Goal: Task Accomplishment & Management: Use online tool/utility

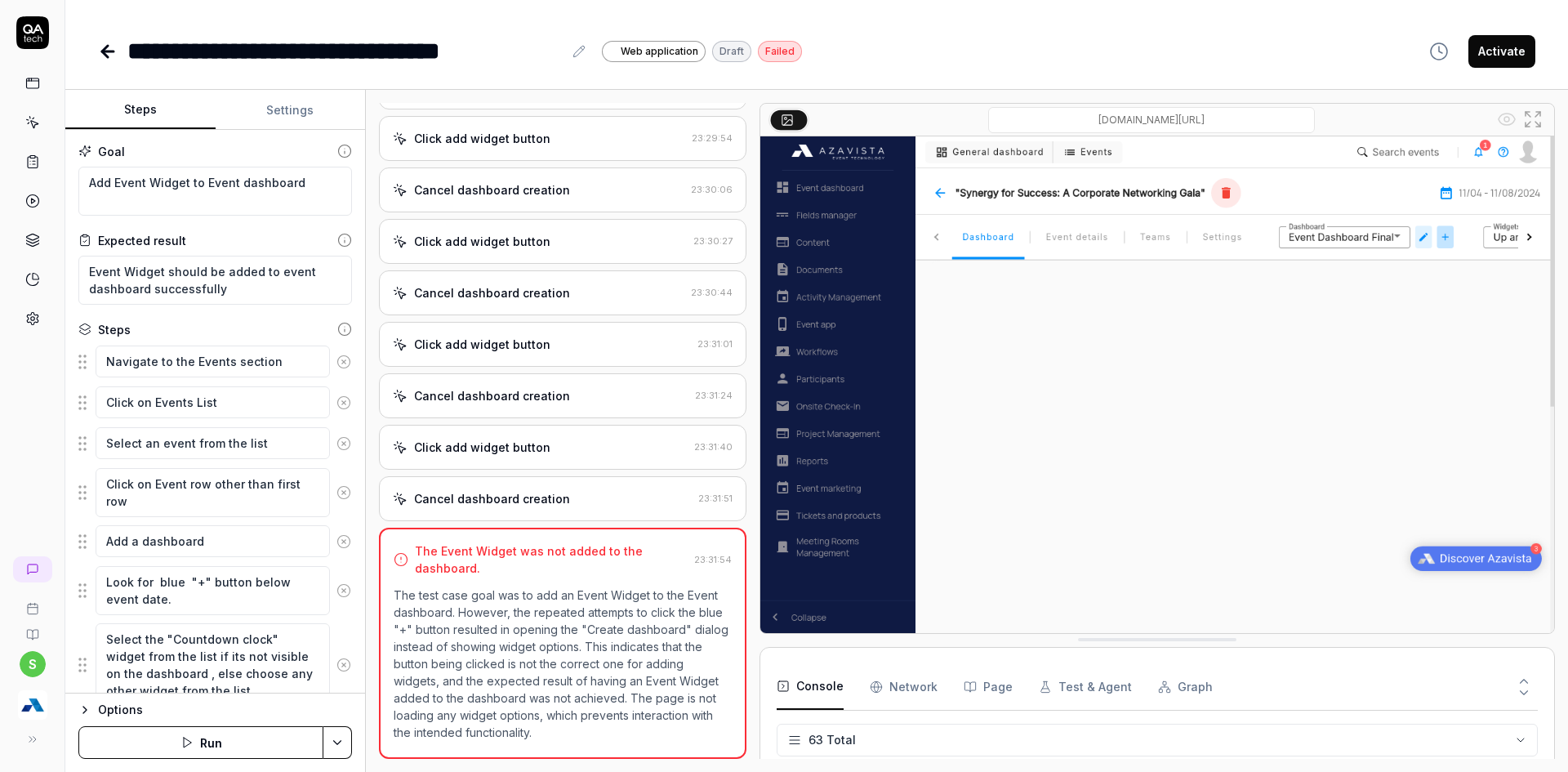
scroll to position [2719, 0]
click at [39, 712] on img "button" at bounding box center [33, 704] width 29 height 29
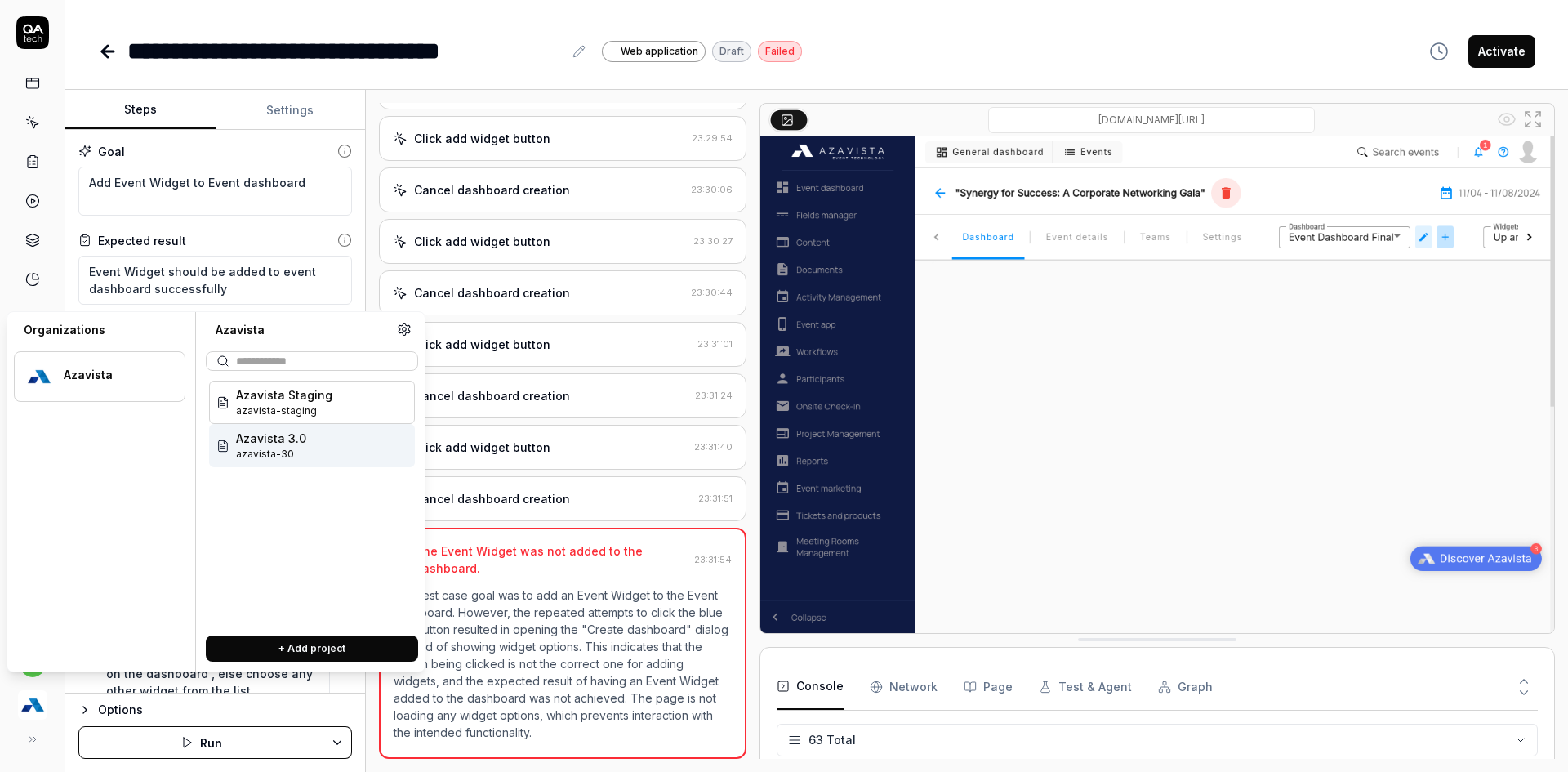
click at [266, 470] on div "Azavista Staging azavista-staging Azavista 3.0 azavista-30" at bounding box center [312, 424] width 212 height 93
click at [267, 450] on span "azavista-30" at bounding box center [271, 454] width 70 height 15
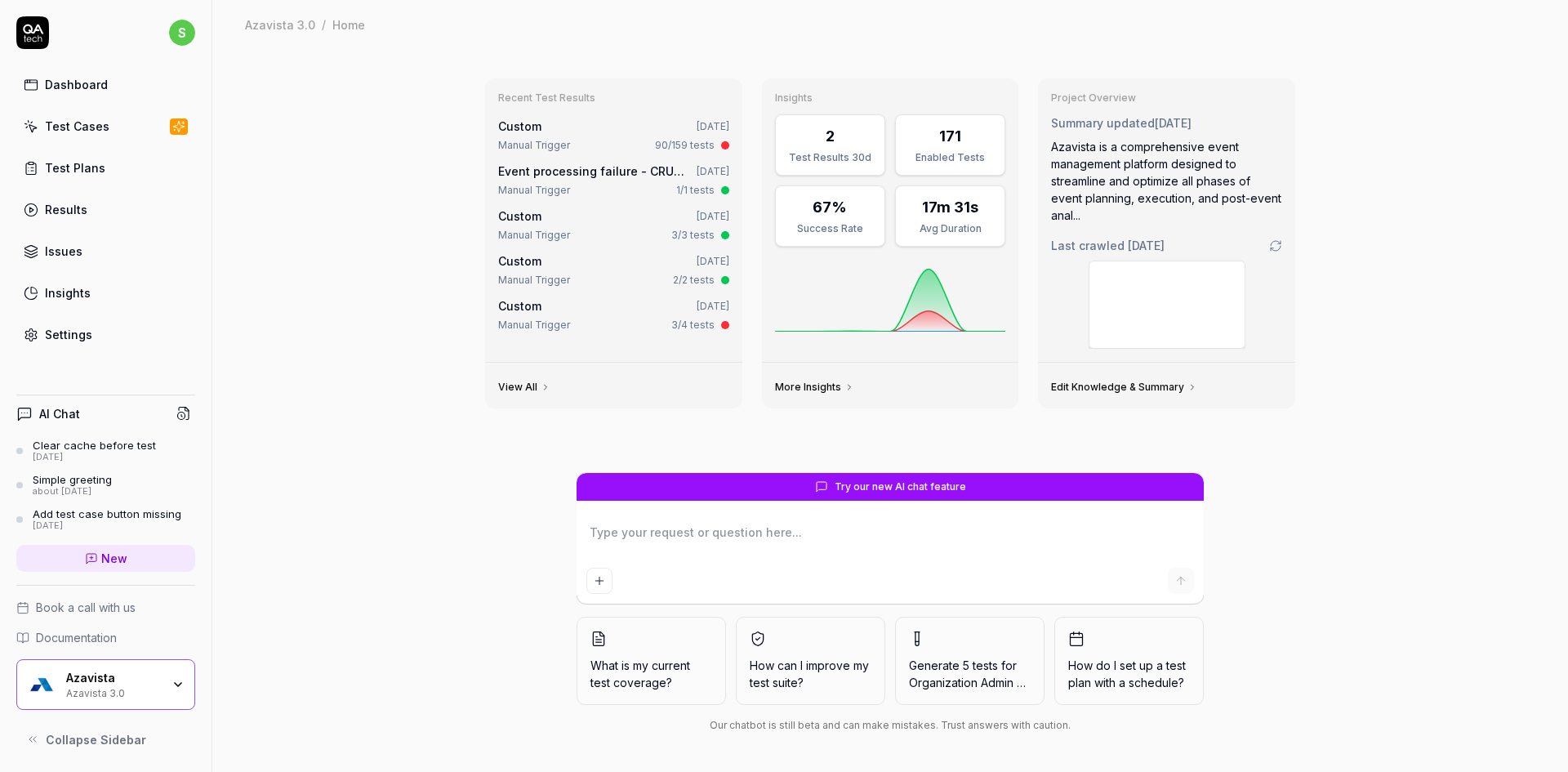
click at [984, 158] on div "Enabled Tests" at bounding box center [950, 158] width 89 height 15
click at [128, 118] on link "Test Cases" at bounding box center [106, 125] width 179 height 32
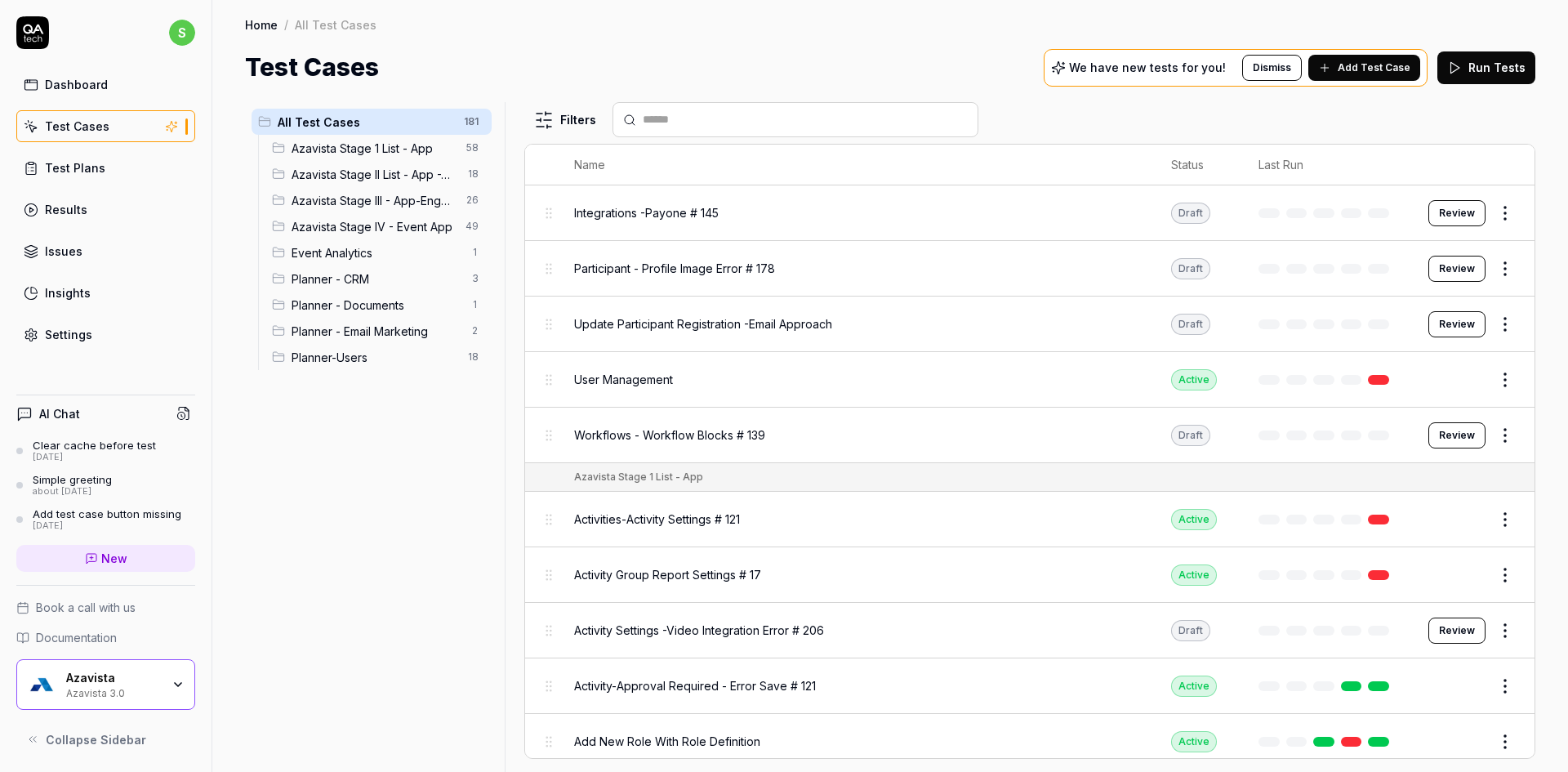
click at [348, 370] on ul "All Test Cases 181 Azavista Stage 1 List - App 58 Azavista Stage II List - App …" at bounding box center [371, 239] width 254 height 274
click at [379, 351] on span "Planner-Users" at bounding box center [375, 357] width 167 height 17
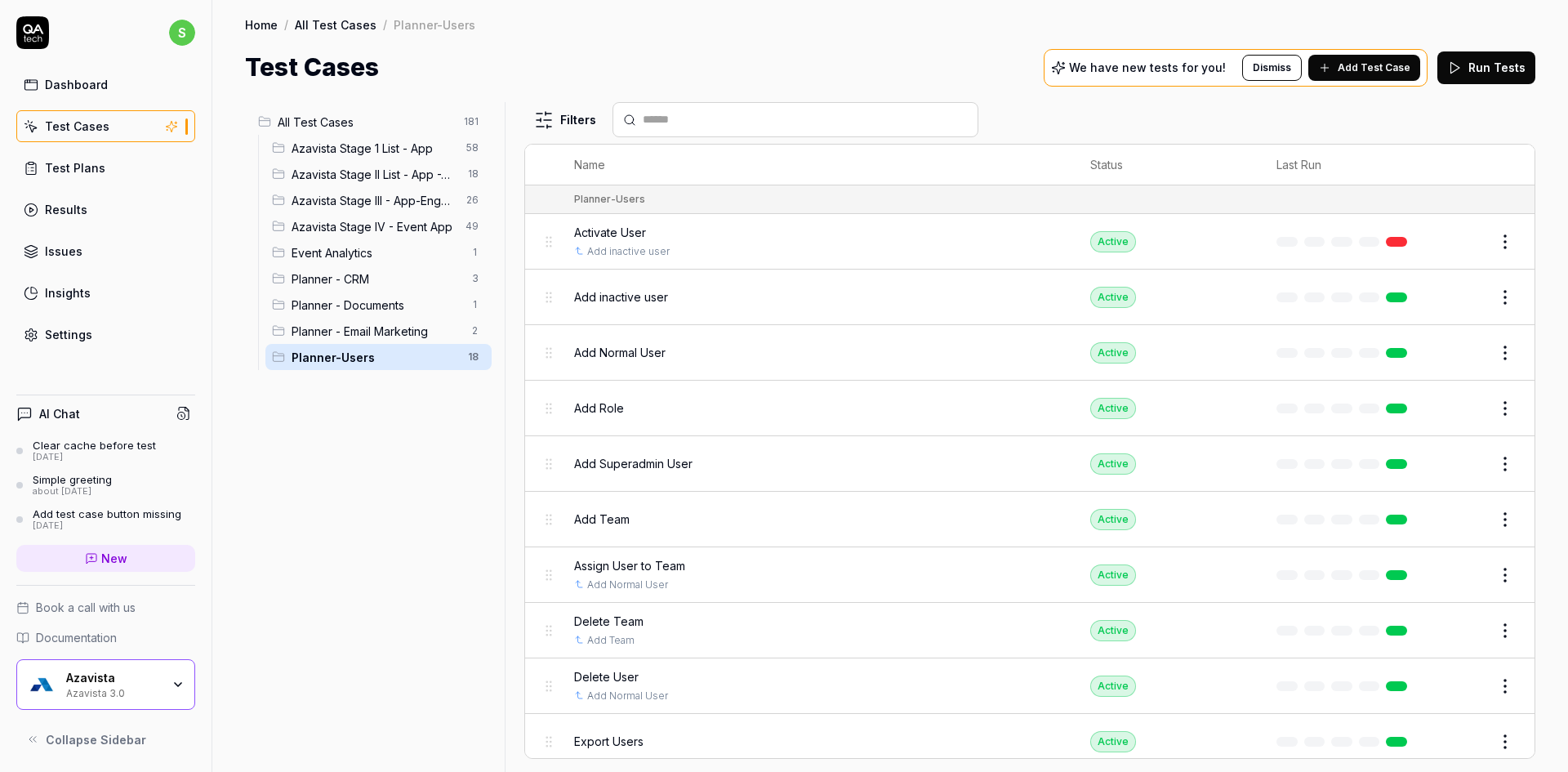
click at [332, 319] on div "Planner - Email Marketing 2" at bounding box center [378, 331] width 226 height 26
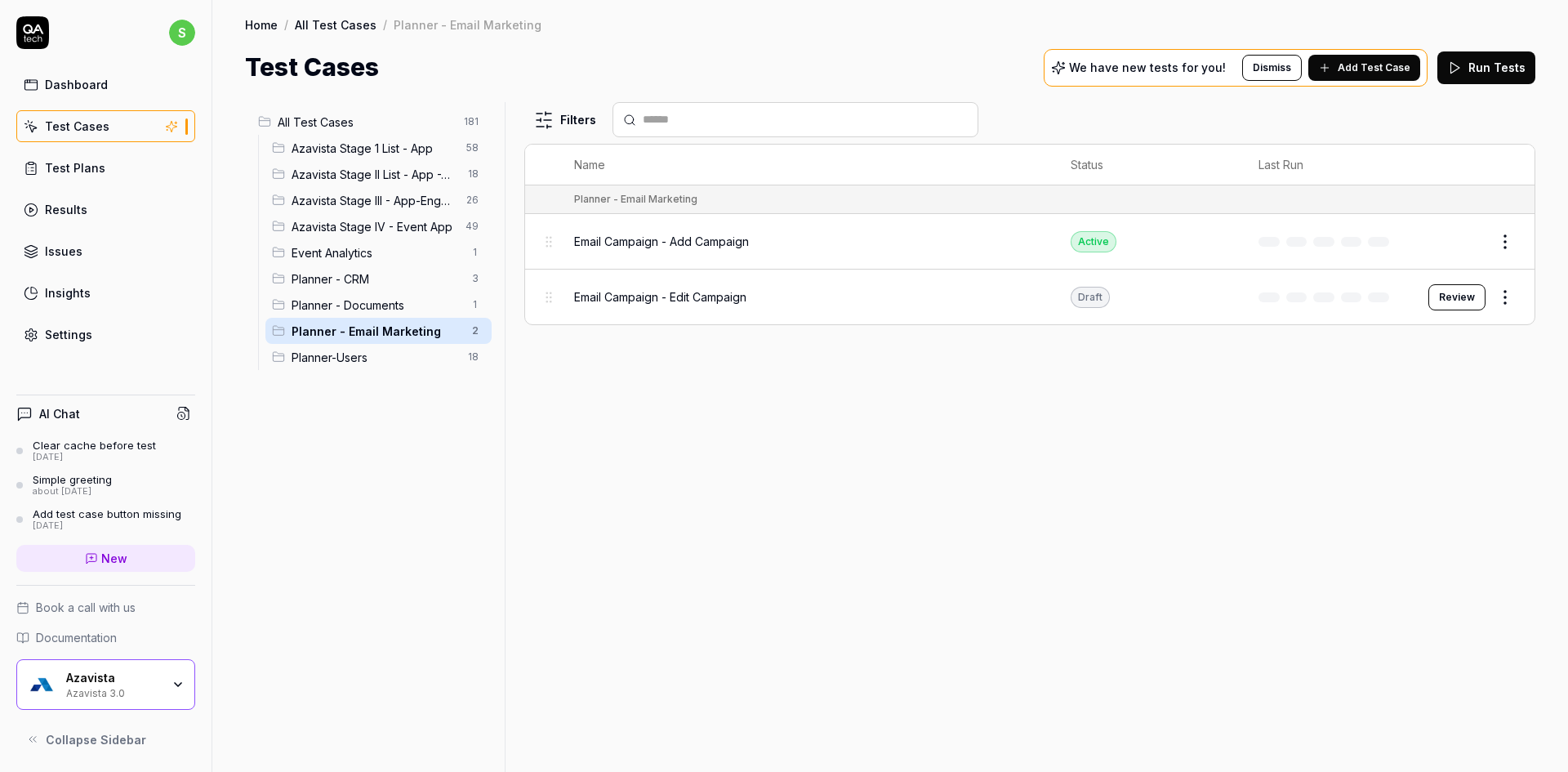
click at [1440, 295] on button "Review" at bounding box center [1456, 297] width 57 height 26
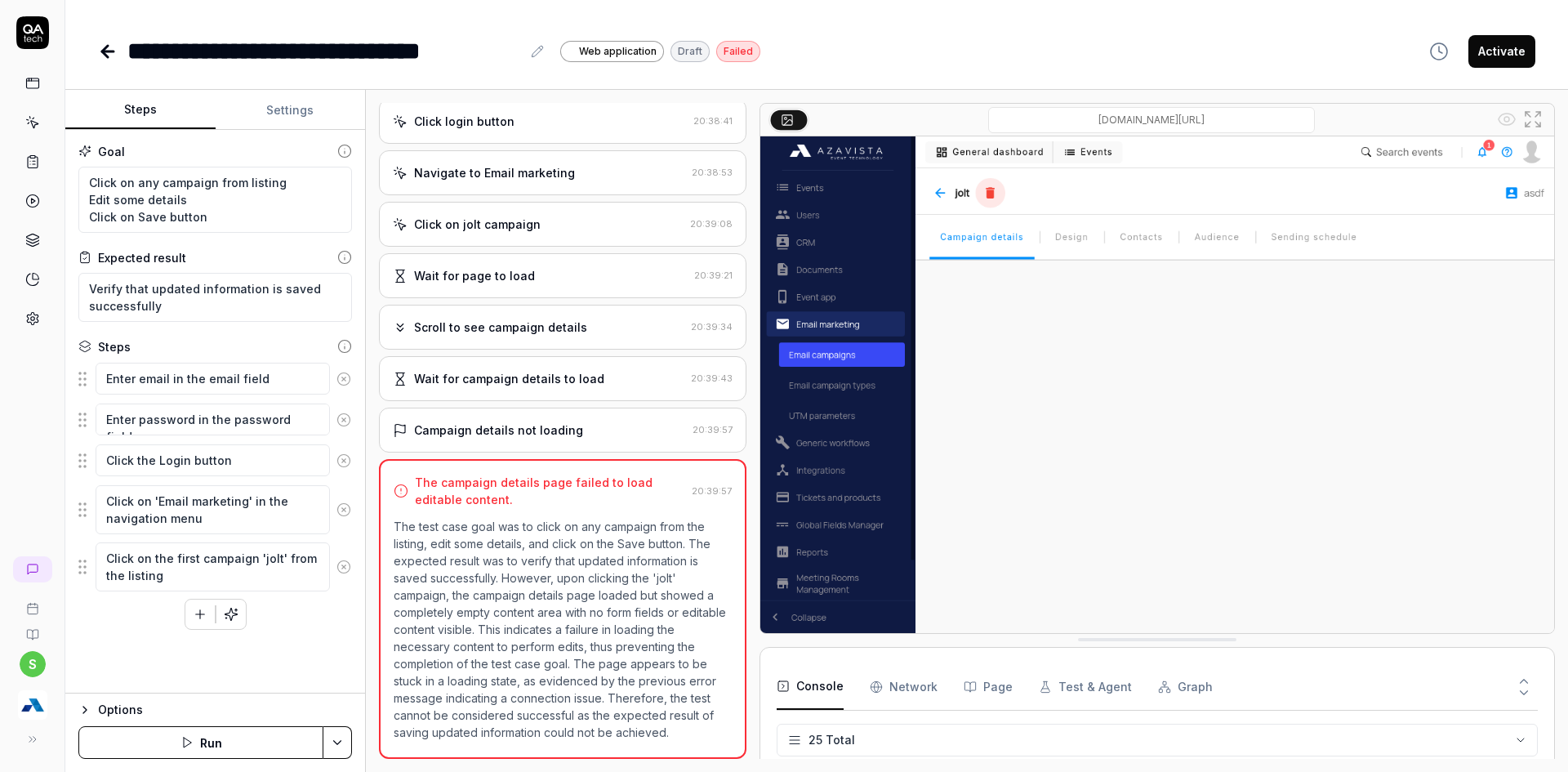
scroll to position [950, 0]
click at [187, 560] on textarea "Click on the first campaign 'jolt' from the listing" at bounding box center [212, 567] width 235 height 49
type textarea "*"
type textarea "Click on the campaign 'jolt' from the listing"
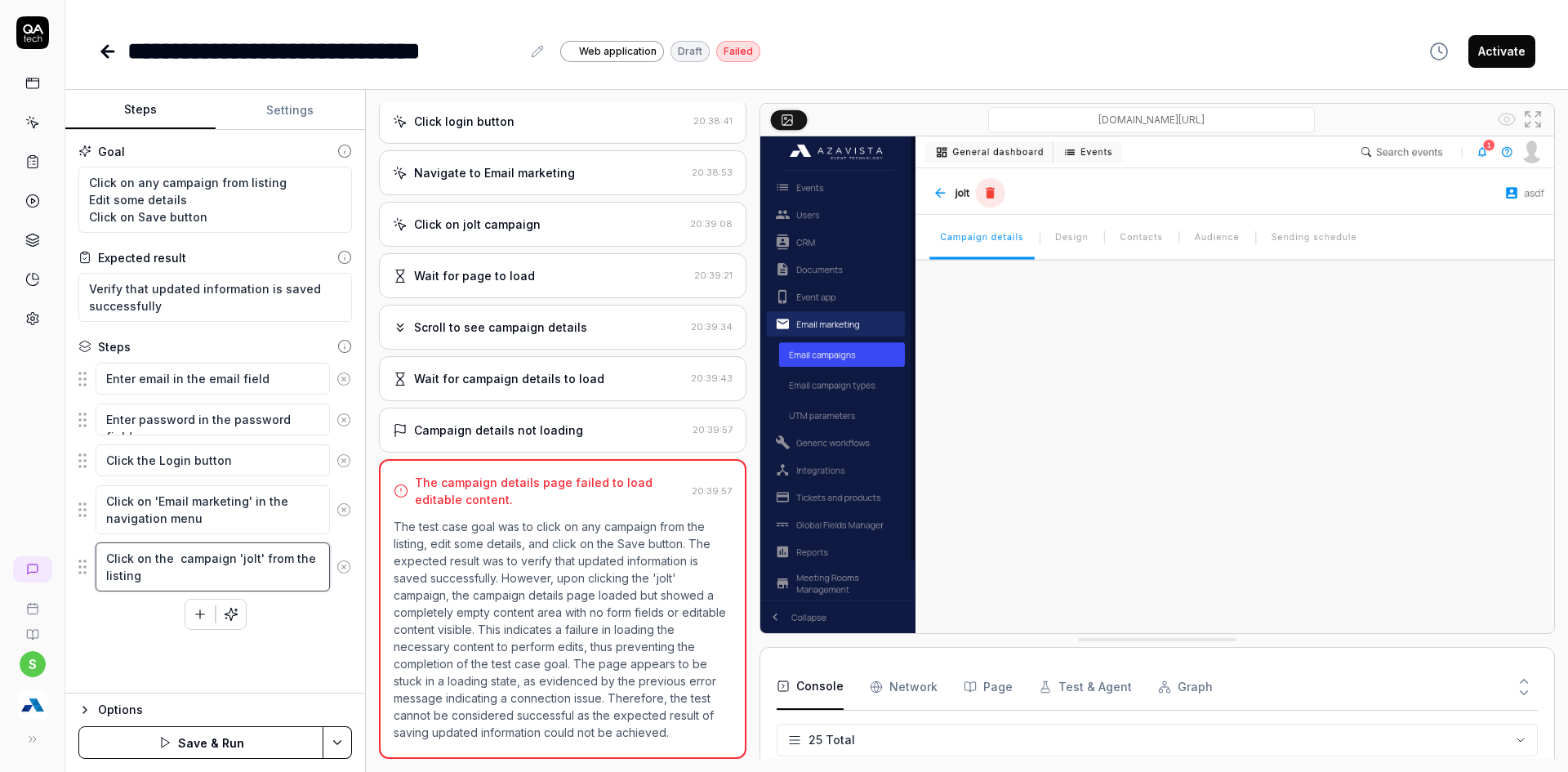
type textarea "*"
type textarea "Click on the n campaign 'jolt' from the listing"
type textarea "*"
type textarea "Click on the ne campaign 'jolt' from the listing"
type textarea "*"
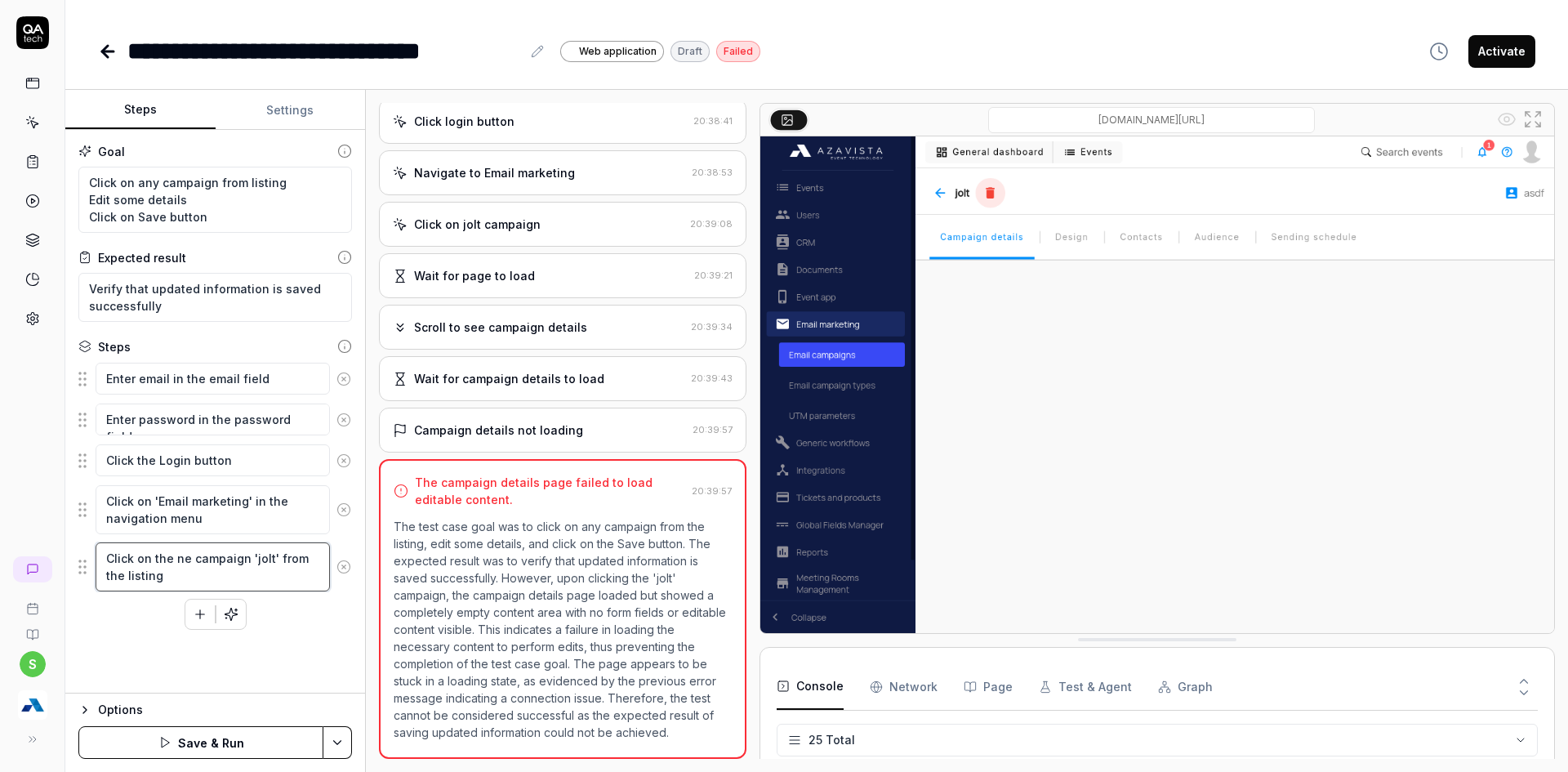
type textarea "Click on the new campaign 'jolt' from the listing"
type textarea "*"
type textarea "Click on the newl campaign 'jolt' from the listing"
type textarea "*"
type textarea "Click on the newly campaign 'jolt' from the listing"
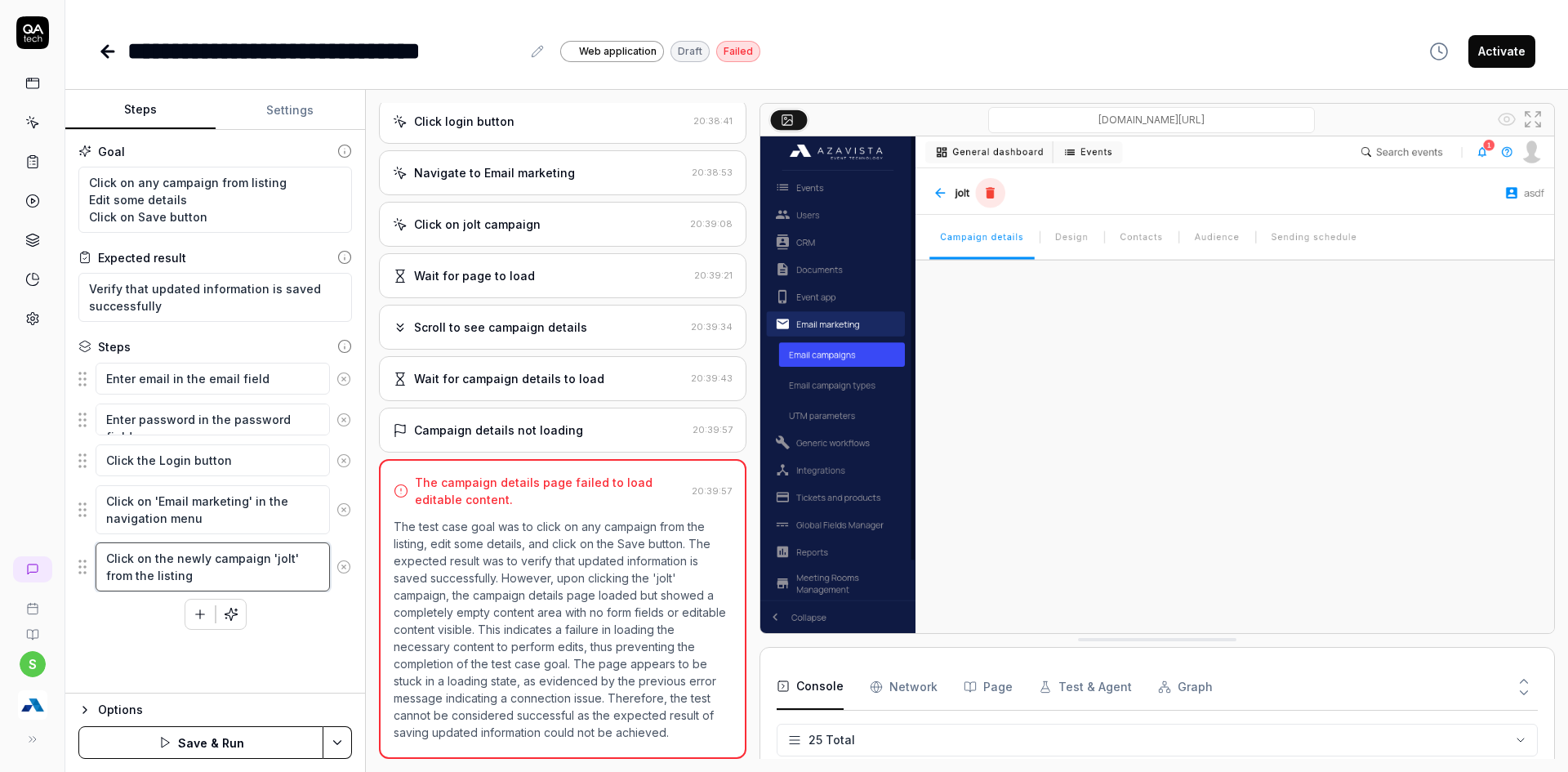
type textarea "*"
type textarea "Click on the newly campaign 'jolt' from the listing"
type textarea "*"
type textarea "Click on the newly c campaign 'jolt' from the listing"
type textarea "*"
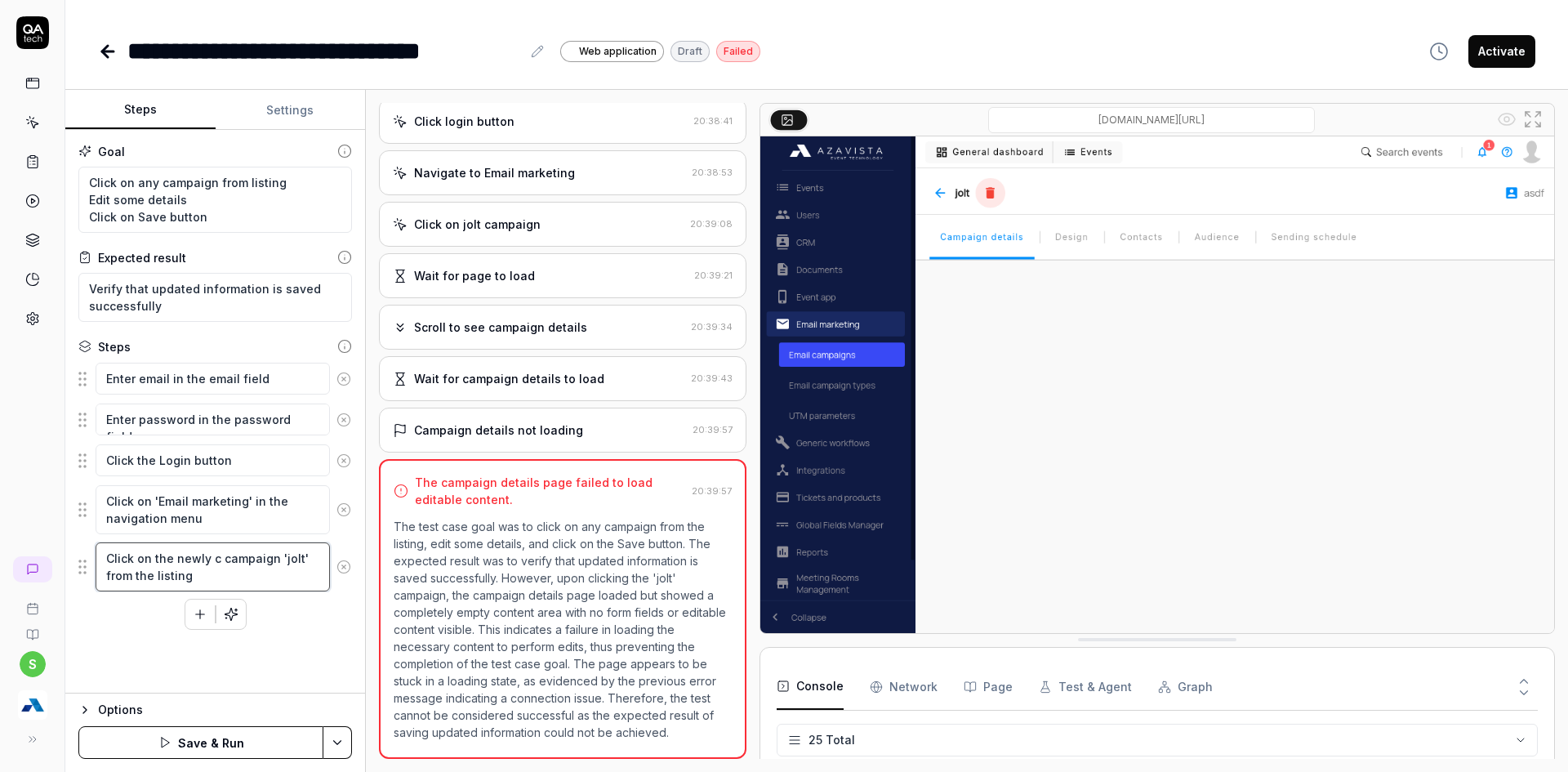
type textarea "Click on the newly cr campaign 'jolt' from the listing"
type textarea "*"
type textarea "Click on the newly cre campaign 'jolt' from the listing"
type textarea "*"
type textarea "Click on the newly creat campaign 'jolt' from the listing"
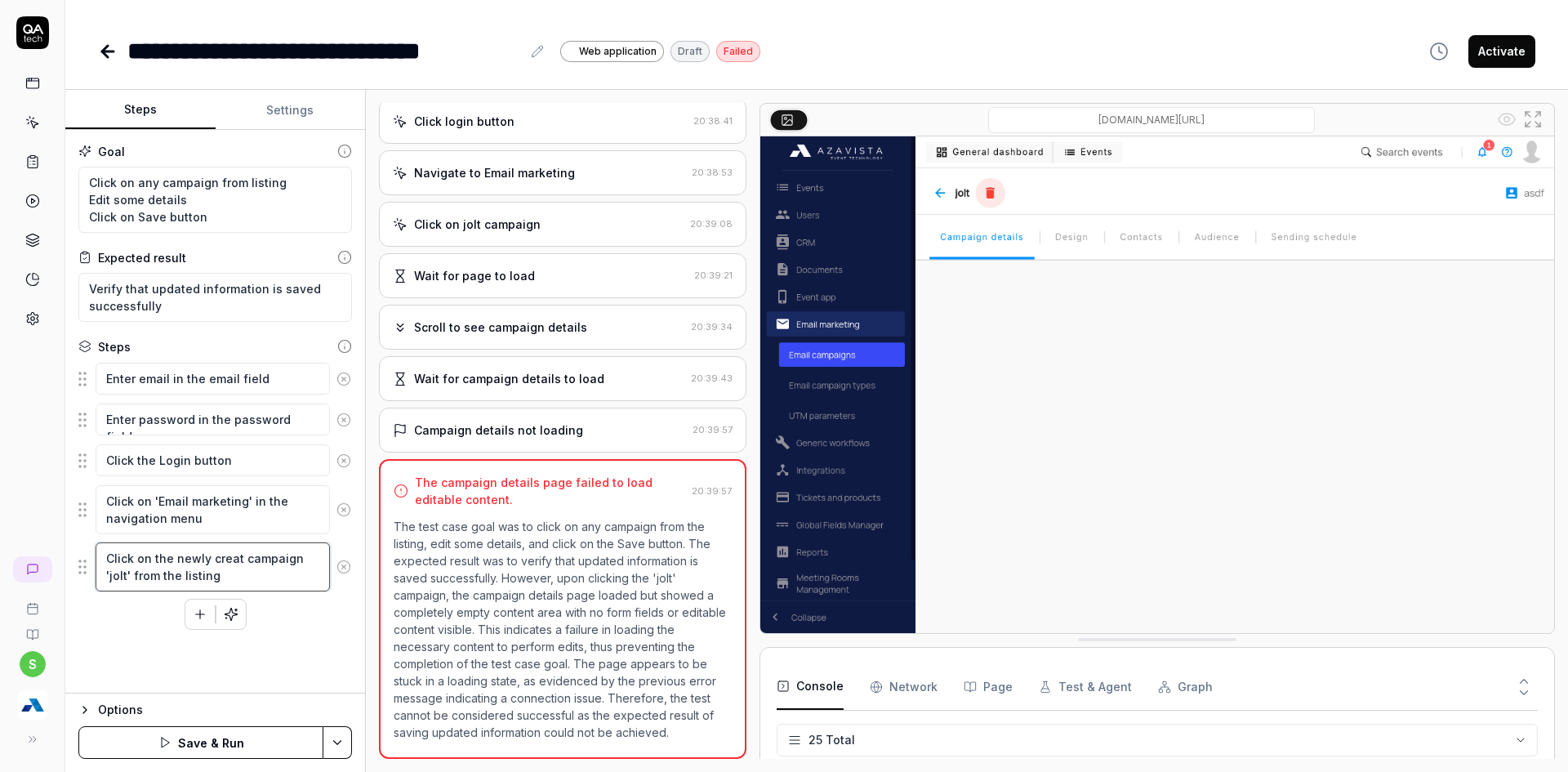
type textarea "*"
type textarea "Click on the newly create campaign 'jolt' from the listing"
type textarea "*"
type textarea "Click on the newly created campaign 'jolt' from the listing"
drag, startPoint x: 109, startPoint y: 577, endPoint x: 129, endPoint y: 575, distance: 20.1
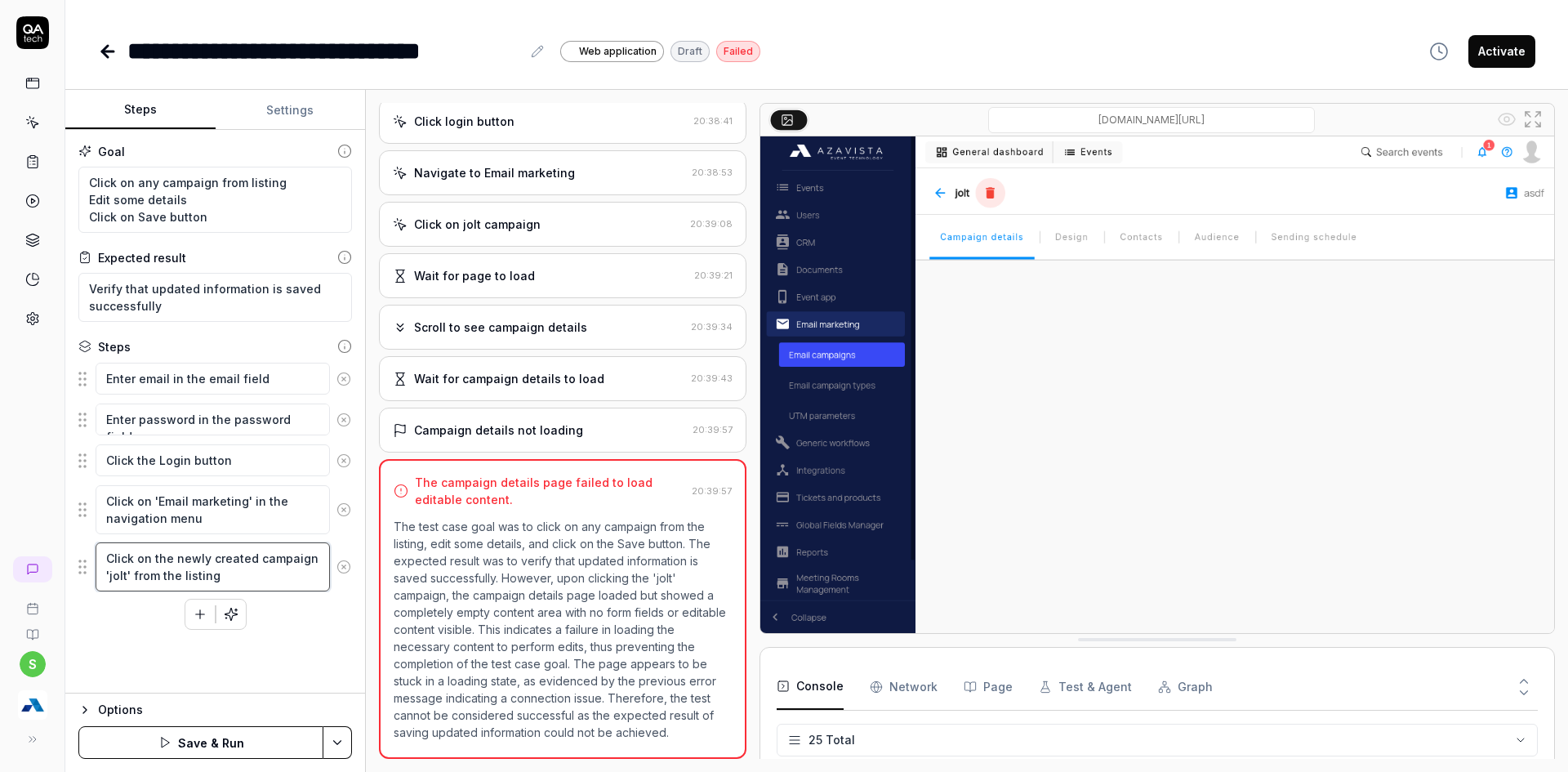
click at [129, 575] on textarea "Click on the newly created campaign 'jolt' from the listing" at bounding box center [212, 567] width 235 height 49
type textarea "*"
type textarea "Click on the newly created campaign ' from the listing"
type textarea "*"
type textarea "Click on the newly created campaign from the listing"
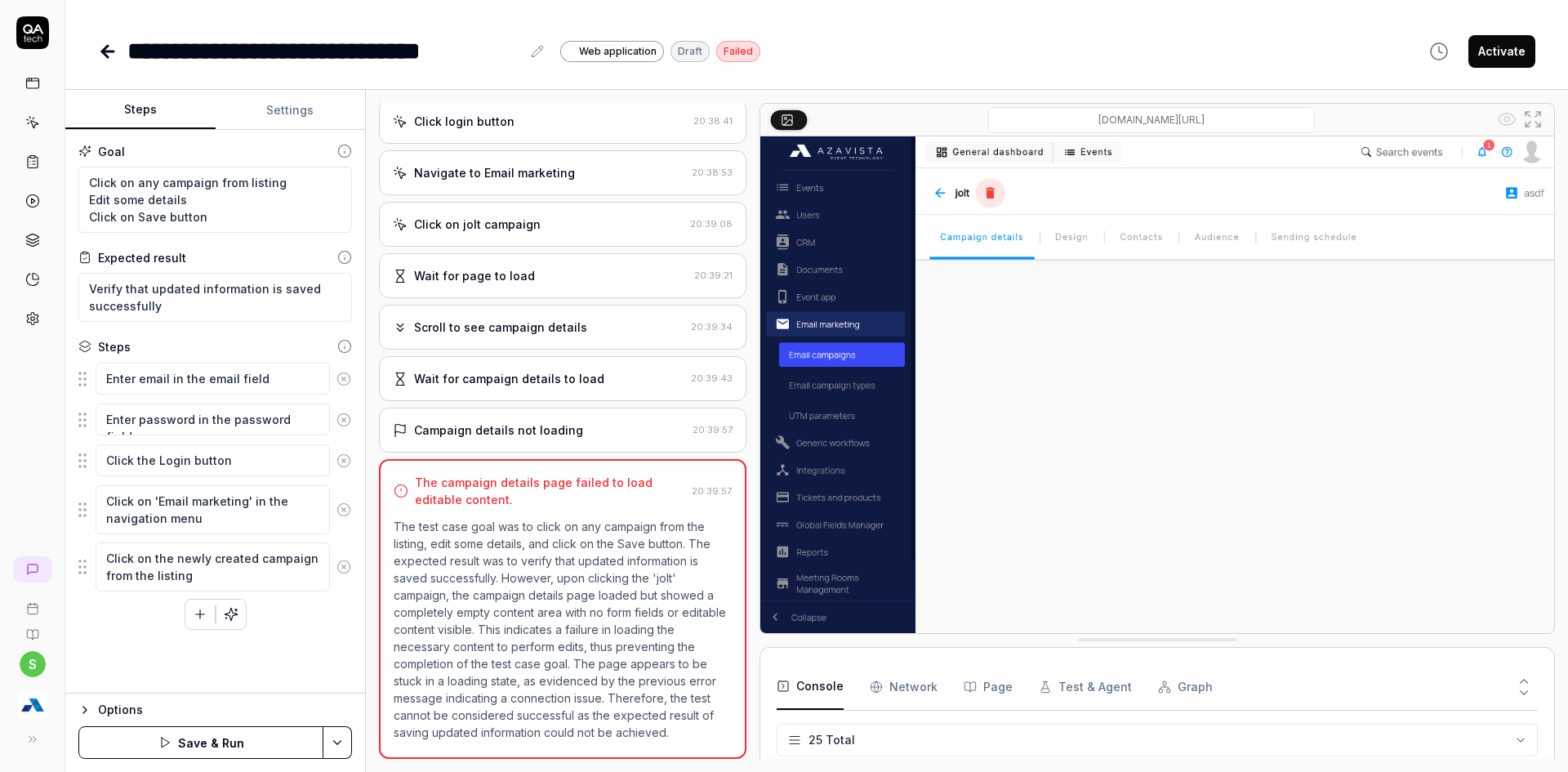
click at [339, 737] on html "**********" at bounding box center [784, 396] width 1568 height 791
click at [196, 631] on div "Save" at bounding box center [256, 629] width 209 height 36
click at [327, 746] on html "**********" at bounding box center [784, 396] width 1568 height 791
click at [266, 670] on div "Run w. Dependencies" at bounding box center [275, 665] width 165 height 36
click at [278, 98] on button "Settings" at bounding box center [291, 110] width 151 height 39
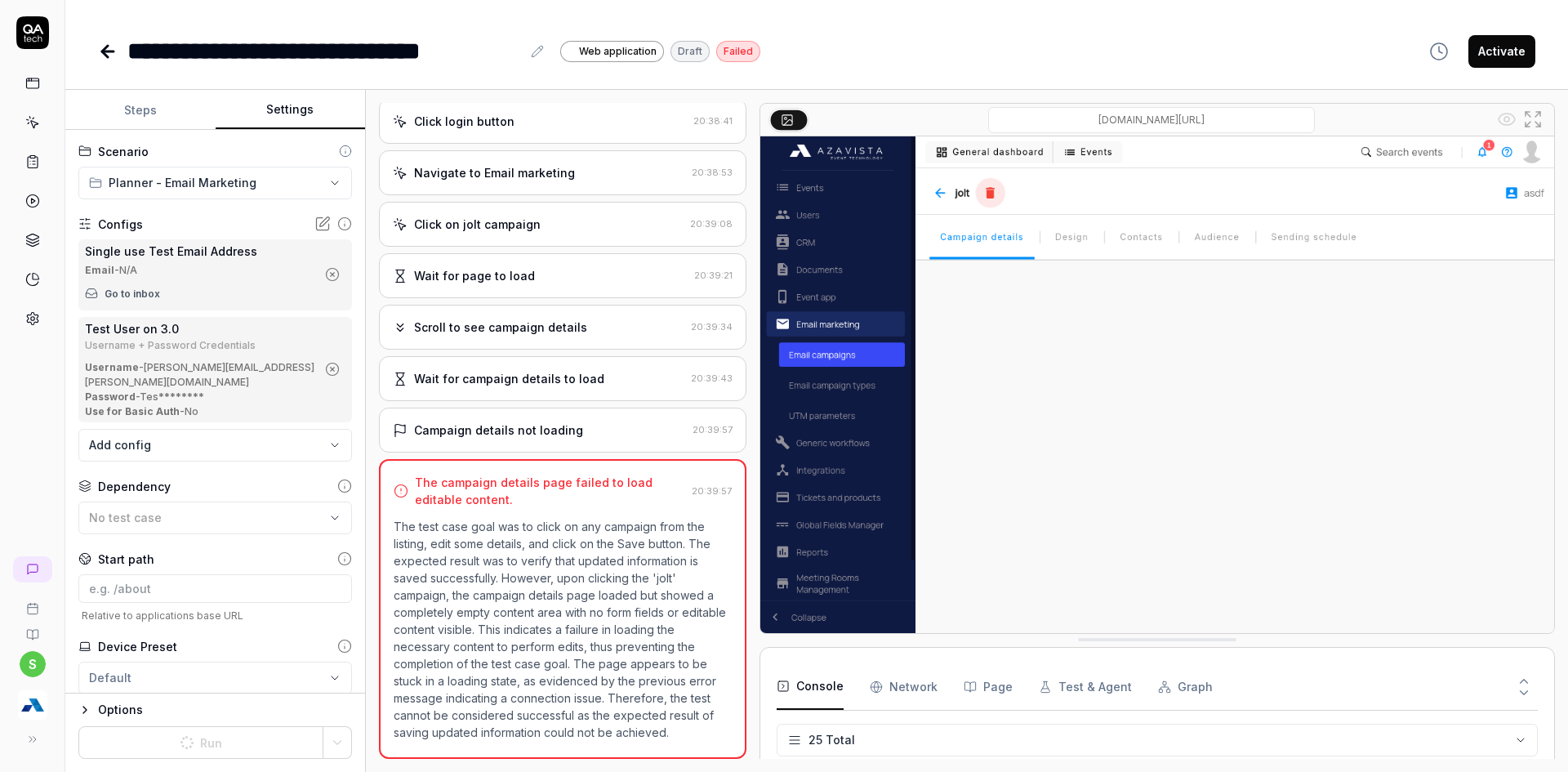
type textarea "*"
click at [138, 106] on button "Steps" at bounding box center [140, 110] width 151 height 39
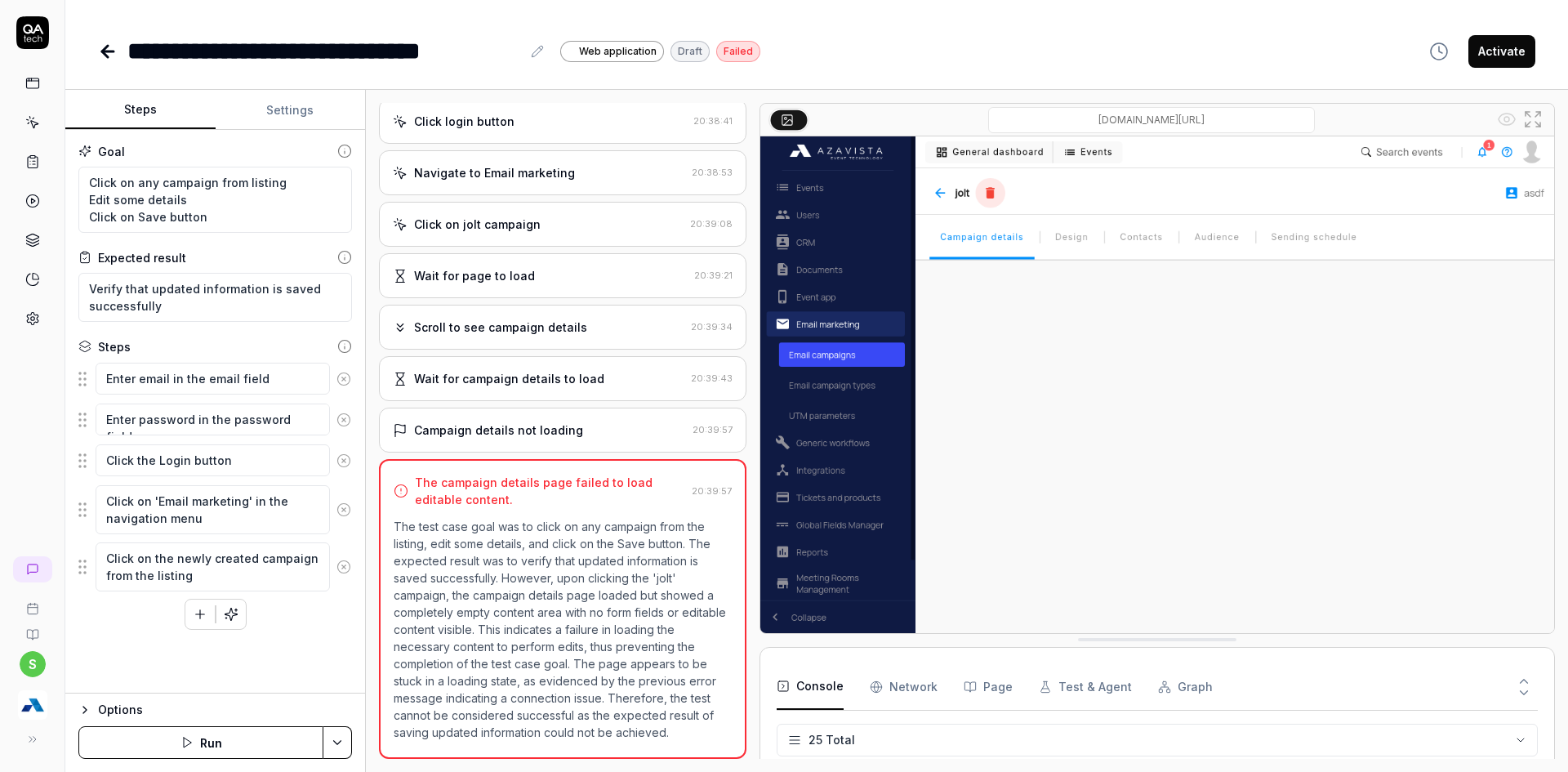
scroll to position [950, 0]
click at [189, 747] on icon "button" at bounding box center [187, 742] width 13 height 13
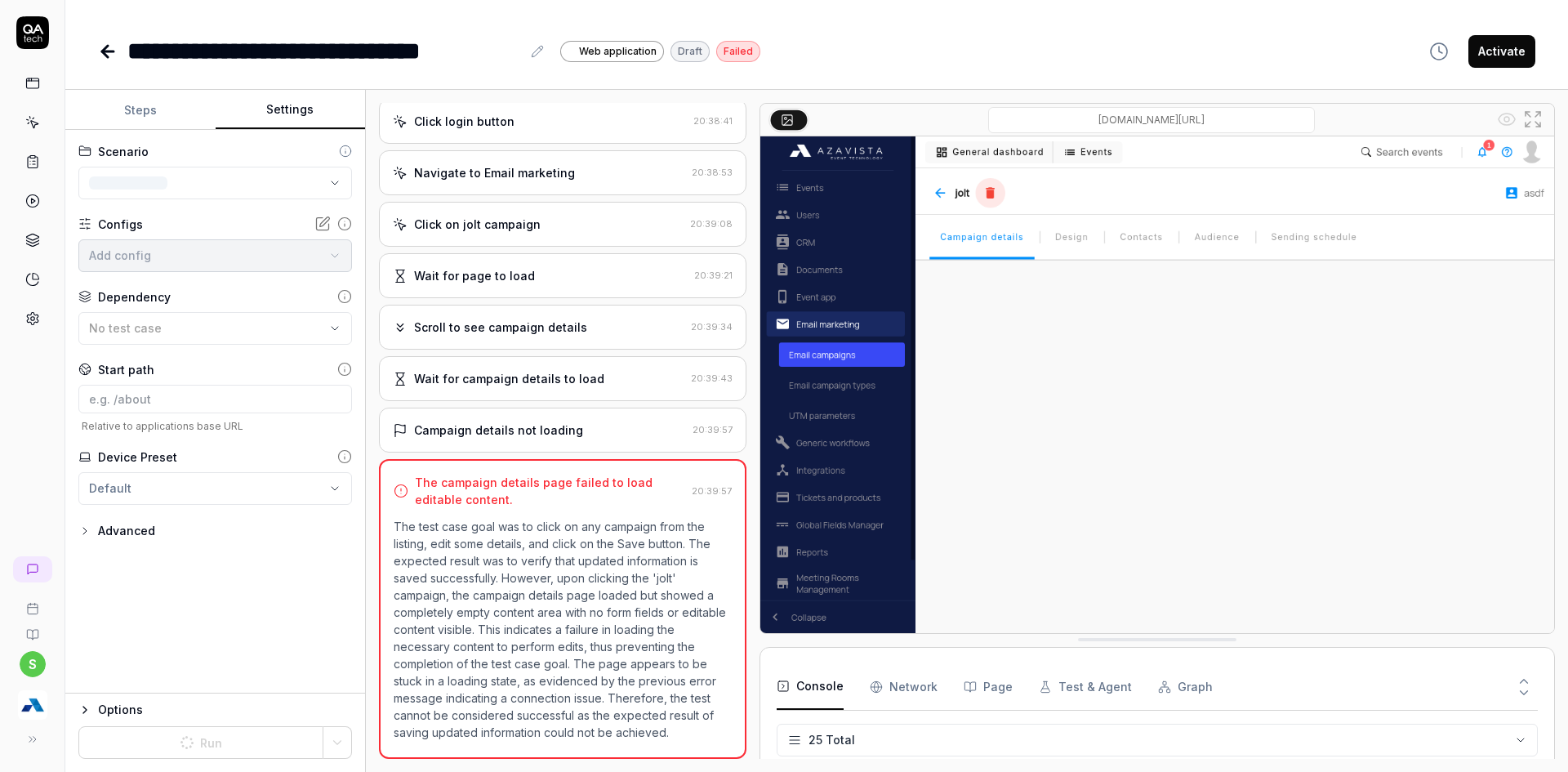
click at [297, 104] on button "Settings" at bounding box center [291, 110] width 151 height 39
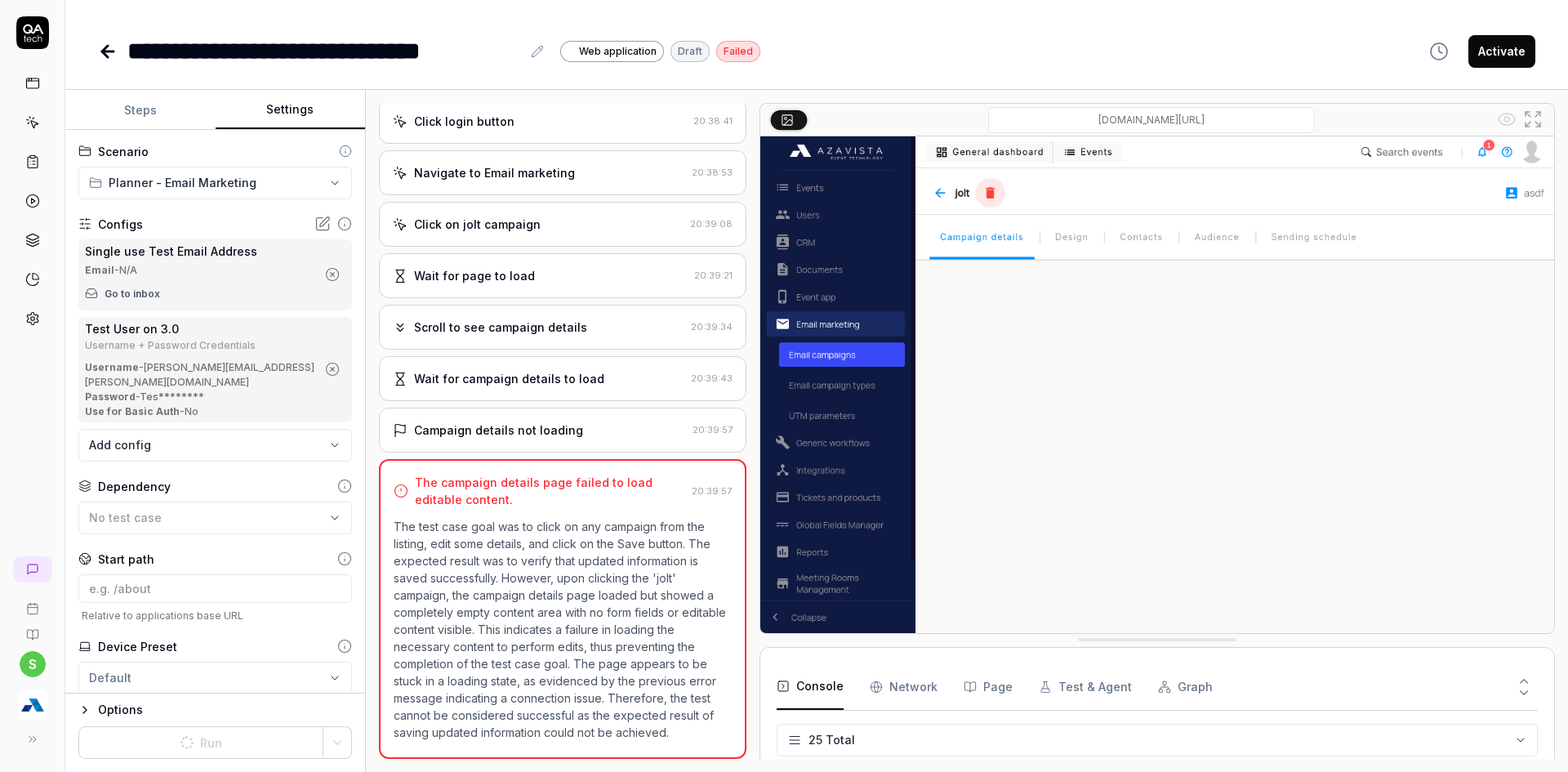
click at [177, 121] on button "Steps" at bounding box center [140, 110] width 151 height 39
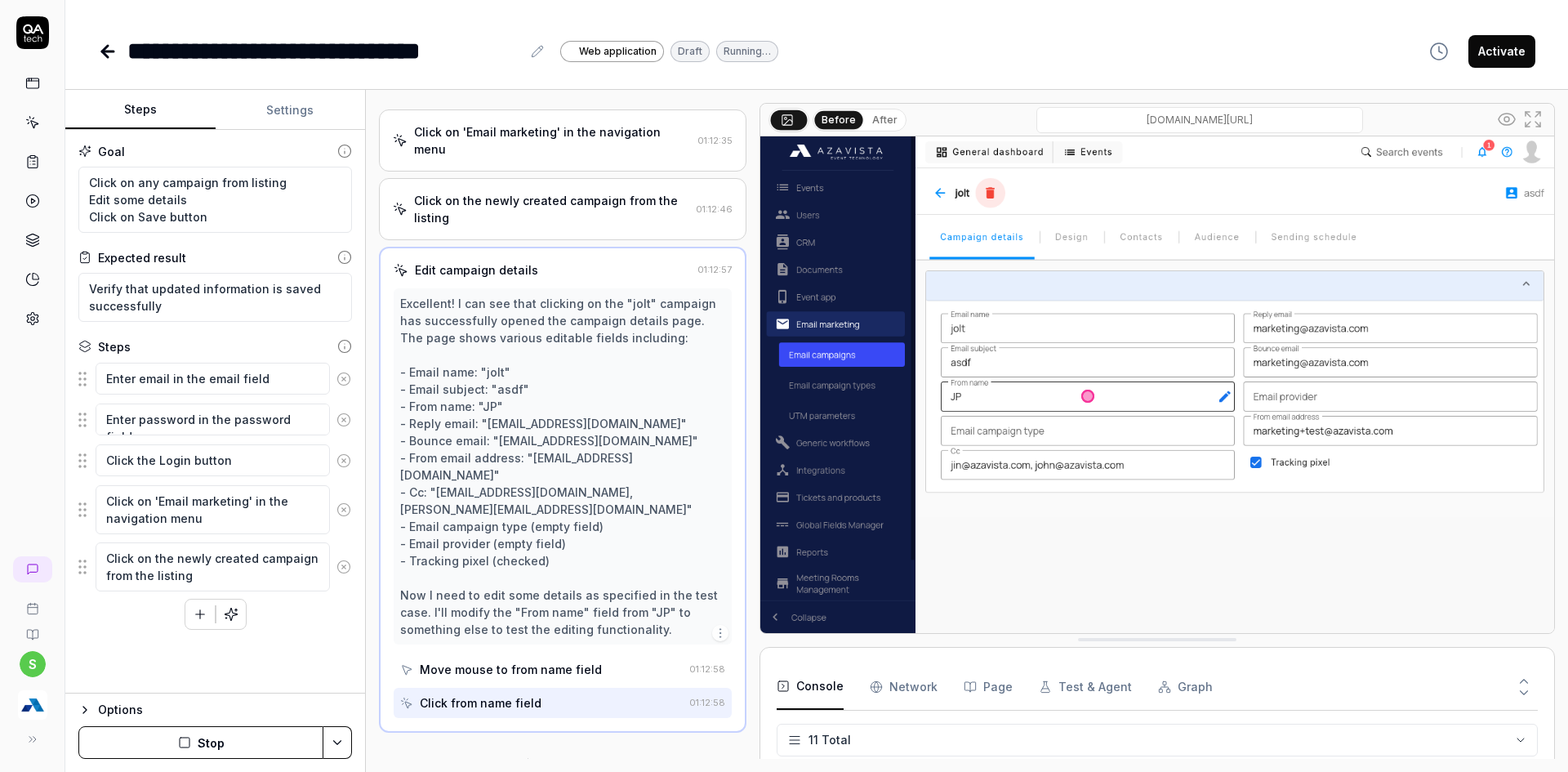
scroll to position [216, 0]
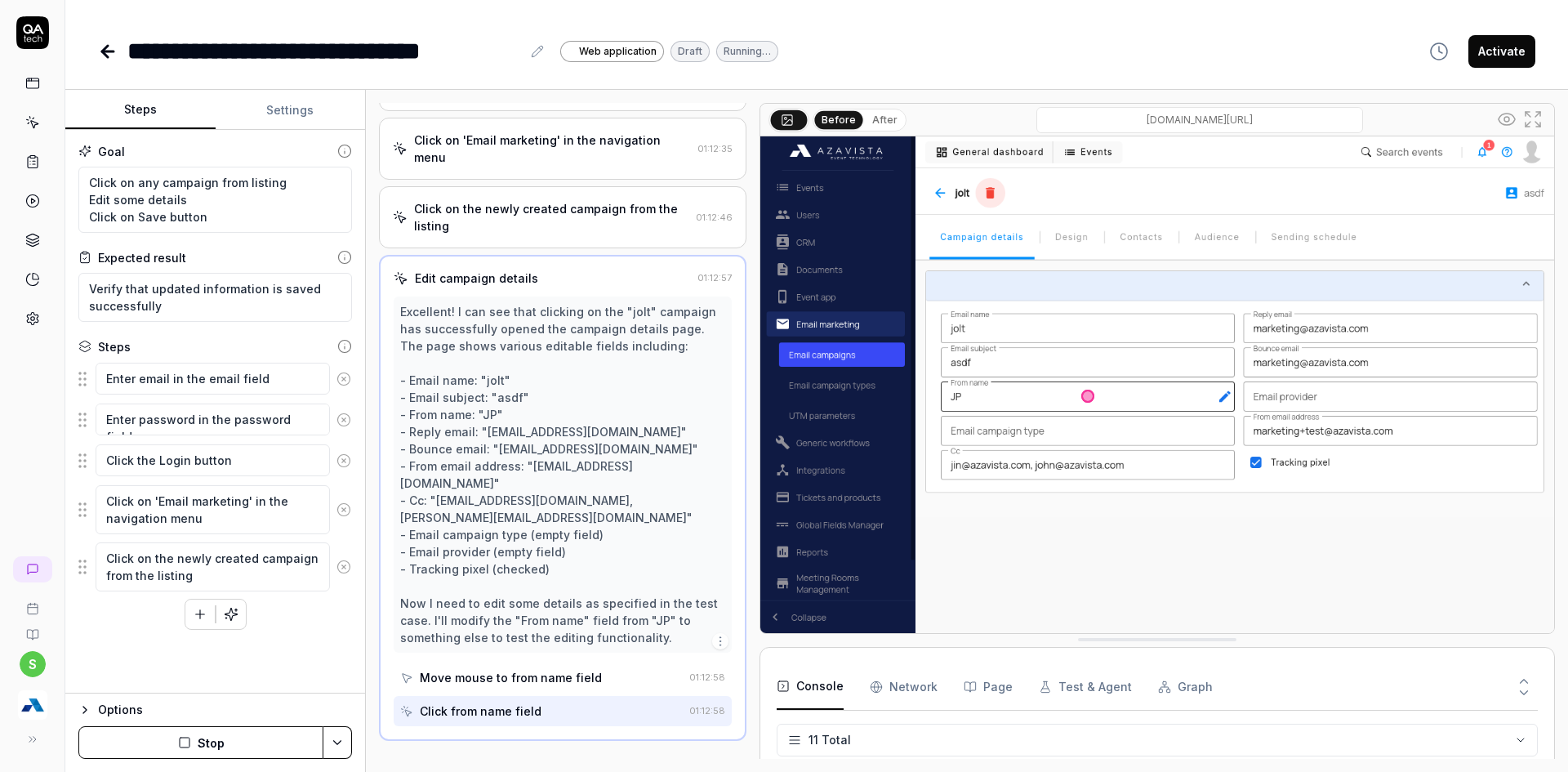
click at [228, 746] on button "Stop" at bounding box center [201, 743] width 245 height 33
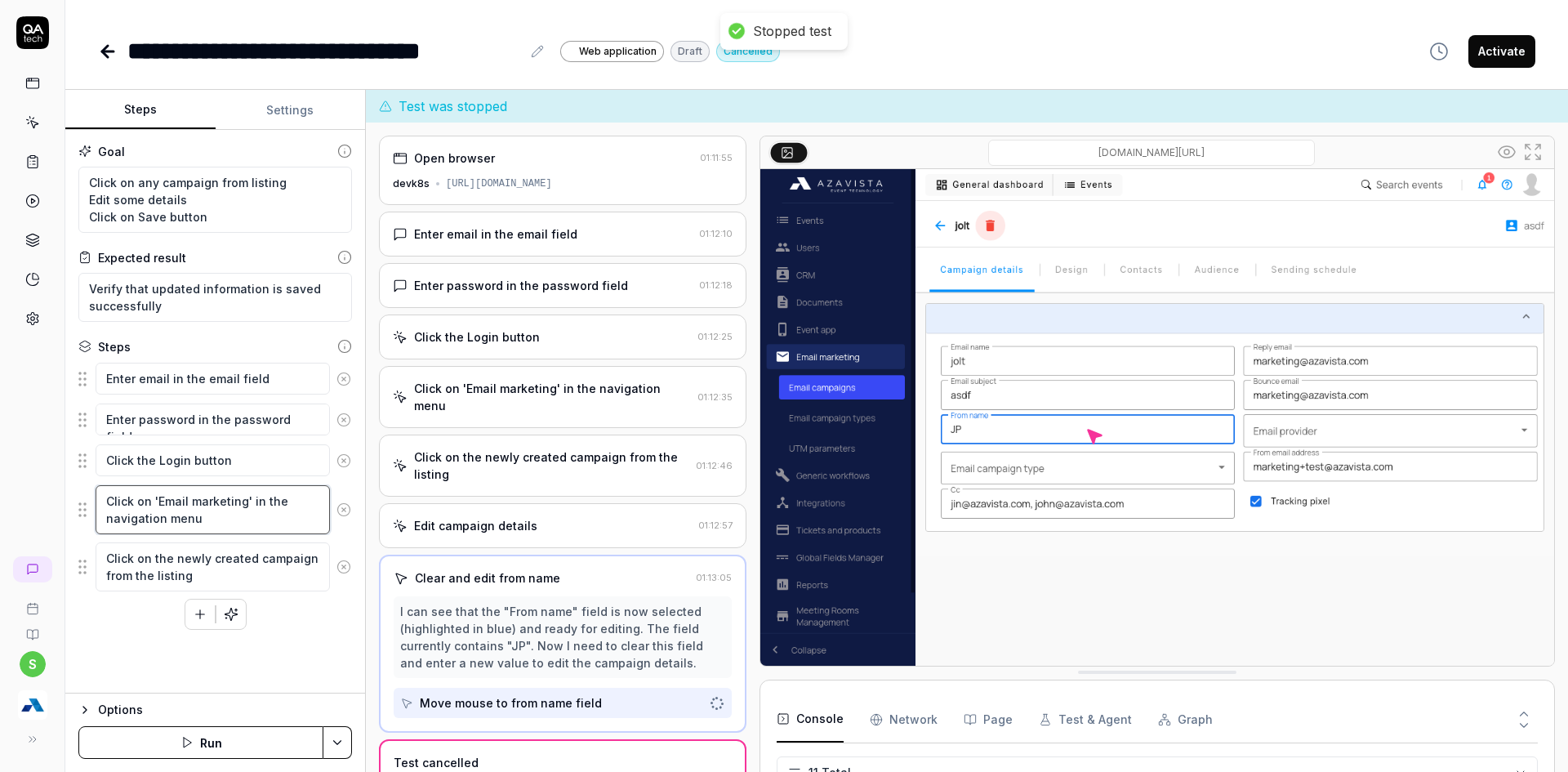
click at [240, 521] on textarea "Click on 'Email marketing' in the navigation menu" at bounding box center [212, 510] width 235 height 49
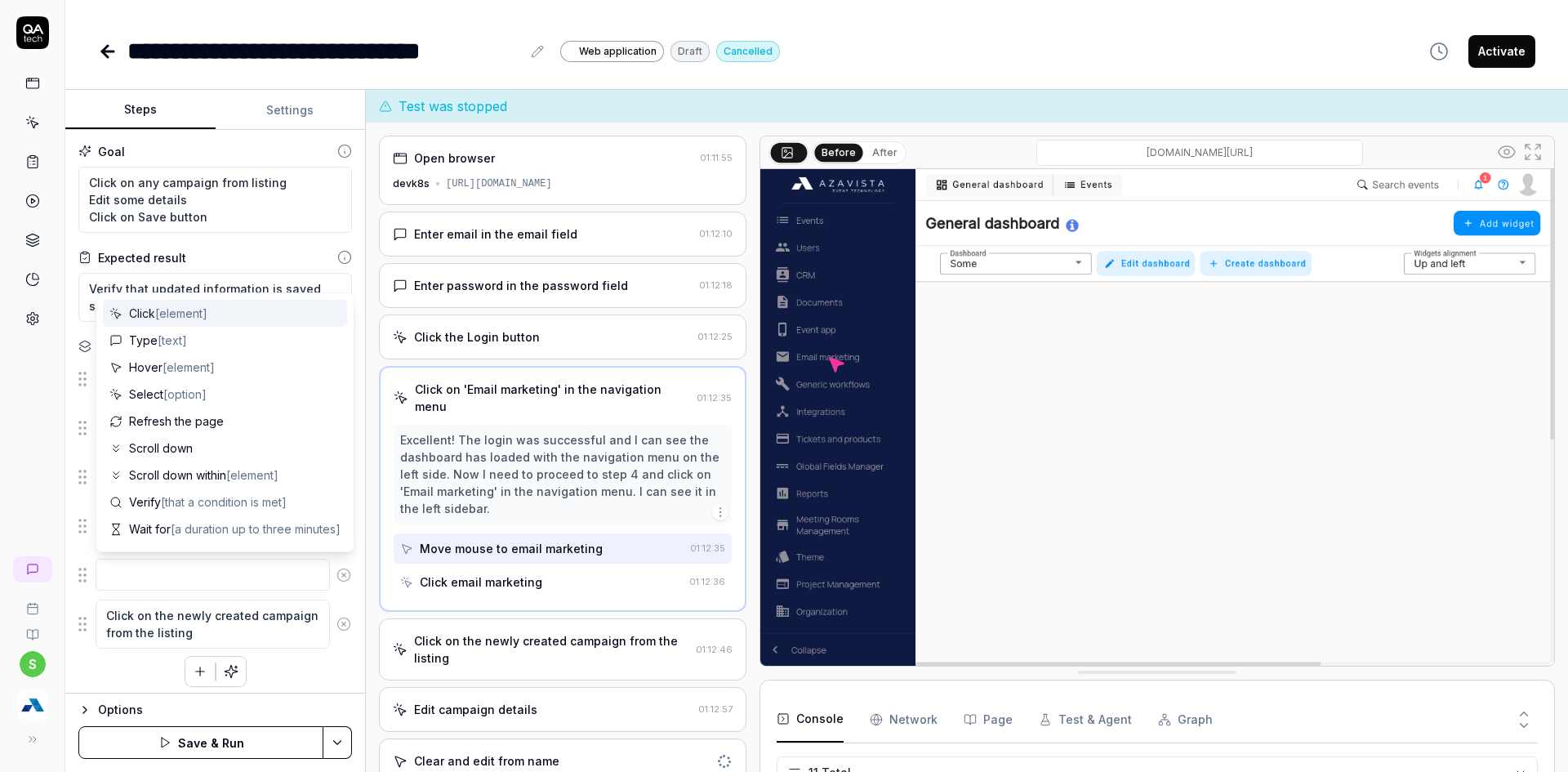
type textarea "*"
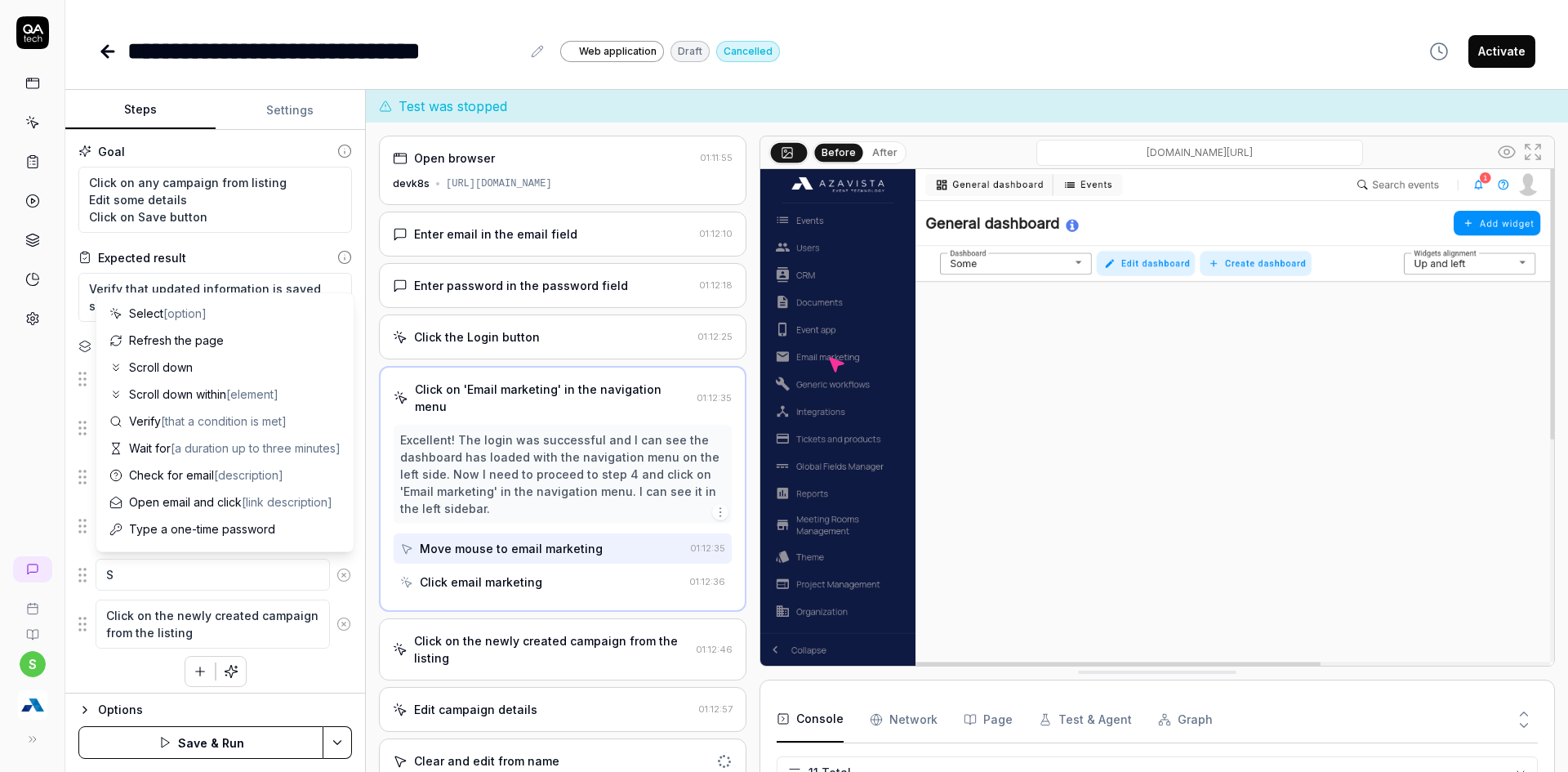
type textarea "So"
type textarea "*"
type textarea "Sor"
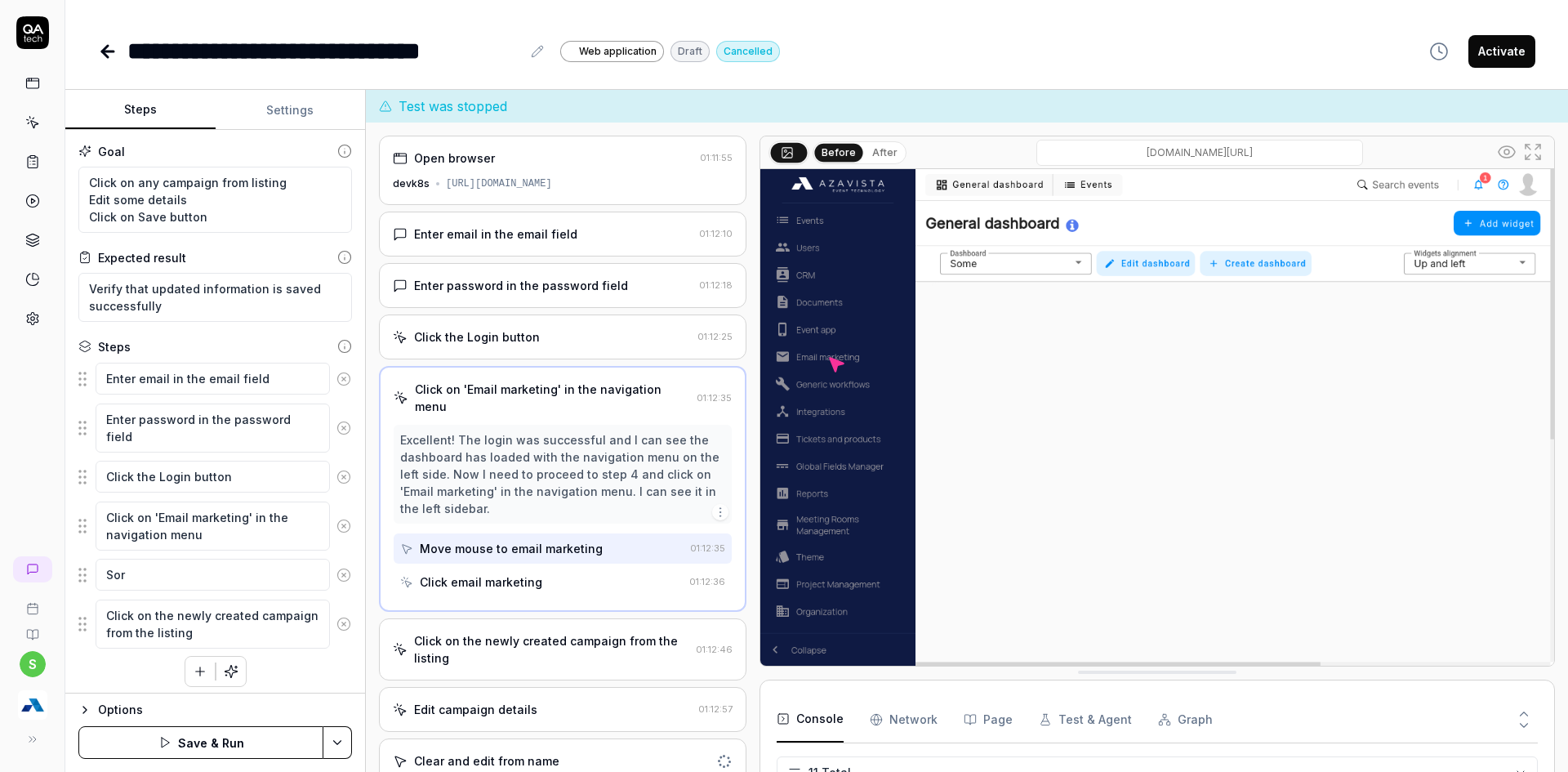
type textarea "*"
type textarea "Sort"
type textarea "*"
type textarea "Sort"
type textarea "*"
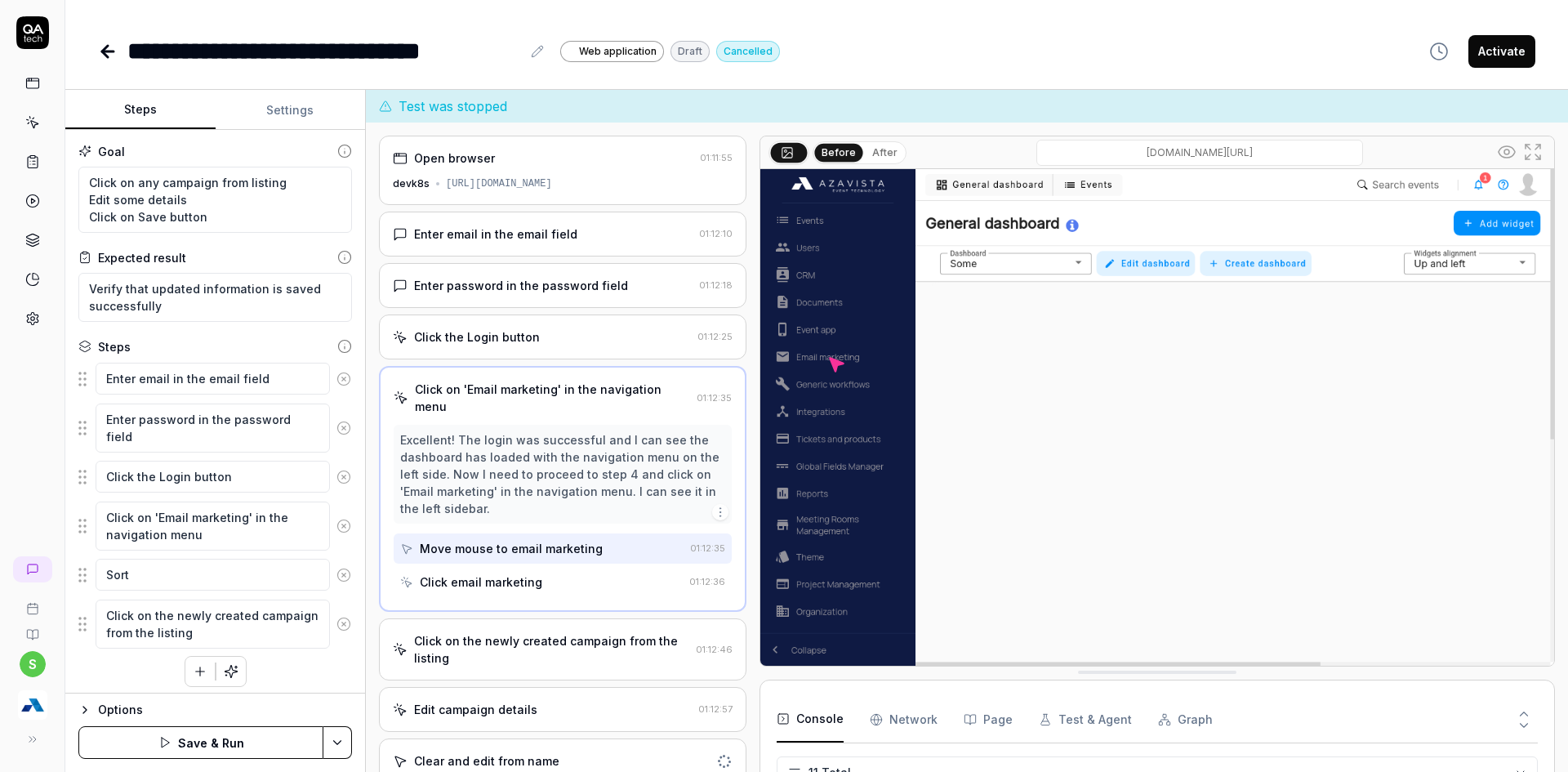
type textarea "Sort t"
type textarea "*"
type textarea "Sort th"
type textarea "*"
type textarea "Sort the"
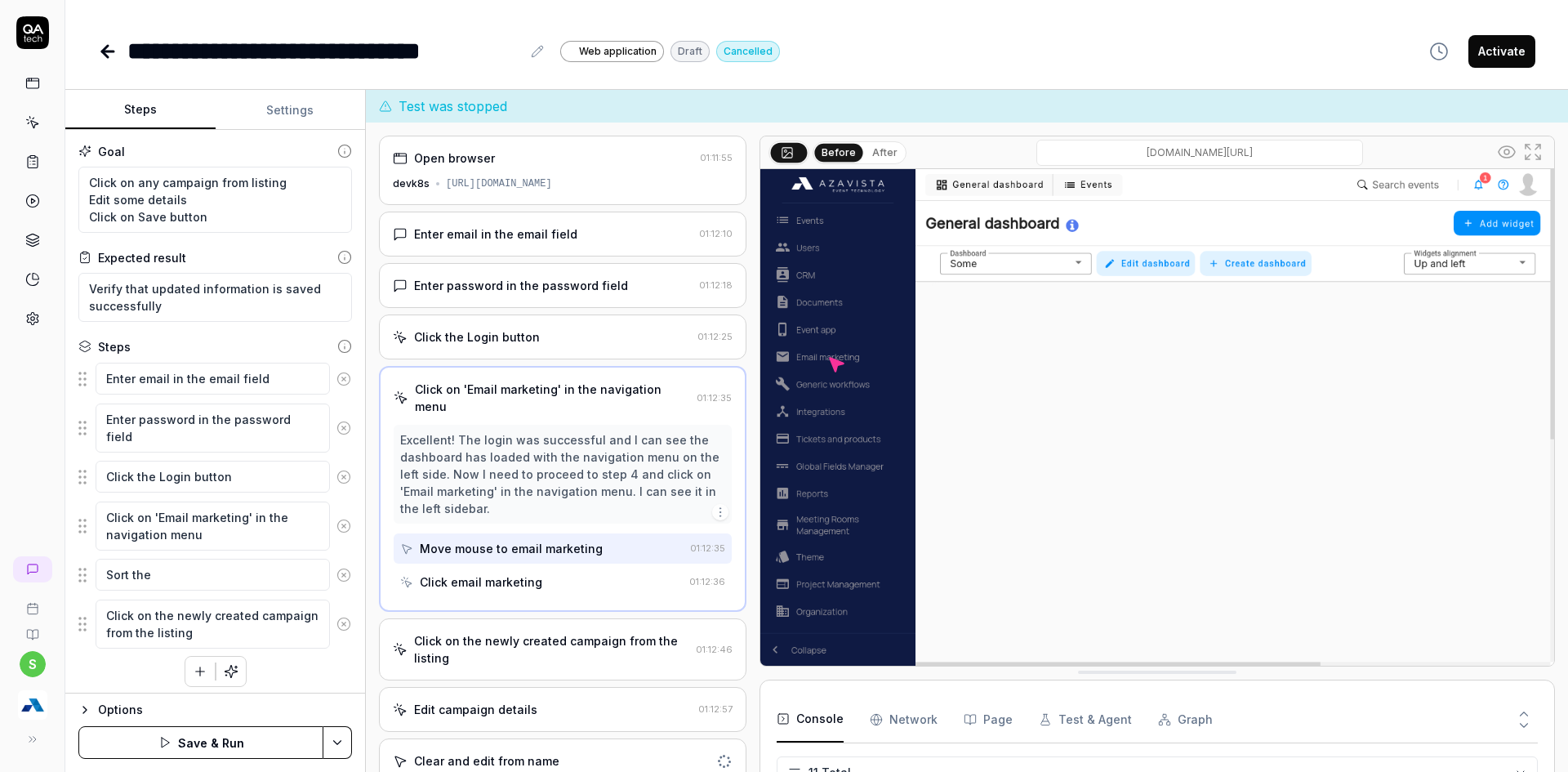
type textarea "*"
type textarea "Sort the l"
type textarea "*"
type textarea "Sort the li"
type textarea "*"
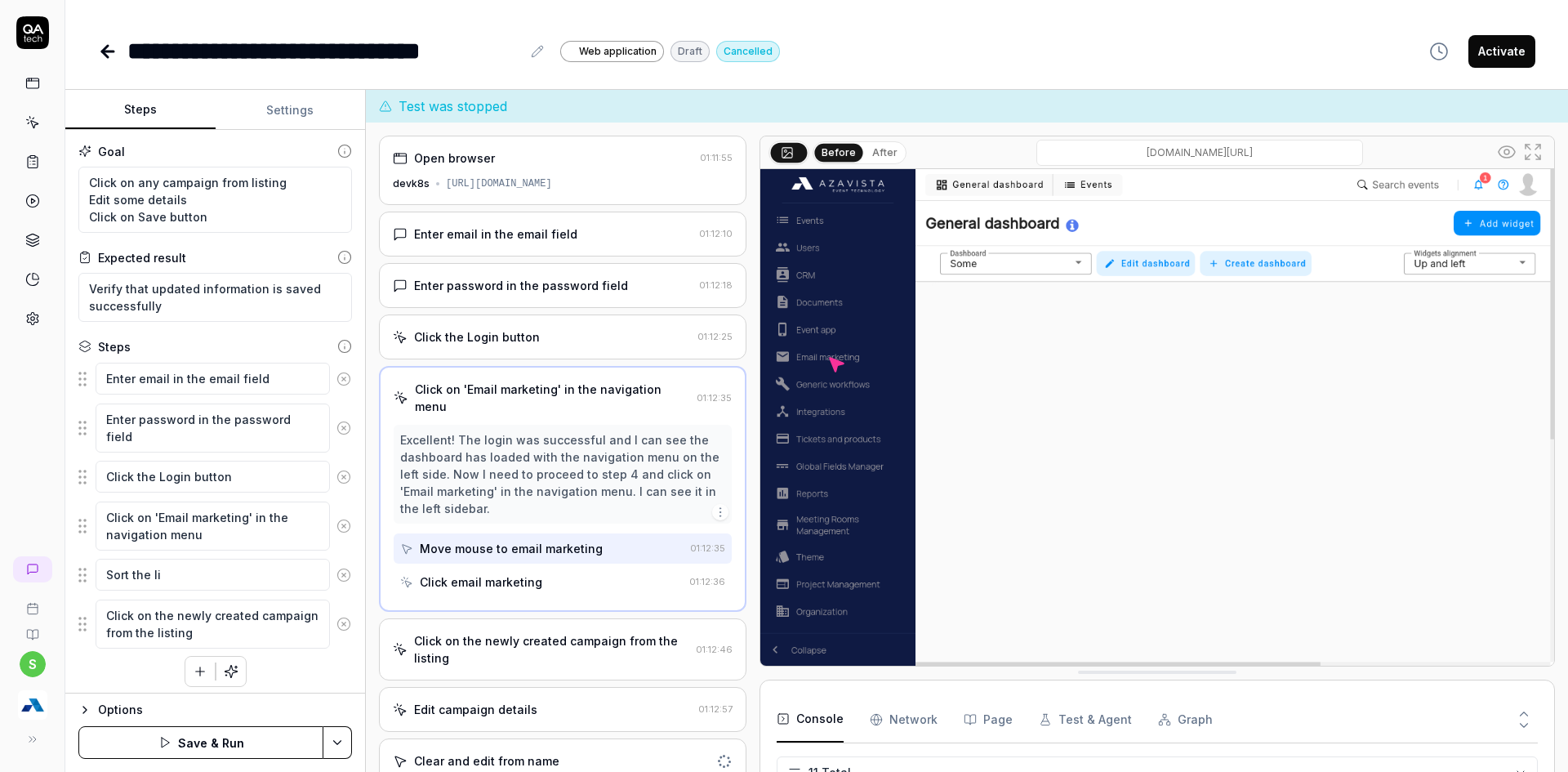
type textarea "Sort the lis"
type textarea "*"
type textarea "Sort the list"
type textarea "*"
type textarea "Sort the listi"
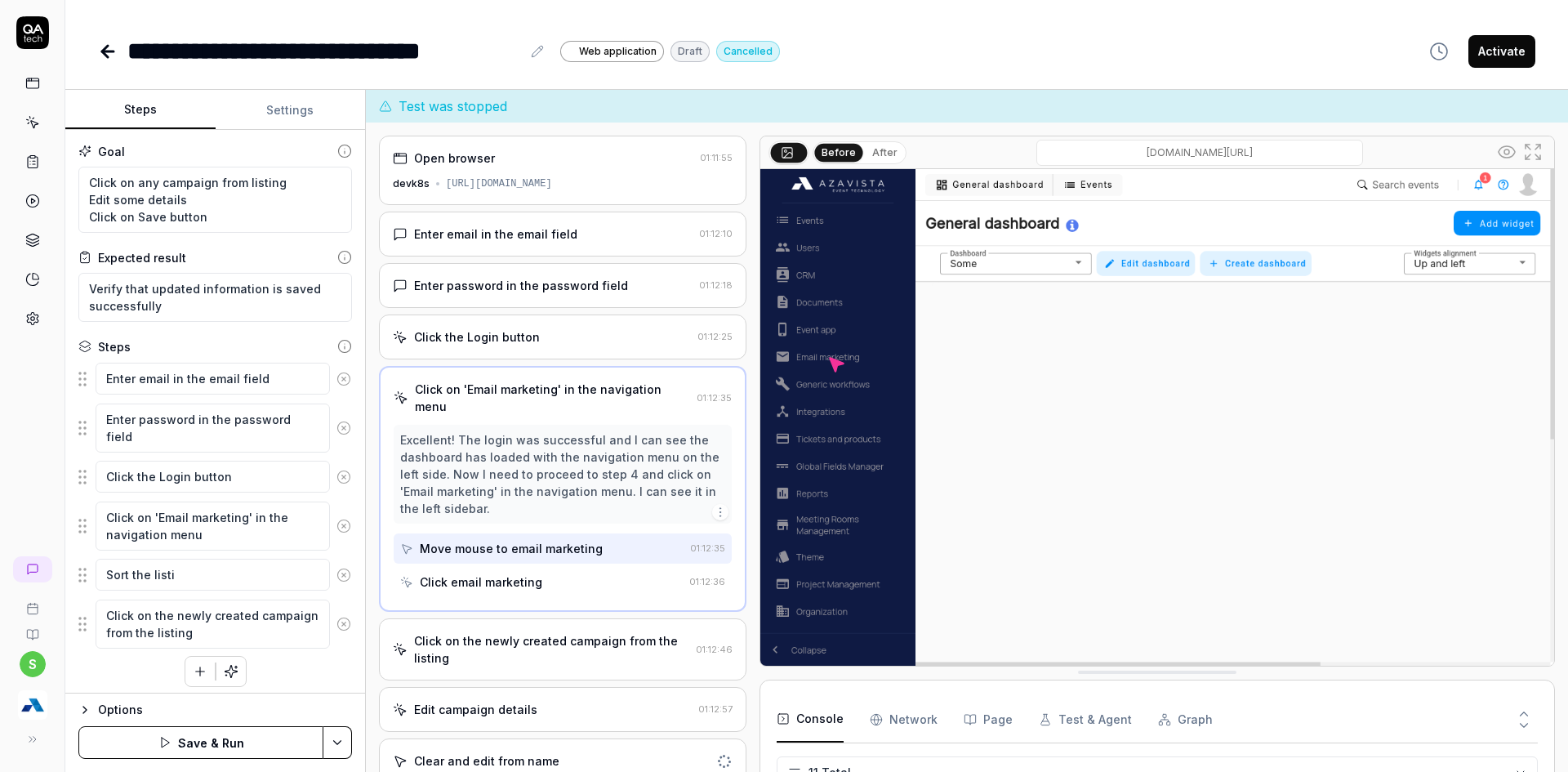
type textarea "*"
type textarea "Sort the listin"
type textarea "*"
type textarea "Sort the listing"
type textarea "*"
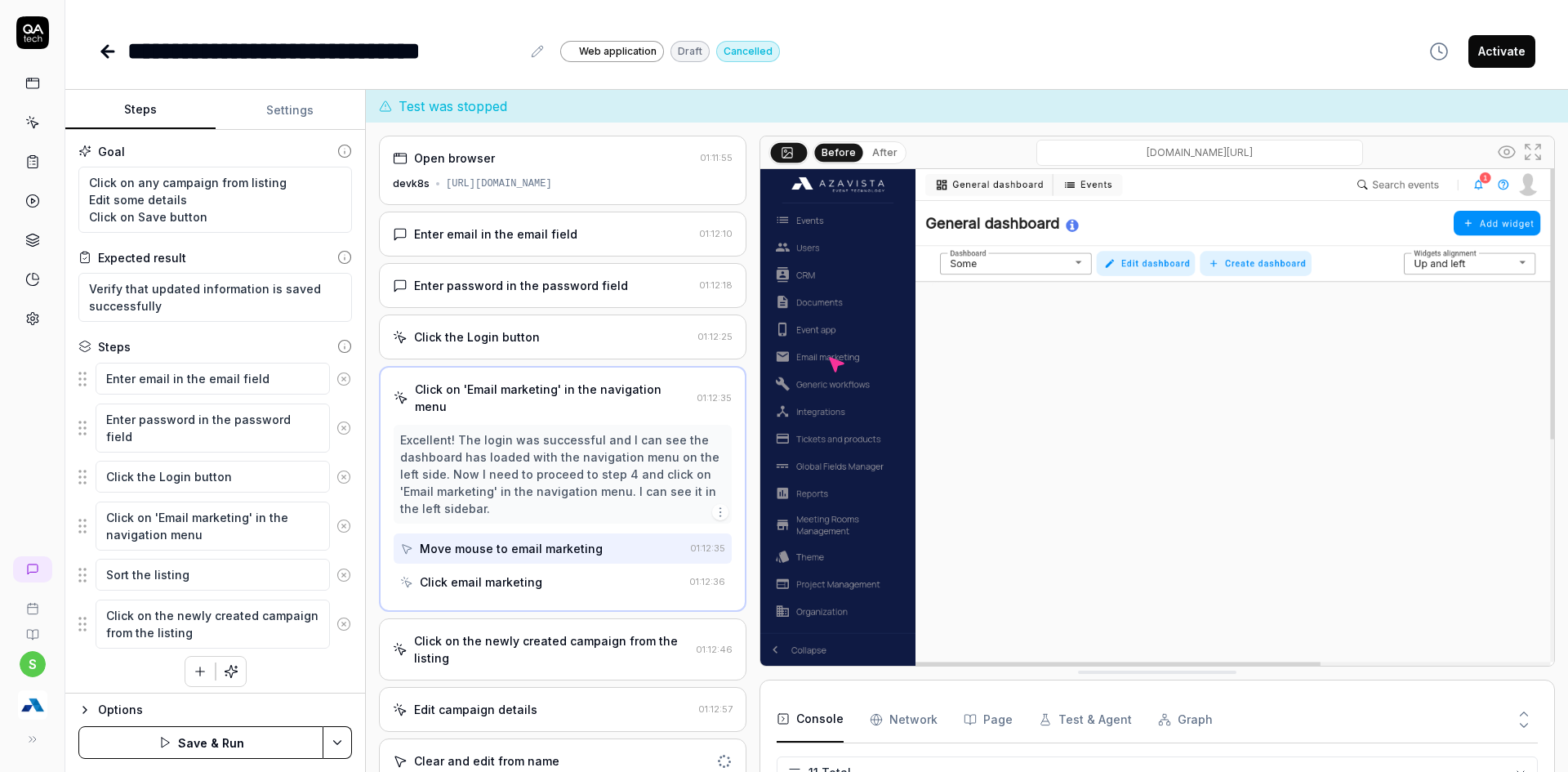
type textarea "Sort the listing"
type textarea "*"
type textarea "Sort the listing y"
type textarea "*"
type textarea "Sort the listing y"
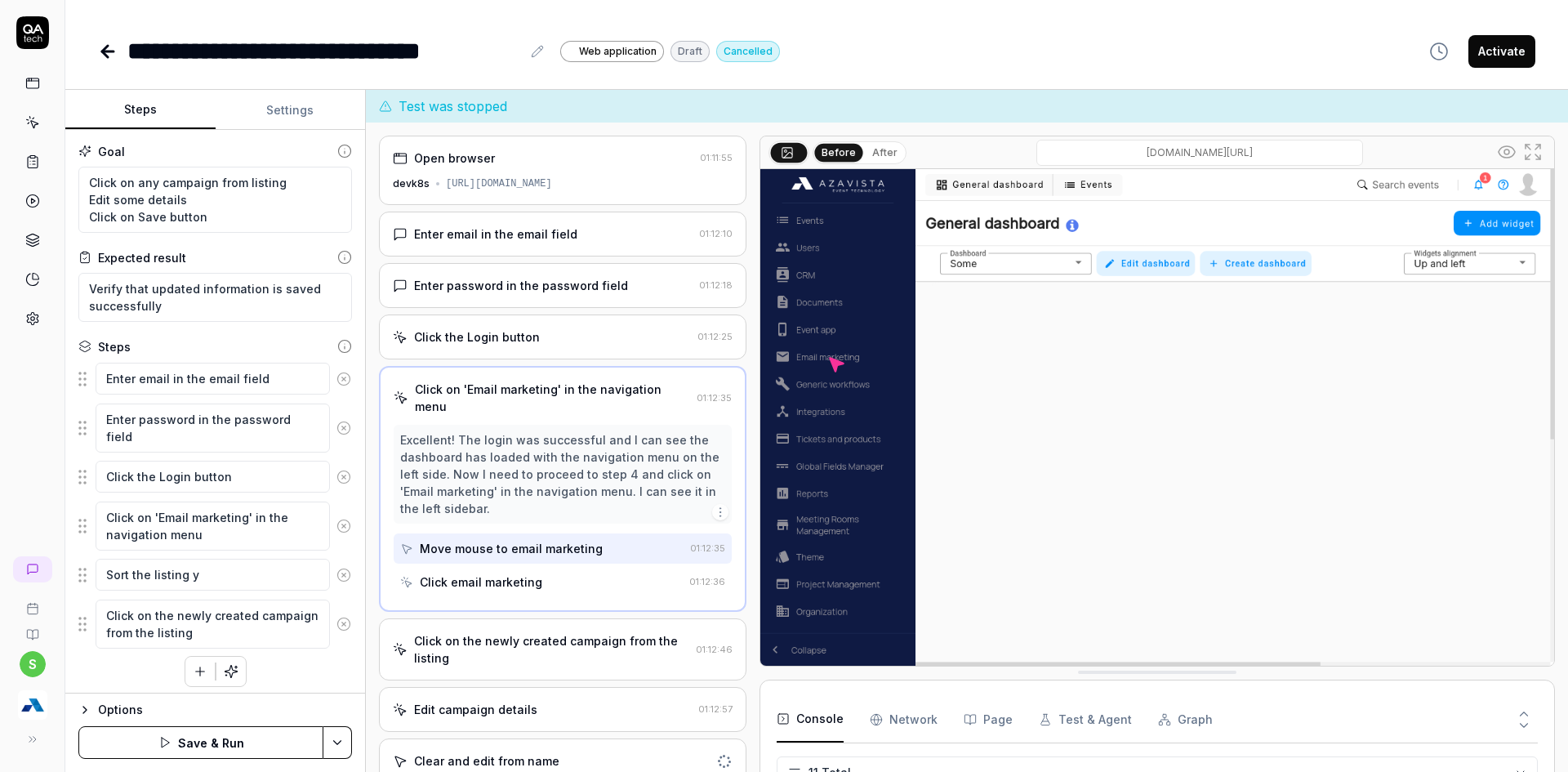
type textarea "*"
type textarea "Sort the listing y"
type textarea "*"
type textarea "Sort the listing"
type textarea "*"
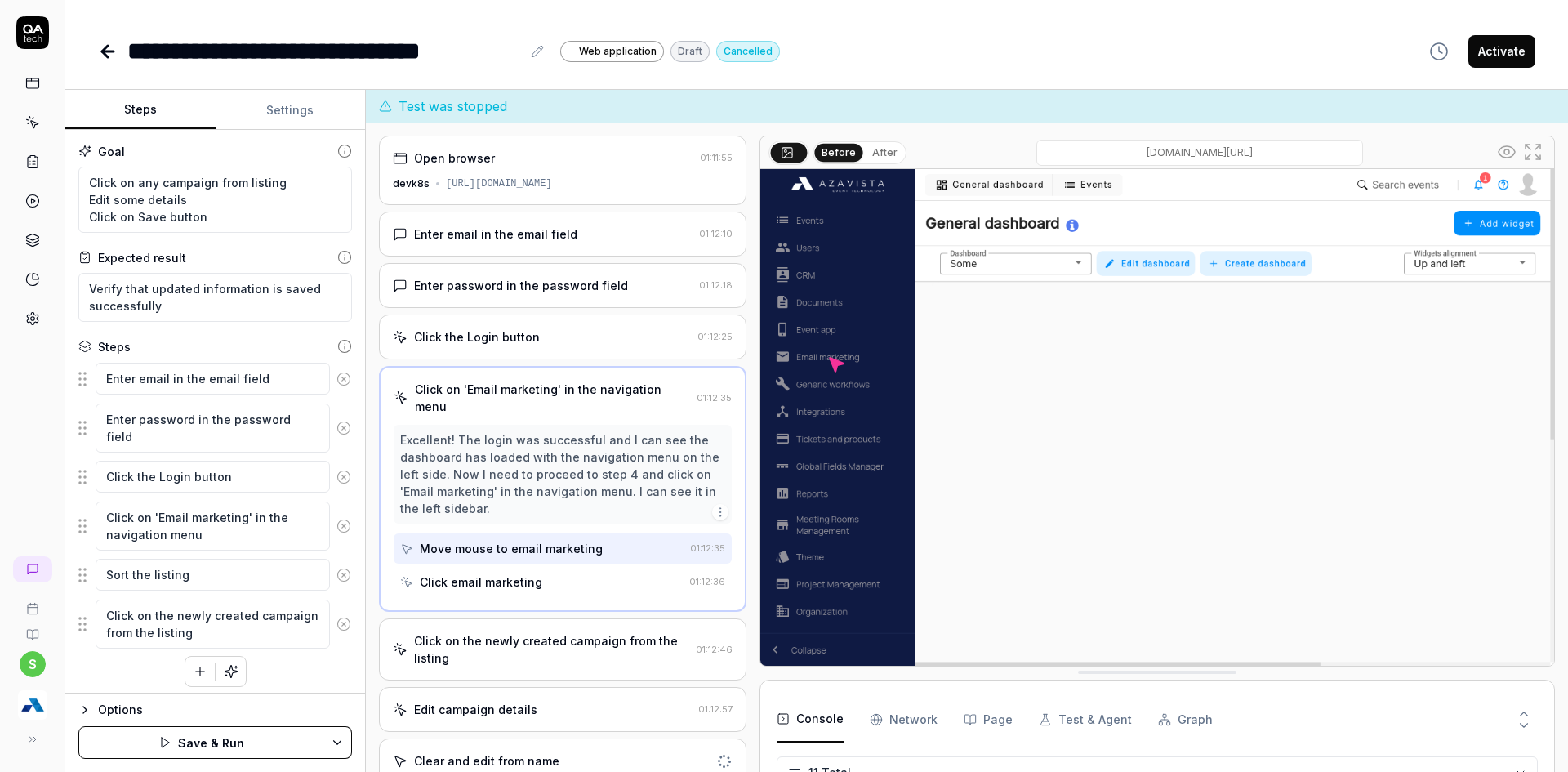
type textarea "Sort the listing b"
type textarea "*"
type textarea "Sort the listing by"
type textarea "*"
type textarea "Sort the listing by"
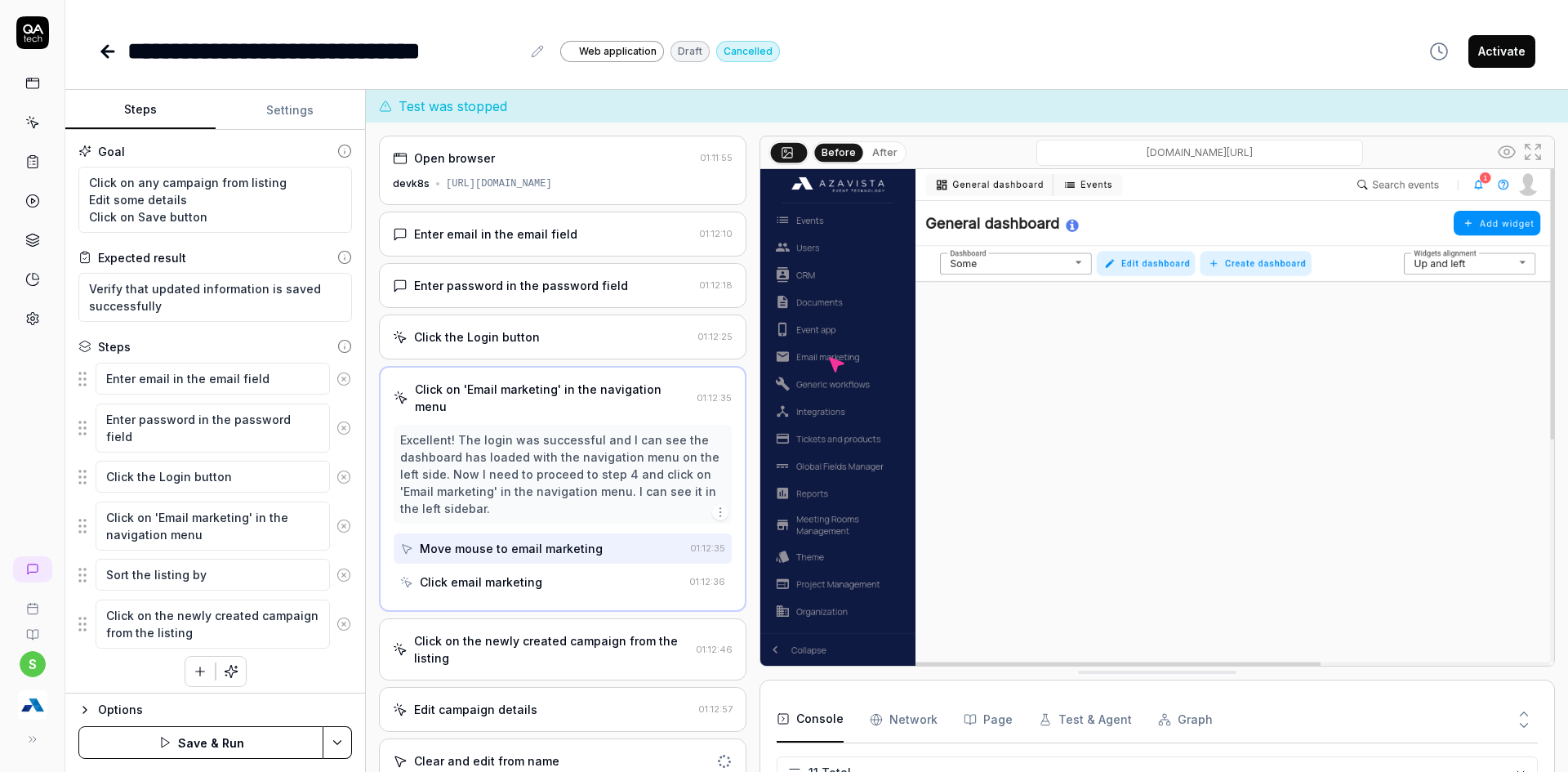
type textarea "*"
type textarea "Sort the listing by D"
type textarea "*"
type textarea "Sort the listing by [PERSON_NAME]"
type textarea "*"
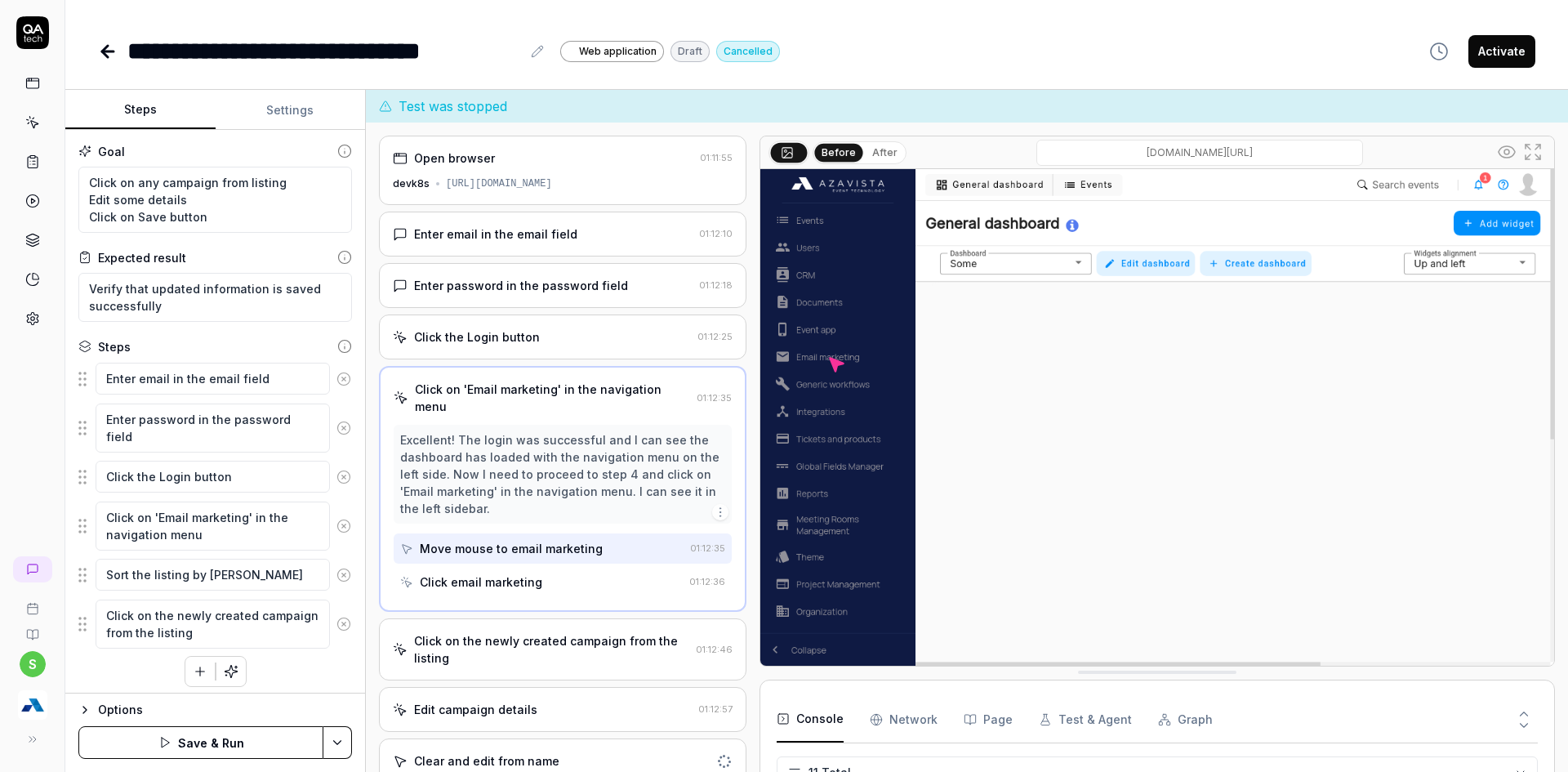
type textarea "Sort the listing by Dat"
type textarea "*"
type textarea "Sort the listing by Date"
type textarea "*"
type textarea "Sort the listing by Date"
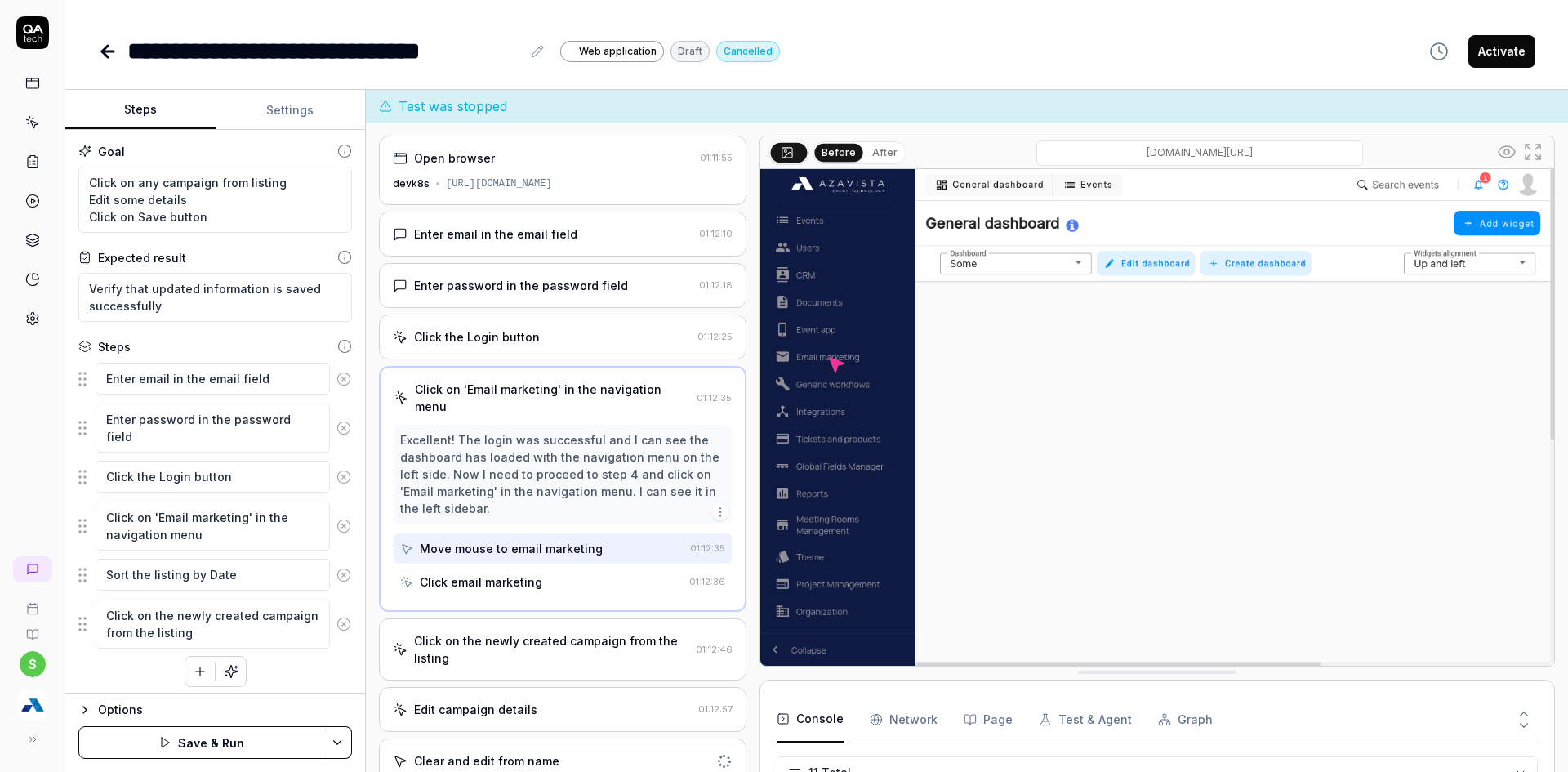
type textarea "*"
type textarea "Sort the listing by Date c"
type textarea "*"
type textarea "Sort the listing by Date cr"
type textarea "*"
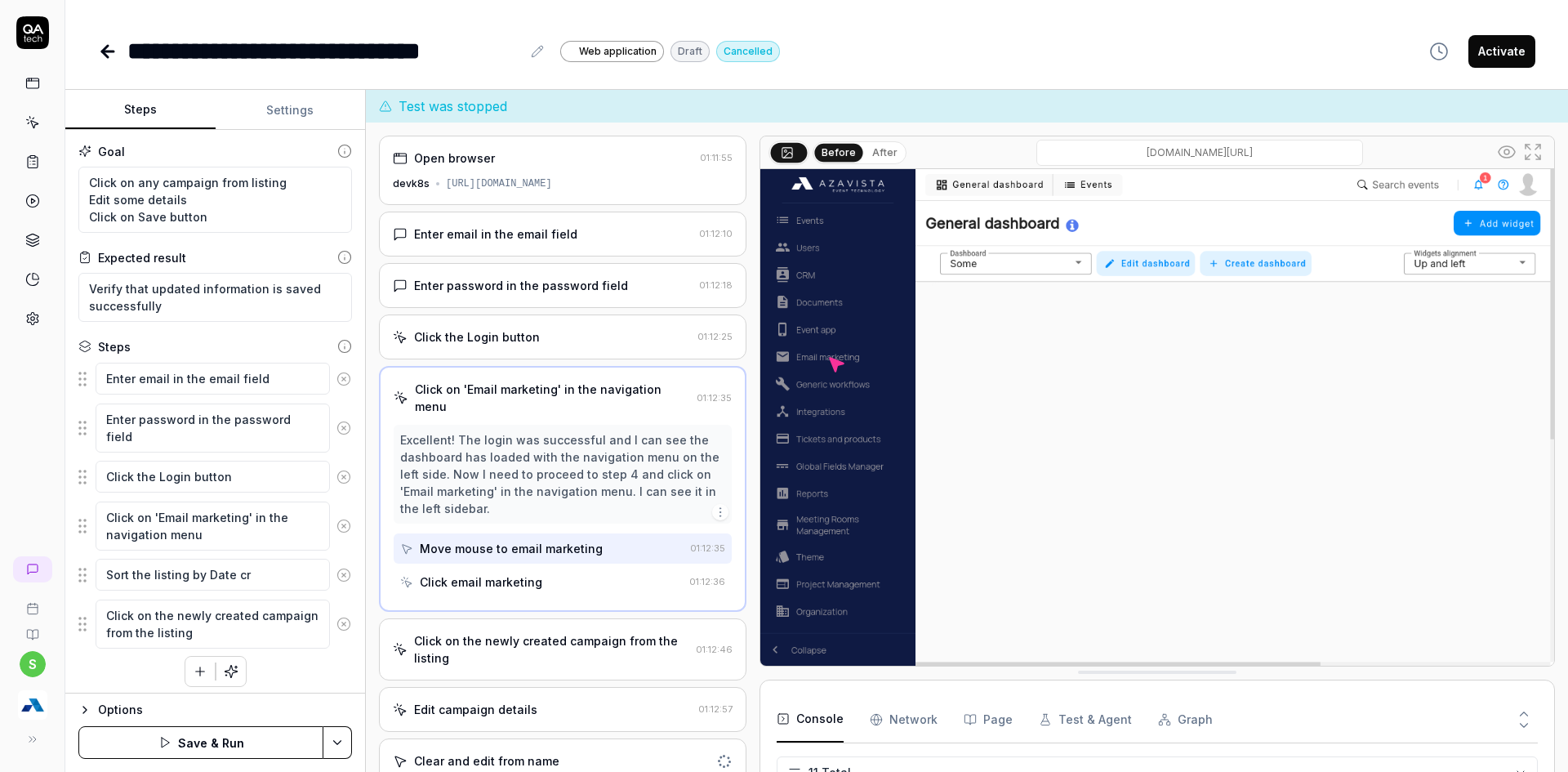
type textarea "Sort the listing by Date cre"
type textarea "*"
type textarea "Sort the listing by Date crea"
type textarea "*"
type textarea "Sort the listing by Date creat"
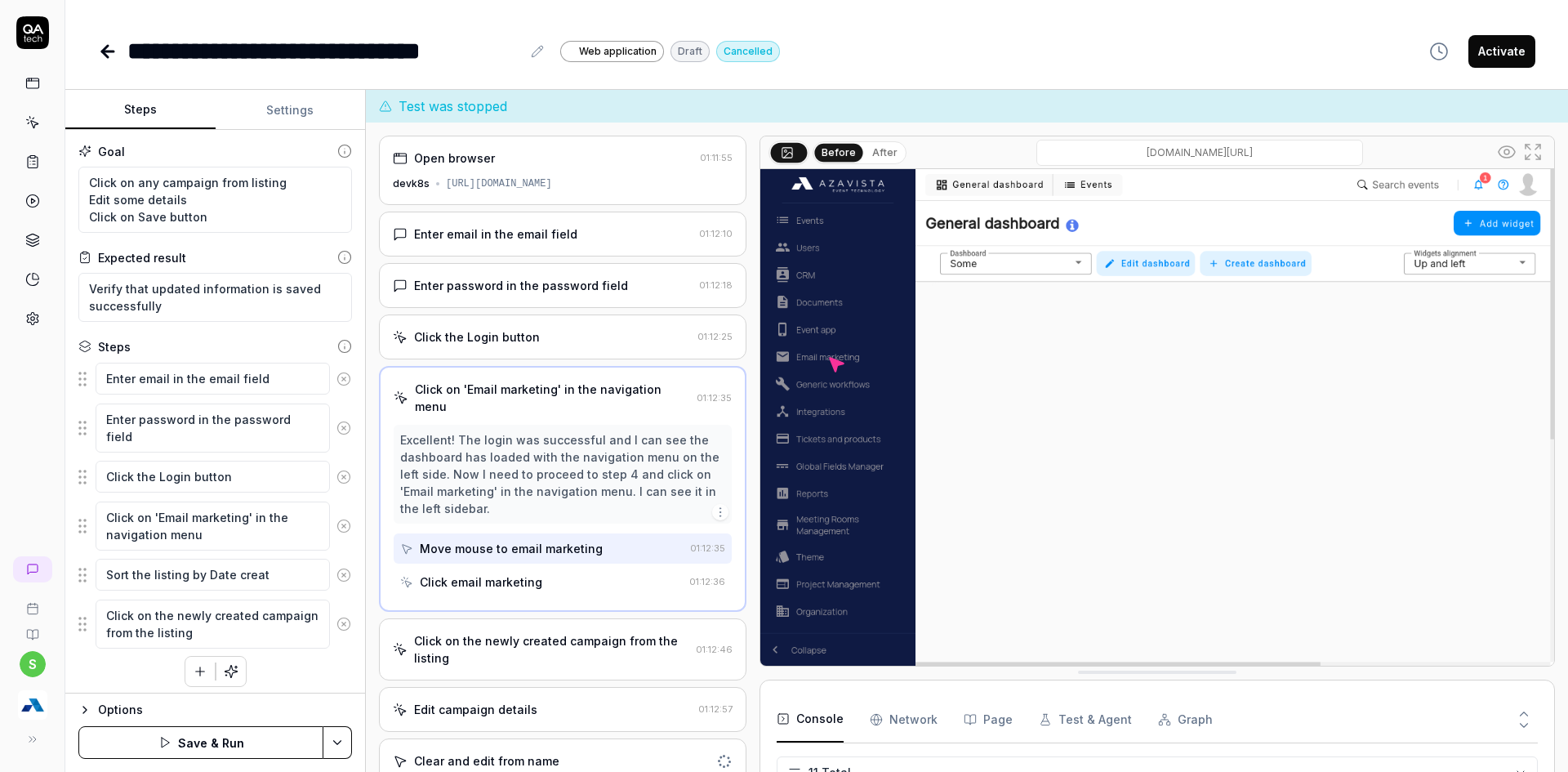
type textarea "*"
type textarea "Sort the listing by Date create"
type textarea "*"
type textarea "Sort the listing by Date created"
type textarea "*"
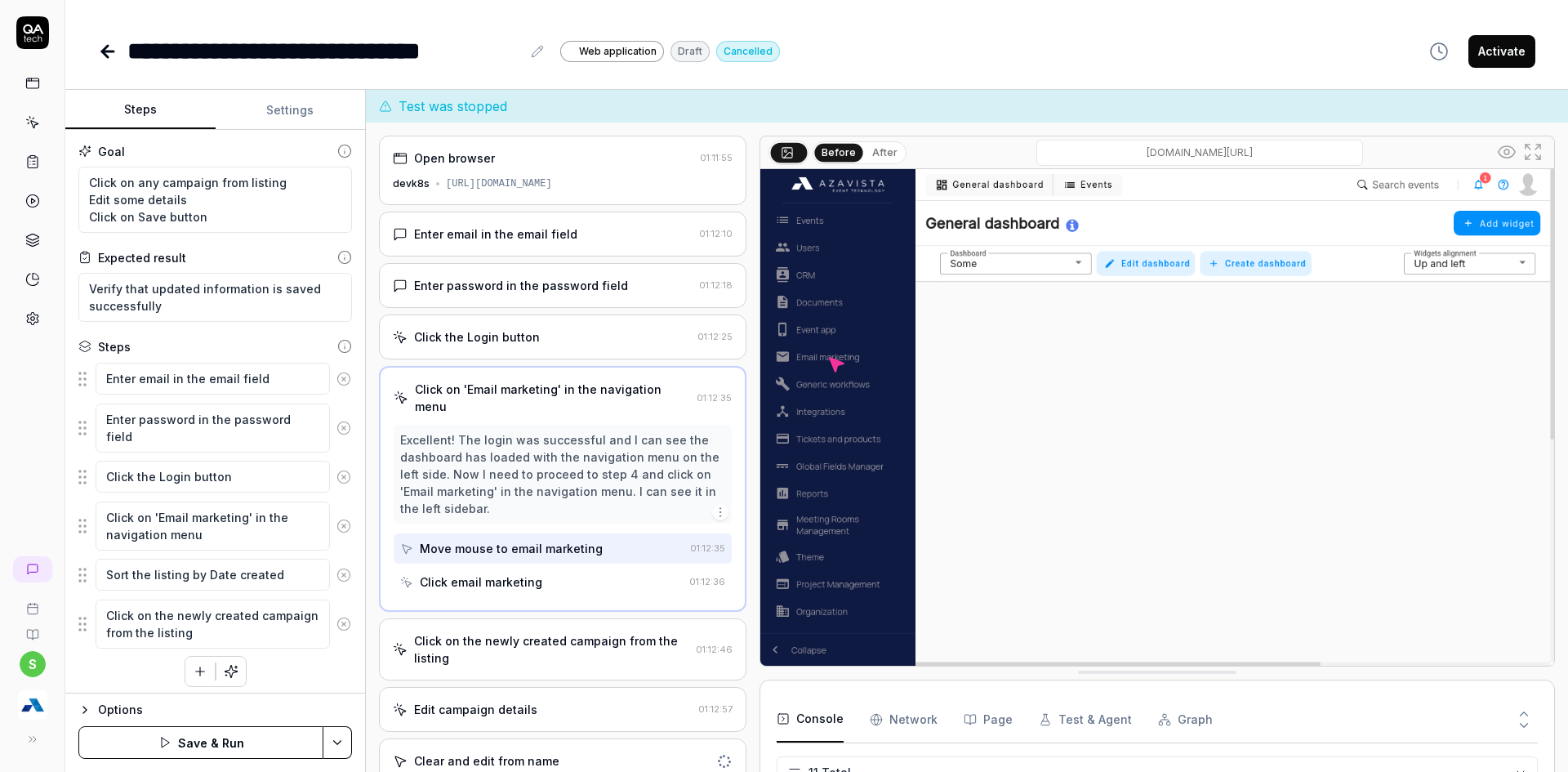
type textarea "Sort the listing by Date created"
type textarea "*"
type textarea "Sort the listing by Date created"
type textarea "*"
type textarea "Sort the listing by Date created c"
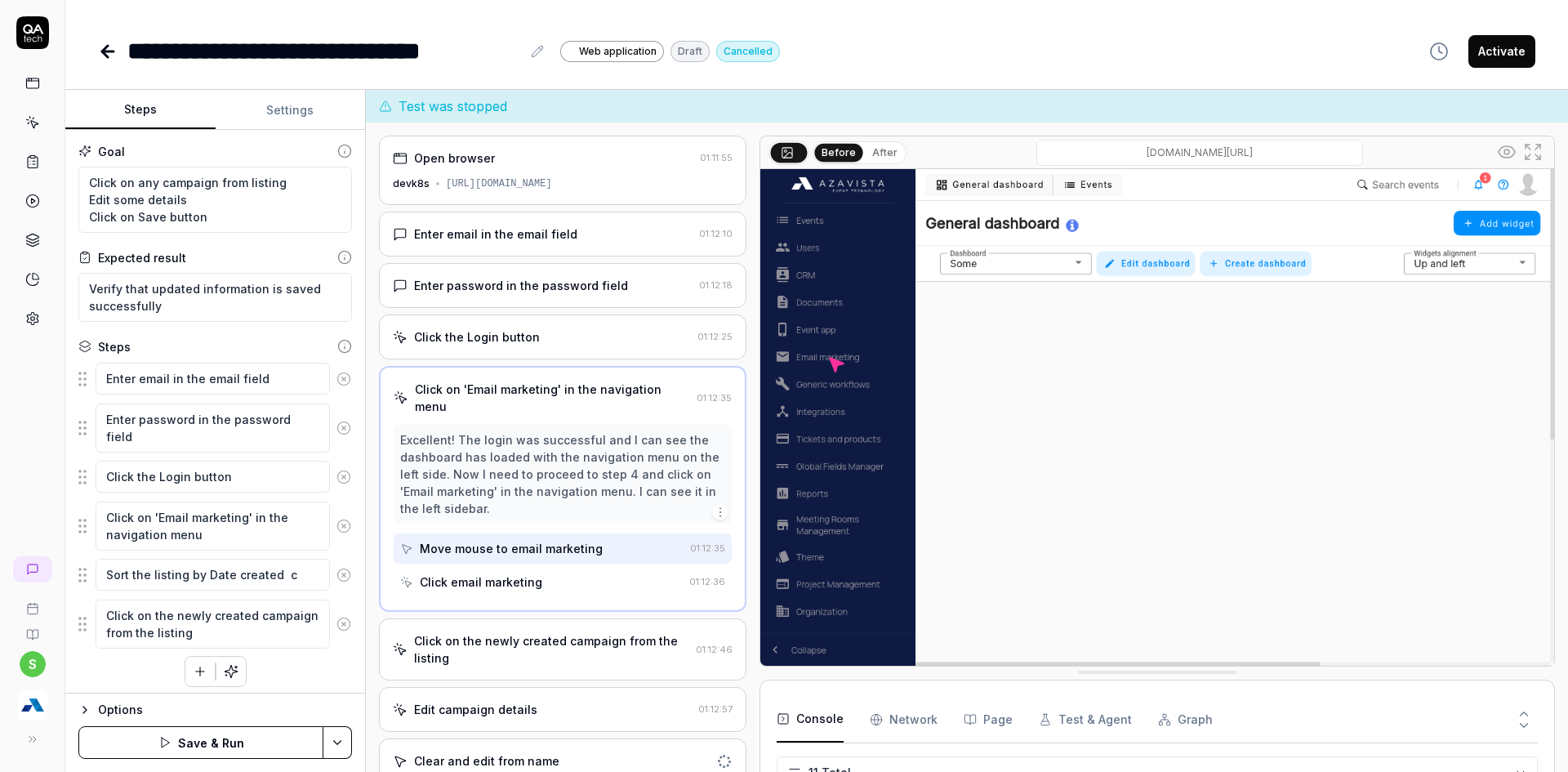
type textarea "*"
type textarea "Sort the listing by Date created co"
type textarea "*"
type textarea "Sort the listing by Date created col"
type textarea "*"
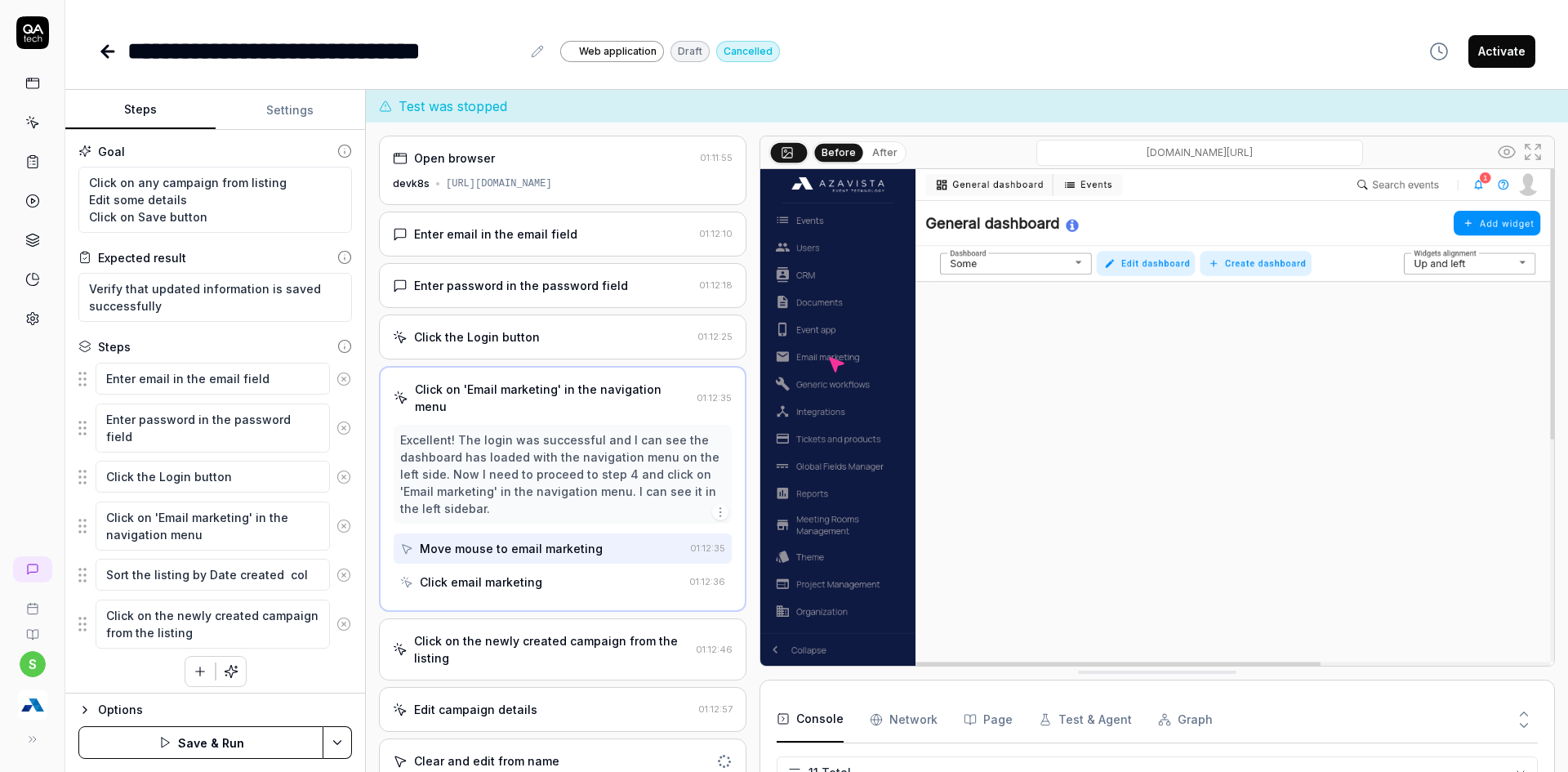
type textarea "Sort the listing by Date created colu"
type textarea "*"
type textarea "Sort the listing by Date created colum"
type textarea "*"
type textarea "Sort the listing by Date created column"
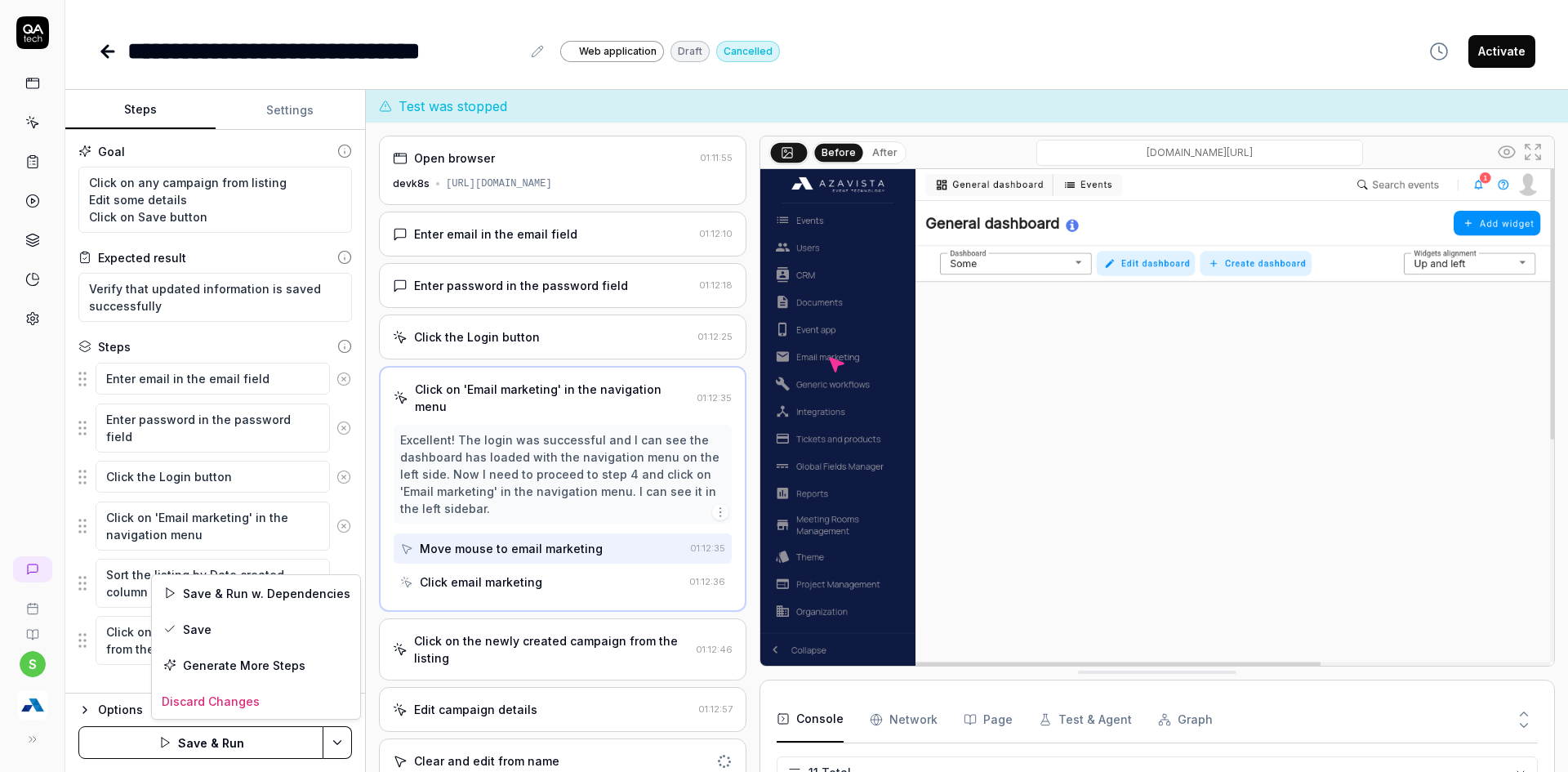
click at [327, 743] on html "**********" at bounding box center [784, 396] width 1568 height 791
click at [214, 631] on div "Save" at bounding box center [256, 629] width 209 height 36
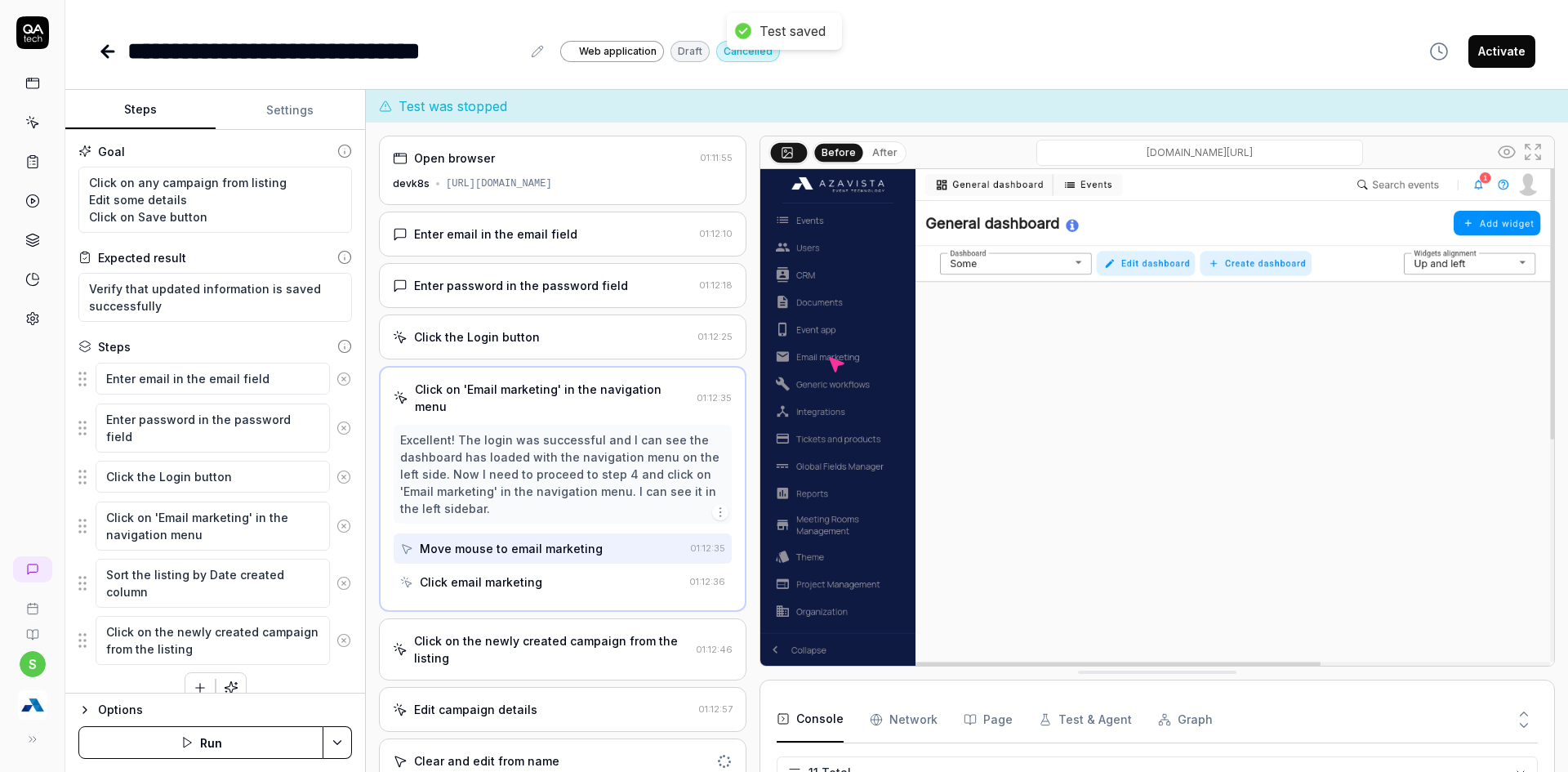
click at [344, 738] on html "**********" at bounding box center [784, 396] width 1568 height 791
click at [221, 743] on html "**********" at bounding box center [784, 396] width 1568 height 791
click at [208, 745] on button "Run" at bounding box center [201, 743] width 245 height 33
click at [293, 113] on button "Settings" at bounding box center [291, 110] width 151 height 39
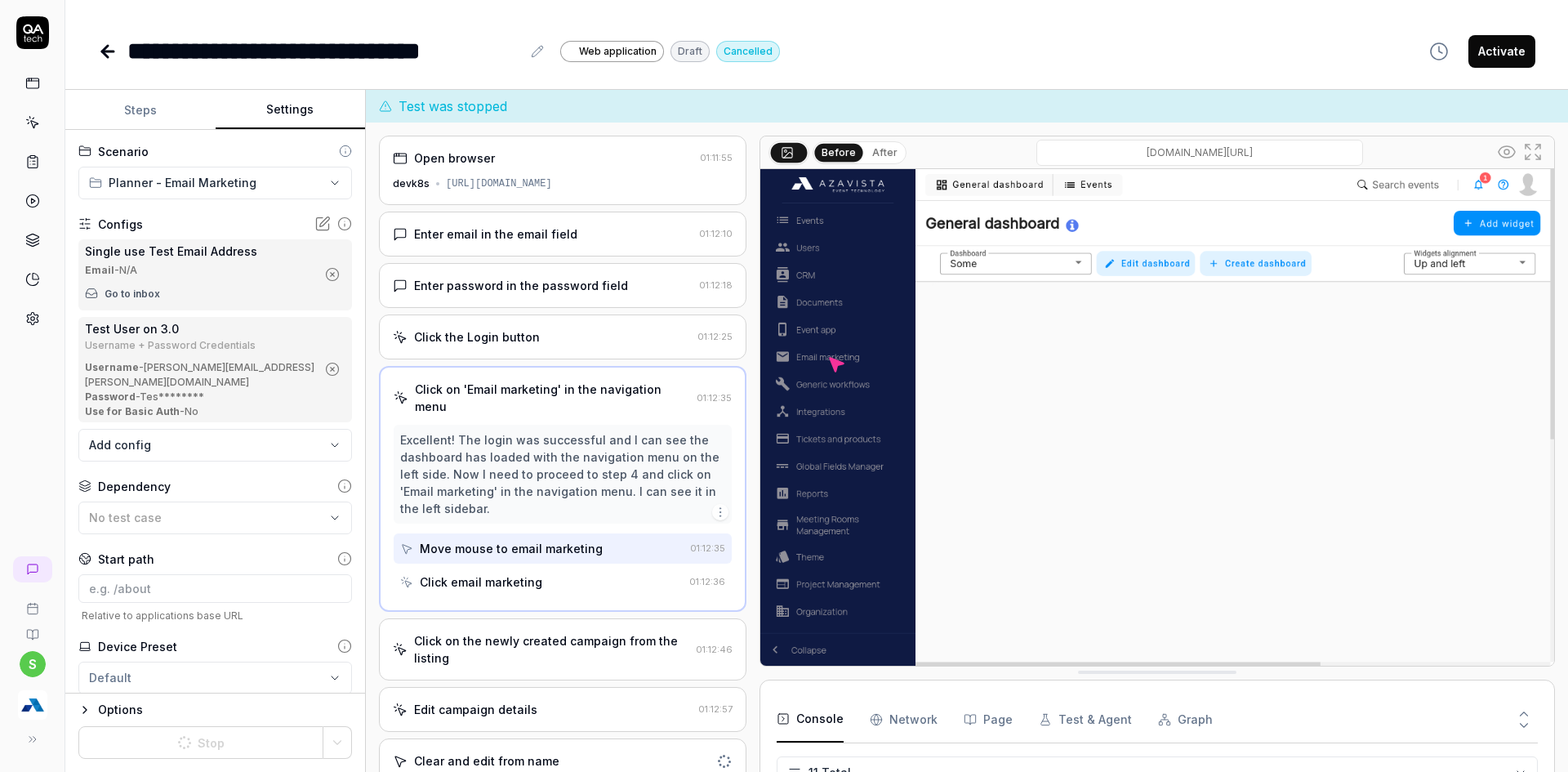
click at [155, 109] on button "Steps" at bounding box center [140, 110] width 151 height 39
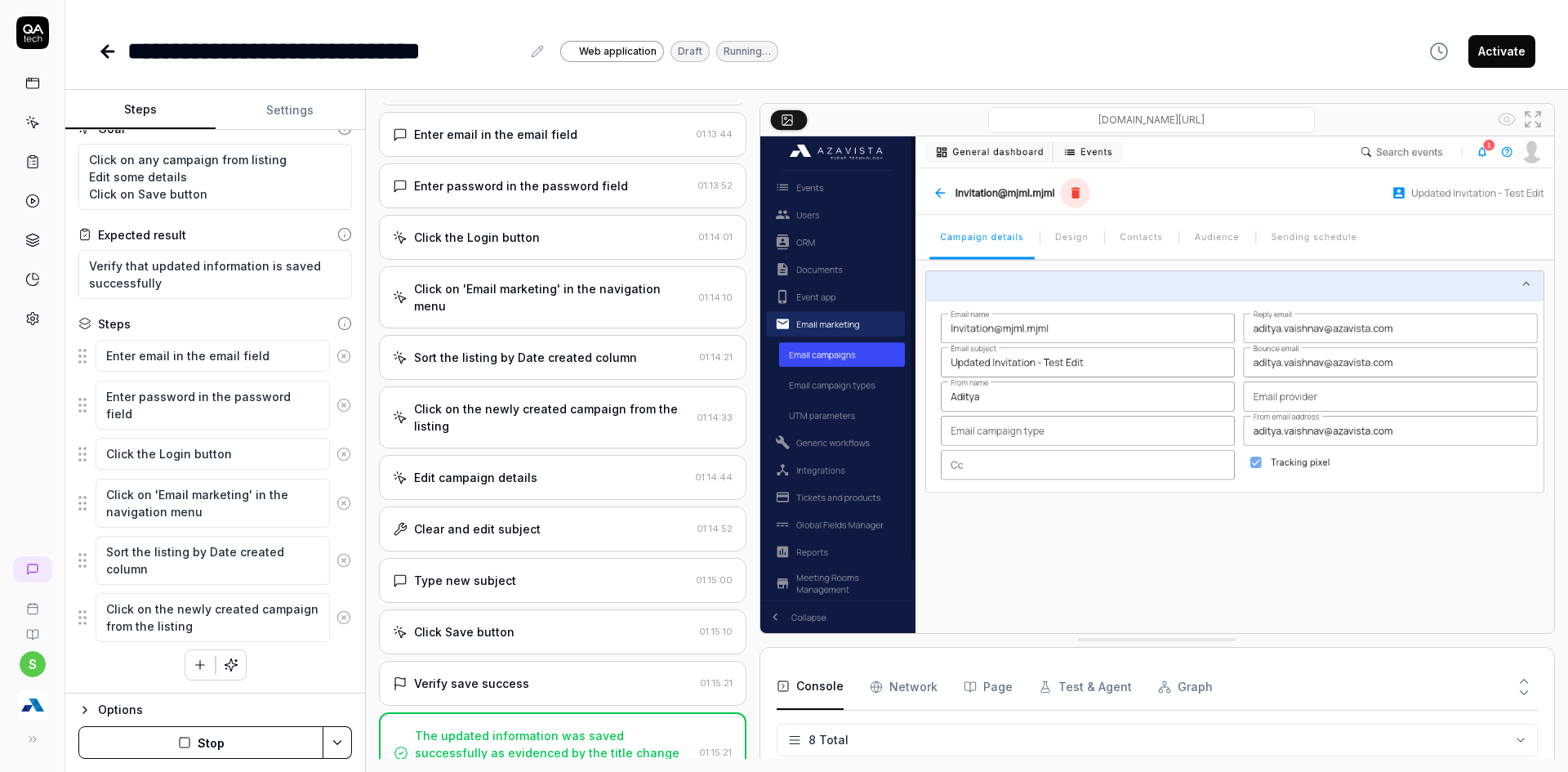
scroll to position [283, 0]
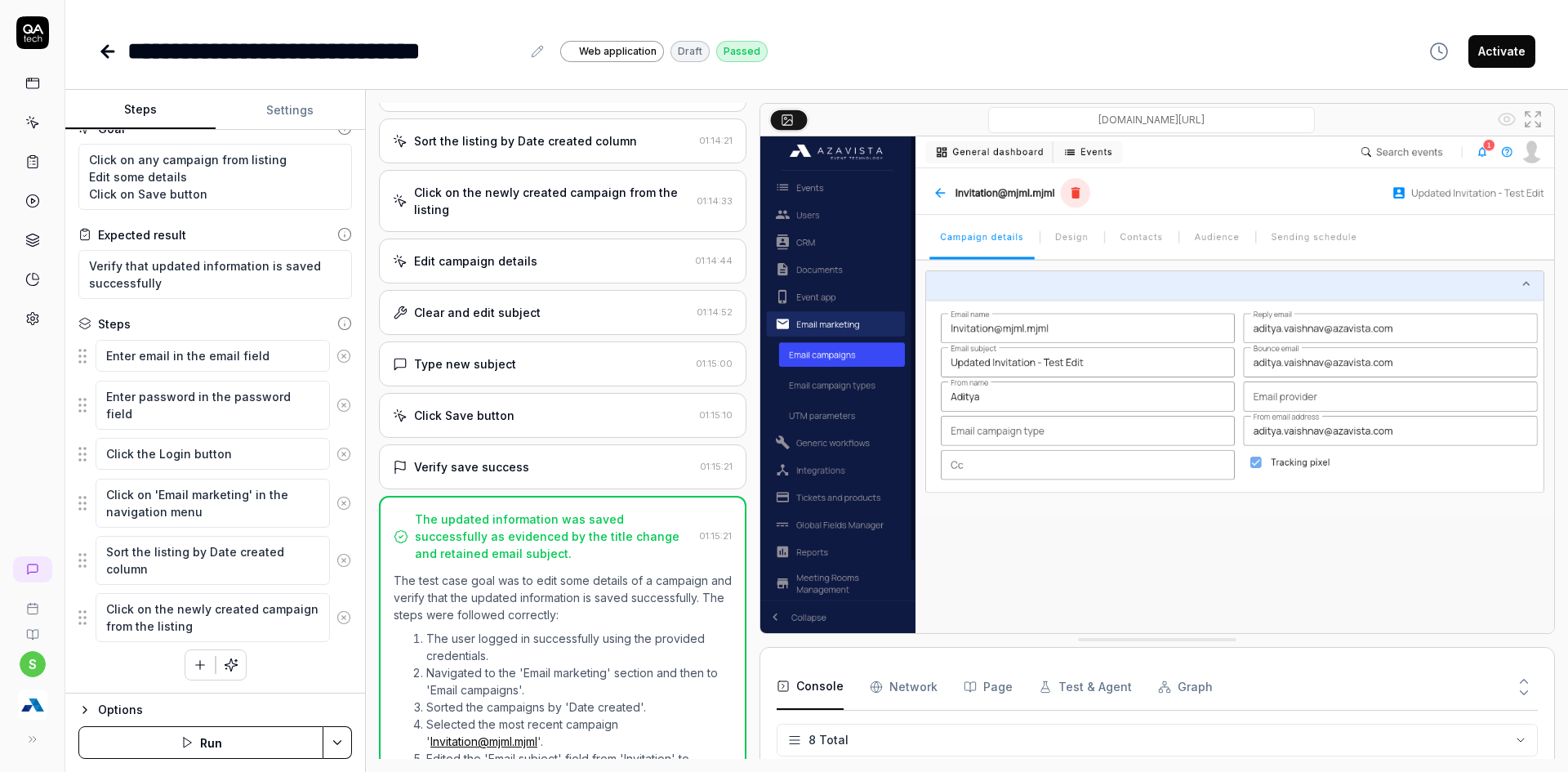
click at [1536, 34] on div "**********" at bounding box center [816, 35] width 1502 height 69
click at [1515, 49] on button "Activate" at bounding box center [1501, 52] width 67 height 33
type textarea "*"
click at [100, 55] on icon at bounding box center [107, 51] width 20 height 20
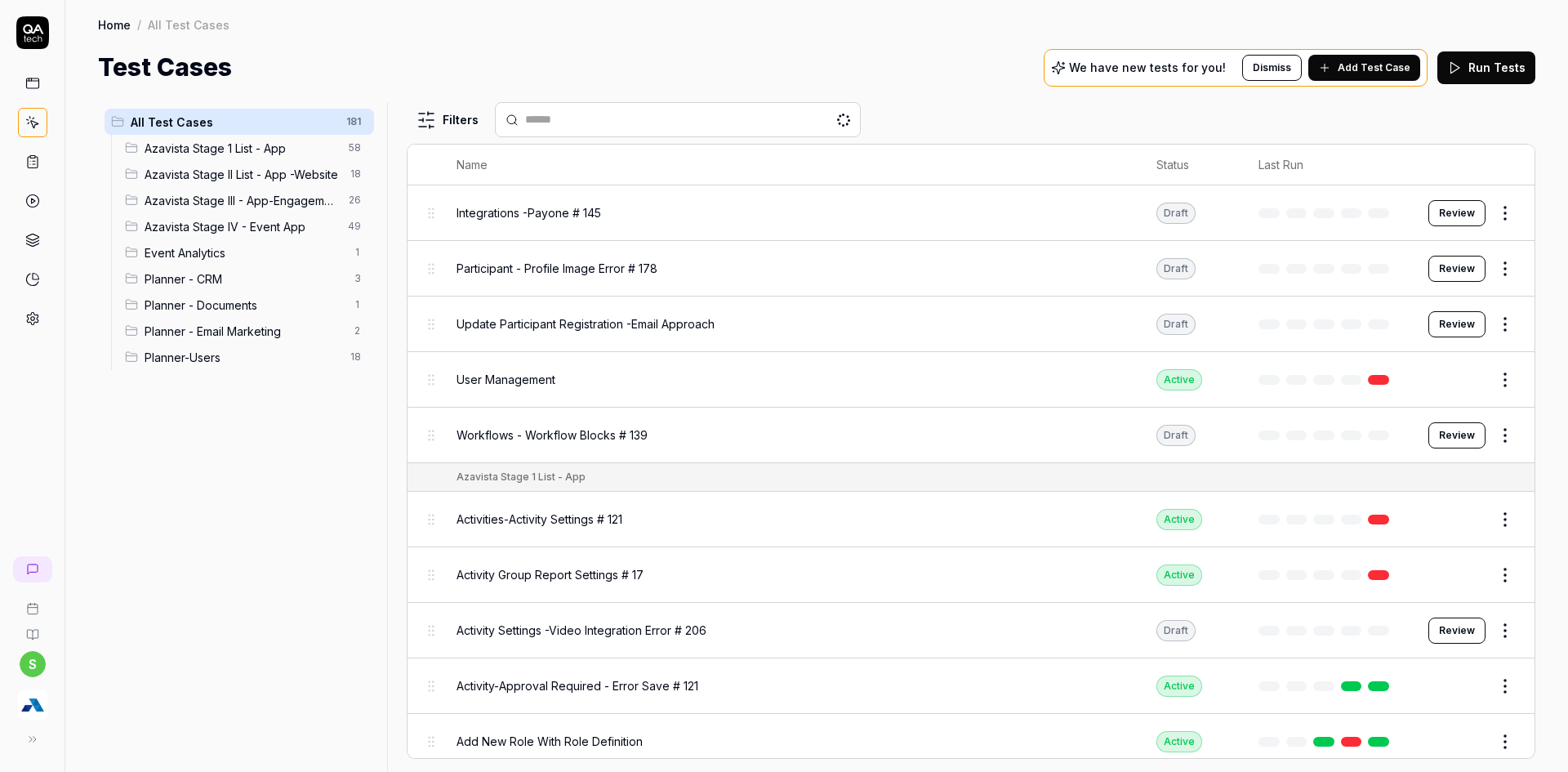
click at [196, 339] on span "Planner - Email Marketing" at bounding box center [244, 331] width 200 height 17
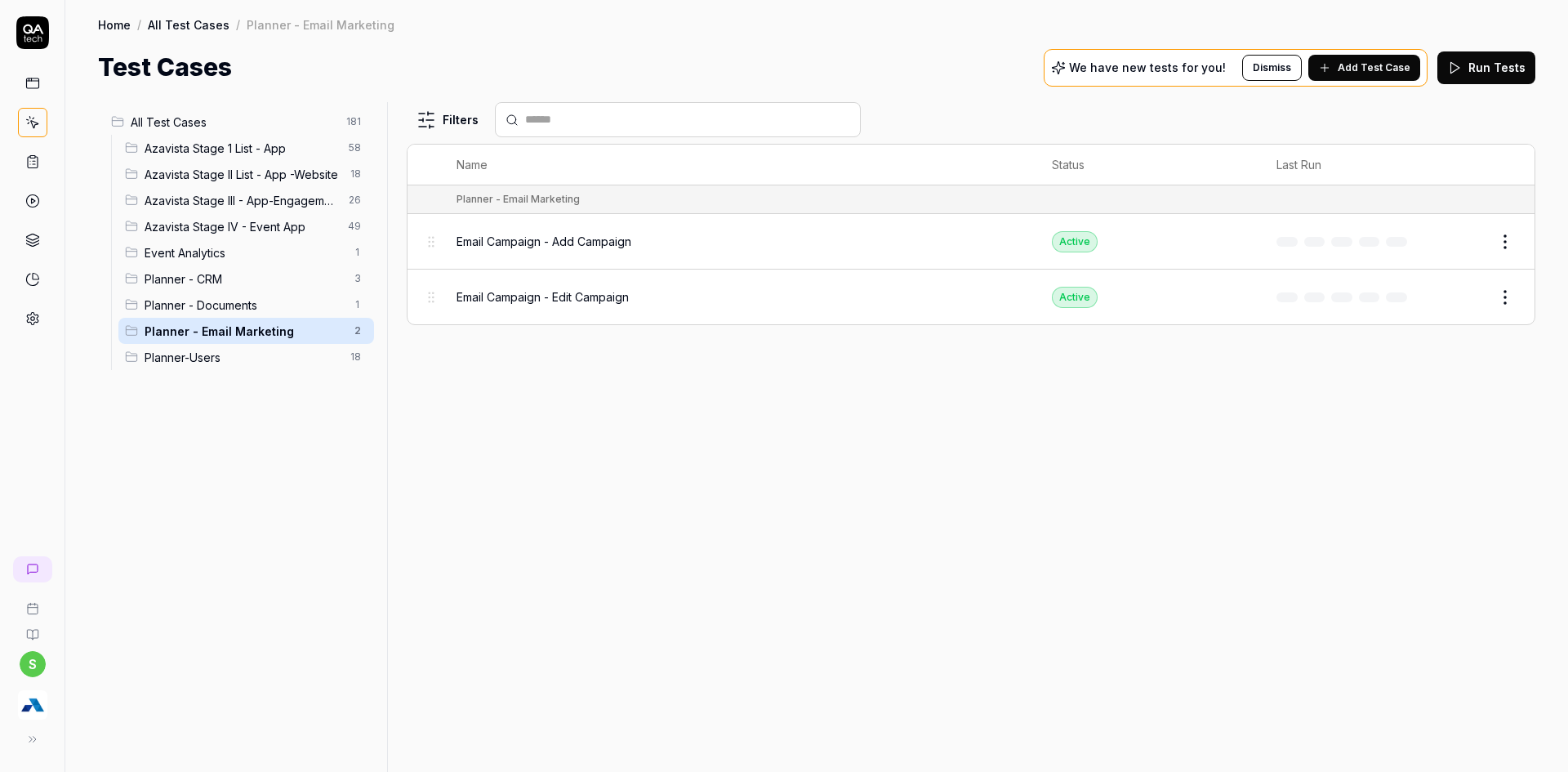
click at [1385, 65] on span "Add Test Case" at bounding box center [1374, 68] width 73 height 15
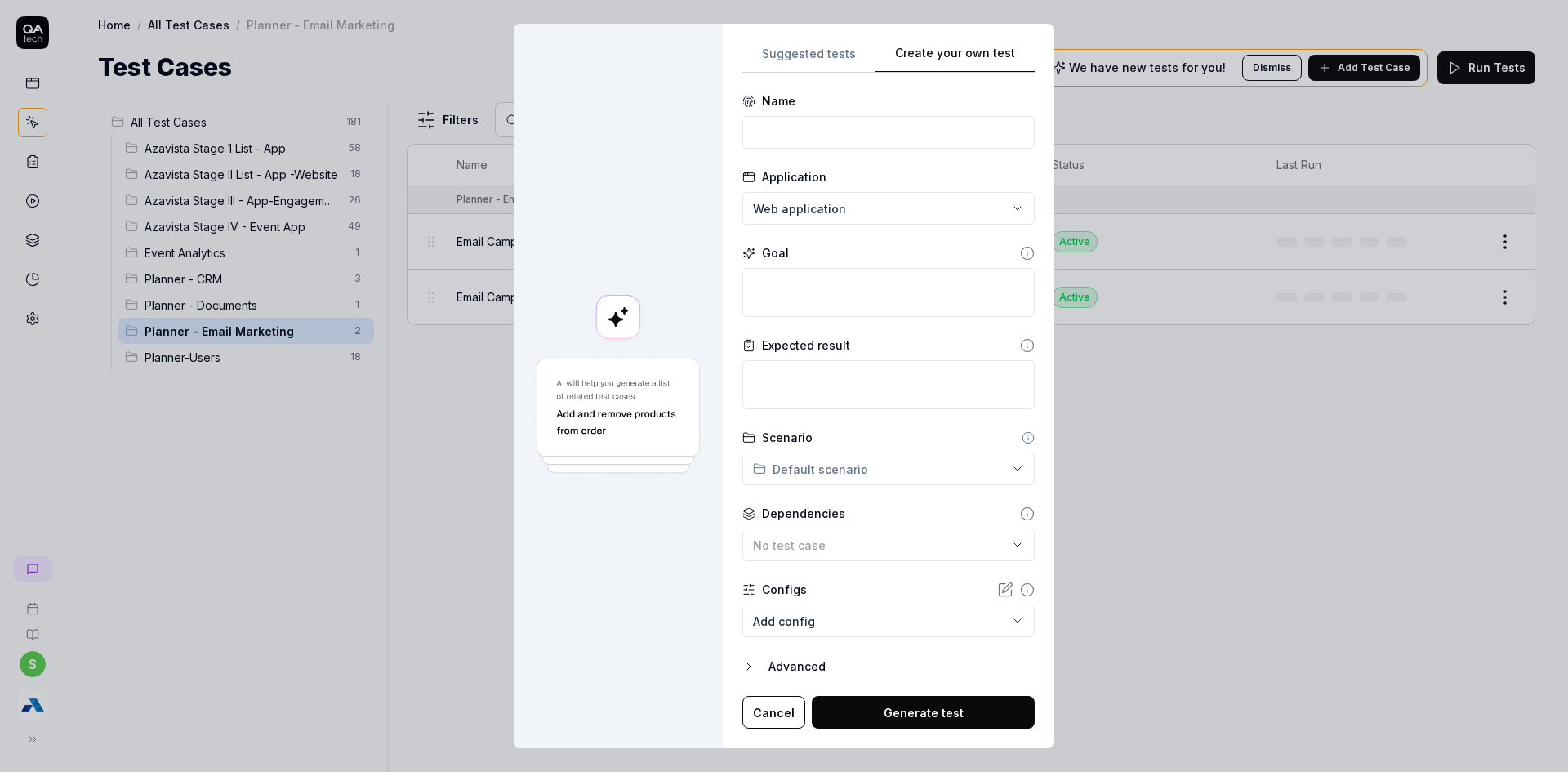
click at [871, 374] on div "**********" at bounding box center [889, 386] width 292 height 686
click at [794, 130] on input at bounding box center [889, 132] width 292 height 33
type input "Email Campaign - Delete Campaign"
click at [805, 287] on textarea at bounding box center [889, 293] width 292 height 49
type textarea "*"
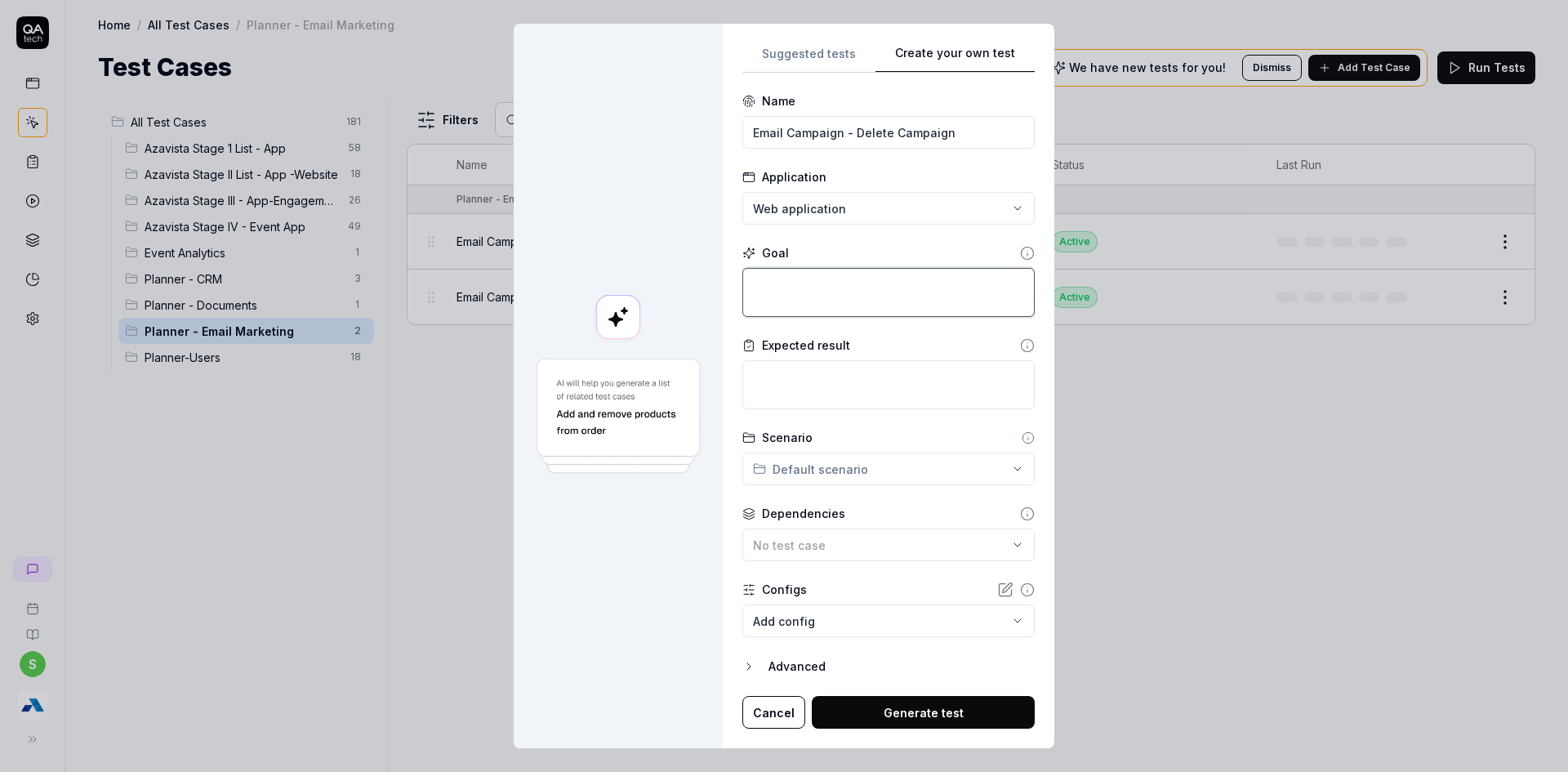
type textarea "c"
type textarea "*"
type textarea "cl"
type textarea "*"
type textarea "cli"
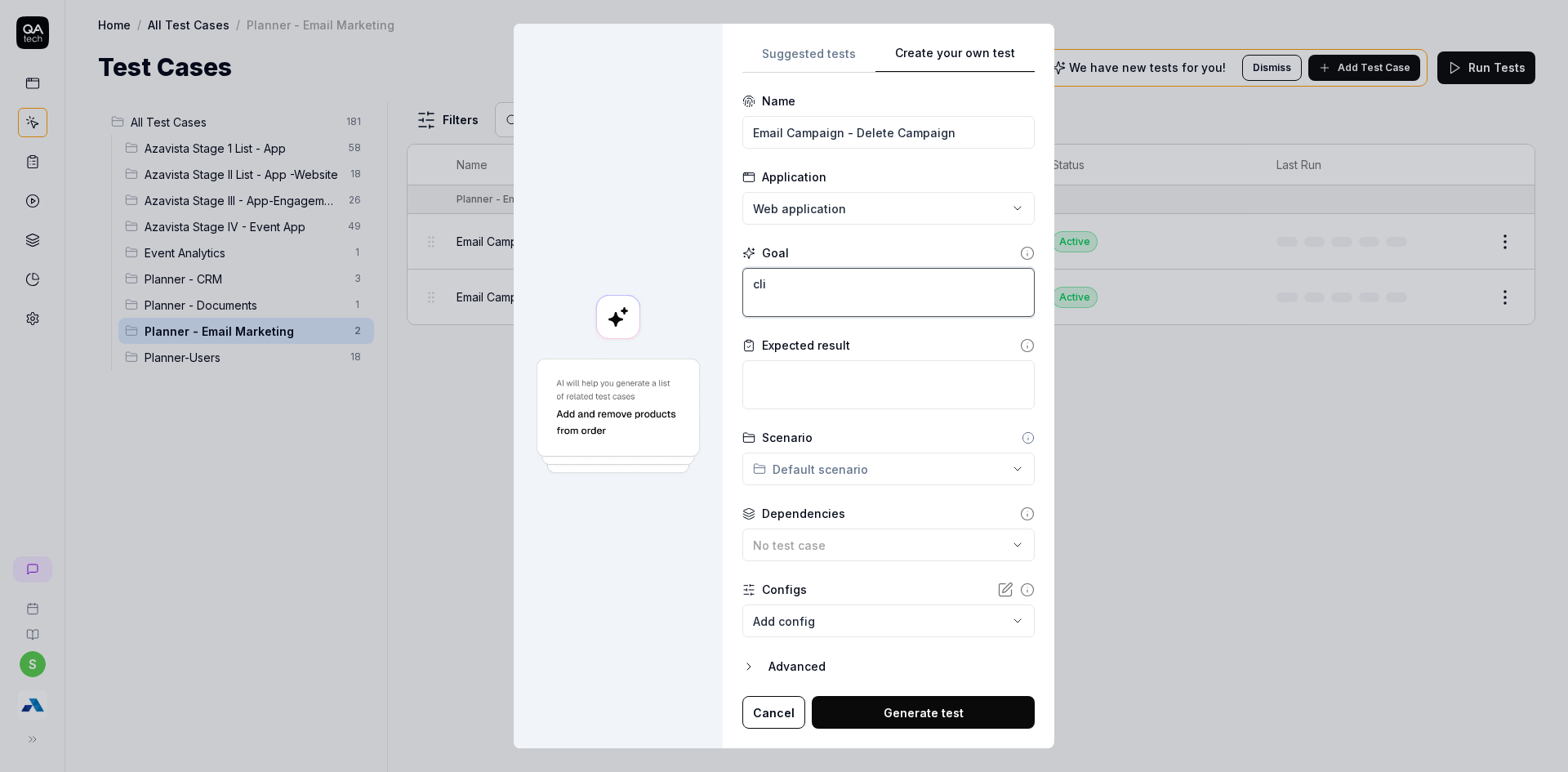
type textarea "*"
type textarea "clic"
type textarea "*"
type textarea "click"
type textarea "*"
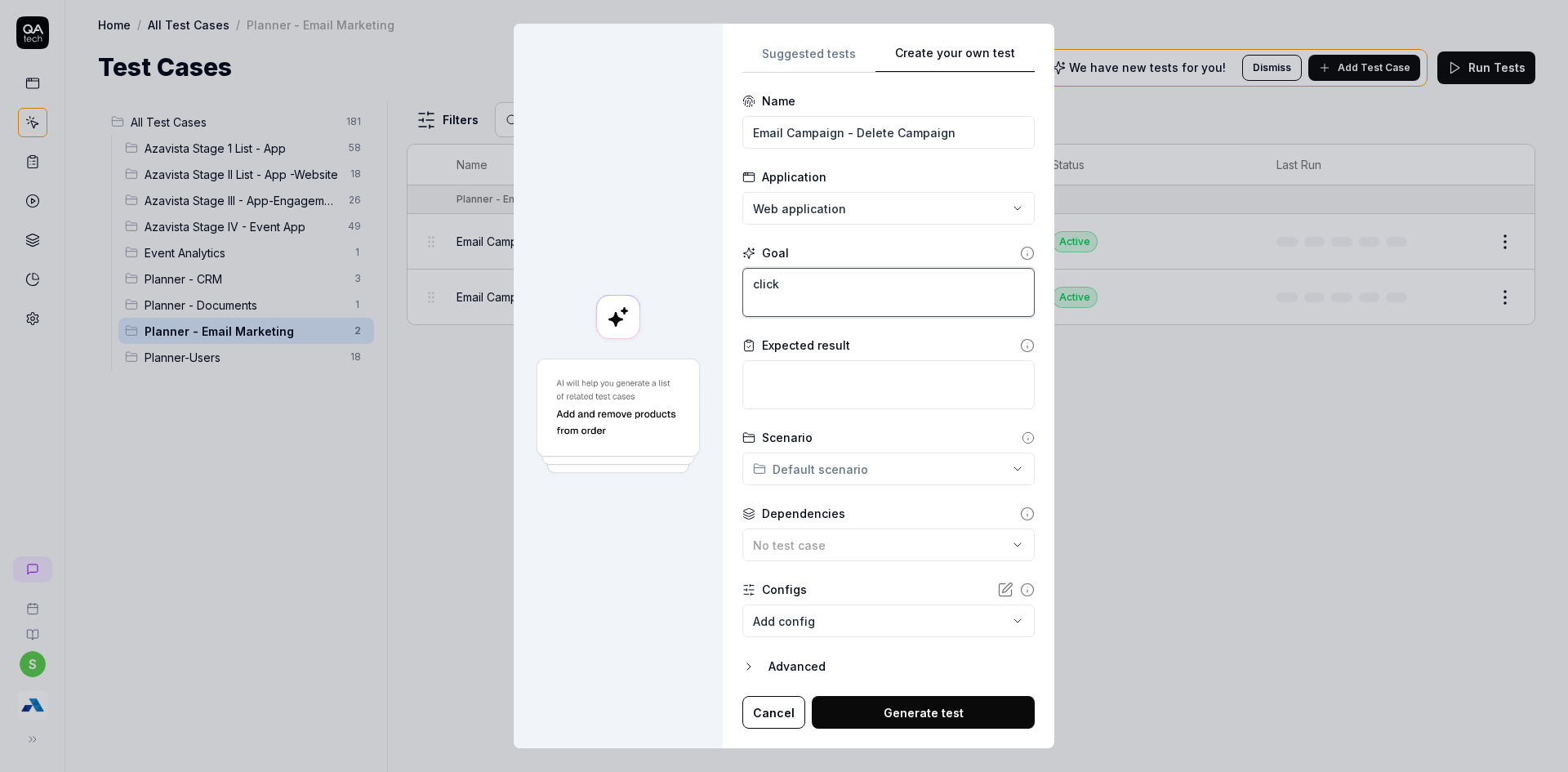
type textarea "click"
type textarea "*"
type textarea "click o"
type textarea "*"
type textarea "click on"
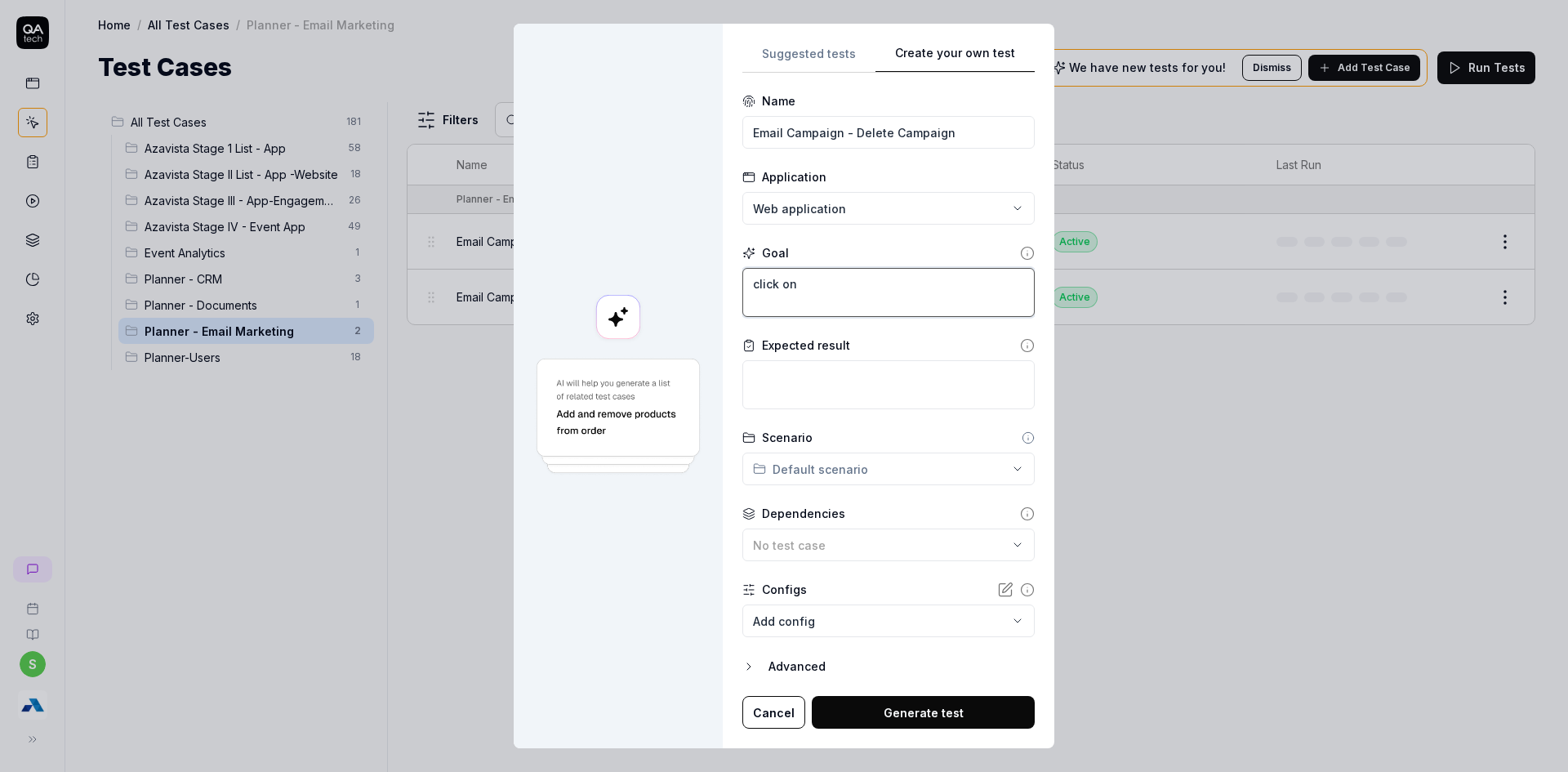
type textarea "*"
type textarea "click on"
type textarea "*"
type textarea "click on d"
type textarea "*"
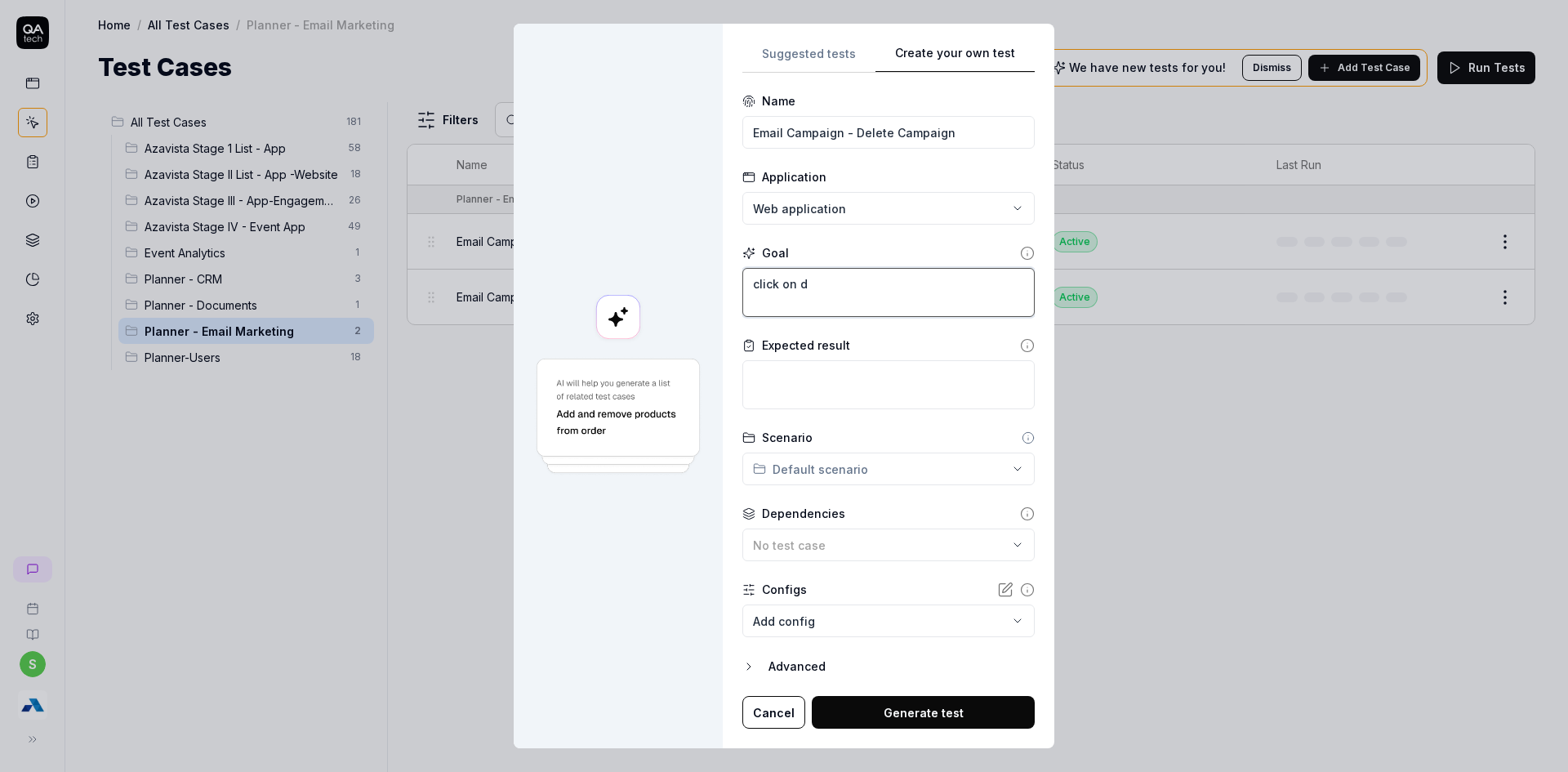
type textarea "click on de"
type textarea "*"
type textarea "click on del"
type textarea "*"
type textarea "click on dele"
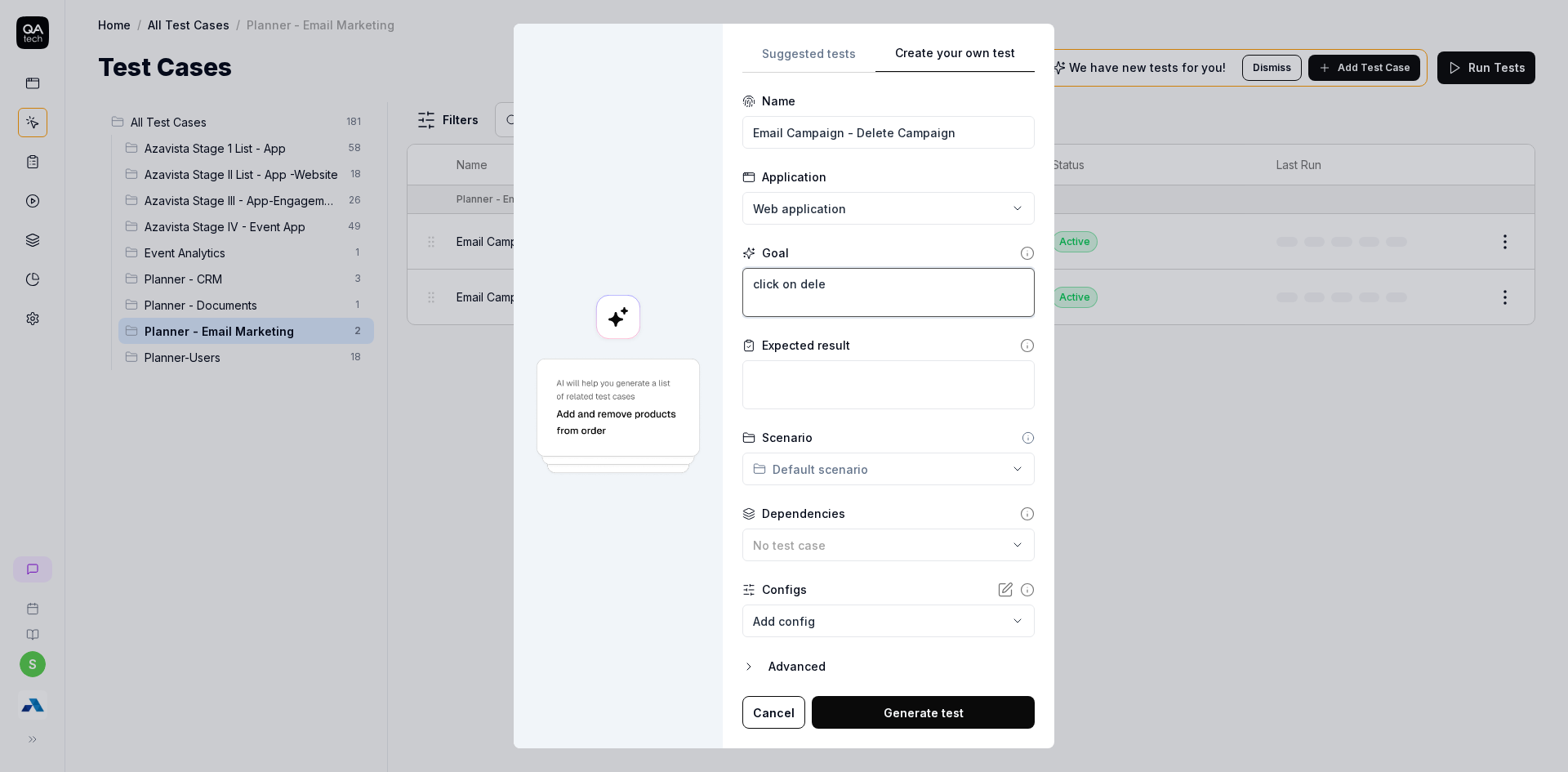
type textarea "*"
type textarea "click on deler"
type textarea "*"
type textarea "click on delere"
type textarea "*"
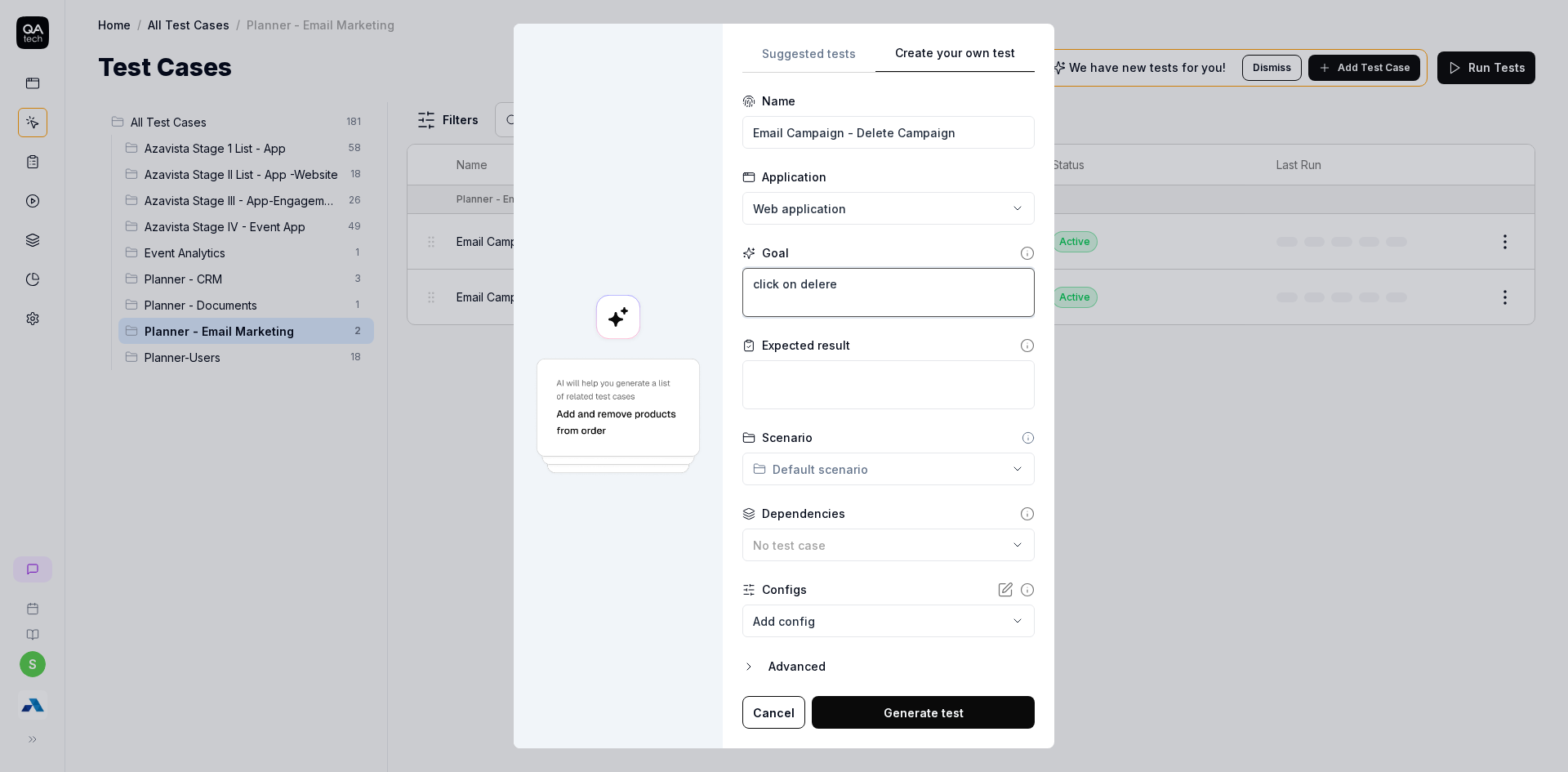
type textarea "click on delere"
type textarea "*"
type textarea "click on delere"
type textarea "*"
type textarea "click on deler"
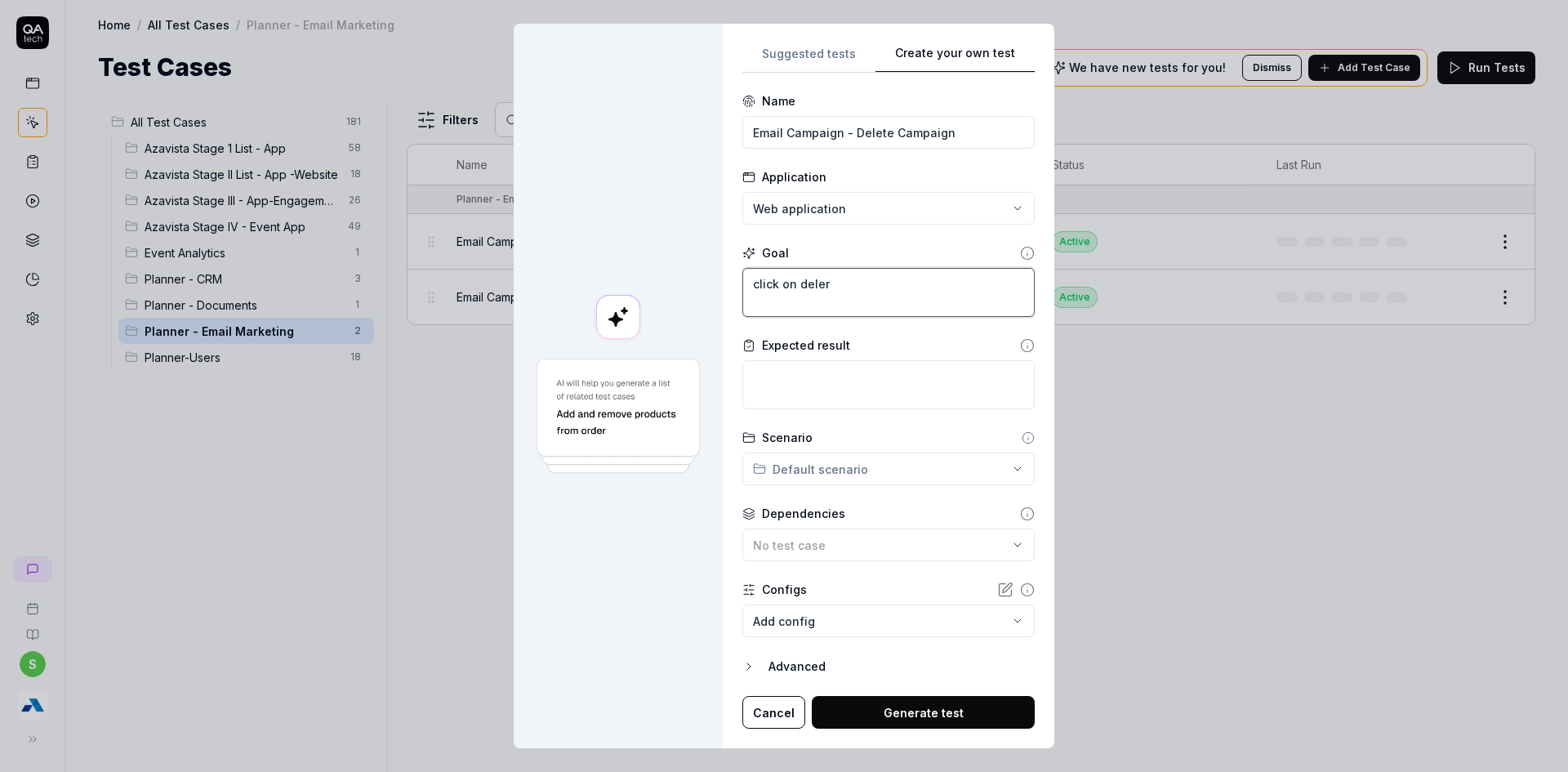
type textarea "*"
type textarea "click on dele"
type textarea "*"
type textarea "click on delet"
type textarea "*"
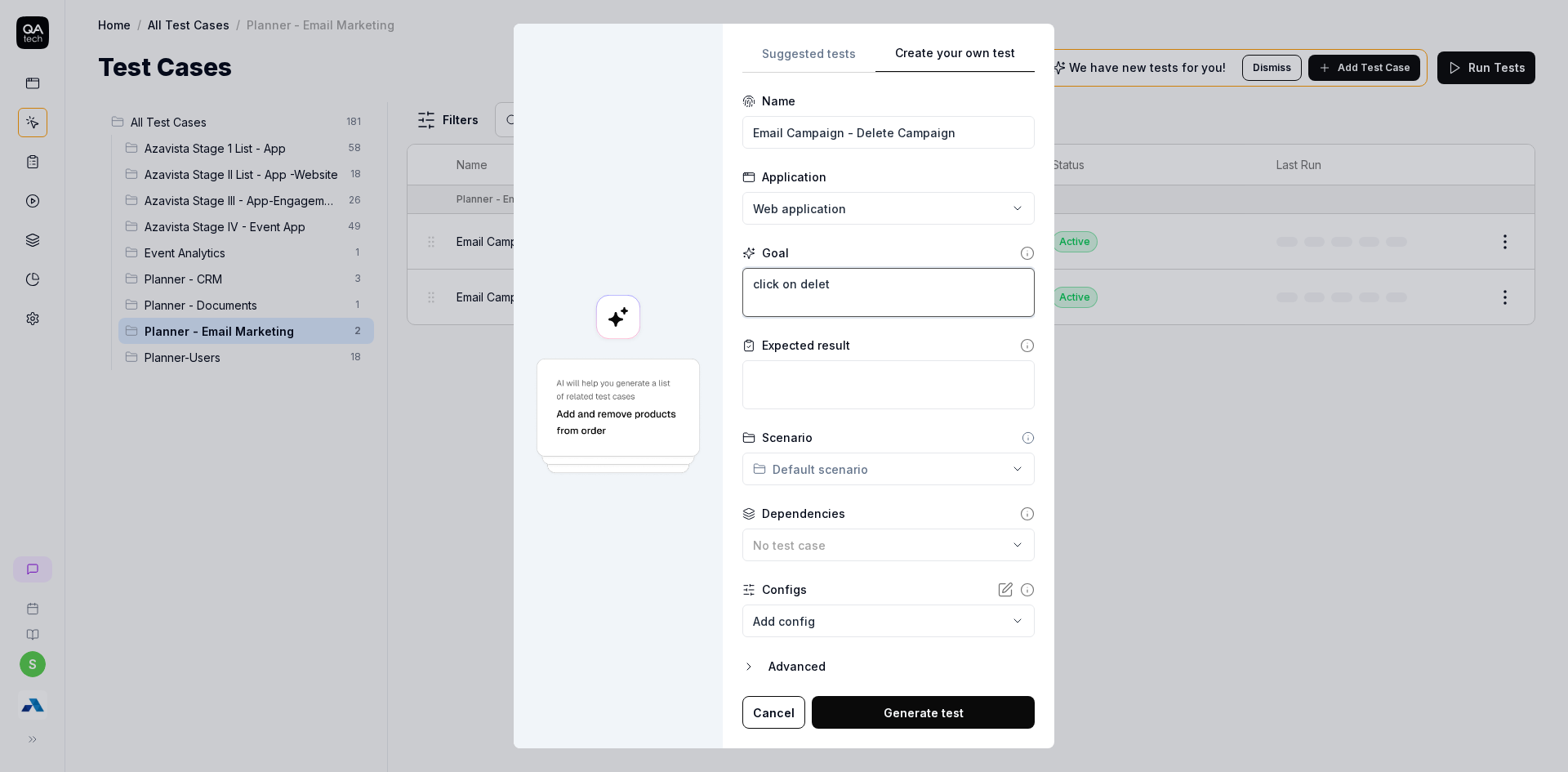
type textarea "click on delete"
type textarea "*"
type textarea "click on delete"
type textarea "*"
type textarea "click on delete f"
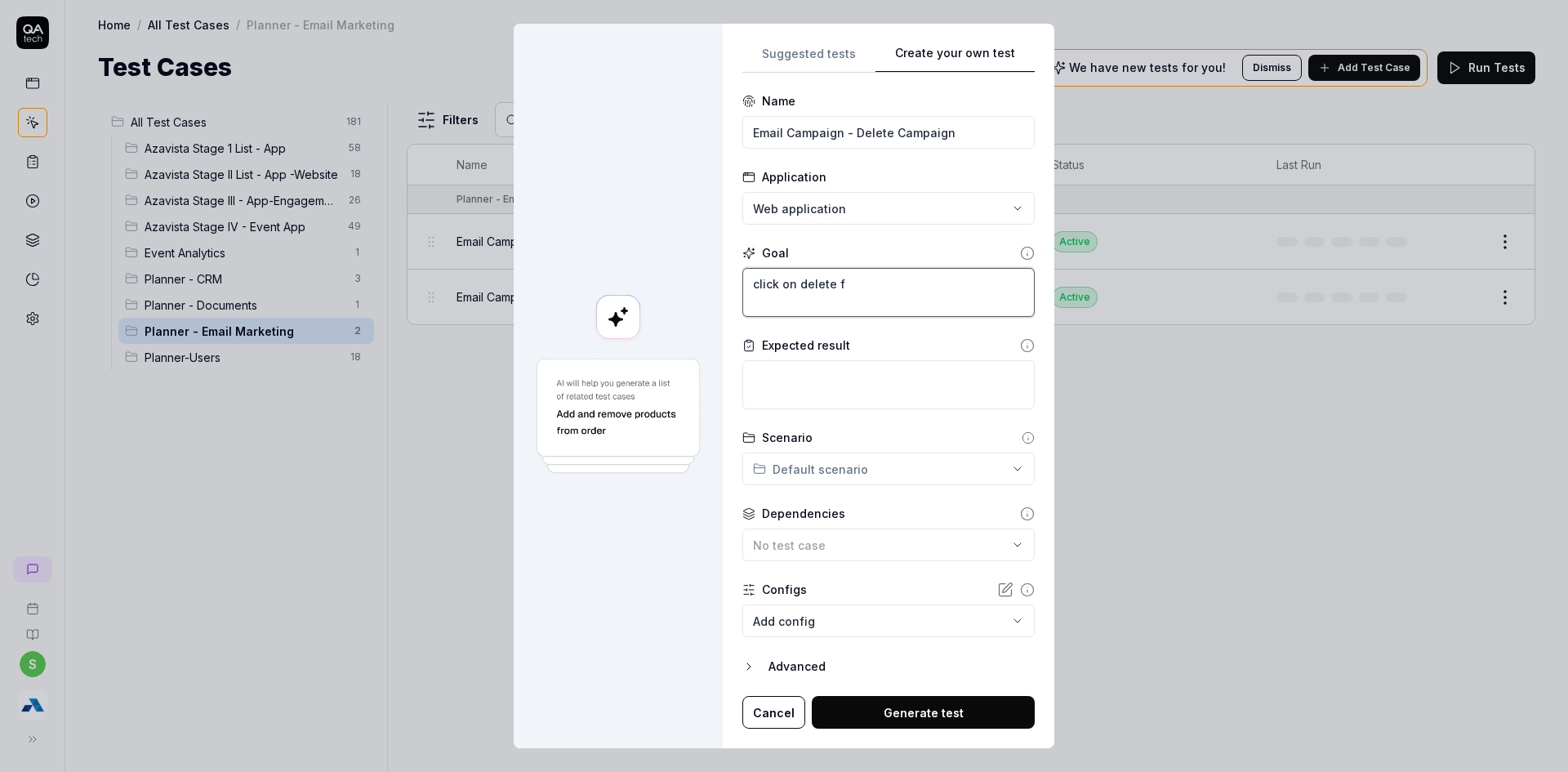
type textarea "*"
type textarea "click on delete fr"
type textarea "*"
type textarea "click on delete fro"
type textarea "*"
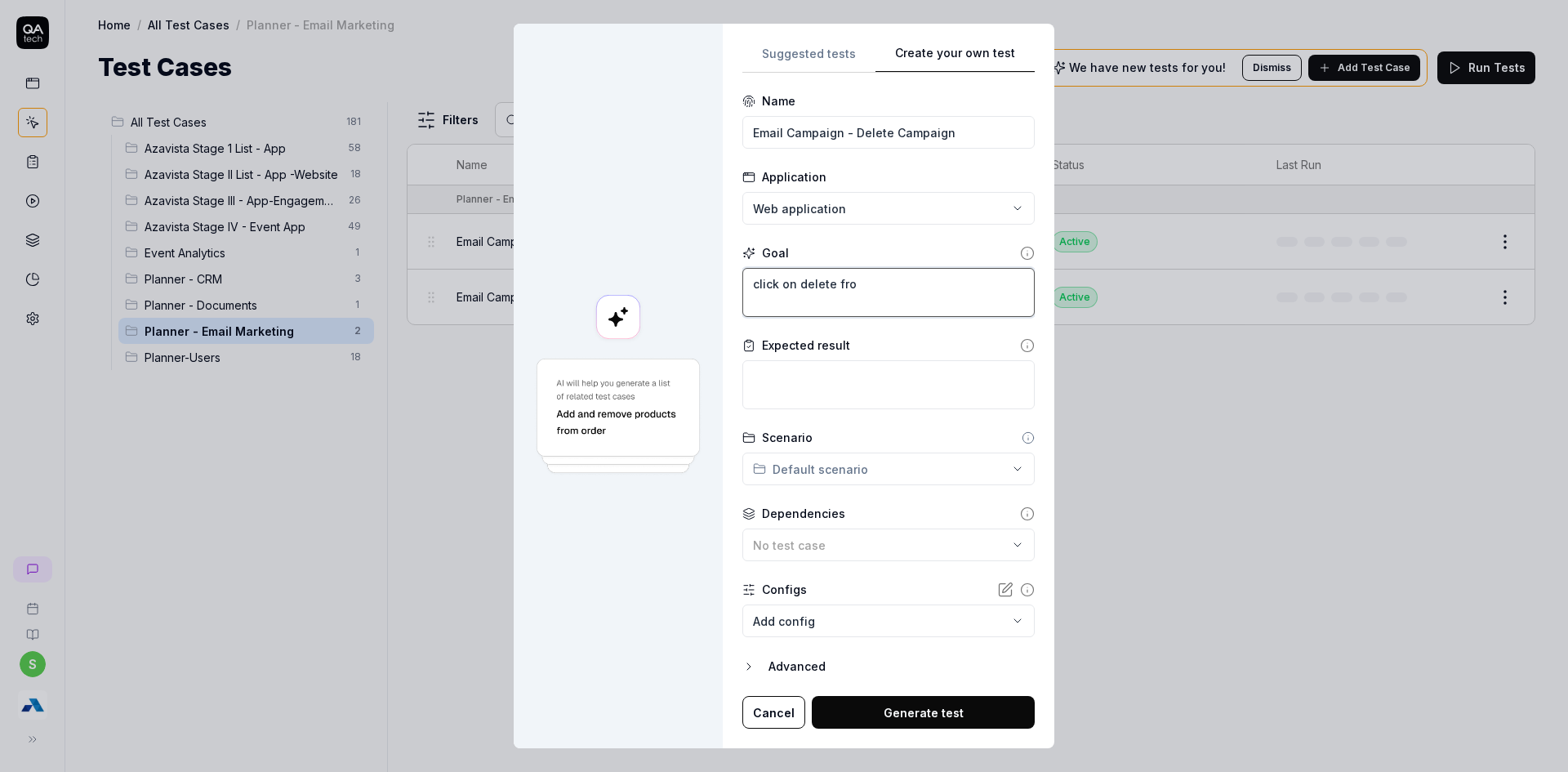
type textarea "click on delete from"
type textarea "*"
type textarea "click on delete from"
type textarea "*"
type textarea "click on delete from a"
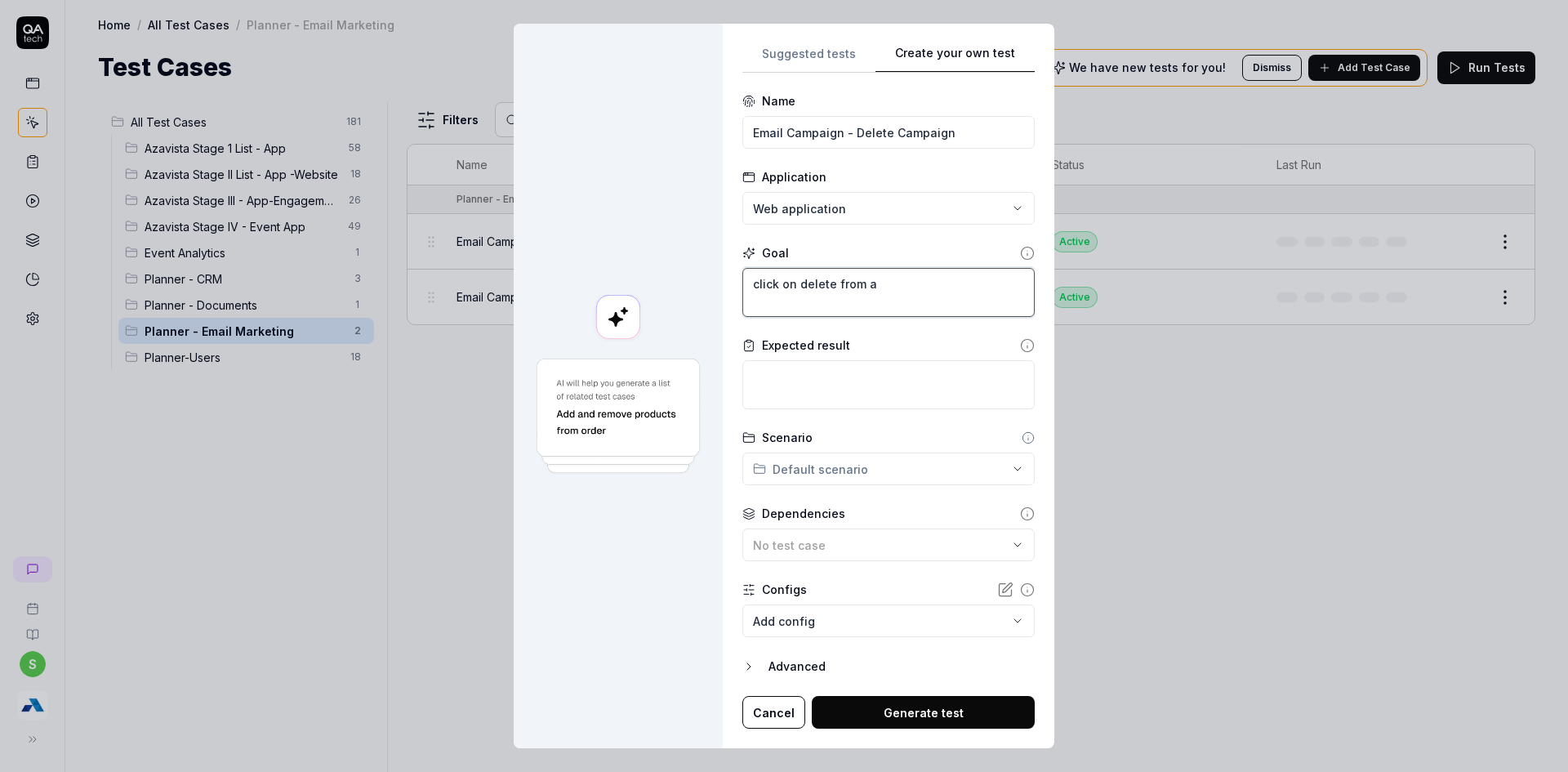
type textarea "*"
type textarea "click on delete from act"
type textarea "*"
type textarea "click on delete from acti"
type textarea "*"
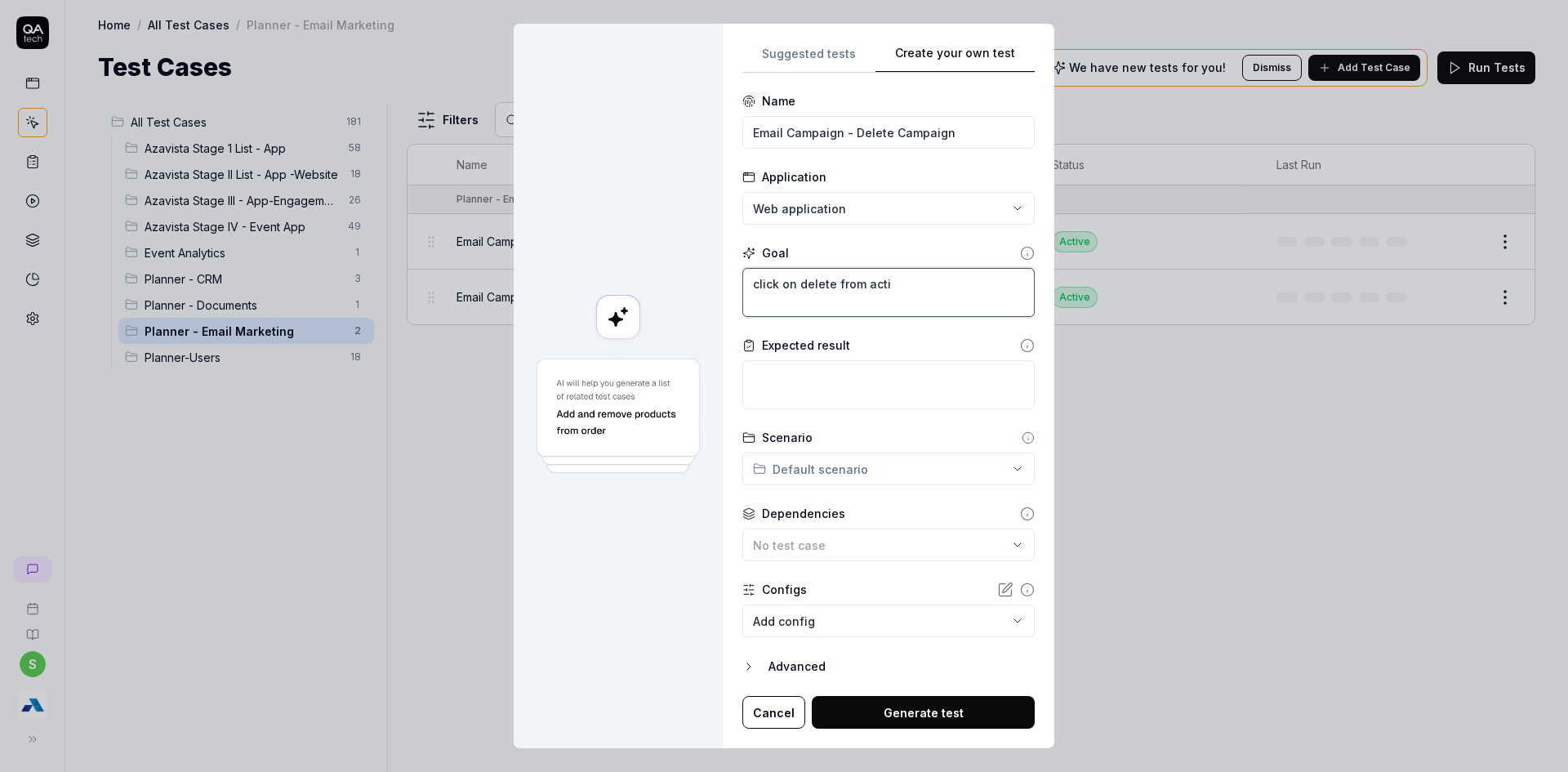
type textarea "click on delete from actio"
type textarea "*"
type textarea "click on delete from action"
type textarea "*"
type textarea "click on delete from action"
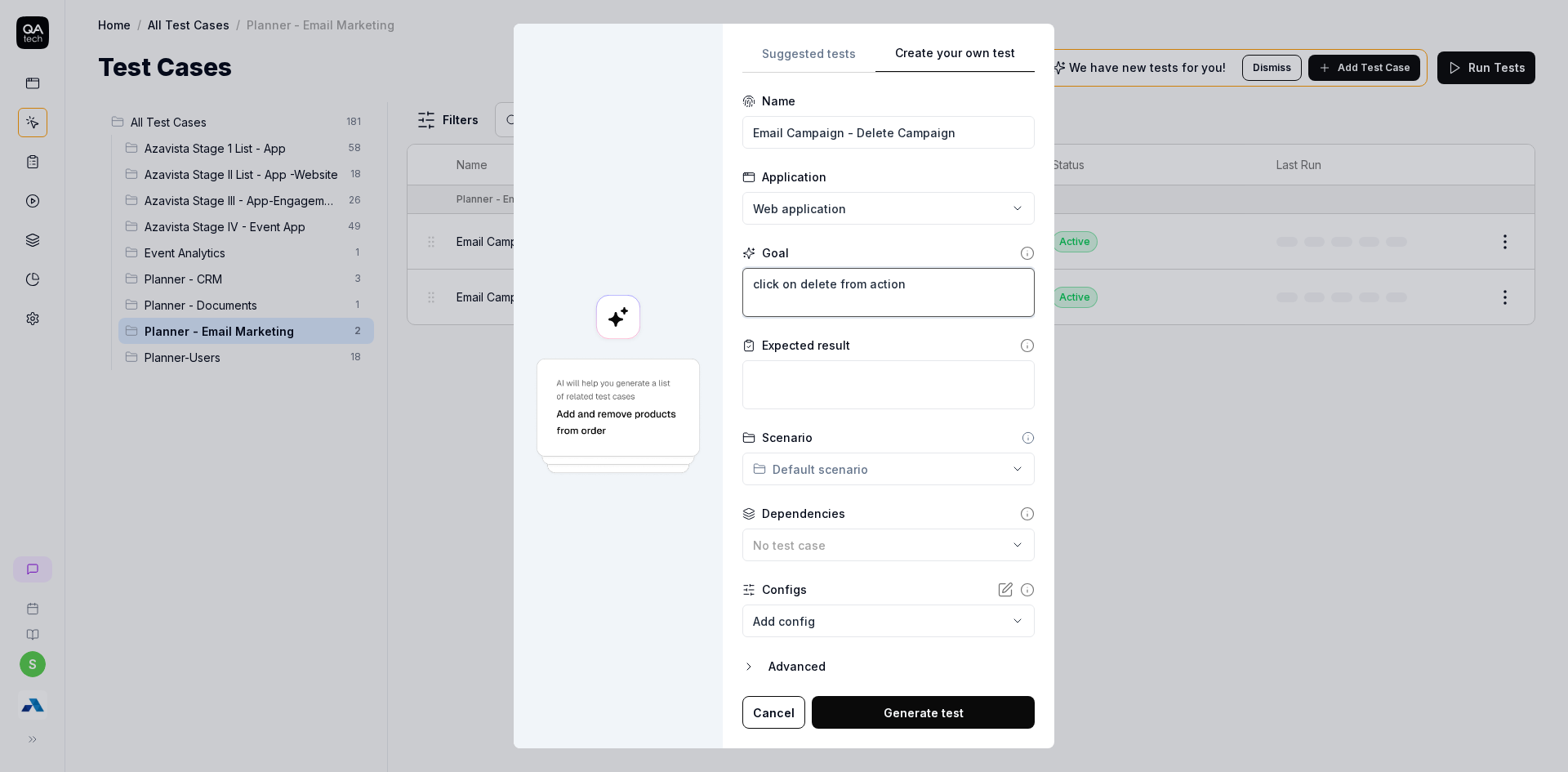
type textarea "*"
type textarea "click on delete from action m"
type textarea "*"
type textarea "click on delete from action me"
type textarea "*"
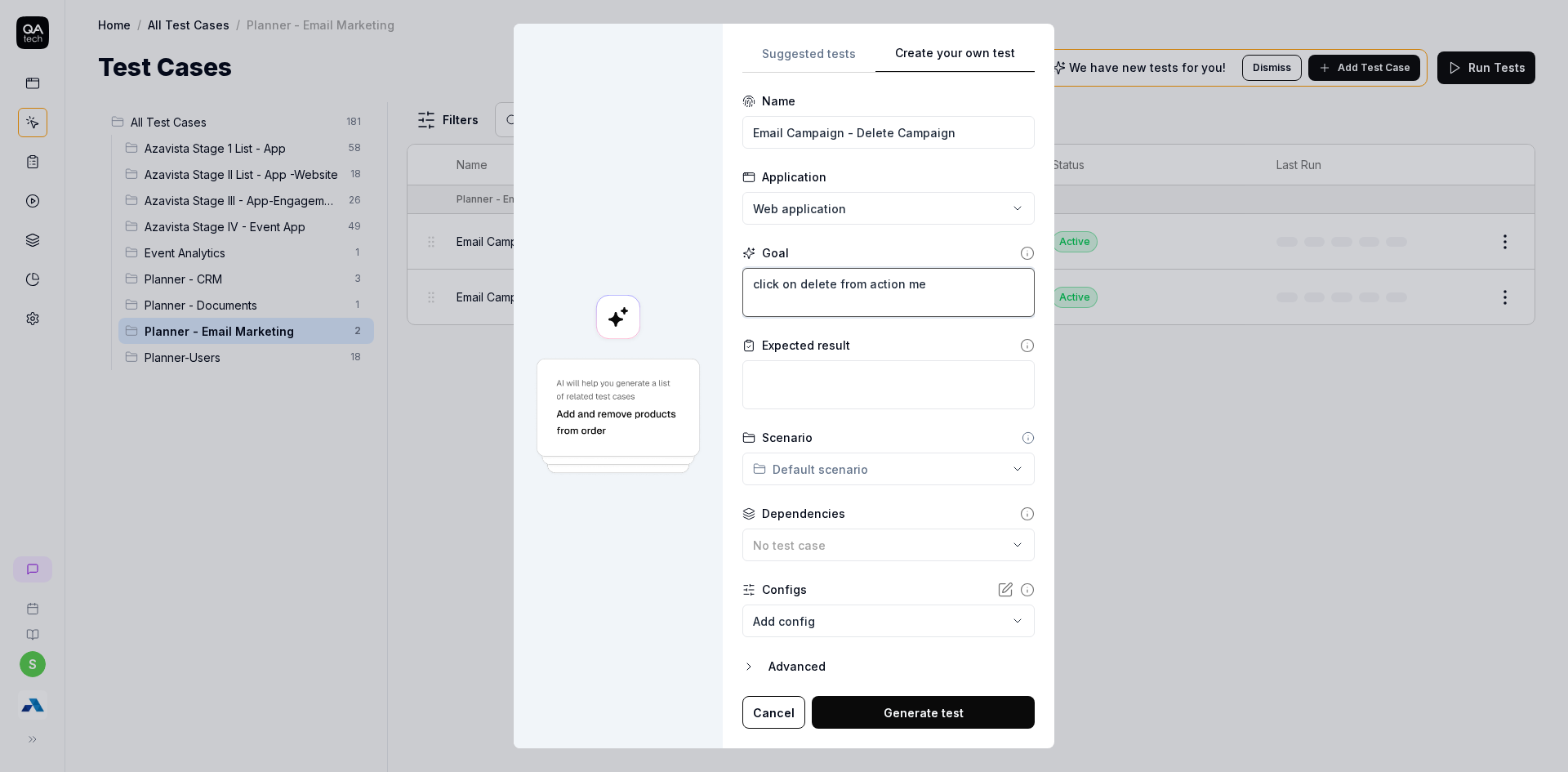
type textarea "click on delete from action men"
type textarea "*"
type textarea "click on delete from action menu"
click at [755, 283] on textarea "click on delete from action menu" at bounding box center [889, 293] width 292 height 49
type textarea "*"
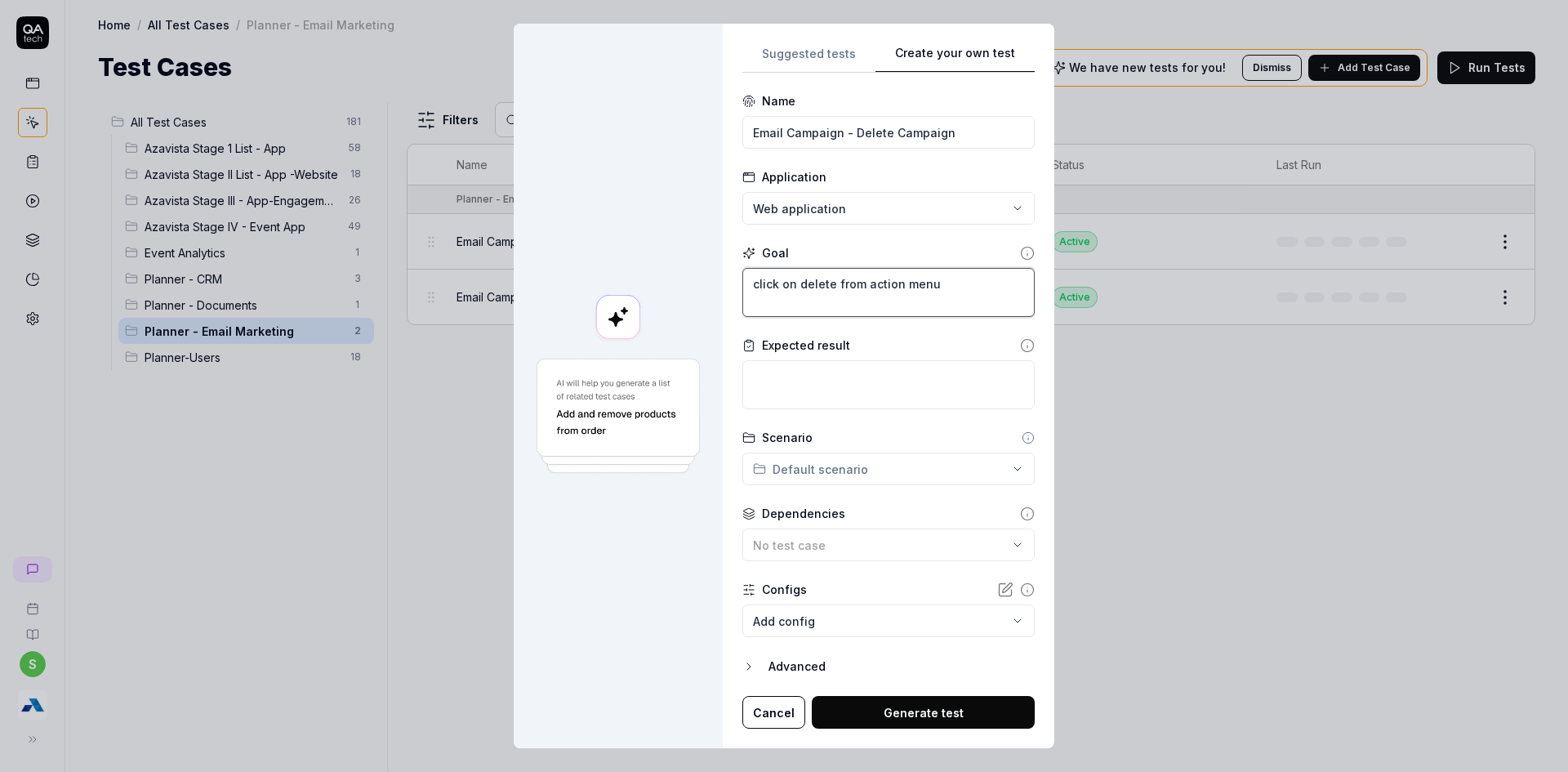
type textarea "lick on delete from action menu"
type textarea "*"
click at [948, 293] on textarea "Click on delete from action menu" at bounding box center [889, 293] width 292 height 49
type textarea "Click on delete from action menu"
click at [790, 400] on textarea at bounding box center [889, 384] width 292 height 49
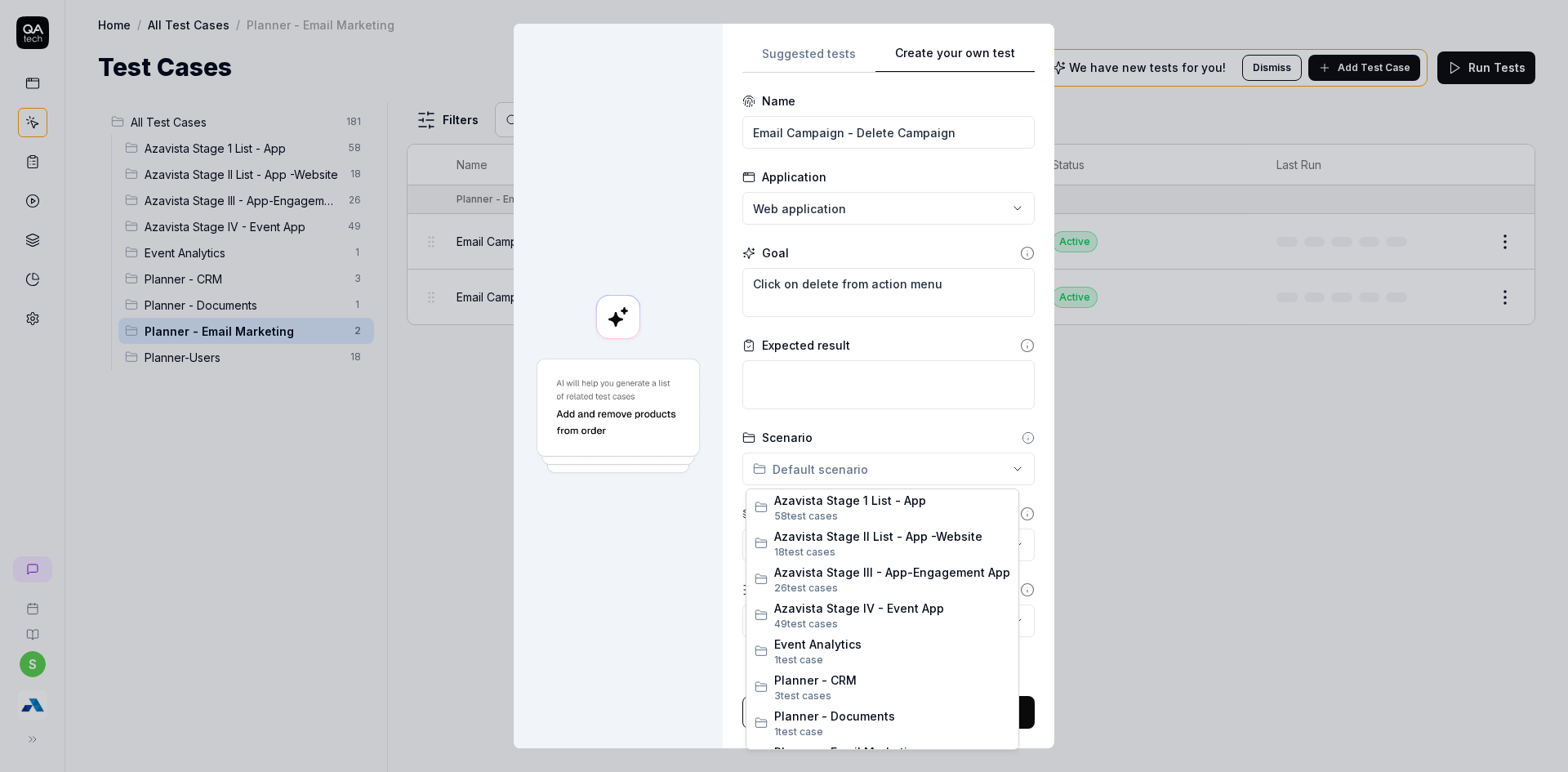
click at [807, 466] on div "**********" at bounding box center [784, 386] width 1568 height 772
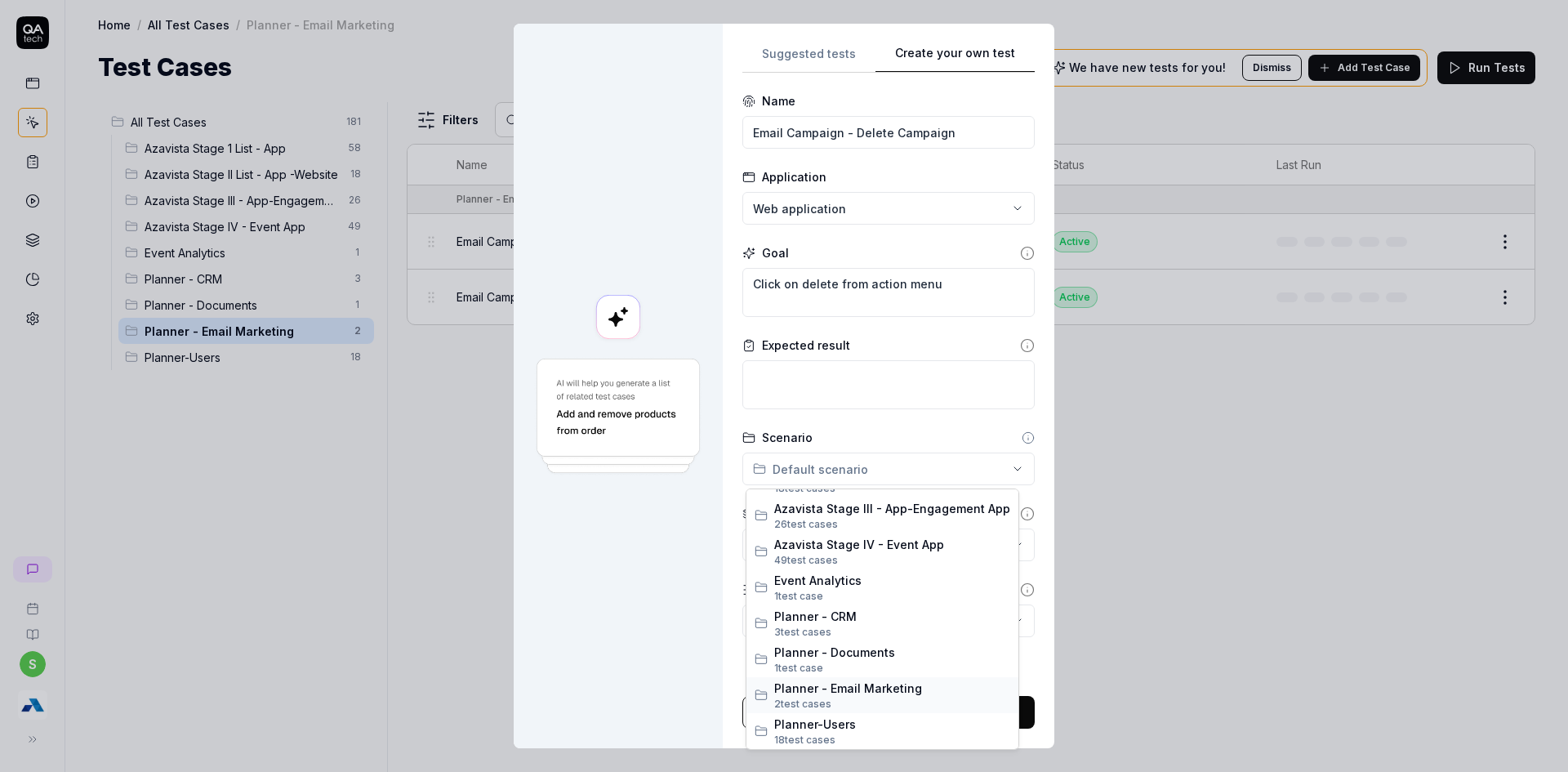
click at [877, 685] on span "Planner - Email Marketing" at bounding box center [892, 688] width 236 height 17
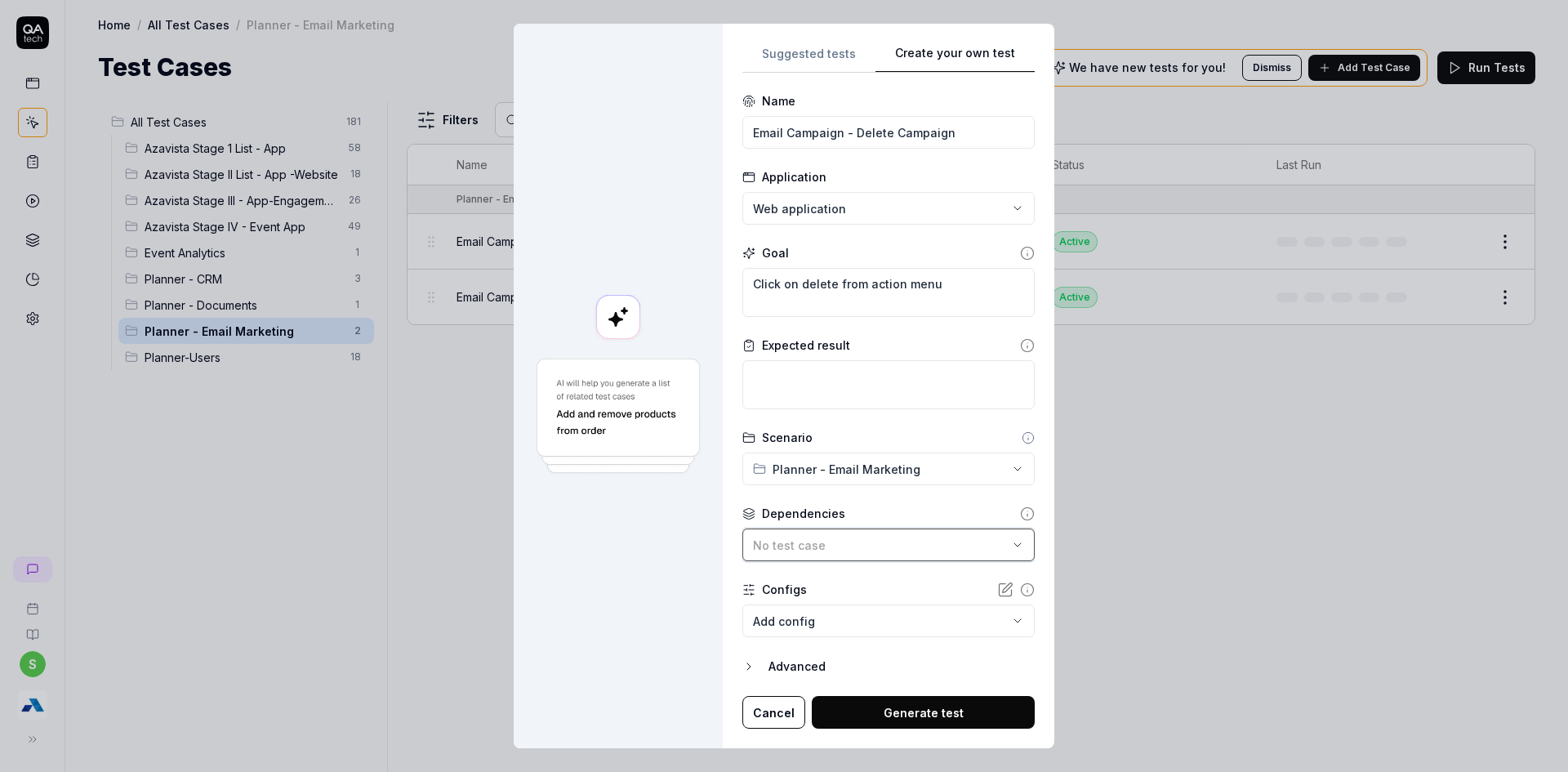
click at [872, 537] on div "No test case" at bounding box center [880, 545] width 254 height 17
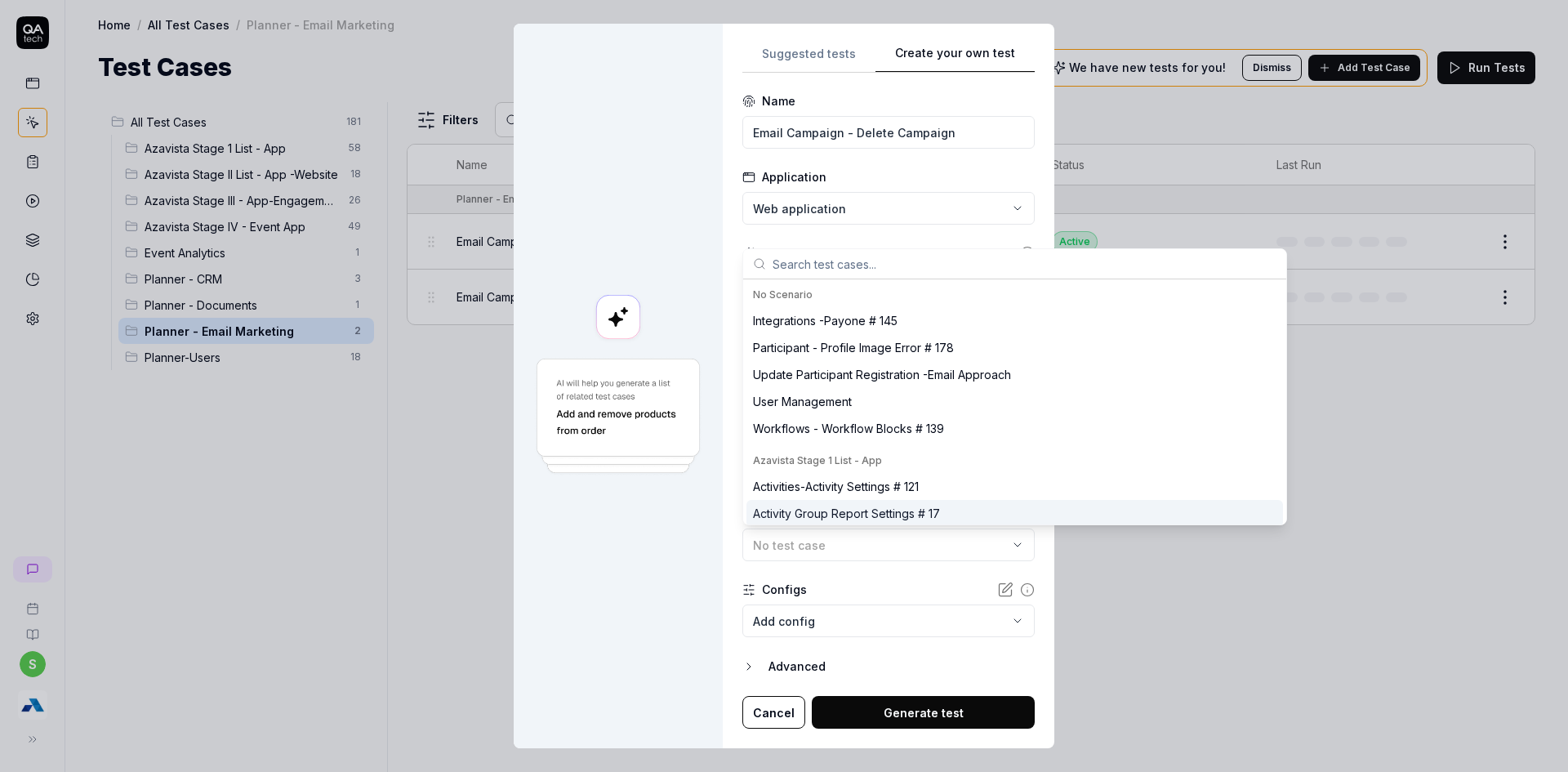
click at [684, 660] on div at bounding box center [619, 386] width 209 height 725
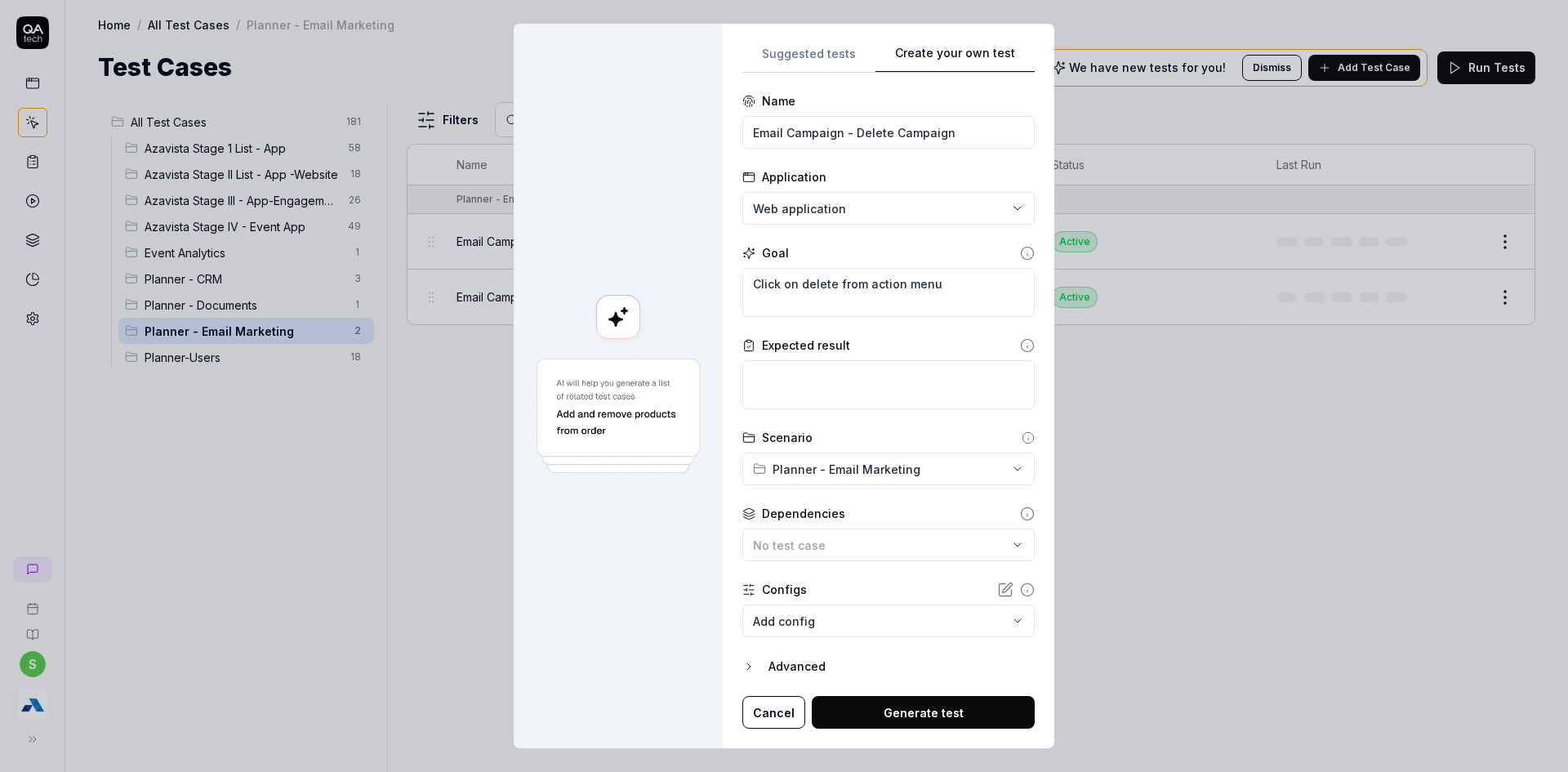
click at [881, 627] on body "s Home / All Test Cases / Planner - Email Marketing Home / All Test Cases / Pla…" at bounding box center [784, 396] width 1568 height 791
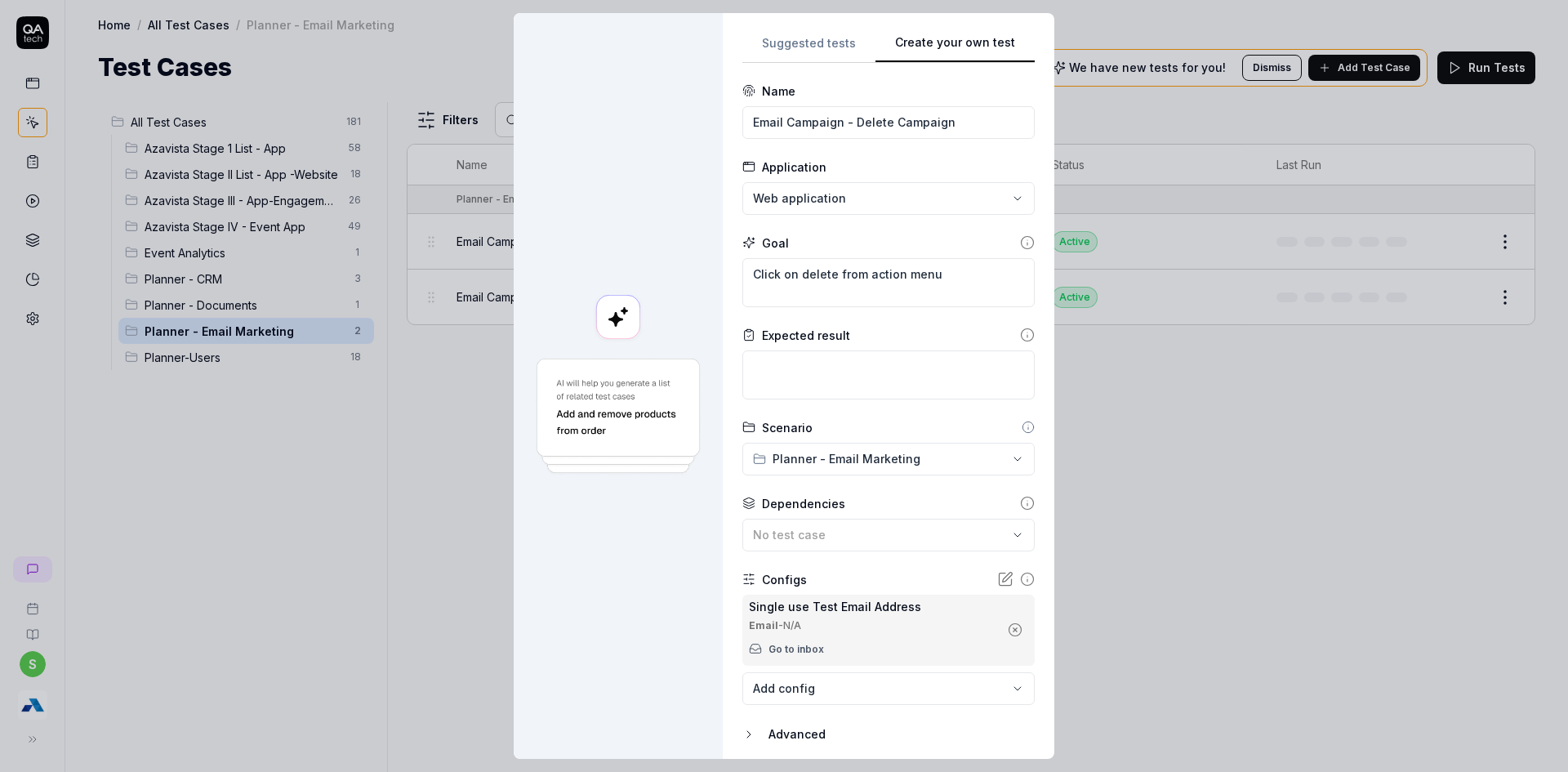
click at [1007, 627] on icon "button" at bounding box center [1014, 629] width 15 height 15
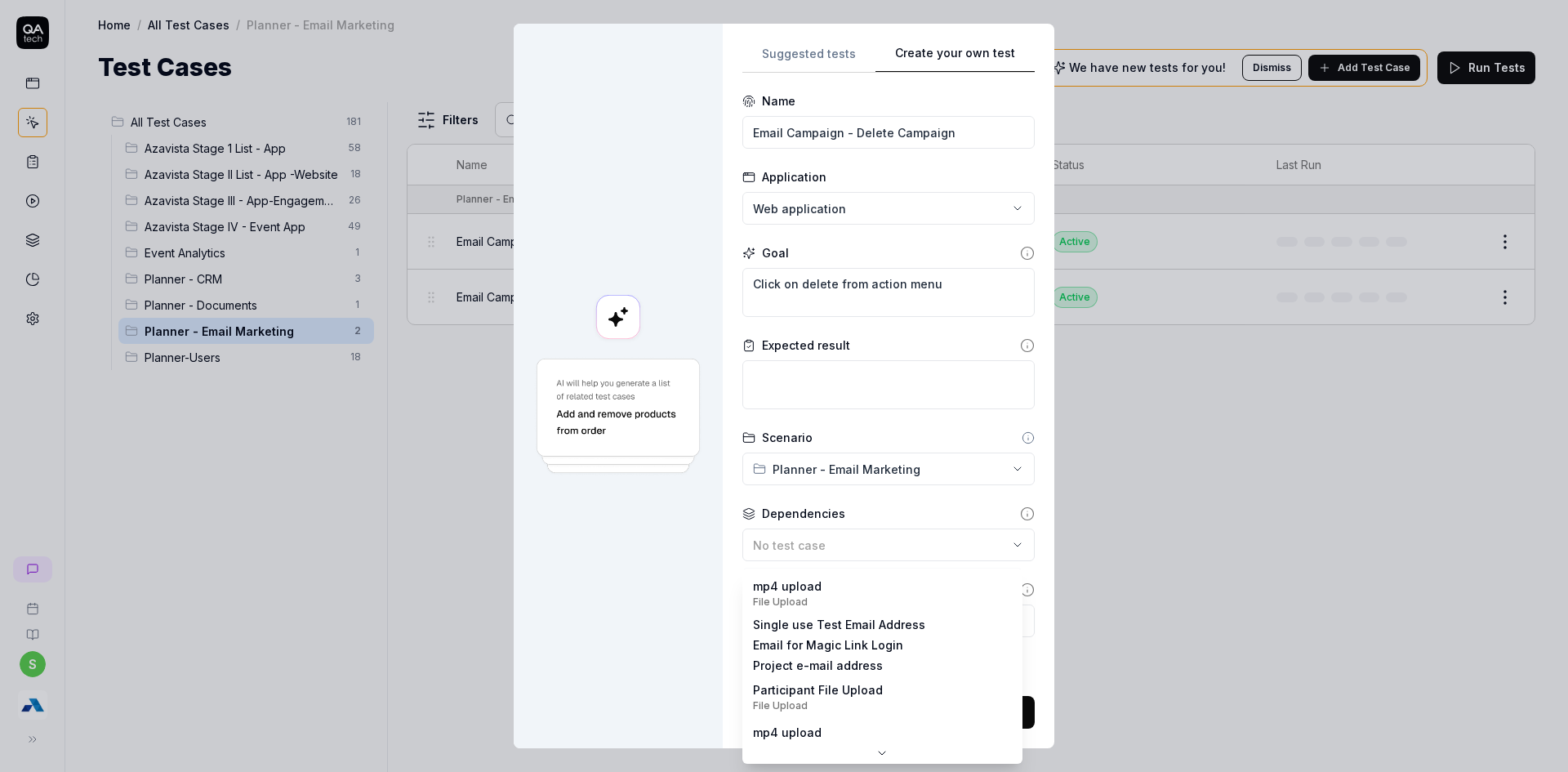
click at [832, 614] on body "s Home / All Test Cases / Planner - Email Marketing Home / All Test Cases / Pla…" at bounding box center [784, 396] width 1568 height 791
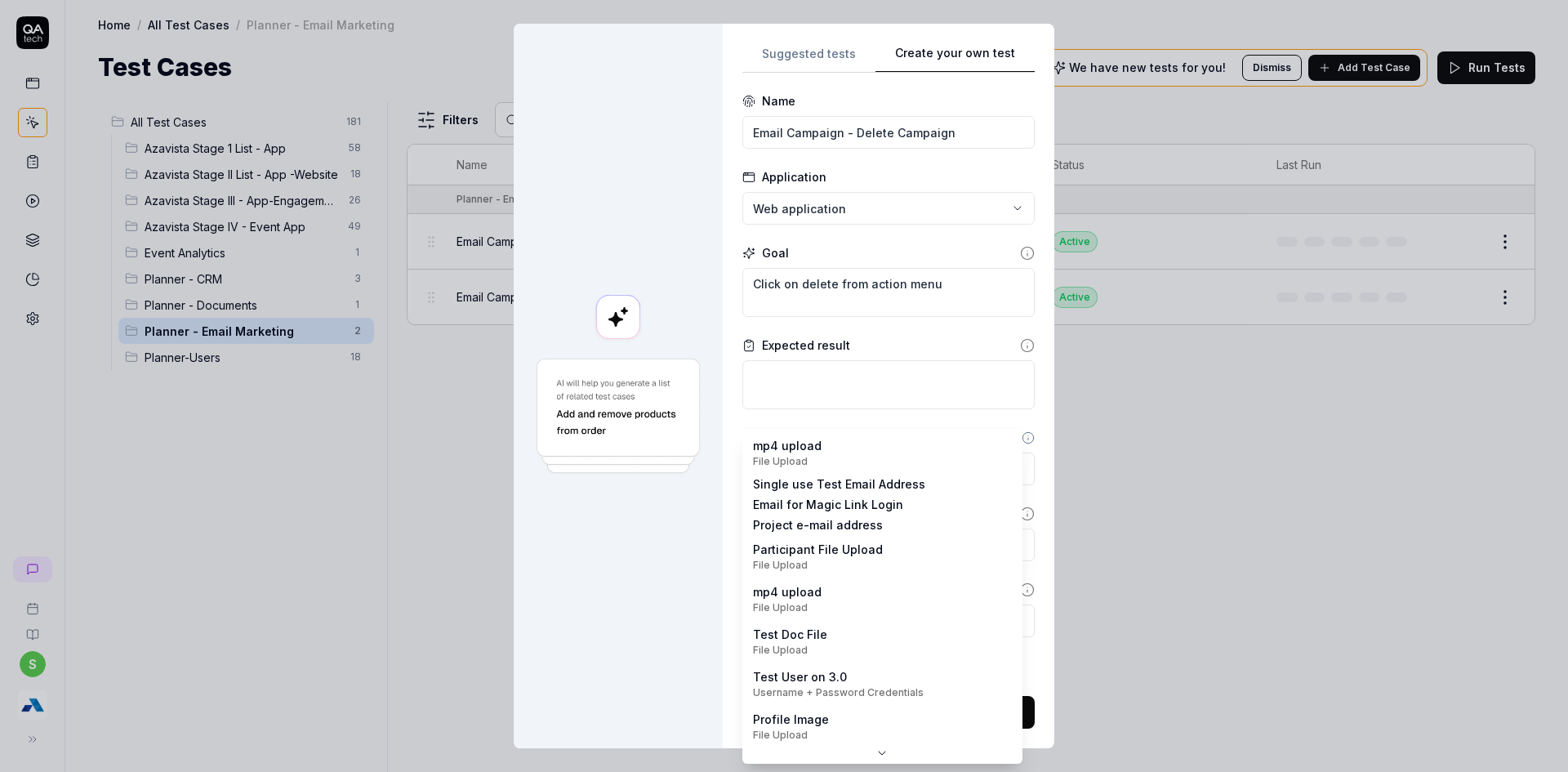
scroll to position [0, 0]
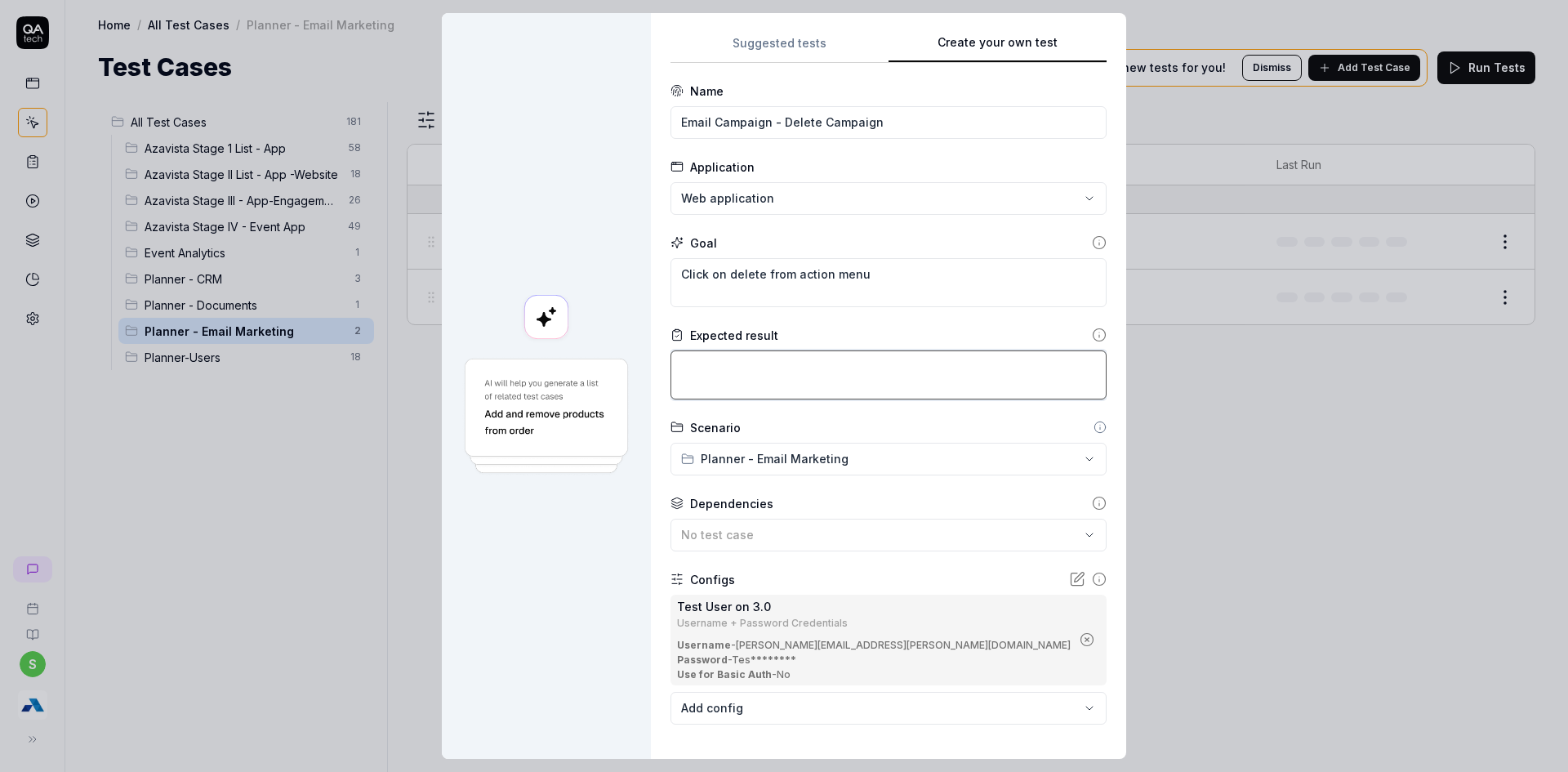
click at [822, 389] on textarea at bounding box center [889, 375] width 436 height 49
type textarea "*"
type textarea "V"
type textarea "*"
type textarea "Ve"
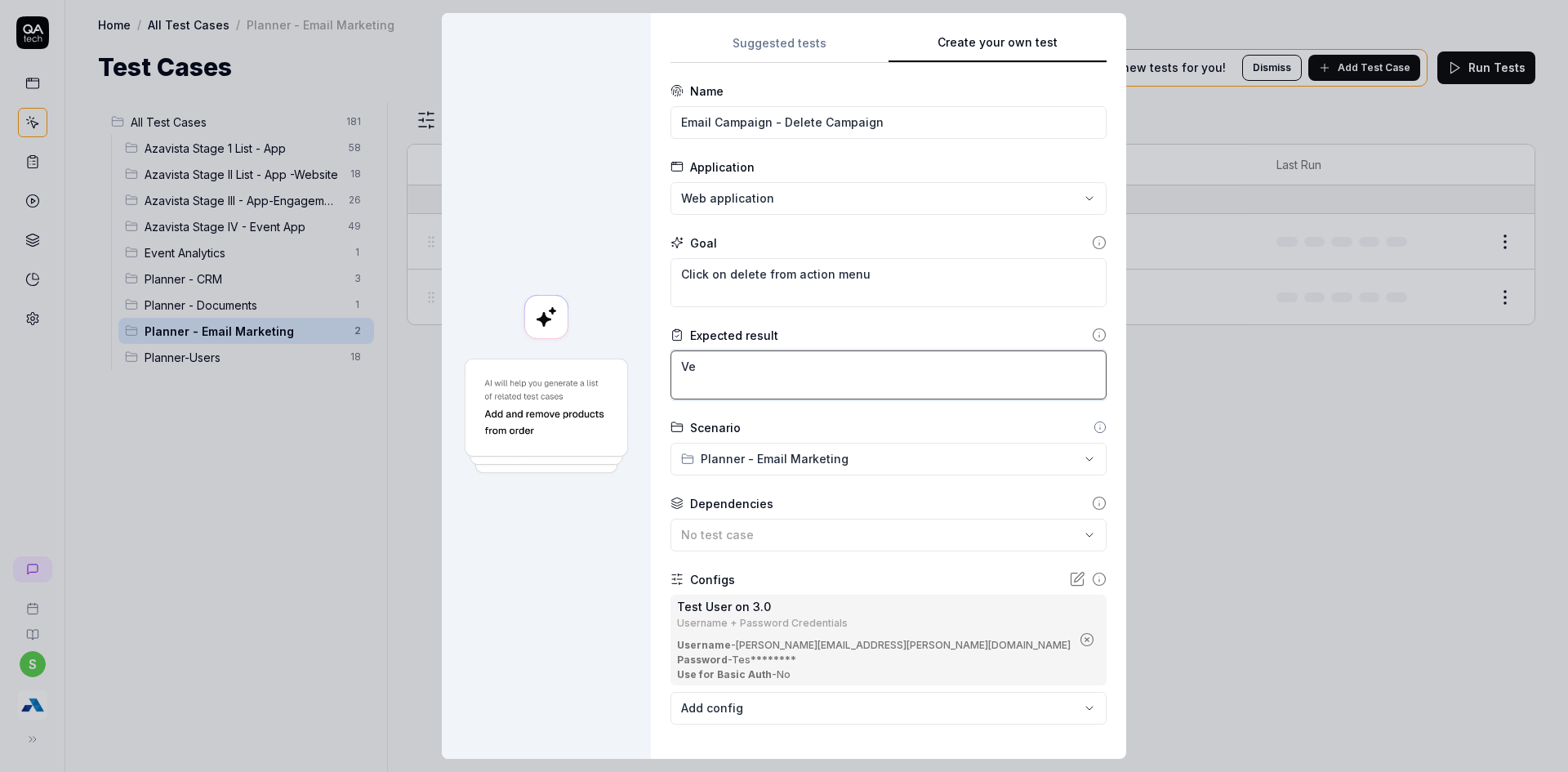
type textarea "*"
type textarea "Ver"
type textarea "*"
type textarea "Veri"
type textarea "*"
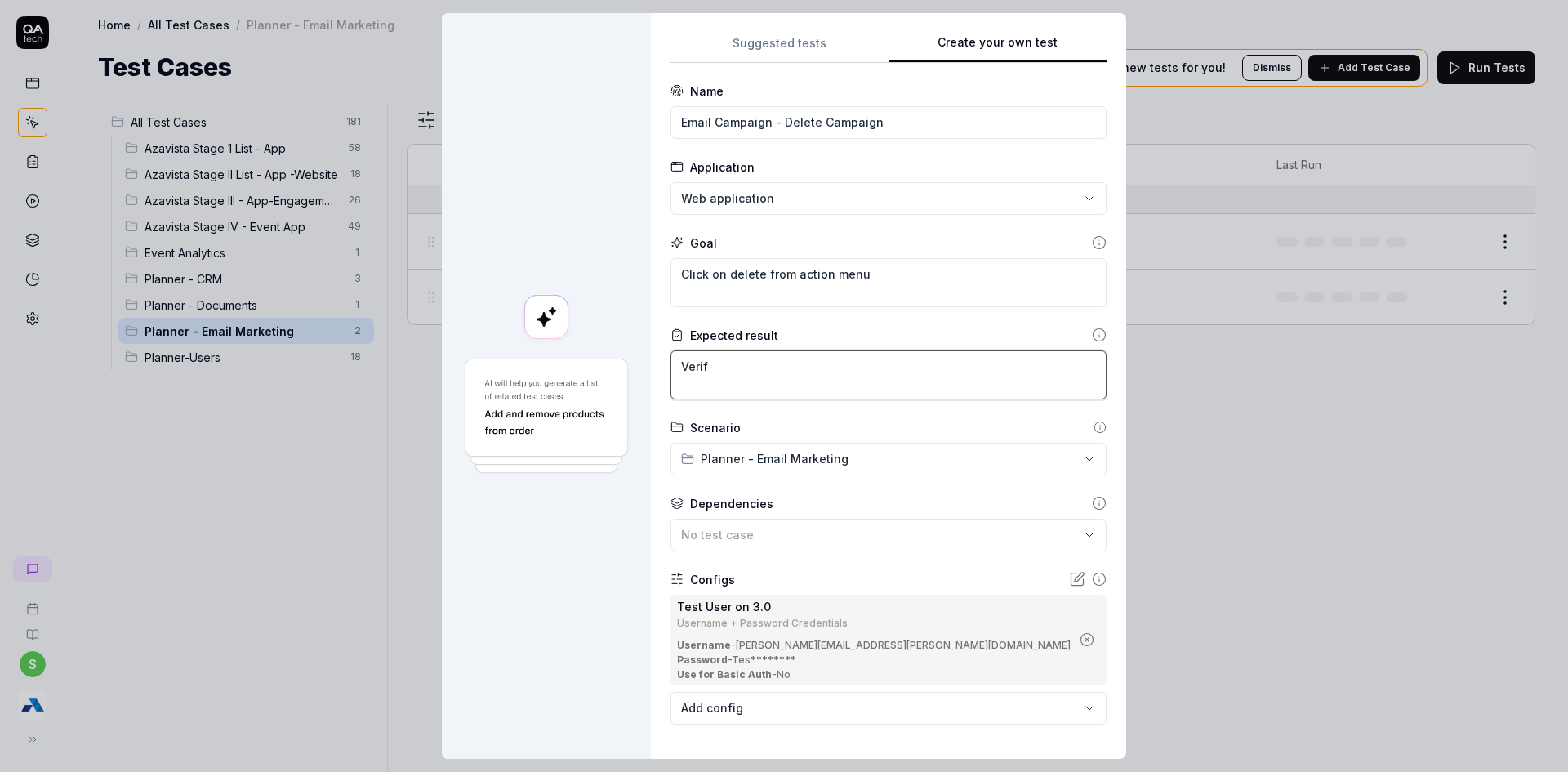
type textarea "Verif"
click at [951, 286] on textarea "Click on delete from action menu" at bounding box center [889, 282] width 436 height 49
type textarea "*"
type textarea "Click on delete from action menu"
type textarea "*"
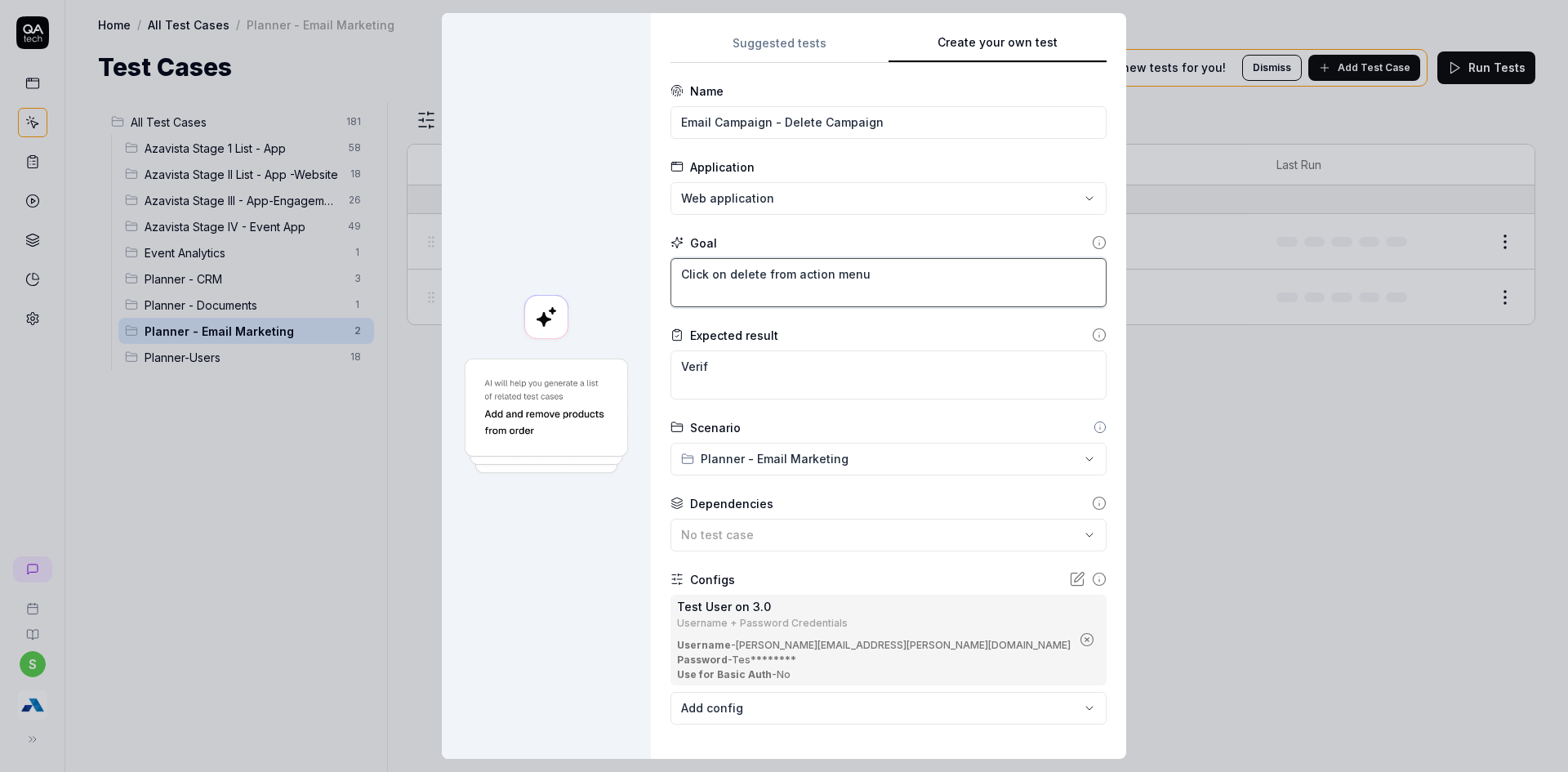
type textarea "Click on delete from action menu f"
type textarea "*"
type textarea "Click on delete from action menu fo"
type textarea "*"
type textarea "Click on delete from action menu for"
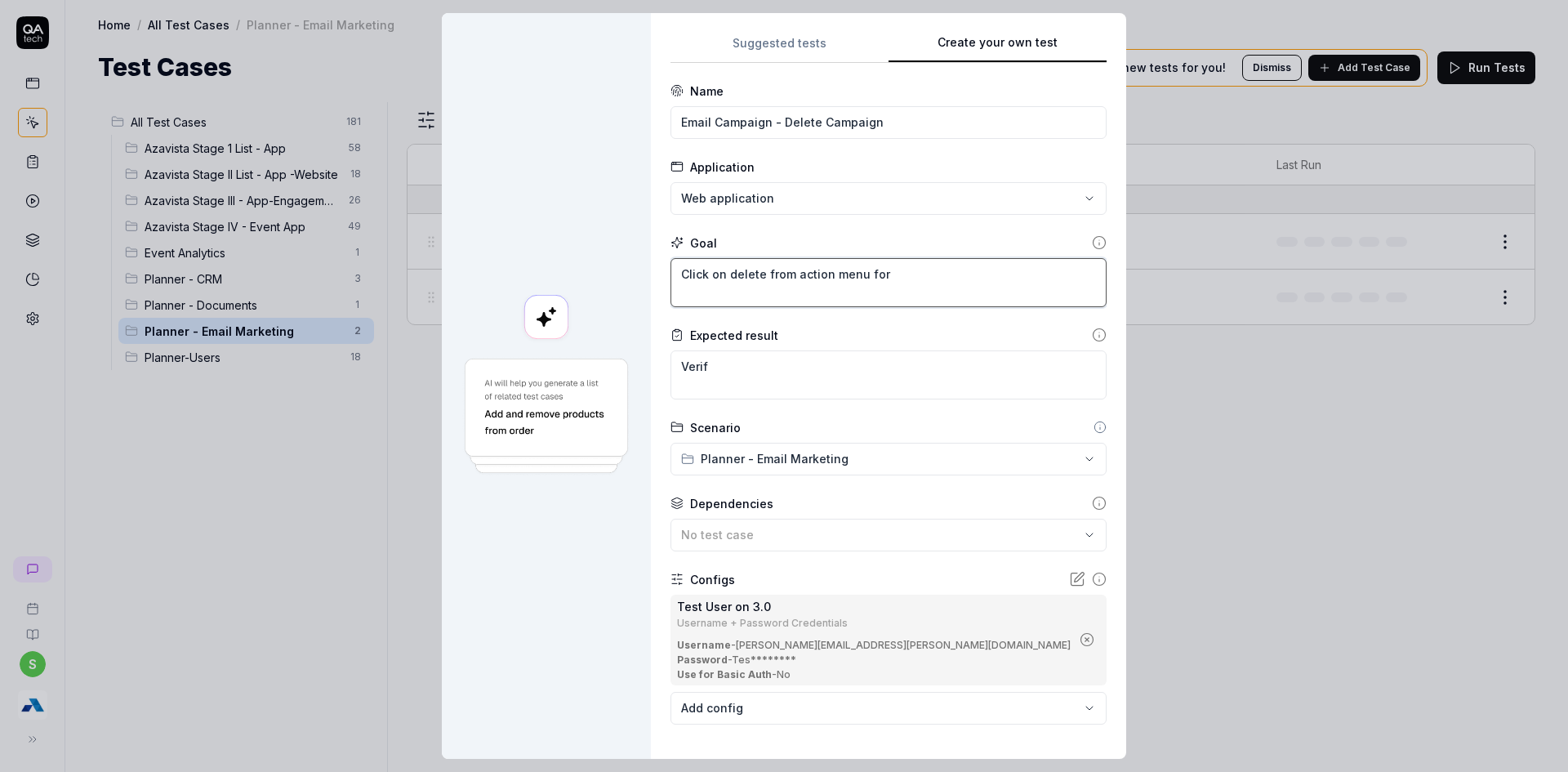
type textarea "*"
type textarea "Click on delete from action menu for"
type textarea "*"
type textarea "Click on delete from action menu for a"
type textarea "*"
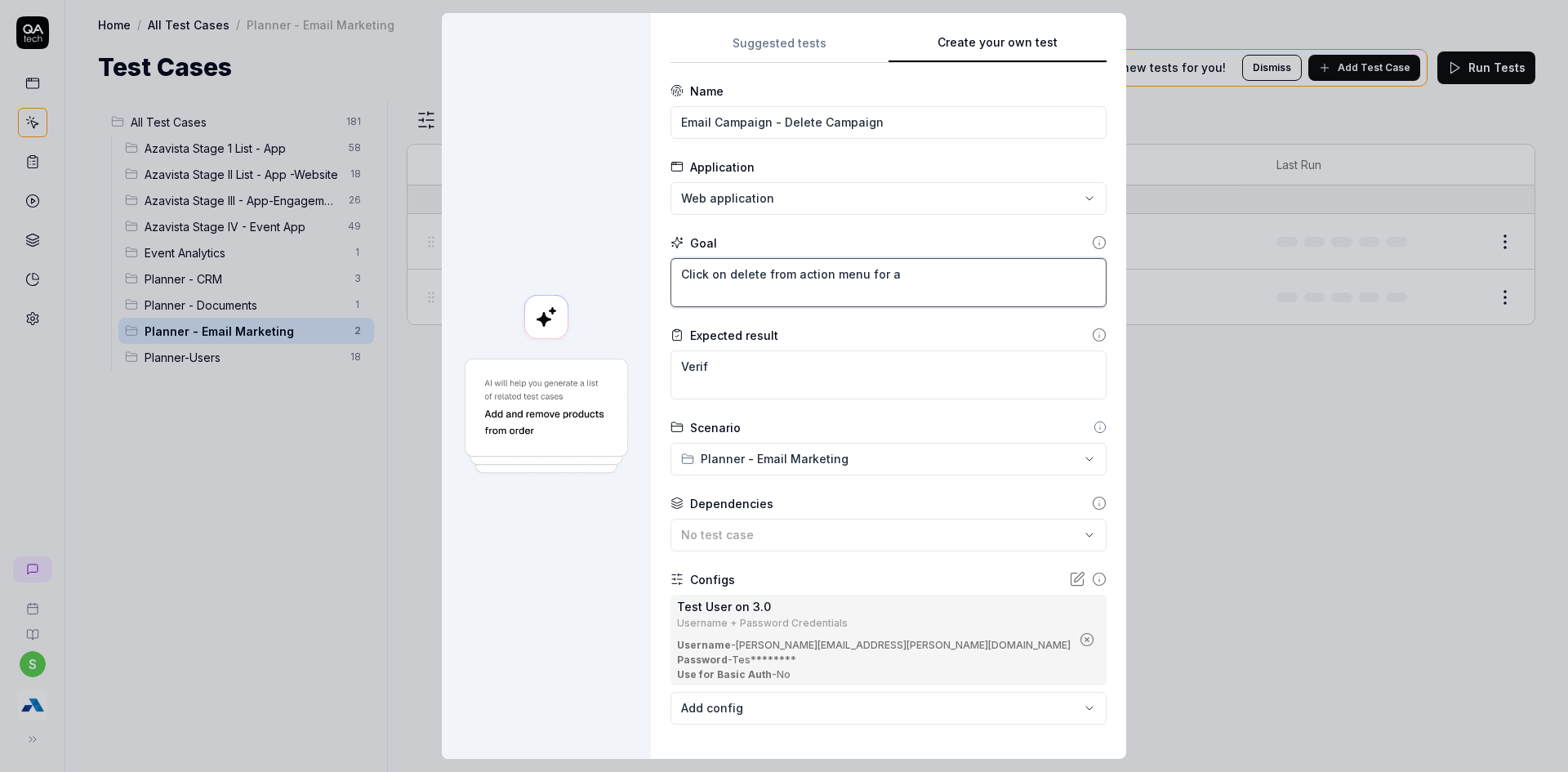
type textarea "Click on delete from action menu for an"
type textarea "*"
type textarea "Click on delete from action menu for any"
type textarea "*"
type textarea "Click on delete from action menu for any"
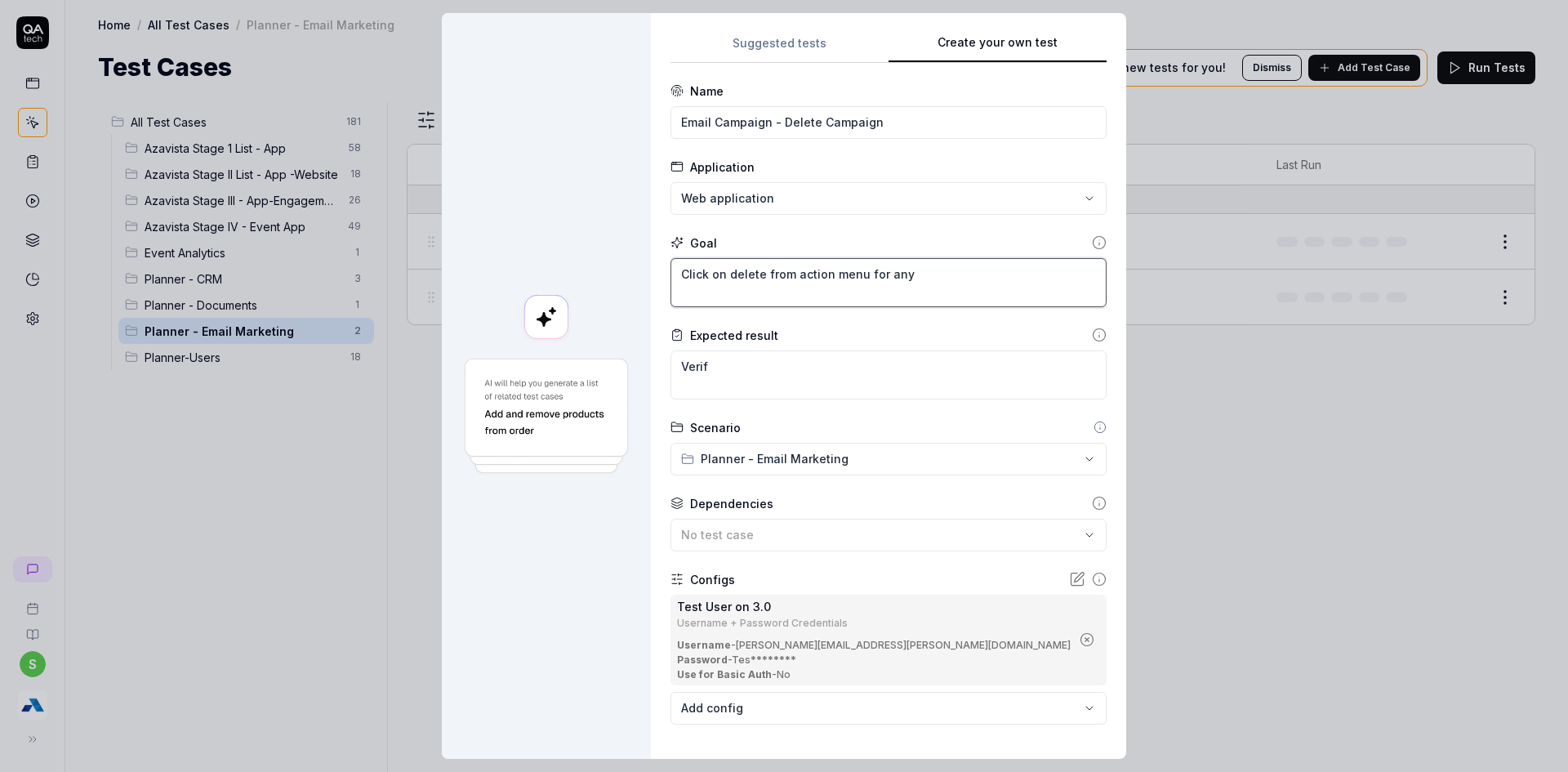
type textarea "*"
type textarea "Click on delete from action menu for any e"
type textarea "*"
type textarea "Click on delete from action menu for any em"
type textarea "*"
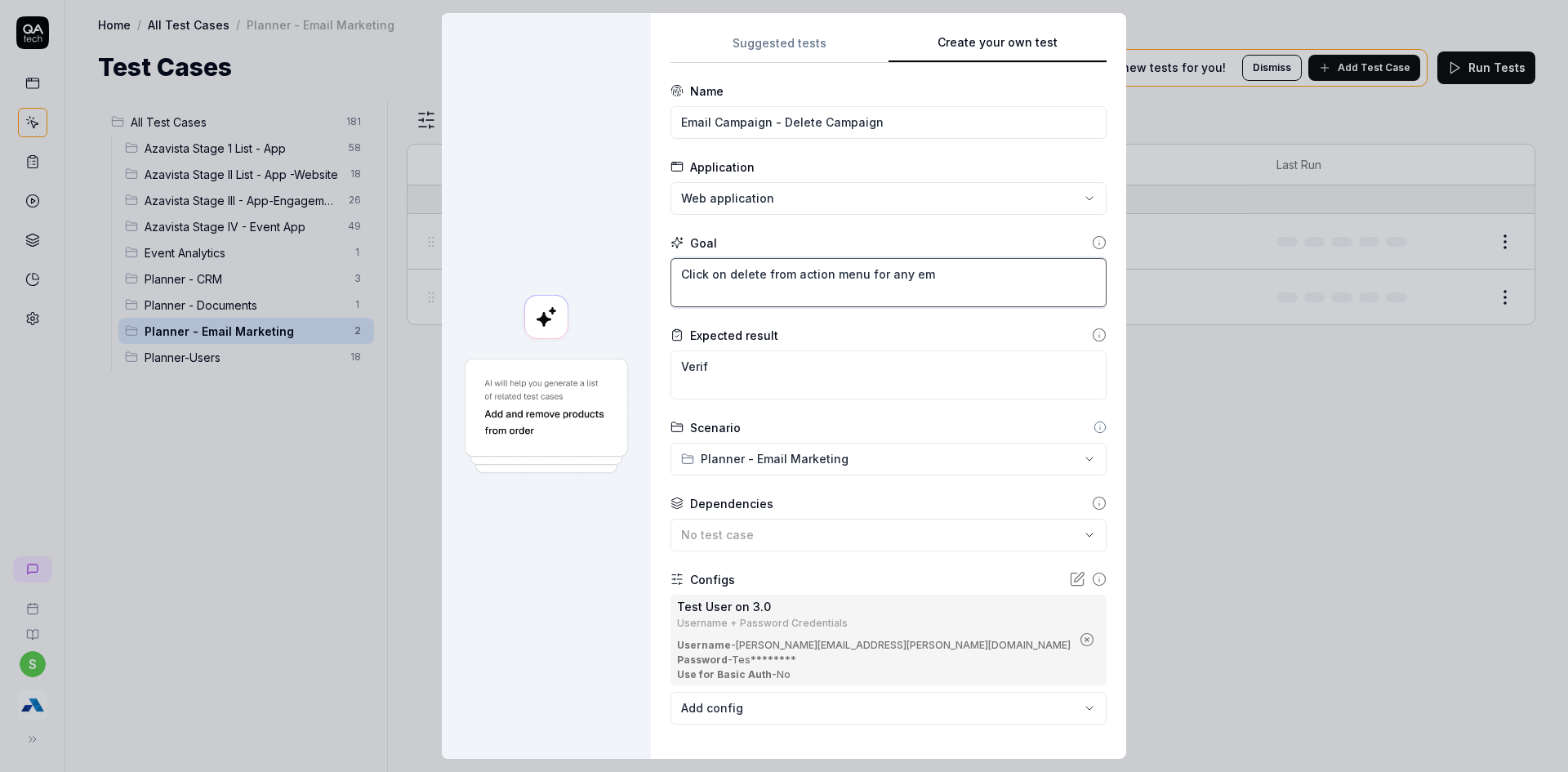
type textarea "Click on delete from action menu for any ema"
type textarea "*"
type textarea "Click on delete from action menu for any emai"
click at [801, 379] on textarea "Verif" at bounding box center [889, 375] width 436 height 49
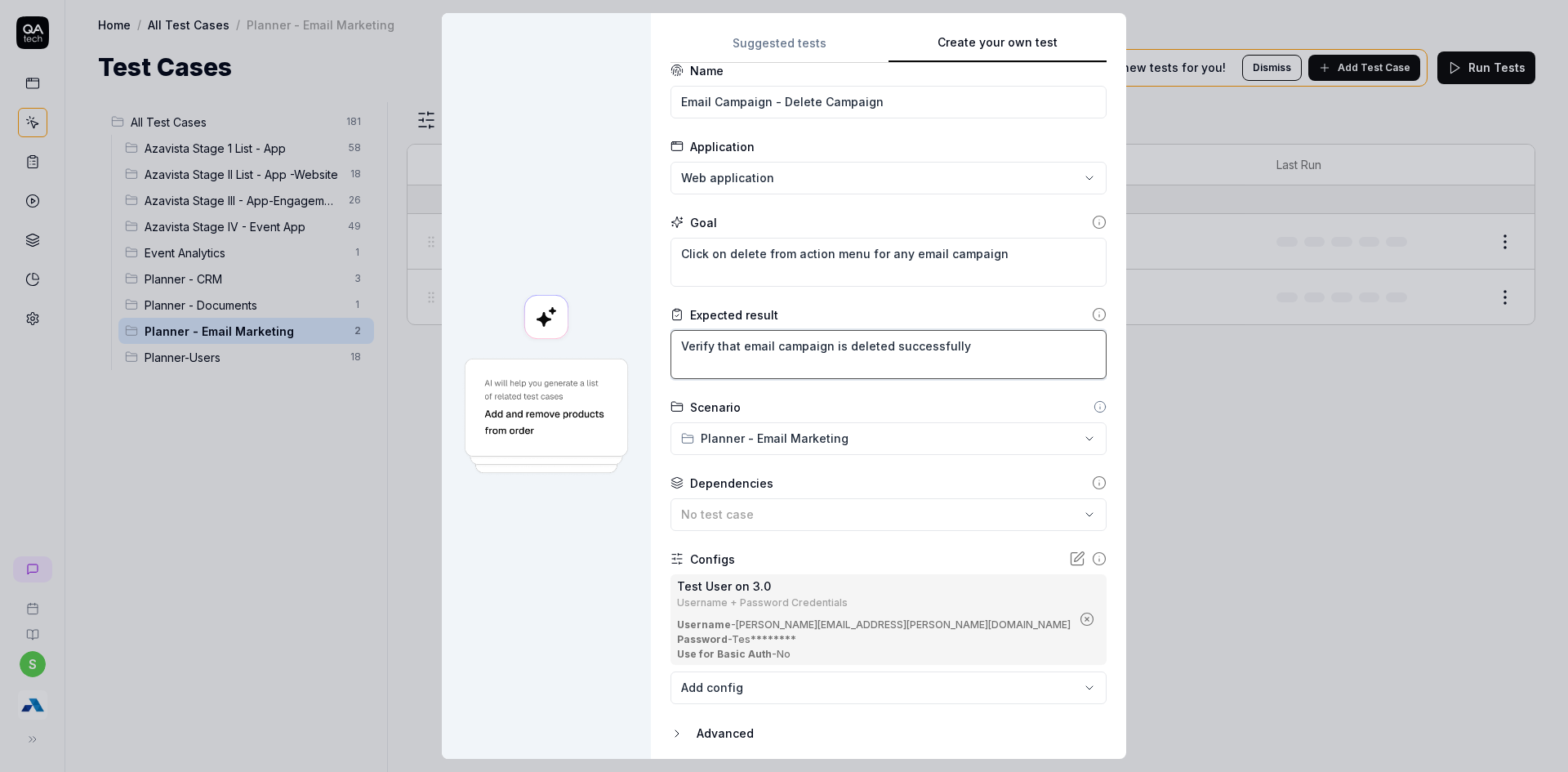
scroll to position [77, 0]
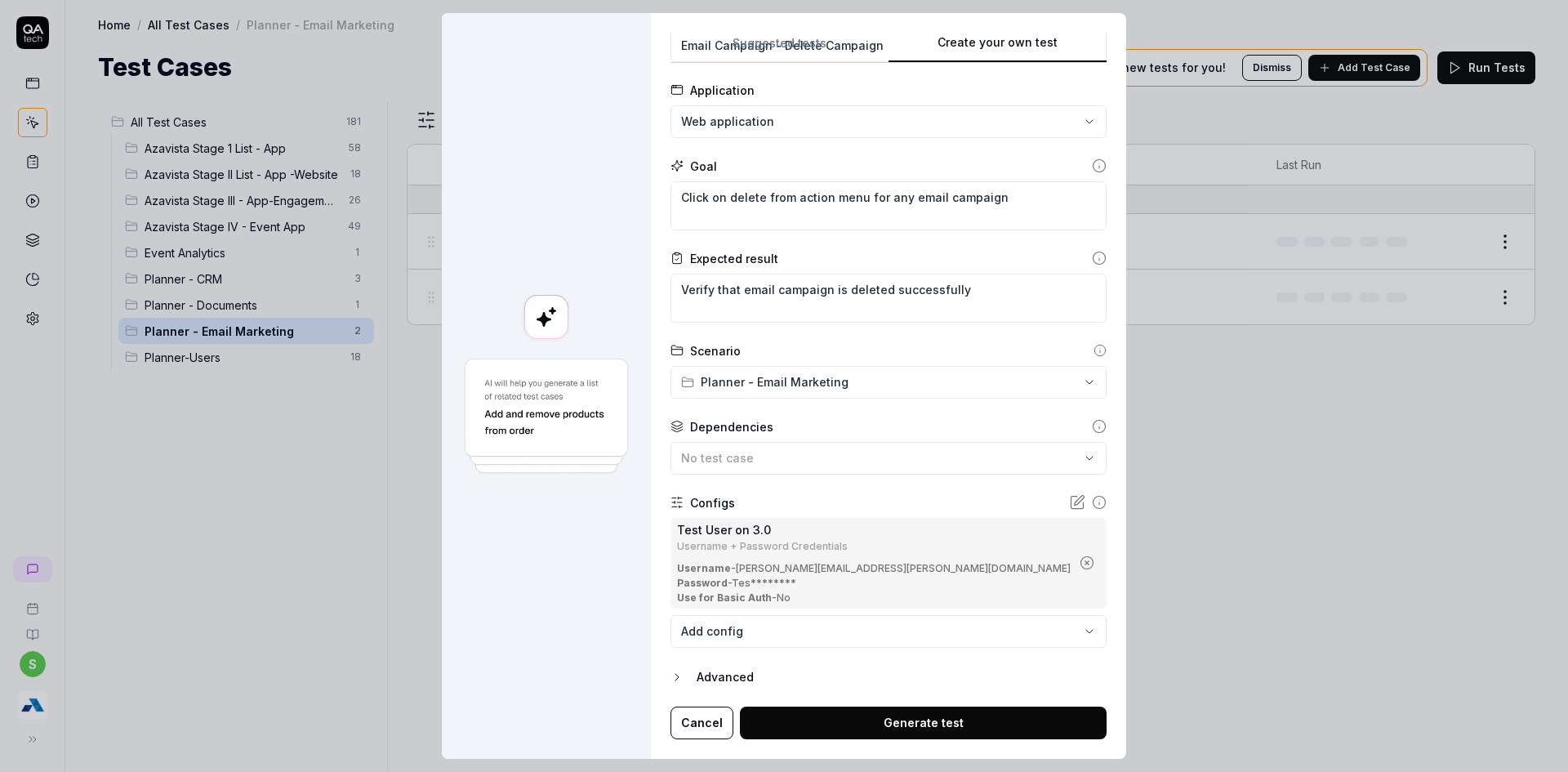
click at [794, 688] on form "**********" at bounding box center [889, 372] width 436 height 733
click at [794, 682] on div "Advanced" at bounding box center [902, 677] width 410 height 20
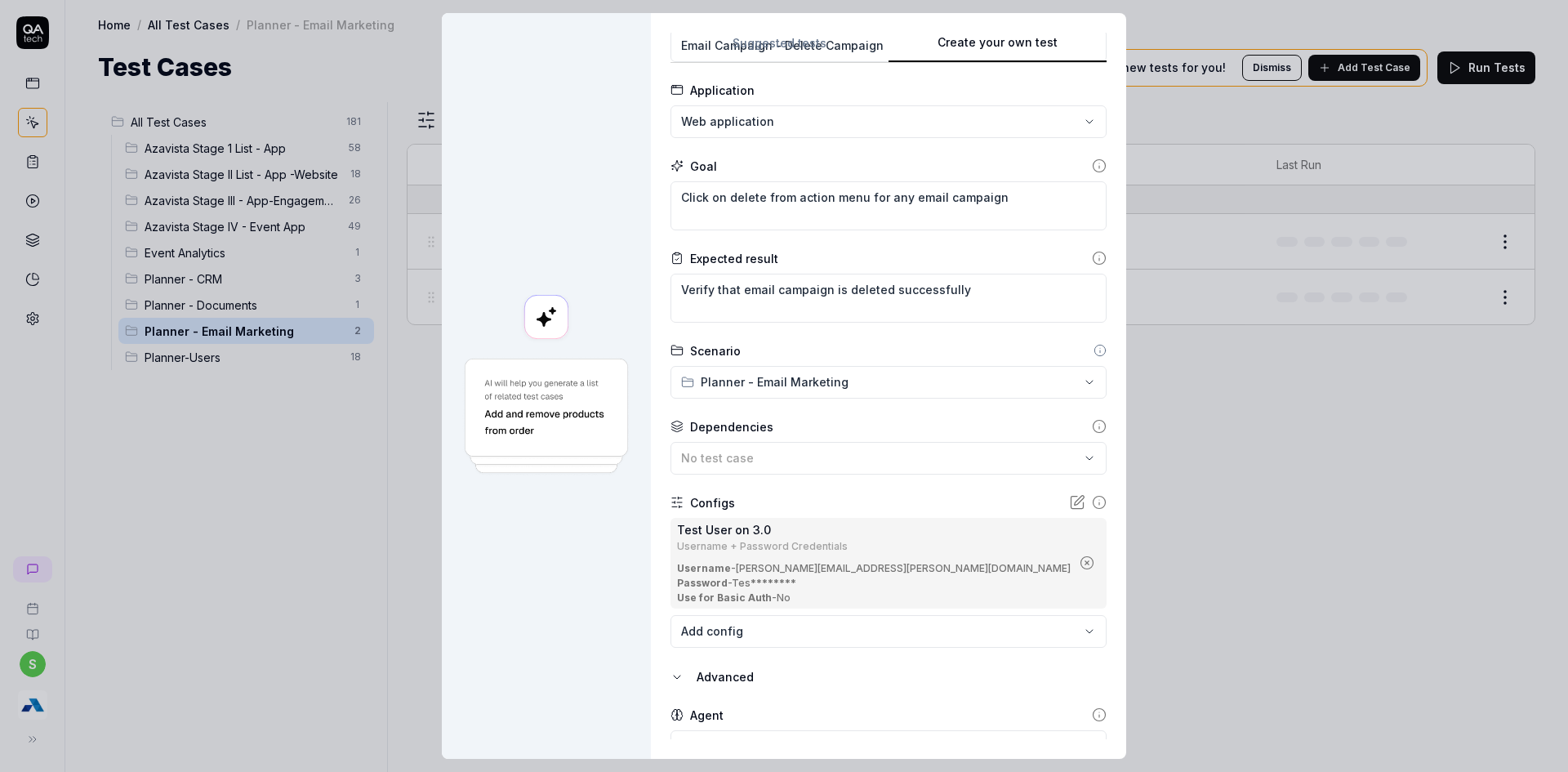
scroll to position [152, 0]
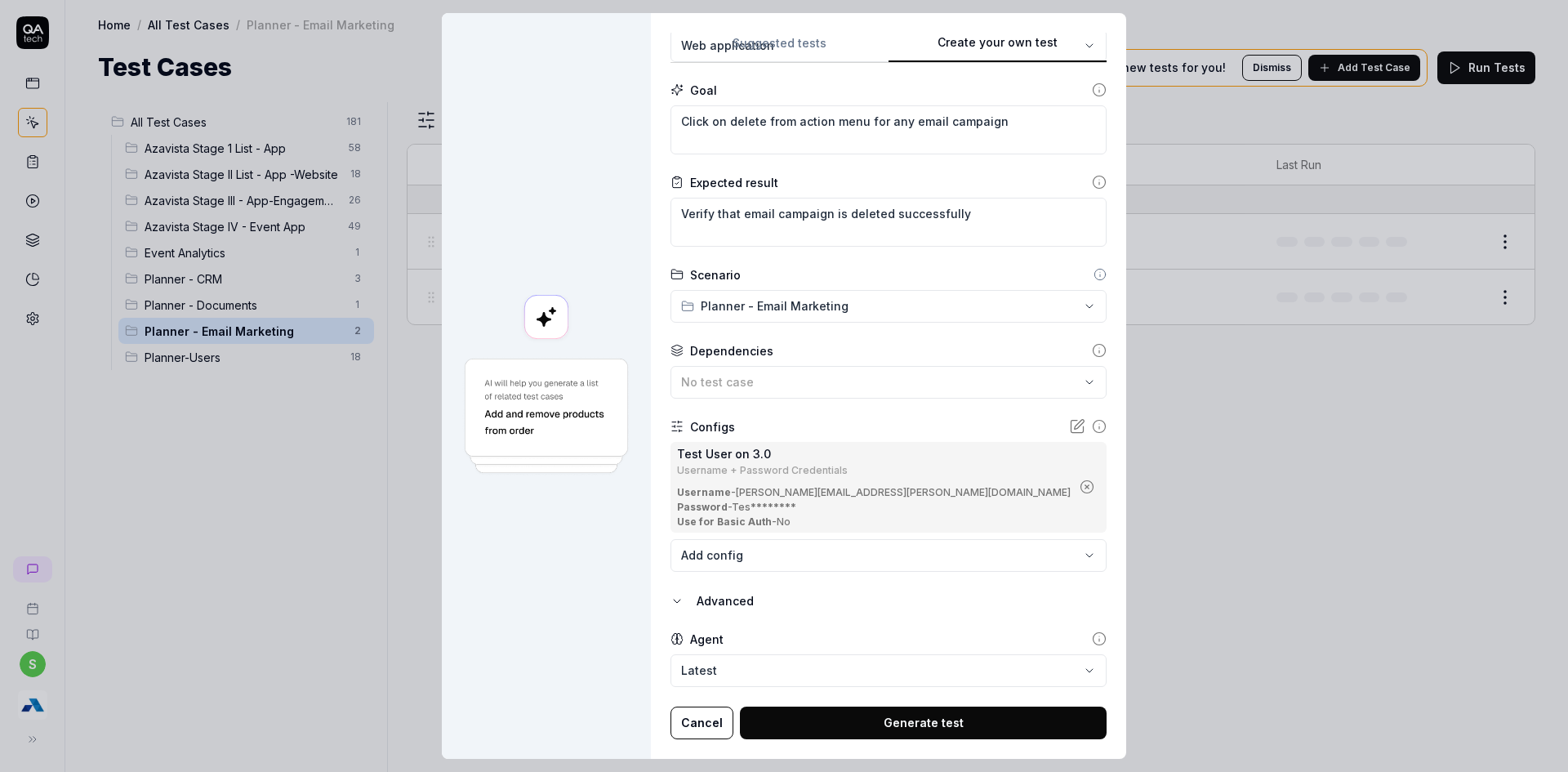
click at [933, 562] on body "s Home / All Test Cases / Planner - Email Marketing Home / All Test Cases / Pla…" at bounding box center [784, 396] width 1568 height 791
click at [618, 652] on div "**********" at bounding box center [784, 386] width 1568 height 772
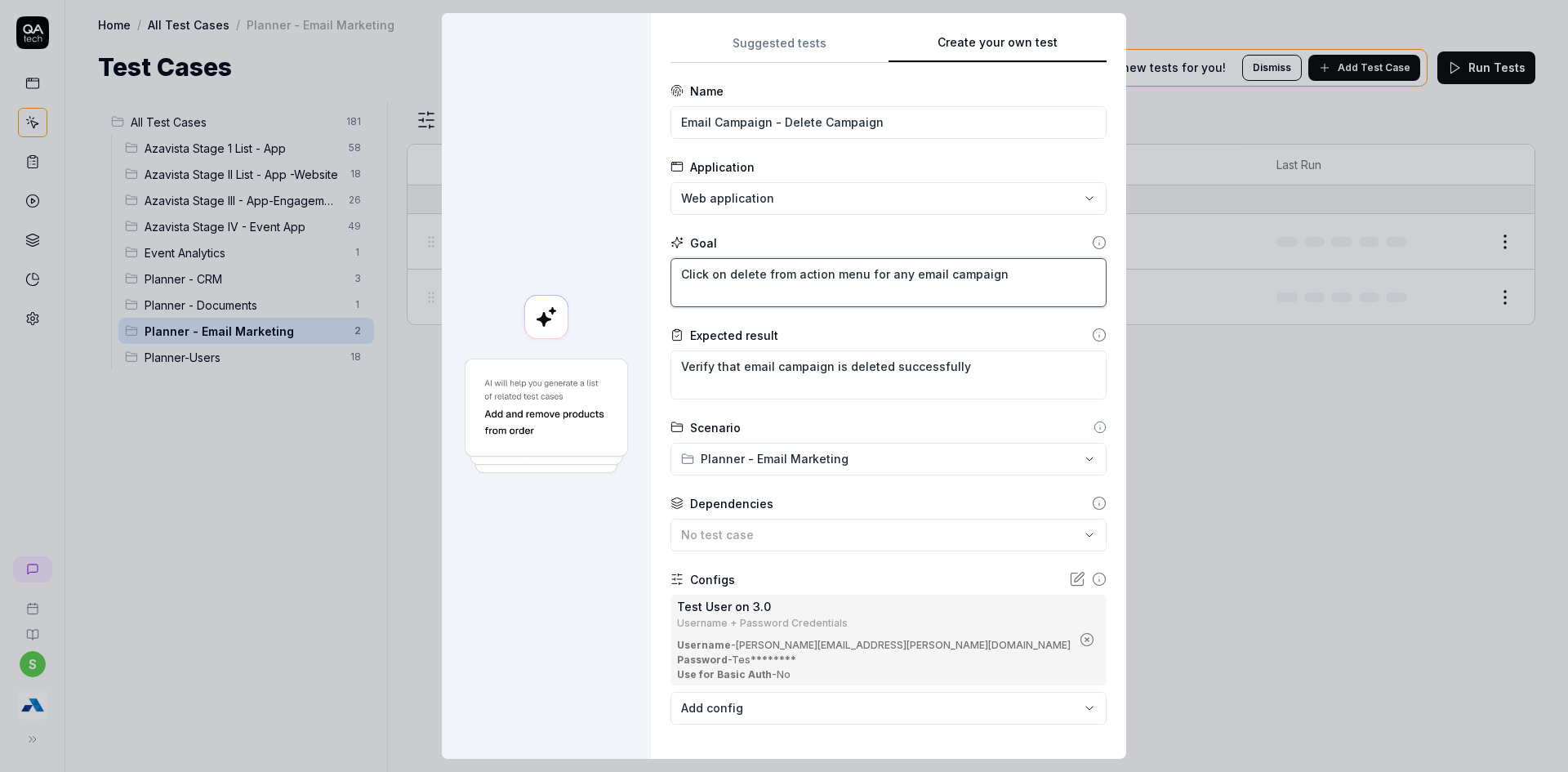
click at [952, 273] on textarea "Click on delete from action menu for any email campaign" at bounding box center [889, 282] width 436 height 49
click at [951, 273] on textarea "Click on delete from action menu for any email campaign" at bounding box center [889, 282] width 436 height 49
click at [773, 293] on textarea "Click on delete from action menu for newly creatd email campaign" at bounding box center [889, 282] width 436 height 49
click at [774, 296] on textarea "Click on delete from action menu for newly creatd email campaign" at bounding box center [889, 282] width 436 height 49
click at [805, 370] on textarea "Verify that email campaign is deleted successfully" at bounding box center [889, 375] width 436 height 49
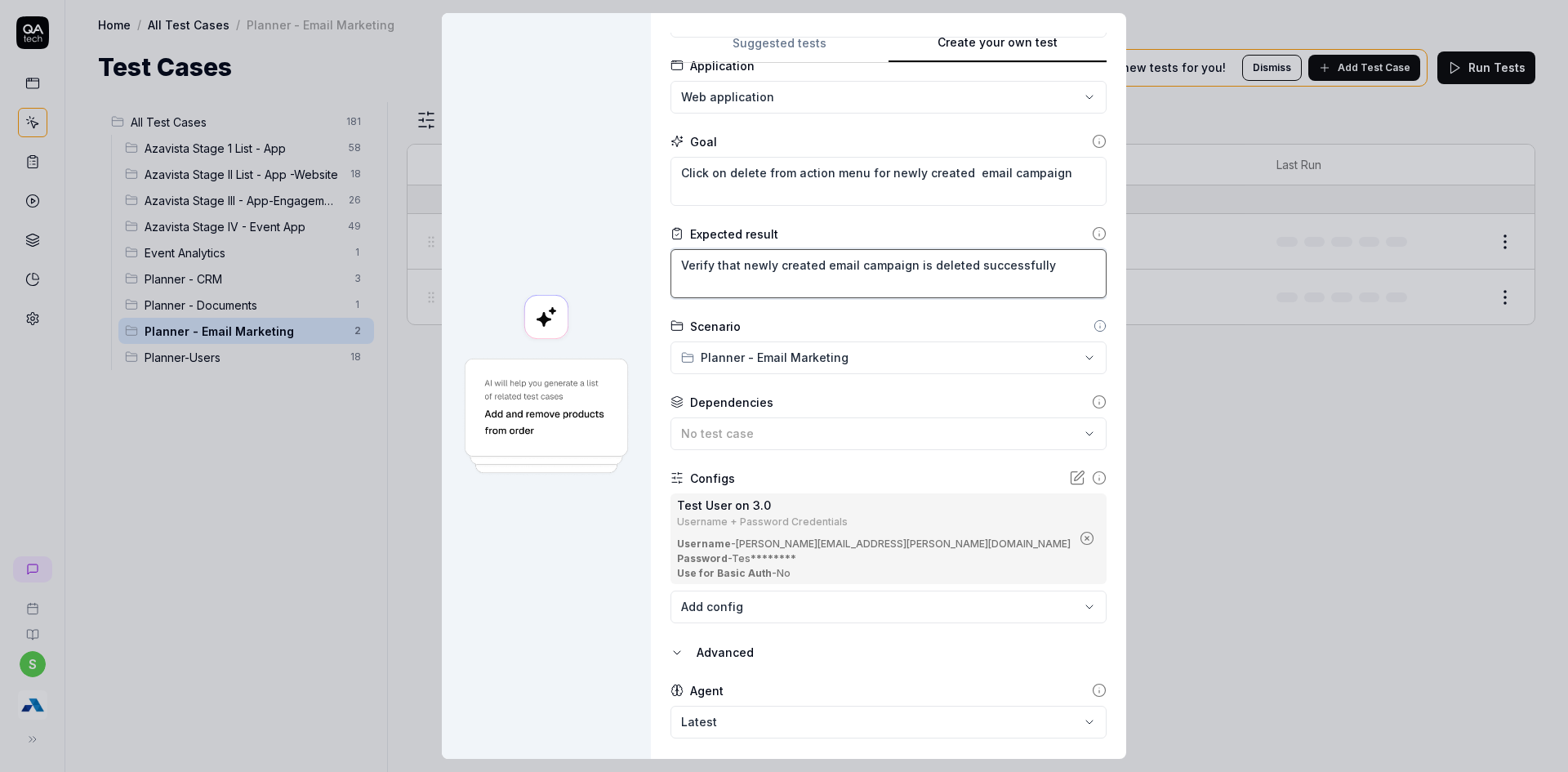
scroll to position [152, 0]
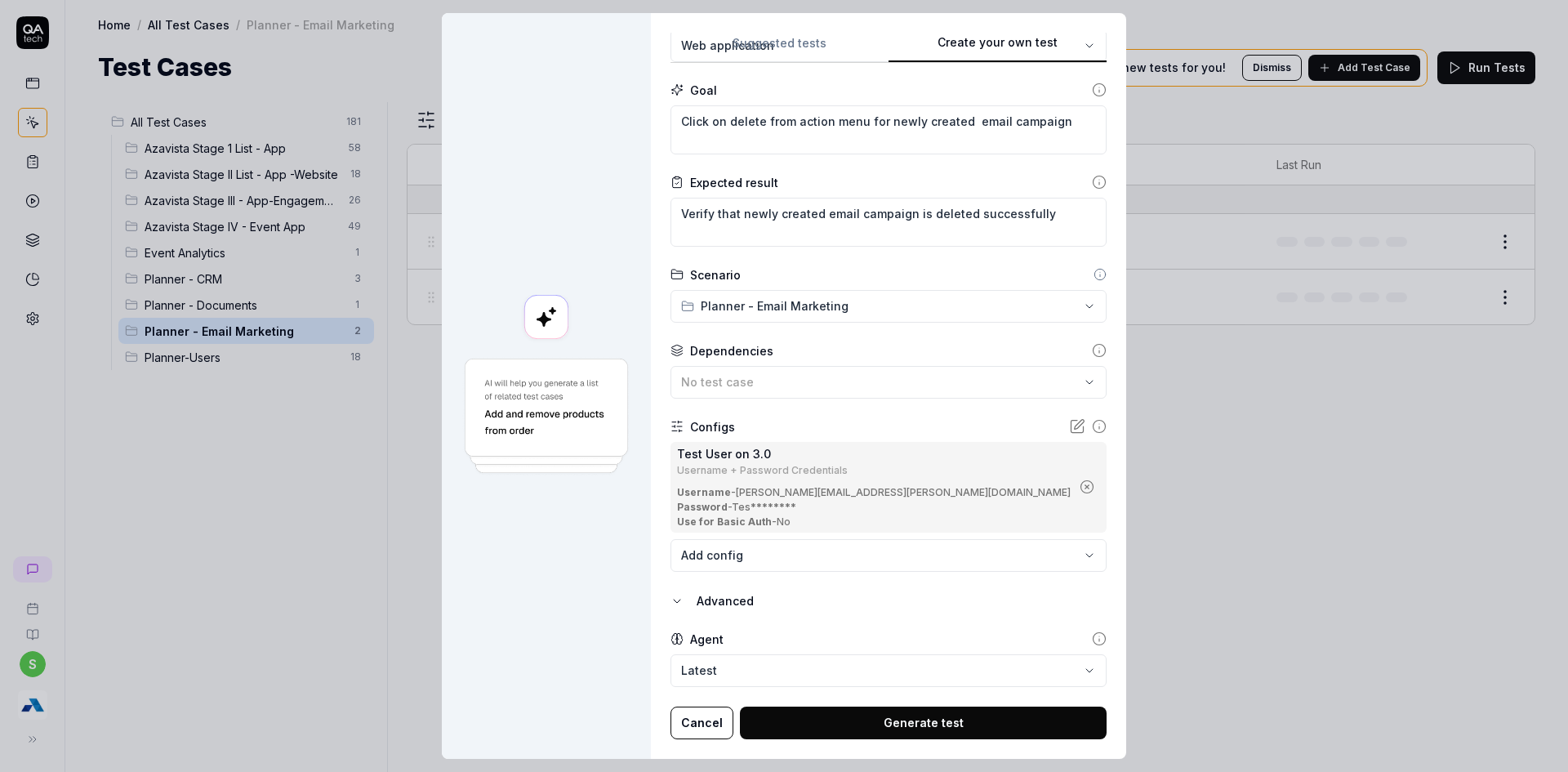
click at [893, 712] on button "Generate test" at bounding box center [923, 723] width 367 height 33
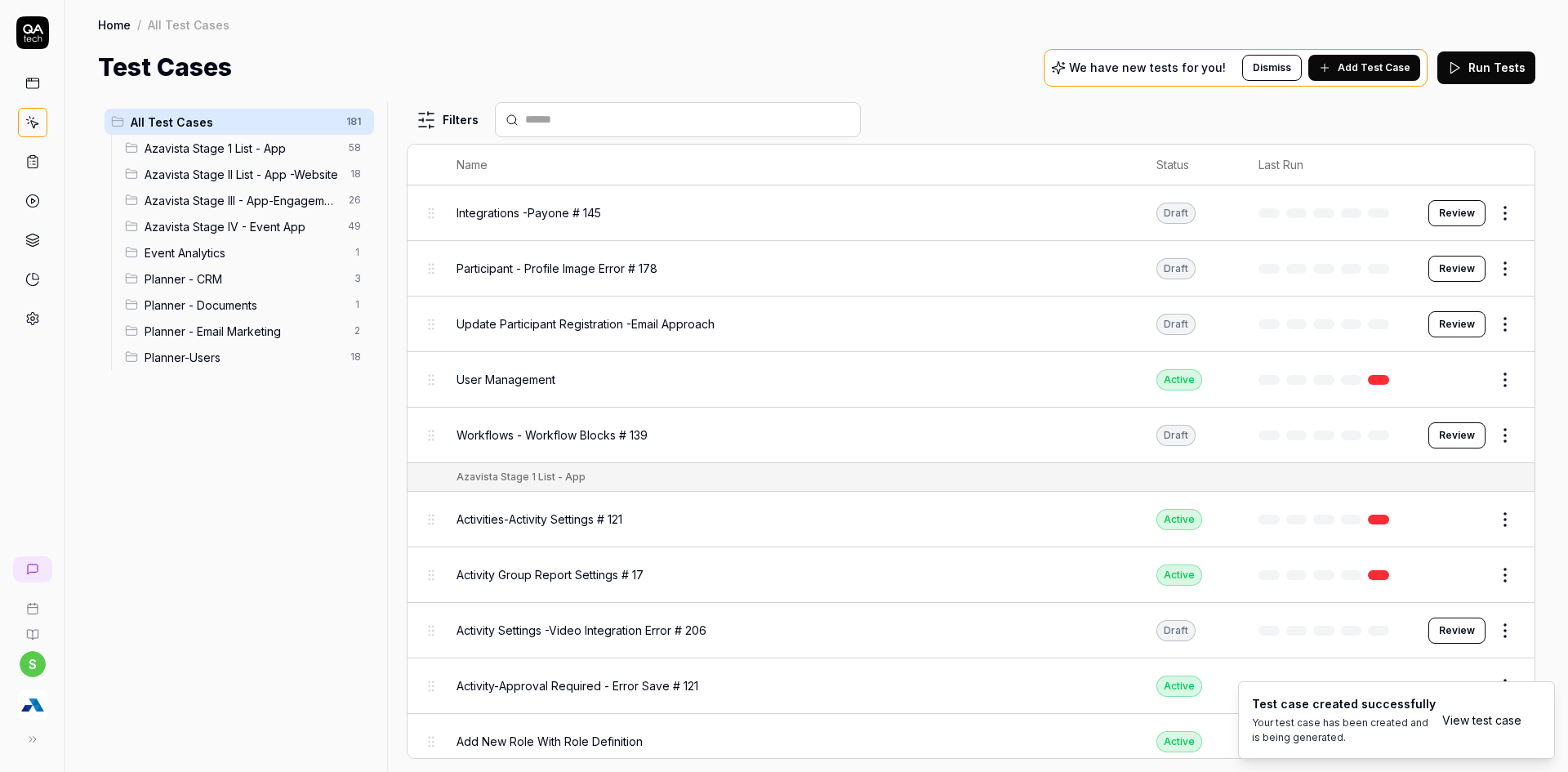
click at [1491, 728] on link "View test case" at bounding box center [1482, 720] width 80 height 17
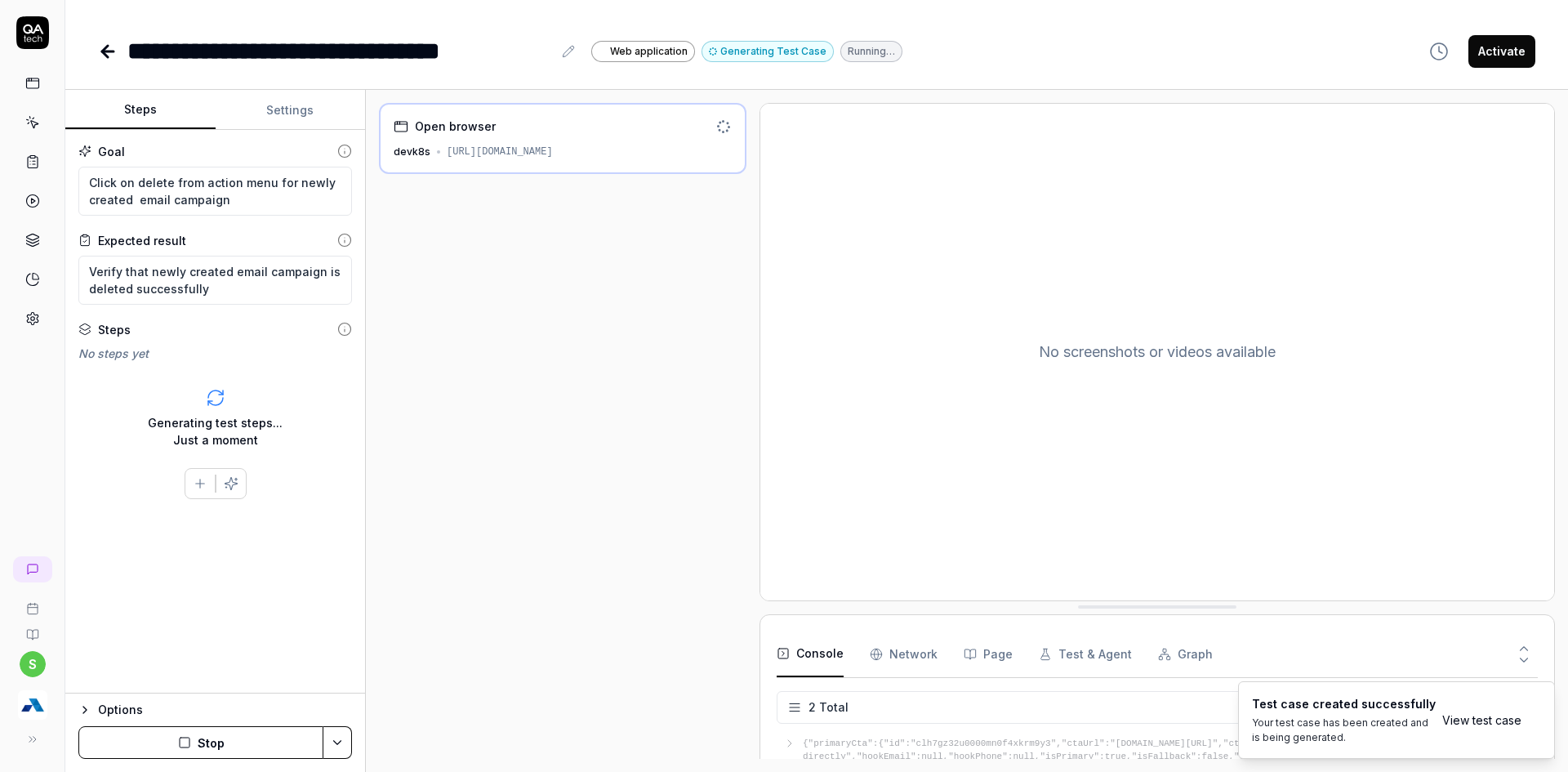
scroll to position [7, 0]
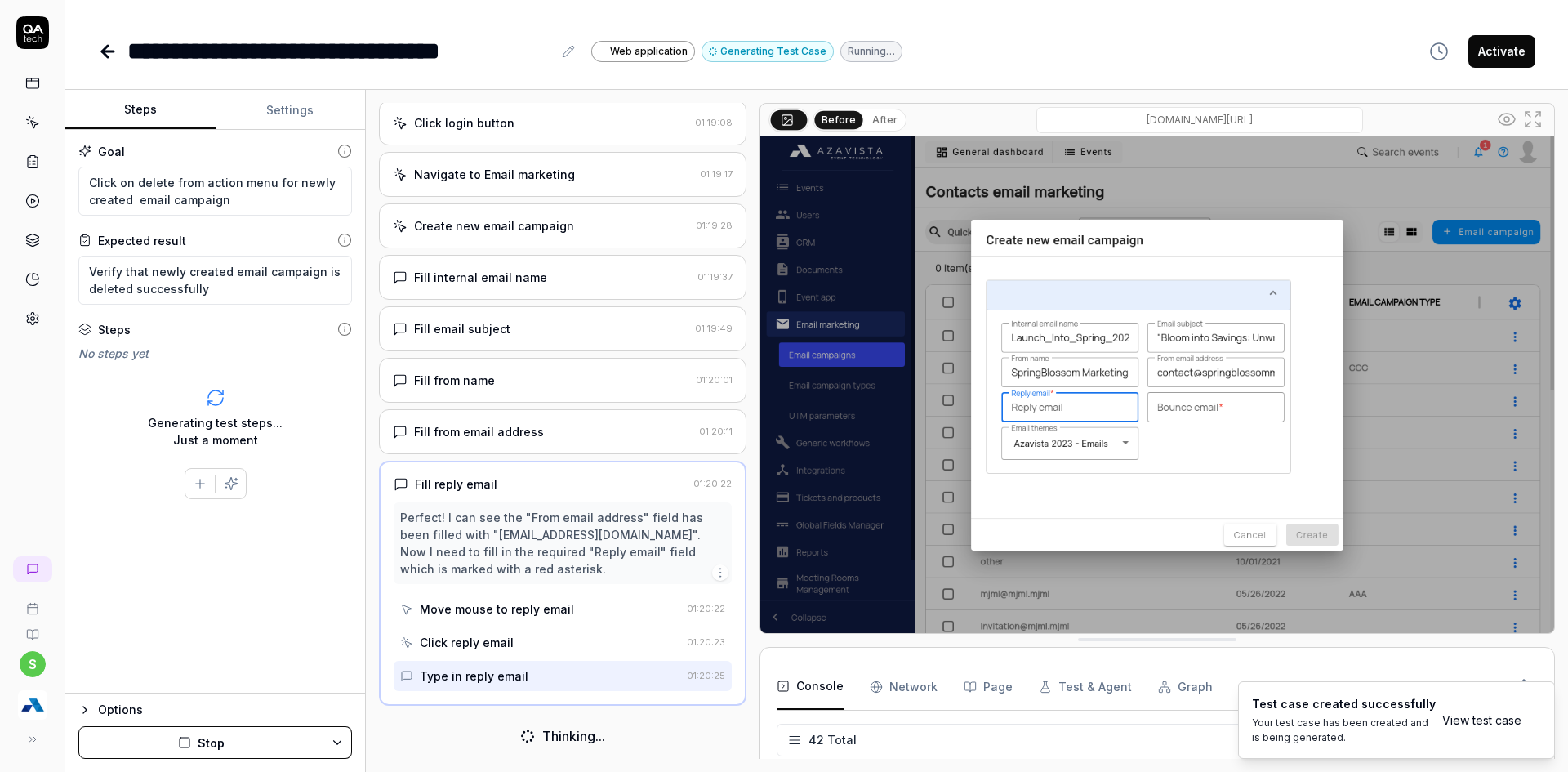
scroll to position [197, 0]
click at [1543, 719] on icon "Notifications (F8)" at bounding box center [1540, 720] width 13 height 13
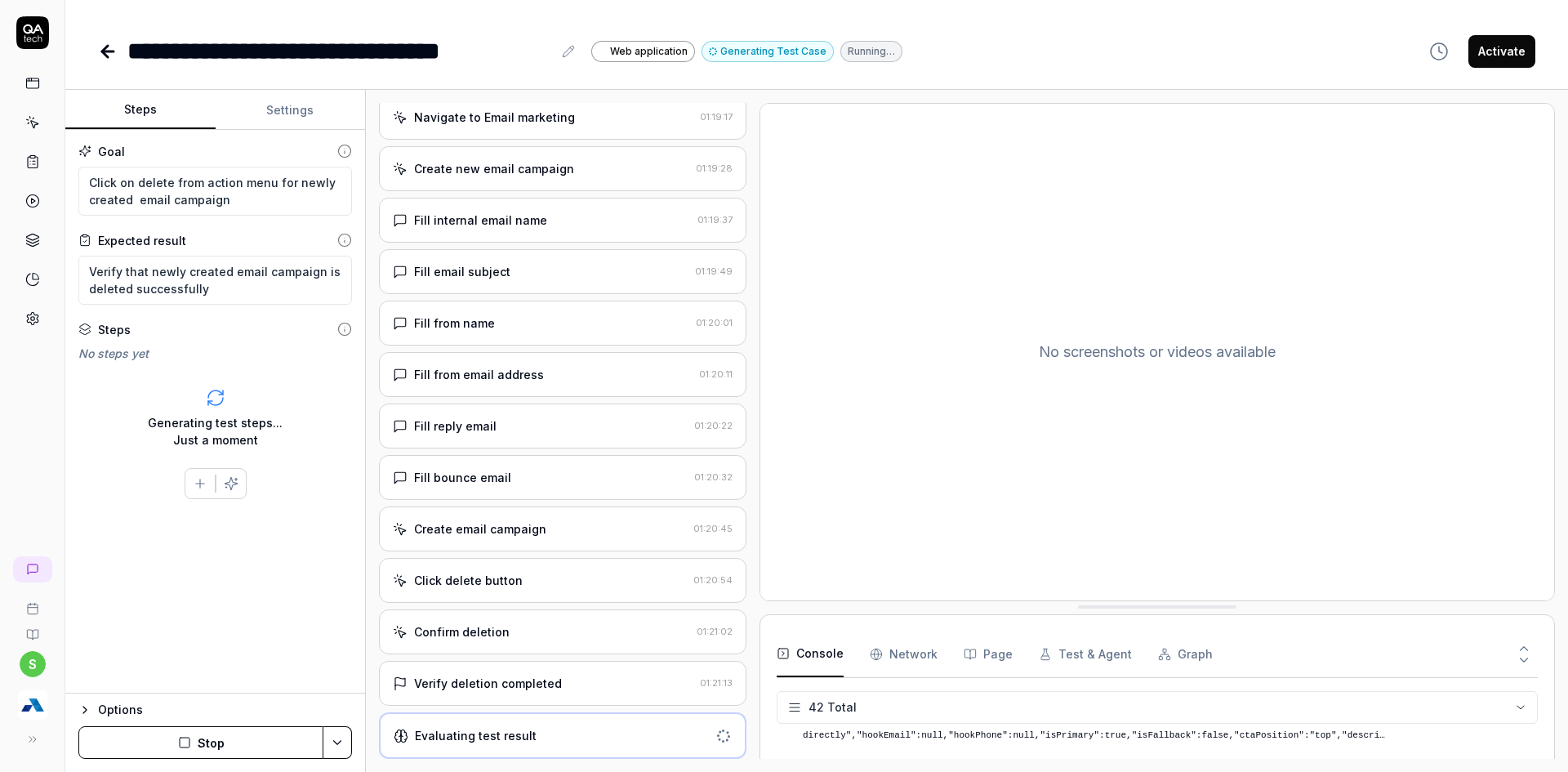
scroll to position [412, 0]
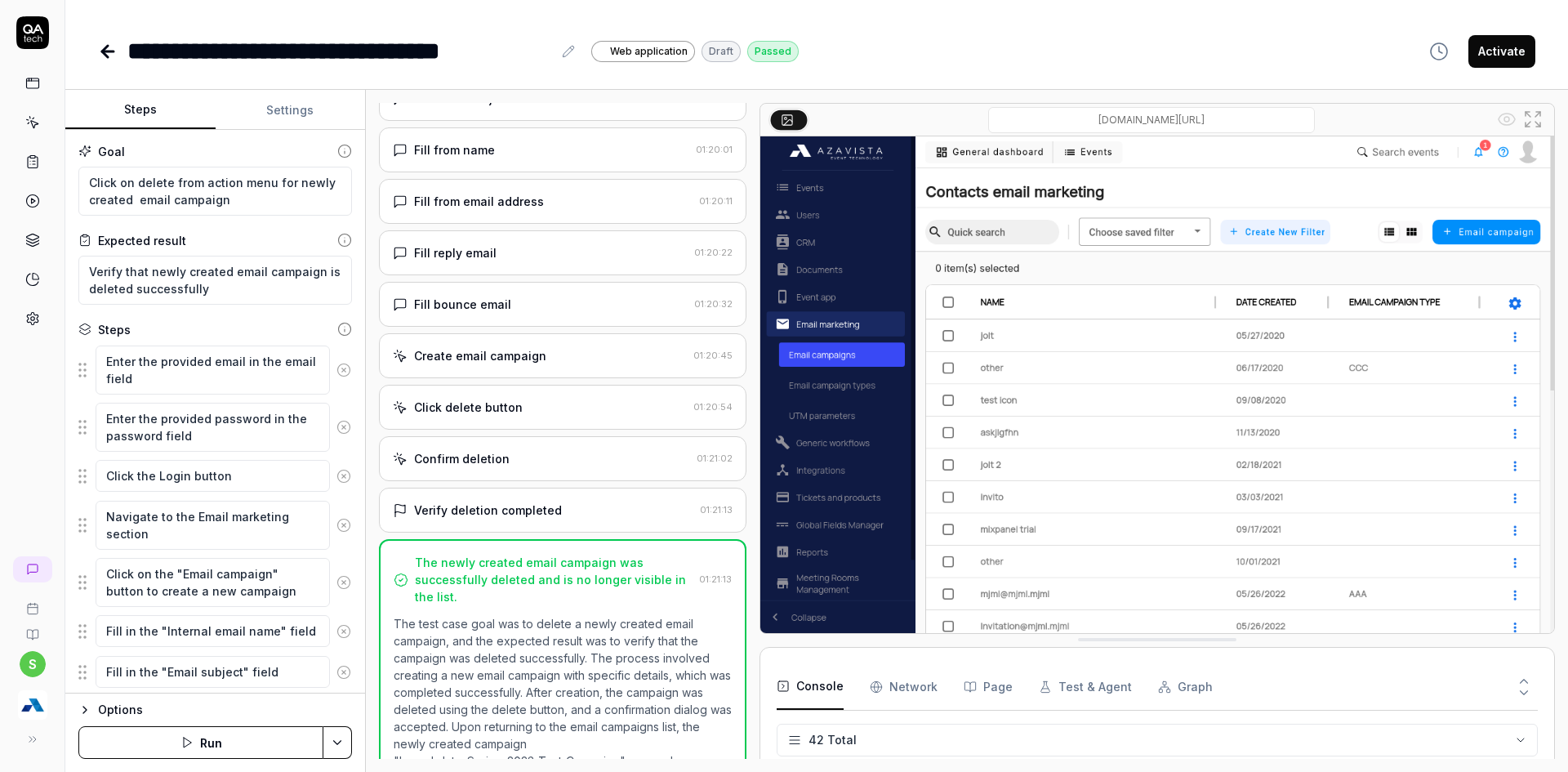
click at [1497, 53] on button "Activate" at bounding box center [1501, 52] width 67 height 33
click at [102, 51] on icon at bounding box center [107, 51] width 11 height 0
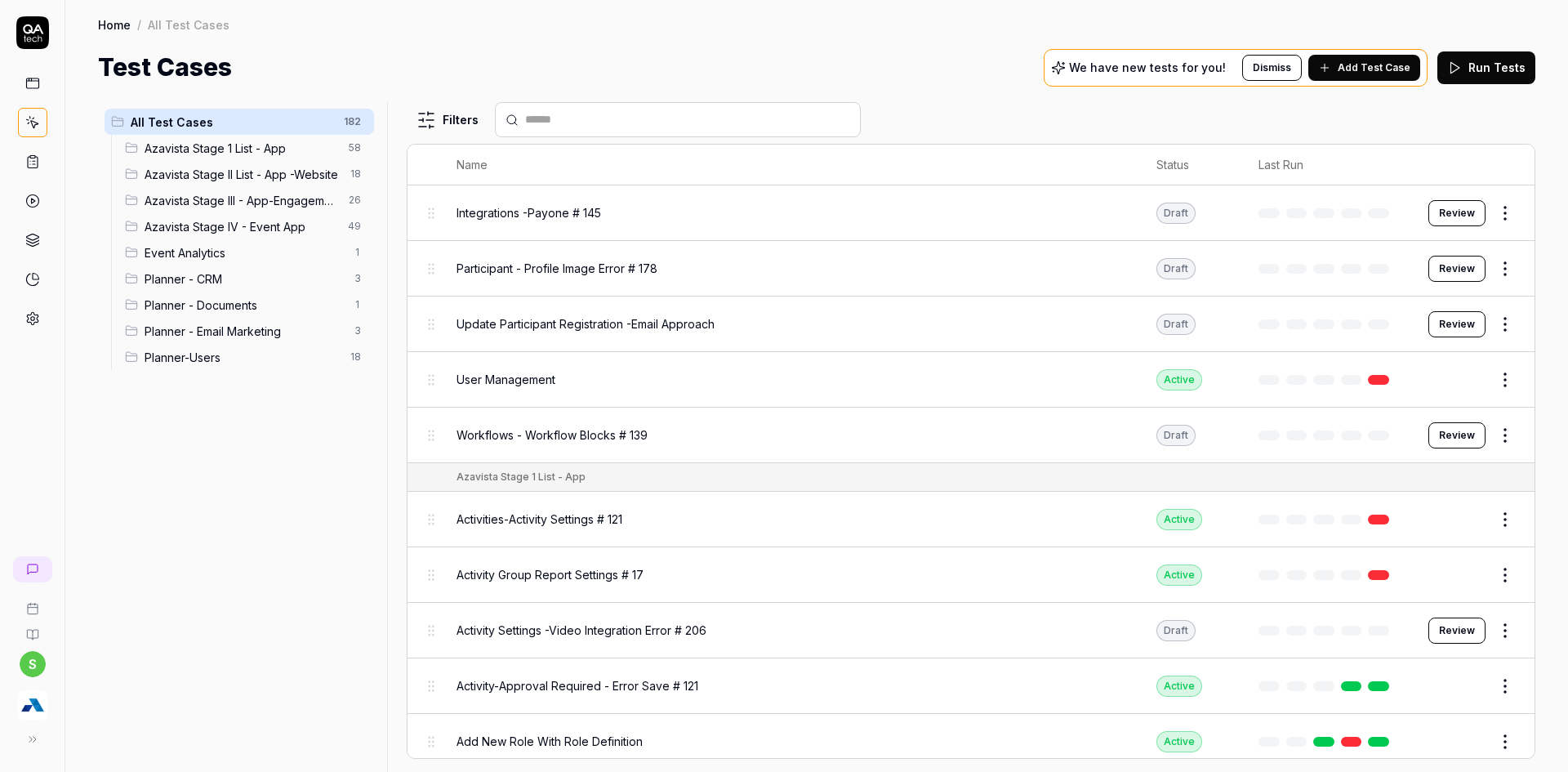
click at [1366, 49] on div "We have new tests for you! Dismiss Add Test Case" at bounding box center [1236, 68] width 384 height 37
click at [1339, 71] on button "Add Test Case" at bounding box center [1364, 68] width 112 height 26
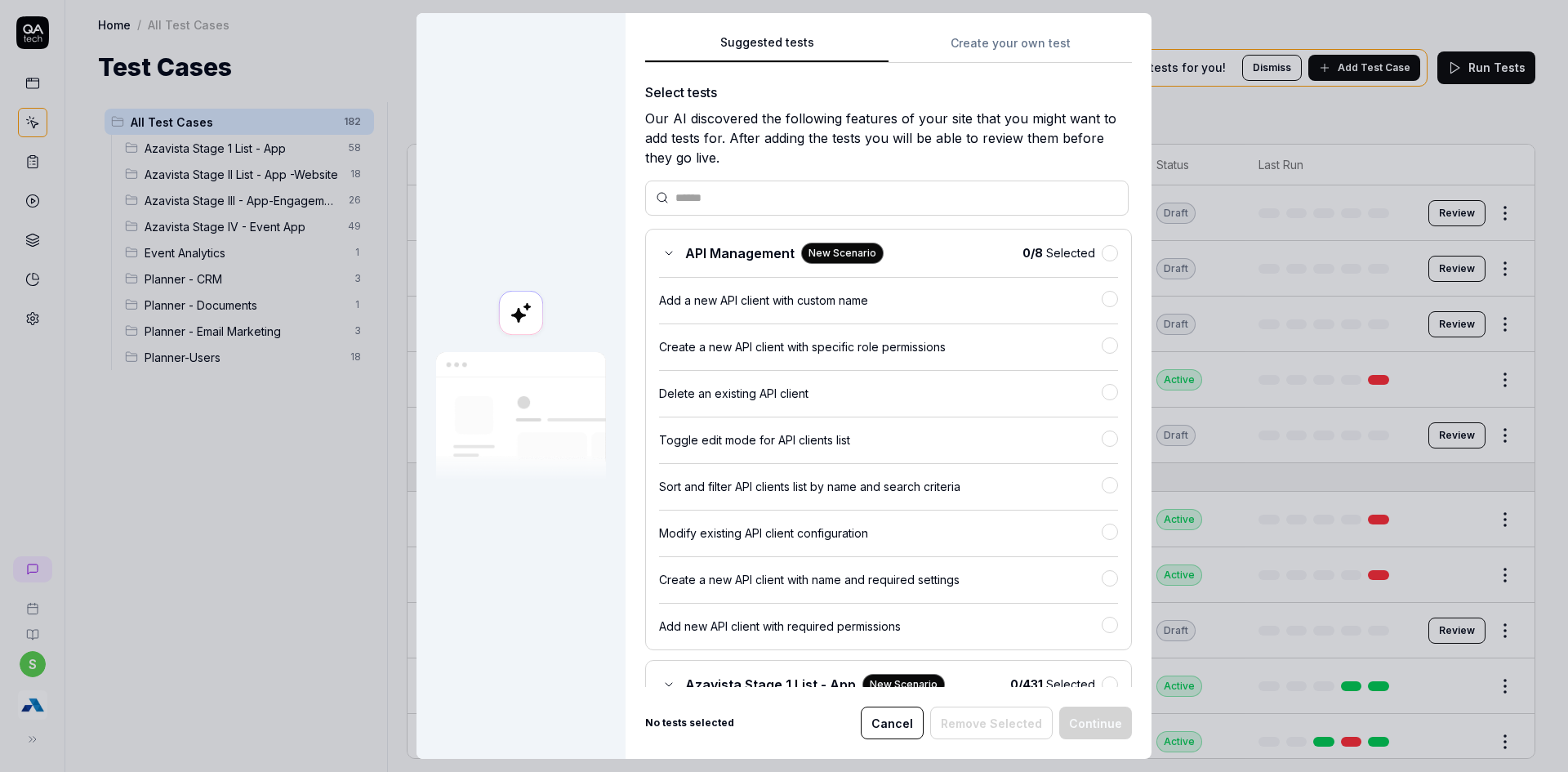
click at [950, 53] on button "Create your own test" at bounding box center [1010, 48] width 243 height 29
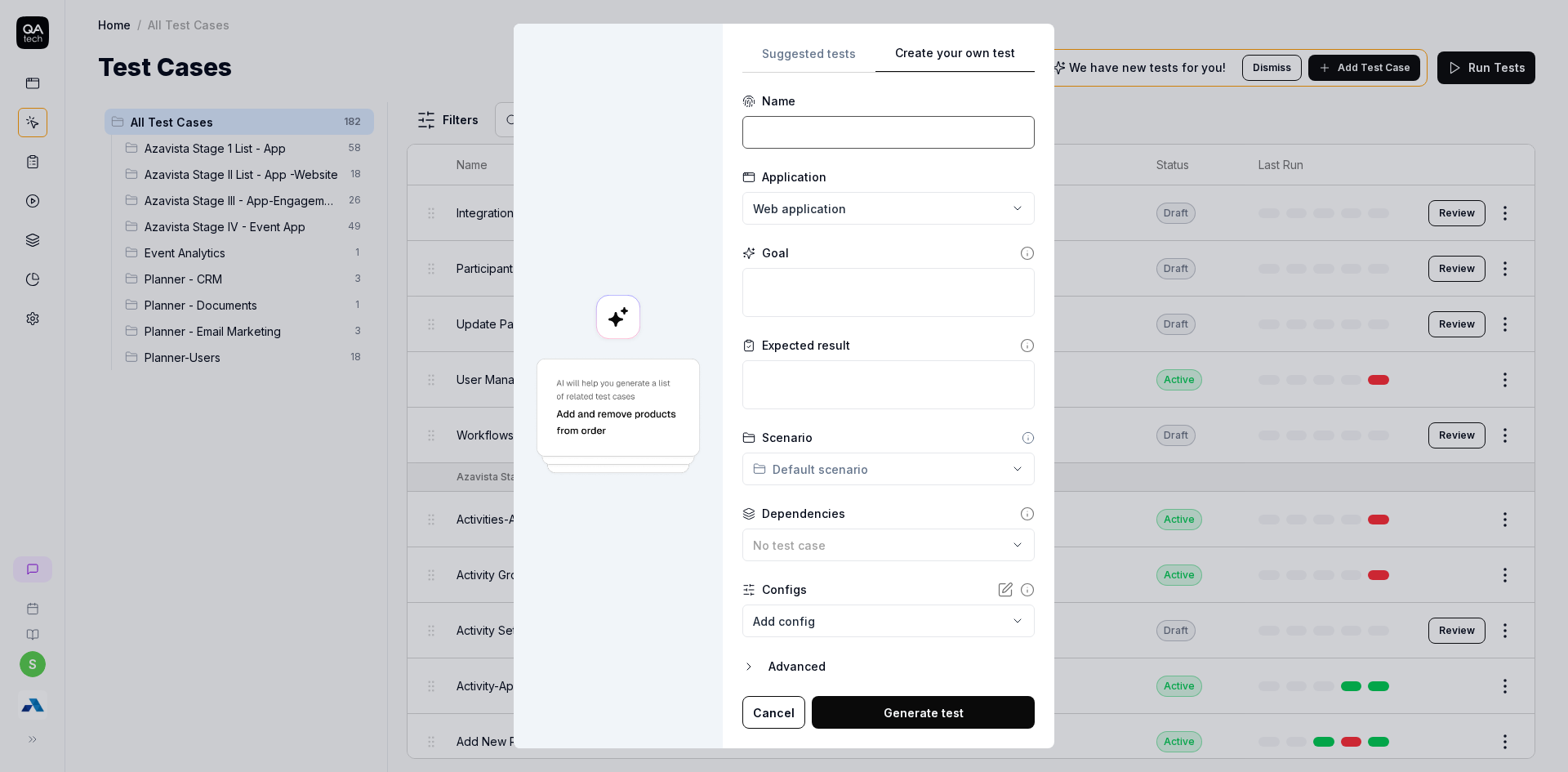
click at [847, 132] on input at bounding box center [889, 132] width 292 height 33
drag, startPoint x: 884, startPoint y: 131, endPoint x: 877, endPoint y: 137, distance: 9.2
click at [884, 132] on input "Email Campa" at bounding box center [889, 132] width 292 height 33
click at [812, 291] on textarea at bounding box center [889, 293] width 292 height 49
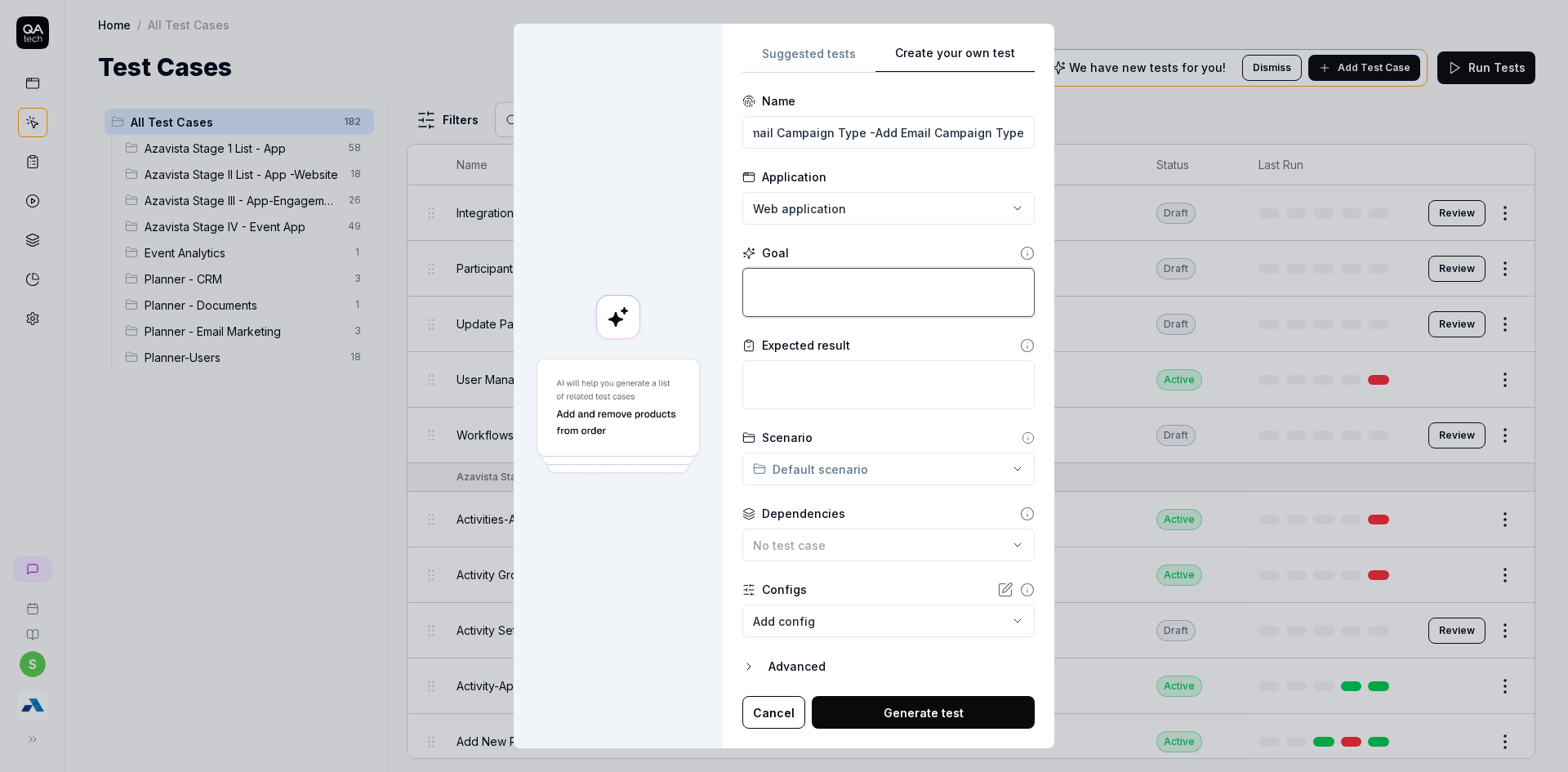
scroll to position [0, 0]
click at [829, 374] on textarea at bounding box center [889, 384] width 292 height 49
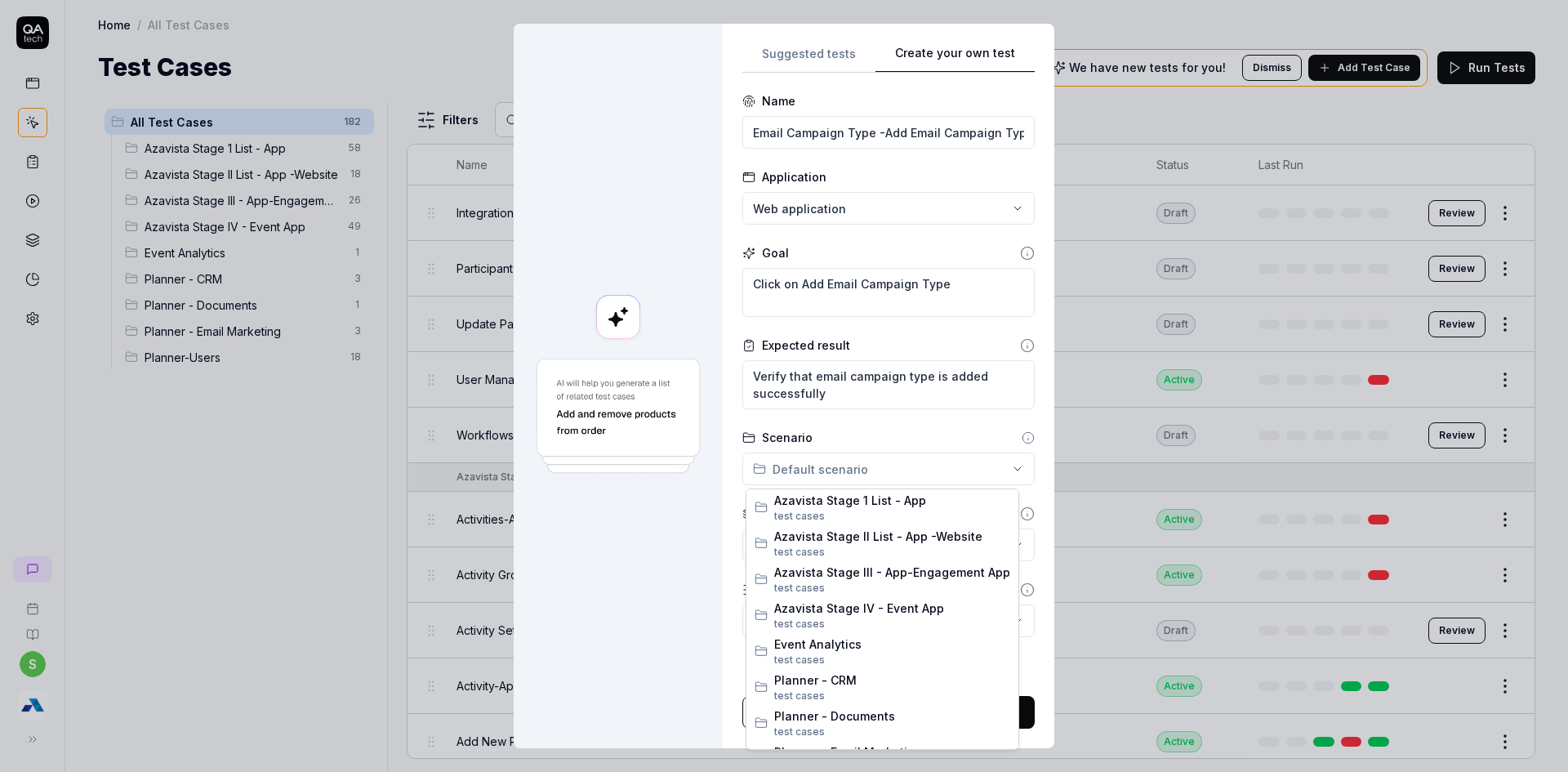
click at [801, 475] on div "**********" at bounding box center [784, 386] width 1568 height 772
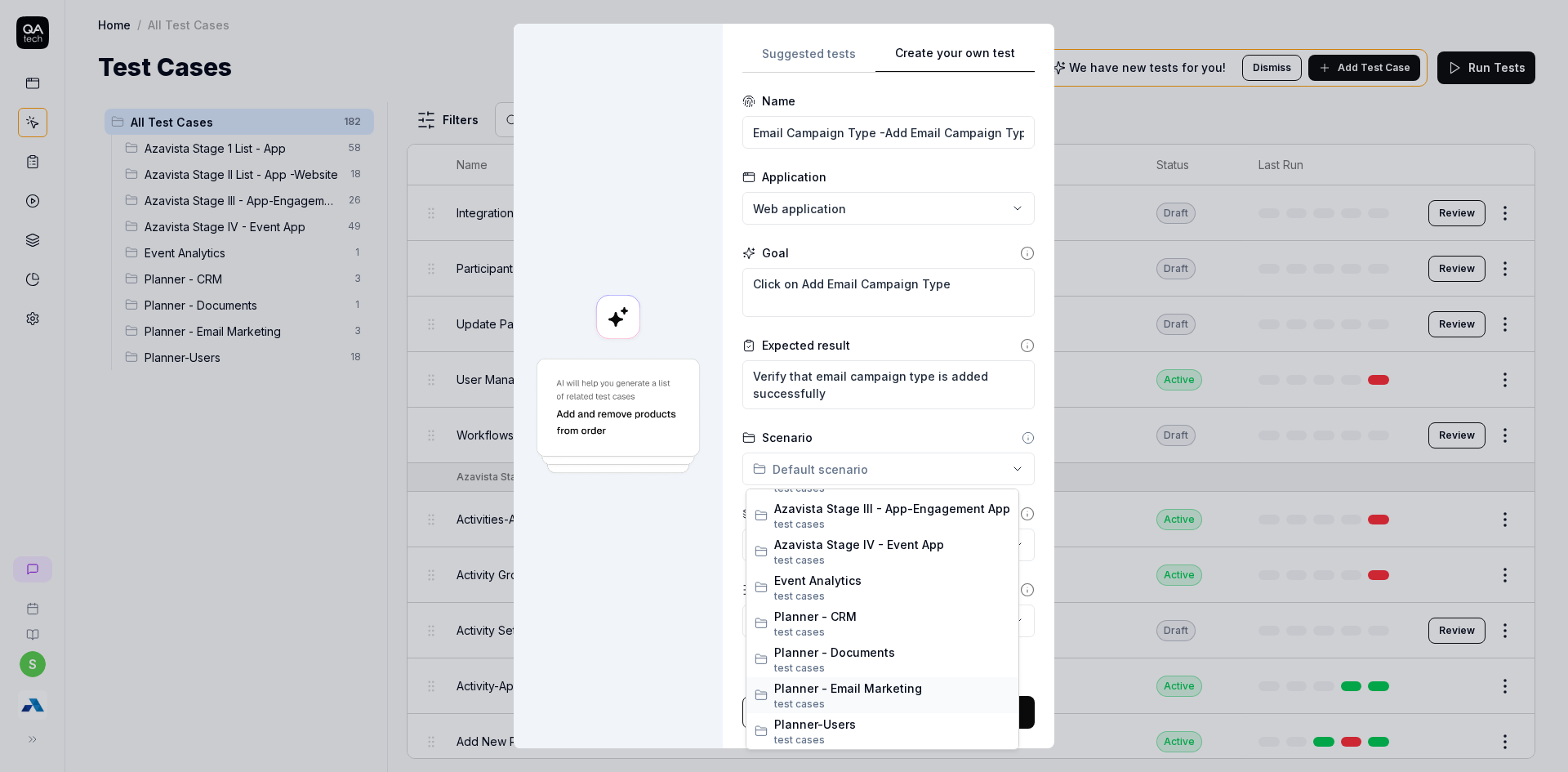
click at [890, 681] on span "Planner - Email Marketing" at bounding box center [892, 688] width 236 height 17
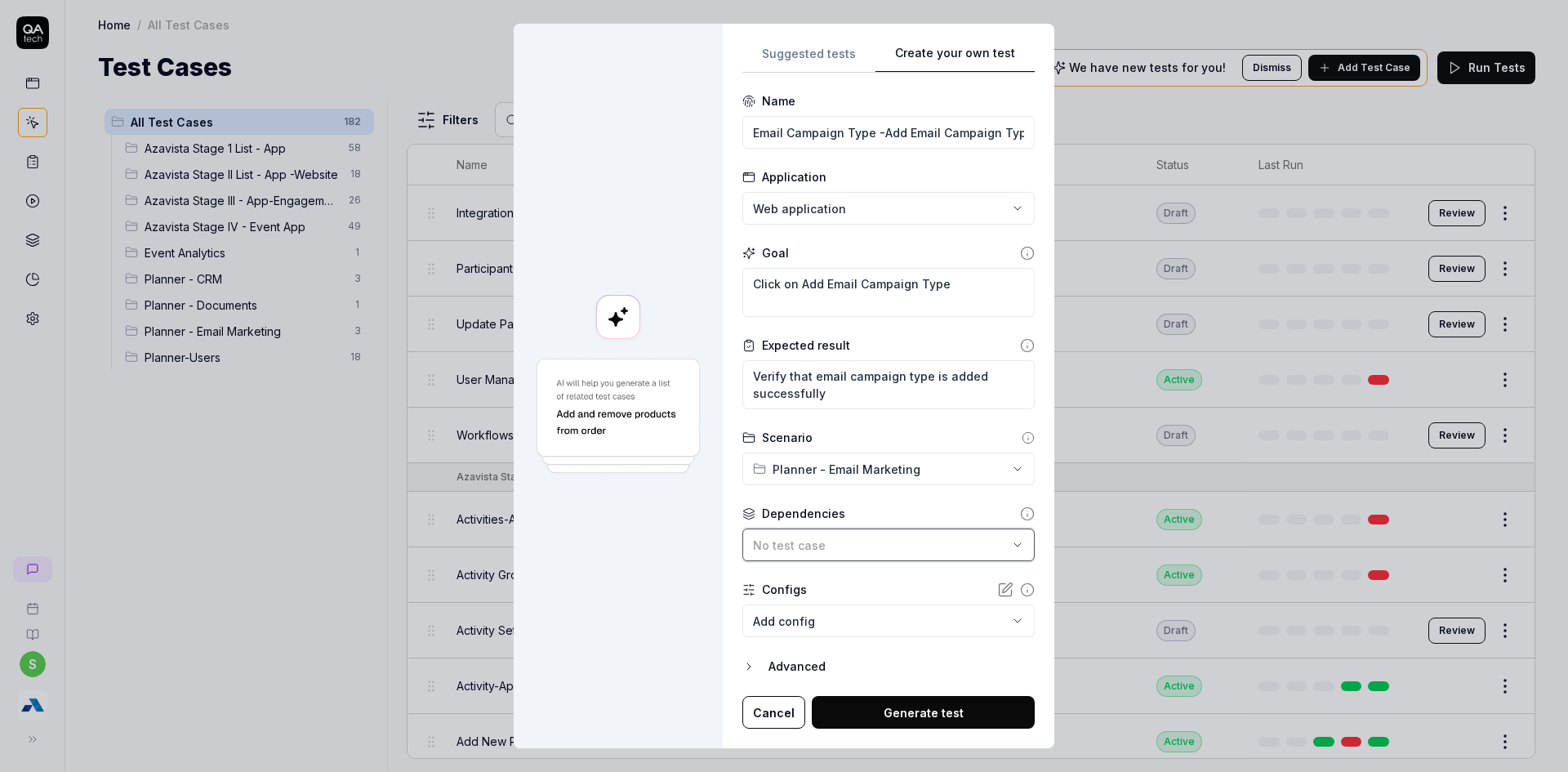
click at [806, 544] on span "No test case" at bounding box center [789, 545] width 73 height 14
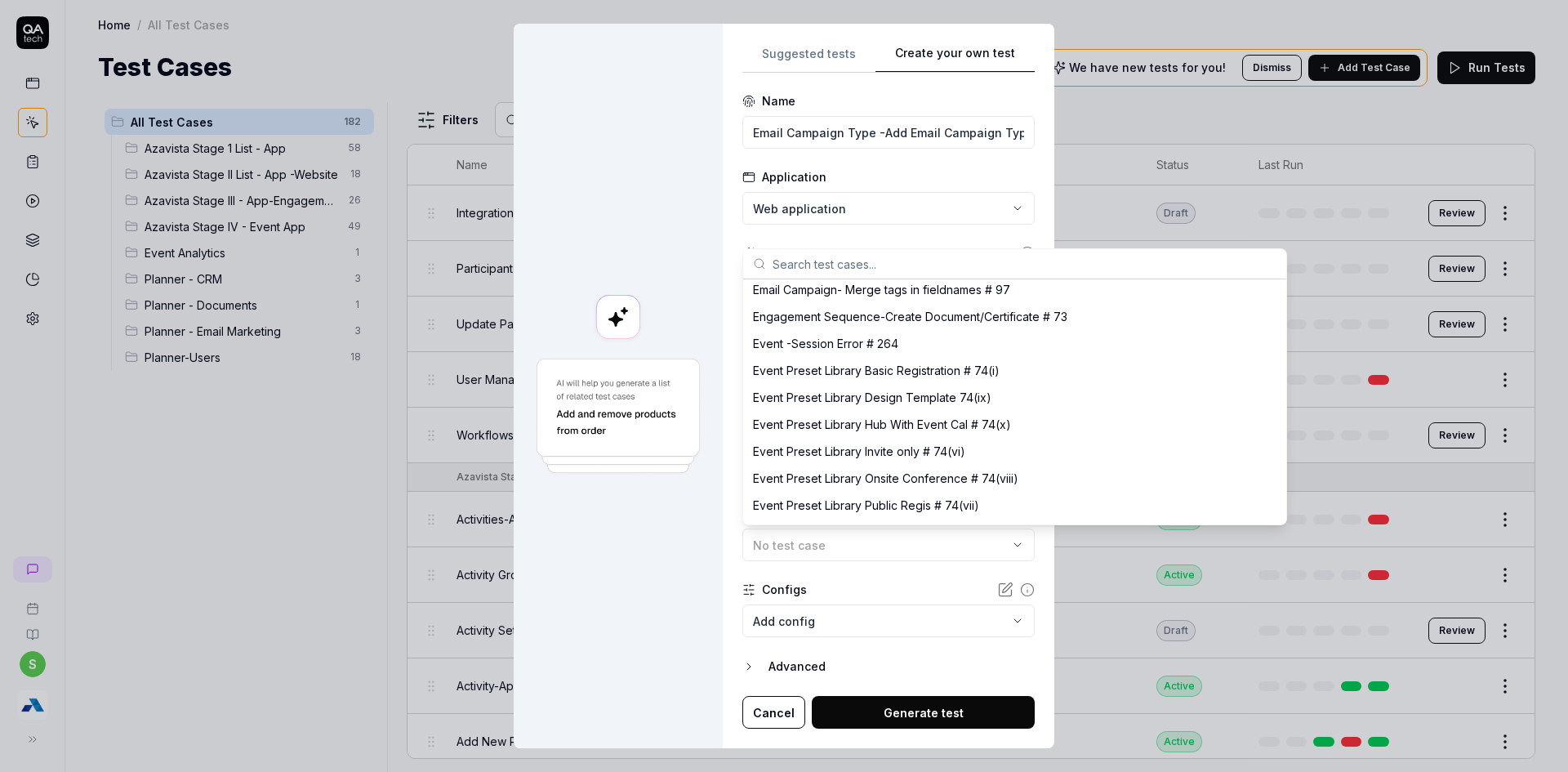
scroll to position [0, 0]
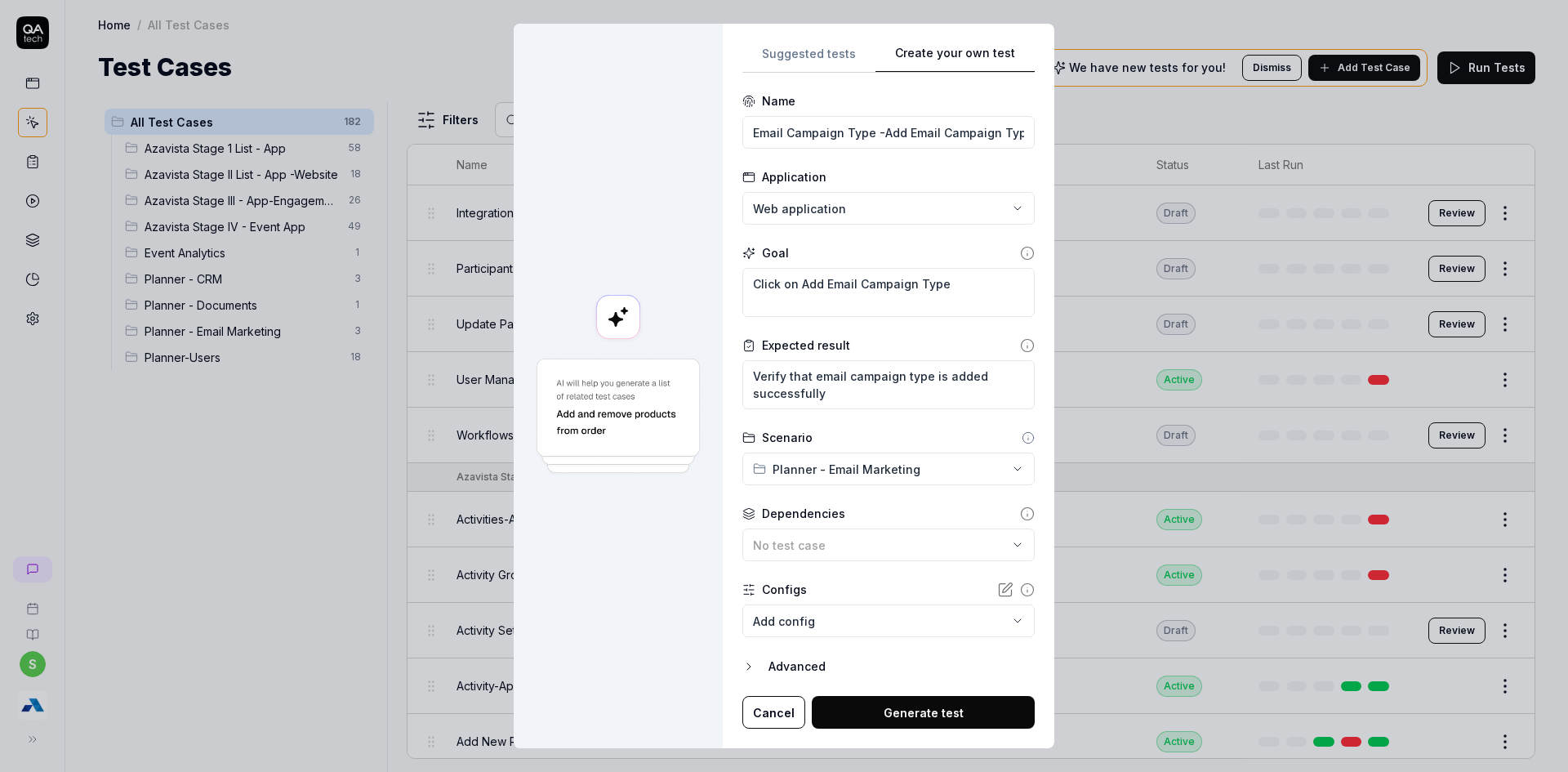
click at [679, 603] on div at bounding box center [619, 386] width 209 height 725
click at [869, 551] on div "No test case" at bounding box center [880, 545] width 254 height 17
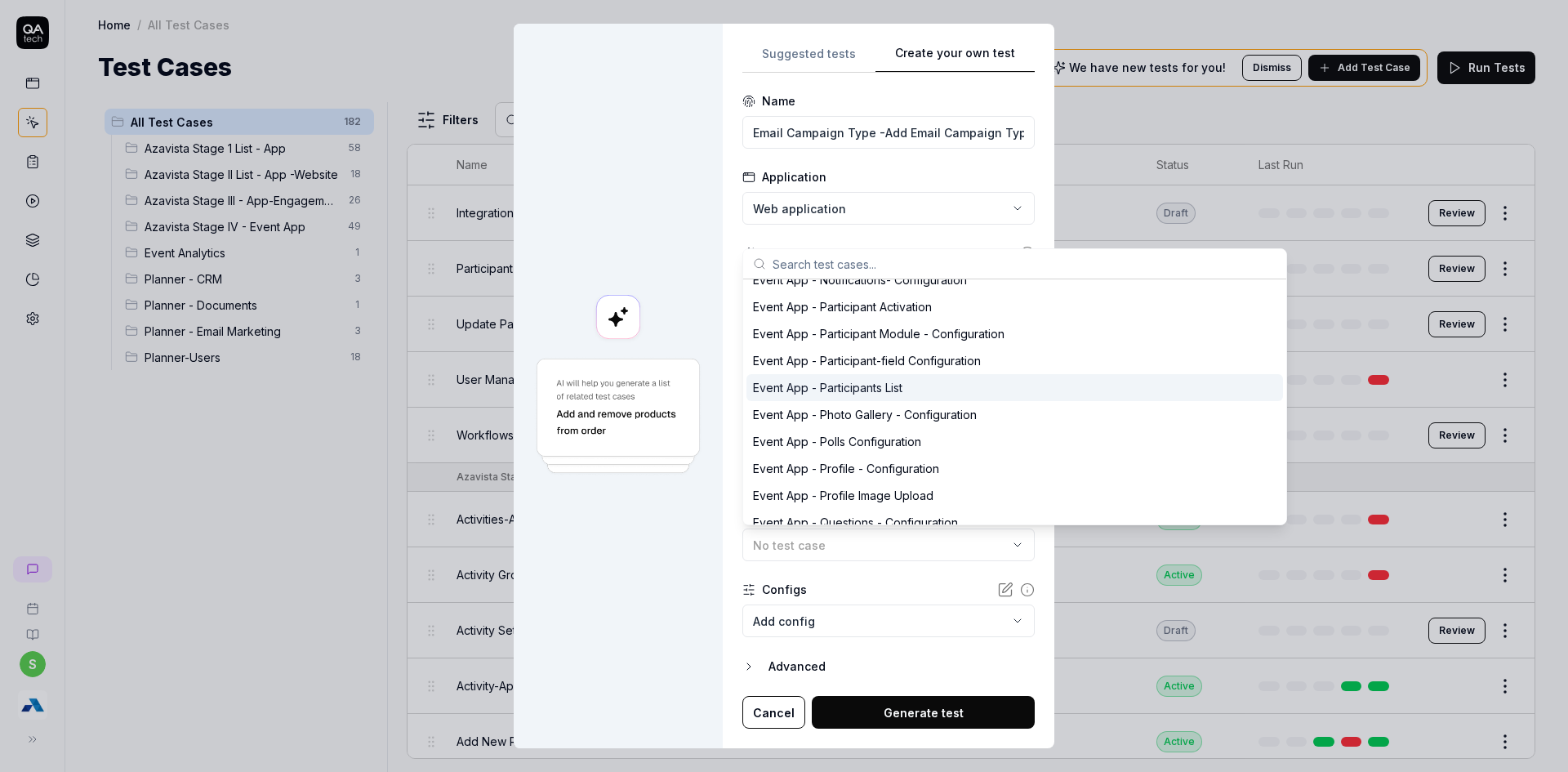
scroll to position [3430, 0]
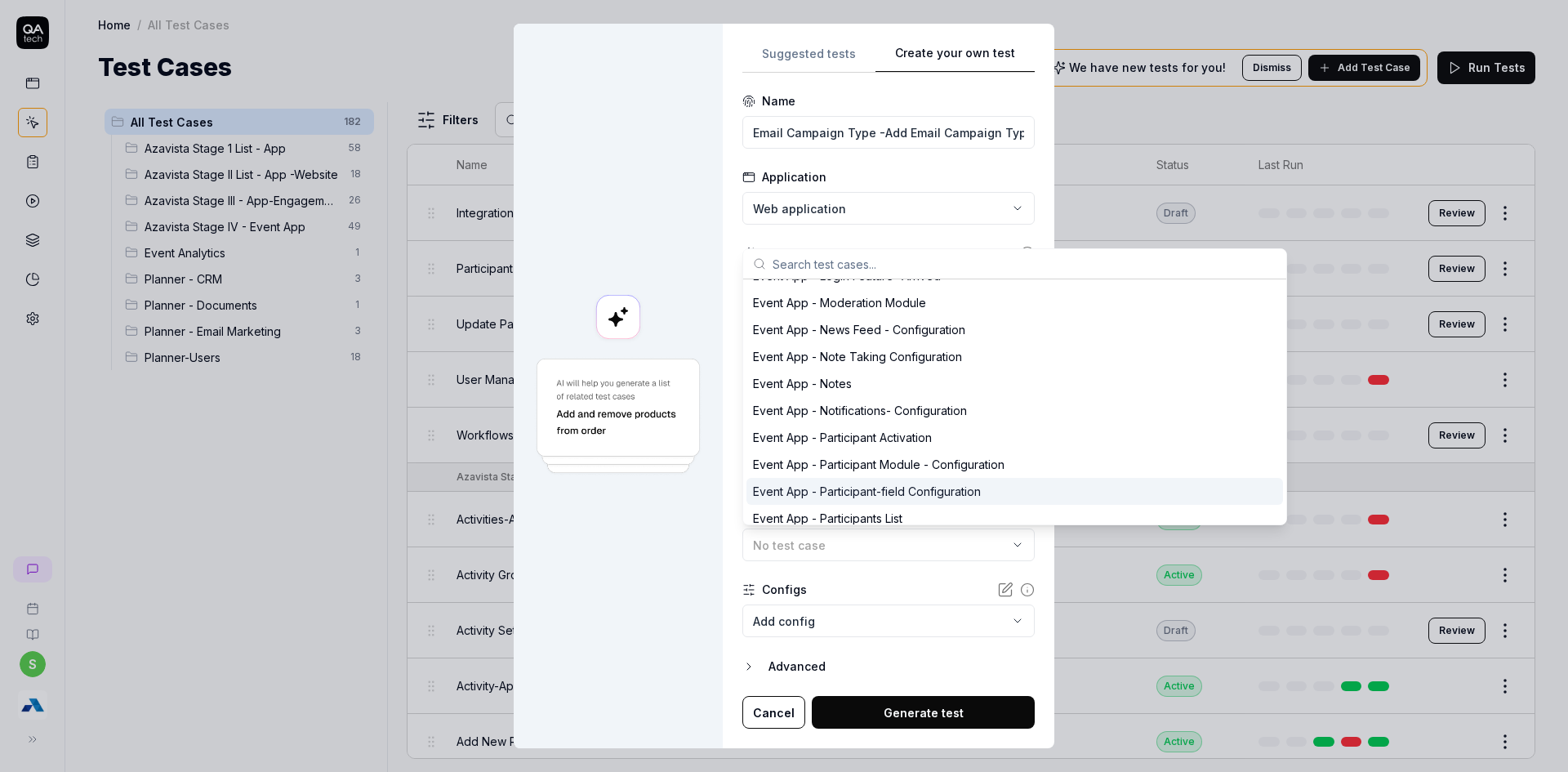
click at [575, 647] on div at bounding box center [619, 386] width 209 height 725
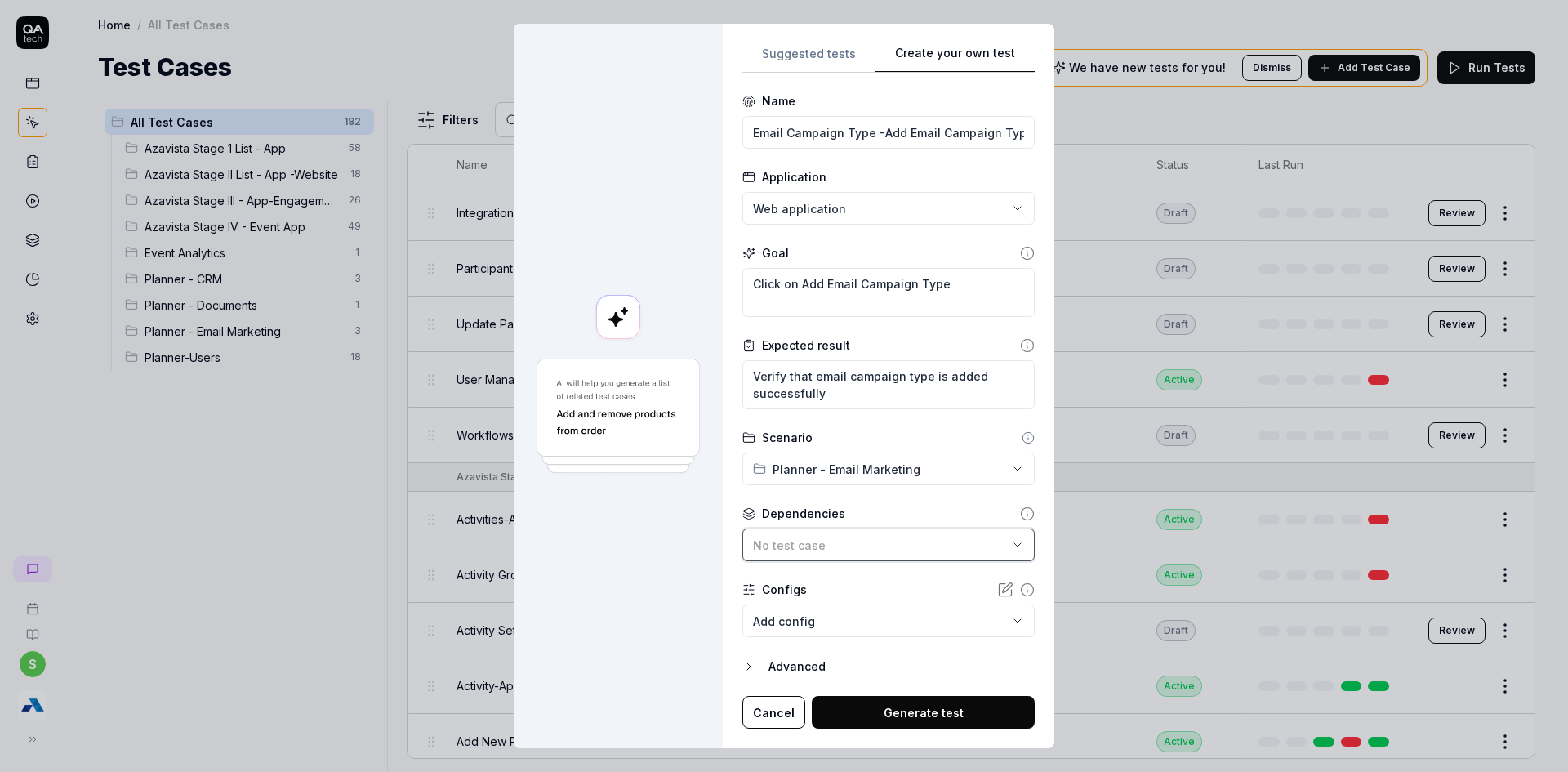
click at [825, 541] on div "No test case" at bounding box center [880, 545] width 254 height 17
click at [685, 582] on div at bounding box center [619, 386] width 209 height 725
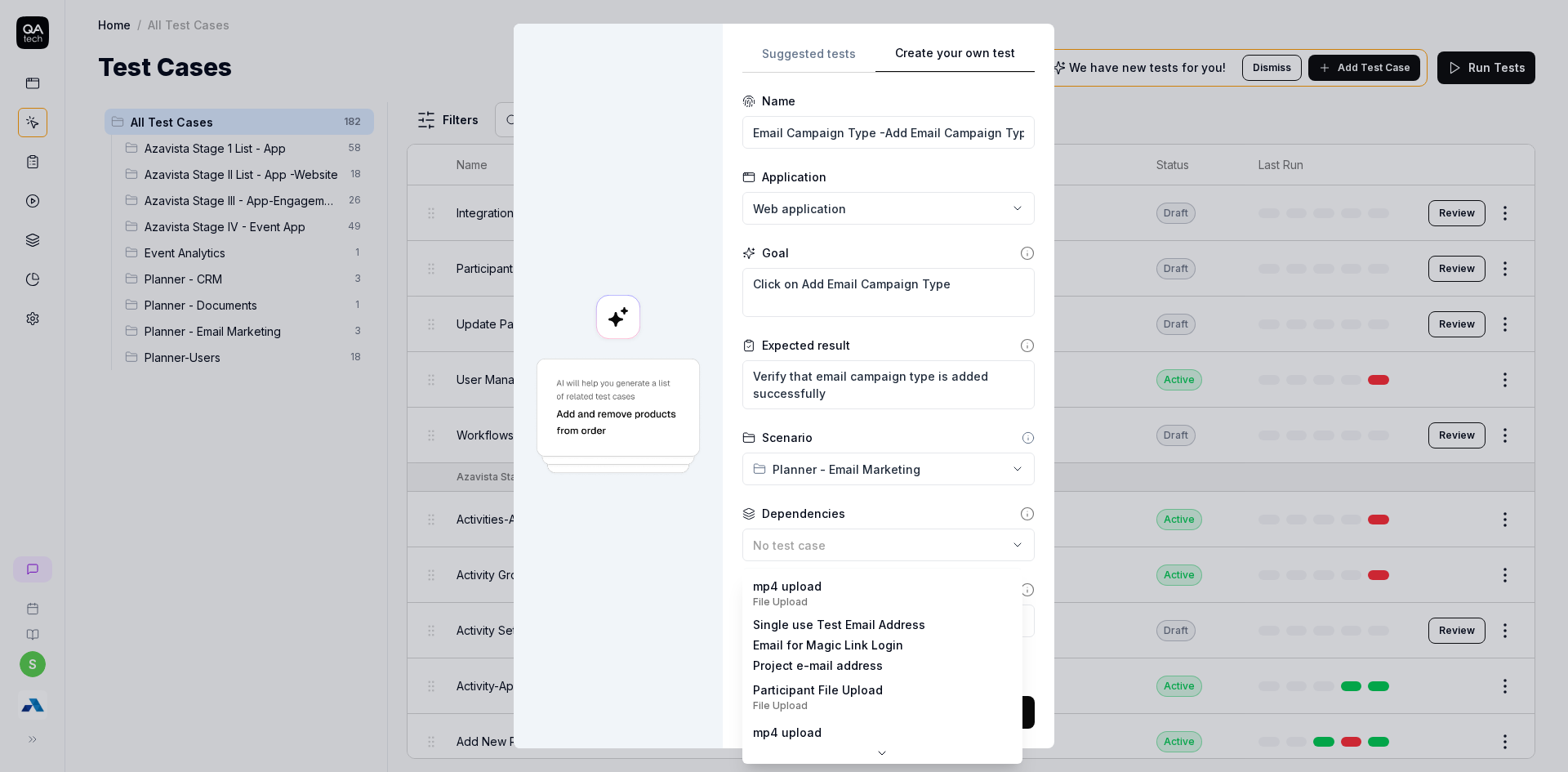
click at [883, 620] on body "s Home / All Test Cases Home / All Test Cases Test Cases We have new tests for …" at bounding box center [784, 396] width 1568 height 791
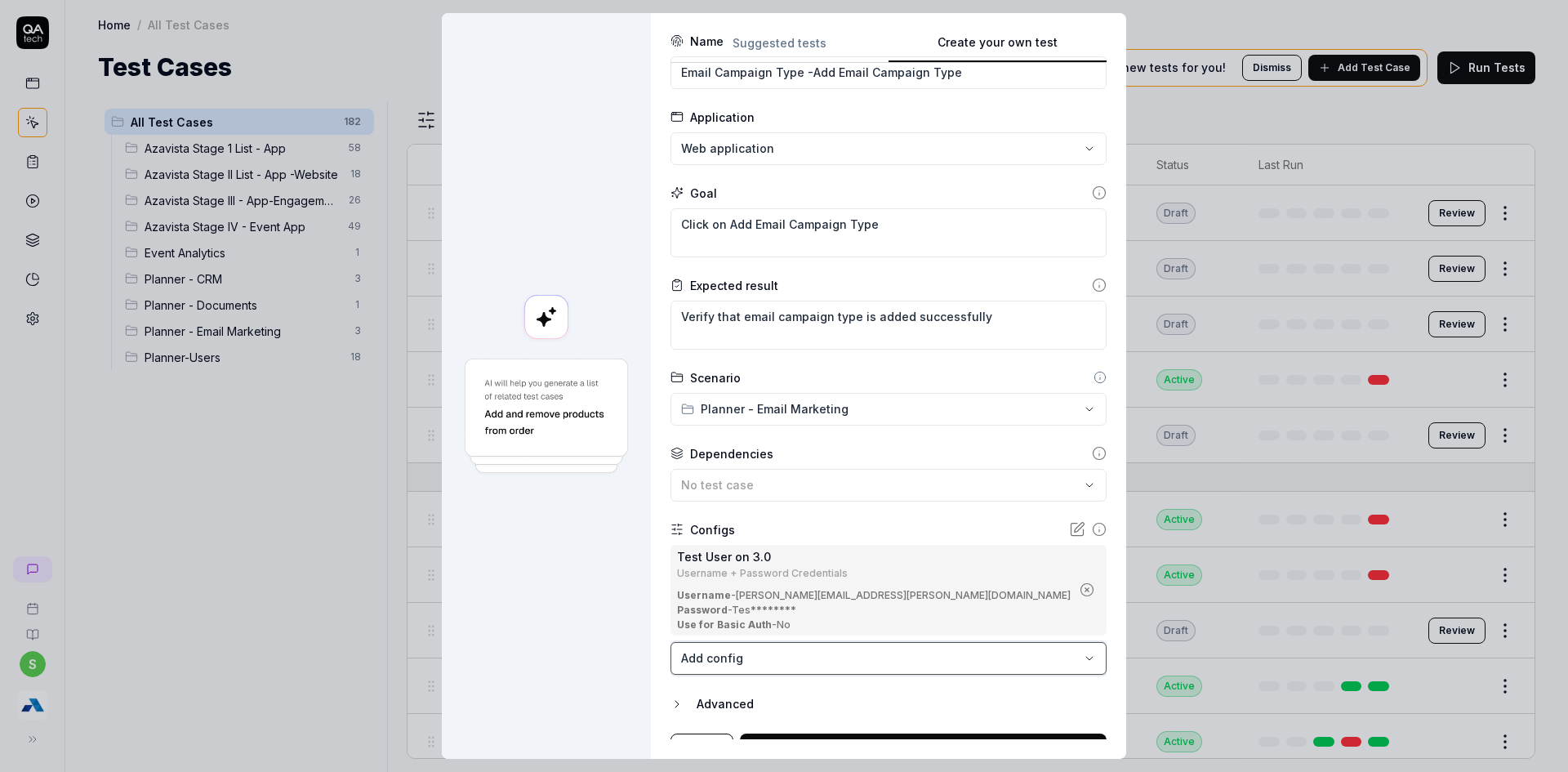
scroll to position [77, 0]
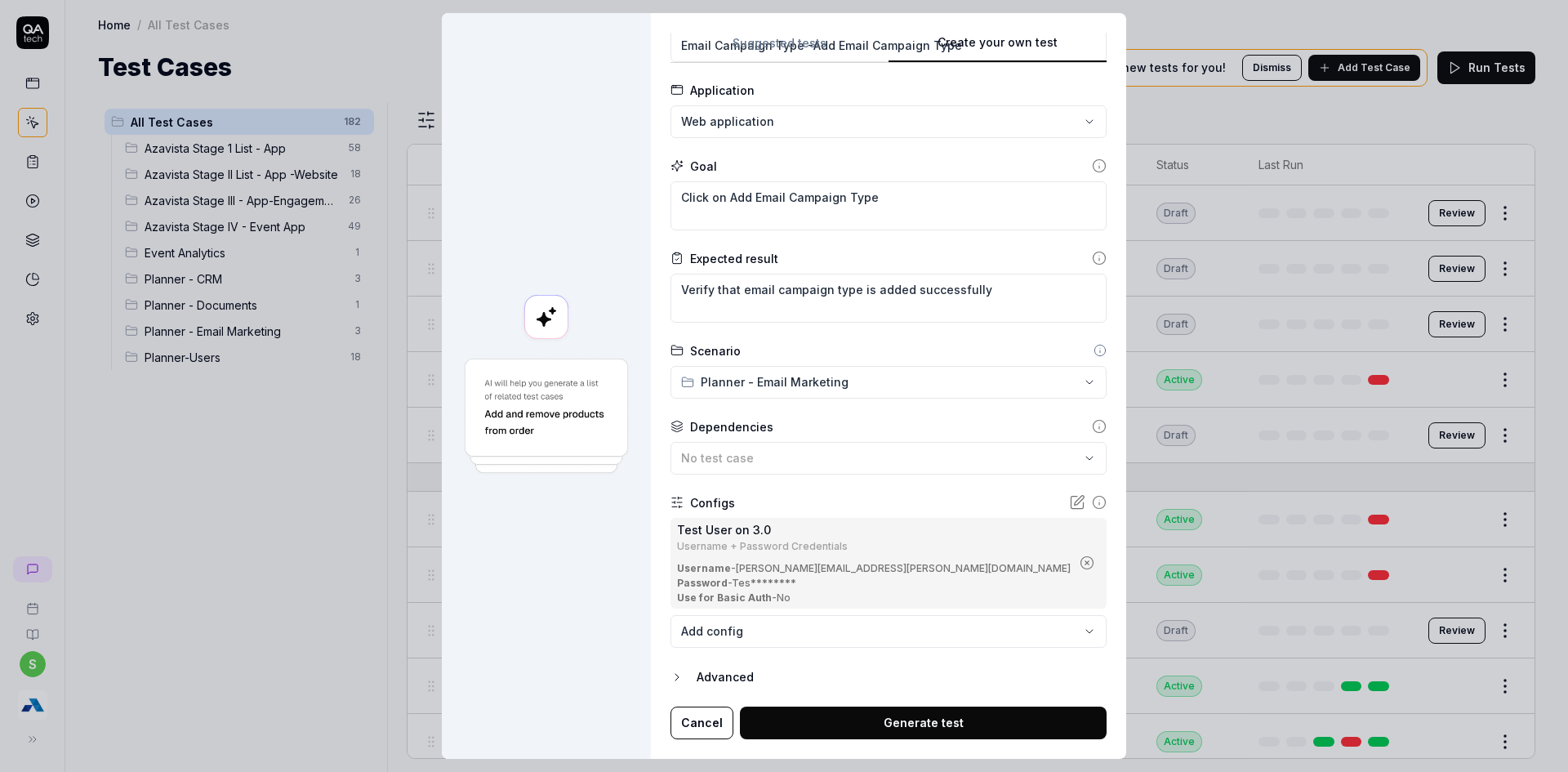
click at [734, 673] on div "**********" at bounding box center [888, 386] width 475 height 746
click at [684, 675] on icon "button" at bounding box center [677, 677] width 13 height 13
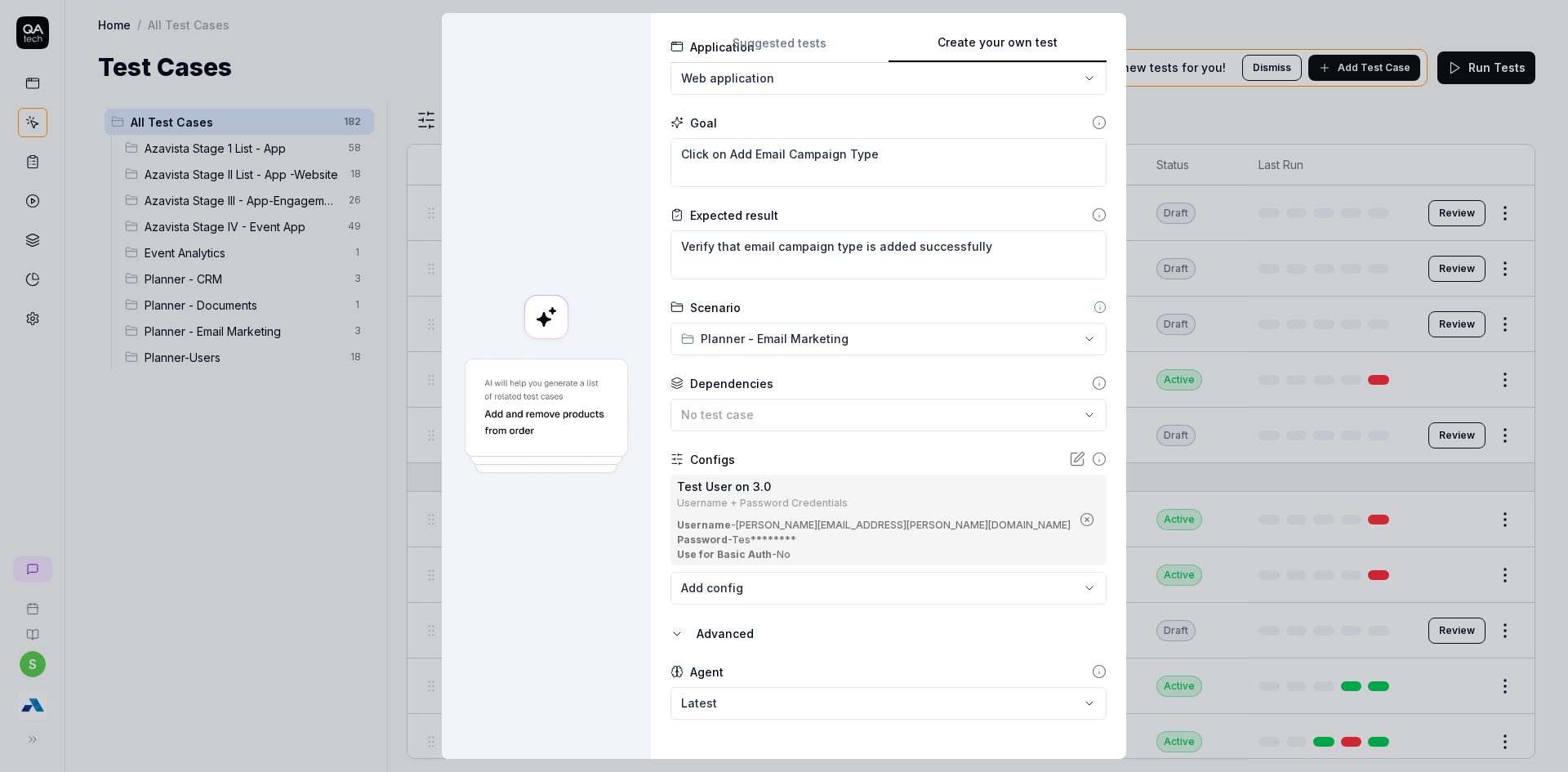
scroll to position [152, 0]
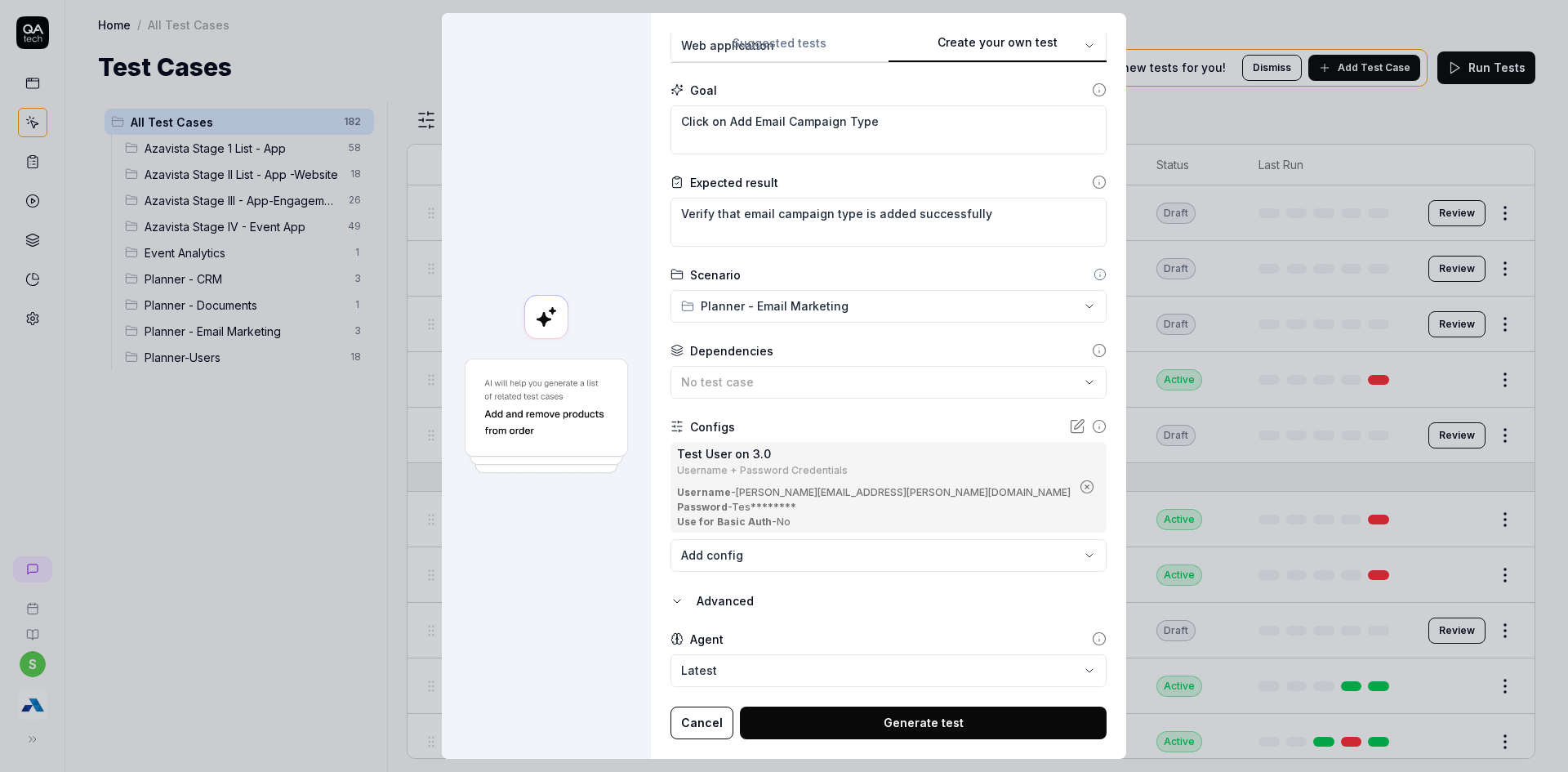
click at [949, 728] on button "Generate test" at bounding box center [923, 723] width 367 height 33
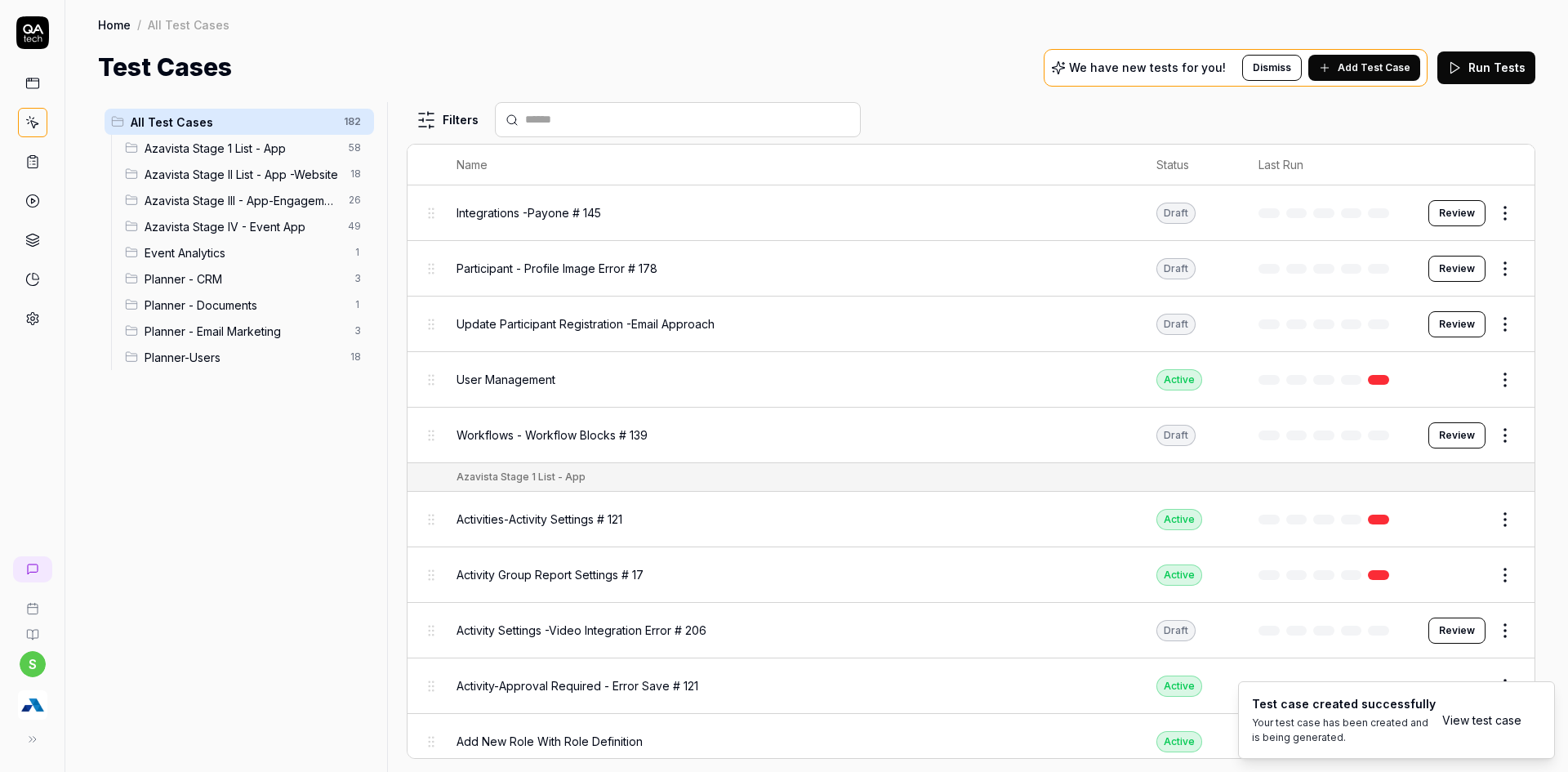
click at [1458, 724] on link "View test case" at bounding box center [1482, 720] width 80 height 17
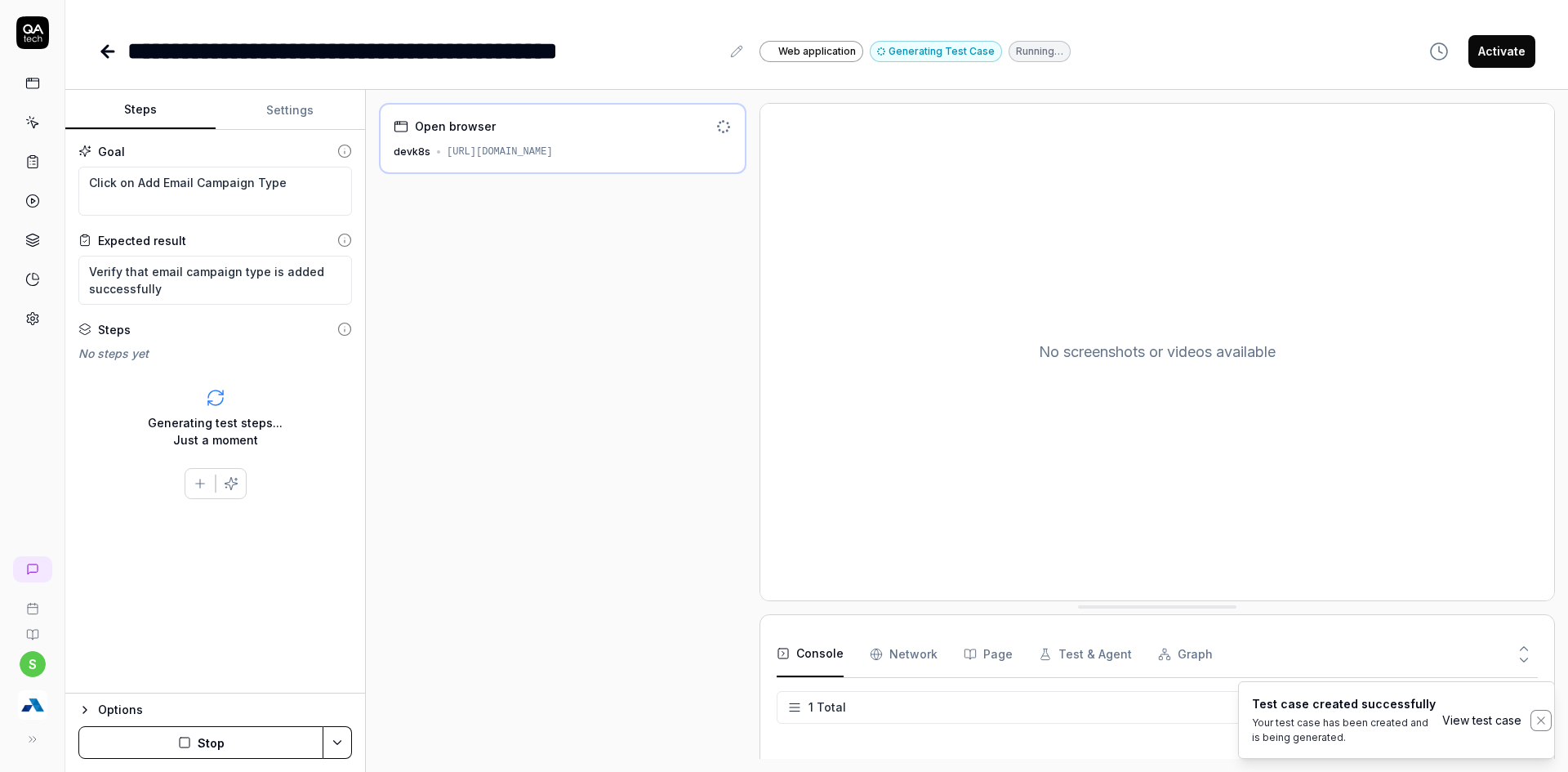
click at [1539, 717] on icon "Notifications (F8)" at bounding box center [1540, 720] width 13 height 13
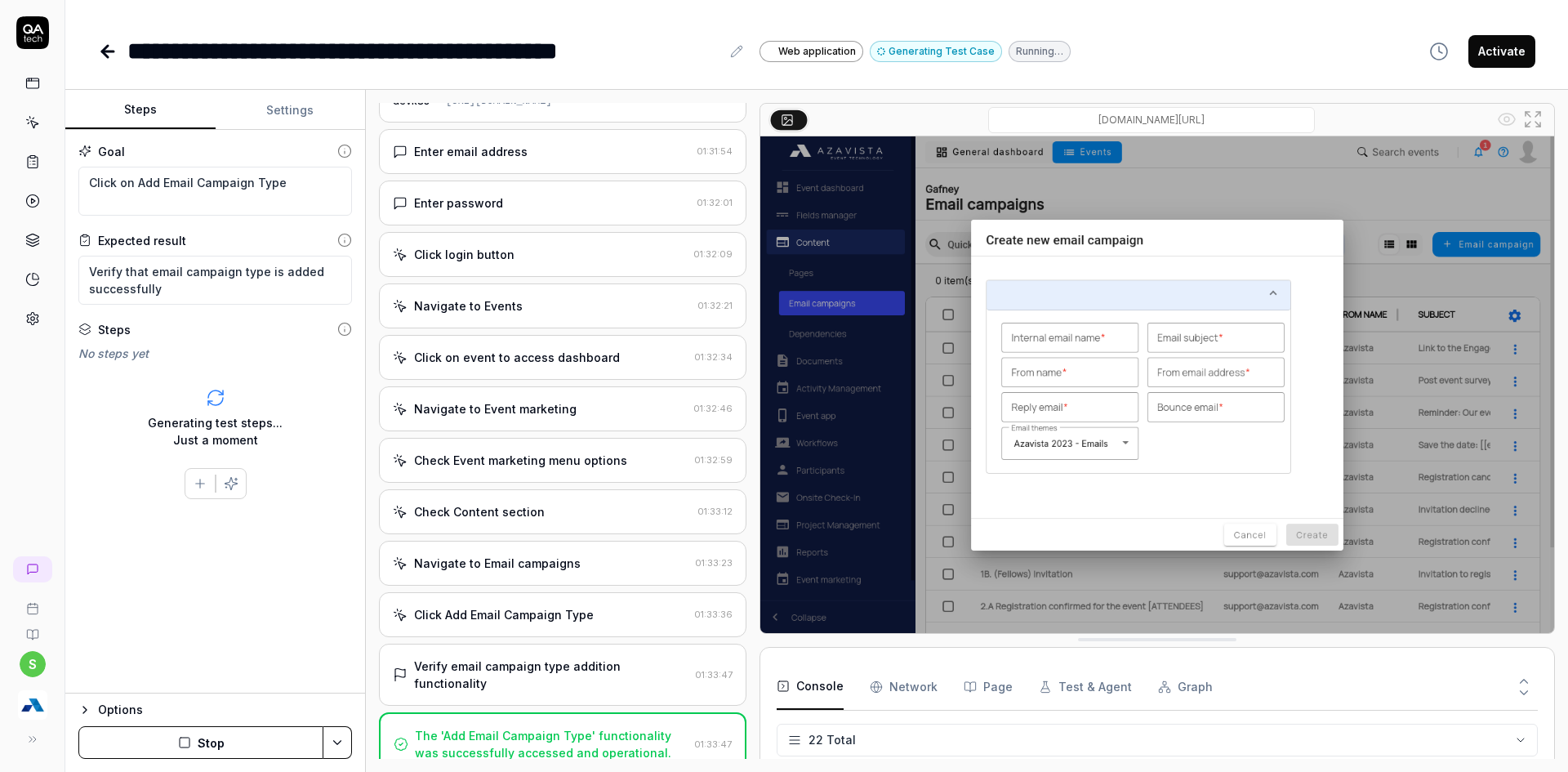
scroll to position [205, 0]
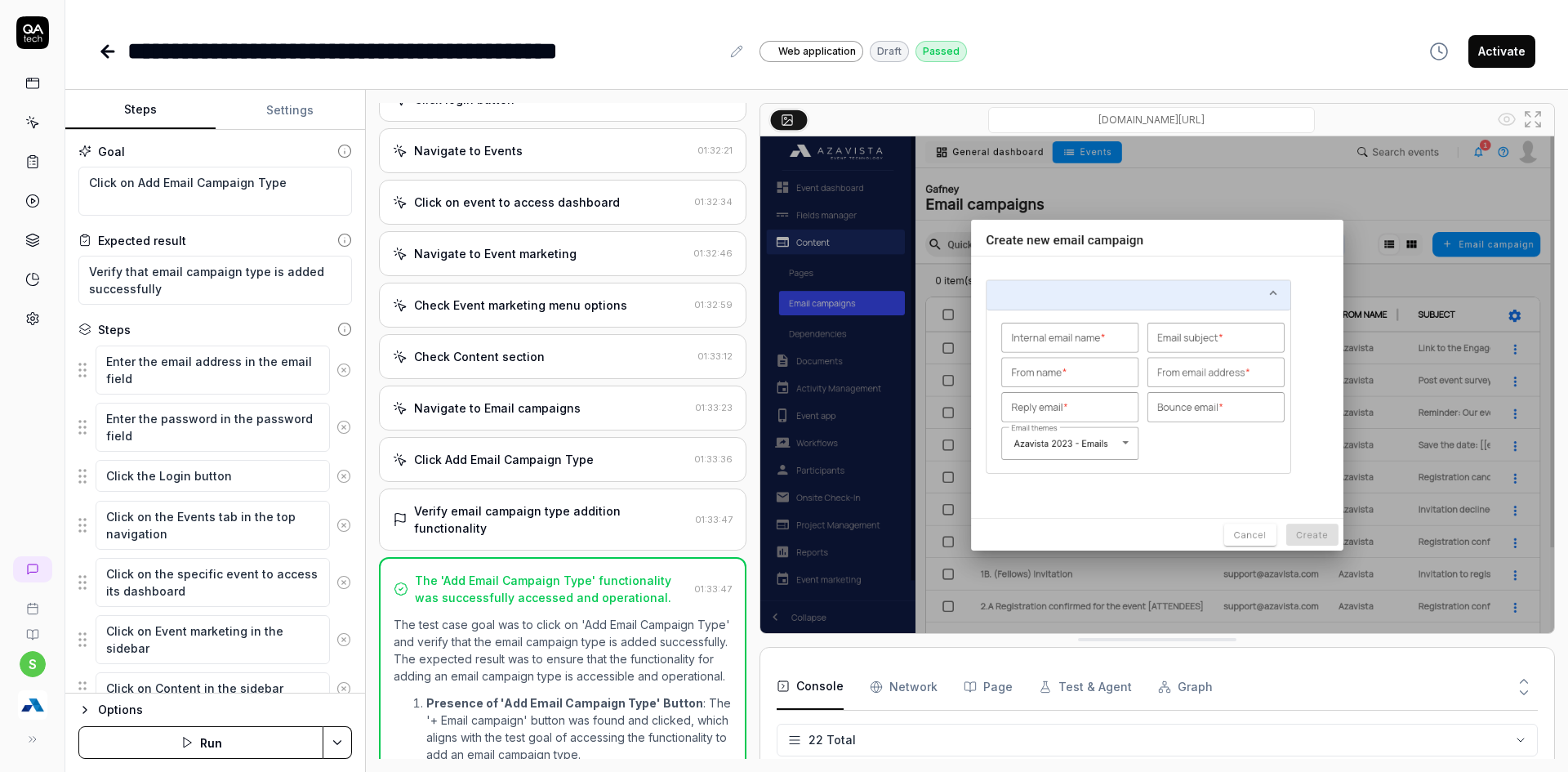
click at [1231, 537] on img at bounding box center [1157, 385] width 794 height 497
click at [1247, 536] on img at bounding box center [1157, 385] width 794 height 497
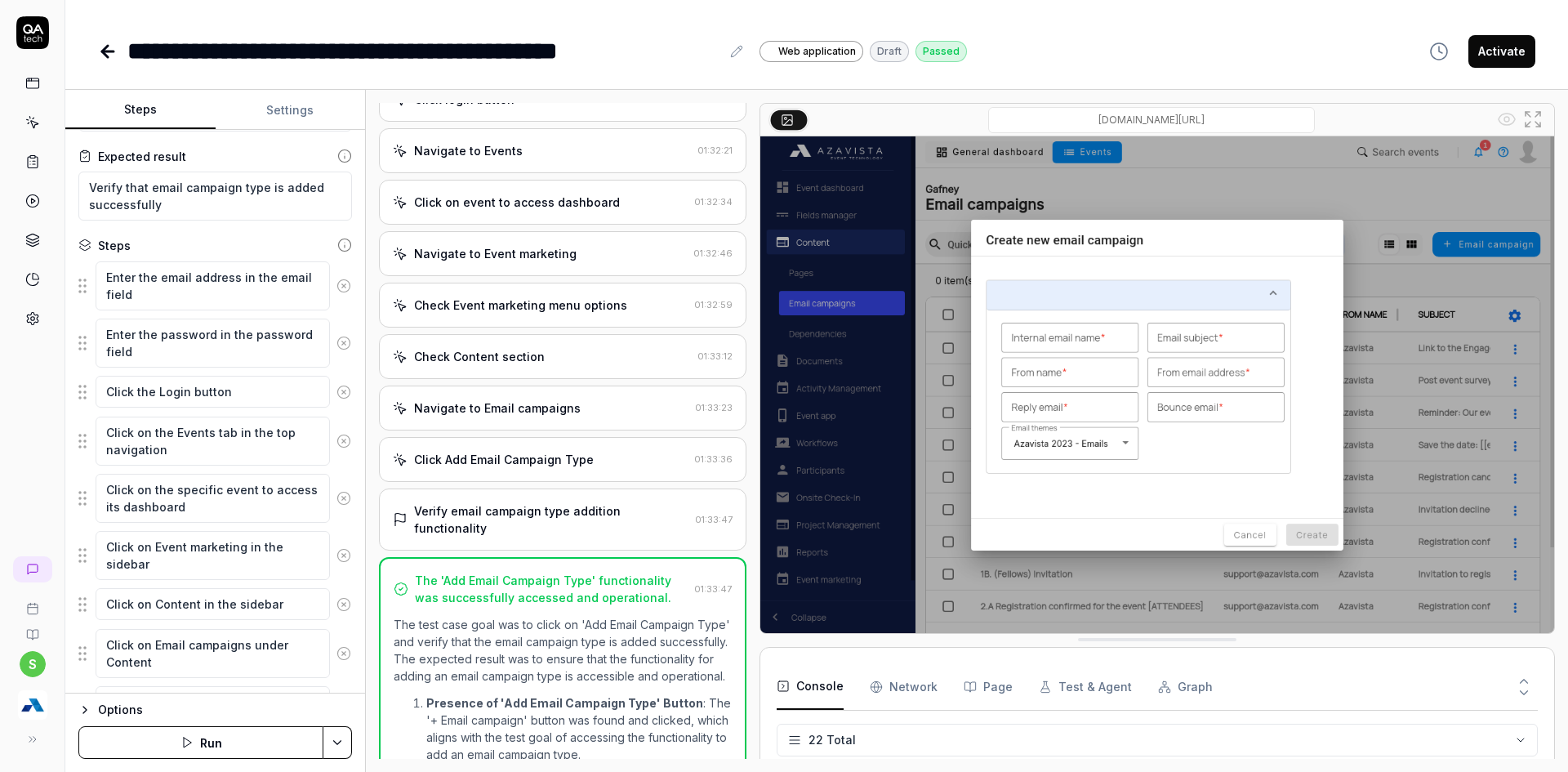
scroll to position [164, 0]
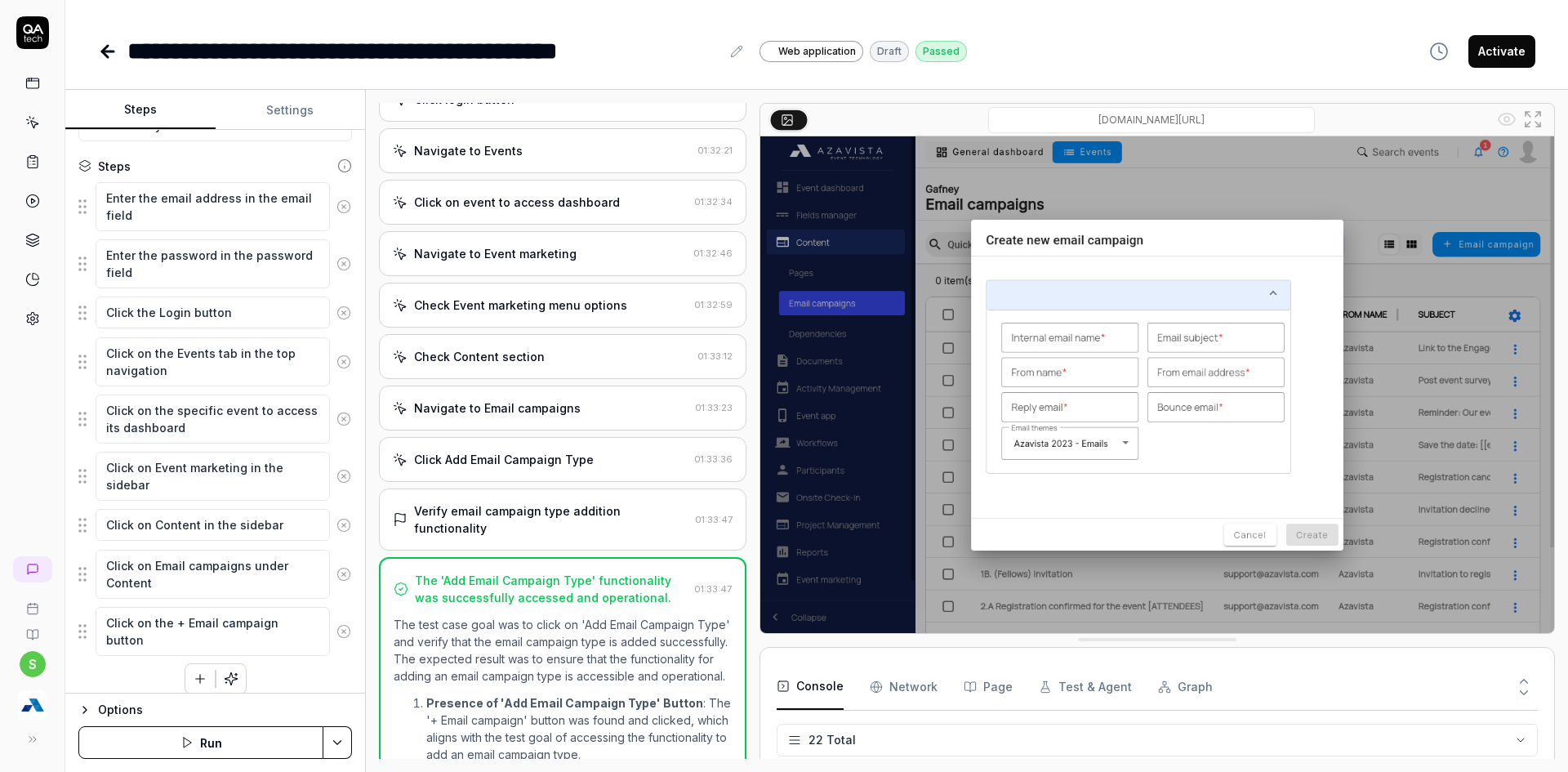
click at [337, 356] on circle at bounding box center [344, 361] width 12 height 12
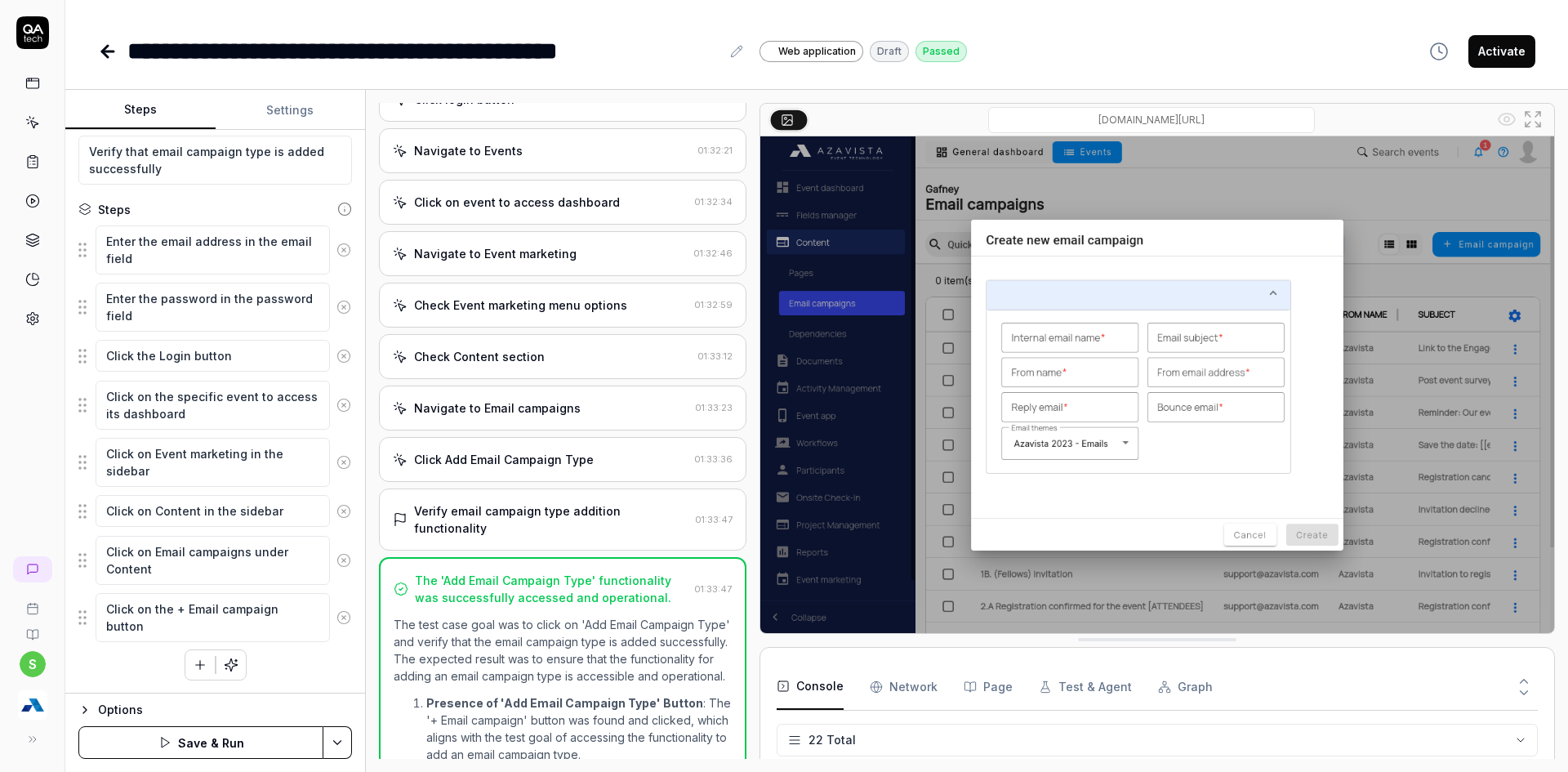
scroll to position [120, 0]
click at [337, 356] on icon at bounding box center [344, 356] width 15 height 15
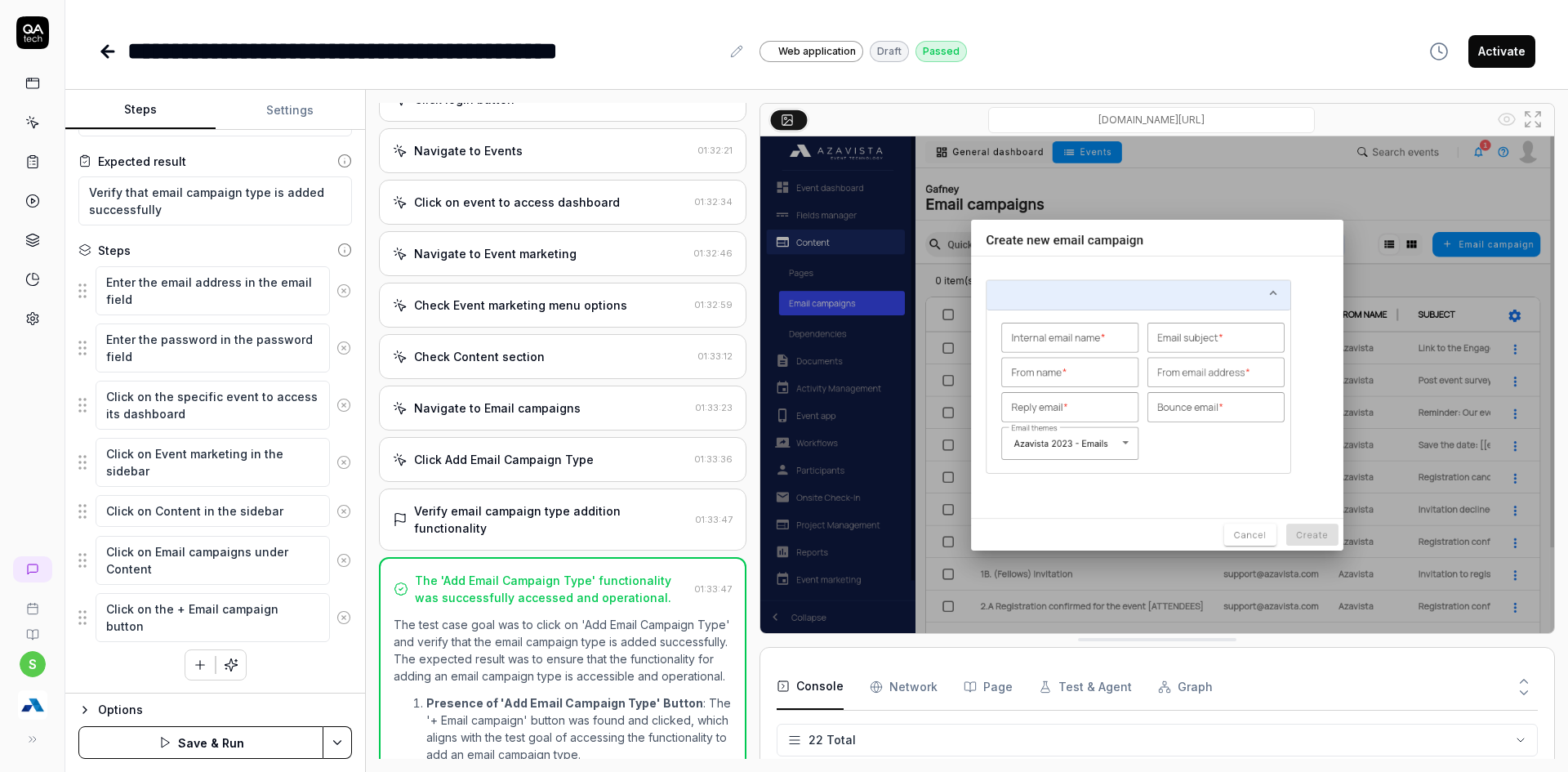
scroll to position [80, 0]
click at [337, 409] on icon at bounding box center [344, 405] width 15 height 15
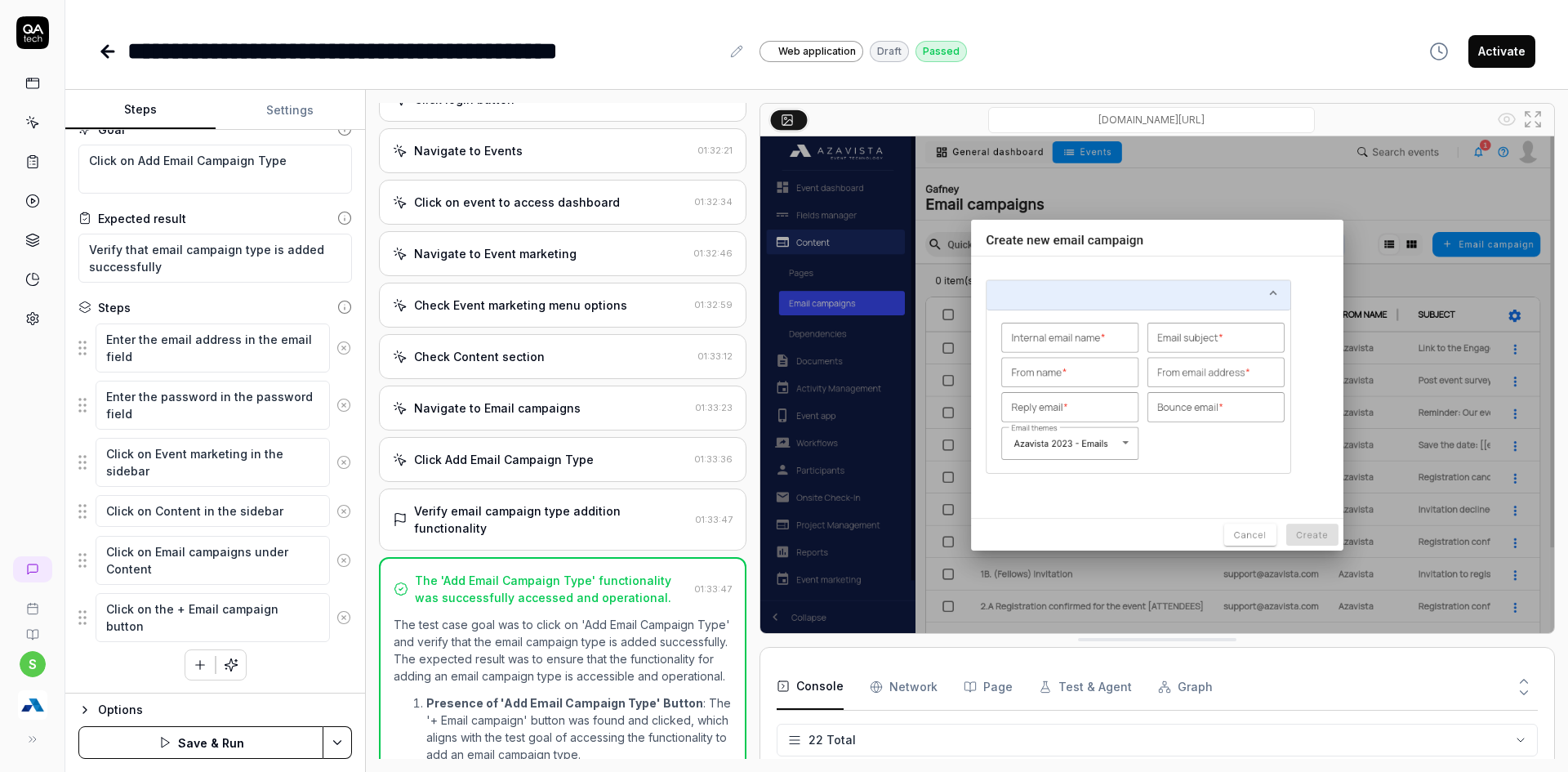
click at [337, 409] on icon at bounding box center [344, 405] width 15 height 15
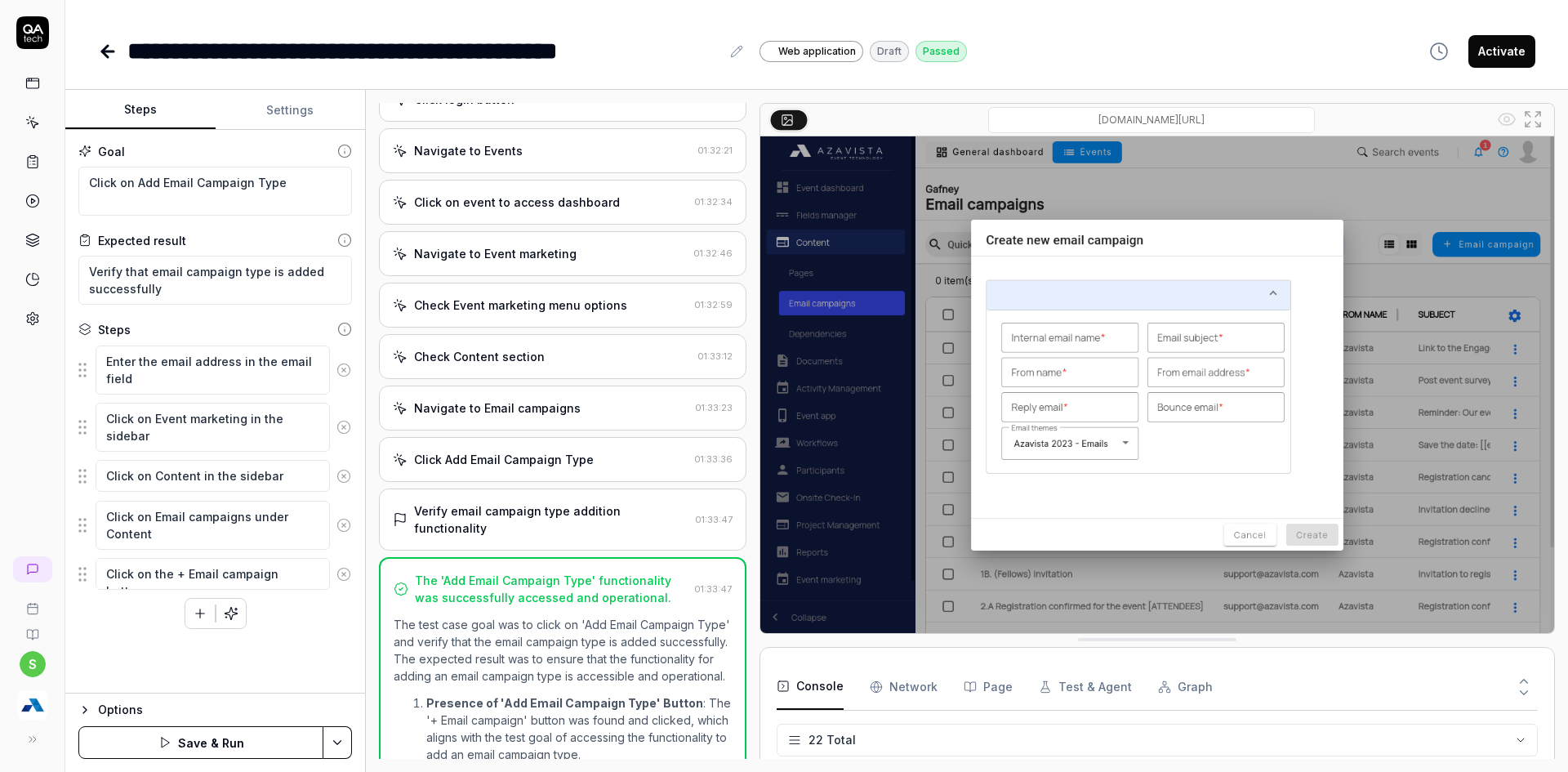
click at [348, 428] on icon at bounding box center [344, 427] width 15 height 15
click at [348, 428] on button at bounding box center [344, 419] width 28 height 33
click at [348, 428] on icon at bounding box center [344, 427] width 15 height 15
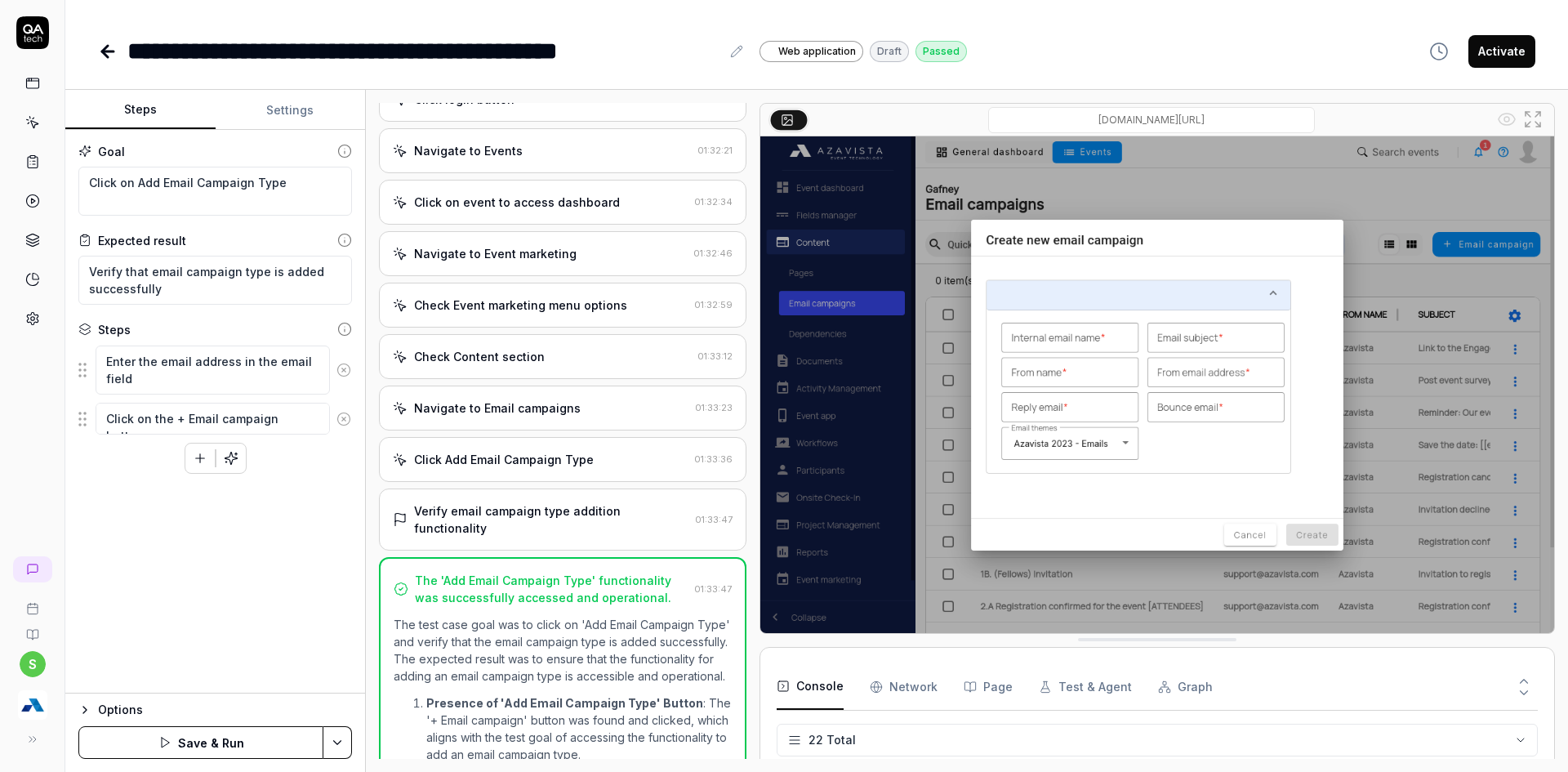
click at [348, 428] on button at bounding box center [344, 419] width 28 height 33
click at [345, 374] on icon at bounding box center [344, 370] width 15 height 15
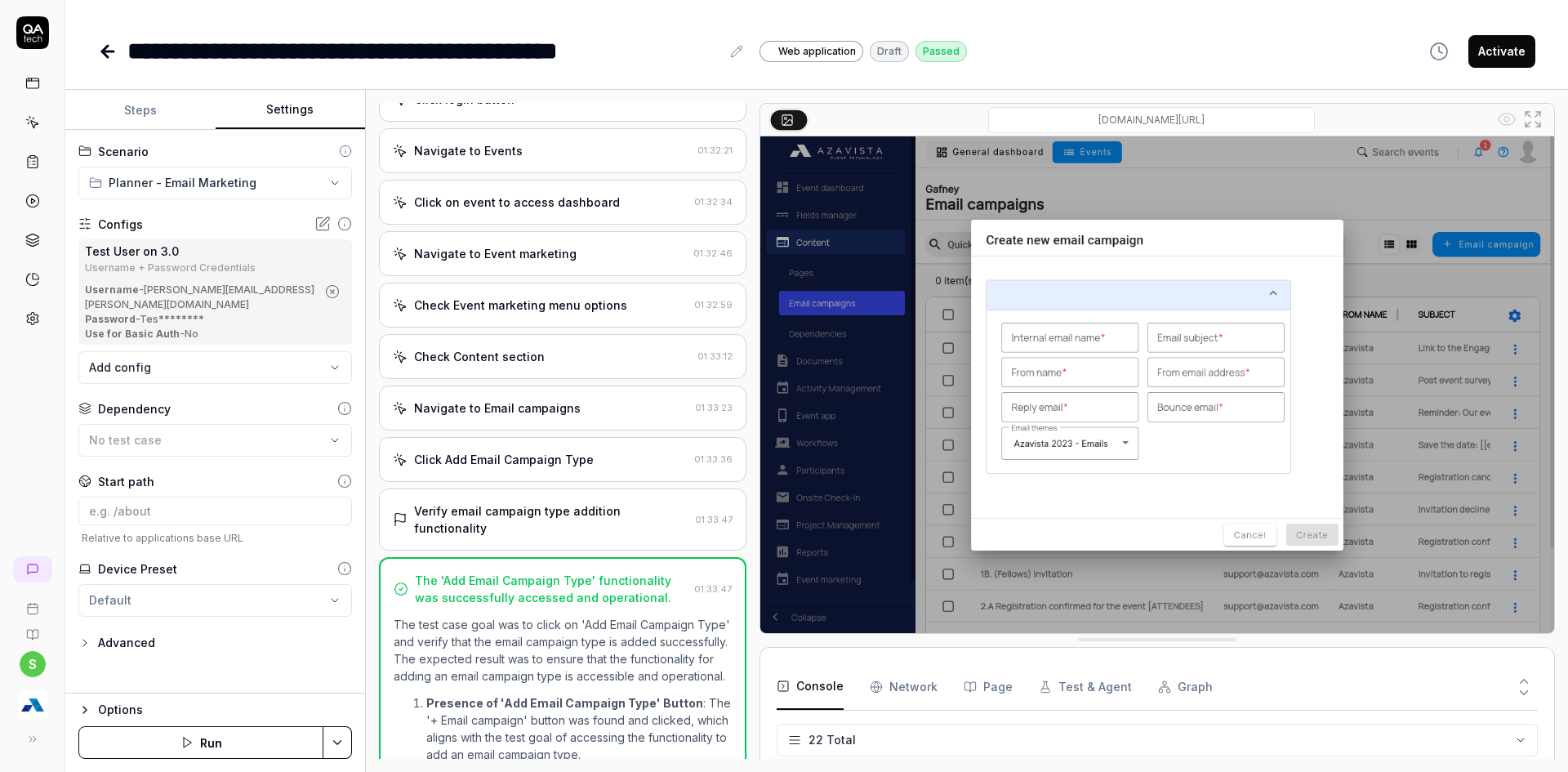
click at [296, 96] on button "Settings" at bounding box center [291, 110] width 151 height 39
click at [279, 587] on html "**********" at bounding box center [784, 396] width 1568 height 791
click at [198, 508] on html "**********" at bounding box center [784, 396] width 1568 height 791
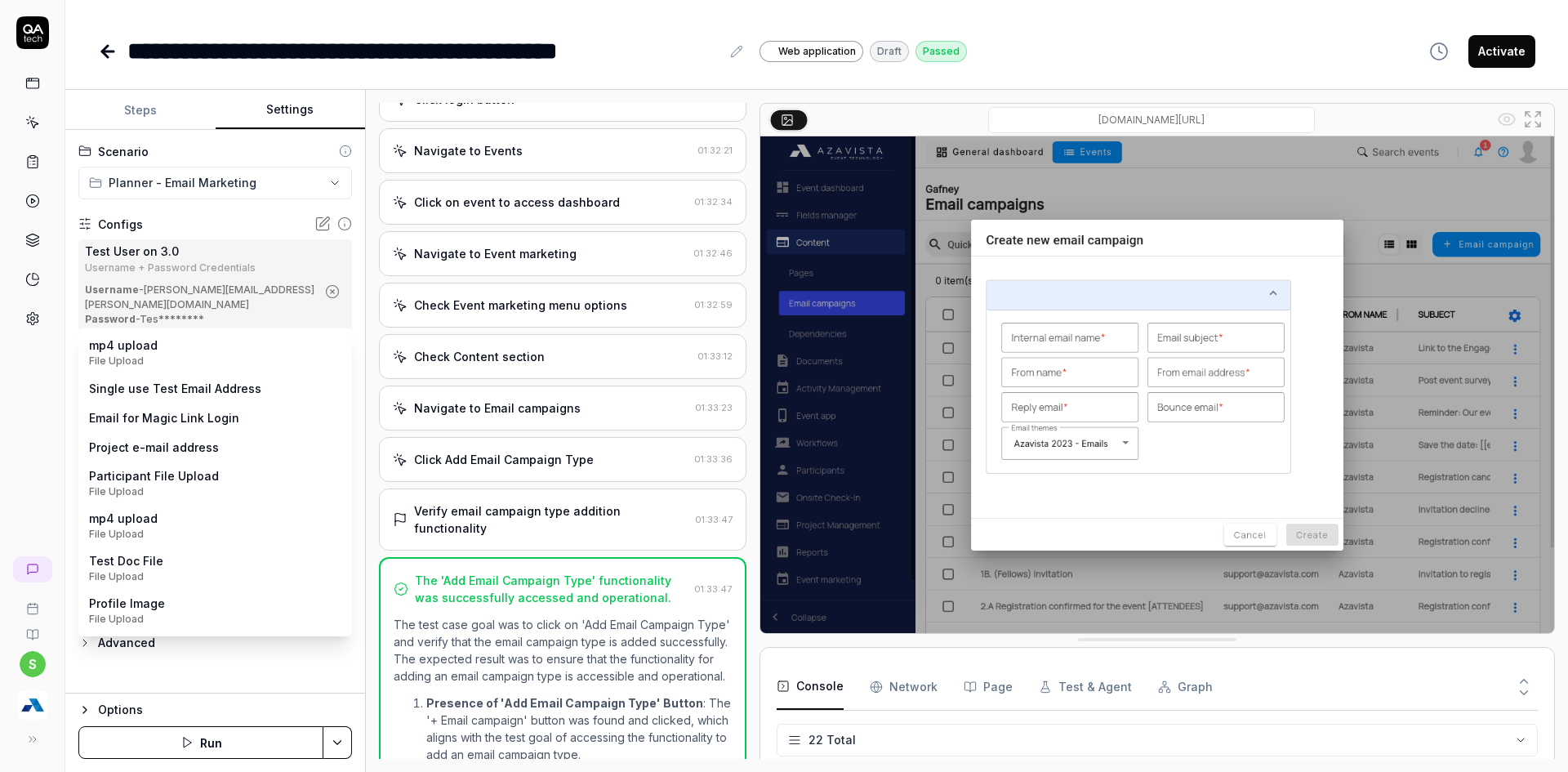
click at [211, 359] on body "**********" at bounding box center [784, 396] width 1568 height 791
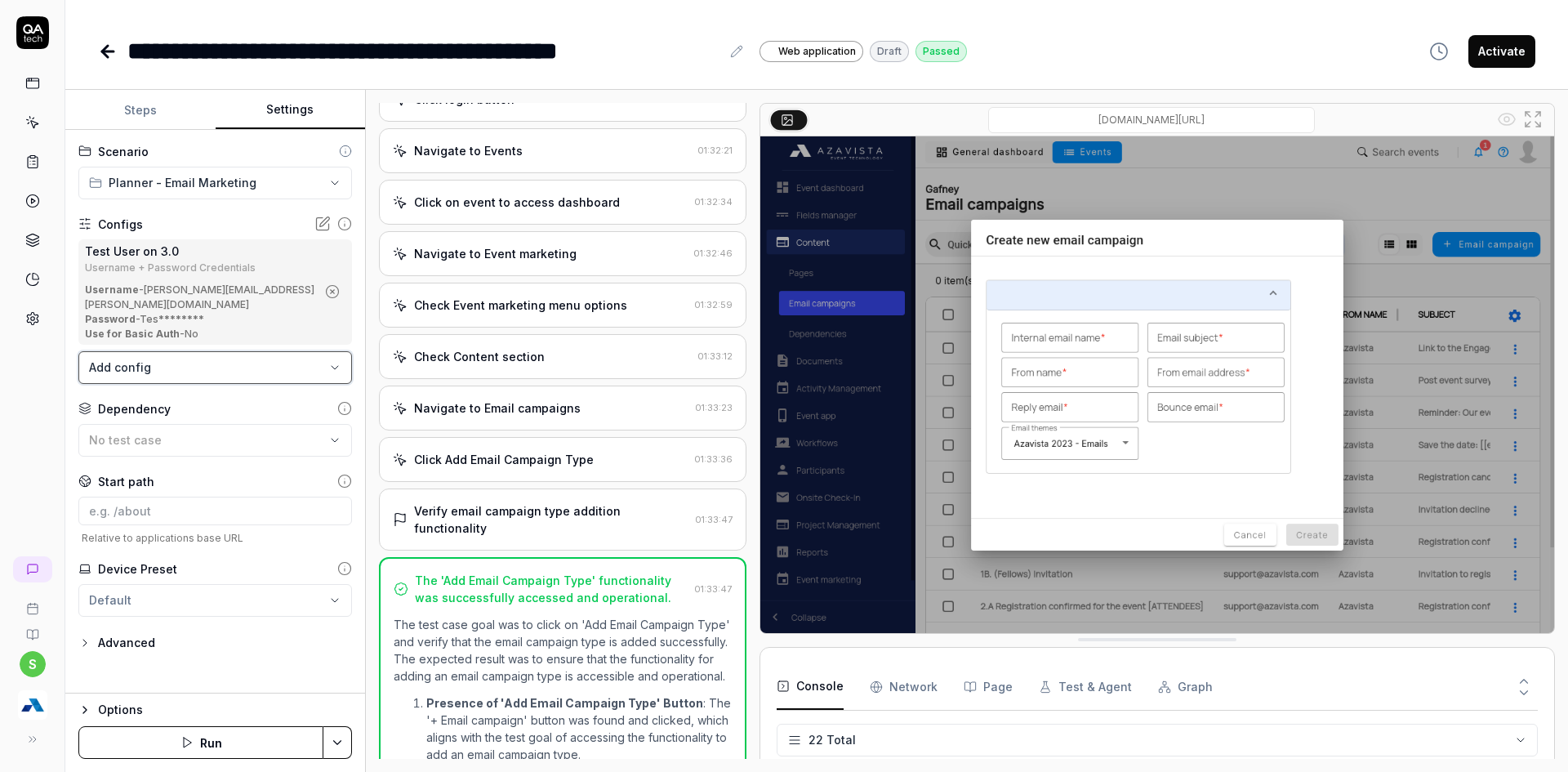
click at [16, 455] on html "**********" at bounding box center [784, 396] width 1568 height 791
click at [112, 633] on div "Advanced" at bounding box center [126, 642] width 57 height 20
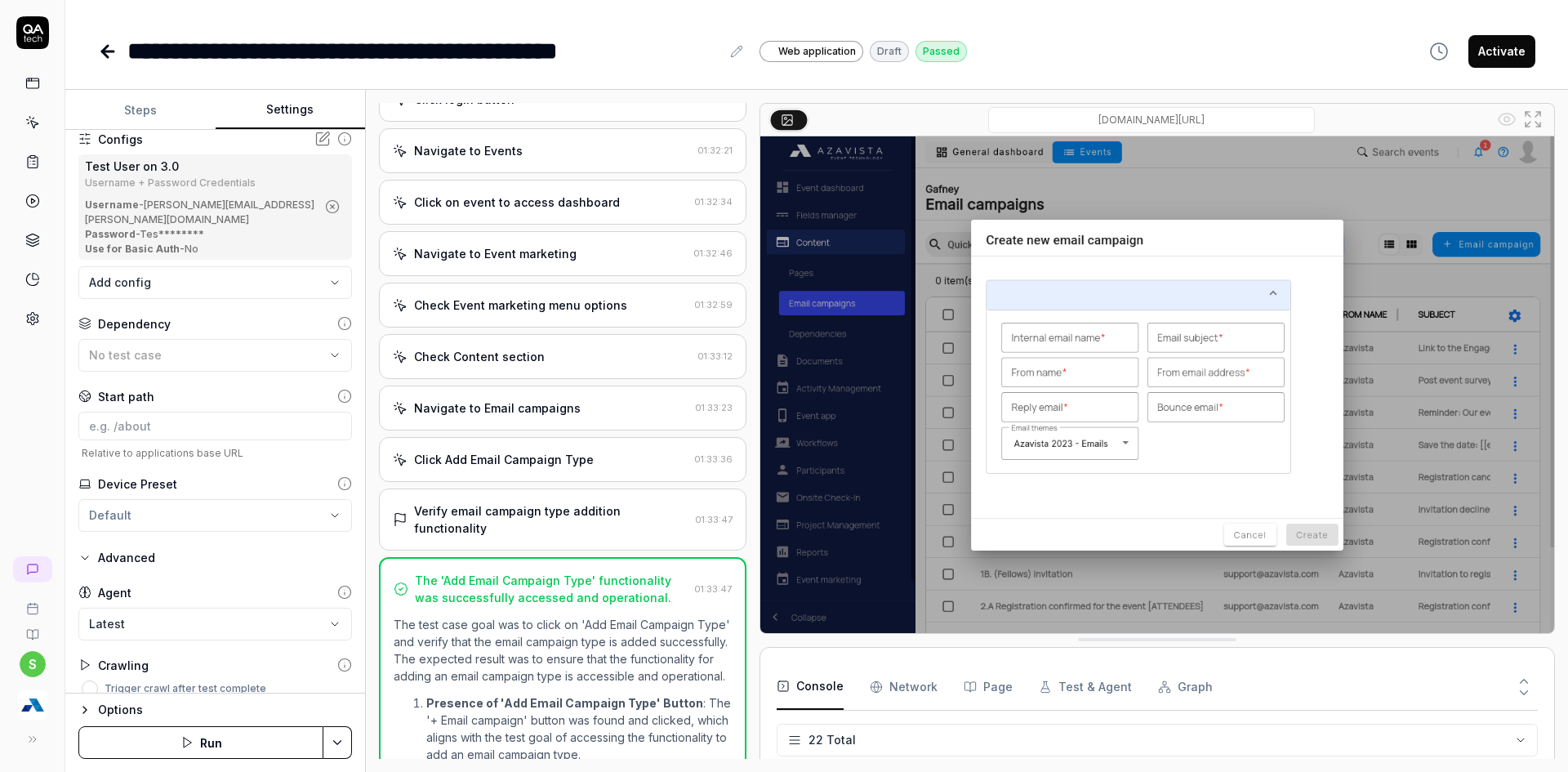
scroll to position [87, 0]
click at [45, 480] on div "s" at bounding box center [32, 386] width 65 height 772
click at [131, 508] on html "**********" at bounding box center [784, 396] width 1568 height 791
click at [48, 503] on html "**********" at bounding box center [784, 396] width 1568 height 791
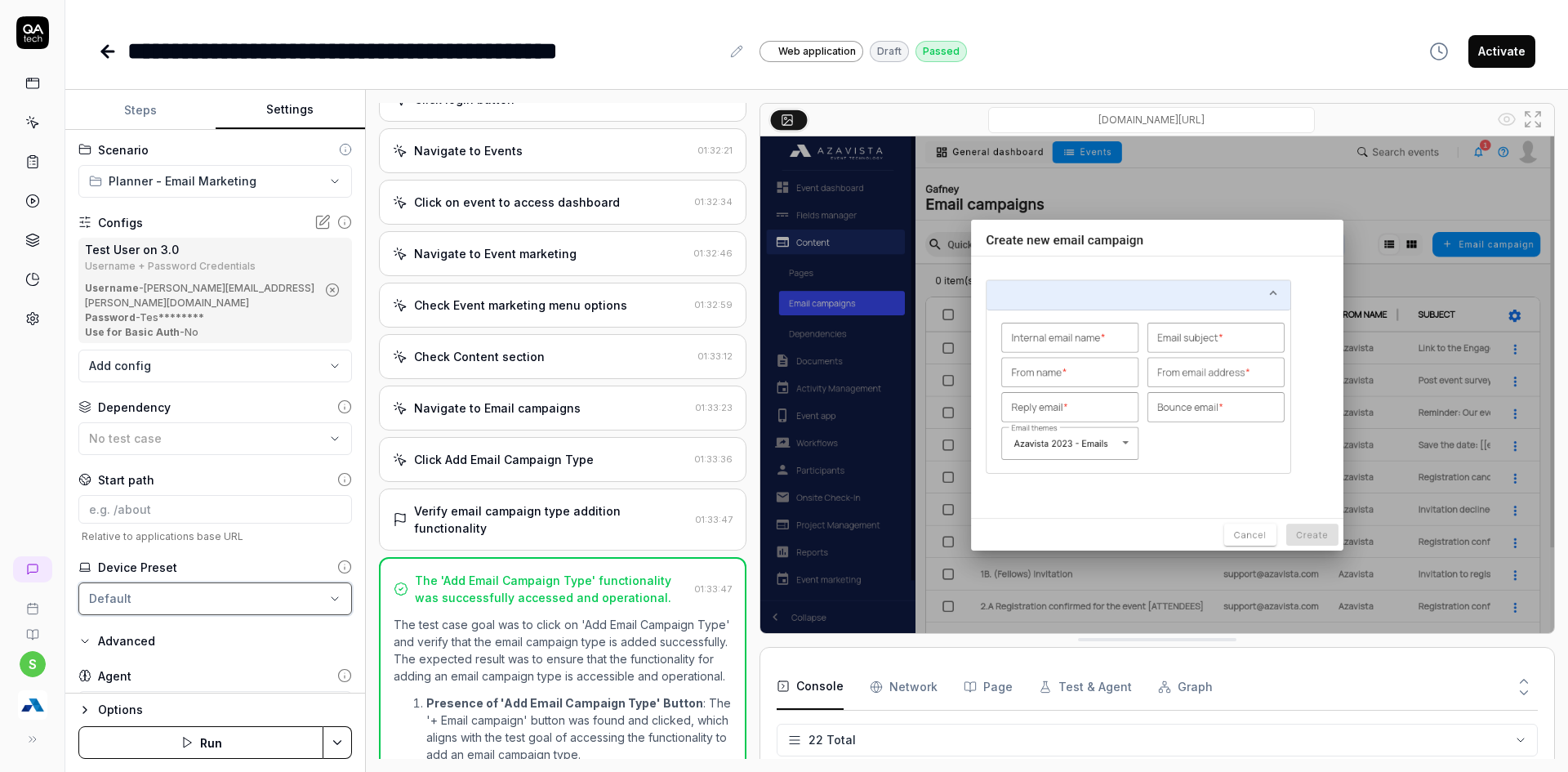
scroll to position [0, 0]
click at [159, 499] on input at bounding box center [215, 511] width 273 height 29
paste input "[URL][DOMAIN_NAME]"
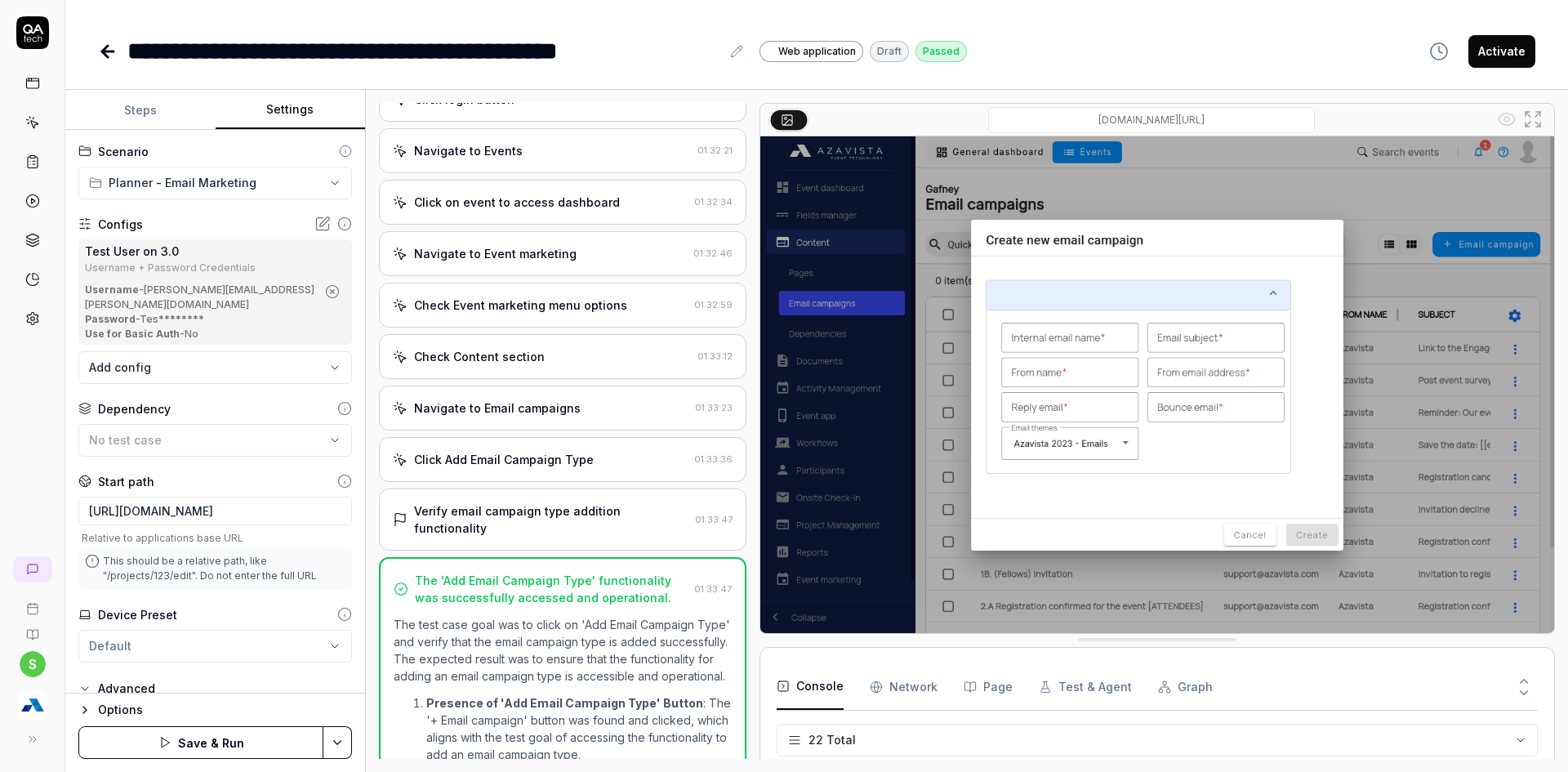
click at [336, 735] on html "**********" at bounding box center [784, 396] width 1568 height 791
click at [171, 625] on icon at bounding box center [170, 628] width 13 height 13
drag, startPoint x: 225, startPoint y: 486, endPoint x: 0, endPoint y: 472, distance: 225.4
click at [0, 472] on div "**********" at bounding box center [784, 386] width 1568 height 772
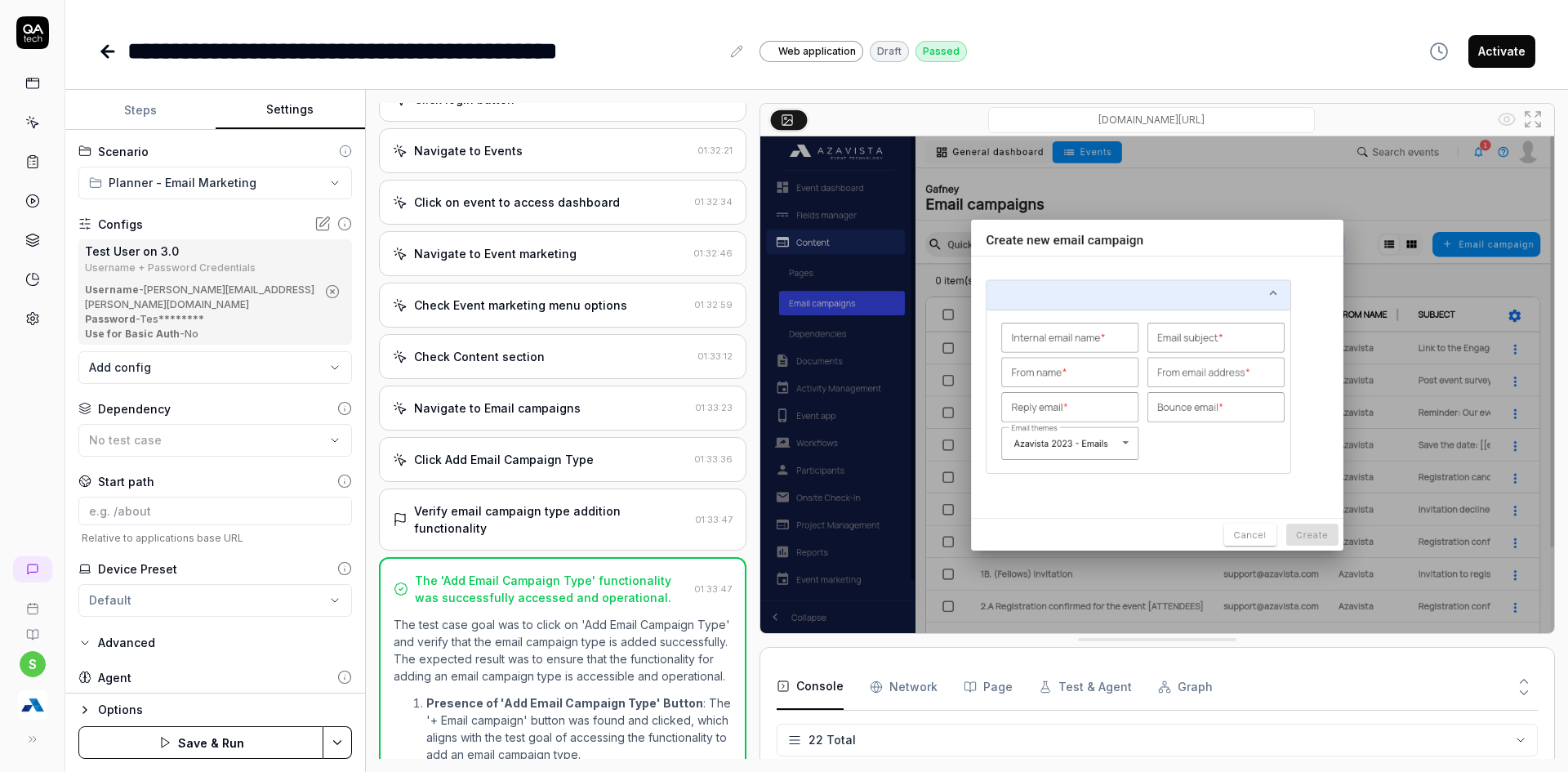
click at [0, 532] on div "s" at bounding box center [32, 386] width 65 height 772
click at [29, 704] on img "button" at bounding box center [33, 704] width 29 height 29
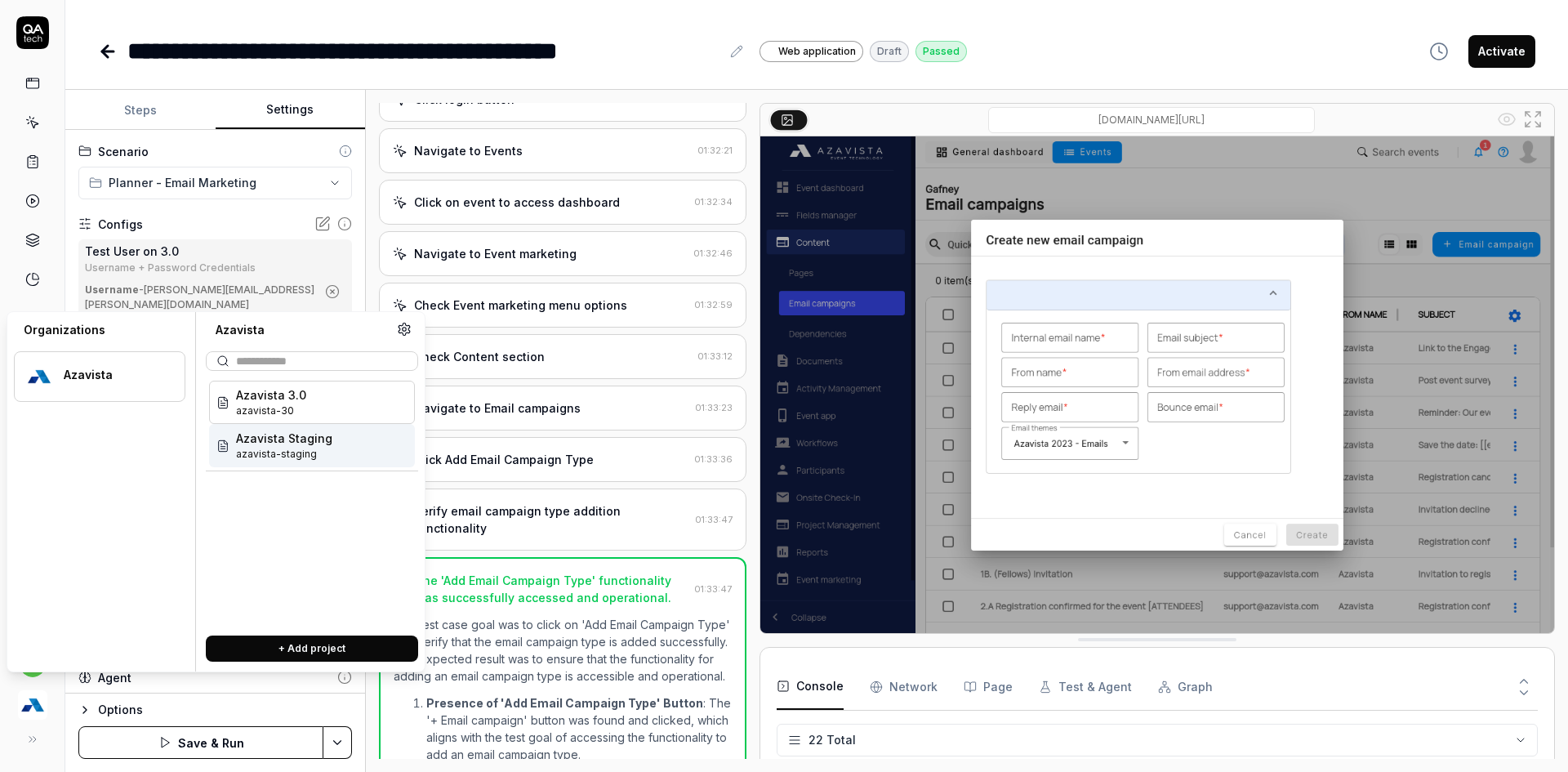
click at [54, 212] on div at bounding box center [32, 175] width 65 height 317
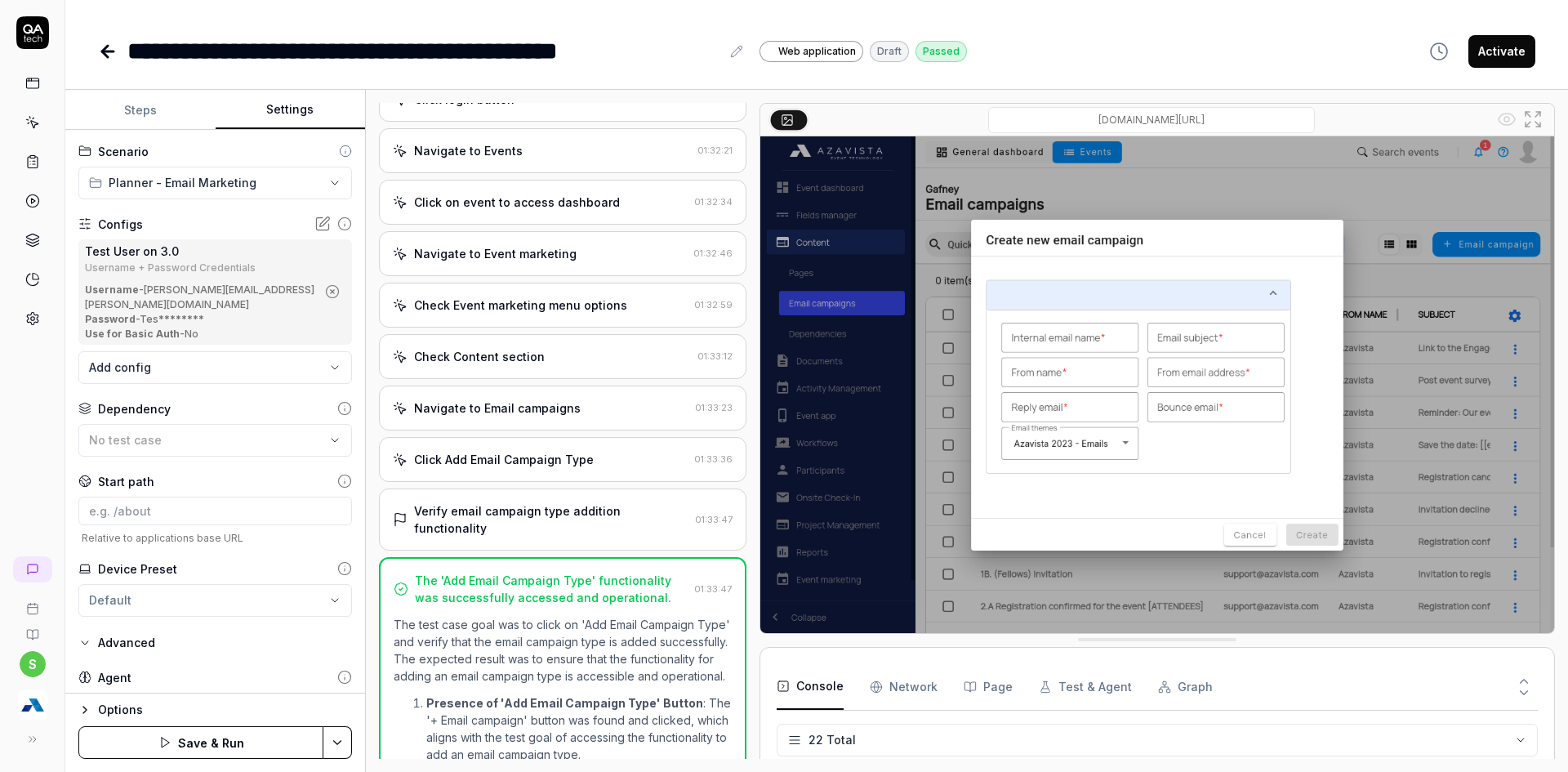
scroll to position [87, 0]
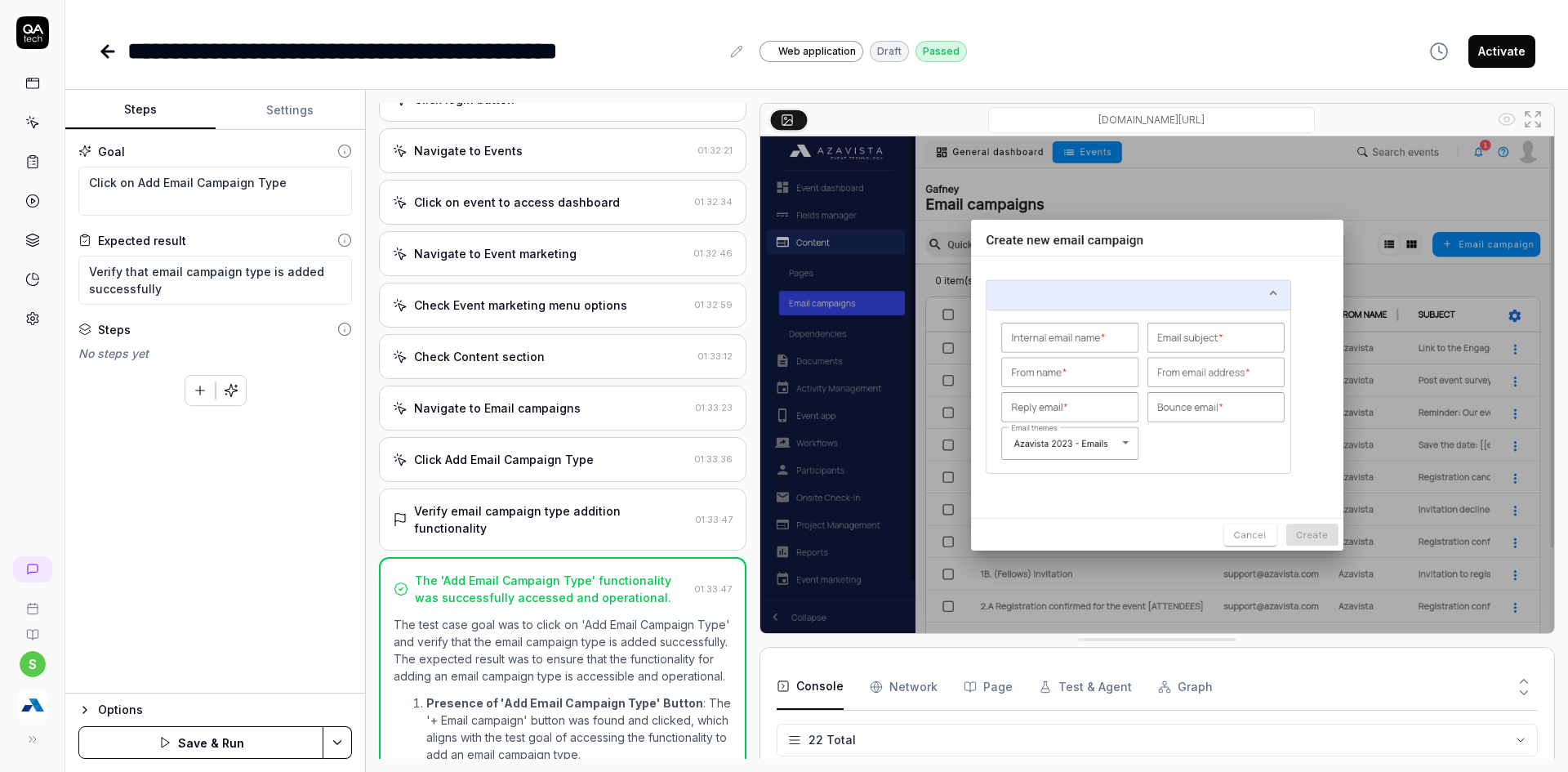
click at [166, 92] on button "Steps" at bounding box center [140, 110] width 151 height 39
click at [190, 391] on button "button" at bounding box center [200, 390] width 29 height 29
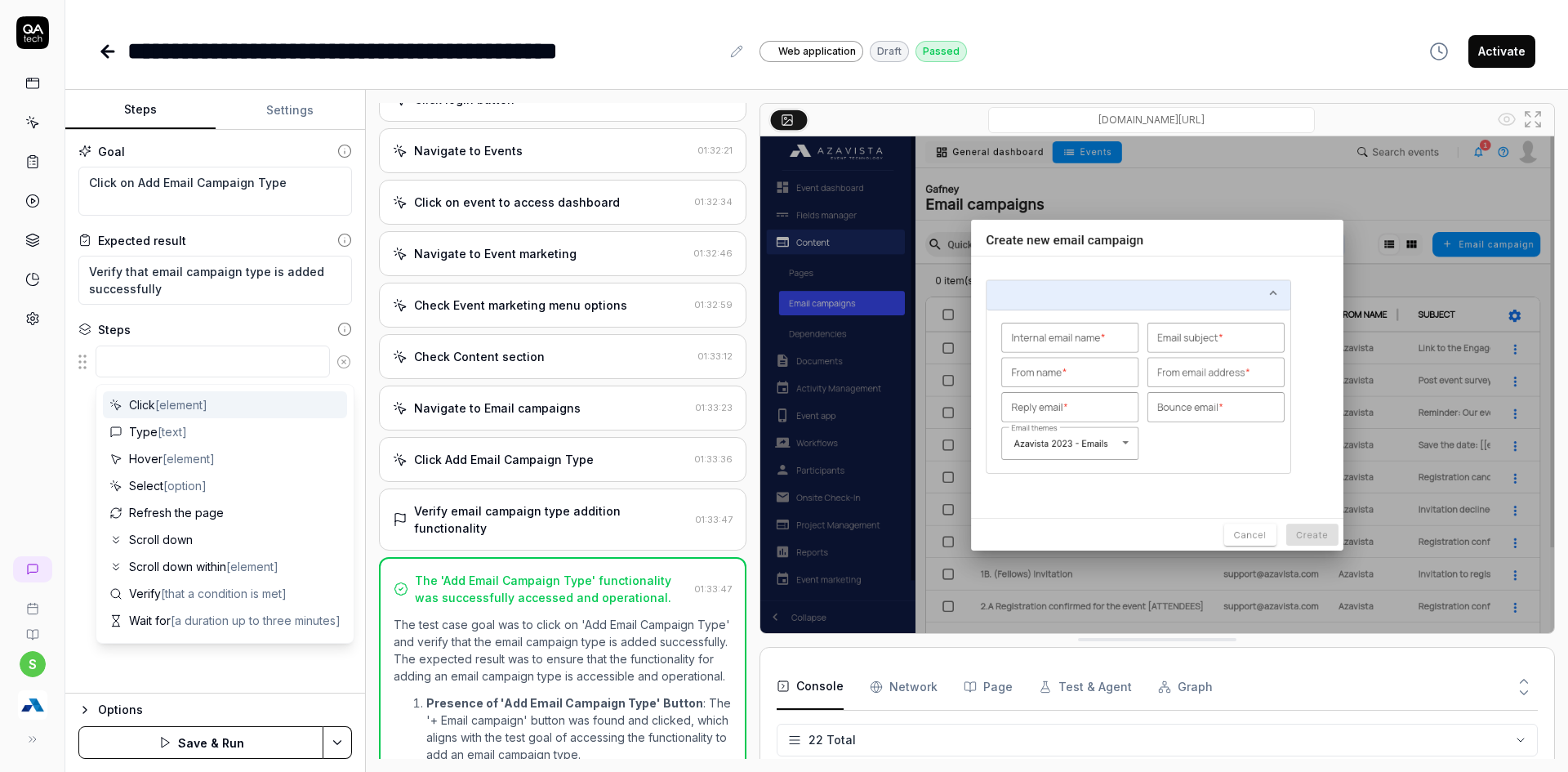
click at [144, 352] on textarea at bounding box center [212, 361] width 235 height 32
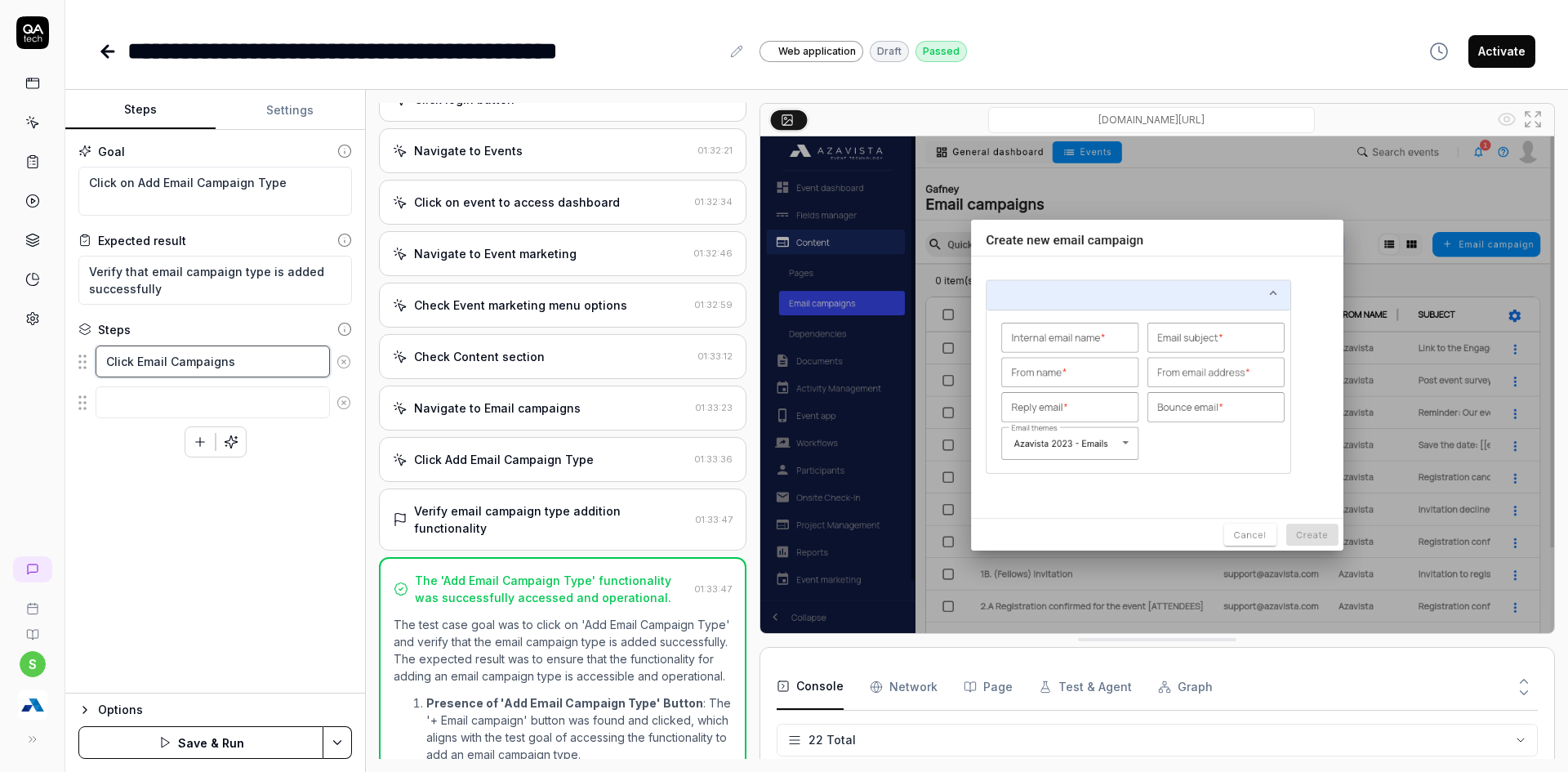
drag, startPoint x: 133, startPoint y: 357, endPoint x: 68, endPoint y: 357, distance: 65.0
click at [68, 357] on div "Goal Click on Add Email Campaign Type Expected result Verify that email campaig…" at bounding box center [215, 411] width 299 height 563
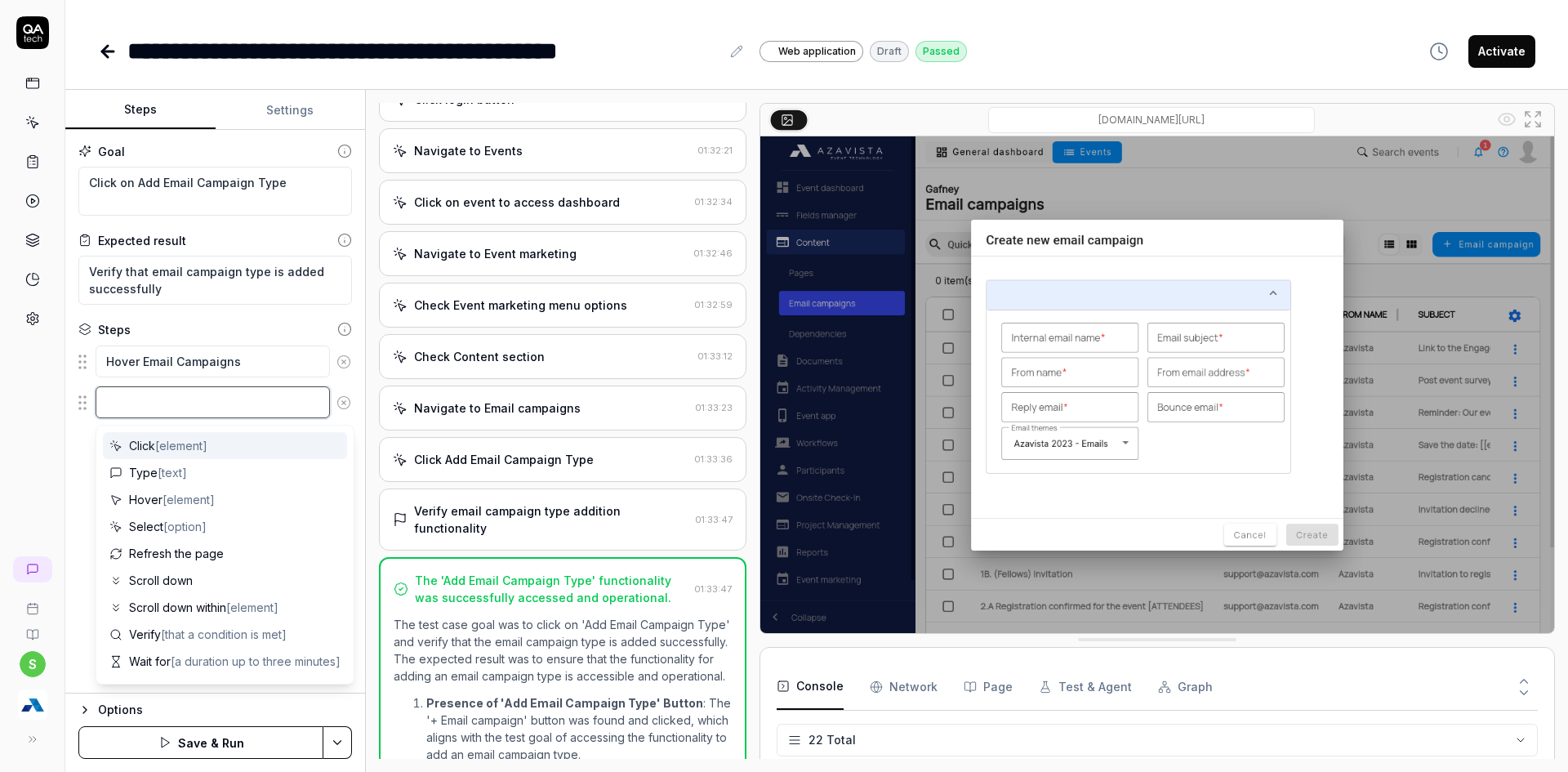
click at [127, 393] on textarea at bounding box center [212, 402] width 235 height 32
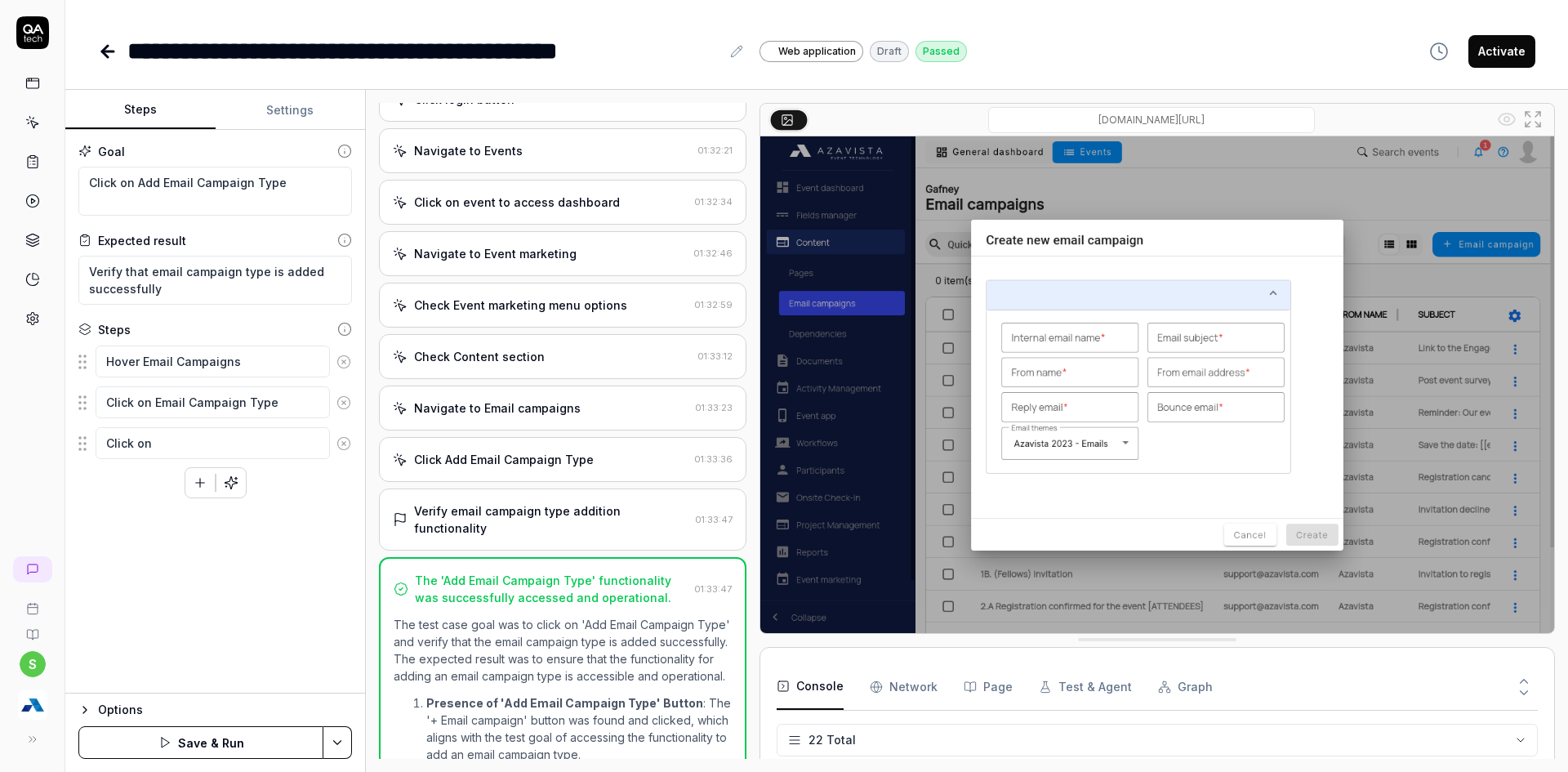
click at [184, 442] on textarea "Click on" at bounding box center [212, 443] width 235 height 32
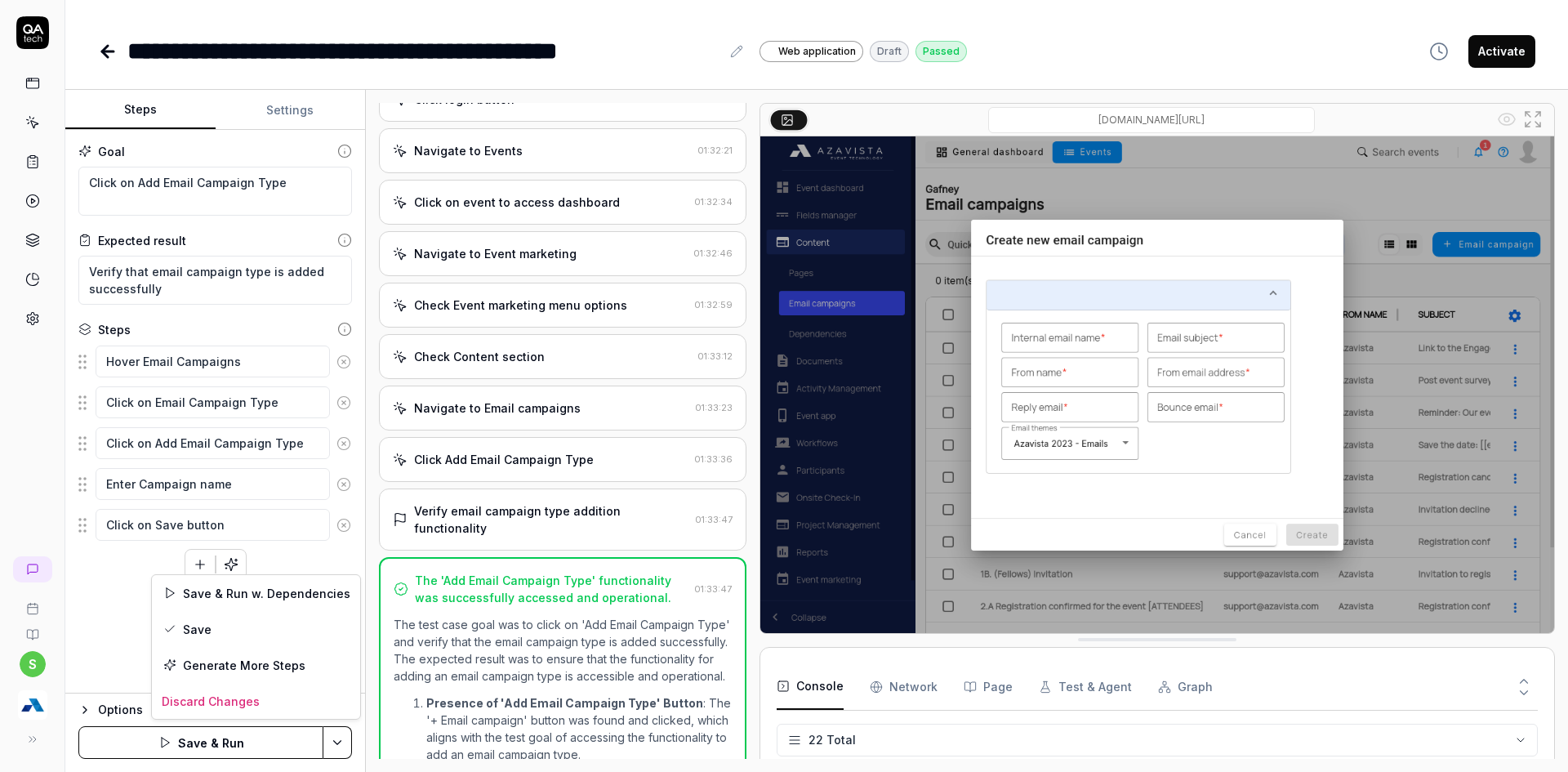
click at [344, 732] on html "**********" at bounding box center [784, 396] width 1568 height 791
click at [238, 743] on html "**********" at bounding box center [784, 396] width 1568 height 791
click at [238, 743] on button "Save & Run" at bounding box center [201, 743] width 245 height 33
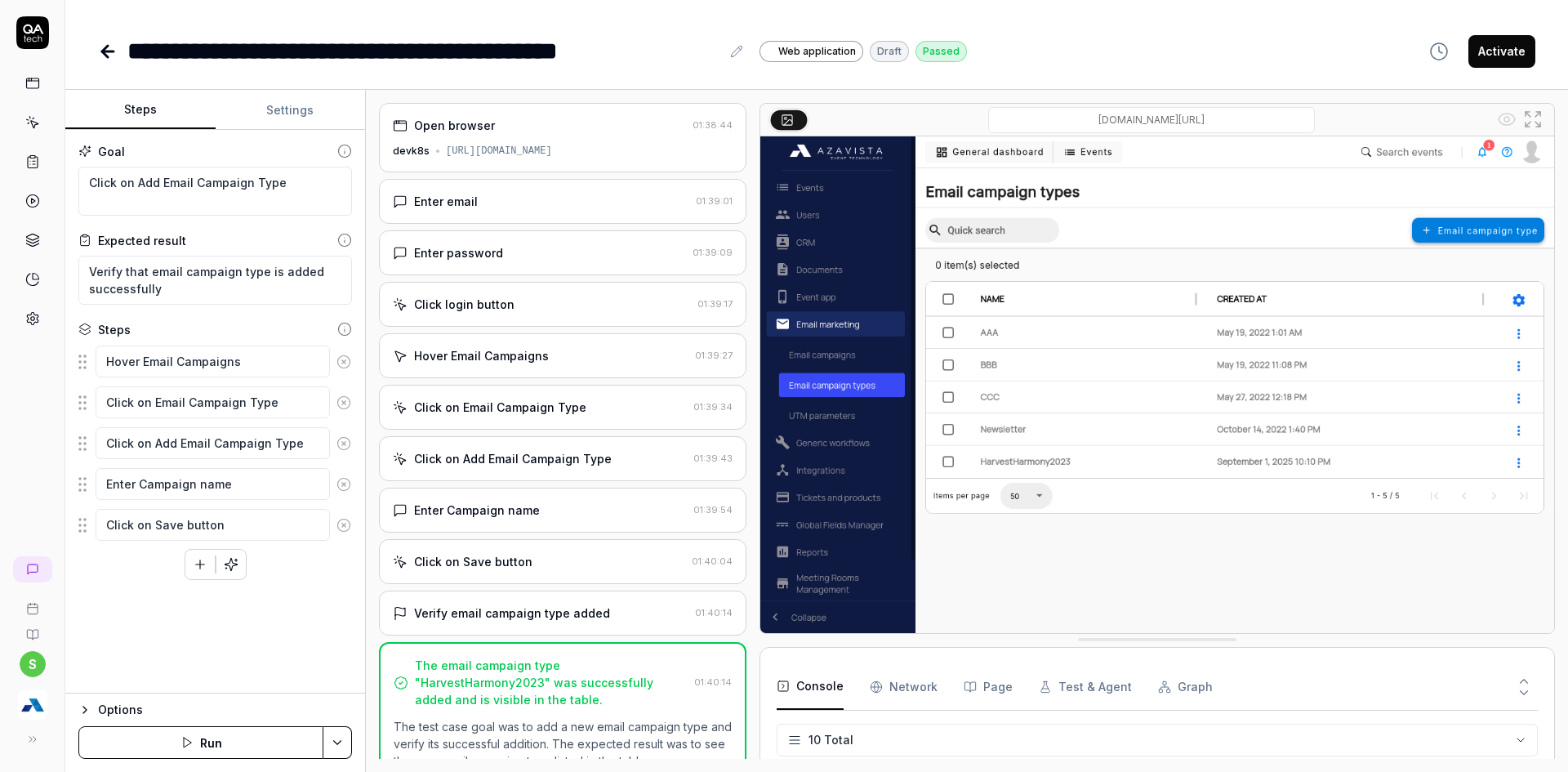
click at [1524, 41] on button "Activate" at bounding box center [1501, 52] width 67 height 33
click at [111, 51] on icon at bounding box center [107, 51] width 11 height 0
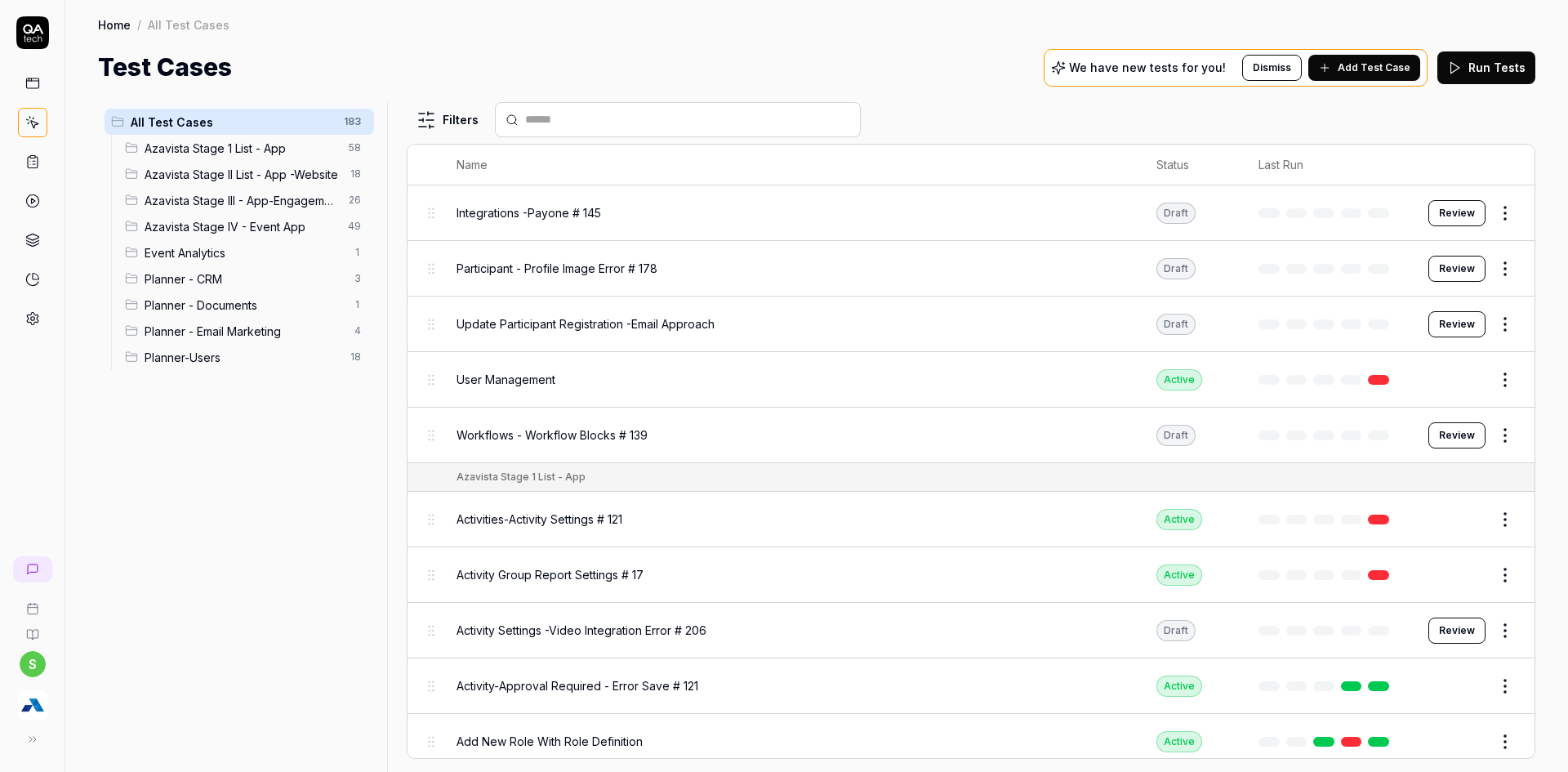
click at [1365, 64] on span "Add Test Case" at bounding box center [1374, 68] width 73 height 15
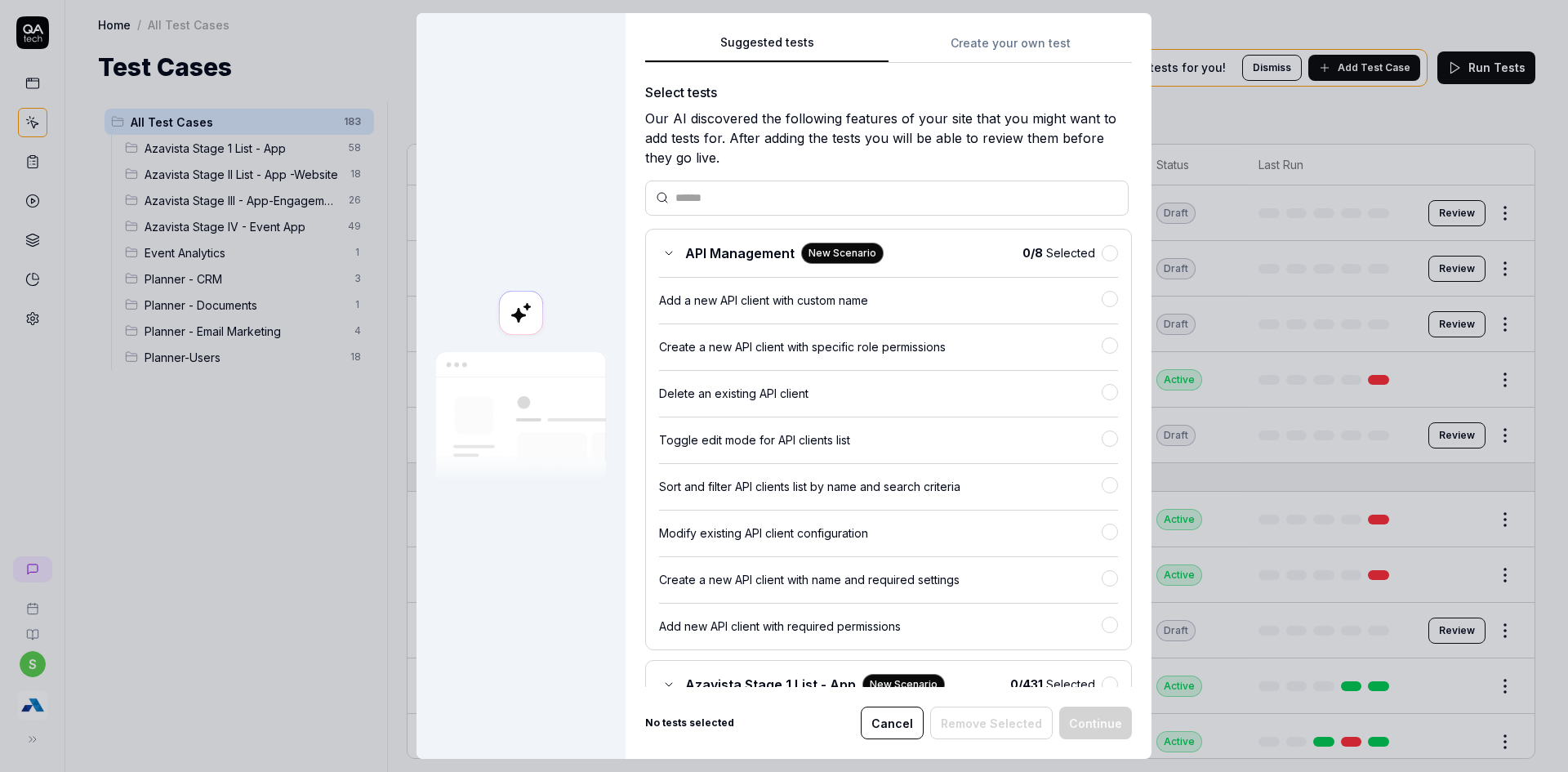
click at [982, 25] on div "Suggested tests Create your own test Select tests Our AI discovered the followi…" at bounding box center [889, 386] width 526 height 746
click at [982, 39] on div "Suggested tests Create your own test Select tests Our AI discovered the followi…" at bounding box center [889, 386] width 526 height 746
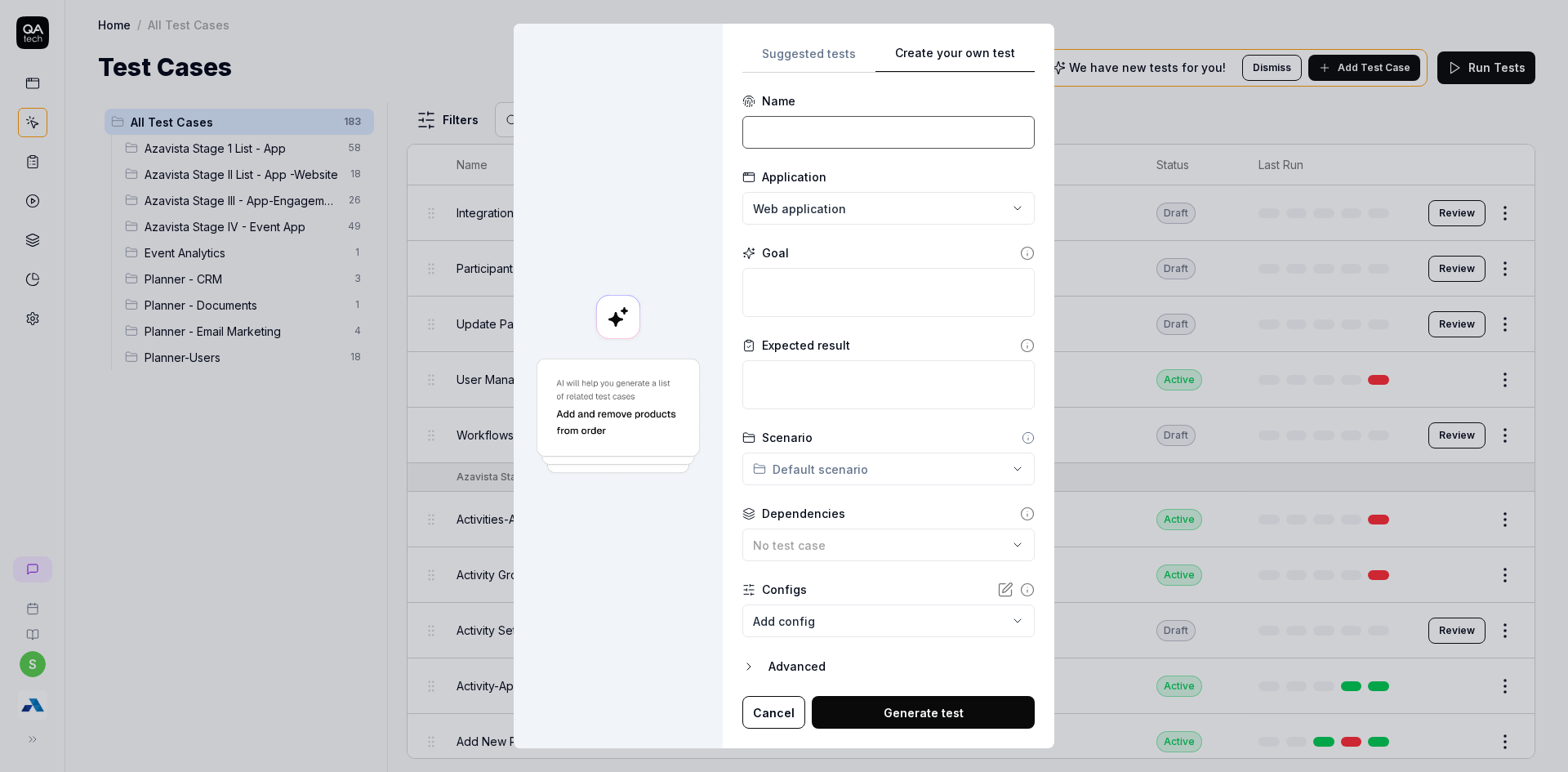
click at [800, 128] on input at bounding box center [889, 132] width 292 height 33
click at [889, 140] on input "Email Campaign Type -Add Email Campaign Type" at bounding box center [889, 132] width 292 height 33
click at [845, 298] on textarea at bounding box center [889, 293] width 292 height 49
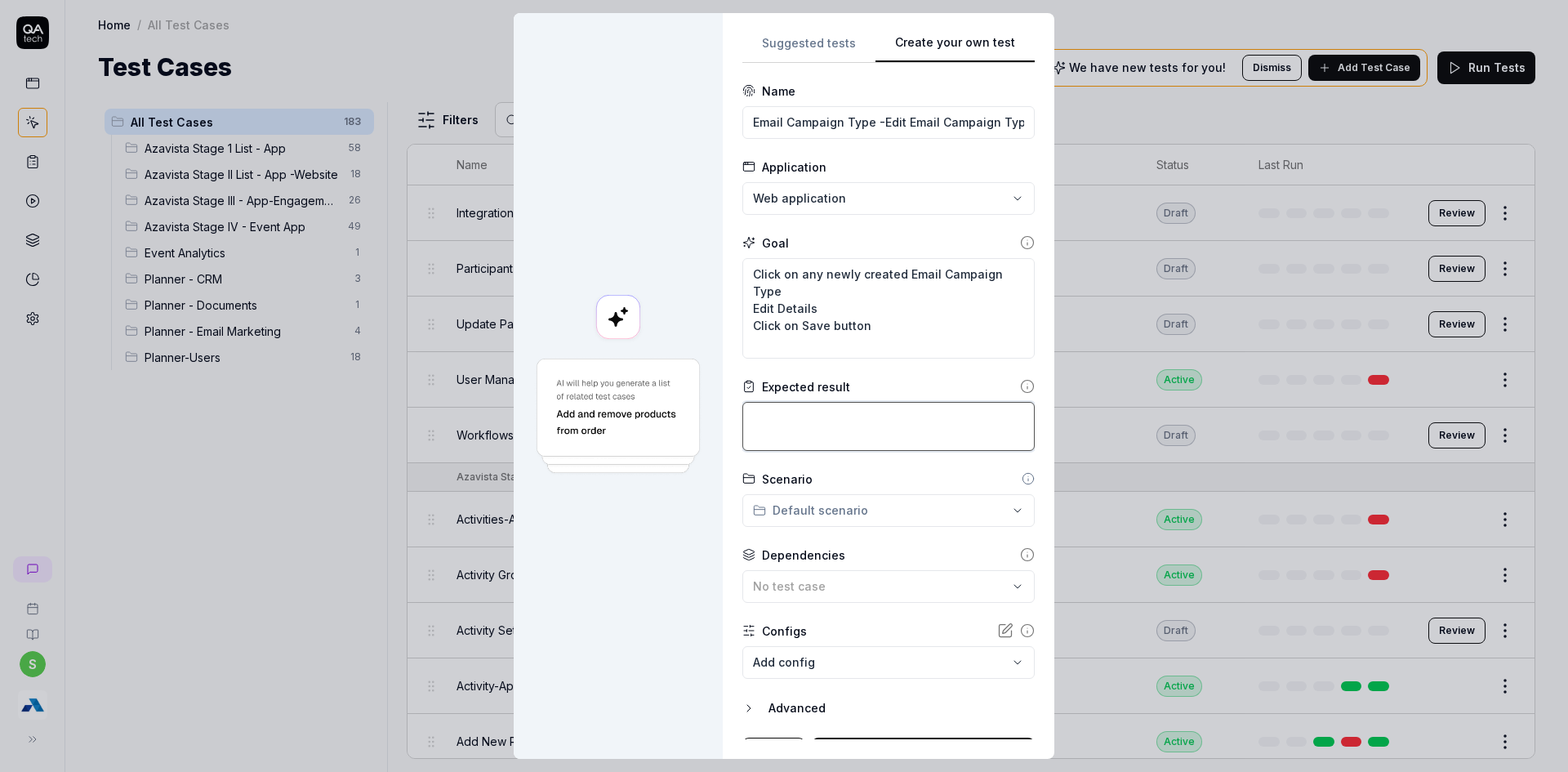
click at [858, 432] on textarea at bounding box center [889, 426] width 292 height 49
click at [839, 526] on form "**********" at bounding box center [889, 426] width 292 height 688
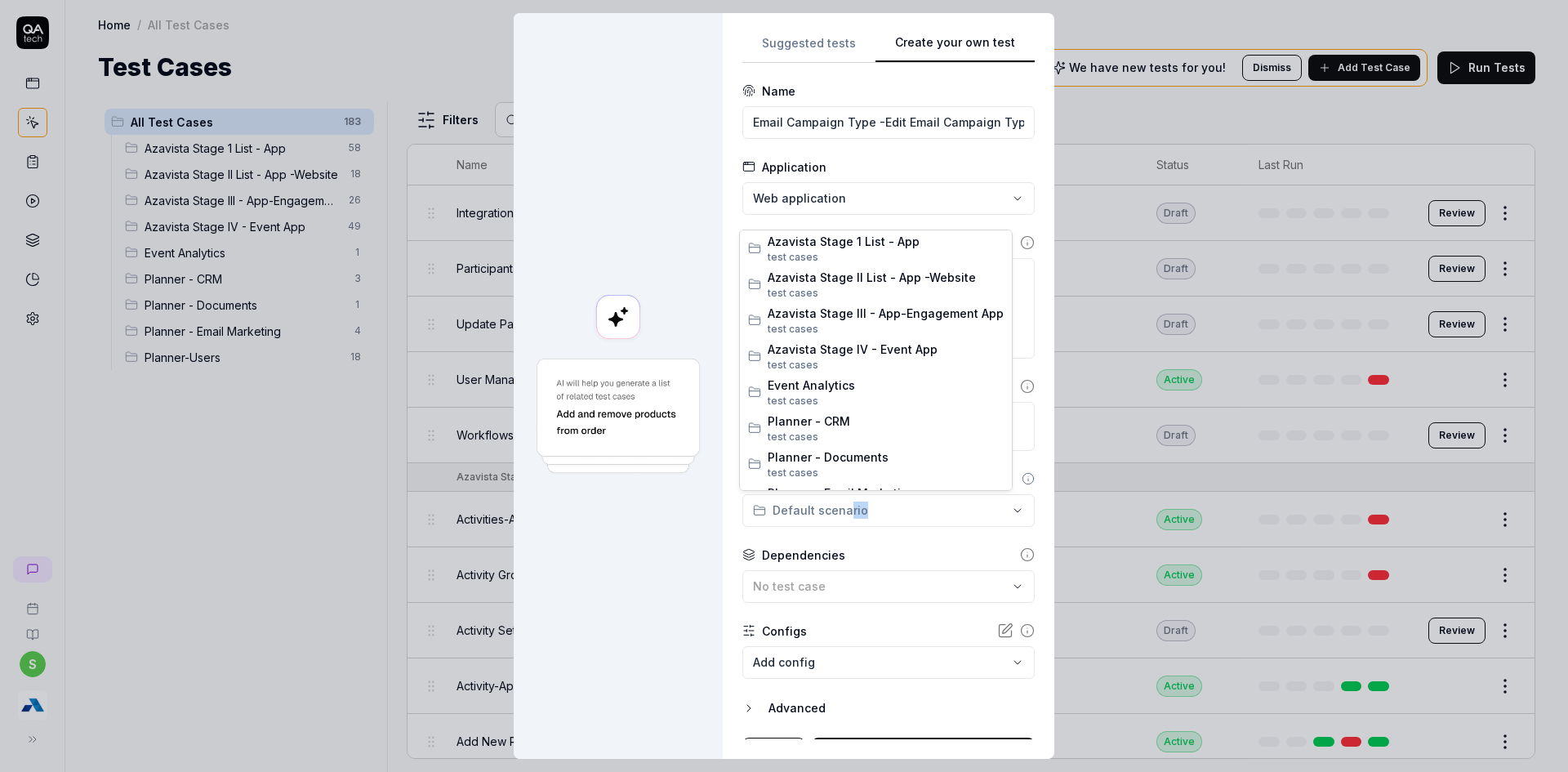
click at [836, 500] on div "**********" at bounding box center [784, 386] width 1568 height 772
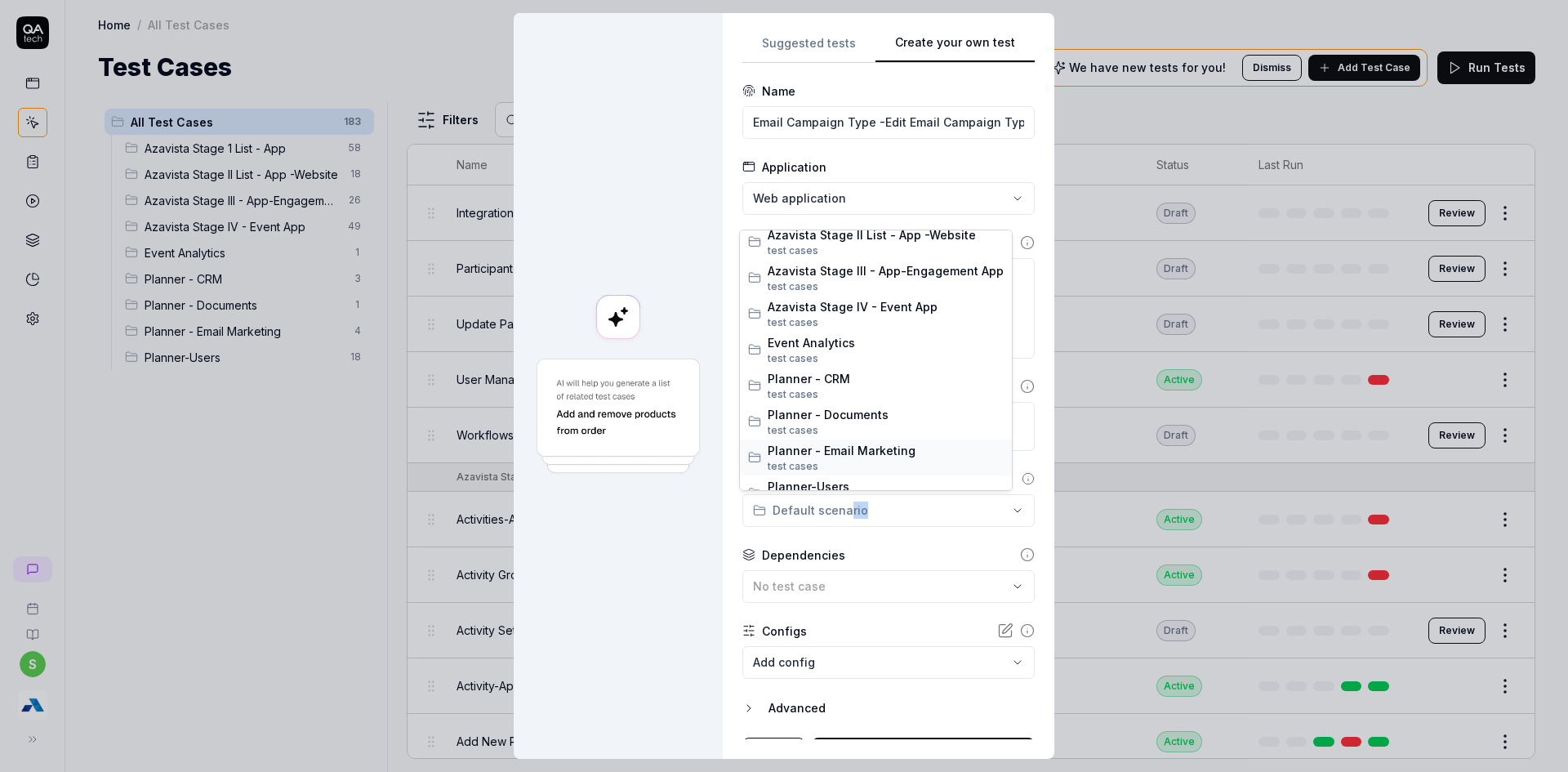
scroll to position [64, 0]
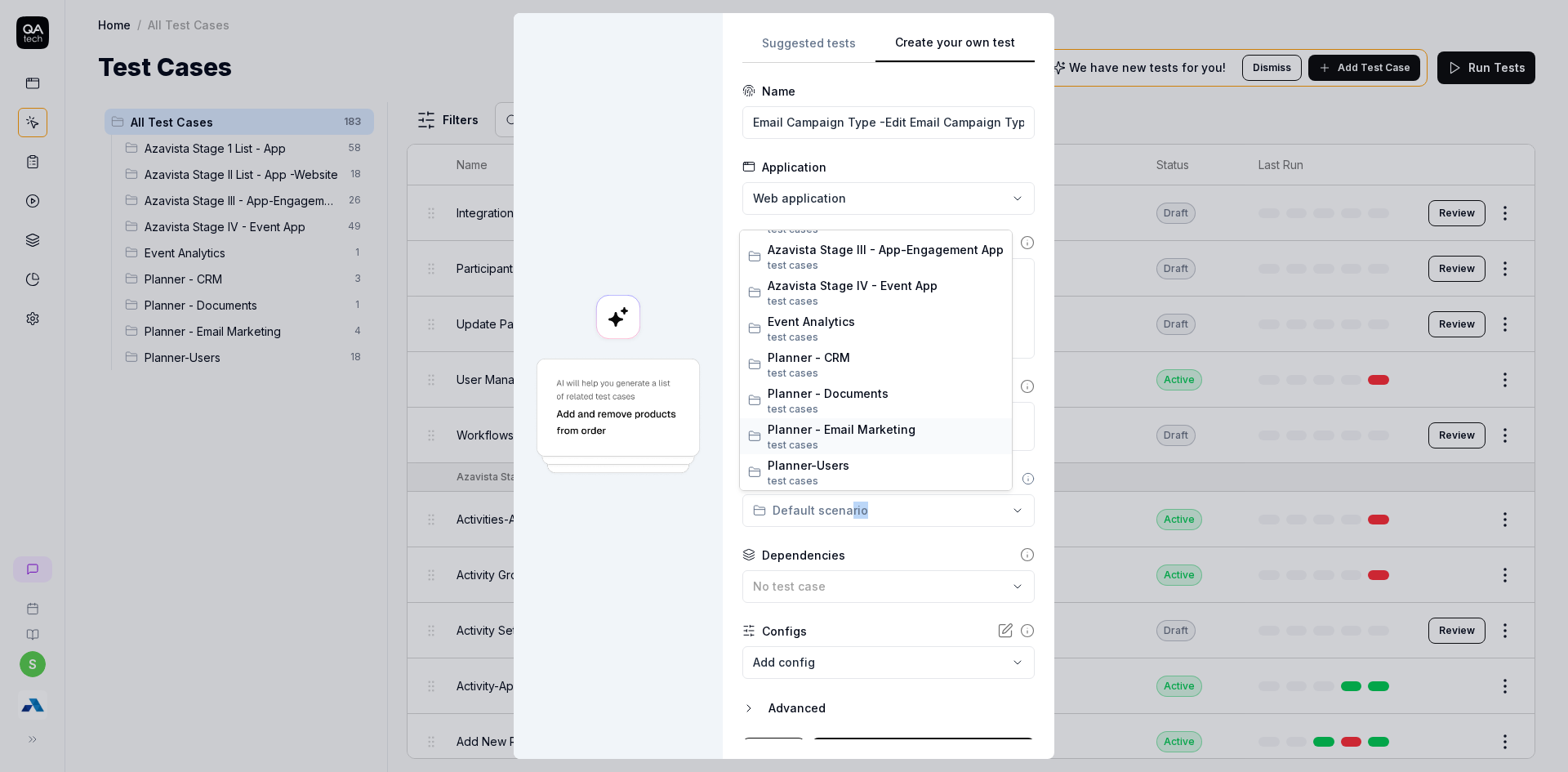
click at [802, 433] on span "Planner - Email Marketing" at bounding box center [885, 429] width 236 height 17
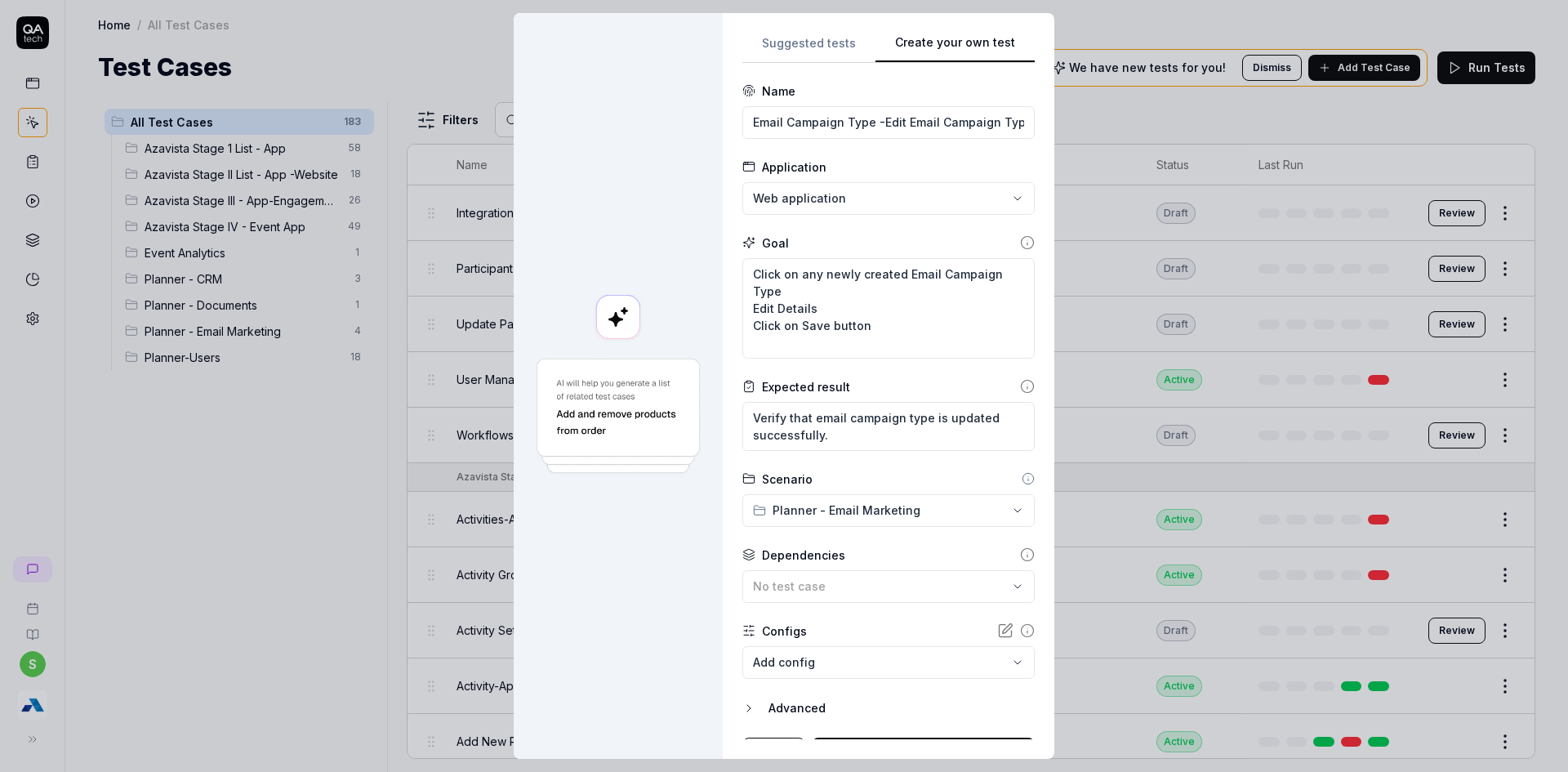
click at [663, 591] on div at bounding box center [619, 386] width 209 height 746
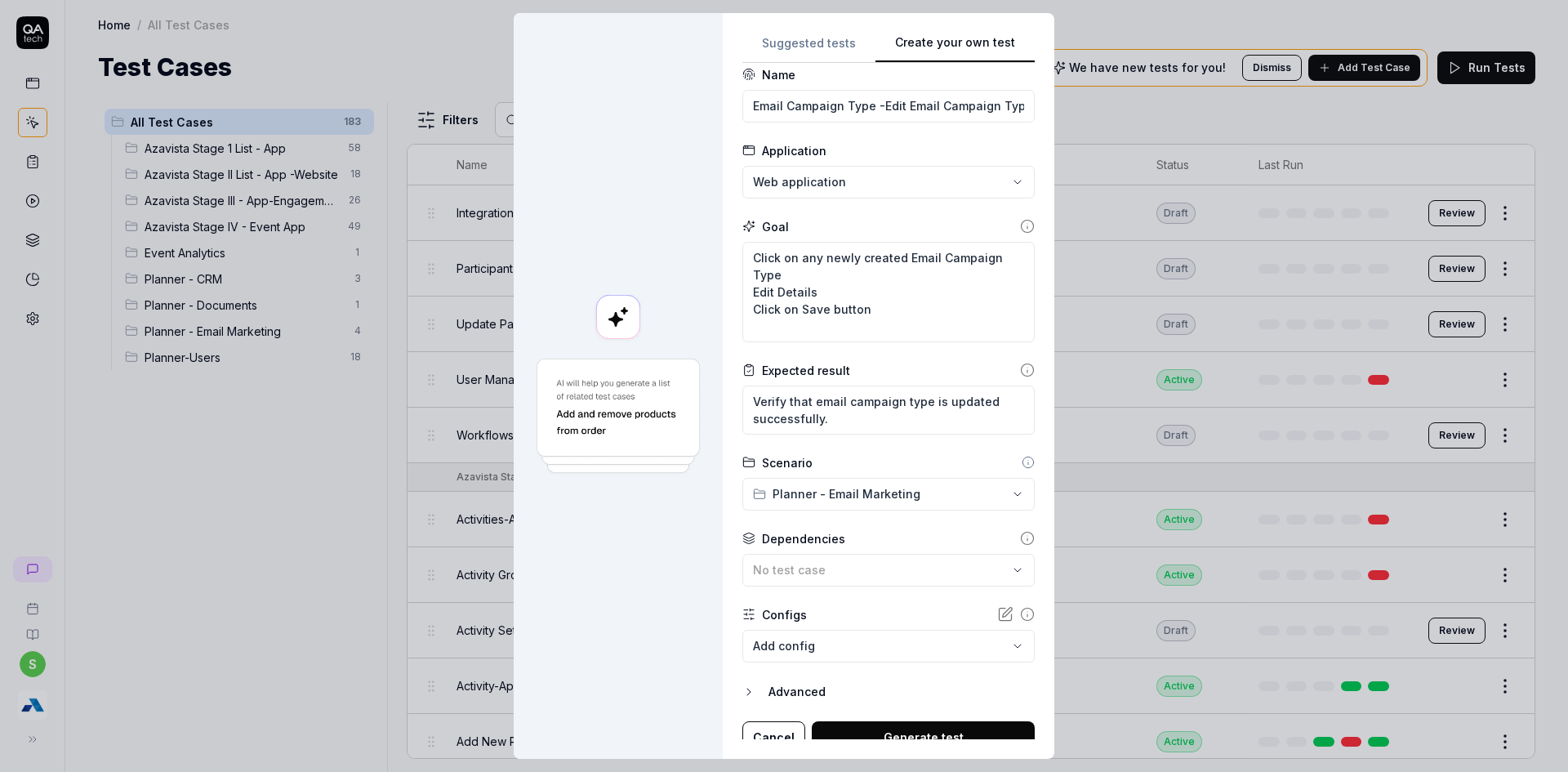
scroll to position [31, 0]
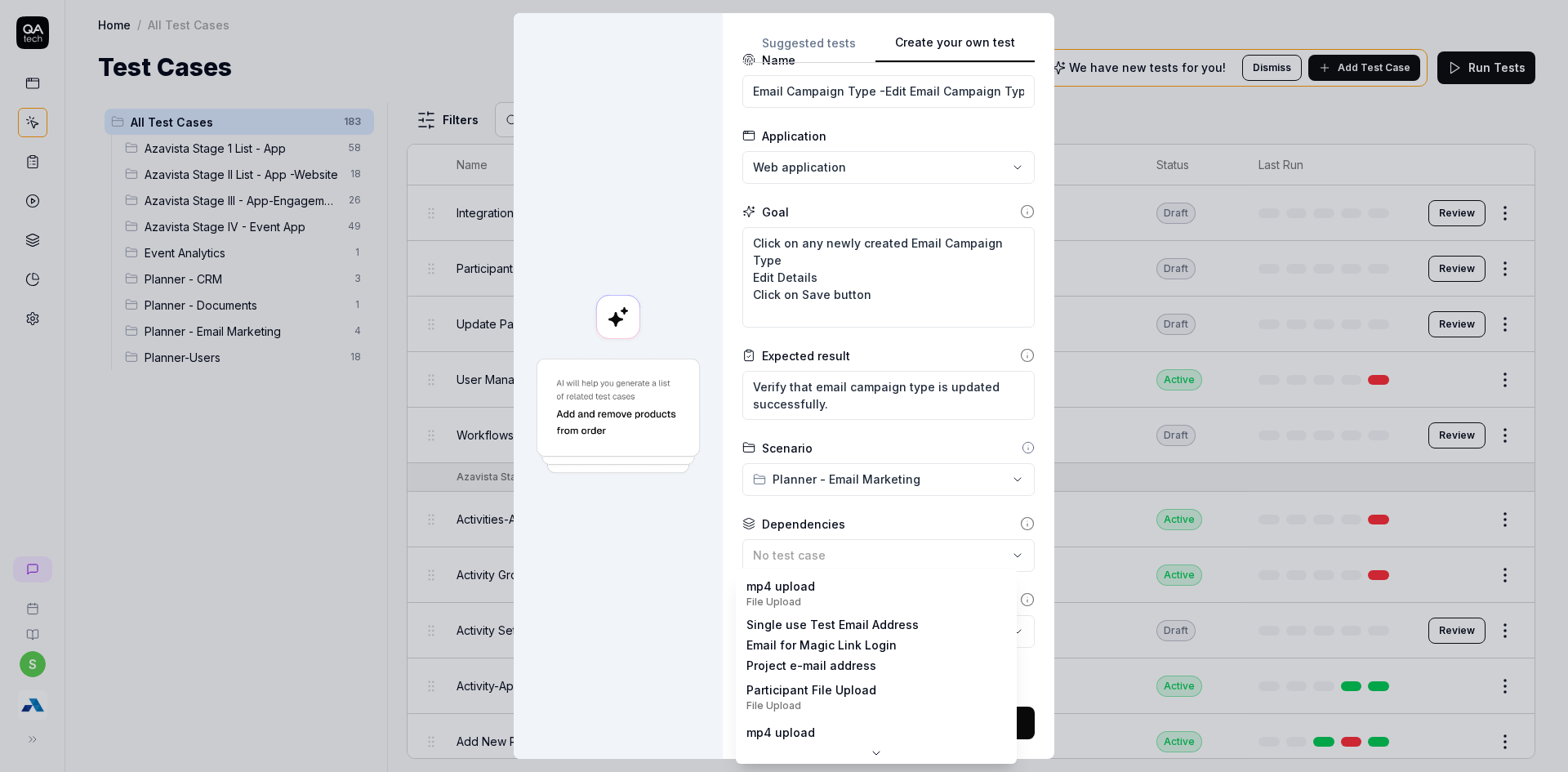
click at [852, 619] on body "s Home / All Test Cases Home / All Test Cases Test Cases We have new tests for …" at bounding box center [784, 396] width 1568 height 791
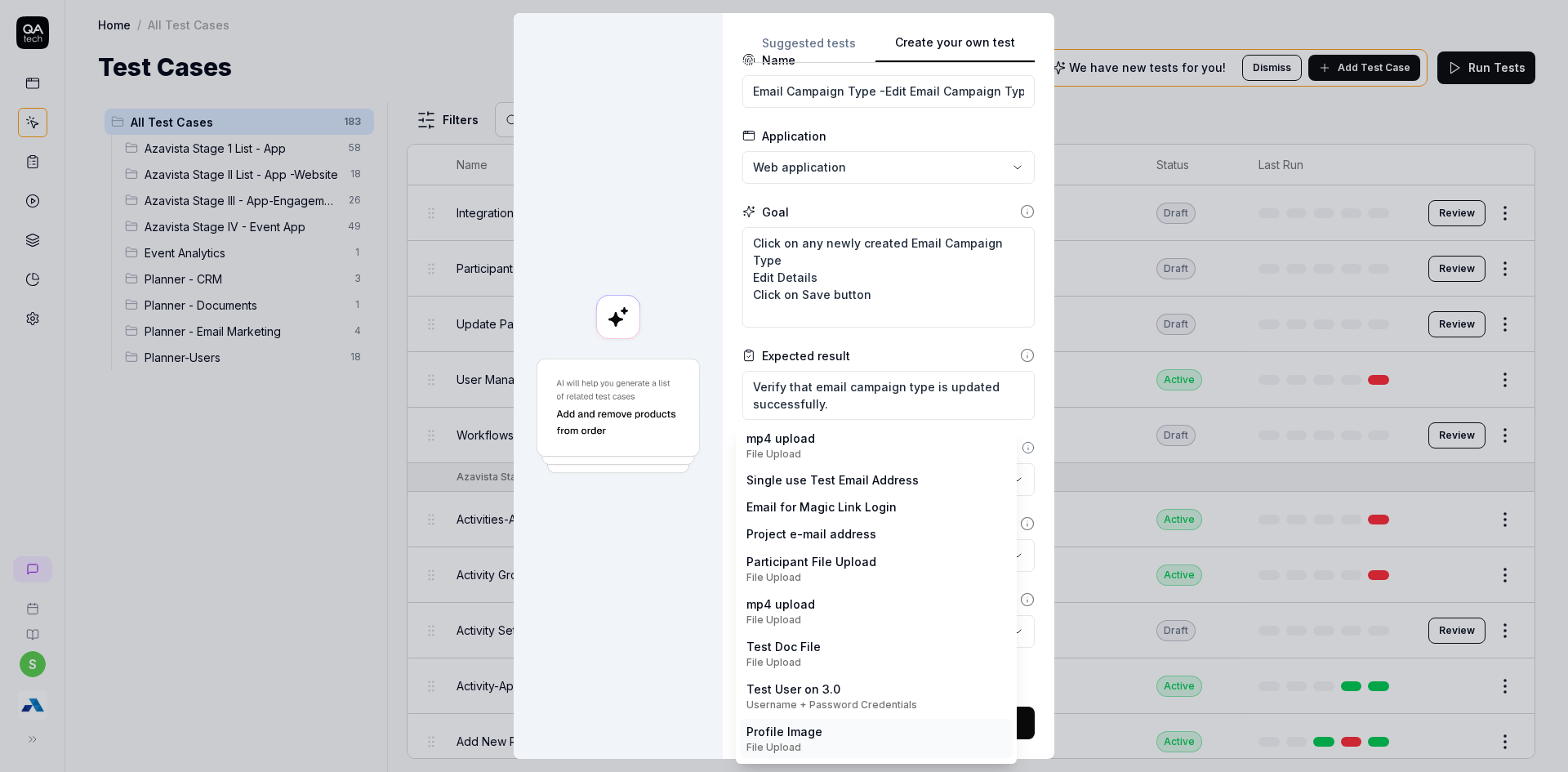
scroll to position [0, 0]
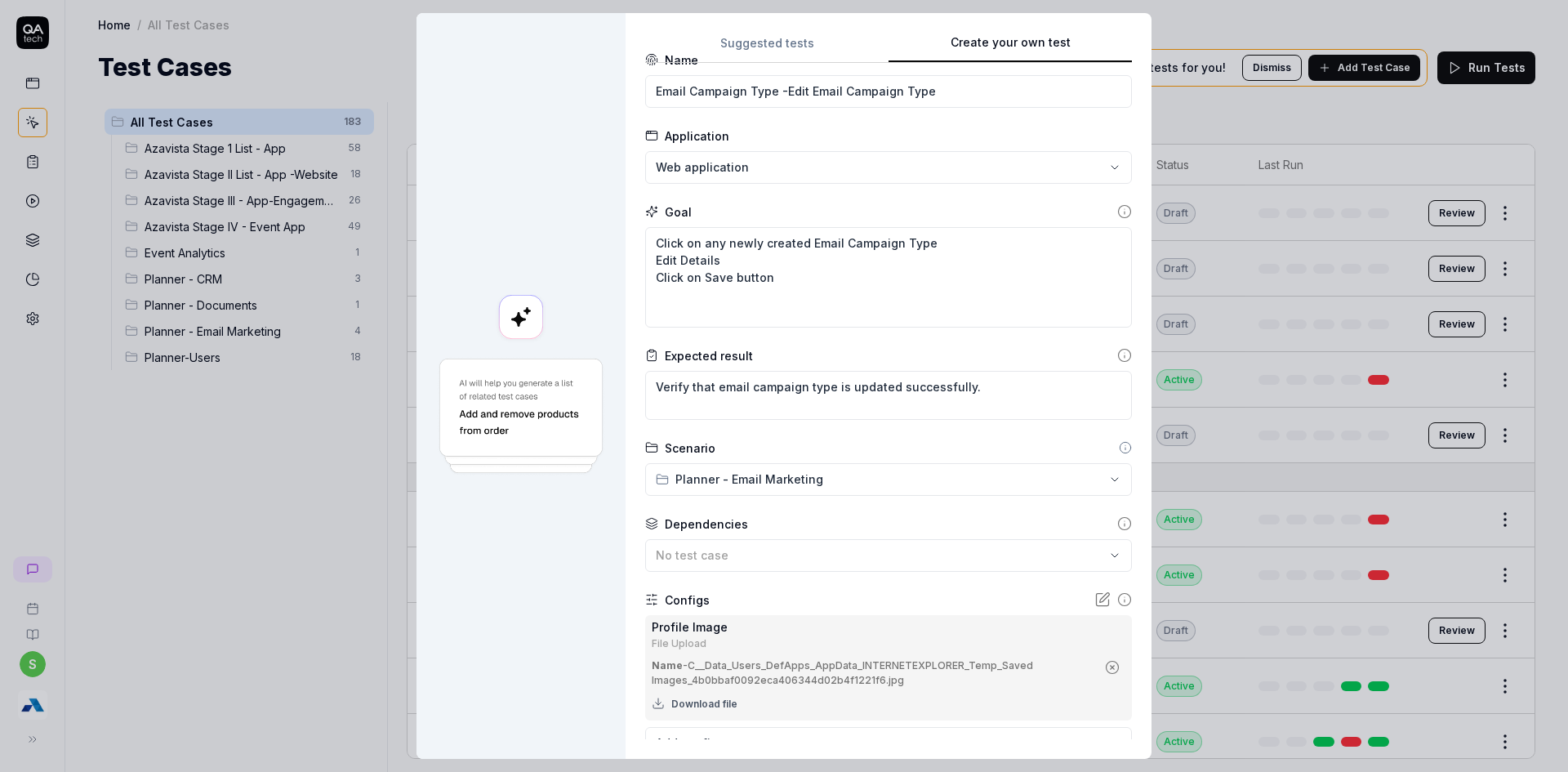
click at [1105, 664] on icon "button" at bounding box center [1112, 666] width 15 height 15
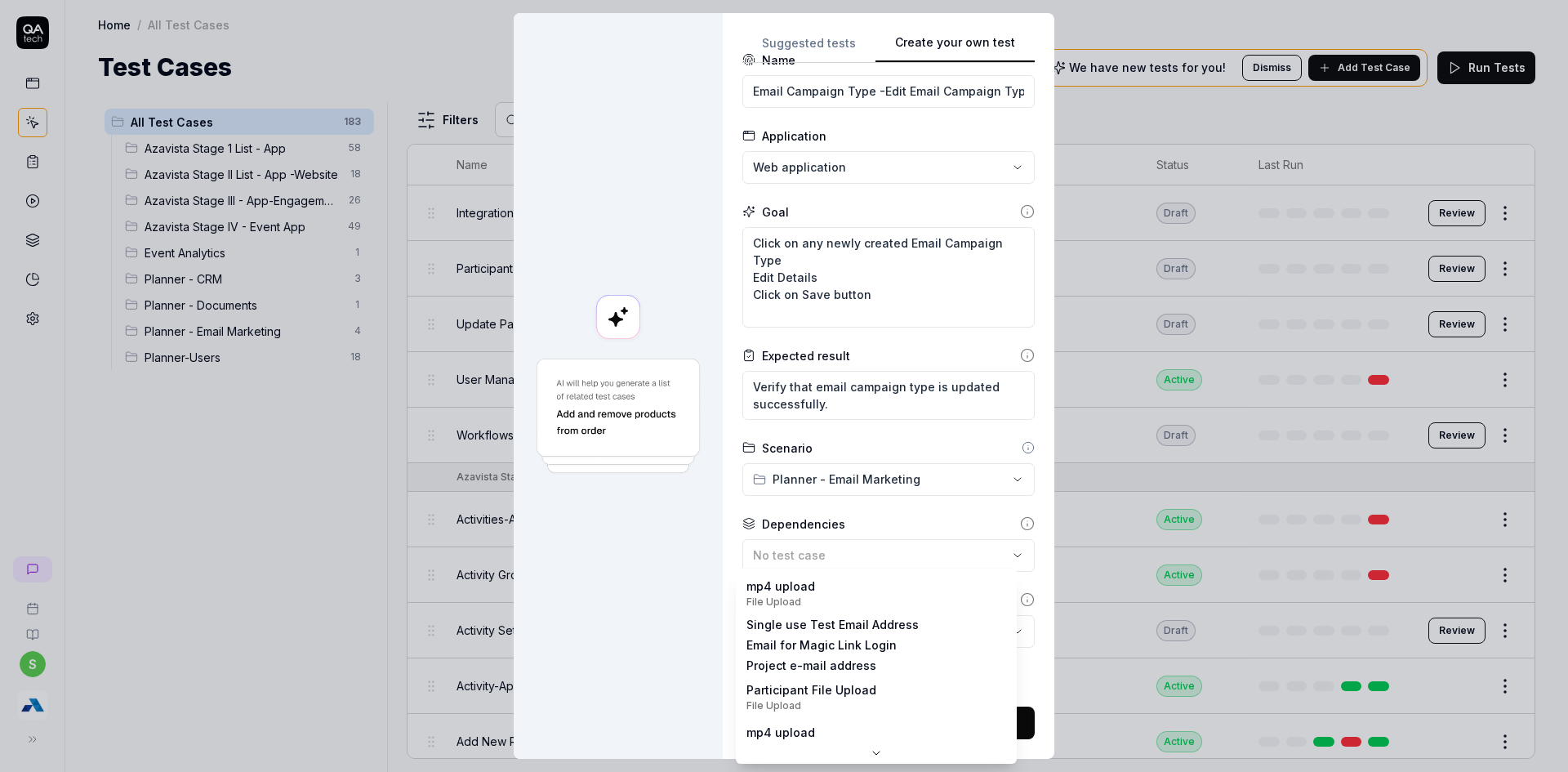
click at [1002, 631] on body "s Home / All Test Cases Home / All Test Cases Test Cases We have new tests for …" at bounding box center [784, 396] width 1568 height 791
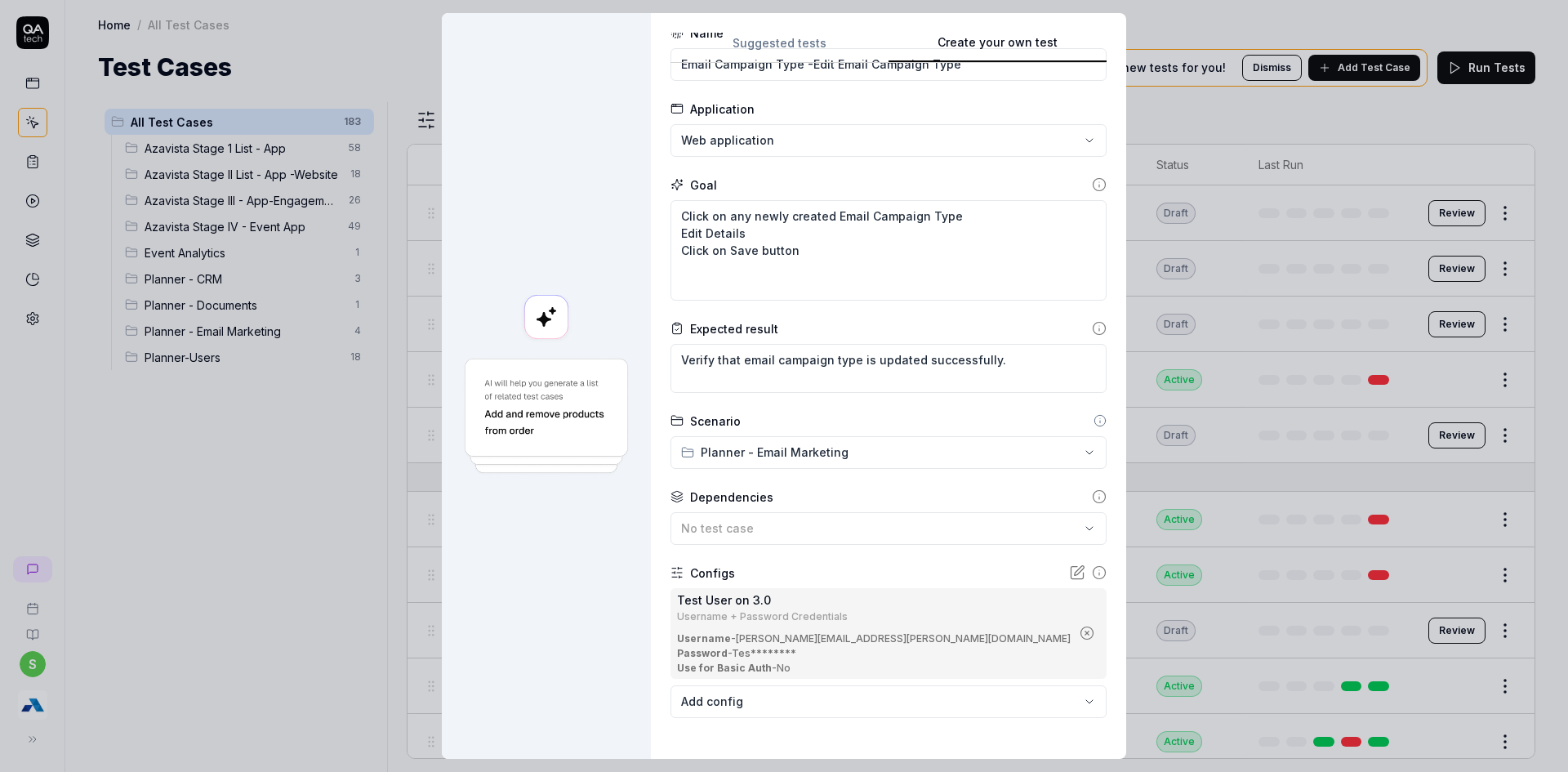
scroll to position [128, 0]
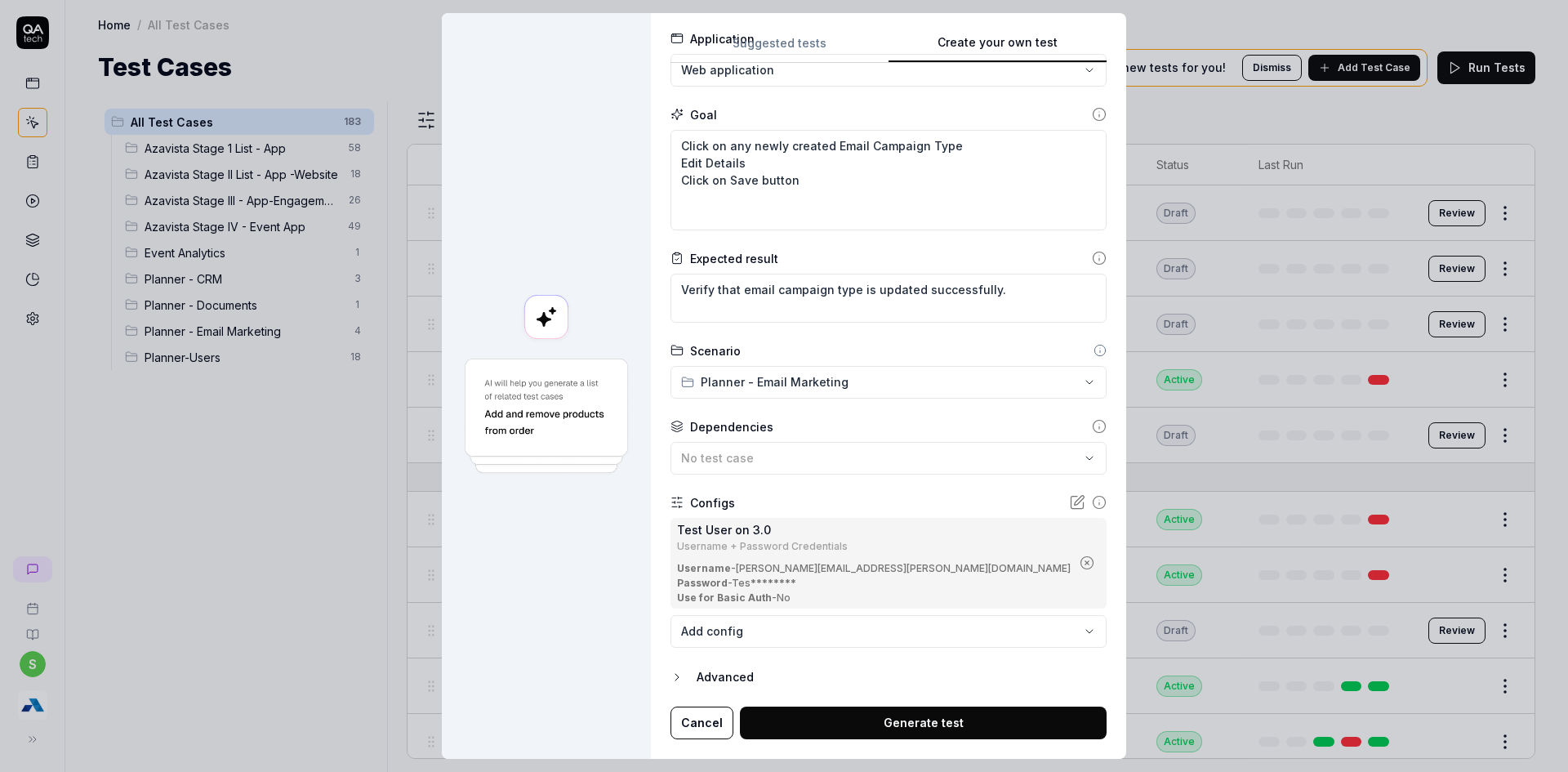
click at [961, 724] on button "Generate test" at bounding box center [923, 723] width 367 height 33
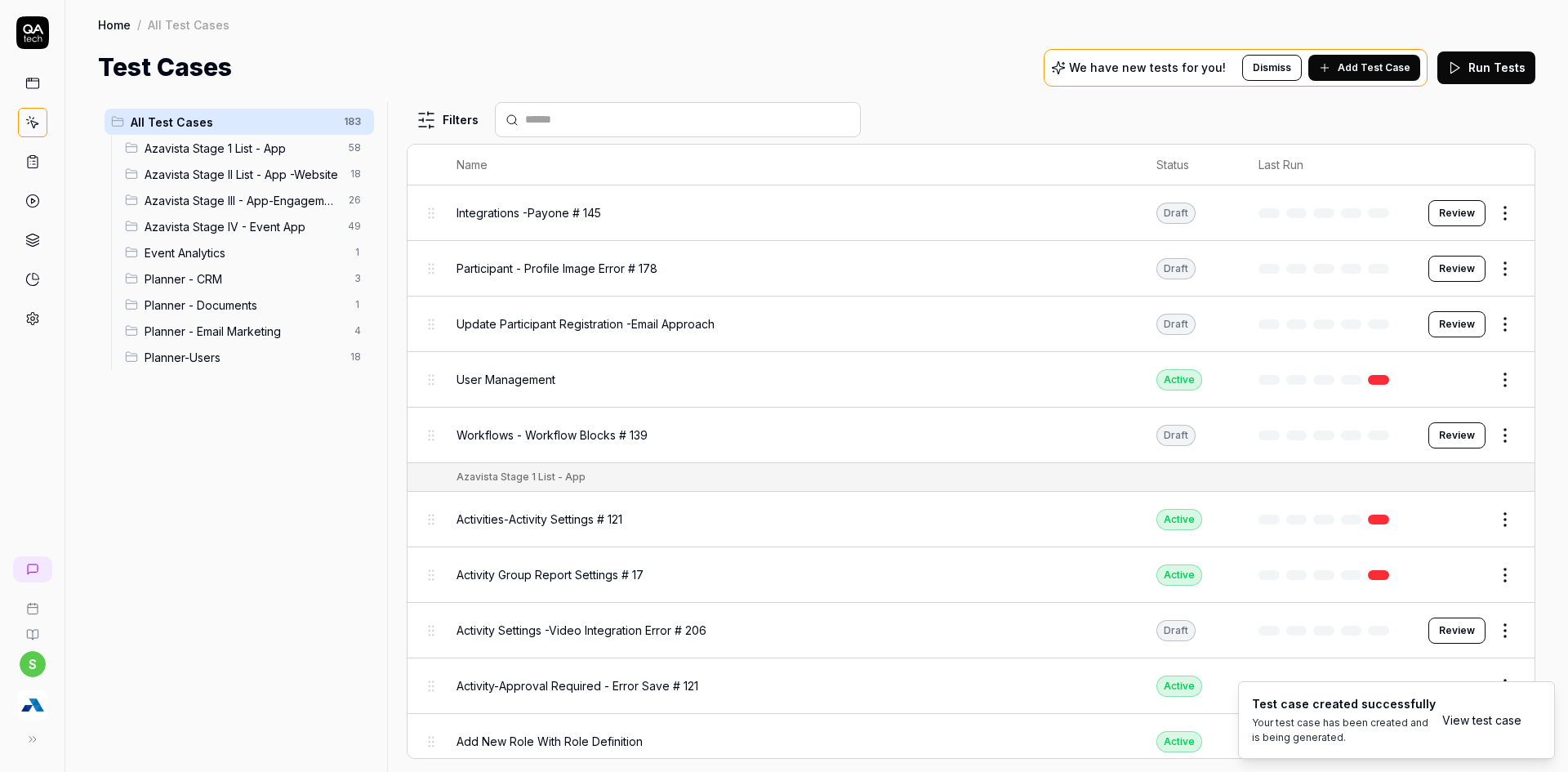
click at [1471, 712] on link "View test case" at bounding box center [1482, 720] width 80 height 17
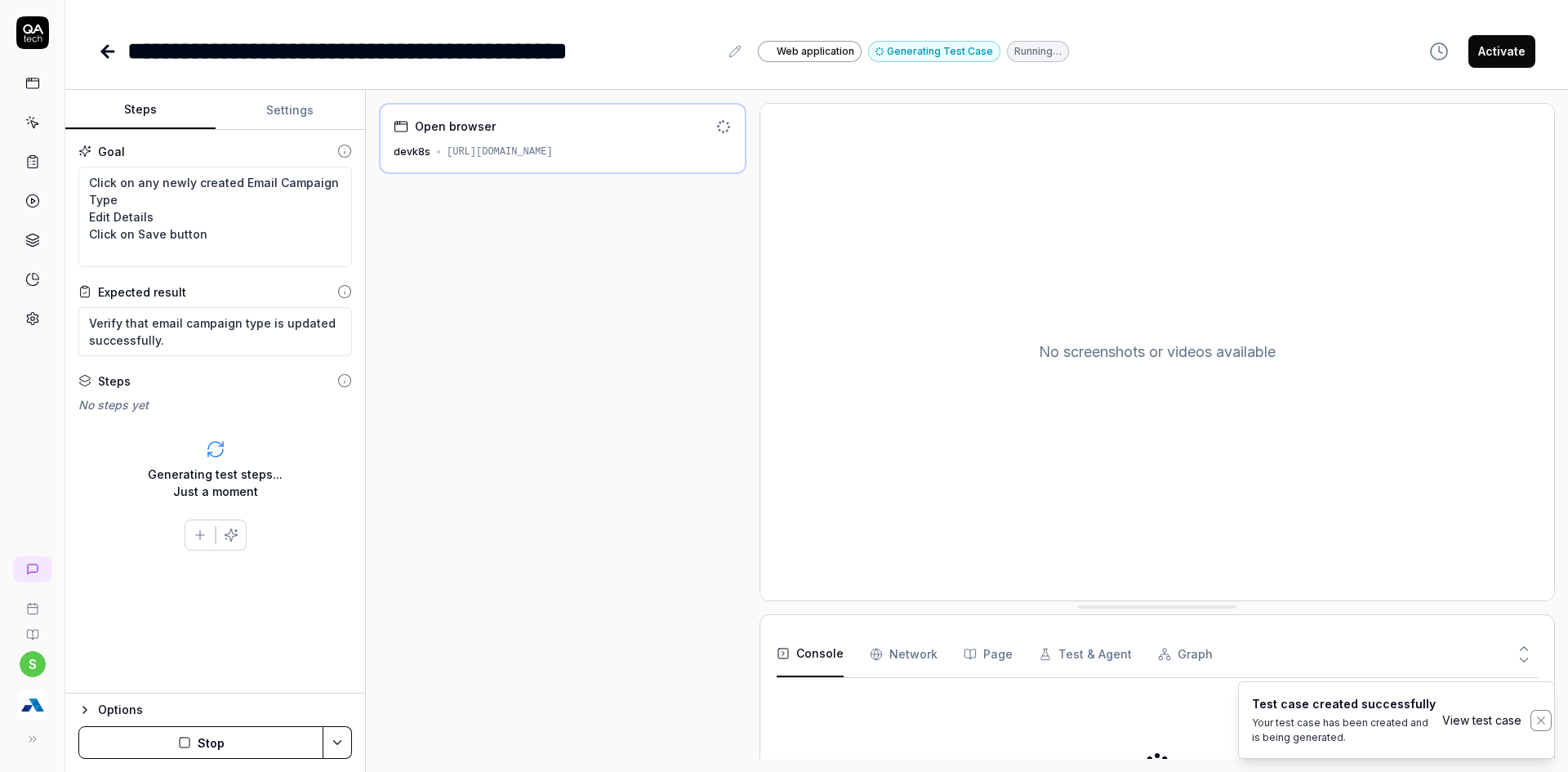
click at [1542, 719] on icon "Notifications (F8)" at bounding box center [1540, 720] width 7 height 7
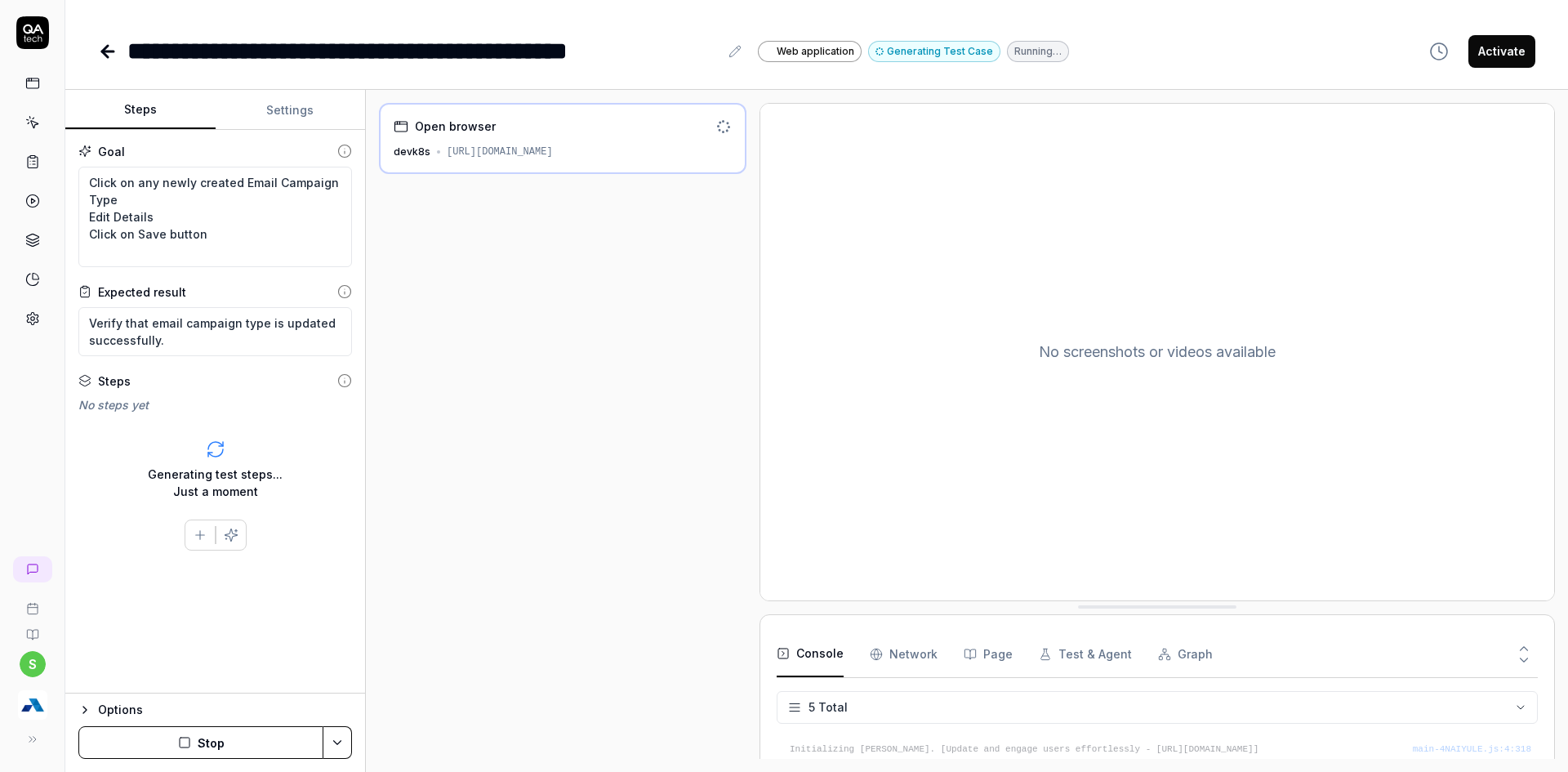
scroll to position [74, 0]
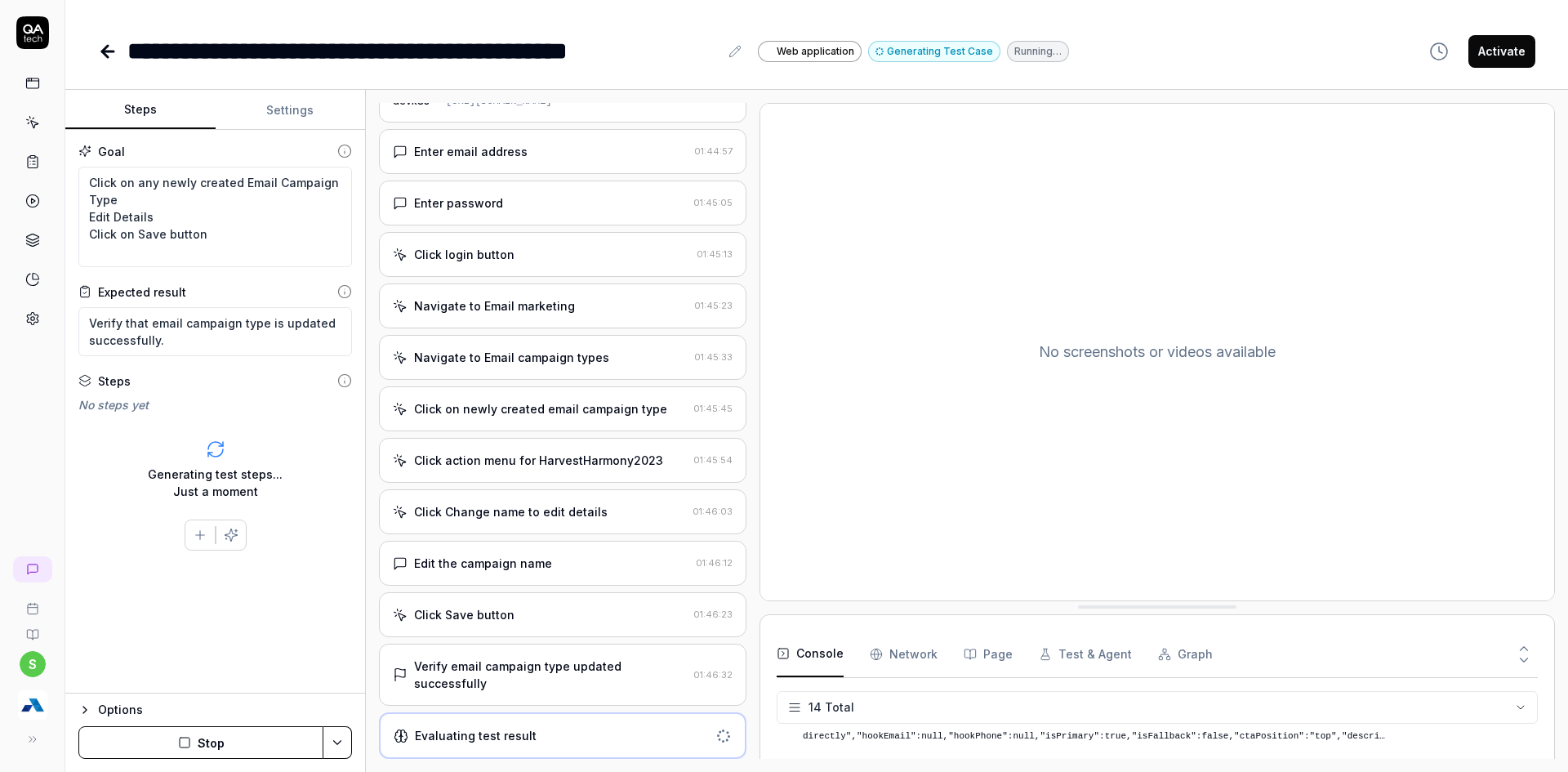
scroll to position [244, 0]
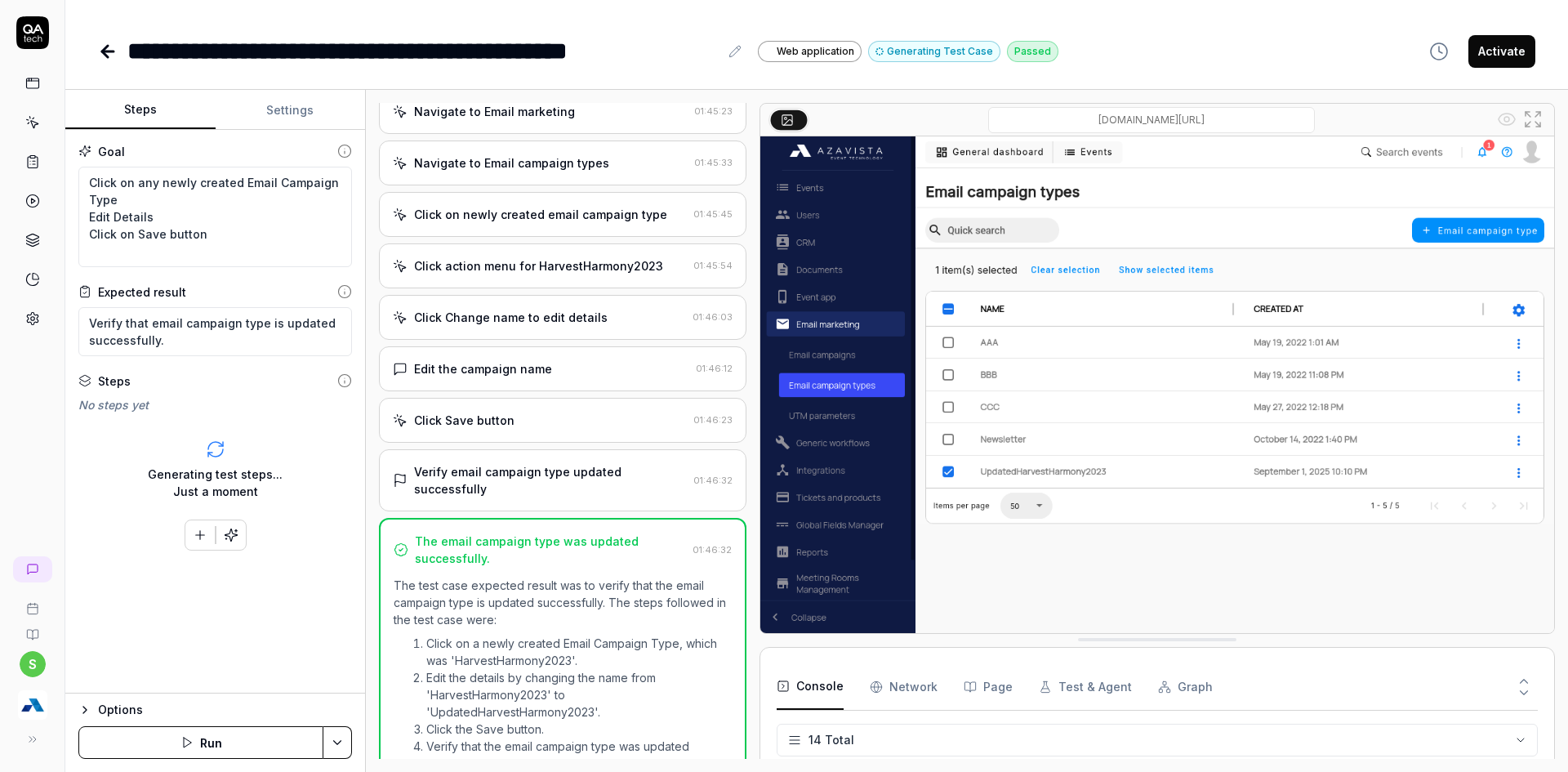
click at [612, 377] on div "Edit the campaign name 01:46:12" at bounding box center [562, 369] width 368 height 45
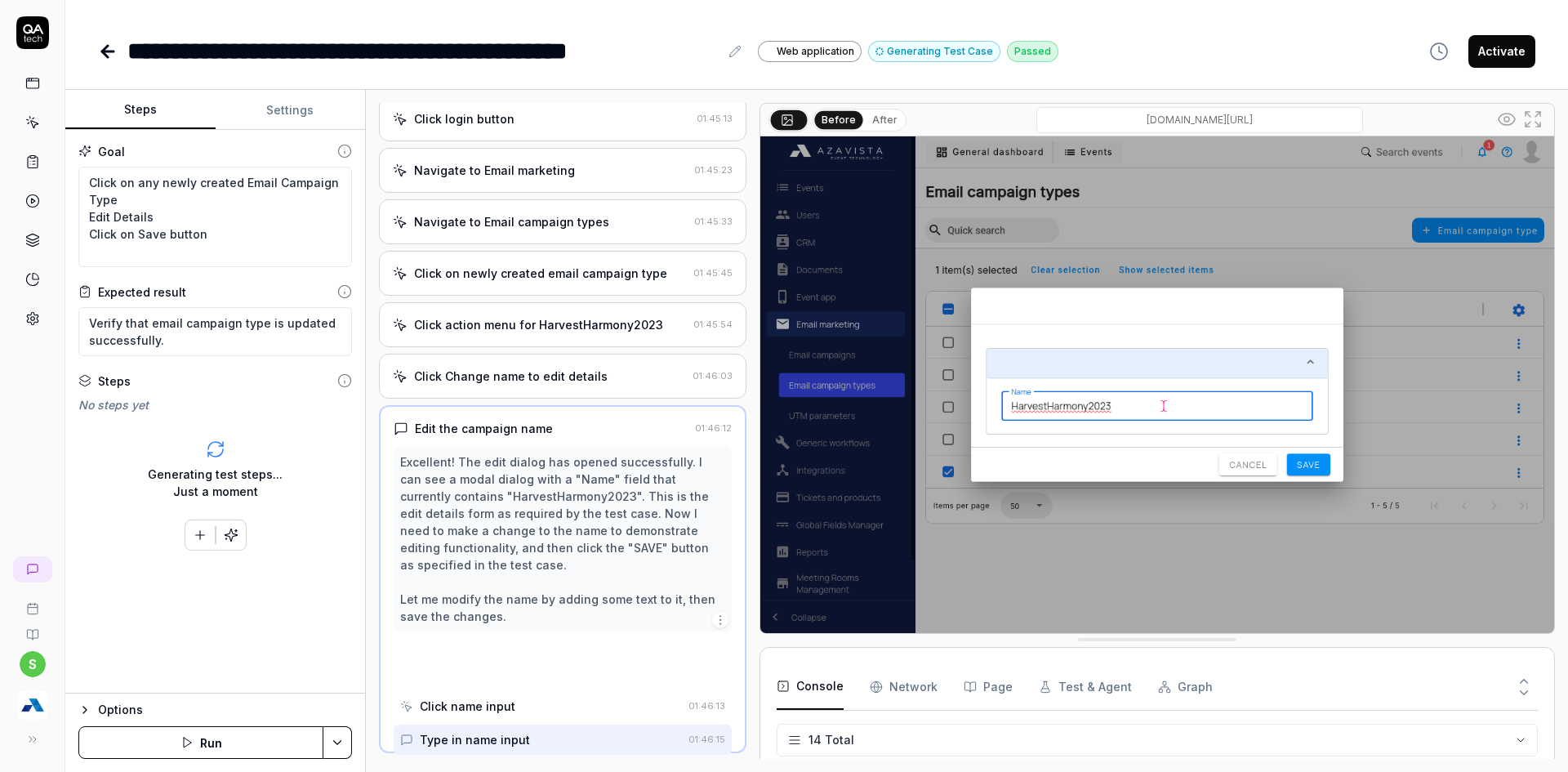
scroll to position [180, 0]
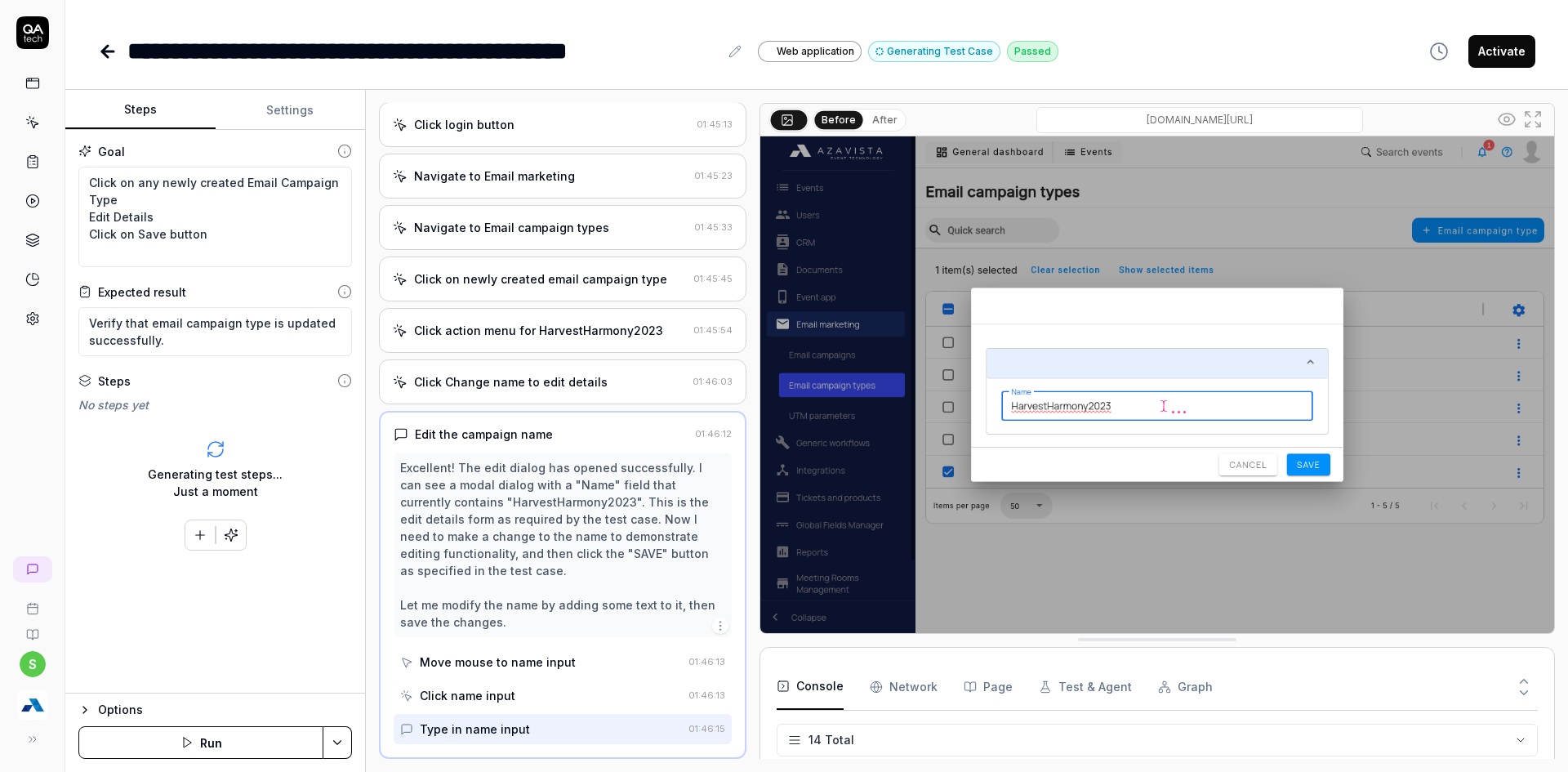
click at [1520, 74] on div "**********" at bounding box center [816, 386] width 1502 height 772
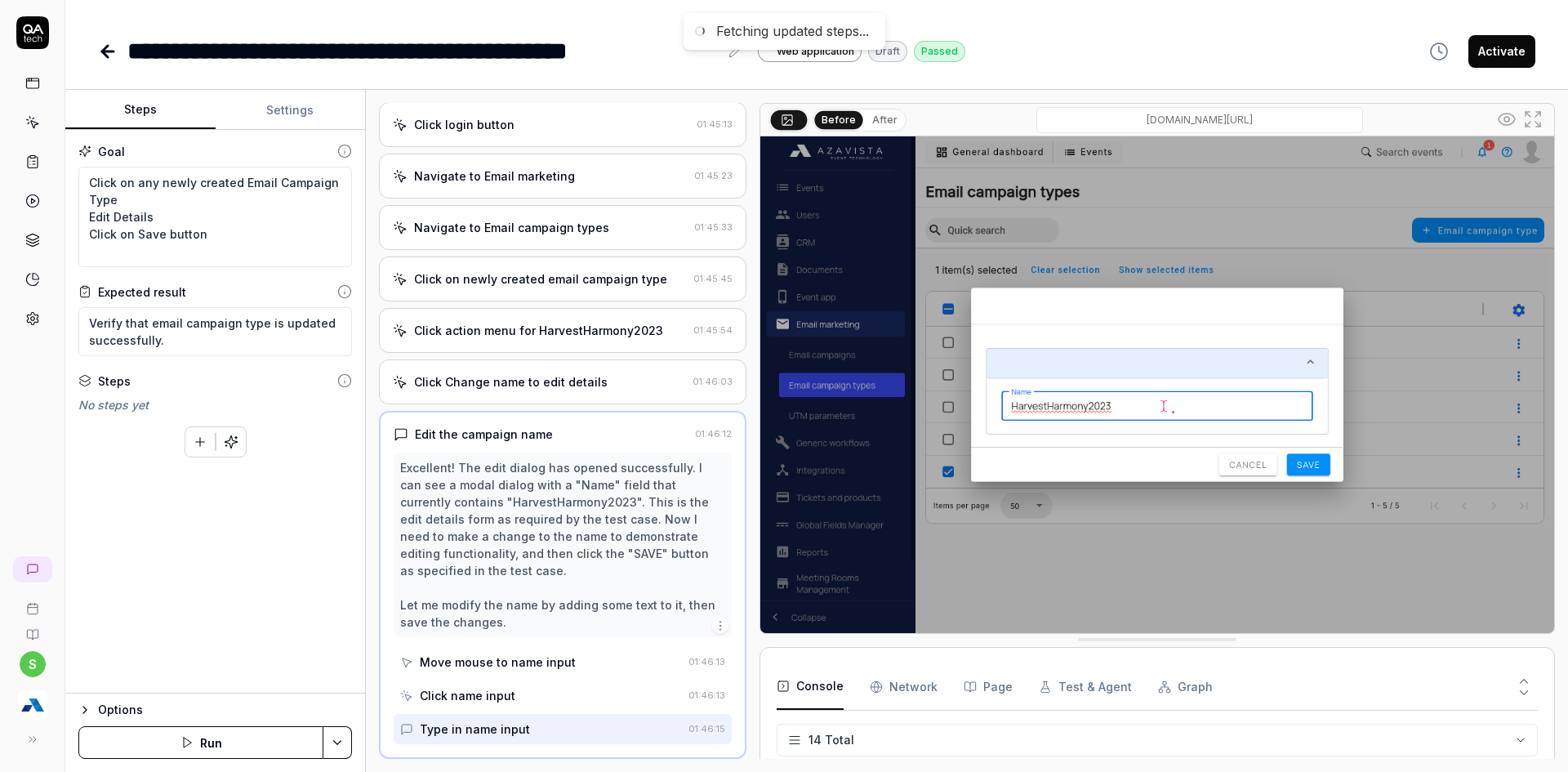
click at [1509, 46] on button "Activate" at bounding box center [1501, 52] width 67 height 33
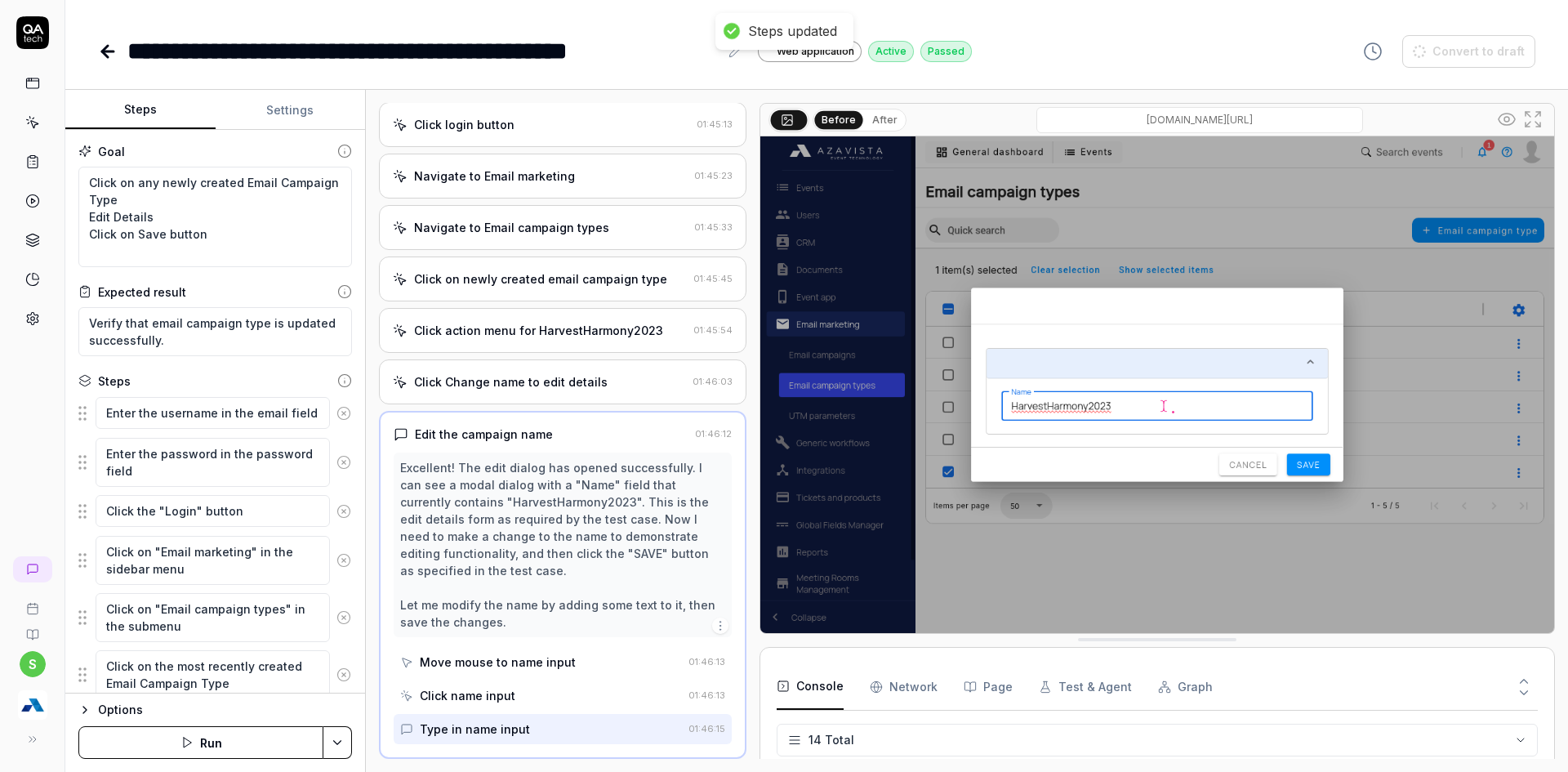
click at [103, 43] on icon at bounding box center [107, 51] width 20 height 20
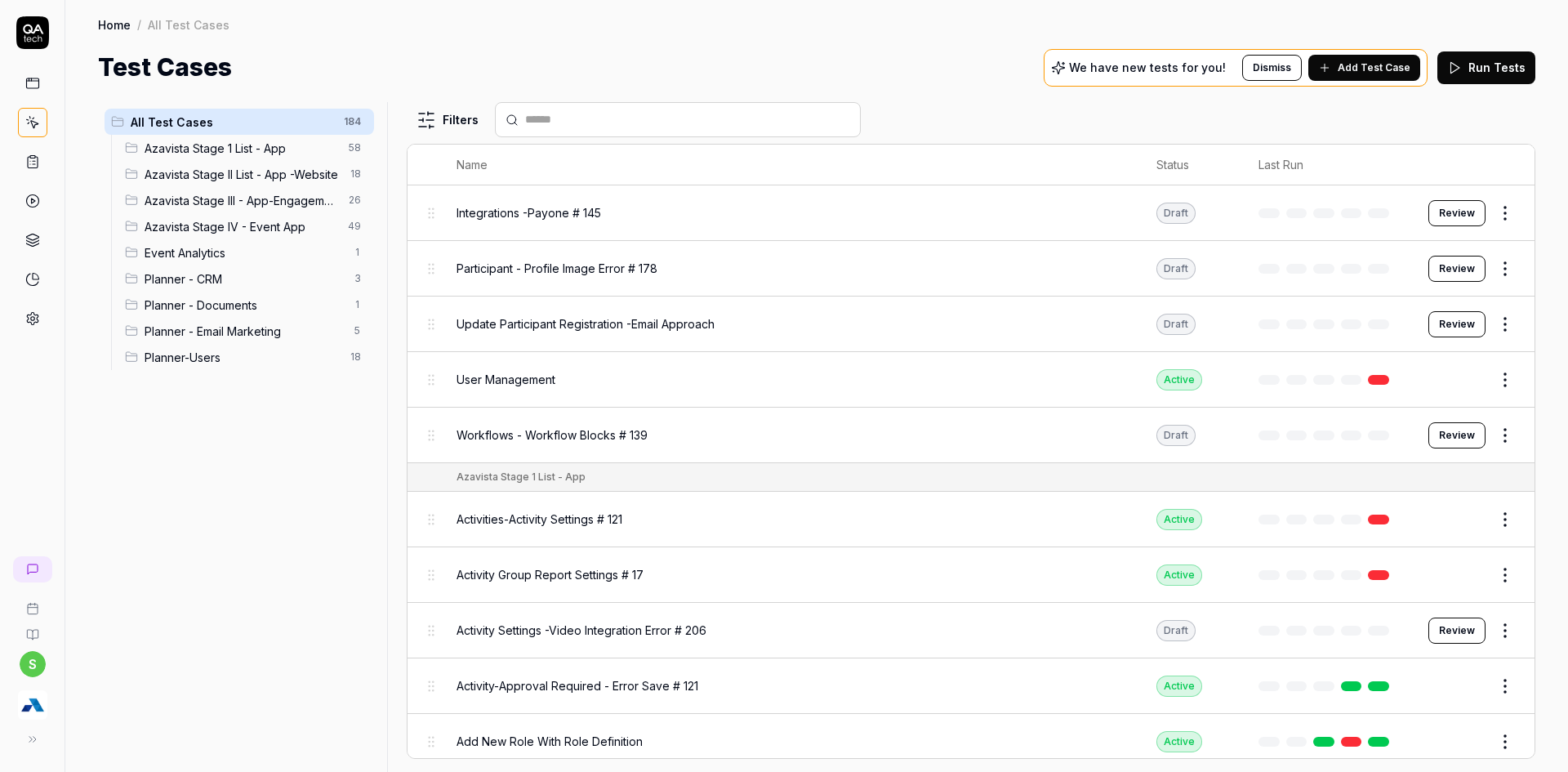
click at [1371, 75] on button "Add Test Case" at bounding box center [1364, 68] width 112 height 26
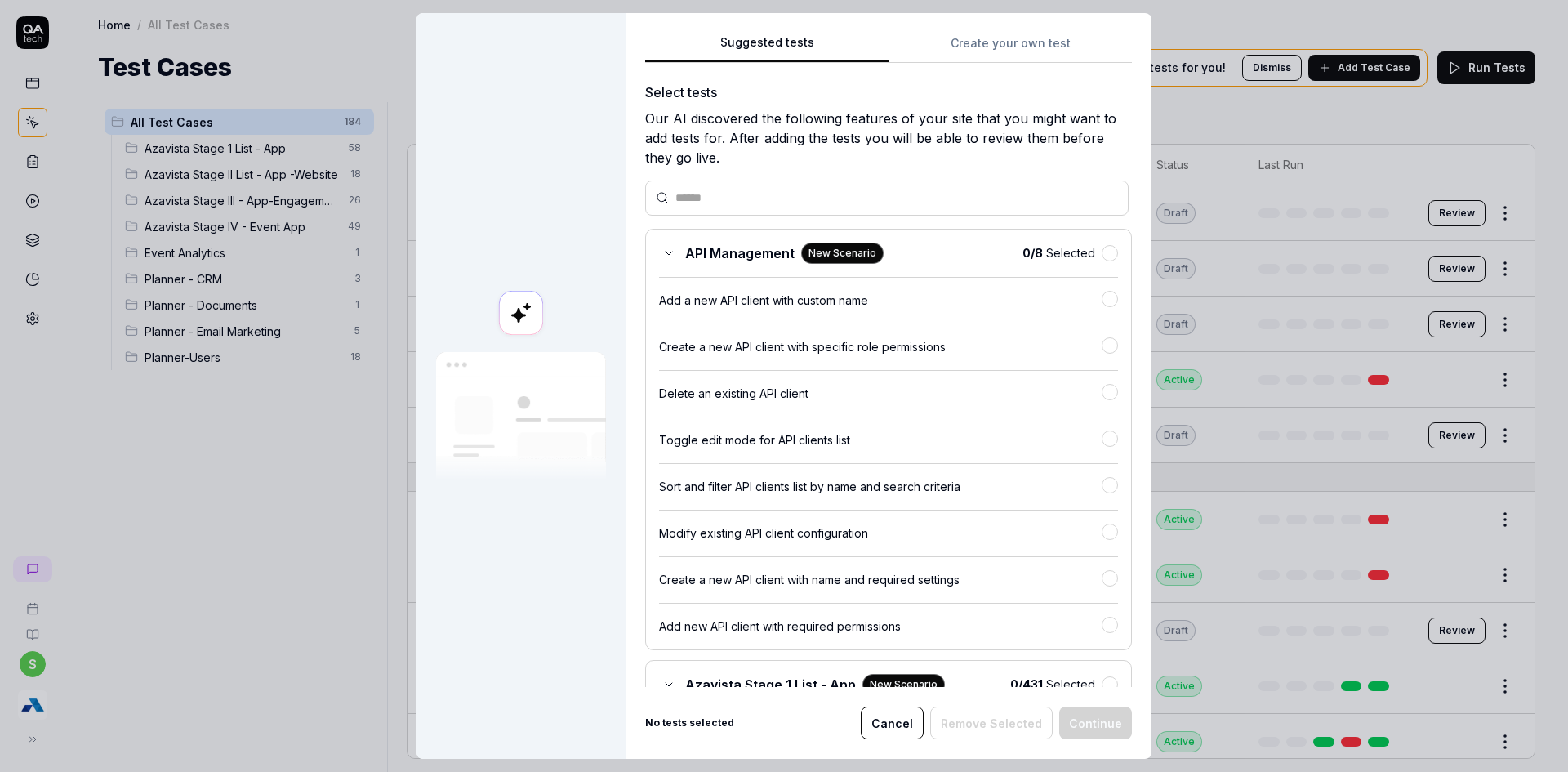
click at [904, 735] on button "Cancel" at bounding box center [892, 723] width 63 height 33
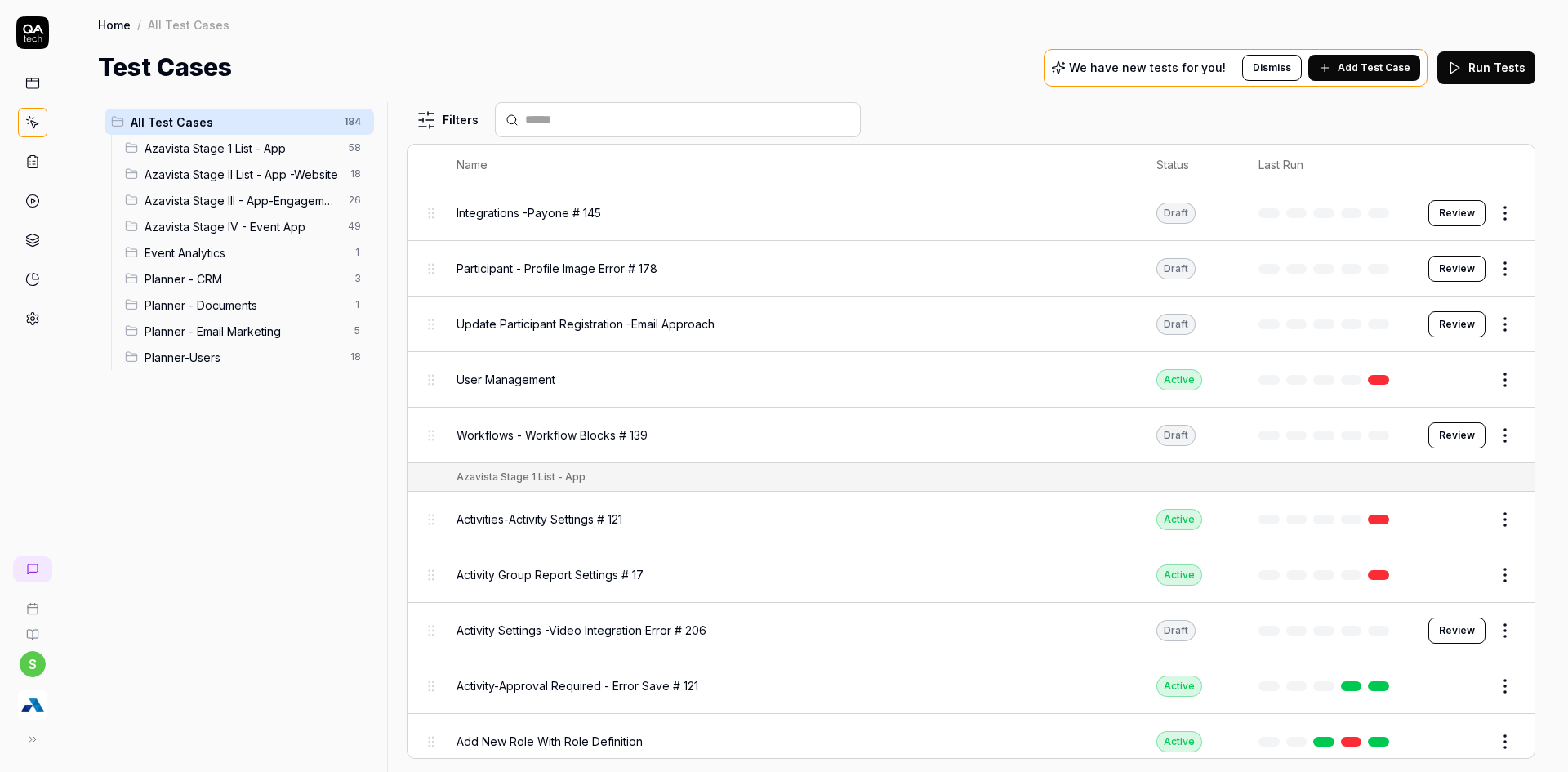
click at [1314, 58] on div "Dismiss Add Test Case" at bounding box center [1331, 68] width 178 height 26
click at [1355, 71] on span "Add Test Case" at bounding box center [1374, 68] width 73 height 15
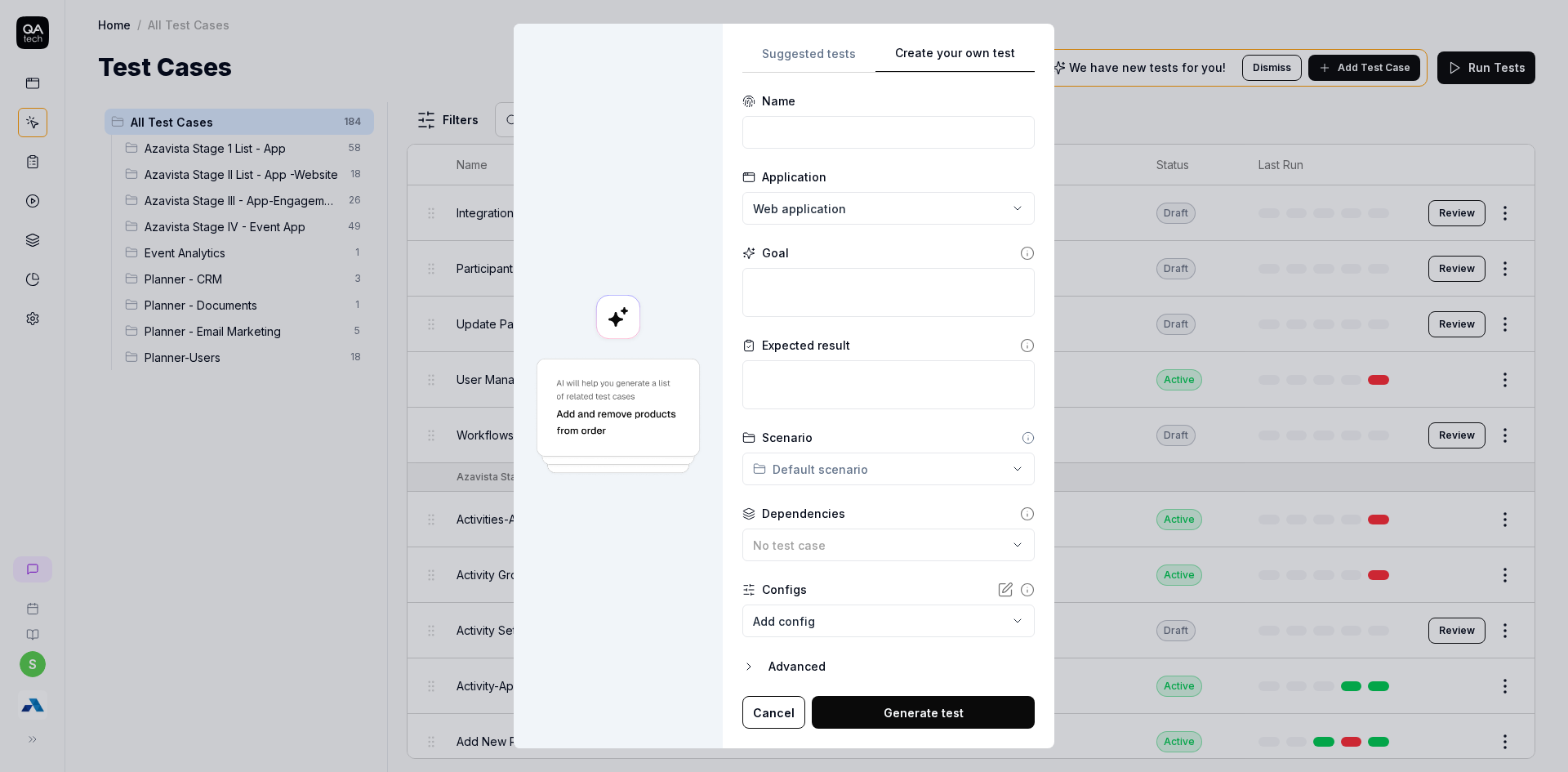
click at [1008, 46] on button "Create your own test" at bounding box center [955, 58] width 159 height 29
click at [807, 127] on input at bounding box center [889, 132] width 292 height 33
click at [899, 140] on input "Email Campaign Type -Edit Email Campaign Type" at bounding box center [889, 132] width 292 height 33
click at [881, 135] on input "Email Campaign Type -Edit Email Campaign Type" at bounding box center [889, 132] width 292 height 33
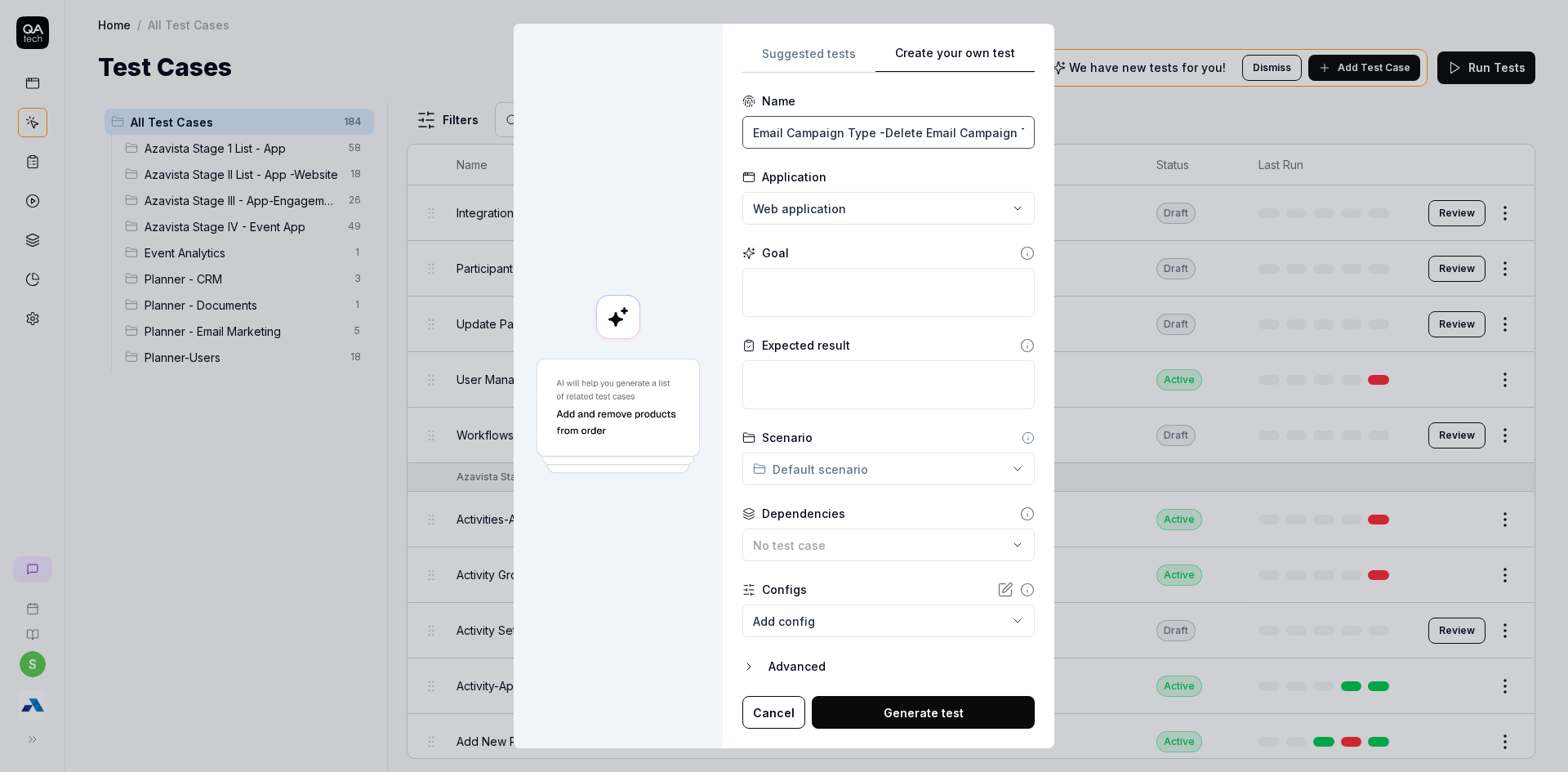
scroll to position [0, 22]
drag, startPoint x: 940, startPoint y: 142, endPoint x: 1000, endPoint y: 141, distance: 60.0
click at [1000, 141] on input "Email Campaign Type -Delete Email Campaign Type" at bounding box center [889, 132] width 292 height 33
click at [835, 296] on textarea at bounding box center [889, 293] width 292 height 49
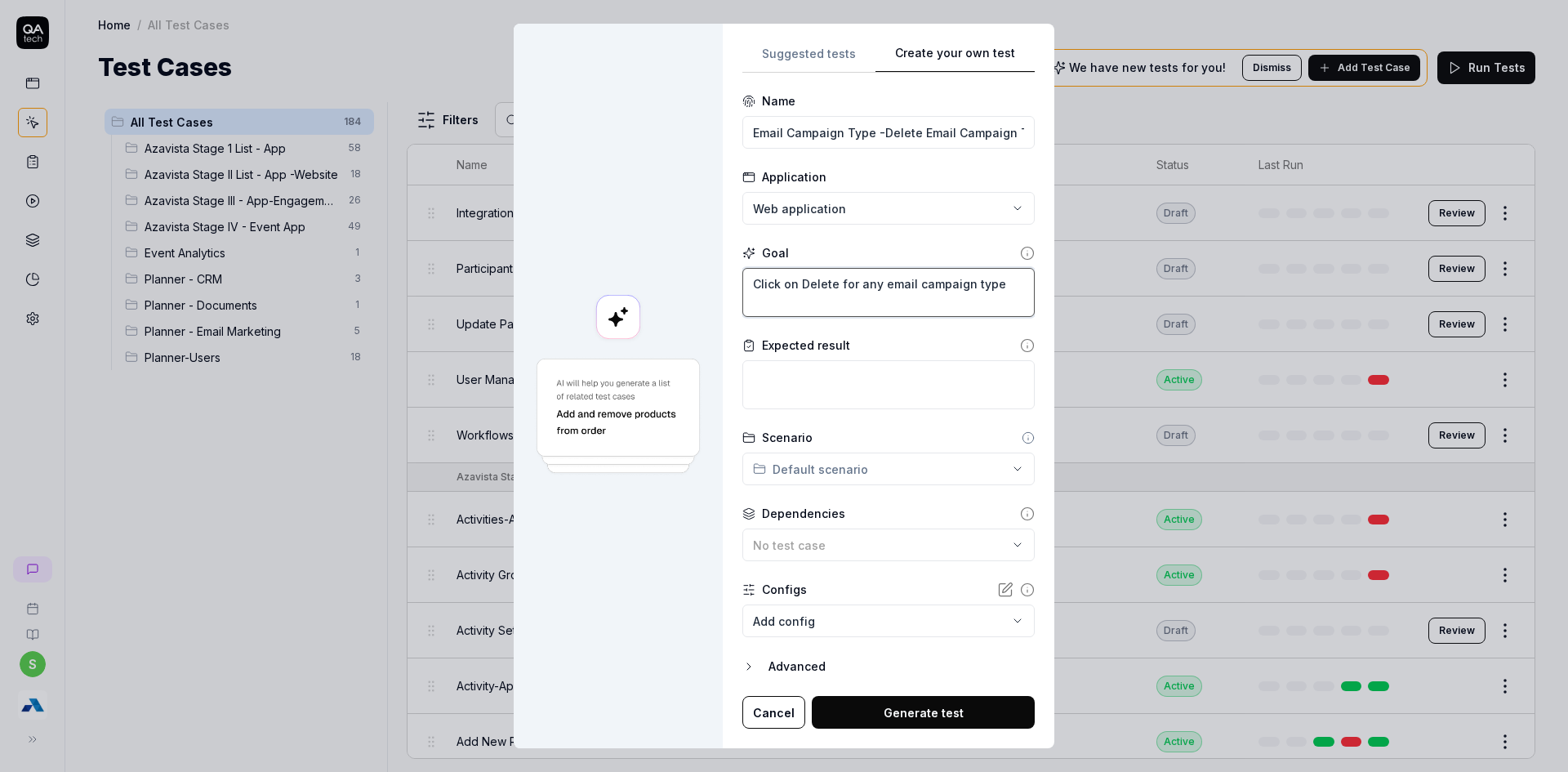
click at [796, 285] on textarea "Click on Delete for any email campaign type" at bounding box center [889, 293] width 292 height 49
click at [837, 286] on textarea "Click on Delete for any email campaign type" at bounding box center [889, 293] width 292 height 49
click at [752, 286] on textarea "Click on Delete from action for any email campaign type" at bounding box center [889, 293] width 292 height 49
click at [926, 280] on textarea "Click on Delete from action for any email campaign type" at bounding box center [889, 293] width 292 height 49
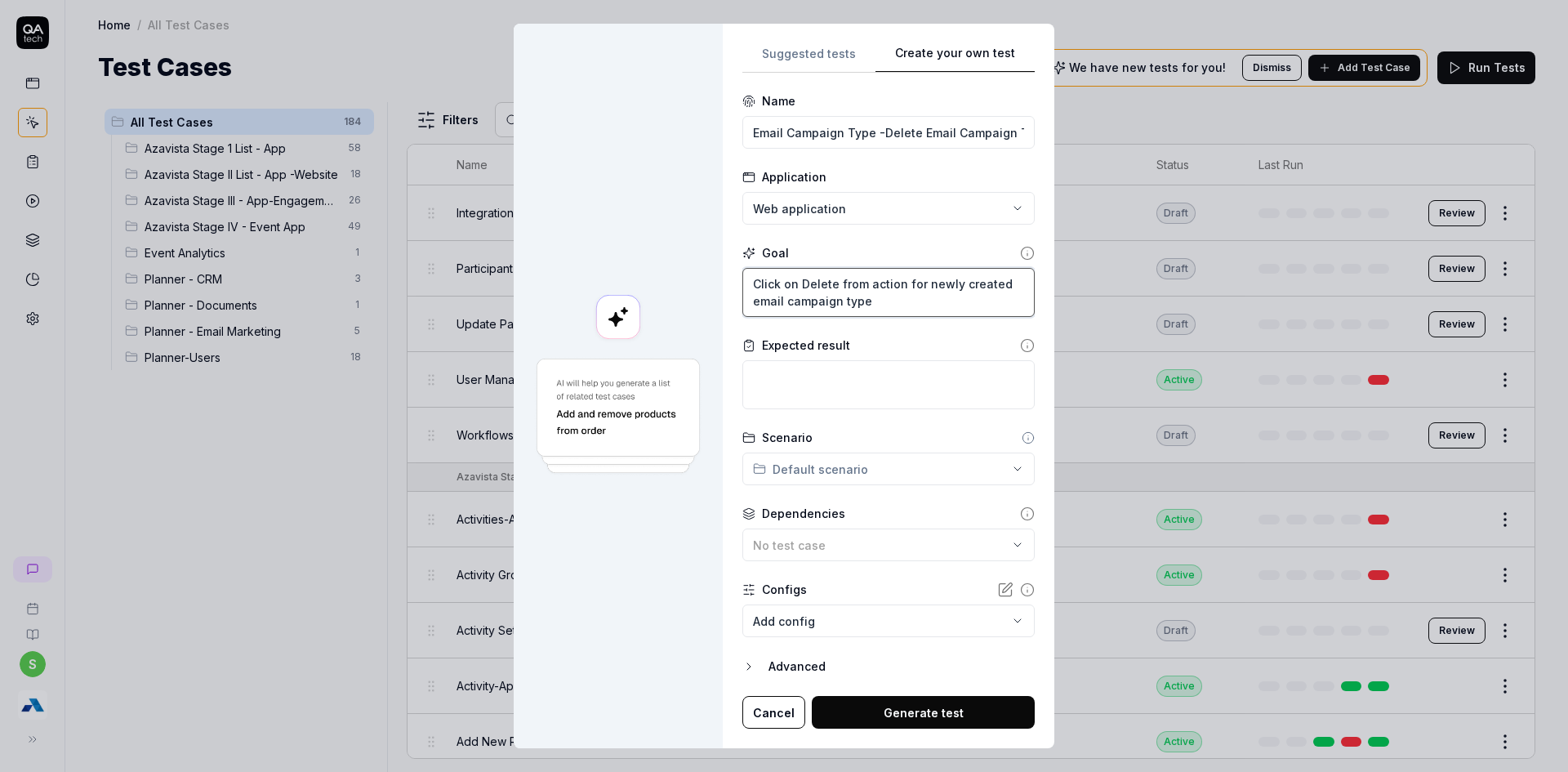
click at [906, 283] on textarea "Click on Delete from action for newly created email campaign type" at bounding box center [889, 293] width 292 height 49
click at [904, 285] on textarea "Click on Delete from action for newly created email campaign type" at bounding box center [889, 293] width 292 height 49
click at [801, 385] on textarea at bounding box center [889, 384] width 292 height 49
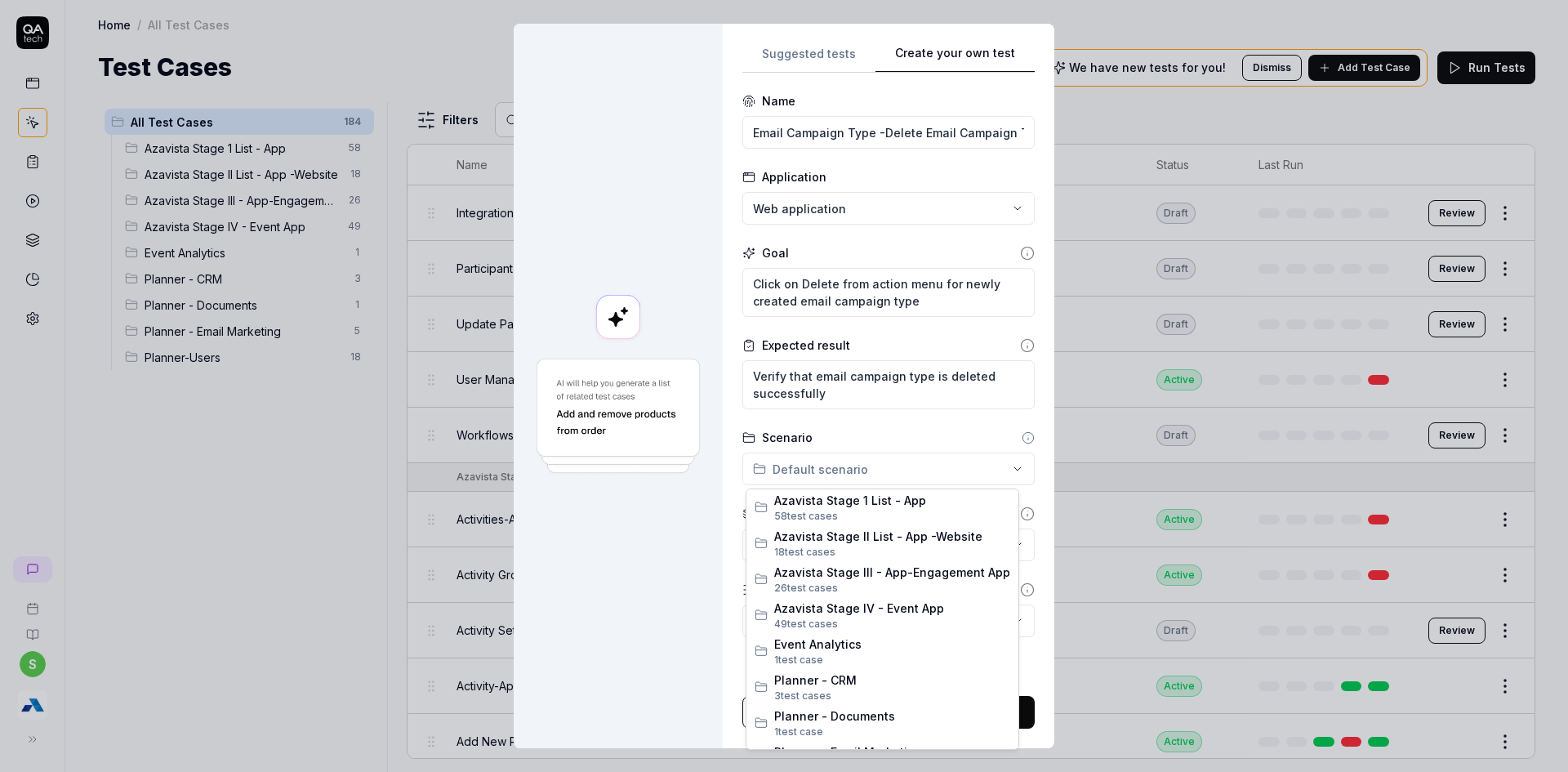
click at [808, 460] on div "**********" at bounding box center [784, 386] width 1568 height 772
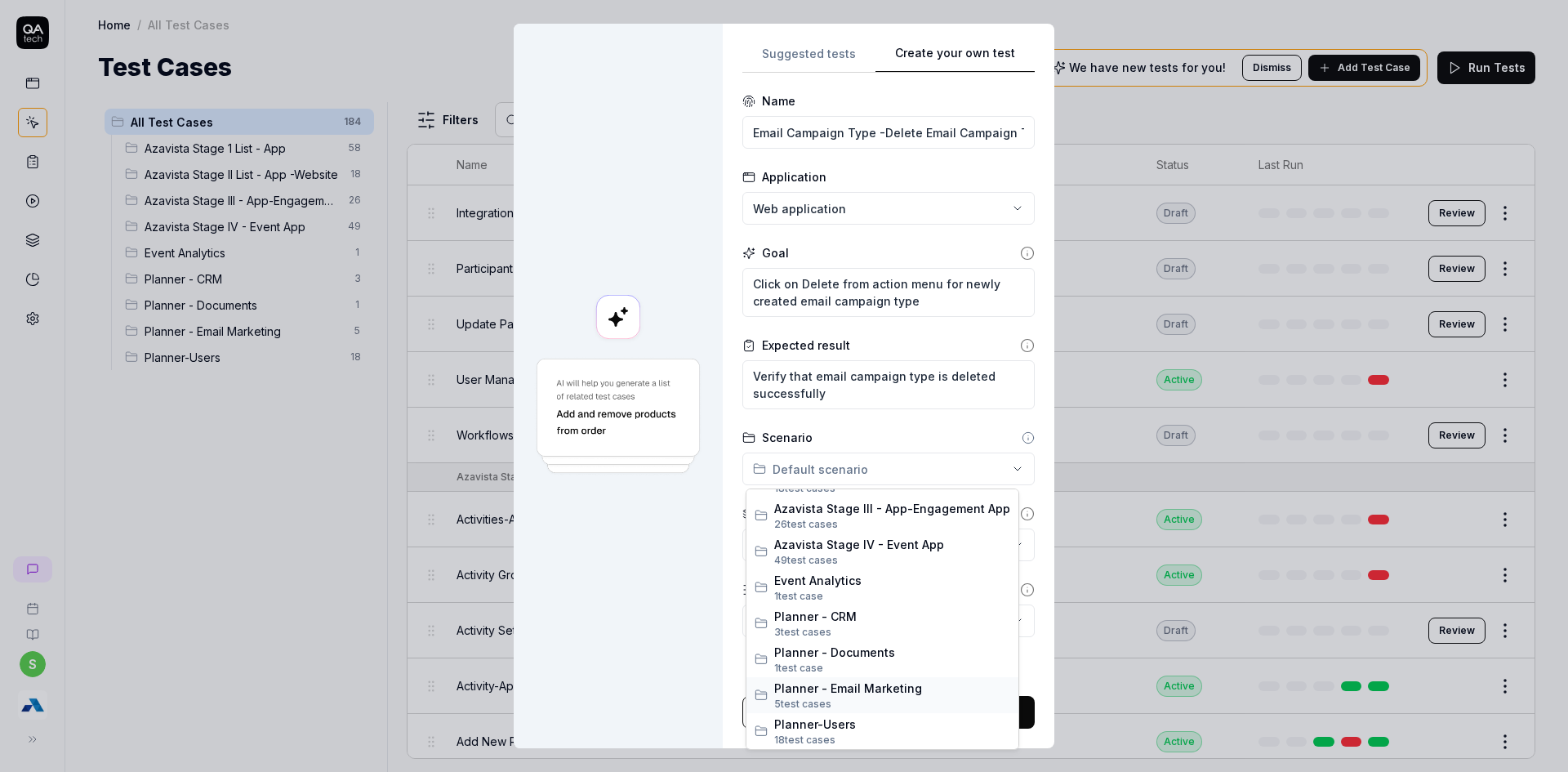
click at [893, 695] on span "Planner - Email Marketing" at bounding box center [892, 688] width 236 height 17
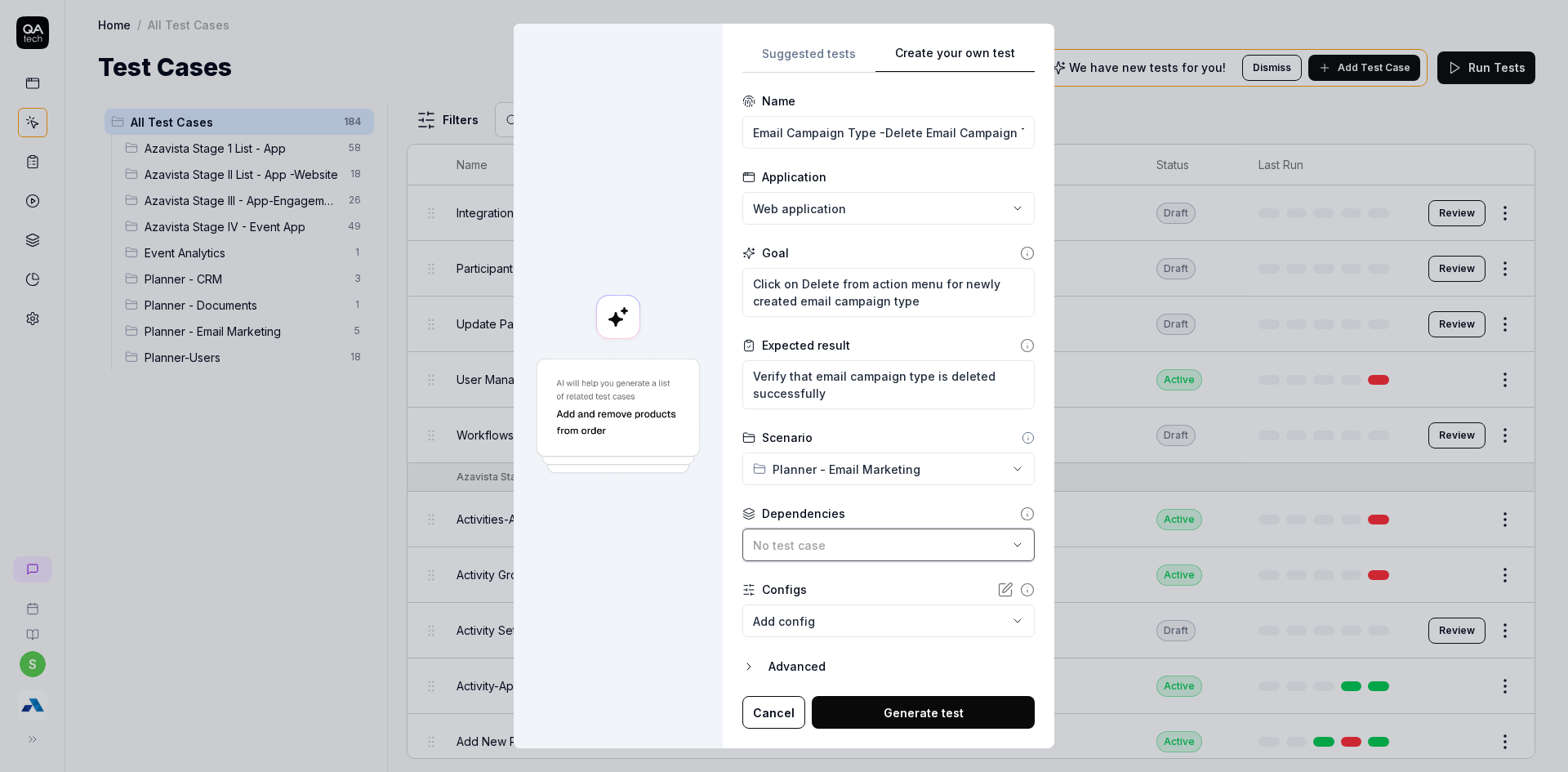
click at [877, 556] on button "No test case" at bounding box center [889, 545] width 292 height 33
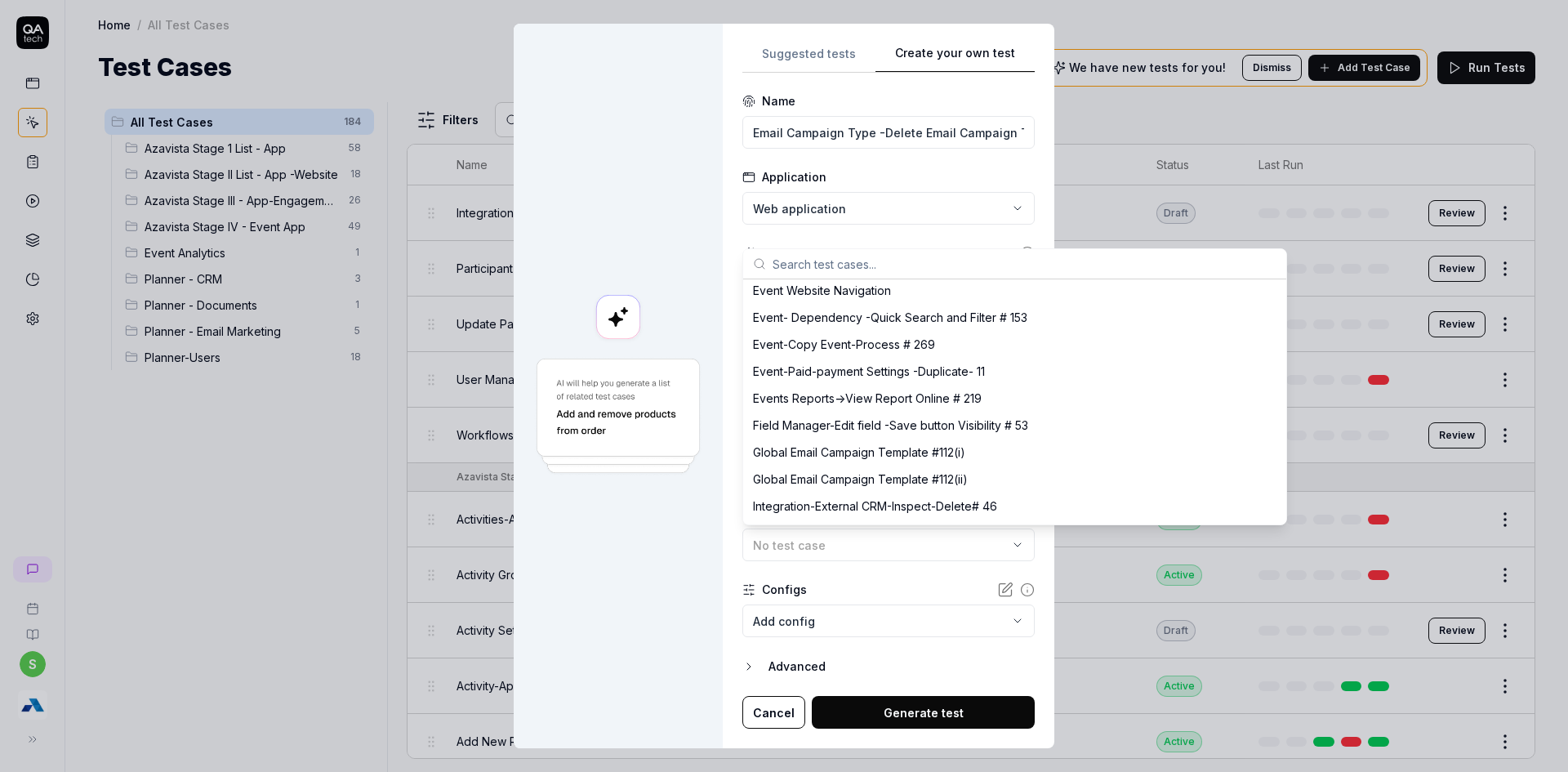
scroll to position [980, 0]
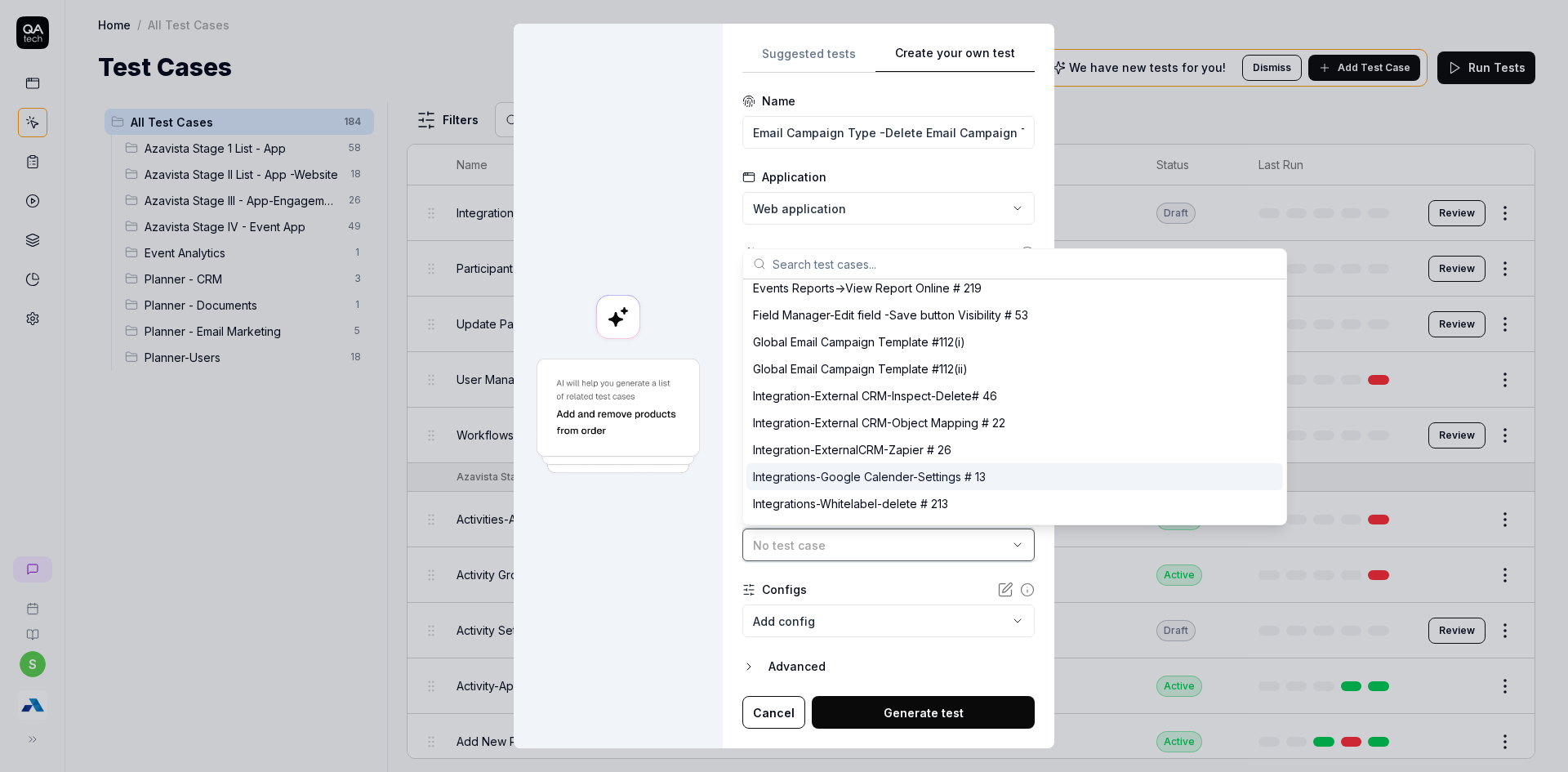
click at [751, 530] on button "No test case" at bounding box center [889, 545] width 292 height 33
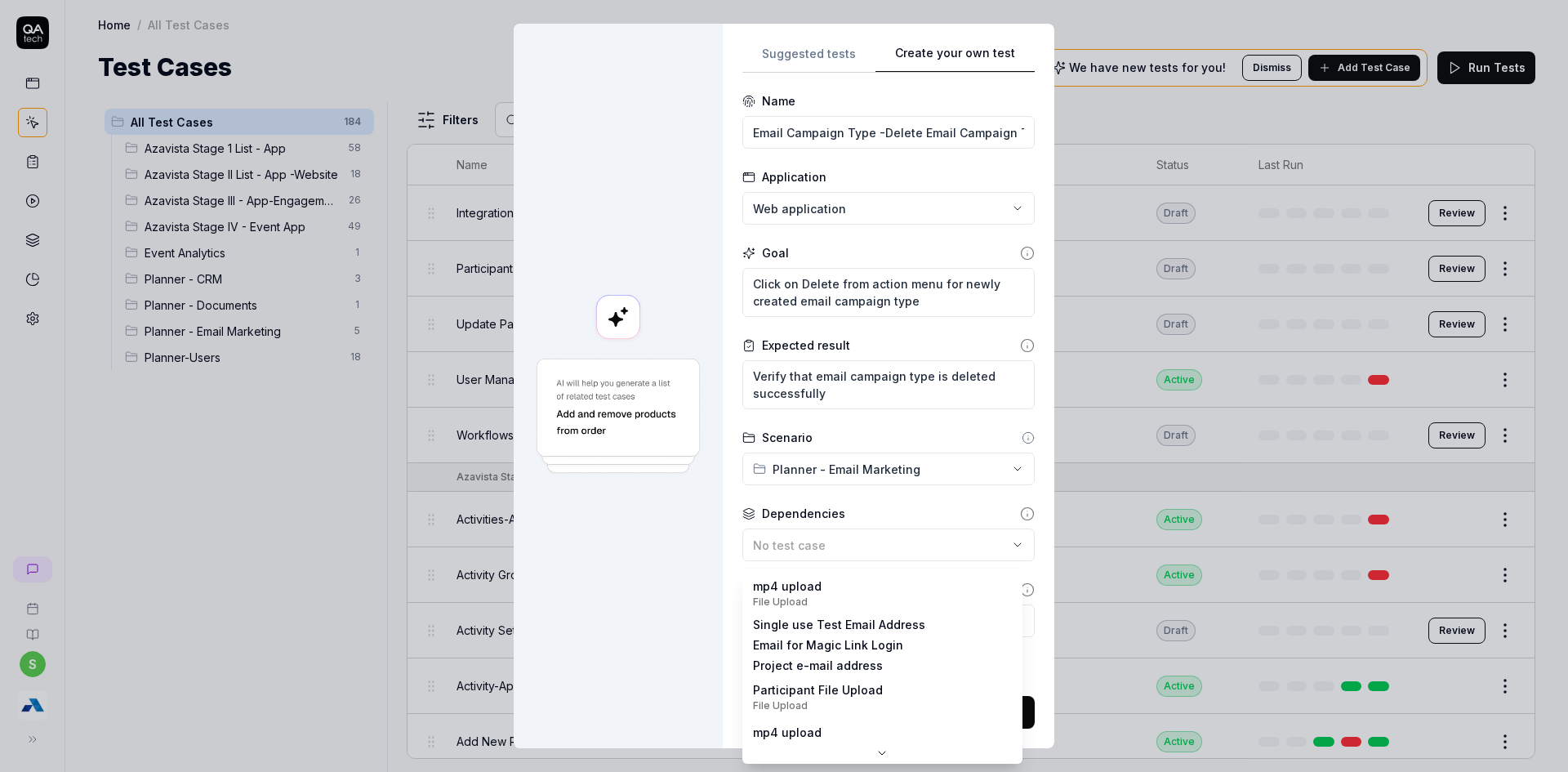
click at [899, 624] on body "s Home / All Test Cases Home / All Test Cases Test Cases We have new tests for …" at bounding box center [784, 396] width 1568 height 791
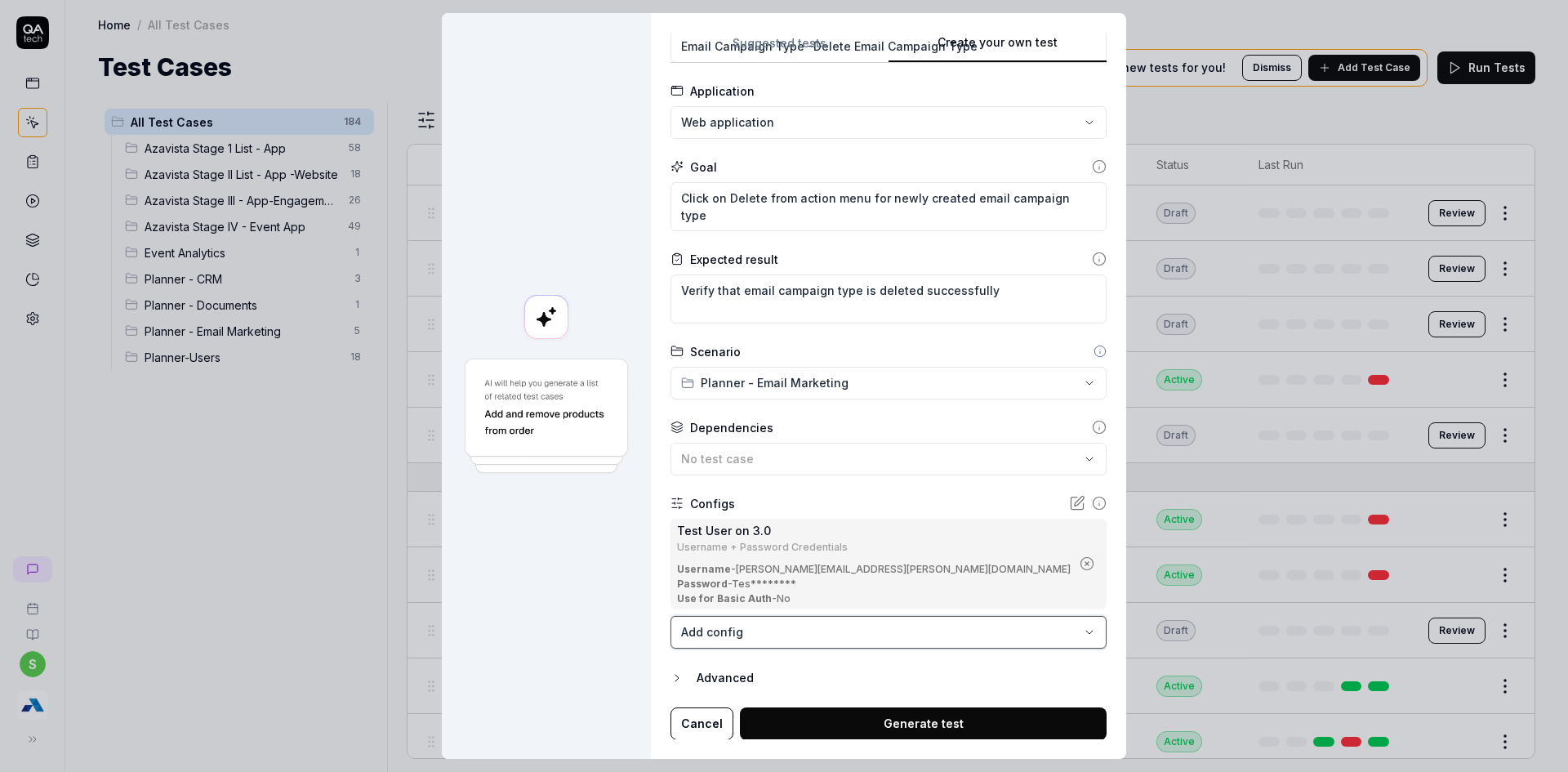
scroll to position [77, 0]
click at [923, 718] on button "Generate test" at bounding box center [923, 723] width 367 height 33
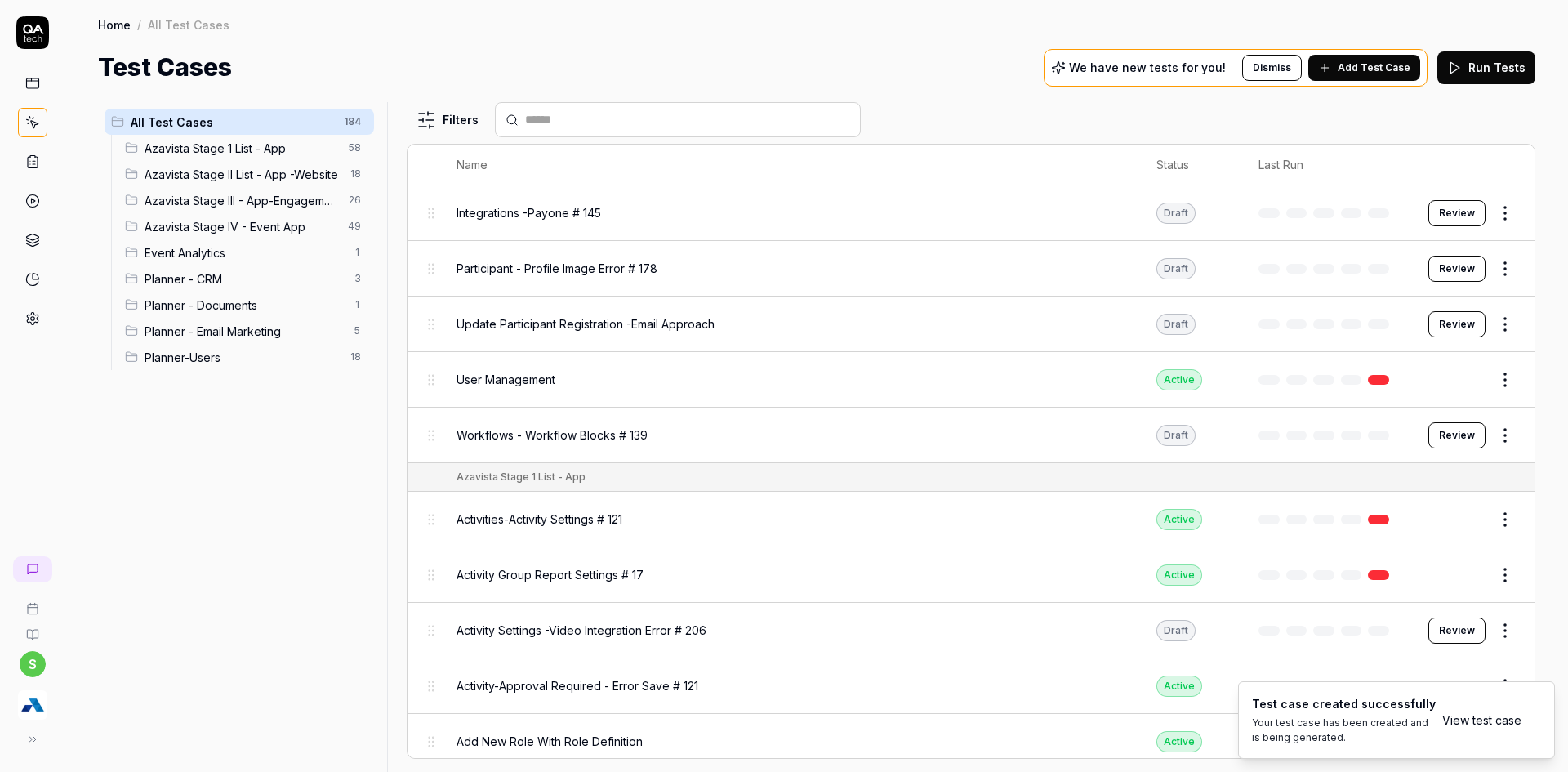
click at [1477, 718] on link "View test case" at bounding box center [1482, 720] width 80 height 17
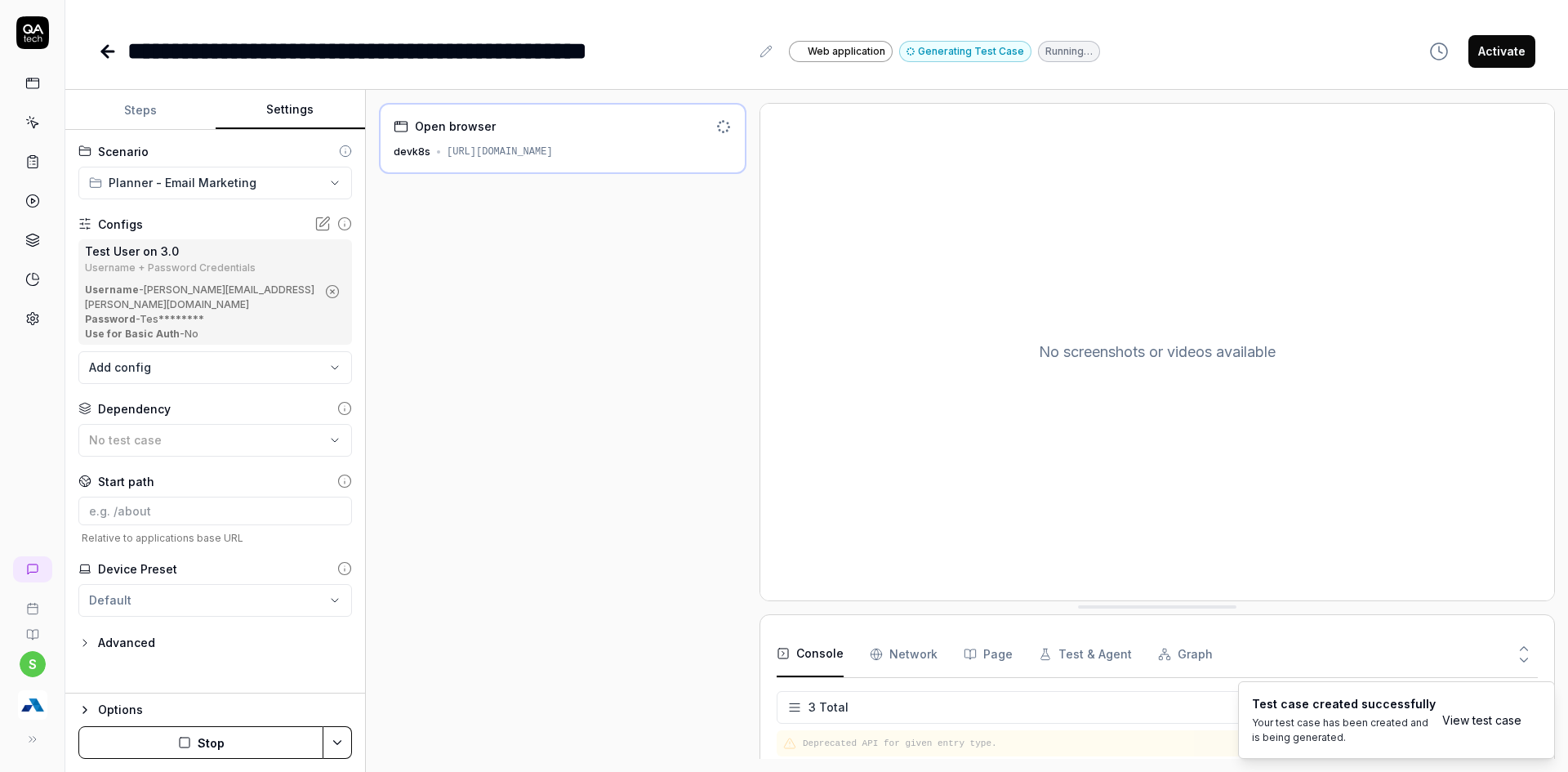
click at [305, 96] on button "Settings" at bounding box center [291, 110] width 151 height 39
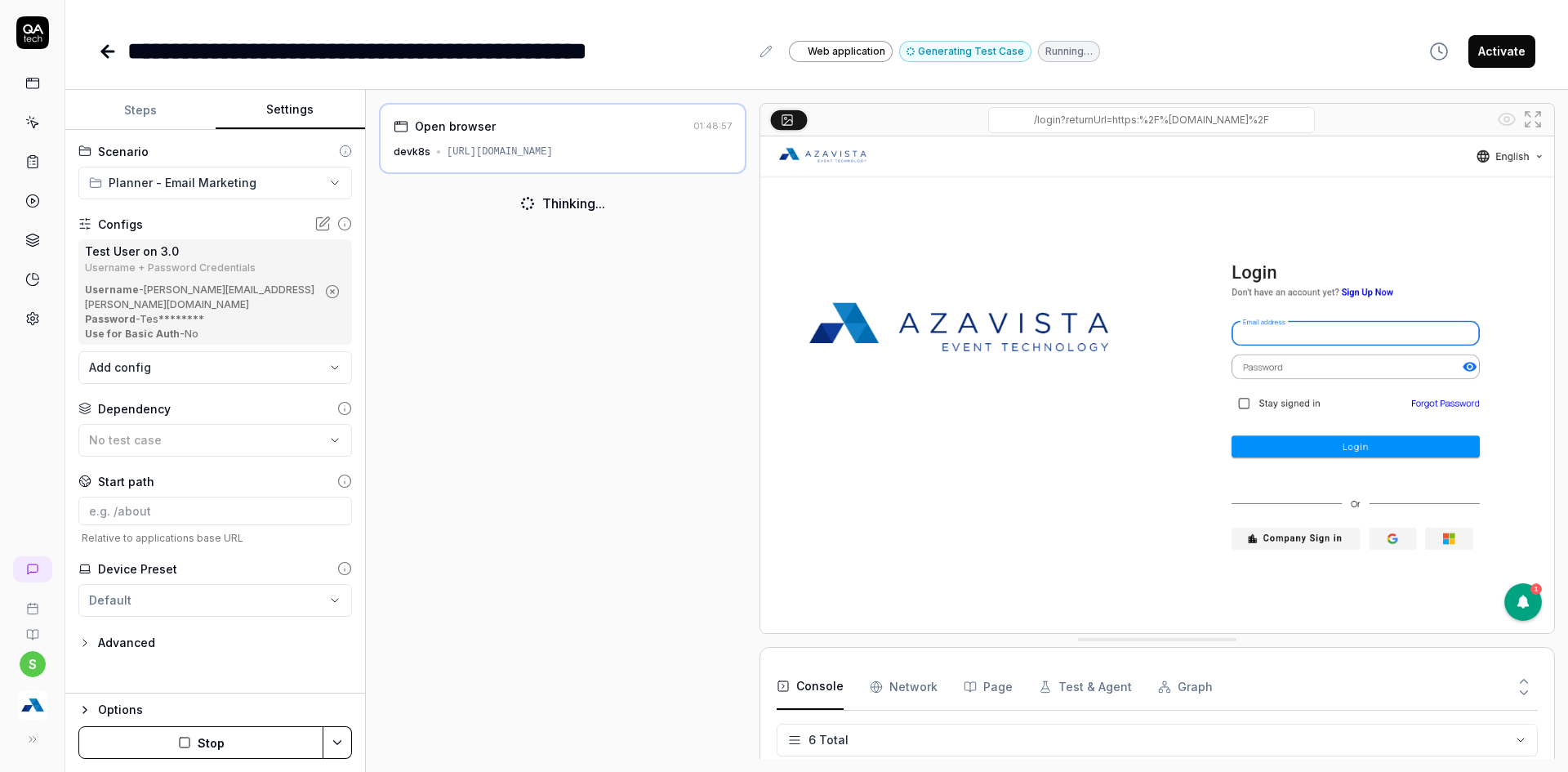
scroll to position [120, 0]
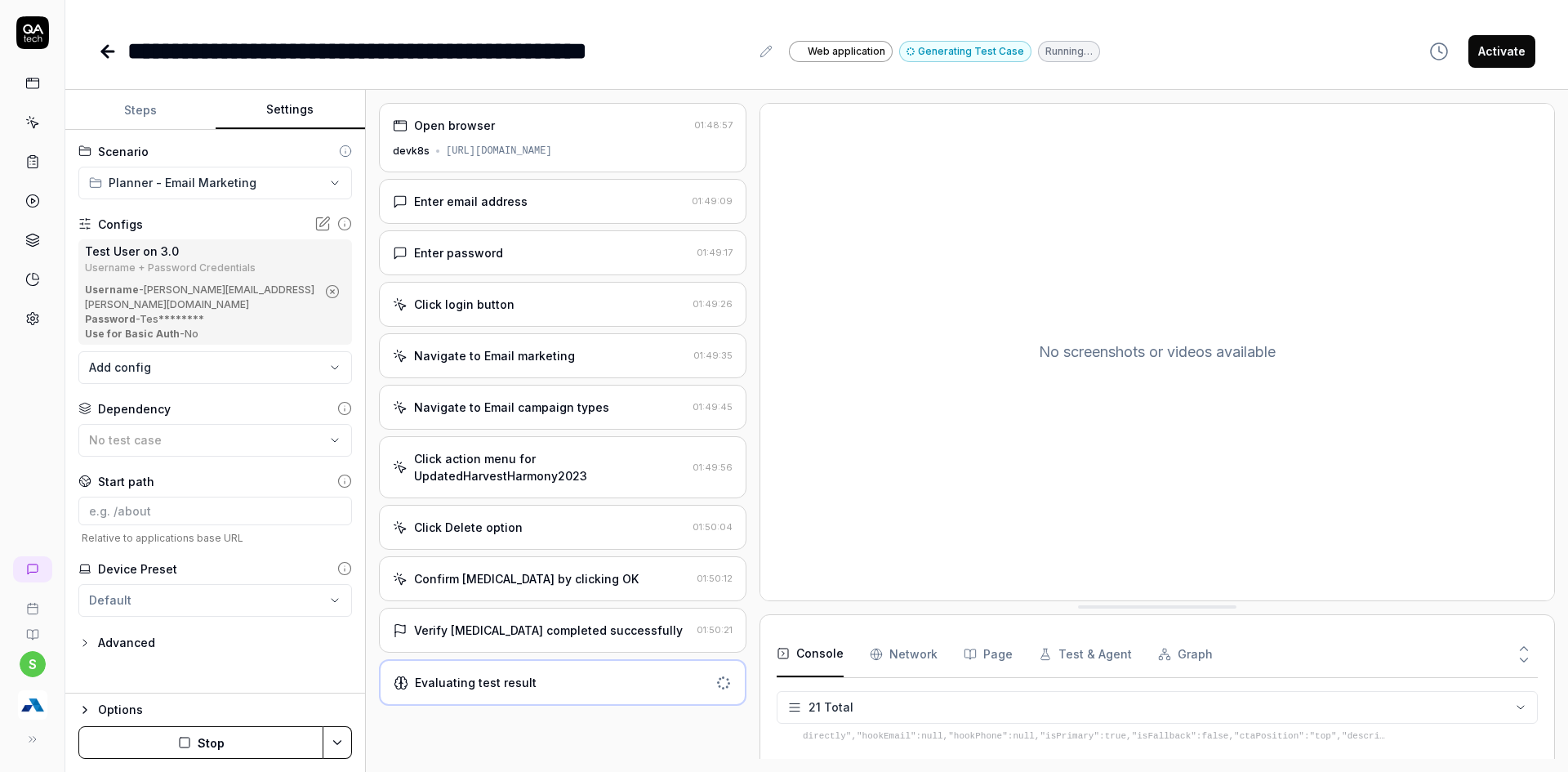
click at [1509, 58] on button "Activate" at bounding box center [1501, 52] width 67 height 33
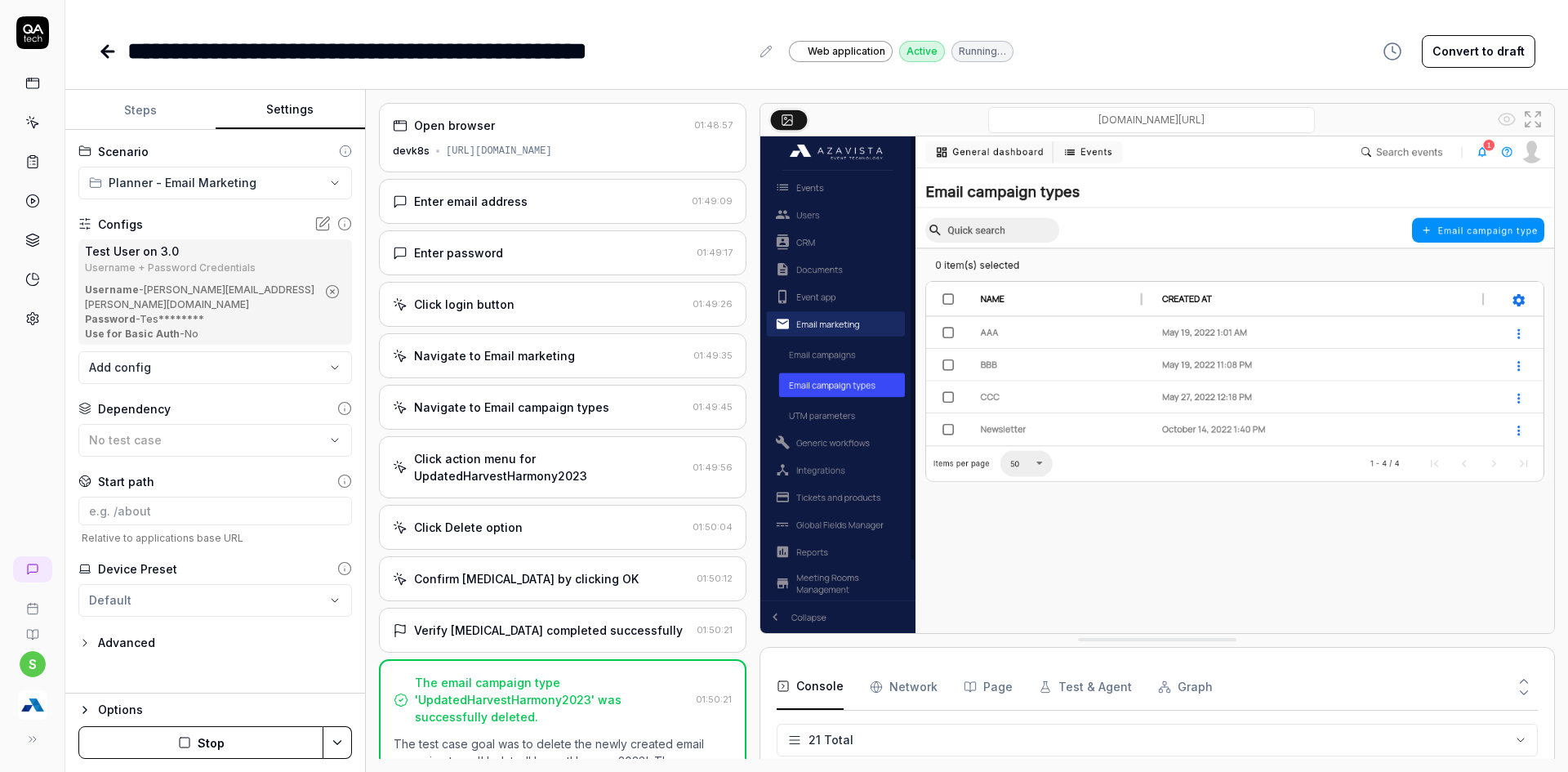
click at [112, 51] on icon at bounding box center [107, 51] width 11 height 0
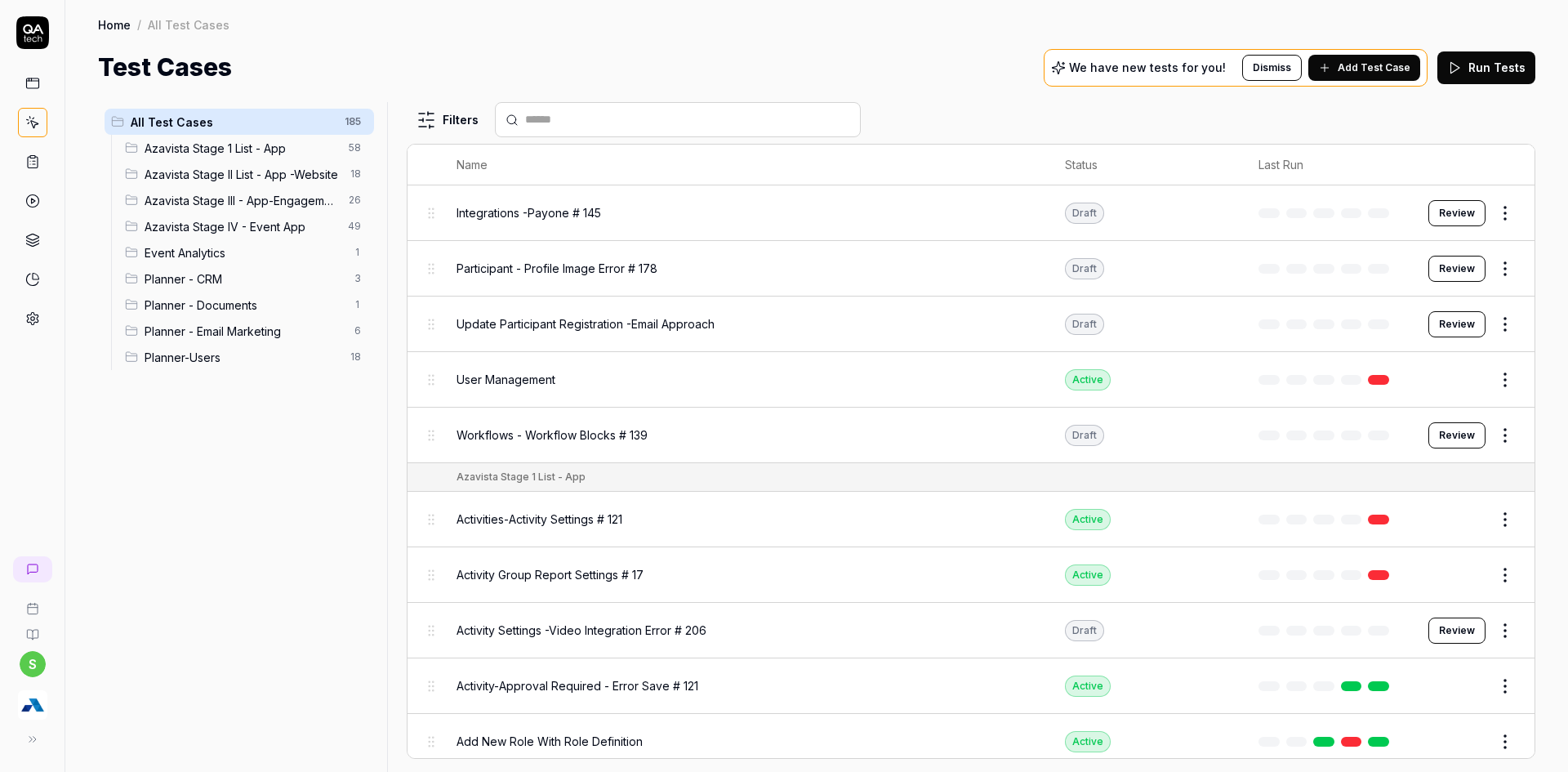
click at [1331, 61] on icon at bounding box center [1324, 68] width 13 height 13
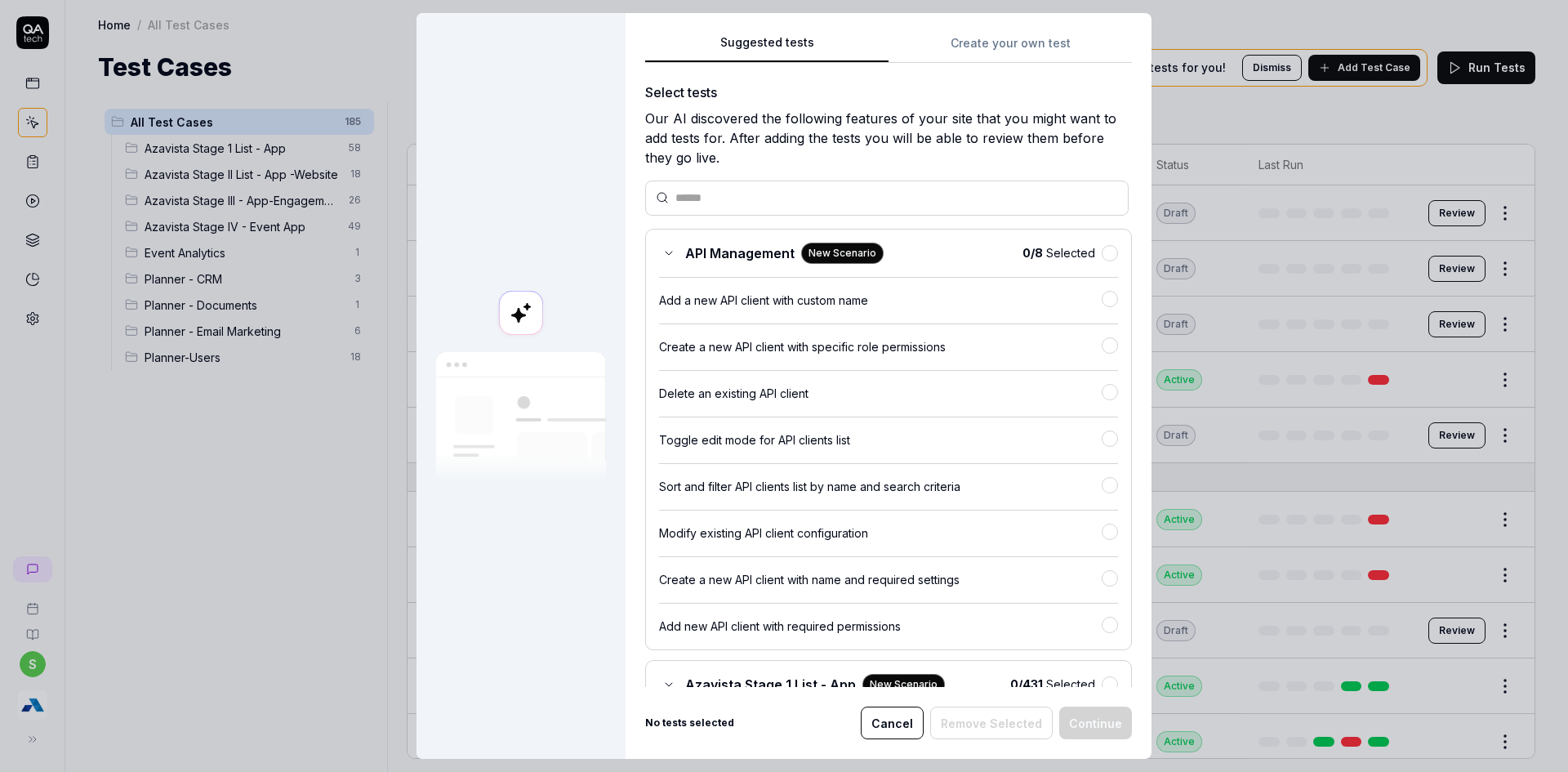
click at [998, 54] on button "Create your own test" at bounding box center [1010, 48] width 243 height 29
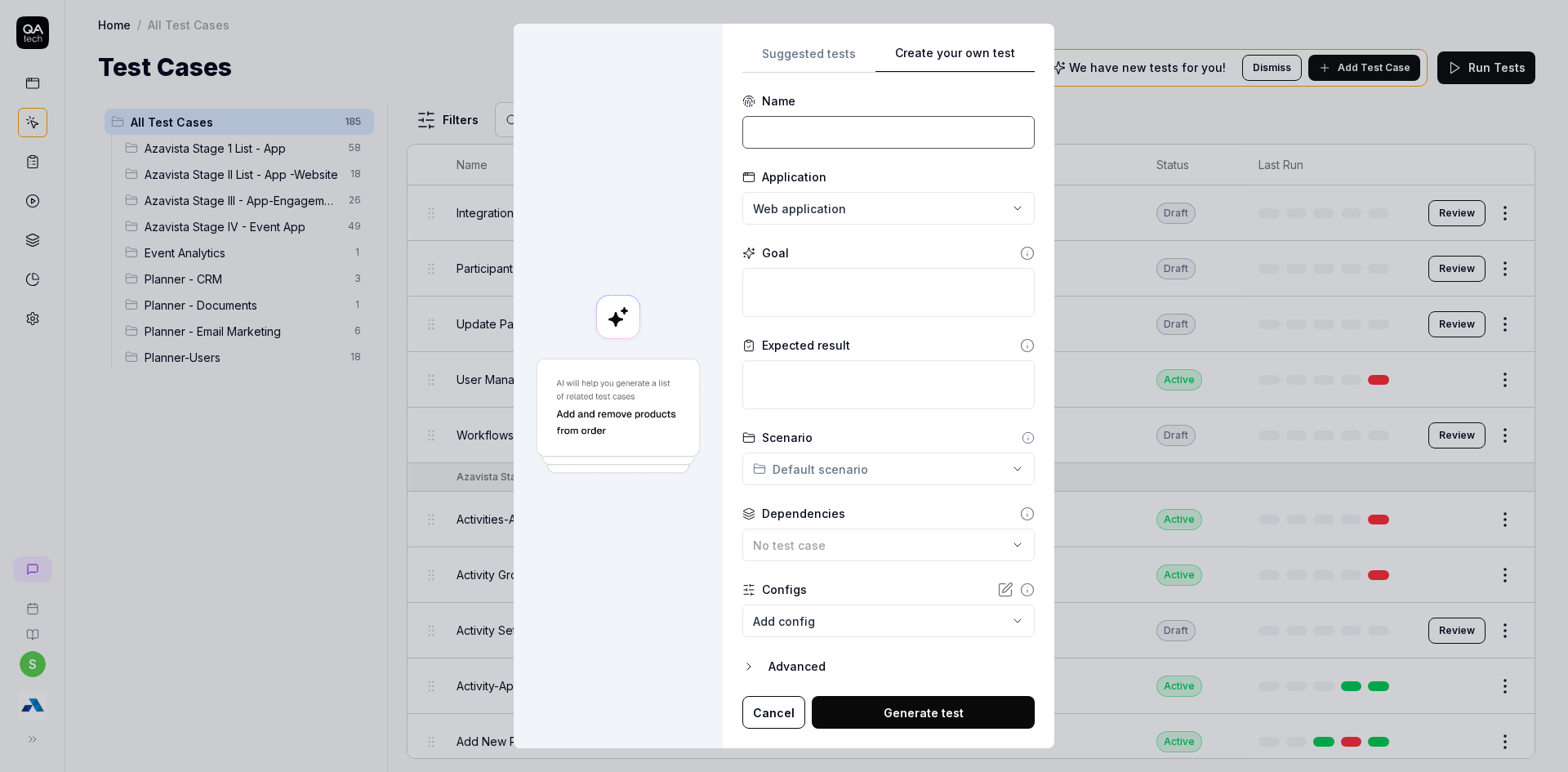
click at [804, 138] on input at bounding box center [889, 132] width 292 height 33
type input "Email Campaign Type - UTM Parameters"
click at [833, 289] on textarea at bounding box center [889, 293] width 292 height 49
type textarea "*"
type textarea "C"
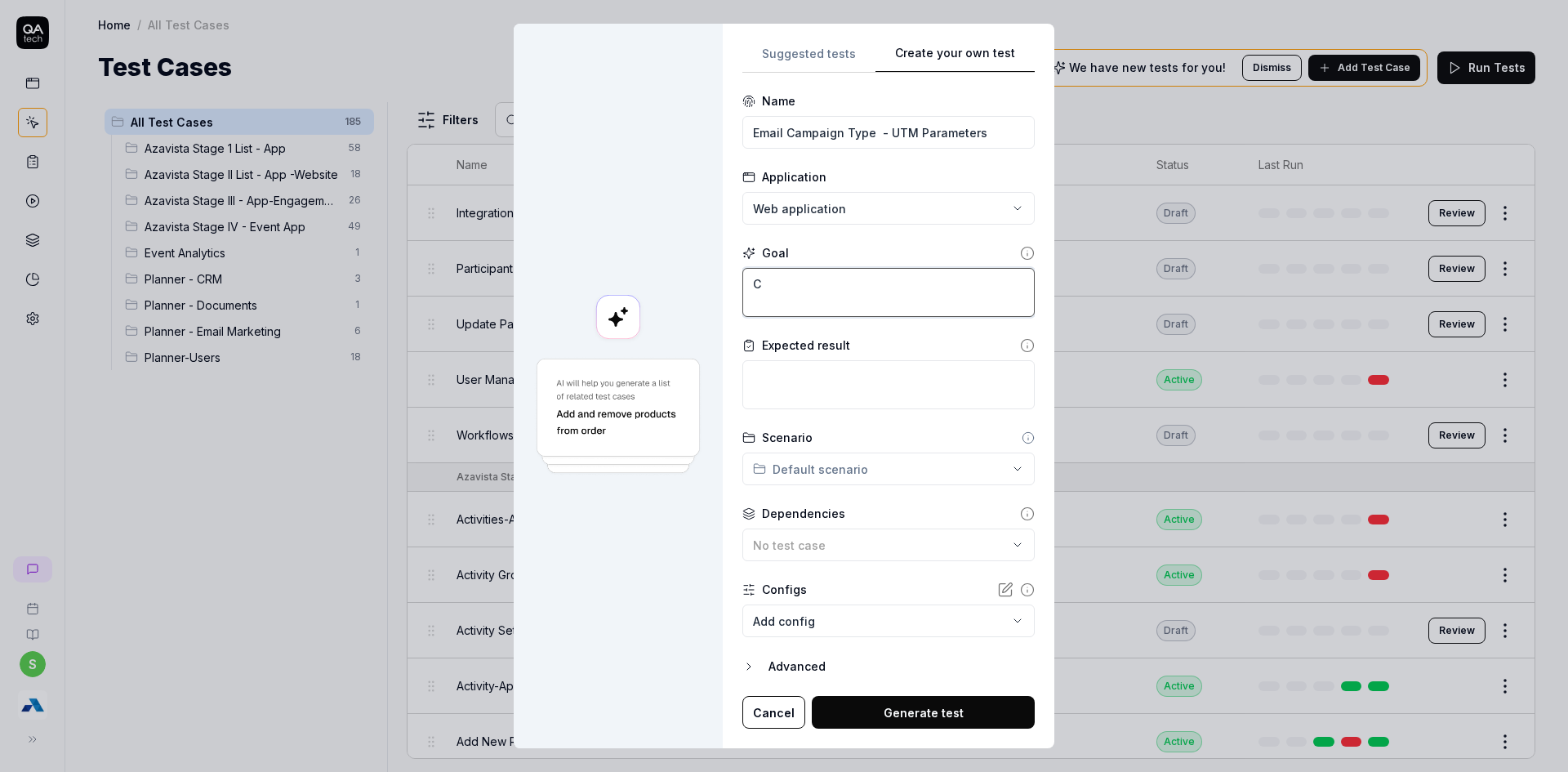
type textarea "*"
type textarea "Cl"
type textarea "*"
type textarea "Cli"
type textarea "*"
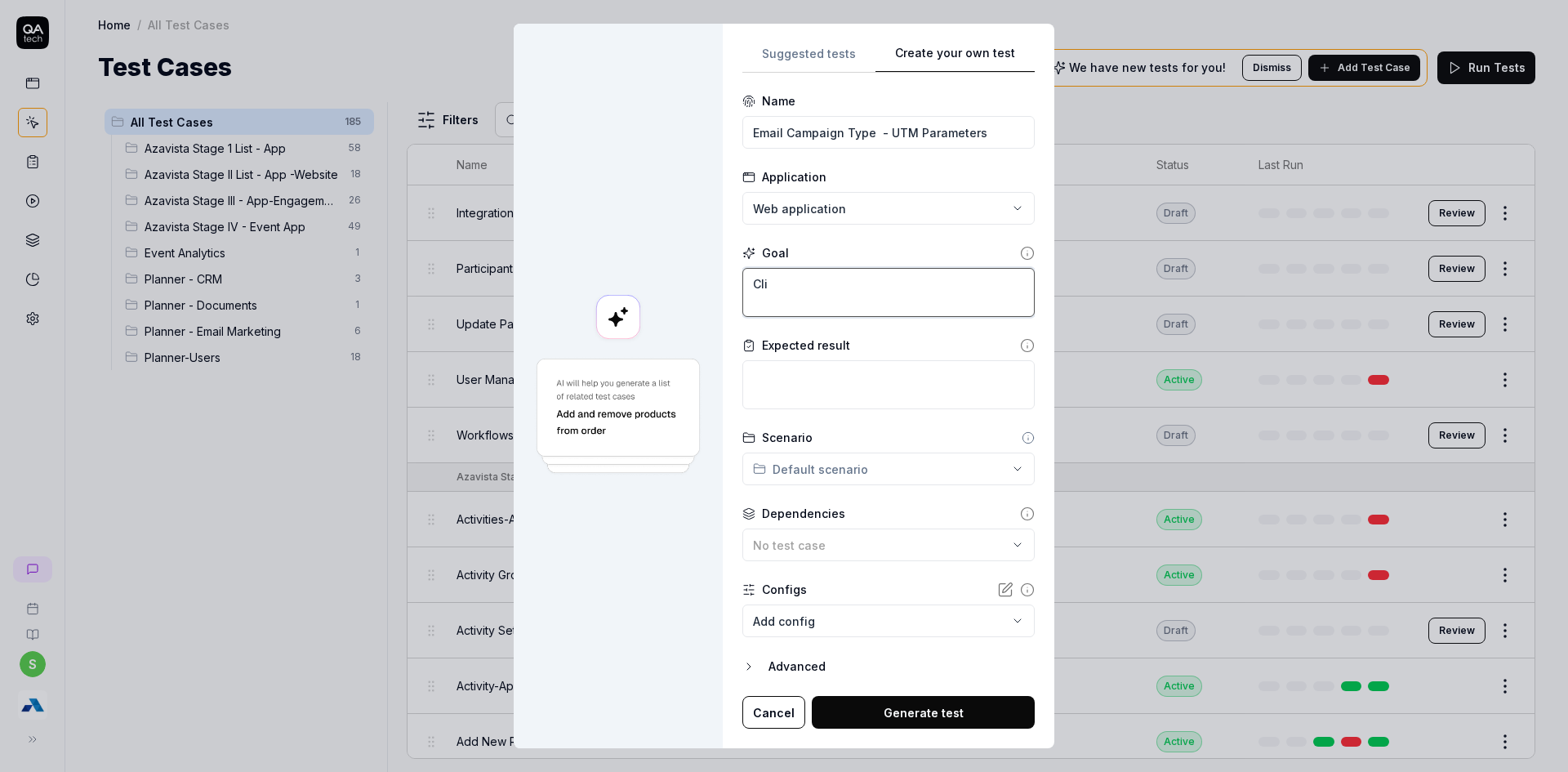
type textarea "Clic"
type textarea "*"
type textarea "Click"
type textarea "*"
type textarea "Click o"
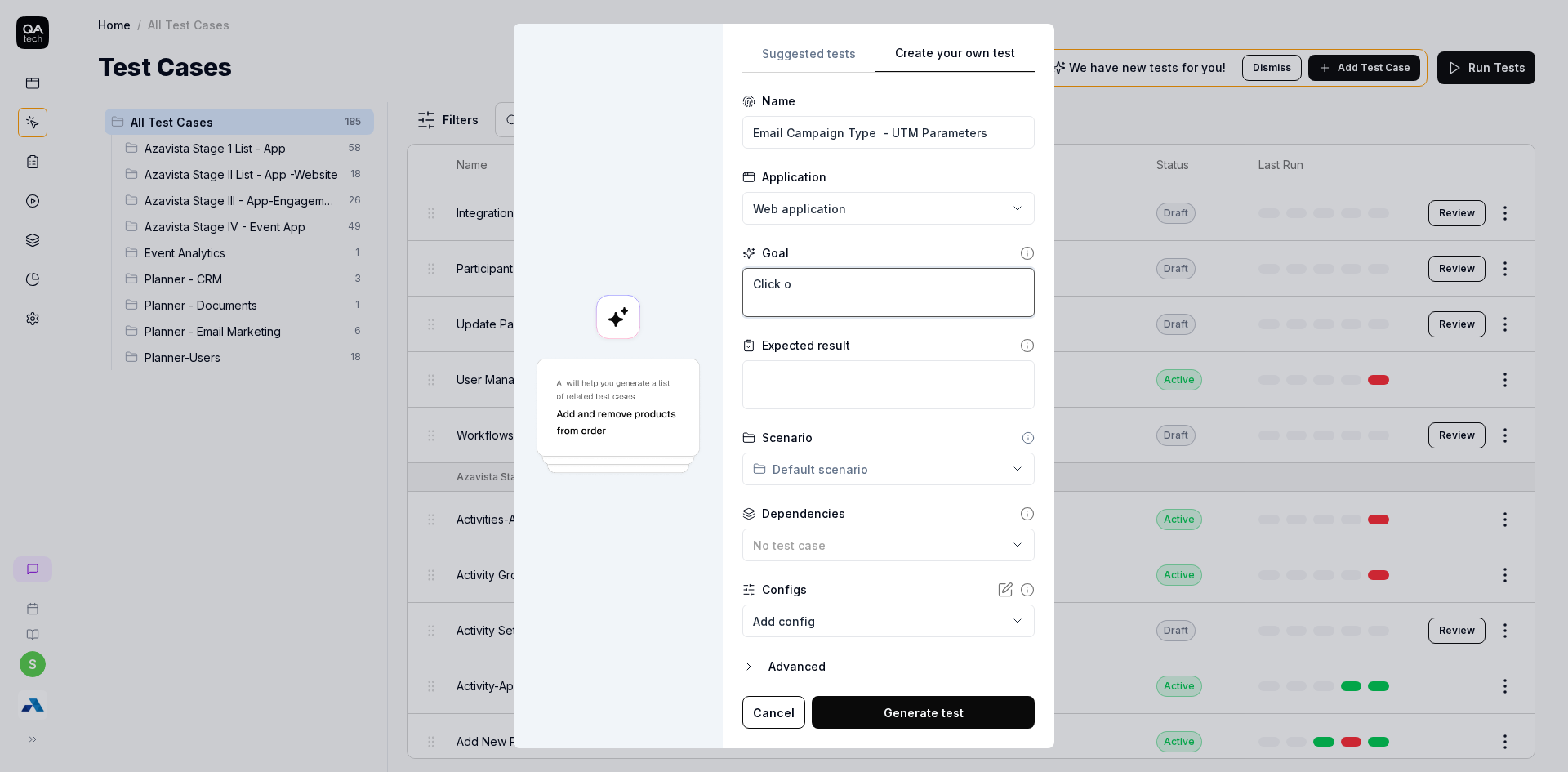
type textarea "*"
type textarea "Click on"
type textarea "*"
type textarea "Click on"
type textarea "*"
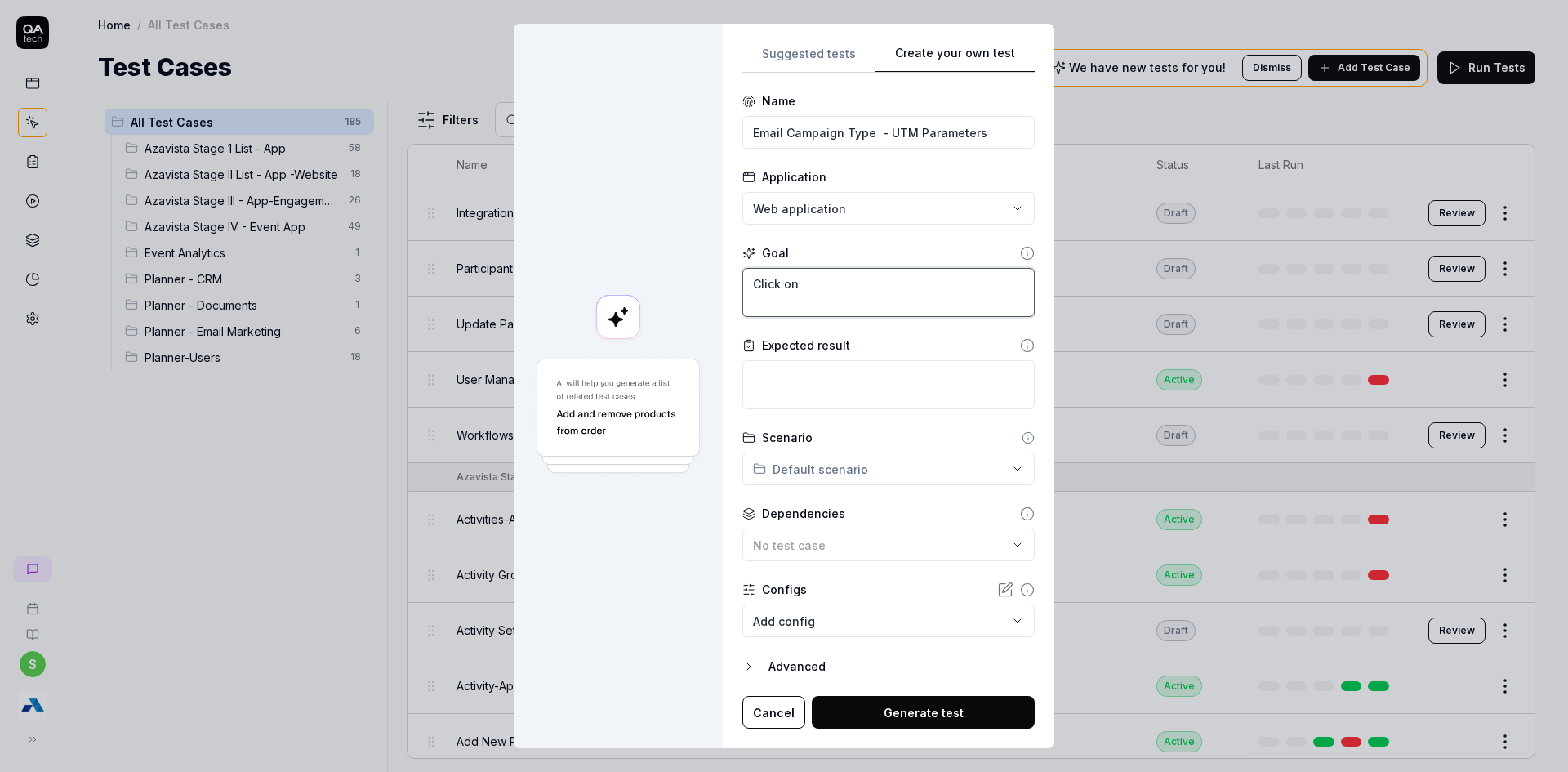
type textarea "Click on"
type textarea "*"
type textarea "Click o"
type textarea "*"
type textarea "Click"
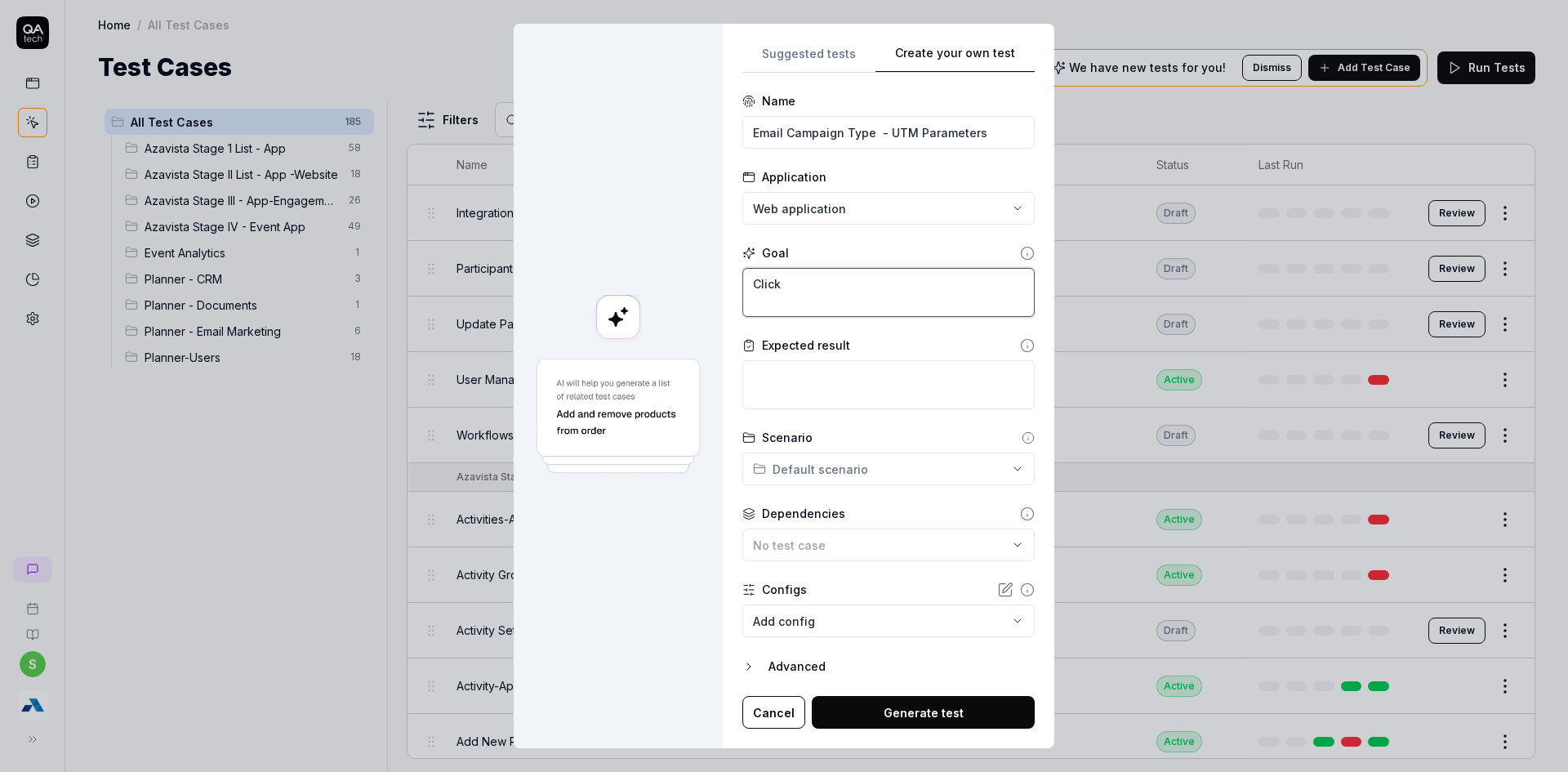
type textarea "*"
type textarea "Click"
type textarea "*"
type textarea "Clic"
type textarea "*"
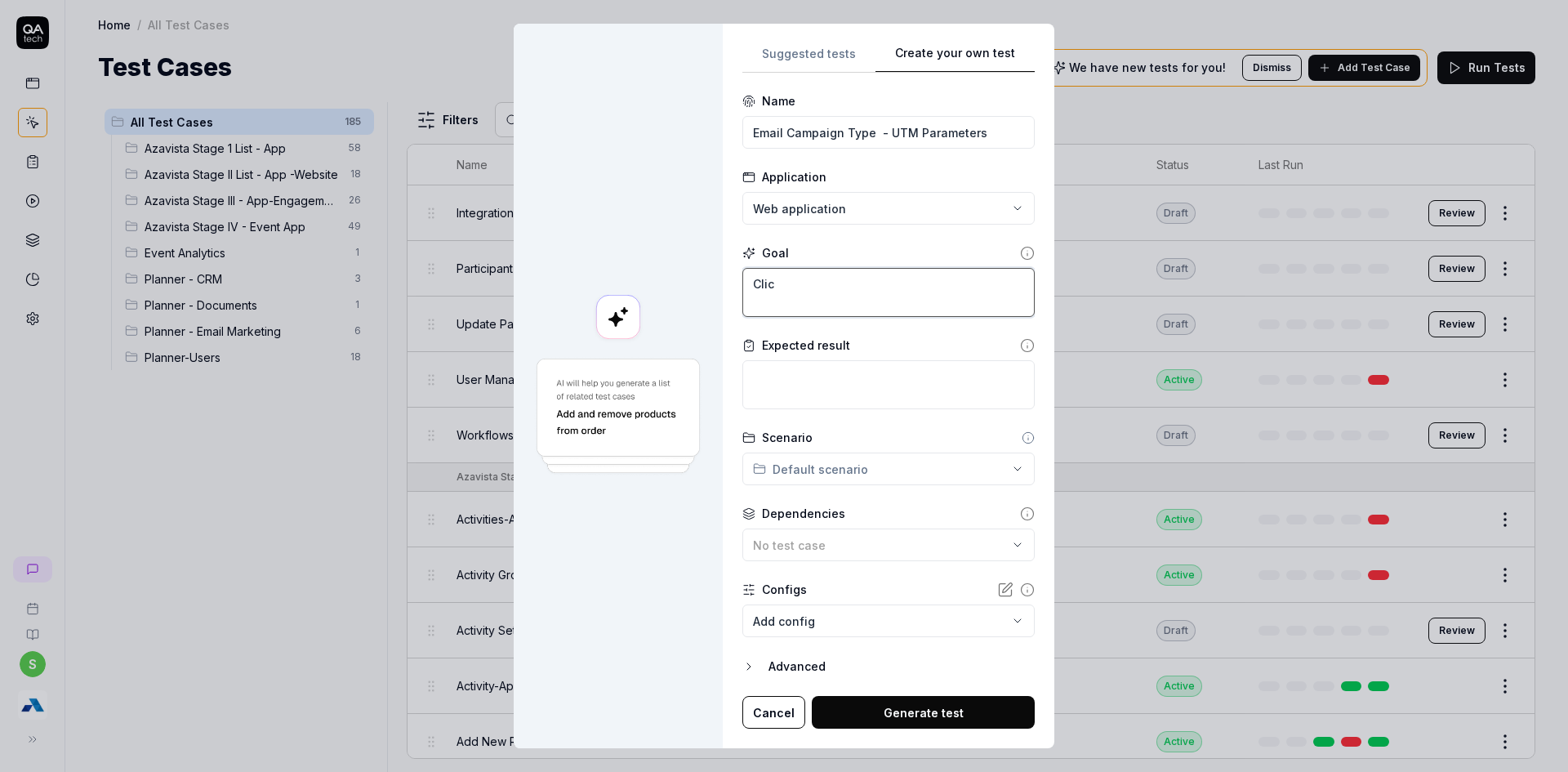
type textarea "Click"
type textarea "*"
type textarea "Click"
type textarea "*"
type textarea "Click o"
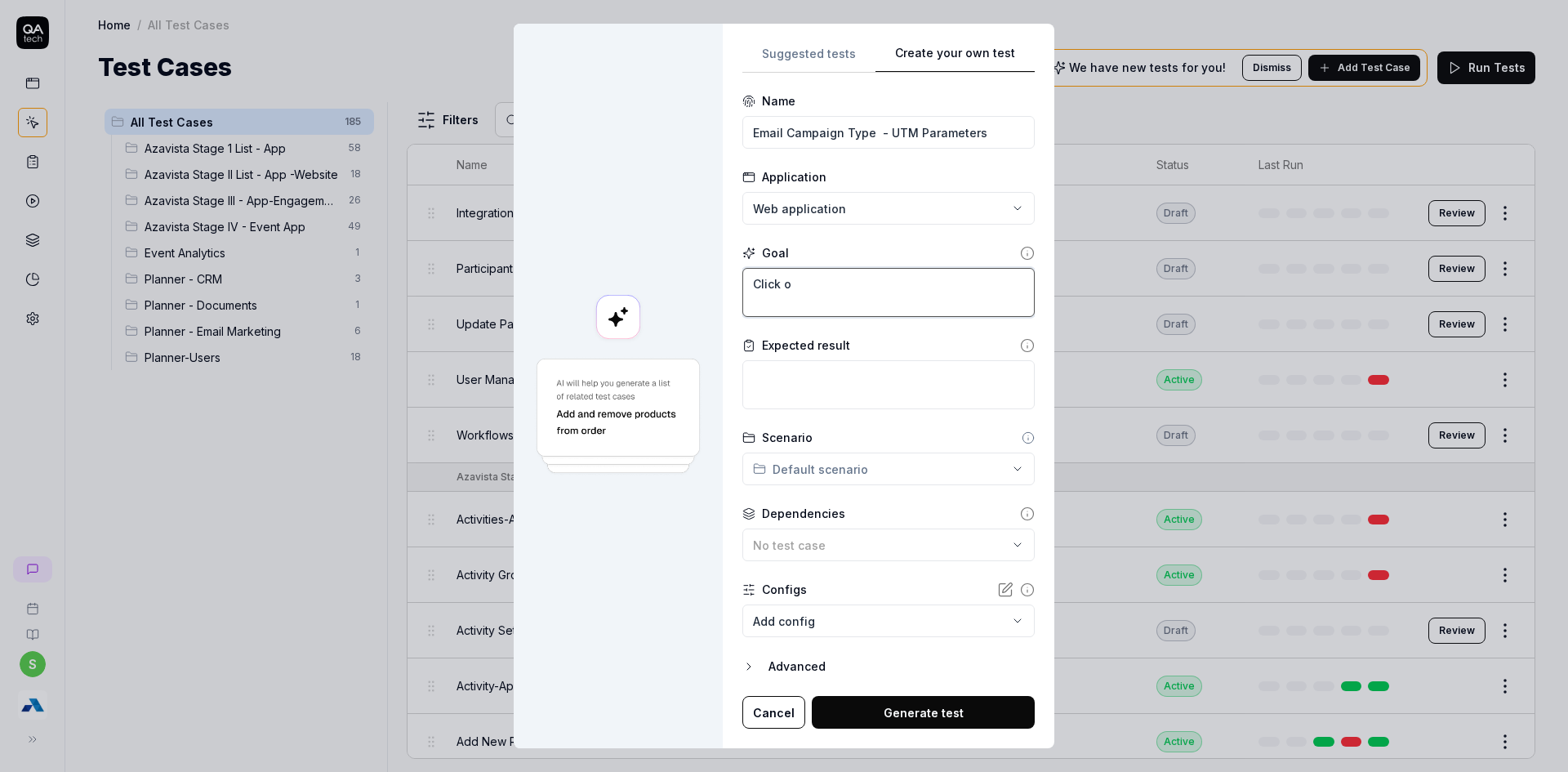
type textarea "*"
type textarea "Click on"
type textarea "*"
type textarea "Click on"
type textarea "*"
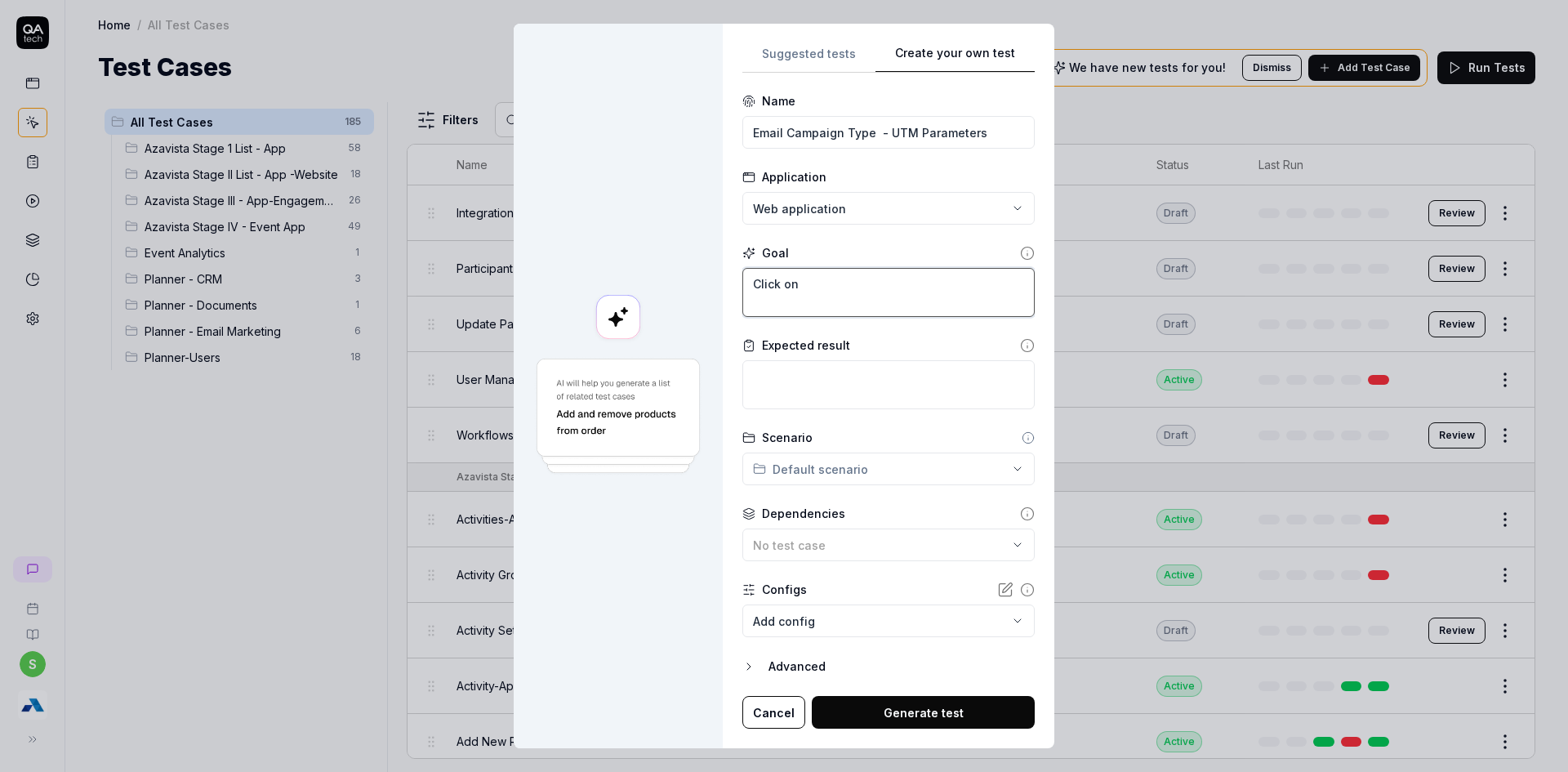
type textarea "Click on A"
type textarea "*"
type textarea "Click on Ad"
type textarea "*"
type textarea "Click on Add"
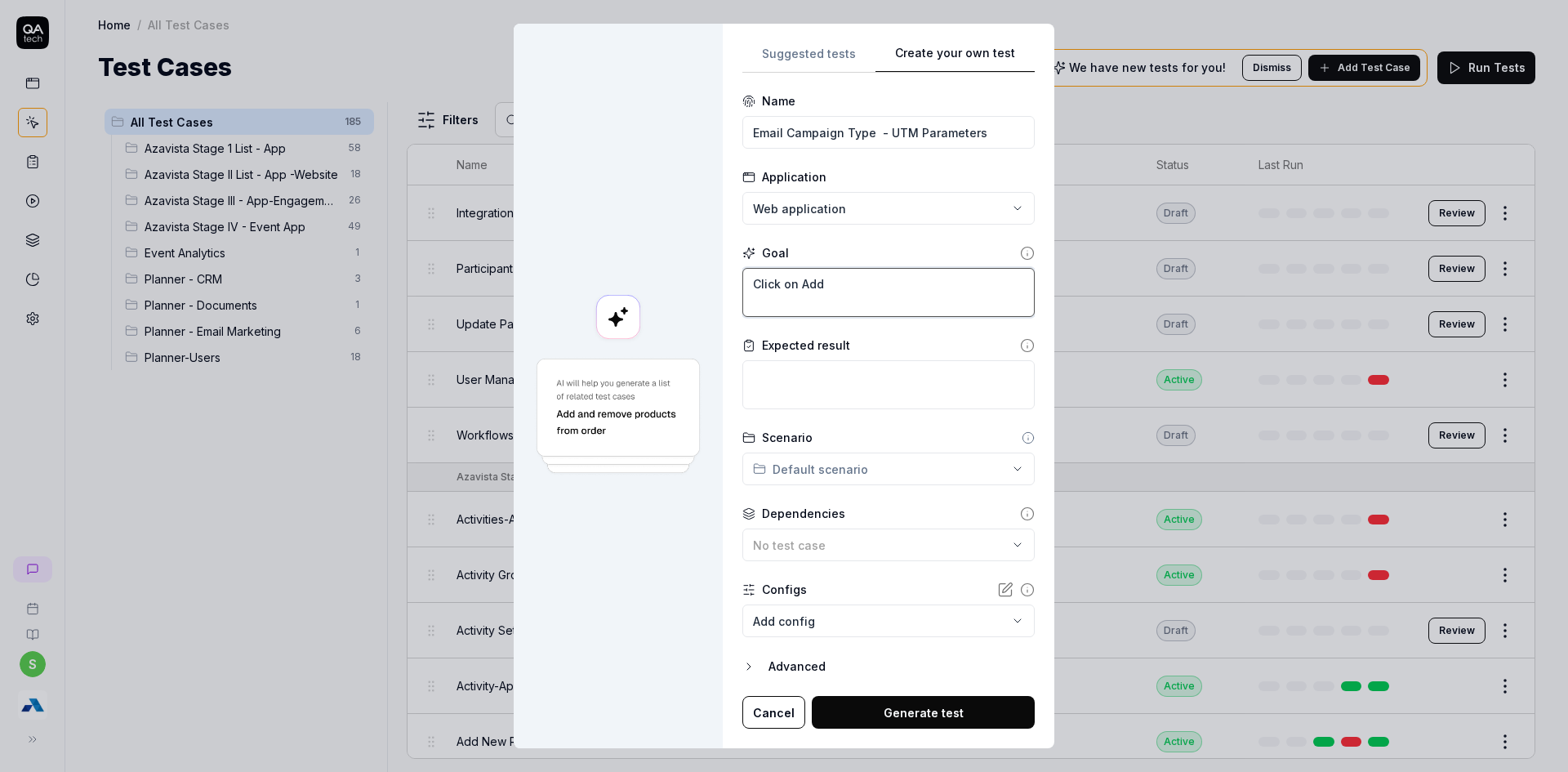
type textarea "*"
type textarea "Click on Add"
type textarea "*"
type textarea "Click on Add"
type textarea "*"
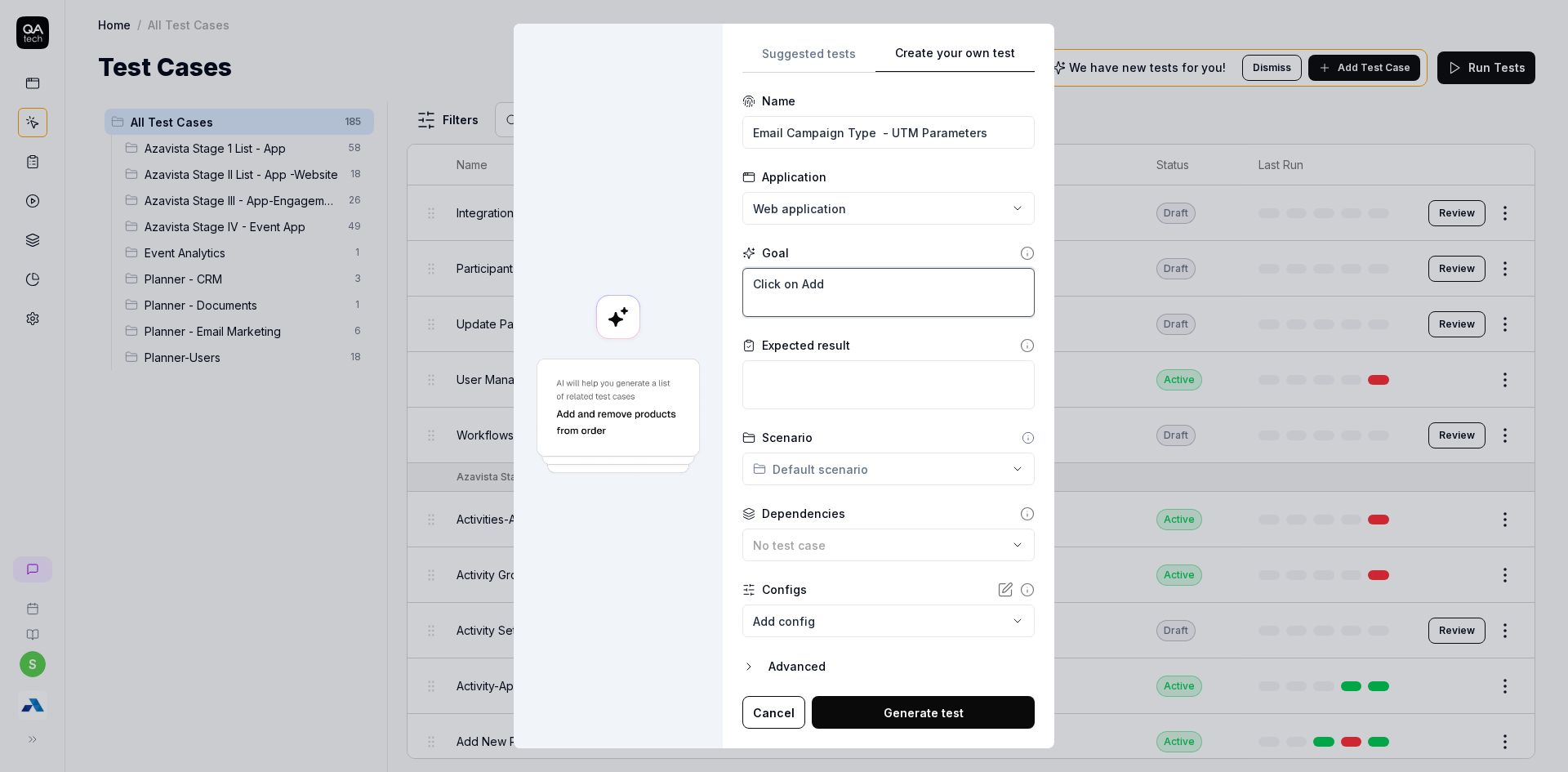
type textarea "Click on Ad"
type textarea "*"
type textarea "Click on A"
type textarea "*"
type textarea "Click on"
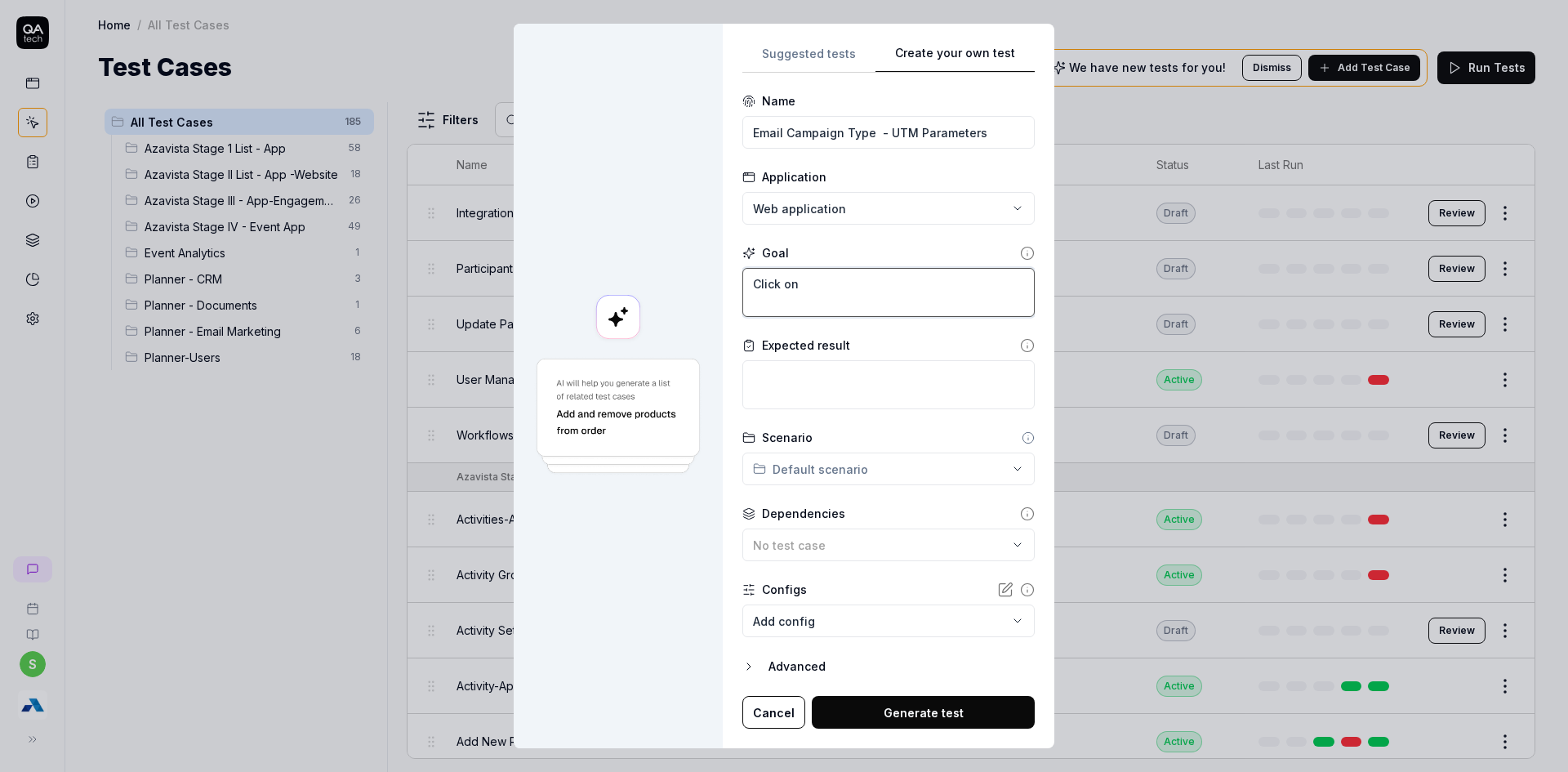
type textarea "*"
type textarea "Click on _"
type textarea "*"
type textarea "Click on _"
type textarea "*"
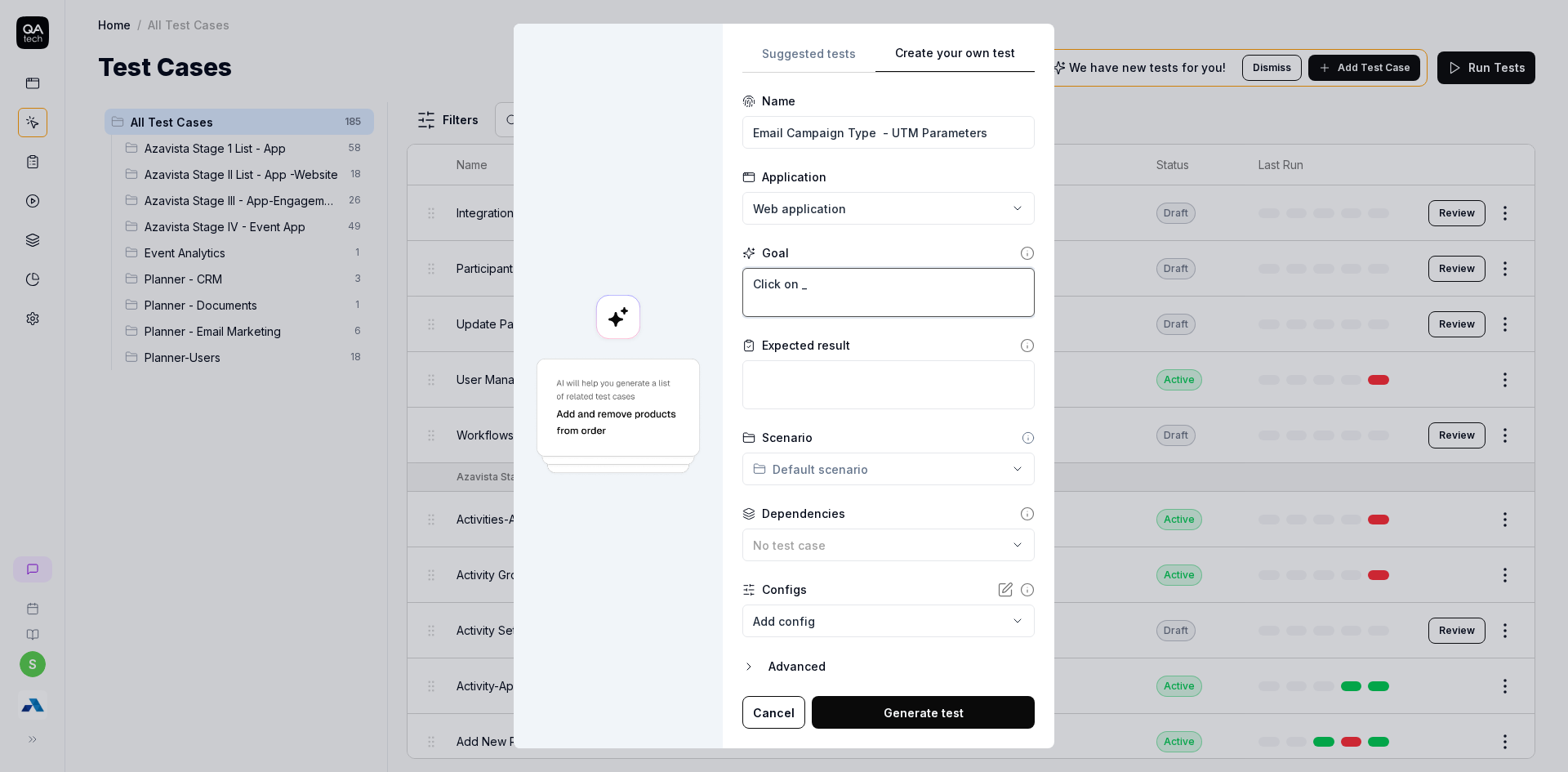
type textarea "Click on _"
type textarea "*"
type textarea "Click on"
type textarea "*"
type textarea "Click on +"
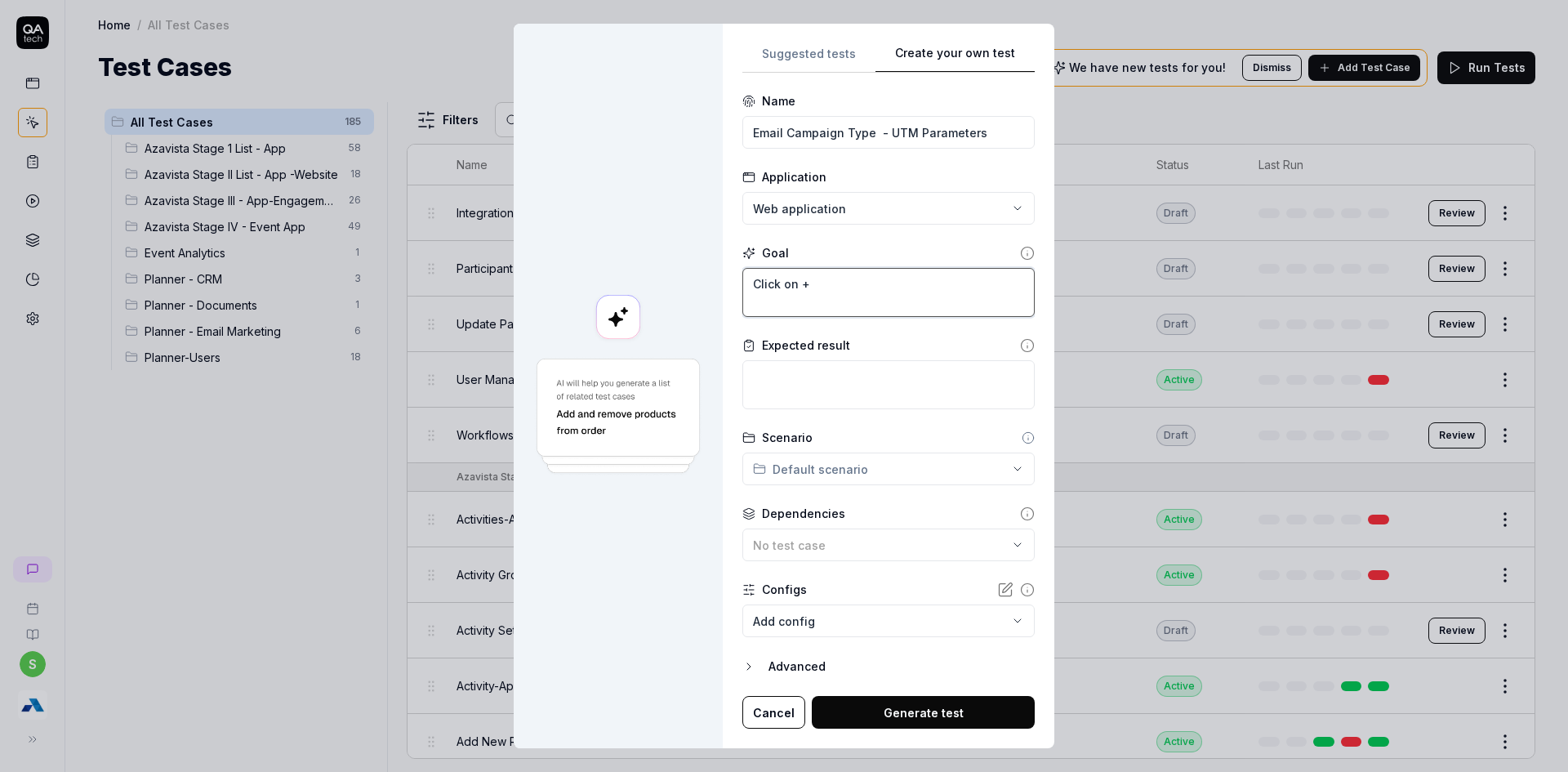
type textarea "*"
type textarea "Click on + C"
type textarea "*"
type textarea "Click on +"
type textarea "*"
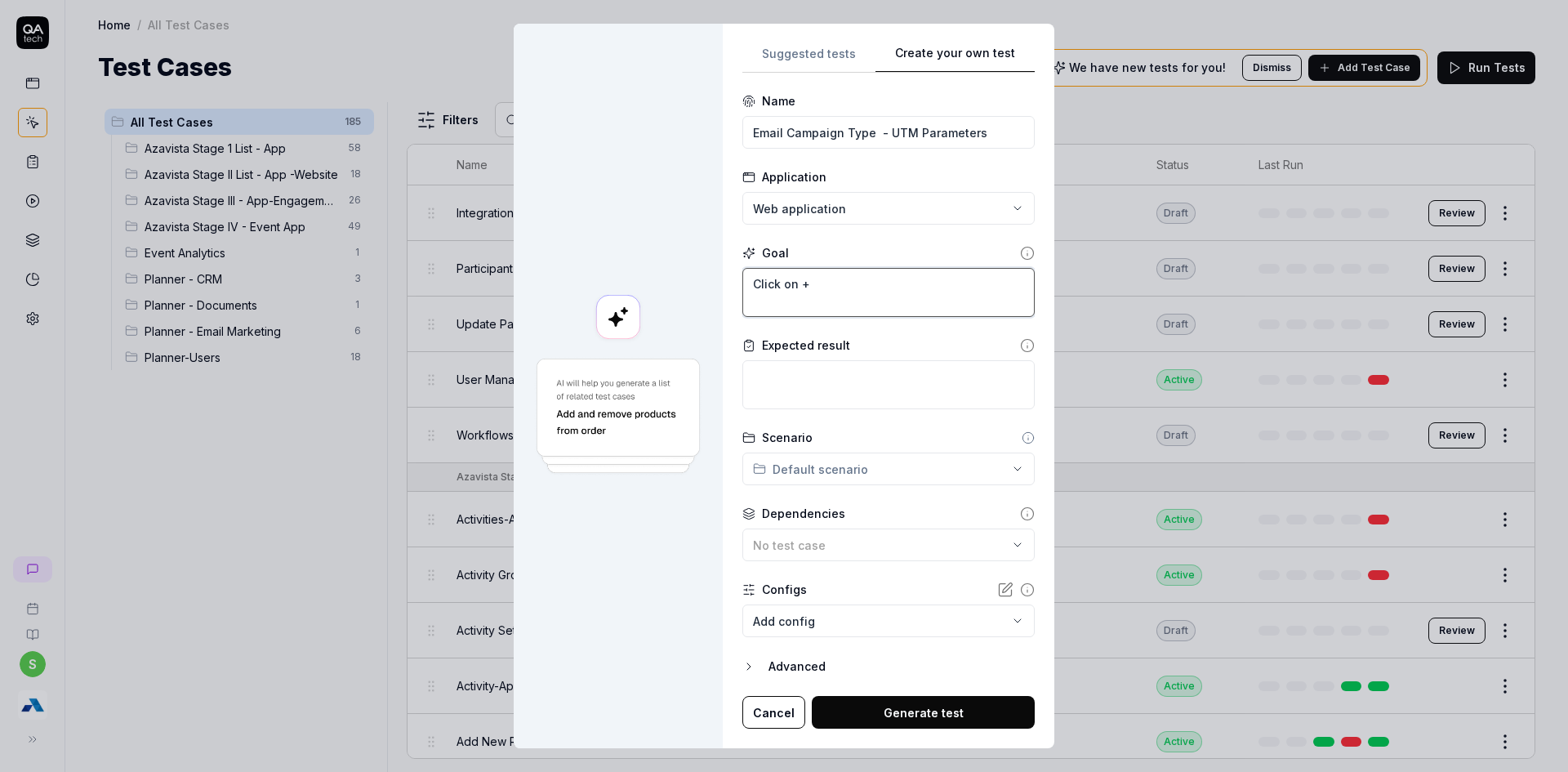
type textarea "Click on +"
type textarea "*"
type textarea "Click on"
type textarea "*"
type textarea "Click on"
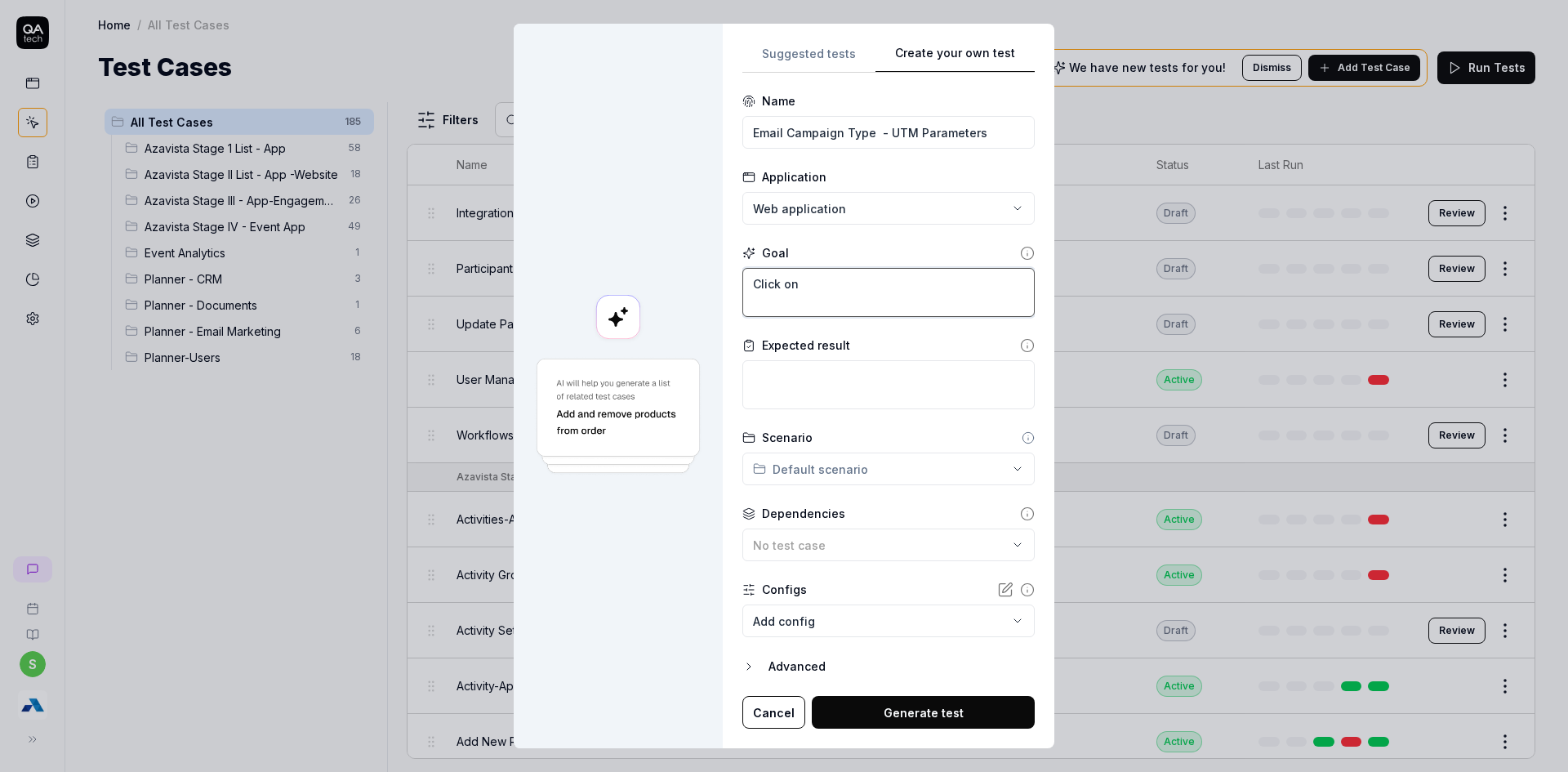
type textarea "*"
type textarea "Click on +"
type textarea "*"
type textarea "Click on +"
type textarea "*"
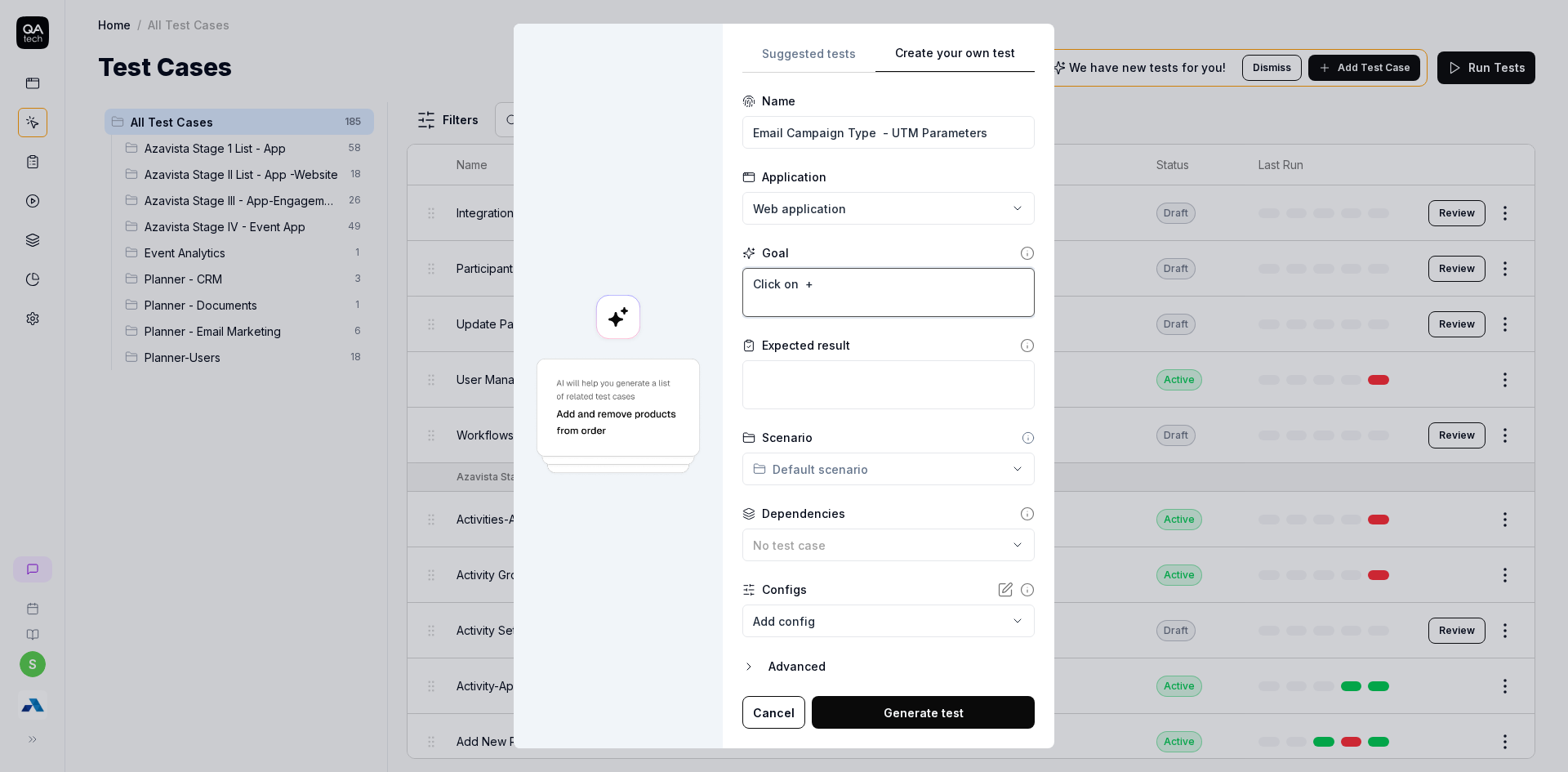
type textarea "Click on + C"
type textarea "*"
type textarea "Click on + Cr"
type textarea "*"
type textarea "Click on + Cre"
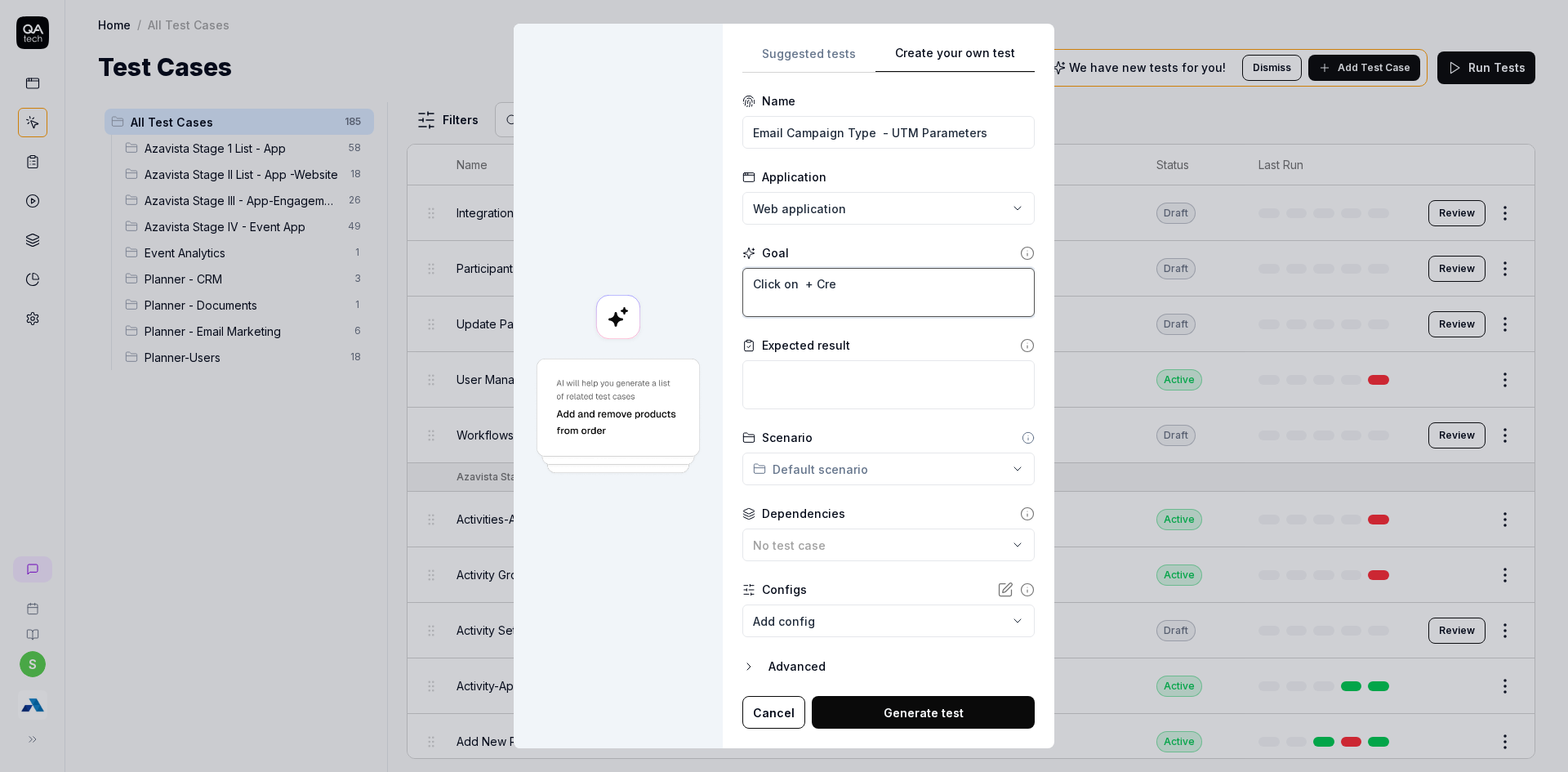
type textarea "*"
type textarea "Click on + Crea"
type textarea "*"
type textarea "Click on + Creat"
type textarea "*"
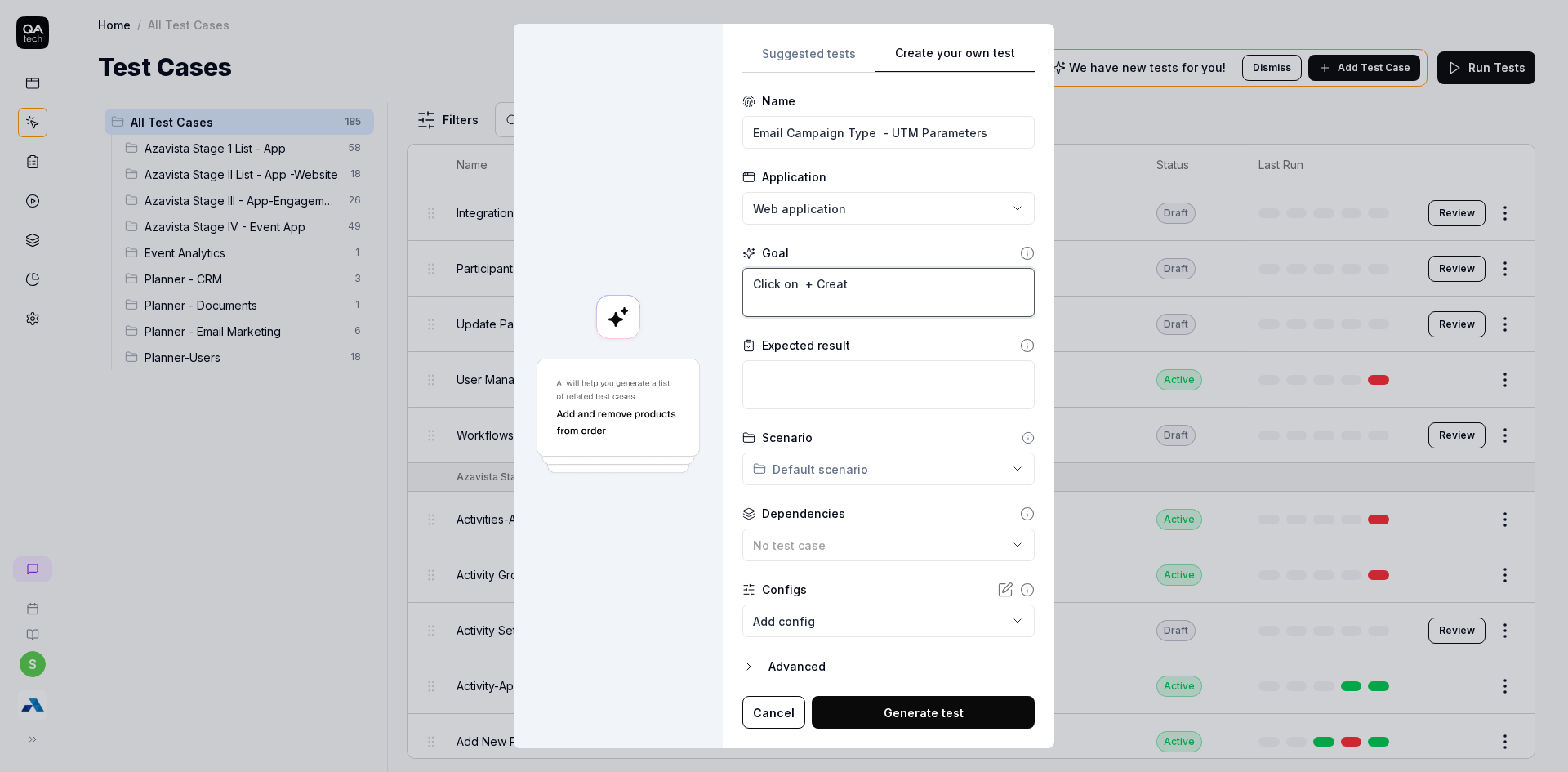
type textarea "Click on + Create"
type textarea "*"
type textarea "Click on + Create"
type textarea "*"
type textarea "Click on + Create S"
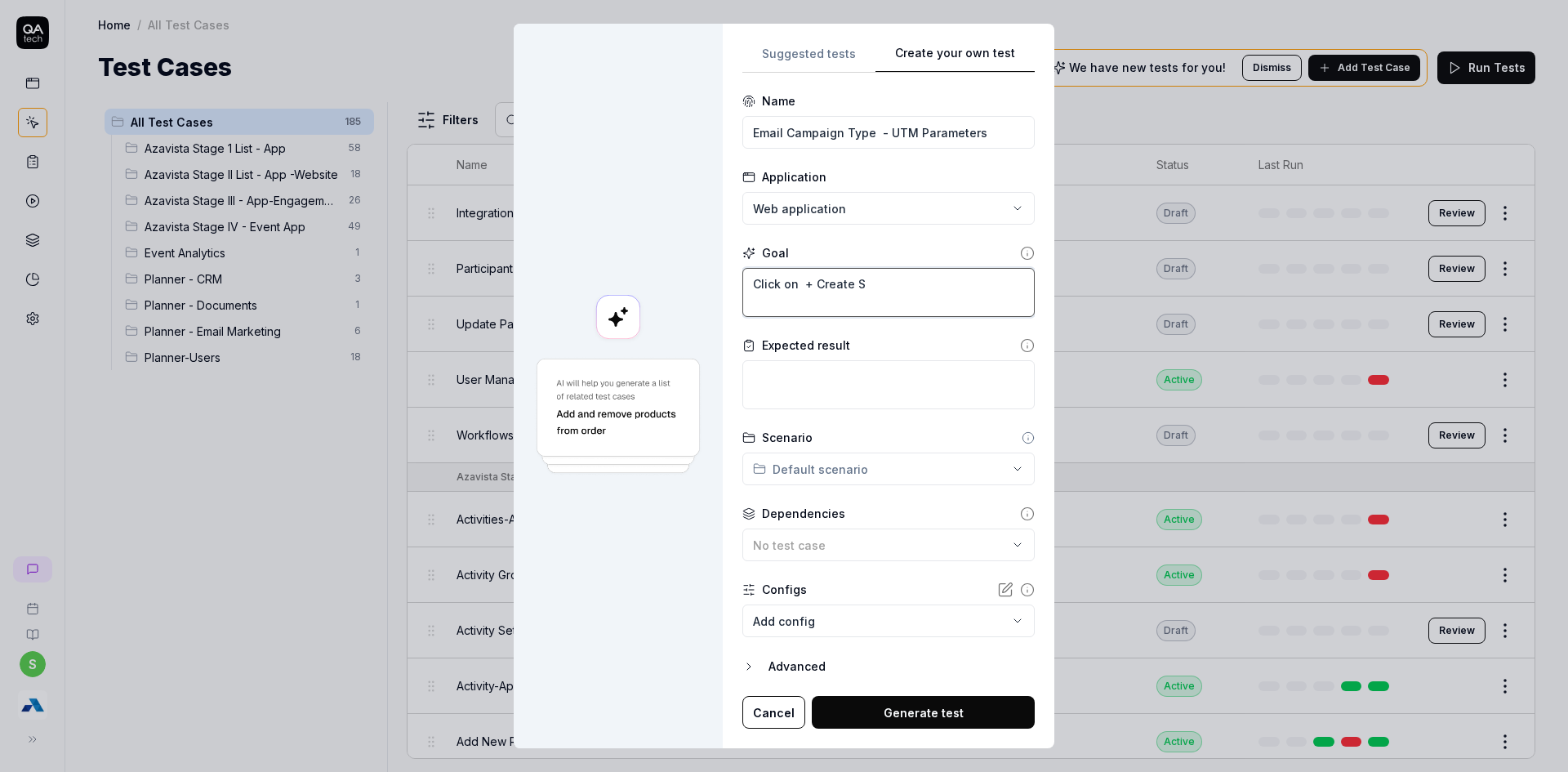
type textarea "*"
type textarea "Click on + Create So"
type textarea "*"
type textarea "Click on + Create Sou"
type textarea "*"
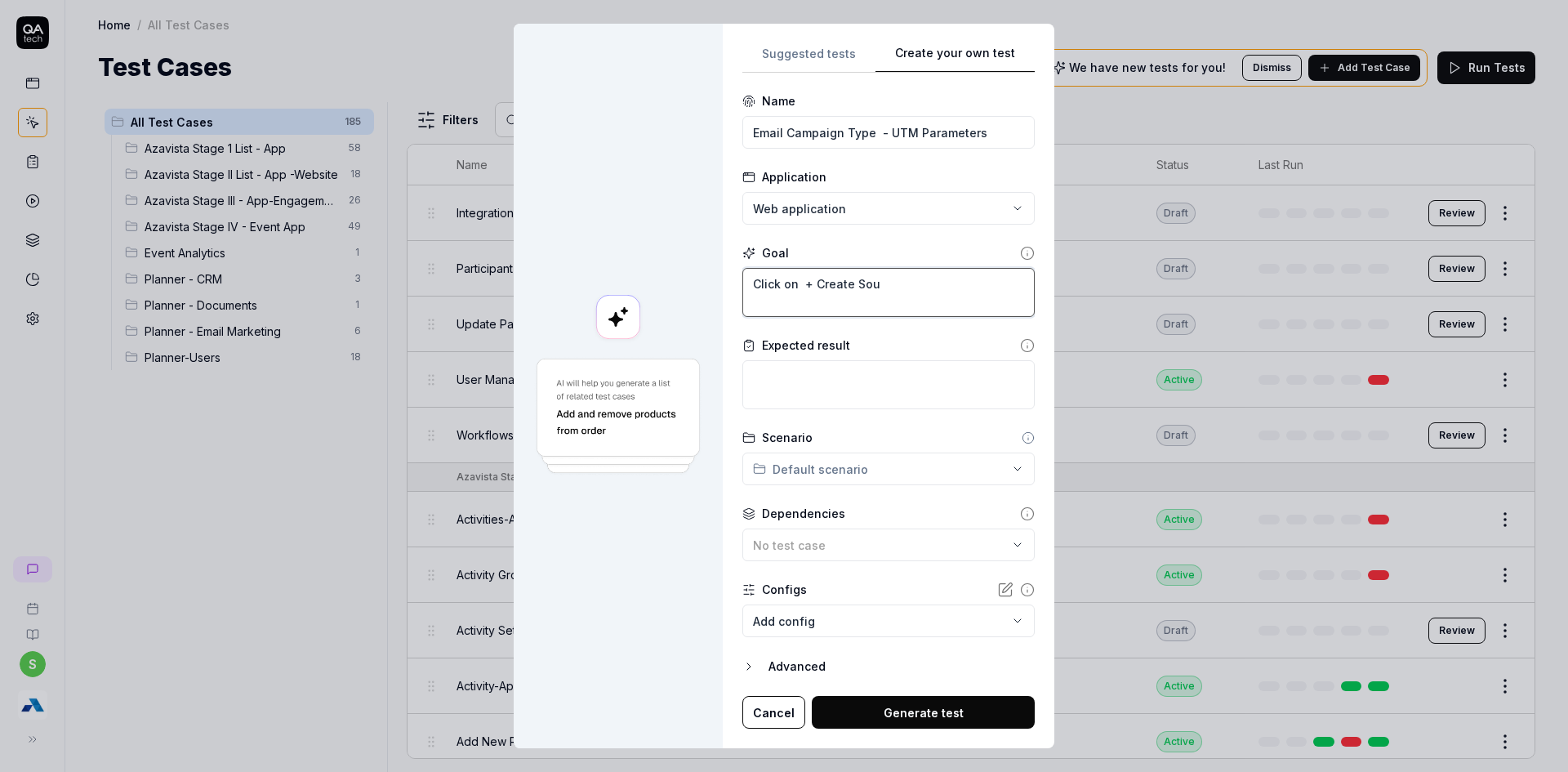
type textarea "Click on + Create Sour"
type textarea "*"
type textarea "Click on + Create Sourc"
type textarea "*"
type textarea "Click on + Create Source"
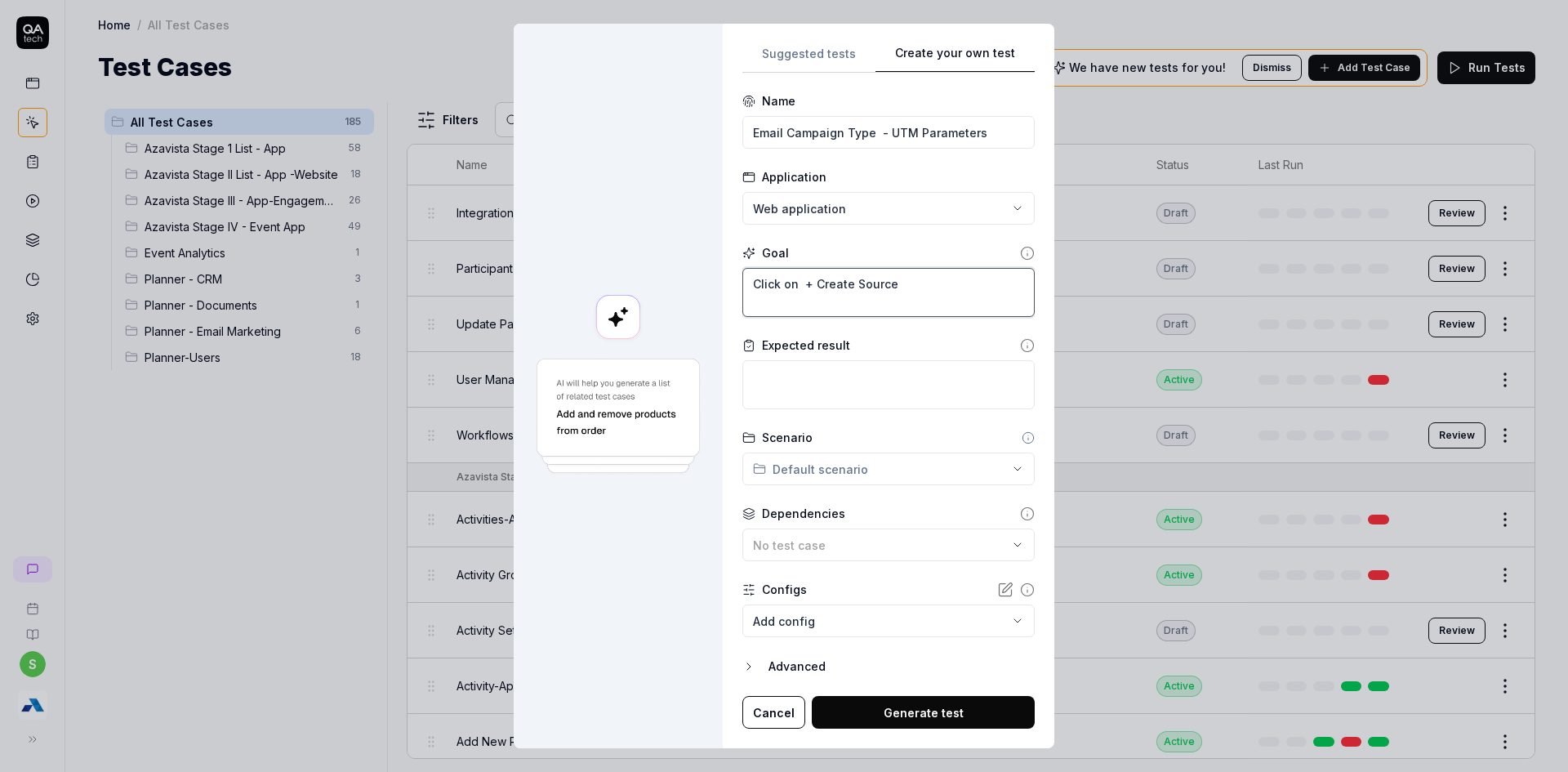
type textarea "*"
type textarea "Click on + Create Source"
type textarea "*"
type textarea "Click on + Create Source C"
type textarea "*"
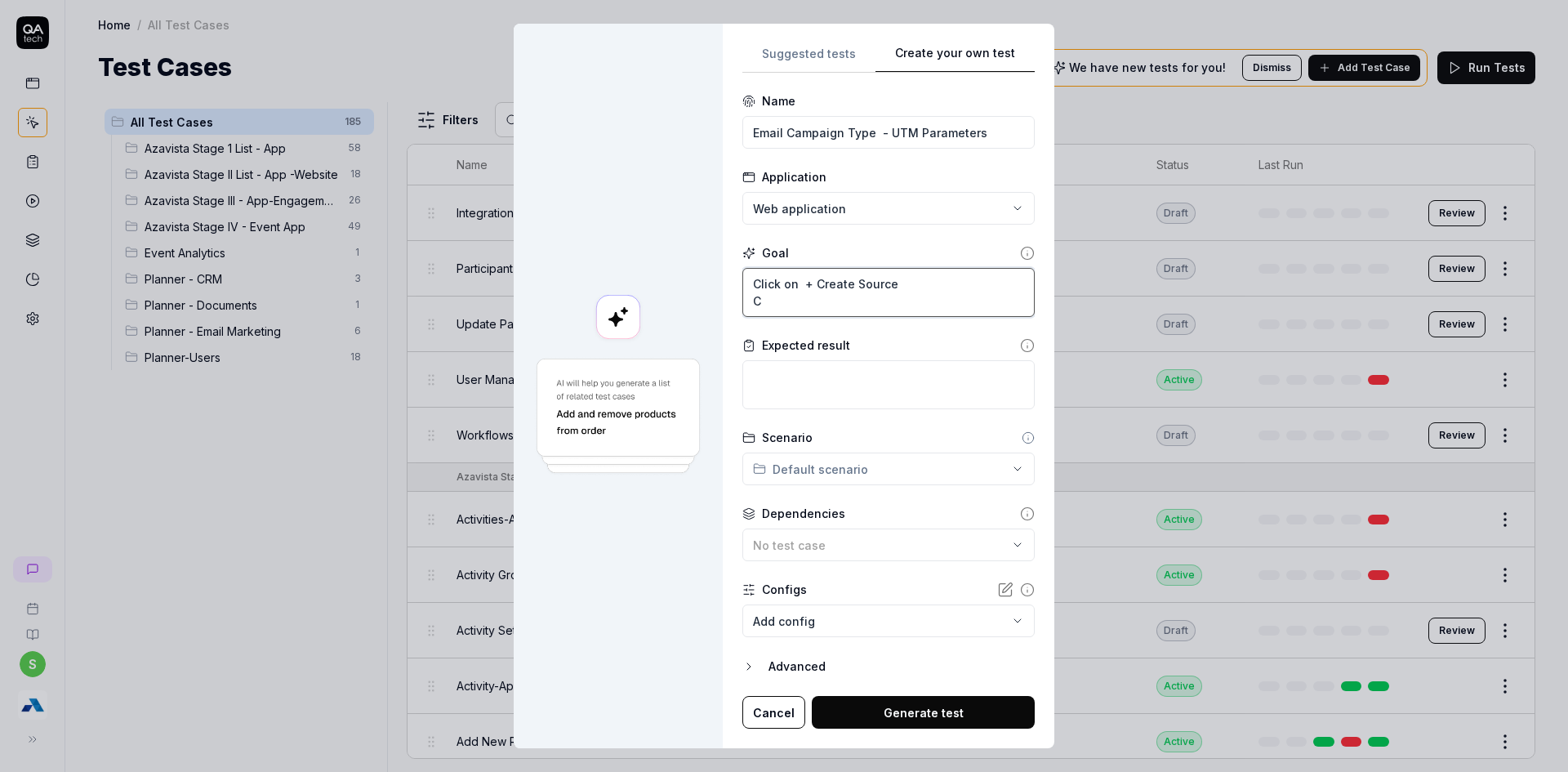
type textarea "Click on + Create Source Cl"
type textarea "*"
type textarea "Click on + Create Source Cli"
type textarea "*"
type textarea "Click on + Create Source Clic"
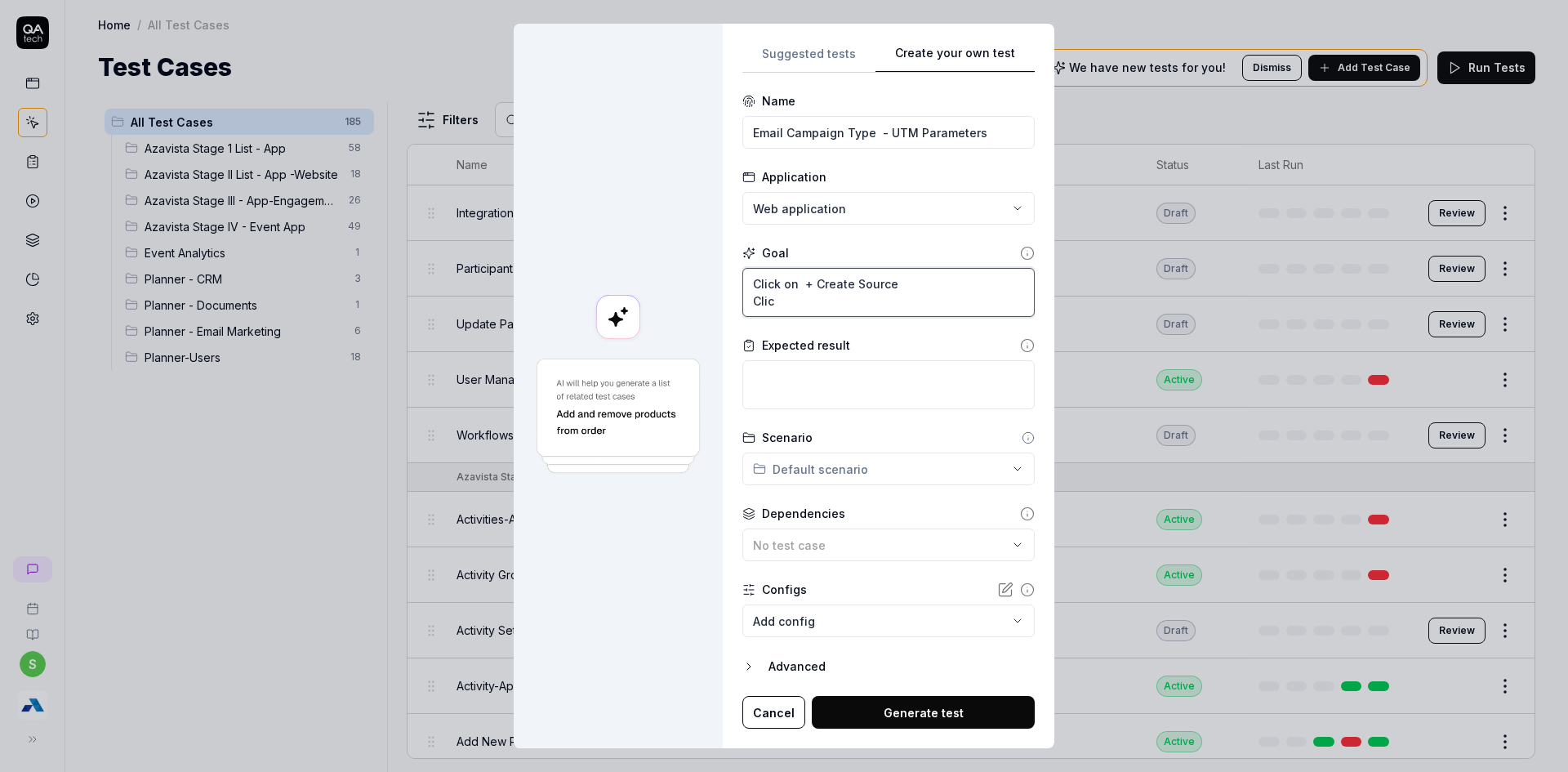
type textarea "*"
type textarea "Click on + Create Source Click"
type textarea "*"
type textarea "Click on + Create Source Click"
type textarea "*"
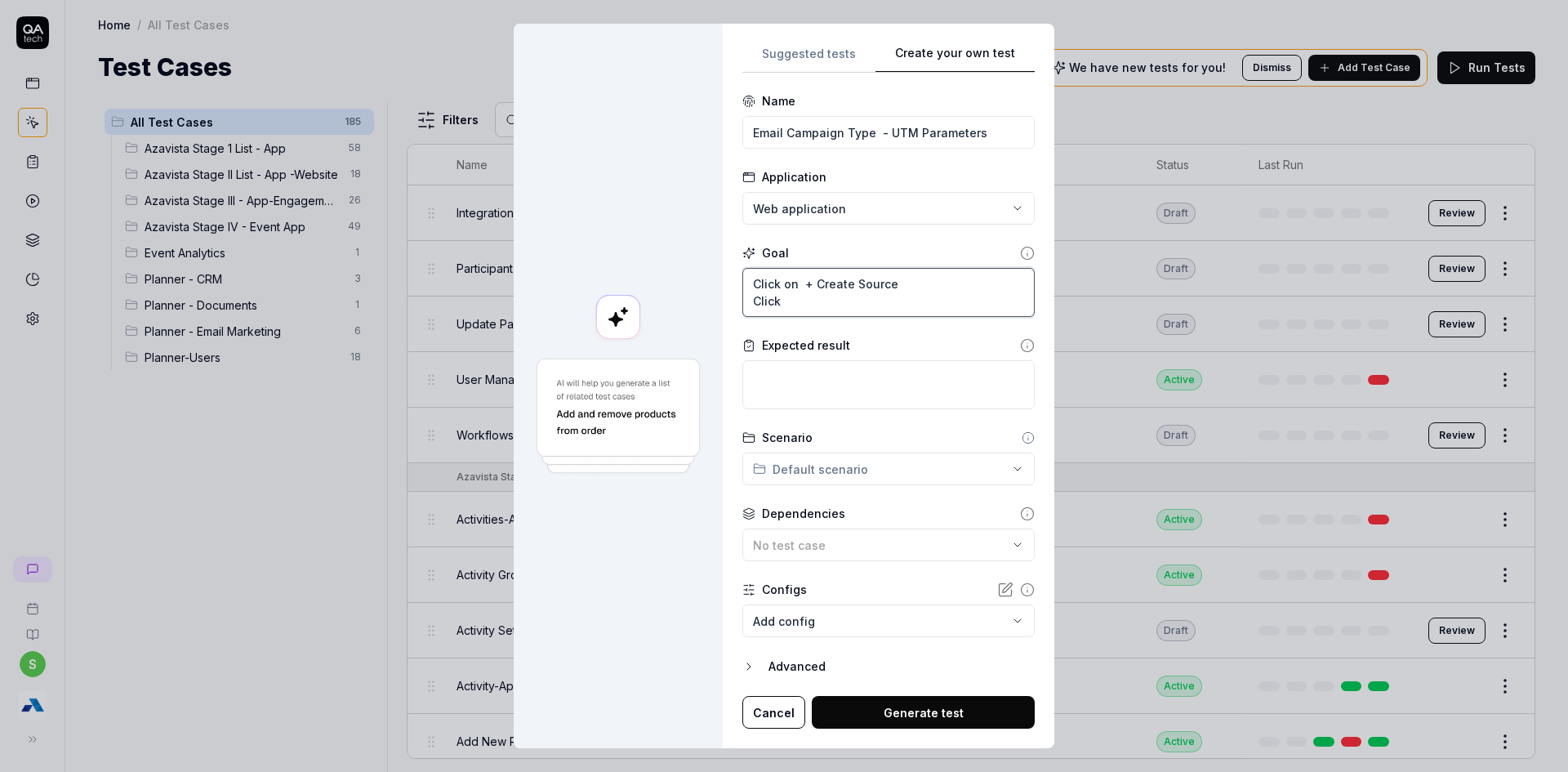
type textarea "Click on + Create Source Click o"
type textarea "*"
type textarea "Click on + Create Source Click on"
type textarea "*"
type textarea "Click on + Create Source Click on"
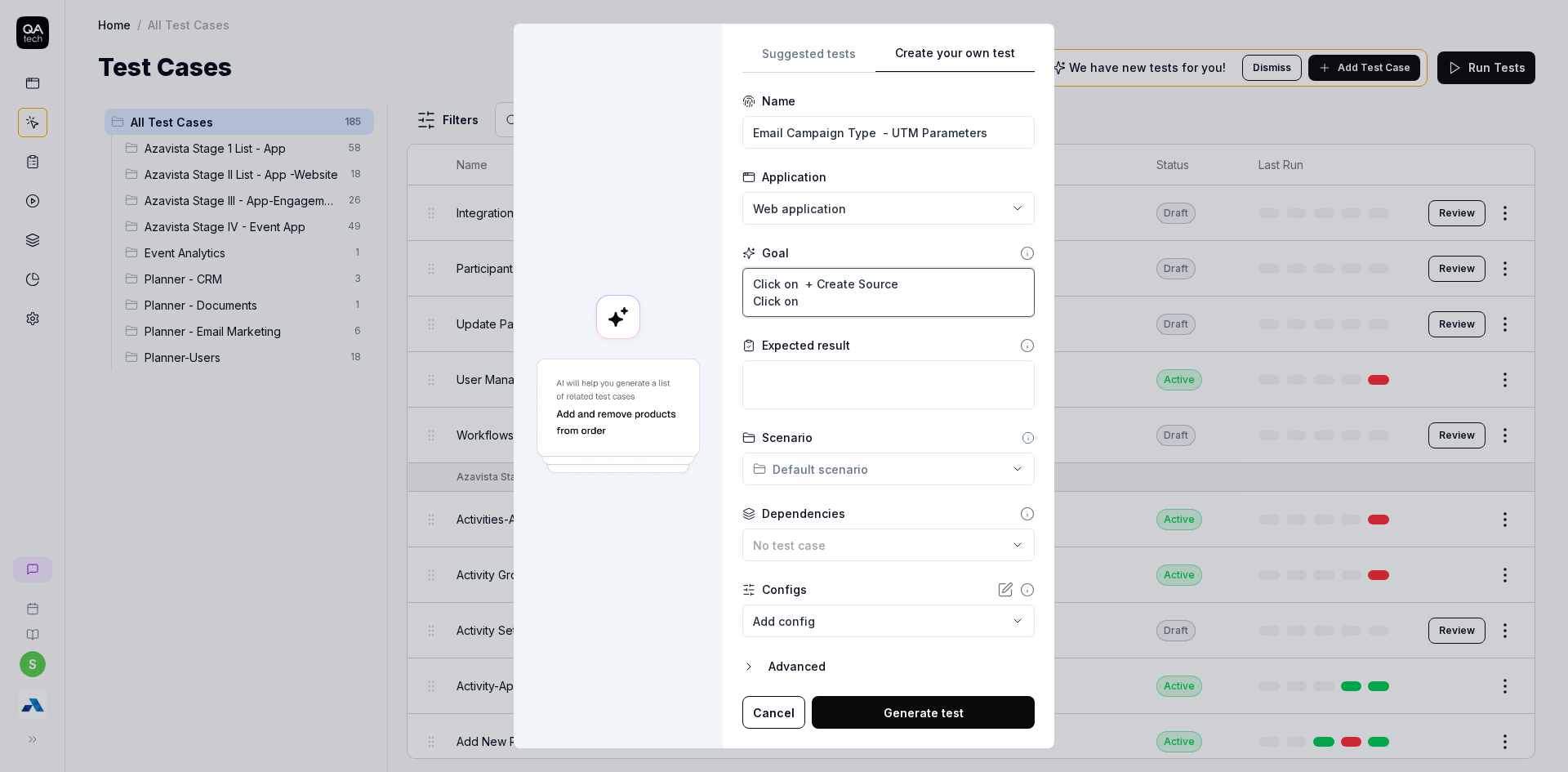
type textarea "*"
type textarea "Click on + Create Source Click on"
type textarea "*"
type textarea "Click on + Create Source Click o"
type textarea "*"
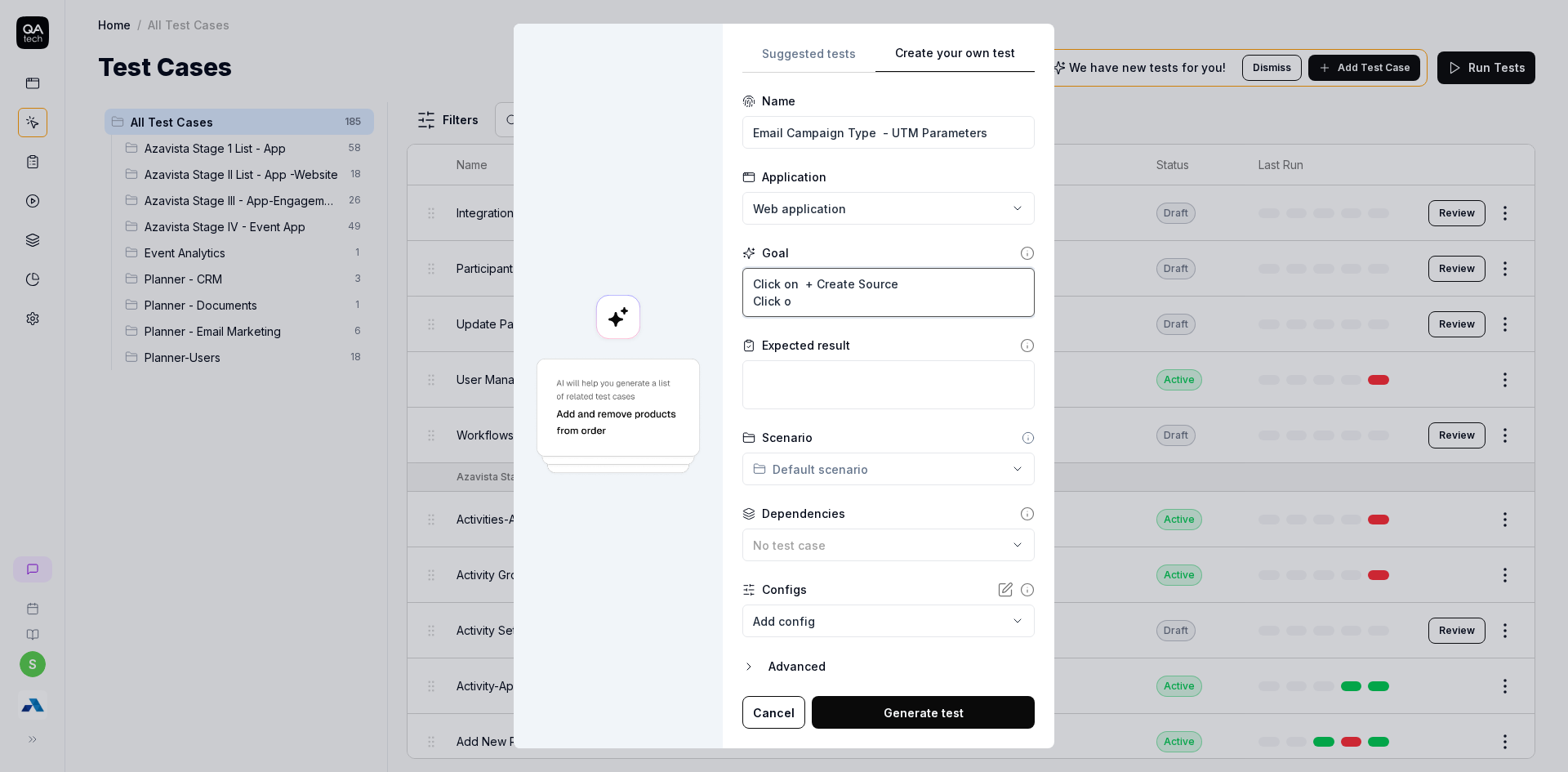
type textarea "Click on + Create Source Click"
type textarea "*"
type textarea "Click on + Create Source Click"
type textarea "*"
type textarea "Click on + Create Source Clic"
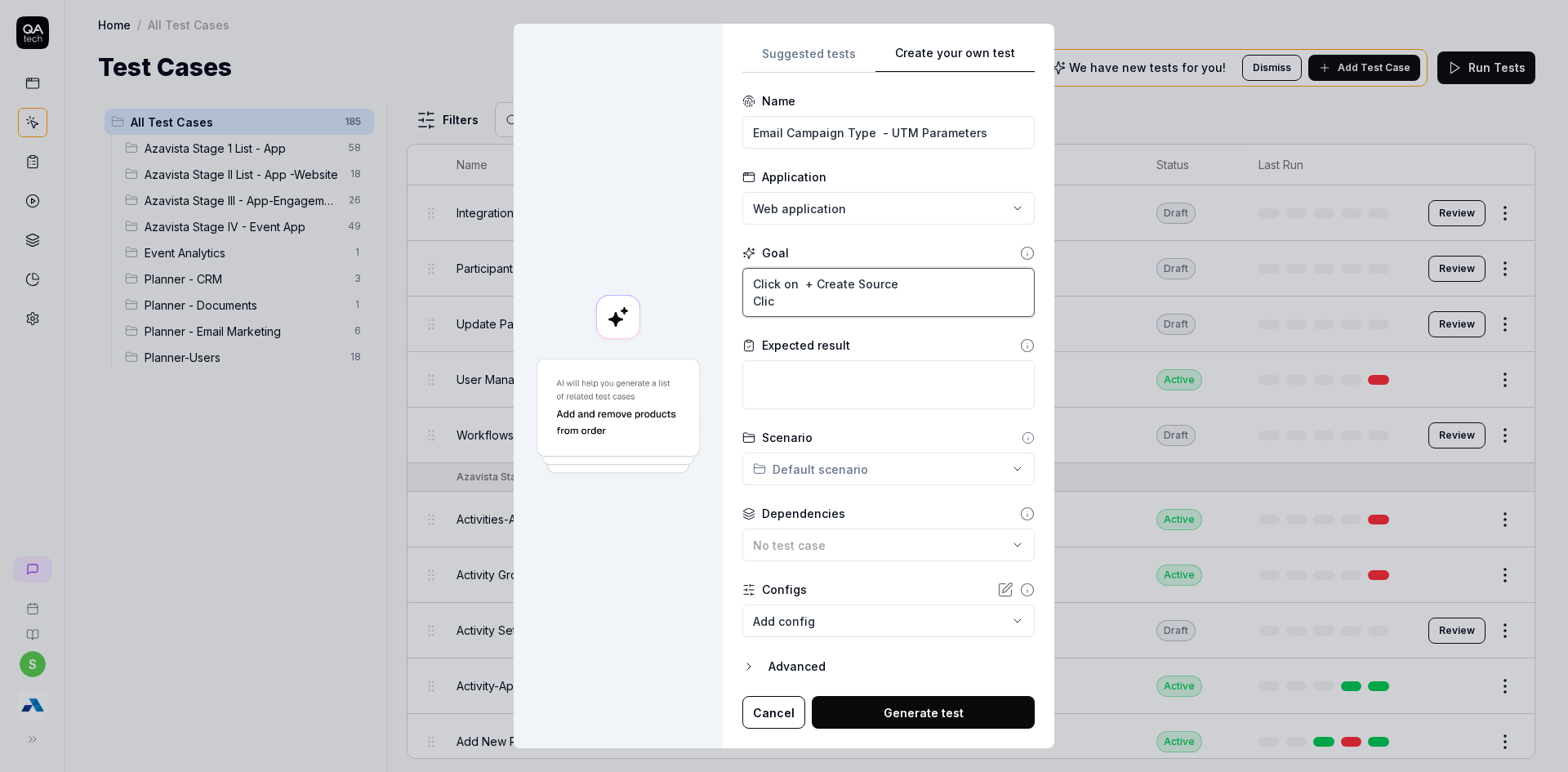
type textarea "*"
type textarea "Click on + Create Source Cli"
type textarea "*"
type textarea "Click on + Create Source Cl"
type textarea "*"
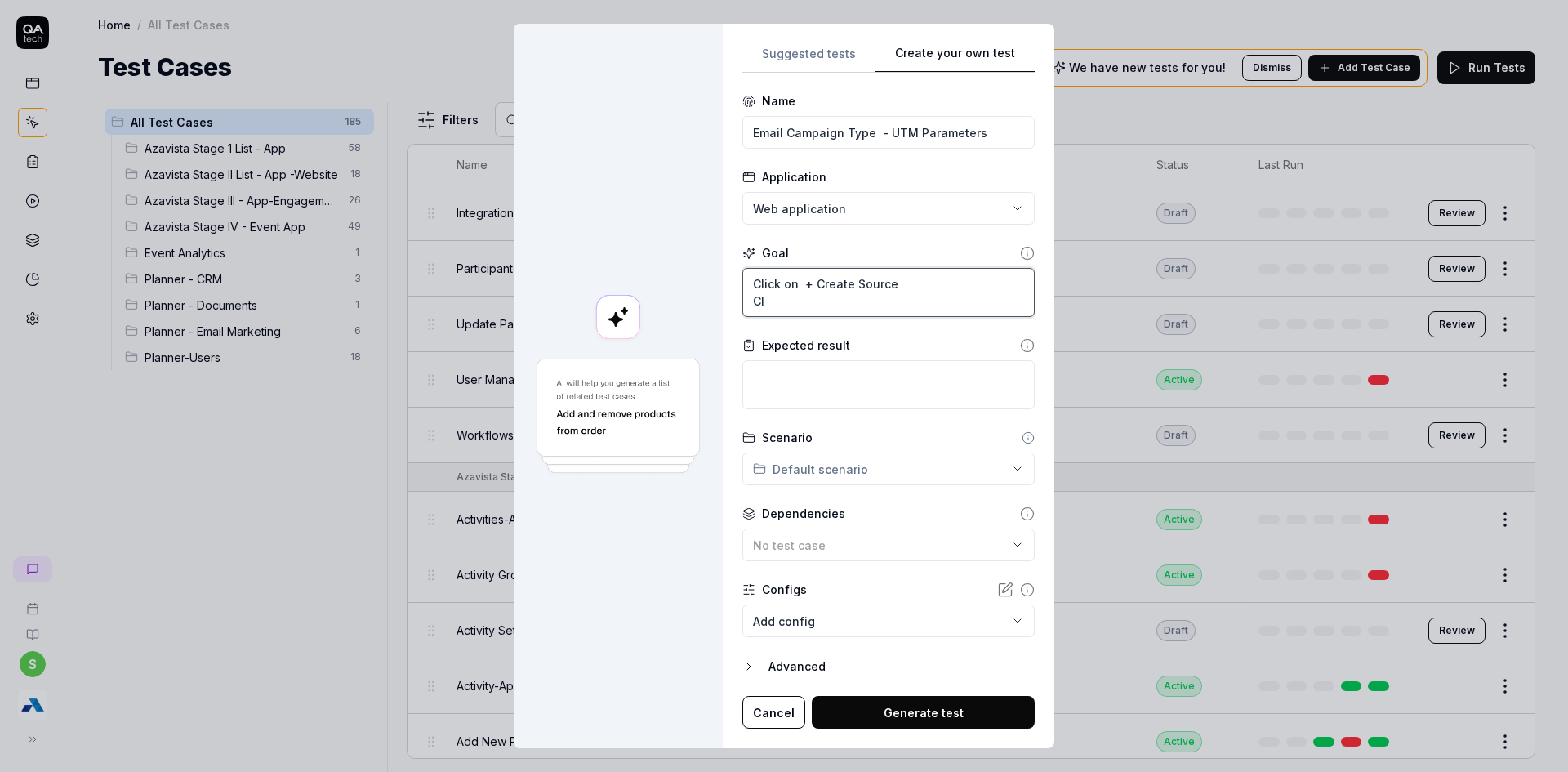
type textarea "Click on + Create Source C"
type textarea "*"
type textarea "Click on + Create Source"
type textarea "*"
type textarea "Click on + Create Source E"
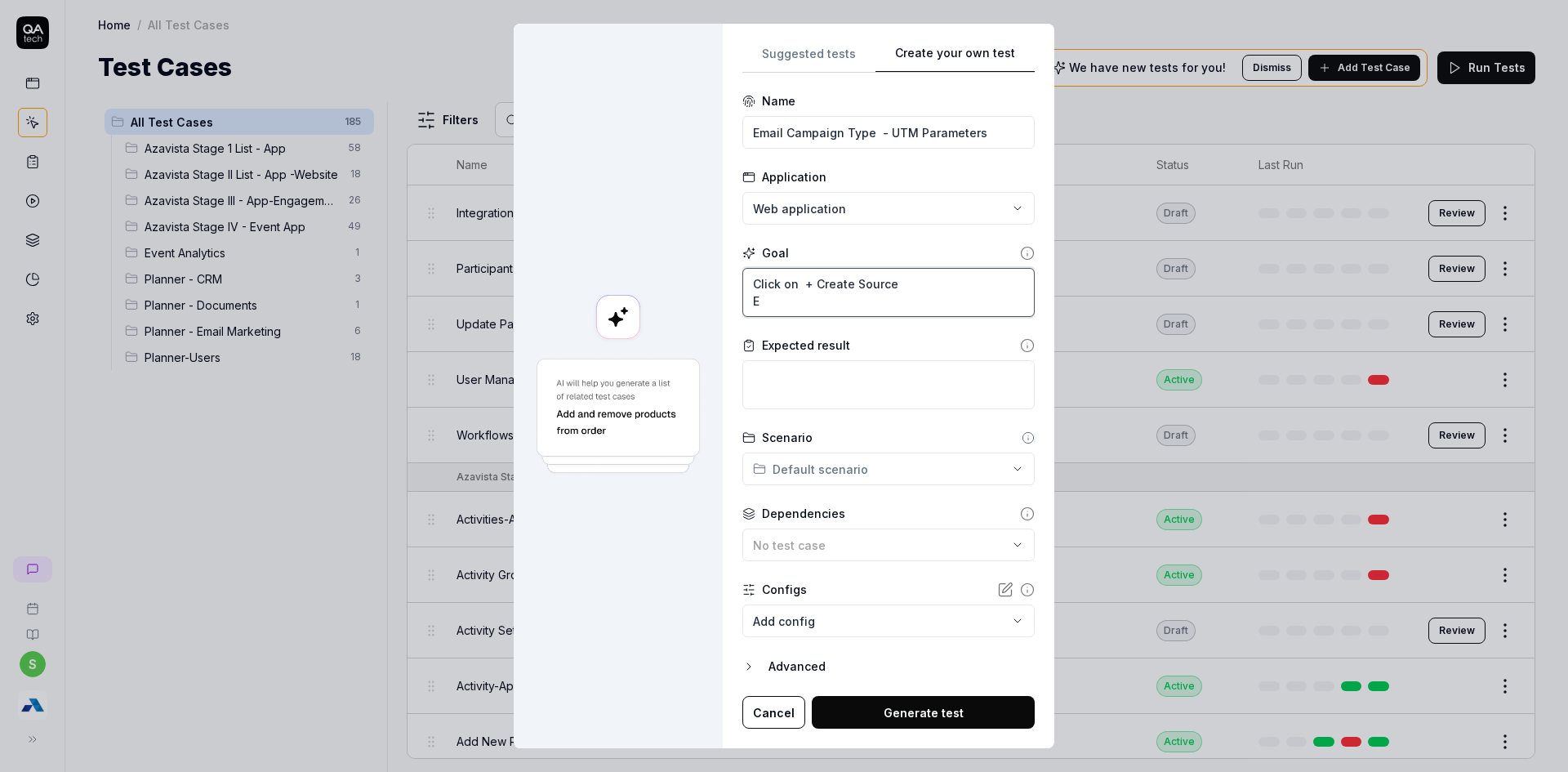
type textarea "*"
type textarea "Click on + Create Source Et"
type textarea "*"
type textarea "Click on + Create Source Ete"
type textarea "*"
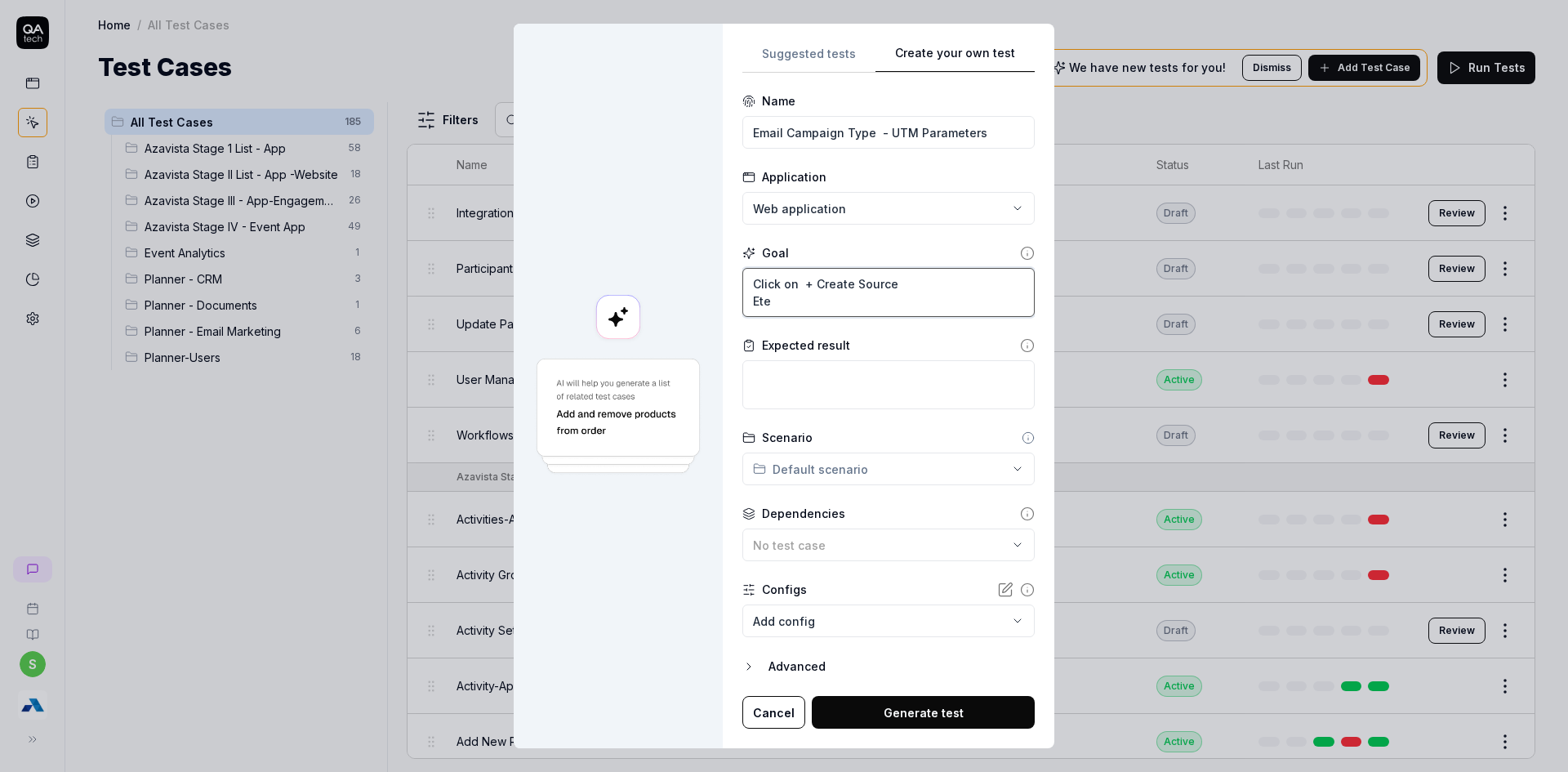
type textarea "Click on + Create Source Eter"
type textarea "*"
type textarea "Click on + Create Source Eter"
type textarea "*"
type textarea "Click on + Create Source Eter"
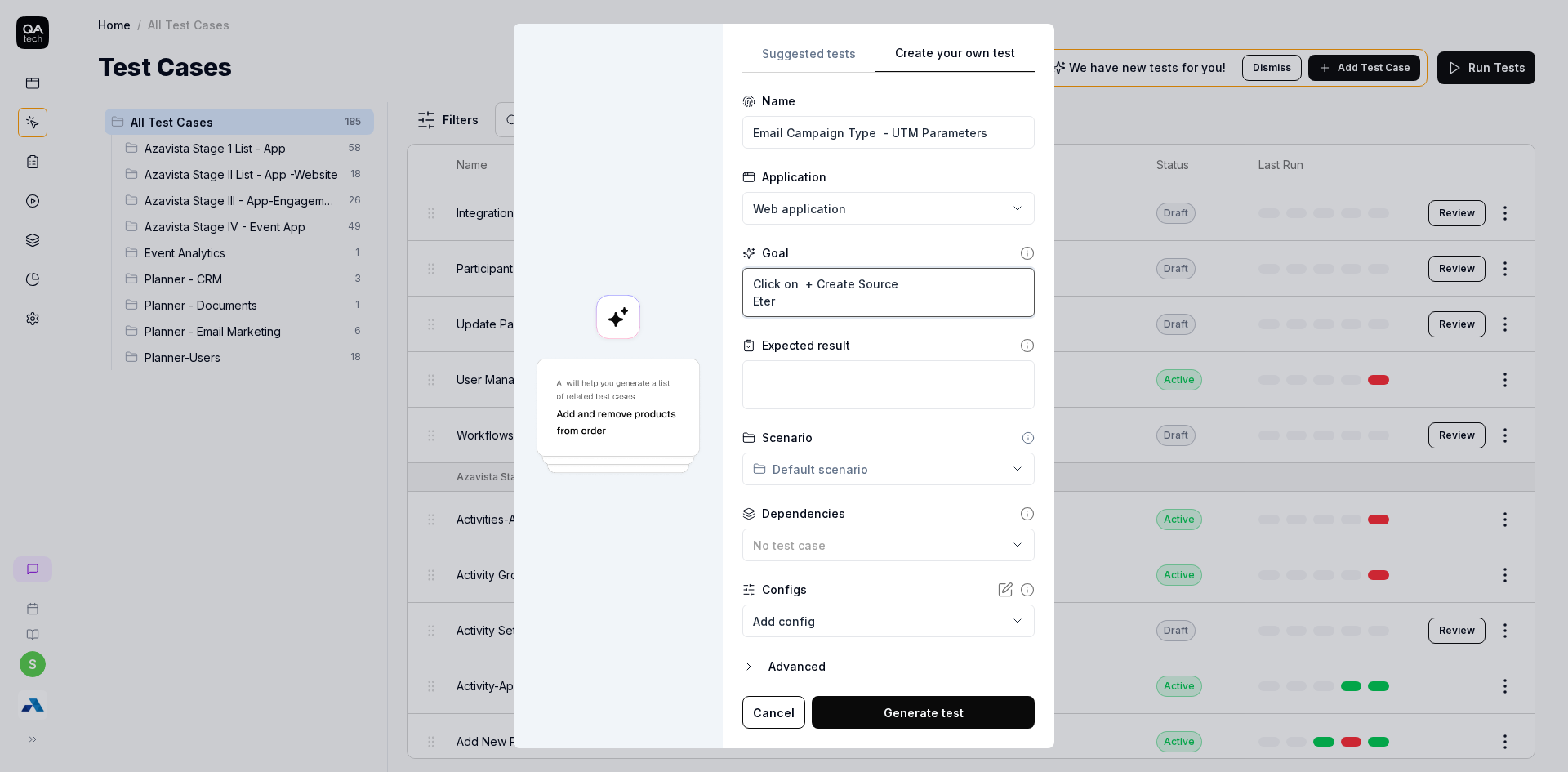
type textarea "*"
type textarea "Click on + Create Source Ete"
type textarea "*"
type textarea "Click on + Create Source Et"
type textarea "*"
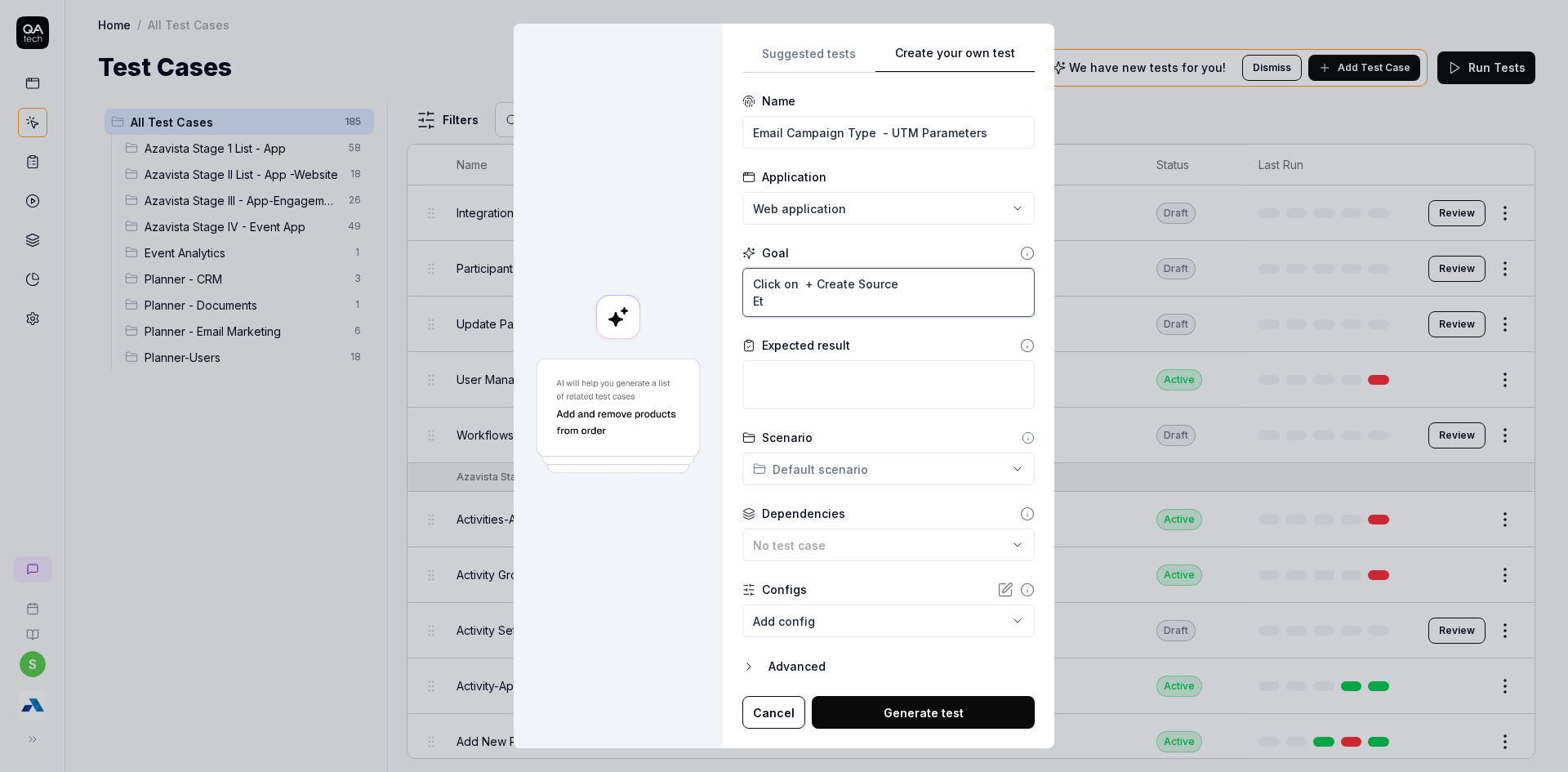
type textarea "Click on + Create Source E"
type textarea "*"
type textarea "Click on + Create Source En"
type textarea "*"
type textarea "Click on + Create Source Ente"
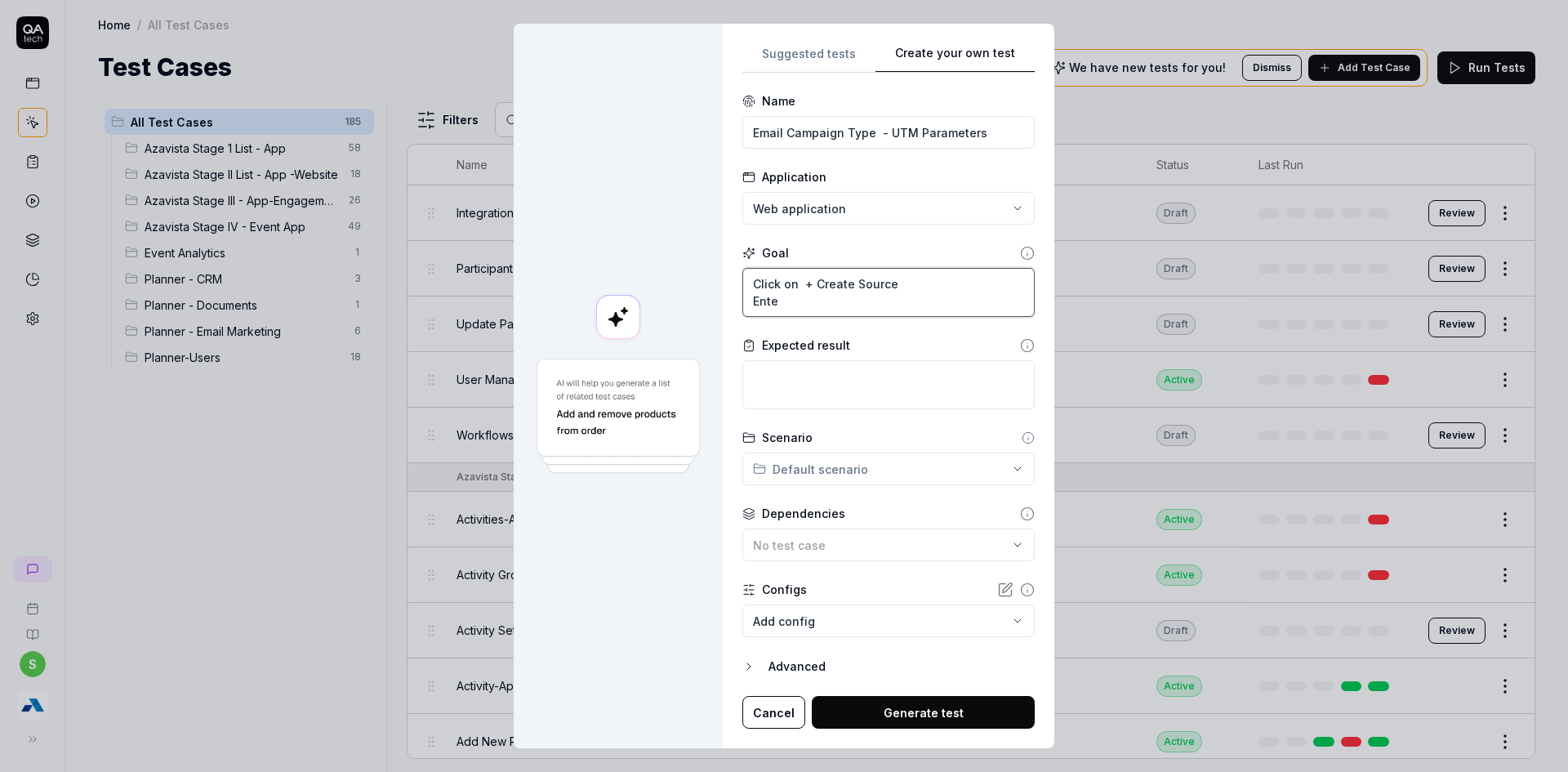
type textarea "*"
type textarea "Click on + Create Source Enter"
type textarea "*"
type textarea "Click on + Create Source Enter na"
type textarea "*"
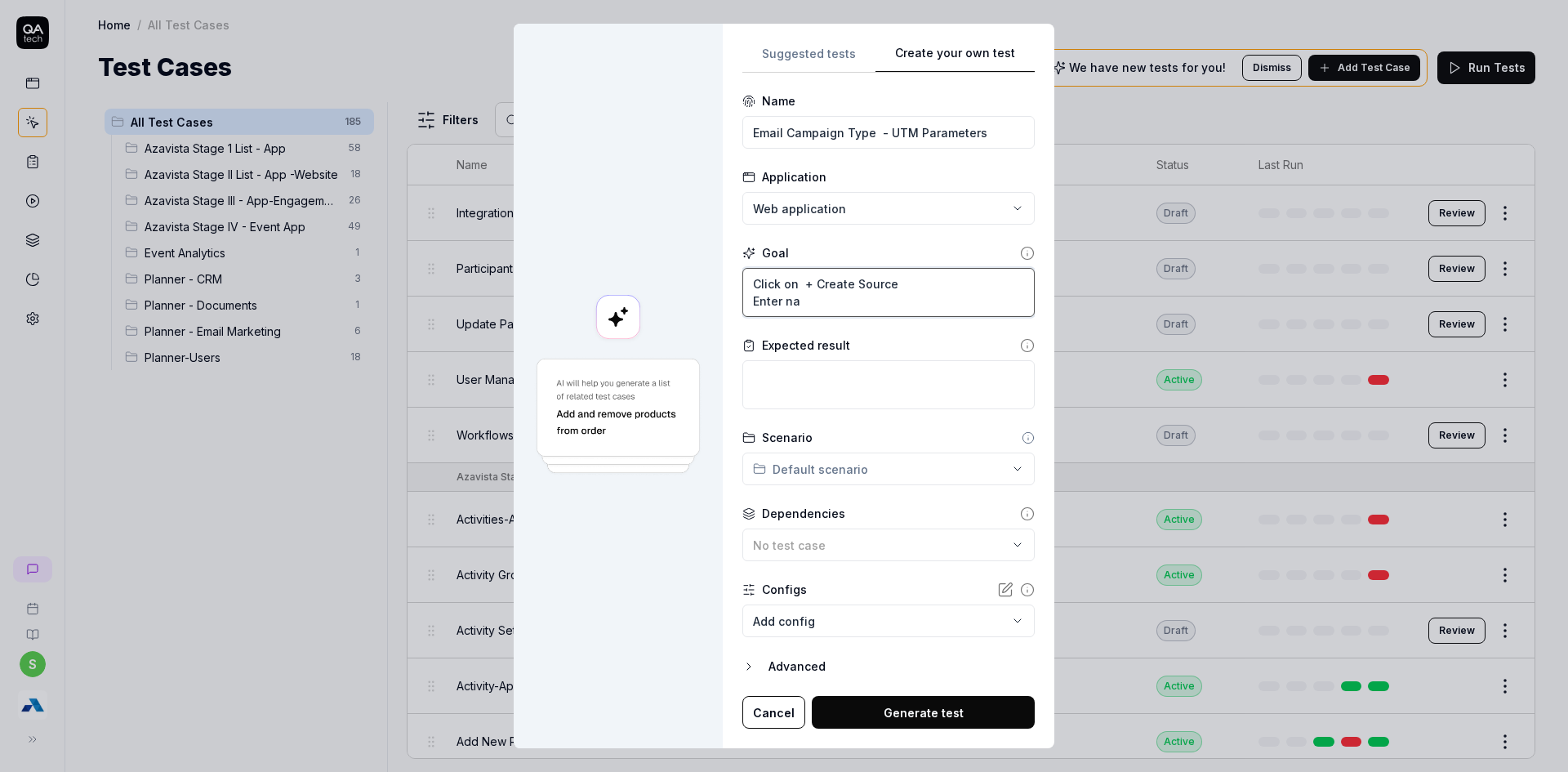
type textarea "Click on + Create Source Enter nam"
type textarea "*"
type textarea "Click on + Create Source Enter name"
type textarea "*"
type textarea "Click on + Create Source Enter name"
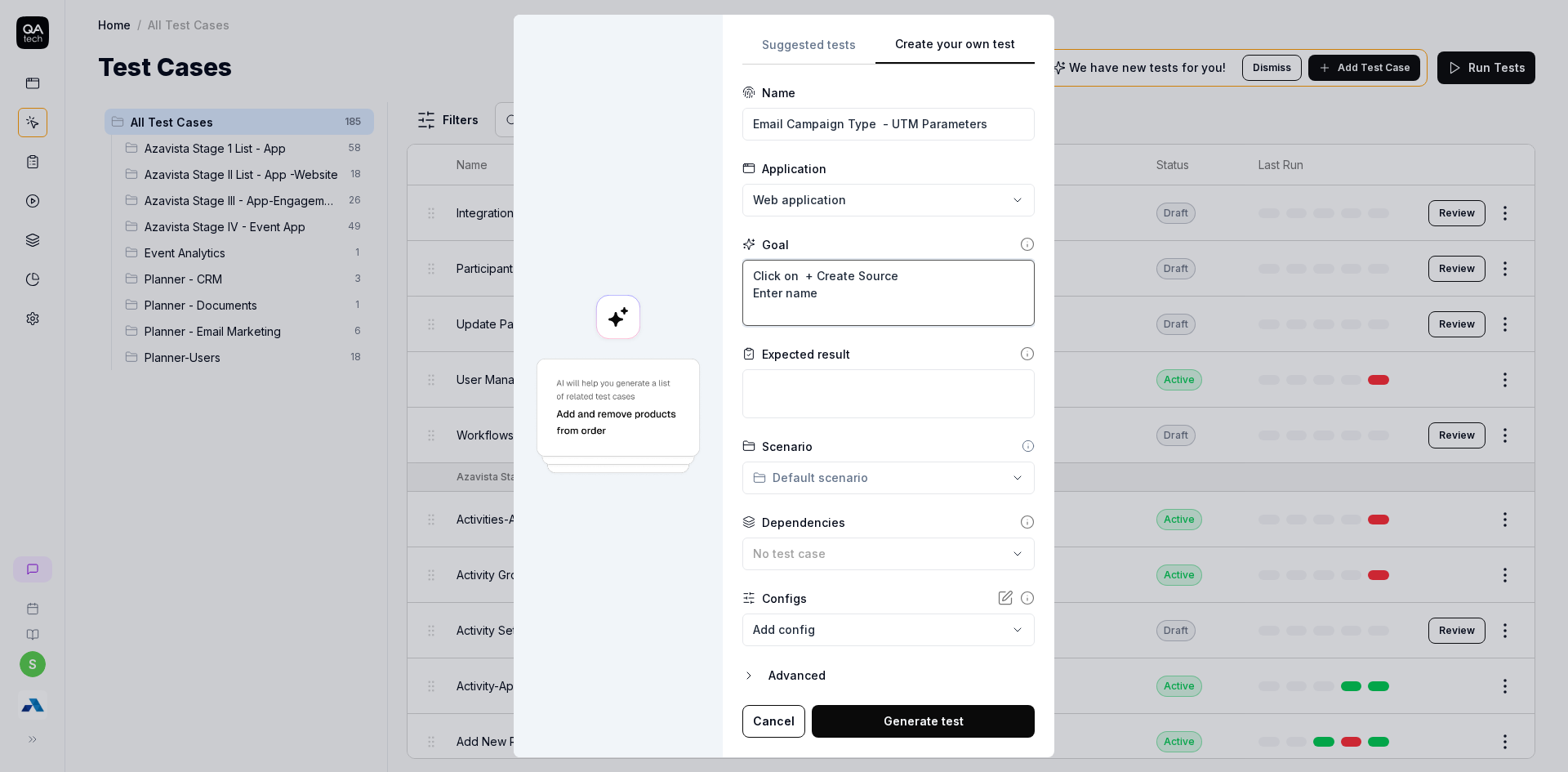
type textarea "*"
type textarea "Click on + Create Source Enter name C"
type textarea "*"
type textarea "Click on + Create Source Enter name Cl"
type textarea "*"
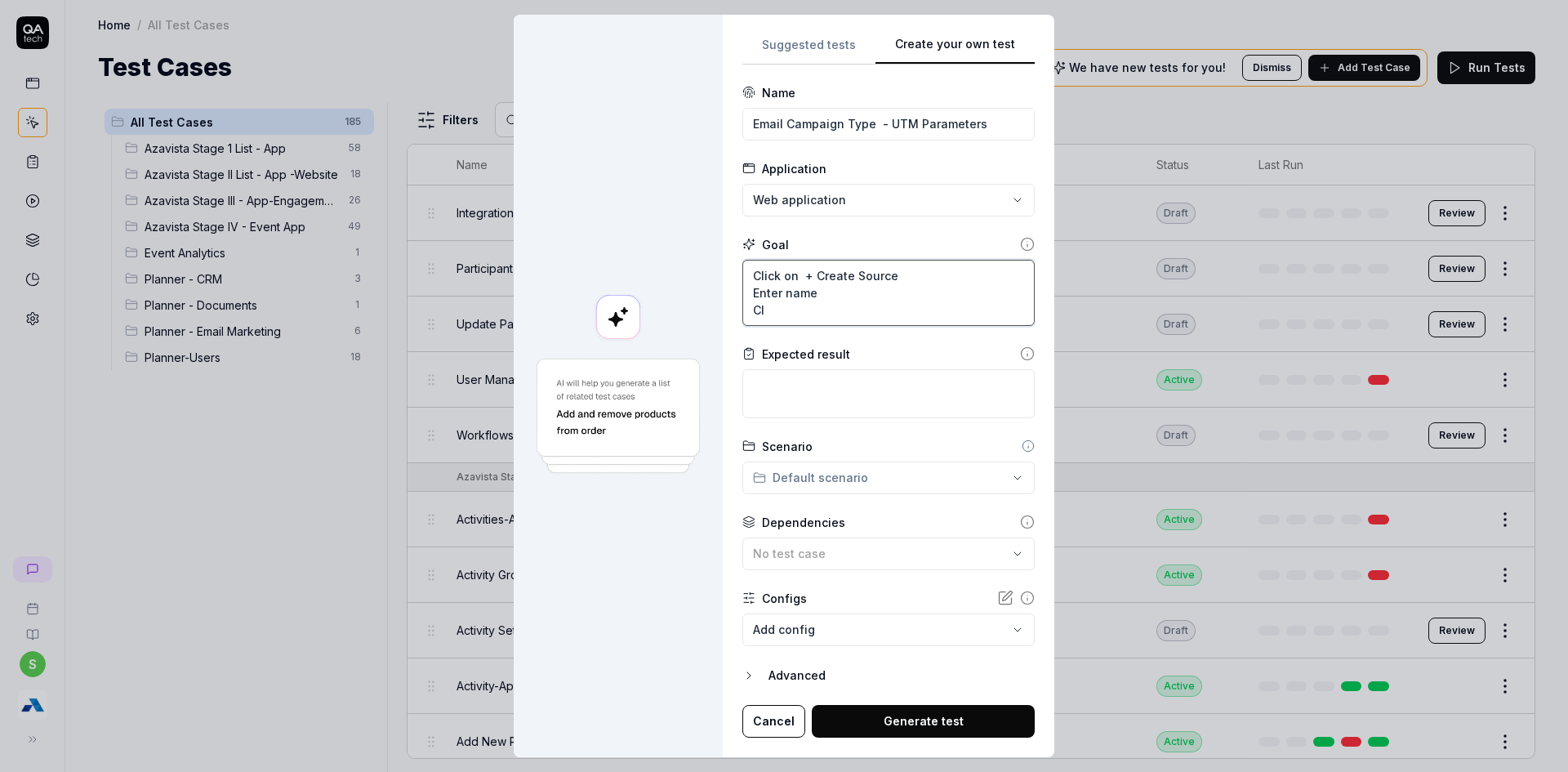
type textarea "Click on + Create Source Enter name Cli"
type textarea "*"
type textarea "Click on + Create Source Enter name Clic"
type textarea "*"
type textarea "Click on + Create Source Enter name Click"
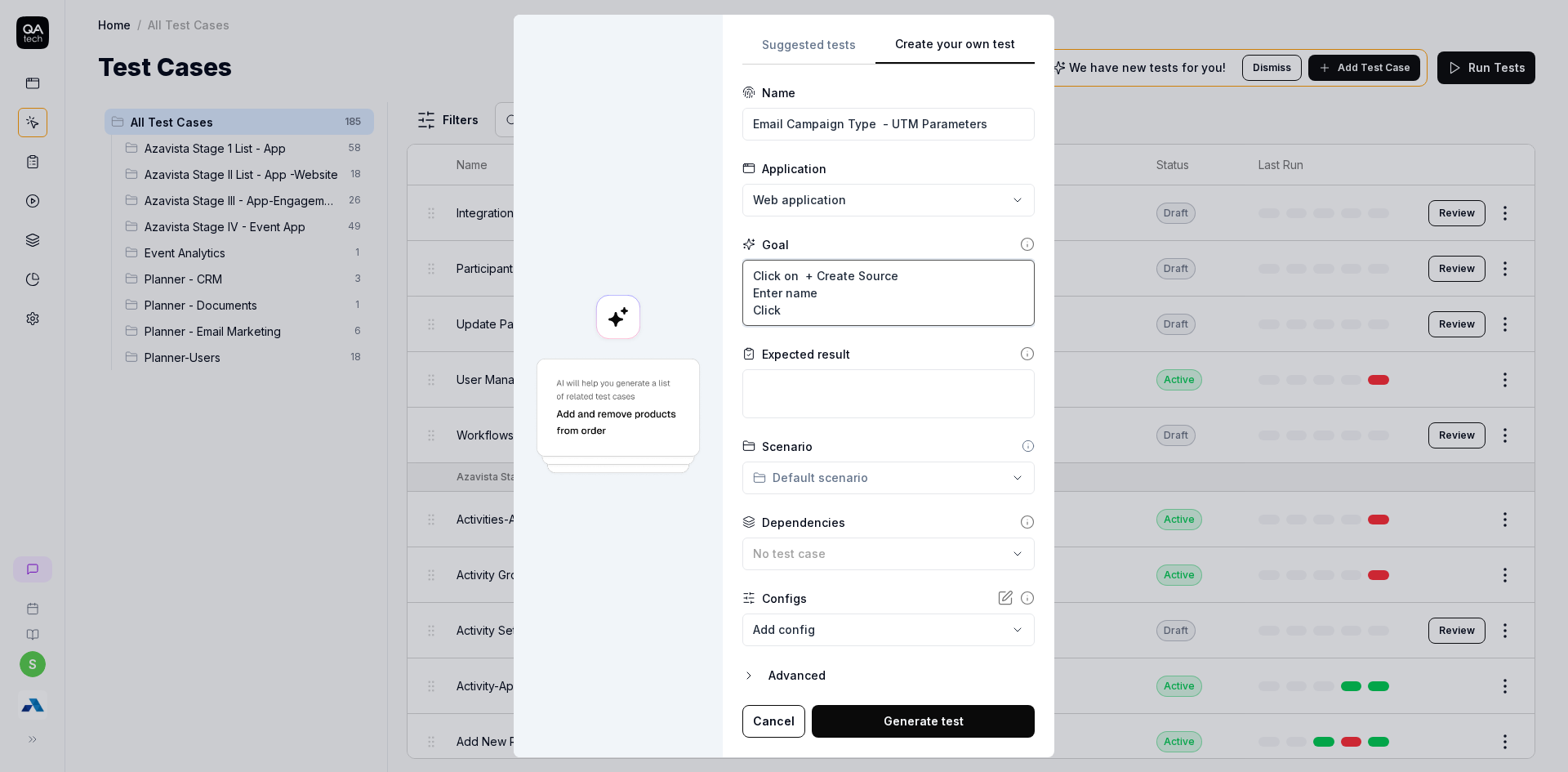
type textarea "*"
type textarea "Click on + Create Source Enter name Click"
type textarea "*"
type textarea "Click on + Create Source Enter name Click o"
type textarea "*"
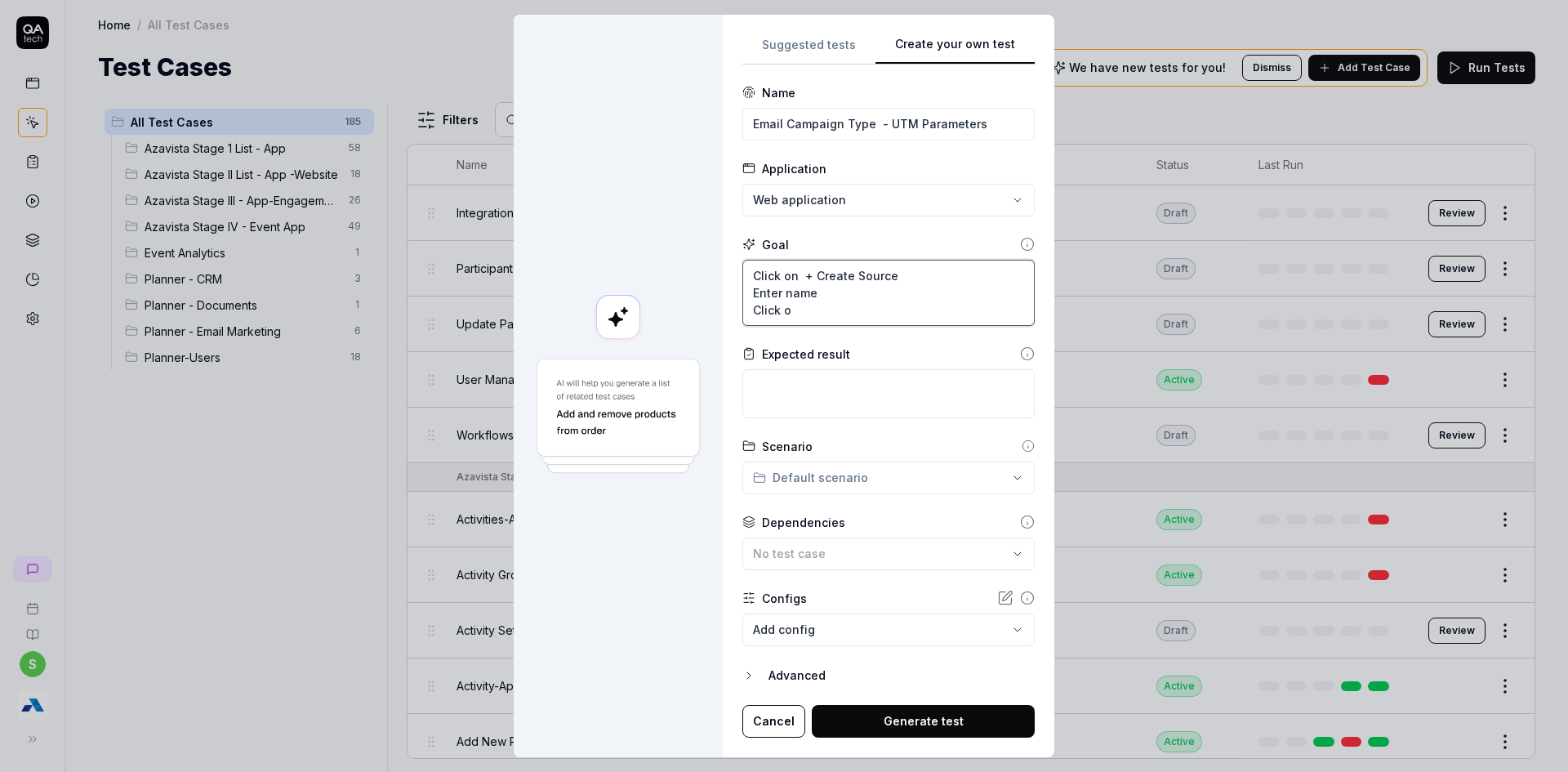
type textarea "Click on + Create Source Enter name Click on"
type textarea "*"
type textarea "Click on + Create Source Enter name Click on"
type textarea "*"
type textarea "Click on + Create Source Enter name Click on S"
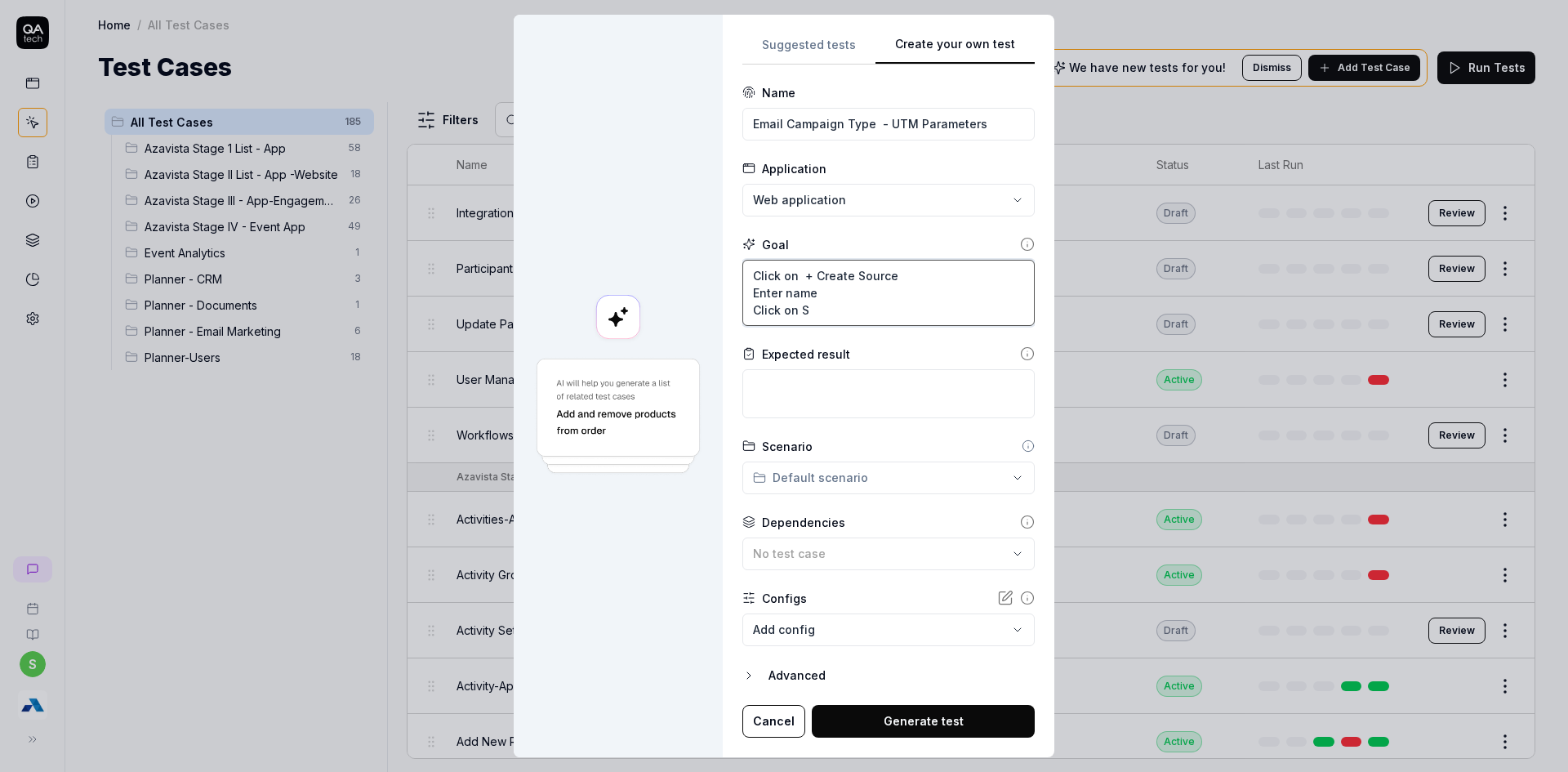
type textarea "*"
type textarea "Click on + Create Source Enter name Click on Sa"
type textarea "*"
type textarea "Click on + Create Source Enter name Click on Sae"
type textarea "*"
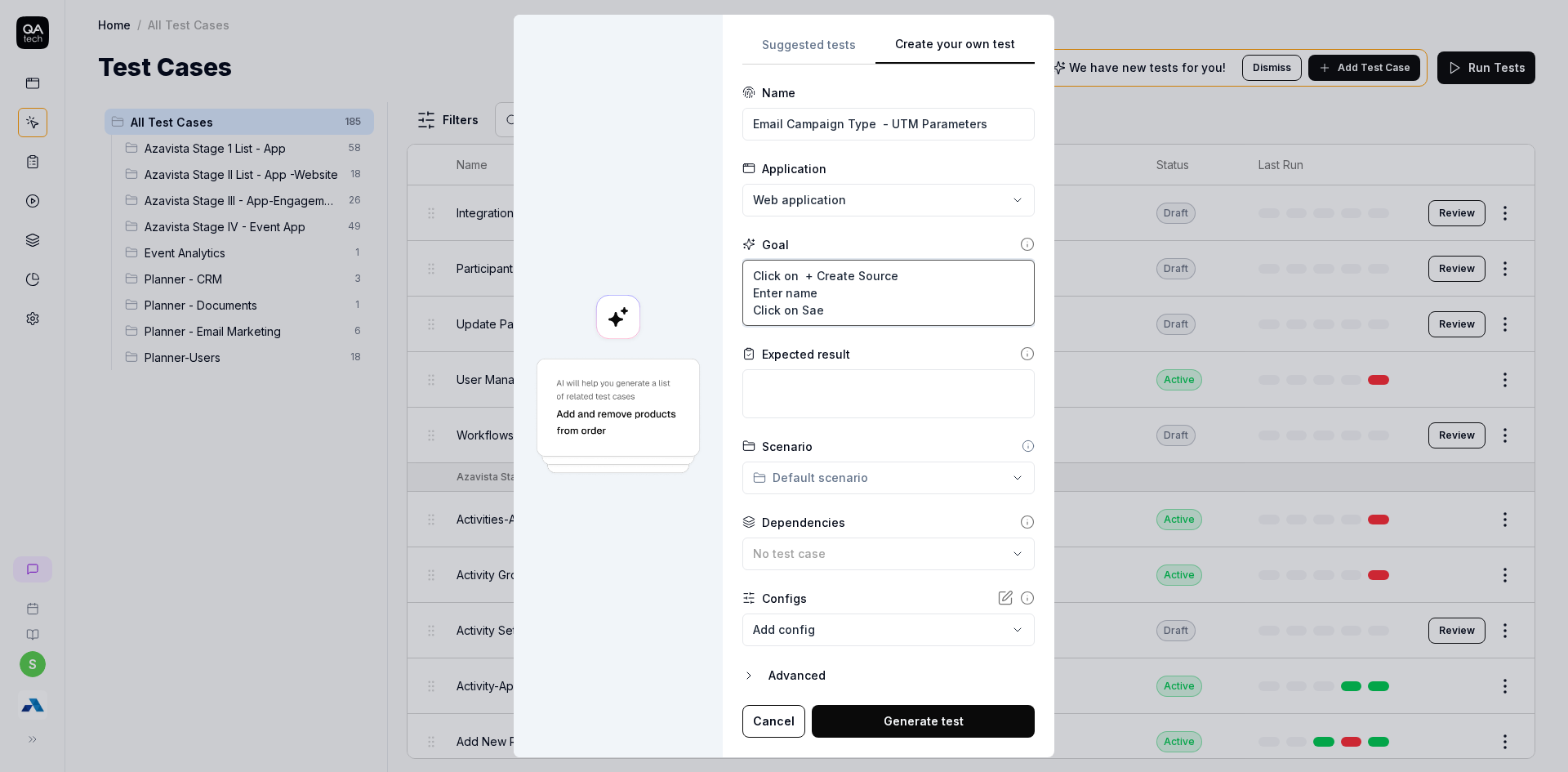
type textarea "Click on + Create Source Enter name Click on Sa"
type textarea "*"
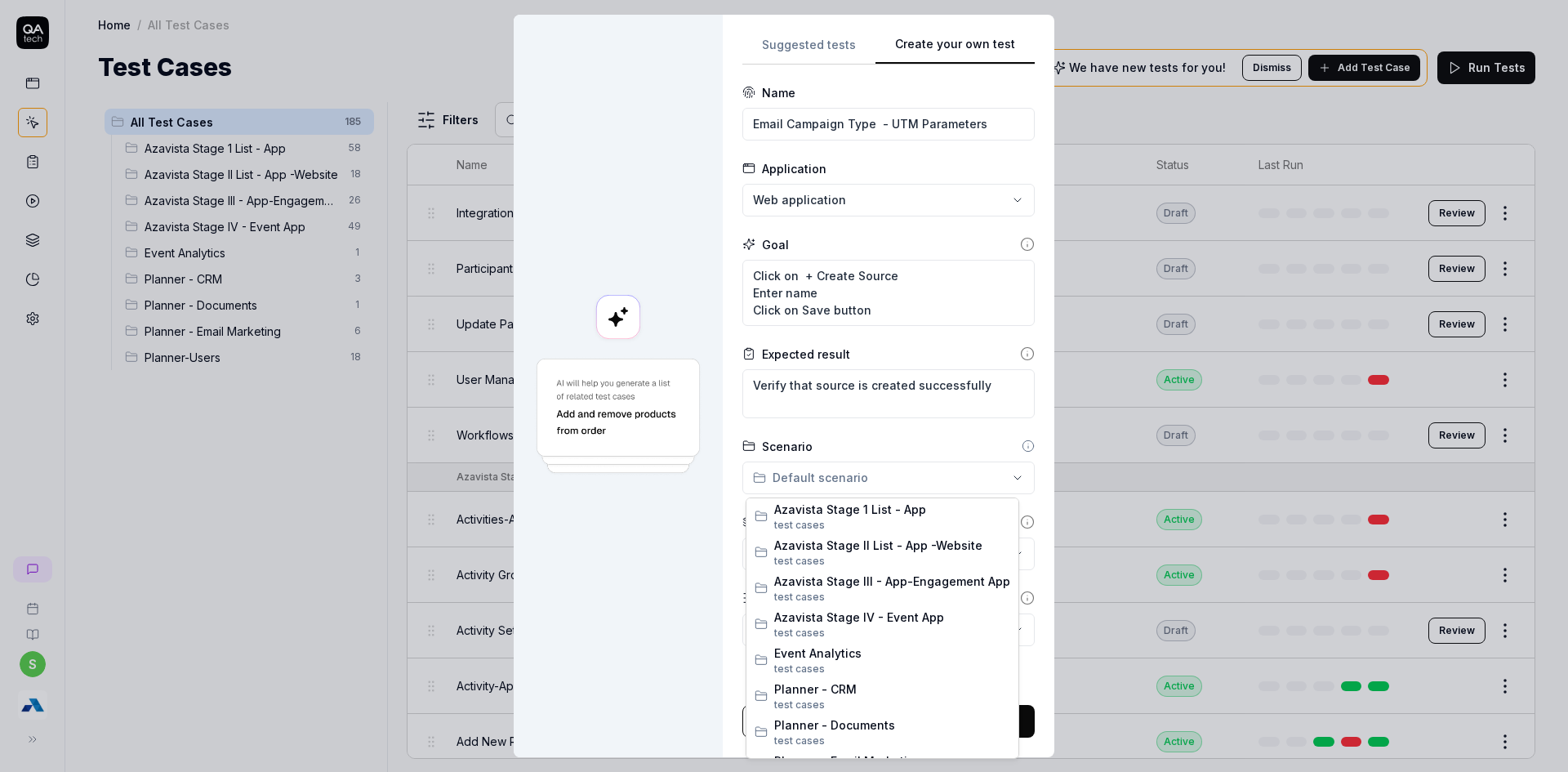
click at [883, 474] on div "**********" at bounding box center [784, 386] width 1568 height 772
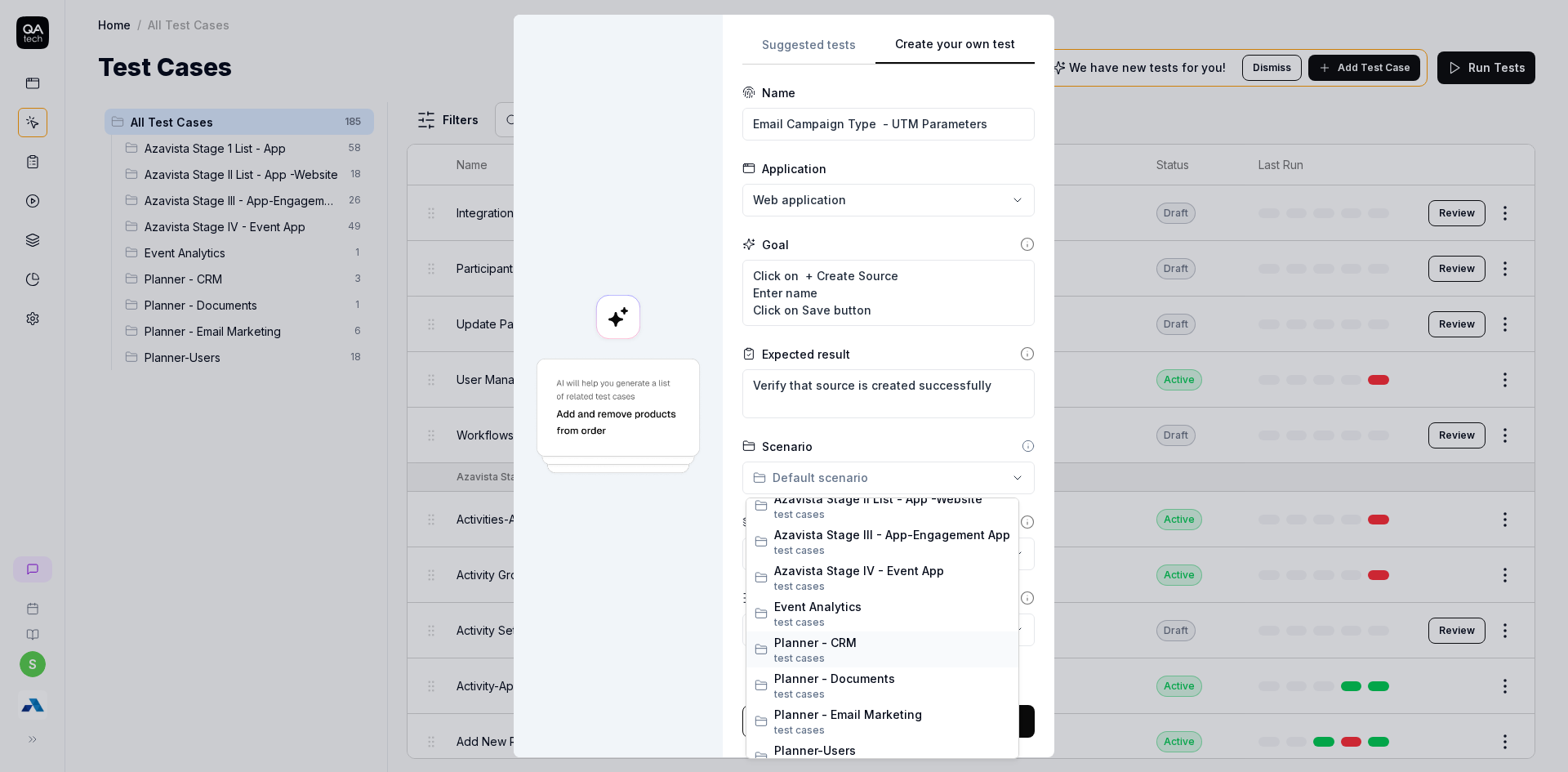
scroll to position [64, 0]
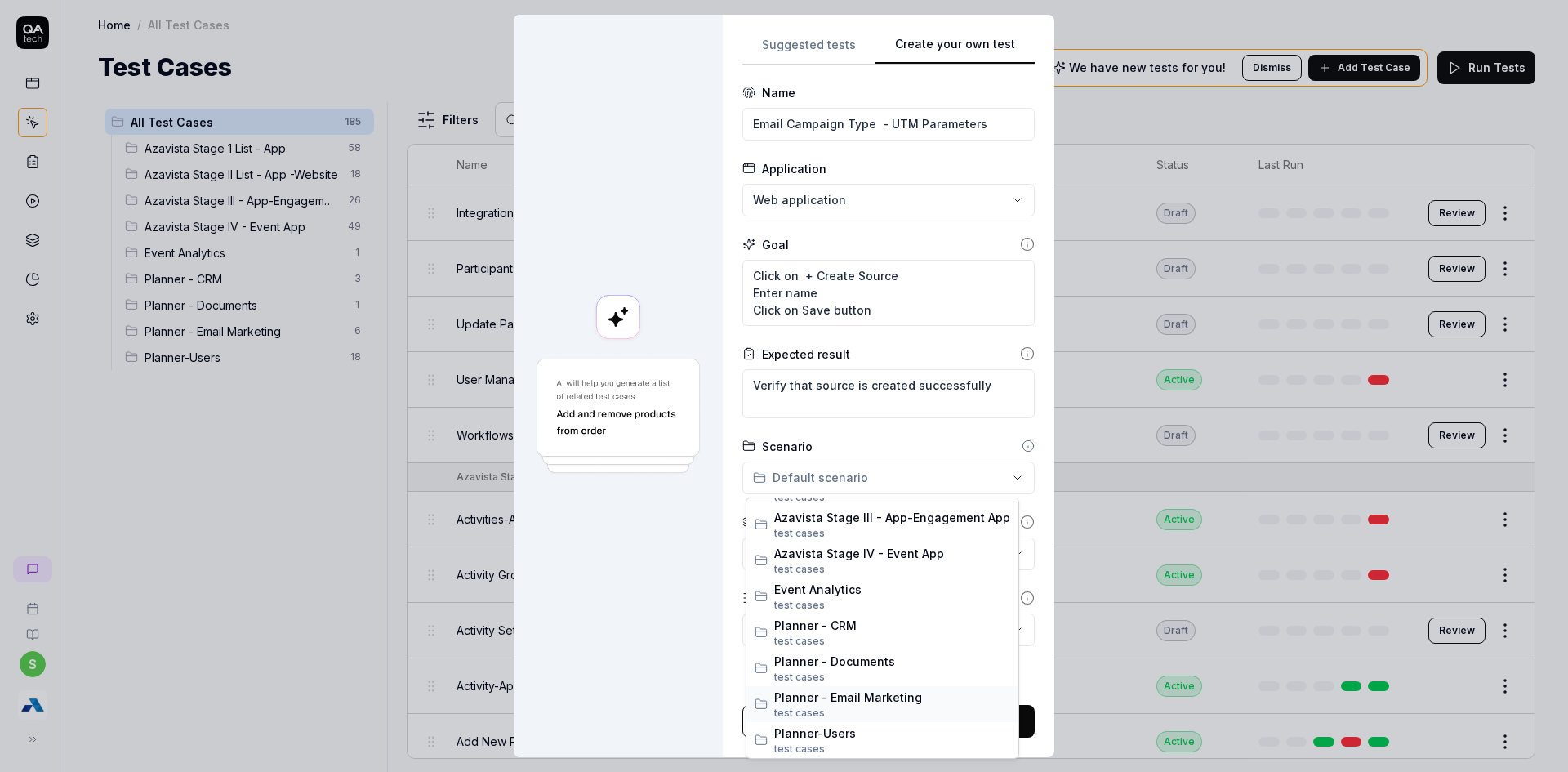
click at [866, 704] on span "Planner - Email Marketing" at bounding box center [892, 698] width 236 height 17
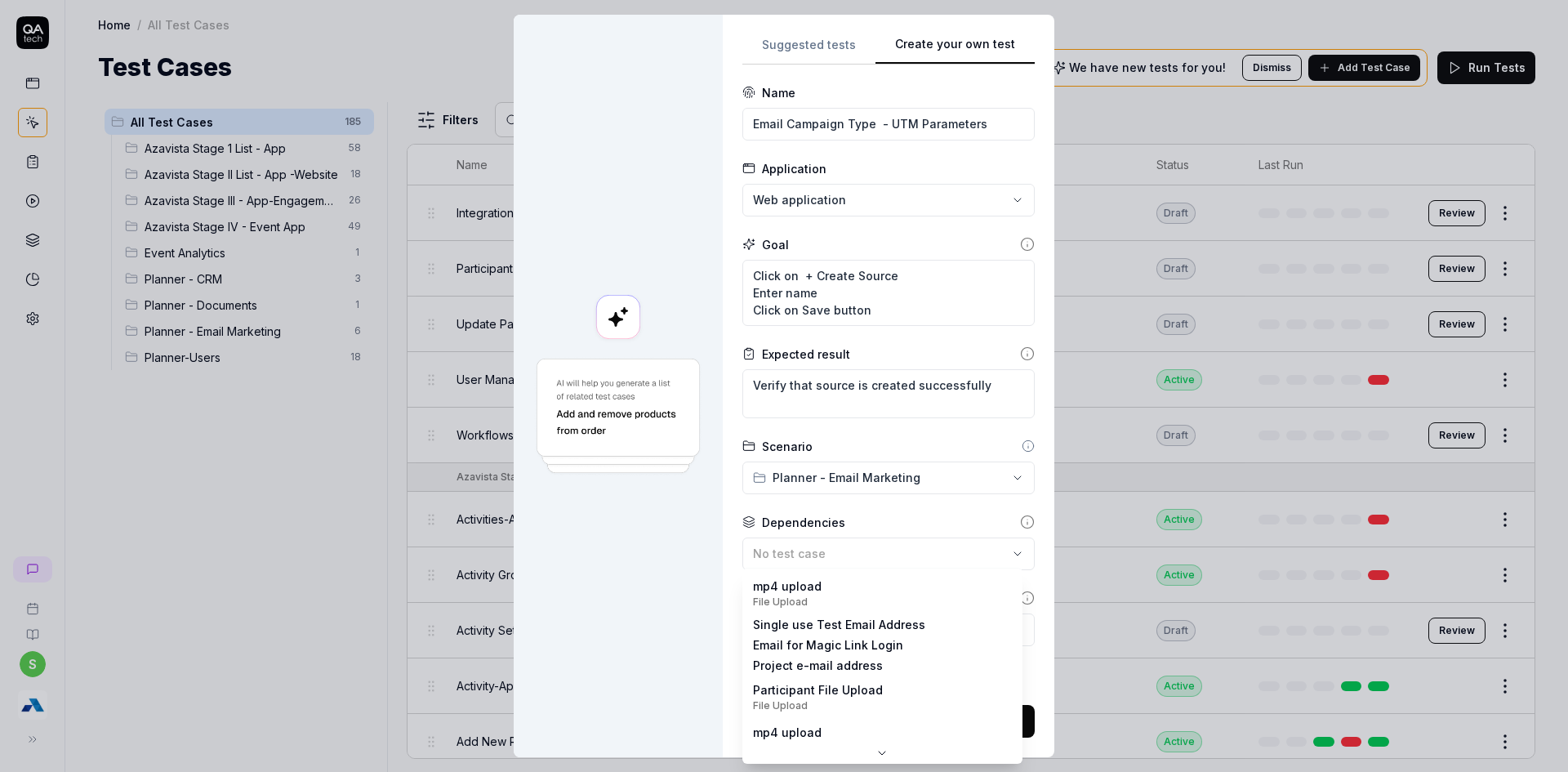
click at [843, 632] on body "s Home / All Test Cases Home / All Test Cases Test Cases We have new tests for …" at bounding box center [784, 396] width 1568 height 791
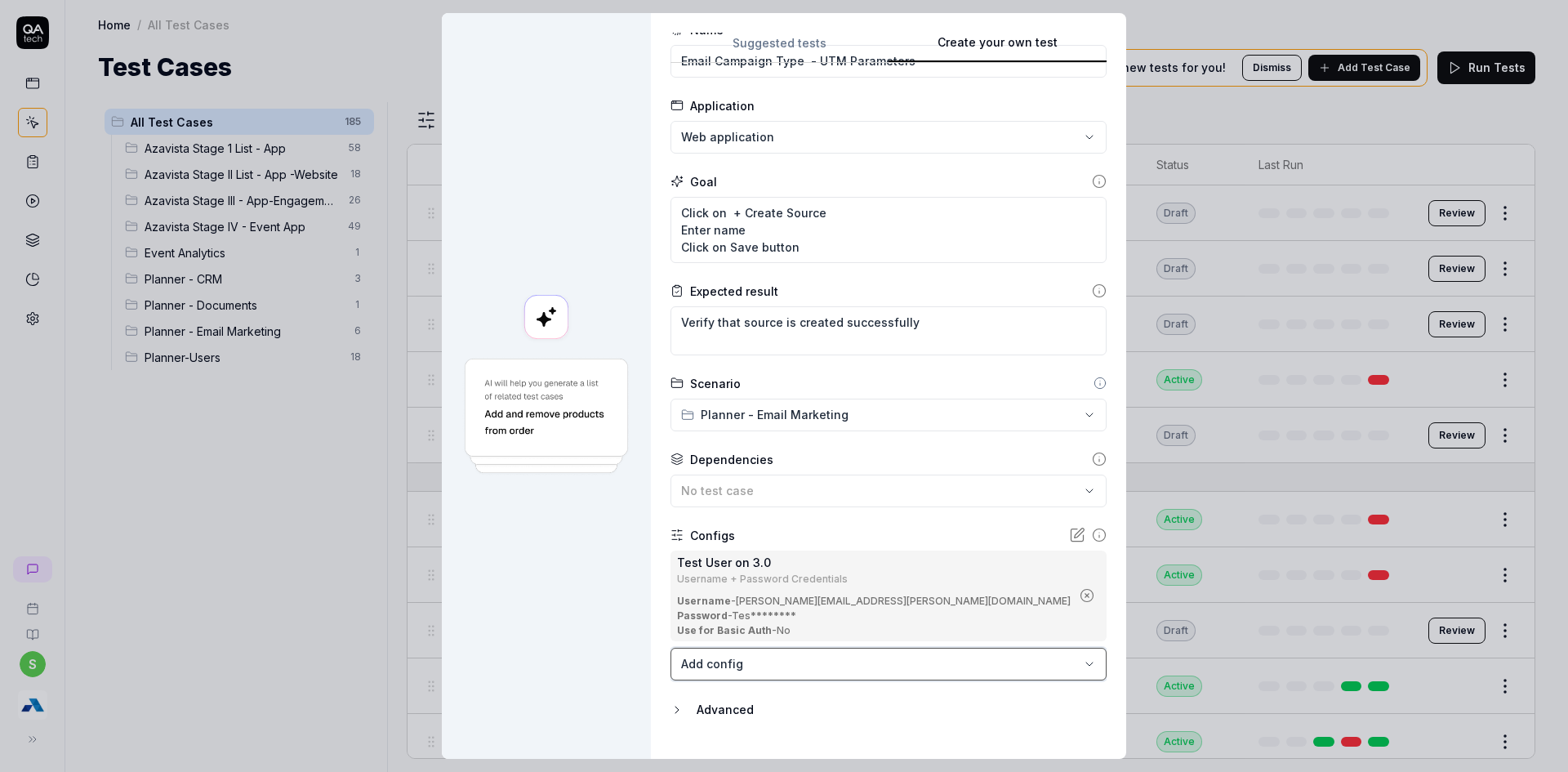
scroll to position [94, 0]
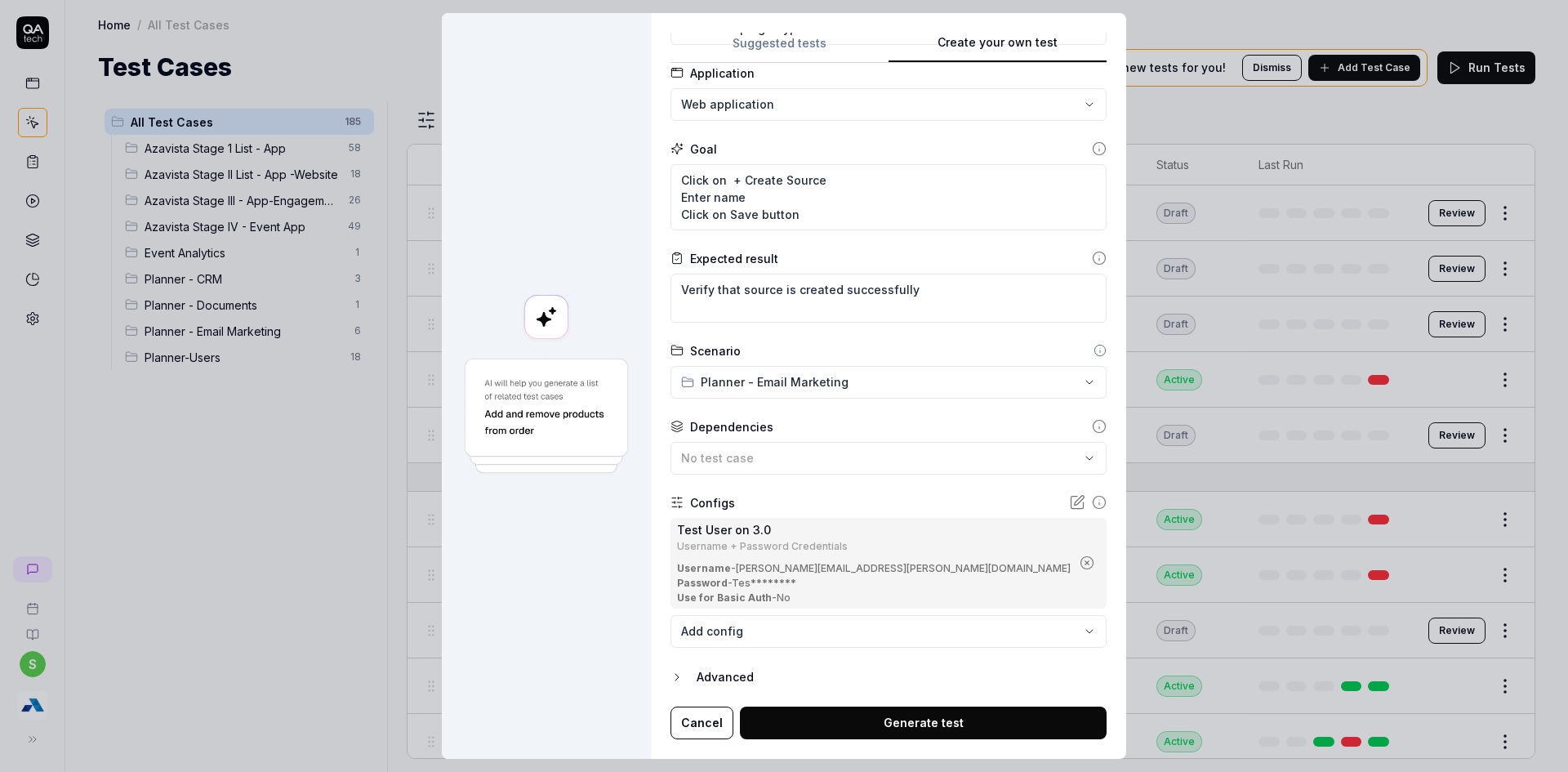
click at [883, 715] on button "Generate test" at bounding box center [923, 723] width 367 height 33
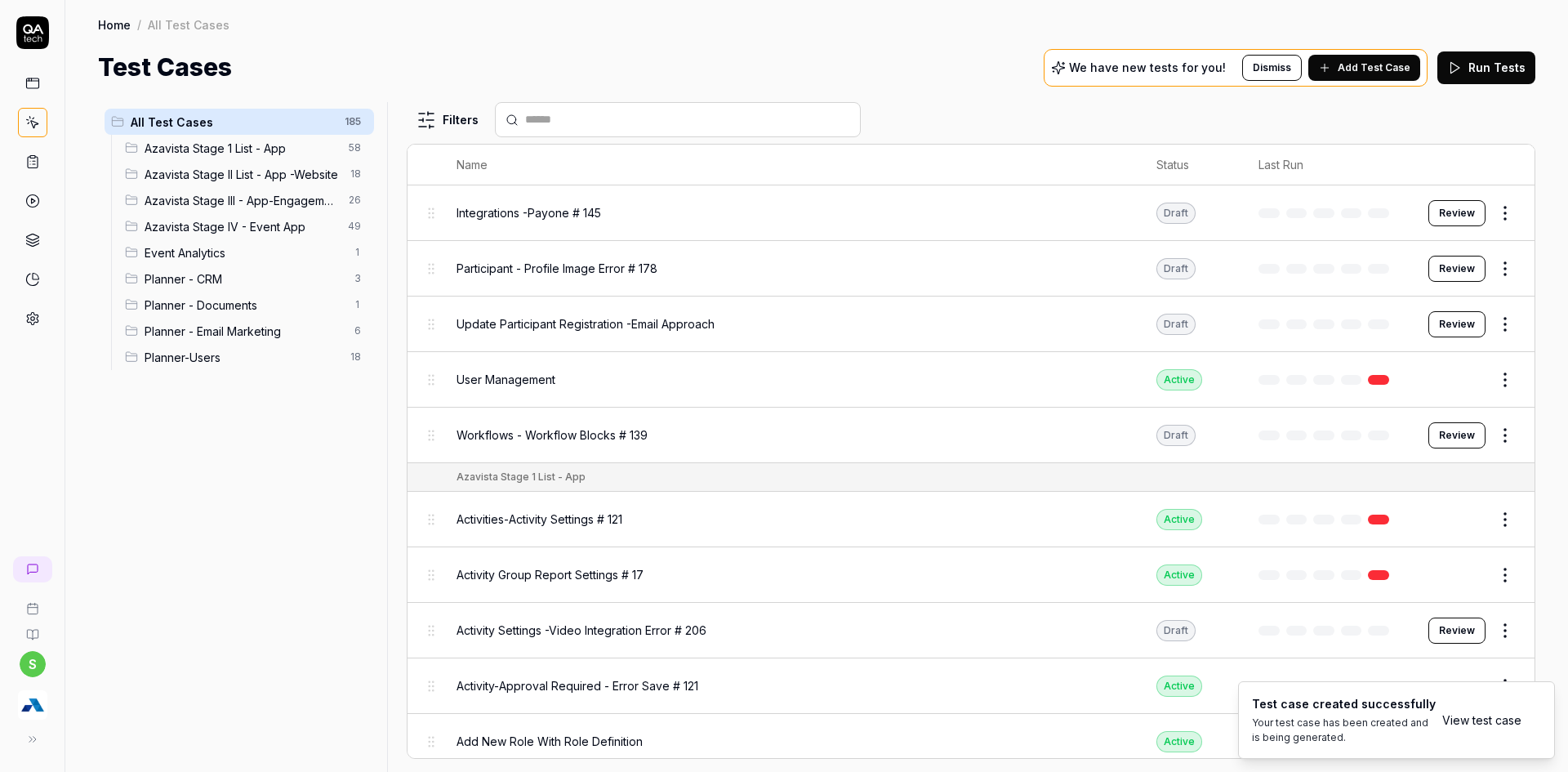
click at [1469, 724] on link "View test case" at bounding box center [1482, 720] width 80 height 17
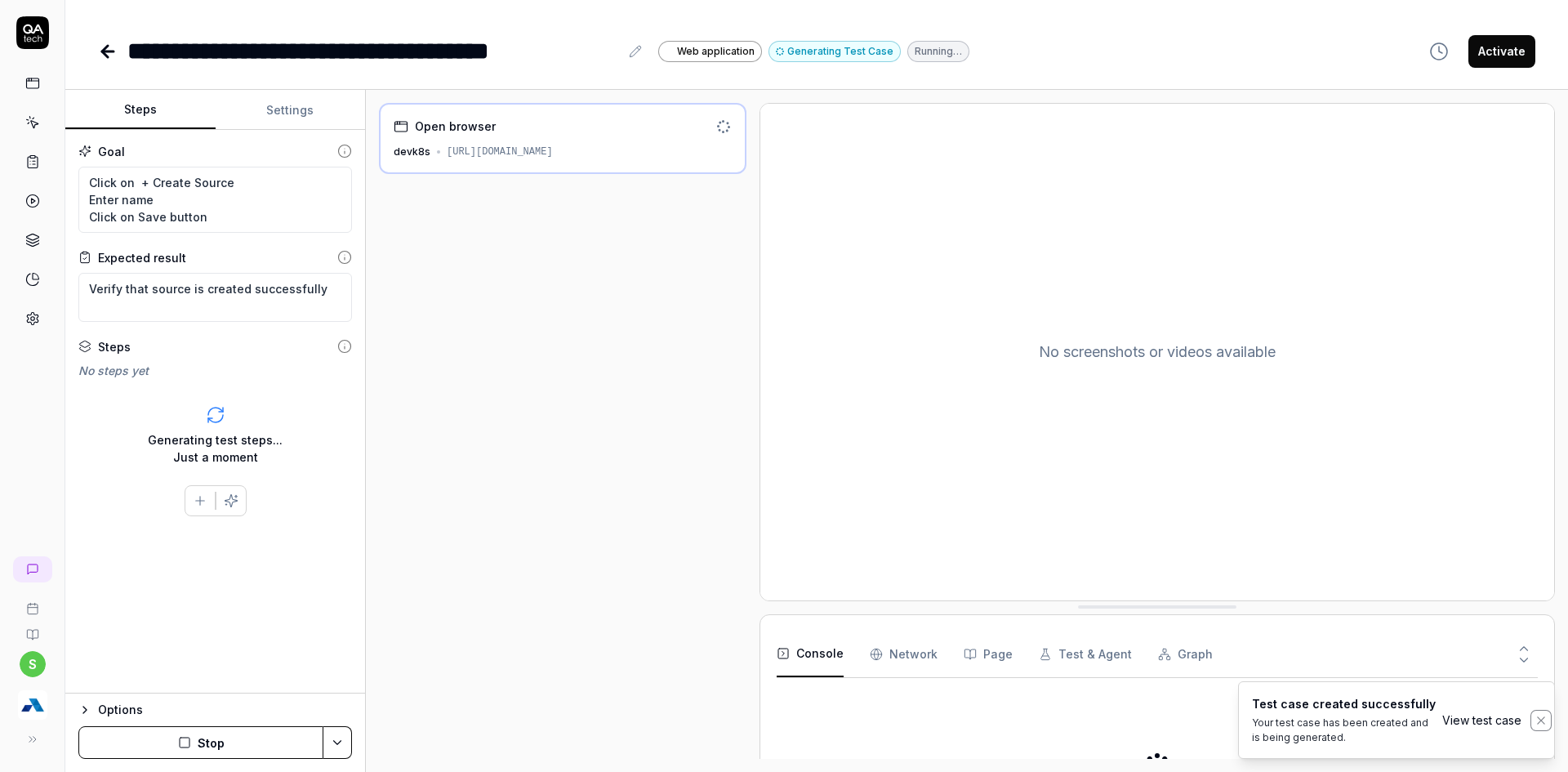
click at [1540, 721] on icon "Notifications (F8)" at bounding box center [1540, 720] width 7 height 7
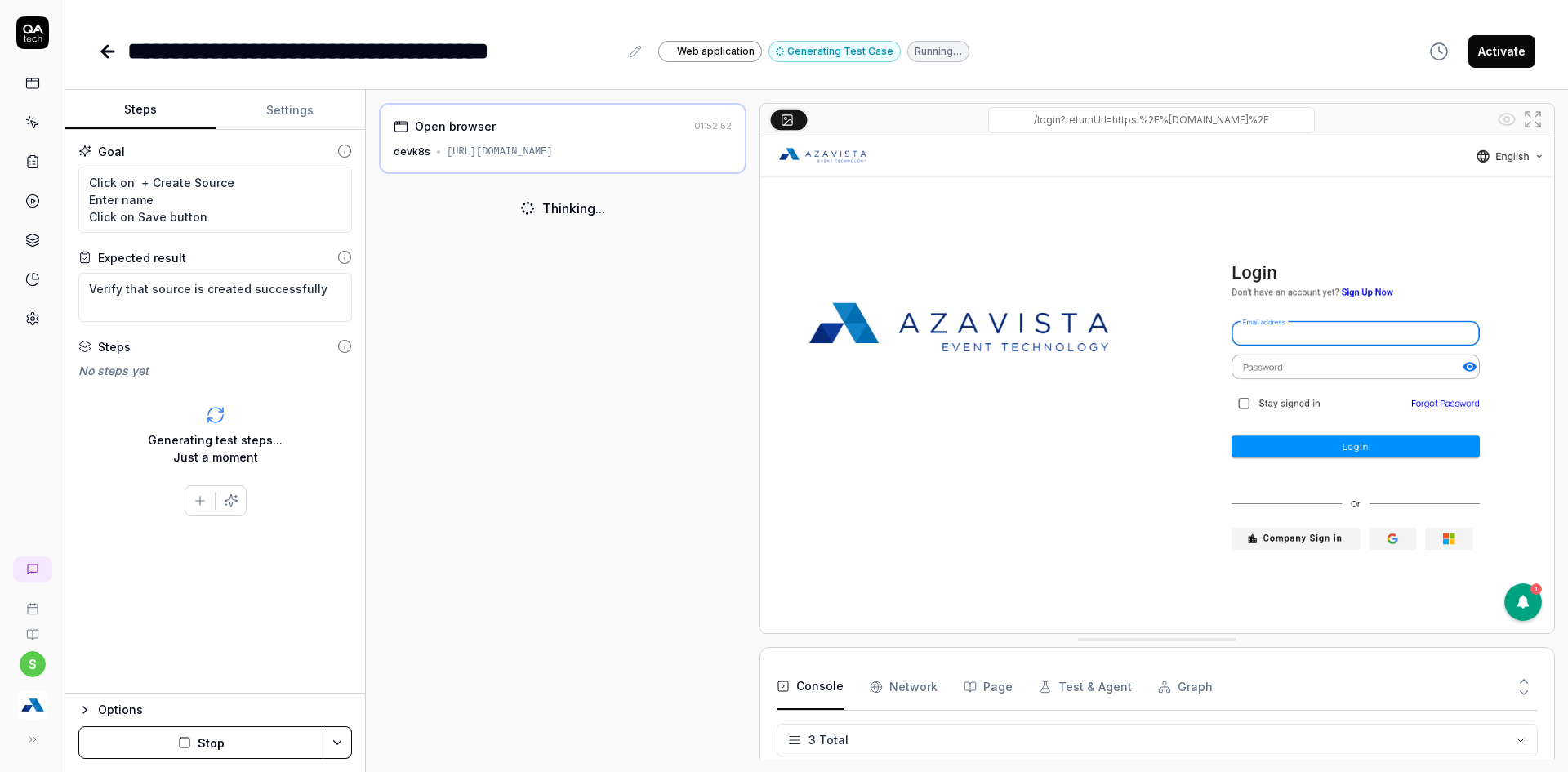
scroll to position [7, 0]
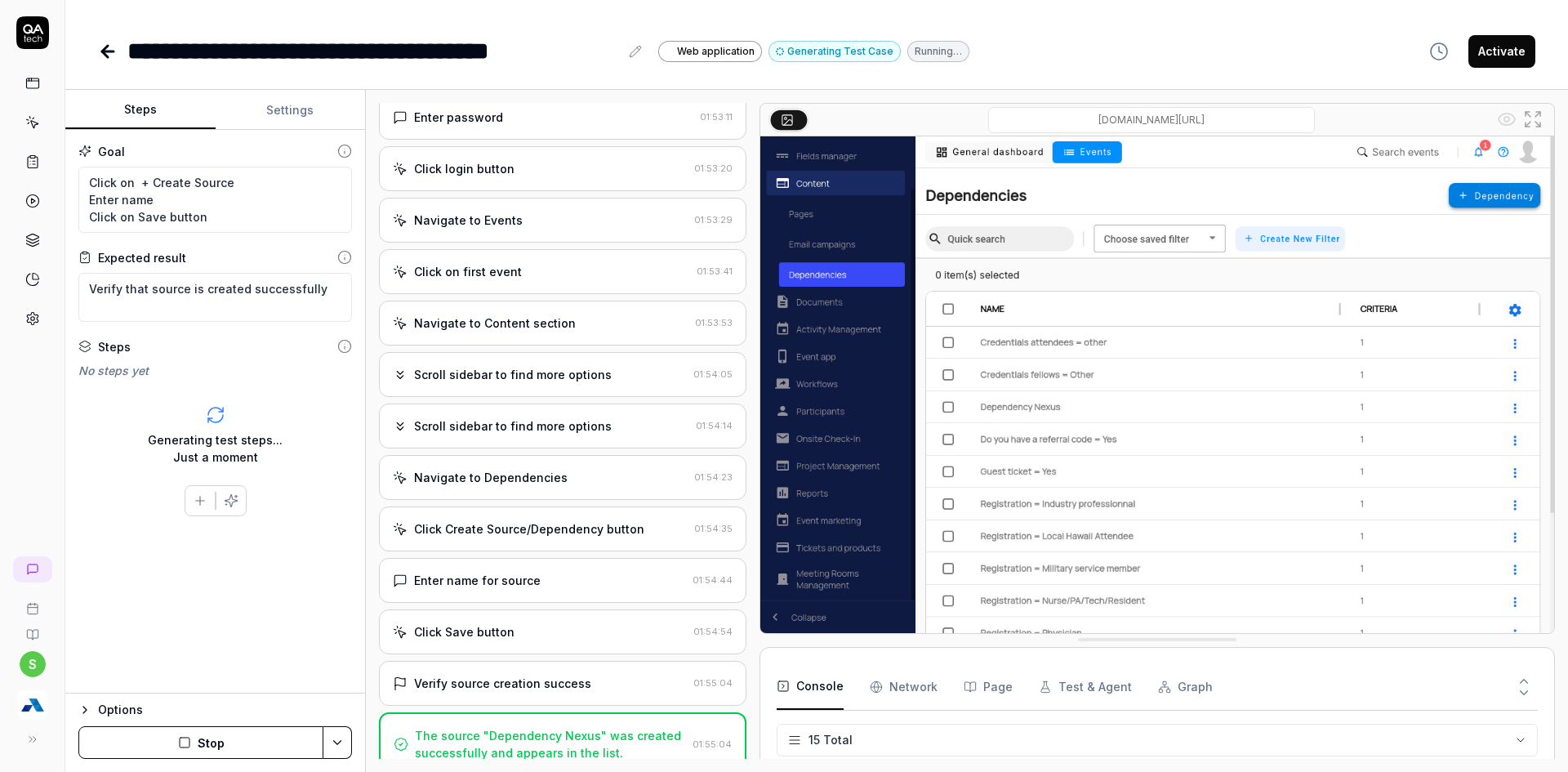
scroll to position [299, 0]
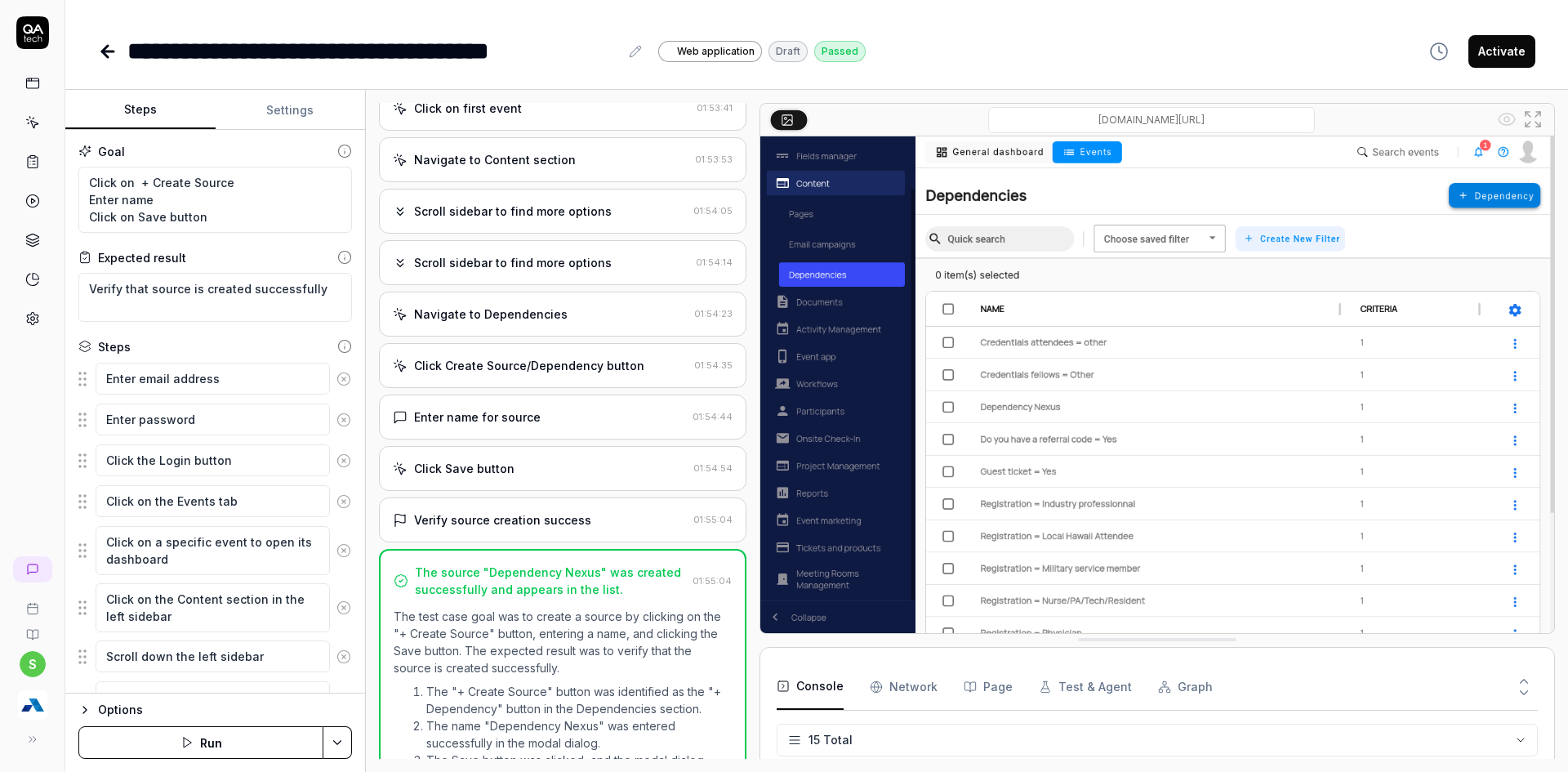
click at [337, 499] on icon at bounding box center [344, 501] width 15 height 15
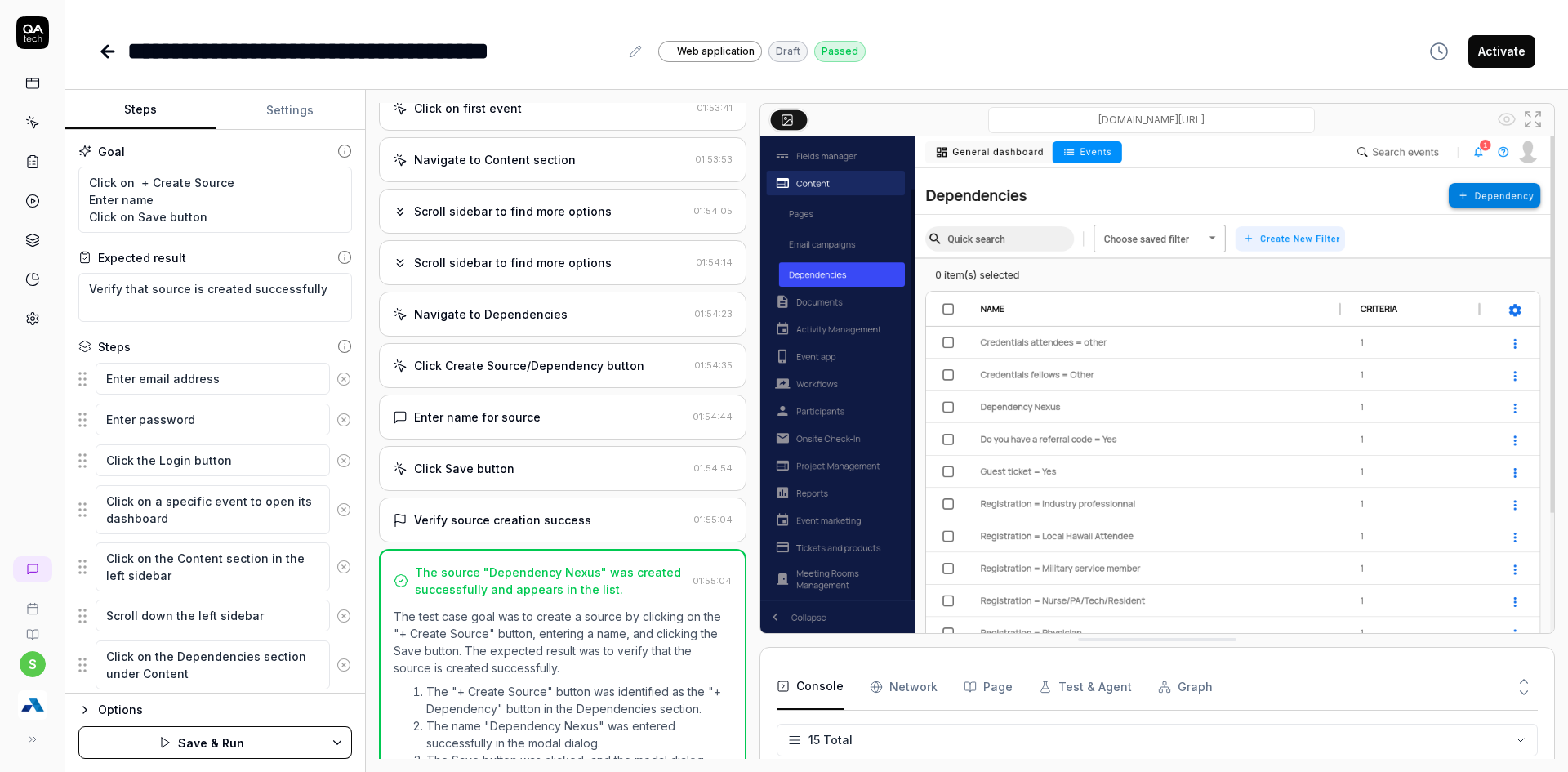
click at [331, 519] on button at bounding box center [344, 510] width 28 height 33
click at [337, 512] on icon at bounding box center [344, 509] width 15 height 15
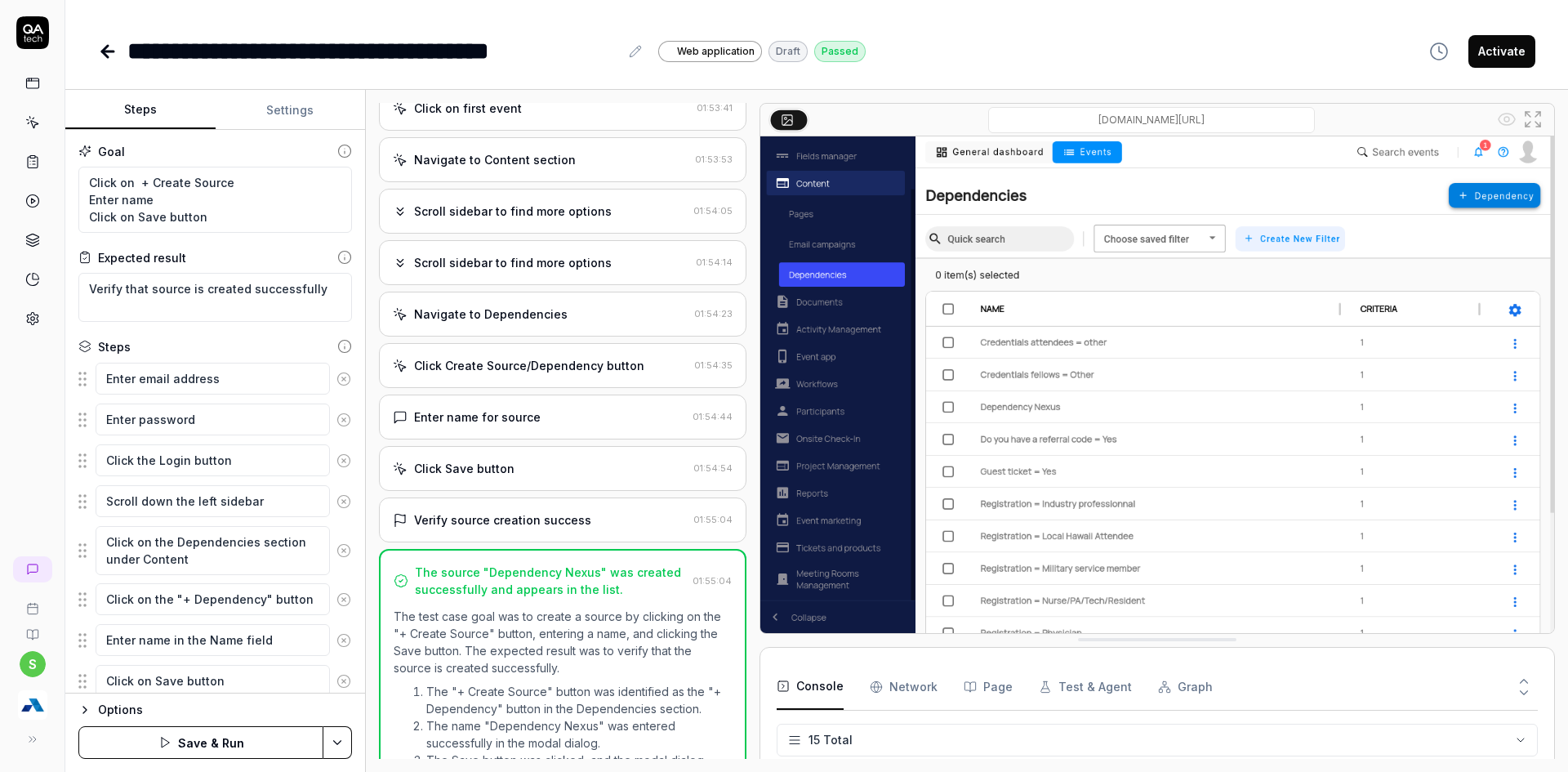
click at [337, 504] on icon at bounding box center [344, 501] width 15 height 15
click at [337, 513] on icon at bounding box center [344, 509] width 15 height 15
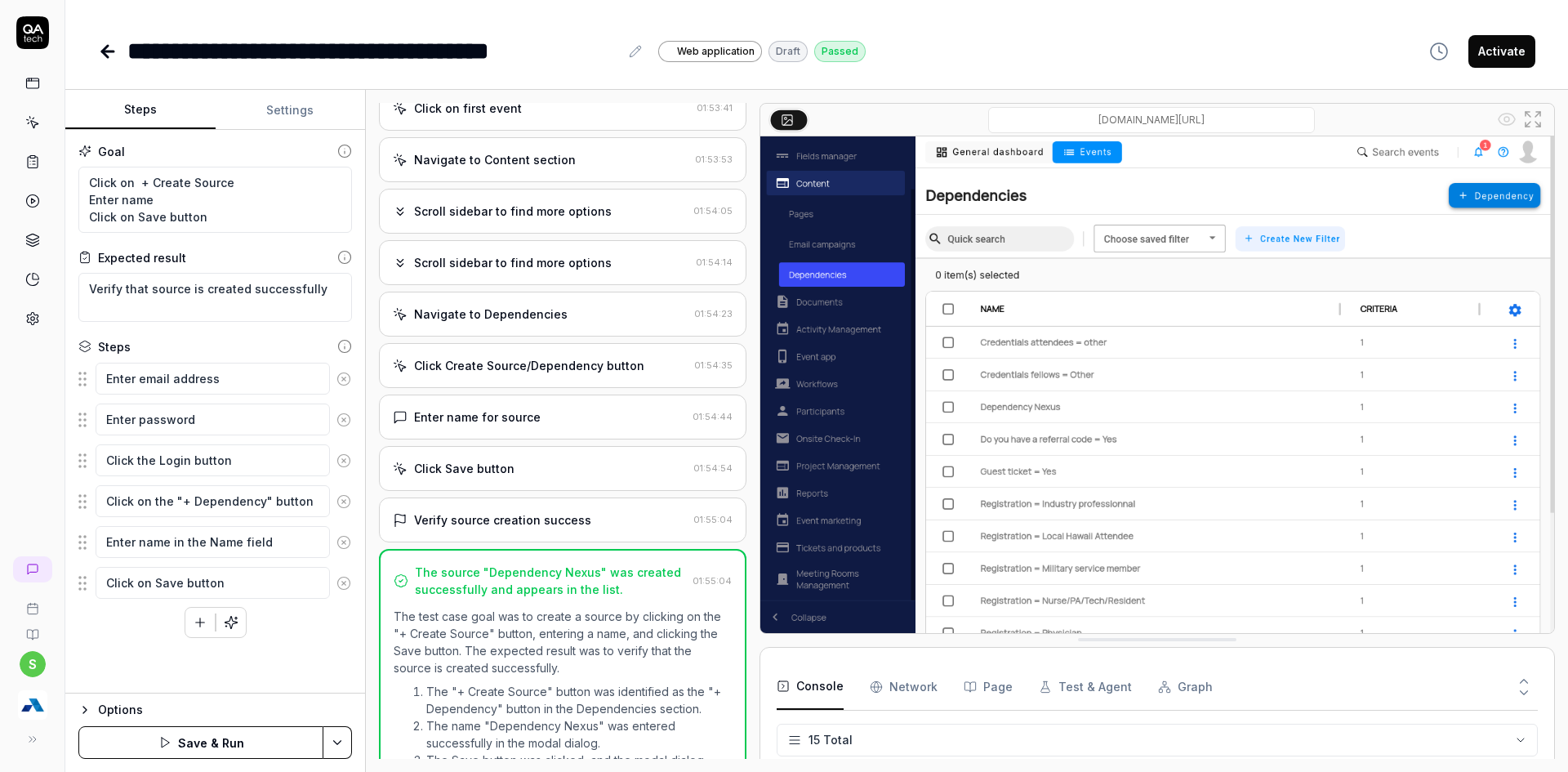
click at [337, 502] on circle at bounding box center [344, 501] width 12 height 12
click at [346, 506] on circle at bounding box center [344, 501] width 12 height 12
click at [347, 500] on icon at bounding box center [344, 501] width 15 height 15
drag, startPoint x: 350, startPoint y: 466, endPoint x: 348, endPoint y: 443, distance: 23.1
click at [350, 466] on icon at bounding box center [344, 460] width 15 height 15
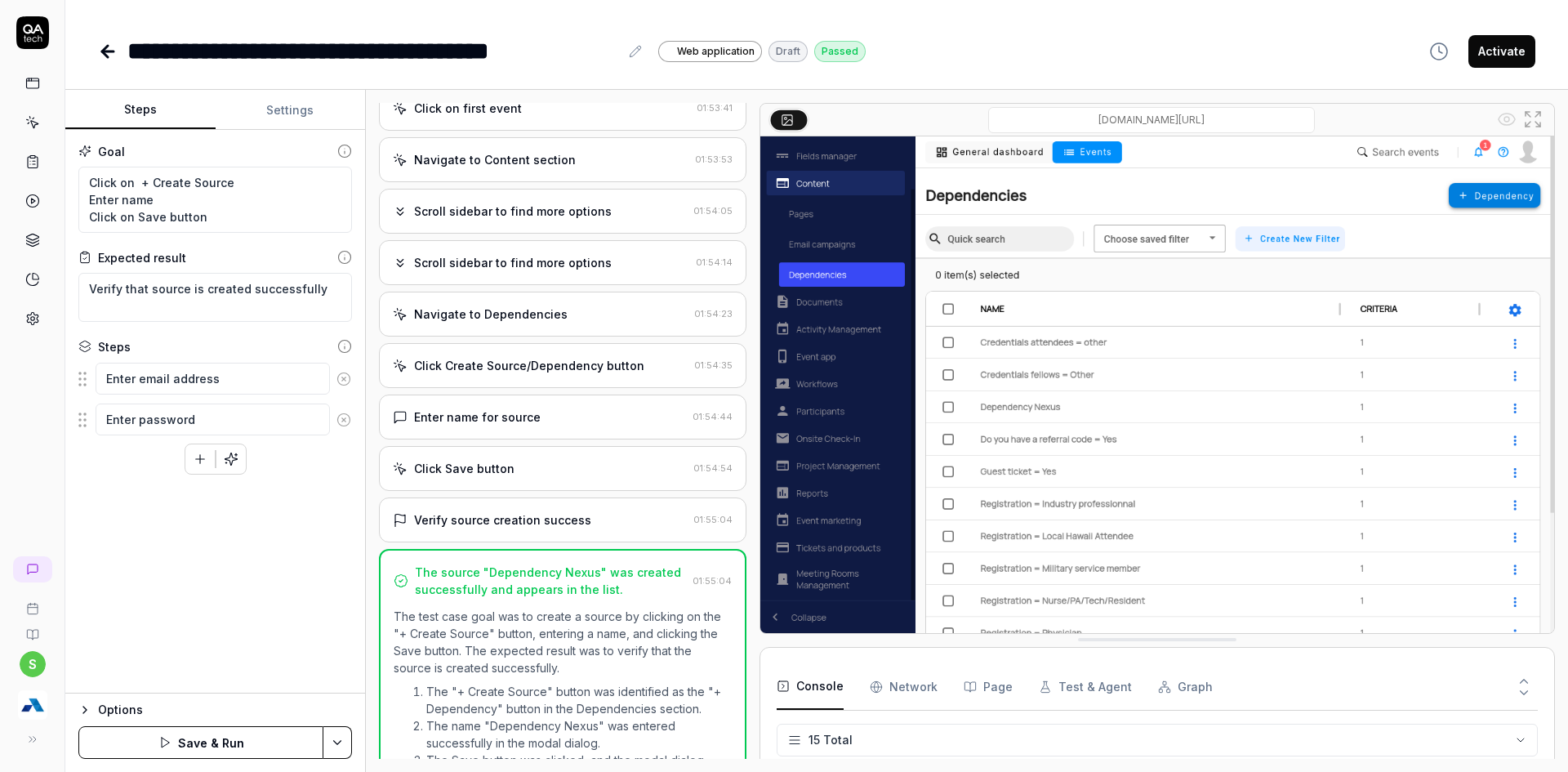
click at [347, 416] on icon at bounding box center [344, 420] width 15 height 15
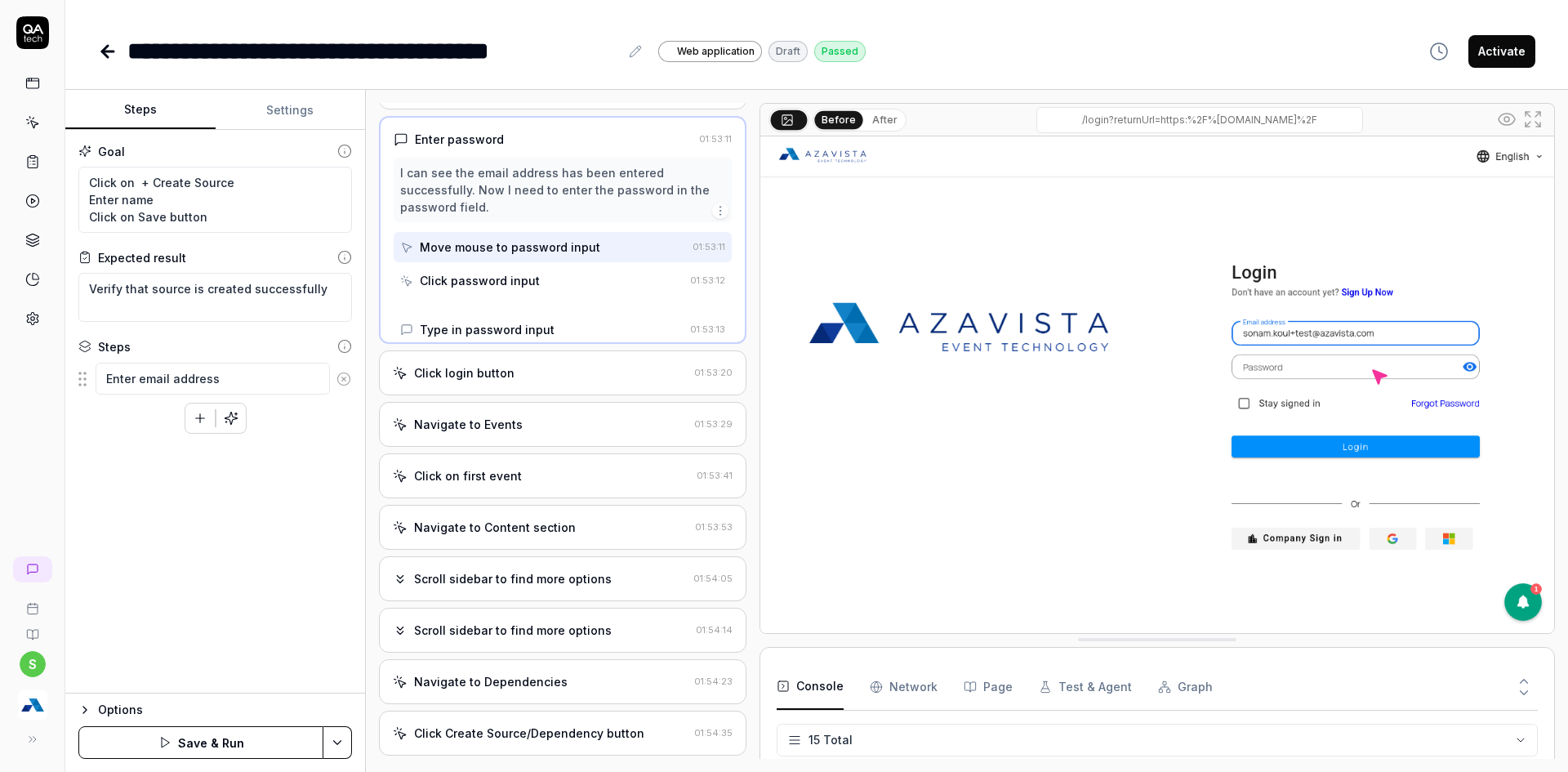
scroll to position [3, 0]
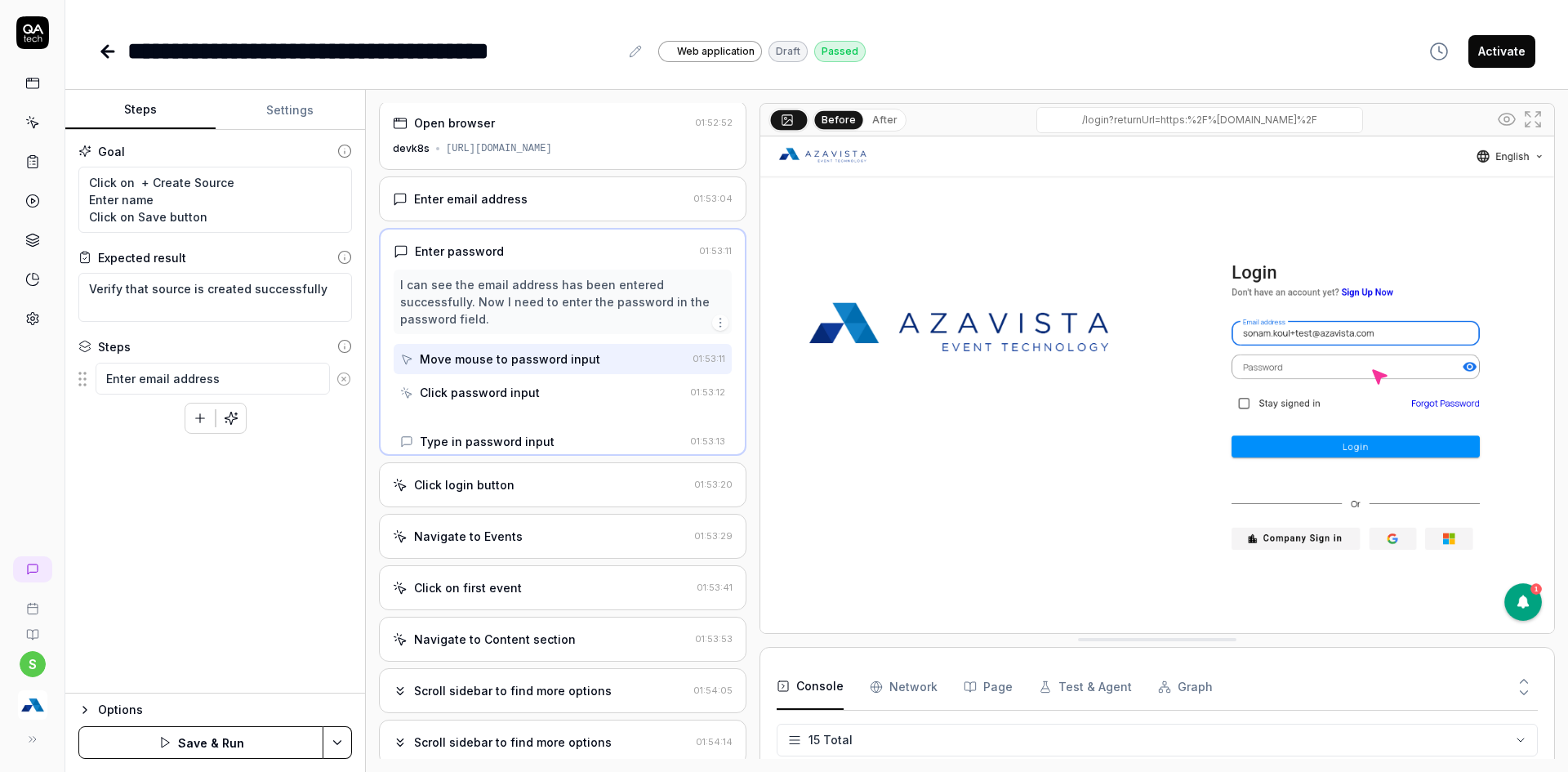
click at [344, 376] on icon at bounding box center [344, 378] width 15 height 15
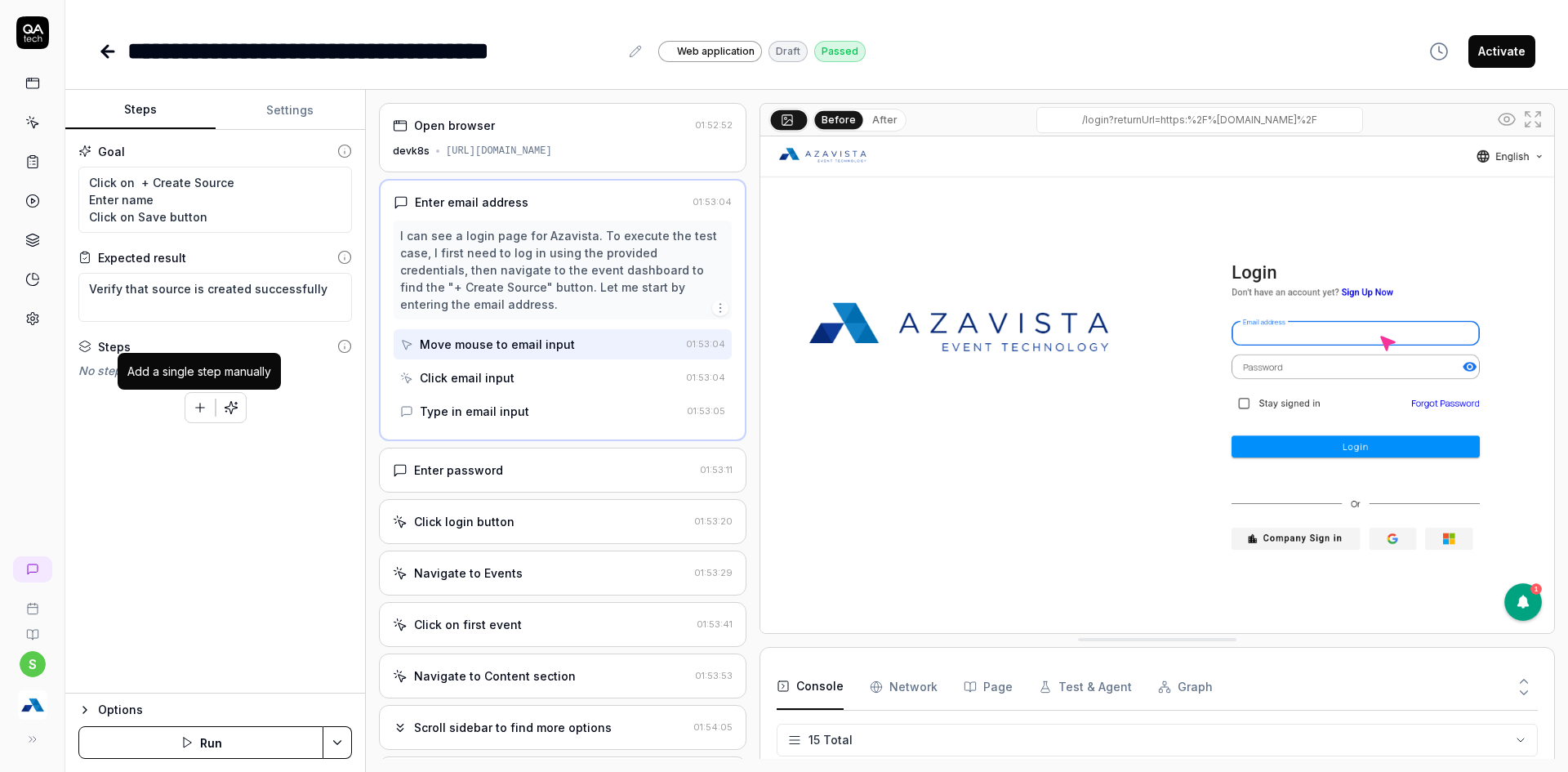
click at [206, 399] on button "button" at bounding box center [200, 408] width 29 height 29
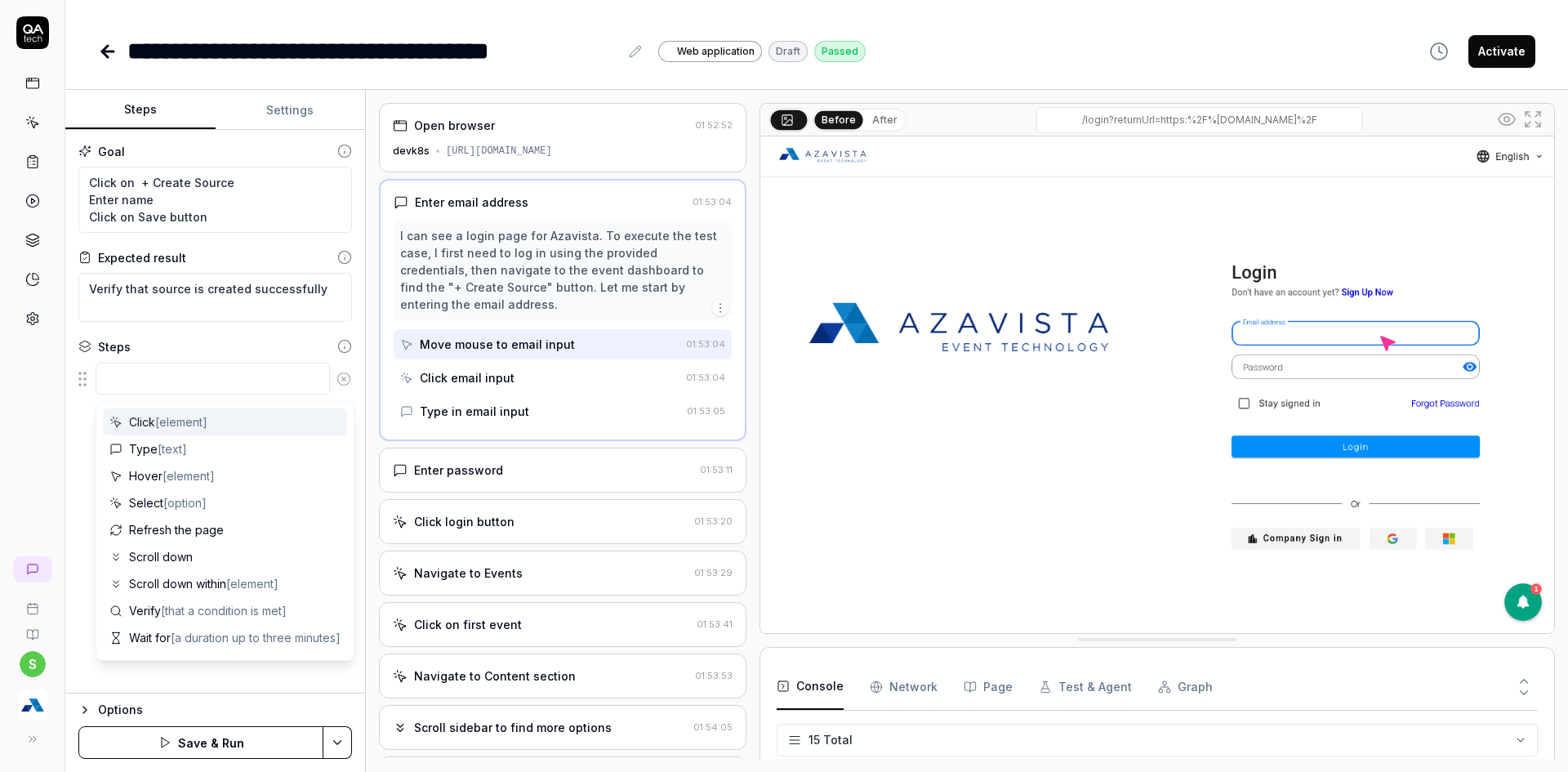
click at [192, 384] on textarea at bounding box center [212, 378] width 235 height 32
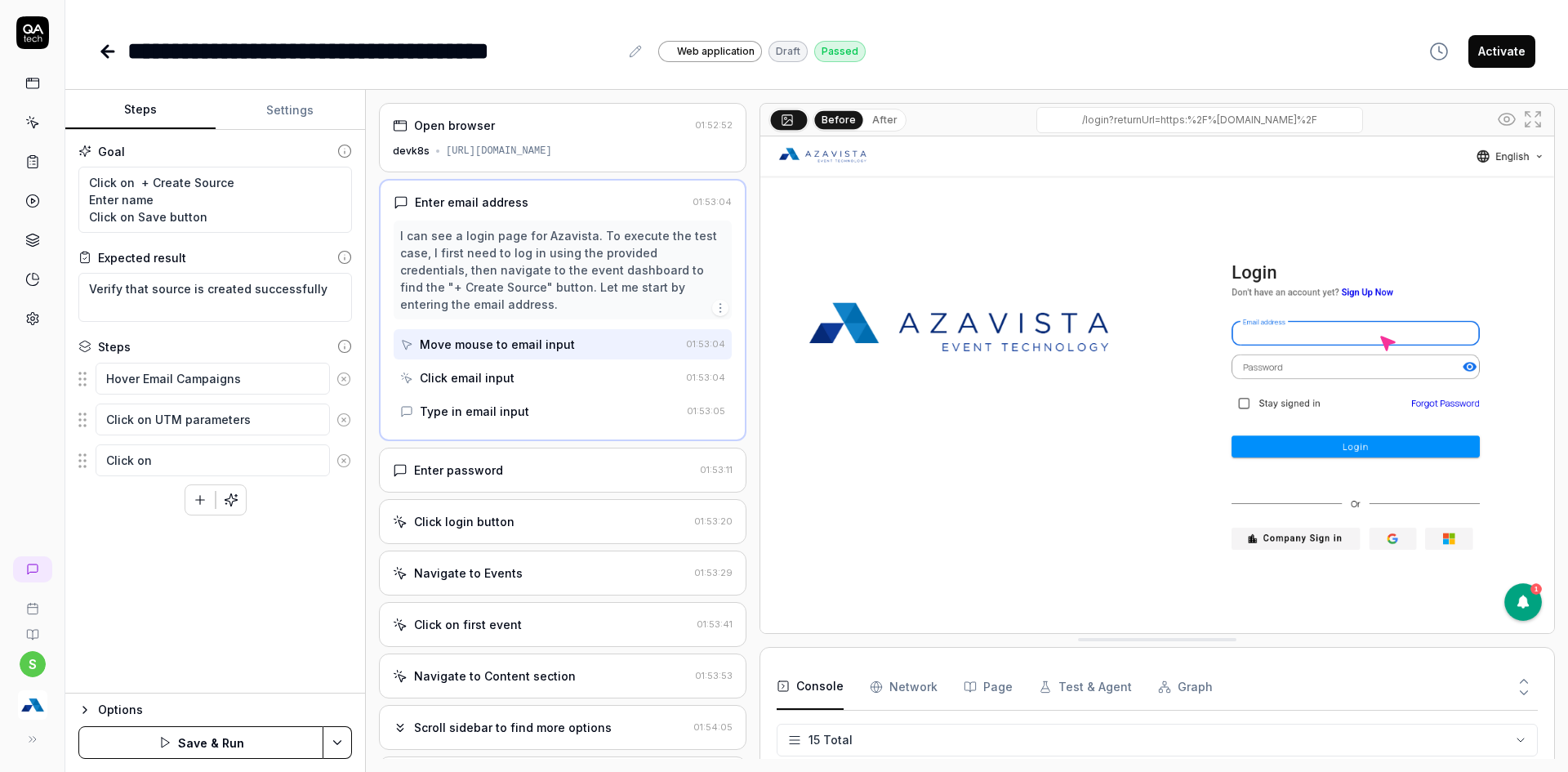
click at [627, 51] on button at bounding box center [635, 51] width 20 height 20
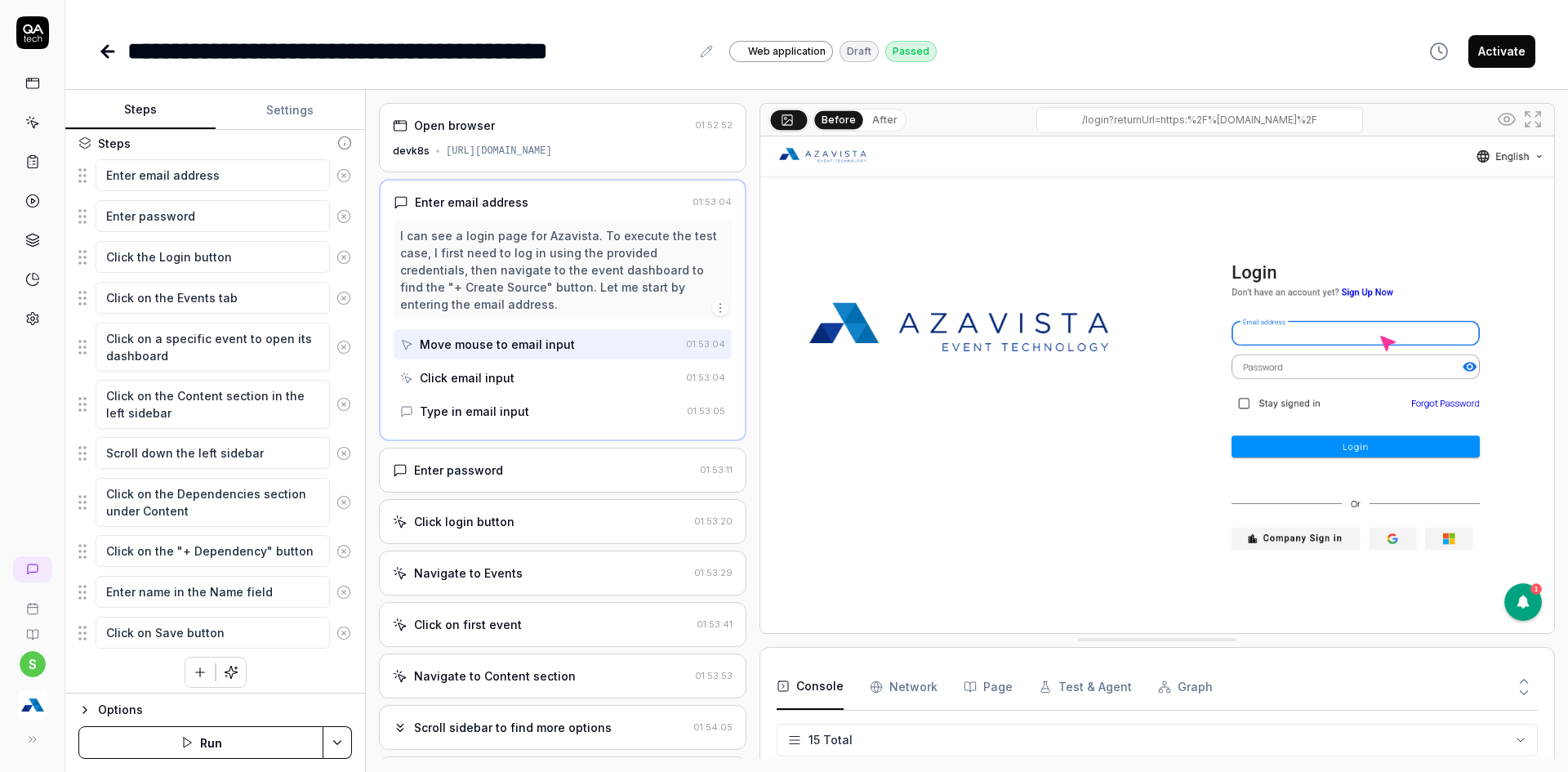
scroll to position [210, 0]
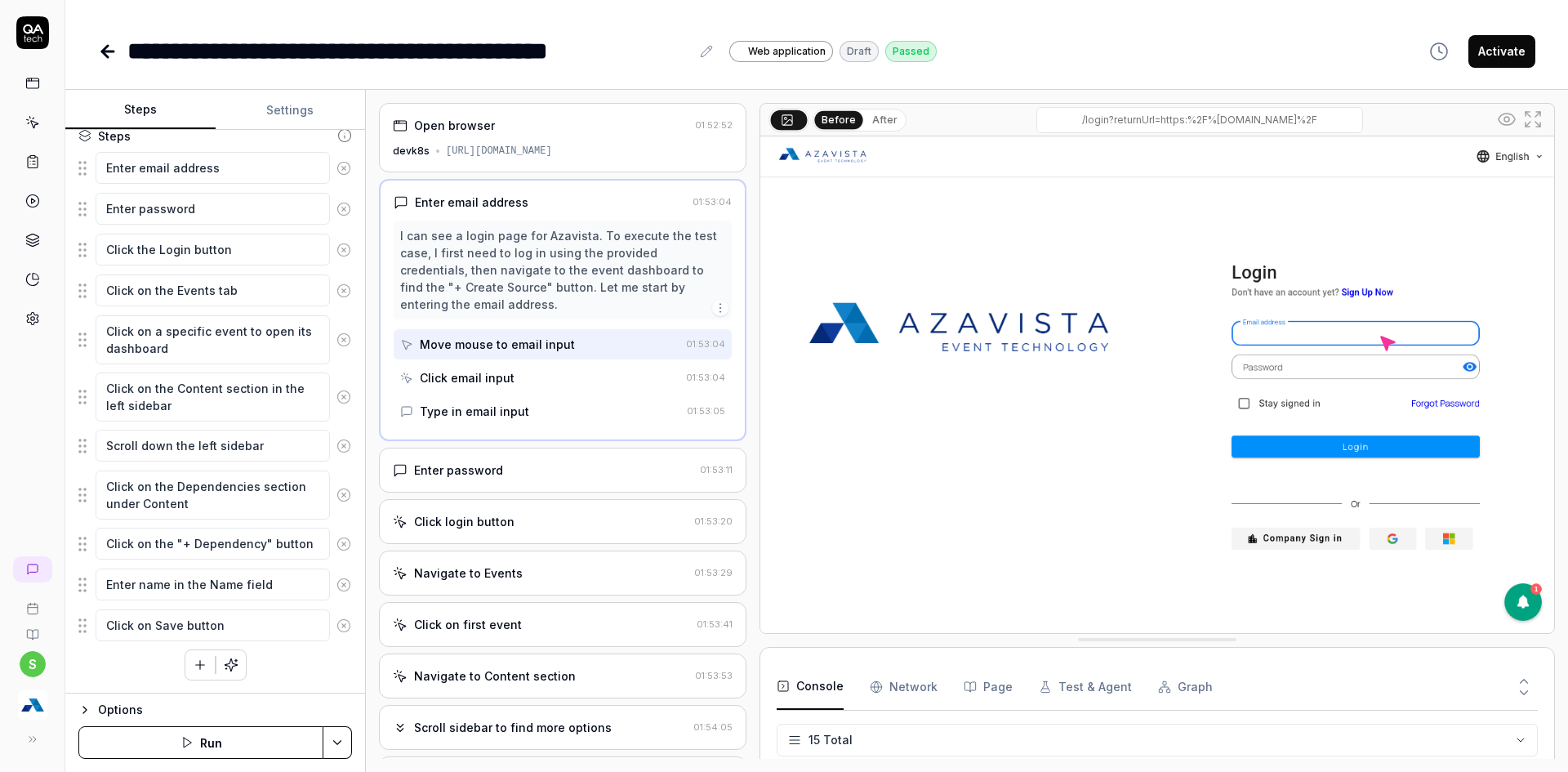
click at [337, 537] on icon at bounding box center [344, 544] width 15 height 15
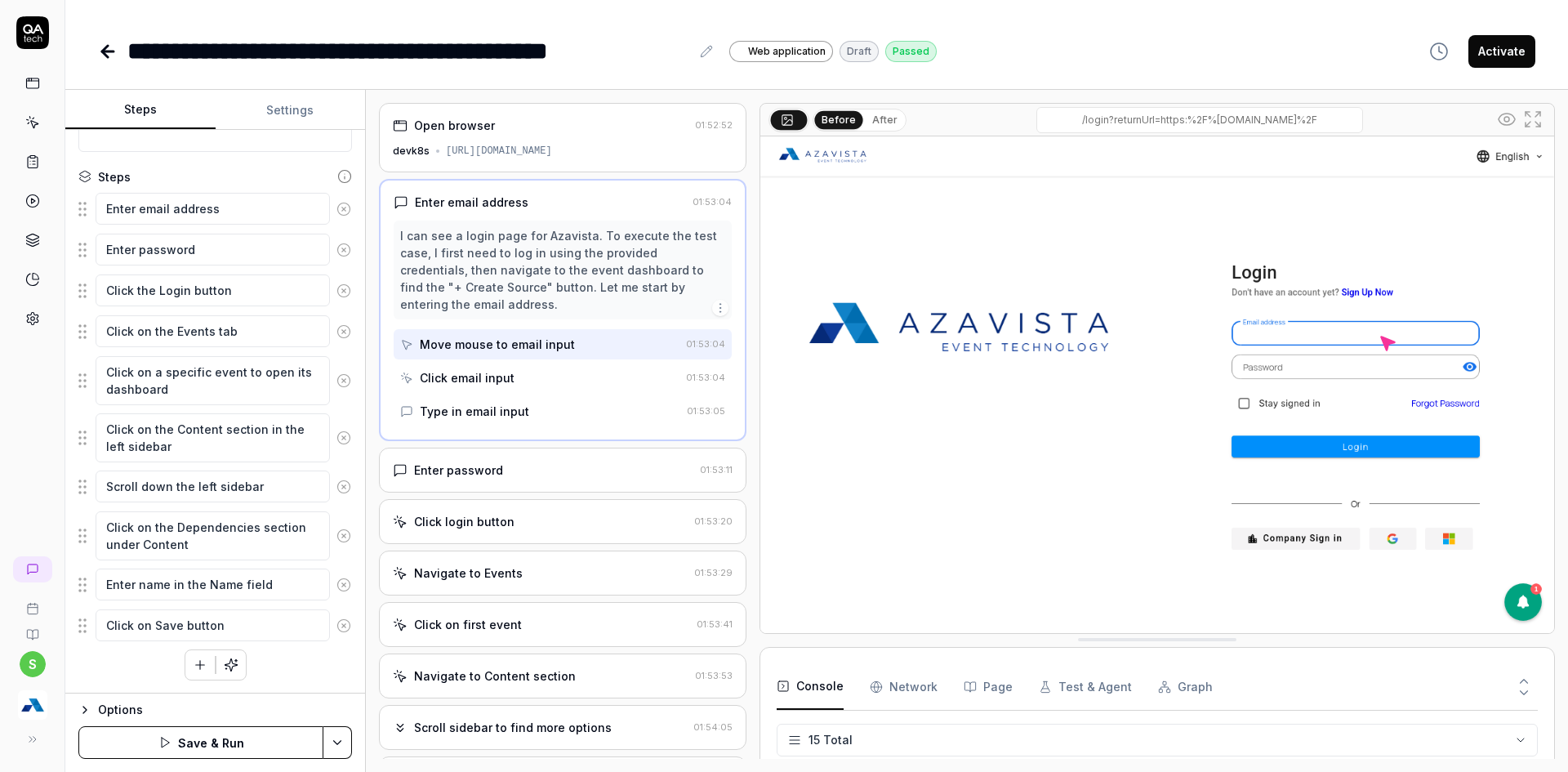
click at [342, 537] on icon at bounding box center [344, 535] width 4 height 4
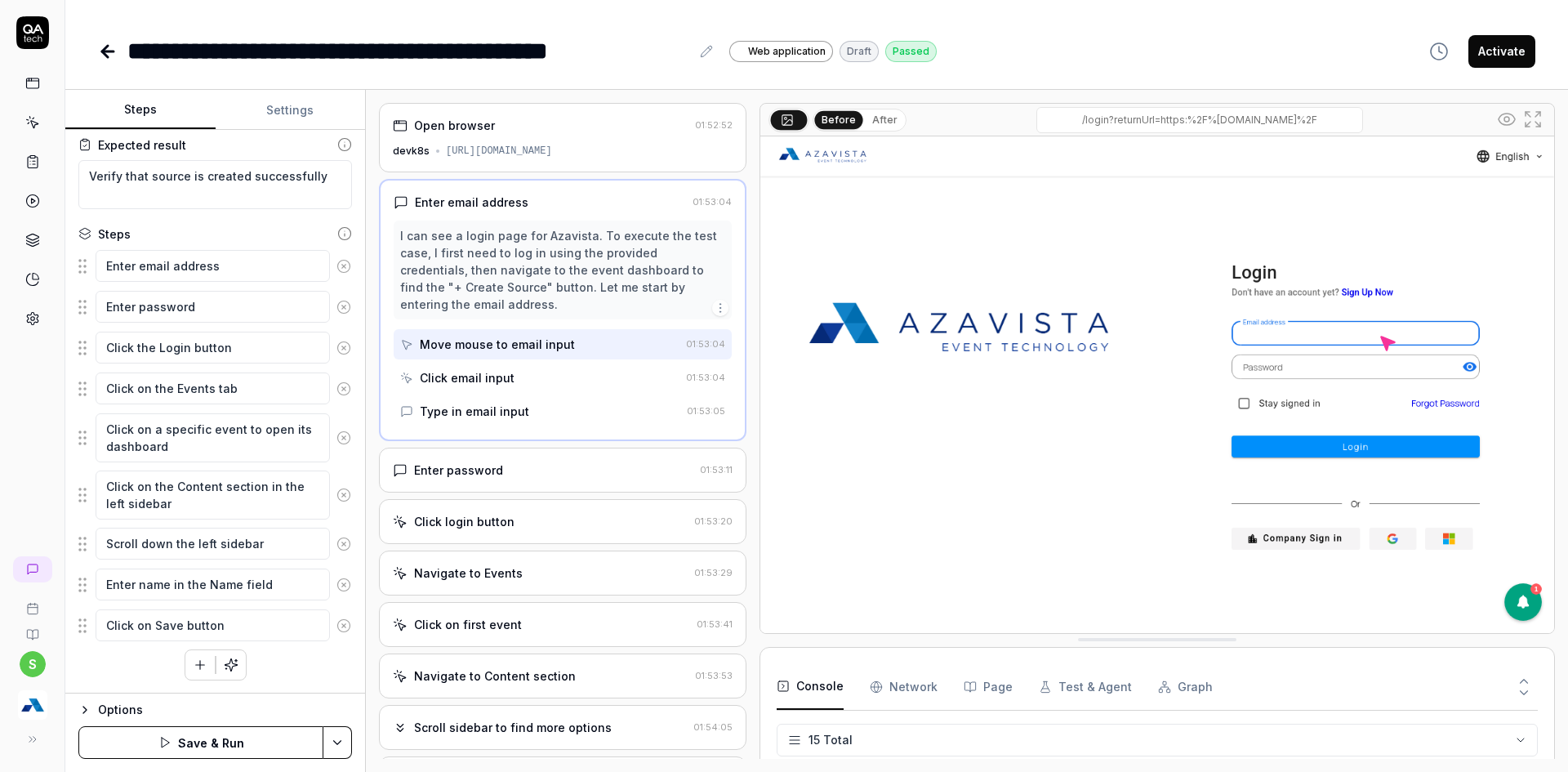
click at [337, 537] on icon at bounding box center [344, 544] width 15 height 15
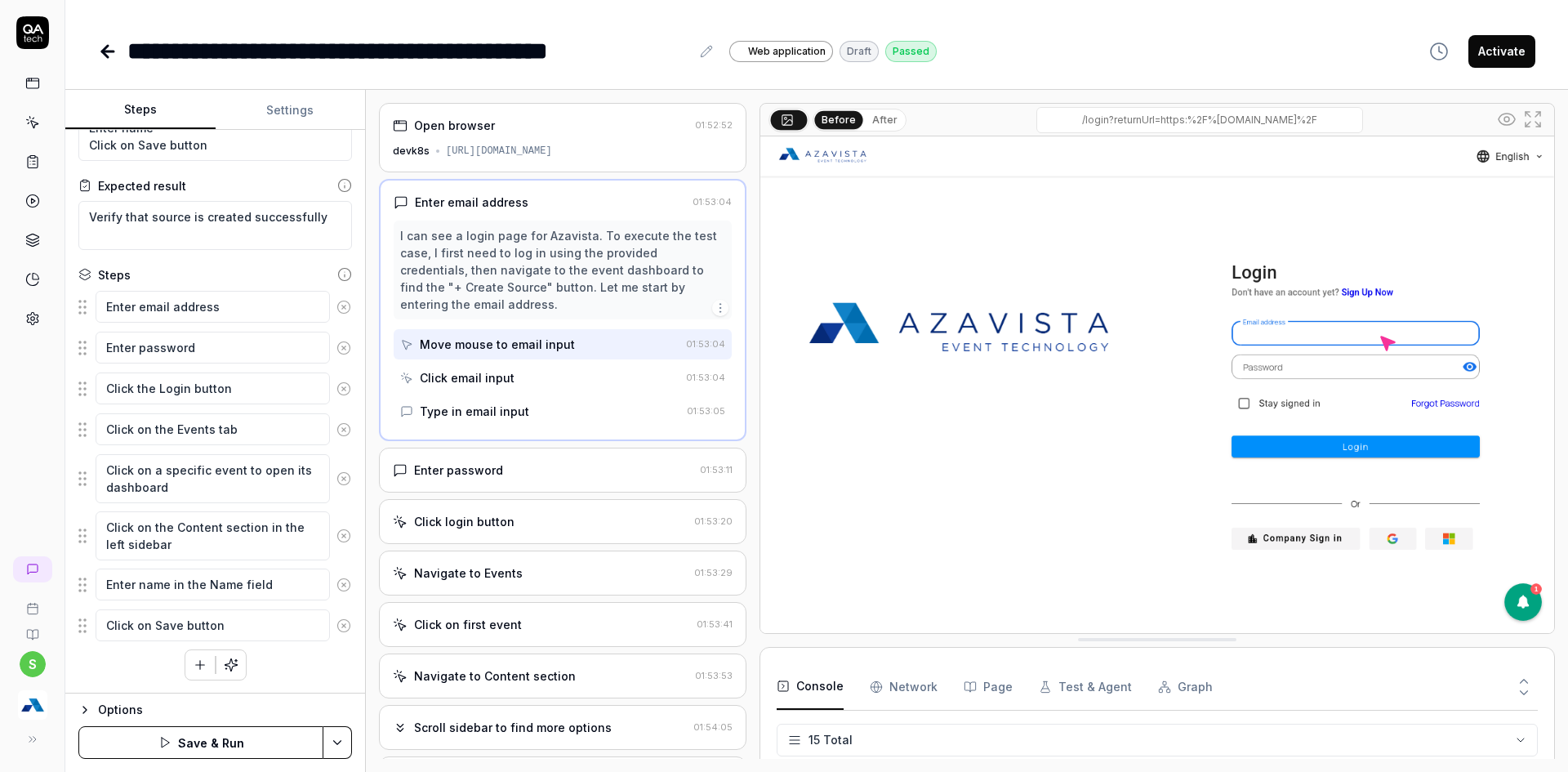
click at [337, 484] on icon at bounding box center [344, 478] width 15 height 15
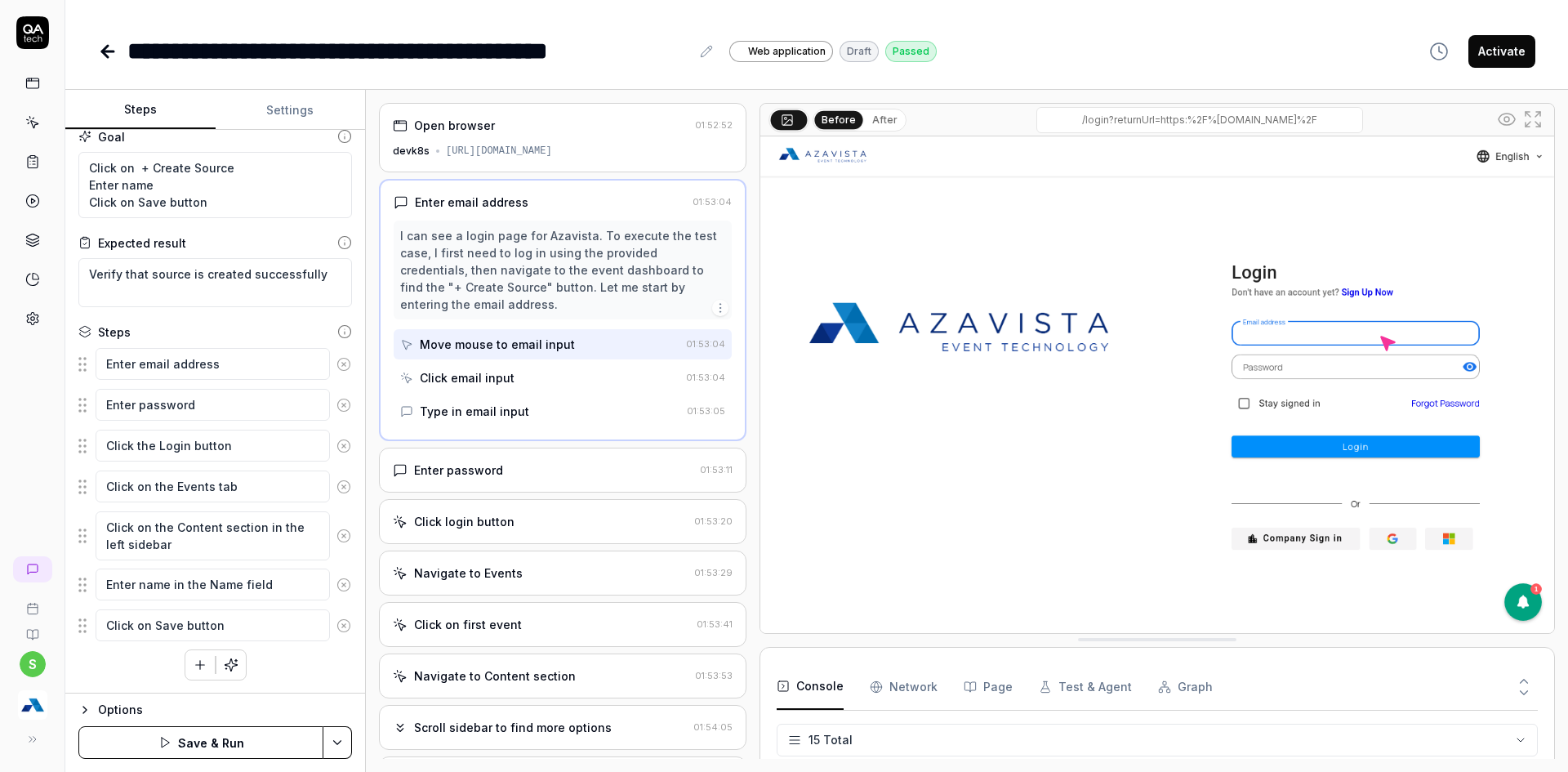
click at [337, 484] on icon at bounding box center [344, 486] width 15 height 15
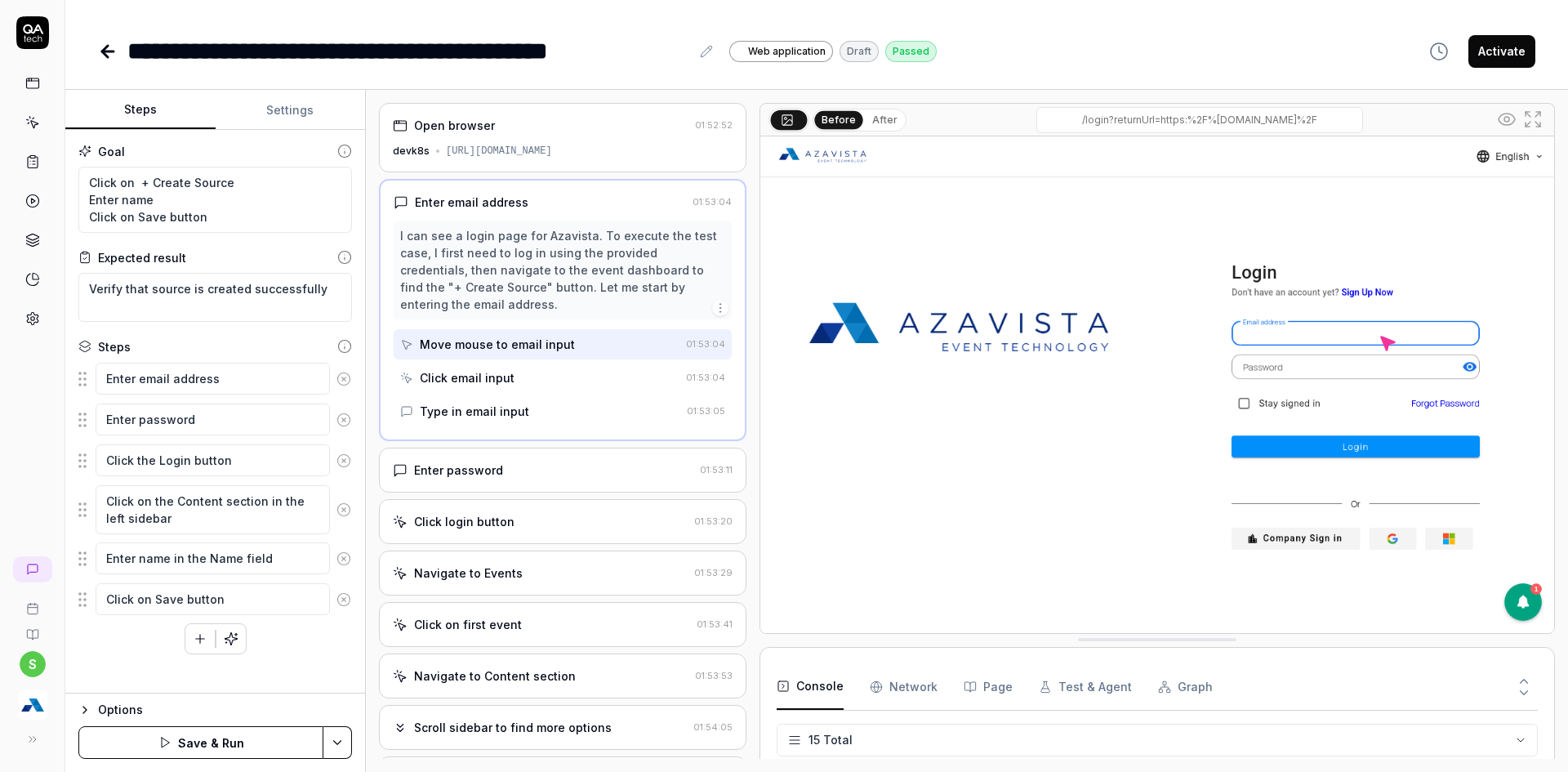
scroll to position [0, 0]
click at [344, 460] on icon at bounding box center [344, 460] width 4 height 4
click at [348, 427] on icon at bounding box center [344, 420] width 15 height 15
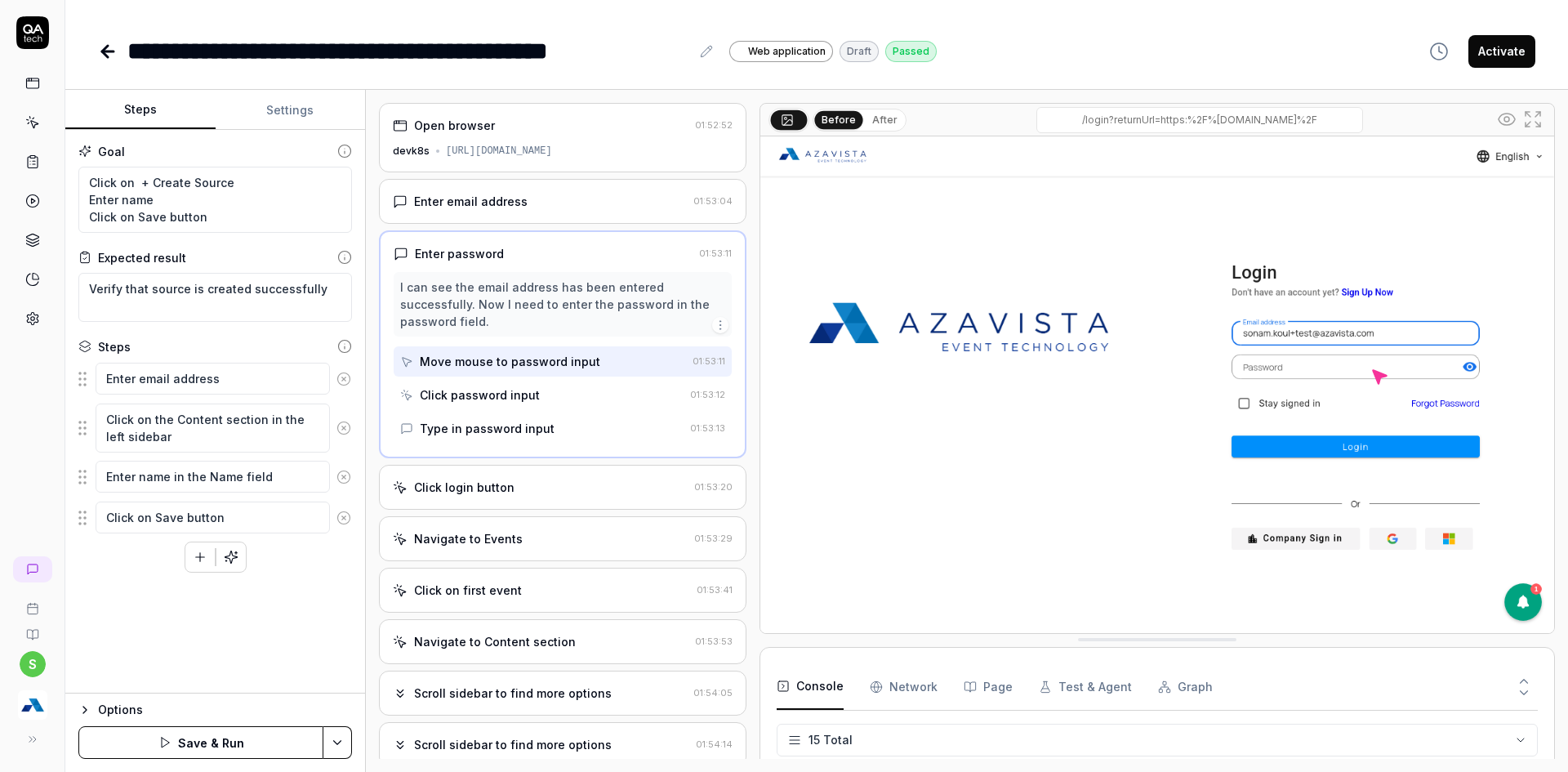
click at [348, 381] on icon at bounding box center [344, 378] width 15 height 15
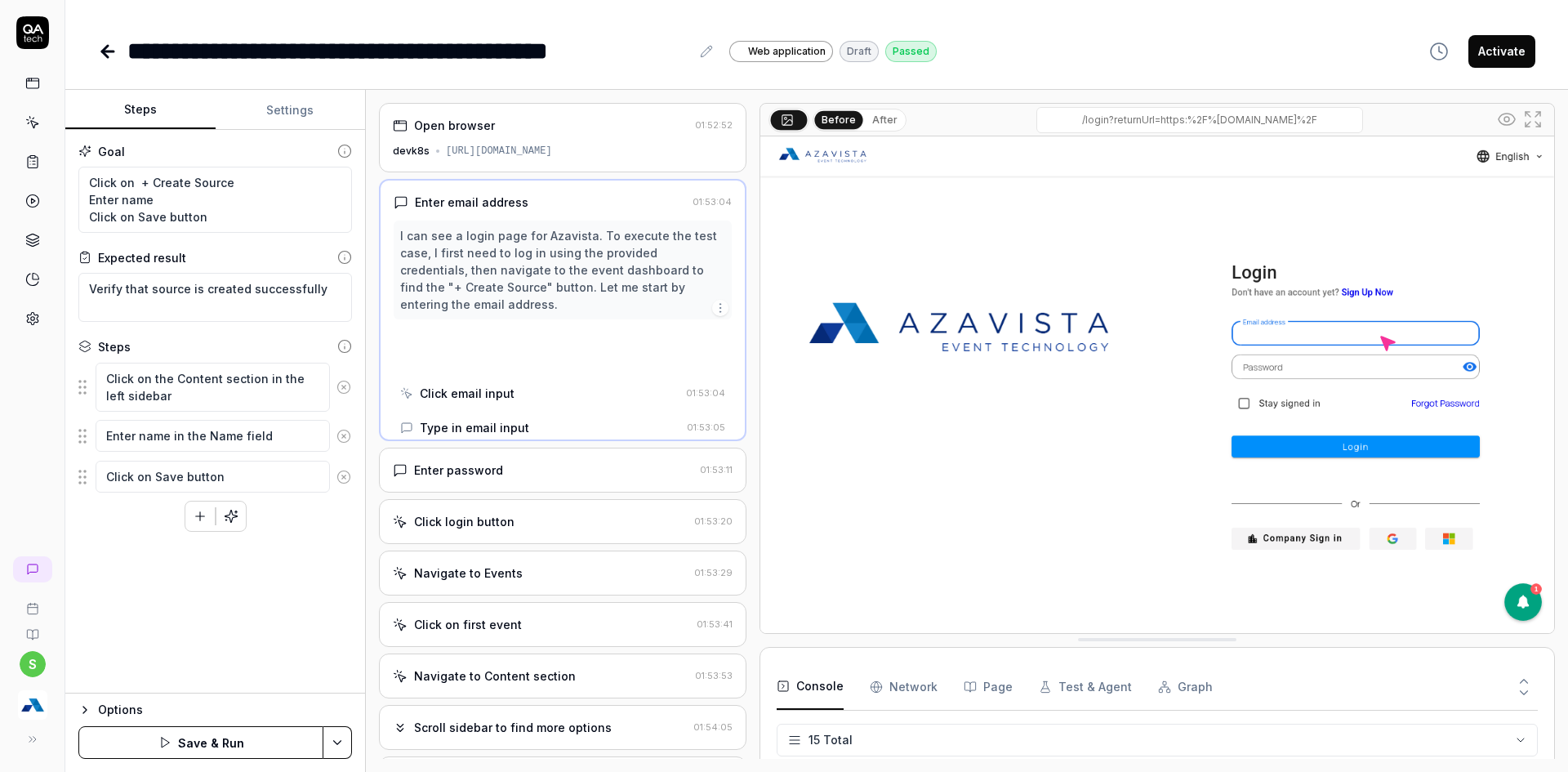
click at [348, 381] on icon at bounding box center [344, 387] width 15 height 15
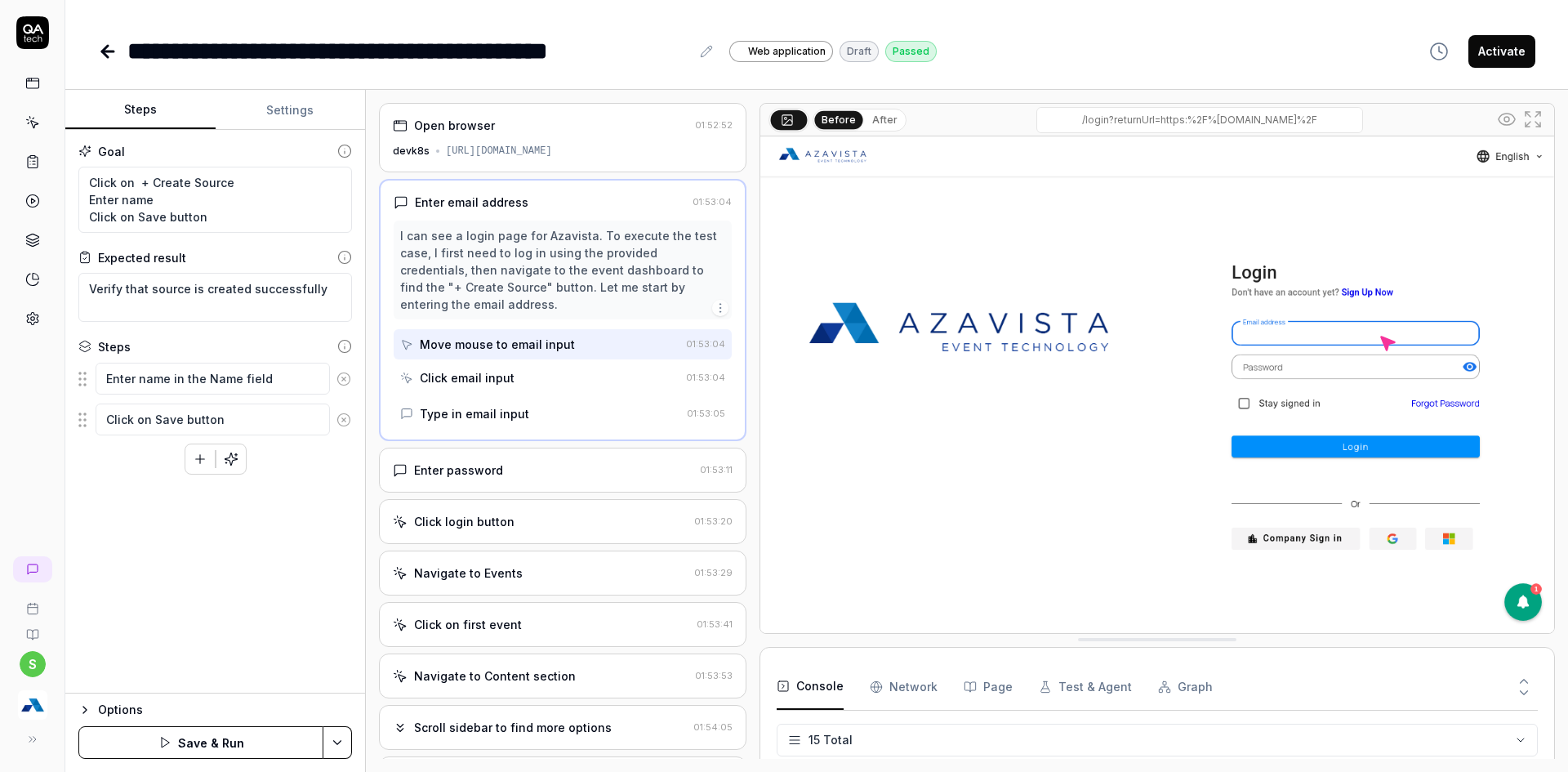
click at [348, 381] on icon at bounding box center [344, 378] width 15 height 15
click at [208, 381] on textarea "Click on Save button" at bounding box center [212, 378] width 235 height 32
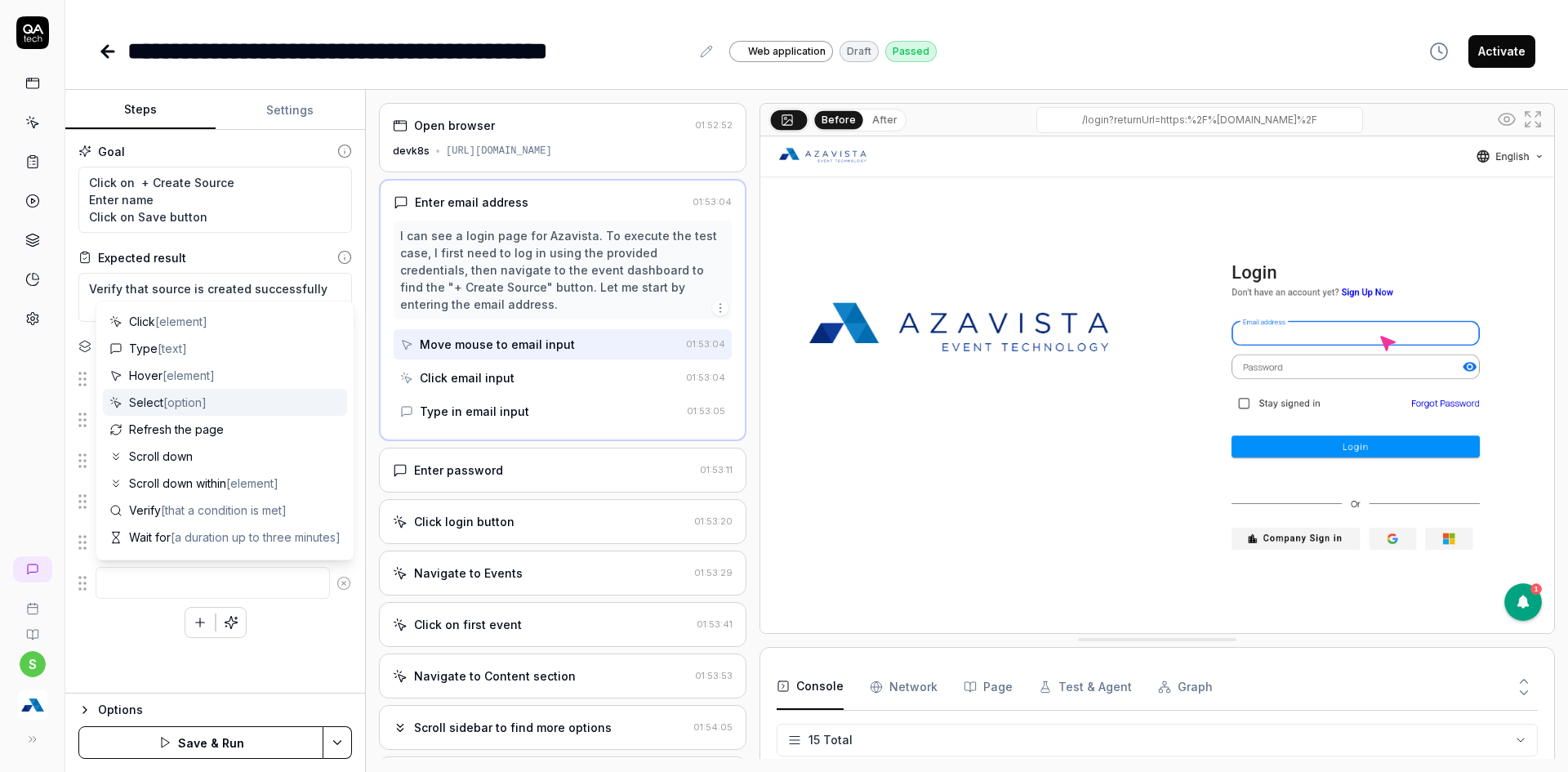
click at [344, 582] on icon at bounding box center [344, 582] width 4 height 4
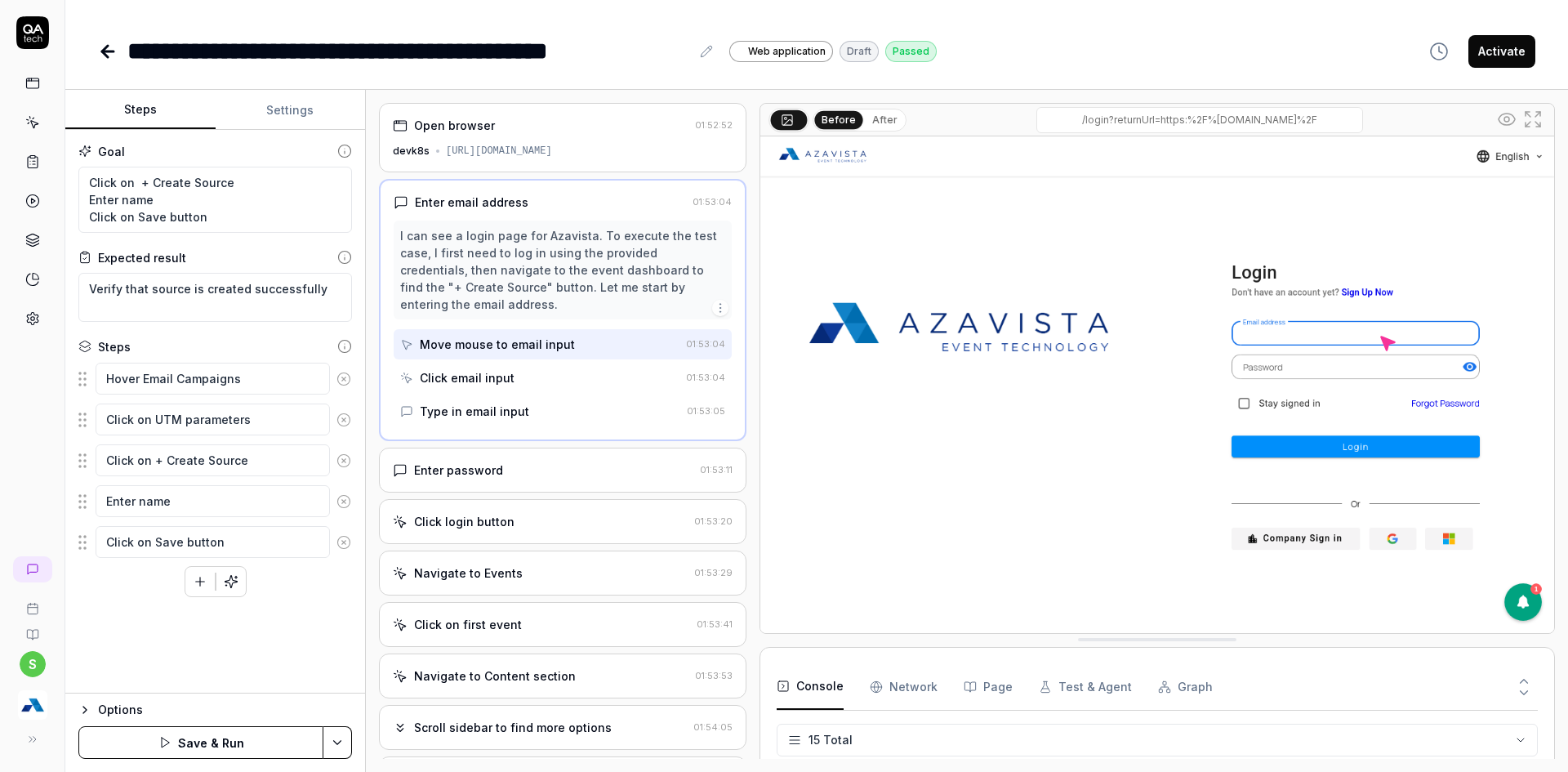
click at [348, 741] on html "**********" at bounding box center [784, 396] width 1568 height 791
click at [180, 632] on div "Save" at bounding box center [256, 629] width 209 height 36
click at [185, 731] on button "Run" at bounding box center [201, 743] width 245 height 33
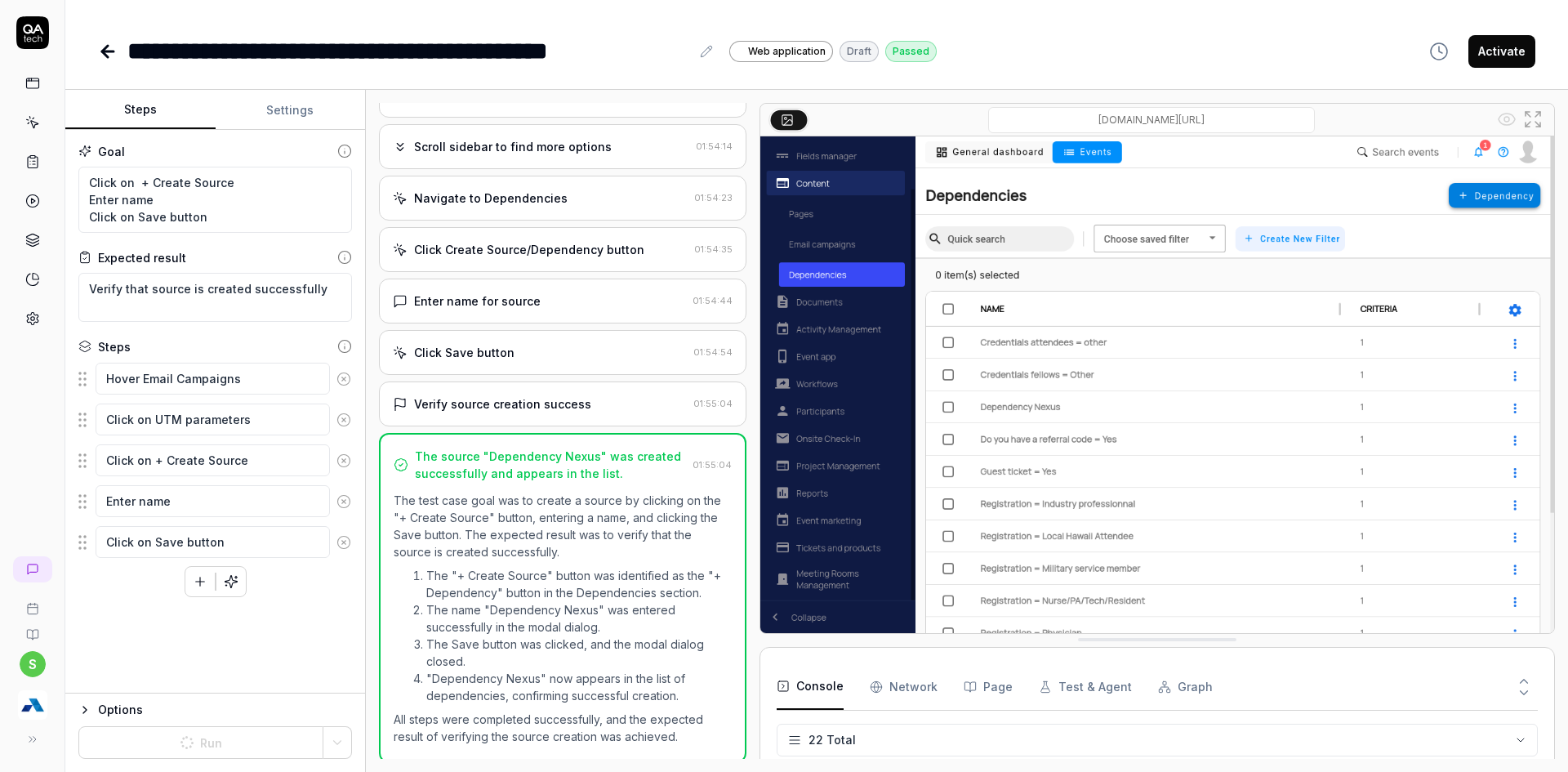
scroll to position [419, 0]
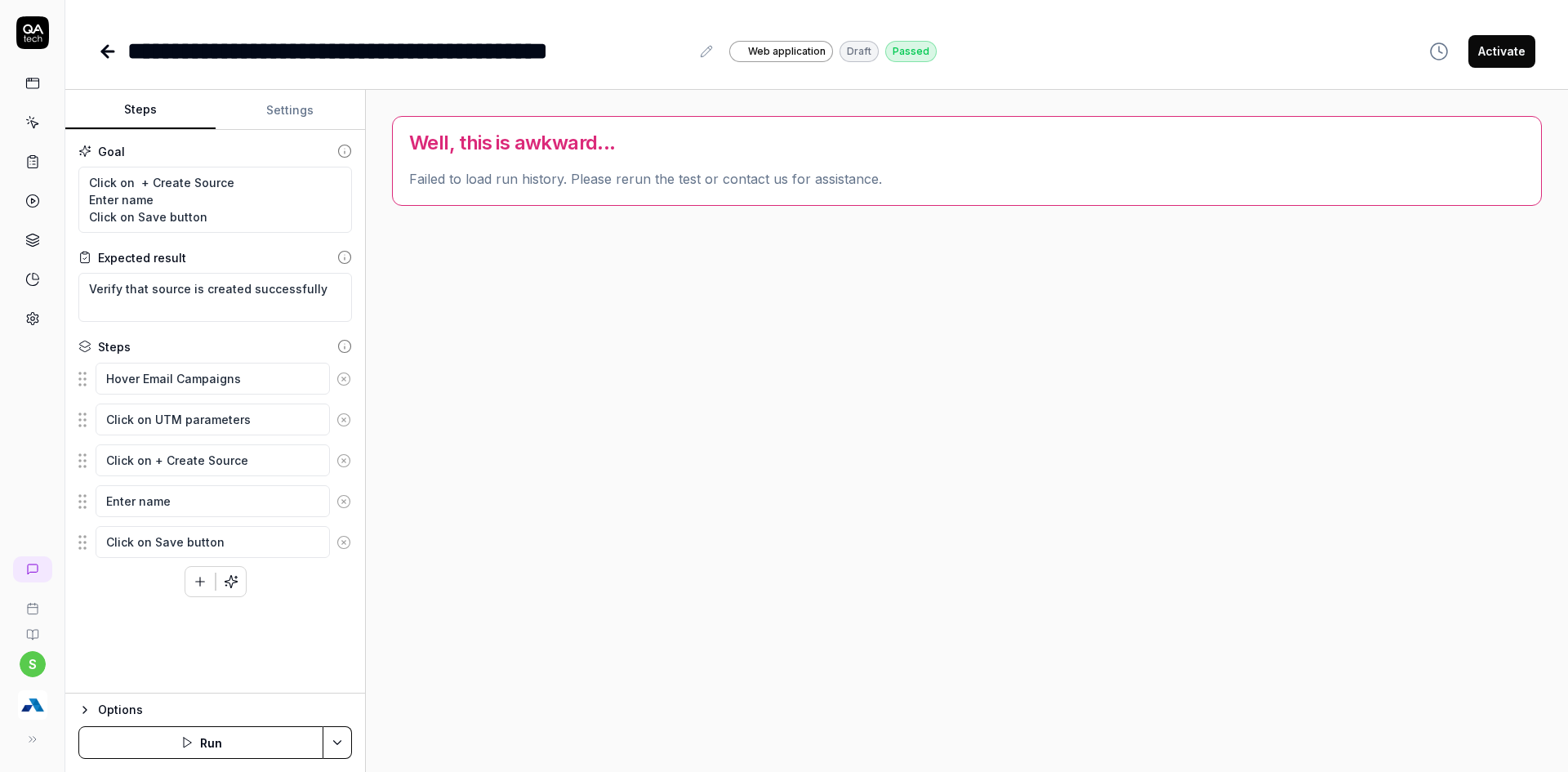
click at [241, 738] on button "Run" at bounding box center [201, 743] width 245 height 33
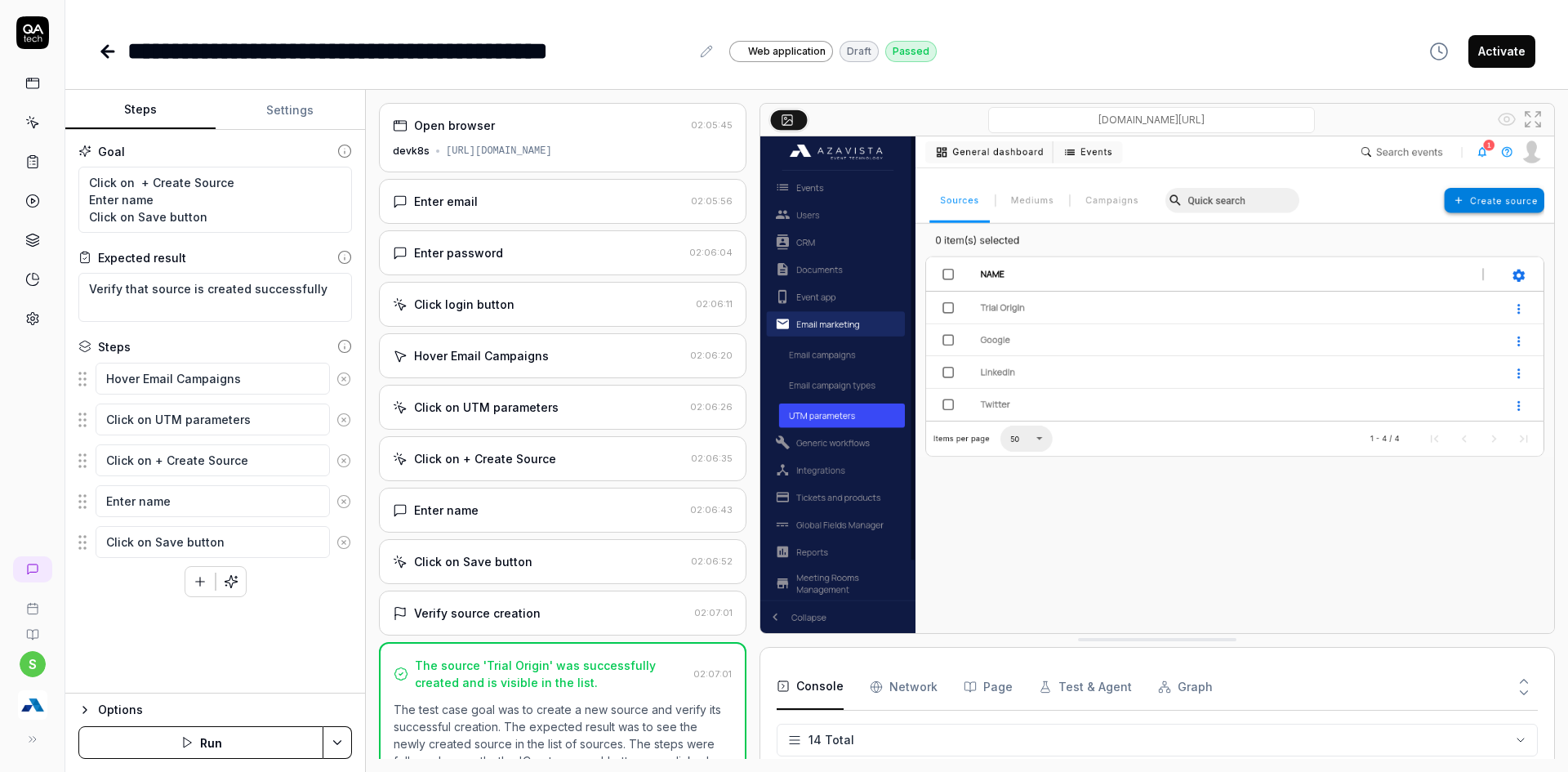
click at [1507, 51] on button "Activate" at bounding box center [1501, 52] width 67 height 33
type textarea "*"
click at [110, 42] on icon at bounding box center [107, 51] width 20 height 20
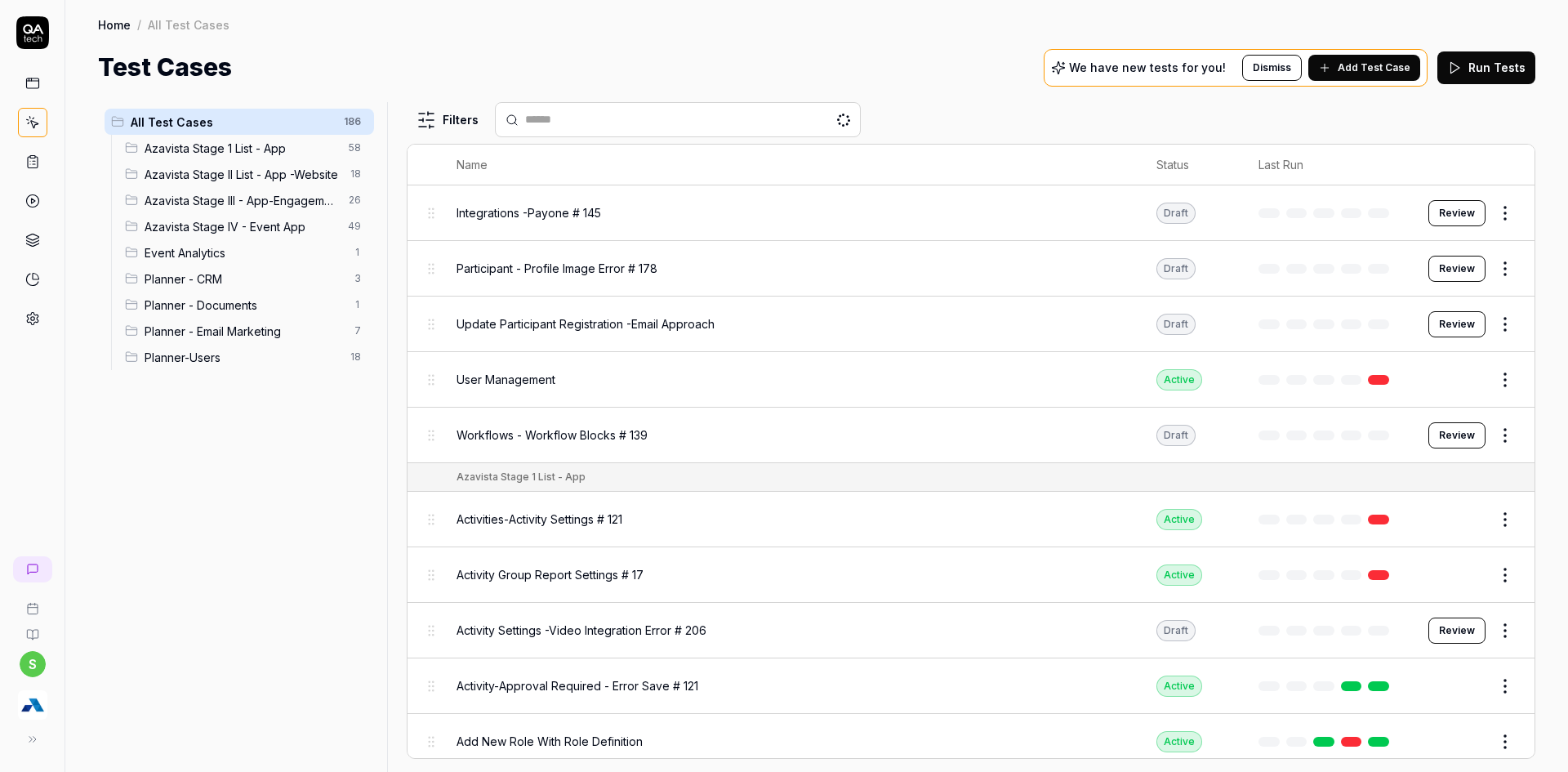
click at [1370, 76] on button "Add Test Case" at bounding box center [1364, 68] width 112 height 26
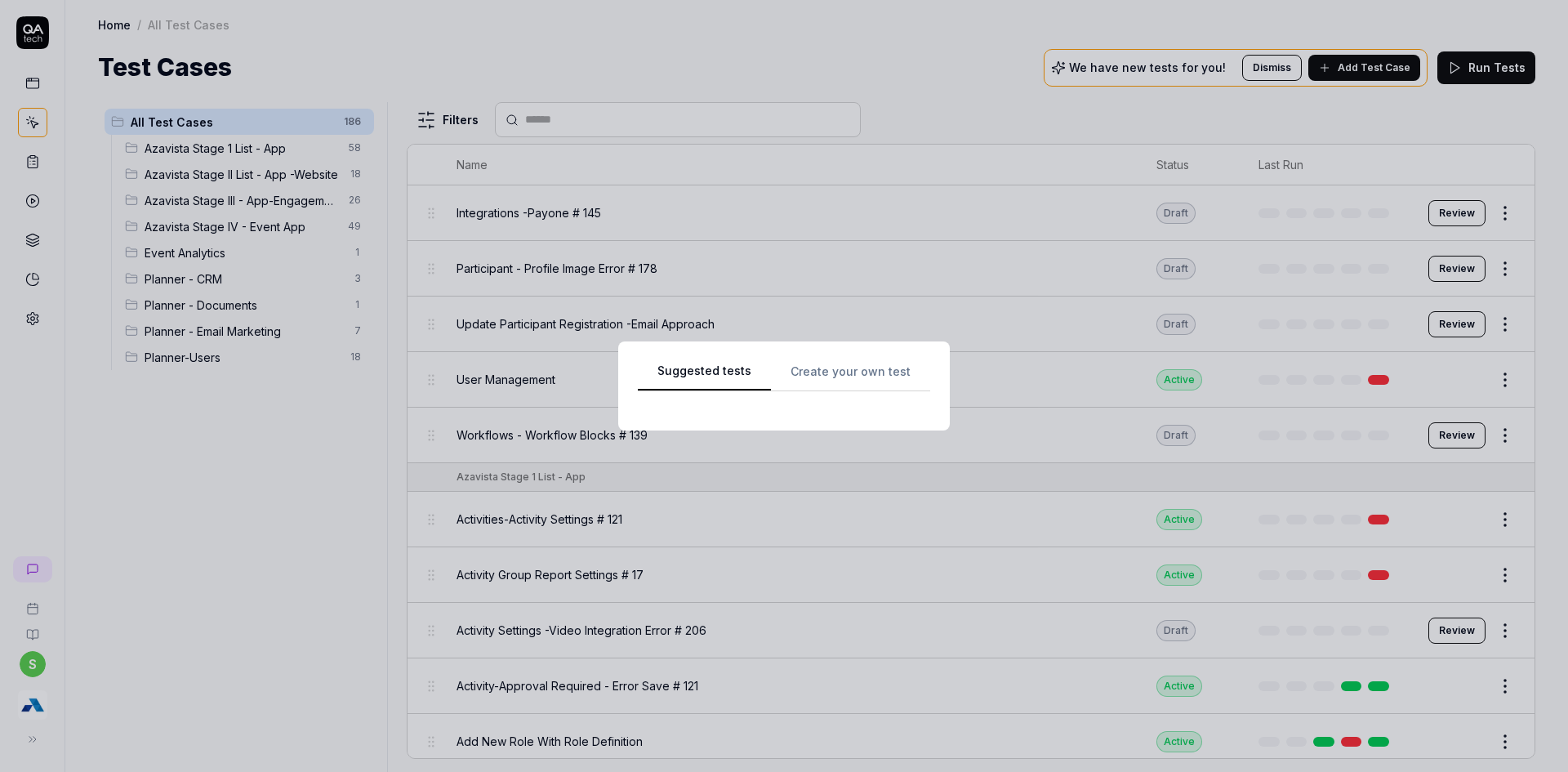
click at [857, 364] on div "Suggested tests Create your own test" at bounding box center [784, 386] width 292 height 50
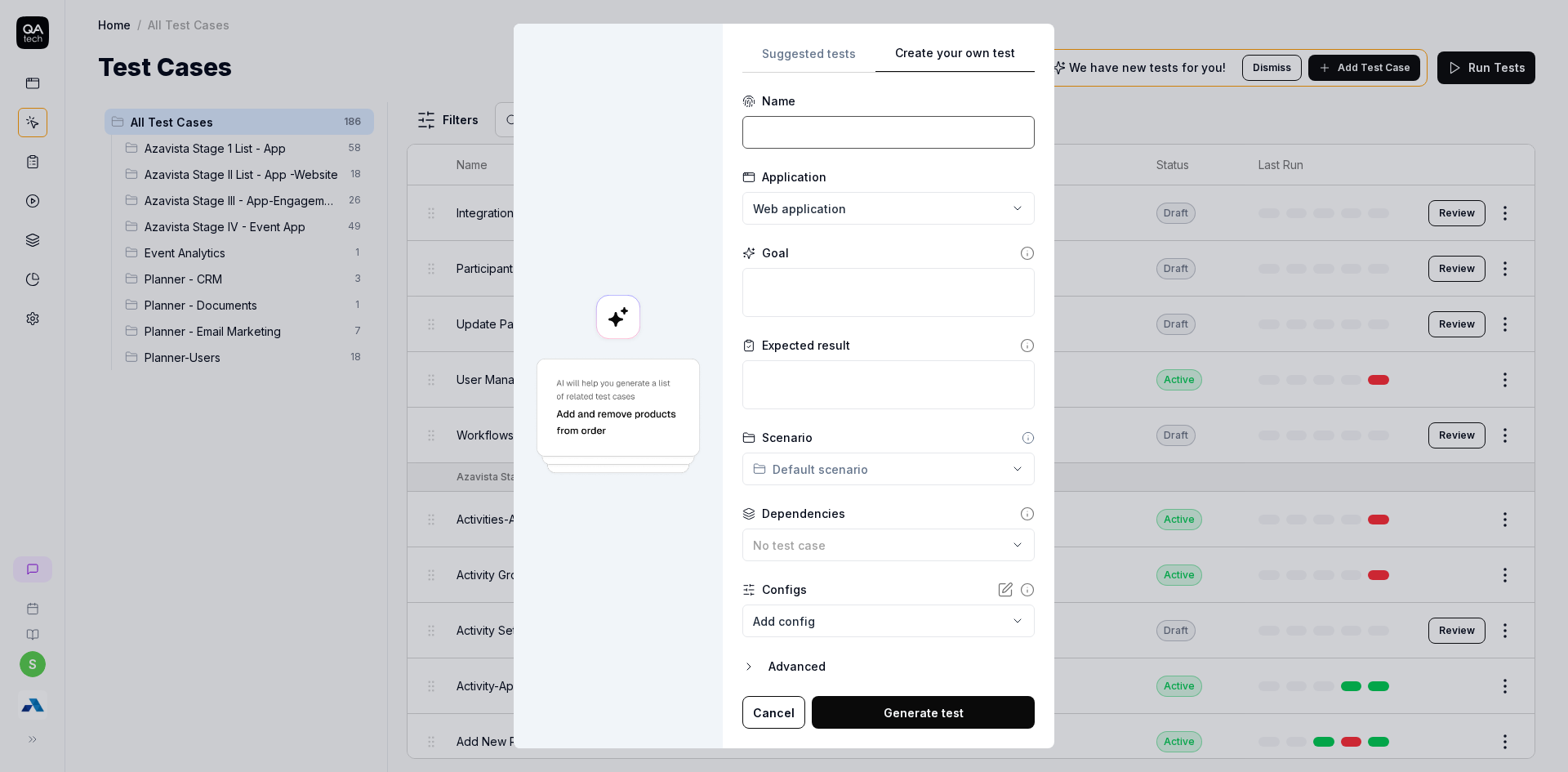
click at [818, 135] on input at bounding box center [889, 132] width 292 height 33
drag, startPoint x: 881, startPoint y: 133, endPoint x: 1012, endPoint y: 134, distance: 131.0
click at [1012, 134] on input "Email Campaign Type -Edit Email Campaign Type" at bounding box center [889, 132] width 292 height 33
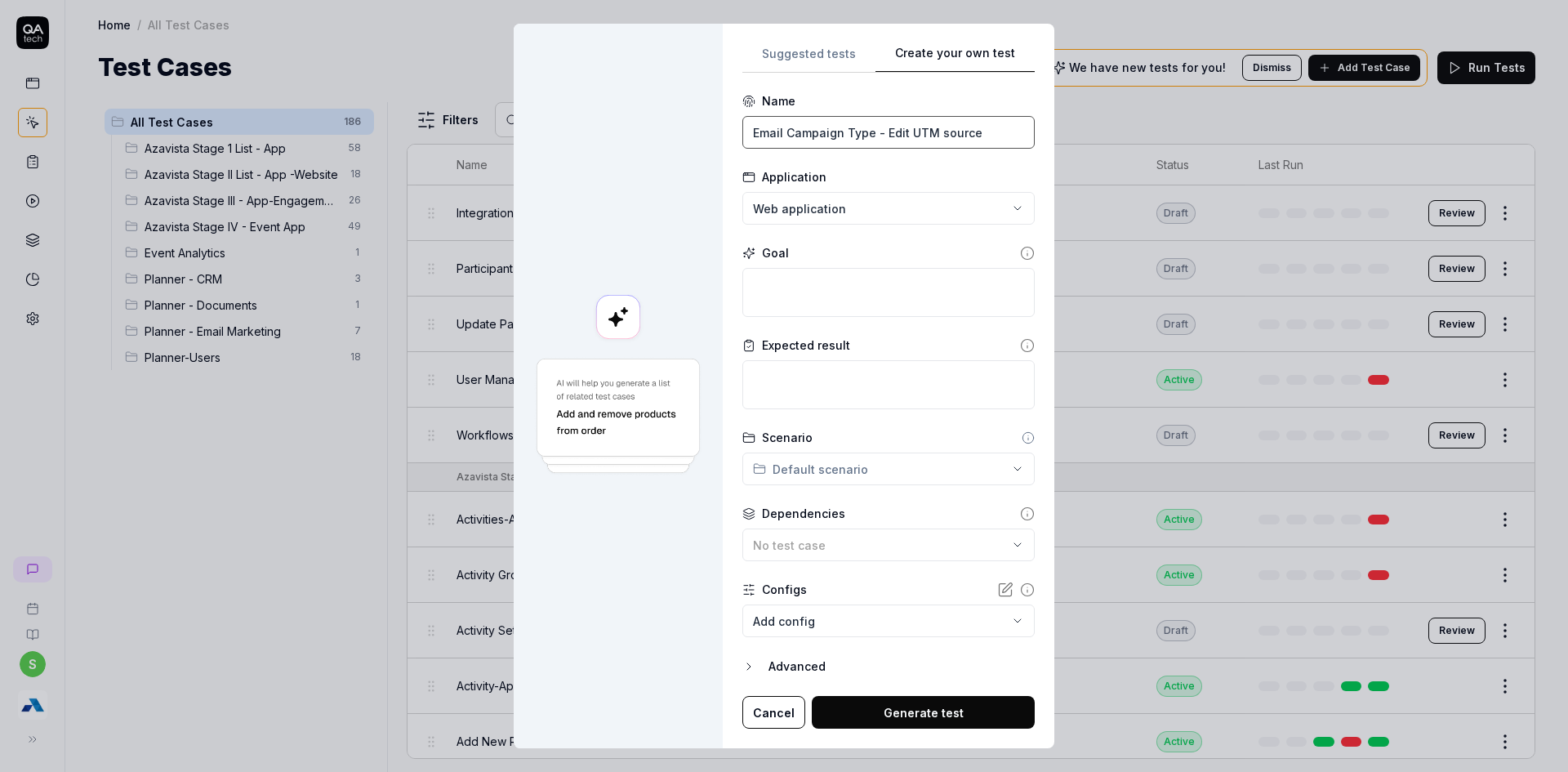
type input "Email Campaign Type - Edit UTM source"
click at [818, 263] on div "Goal" at bounding box center [889, 280] width 292 height 73
click at [804, 277] on textarea at bounding box center [889, 293] width 292 height 49
type textarea "*"
type textarea "C"
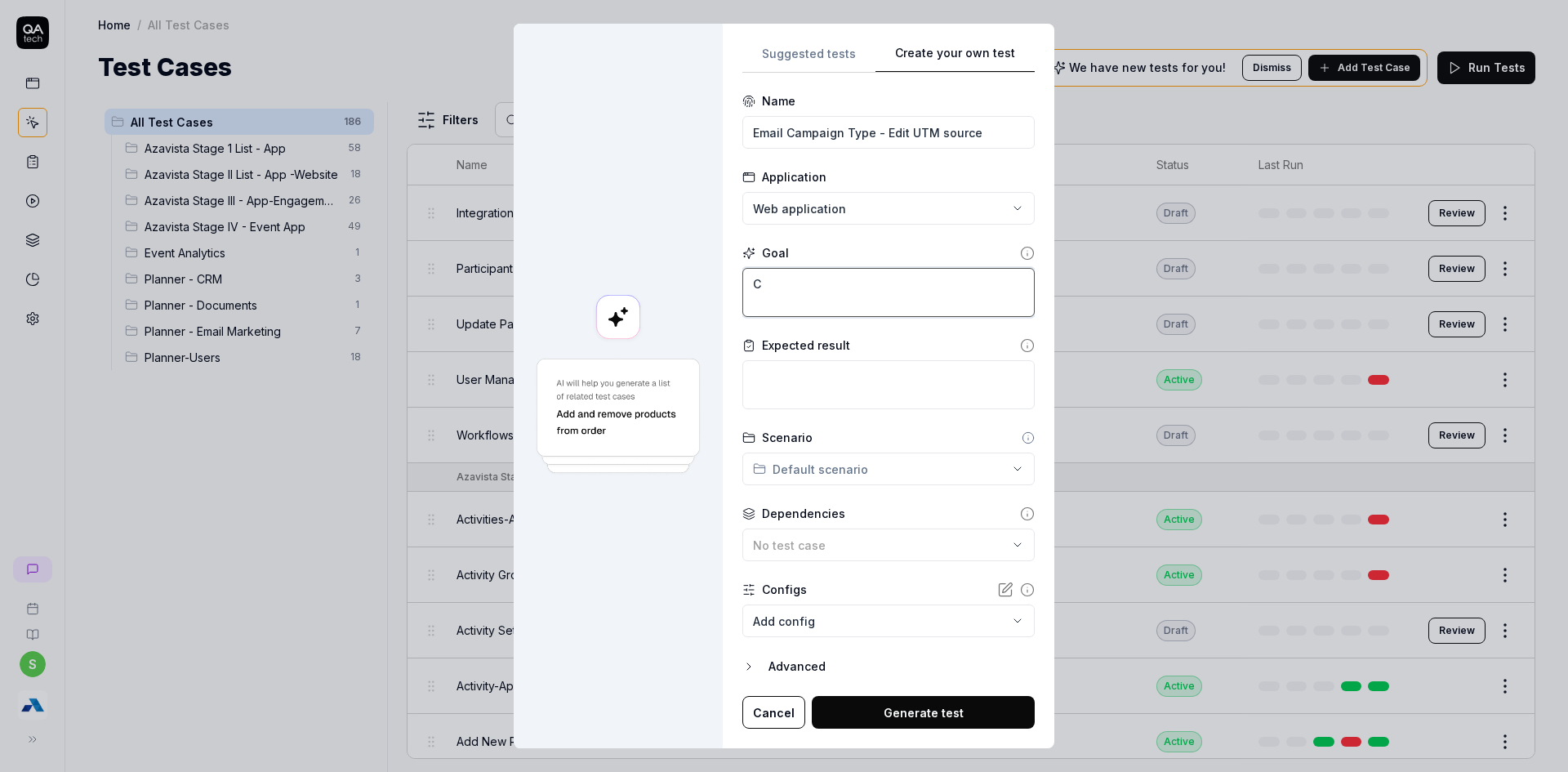
type textarea "*"
type textarea "Cl"
type textarea "*"
type textarea "Cli"
type textarea "*"
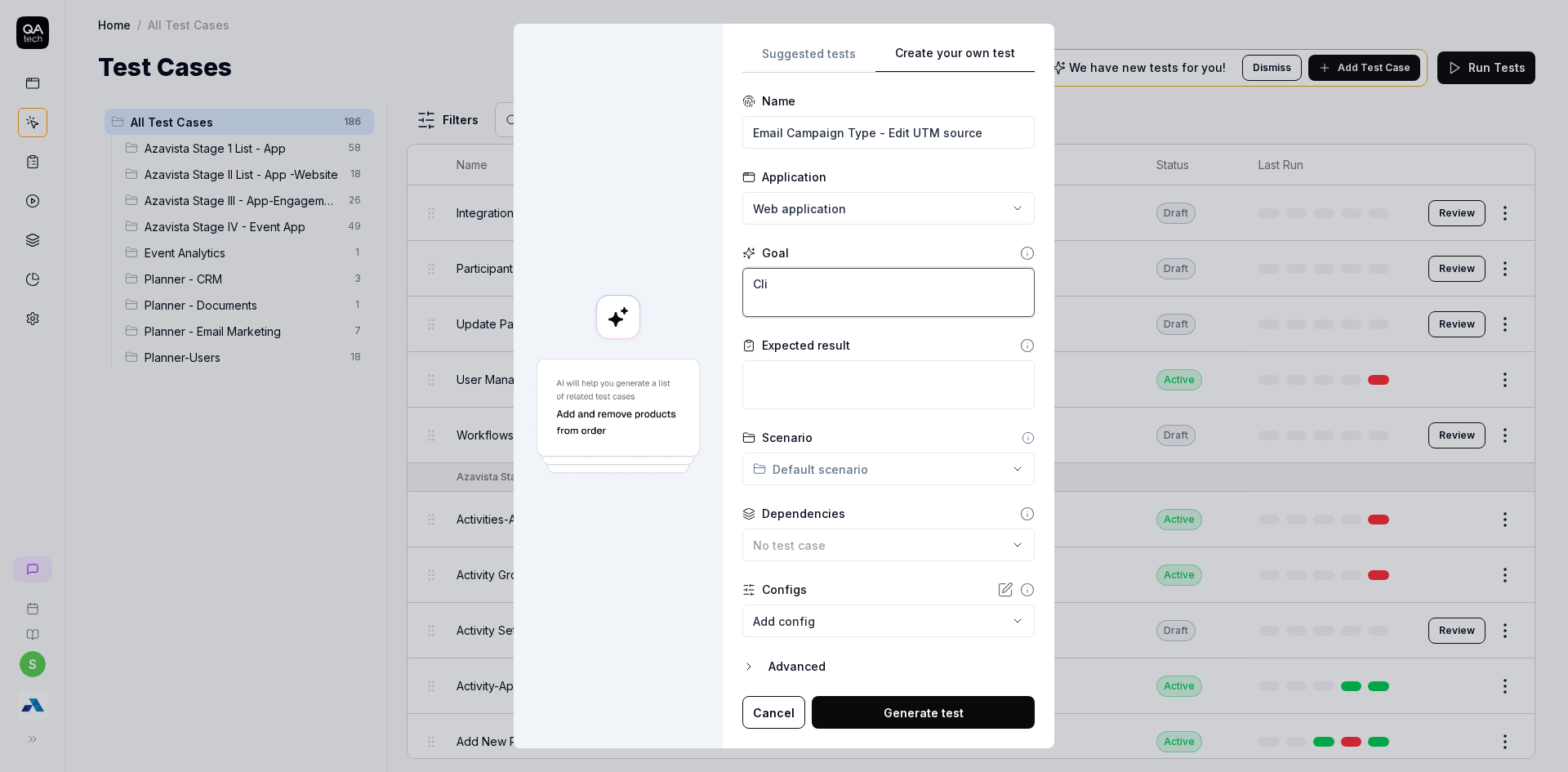
type textarea "Clic"
type textarea "*"
type textarea "Click"
type textarea "*"
type textarea "Click"
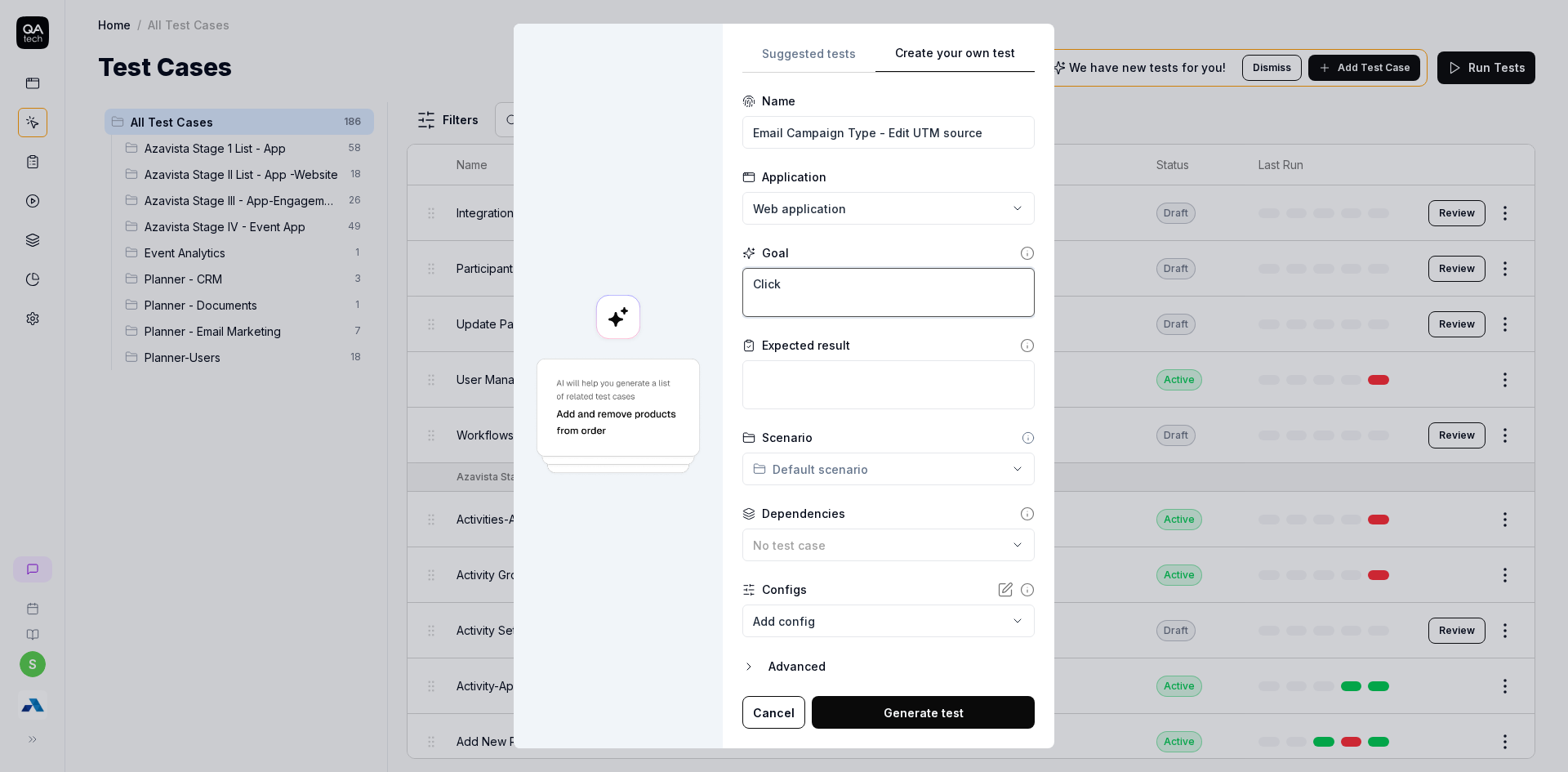
type textarea "*"
type textarea "Click o"
type textarea "*"
type textarea "Click on"
type textarea "*"
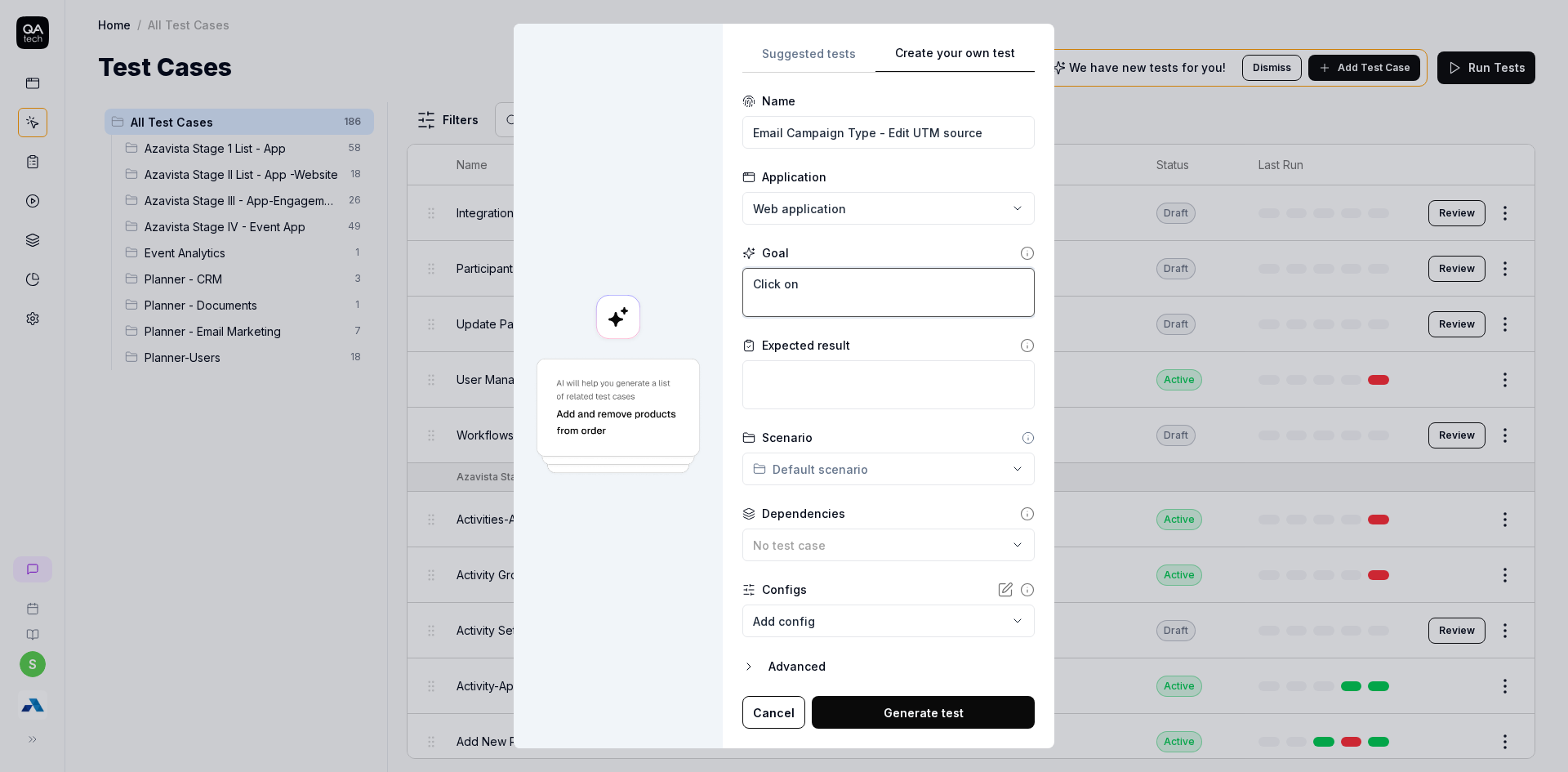
type textarea "Click on"
type textarea "*"
type textarea "Click on a"
type textarea "*"
type textarea "Click on an"
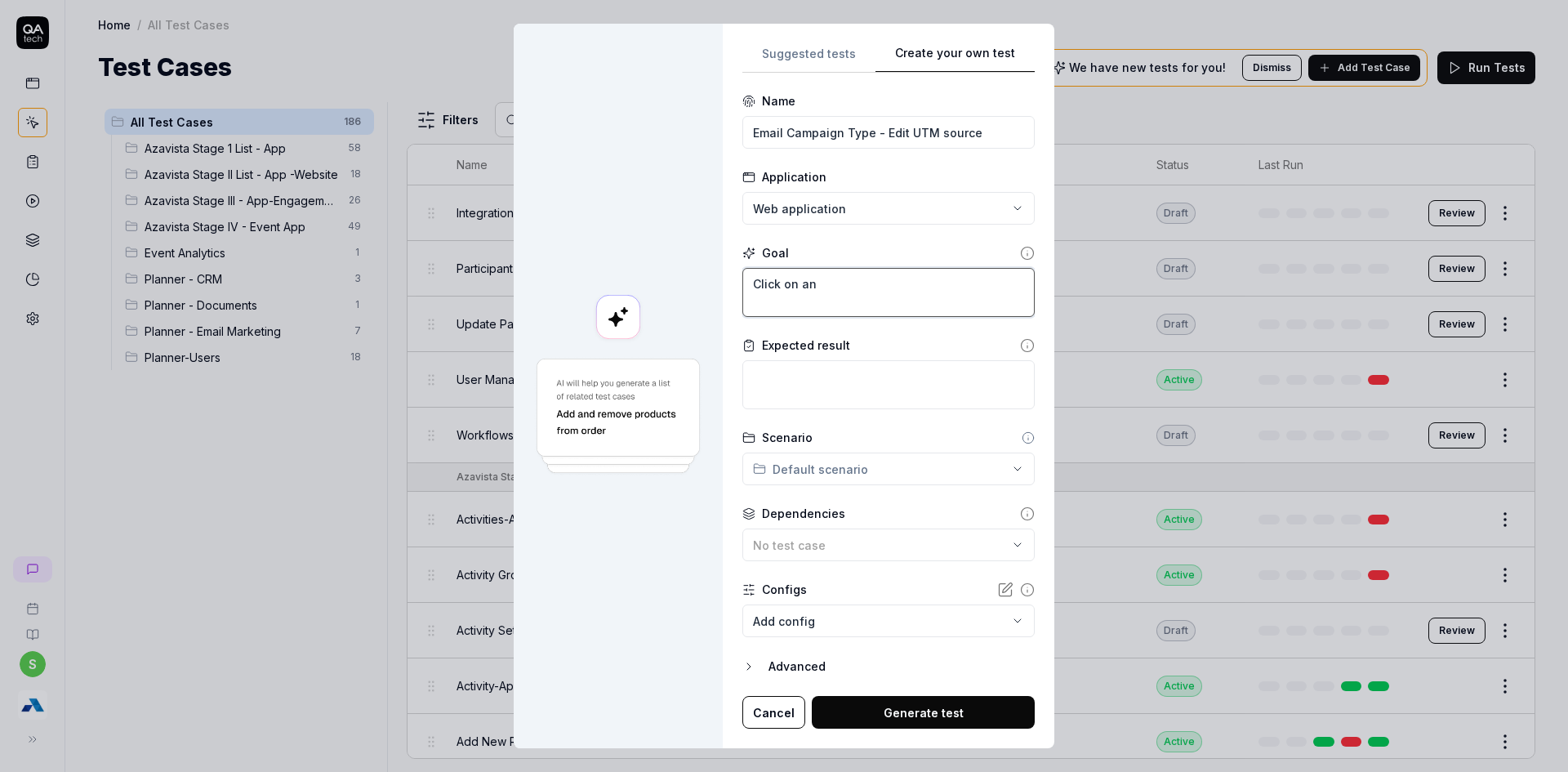
type textarea "*"
type textarea "Click on ant"
type textarea "*"
type textarea "Click on ant"
type textarea "*"
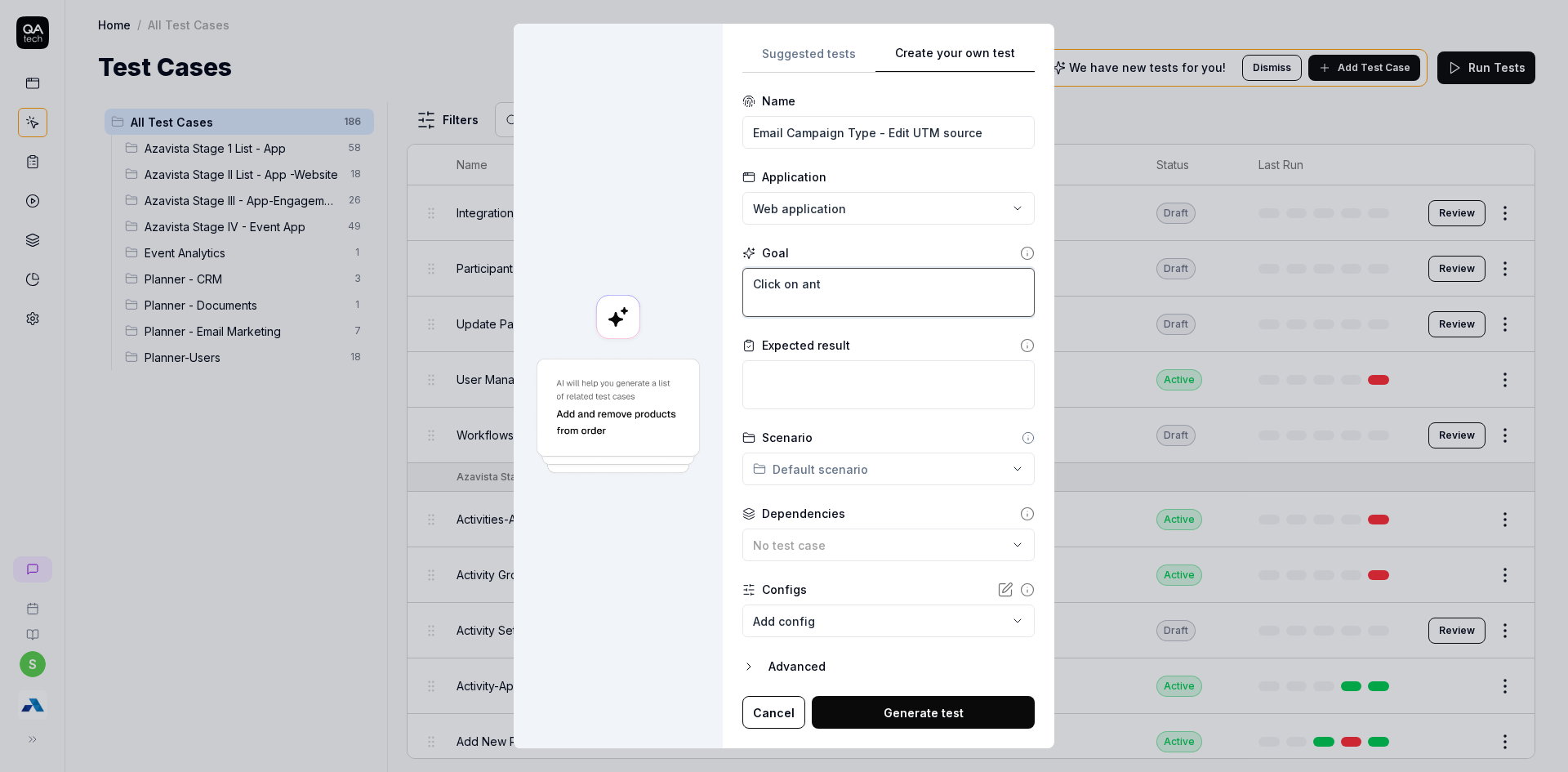
type textarea "Click on ant"
type textarea "*"
type textarea "Click on an"
type textarea "*"
type textarea "Click on any"
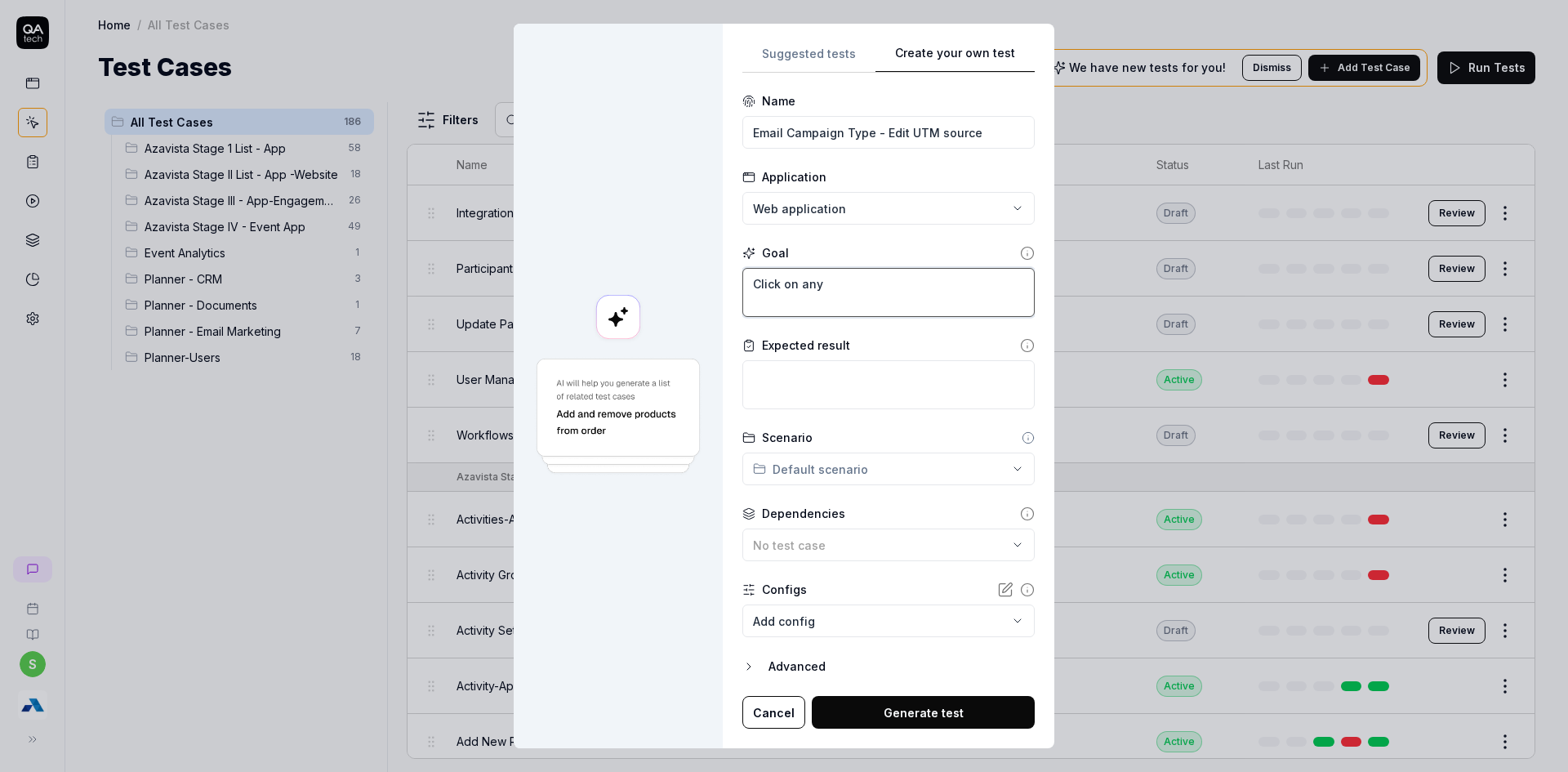
type textarea "*"
type textarea "Click on any"
type textarea "*"
type textarea "Click on any n"
type textarea "*"
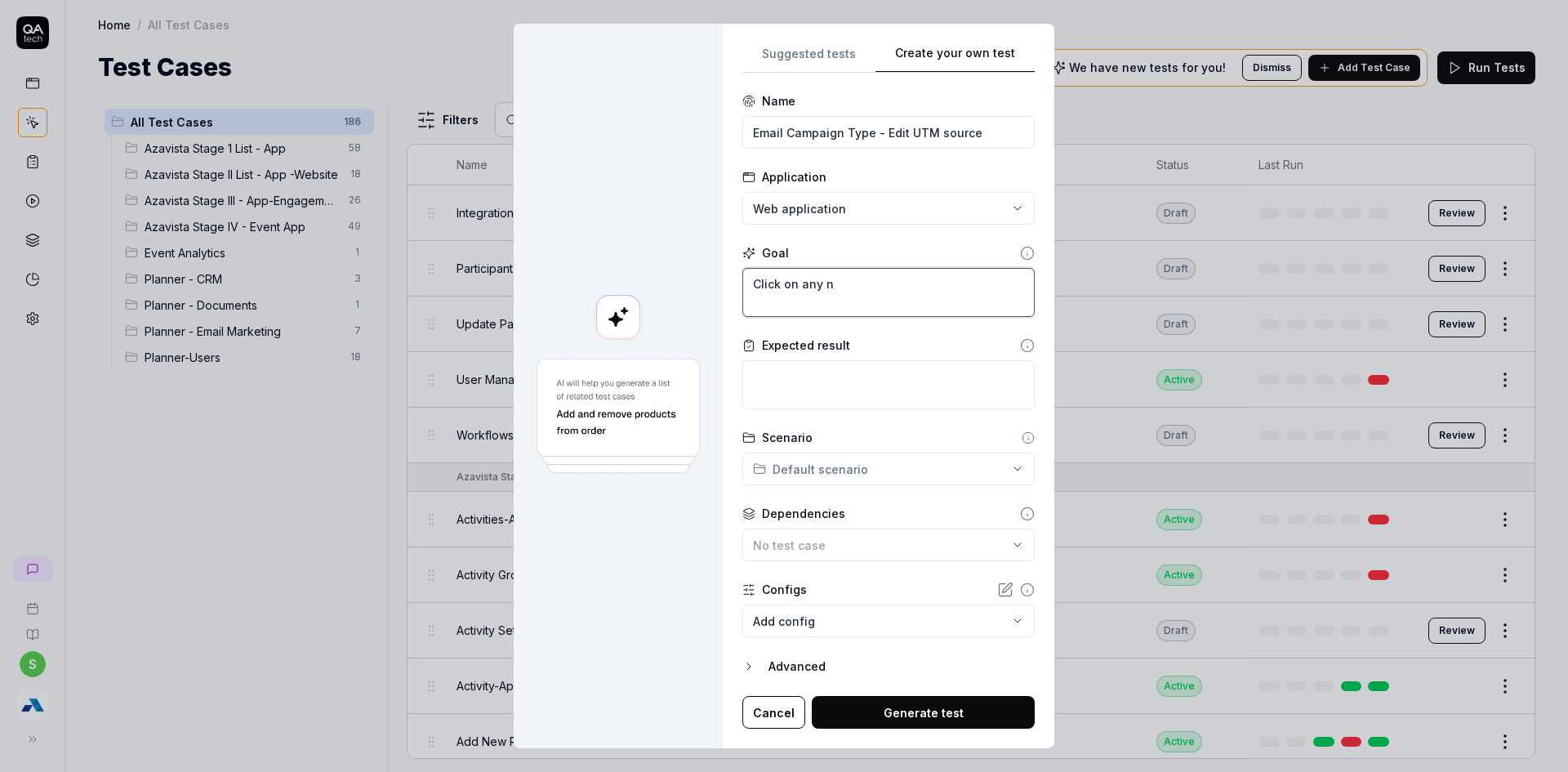
type textarea "Click on any ne"
type textarea "*"
type textarea "Click on any new"
type textarea "*"
type textarea "Click on any newl"
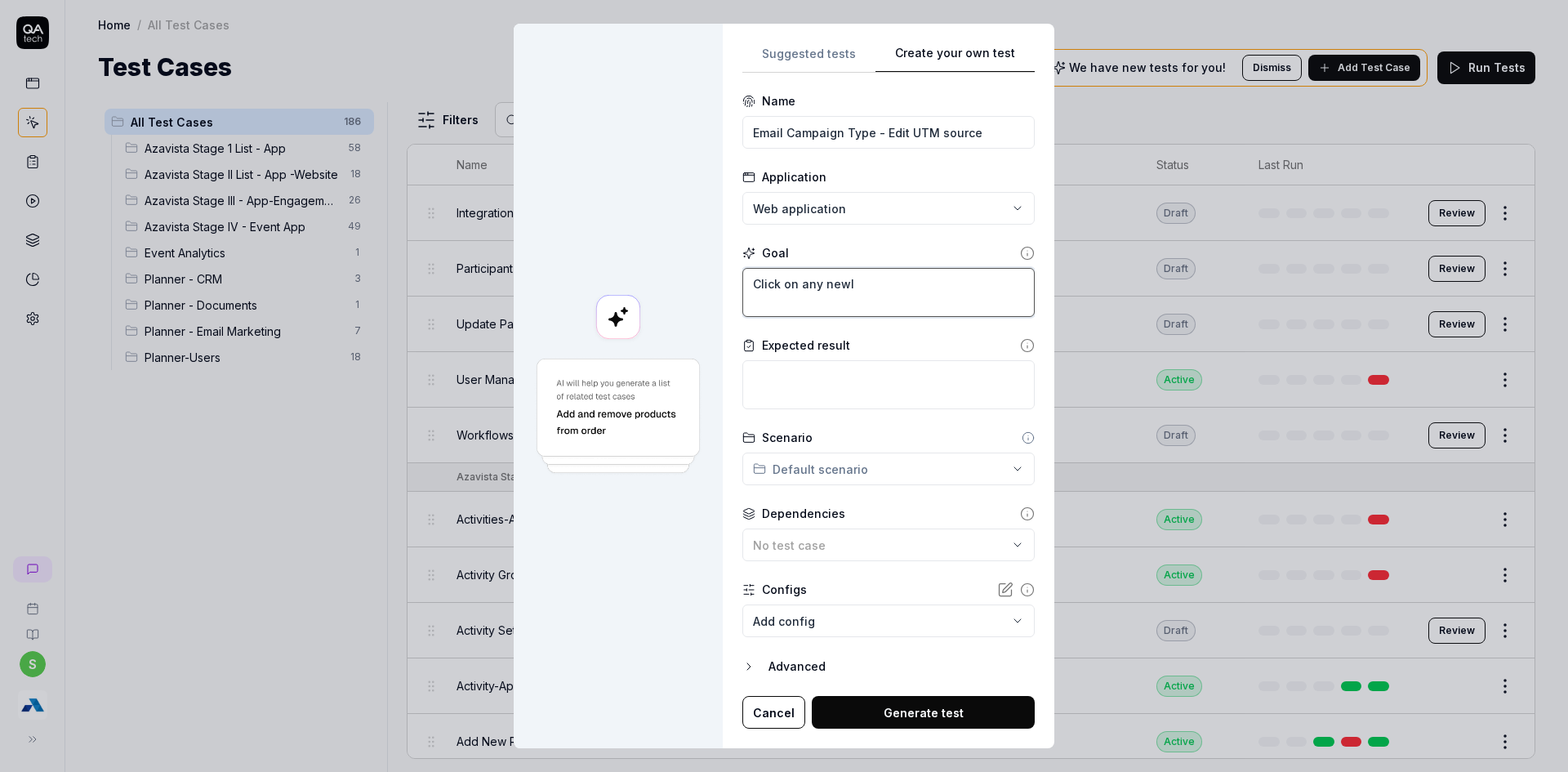
type textarea "*"
type textarea "Click on any newlu"
type textarea "*"
type textarea "Click on any newlu"
type textarea "*"
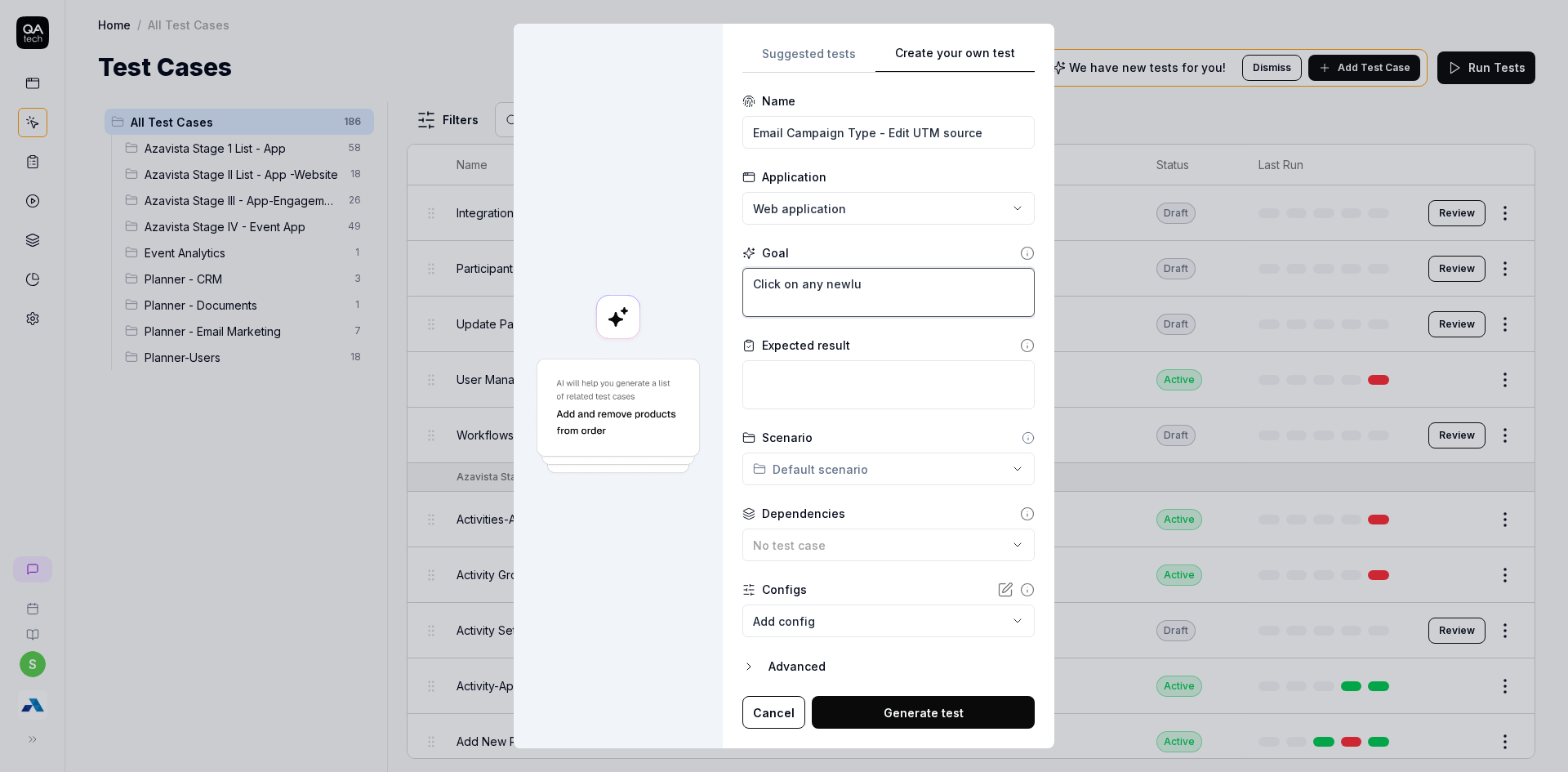
type textarea "Click on any newlu c"
type textarea "*"
type textarea "Click on any newlu"
type textarea "*"
type textarea "Click on any newlu"
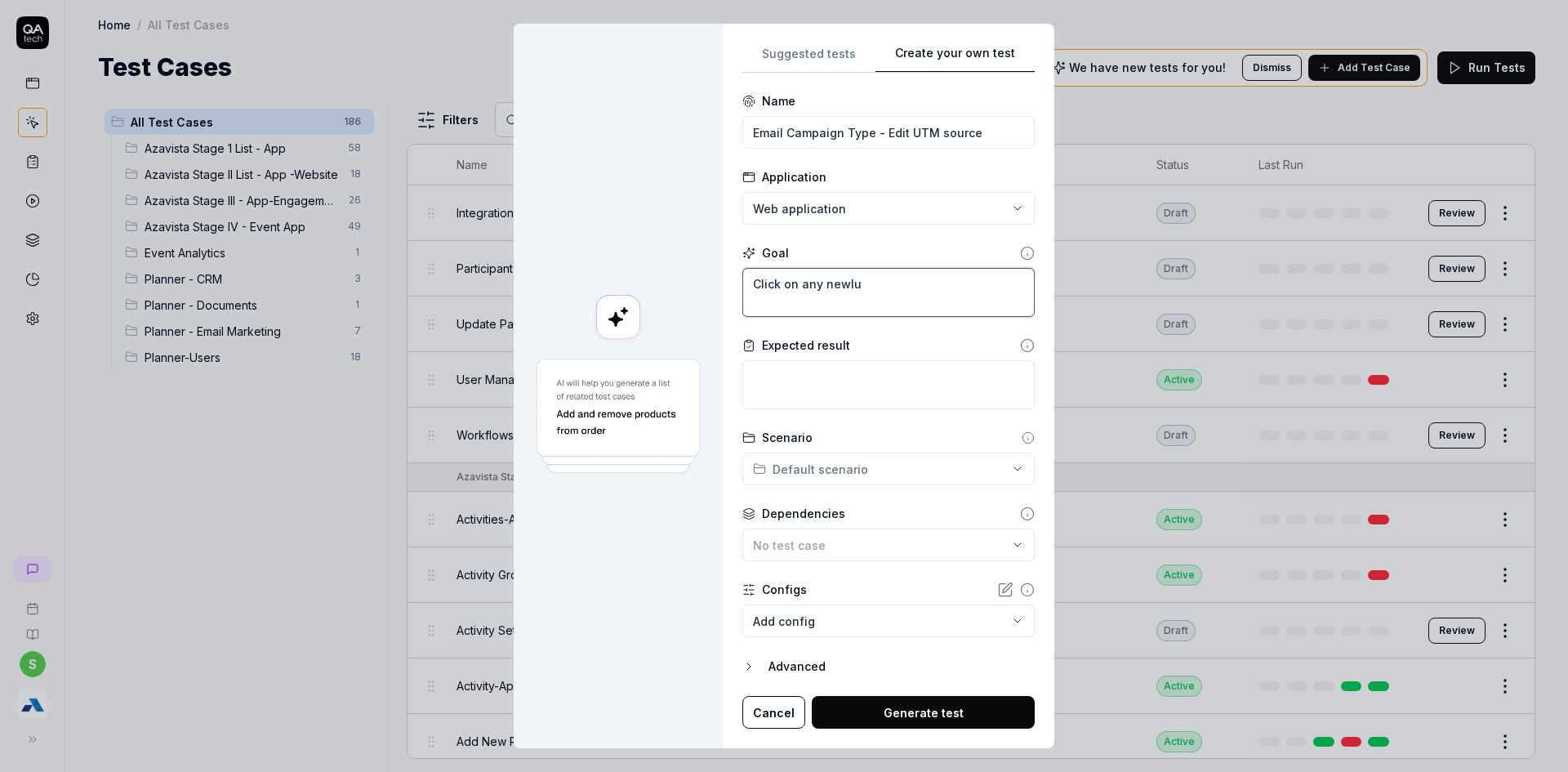
type textarea "*"
type textarea "Click on any newl"
type textarea "*"
type textarea "Click on any newly"
type textarea "*"
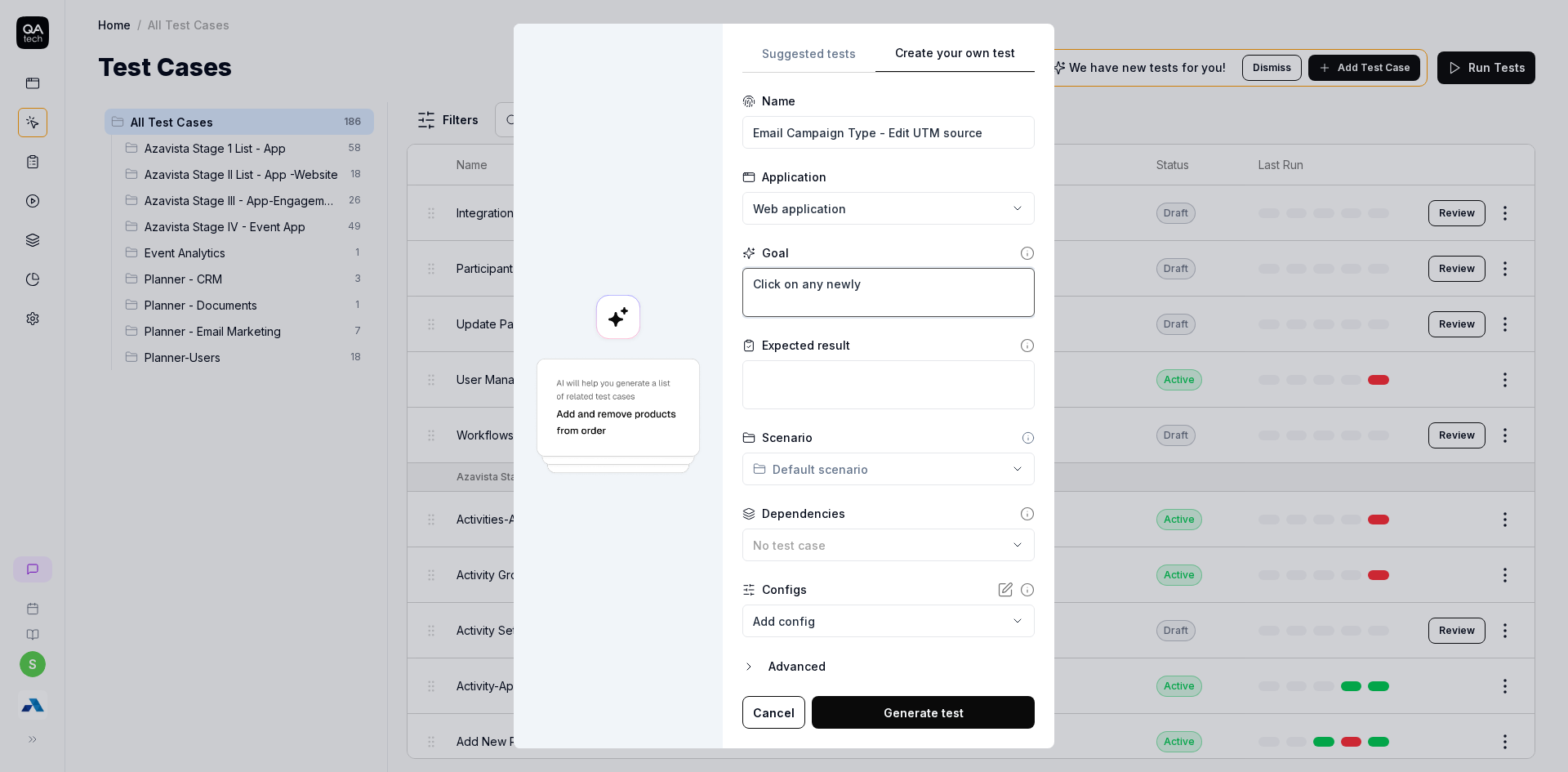
type textarea "Click on any newly"
type textarea "*"
type textarea "Click on any newly c"
type textarea "*"
type textarea "Click on any newly cre"
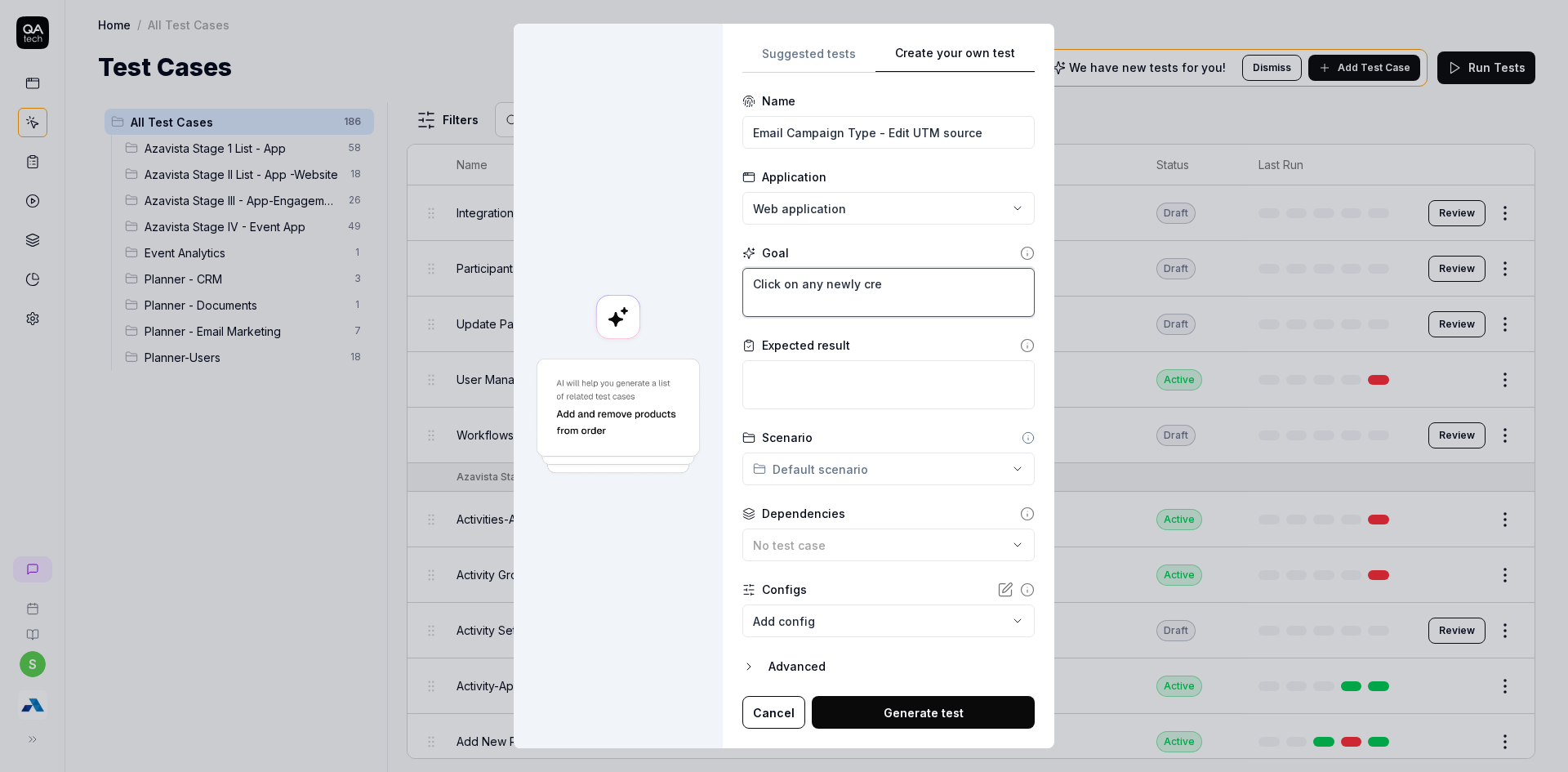
type textarea "*"
type textarea "Click on any newly crea"
type textarea "*"
type textarea "Click on any newly creat"
type textarea "*"
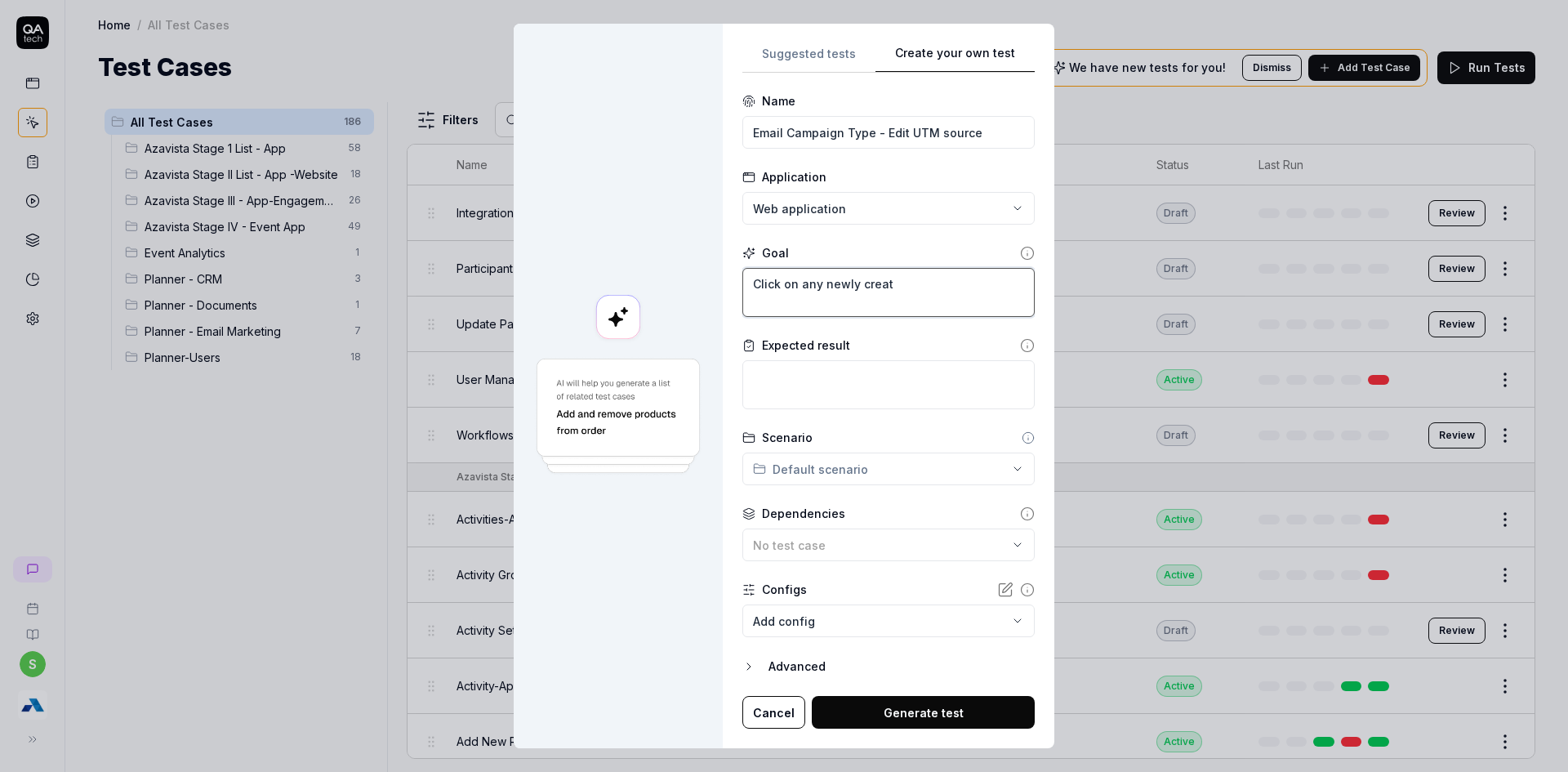
type textarea "Click on any newly create"
type textarea "*"
type textarea "Click on any newly created"
type textarea "*"
type textarea "Click on any newly created U"
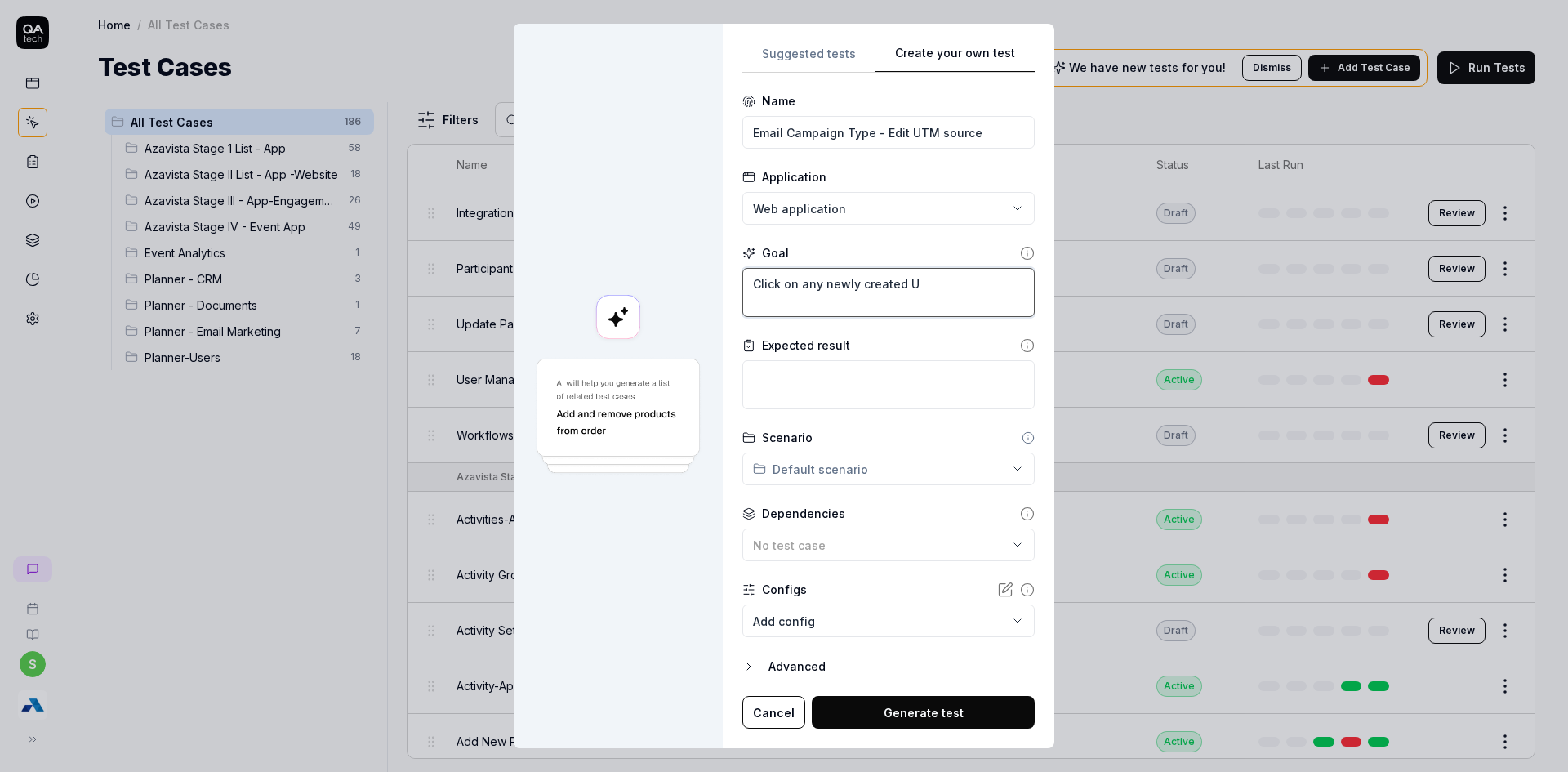
type textarea "*"
type textarea "Click on any newly created UT"
type textarea "*"
type textarea "Click on any newly created UTM"
type textarea "*"
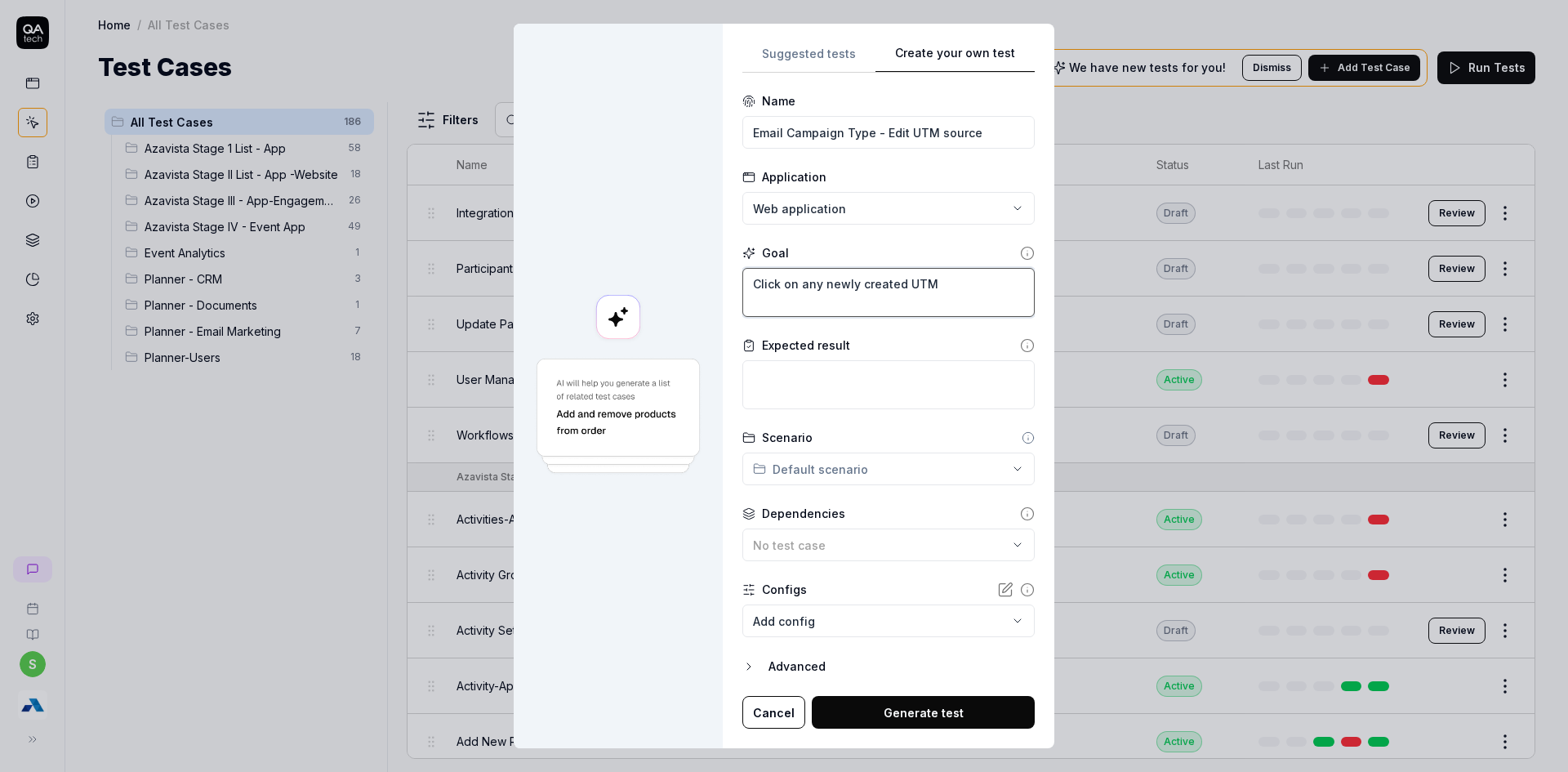
type textarea "Click on any newly created UTM"
type textarea "*"
type textarea "Click on any newly created UTM s"
type textarea "*"
type textarea "Click on any newly created UTM si"
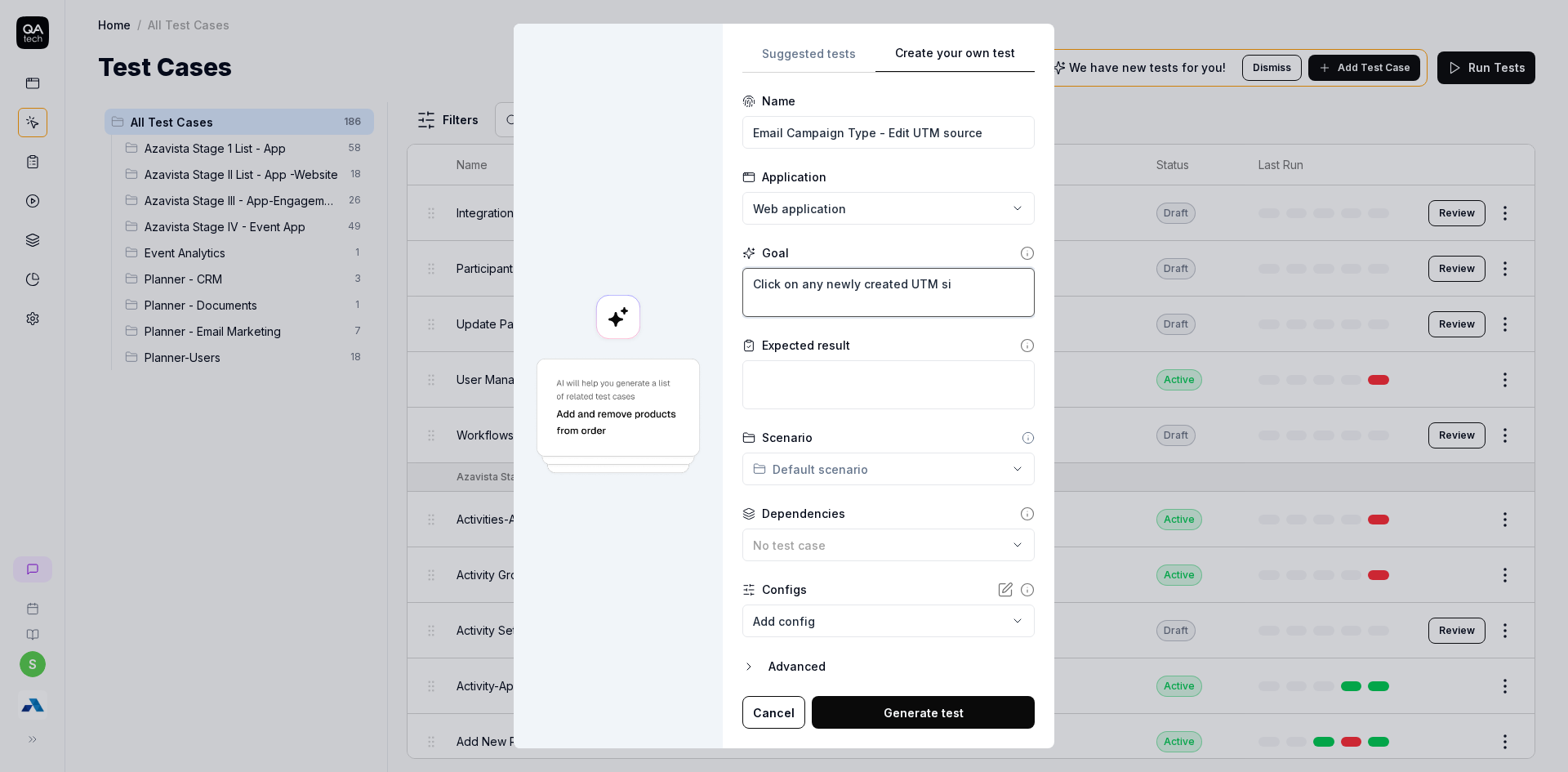
type textarea "*"
type textarea "Click on any newly created UTM siu"
type textarea "*"
type textarea "Click on any newly created UTM siur"
type textarea "*"
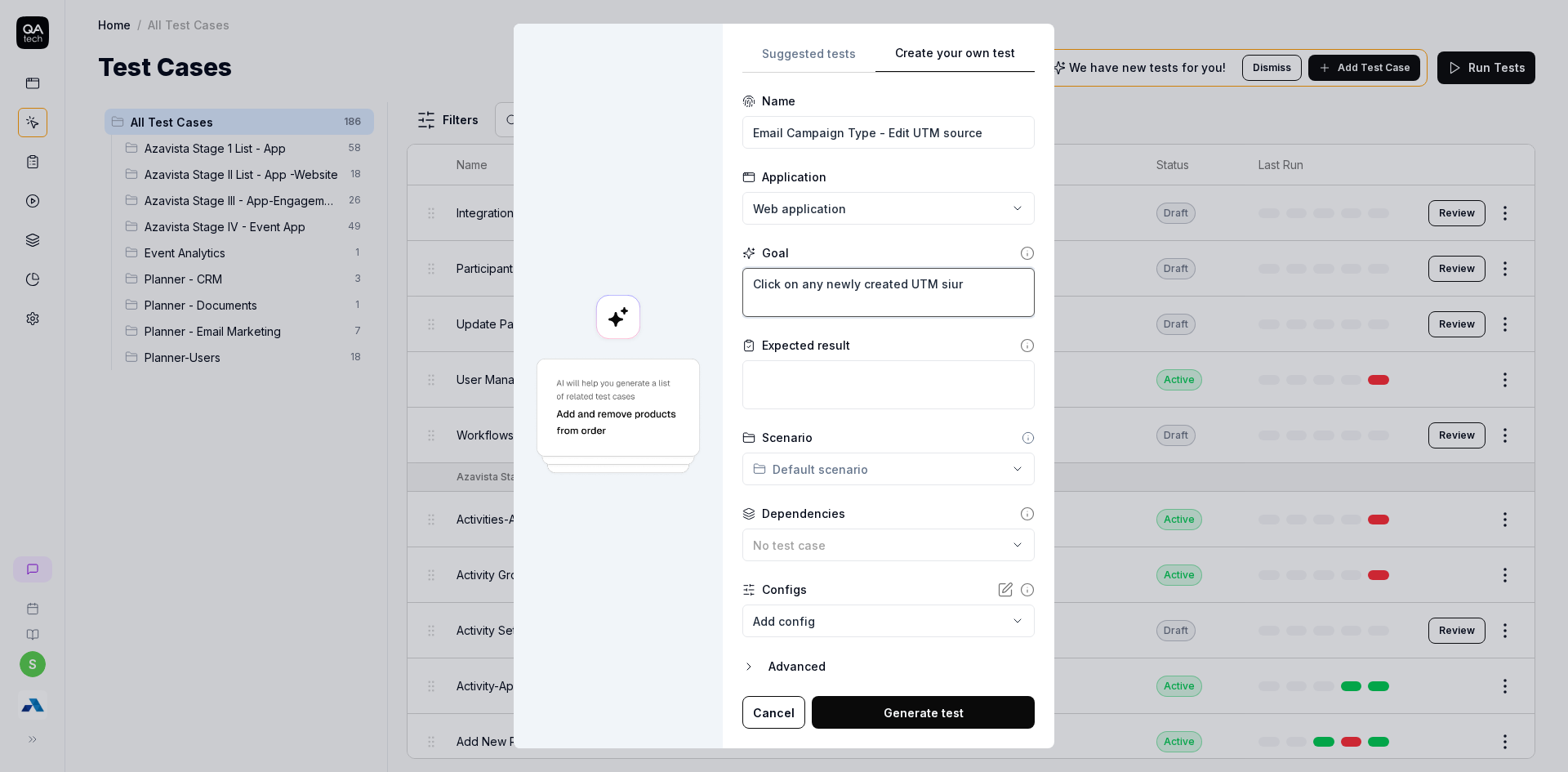
type textarea "Click on any newly created UTM siurc"
type textarea "*"
type textarea "Click on any newly created UTM siur"
type textarea "*"
type textarea "Click on any newly created UTM siu"
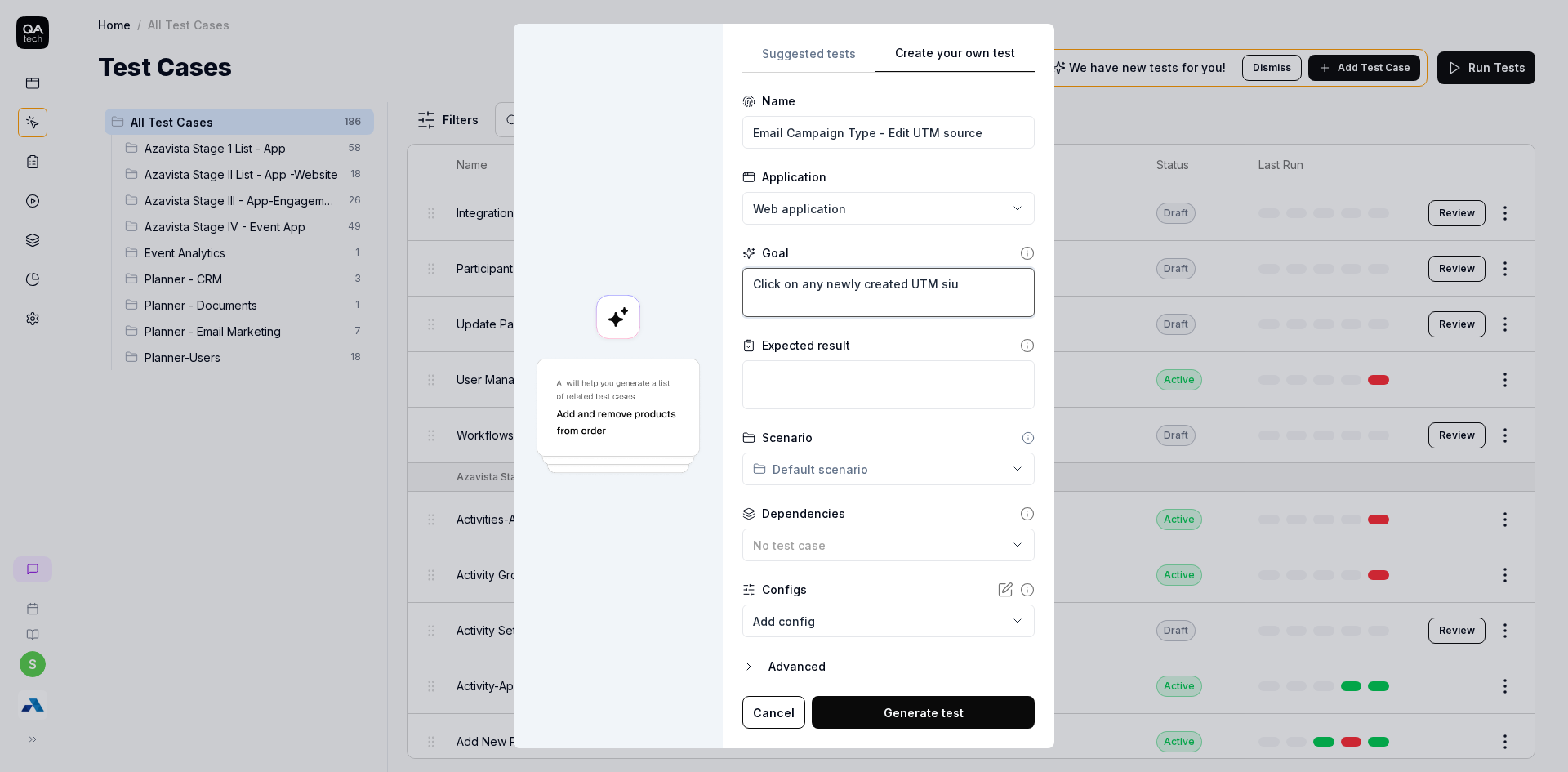
type textarea "*"
type textarea "Click on any newly created UTM si"
type textarea "*"
type textarea "Click on any newly created UTM s"
type textarea "*"
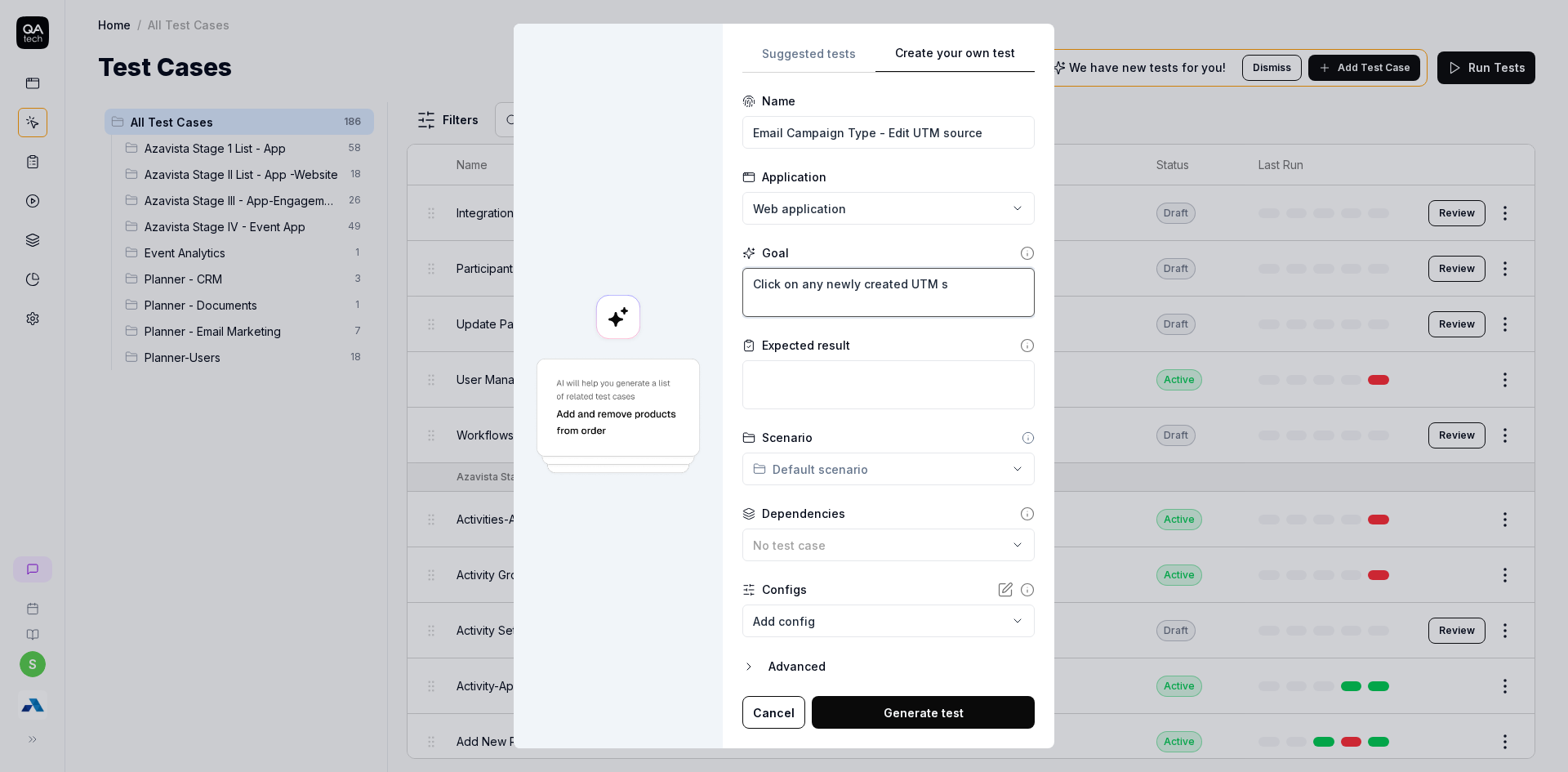
type textarea "Click on any newly created UTM so"
type textarea "*"
type textarea "Click on any newly created UTM sou"
type textarea "*"
type textarea "Click on any newly created UTM sour"
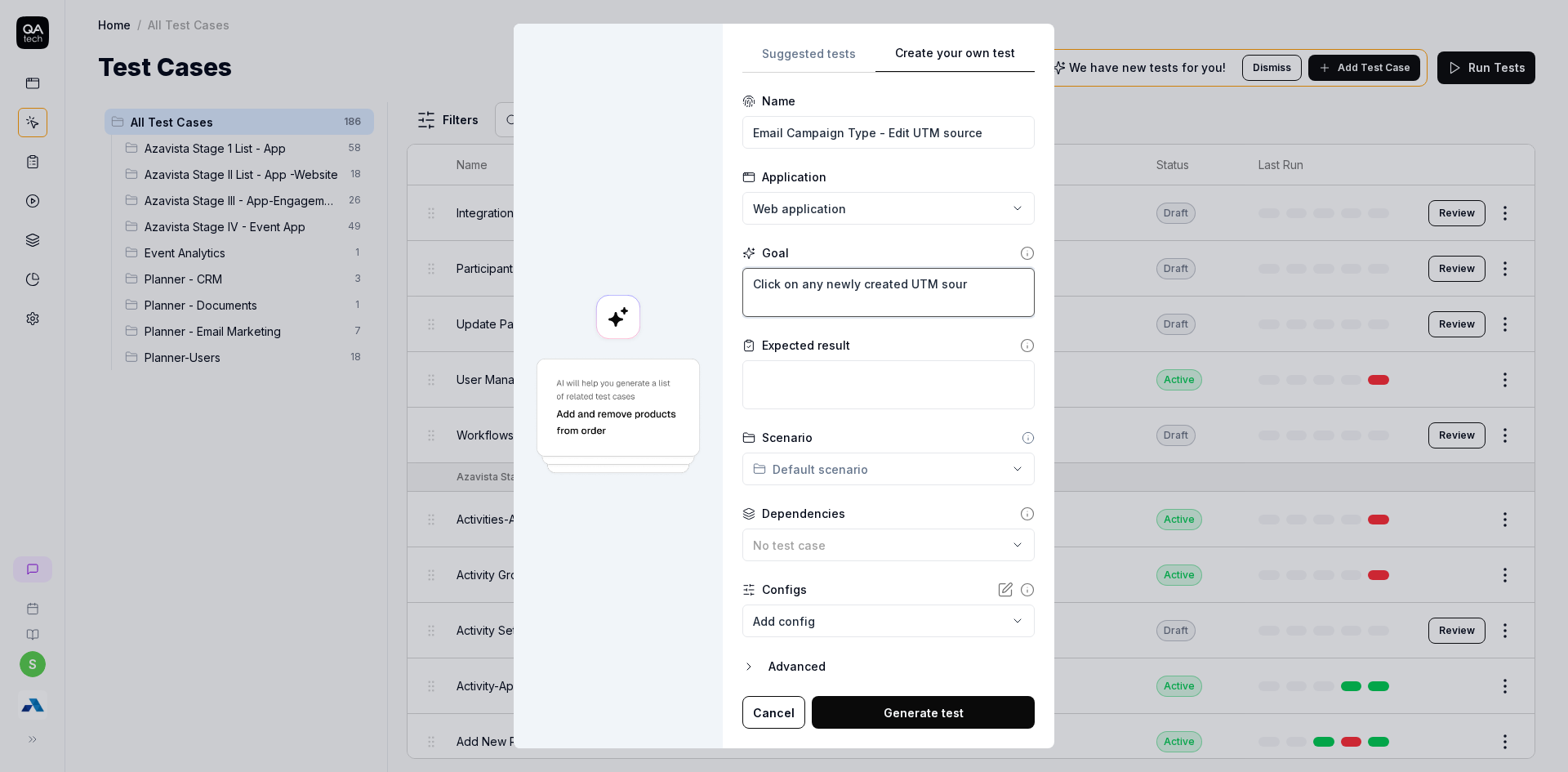
type textarea "*"
type textarea "Click on any newly created UTM sourc"
type textarea "*"
type textarea "Click on any newly created UTM sourcx"
type textarea "*"
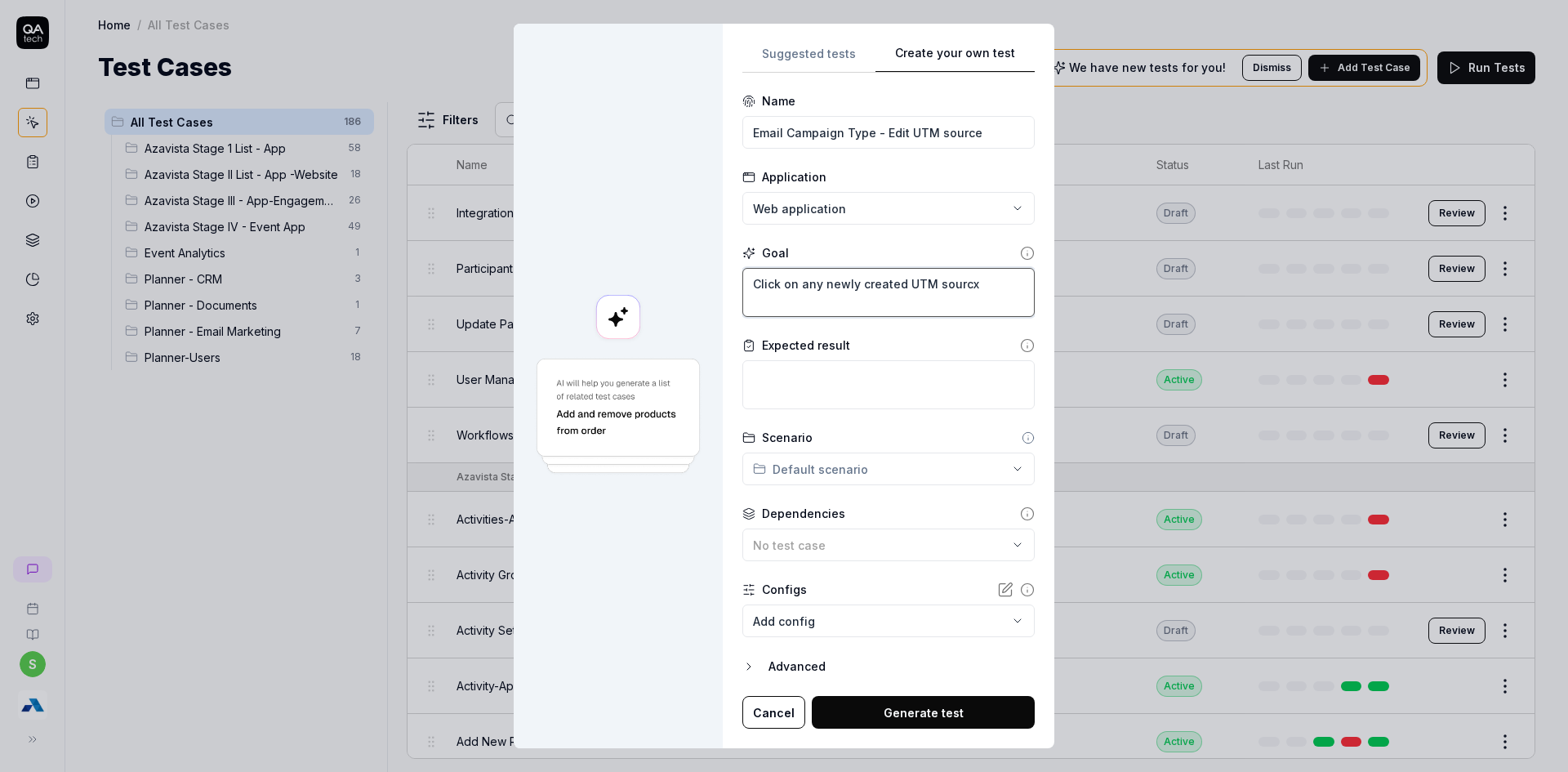
type textarea "Click on any newly created UTM sourcxe"
type textarea "*"
type textarea "Click on any newly created UTM sourcxe"
type textarea "*"
type textarea "Click on any newly created UTM sourcxe"
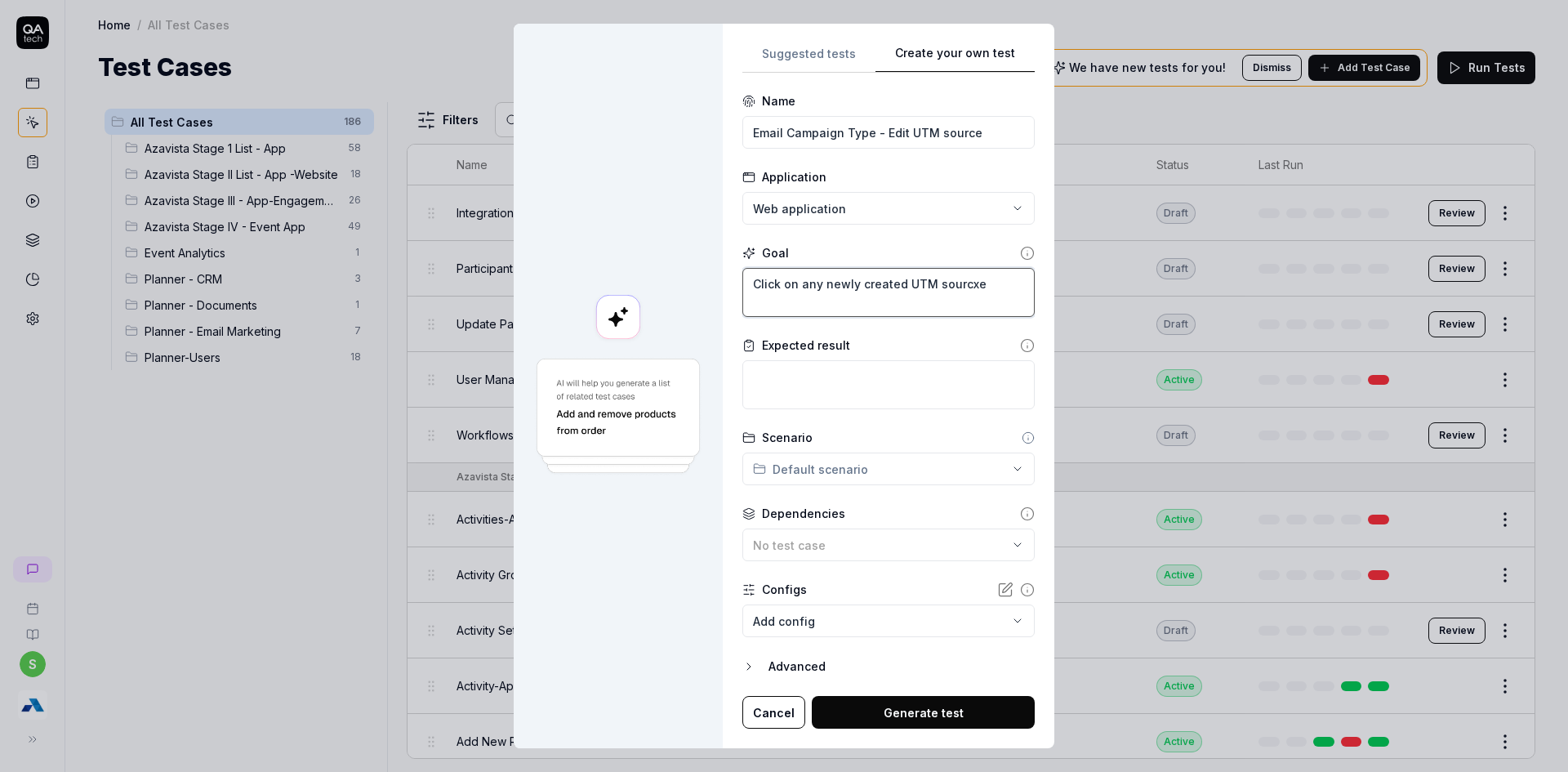
type textarea "*"
type textarea "Click on any newly created UTM sourcx"
type textarea "*"
type textarea "Click on any newly created UTM sourc"
type textarea "*"
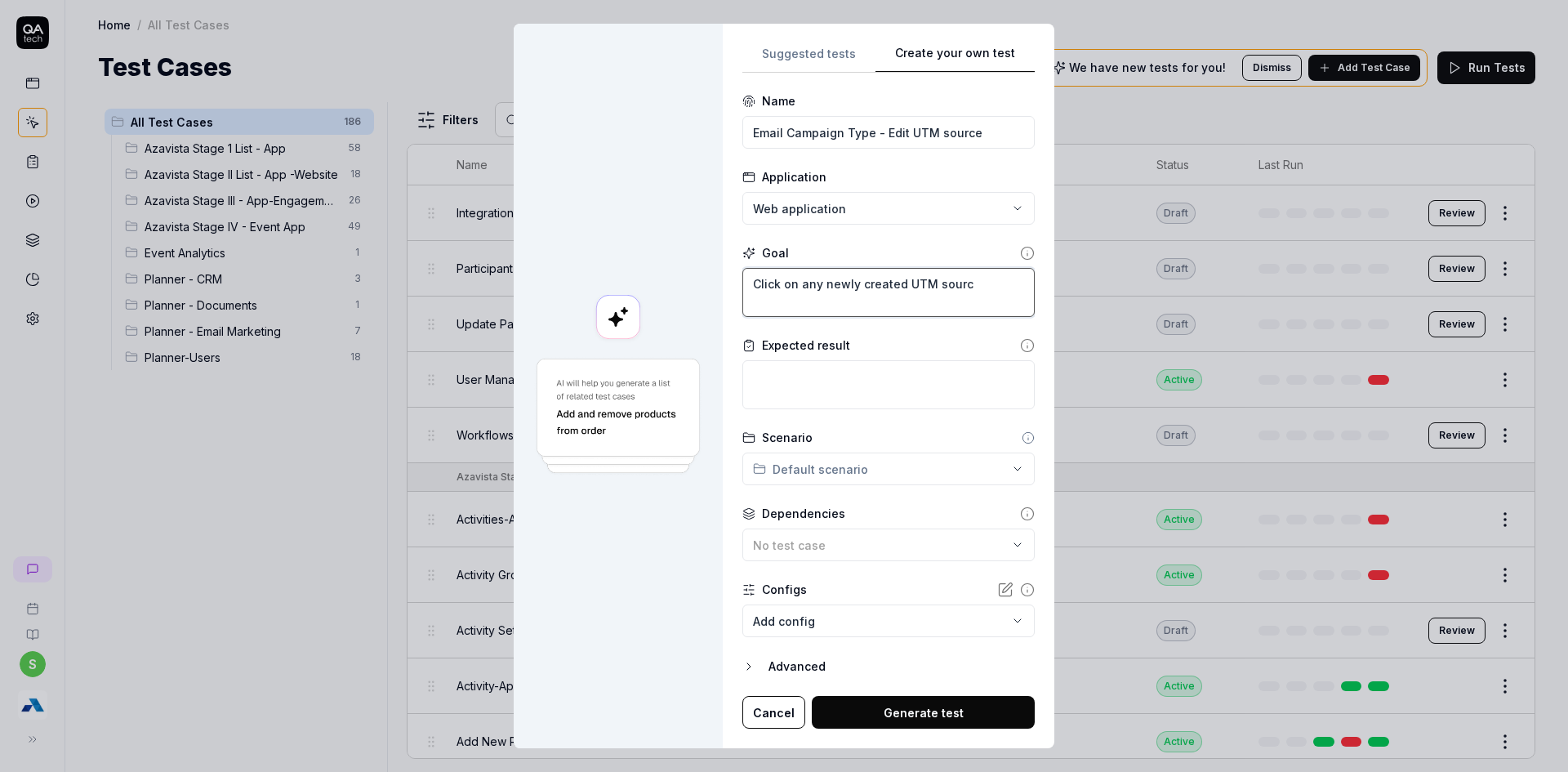
type textarea "Click on any newly created UTM source"
type textarea "*"
type textarea "Click on any newly created UTM source"
type textarea "*"
type textarea "Click on any newly created UTM source E"
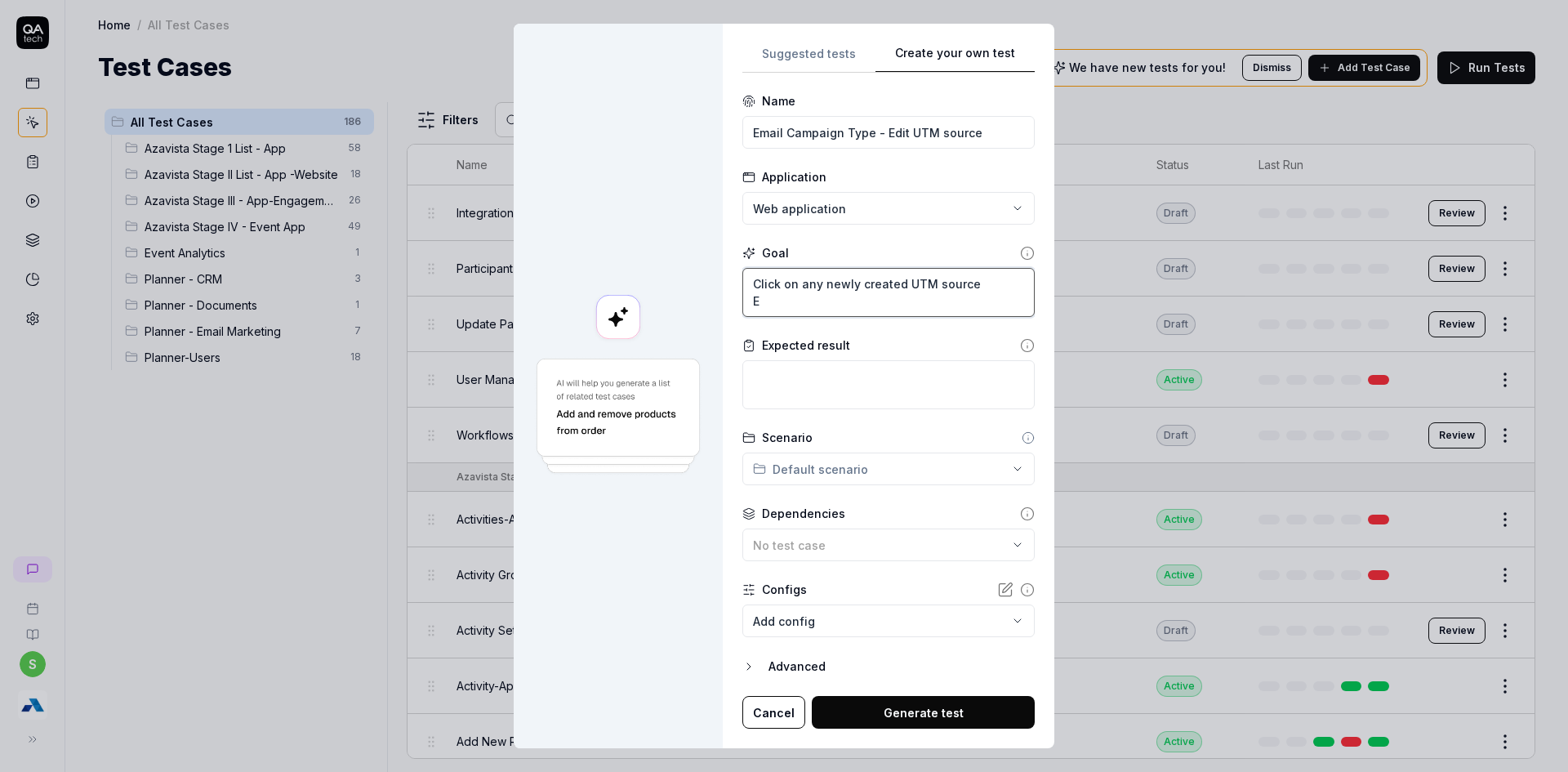
type textarea "*"
type textarea "Click on any newly created UTM source Ed"
type textarea "*"
type textarea "Click on any newly created UTM source Edi"
type textarea "*"
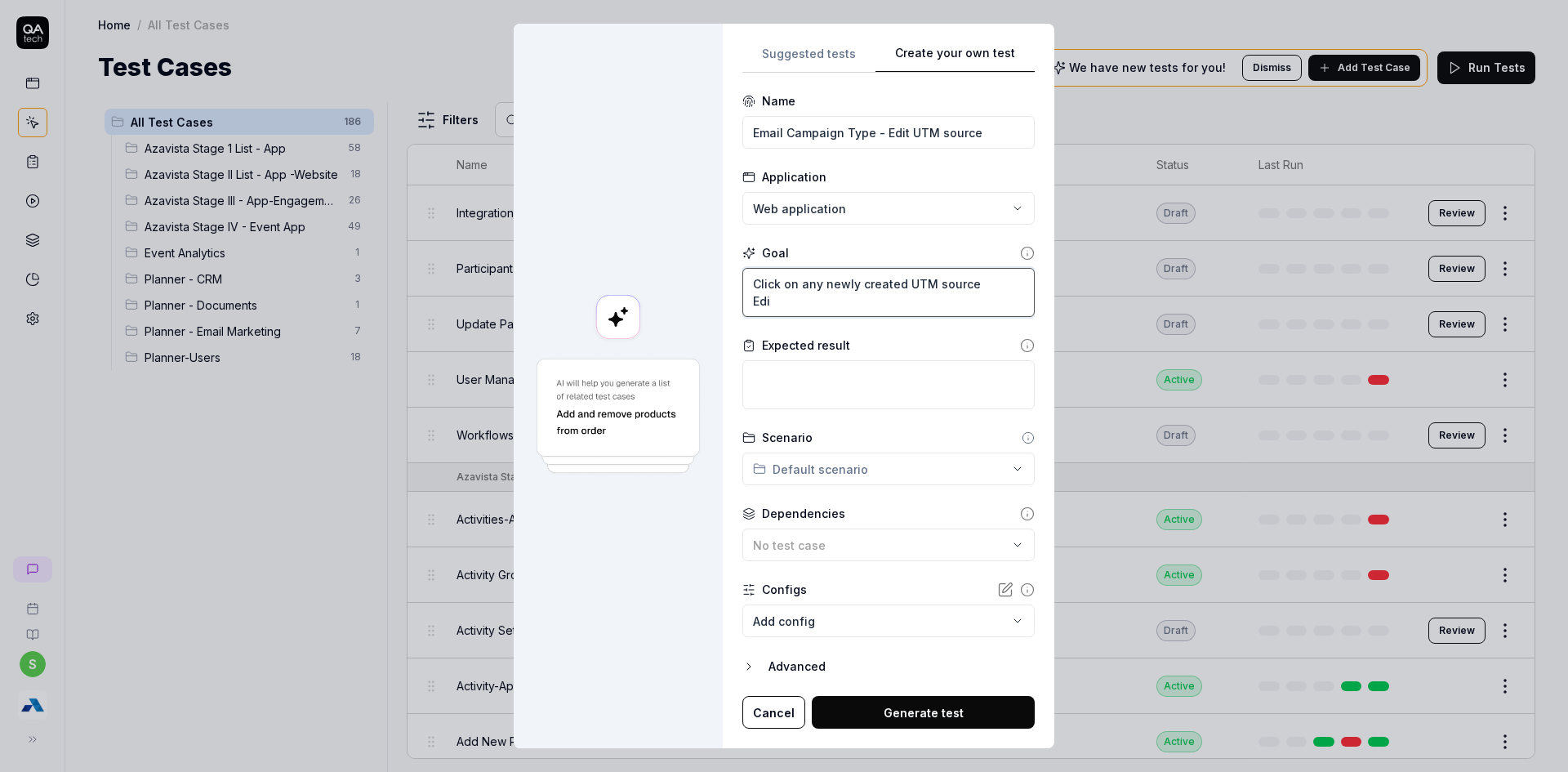
type textarea "Click on any newly created UTM source Edit"
type textarea "*"
type textarea "Click on any newly created UTM source Edit"
type textarea "*"
type textarea "Click on any newly created UTM source Edit n"
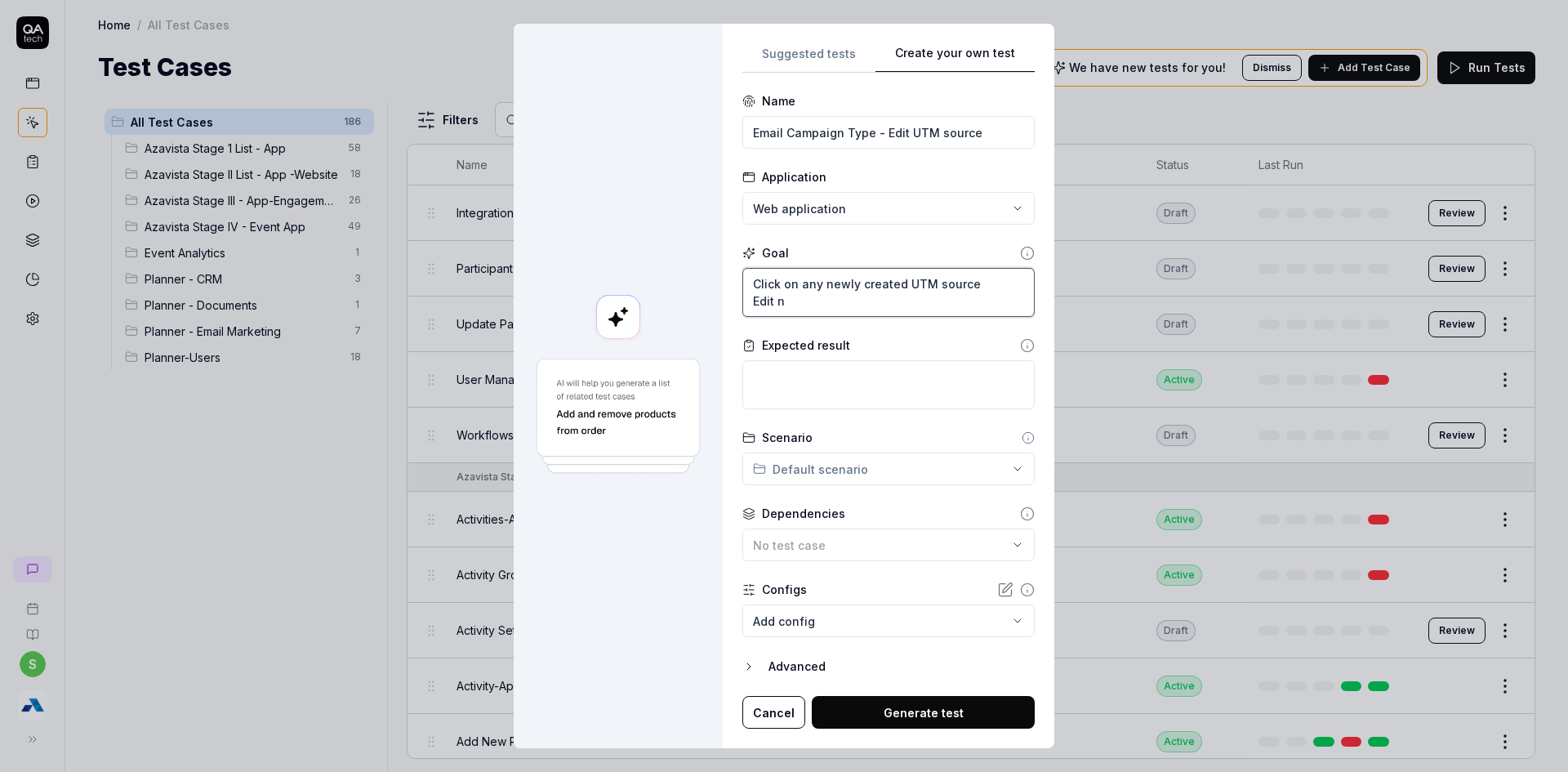
type textarea "*"
type textarea "Click on any newly created UTM source Edit na"
type textarea "*"
type textarea "Click on any newly created UTM source Edit nam"
type textarea "*"
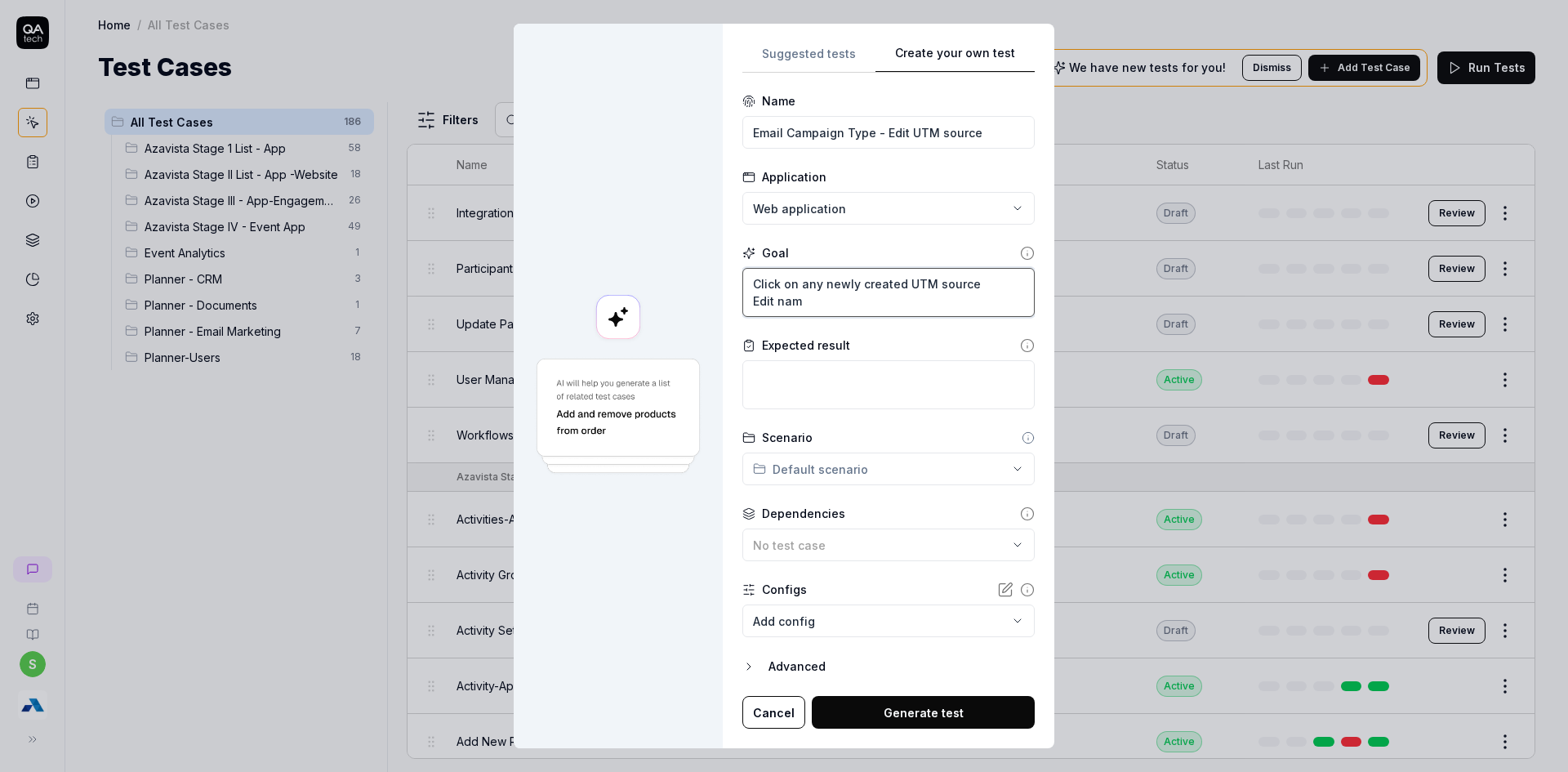
type textarea "Click on any newly created UTM source Edit name"
type textarea "*"
type textarea "Click on any newly created UTM source Edit name"
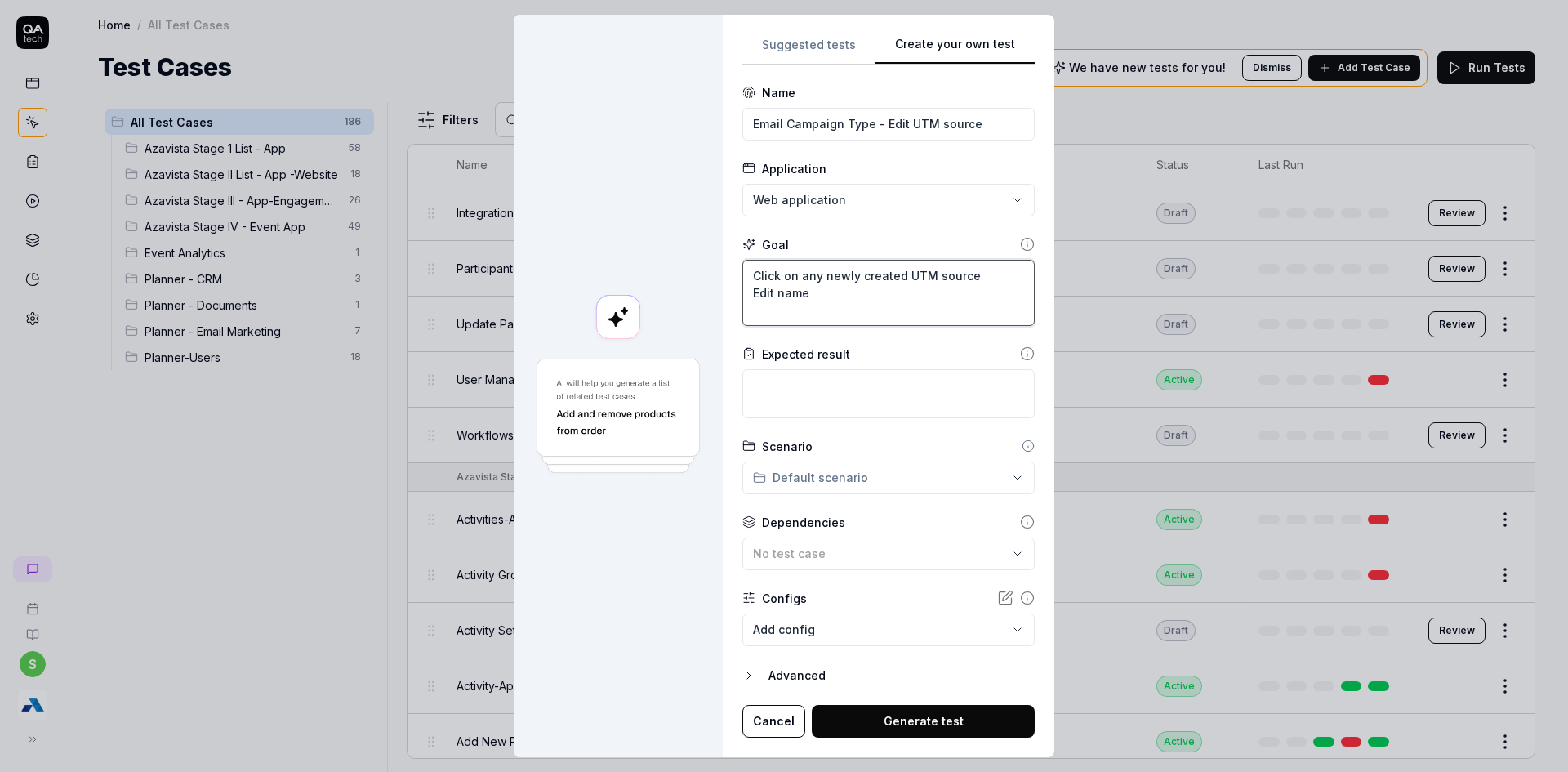
type textarea "*"
type textarea "Click on any newly created UTM source Edit name C"
type textarea "*"
type textarea "Click on any newly created UTM source Edit name Cl"
type textarea "*"
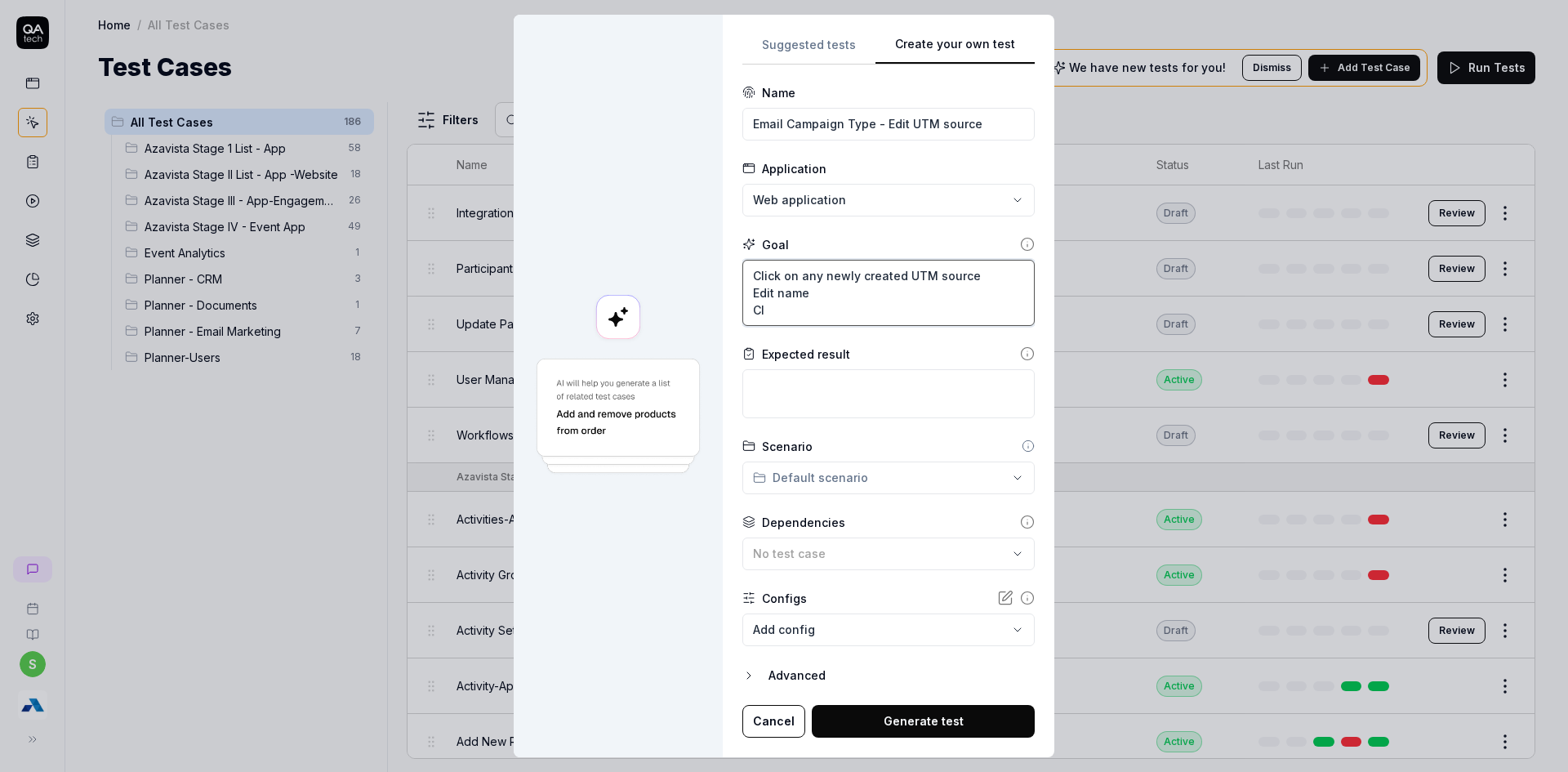
type textarea "Click on any newly created UTM source Edit name Cli"
type textarea "*"
type textarea "Click on any newly created UTM source Edit name Clic"
type textarea "*"
type textarea "Click on any newly created UTM source Edit name Click"
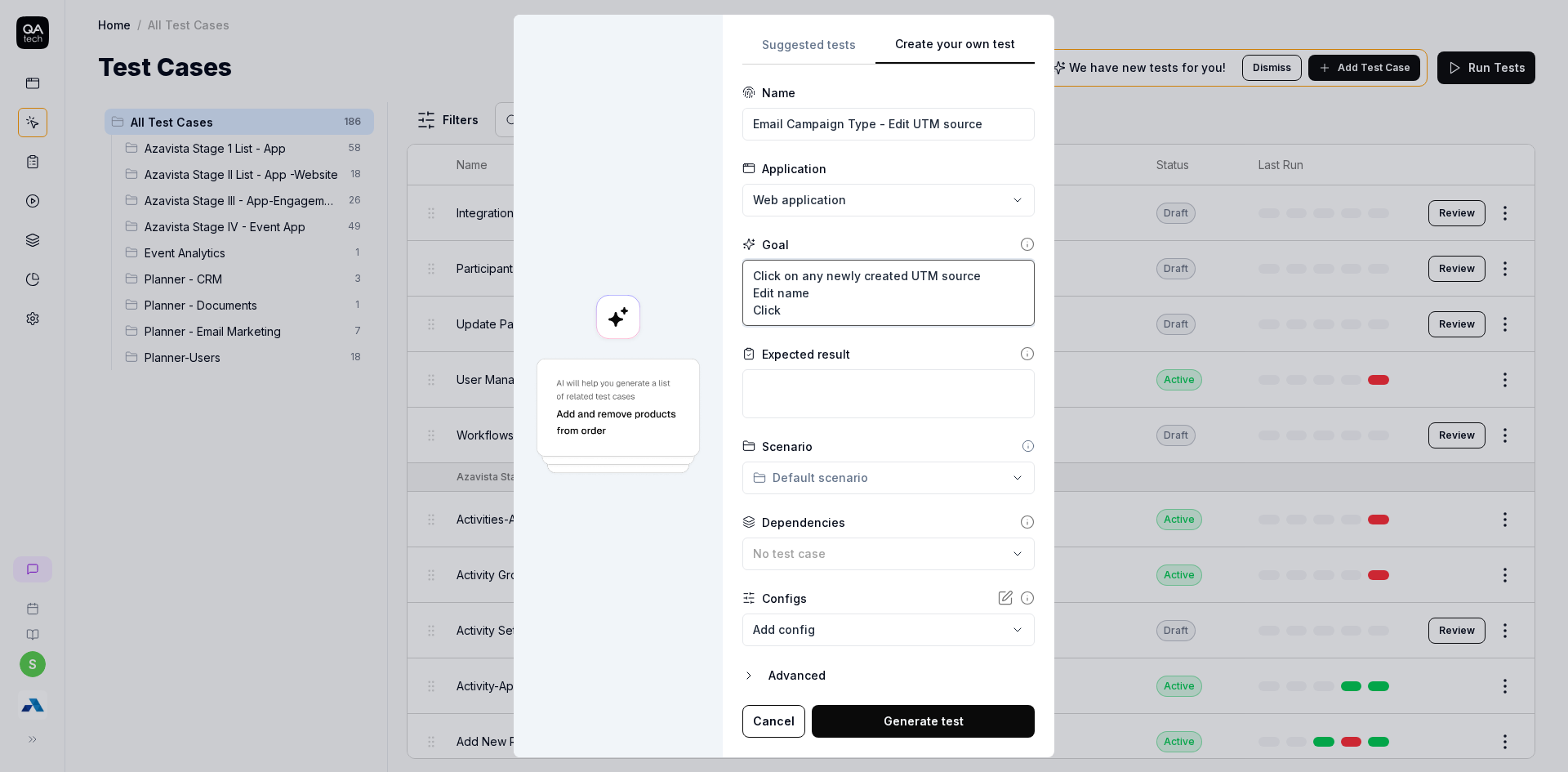
type textarea "*"
type textarea "Click on any newly created UTM source Edit name Click"
type textarea "*"
type textarea "Click on any newly created UTM source Edit name Click o"
type textarea "*"
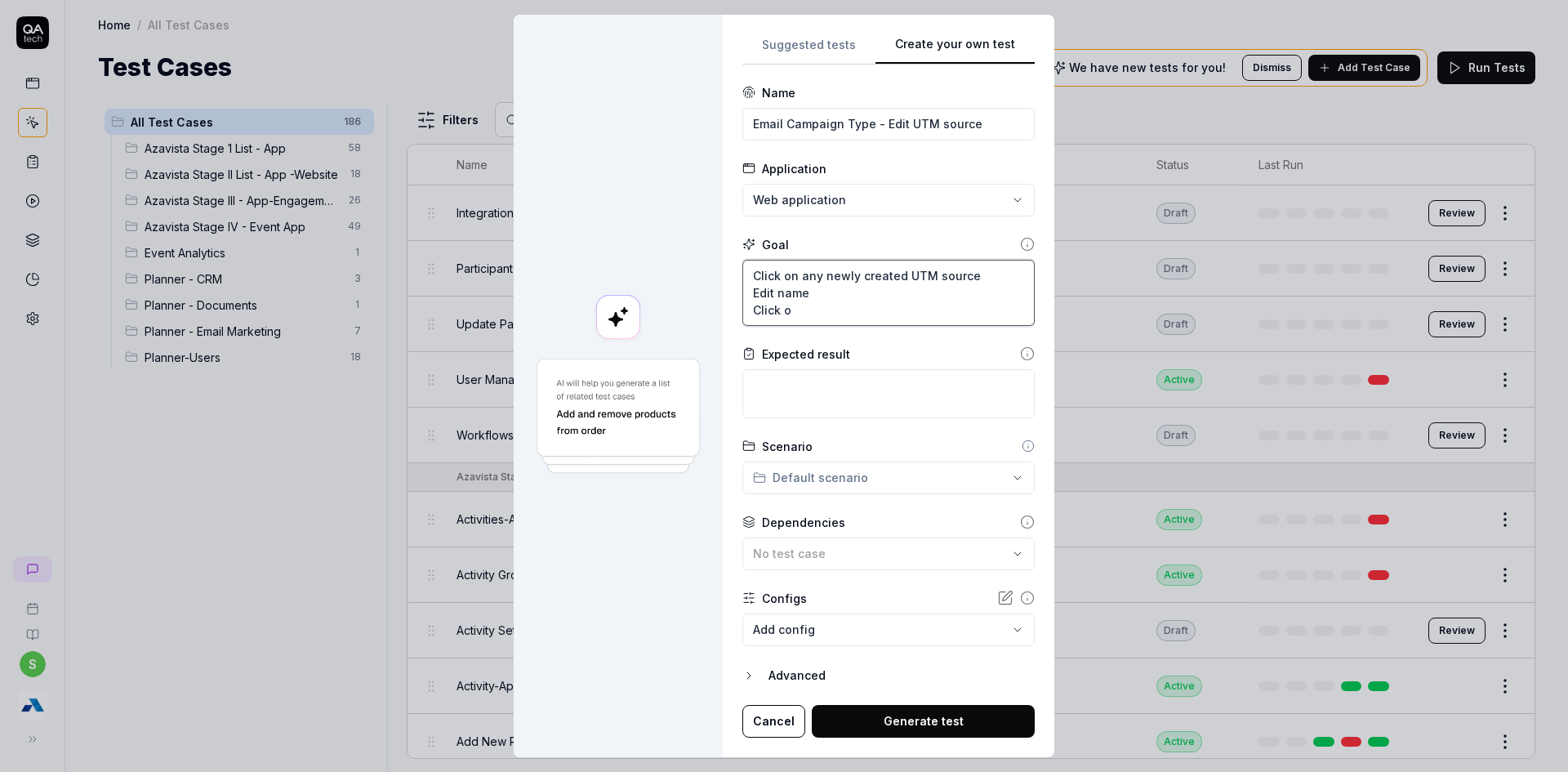
type textarea "Click on any newly created UTM source Edit name Click on"
type textarea "*"
type textarea "Click on any newly created UTM source Edit name Click on"
type textarea "*"
type textarea "Click on any newly created UTM source Edit name Click on S"
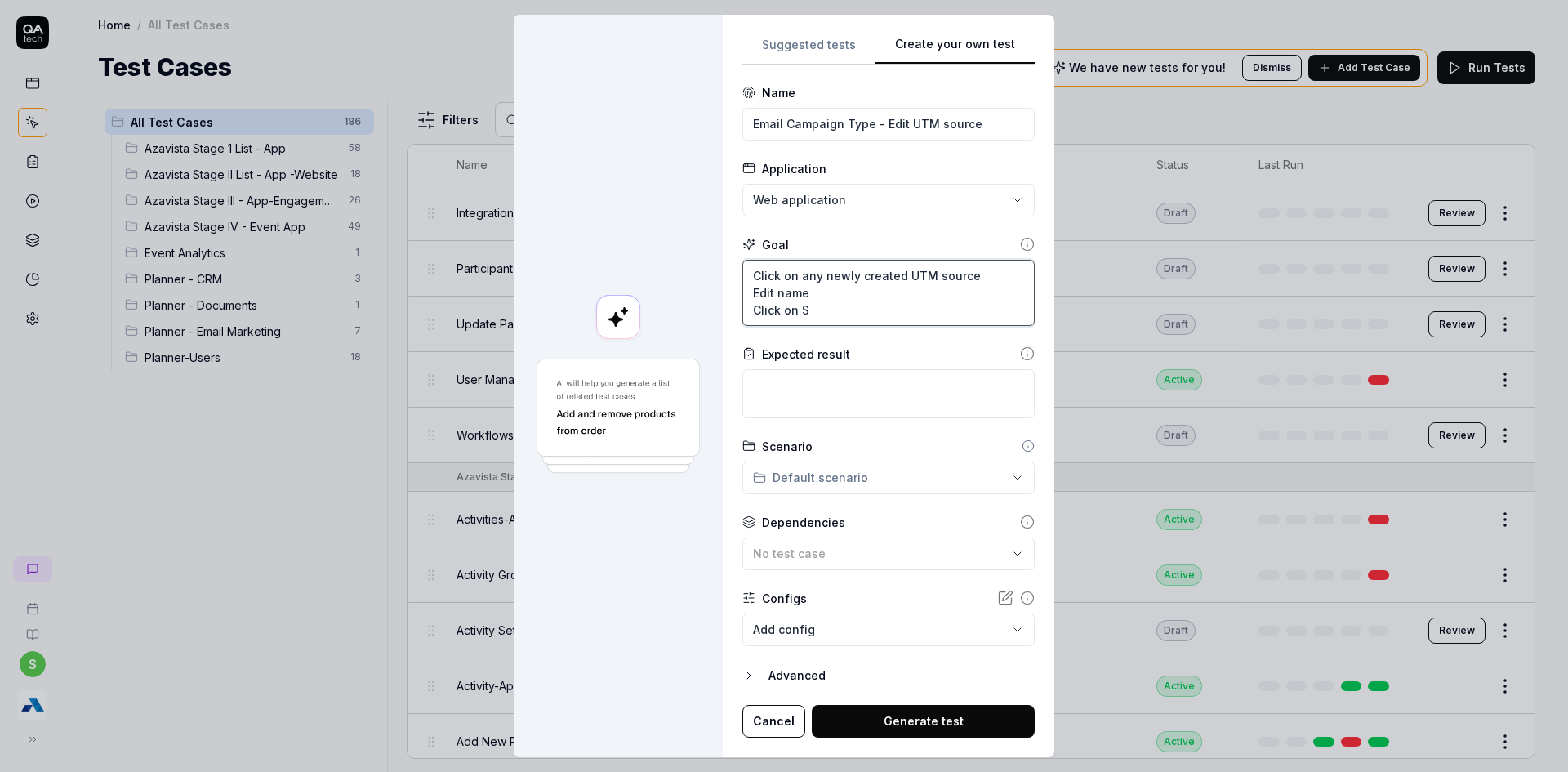
type textarea "*"
type textarea "Click on any newly created UTM source Edit name Click on Sa"
type textarea "*"
type textarea "Click on any newly created UTM source Edit name Click on Sav"
type textarea "*"
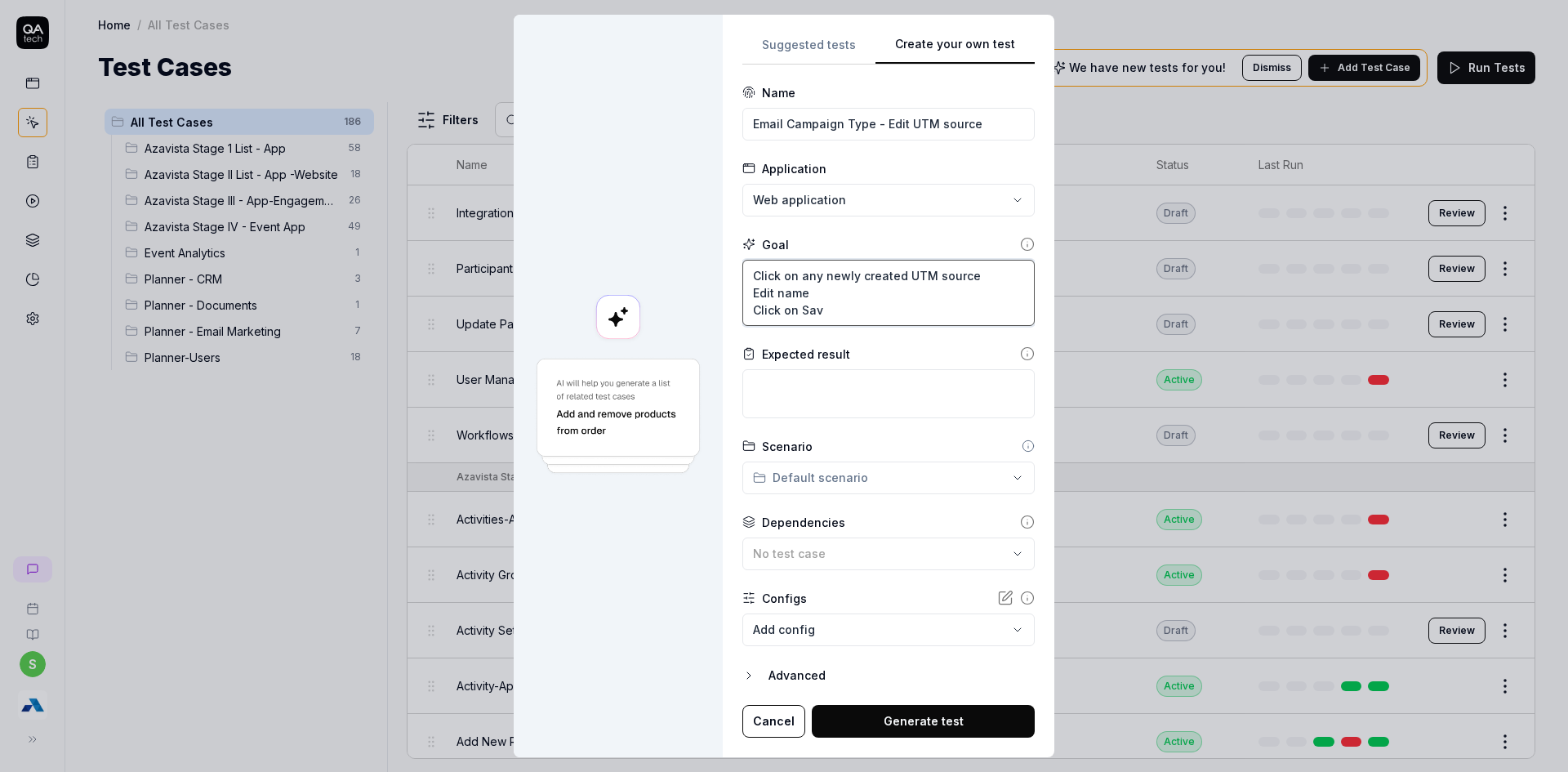
type textarea "Click on any newly created UTM source Edit name Click on Save"
type textarea "*"
type textarea "Click on any newly created UTM source Edit name Click on Save"
type textarea "*"
type textarea "Click on any newly created UTM source Edit name Click on Save v"
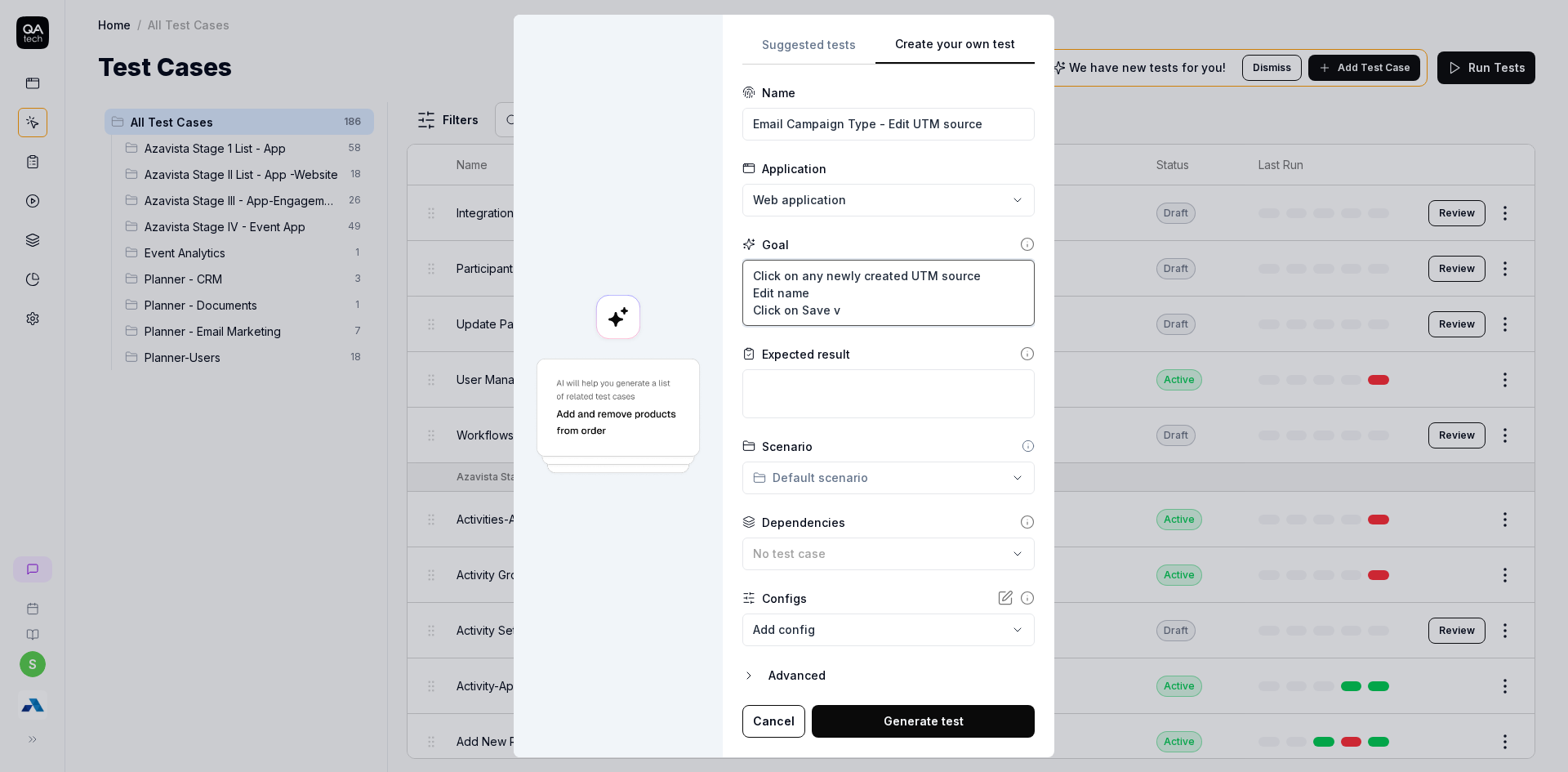
type textarea "*"
type textarea "Click on any newly created UTM source Edit name Click on Save"
type textarea "*"
type textarea "Click on any newly created UTM source Edit name Click on Save b"
type textarea "*"
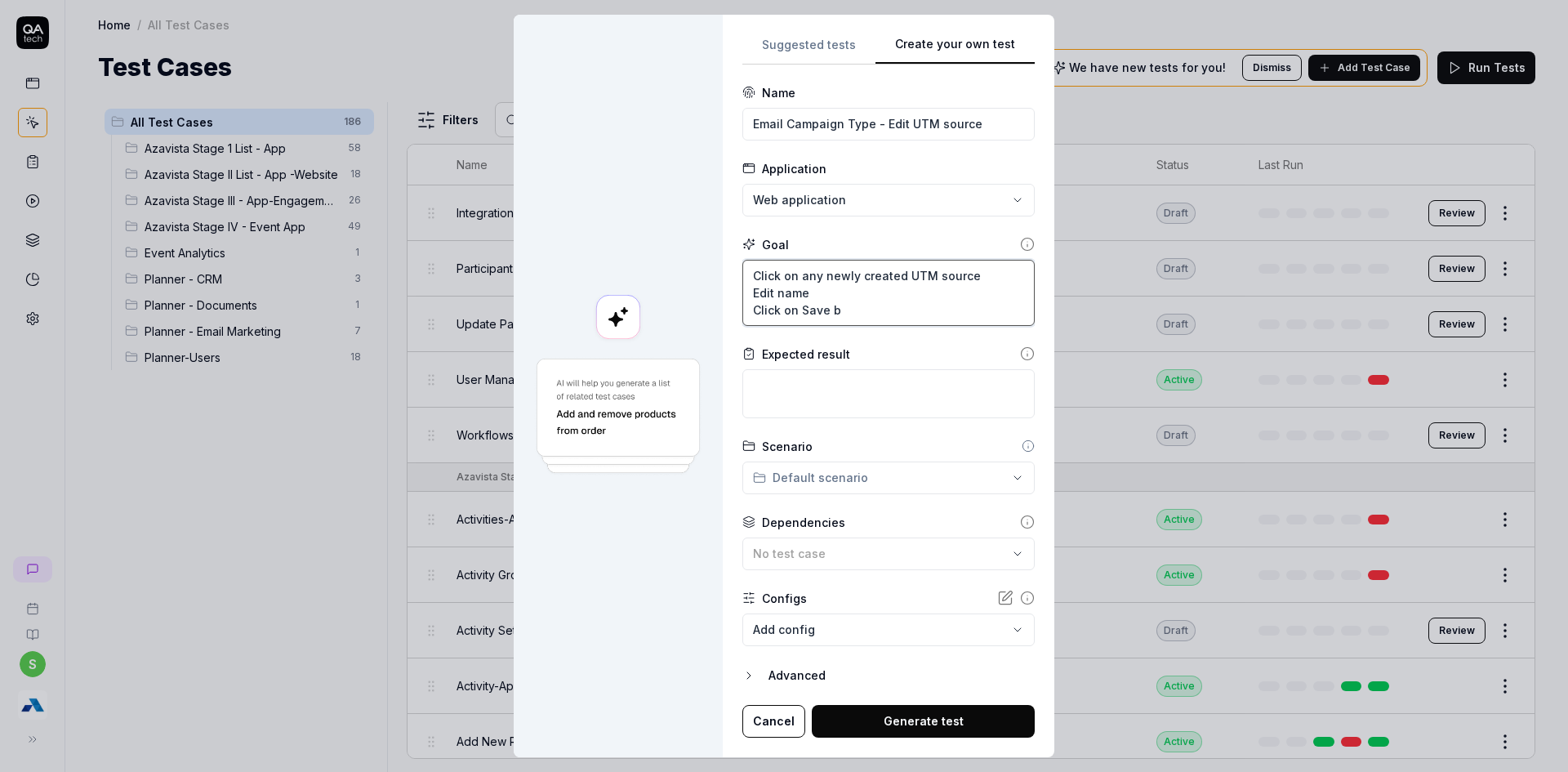
type textarea "Click on any newly created UTM source Edit name Click on Save bu"
type textarea "*"
type textarea "Click on any newly created UTM source Edit name Click on Save but"
type textarea "*"
type textarea "Click on any newly created UTM source Edit name Click on Save butt"
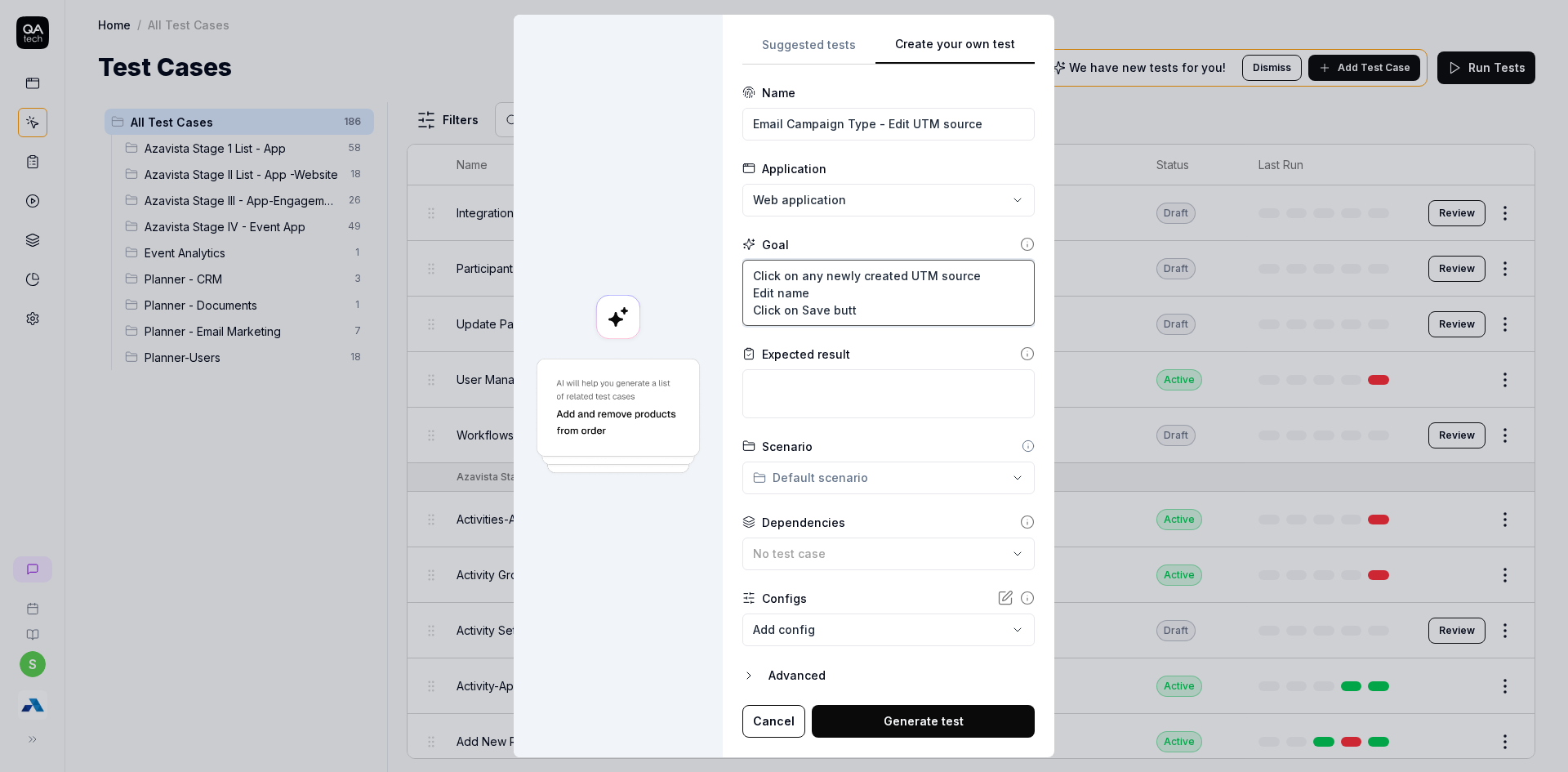
type textarea "*"
type textarea "Click on any newly created UTM source Edit name Click on Save butto"
type textarea "*"
type textarea "Click on any newly created UTM source Edit name Click on Save button"
type textarea "*"
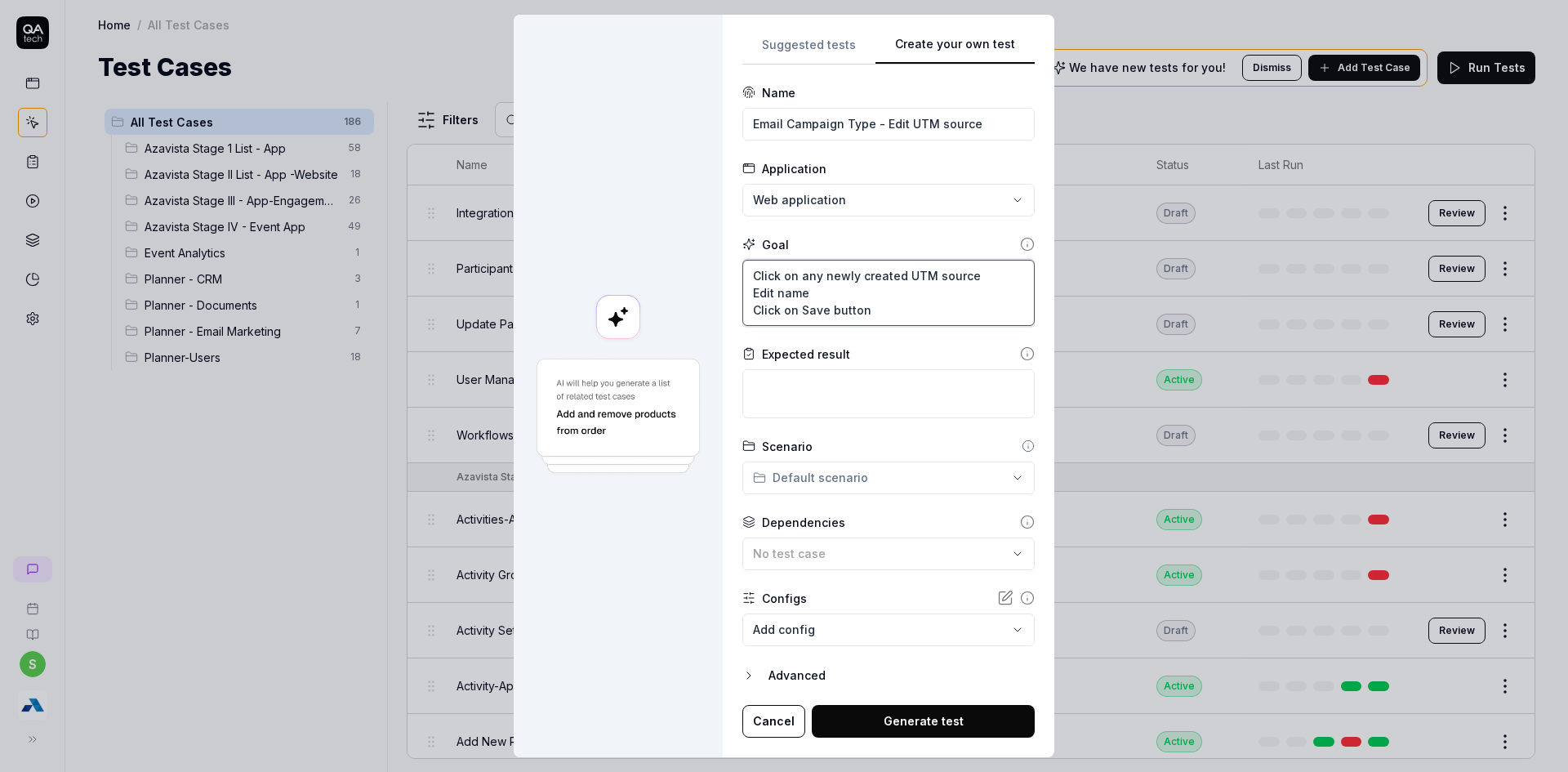
type textarea "Click on any newly created UTM source Edit name Click on Save button"
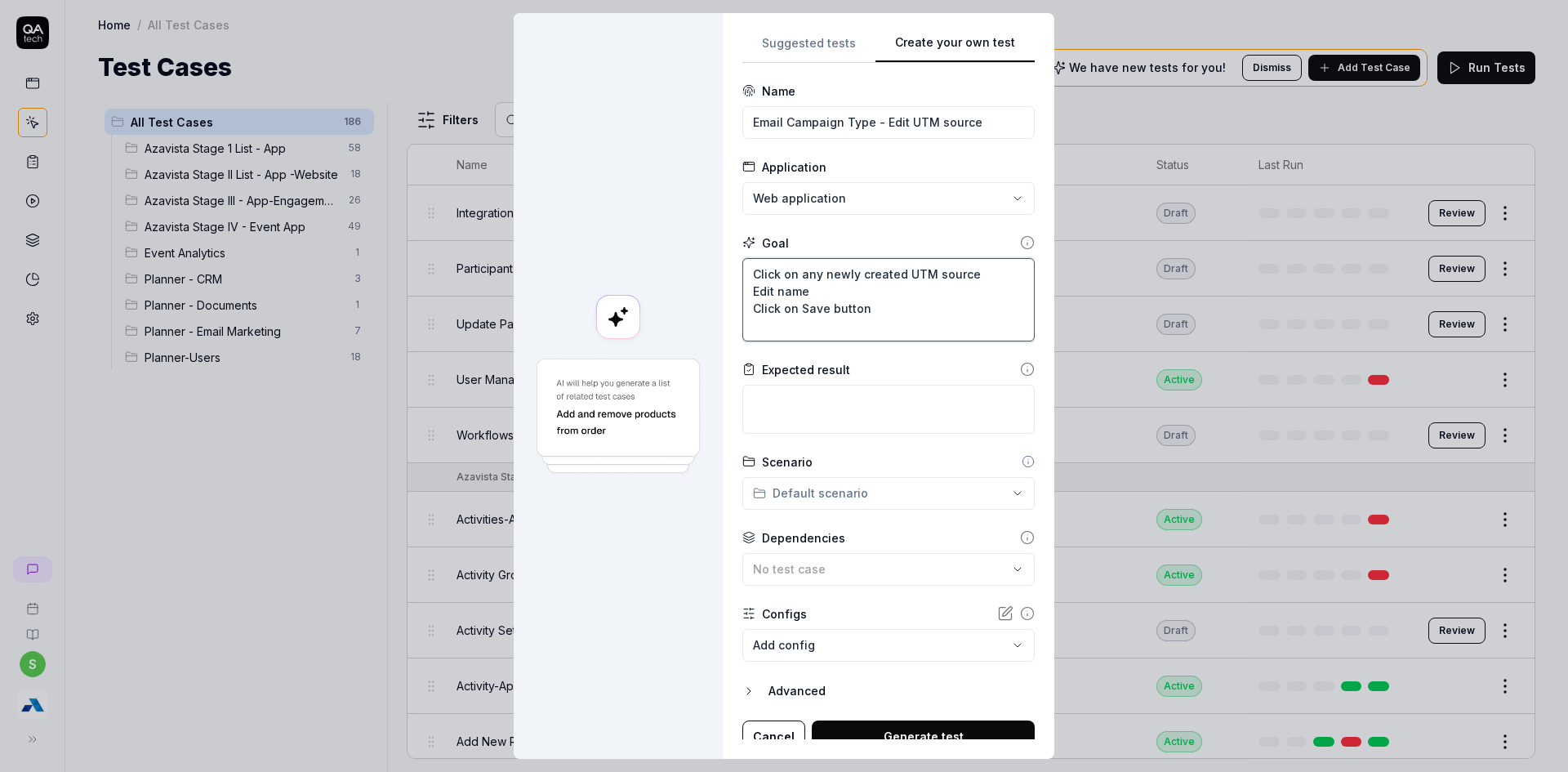
type textarea "*"
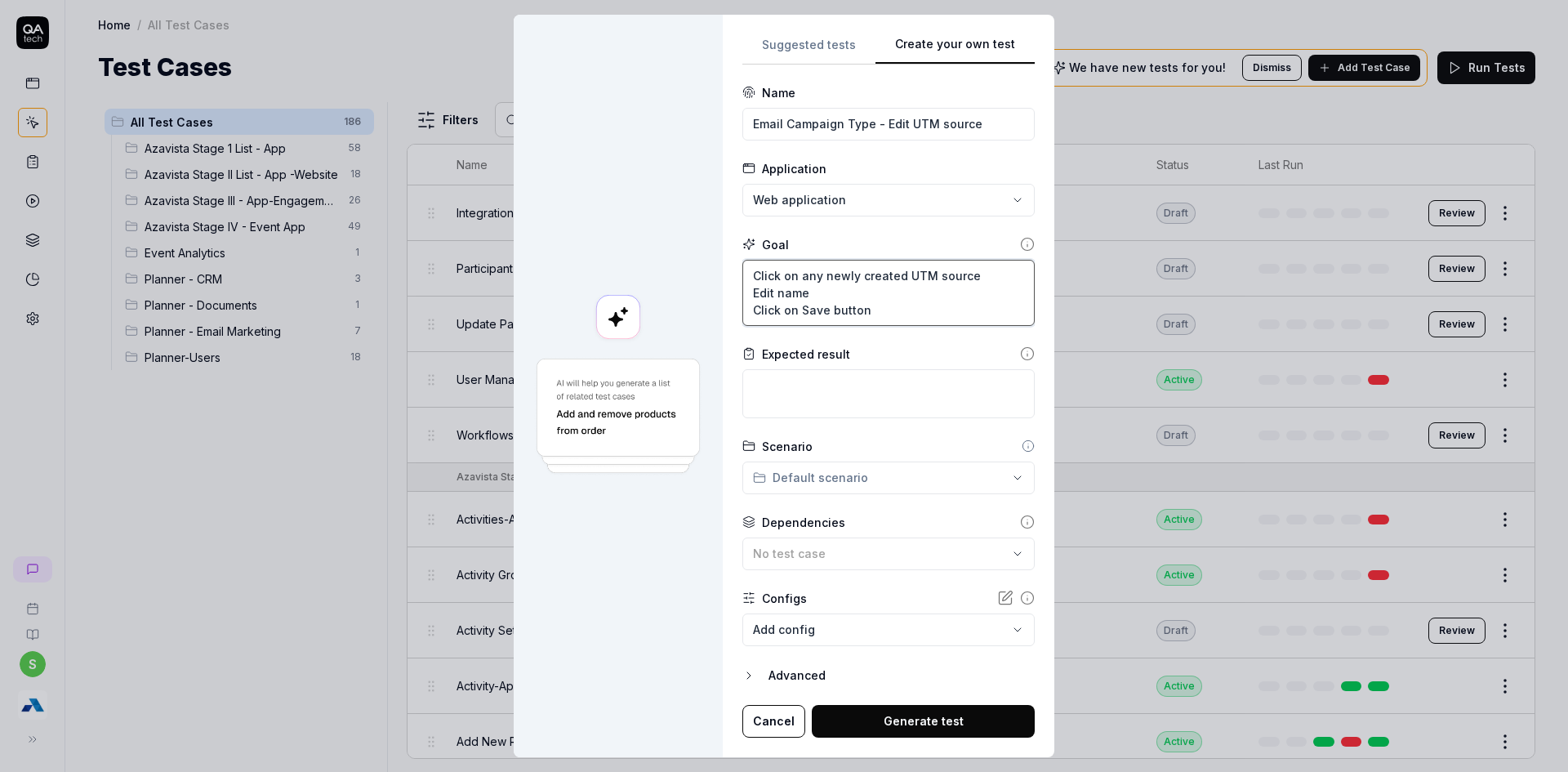
type textarea "Click on any newly created UTM source Edit name Click on Save button"
type textarea "*"
type textarea "V"
type textarea "*"
type textarea "Ve"
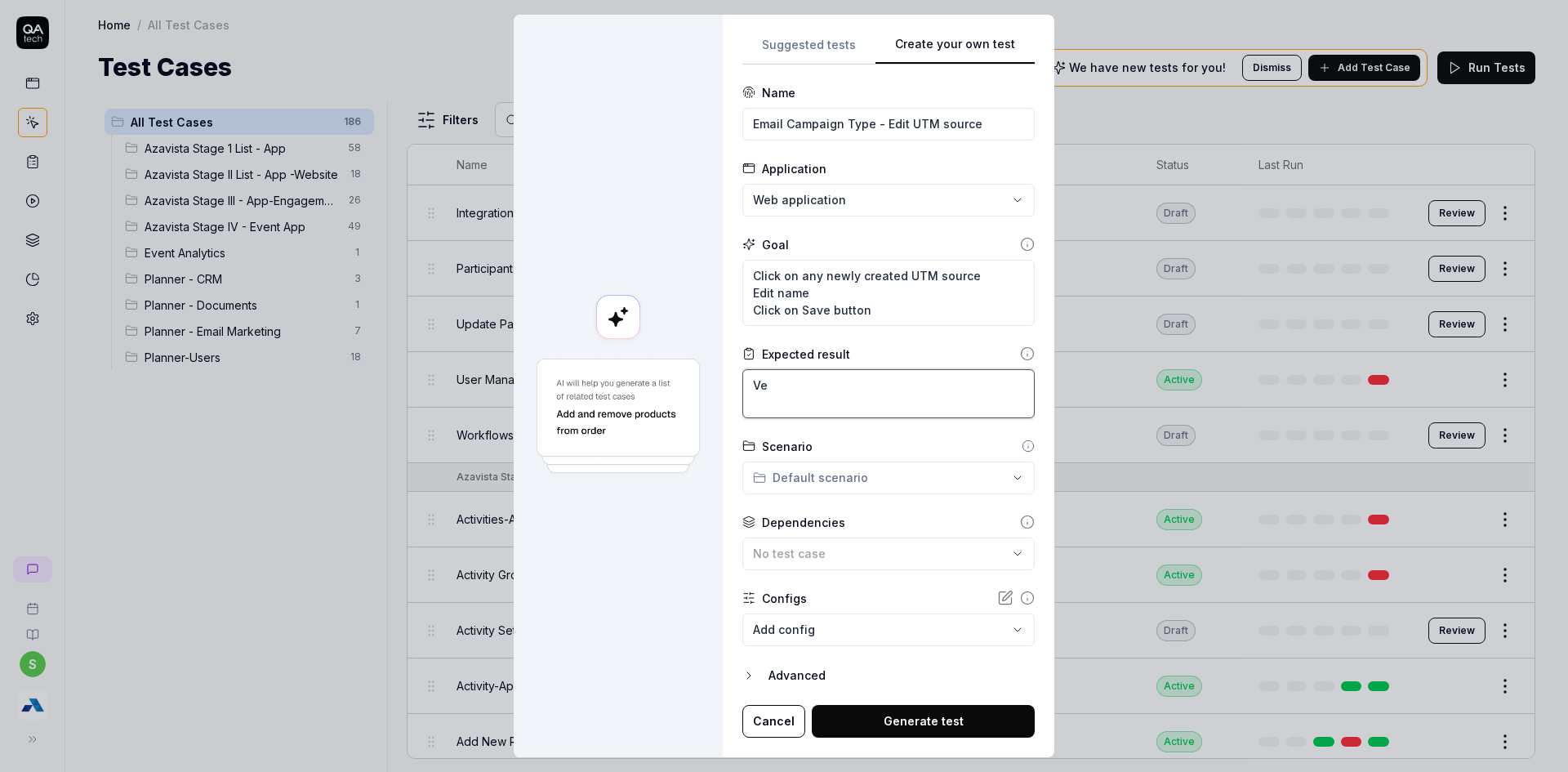
type textarea "*"
type textarea "Ver"
type textarea "*"
type textarea "Veri"
type textarea "*"
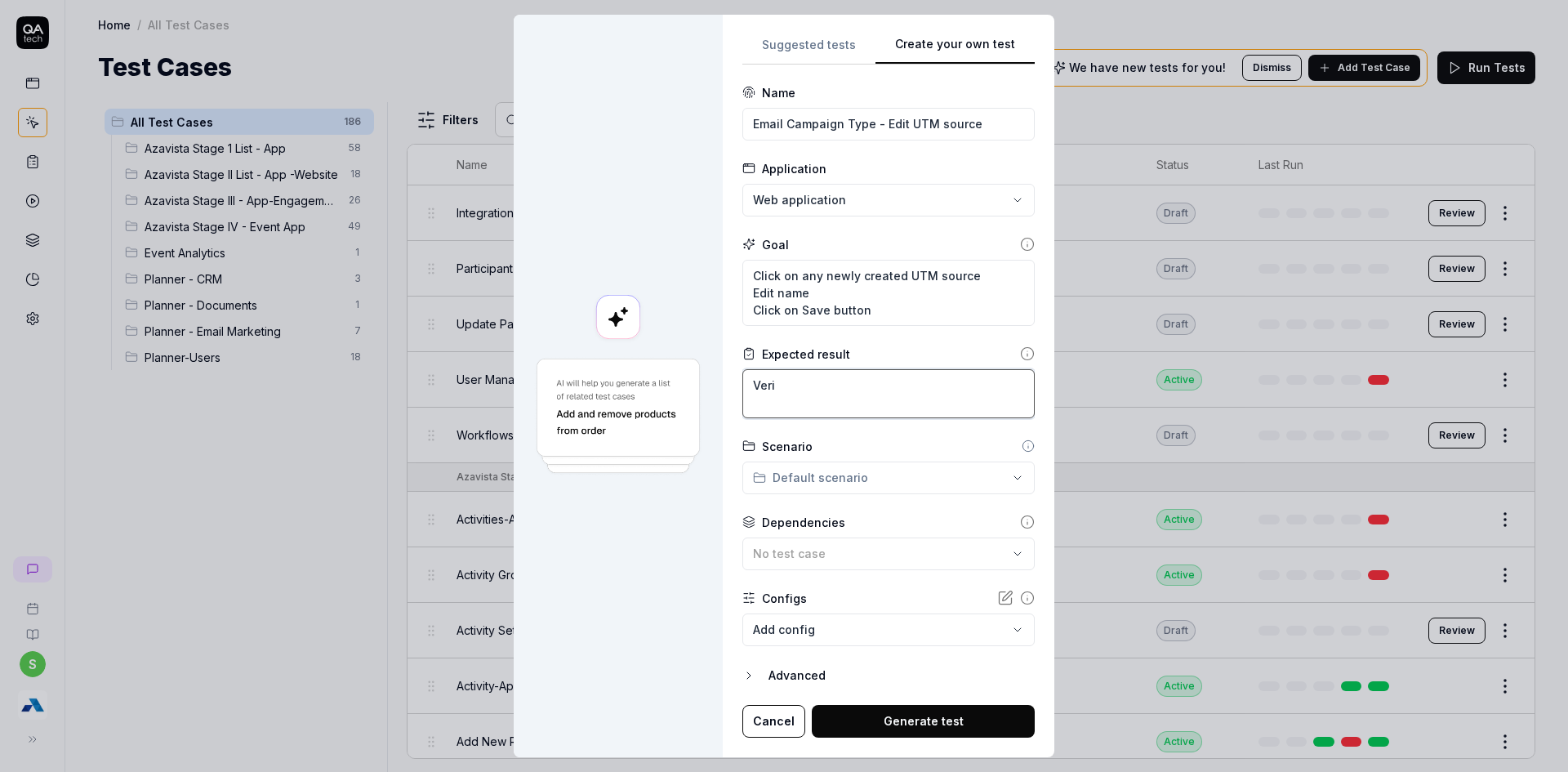
type textarea "Verif"
click at [861, 492] on div "**********" at bounding box center [784, 386] width 1568 height 772
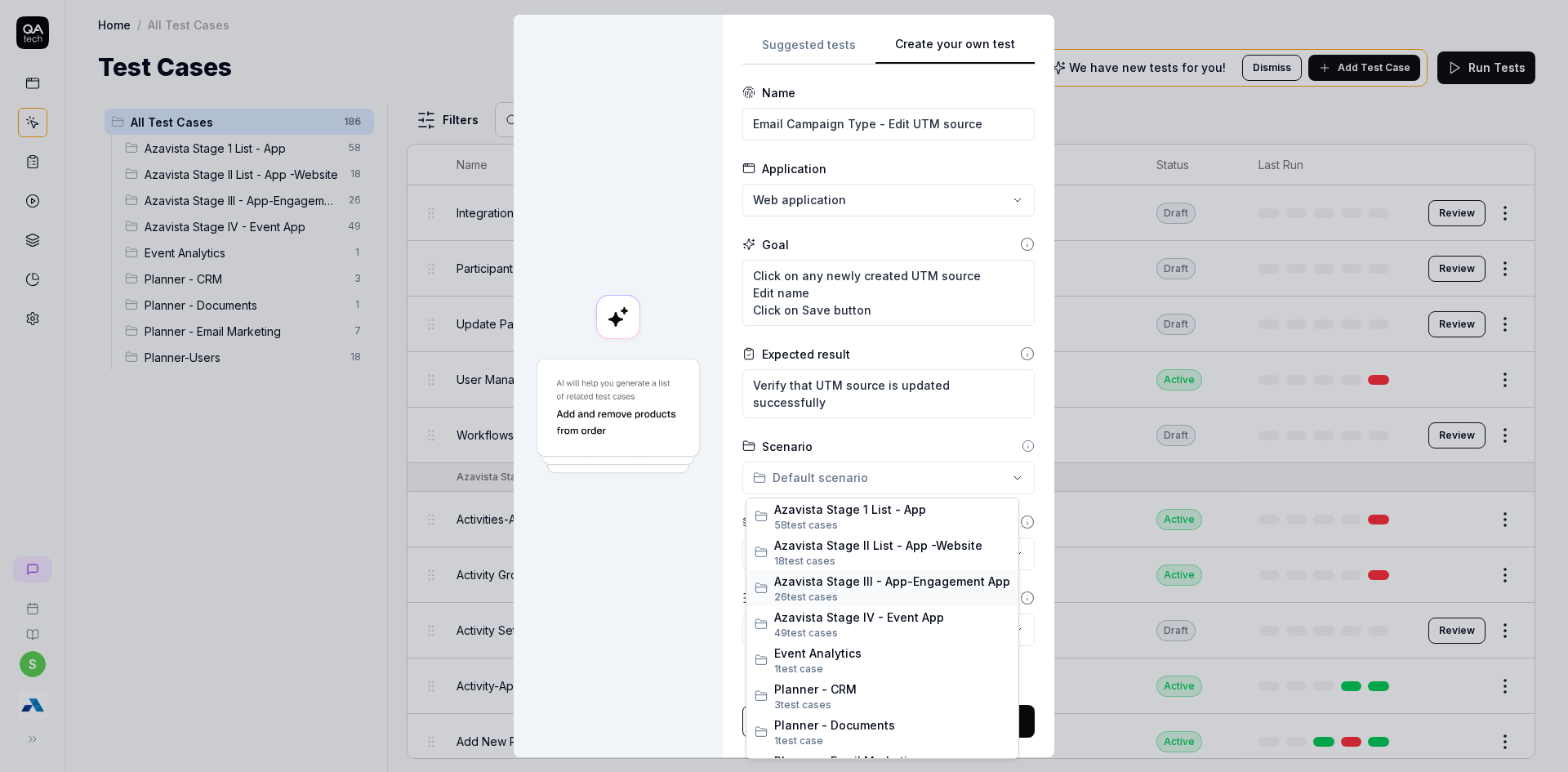
scroll to position [64, 0]
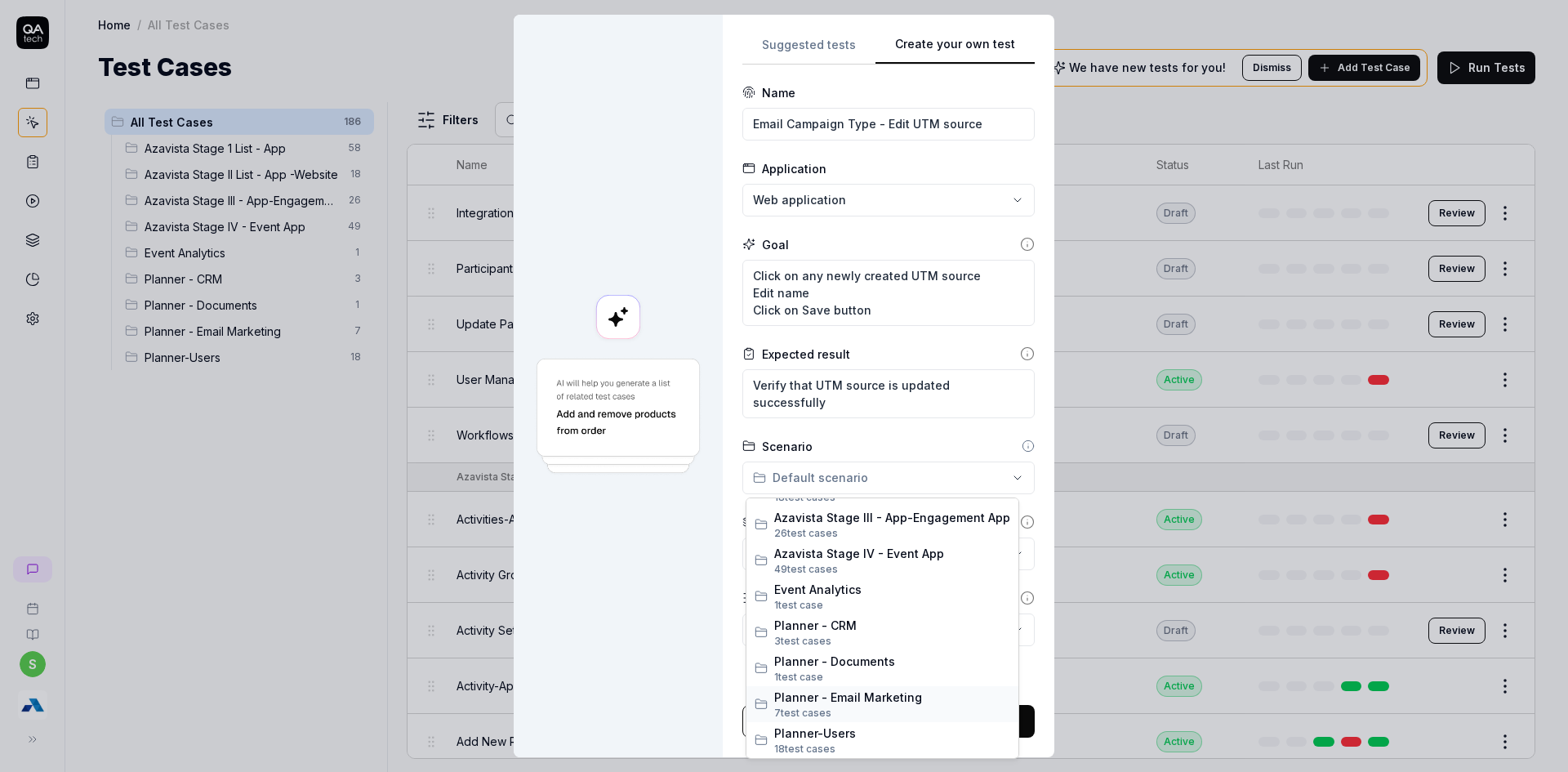
click at [894, 702] on span "Planner - Email Marketing" at bounding box center [892, 698] width 236 height 17
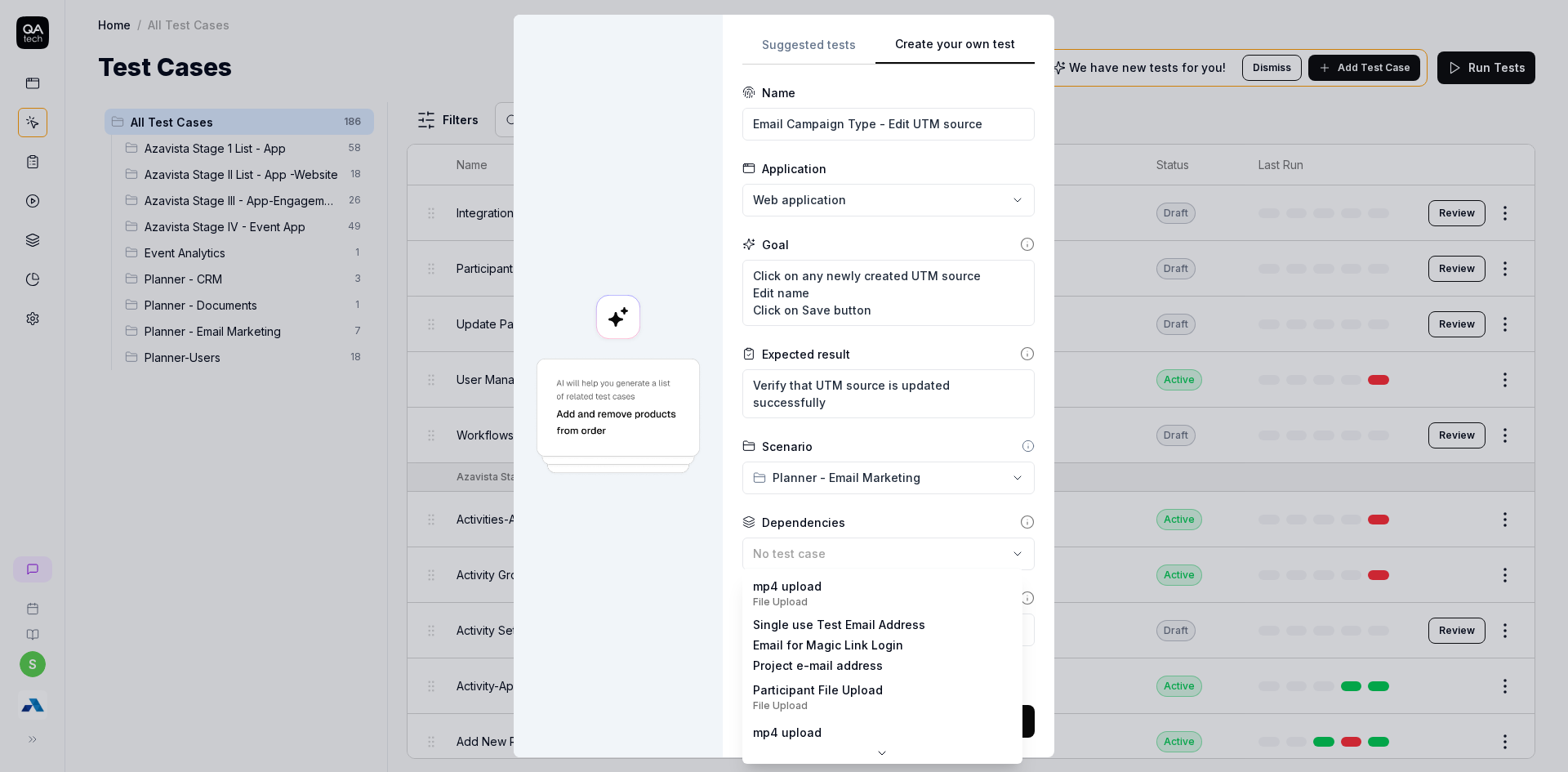
click at [839, 643] on body "s Home / All Test Cases Home / All Test Cases Test Cases We have new tests for …" at bounding box center [784, 396] width 1568 height 791
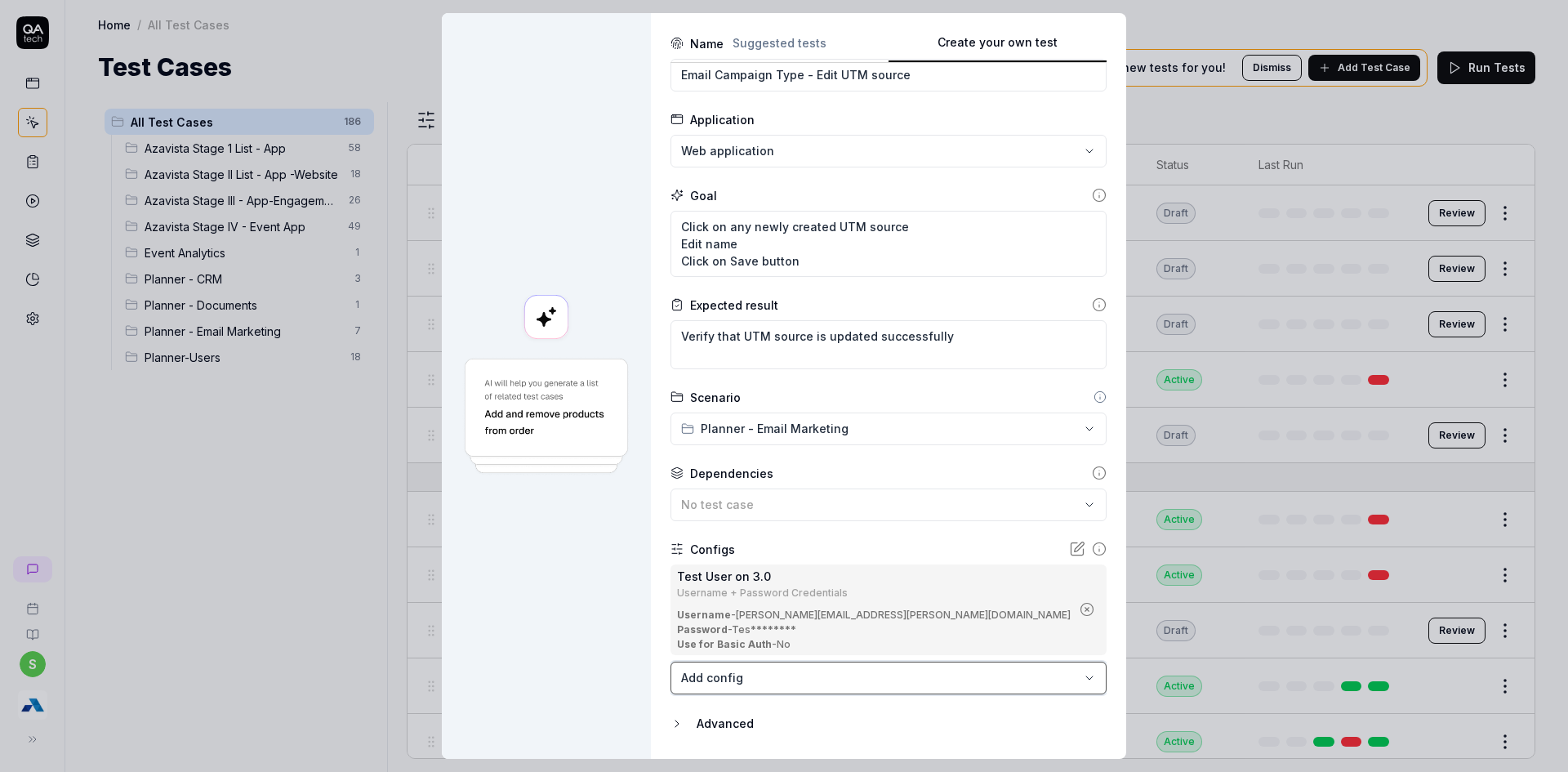
scroll to position [94, 0]
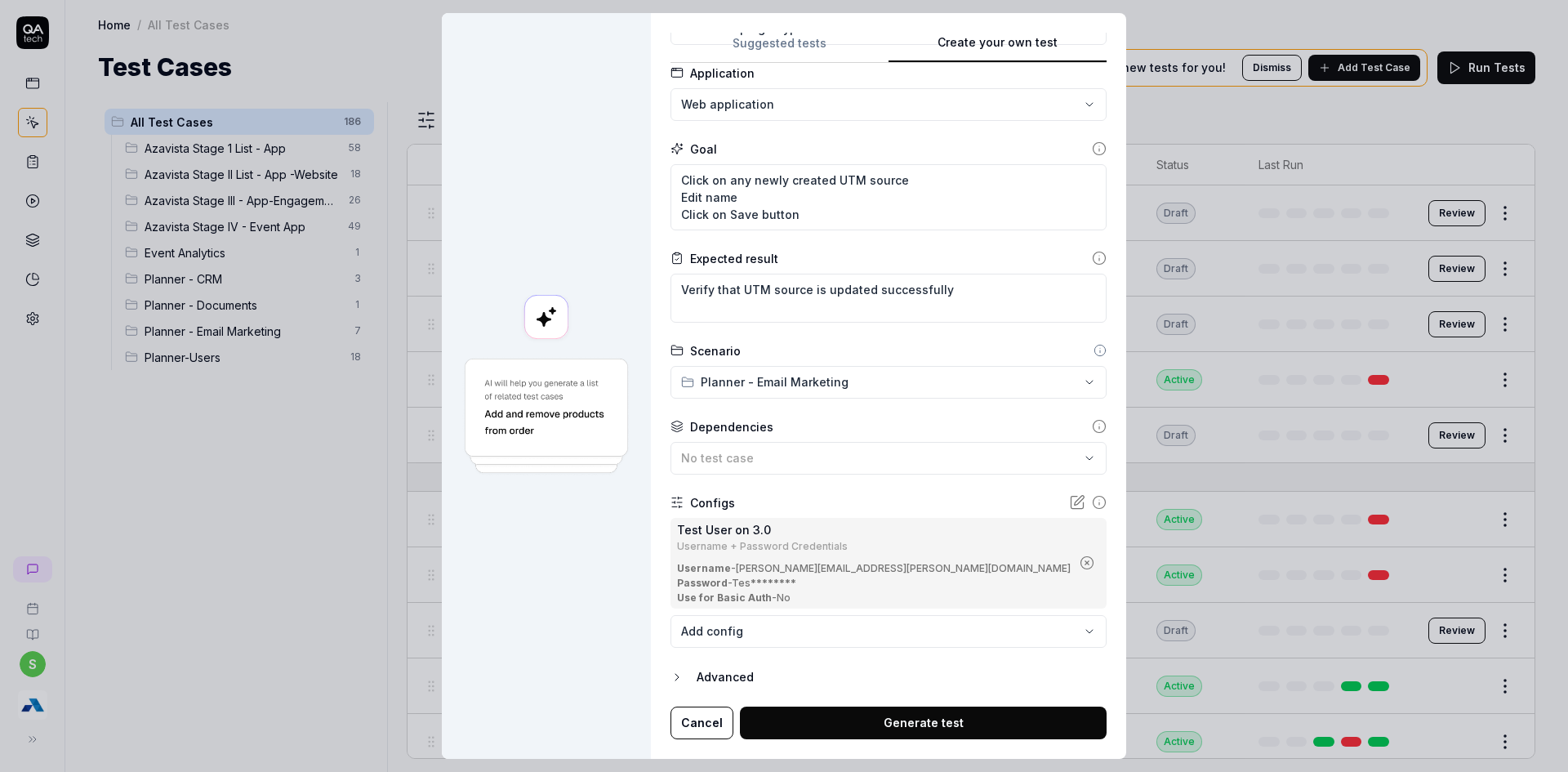
click at [877, 701] on form "**********" at bounding box center [889, 363] width 436 height 750
click at [882, 722] on button "Generate test" at bounding box center [923, 723] width 367 height 33
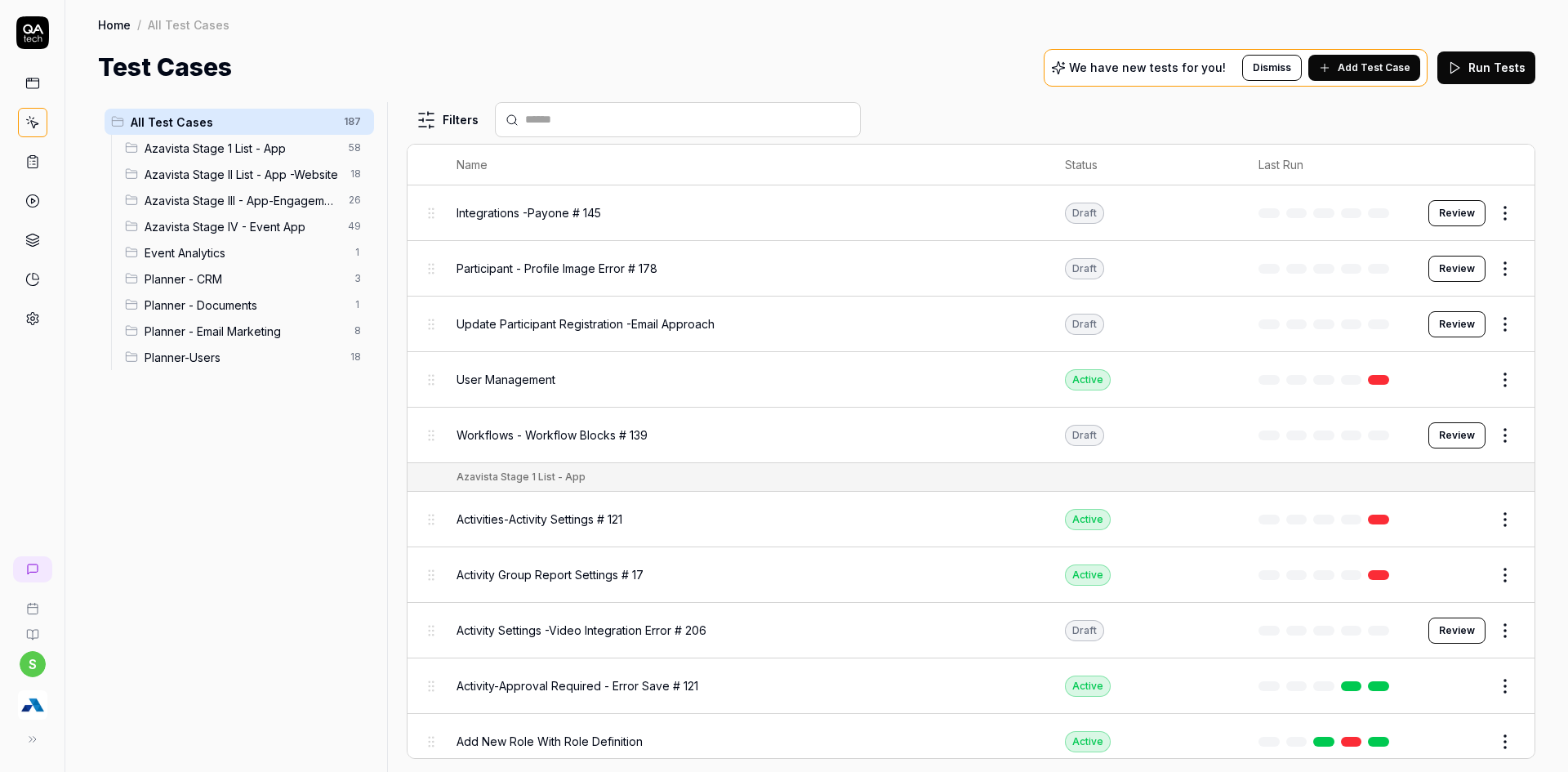
click at [283, 329] on span "Planner - Email Marketing" at bounding box center [244, 331] width 200 height 17
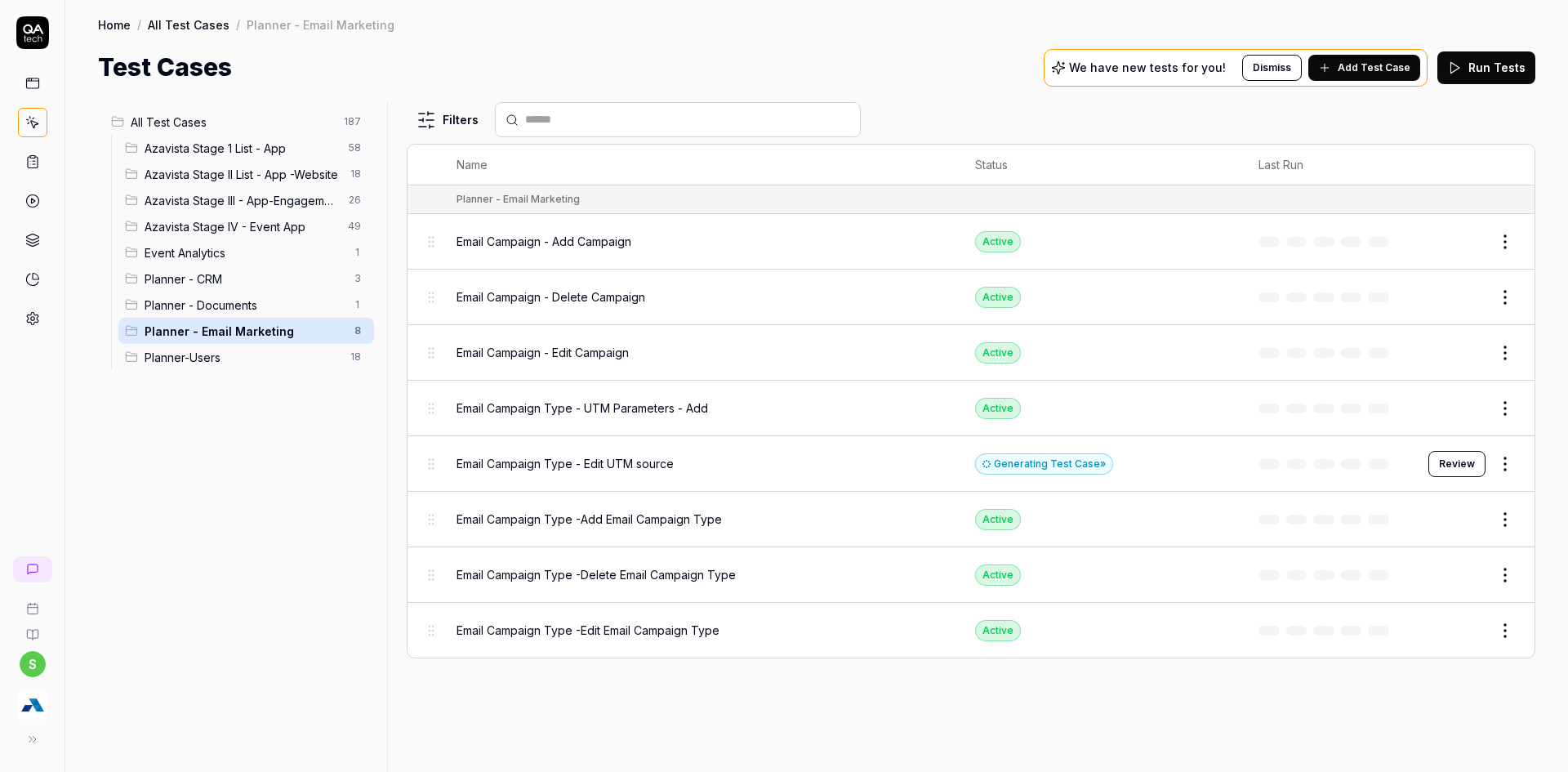
click at [1433, 462] on button "Review" at bounding box center [1456, 464] width 57 height 26
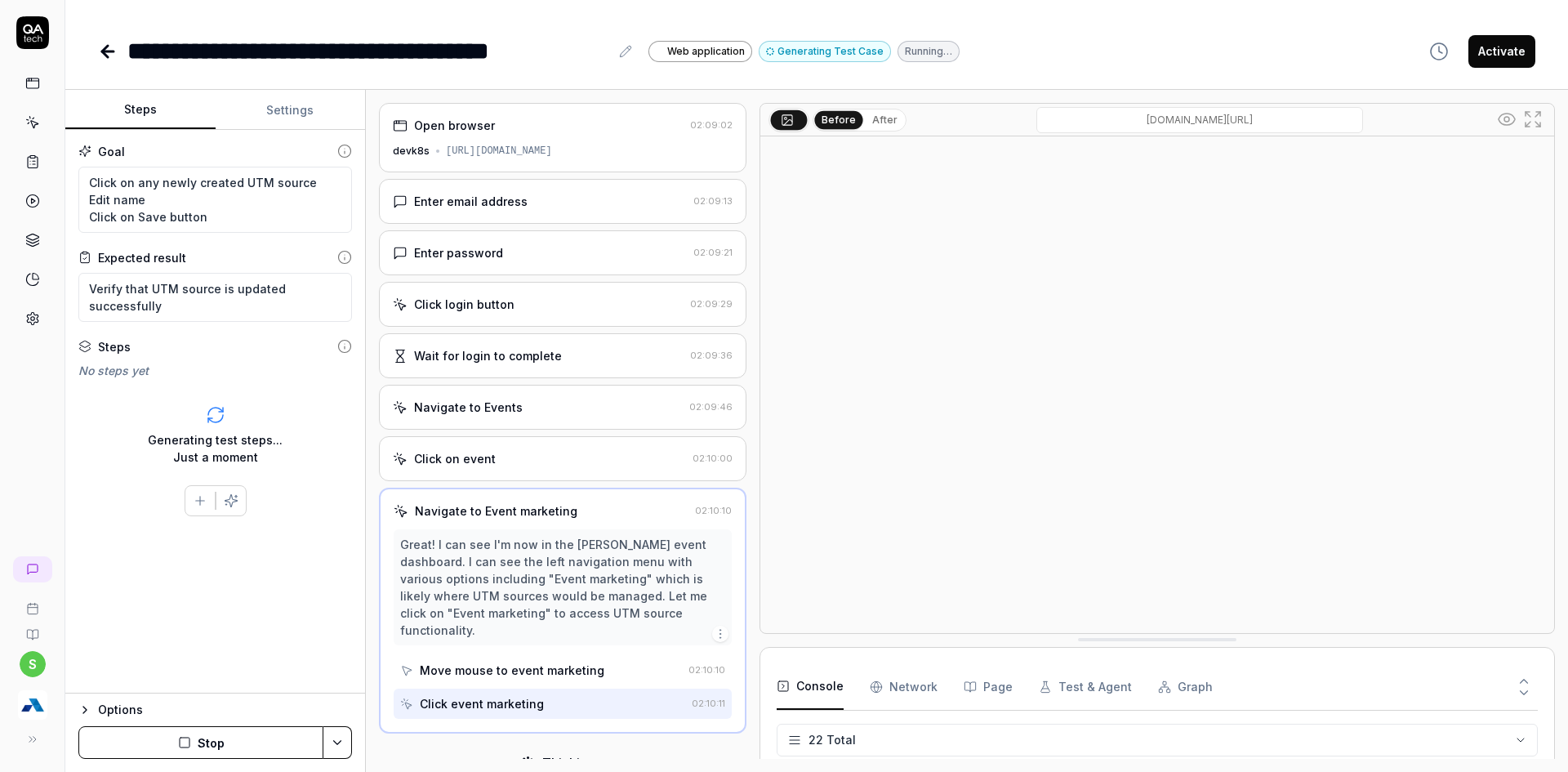
scroll to position [825, 0]
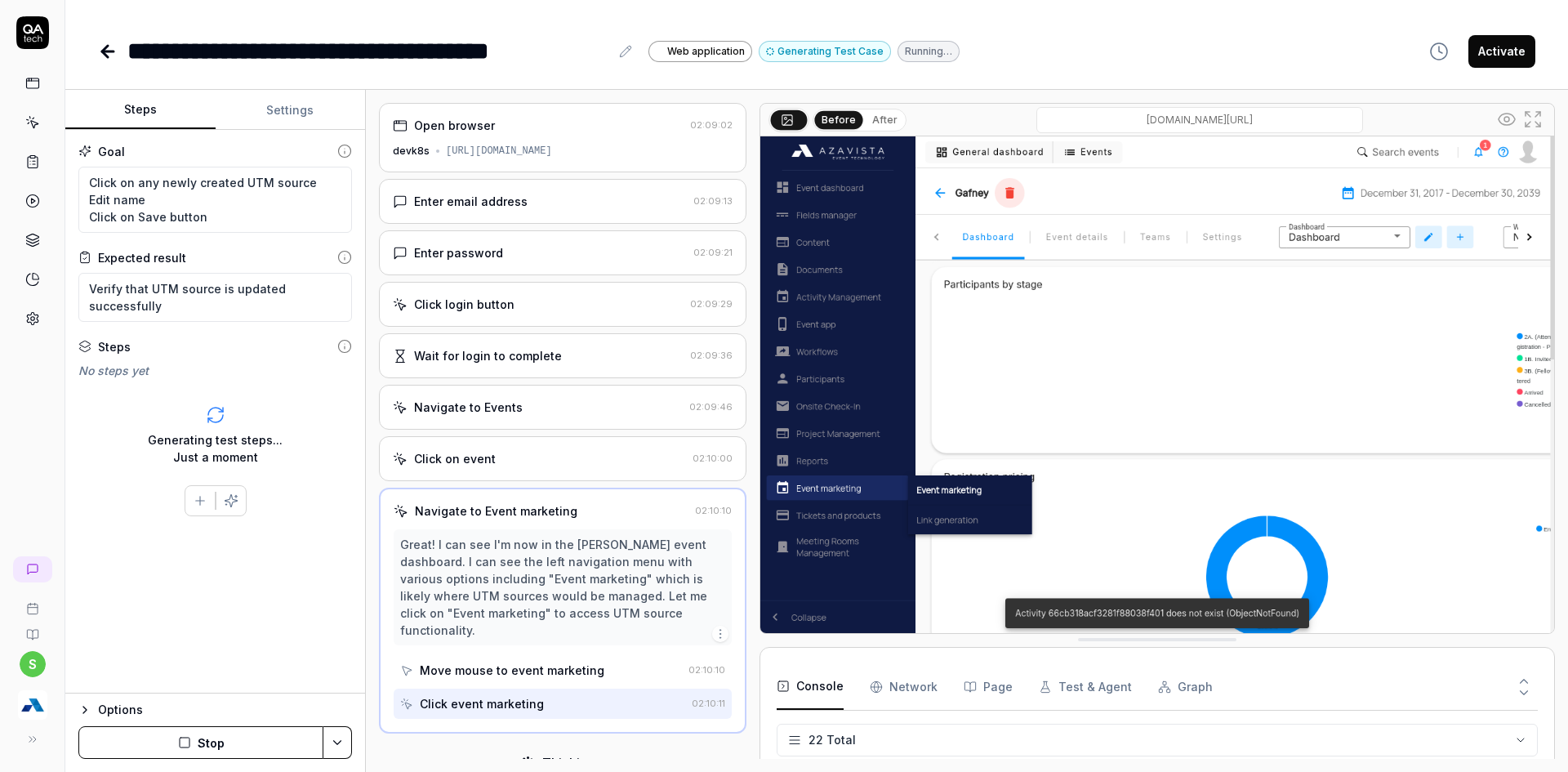
click at [278, 749] on button "Stop" at bounding box center [201, 743] width 245 height 33
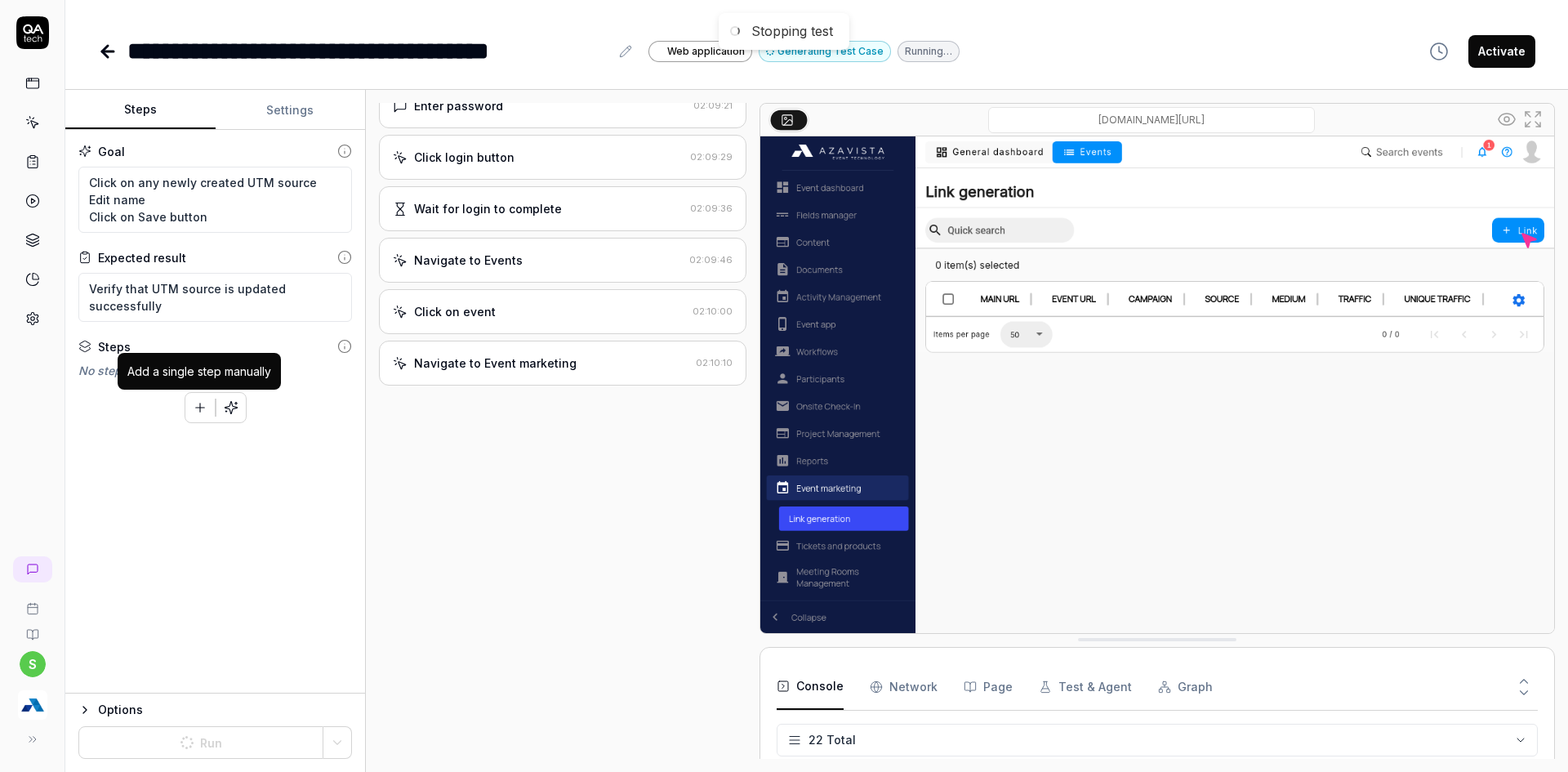
click at [190, 401] on button "button" at bounding box center [200, 408] width 29 height 29
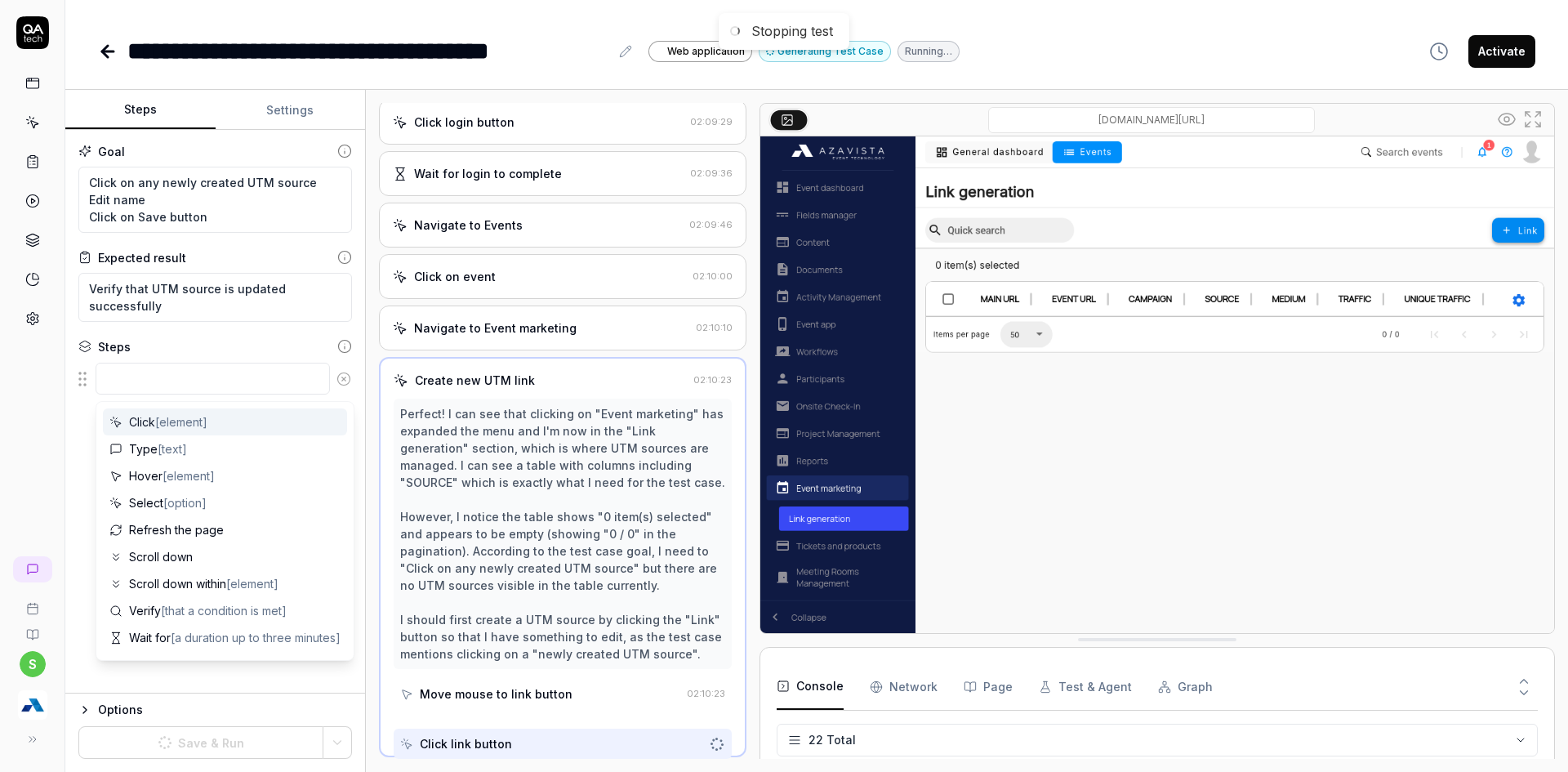
scroll to position [181, 0]
click at [179, 384] on textarea at bounding box center [212, 378] width 235 height 32
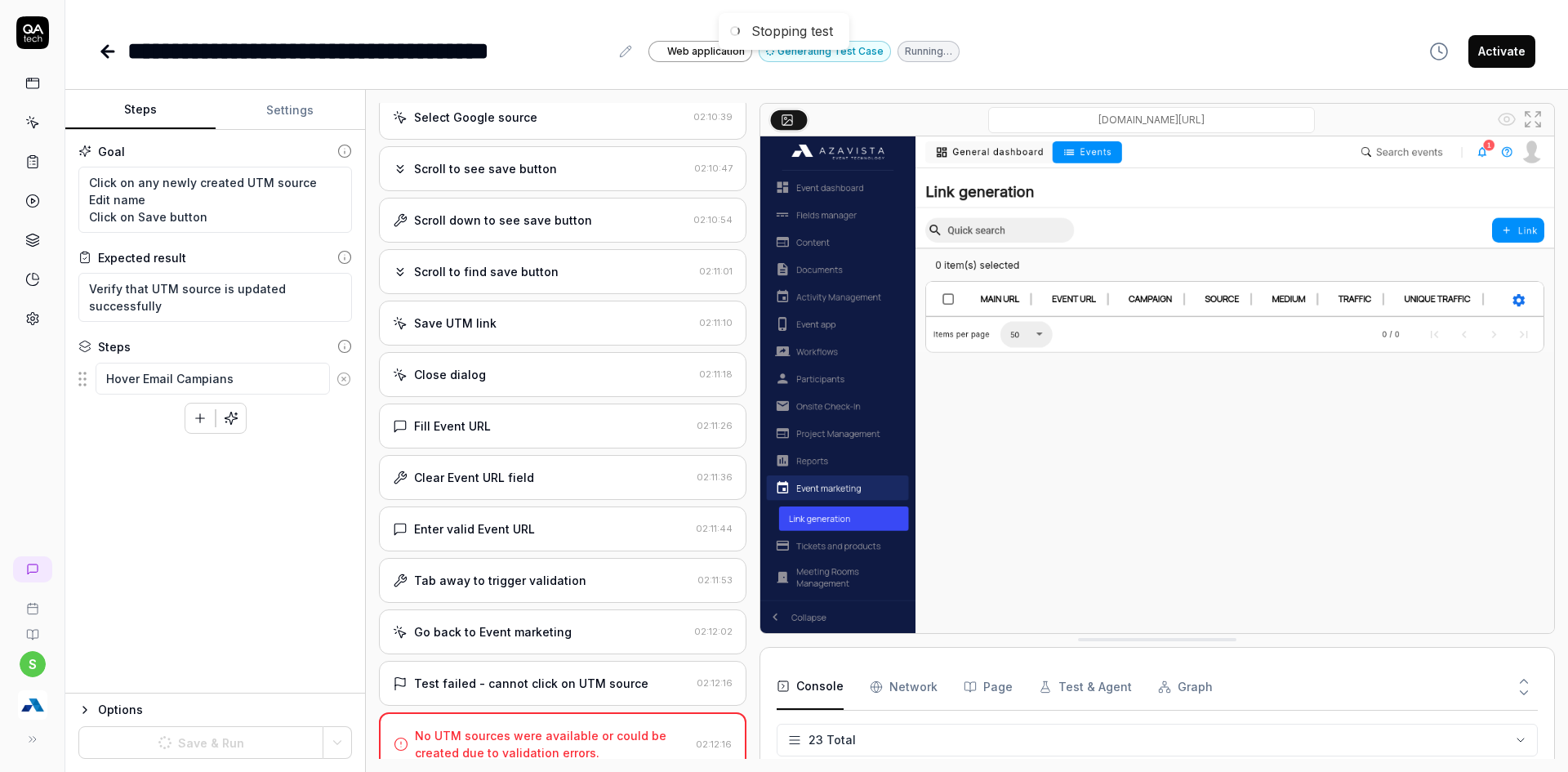
scroll to position [865, 0]
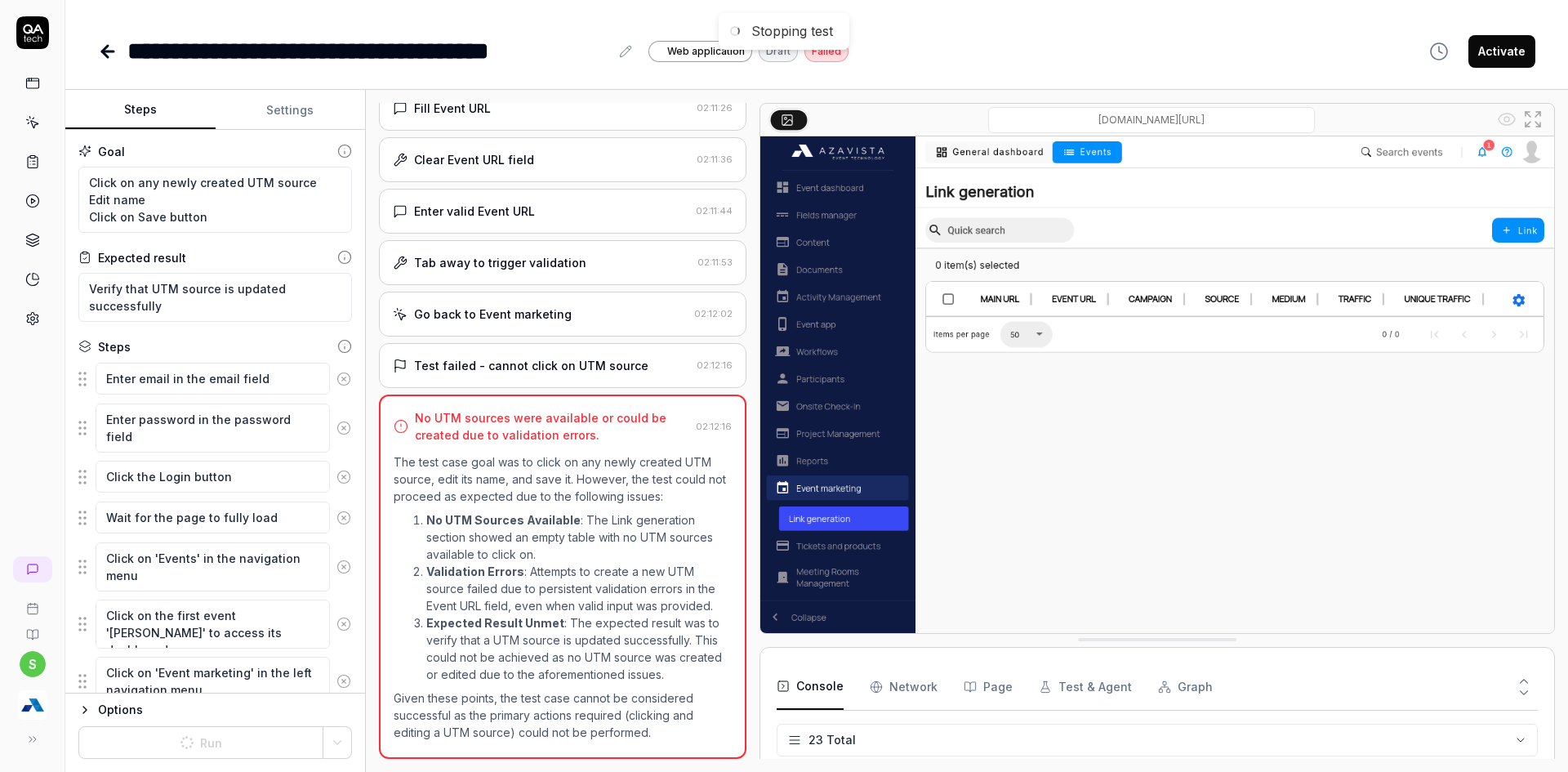
click at [337, 479] on icon at bounding box center [344, 477] width 15 height 15
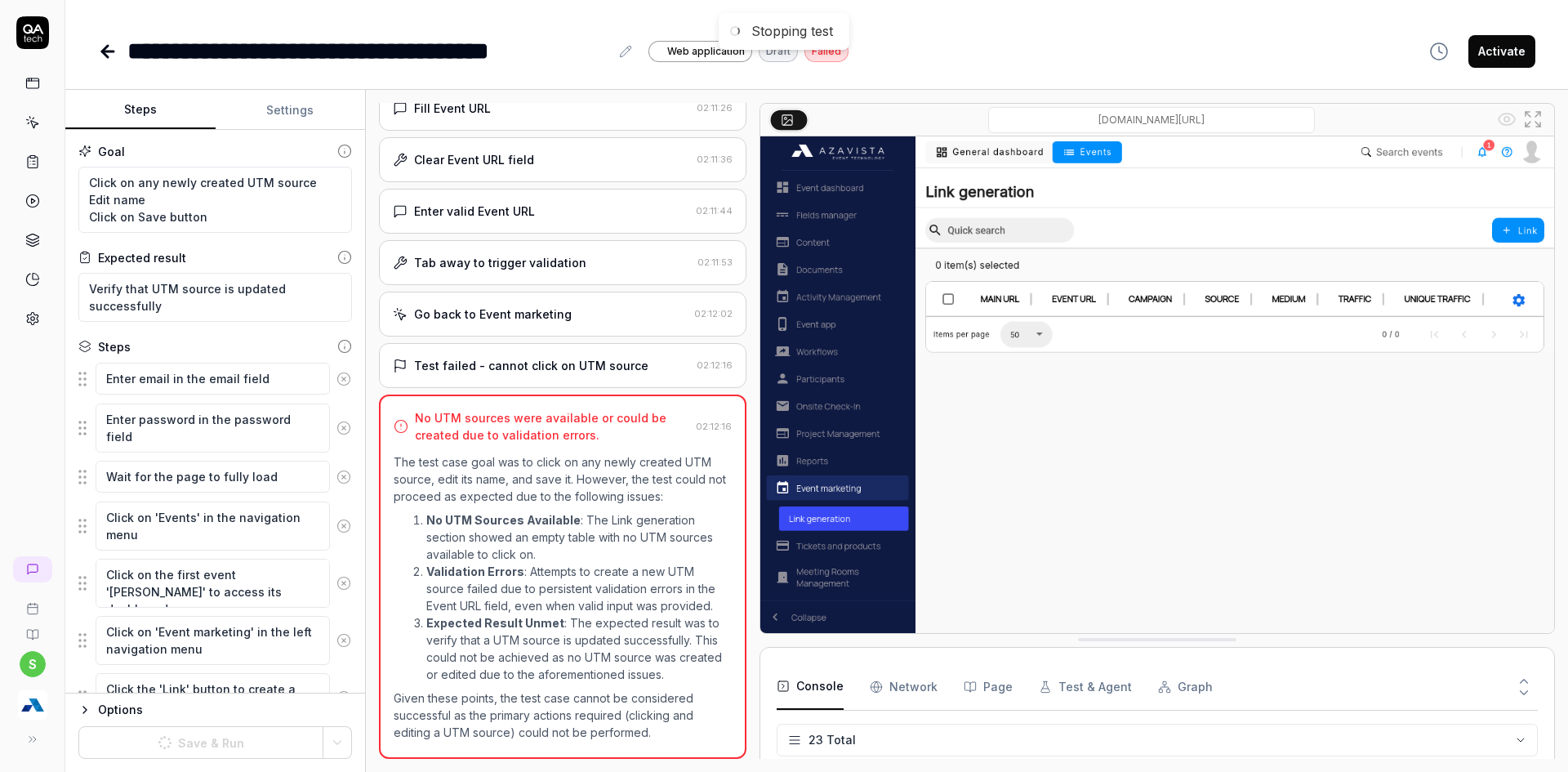
click at [337, 432] on icon at bounding box center [344, 428] width 15 height 15
click at [337, 383] on icon at bounding box center [344, 378] width 15 height 15
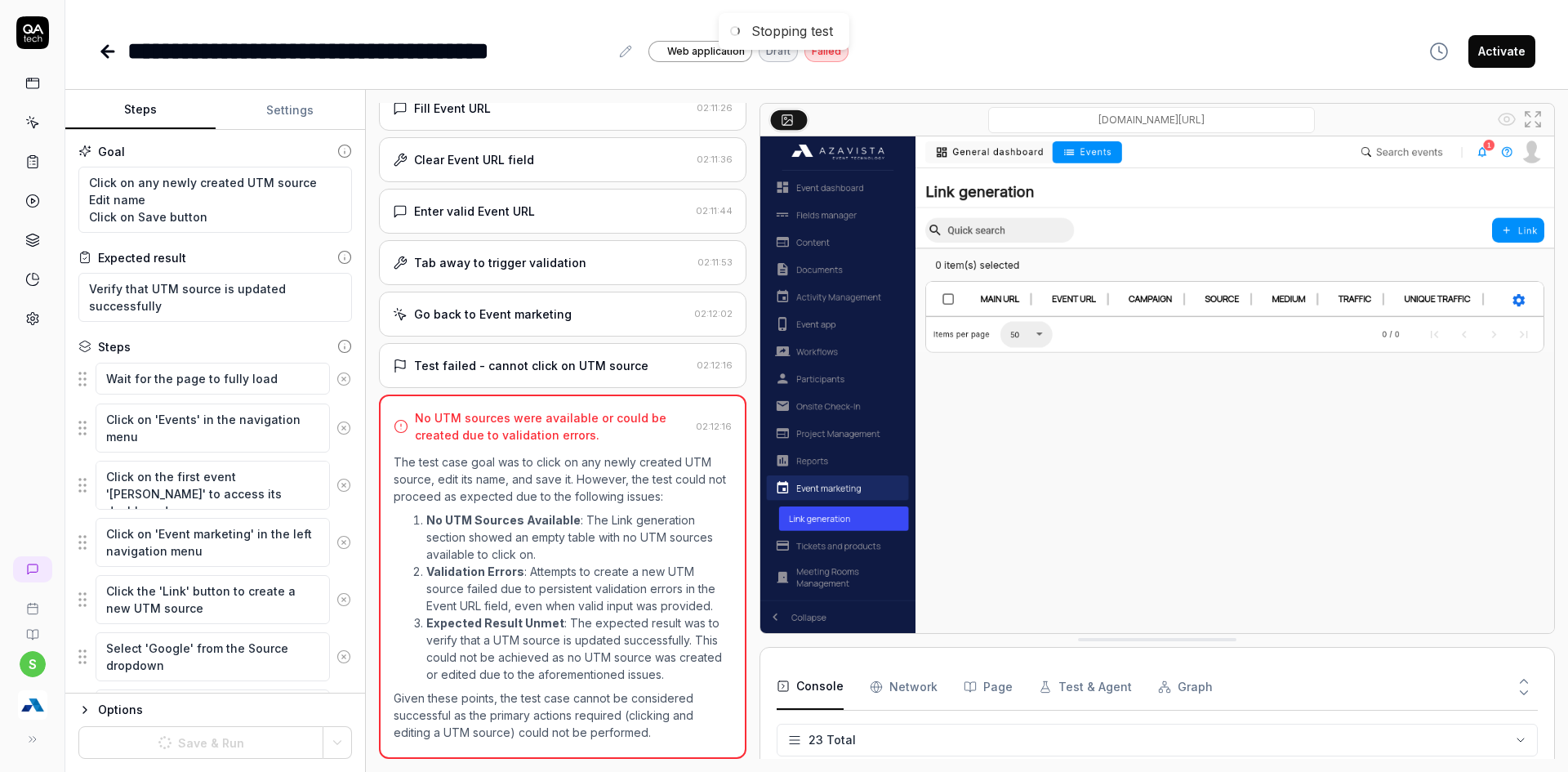
click at [337, 383] on icon at bounding box center [344, 378] width 15 height 15
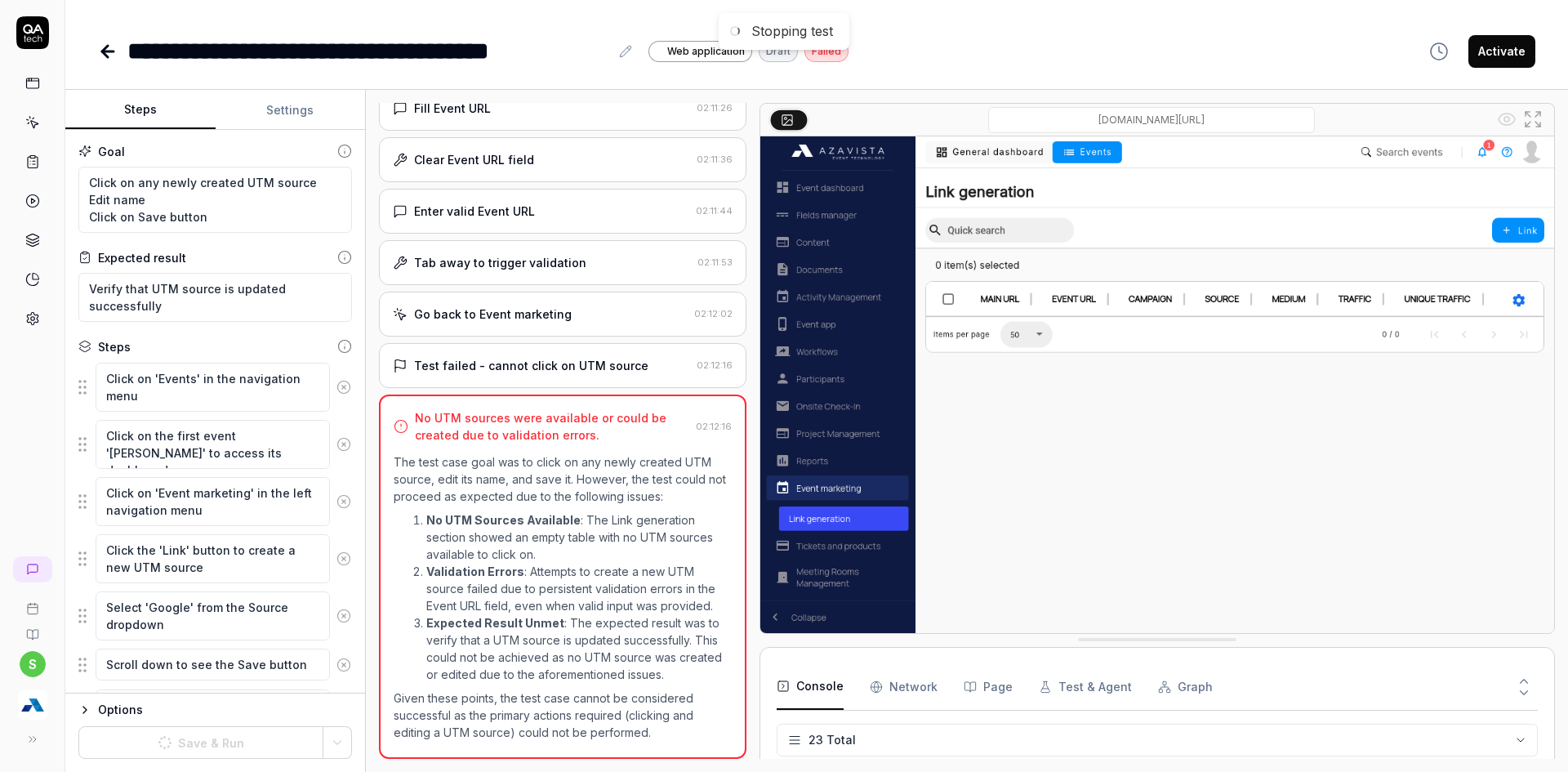
click at [337, 383] on icon at bounding box center [344, 387] width 15 height 15
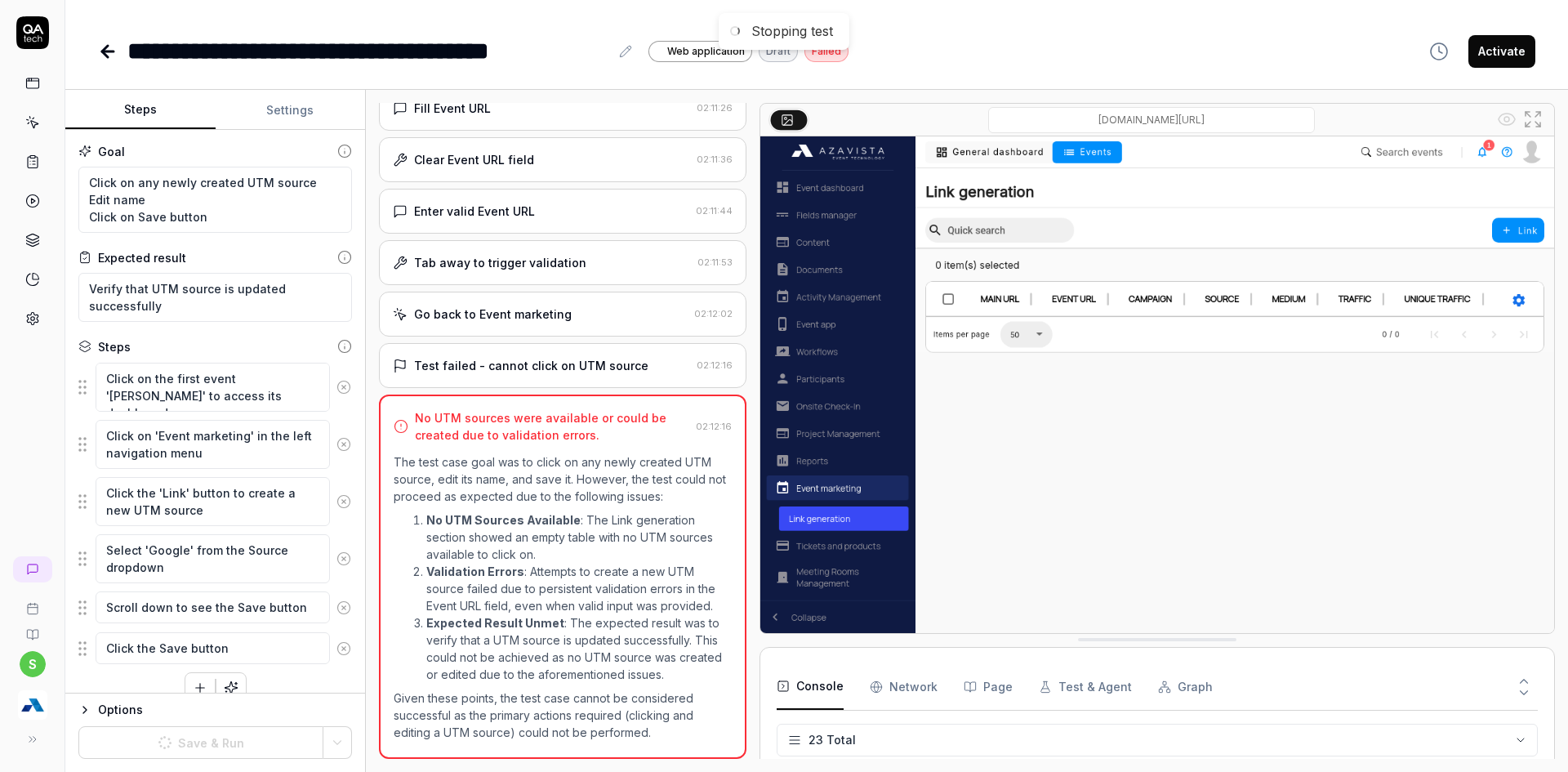
click at [337, 383] on icon at bounding box center [344, 387] width 15 height 15
click at [333, 428] on button at bounding box center [344, 444] width 28 height 33
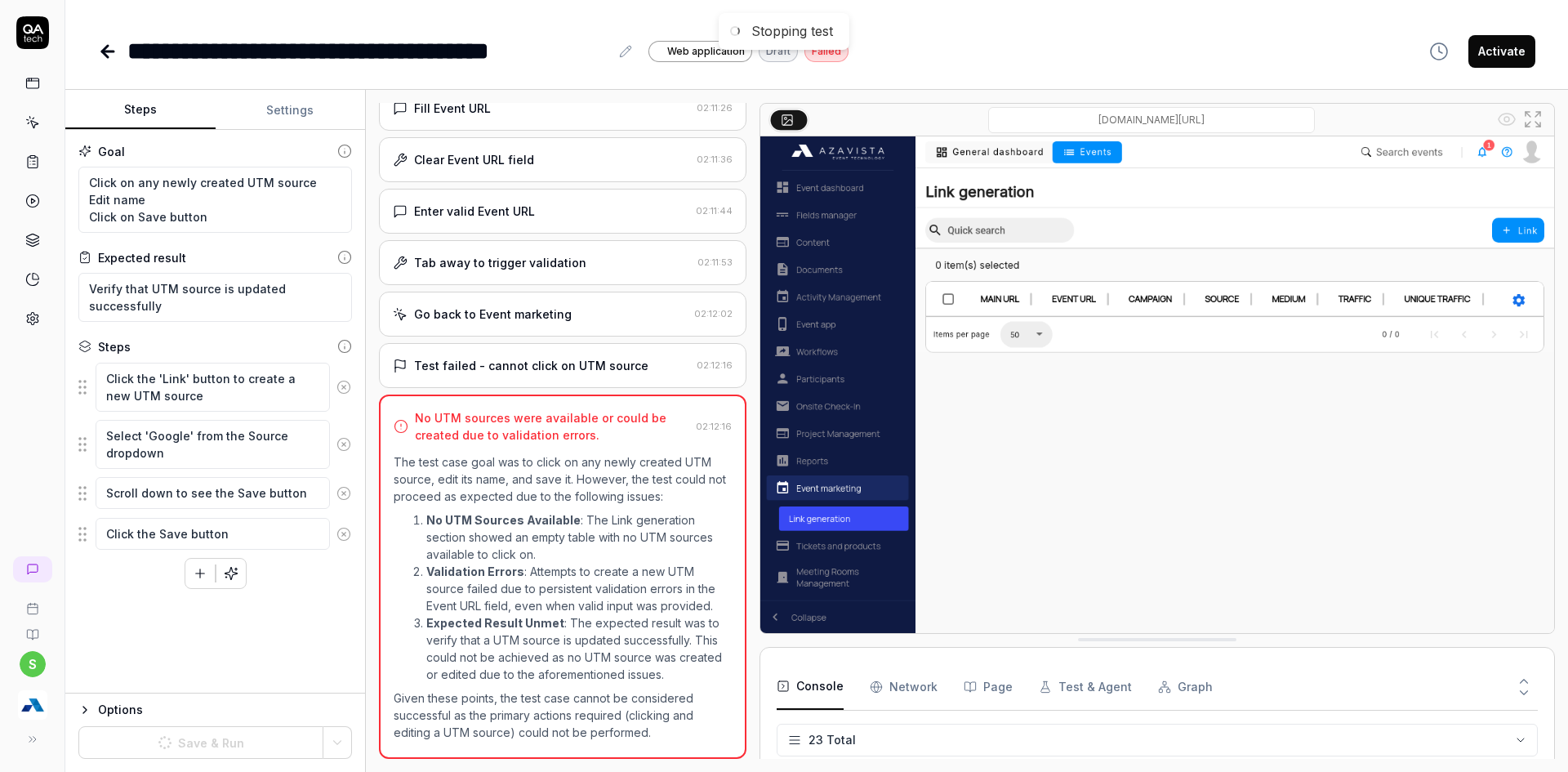
click at [333, 383] on button at bounding box center [344, 387] width 28 height 33
click at [339, 383] on icon at bounding box center [344, 387] width 15 height 15
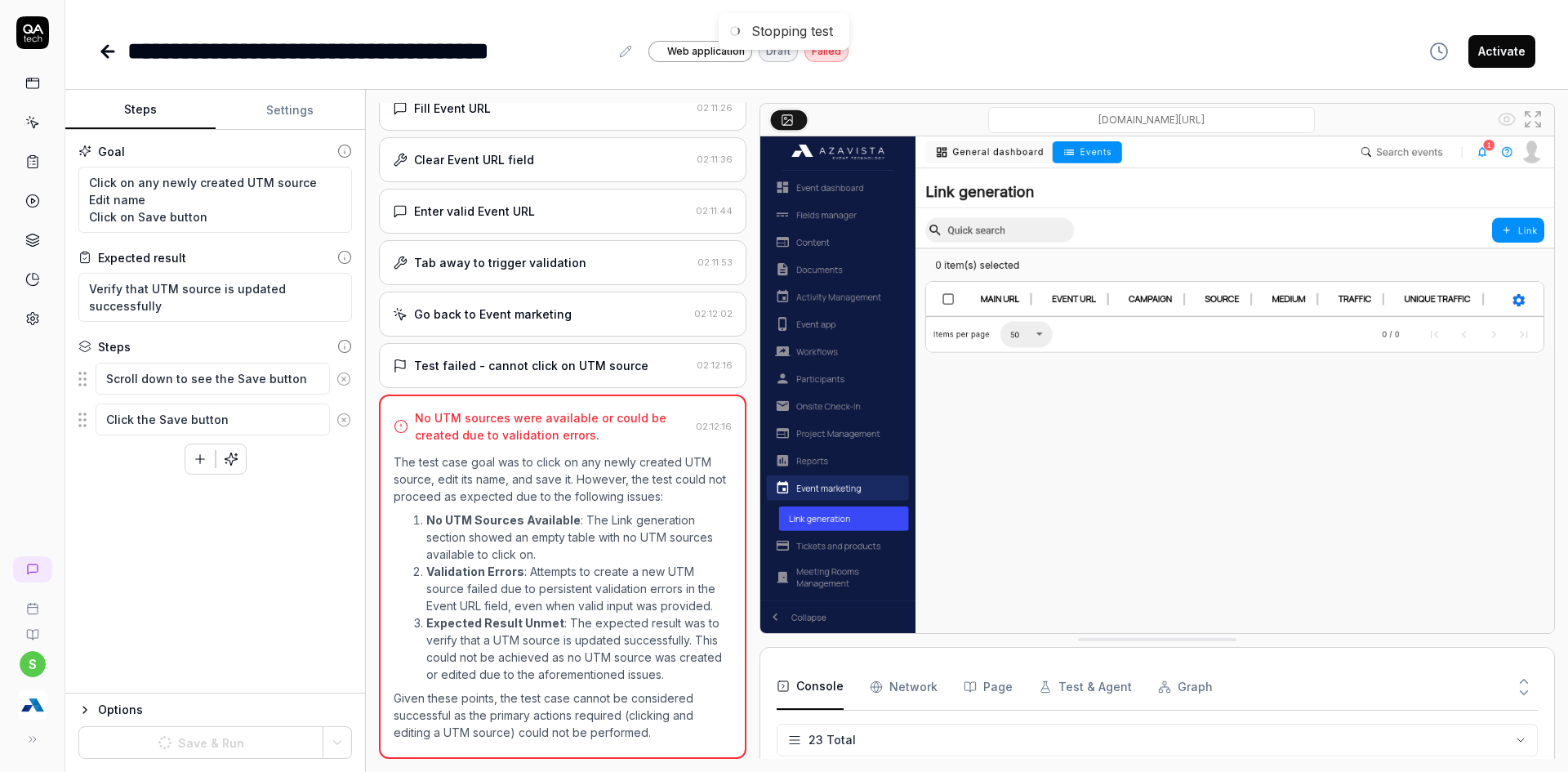
click at [339, 383] on circle at bounding box center [344, 378] width 12 height 12
click at [198, 406] on icon "button" at bounding box center [200, 407] width 15 height 15
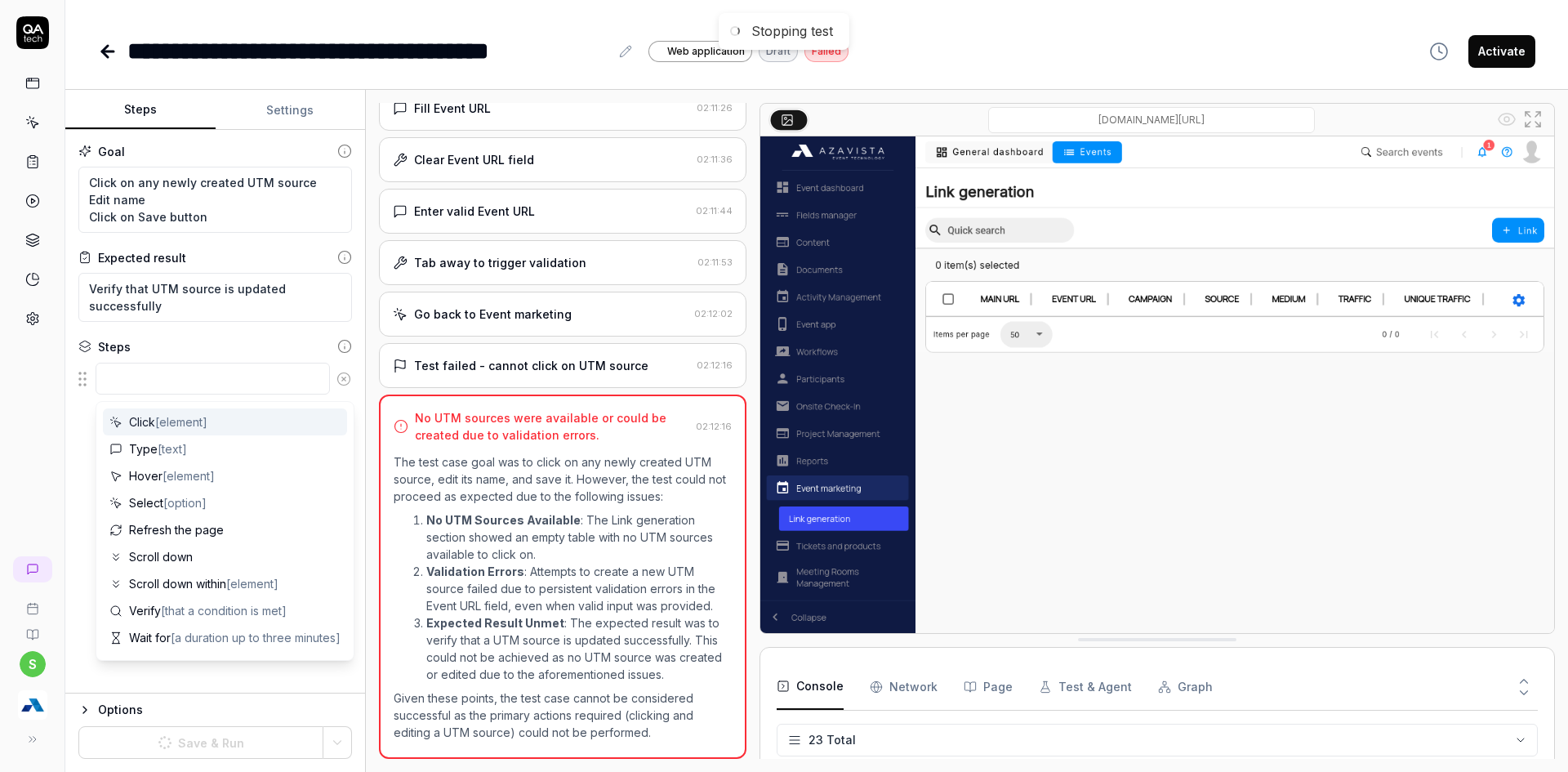
click at [132, 378] on textarea at bounding box center [212, 378] width 235 height 32
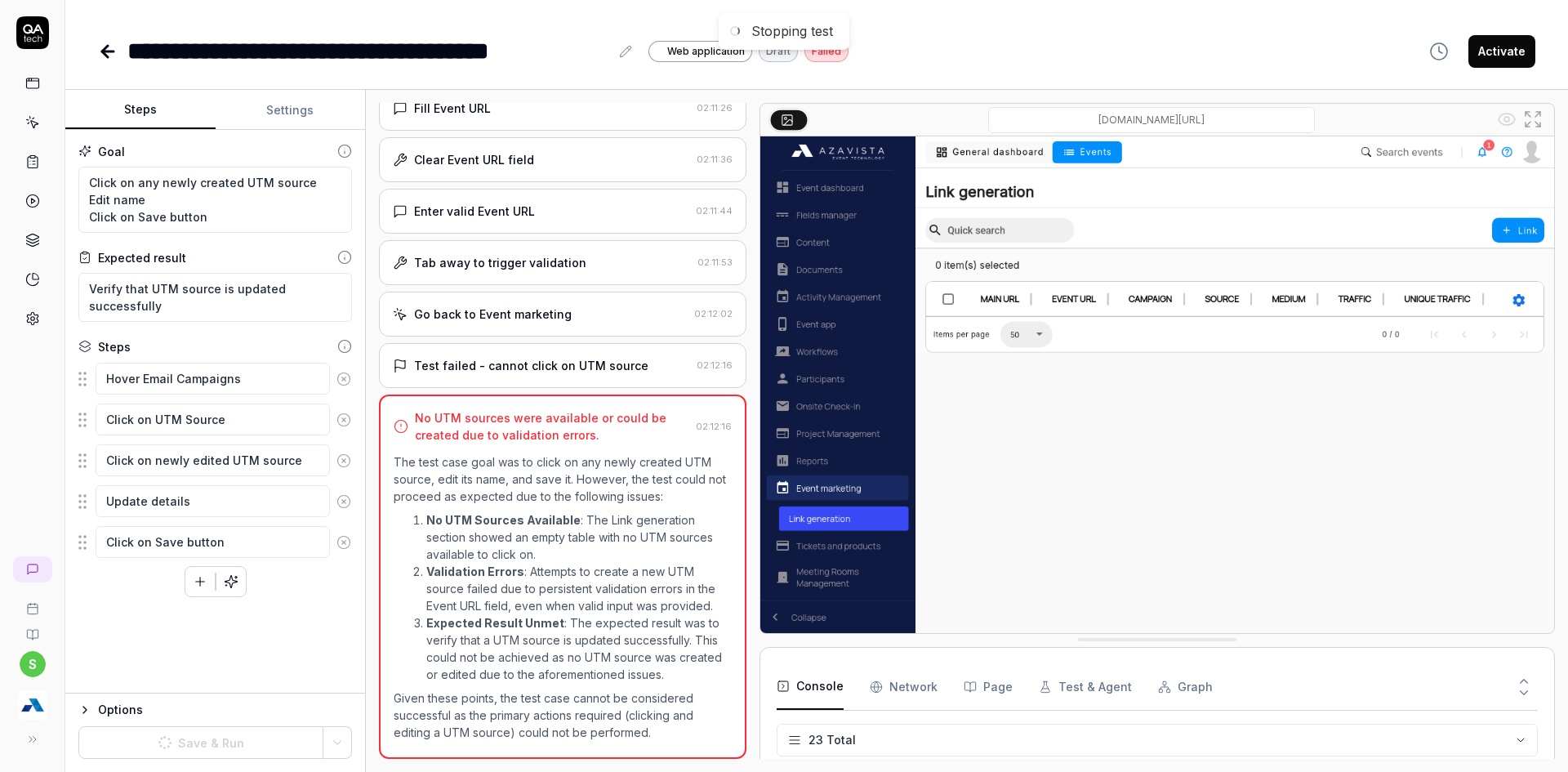
click at [266, 666] on div "Goal Click on any newly created UTM source Edit name Click on Save button Expec…" at bounding box center [215, 411] width 299 height 563
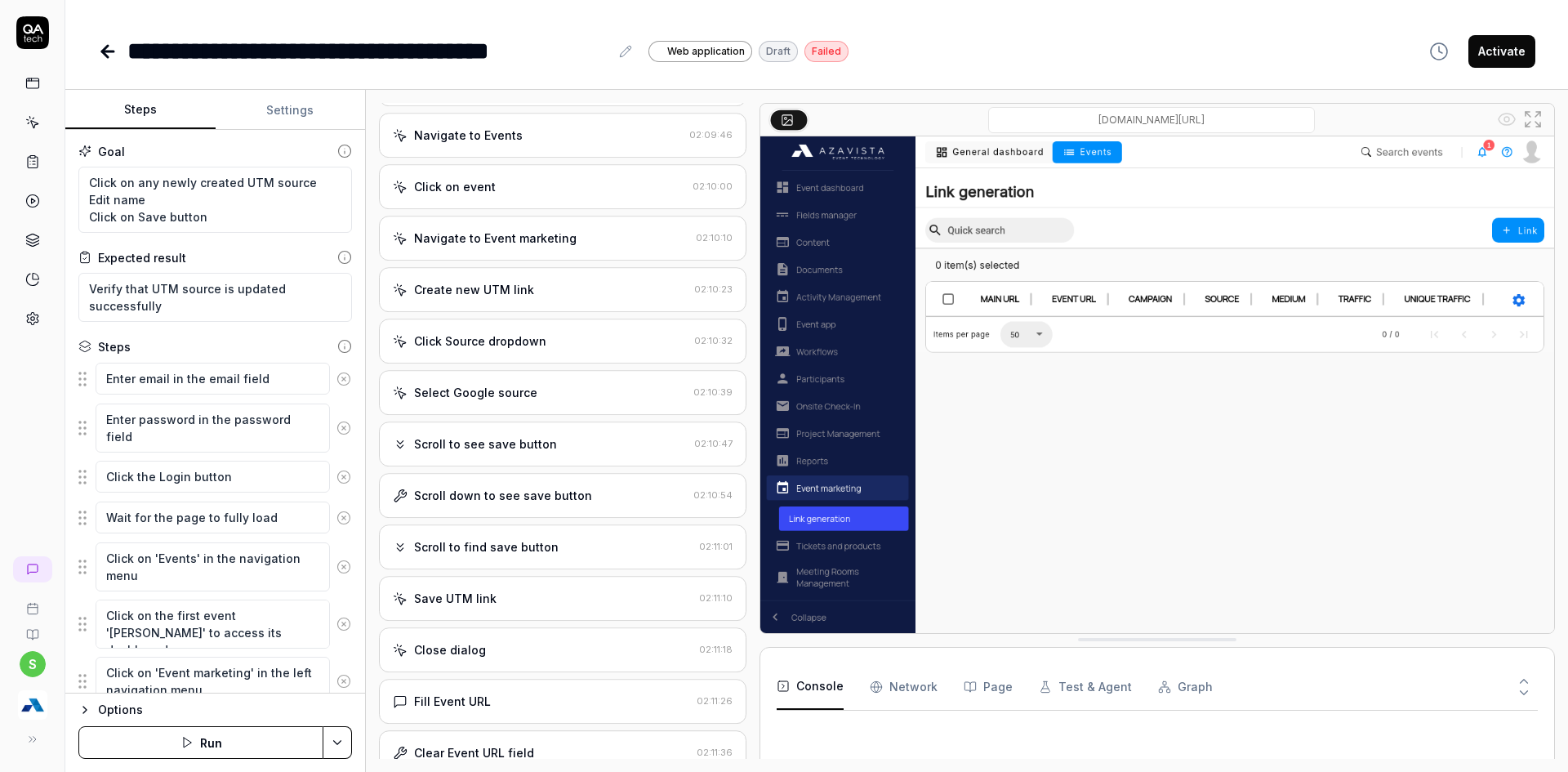
type textarea "*"
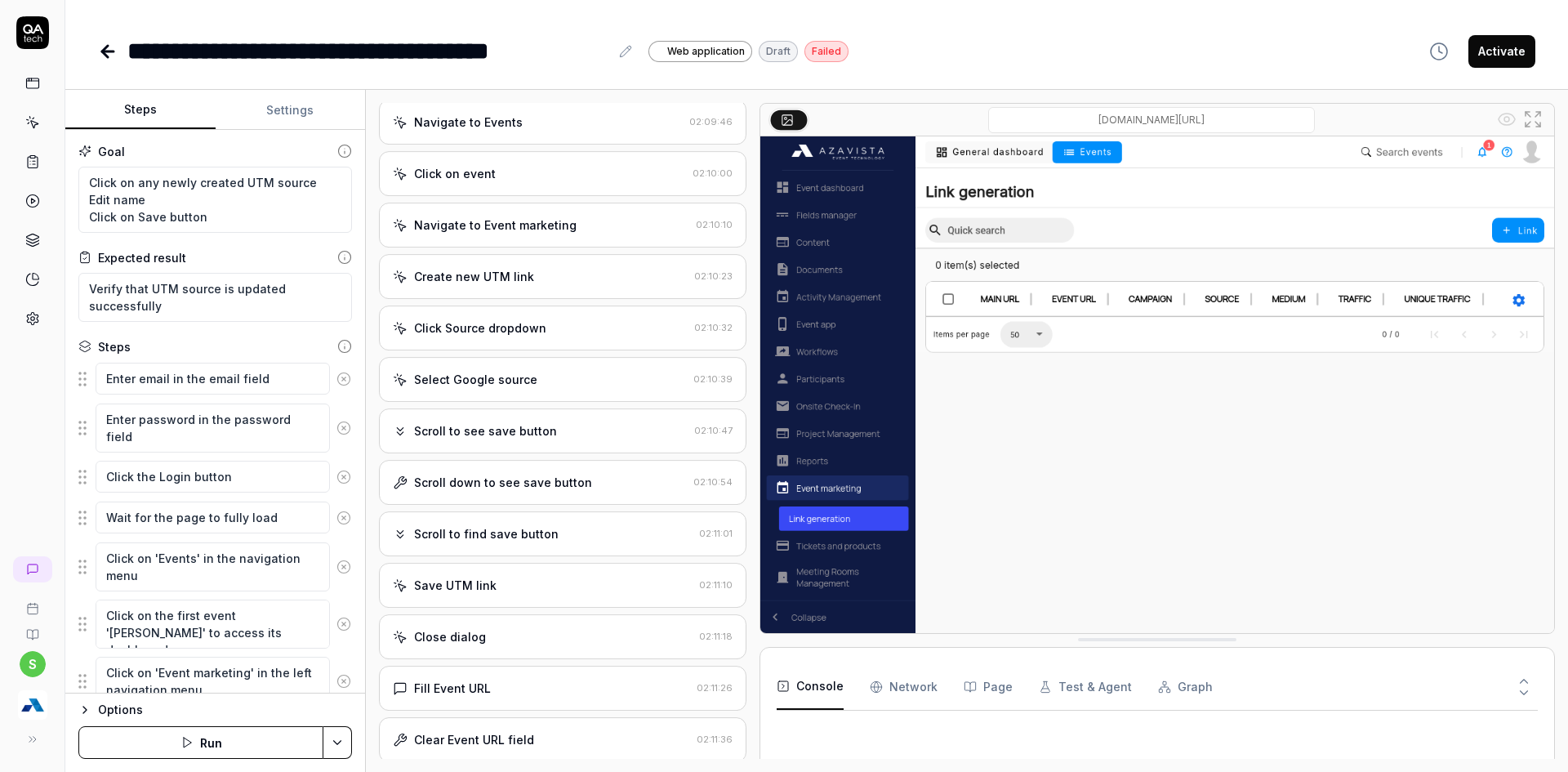
scroll to position [865, 0]
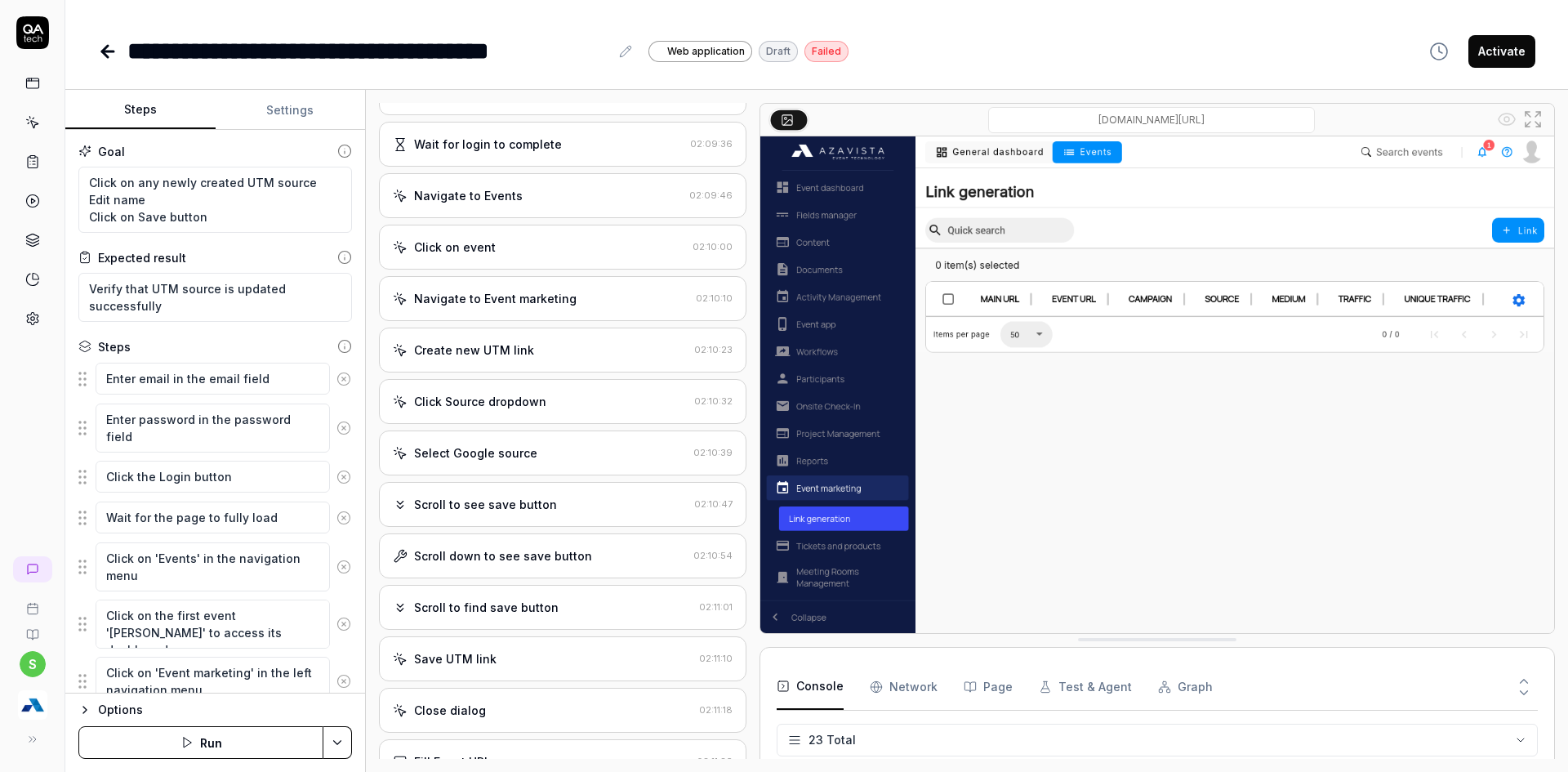
click at [331, 387] on button at bounding box center [344, 379] width 28 height 33
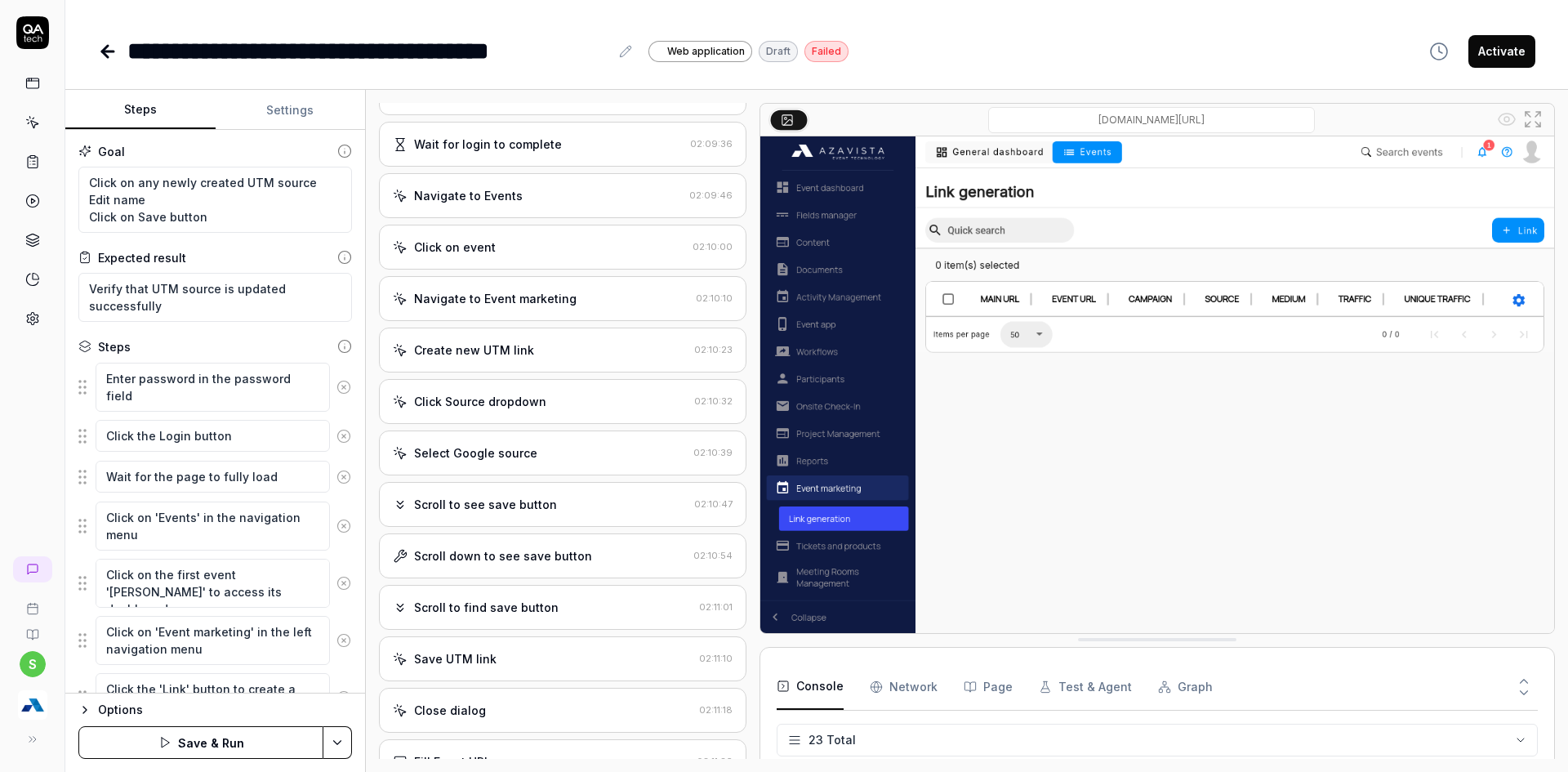
click at [342, 387] on icon at bounding box center [344, 386] width 4 height 4
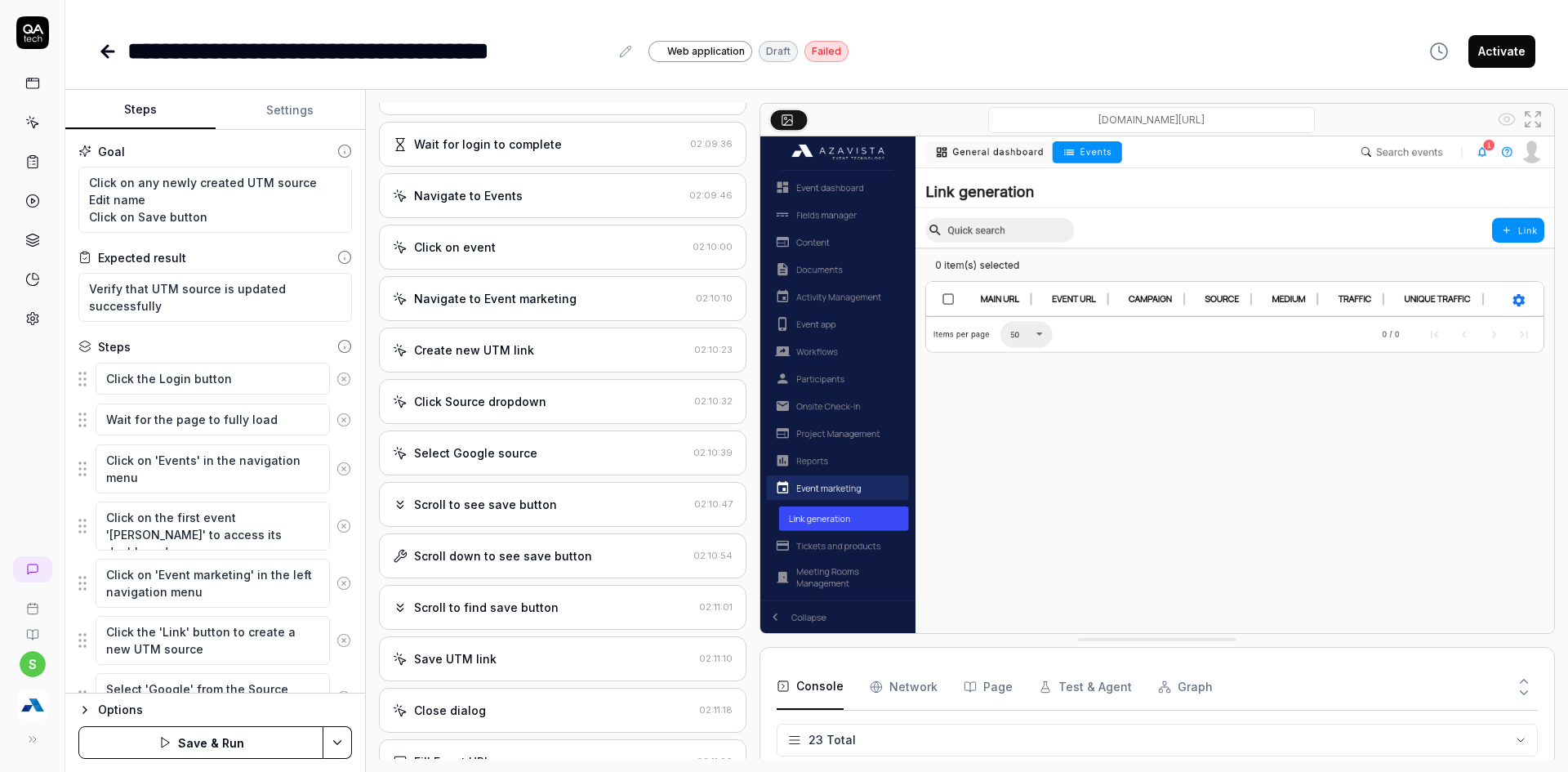
click at [331, 387] on button at bounding box center [344, 379] width 28 height 33
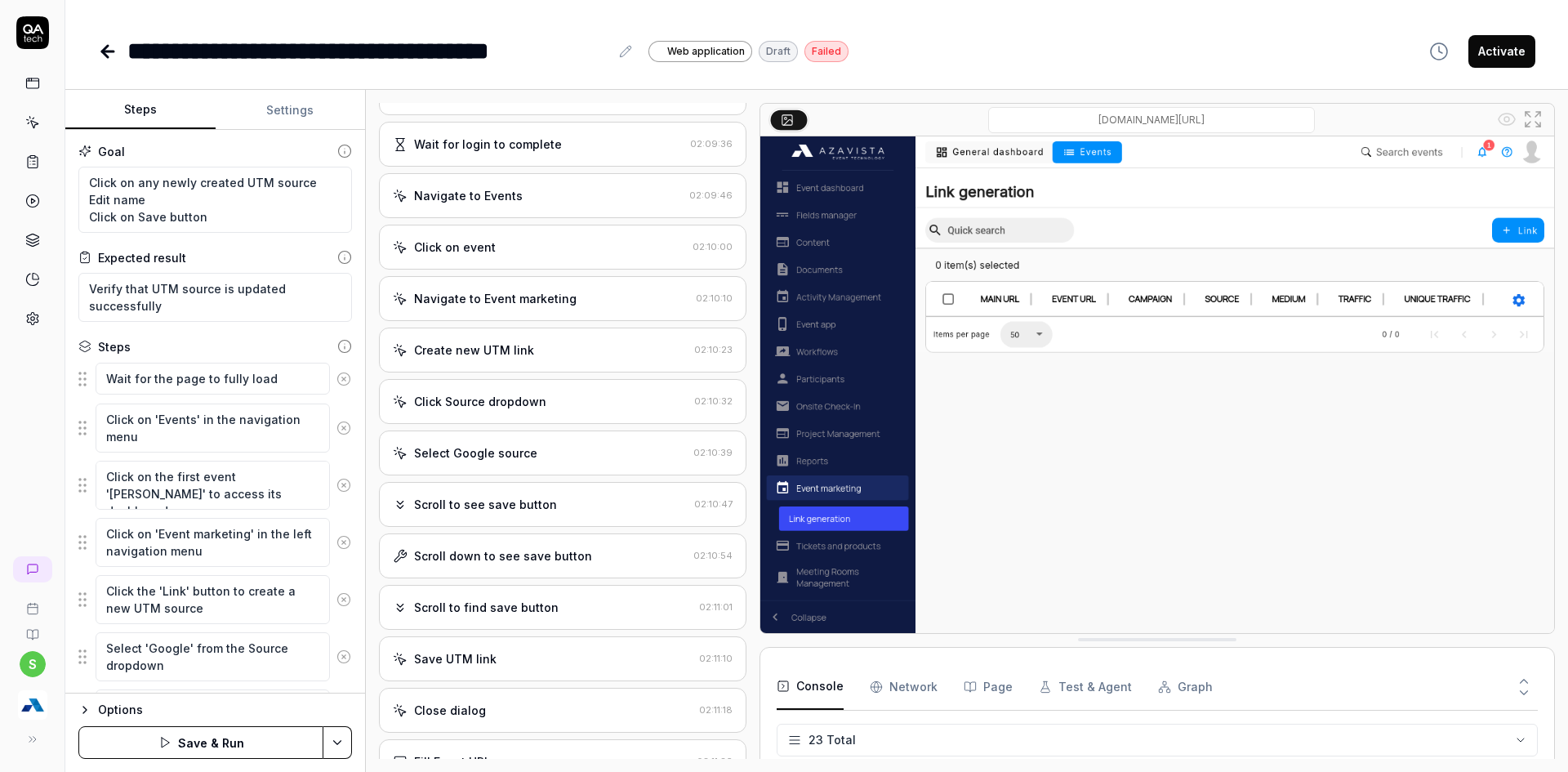
click at [331, 387] on button at bounding box center [344, 379] width 28 height 33
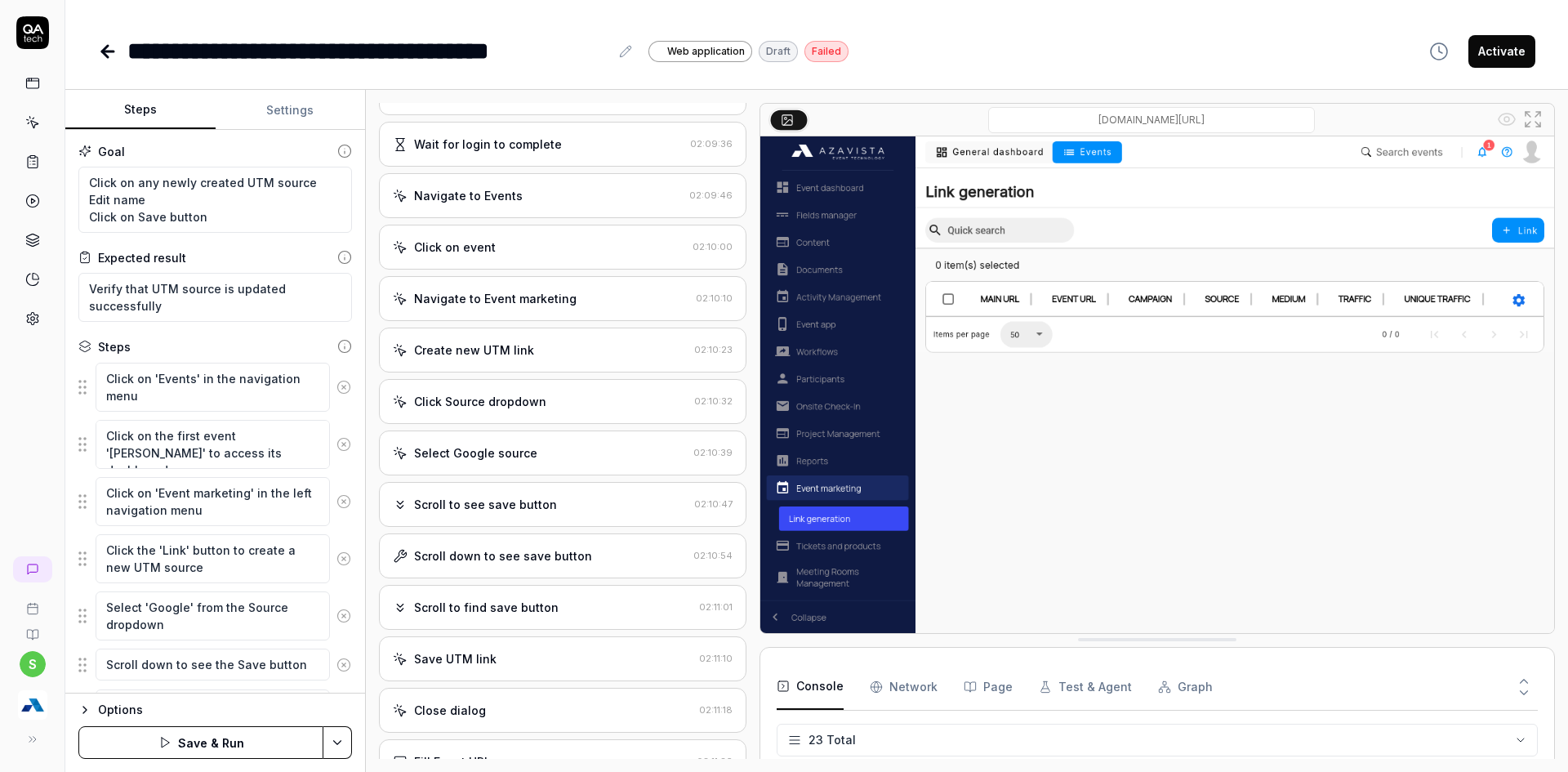
click at [342, 387] on icon at bounding box center [344, 386] width 4 height 4
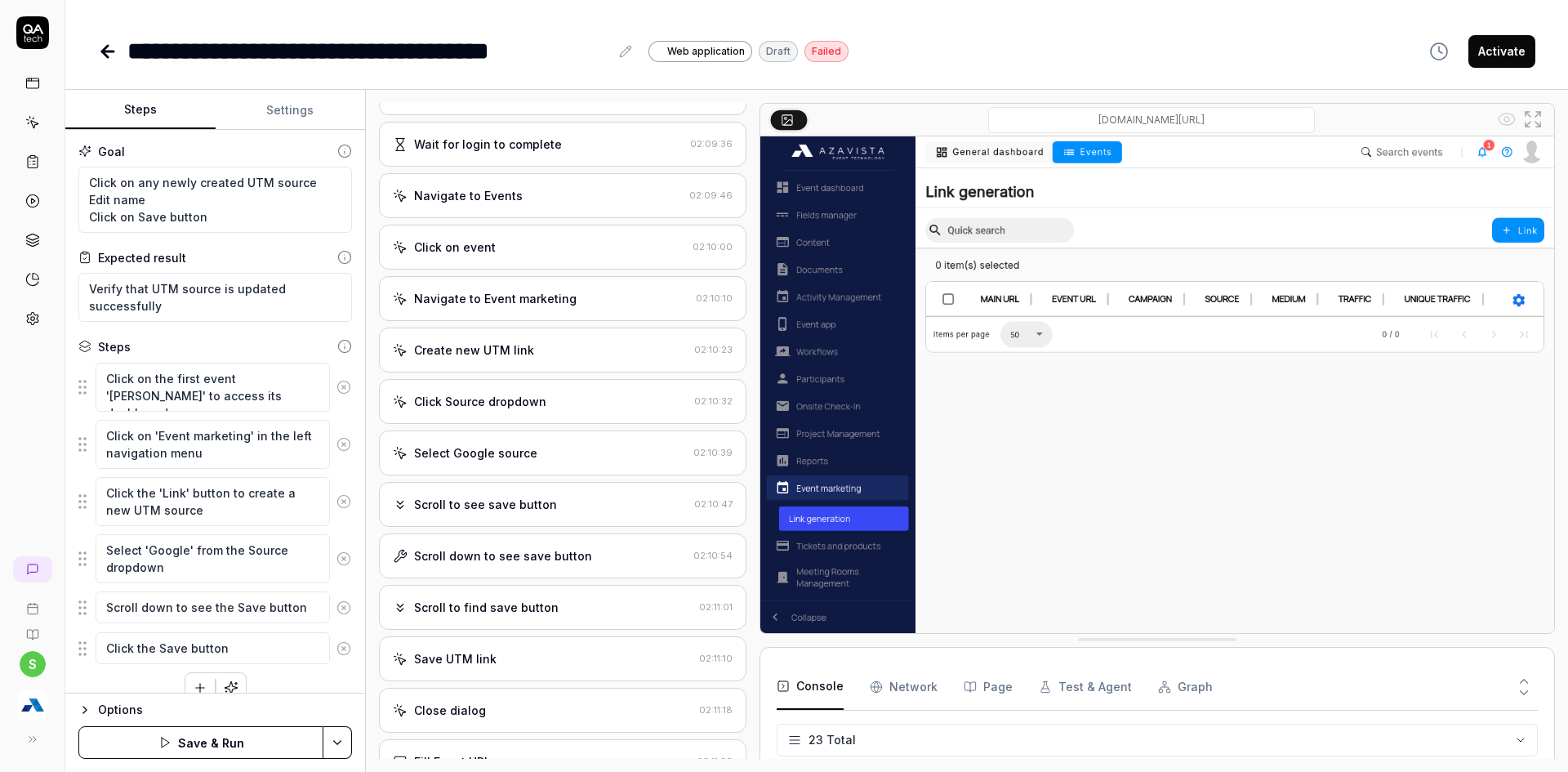
click at [342, 387] on icon at bounding box center [344, 386] width 4 height 4
click at [331, 428] on button at bounding box center [344, 444] width 28 height 33
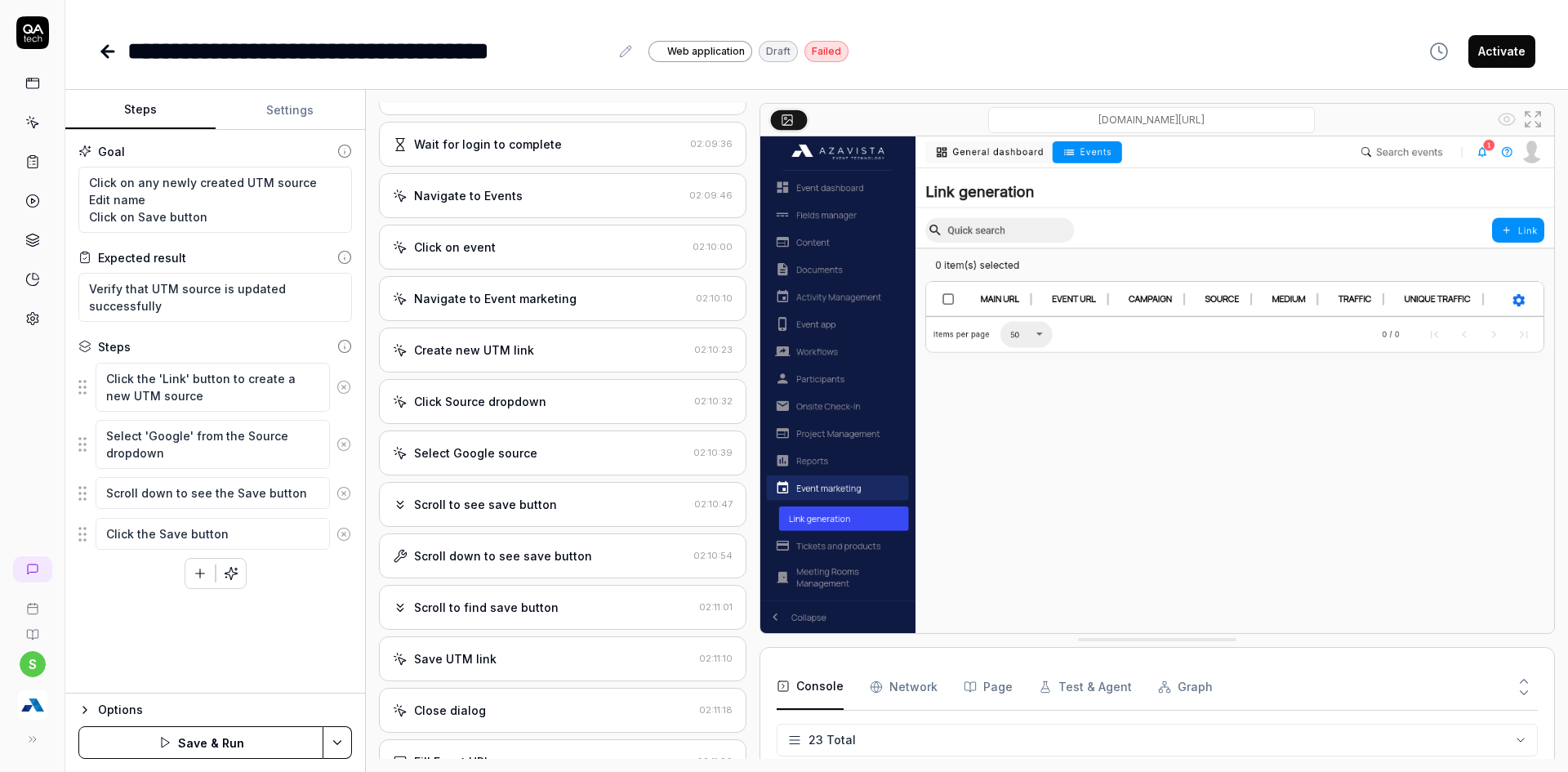
click at [331, 387] on button at bounding box center [344, 387] width 28 height 33
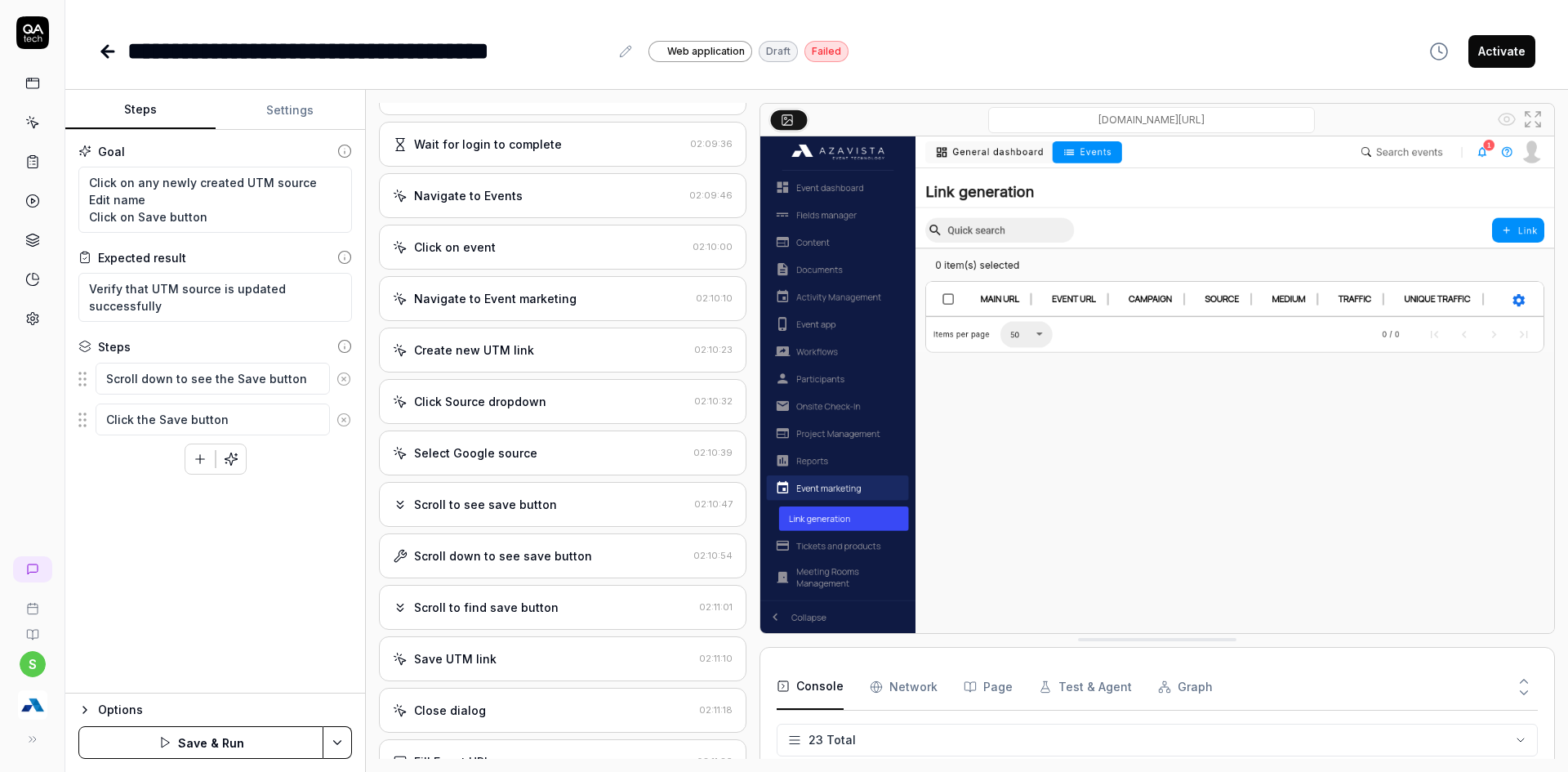
click at [339, 384] on icon at bounding box center [344, 378] width 15 height 15
click at [355, 381] on div "Goal Click on any newly created UTM source Edit name Click on Save button Expec…" at bounding box center [215, 411] width 299 height 563
click at [249, 378] on textarea "Click the Save button" at bounding box center [212, 378] width 235 height 32
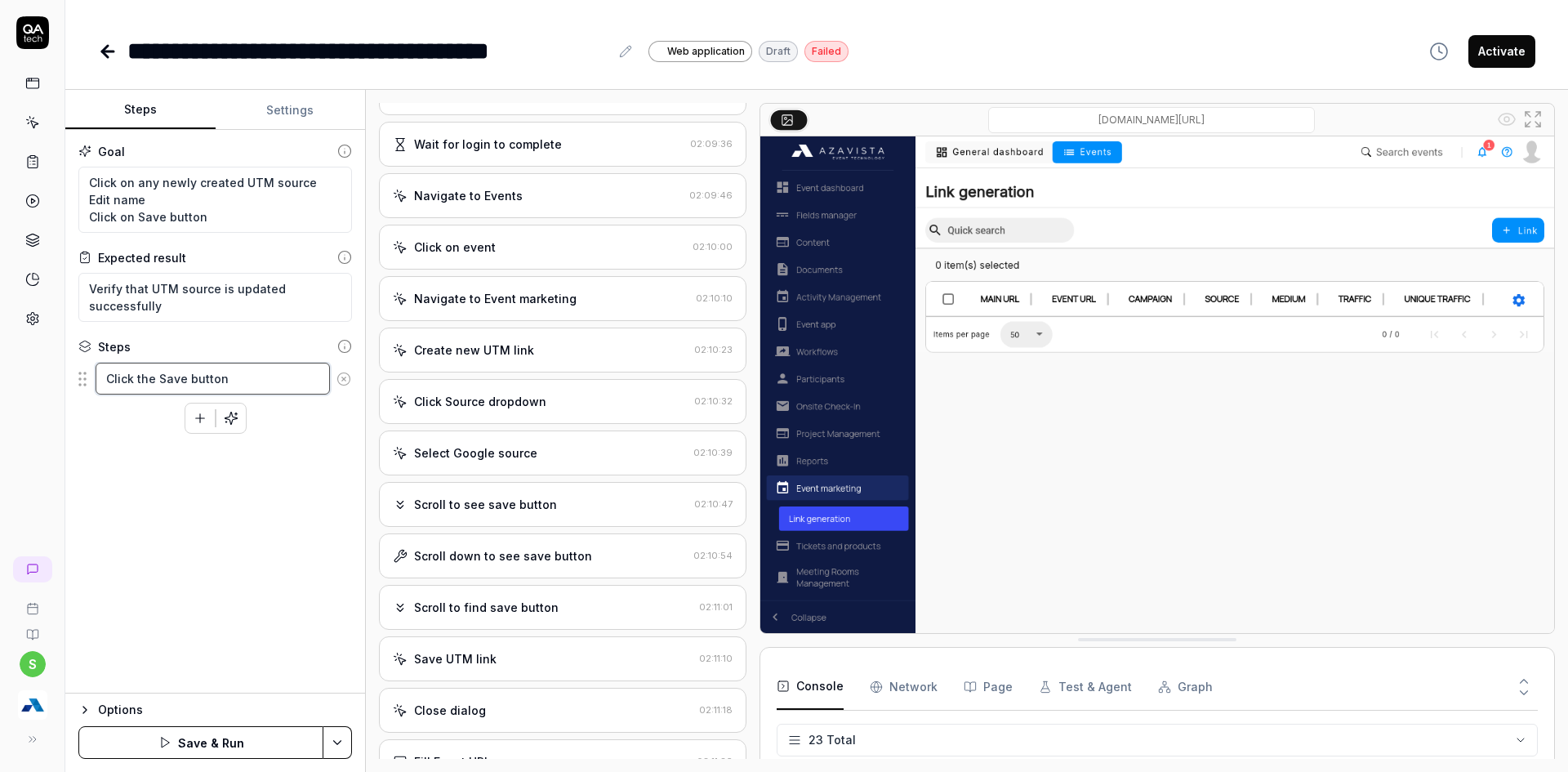
type textarea "*"
type textarea "H"
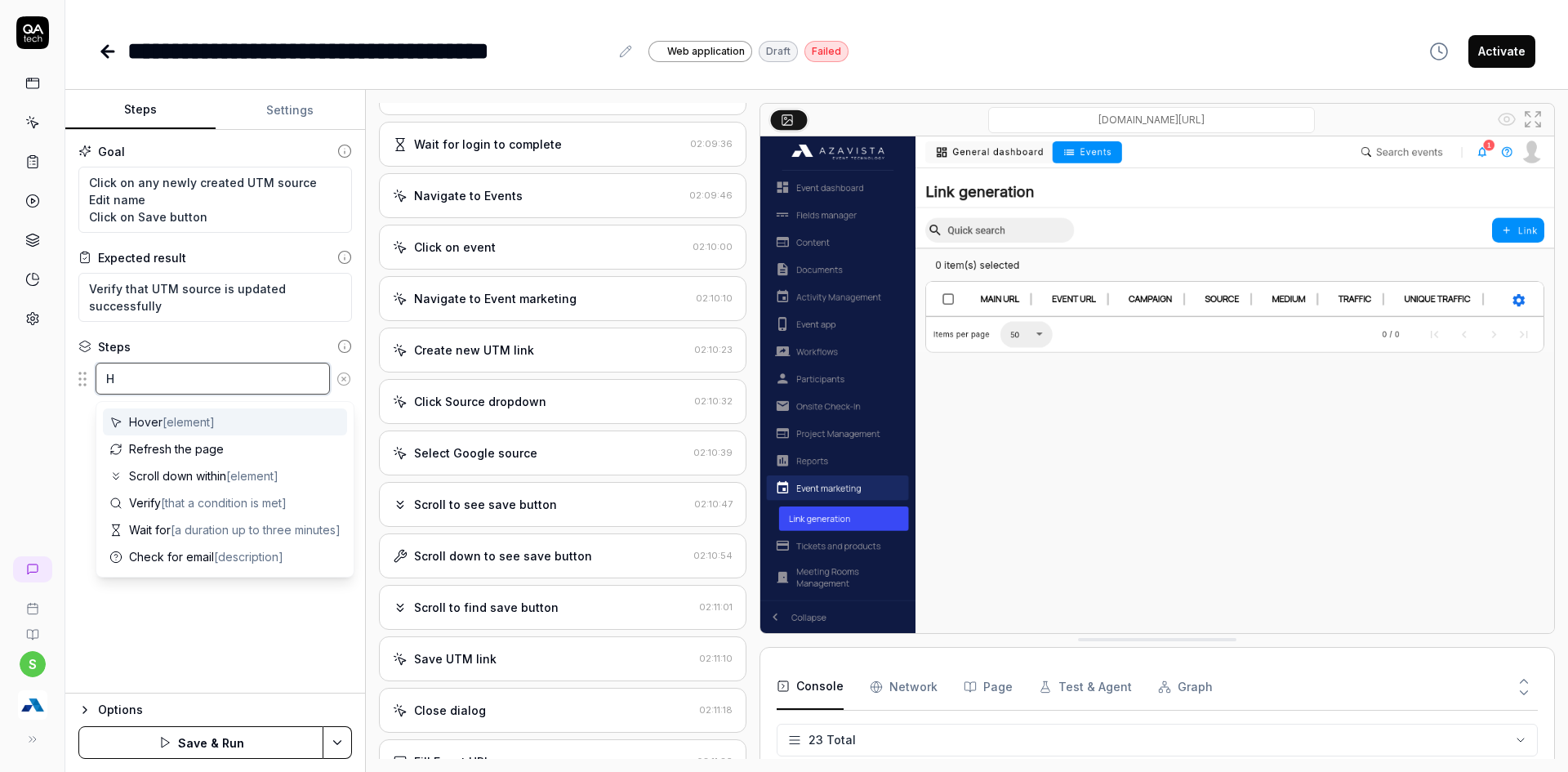
type textarea "*"
type textarea "Hi"
type textarea "*"
type textarea "[MEDICAL_DATA]"
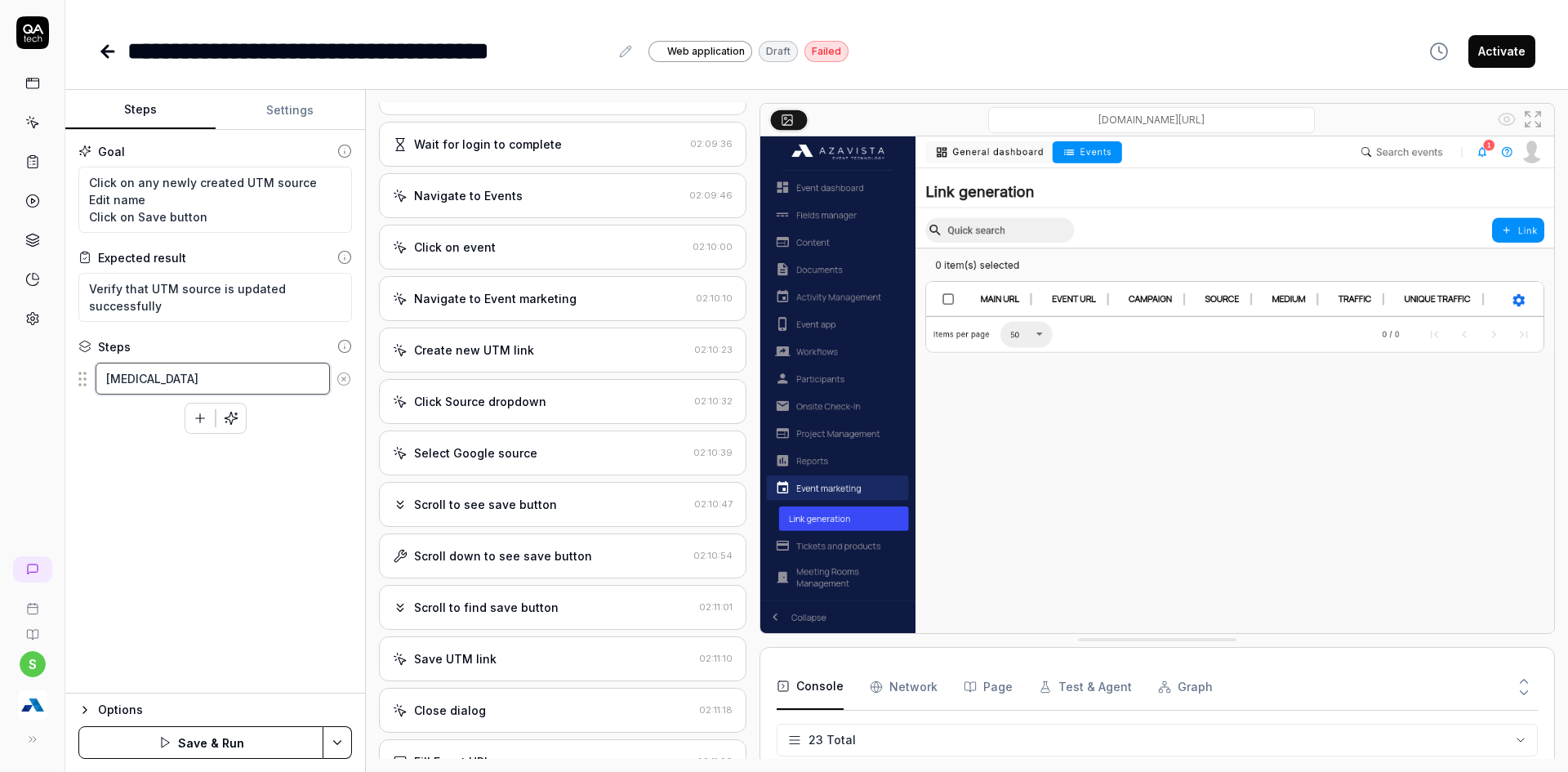
type textarea "*"
type textarea "Hive"
type textarea "*"
type textarea "[MEDICAL_DATA]"
type textarea "*"
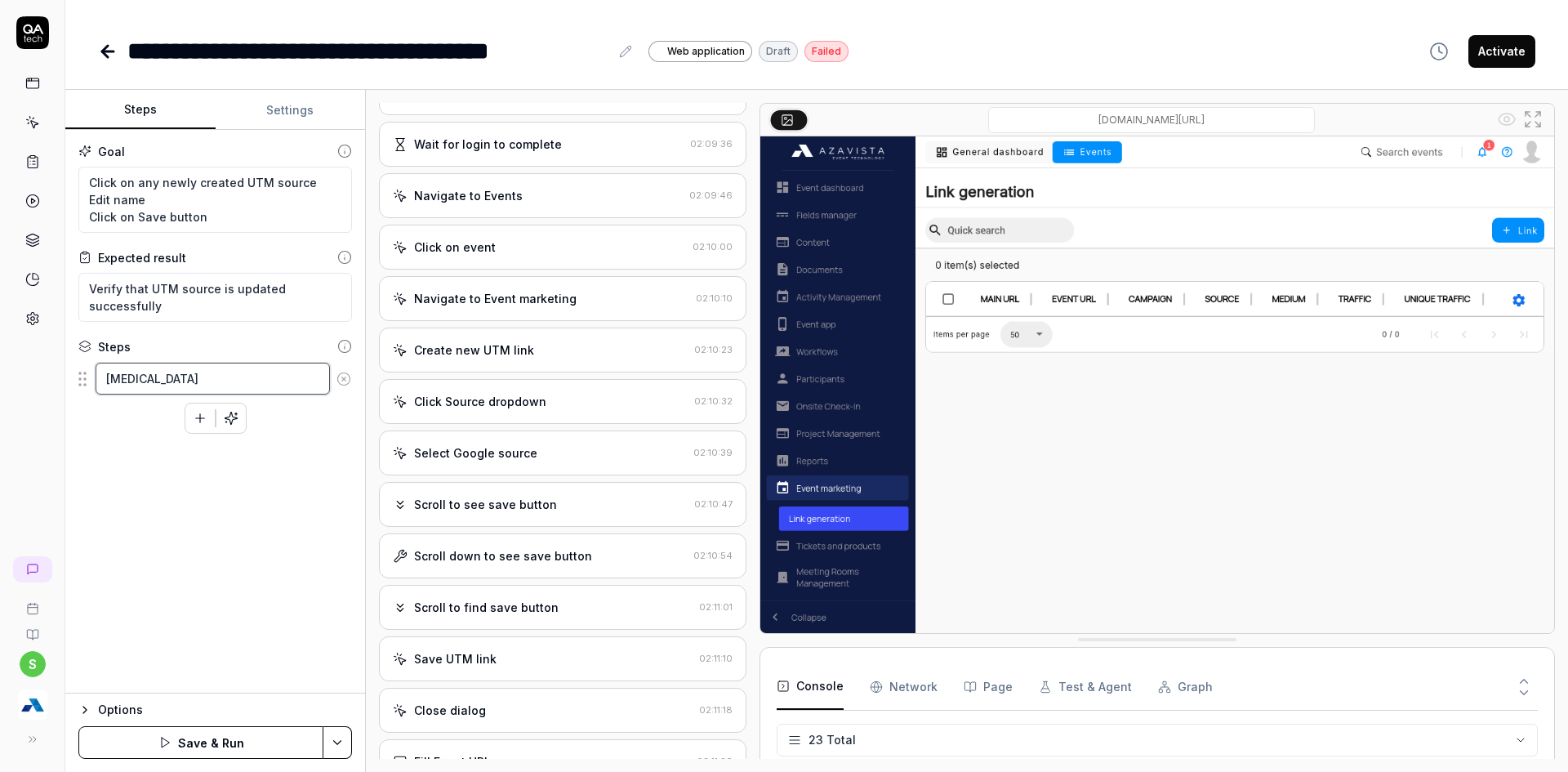
type textarea "Hi"
type textarea "*"
type textarea "H"
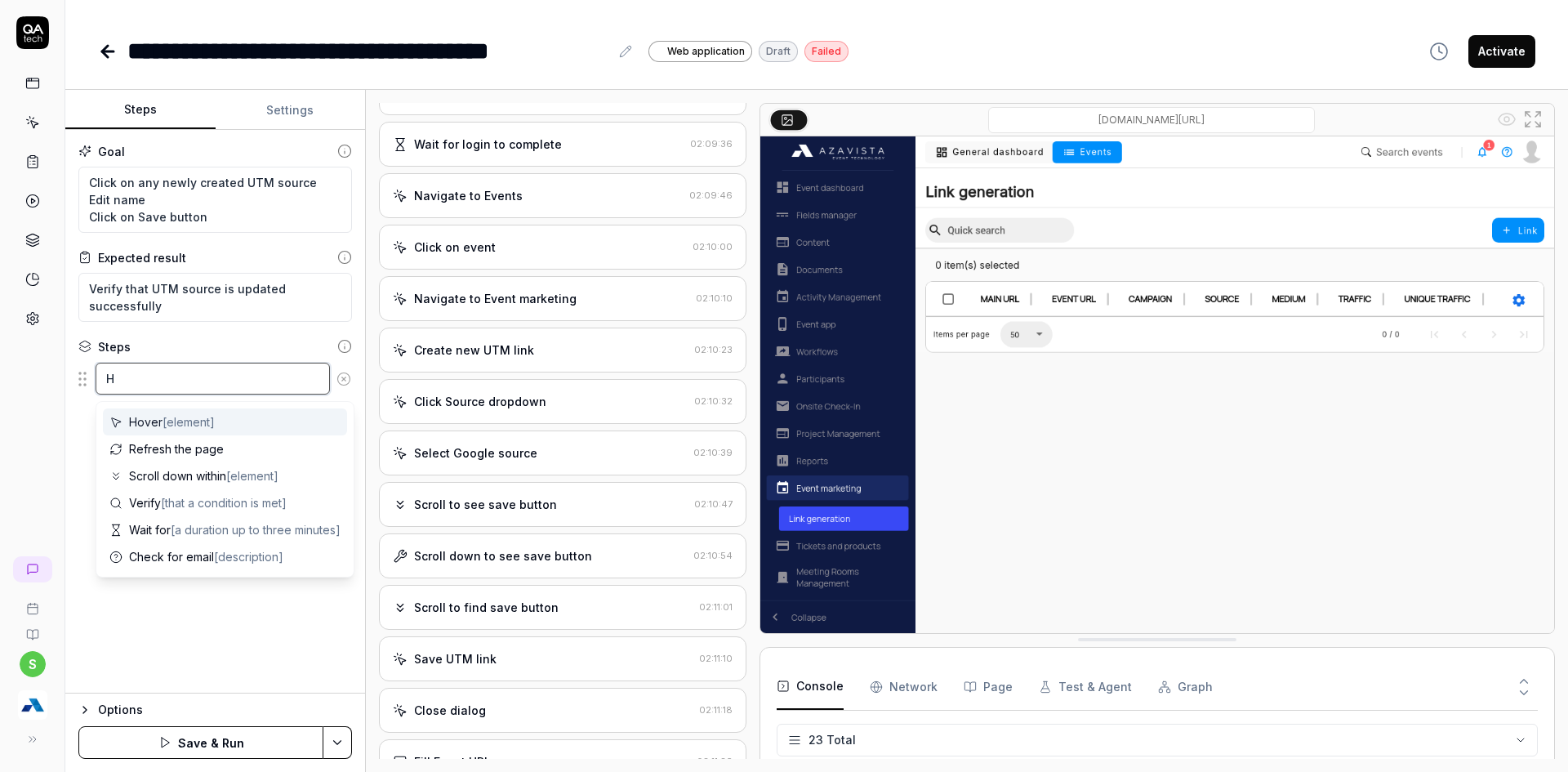
type textarea "*"
type textarea "Ho"
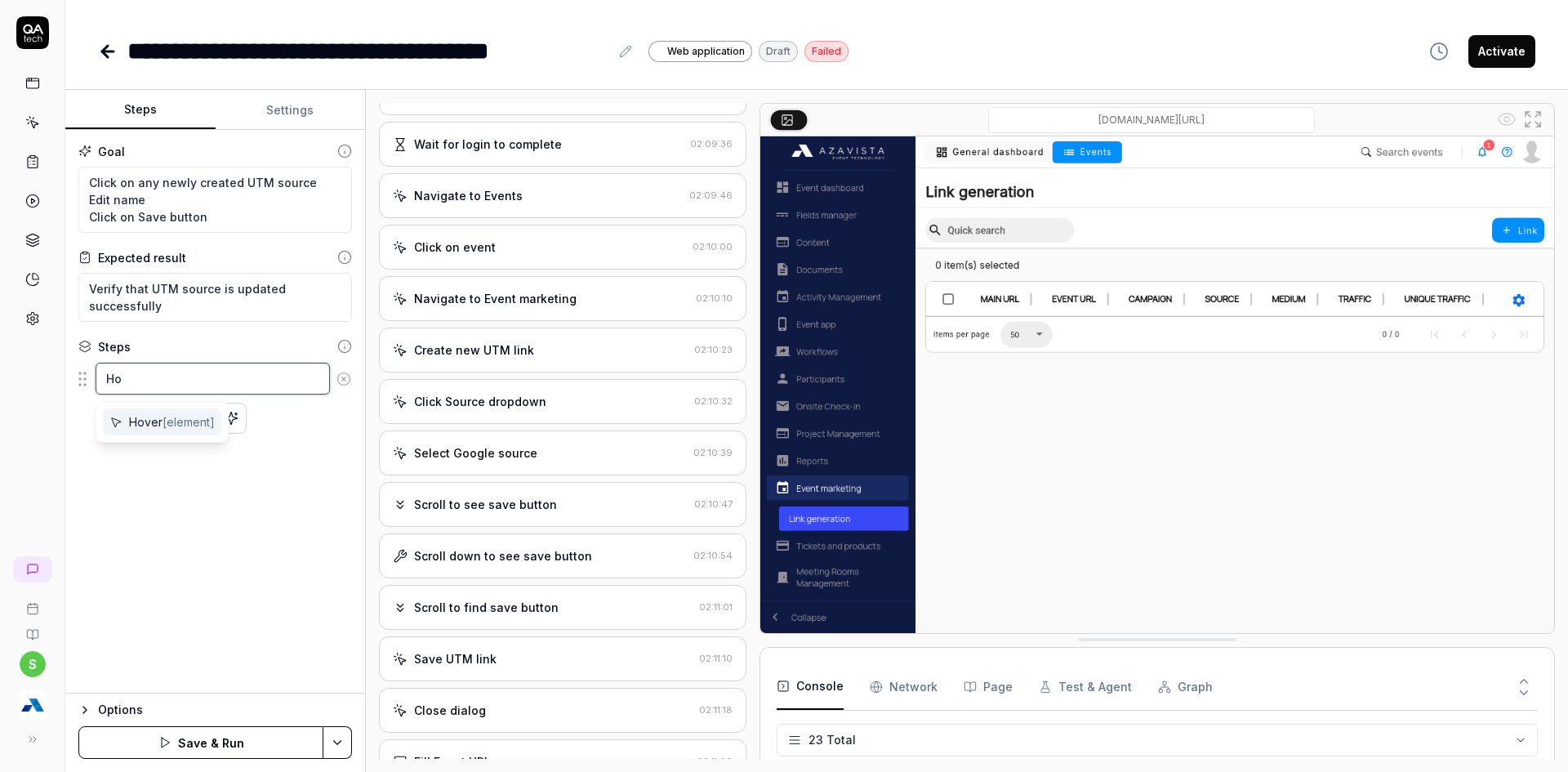
type textarea "*"
type textarea "Hov"
type textarea "*"
type textarea "Hove"
type textarea "*"
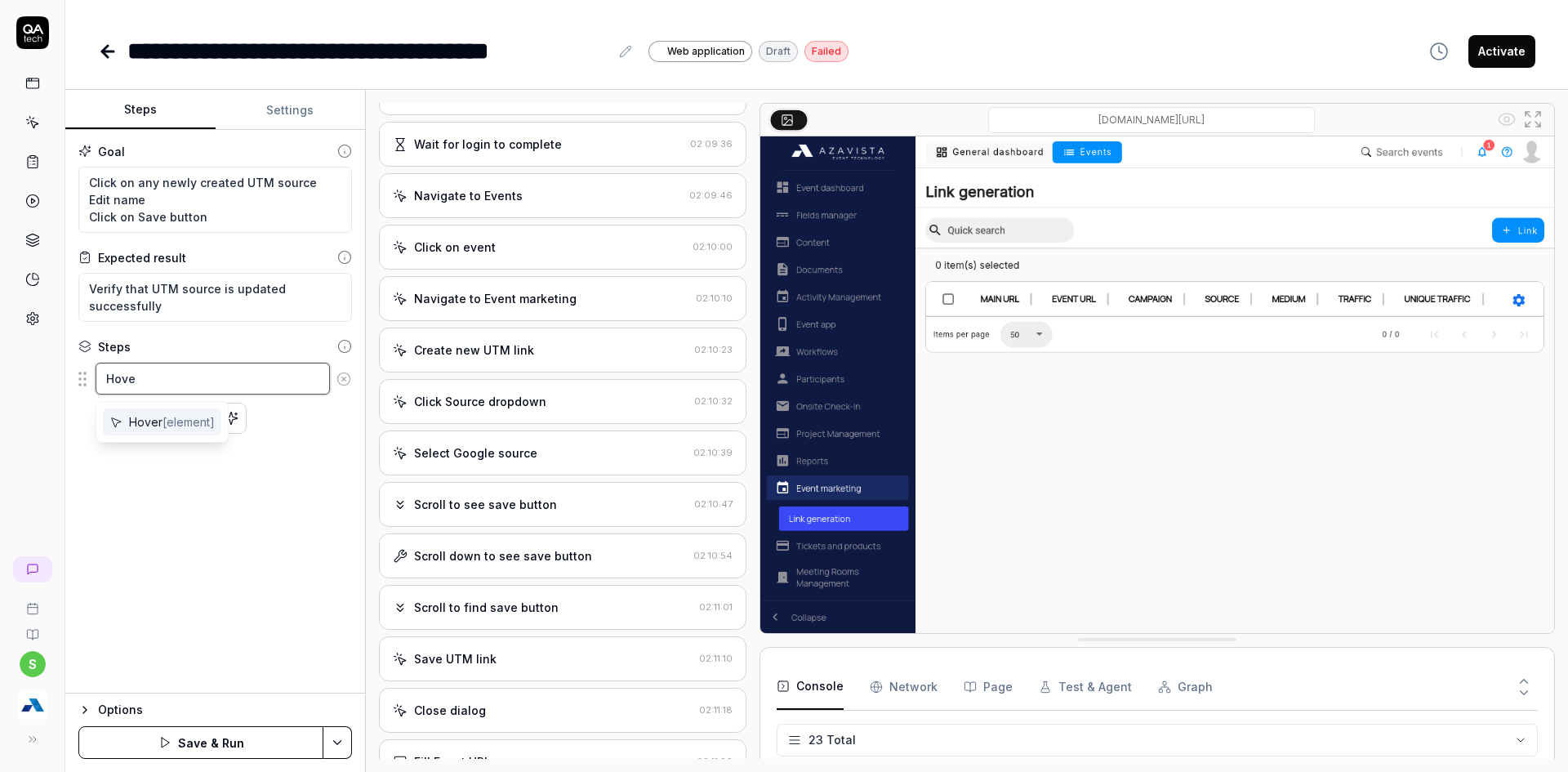
type textarea "Hover"
type textarea "*"
type textarea "Hover"
type textarea "*"
type textarea "Hover E"
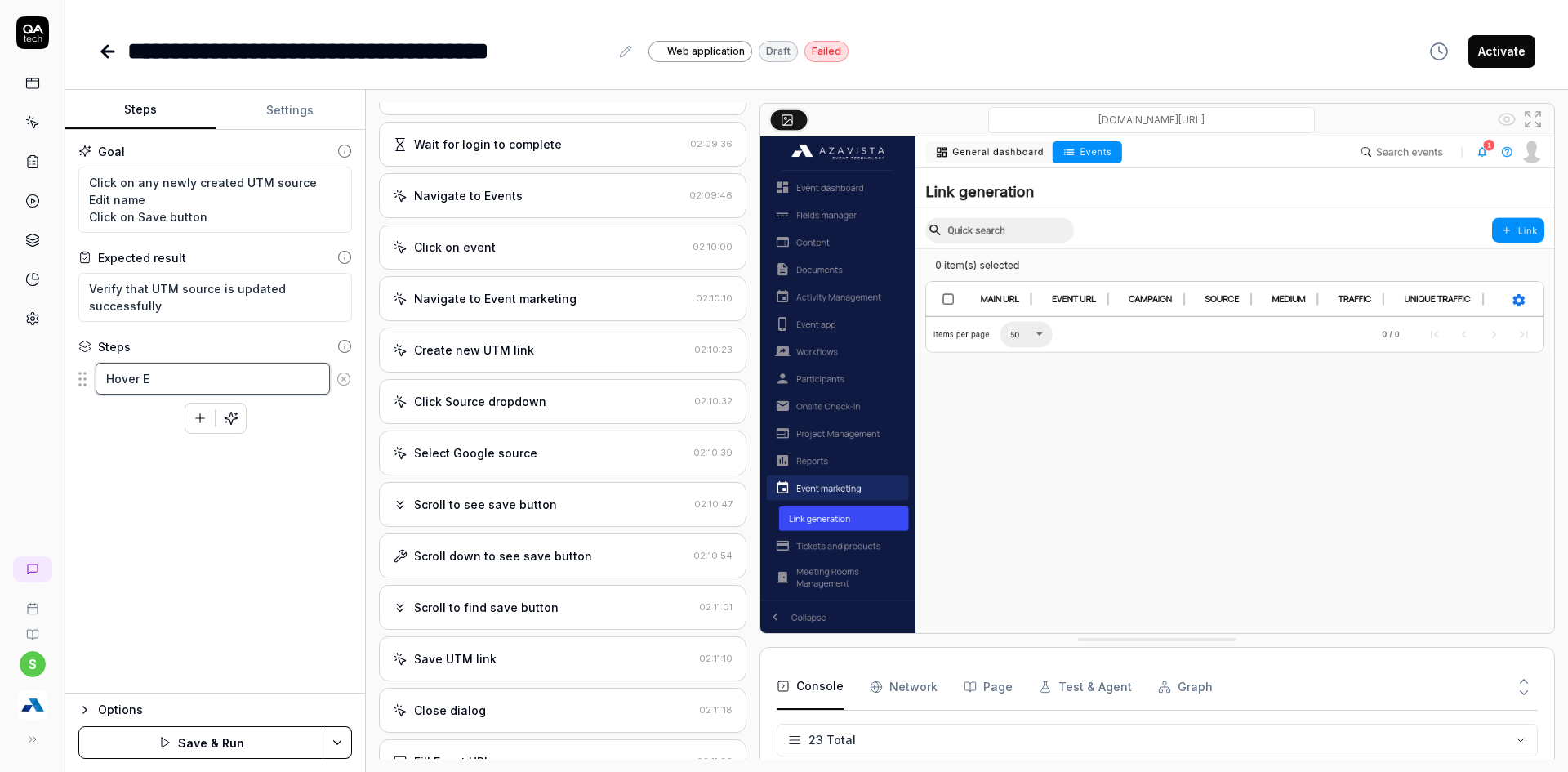
type textarea "*"
type textarea "Hover Em"
type textarea "*"
type textarea "Hover Ema"
type textarea "*"
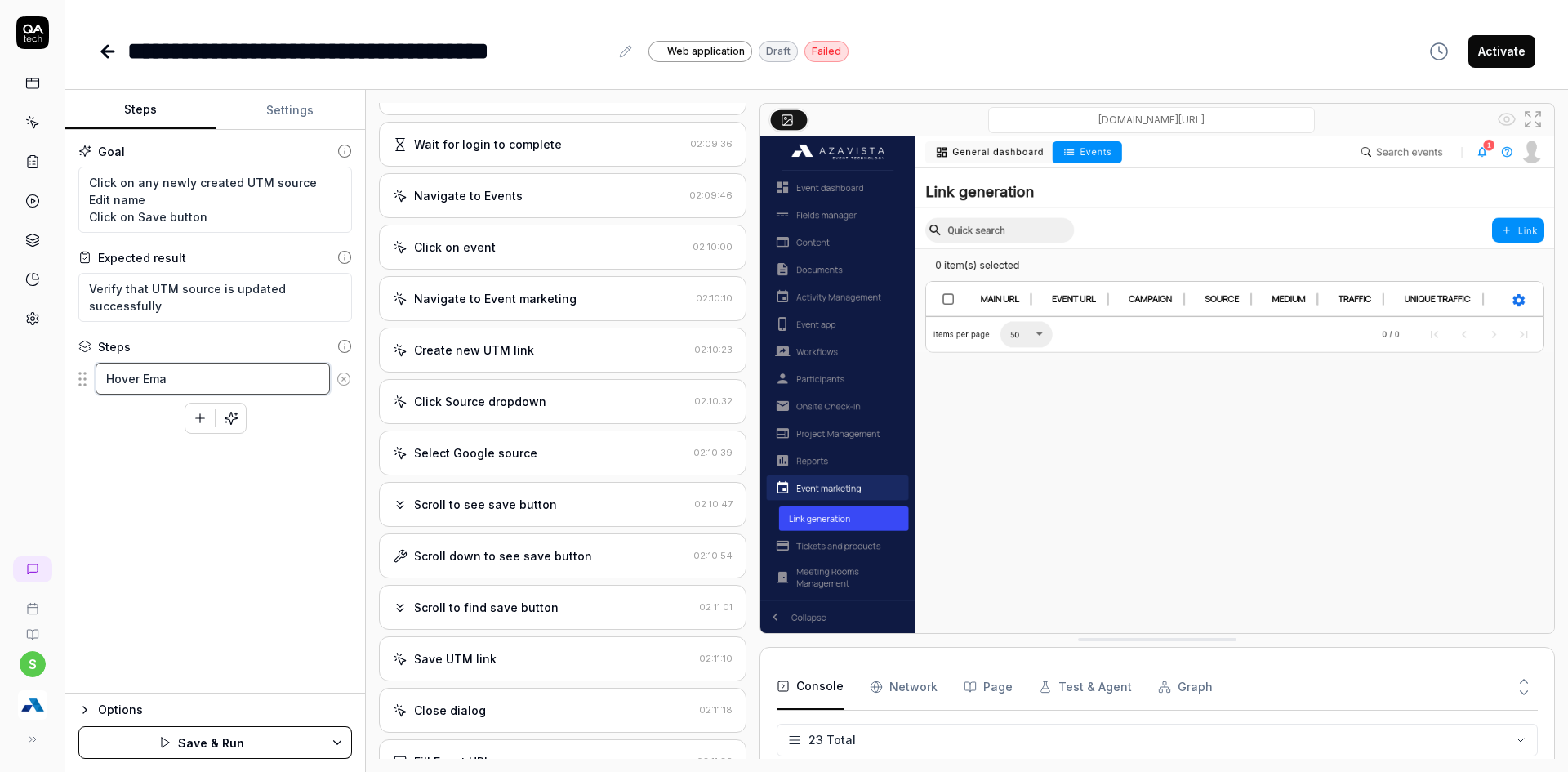
type textarea "Hover Emai"
type textarea "*"
type textarea "Hover Email"
type textarea "*"
type textarea "Hover Email"
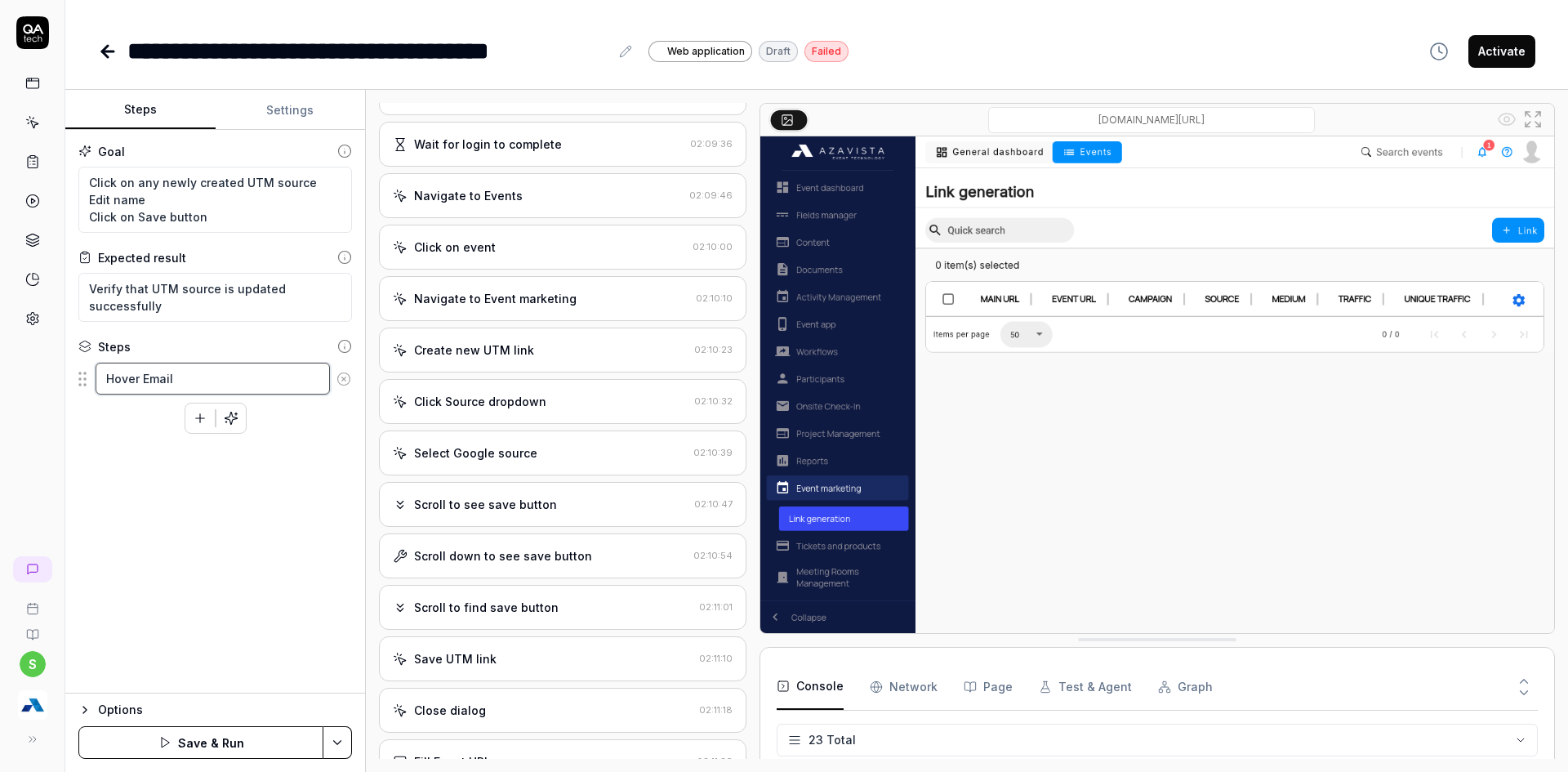
type textarea "*"
type textarea "Hover Email C"
type textarea "*"
type textarea "Hover Email Ca"
type textarea "*"
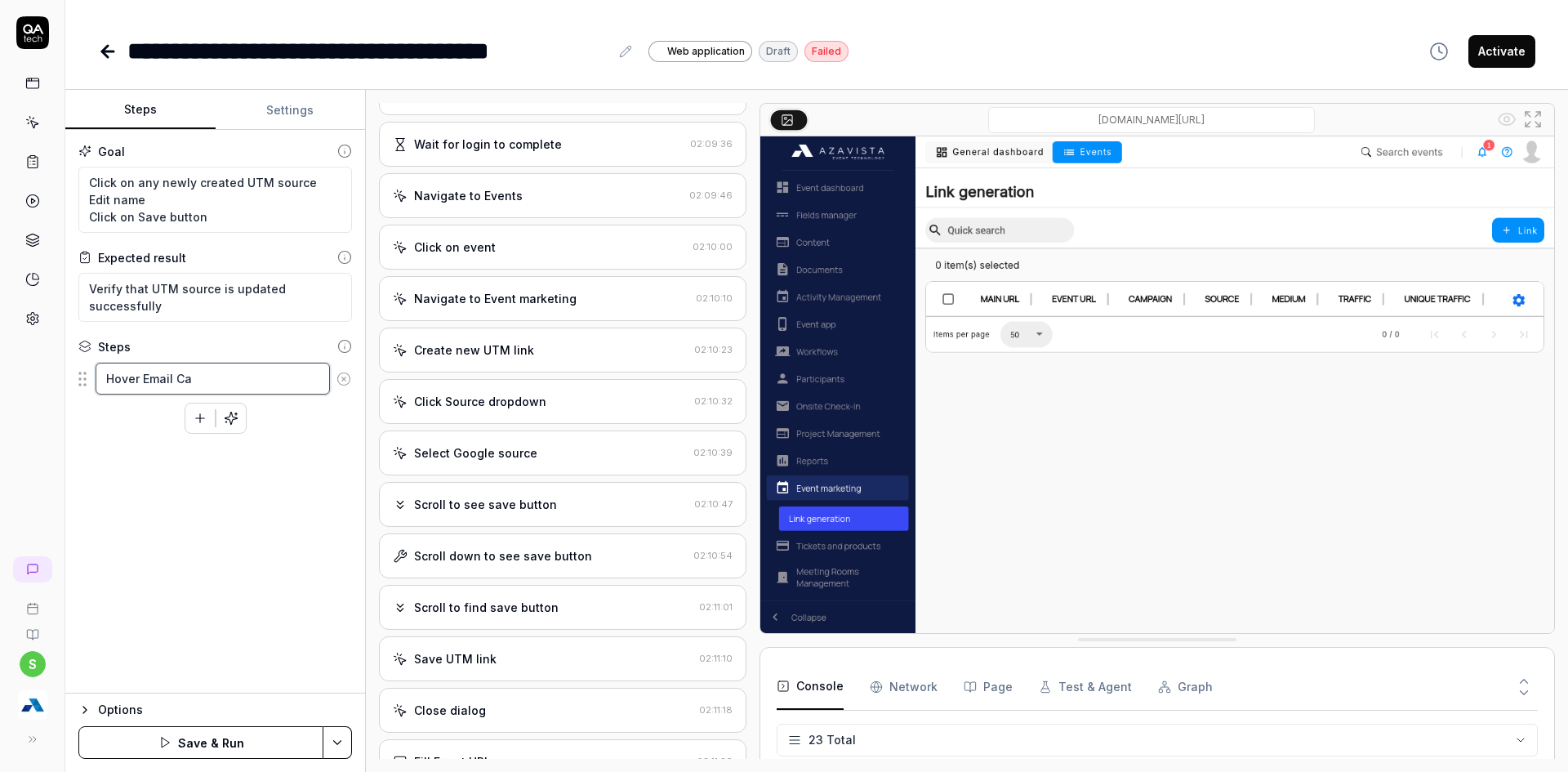
type textarea "Hover Email Cam"
type textarea "*"
type textarea "Hover Email Camo"
type textarea "*"
type textarea "Hover Email Camoi"
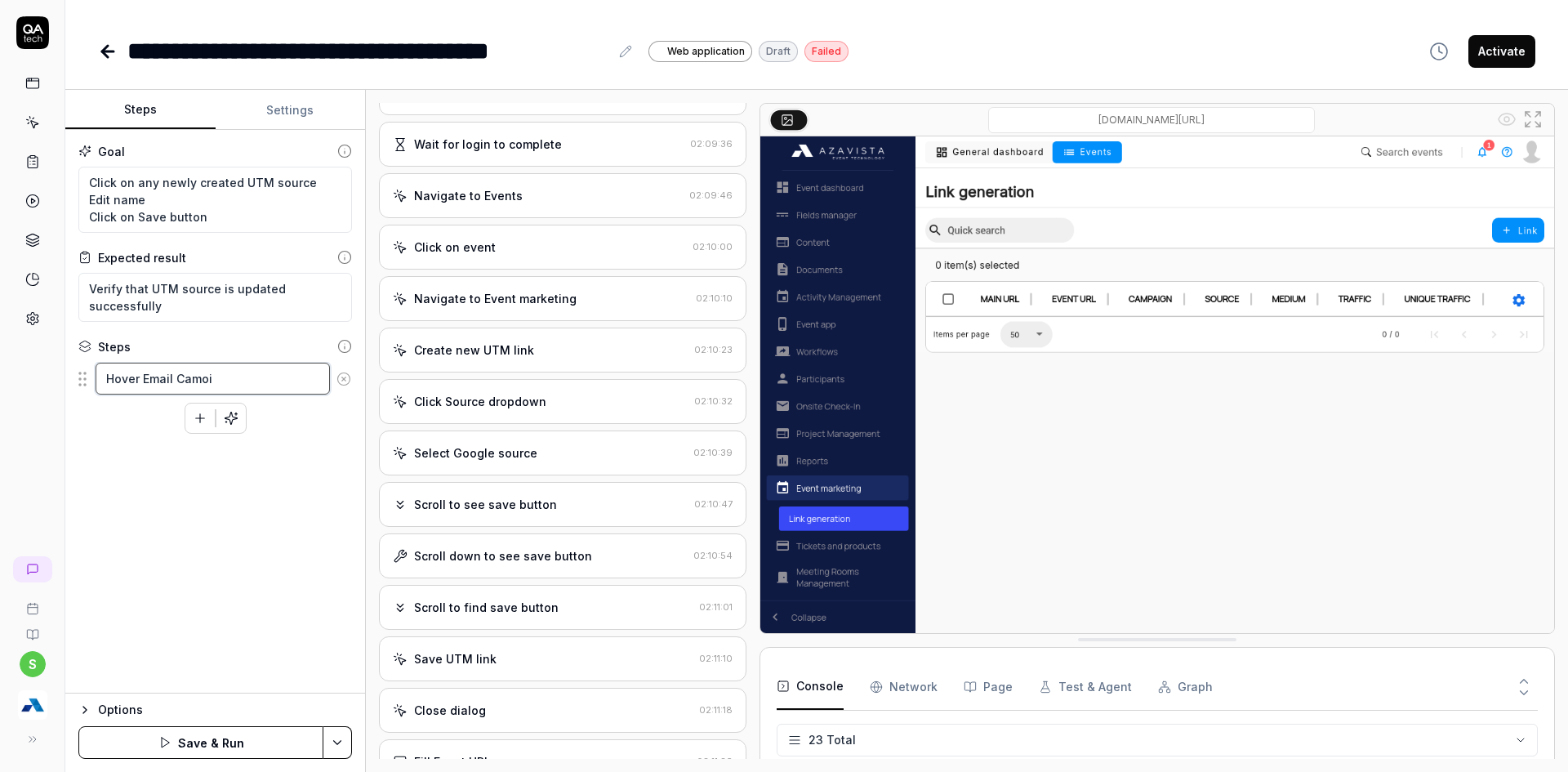
type textarea "*"
type textarea "Hover Email Camoia"
type textarea "*"
type textarea "Hover Email Camoi"
type textarea "*"
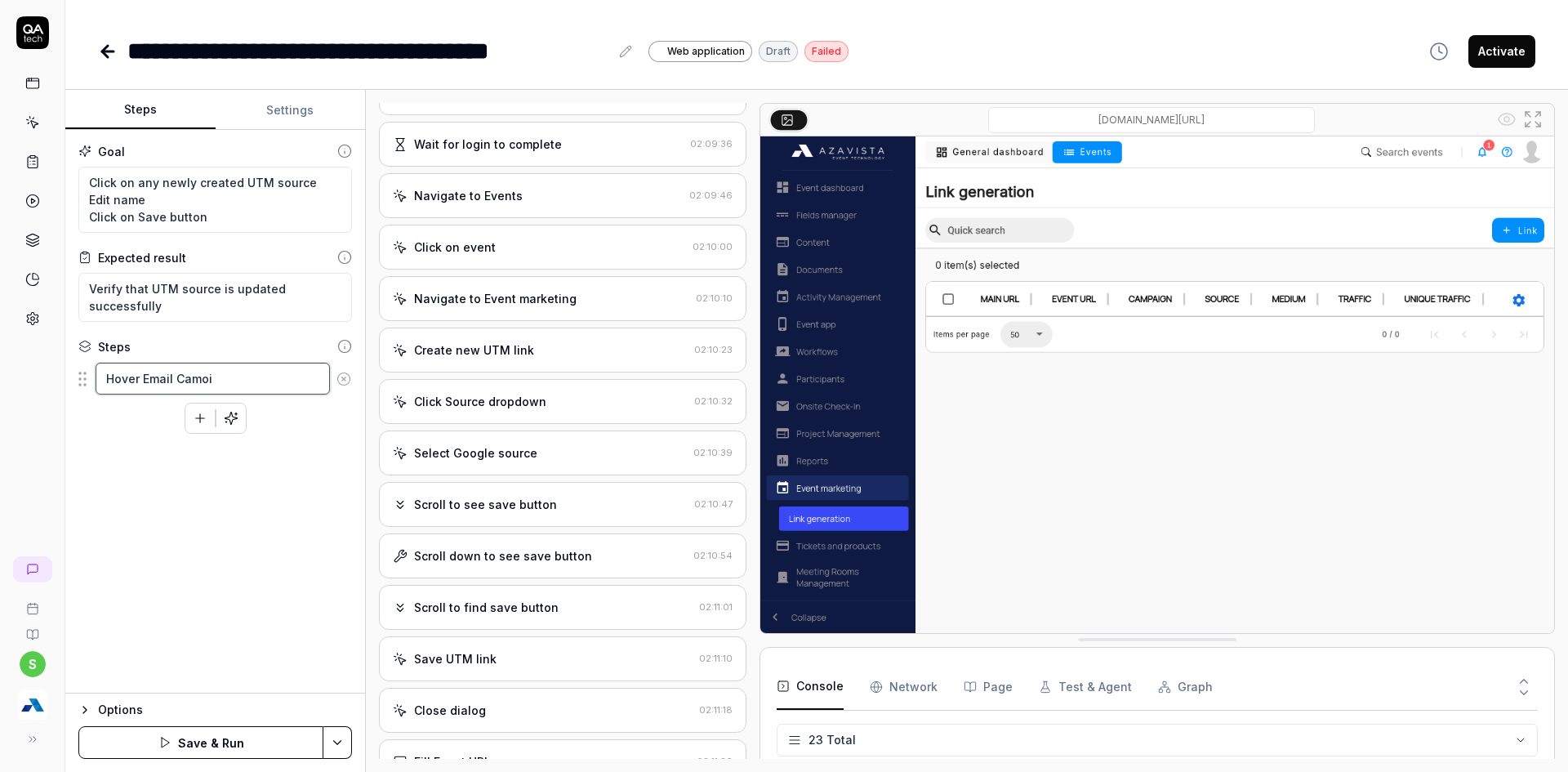
type textarea "Hover Email Camo"
type textarea "*"
type textarea "Hover Email Camop"
type textarea "*"
type textarea "Hover Email Camo"
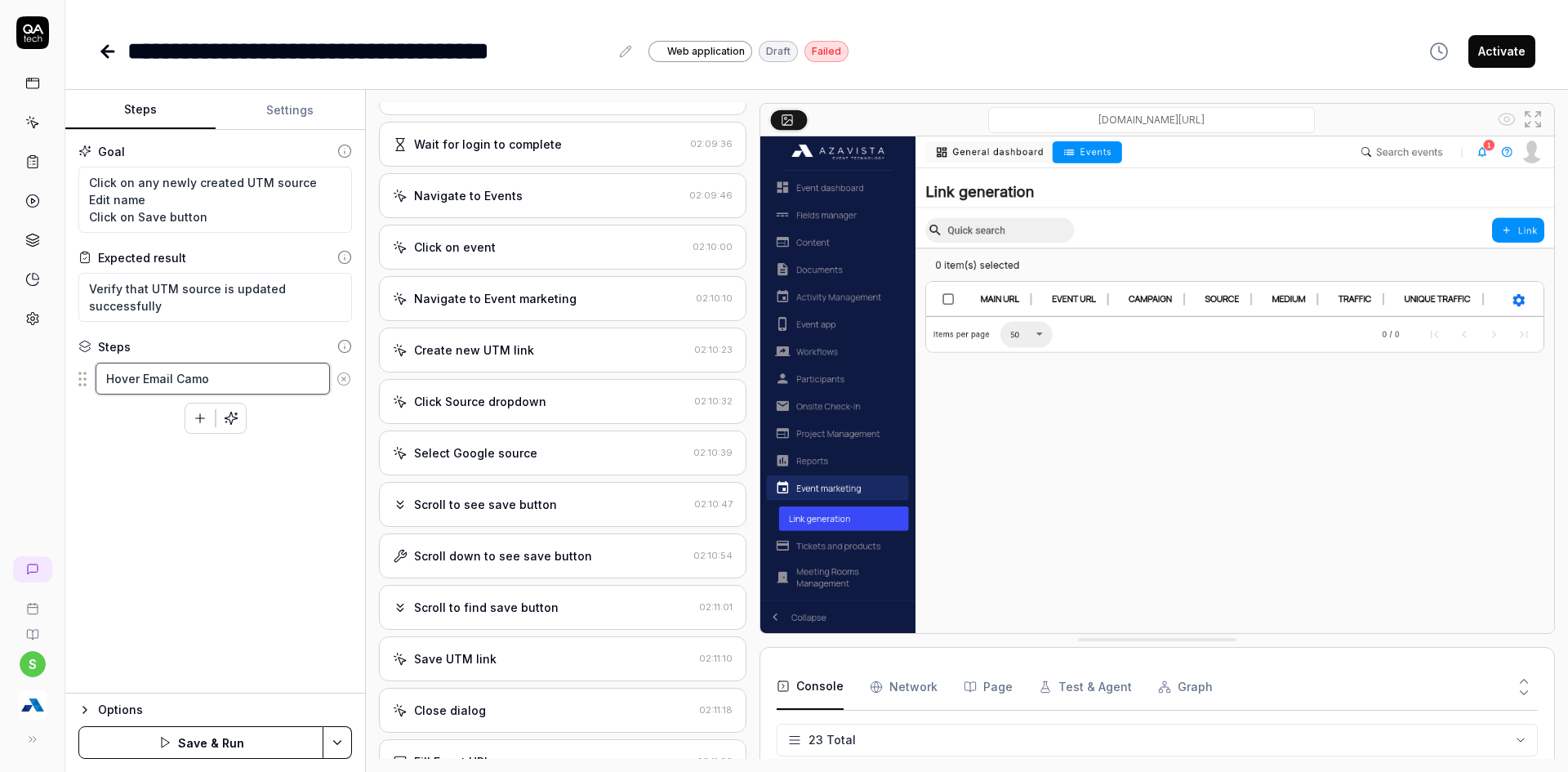
type textarea "*"
type textarea "Hover Email Cam"
type textarea "*"
type textarea "Hover Email Camp"
type textarea "*"
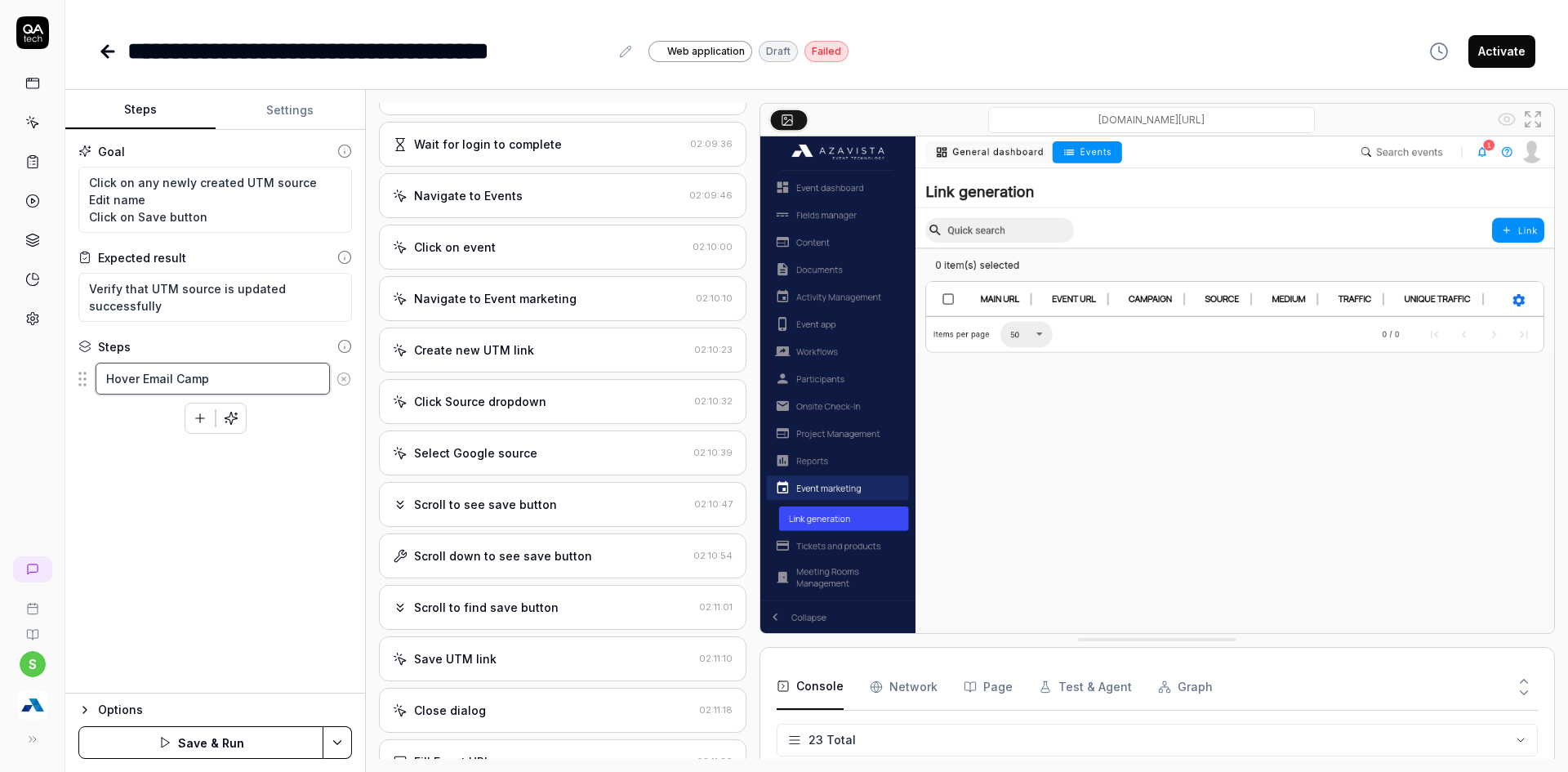
type textarea "Hover Email [PERSON_NAME]"
type textarea "*"
type textarea "Hover Email Campai"
type textarea "*"
type textarea "Hover Email Campaig"
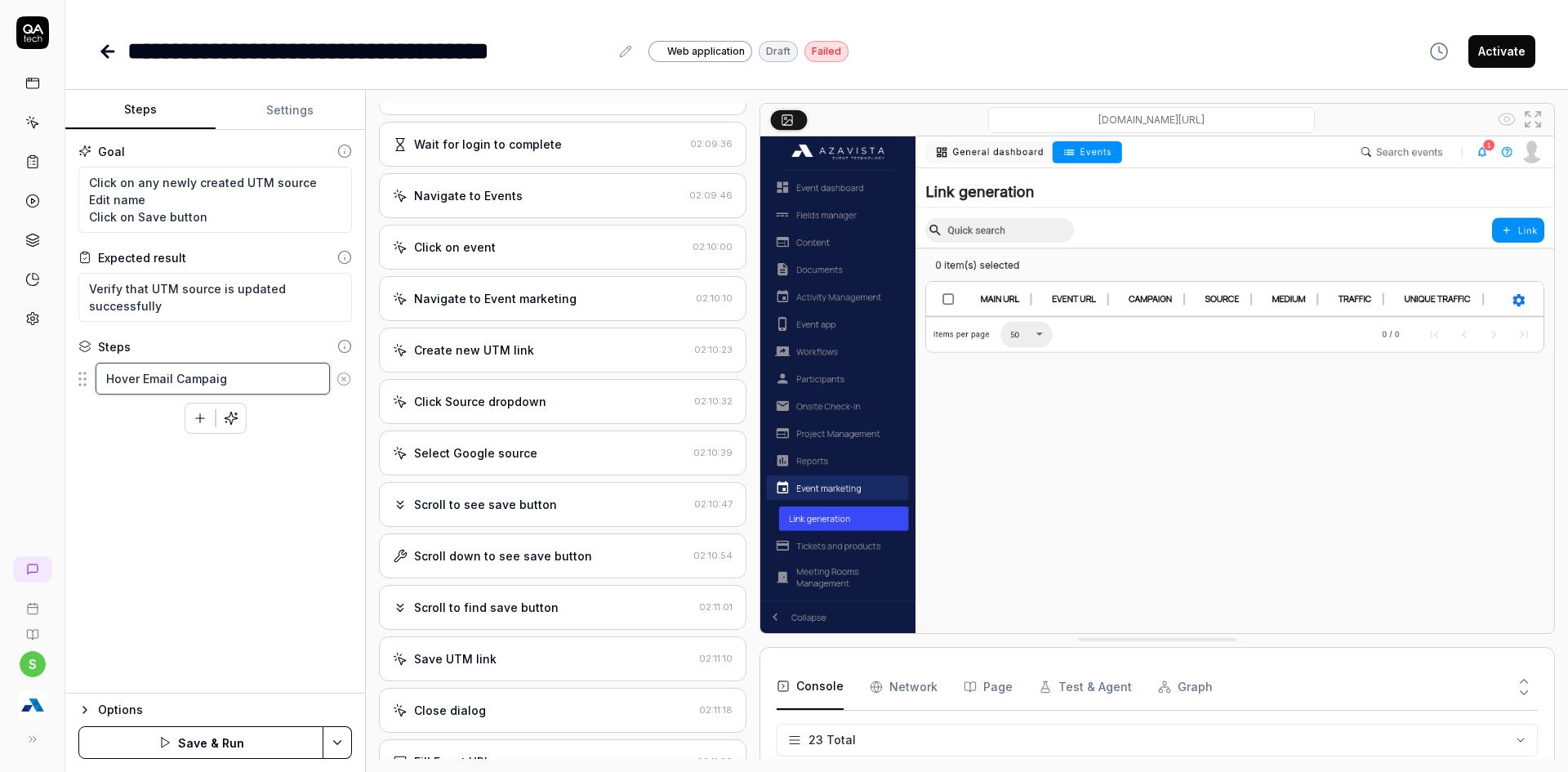
type textarea "*"
type textarea "Hover Email Campaign"
type textarea "*"
type textarea "Hover Email Campaigns"
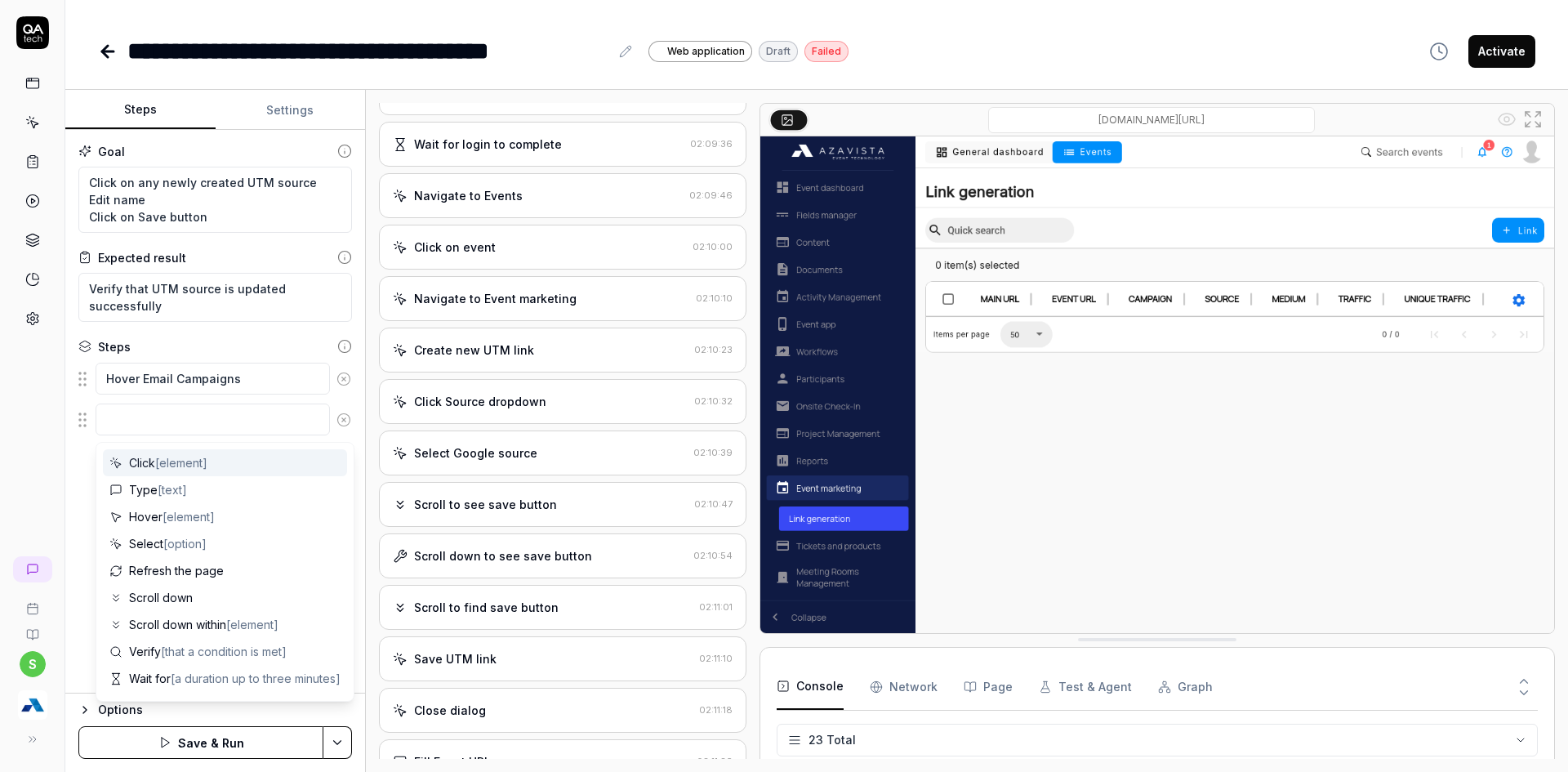
type textarea "*"
type textarea "C"
type textarea "*"
type textarea "Cl"
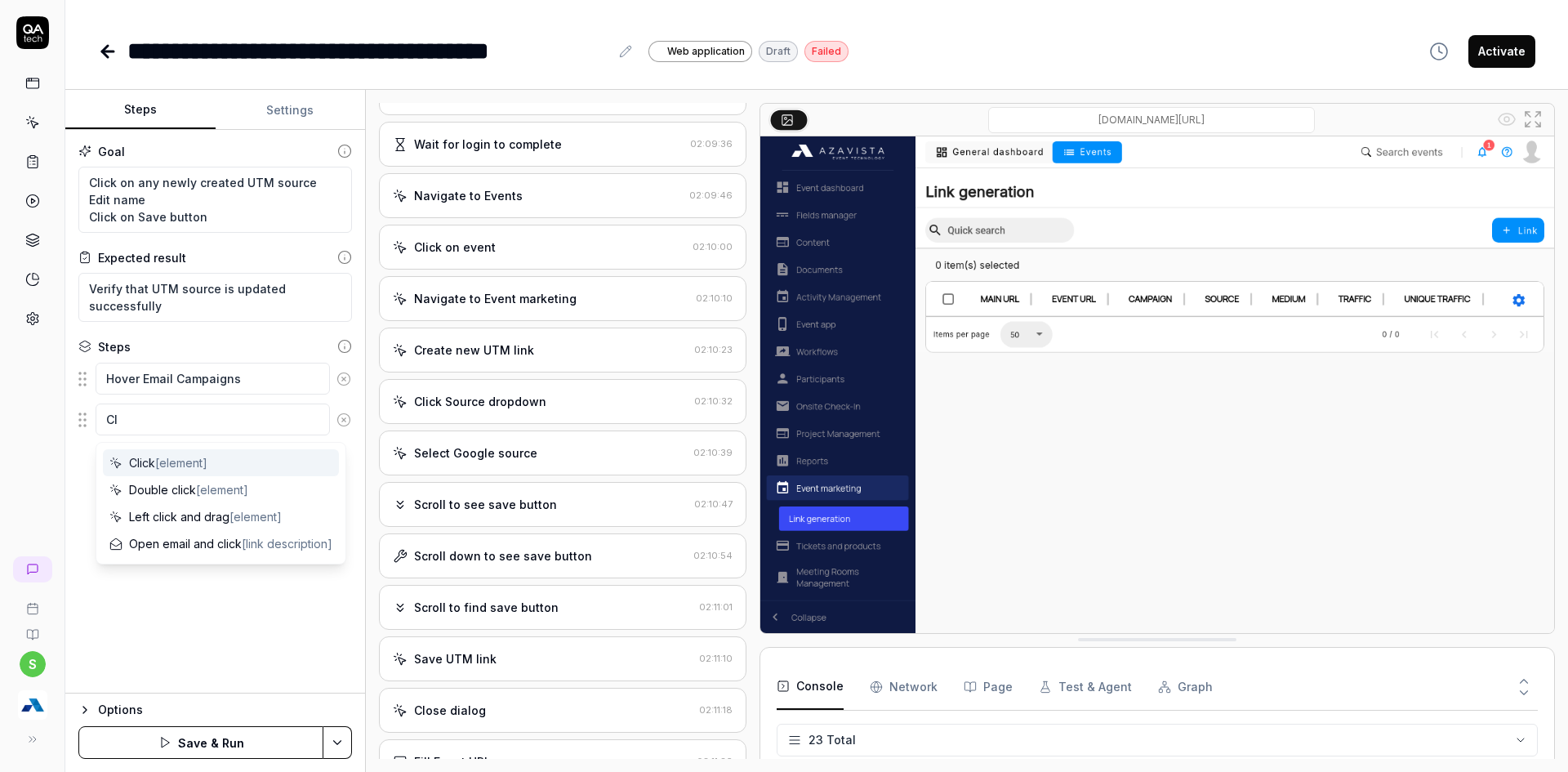
type textarea "*"
type textarea "Clc"
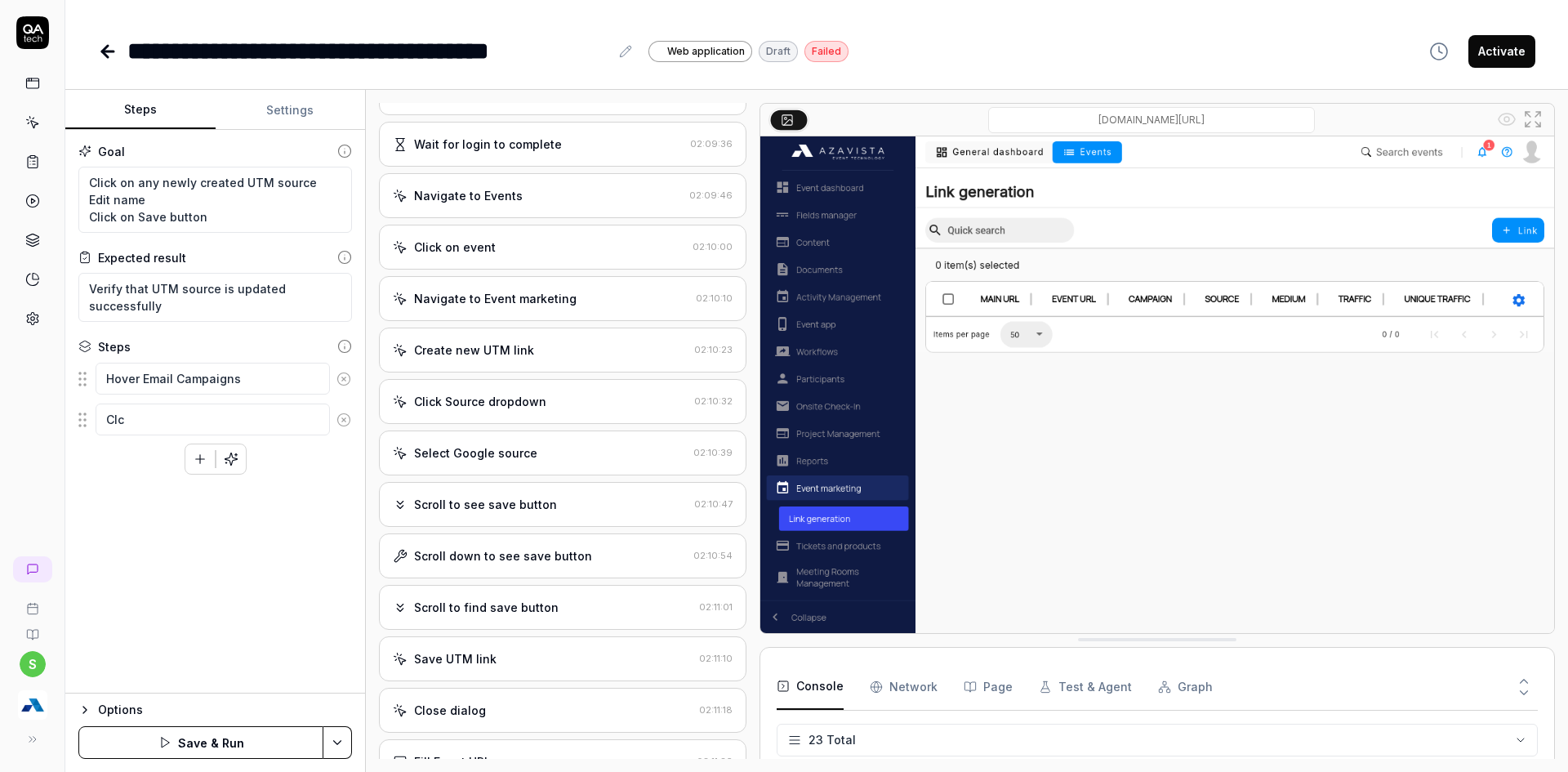
type textarea "*"
type textarea "Clci"
type textarea "*"
type textarea "Clcik"
type textarea "*"
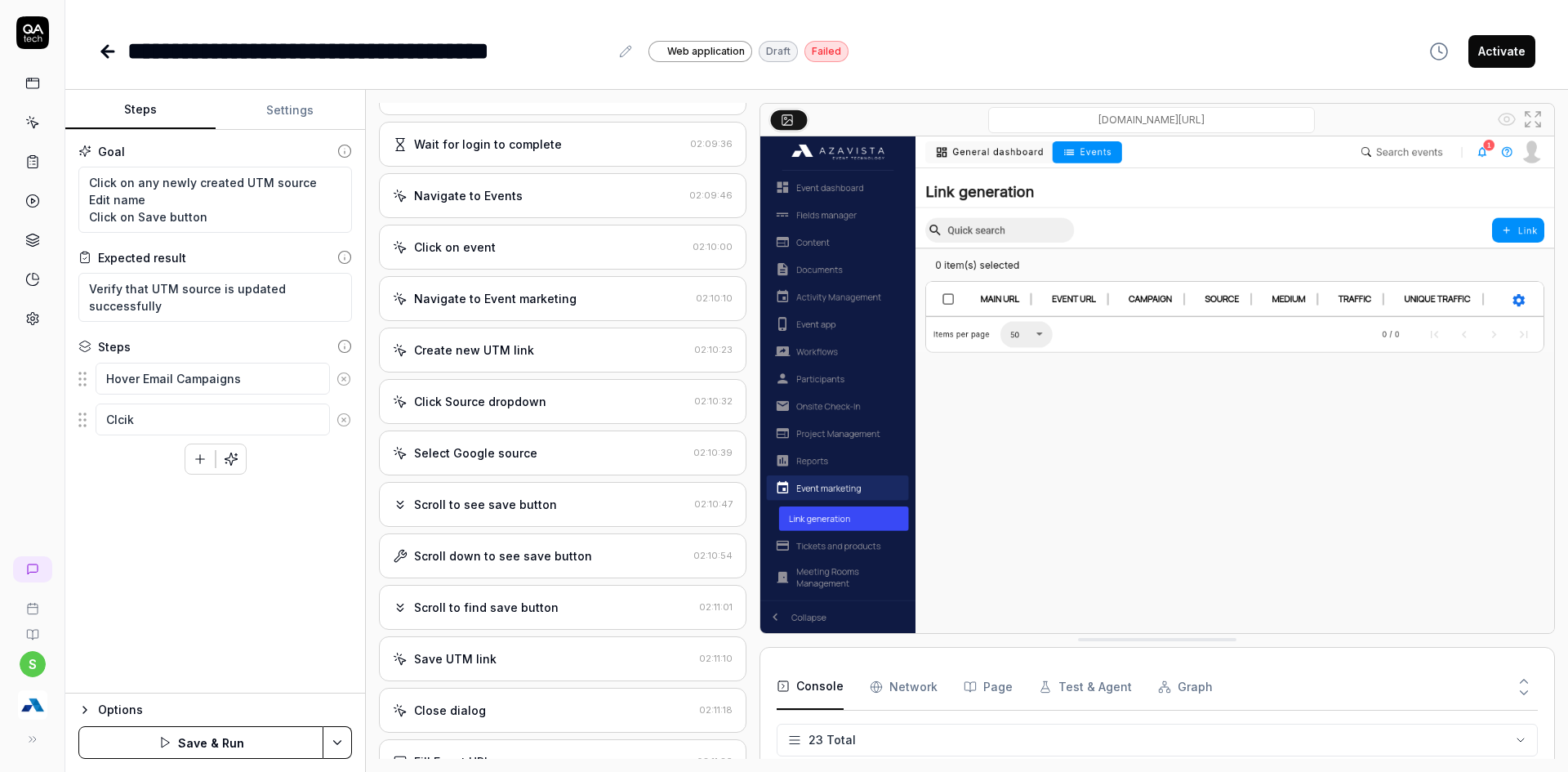
type textarea "Clci"
type textarea "*"
type textarea "Clc"
type textarea "*"
type textarea "Cl"
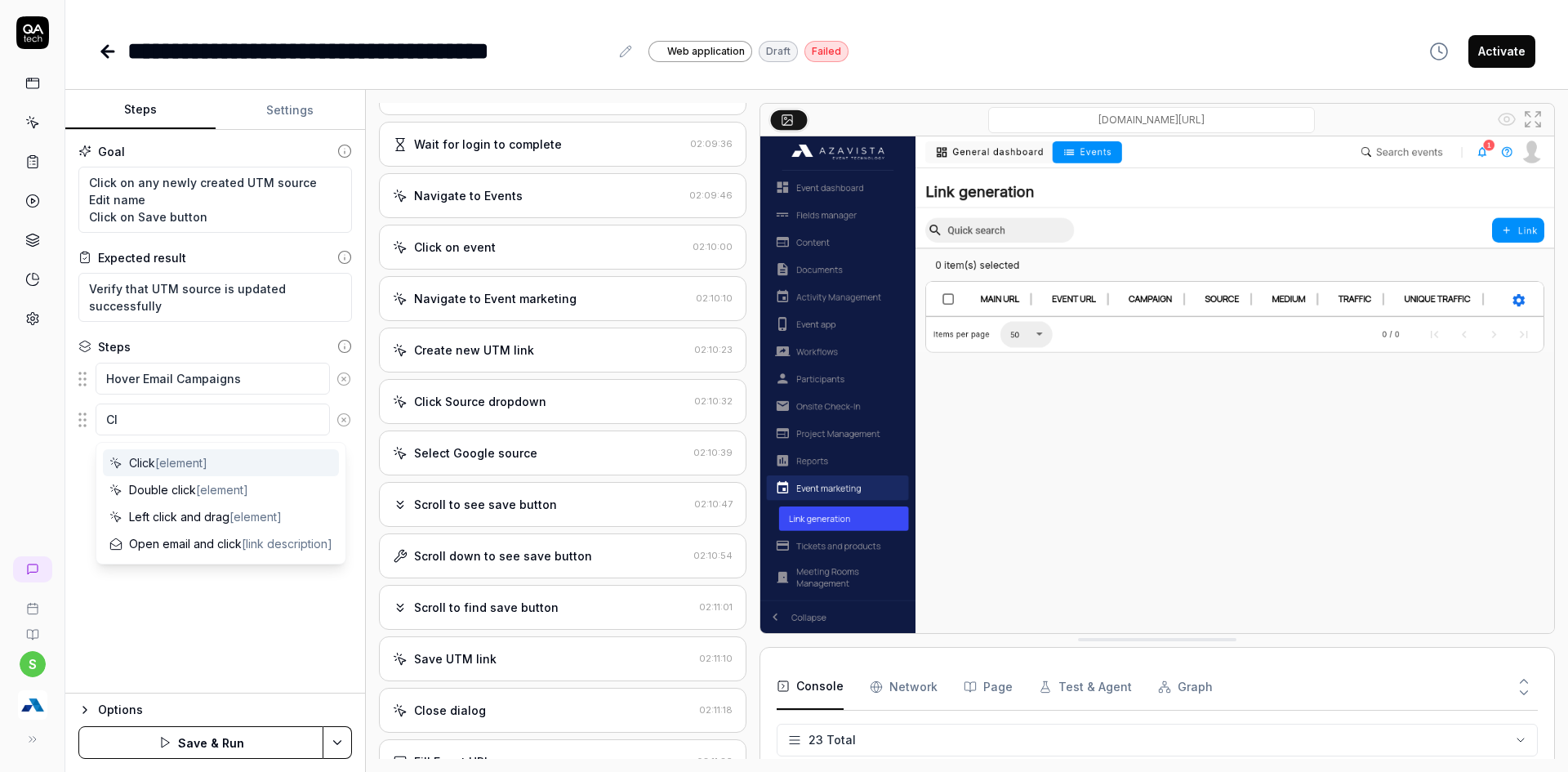
type textarea "*"
type textarea "Cli"
type textarea "*"
type textarea "Clic"
type textarea "*"
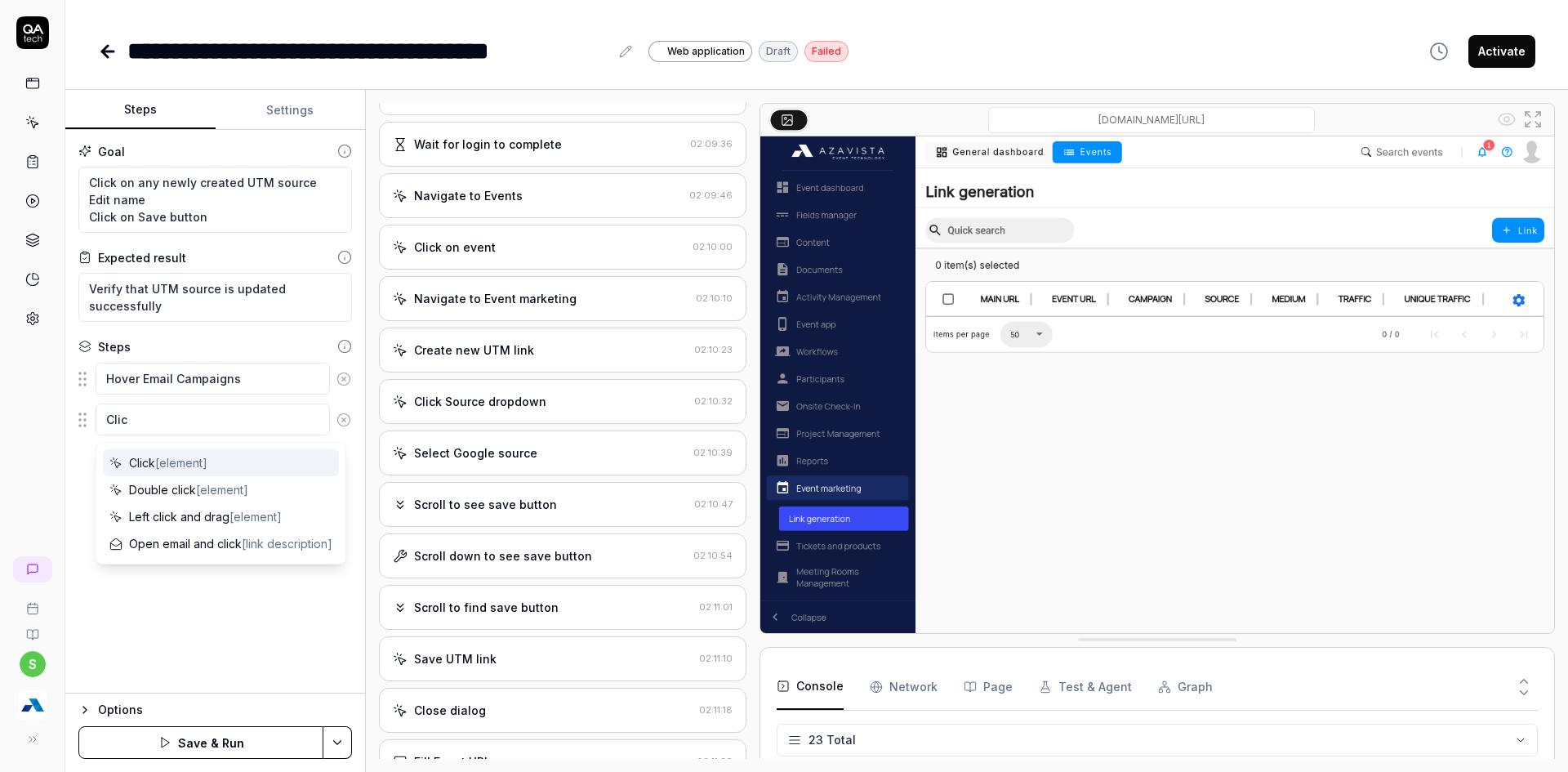
type textarea "Click"
type textarea "*"
type textarea "Click"
type textarea "*"
type textarea "Click o"
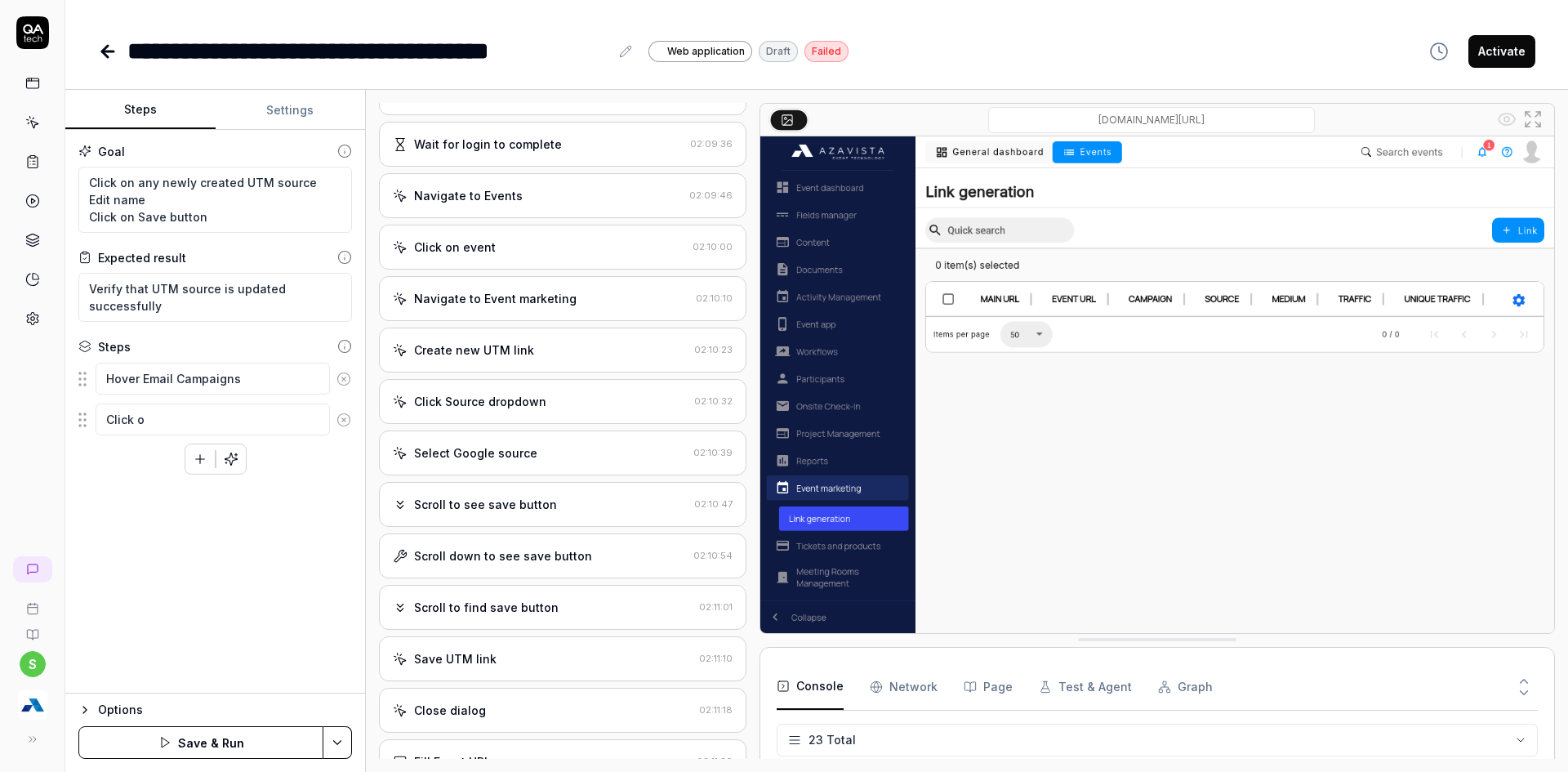
type textarea "*"
type textarea "Click on"
type textarea "*"
type textarea "Click on"
type textarea "*"
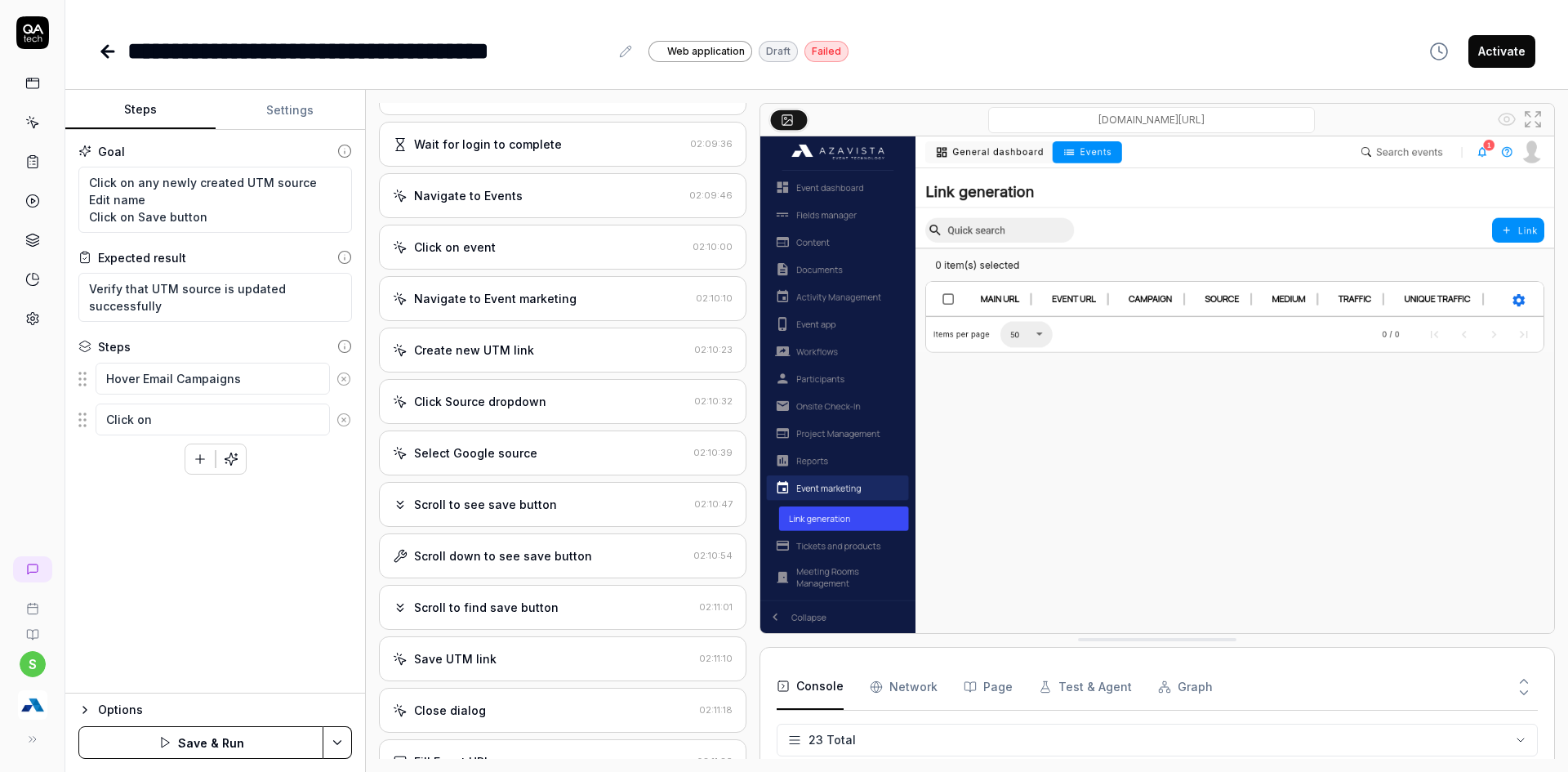
type textarea "Click on U"
type textarea "*"
type textarea "Click on UT"
type textarea "*"
type textarea "Click on UTM"
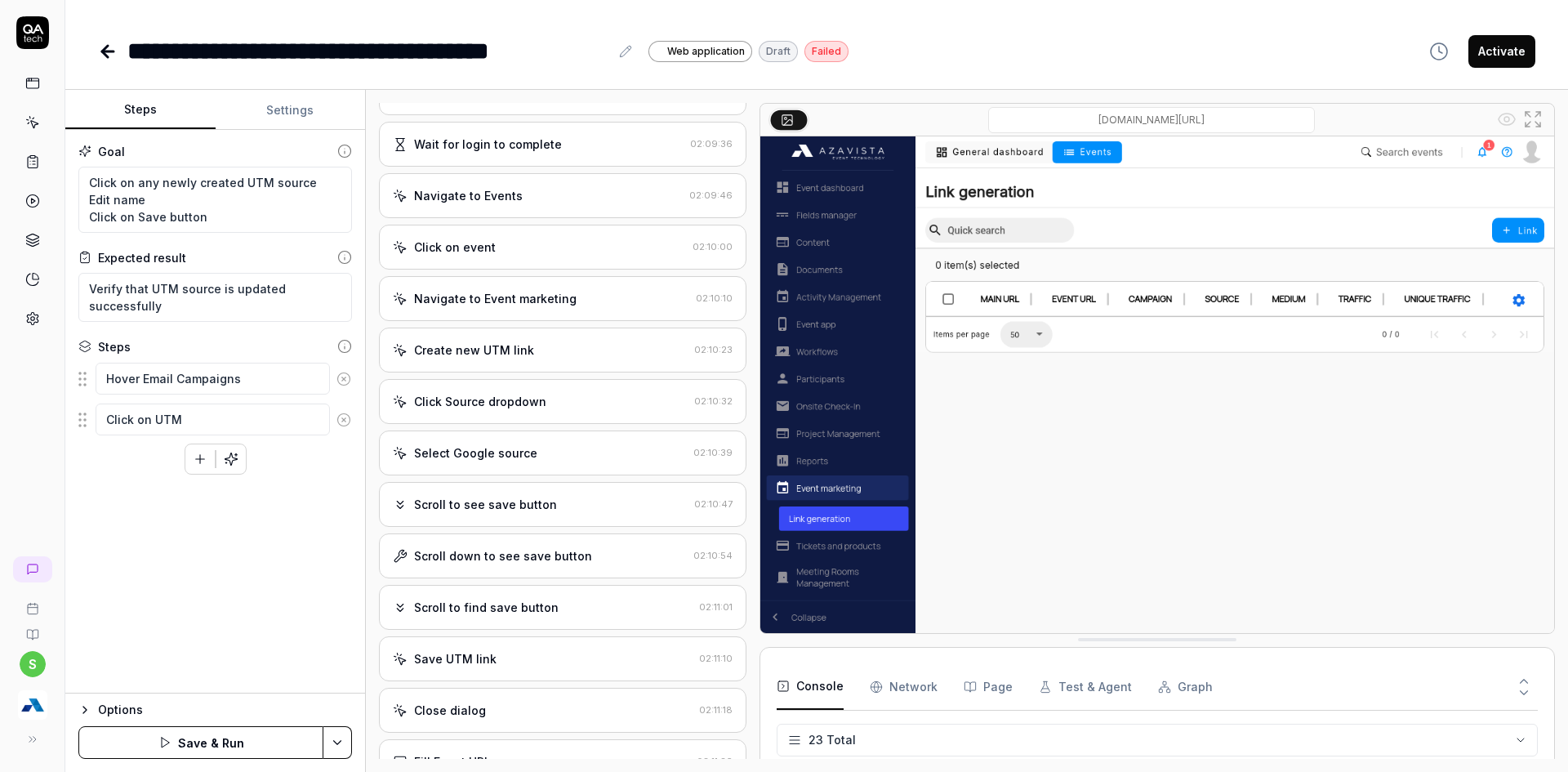
type textarea "*"
type textarea "Click on UTM"
type textarea "*"
type textarea "Click on UTM S"
type textarea "*"
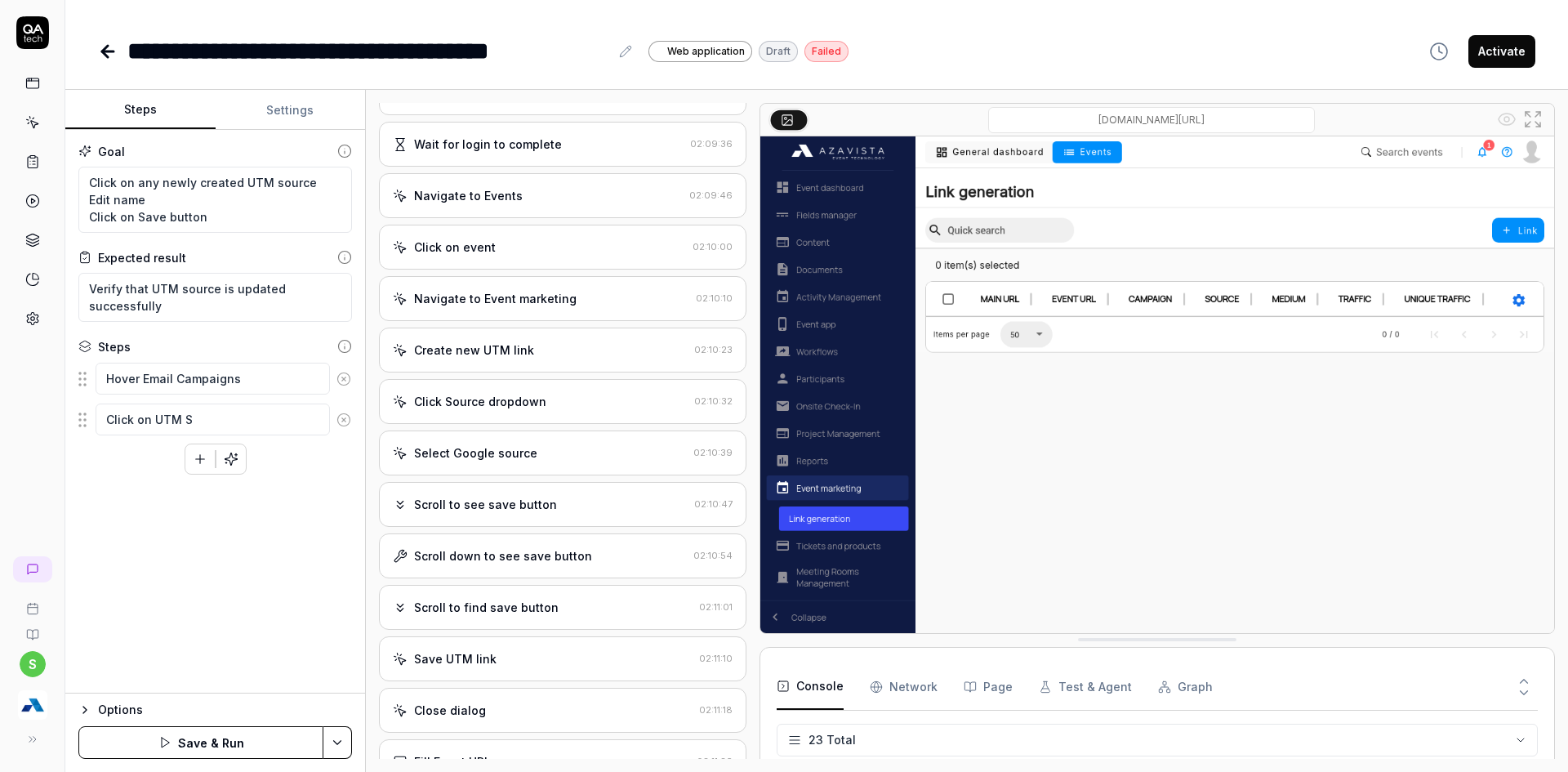
type textarea "Click on UTM So"
type textarea "*"
type textarea "Click on UTM Sou"
type textarea "*"
type textarea "Click on UTM Sour"
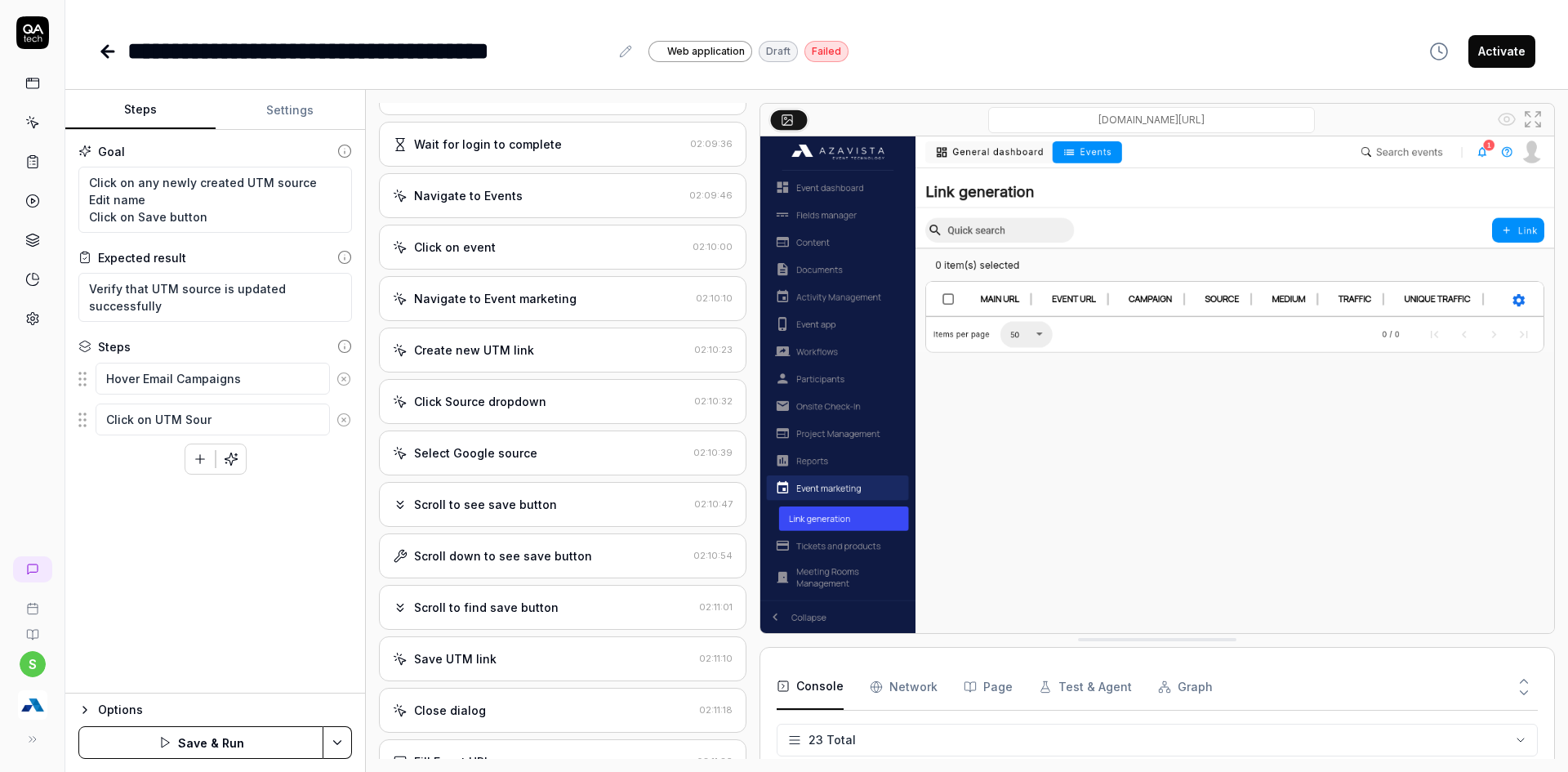
type textarea "*"
type textarea "Click on UTM Sourc"
type textarea "*"
type textarea "Click on UTM Source"
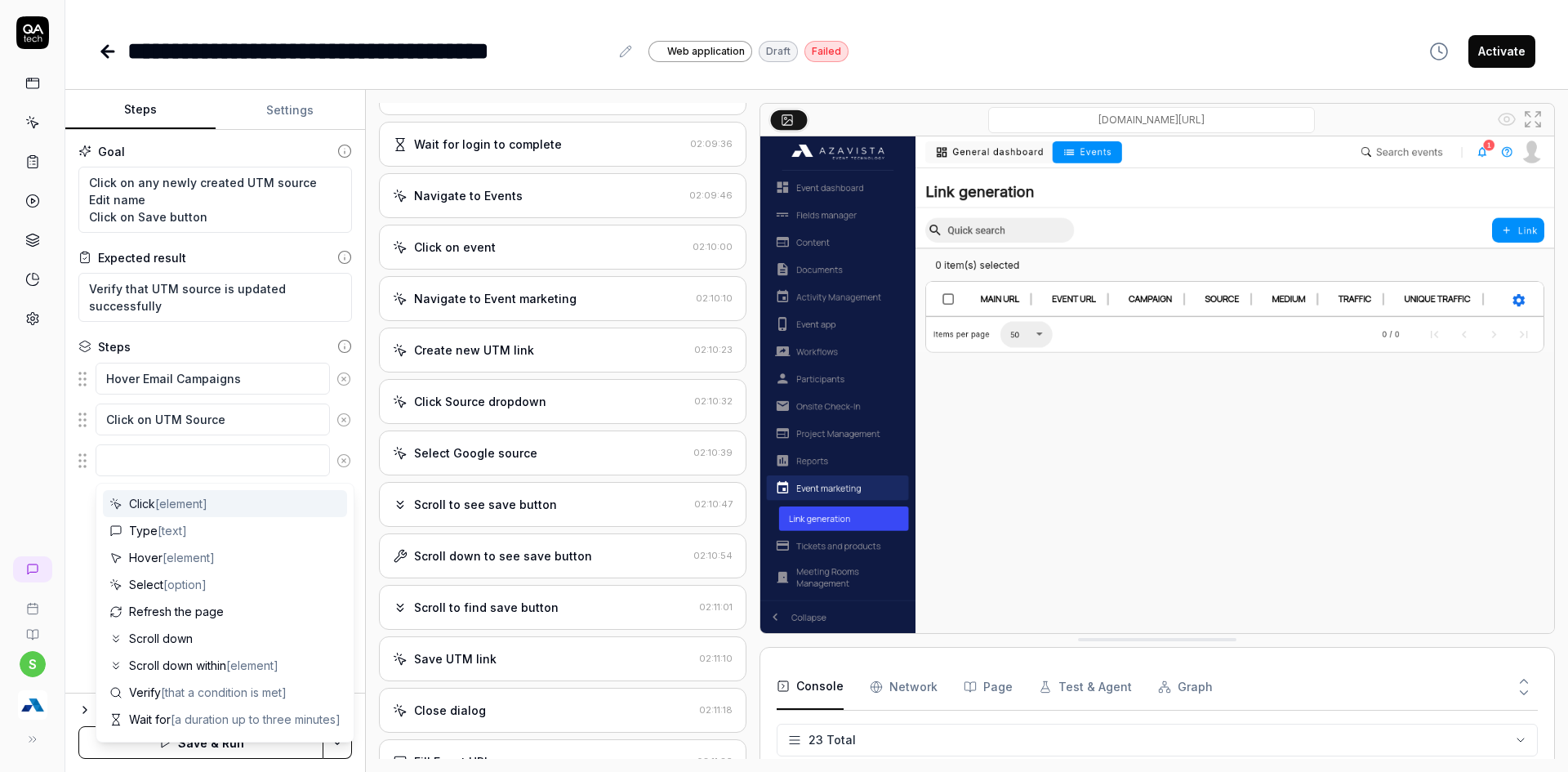
type textarea "*"
type textarea "C"
type textarea "*"
type textarea "Cl"
type textarea "*"
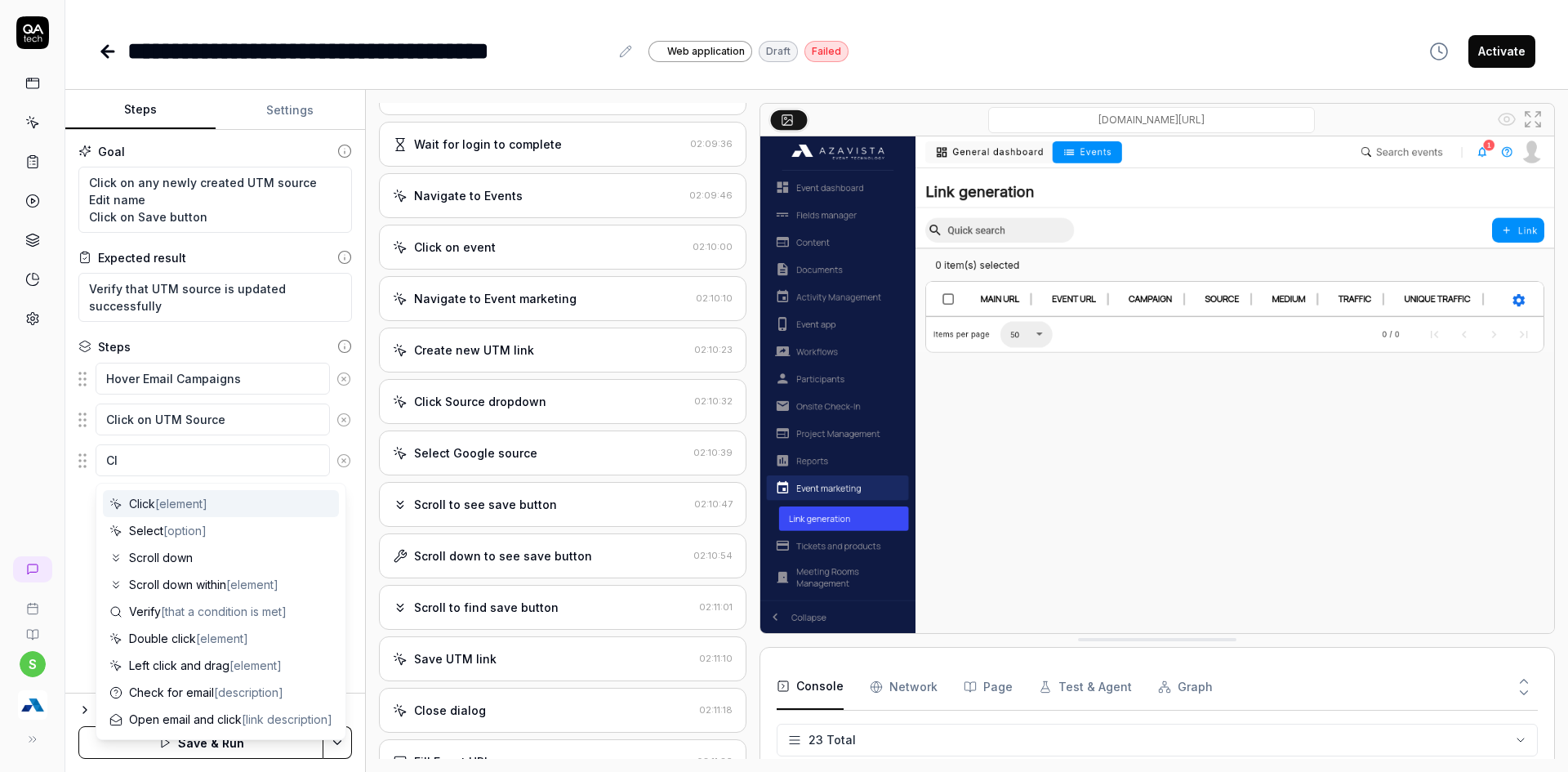
type textarea "Cli"
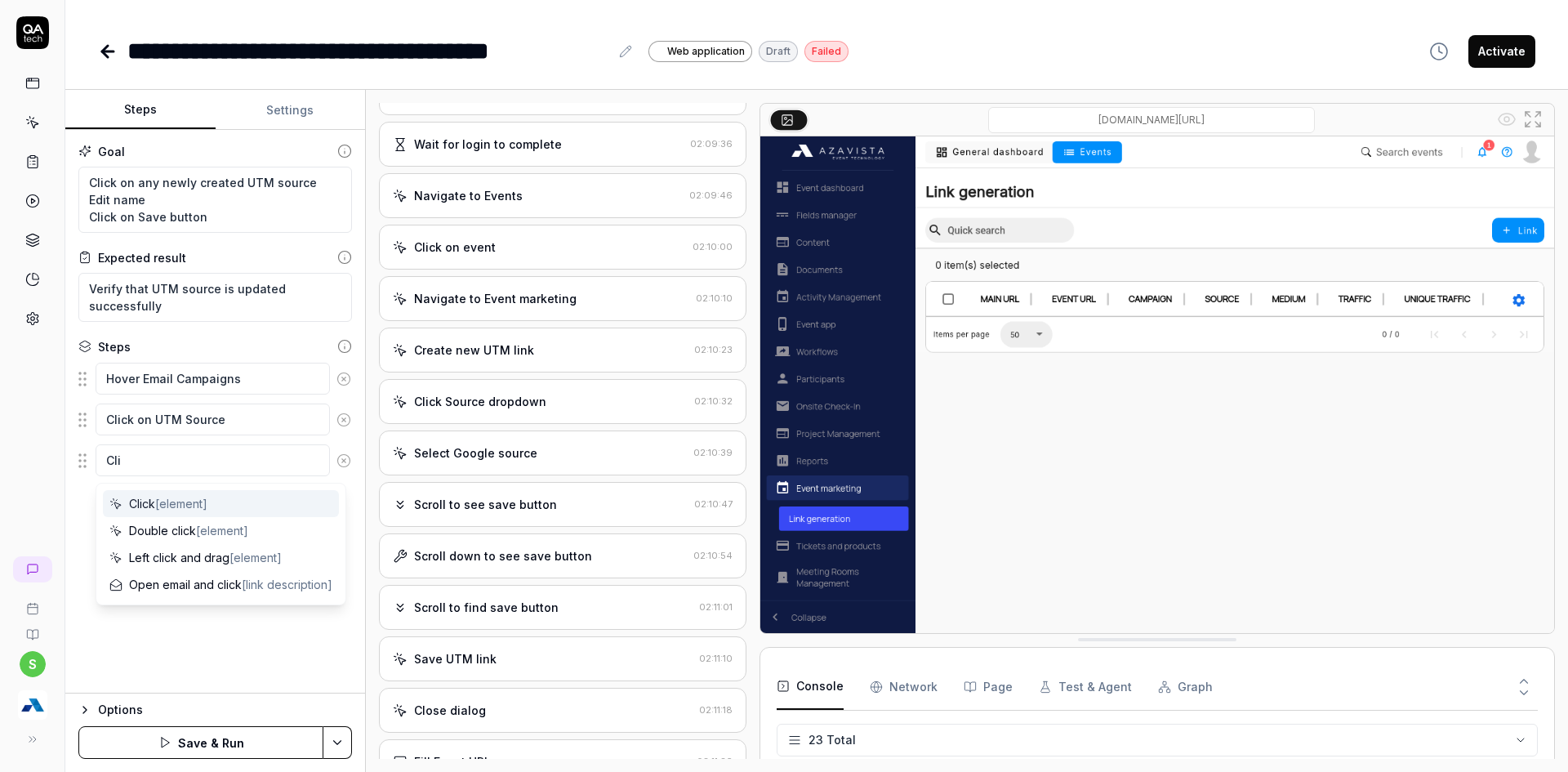
type textarea "*"
type textarea "Clic"
type textarea "*"
type textarea "Clic"
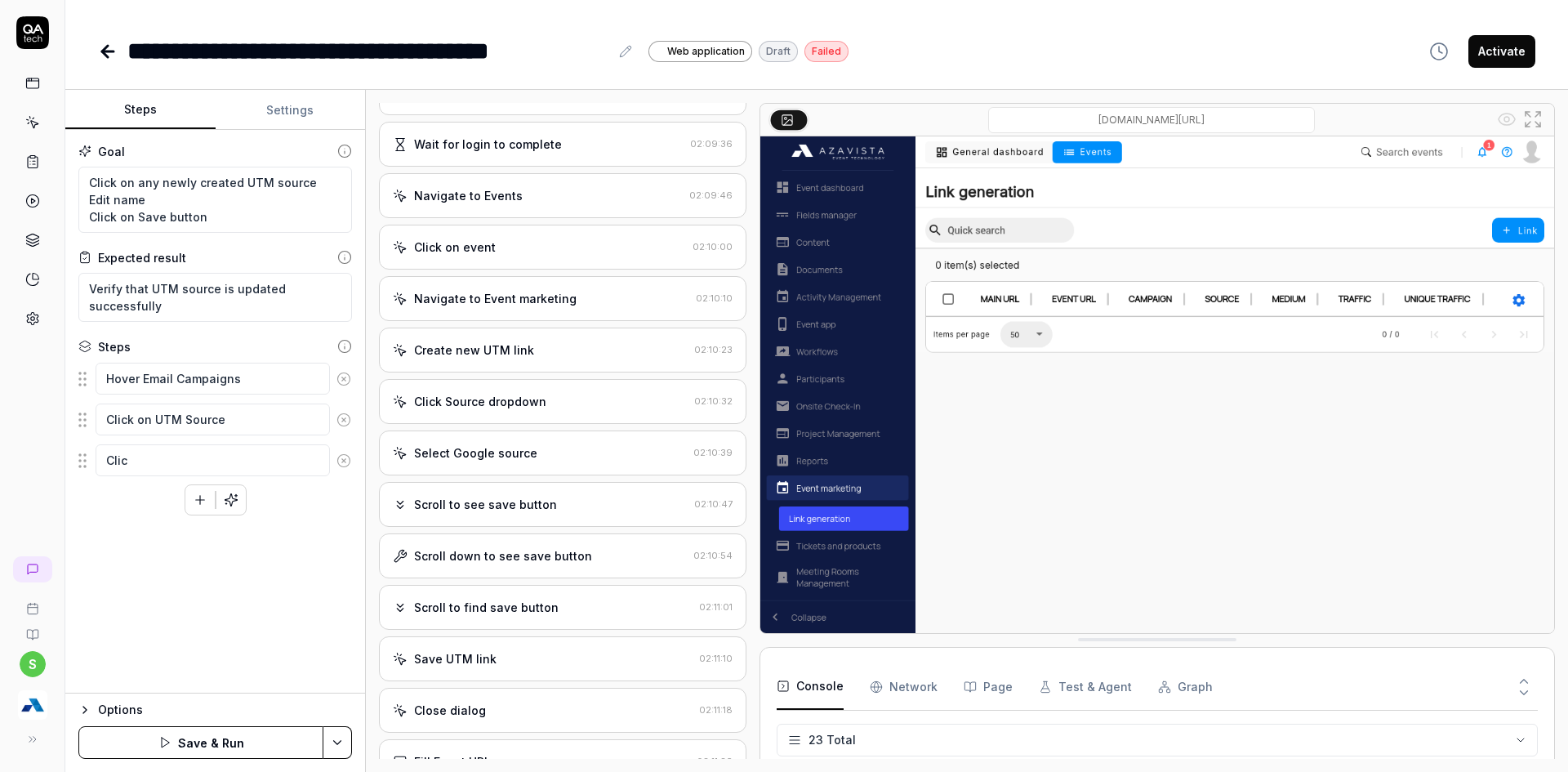
type textarea "*"
type textarea "Clic"
type textarea "*"
type textarea "Click"
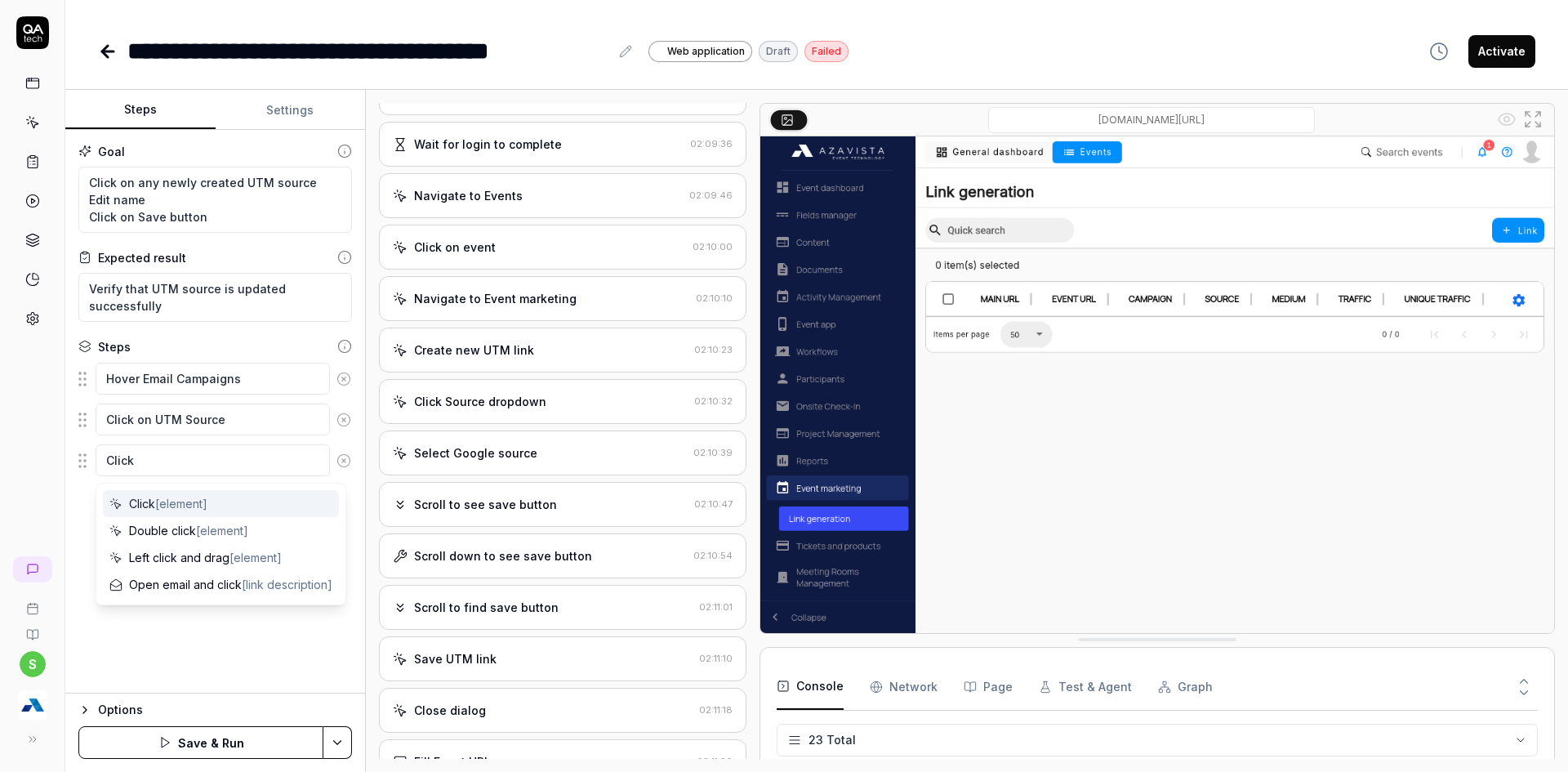
type textarea "*"
type textarea "Click"
type textarea "*"
type textarea "Click o"
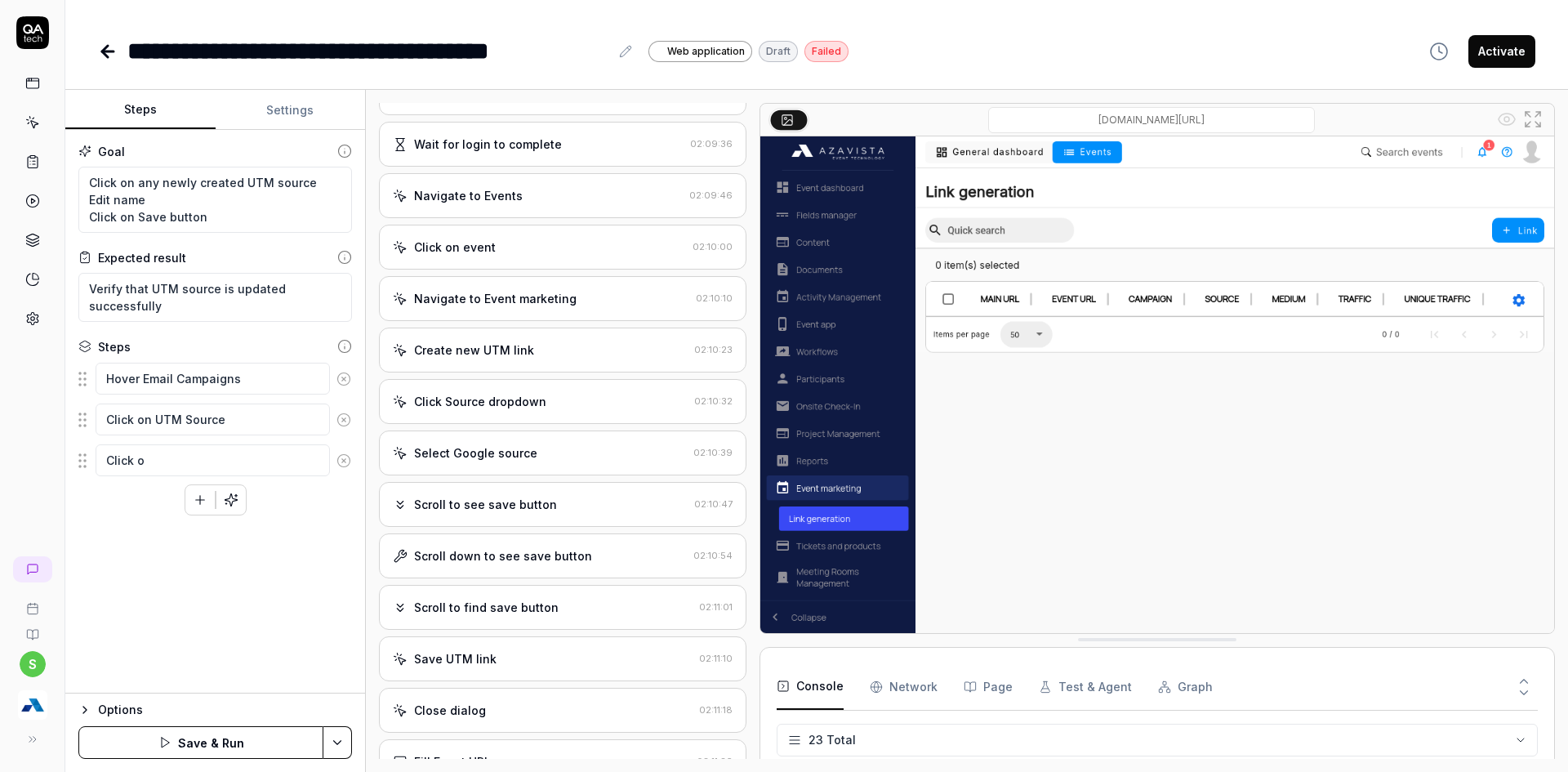
type textarea "*"
type textarea "Click on"
type textarea "*"
type textarea "Click on"
type textarea "*"
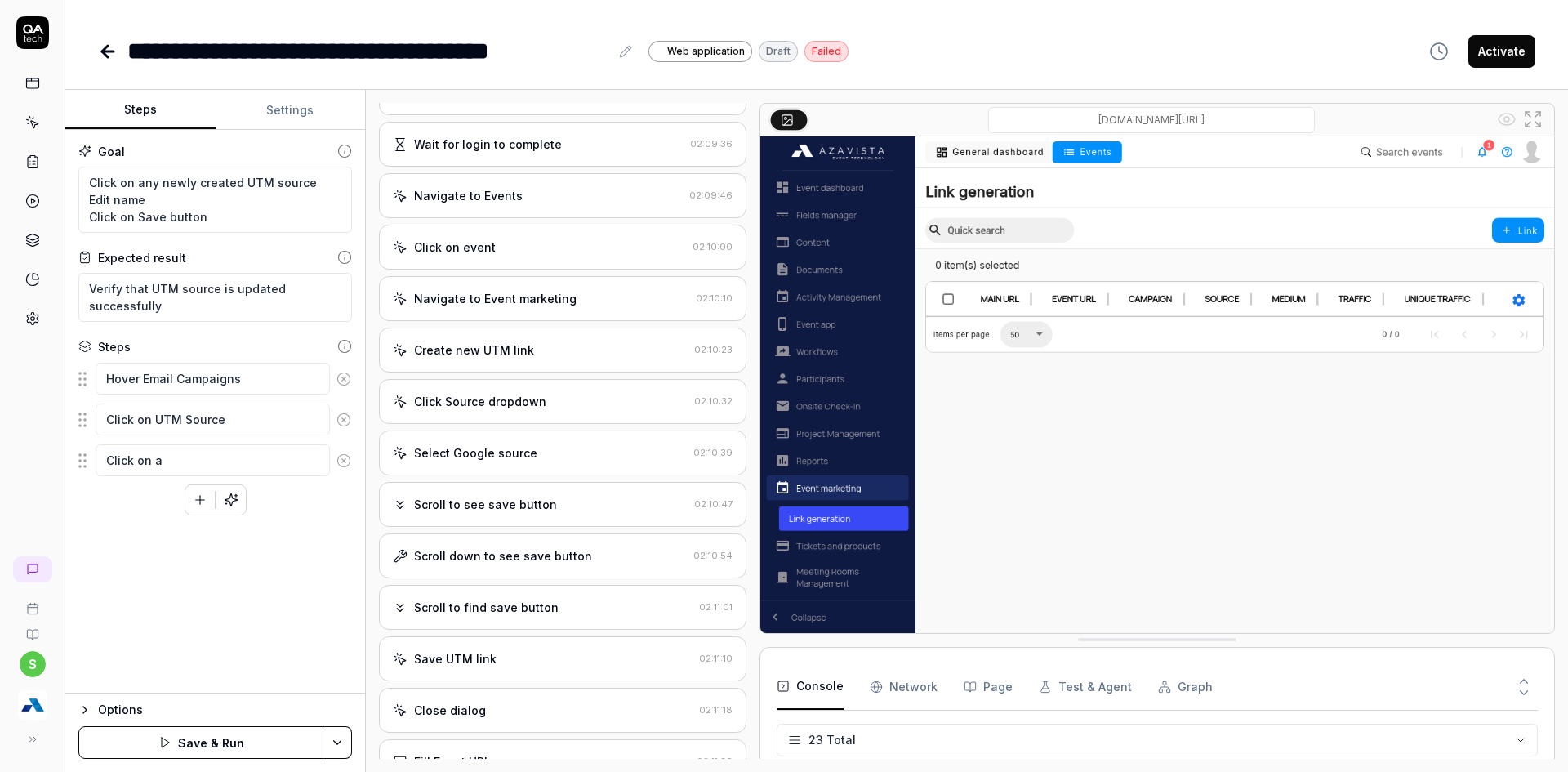
type textarea "Click on an"
type textarea "*"
type textarea "Click on any"
type textarea "*"
type textarea "Click on any"
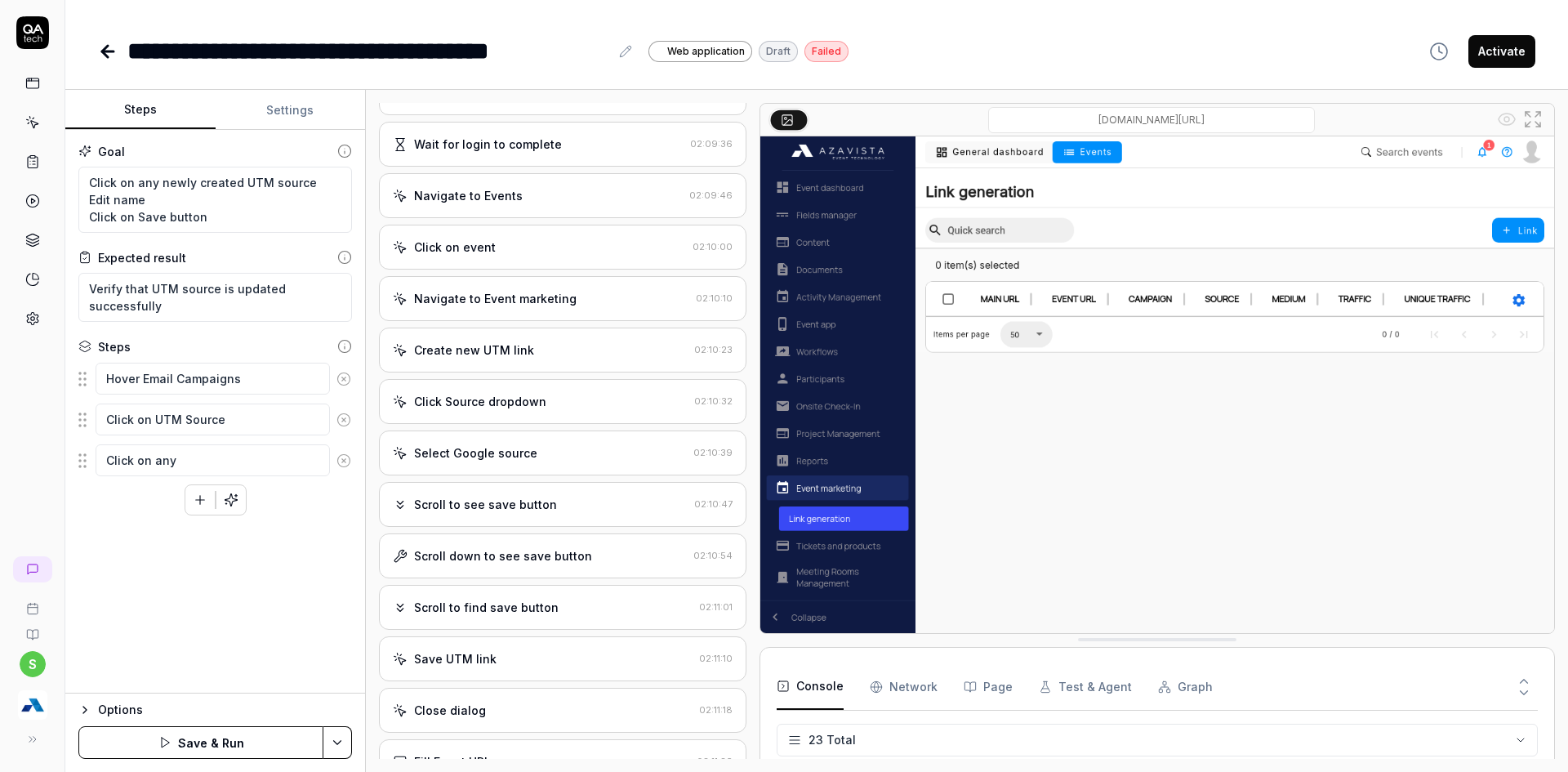
type textarea "*"
type textarea "Click on any n"
type textarea "*"
type textarea "Click on any ne"
type textarea "*"
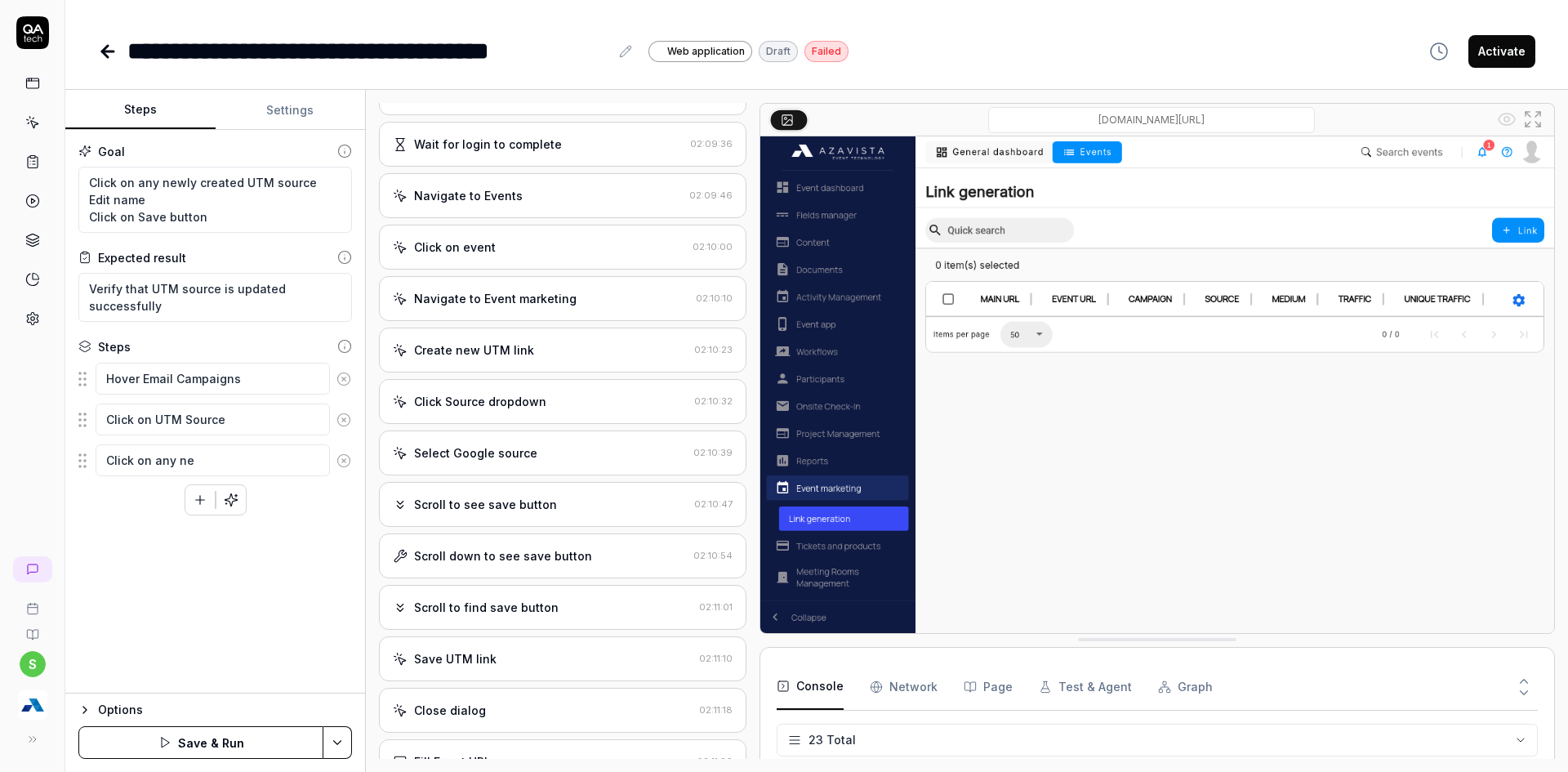
type textarea "Click on any new"
type textarea "*"
type textarea "Click on any new"
type textarea "*"
type textarea "Click on any new"
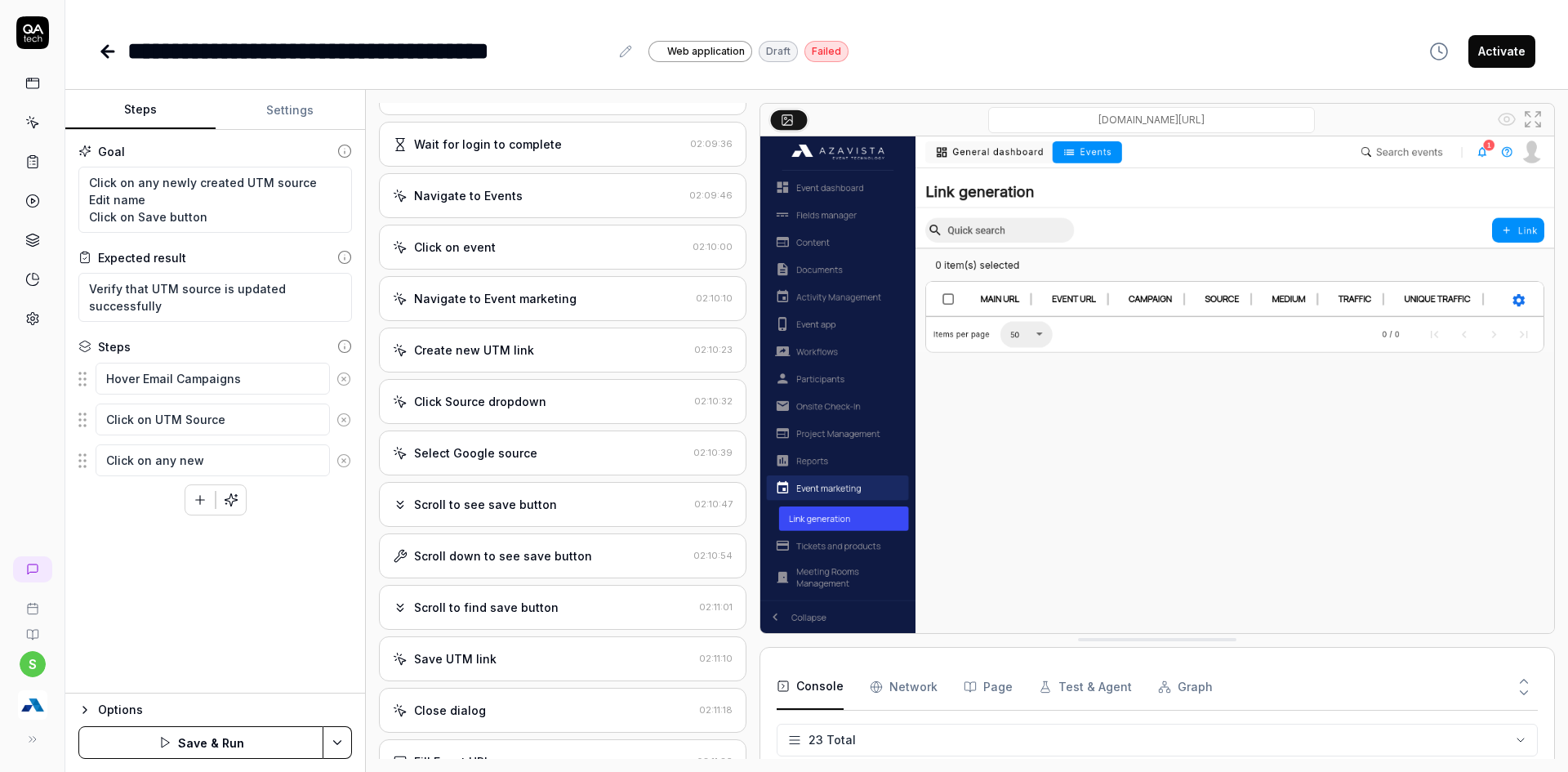
type textarea "*"
type textarea "Click on any newl"
type textarea "*"
type textarea "Click on any newly"
type textarea "*"
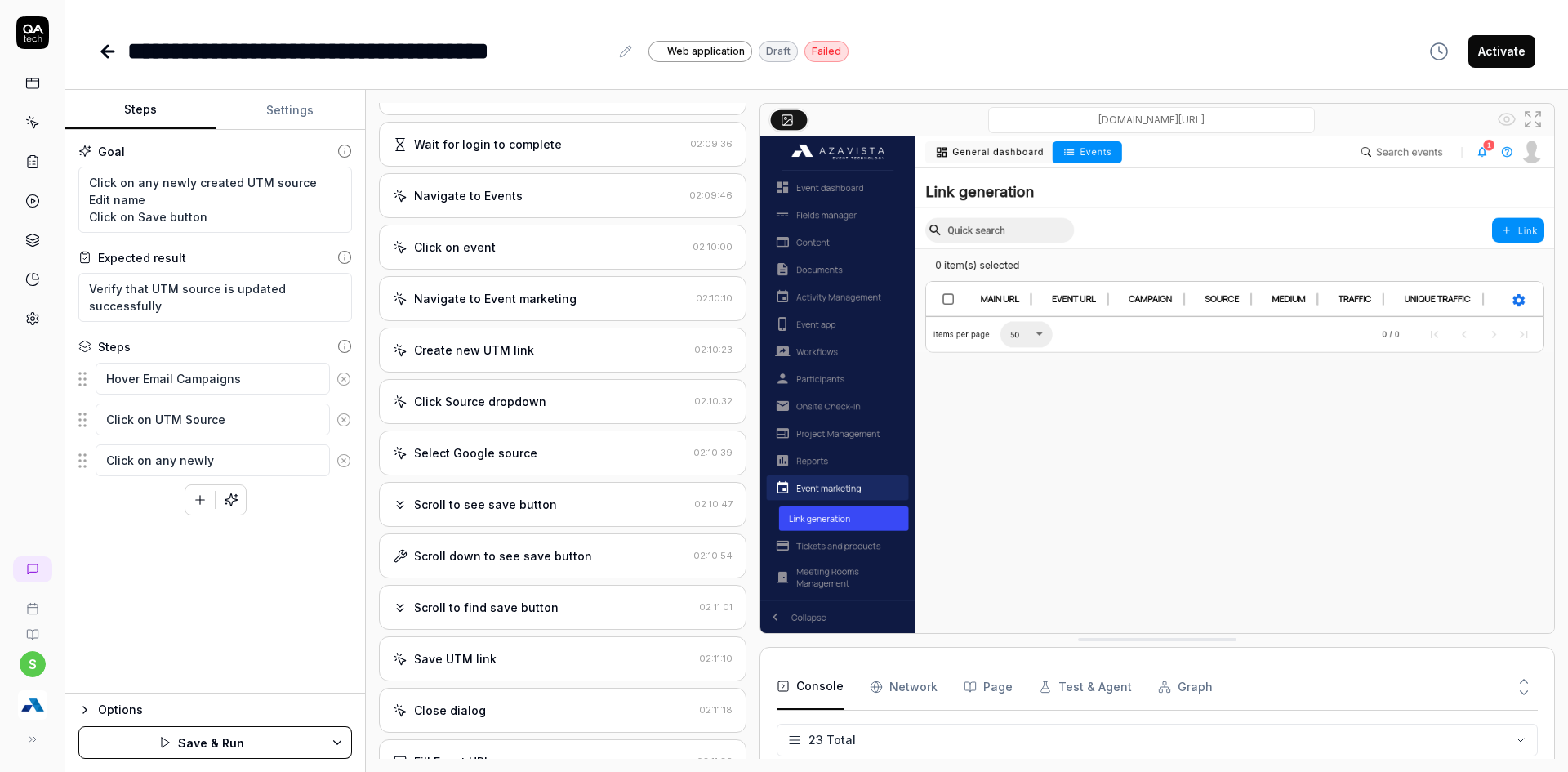
type textarea "Click on any newly"
type textarea "*"
type textarea "Click on any newly c"
type textarea "*"
type textarea "Click on any newly cr"
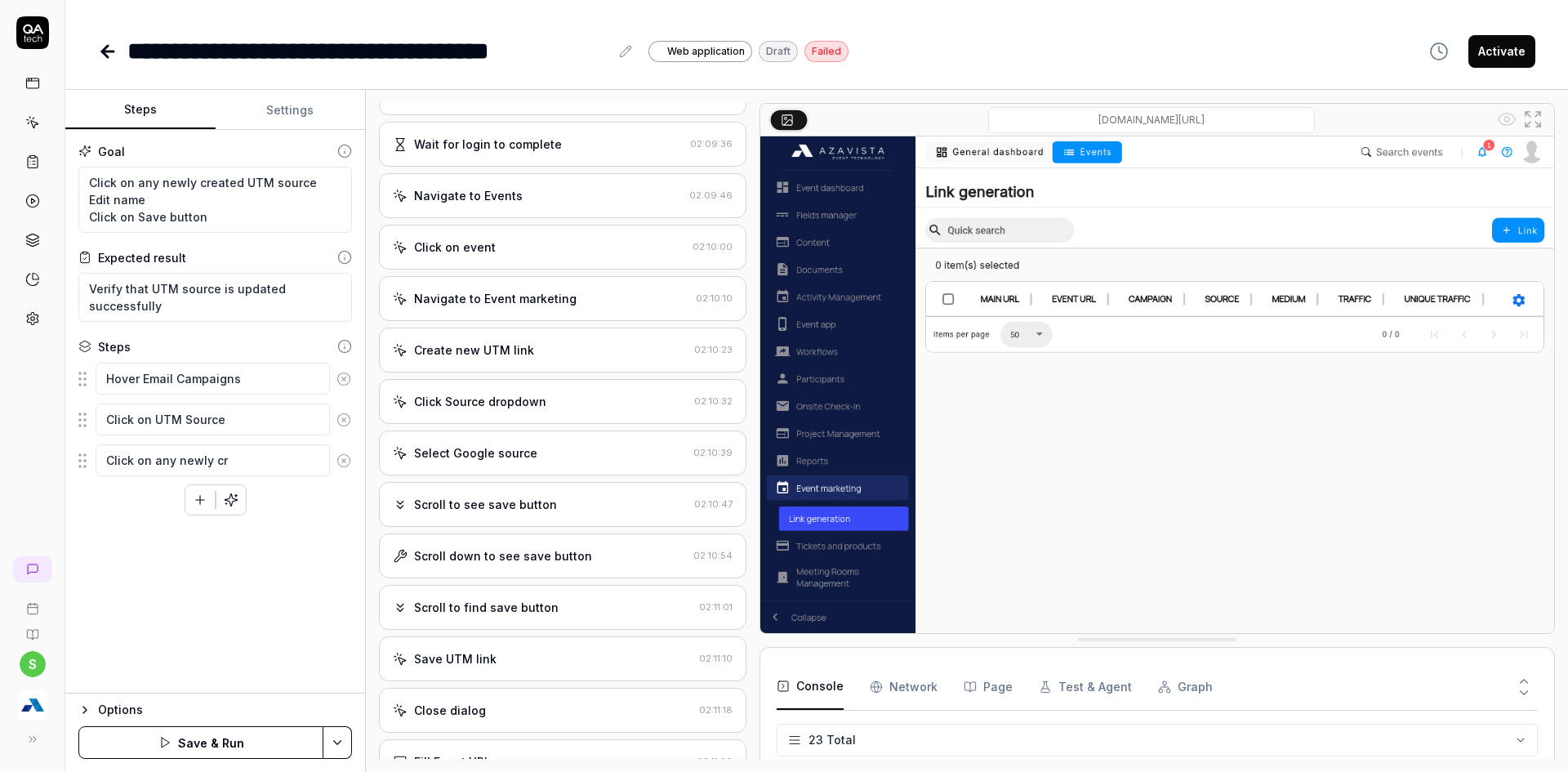
type textarea "*"
type textarea "Click on any newly cre"
type textarea "*"
type textarea "Click on any newly crea"
type textarea "*"
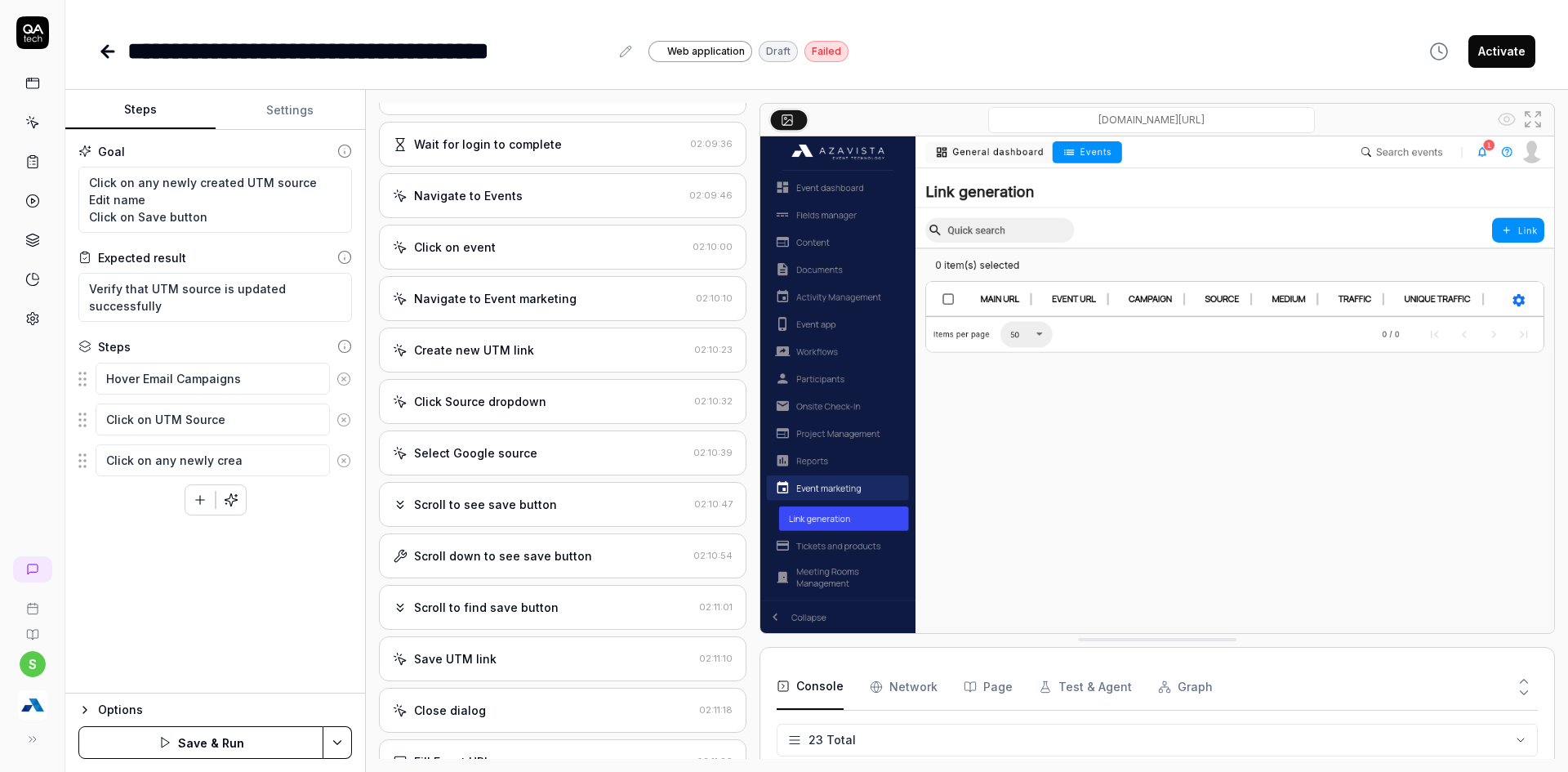
type textarea "Click on any newly creat"
type textarea "*"
type textarea "Click on any newly create"
type textarea "*"
type textarea "Click on any newly created"
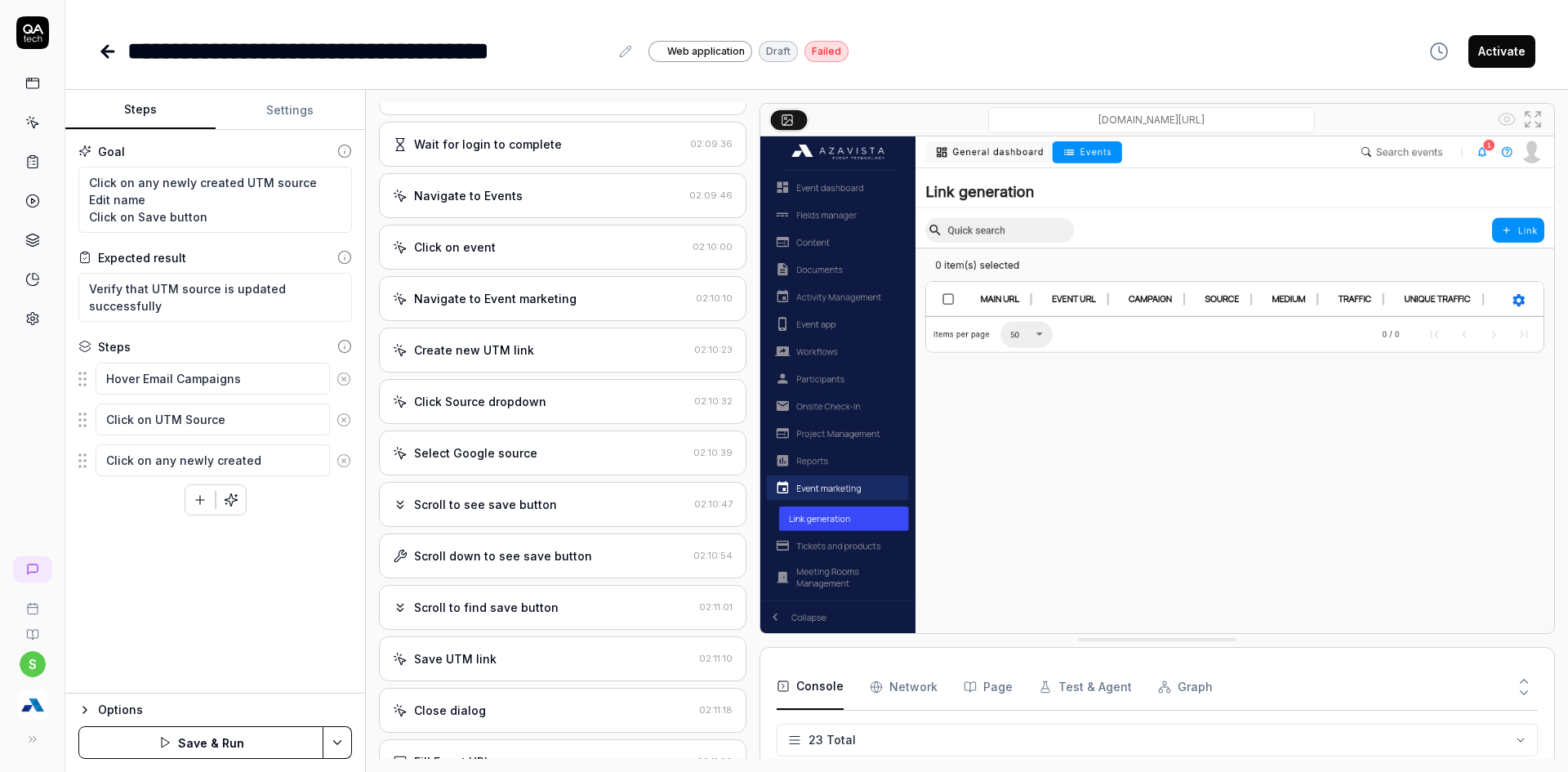
type textarea "*"
type textarea "Click on any newly created"
type textarea "*"
type textarea "Click on any newly created U"
type textarea "*"
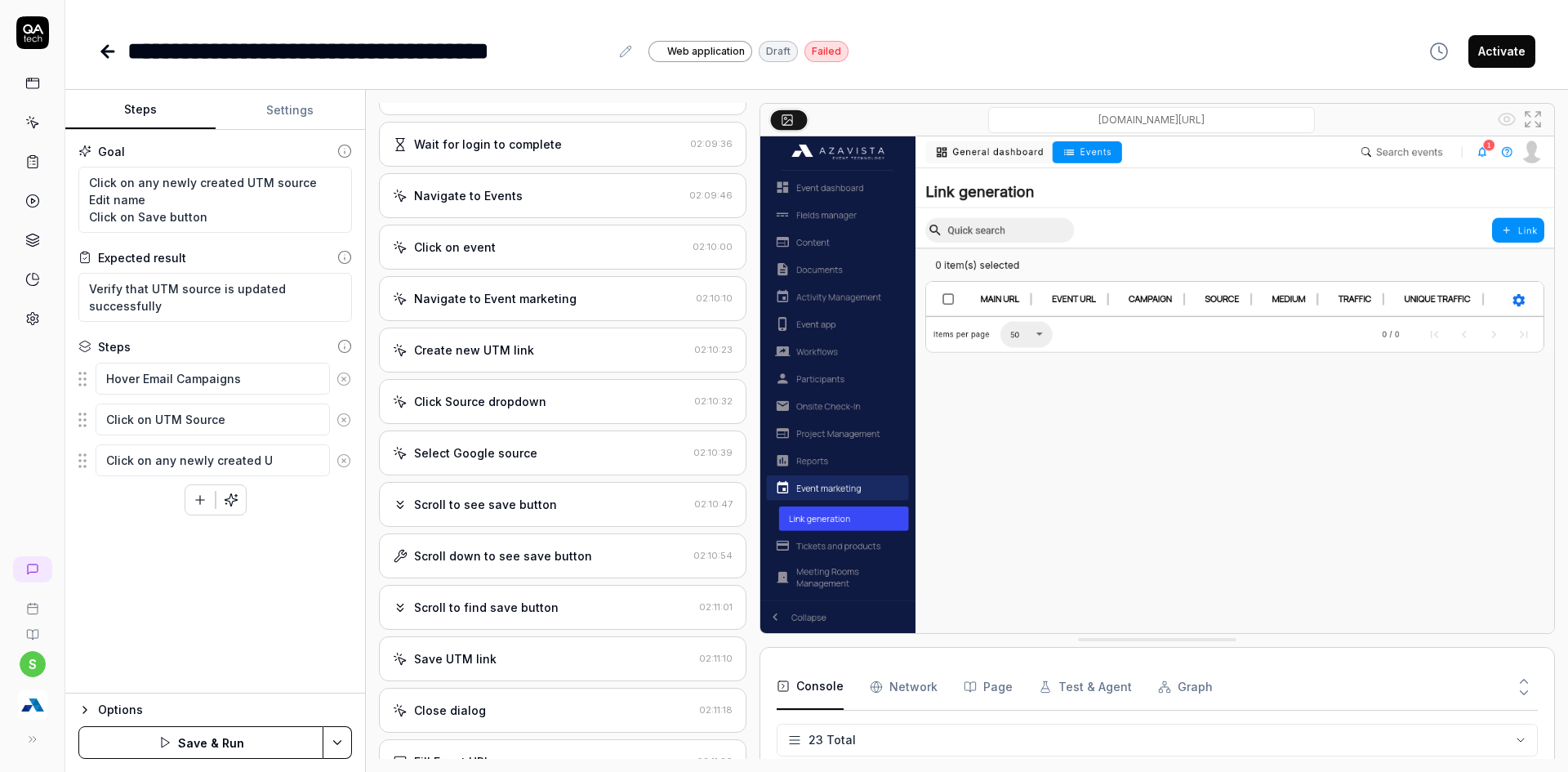
type textarea "Click on any newly created UT"
type textarea "*"
type textarea "Click on any newly created UTM"
type textarea "*"
type textarea "Click on any newly created UTM"
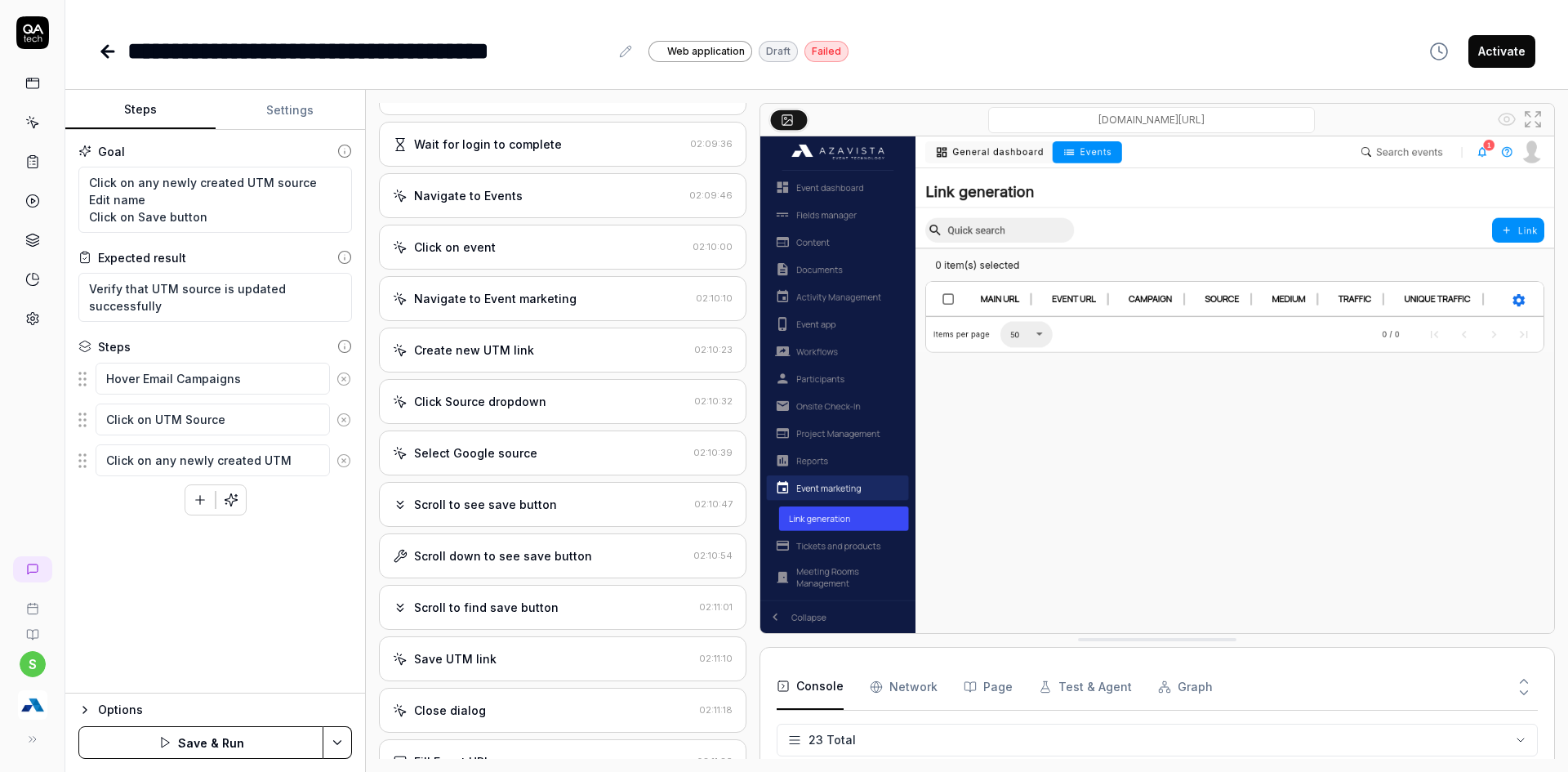
type textarea "*"
type textarea "Click on any newly created UTM S"
type textarea "*"
type textarea "Click on any newly created UTM So"
type textarea "*"
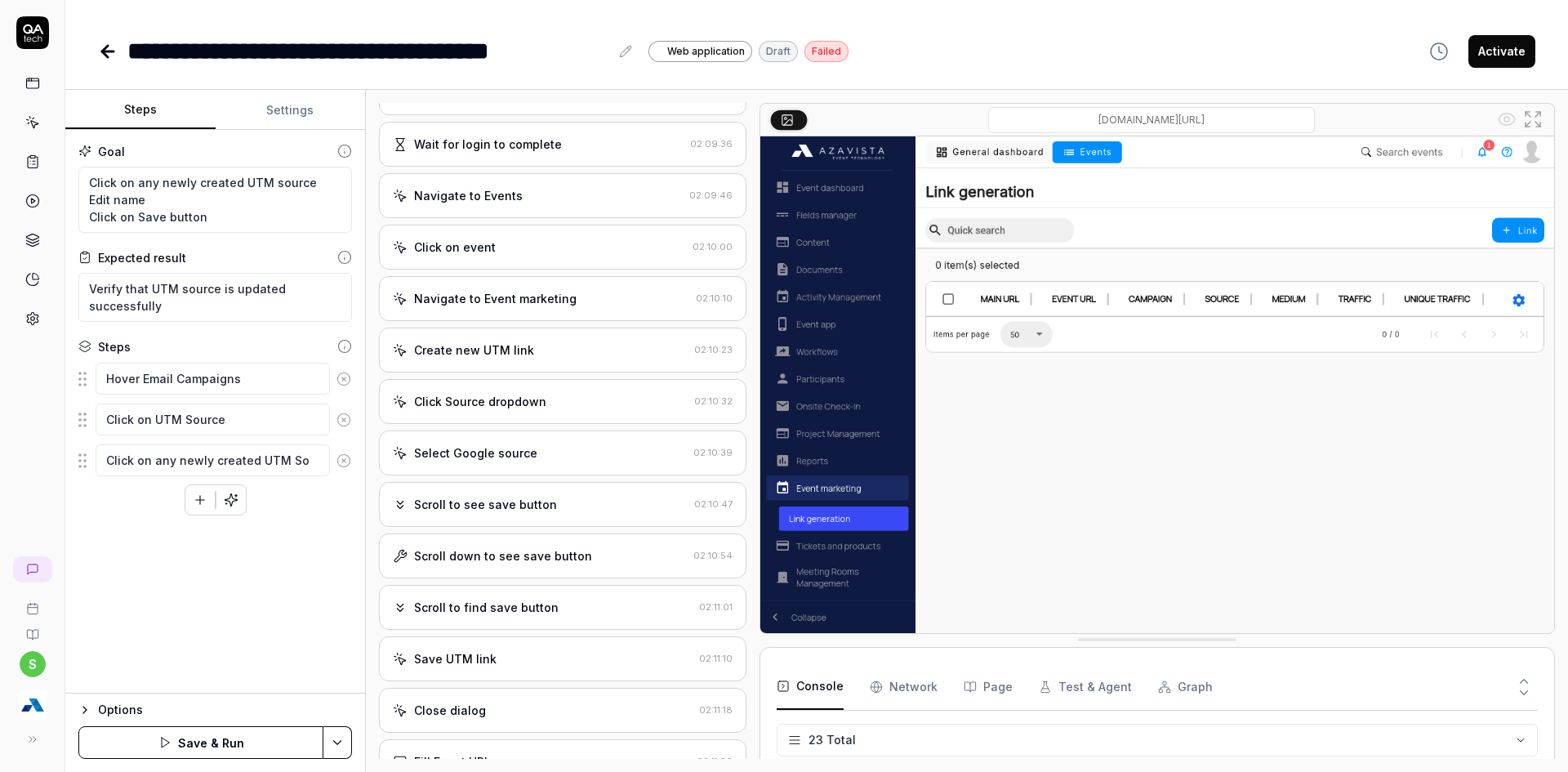
type textarea "Click on any newly created UTM Sou"
type textarea "*"
type textarea "Click on any newly created UTM Sour"
type textarea "*"
type textarea "Click on any newly created UTM Sourc"
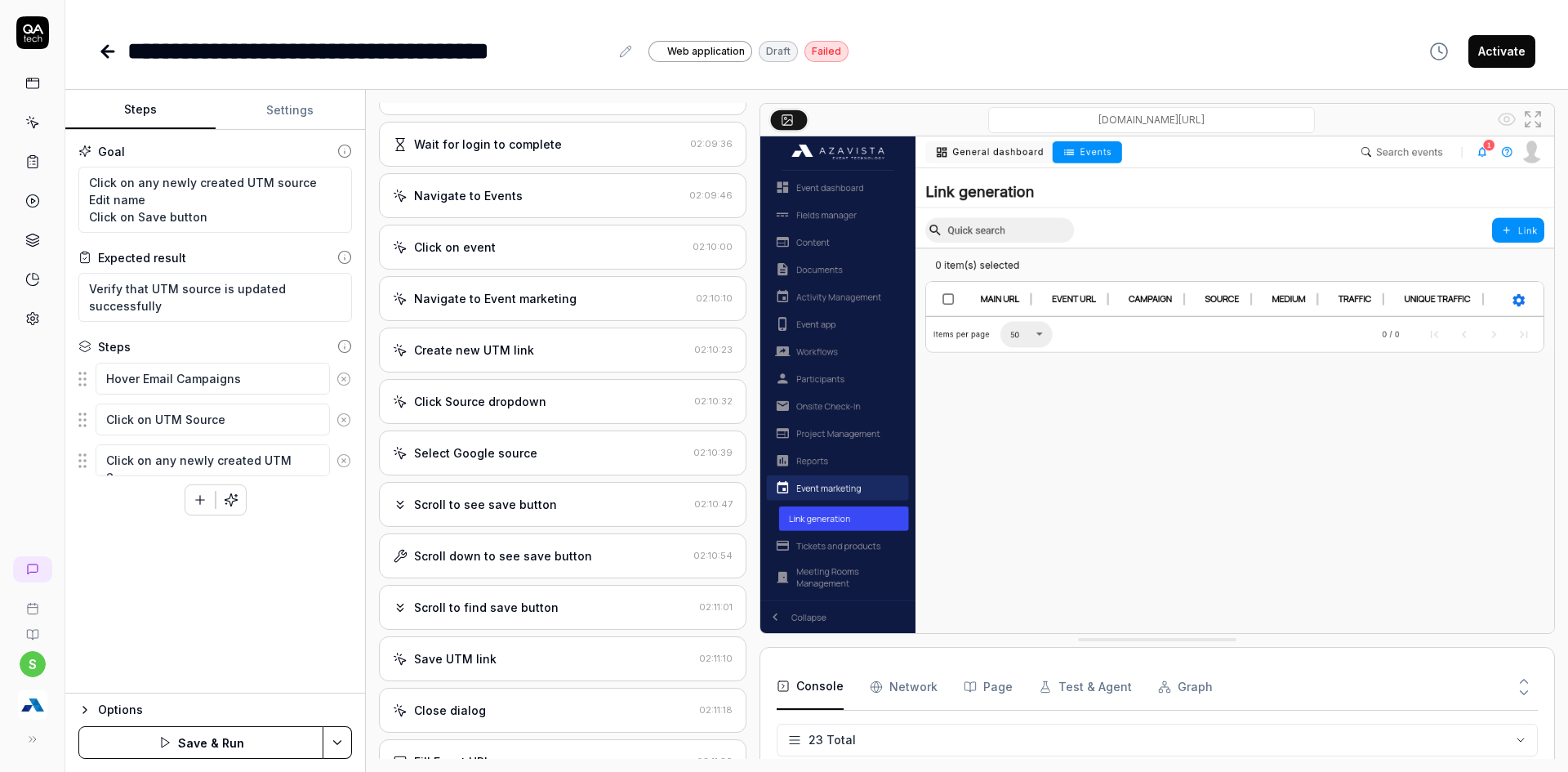
type textarea "*"
type textarea "Click on any newly created UTM Source"
click at [354, 739] on div "Options Save & Run" at bounding box center [215, 732] width 299 height 80
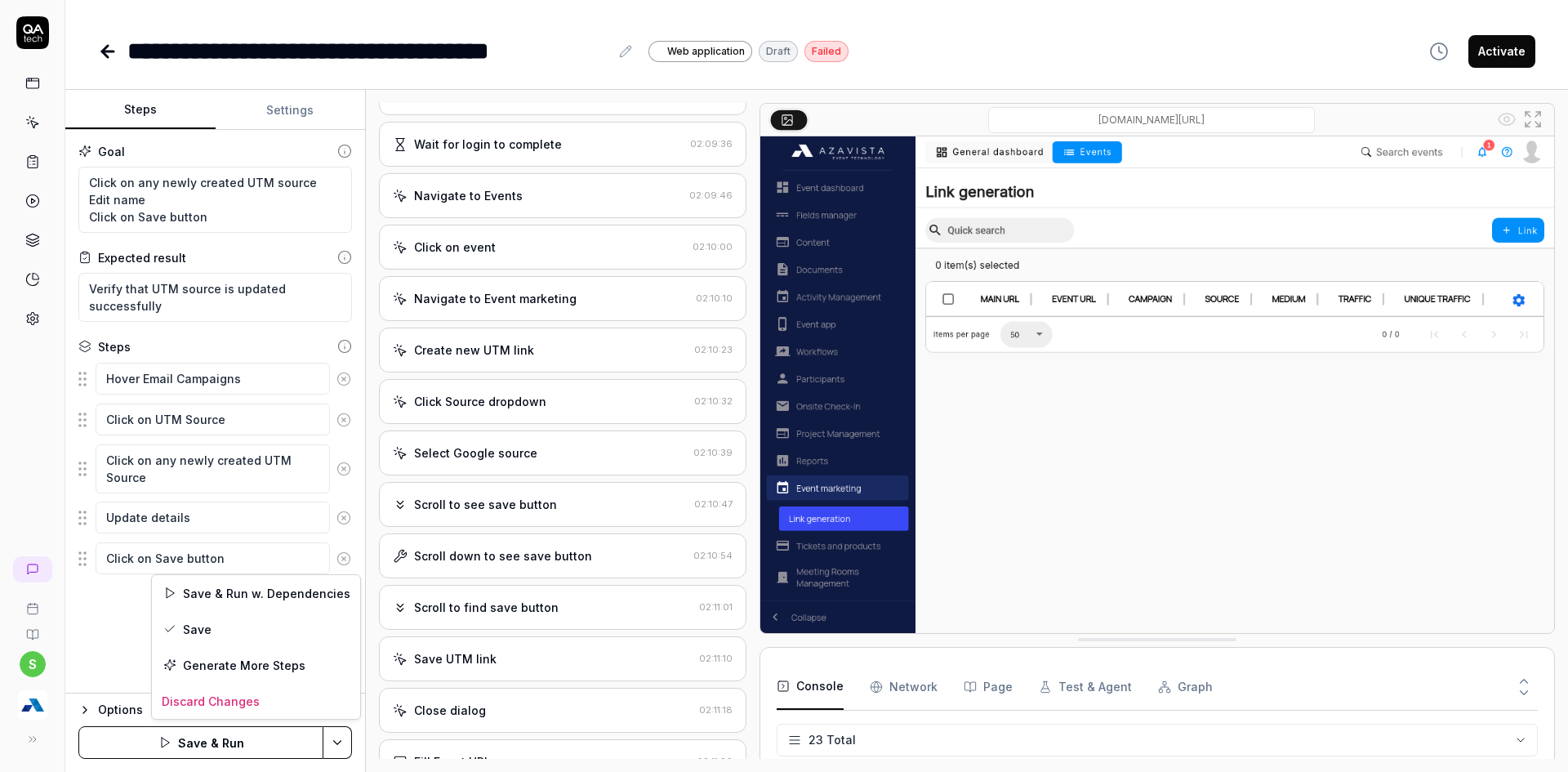
click at [347, 743] on html "**********" at bounding box center [784, 396] width 1568 height 791
click at [210, 634] on div "Save" at bounding box center [256, 629] width 209 height 36
click at [330, 740] on html "**********" at bounding box center [784, 396] width 1568 height 791
click at [195, 761] on html "**********" at bounding box center [784, 396] width 1568 height 791
click at [197, 743] on button "Run" at bounding box center [201, 743] width 245 height 33
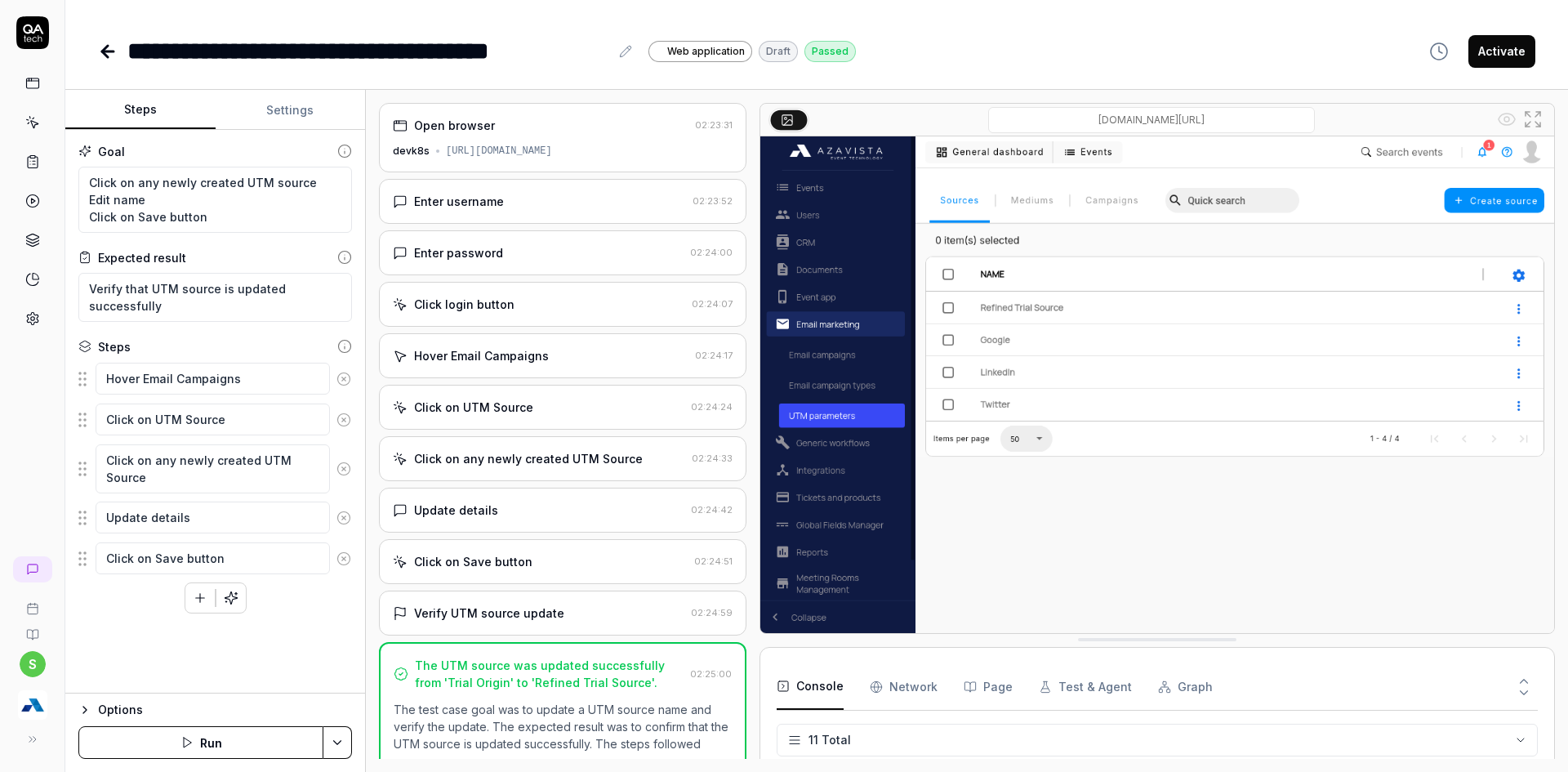
click at [1507, 42] on button "Activate" at bounding box center [1501, 52] width 67 height 33
click at [113, 61] on icon at bounding box center [107, 51] width 20 height 20
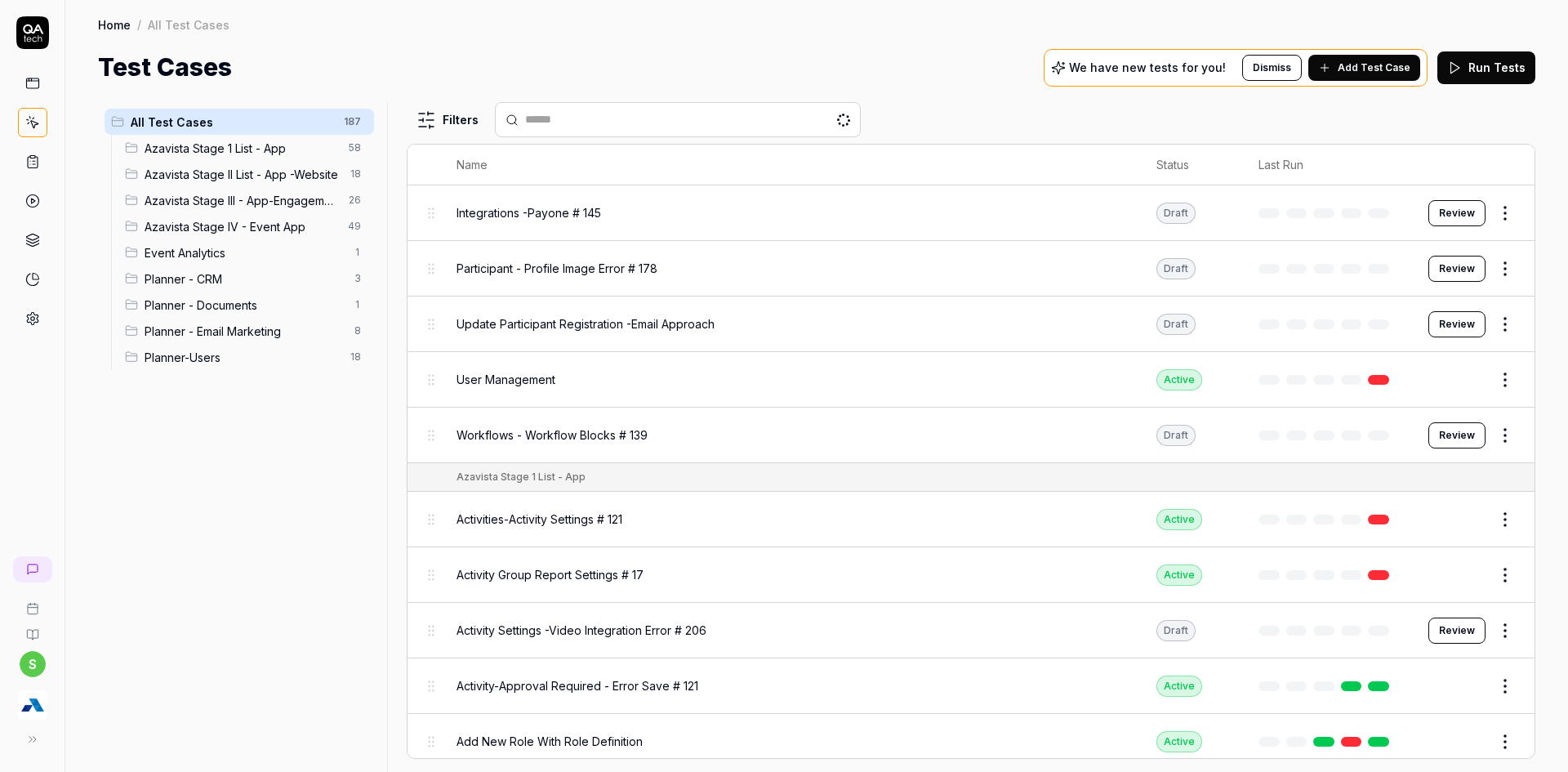
click at [277, 334] on span "Planner - Email Marketing" at bounding box center [244, 331] width 200 height 17
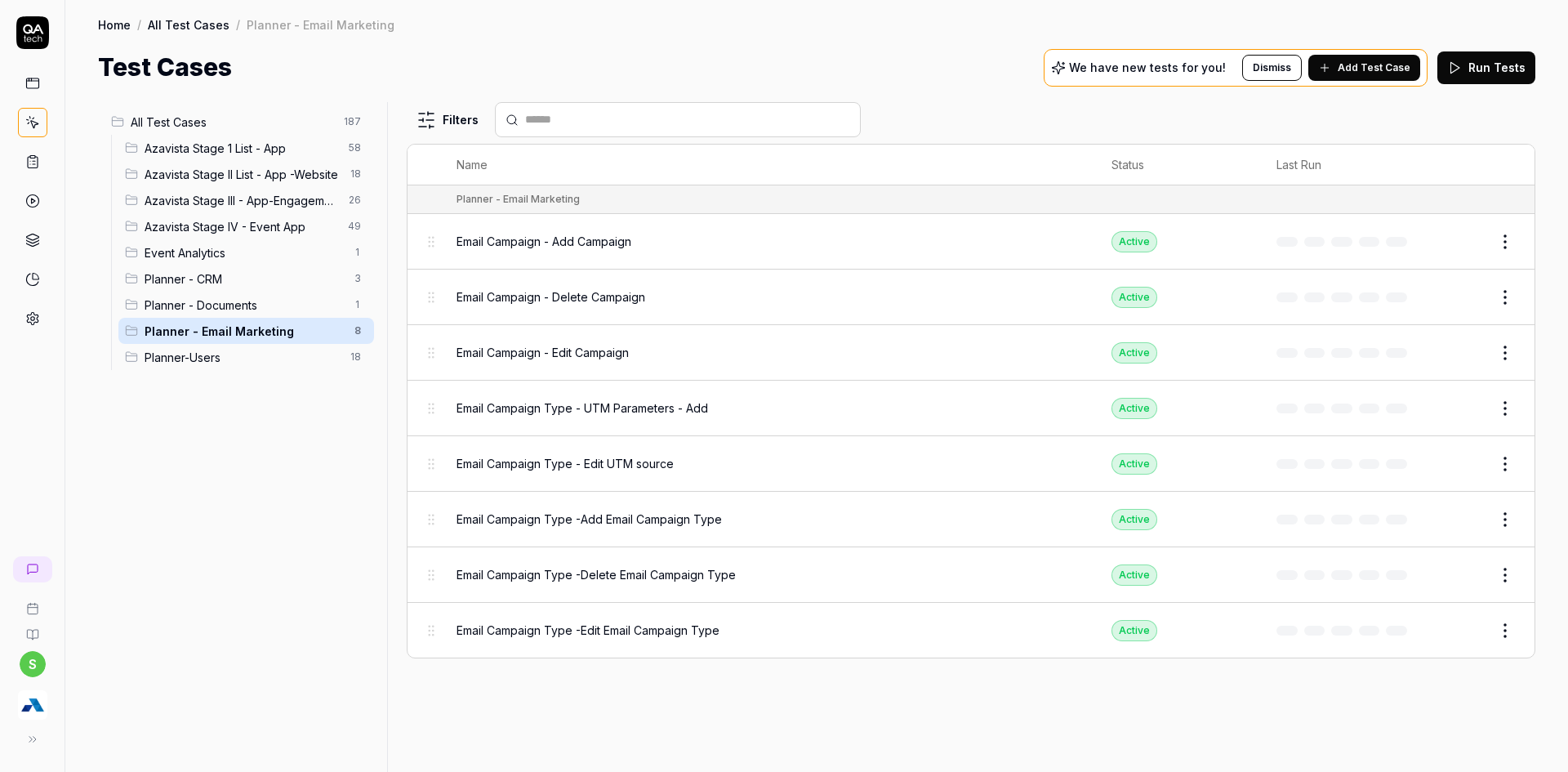
click at [1506, 466] on html "s Home / All Test Cases / Planner - Email Marketing Home / All Test Cases / Pla…" at bounding box center [784, 396] width 1568 height 791
click at [1411, 674] on div "Duplicate" at bounding box center [1436, 678] width 155 height 36
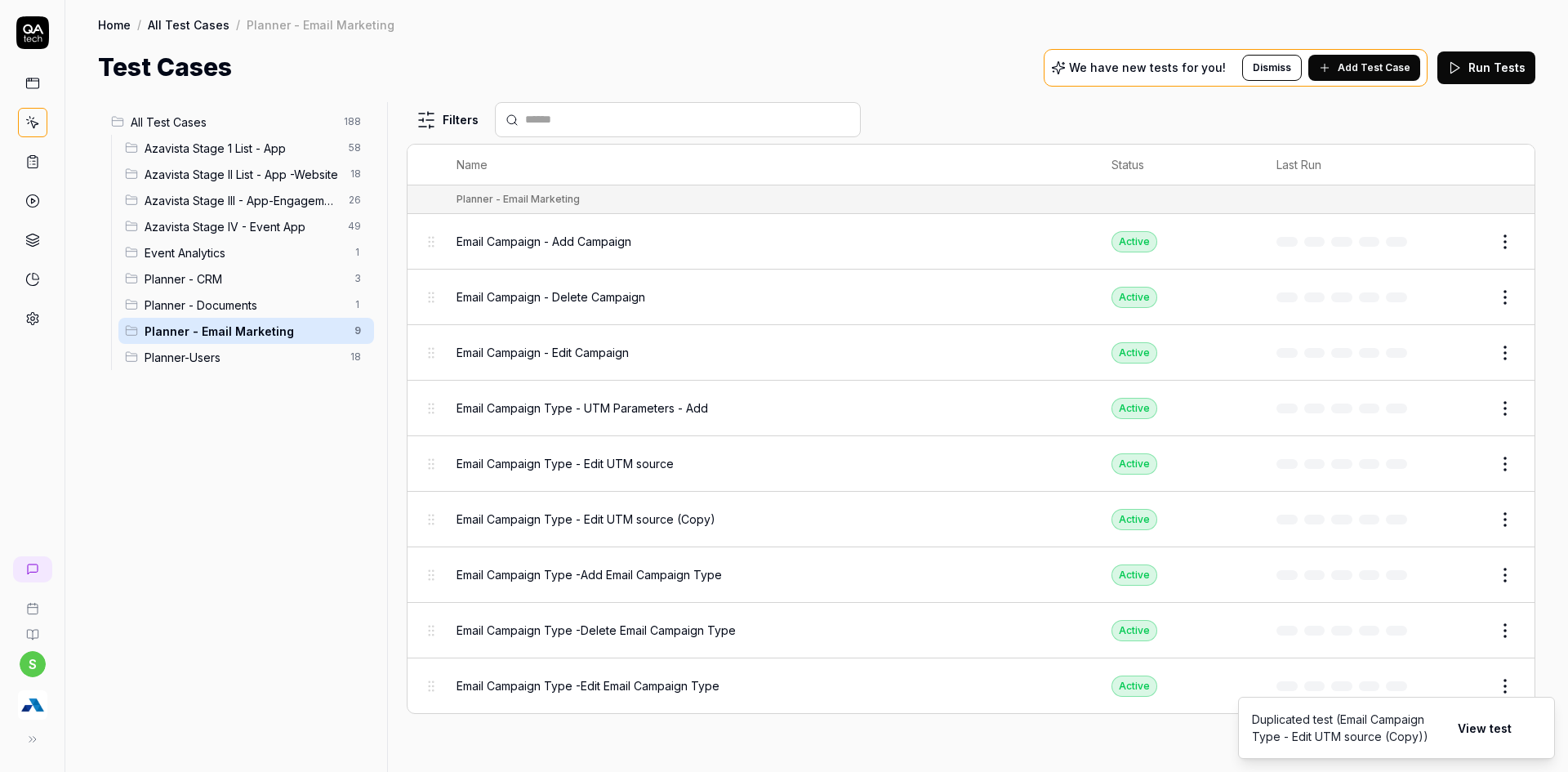
click at [1491, 730] on button "View test" at bounding box center [1484, 728] width 74 height 33
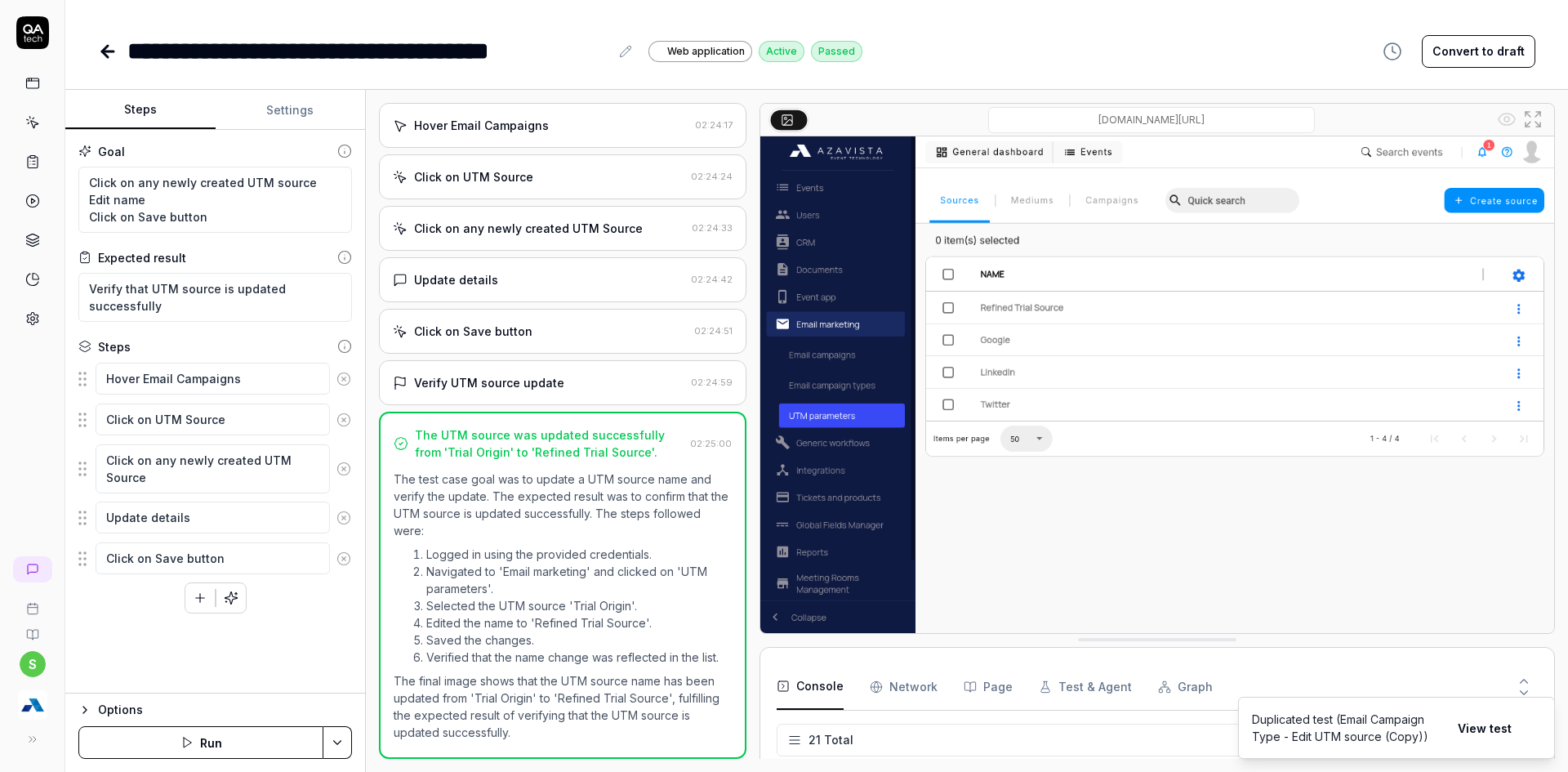
scroll to position [791, 0]
click at [105, 56] on icon at bounding box center [107, 51] width 20 height 20
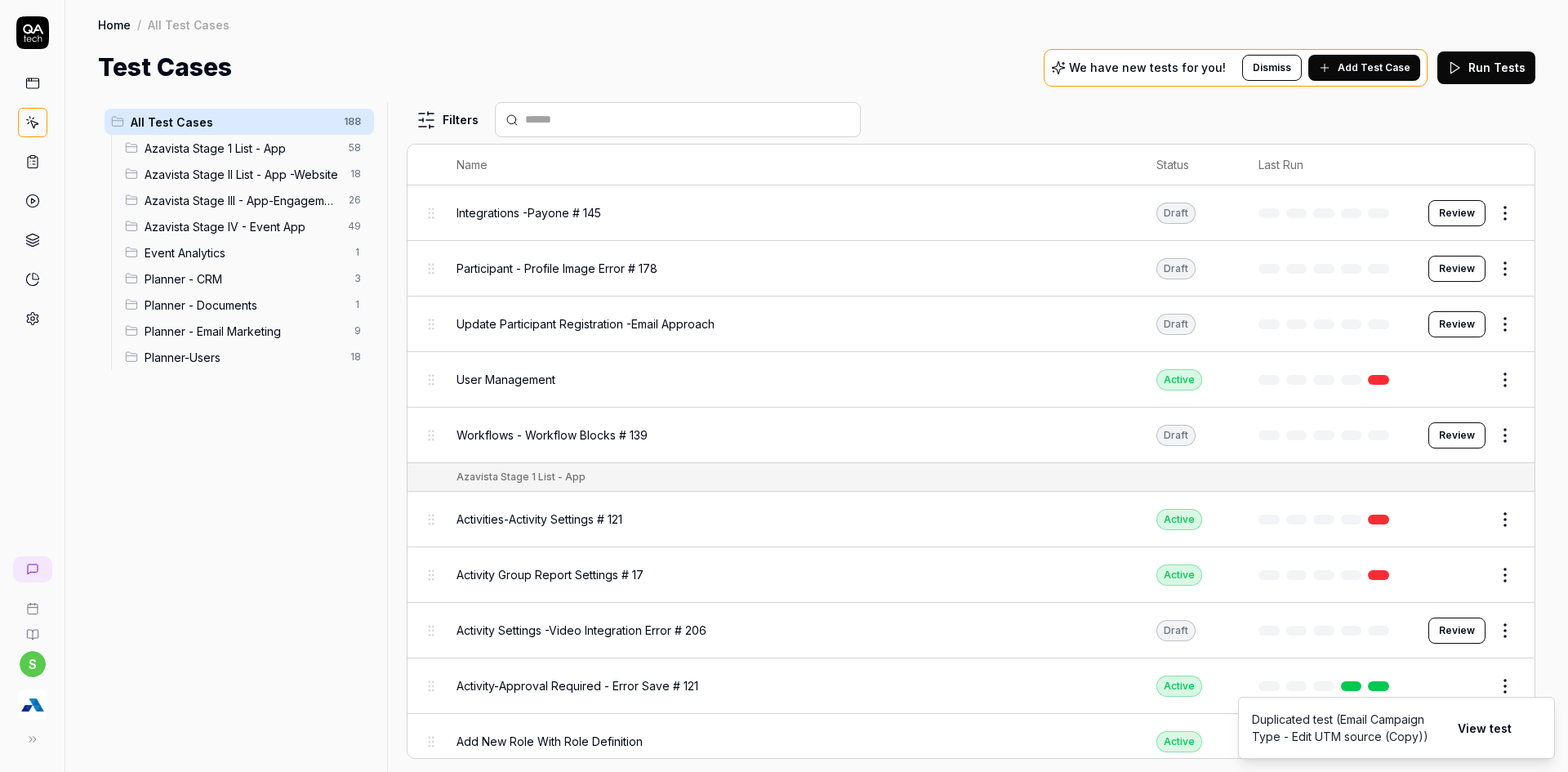
click at [268, 326] on span "Planner - Email Marketing" at bounding box center [244, 331] width 200 height 17
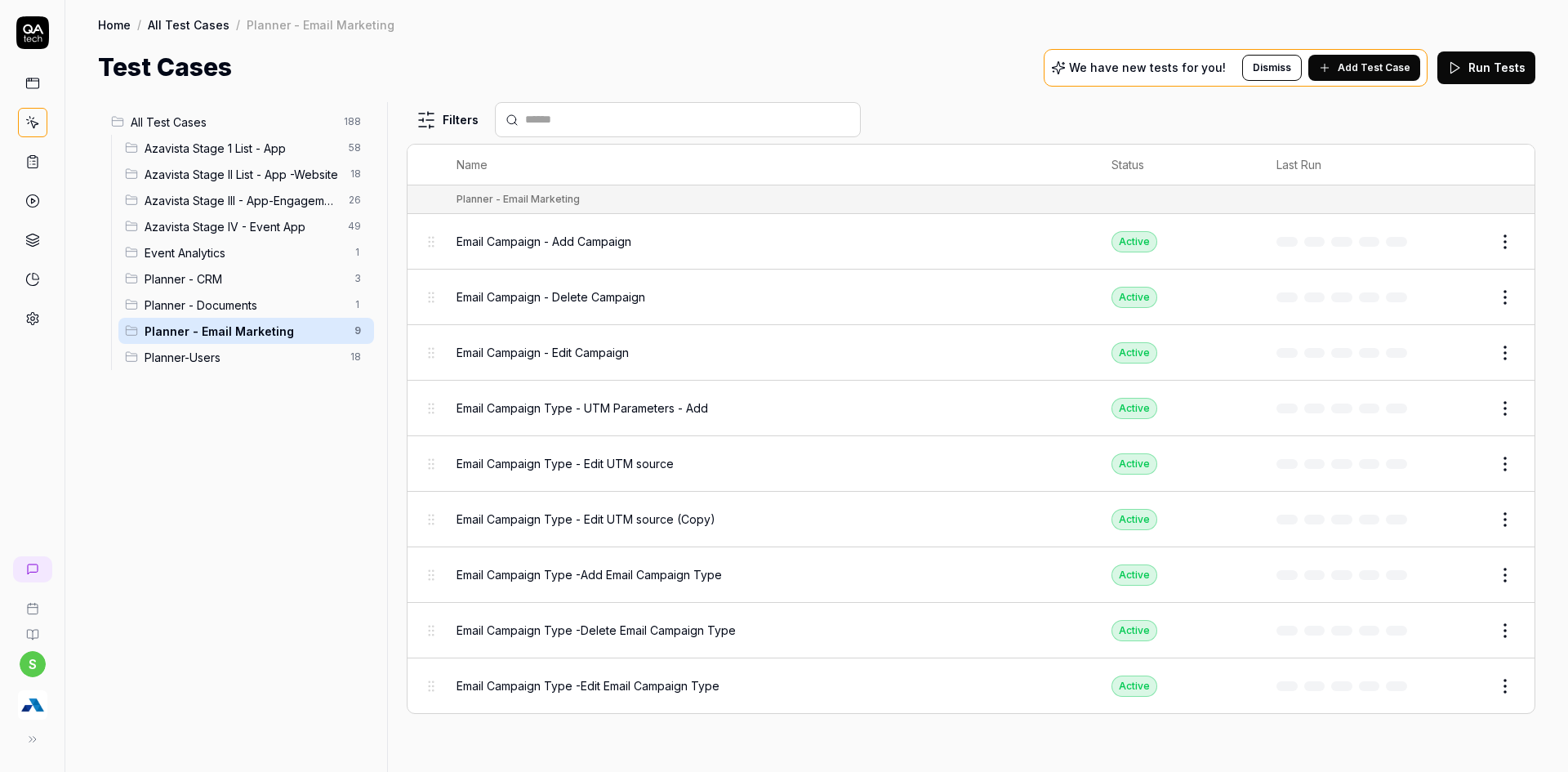
click at [1471, 511] on button "Edit" at bounding box center [1465, 519] width 39 height 26
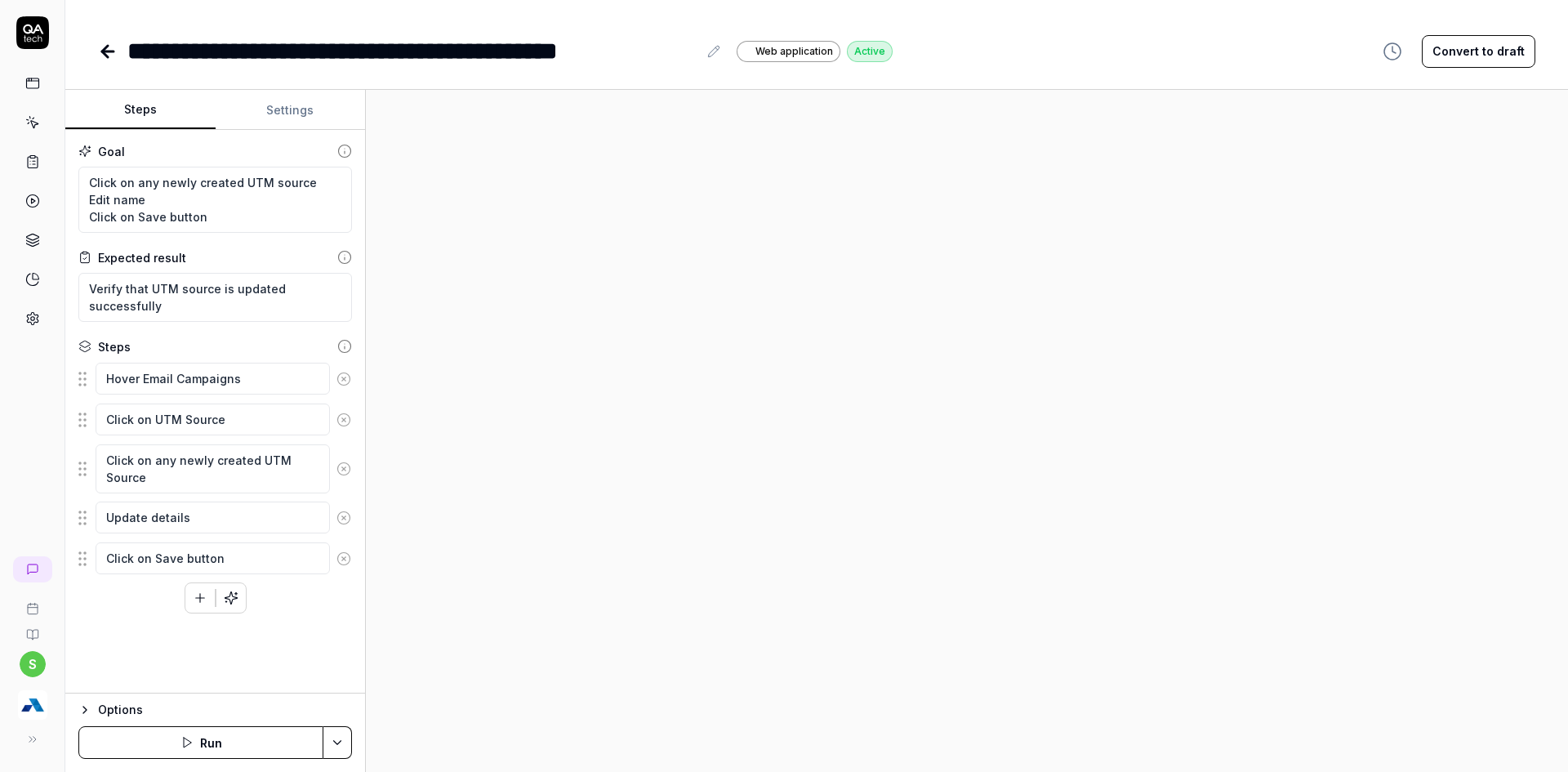
click at [718, 56] on icon at bounding box center [713, 51] width 13 height 13
click at [704, 55] on button at bounding box center [713, 51] width 20 height 20
click at [701, 52] on div "**********" at bounding box center [425, 51] width 596 height 36
click at [707, 49] on icon at bounding box center [713, 51] width 13 height 13
drag, startPoint x: 455, startPoint y: 51, endPoint x: 407, endPoint y: 47, distance: 48.2
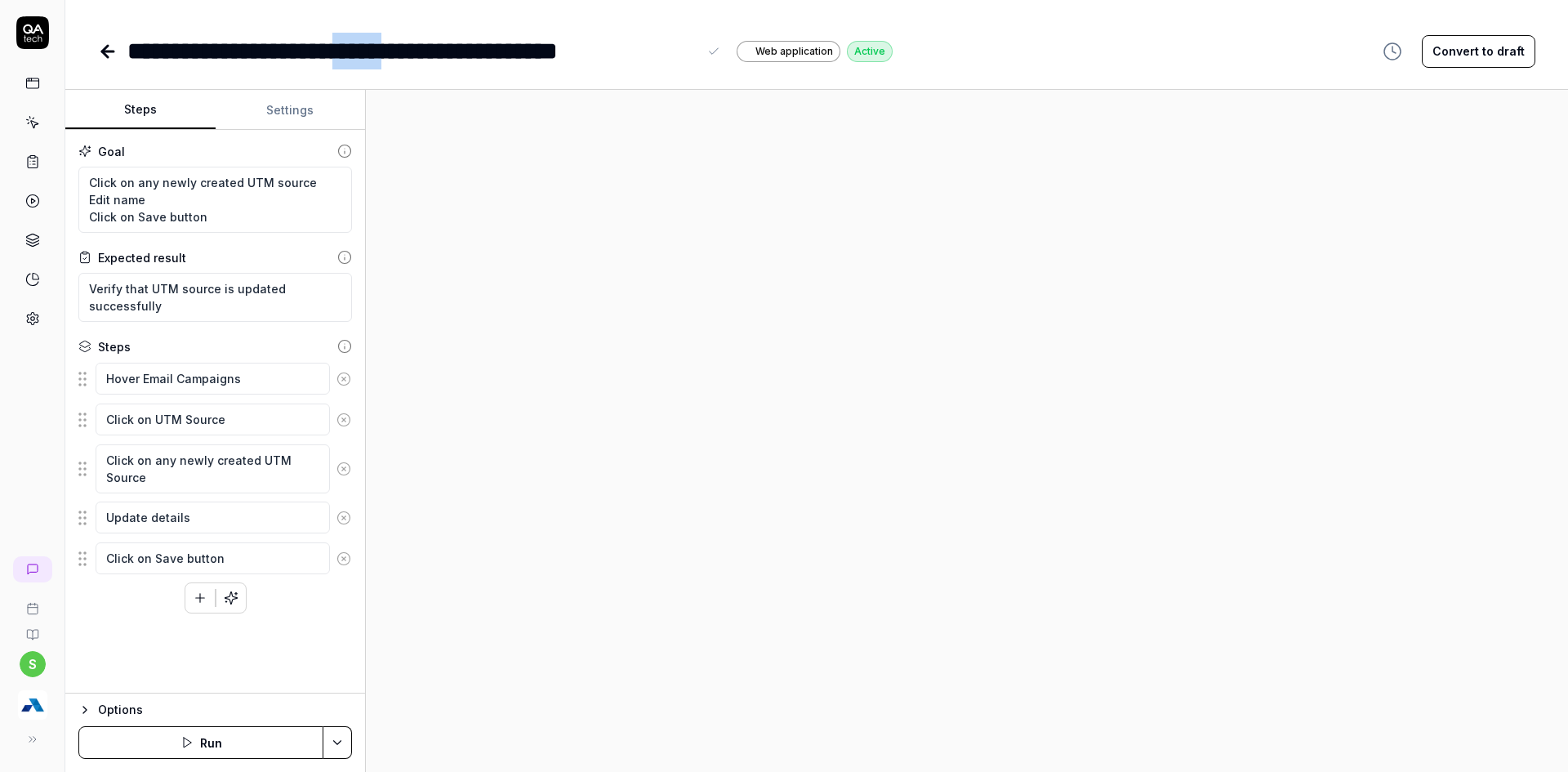
click at [407, 47] on div "**********" at bounding box center [412, 51] width 570 height 36
drag, startPoint x: 643, startPoint y: 53, endPoint x: 727, endPoint y: 49, distance: 84.1
click at [727, 49] on div "**********" at bounding box center [438, 51] width 621 height 36
click at [177, 517] on textarea "Update details" at bounding box center [212, 517] width 235 height 32
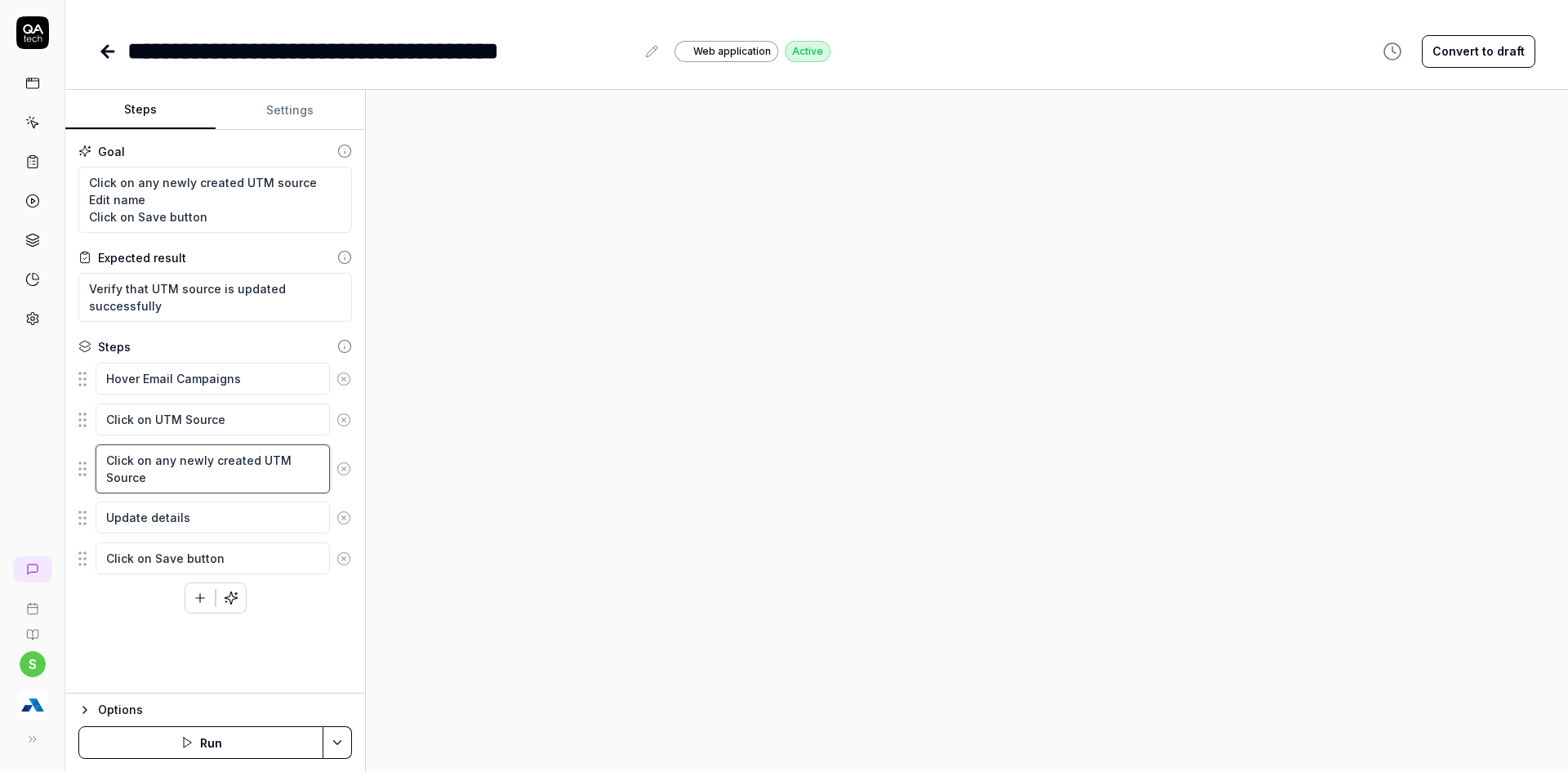
click at [155, 466] on textarea "Click on any newly created UTM Source" at bounding box center [212, 468] width 235 height 49
click at [345, 519] on icon at bounding box center [344, 517] width 4 height 4
click at [344, 519] on icon at bounding box center [344, 518] width 15 height 15
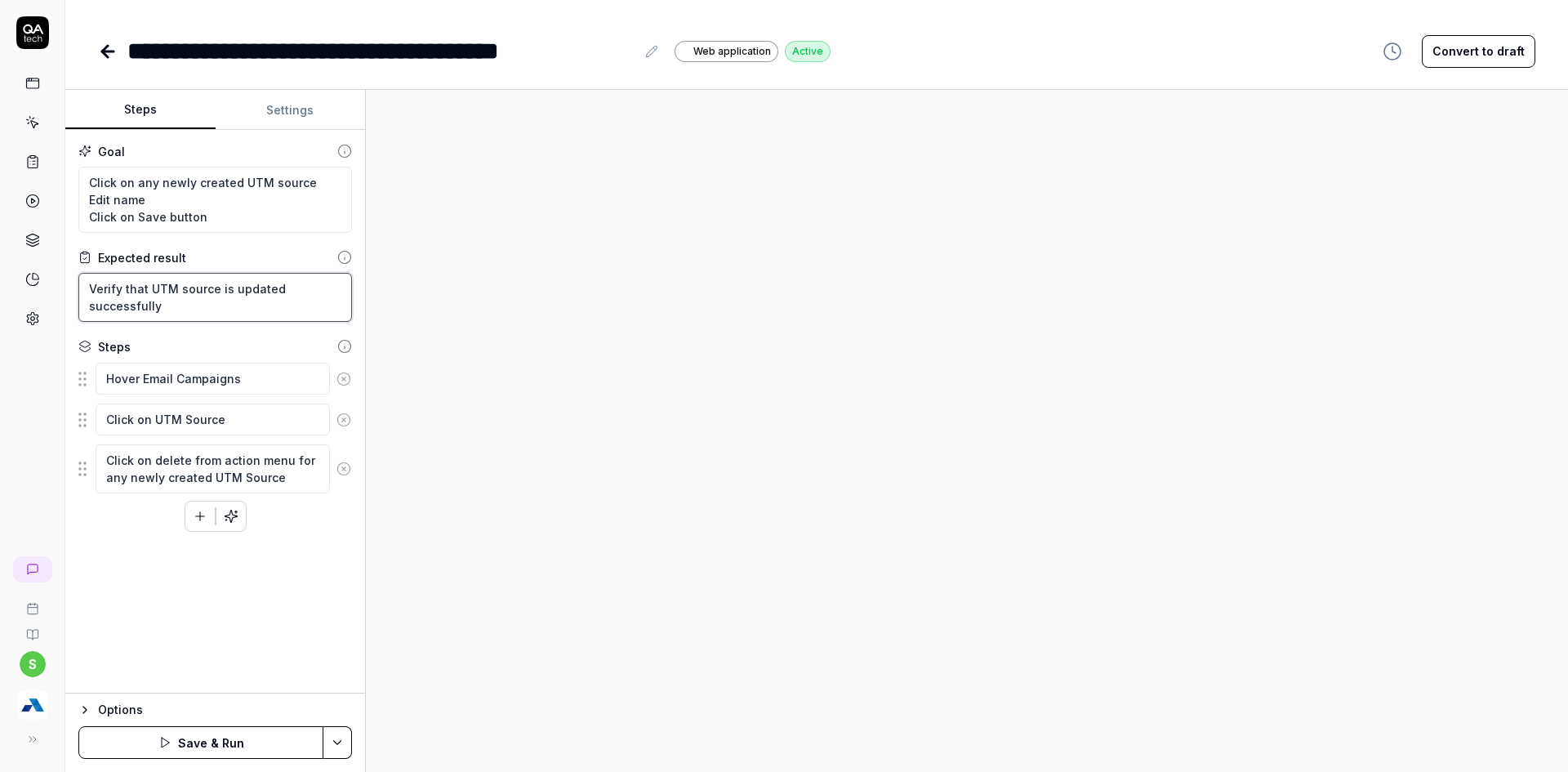
click at [236, 283] on textarea "Verify that UTM source is updated successfully" at bounding box center [215, 297] width 273 height 49
click at [247, 292] on textarea "Verify that UTM source is updated successfully" at bounding box center [215, 297] width 273 height 49
drag, startPoint x: 247, startPoint y: 292, endPoint x: 242, endPoint y: 280, distance: 13.0
click at [248, 292] on textarea "Verify that UTM source is updated successfully" at bounding box center [215, 297] width 273 height 49
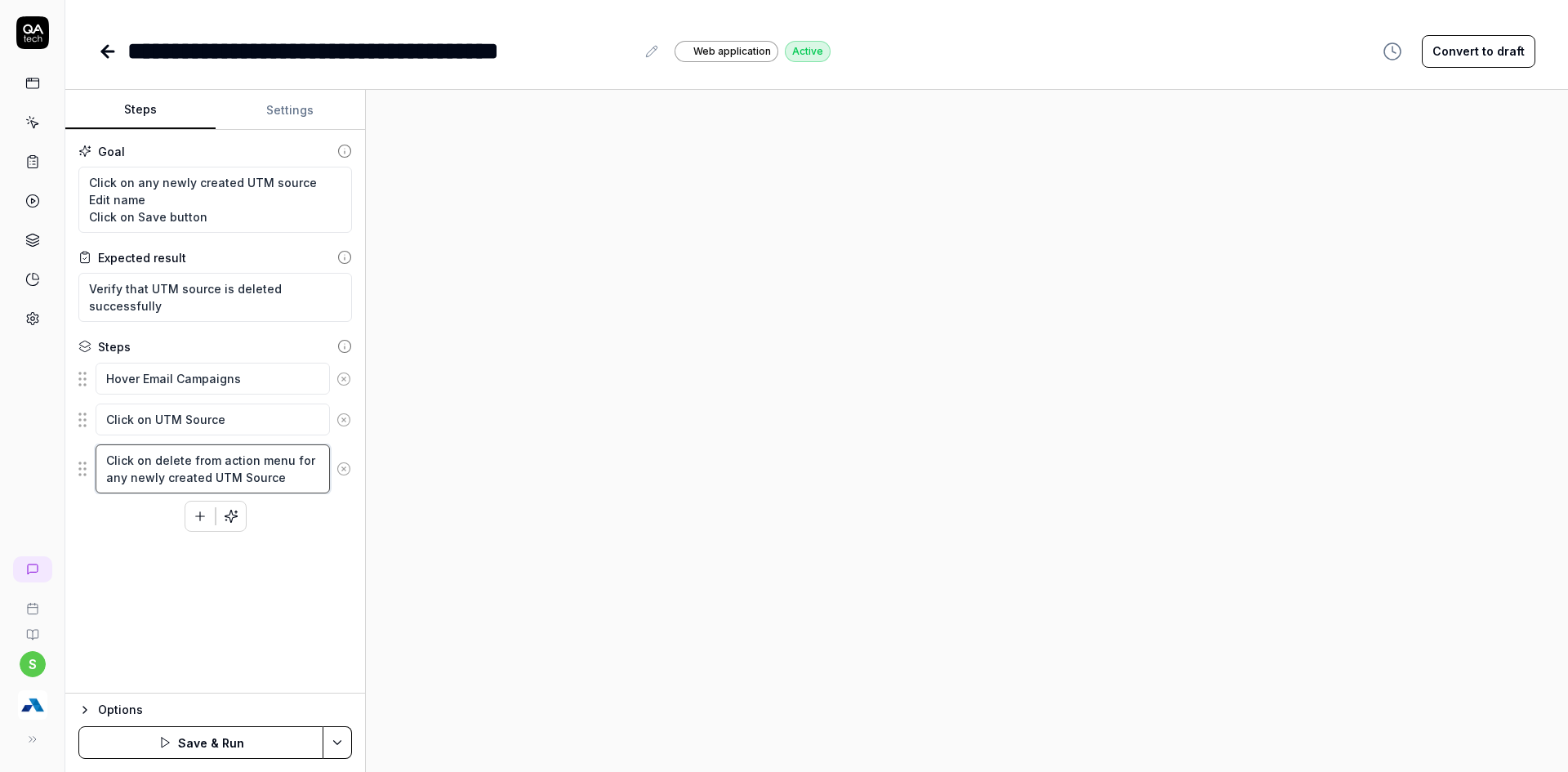
drag, startPoint x: 268, startPoint y: 480, endPoint x: 57, endPoint y: 450, distance: 213.1
click at [57, 450] on div "**********" at bounding box center [784, 386] width 1568 height 772
drag, startPoint x: 209, startPoint y: 217, endPoint x: 63, endPoint y: 173, distance: 152.5
click at [63, 173] on div "**********" at bounding box center [784, 386] width 1568 height 772
paste textarea "delete from action menu for any newly created UTM Source"
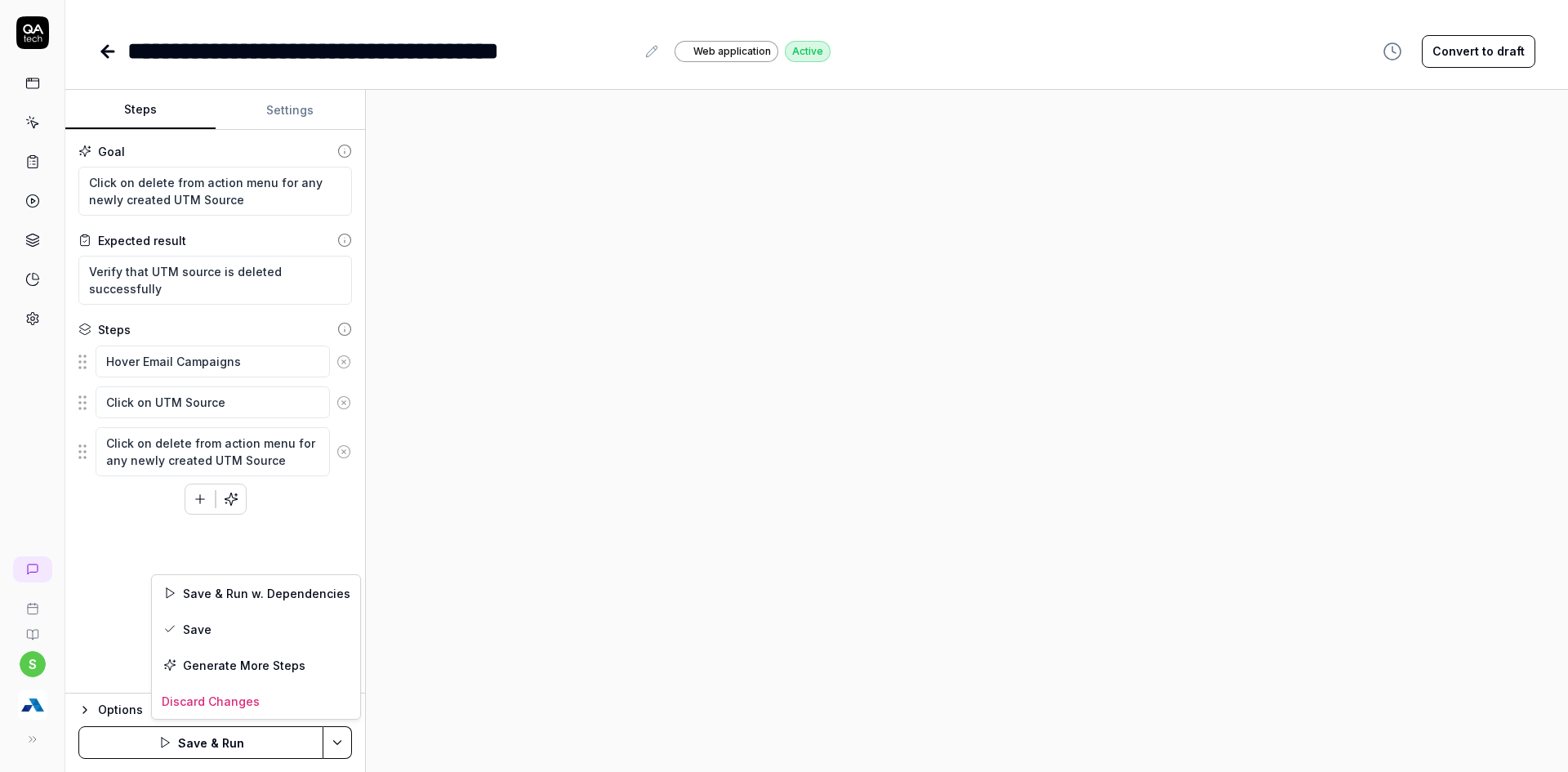
click at [331, 731] on html "**********" at bounding box center [784, 396] width 1568 height 791
click at [209, 639] on div "Save" at bounding box center [256, 629] width 209 height 36
click at [233, 732] on button "Run" at bounding box center [201, 743] width 245 height 33
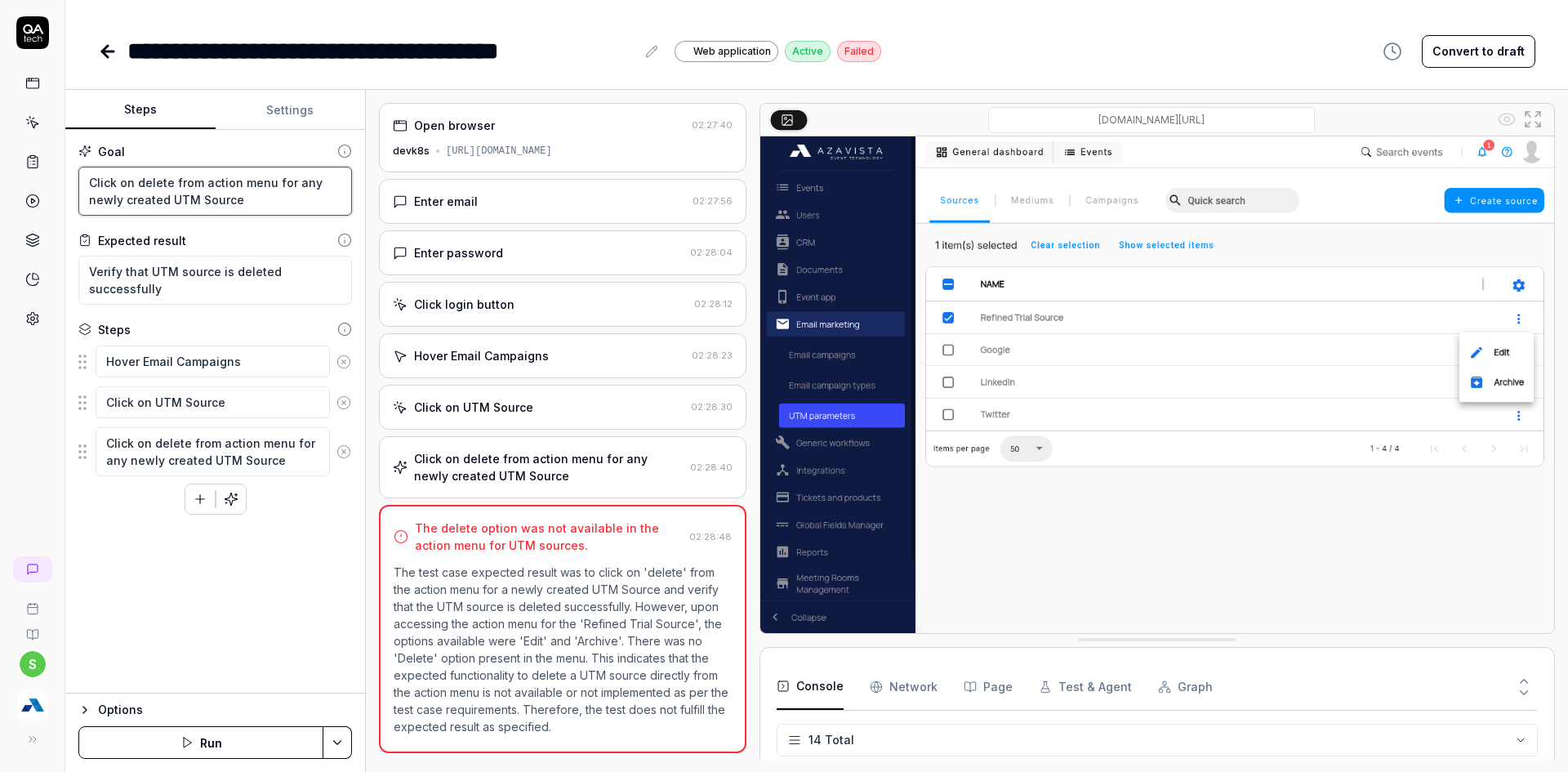
click at [151, 176] on textarea "Click on delete from action menu for any newly created UTM Source" at bounding box center [215, 191] width 273 height 49
click at [148, 178] on textarea "Click on Archive from action menu for any newly created UTM Source" at bounding box center [215, 191] width 273 height 49
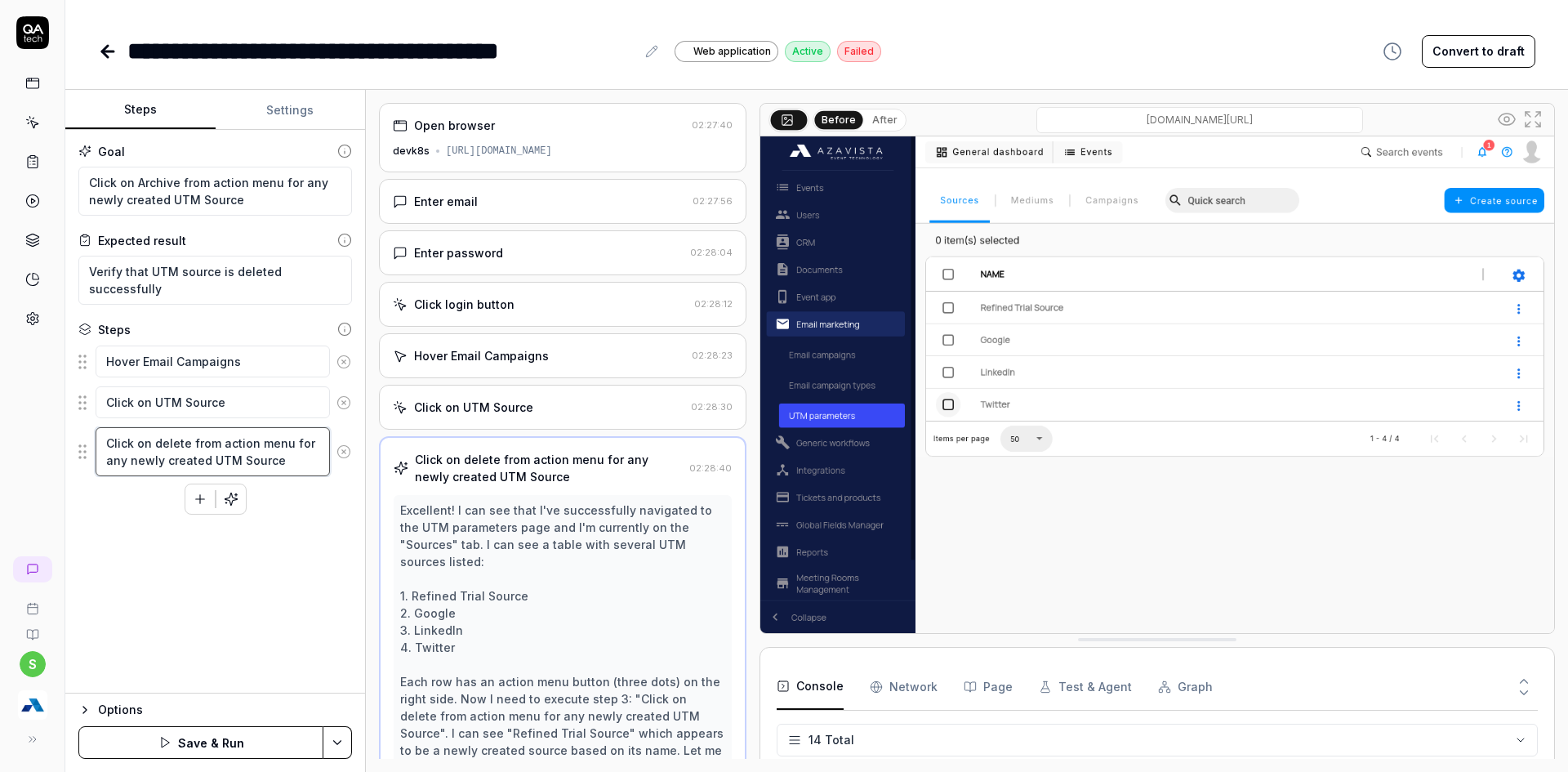
click at [166, 446] on textarea "Click on delete from action menu for any newly created UTM Source" at bounding box center [212, 452] width 235 height 49
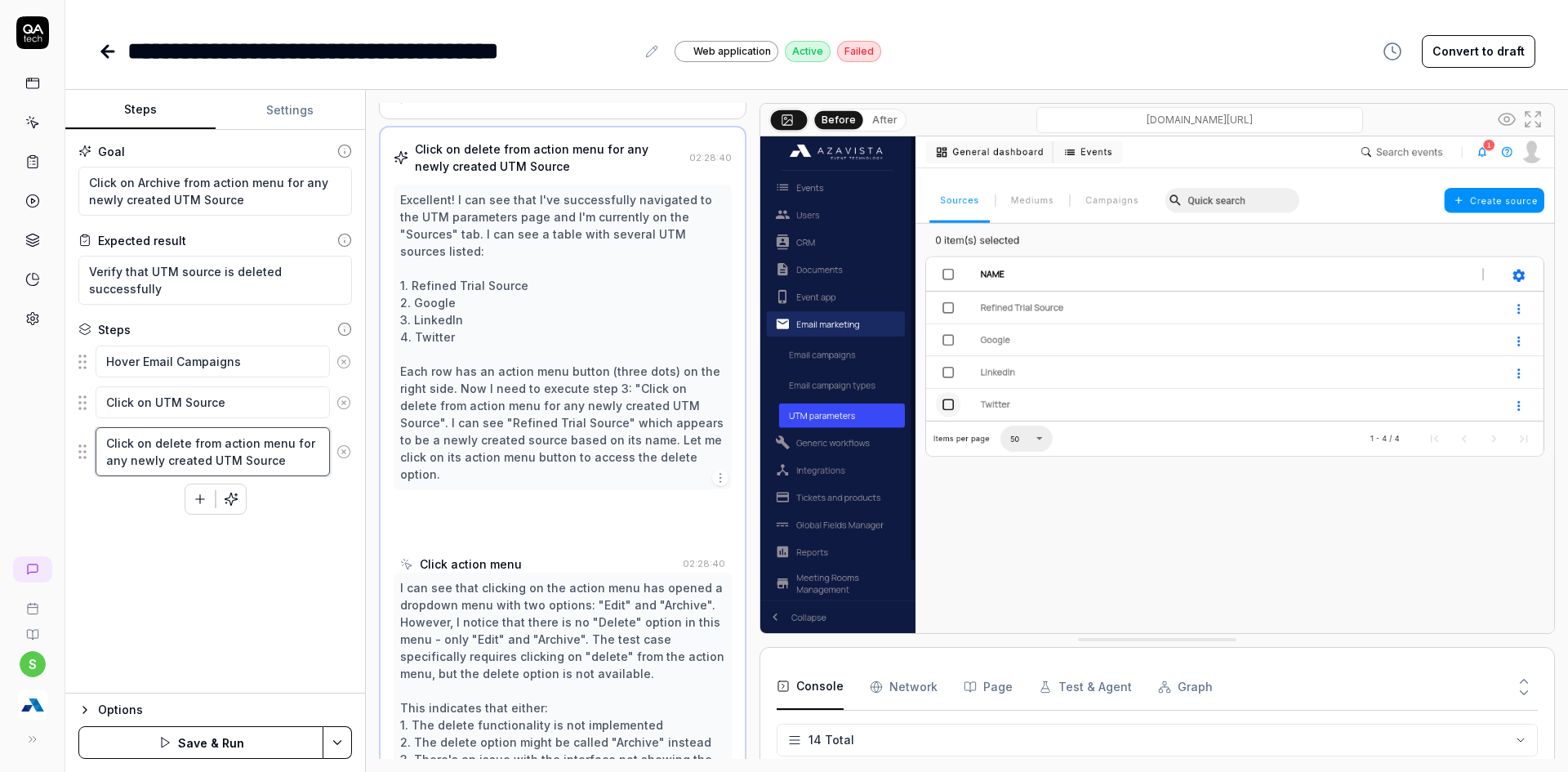
click at [166, 446] on textarea "Click on delete from action menu for any newly created UTM Source" at bounding box center [212, 452] width 235 height 49
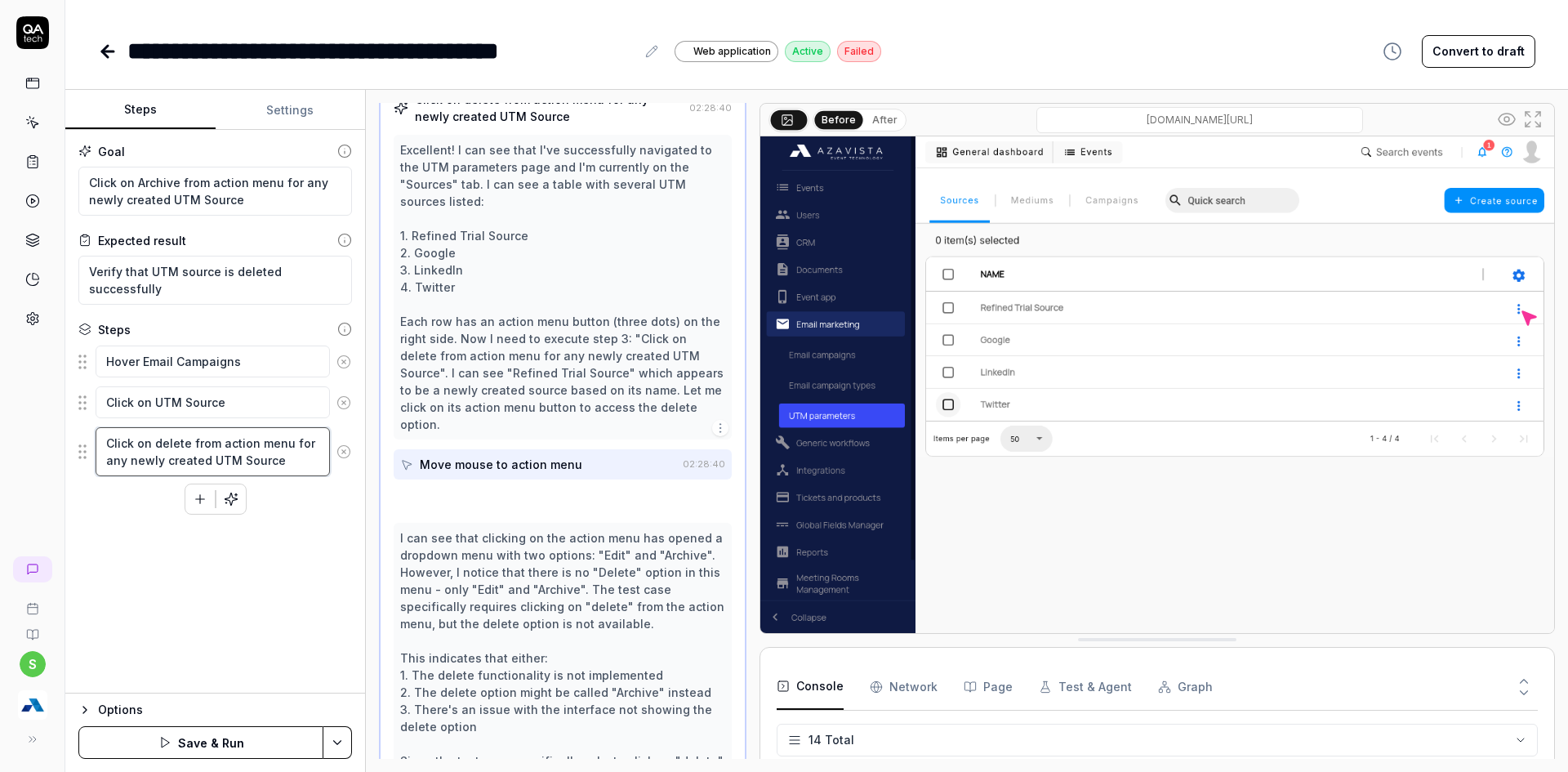
scroll to position [466, 0]
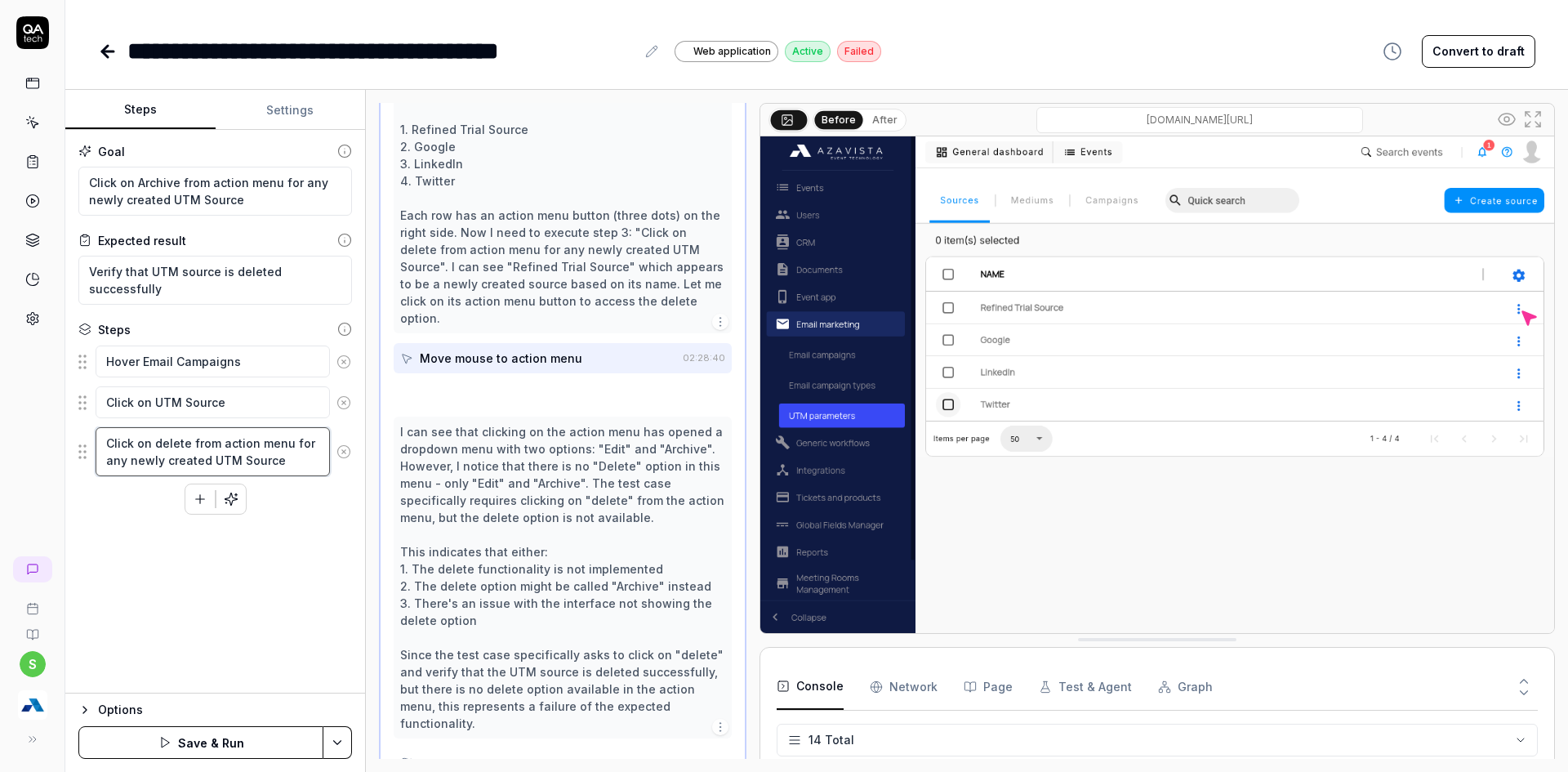
paste textarea "Archiv"
click at [335, 728] on html "**********" at bounding box center [784, 396] width 1568 height 791
click at [174, 629] on icon at bounding box center [170, 628] width 13 height 13
click at [234, 739] on button "Run" at bounding box center [201, 743] width 245 height 33
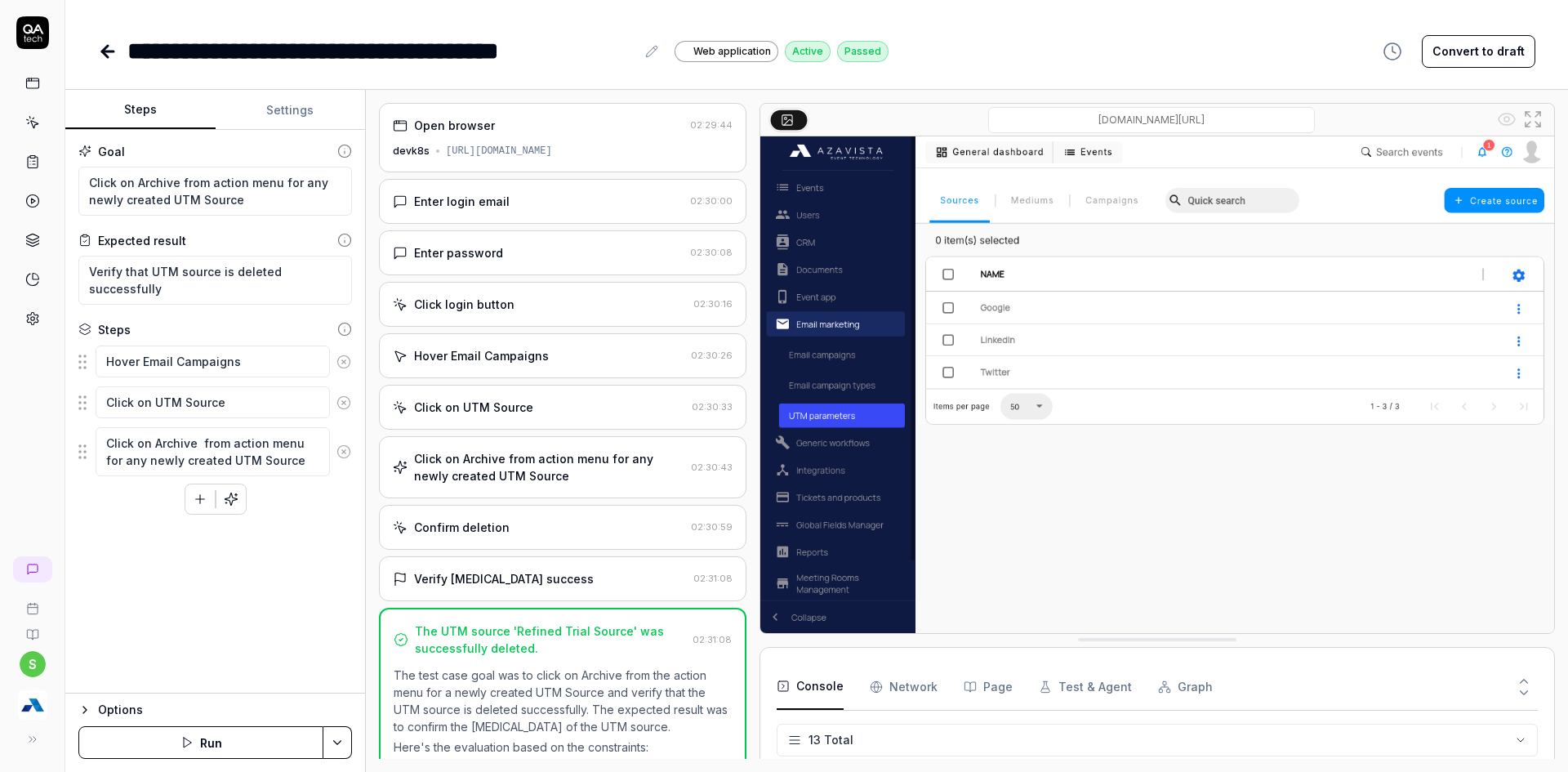
click at [100, 56] on icon at bounding box center [107, 51] width 20 height 20
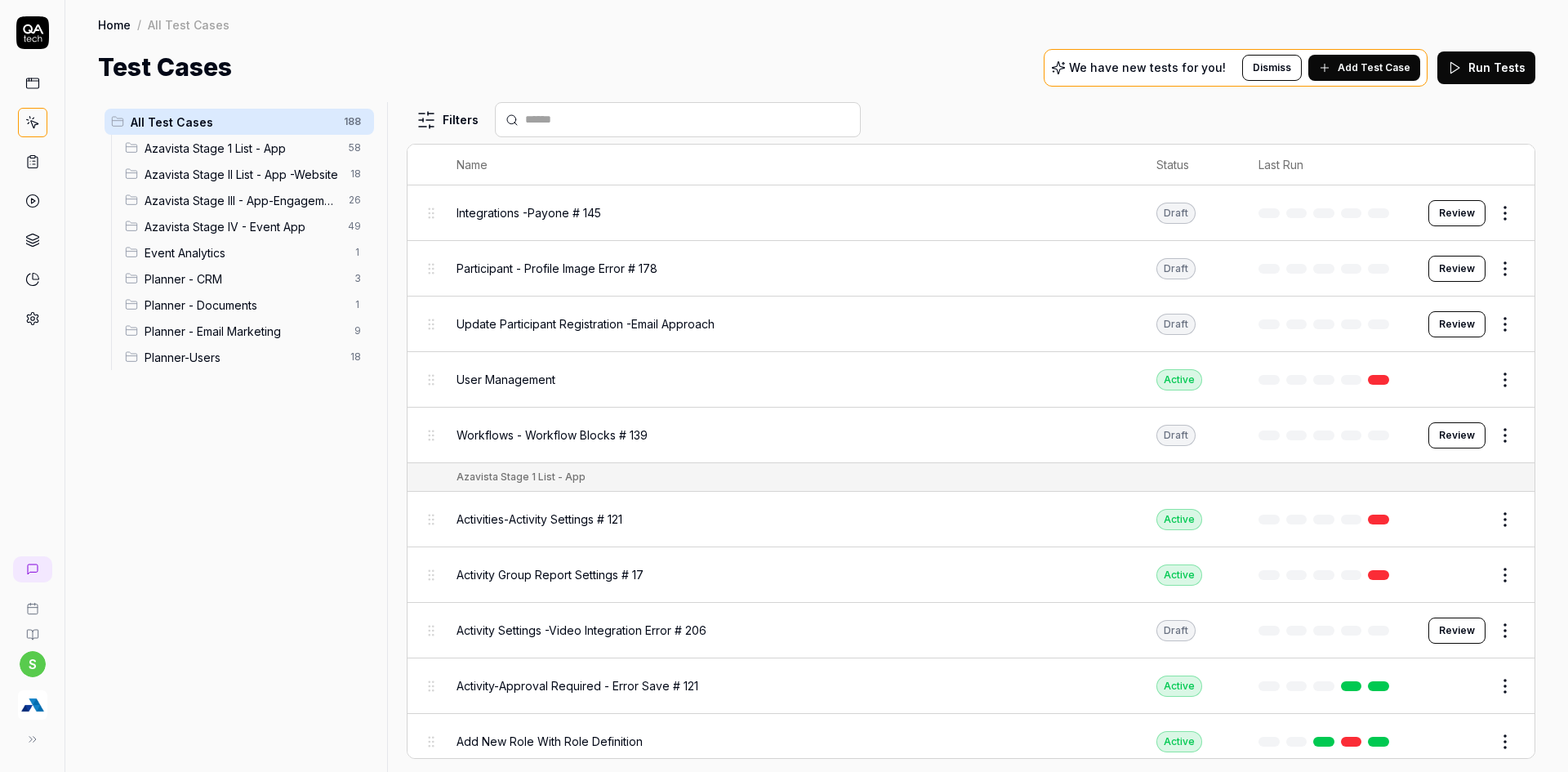
click at [241, 334] on span "Planner - Email Marketing" at bounding box center [244, 331] width 200 height 17
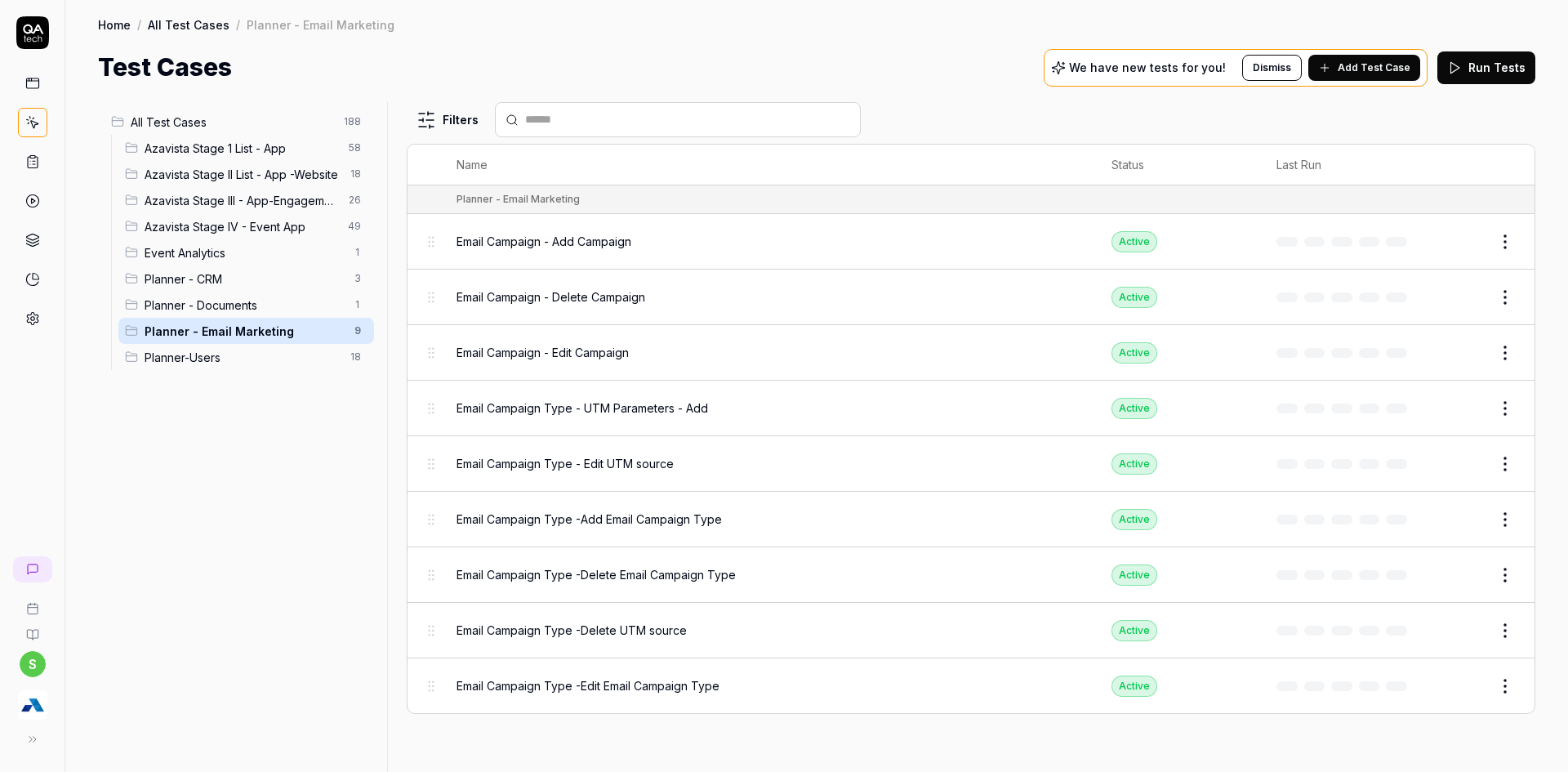
click at [312, 127] on span "All Test Cases" at bounding box center [232, 122] width 203 height 17
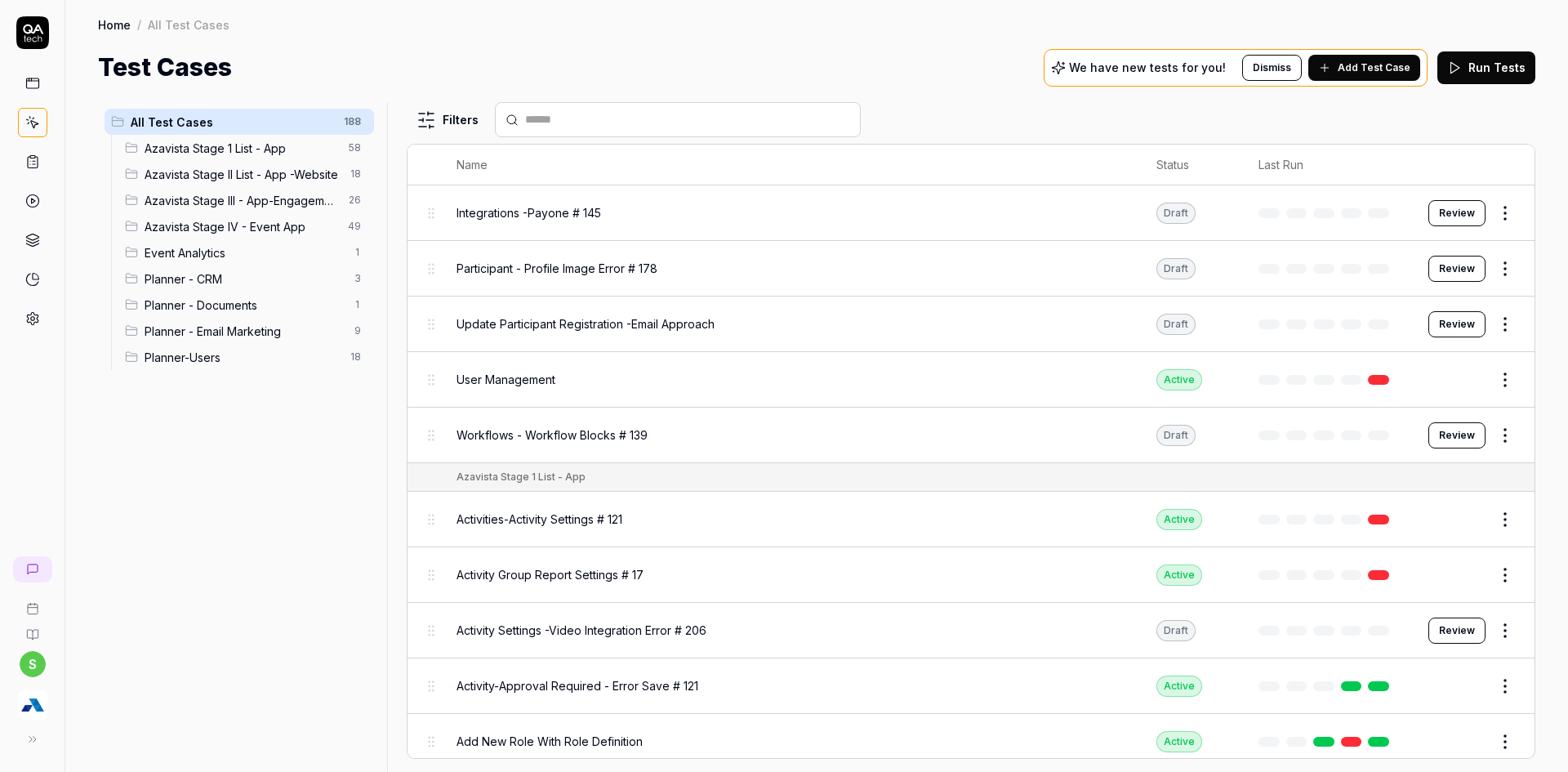
click at [353, 123] on html "s Home / All Test Cases Home / All Test Cases Test Cases We have new tests for …" at bounding box center [784, 396] width 1568 height 791
click at [281, 151] on div "Add Scenario" at bounding box center [299, 154] width 129 height 36
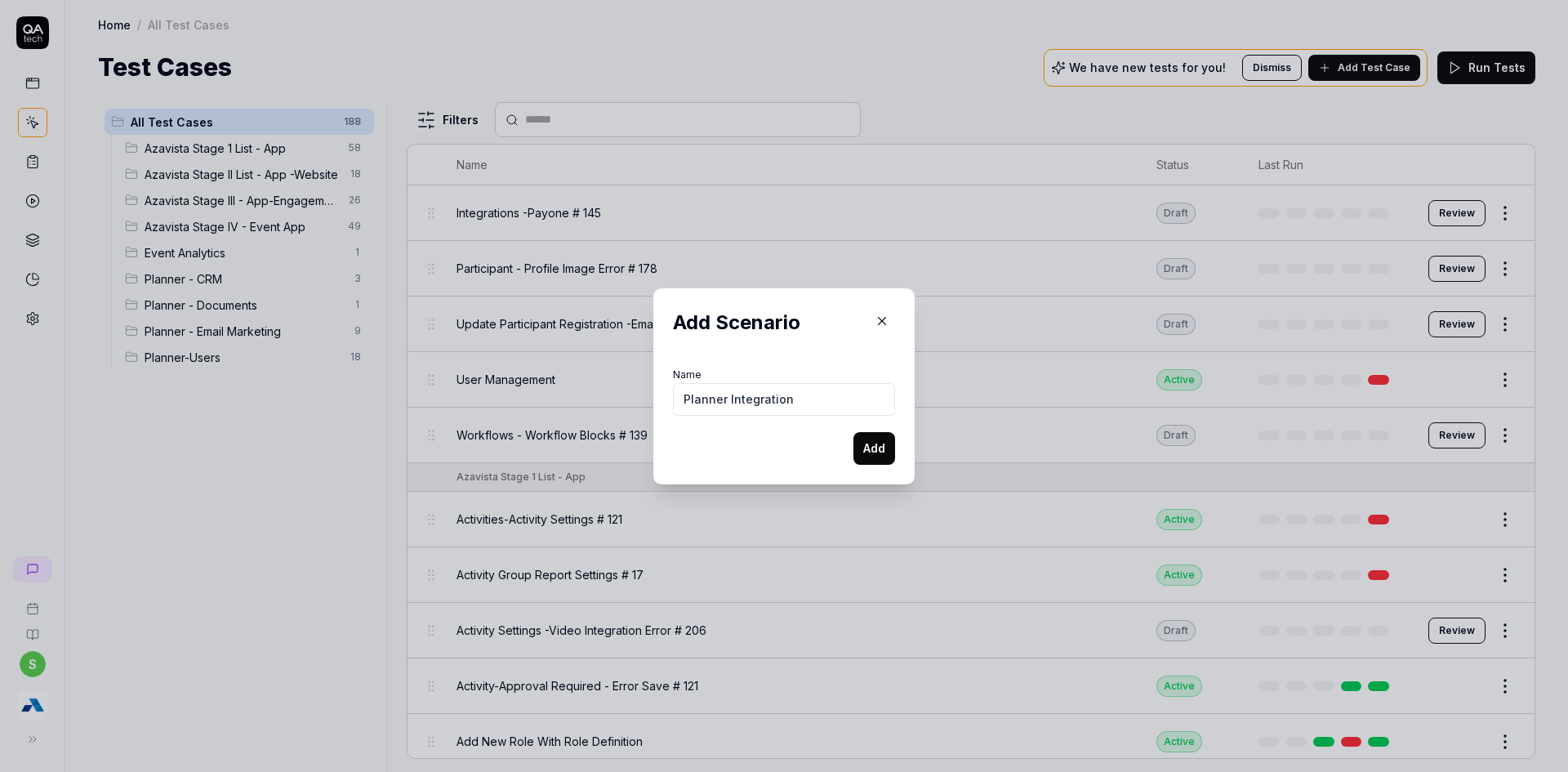
click at [880, 454] on button "Add" at bounding box center [874, 448] width 42 height 33
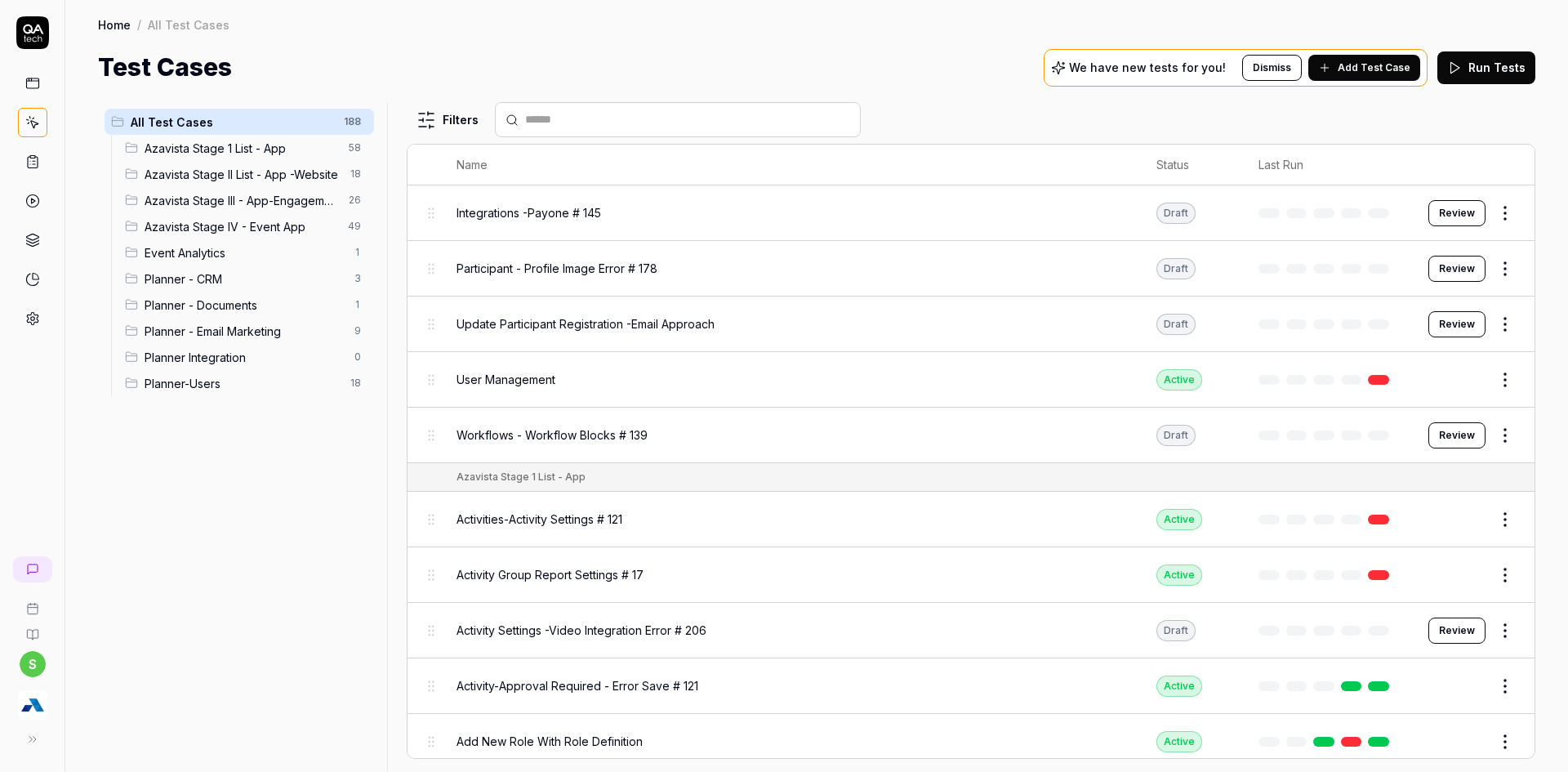
click at [34, 707] on img "button" at bounding box center [33, 704] width 29 height 29
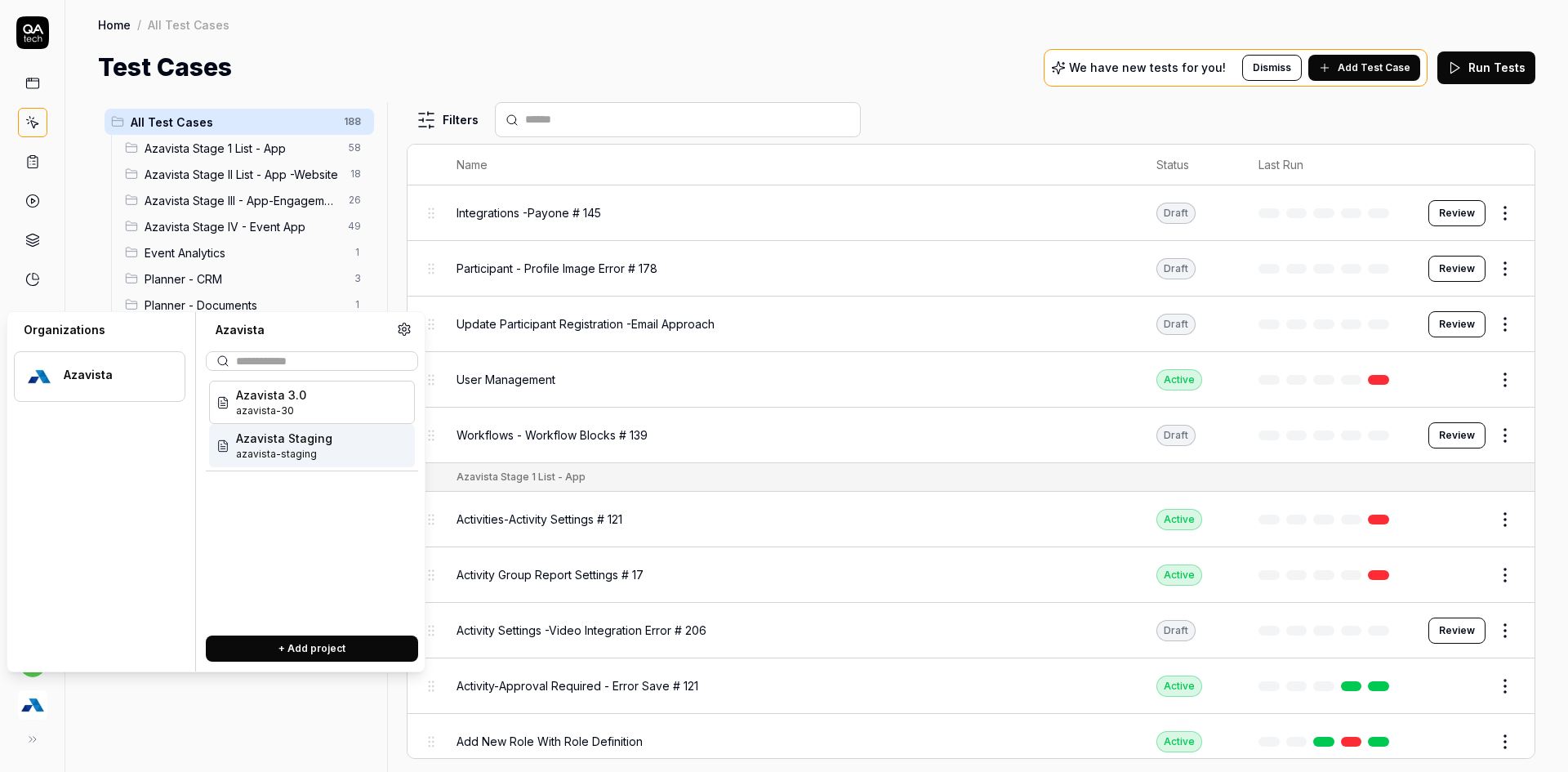
click at [353, 435] on div "Azavista Staging azavista-staging" at bounding box center [312, 446] width 206 height 43
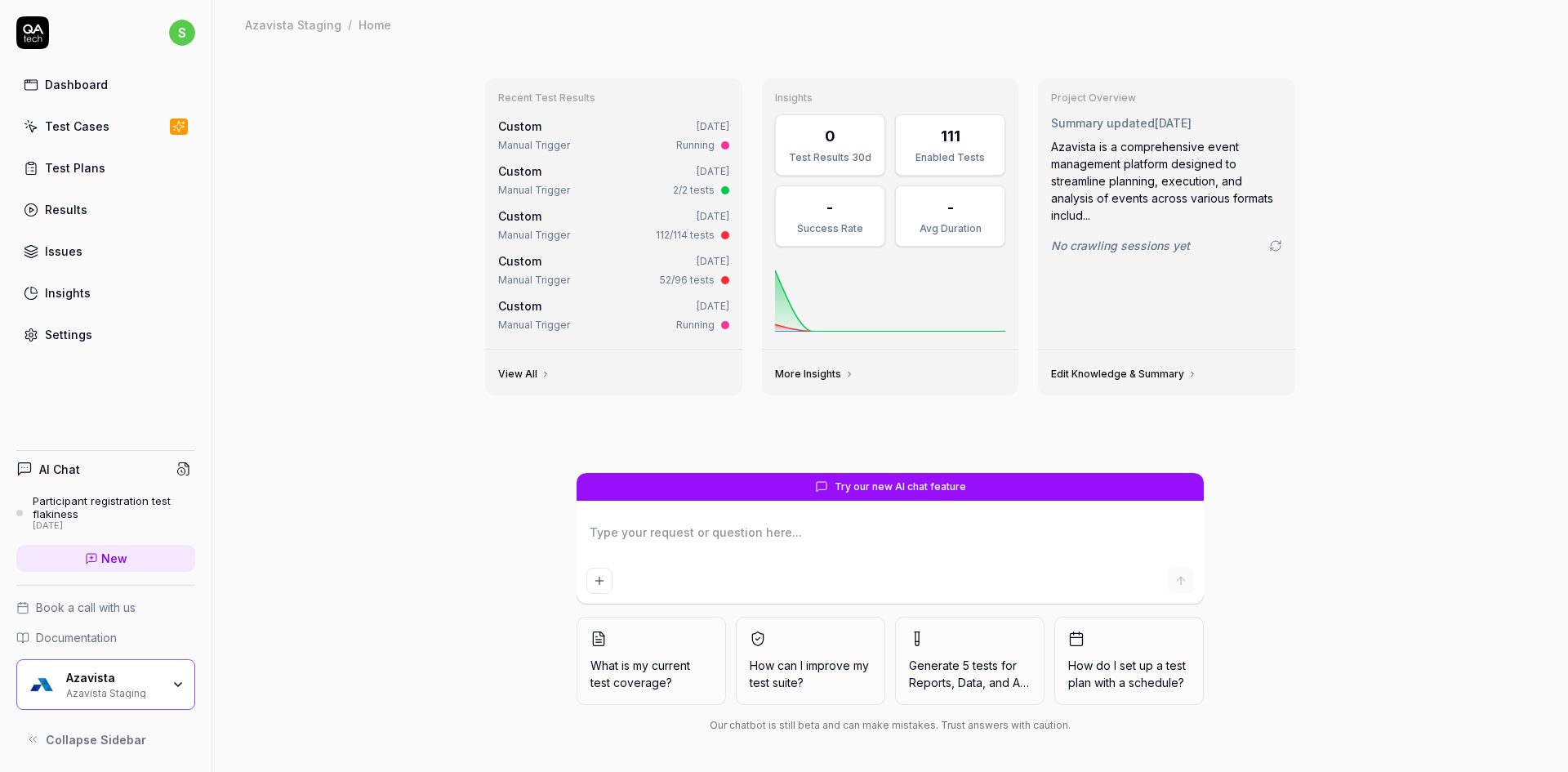
click at [123, 130] on link "Test Cases" at bounding box center [106, 125] width 179 height 32
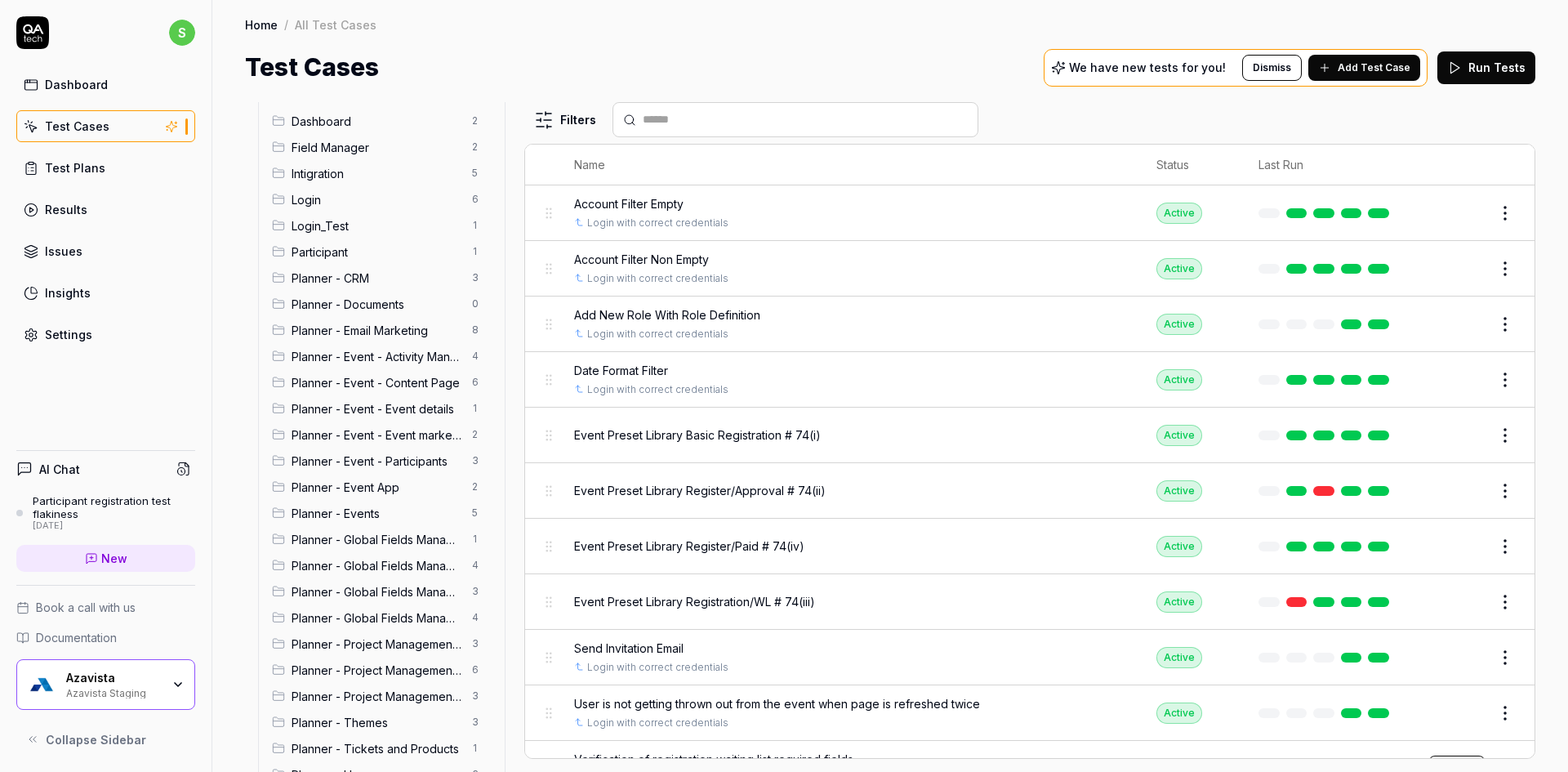
scroll to position [225, 0]
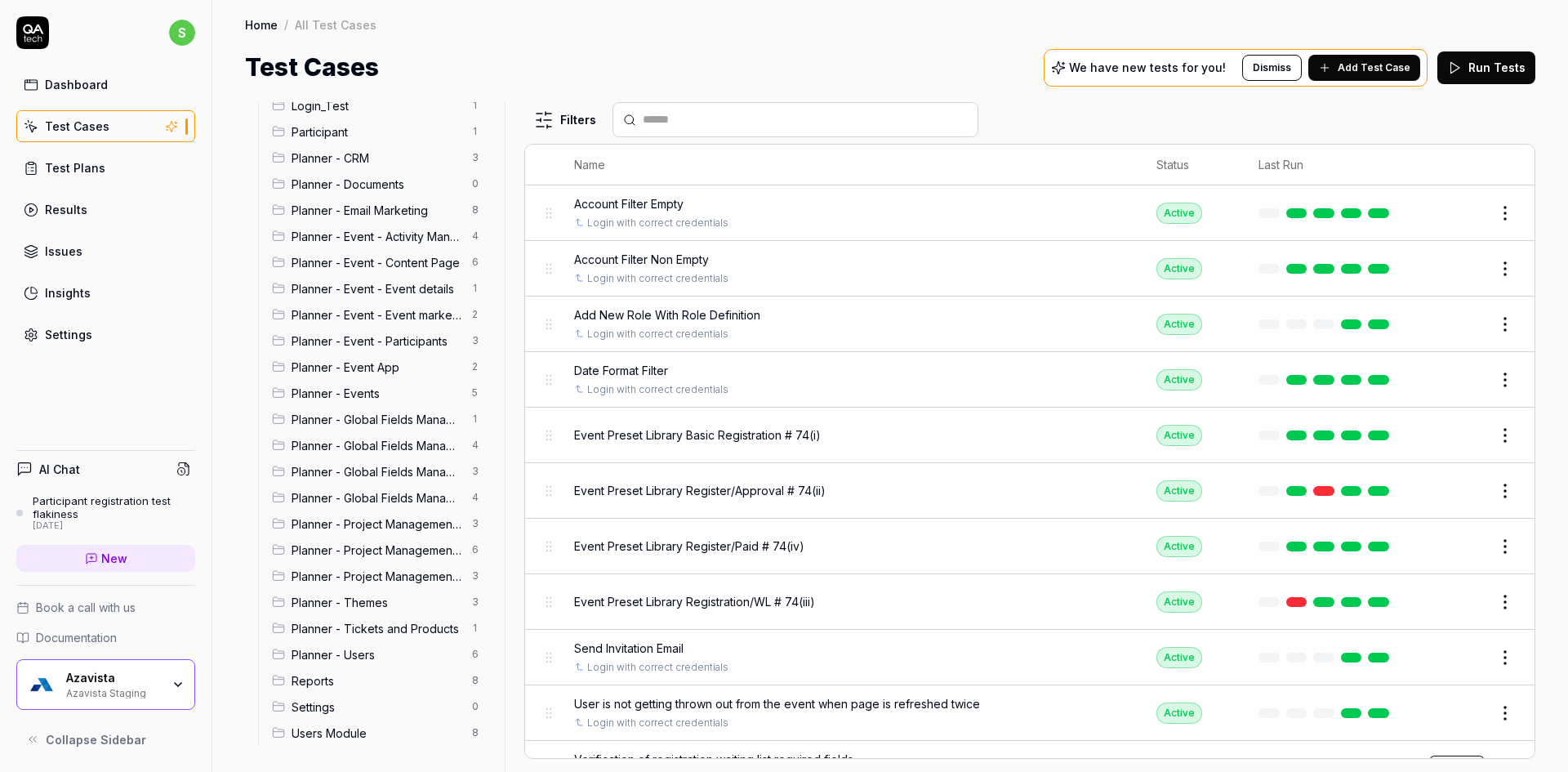
click at [122, 693] on div "Azavista Staging" at bounding box center [112, 692] width 94 height 13
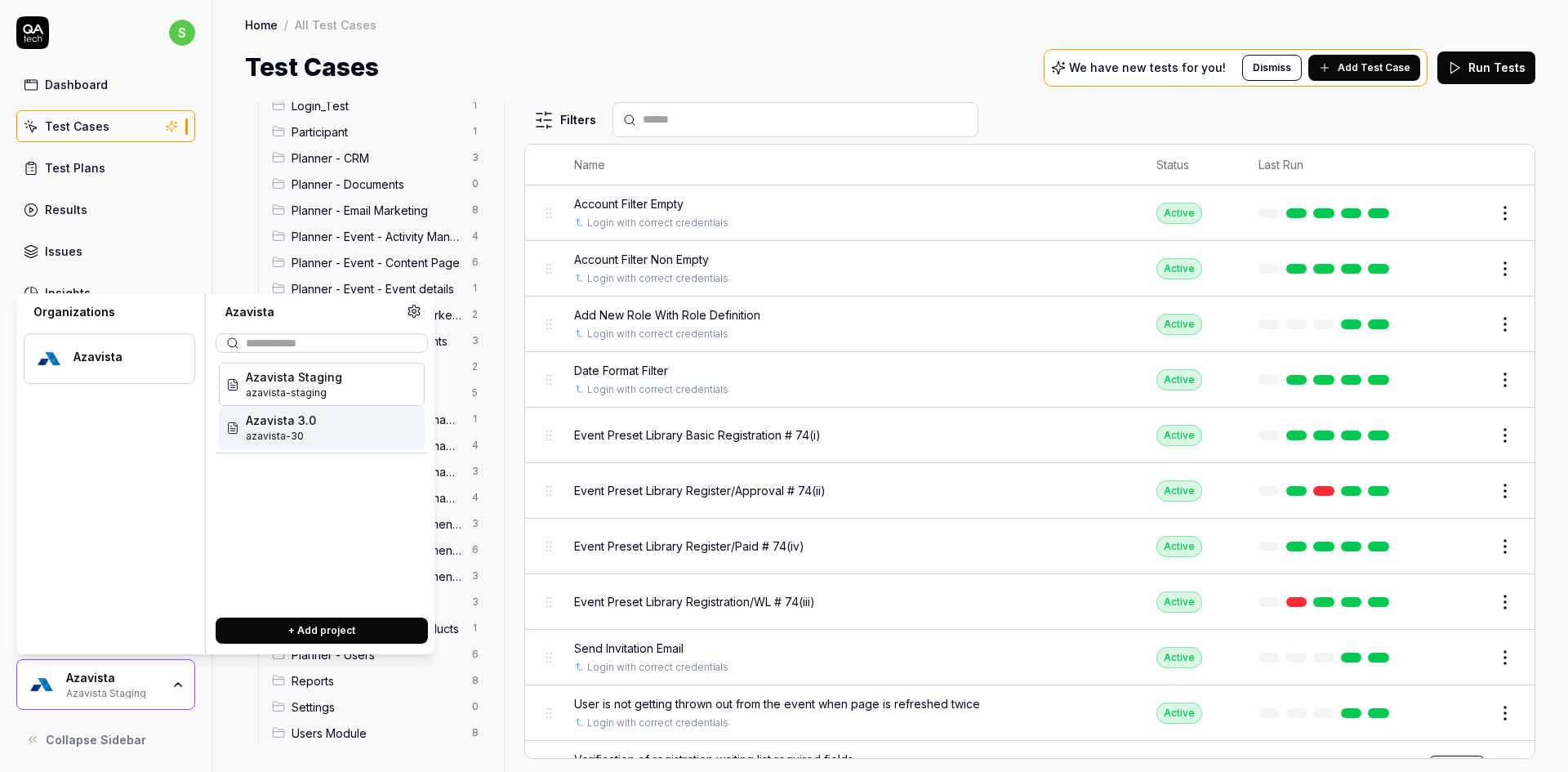
click at [330, 435] on div "Azavista 3.0 azavista-30" at bounding box center [322, 428] width 206 height 43
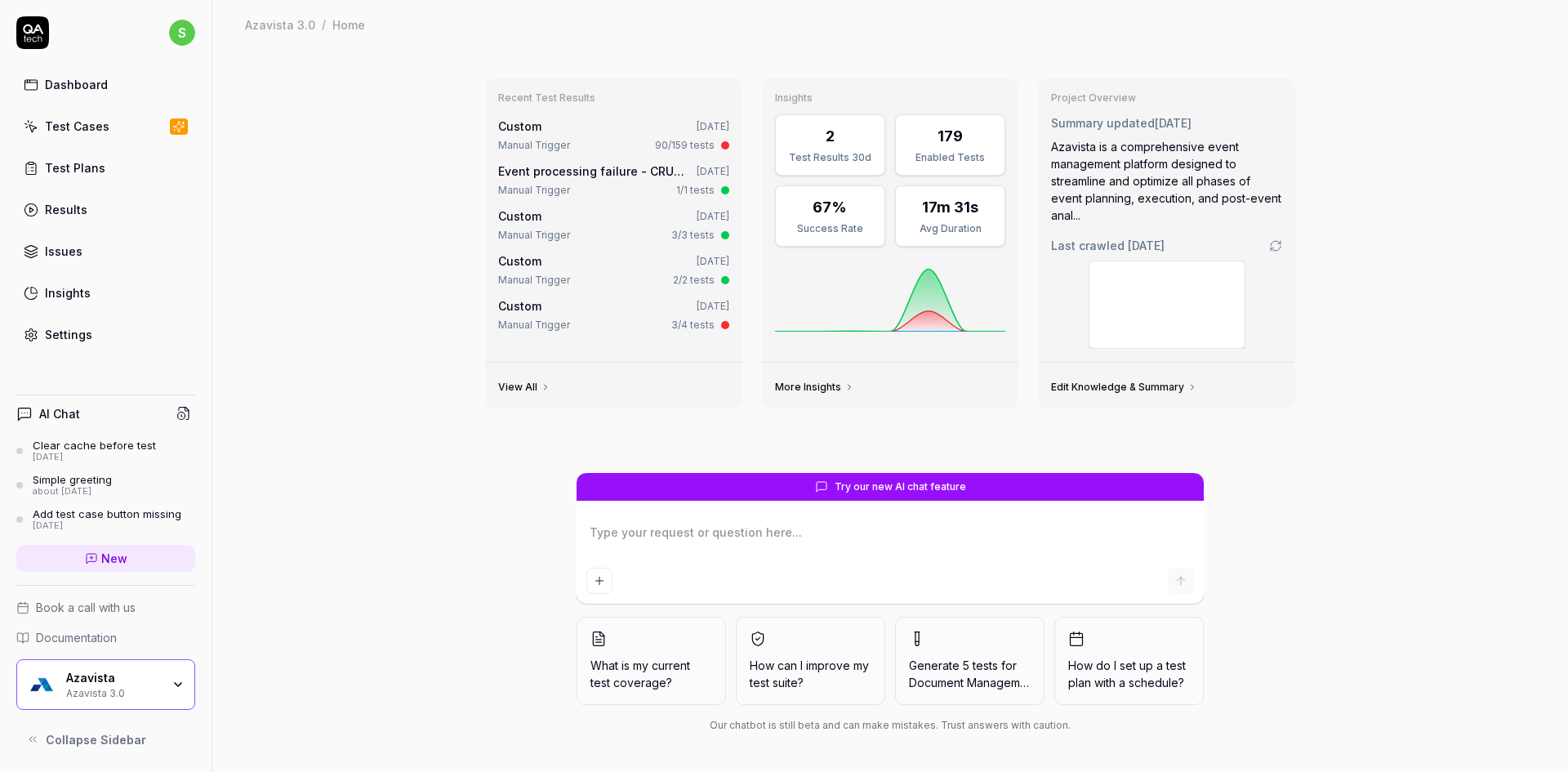
click at [75, 133] on div "Test Cases" at bounding box center [77, 126] width 65 height 17
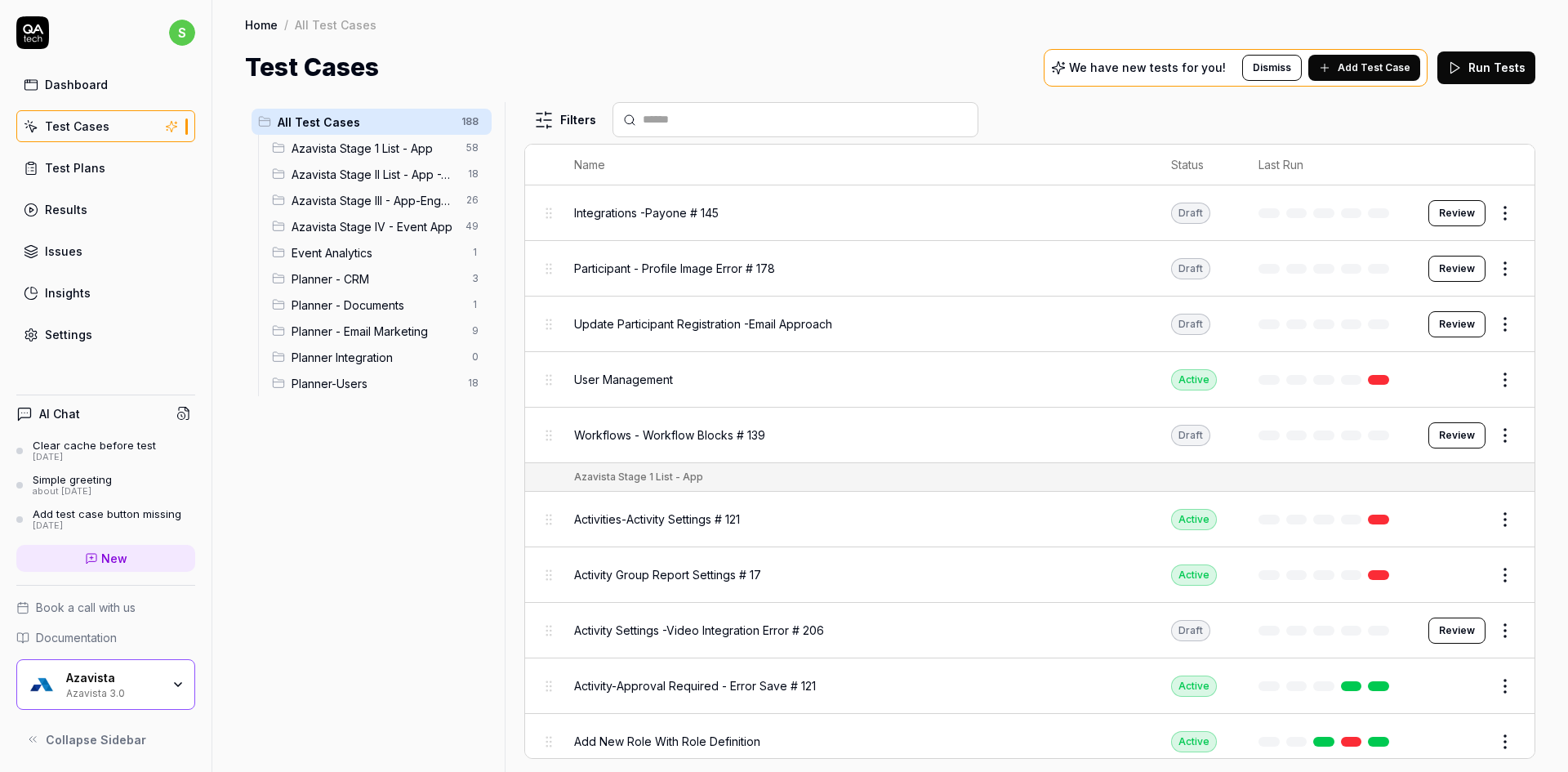
click at [362, 358] on span "Planner Integration" at bounding box center [376, 357] width 170 height 17
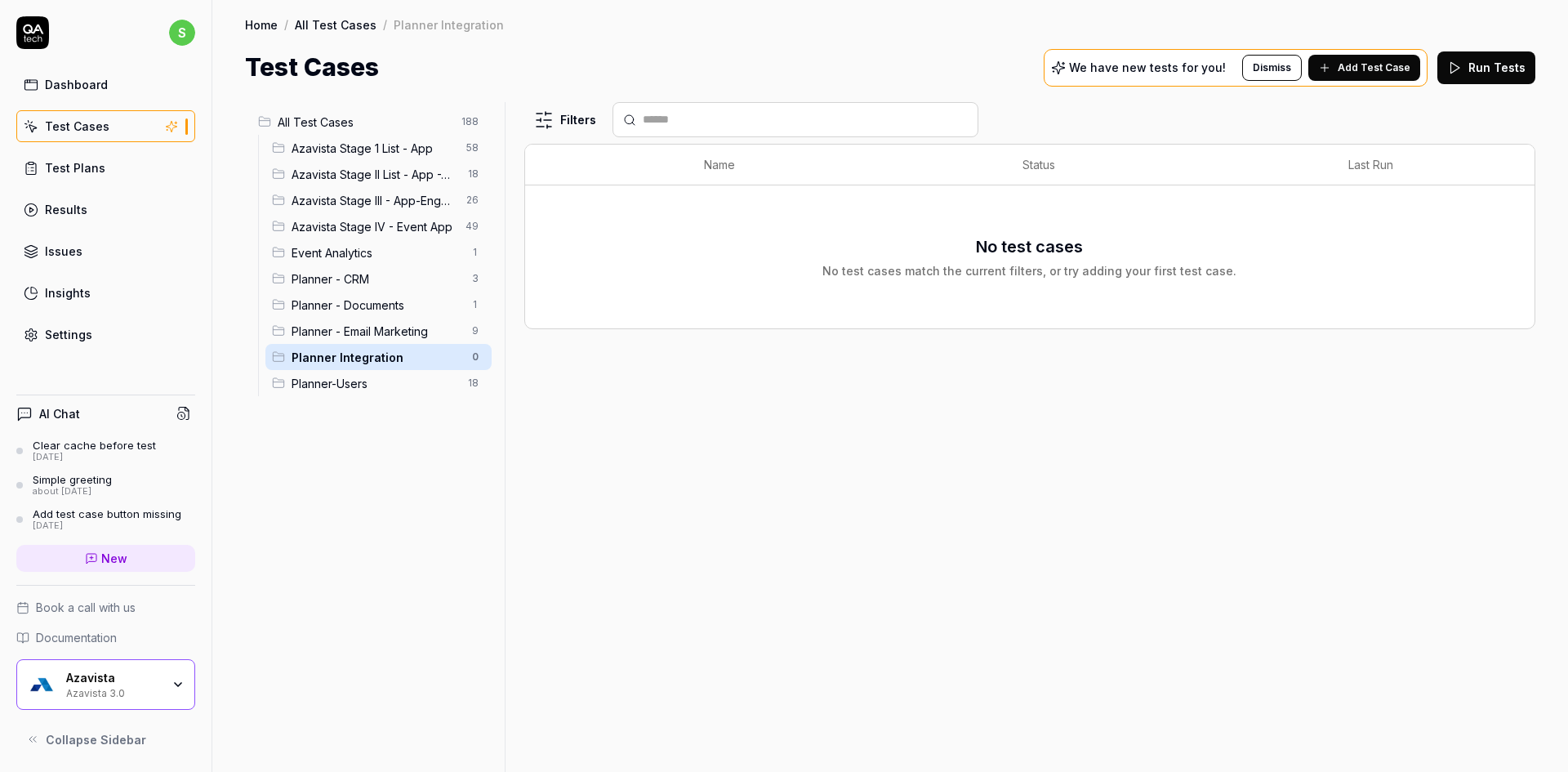
click at [1371, 90] on div "All Test Cases 188 Azavista Stage 1 List - App 58 Azavista Stage II List - App …" at bounding box center [890, 428] width 1355 height 686
click at [1370, 69] on span "Add Test Case" at bounding box center [1374, 68] width 73 height 15
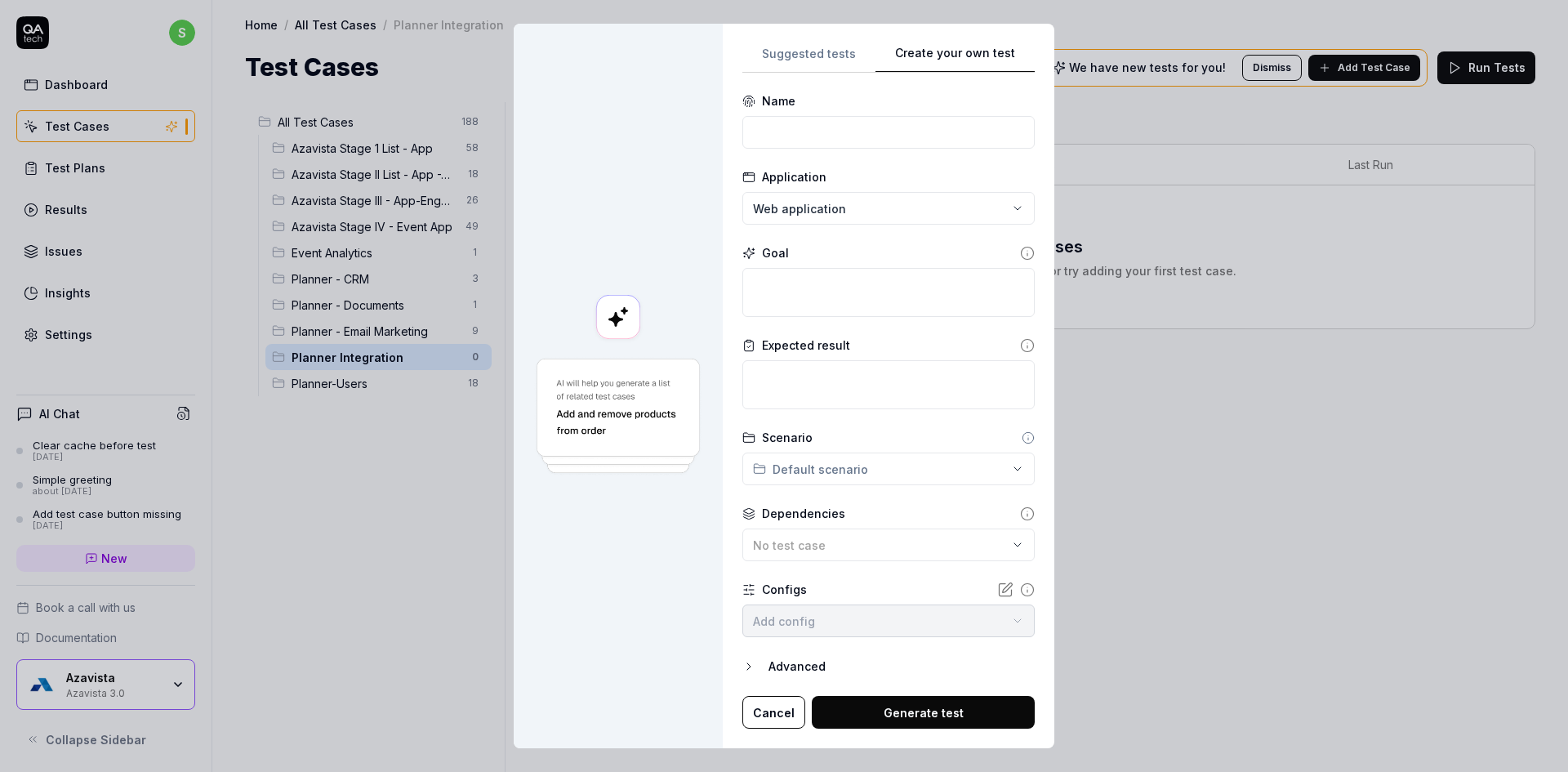
click at [851, 376] on div "Suggested tests Create your own test Name Application Web application Goal Expe…" at bounding box center [889, 386] width 292 height 686
click at [848, 124] on input at bounding box center [889, 132] width 292 height 33
click at [813, 293] on textarea at bounding box center [889, 293] width 292 height 49
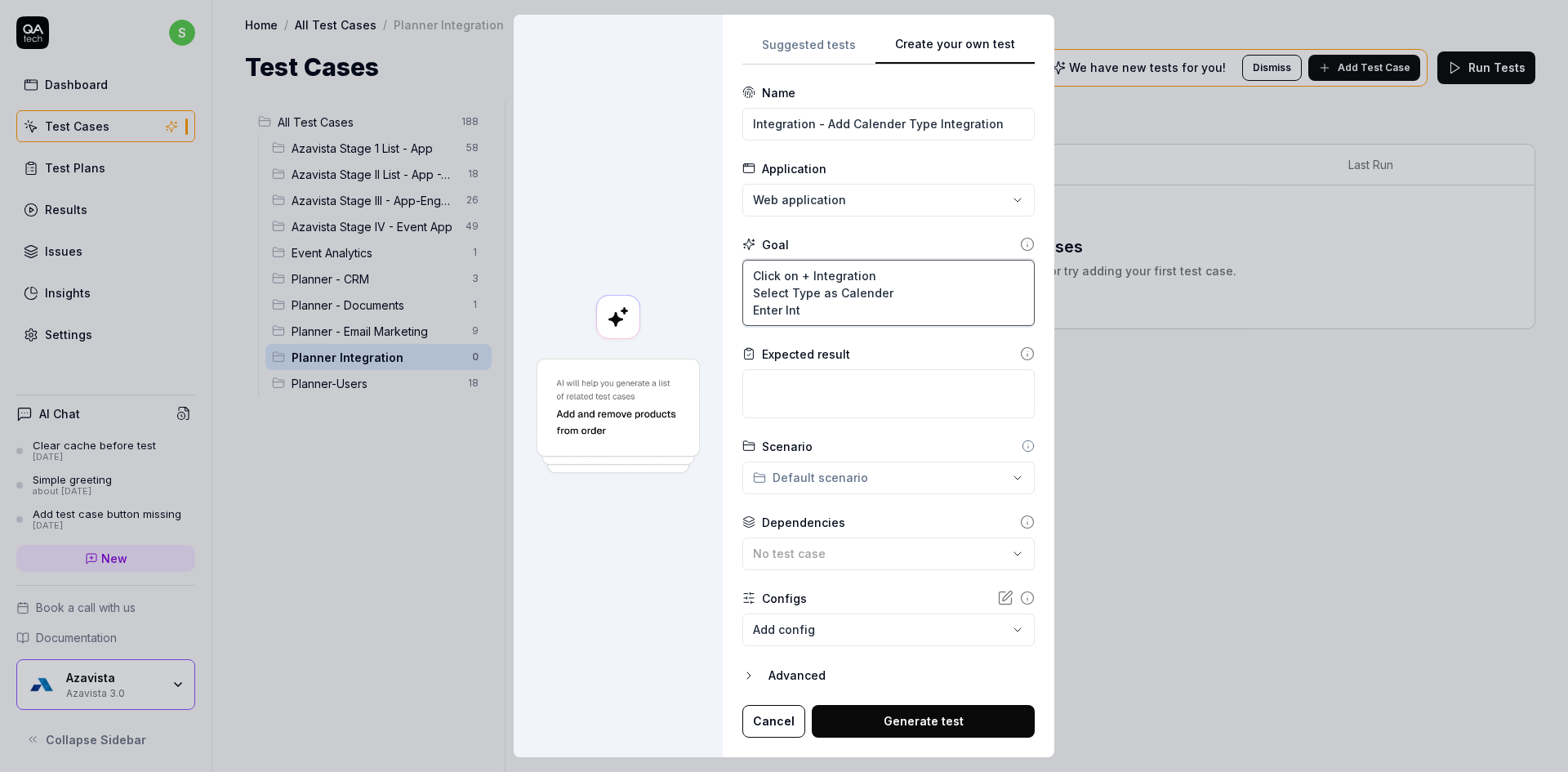
drag, startPoint x: 799, startPoint y: 303, endPoint x: 745, endPoint y: 306, distance: 54.1
click at [745, 306] on textarea "Click on + Integration Select Type as Calender Enter Int" at bounding box center [889, 293] width 292 height 66
click at [751, 309] on textarea "Click on + Integration Select Type as Calender Select Sub-Types if exis" at bounding box center [889, 293] width 292 height 66
drag, startPoint x: 952, startPoint y: 312, endPoint x: 996, endPoint y: 316, distance: 44.2
click at [996, 316] on textarea "Click on + Integration Select Type as Calender If Sub-Type exists,Select Sub-Ty…" at bounding box center [889, 293] width 292 height 66
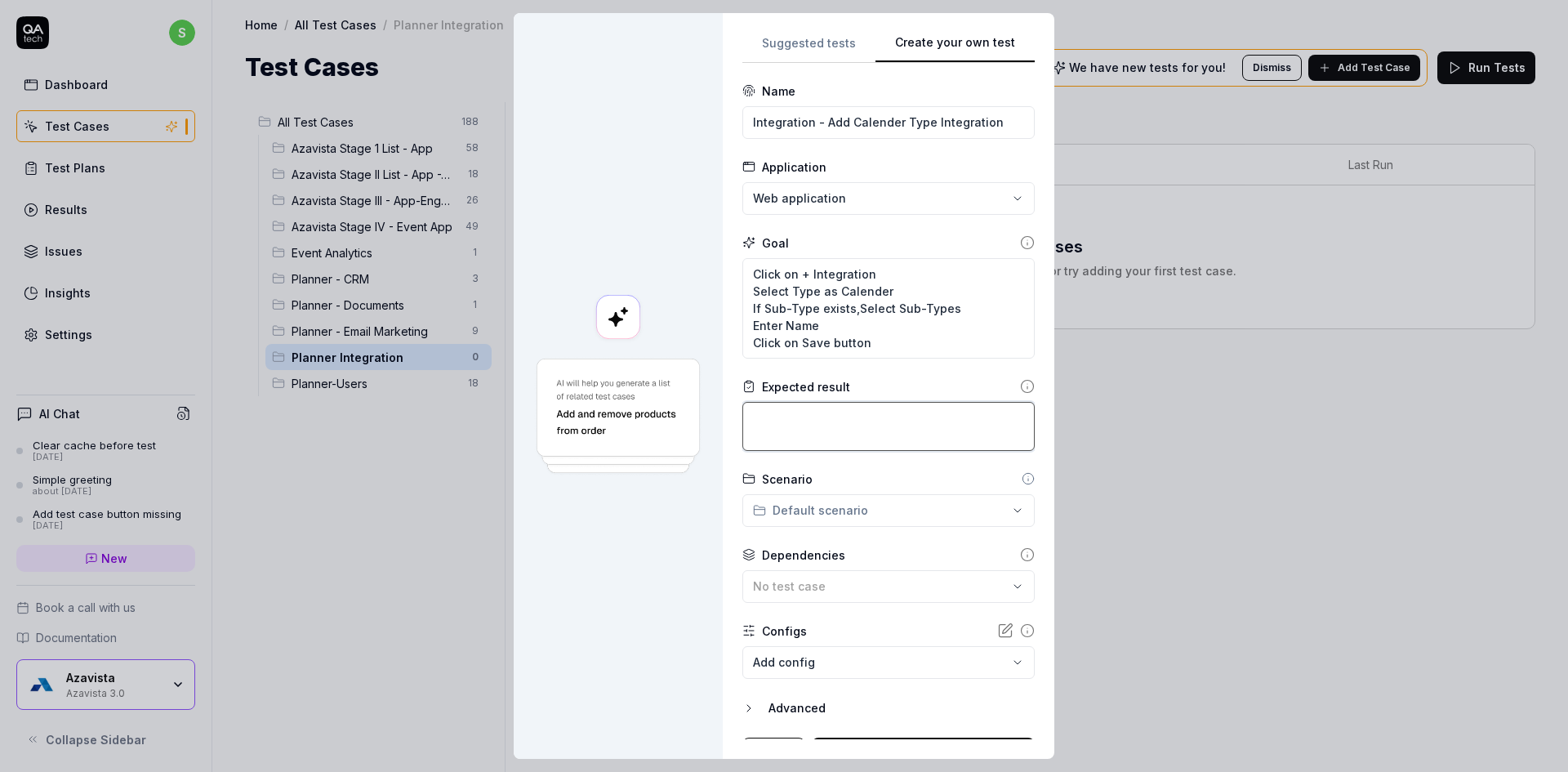
click at [832, 424] on textarea at bounding box center [889, 426] width 292 height 49
click at [862, 423] on textarea "Verify that Calender integration exists successfully" at bounding box center [889, 426] width 292 height 49
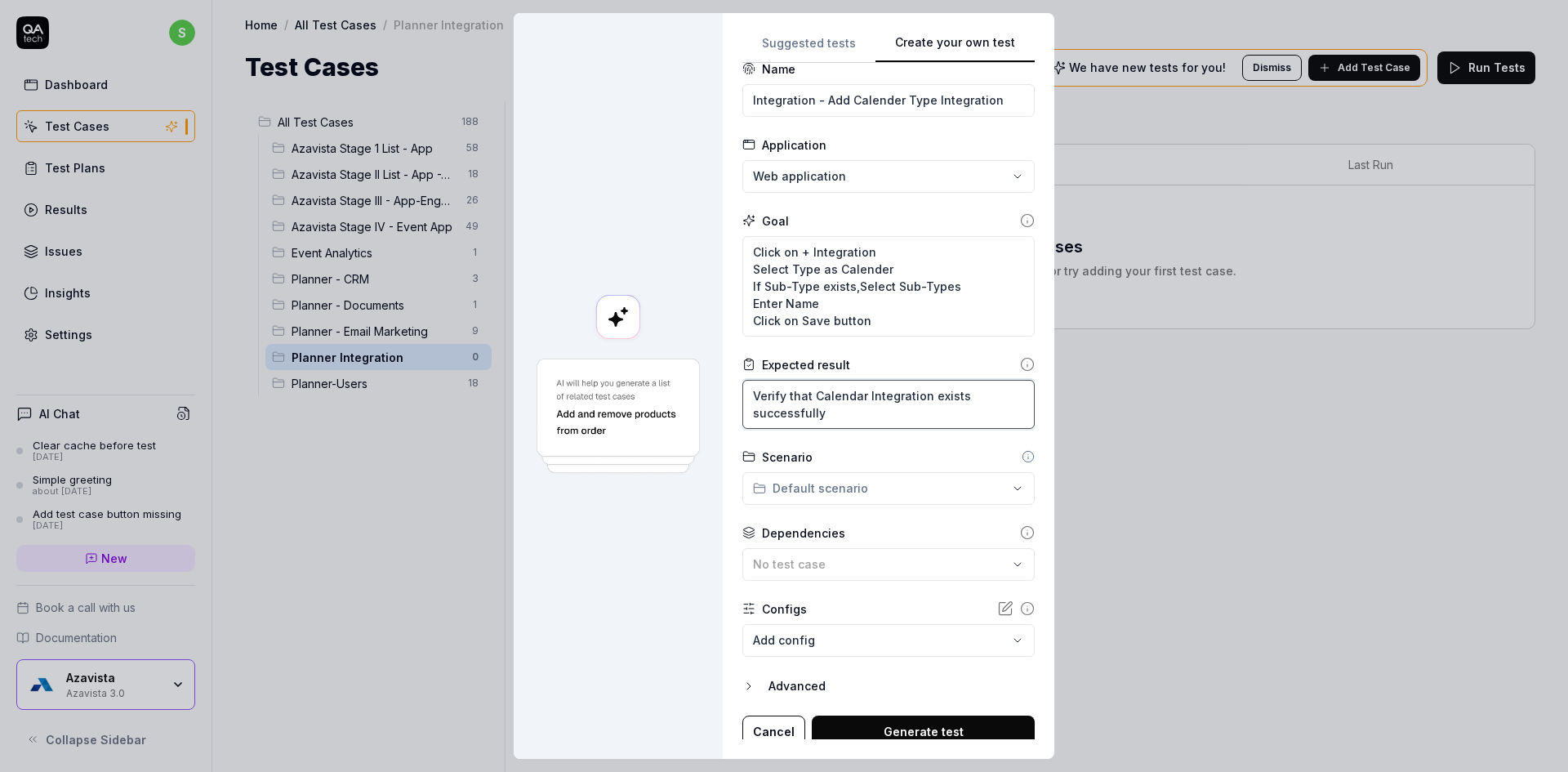
scroll to position [31, 0]
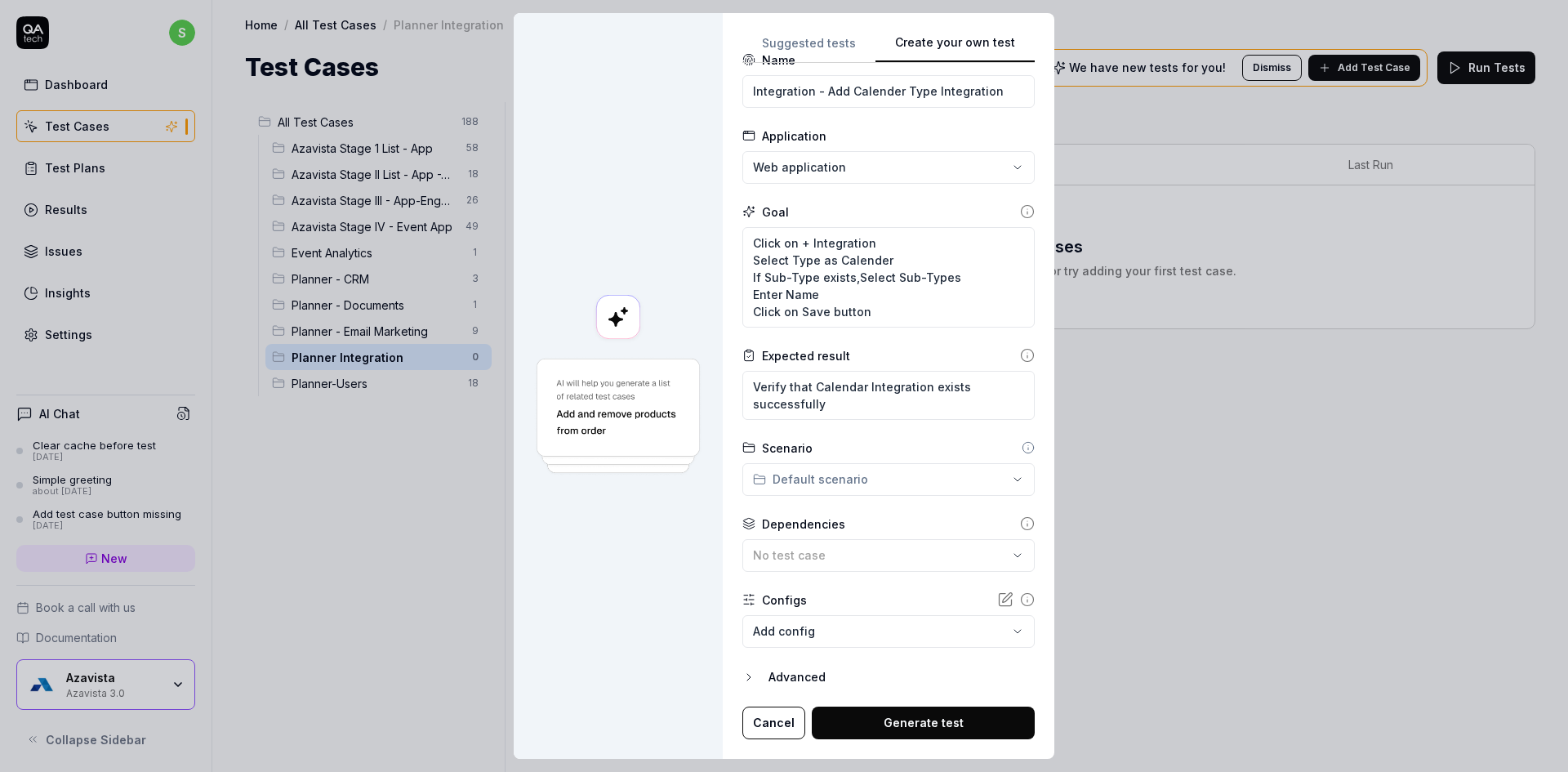
click at [866, 485] on div "**********" at bounding box center [784, 386] width 1568 height 772
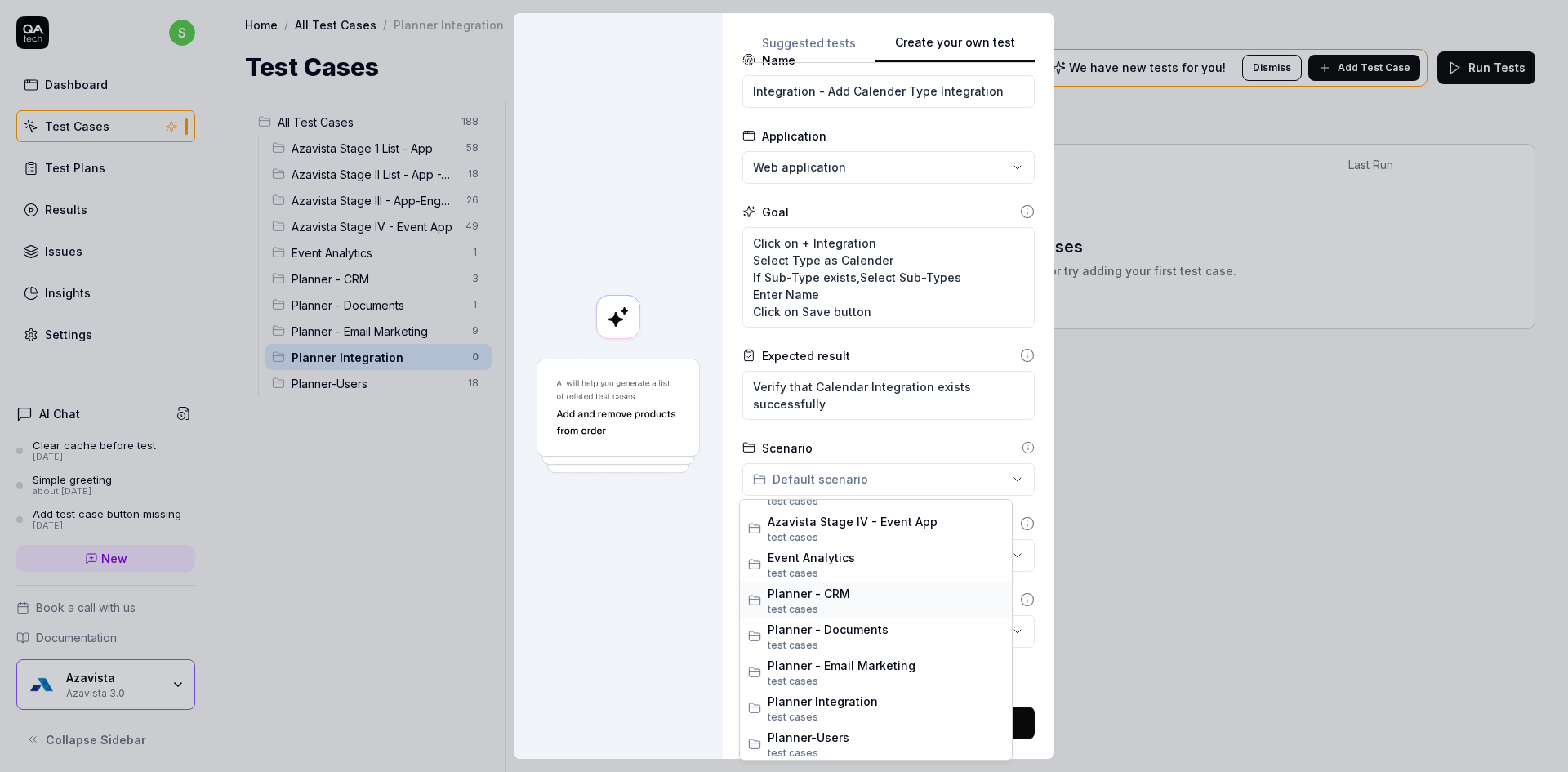
scroll to position [100, 0]
click at [857, 711] on span "test case s" at bounding box center [885, 714] width 236 height 15
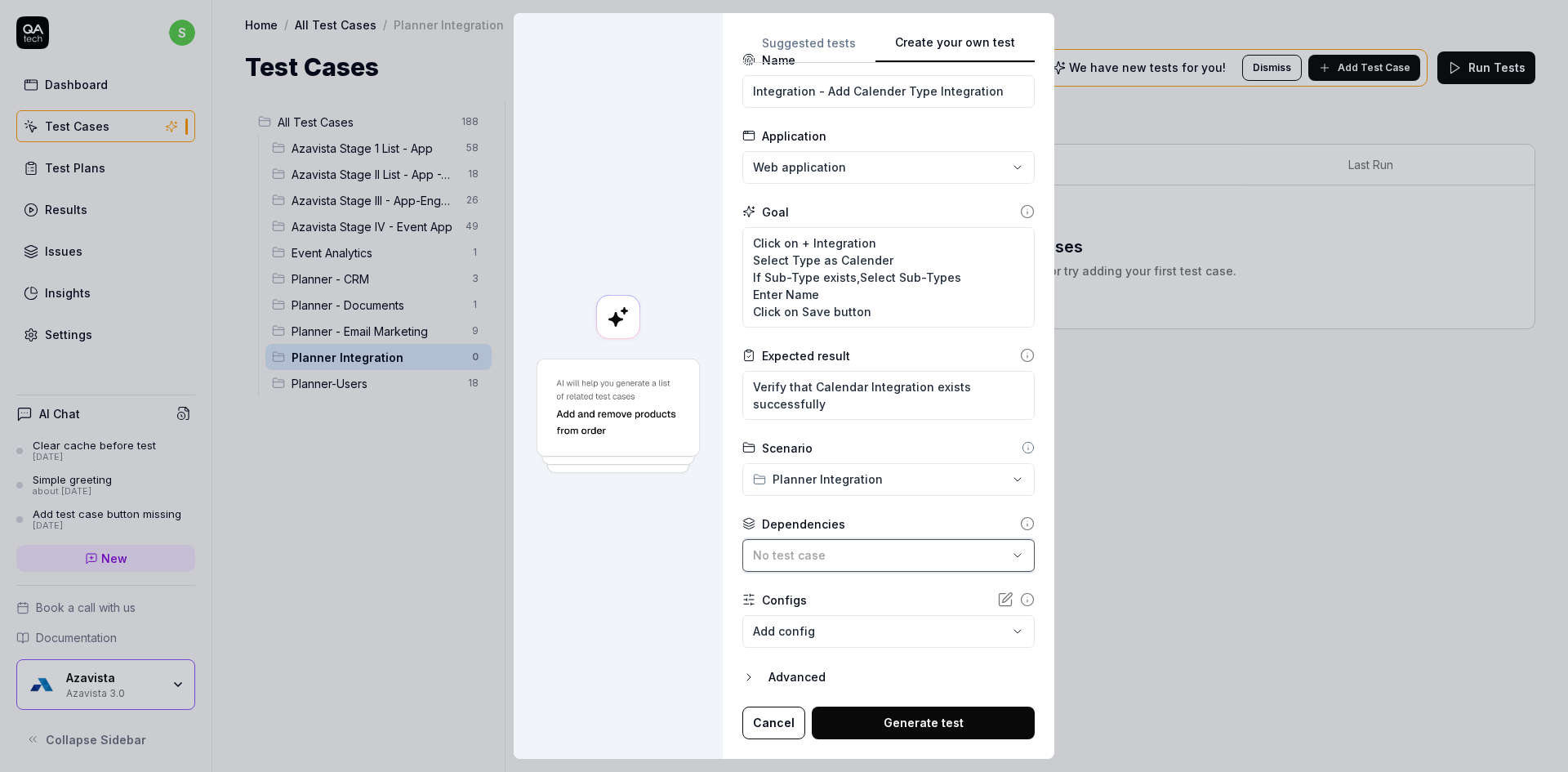
click at [891, 549] on div "No test case" at bounding box center [880, 555] width 254 height 17
drag, startPoint x: 700, startPoint y: 619, endPoint x: 738, endPoint y: 620, distance: 38.0
click at [732, 620] on div "**********" at bounding box center [784, 386] width 541 height 746
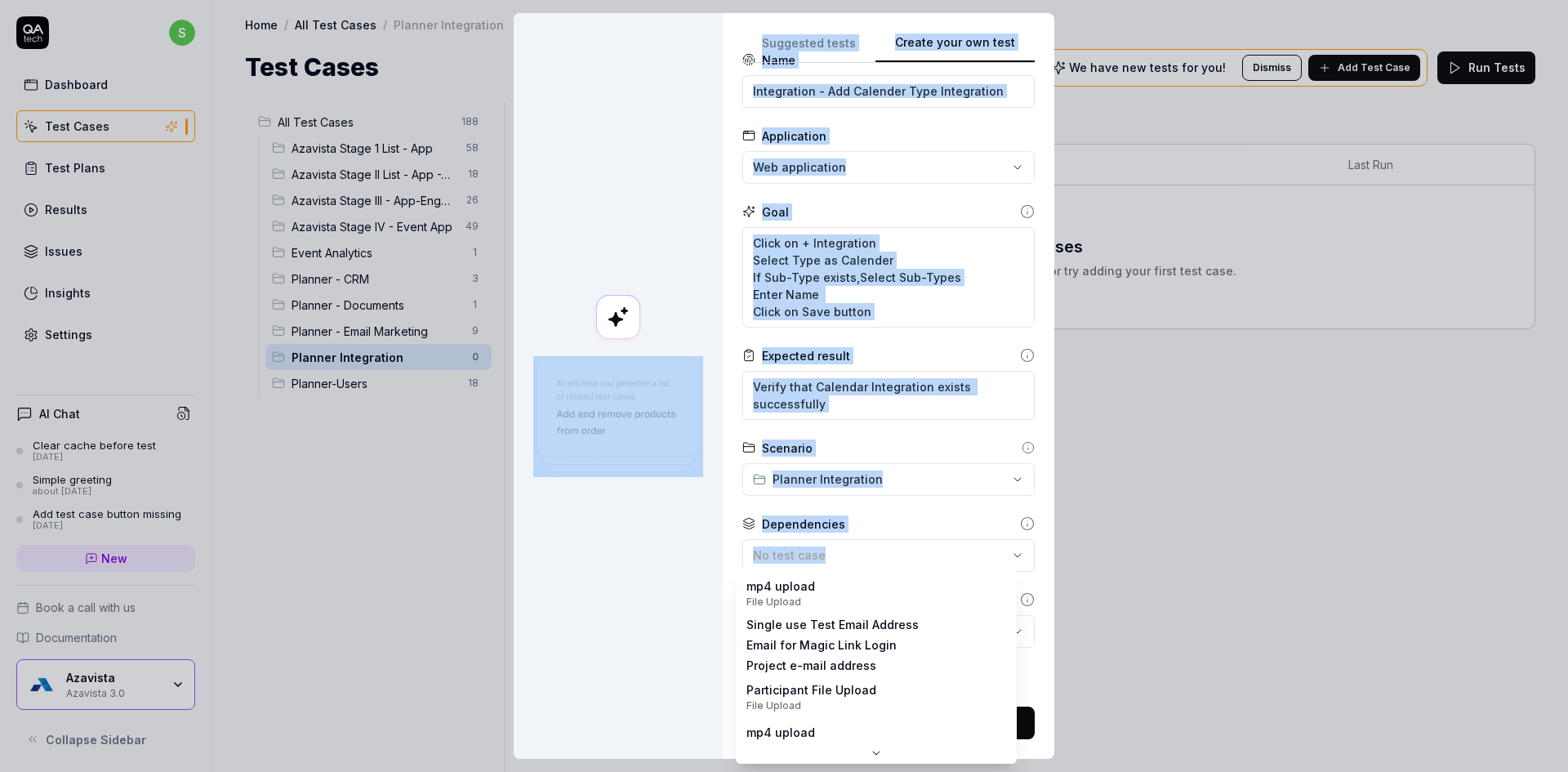
click at [774, 616] on body "s Dashboard Test Cases Test Plans Results Issues Insights Settings AI Chat Clea…" at bounding box center [784, 396] width 1568 height 791
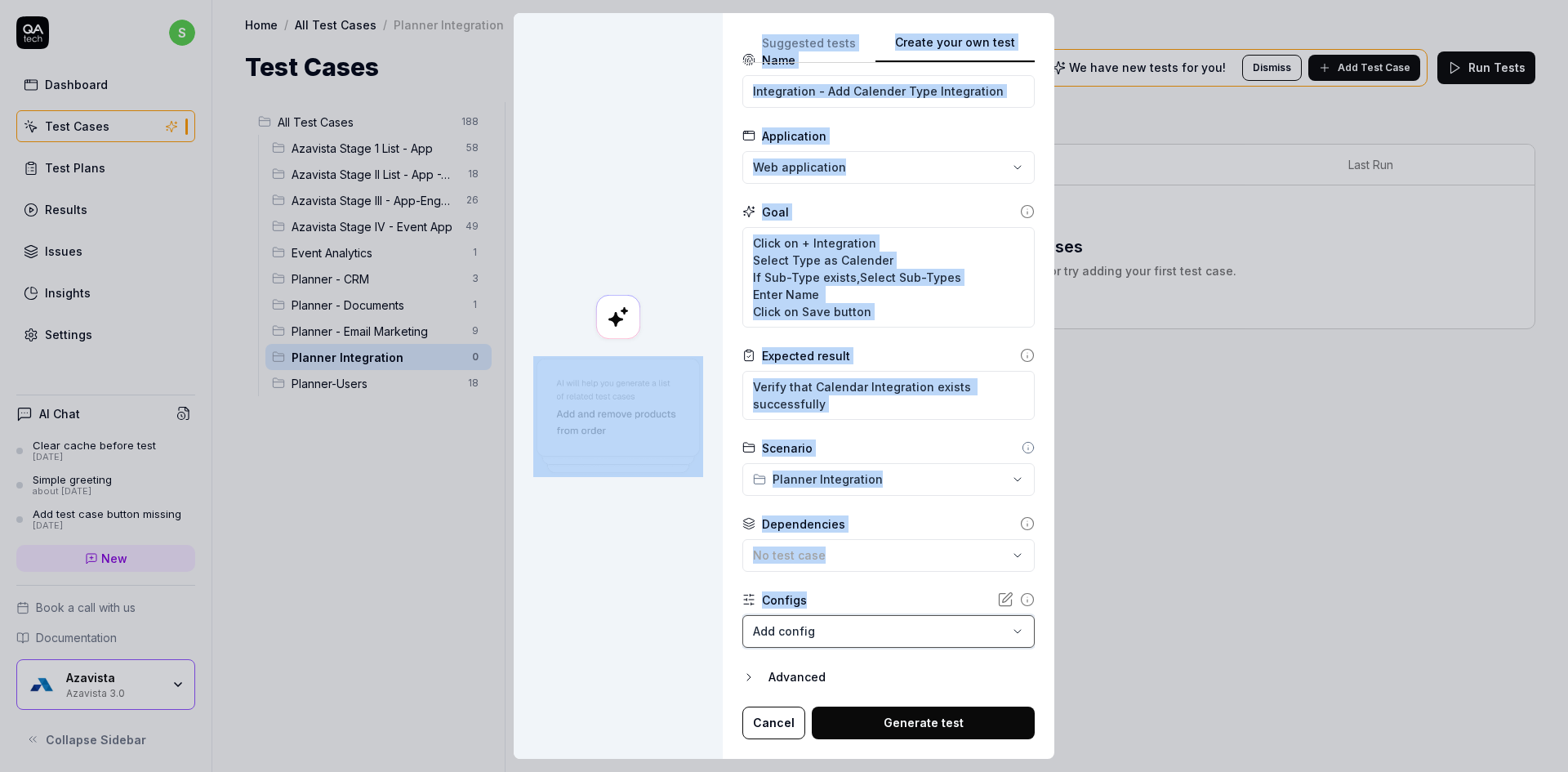
click at [657, 654] on div "**********" at bounding box center [784, 386] width 1568 height 772
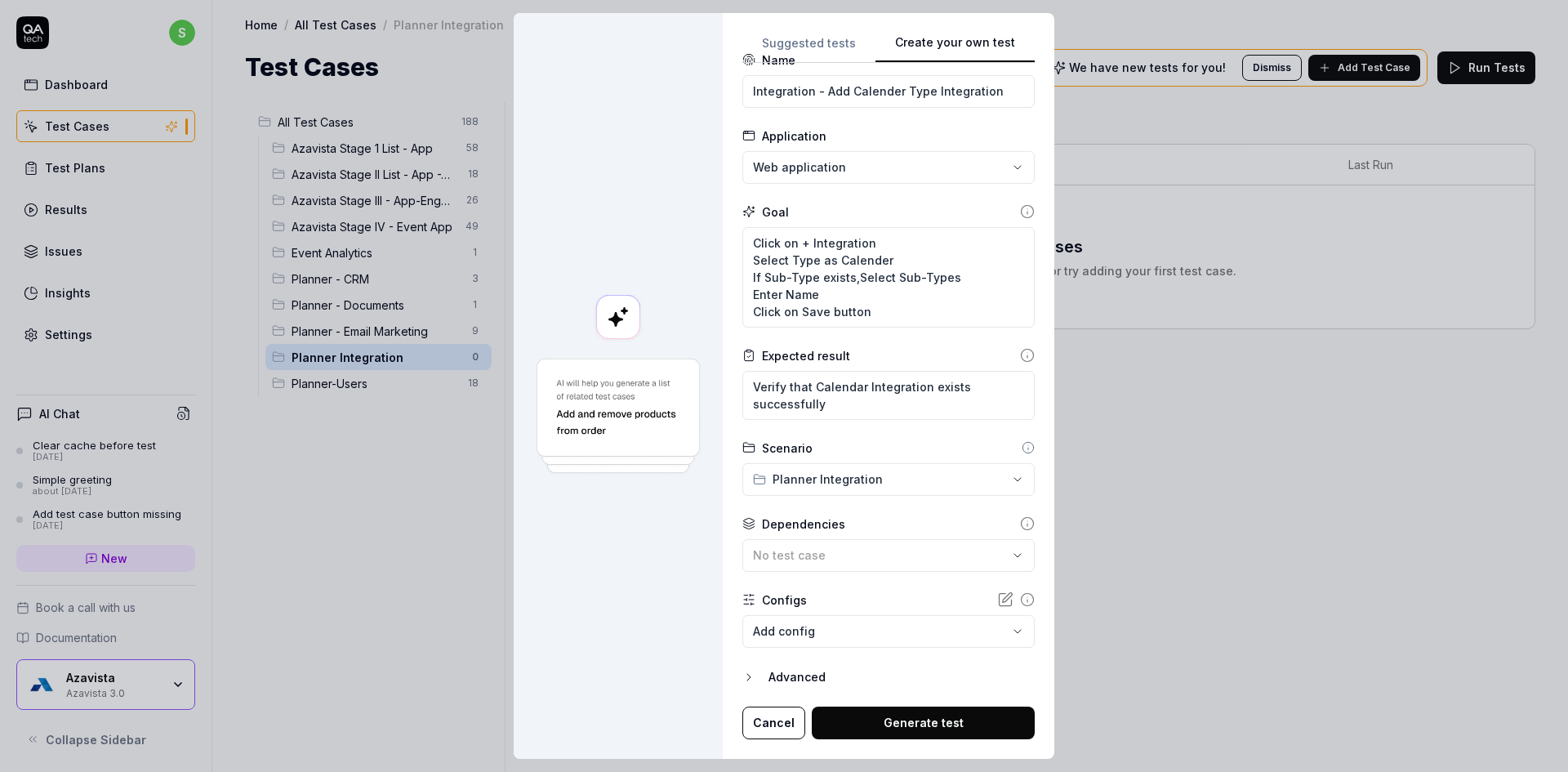
click at [835, 641] on body "s Dashboard Test Cases Test Plans Results Issues Insights Settings AI Chat Clea…" at bounding box center [784, 396] width 1568 height 791
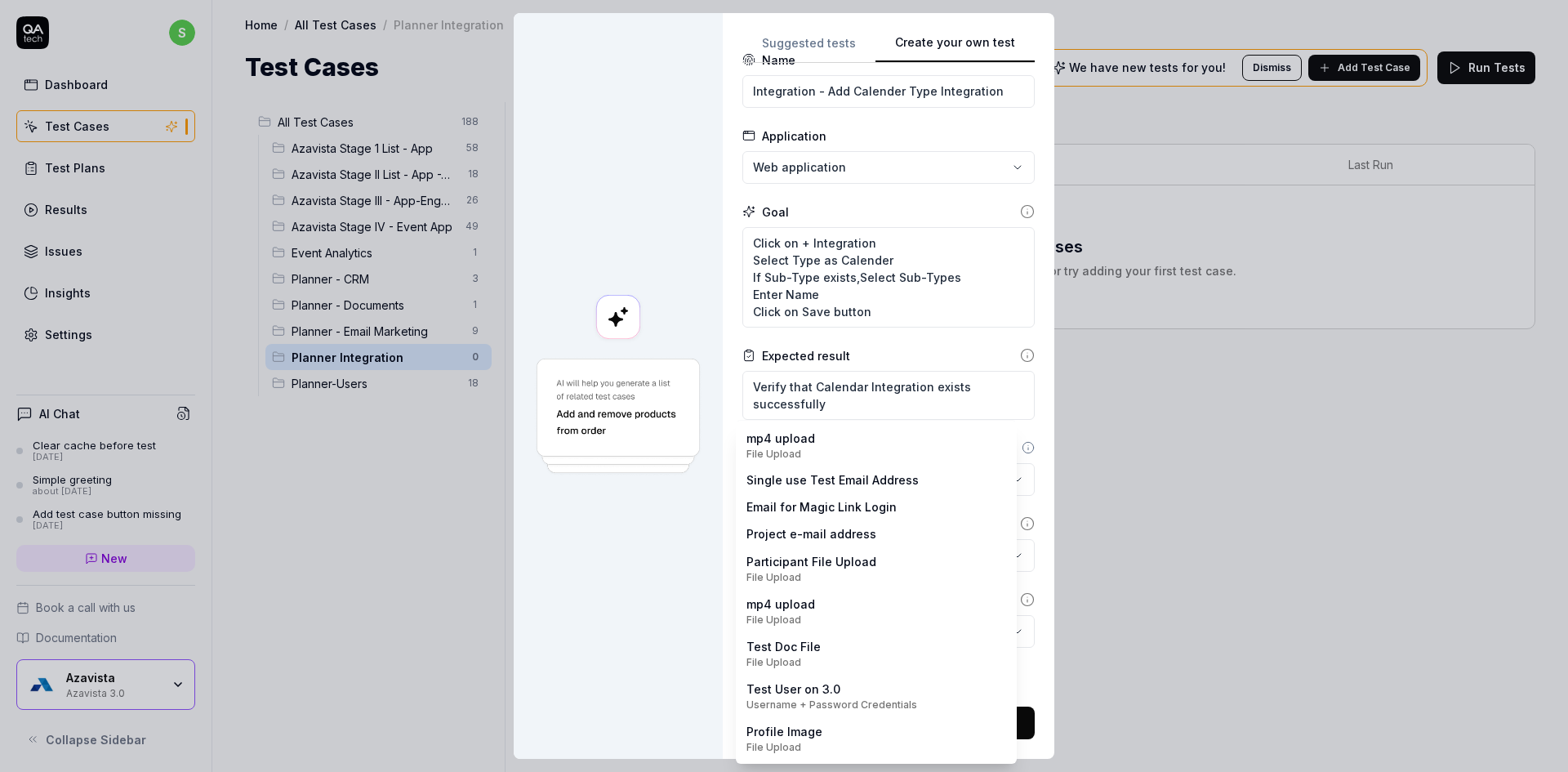
scroll to position [0, 0]
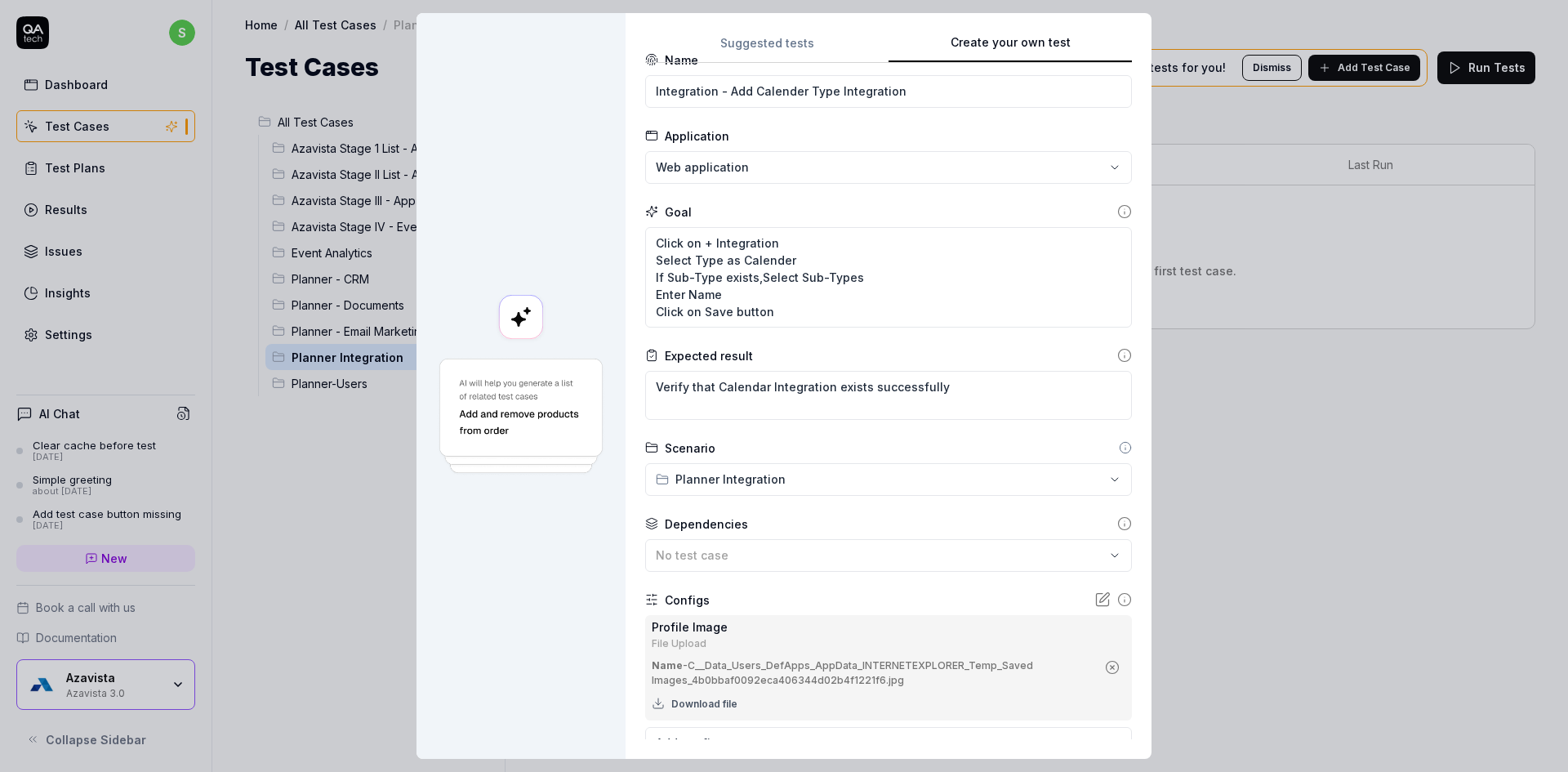
click at [1107, 669] on circle "button" at bounding box center [1113, 667] width 12 height 12
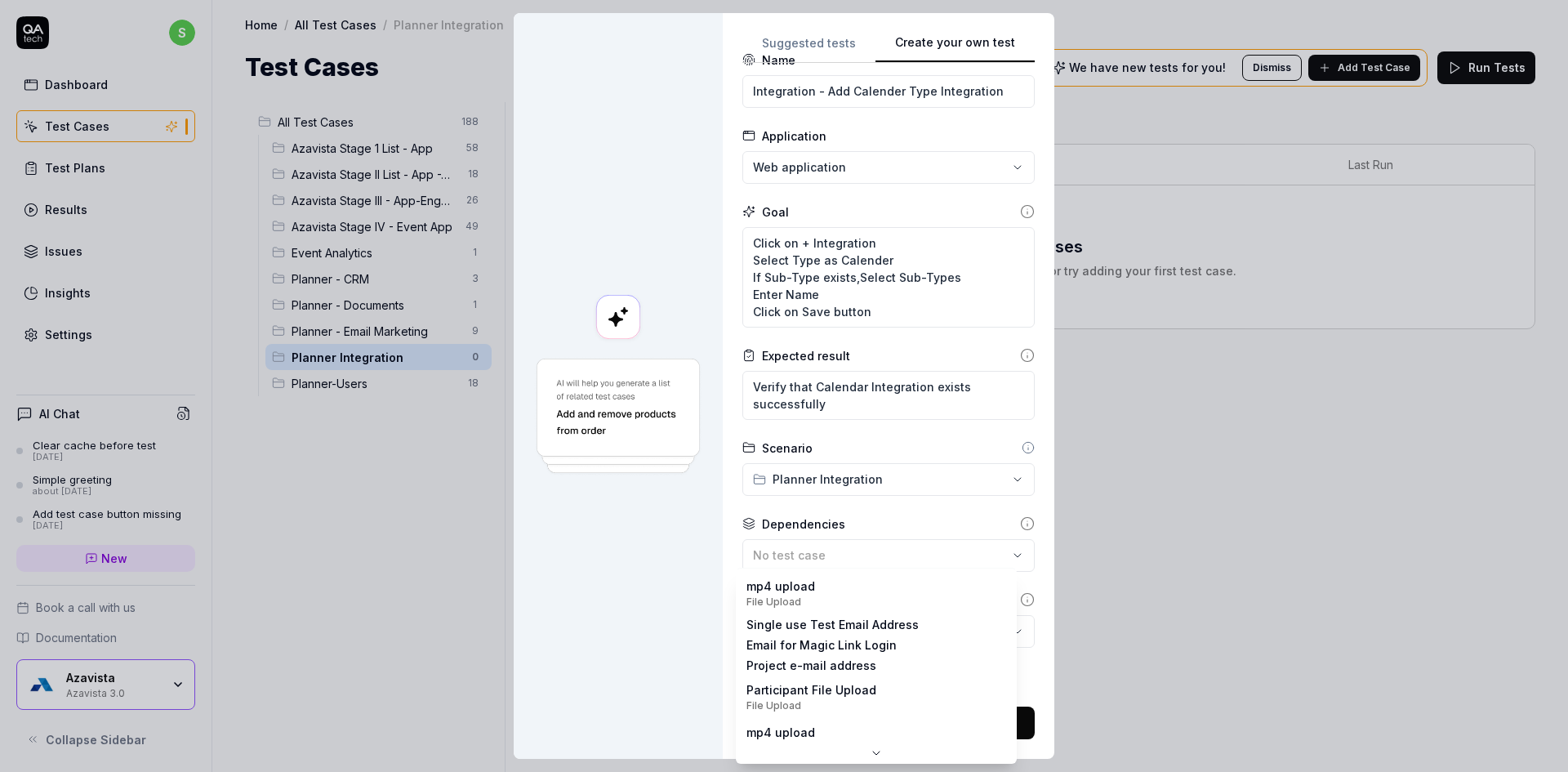
click at [917, 643] on body "s Dashboard Test Cases Test Plans Results Issues Insights Settings AI Chat Clea…" at bounding box center [784, 396] width 1568 height 791
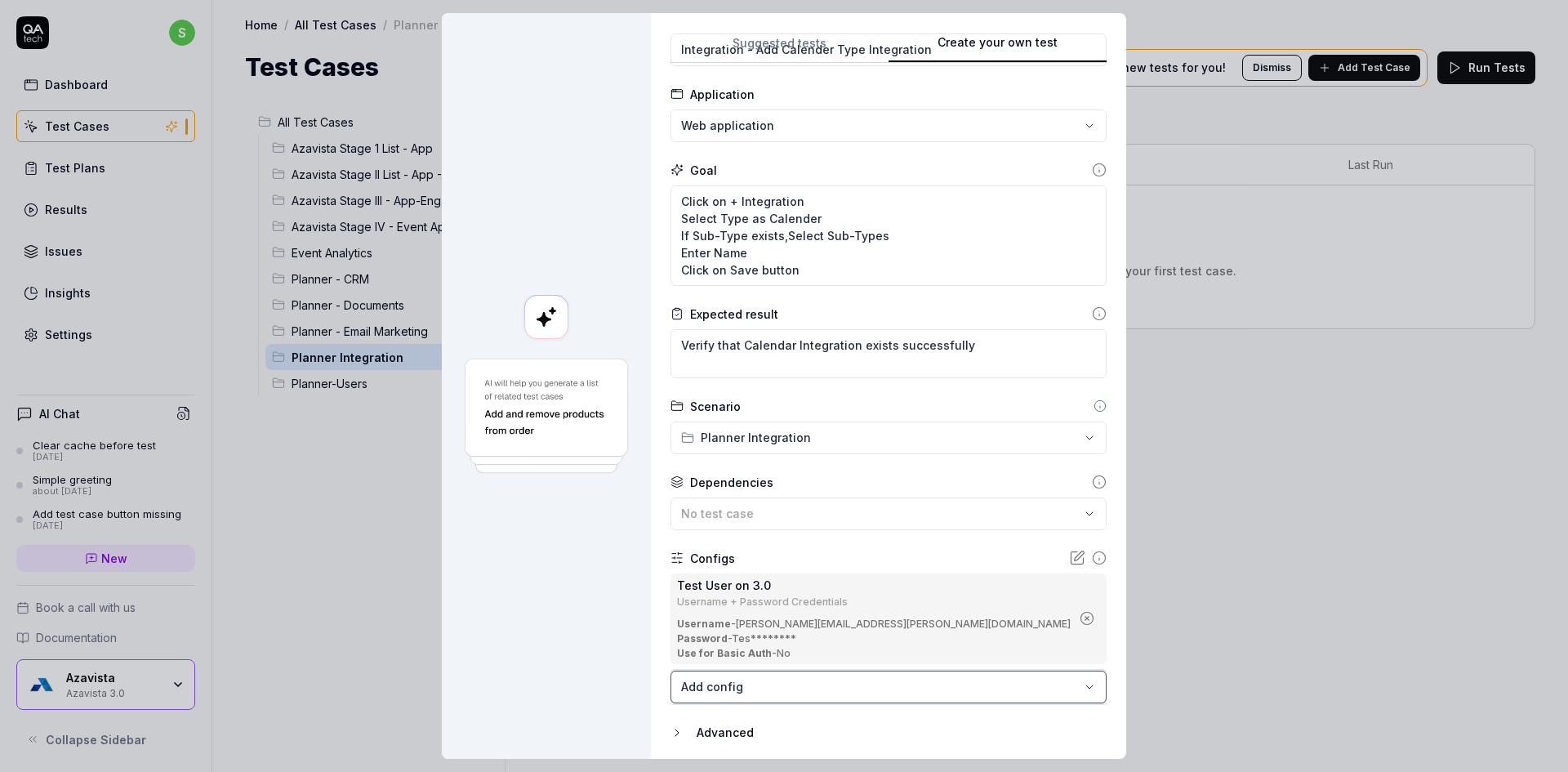
scroll to position [128, 0]
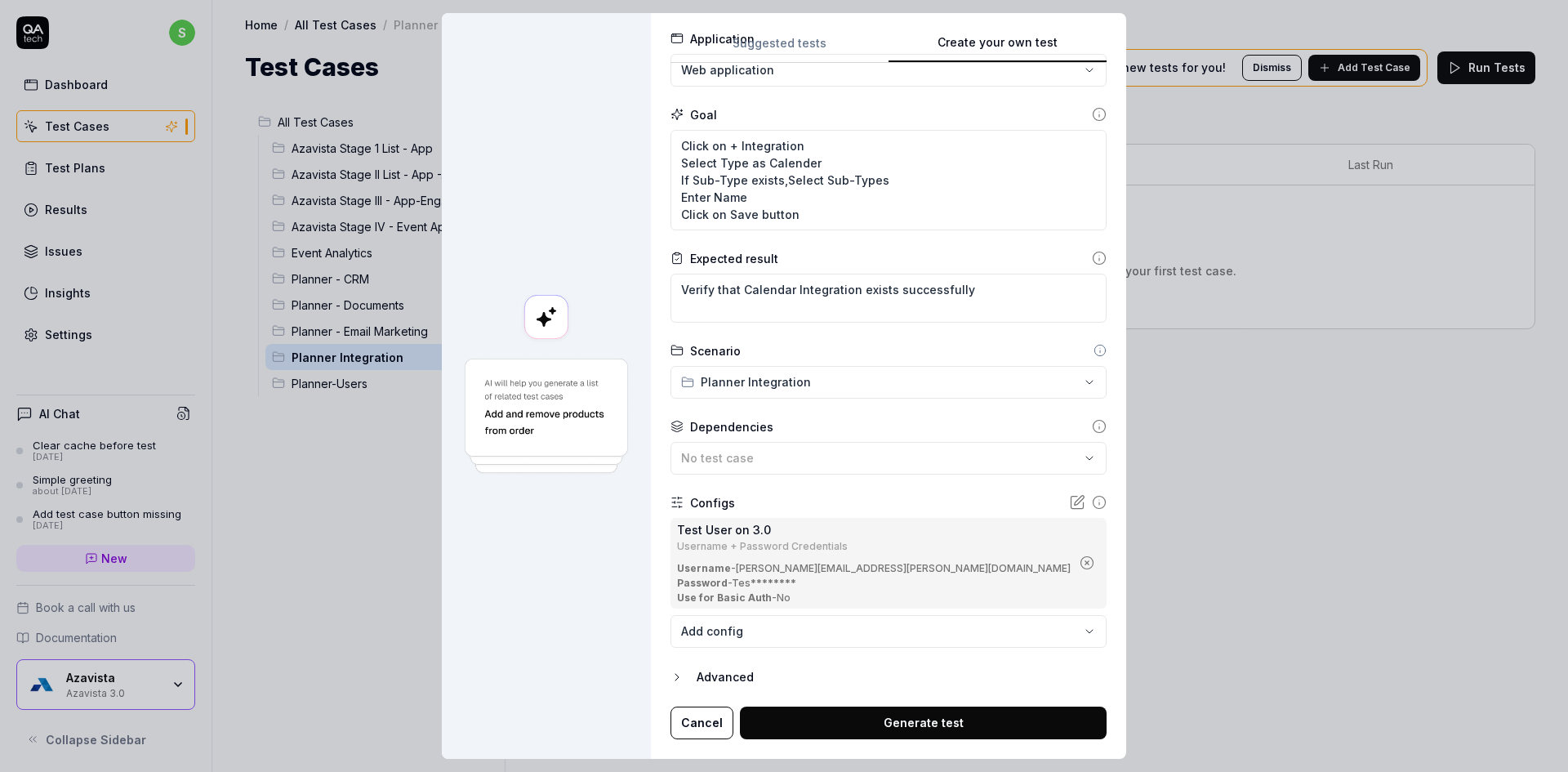
click at [875, 726] on button "Generate test" at bounding box center [923, 723] width 367 height 33
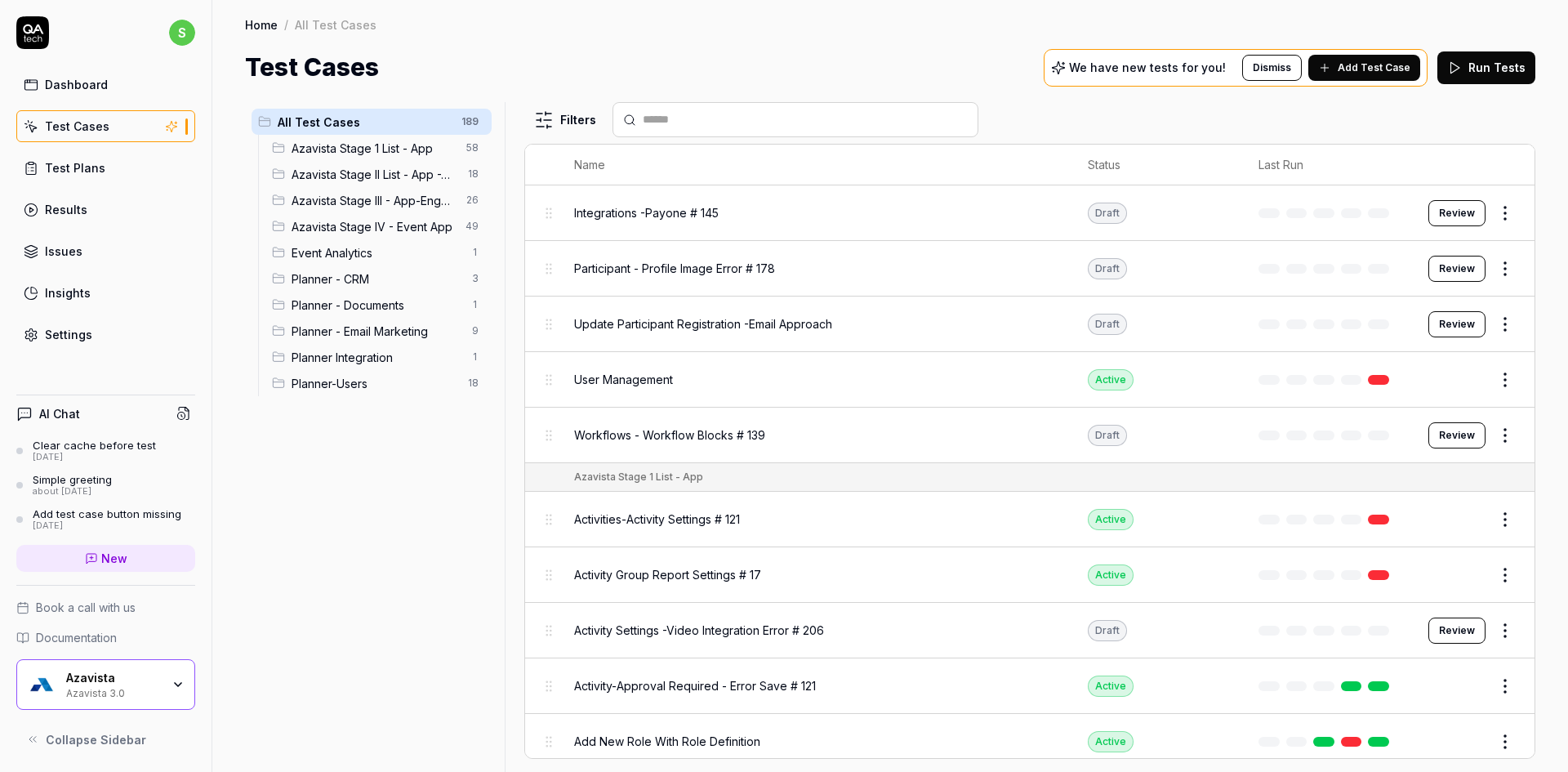
click at [374, 349] on span "Planner Integration" at bounding box center [376, 357] width 170 height 17
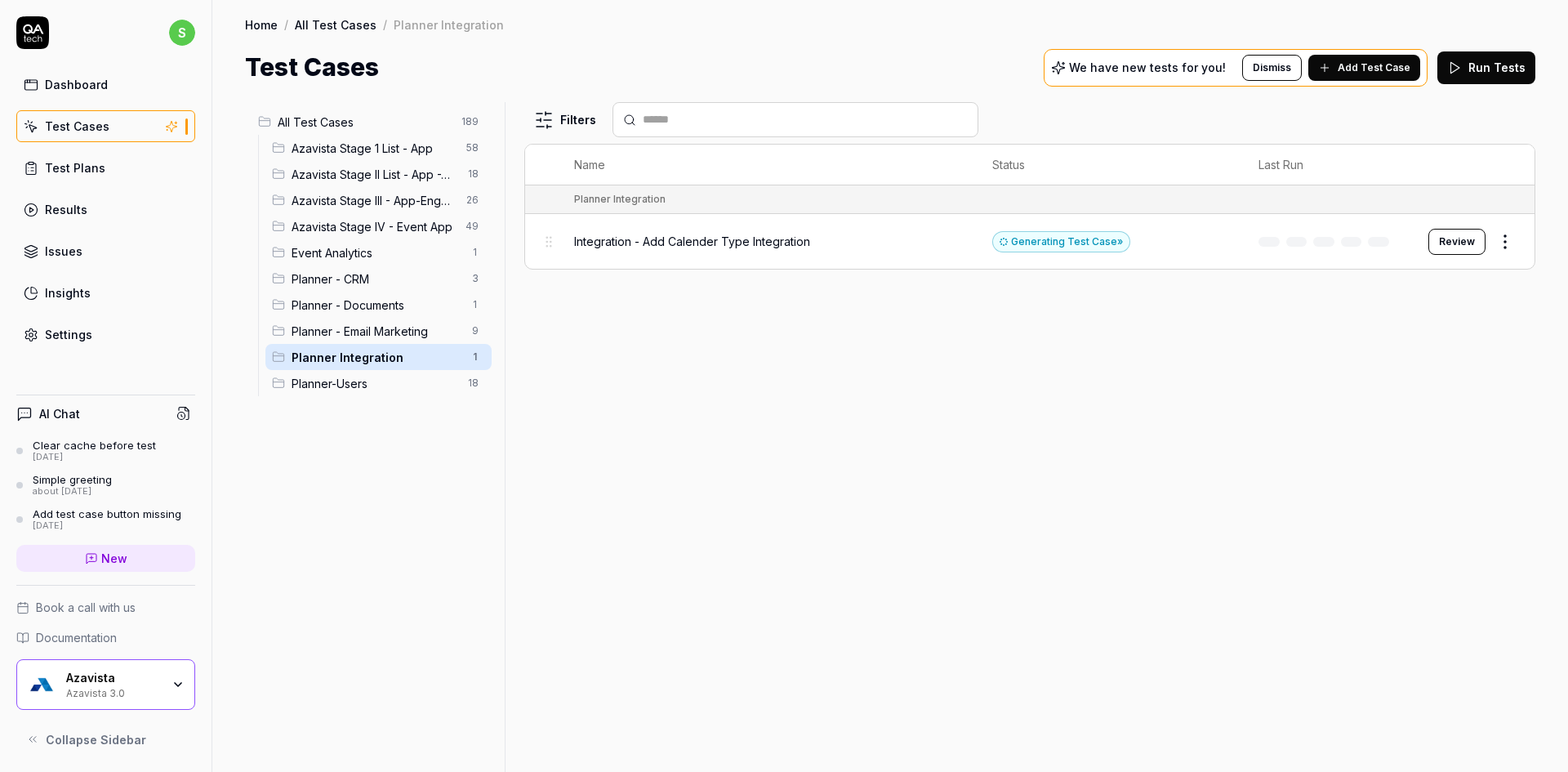
click at [1510, 240] on html "s Dashboard Test Cases Test Plans Results Issues Insights Settings AI Chat Clea…" at bounding box center [784, 396] width 1568 height 791
click at [1399, 389] on div "Edit" at bounding box center [1436, 384] width 155 height 36
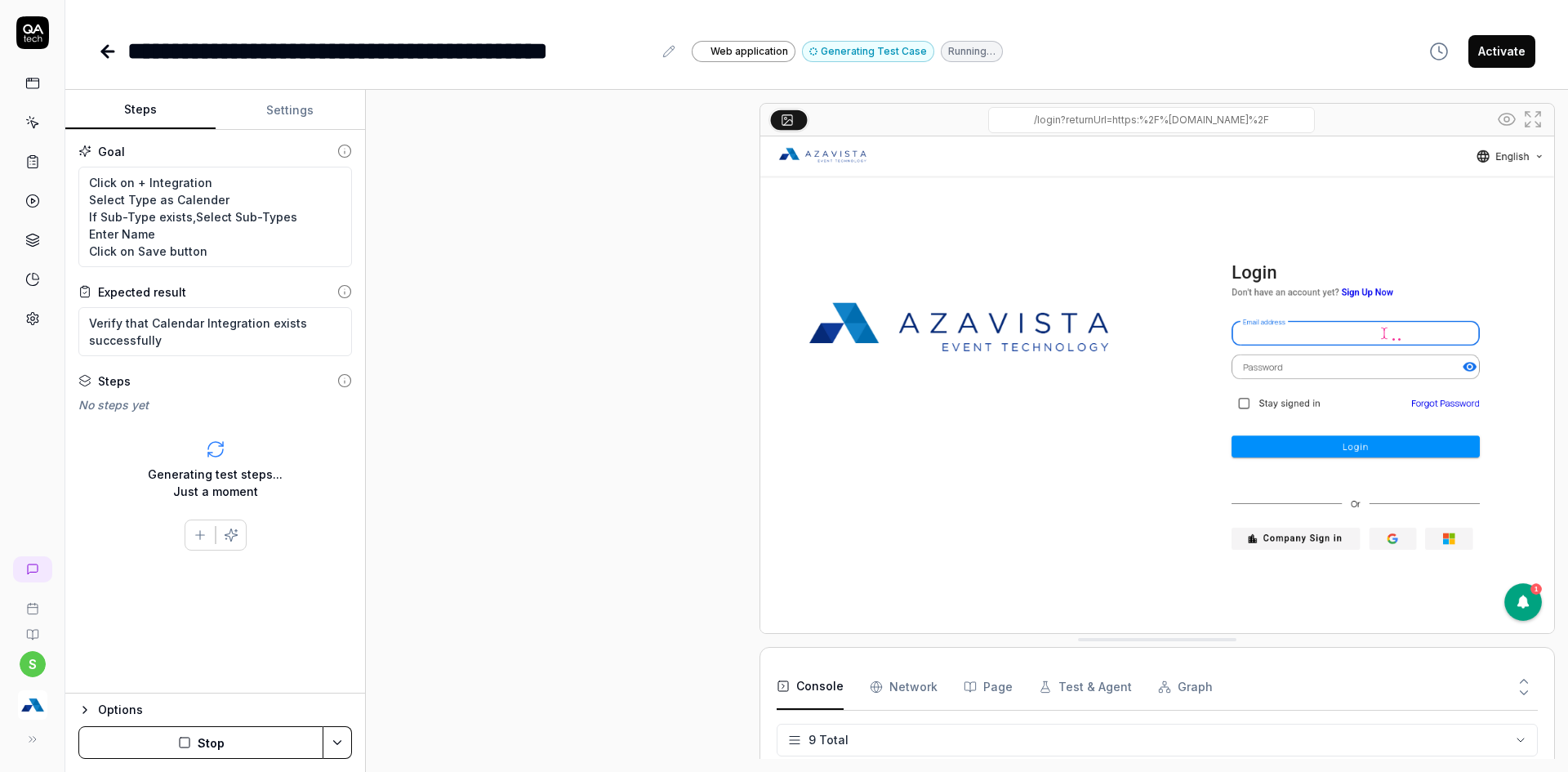
scroll to position [247, 0]
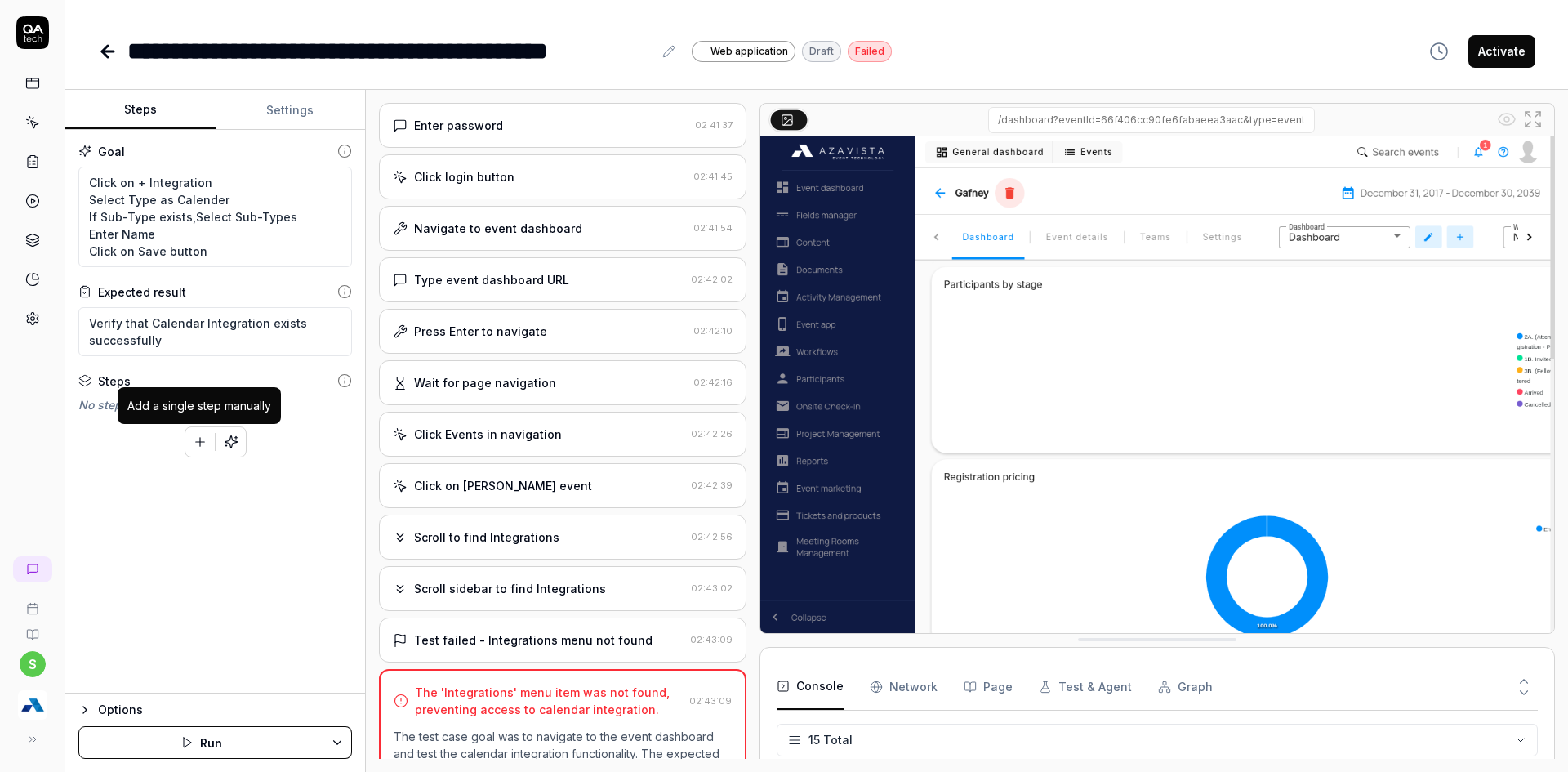
click at [197, 446] on icon "button" at bounding box center [200, 441] width 15 height 15
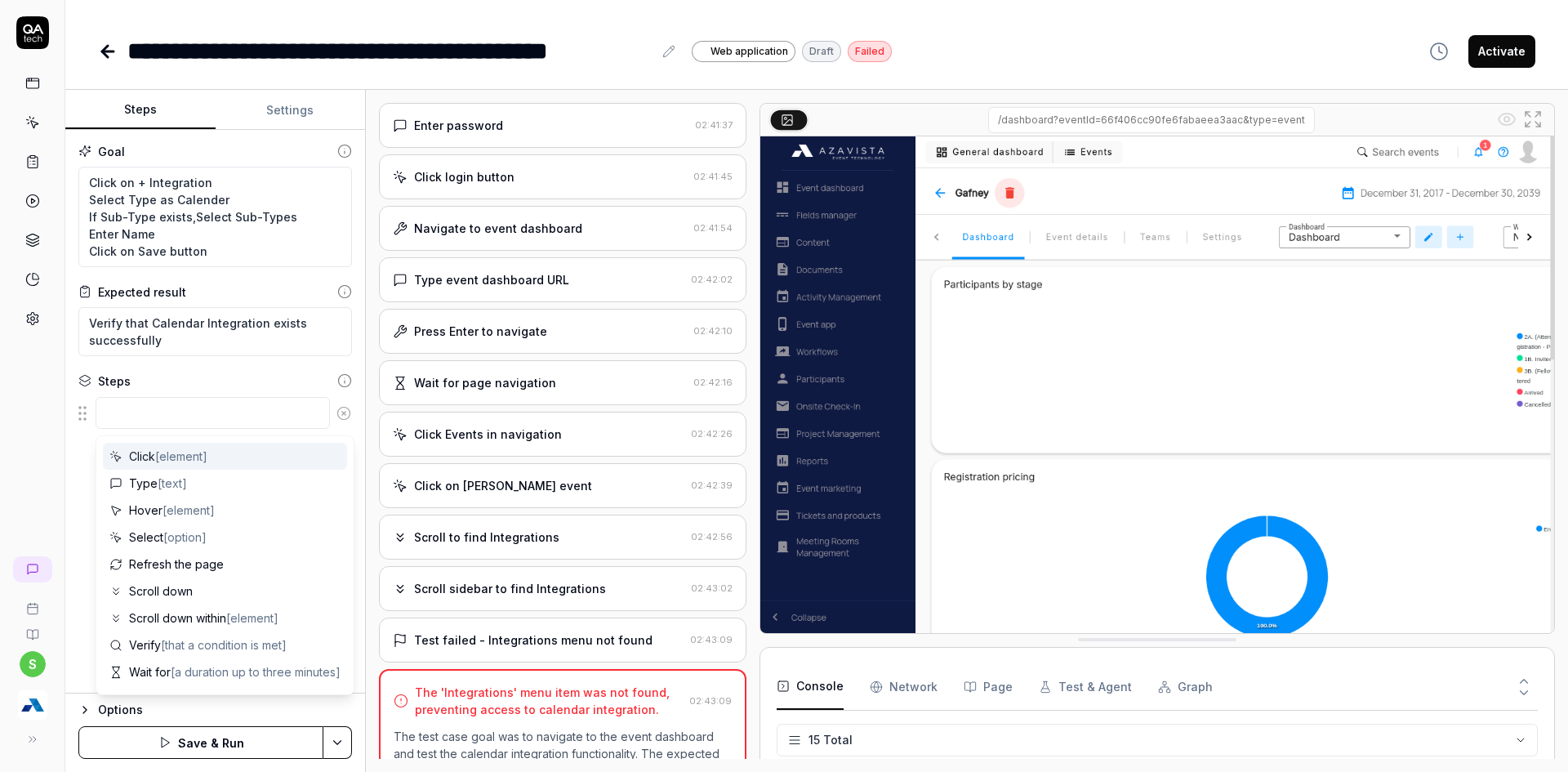
click at [153, 434] on div "To pick up a draggable item, press the space bar. While dragging, use the arrow…" at bounding box center [215, 432] width 273 height 72
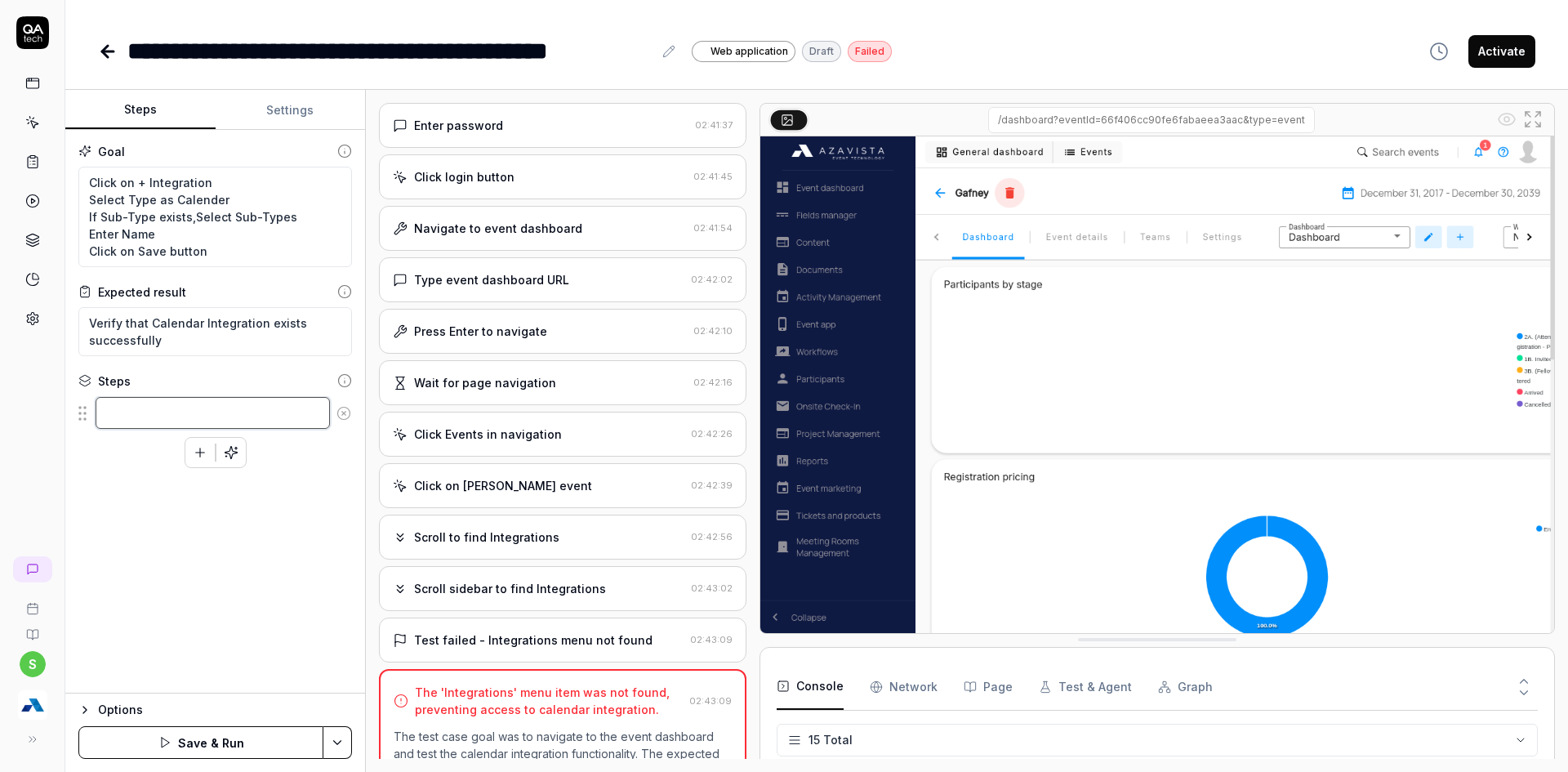
click at [155, 414] on textarea at bounding box center [212, 413] width 235 height 32
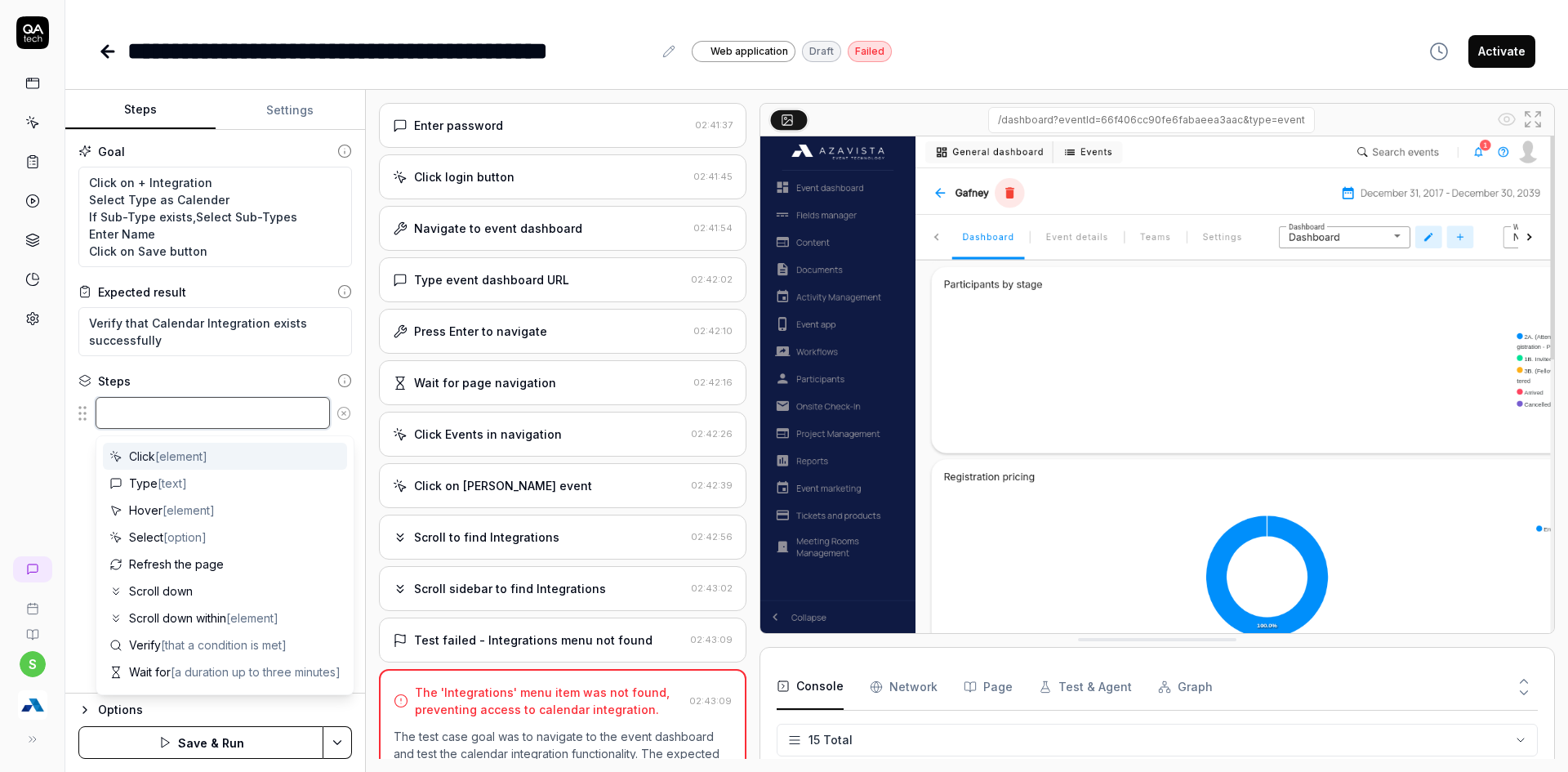
scroll to position [825, 0]
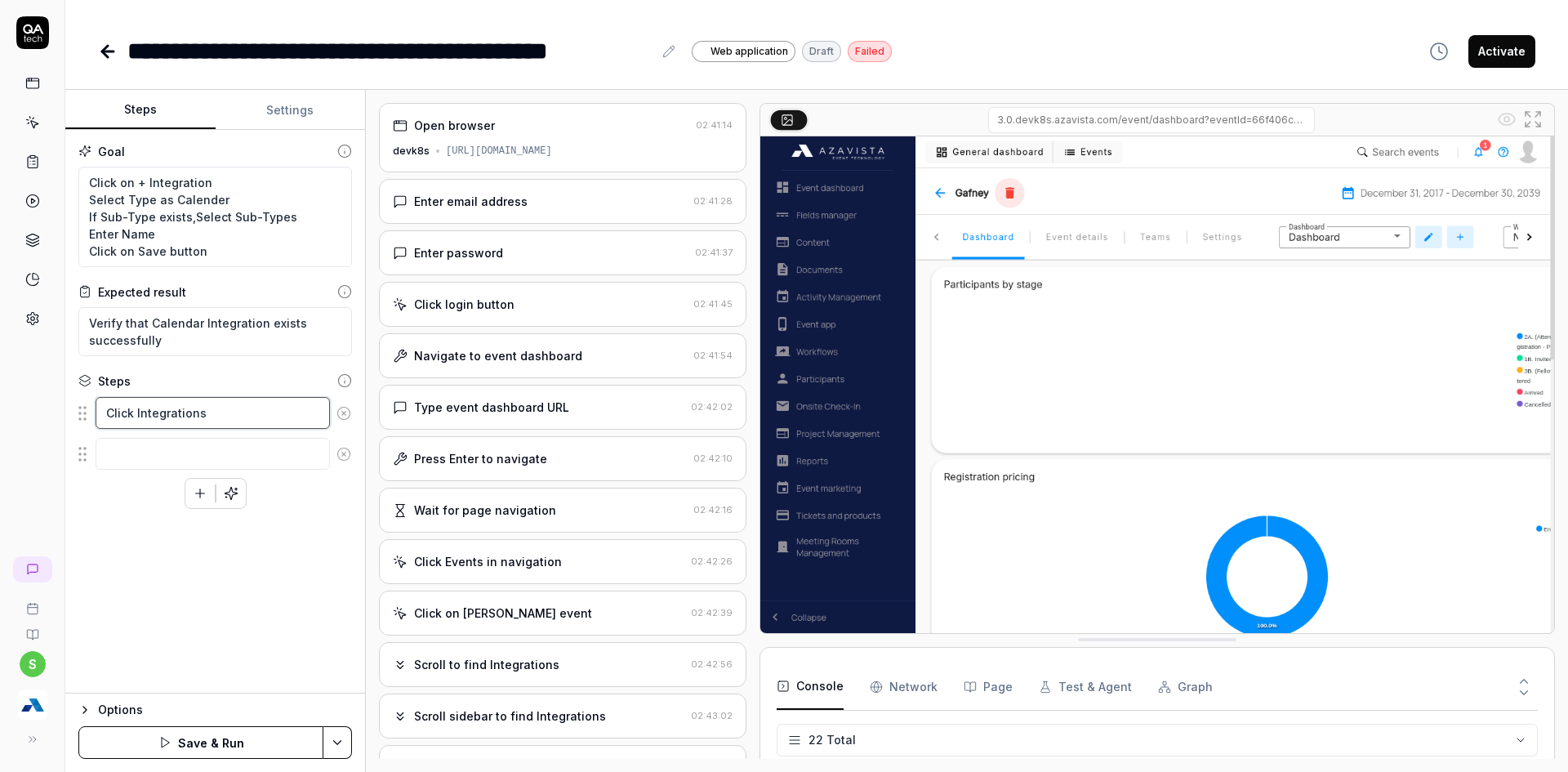
drag, startPoint x: 132, startPoint y: 413, endPoint x: 65, endPoint y: 407, distance: 67.3
click at [65, 407] on div "Goal Click on + Integration Select Type as Calender If Sub-Type exists,Select S…" at bounding box center [215, 411] width 299 height 563
click at [108, 454] on textarea at bounding box center [212, 454] width 235 height 32
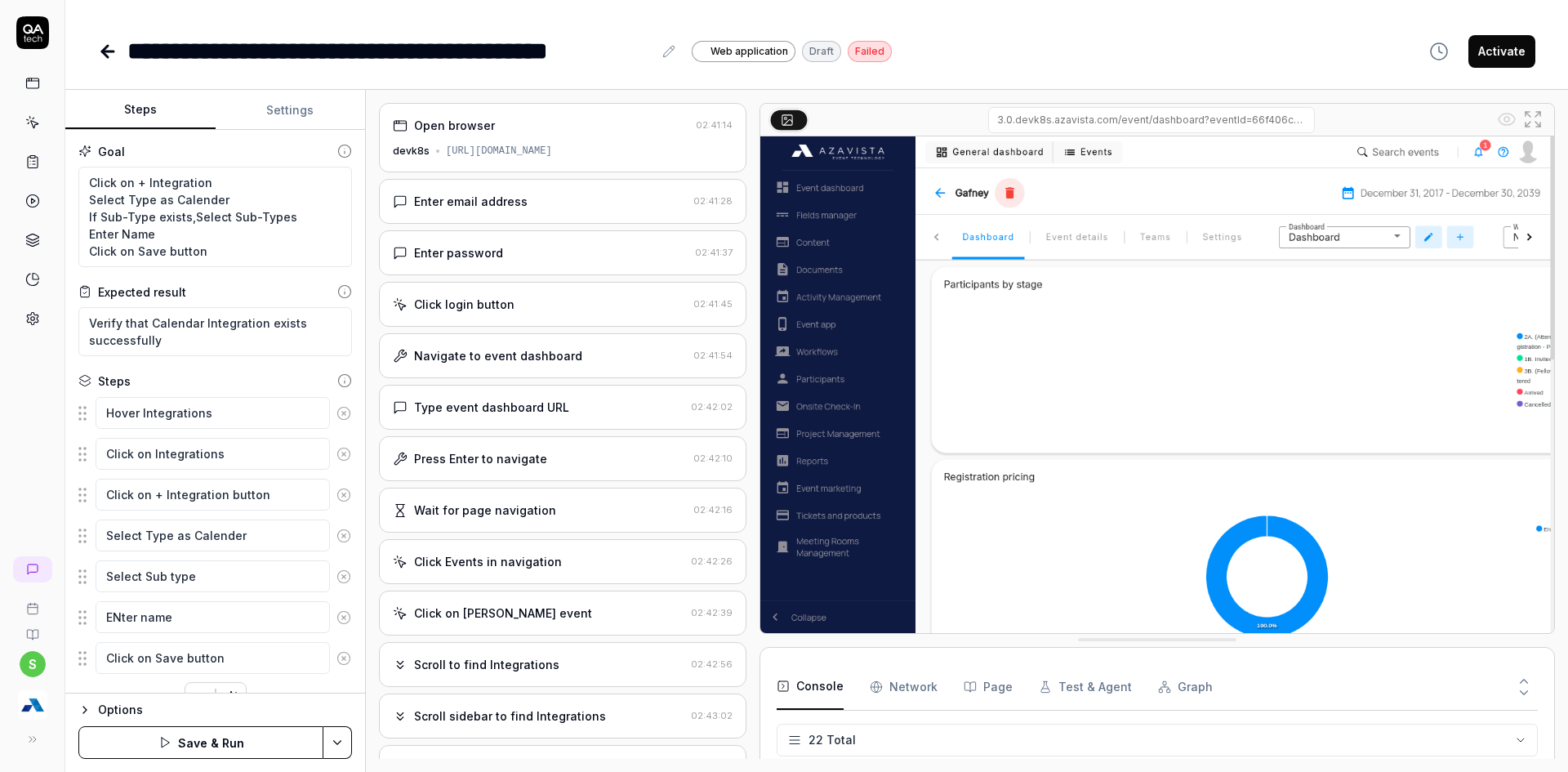
click at [250, 740] on button "Save & Run" at bounding box center [201, 743] width 245 height 33
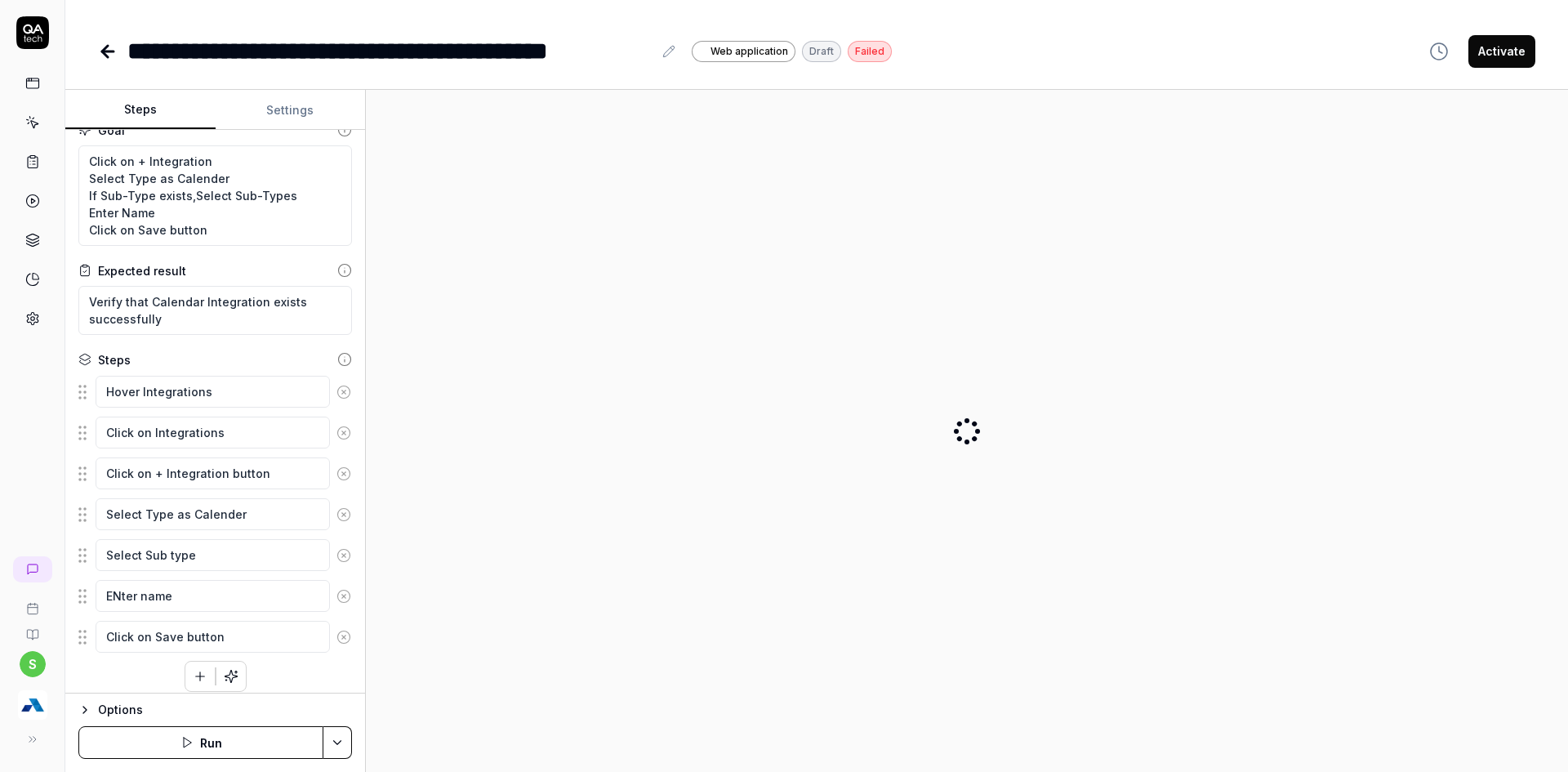
scroll to position [33, 0]
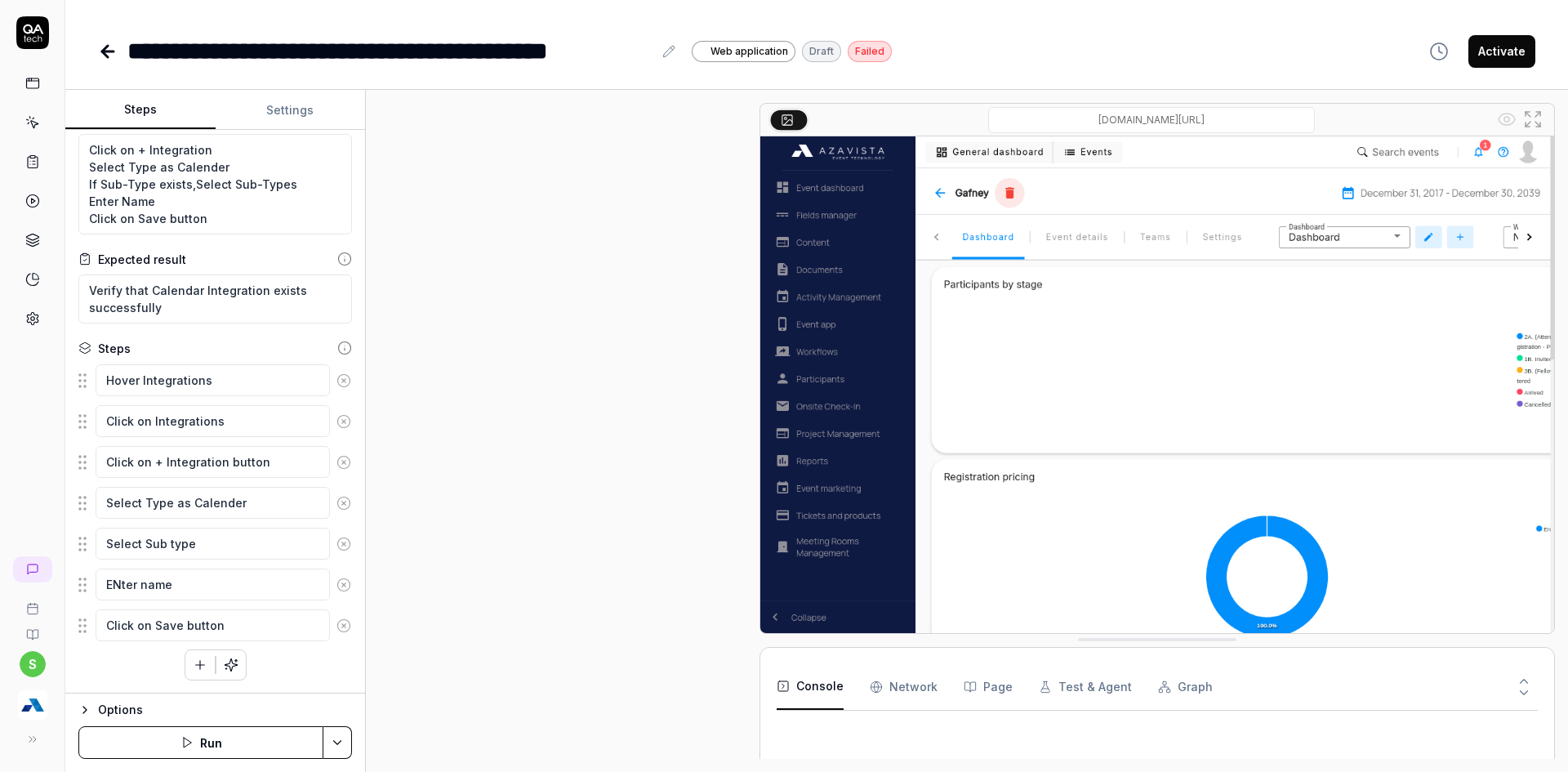
click at [339, 729] on html "**********" at bounding box center [784, 396] width 1568 height 791
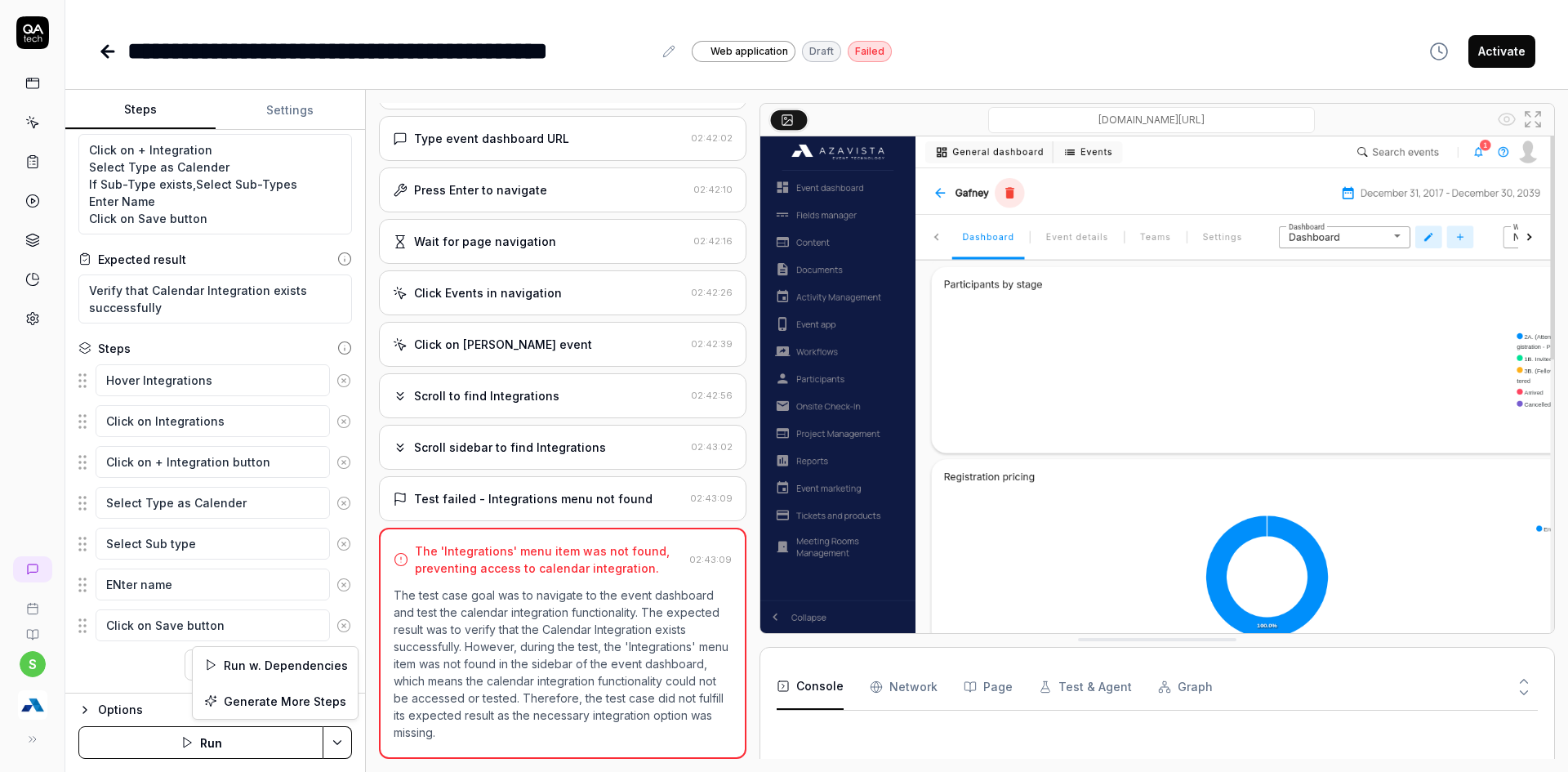
click at [210, 741] on html "**********" at bounding box center [784, 396] width 1568 height 791
click at [210, 741] on button "Run" at bounding box center [201, 743] width 245 height 33
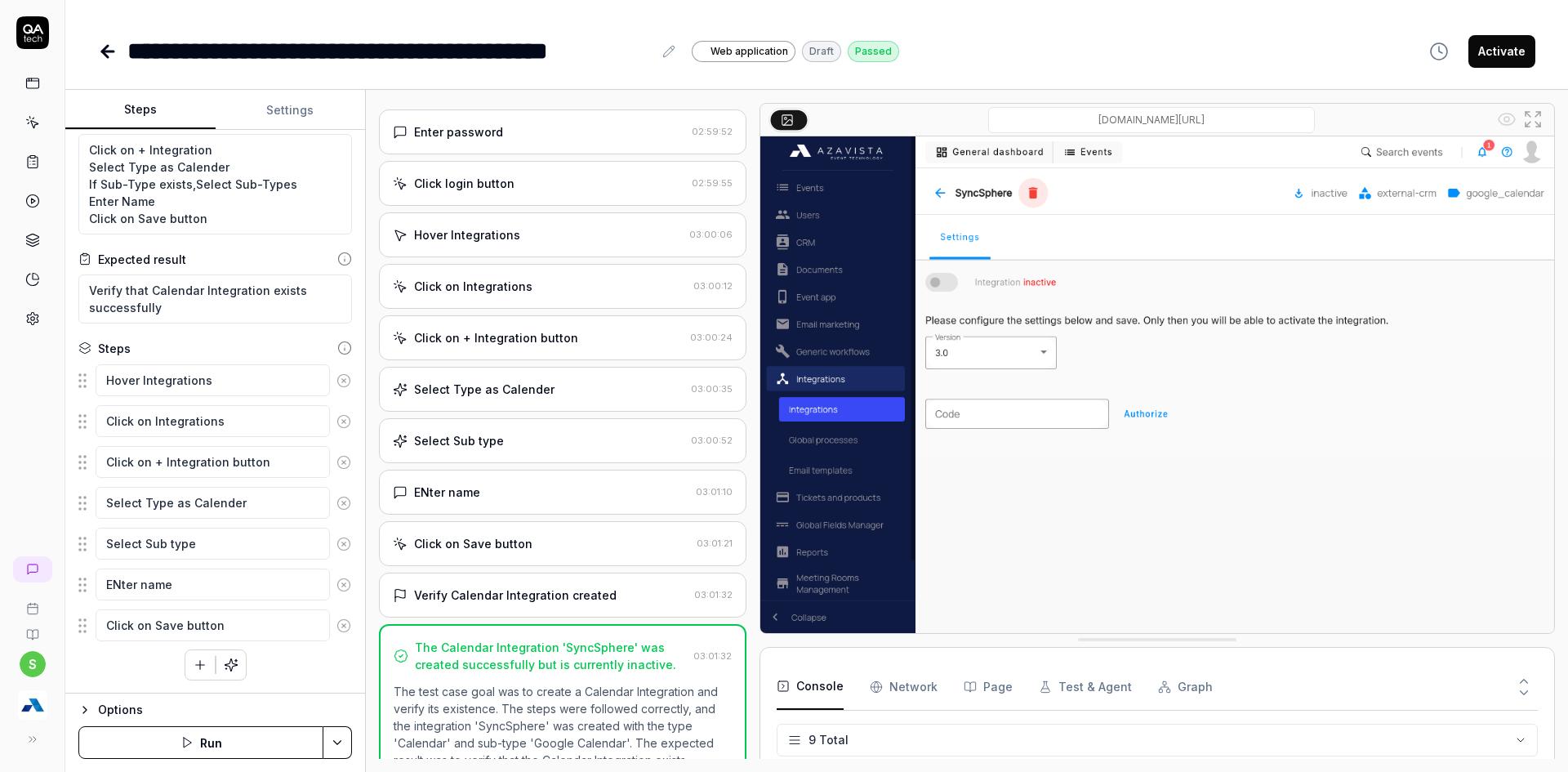
scroll to position [252, 0]
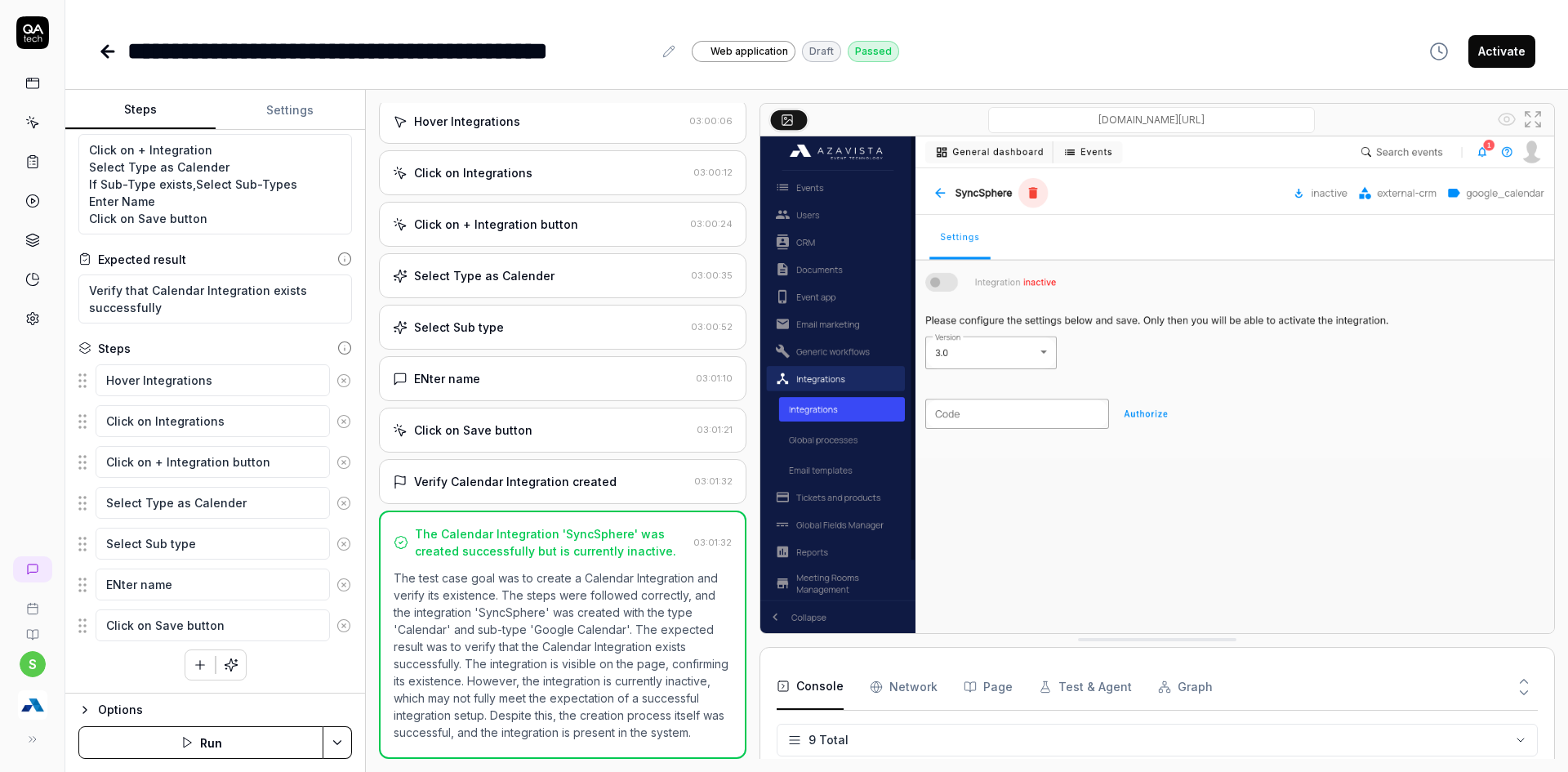
click at [1502, 53] on button "Activate" at bounding box center [1501, 52] width 67 height 33
click at [106, 51] on icon at bounding box center [107, 51] width 11 height 0
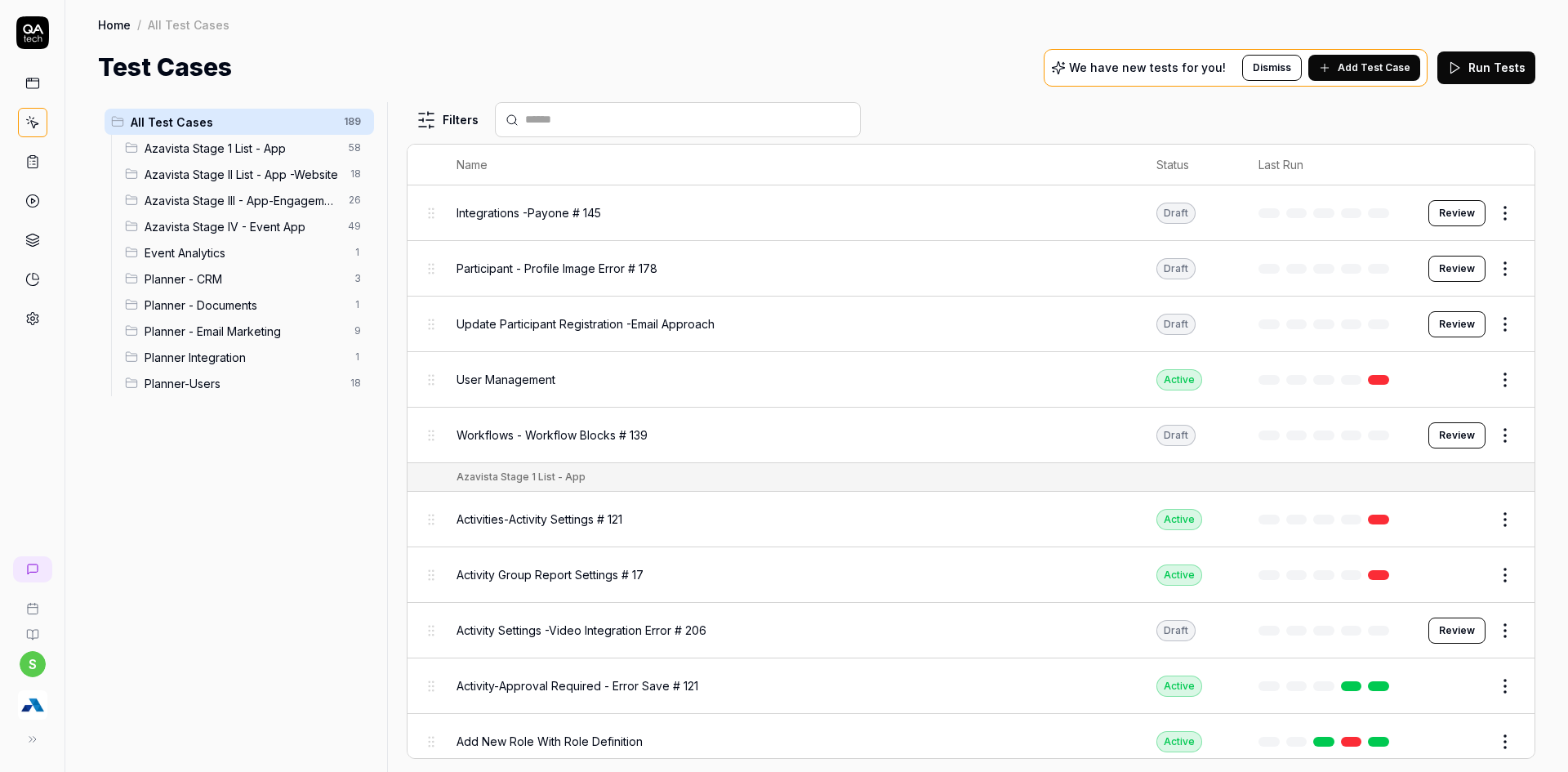
click at [212, 370] on div "Planner-Users 18" at bounding box center [246, 383] width 255 height 26
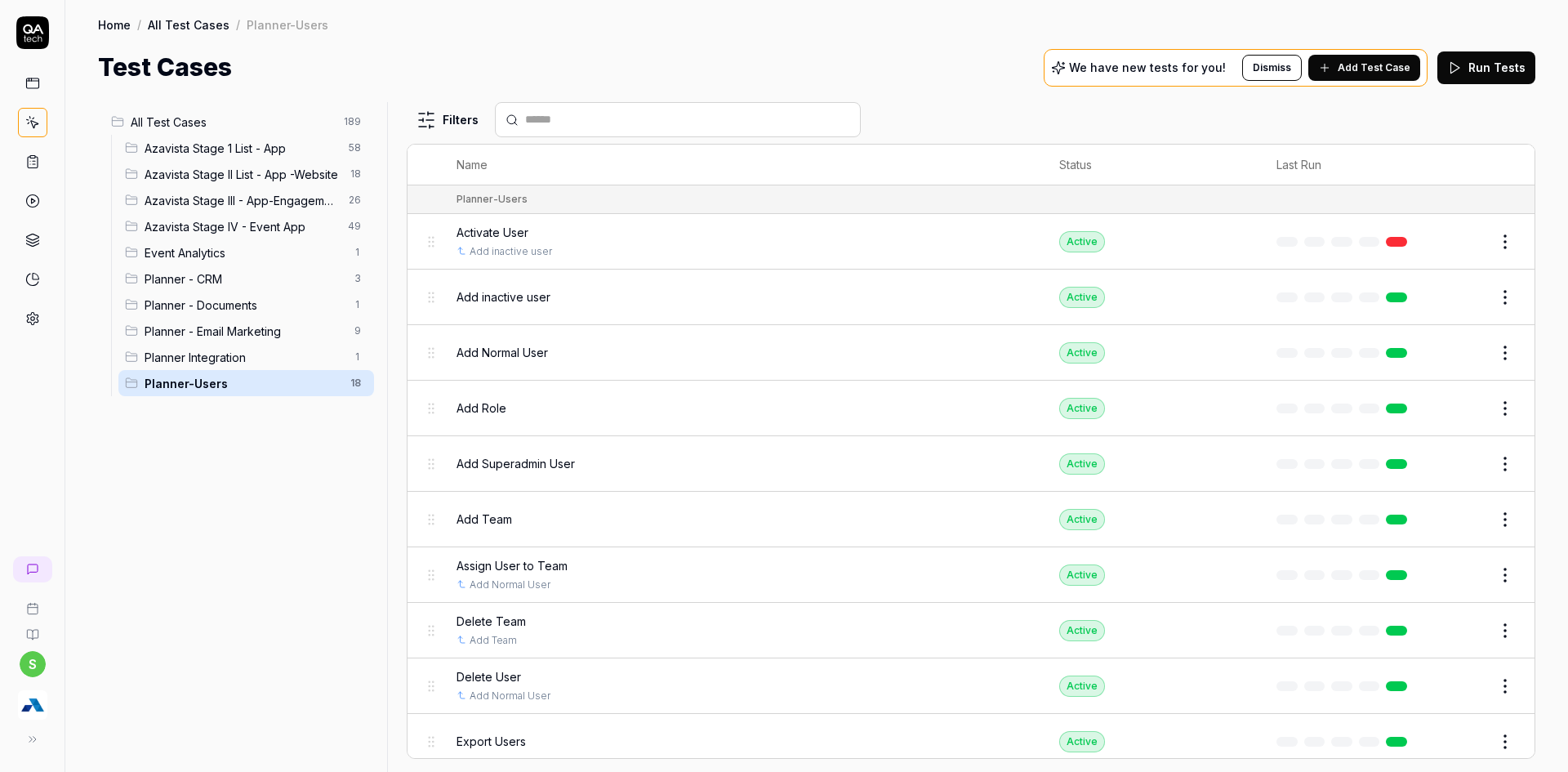
click at [218, 357] on span "Planner Integration" at bounding box center [244, 357] width 200 height 17
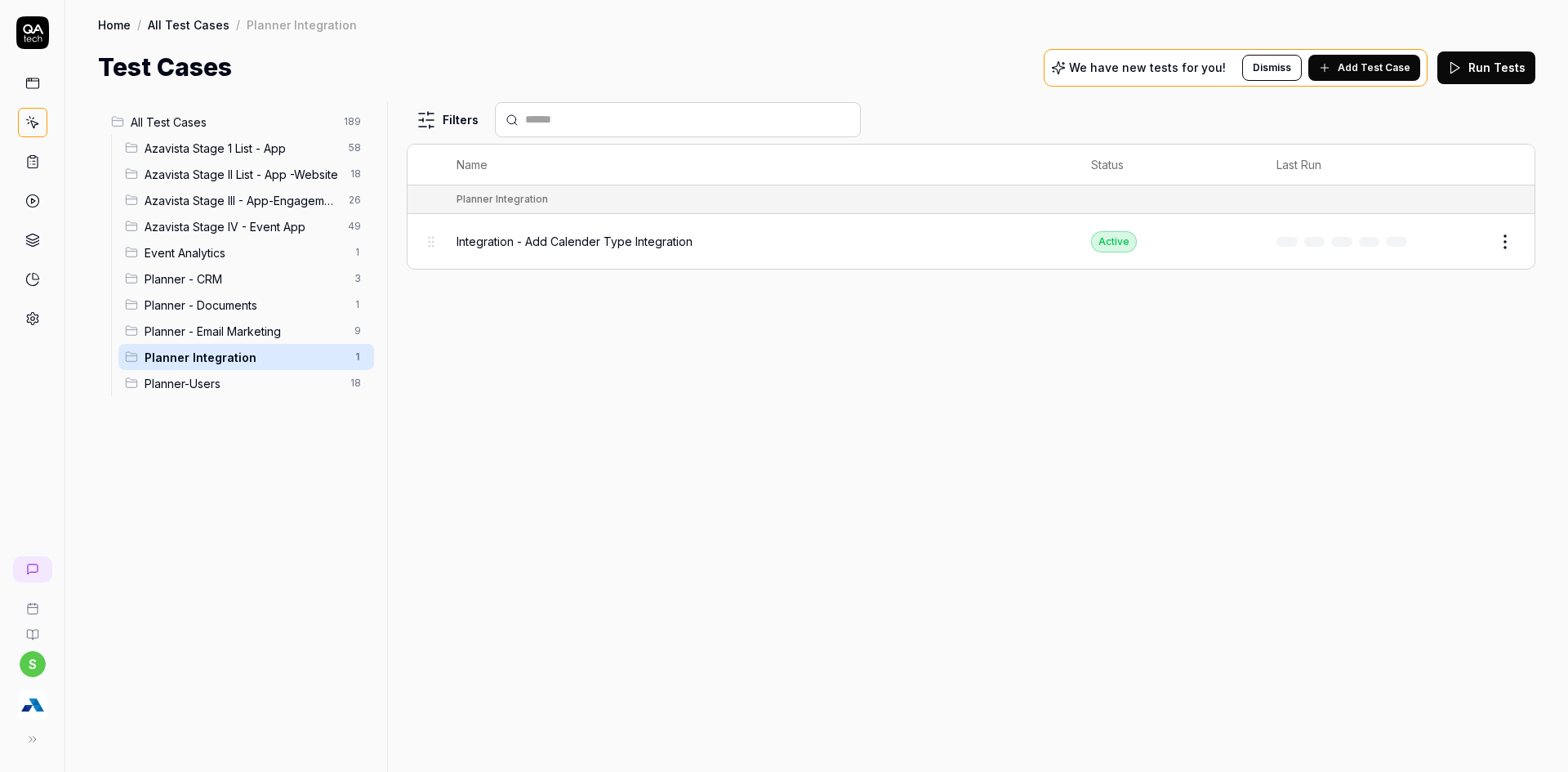
click at [1389, 59] on button "Add Test Case" at bounding box center [1364, 68] width 112 height 26
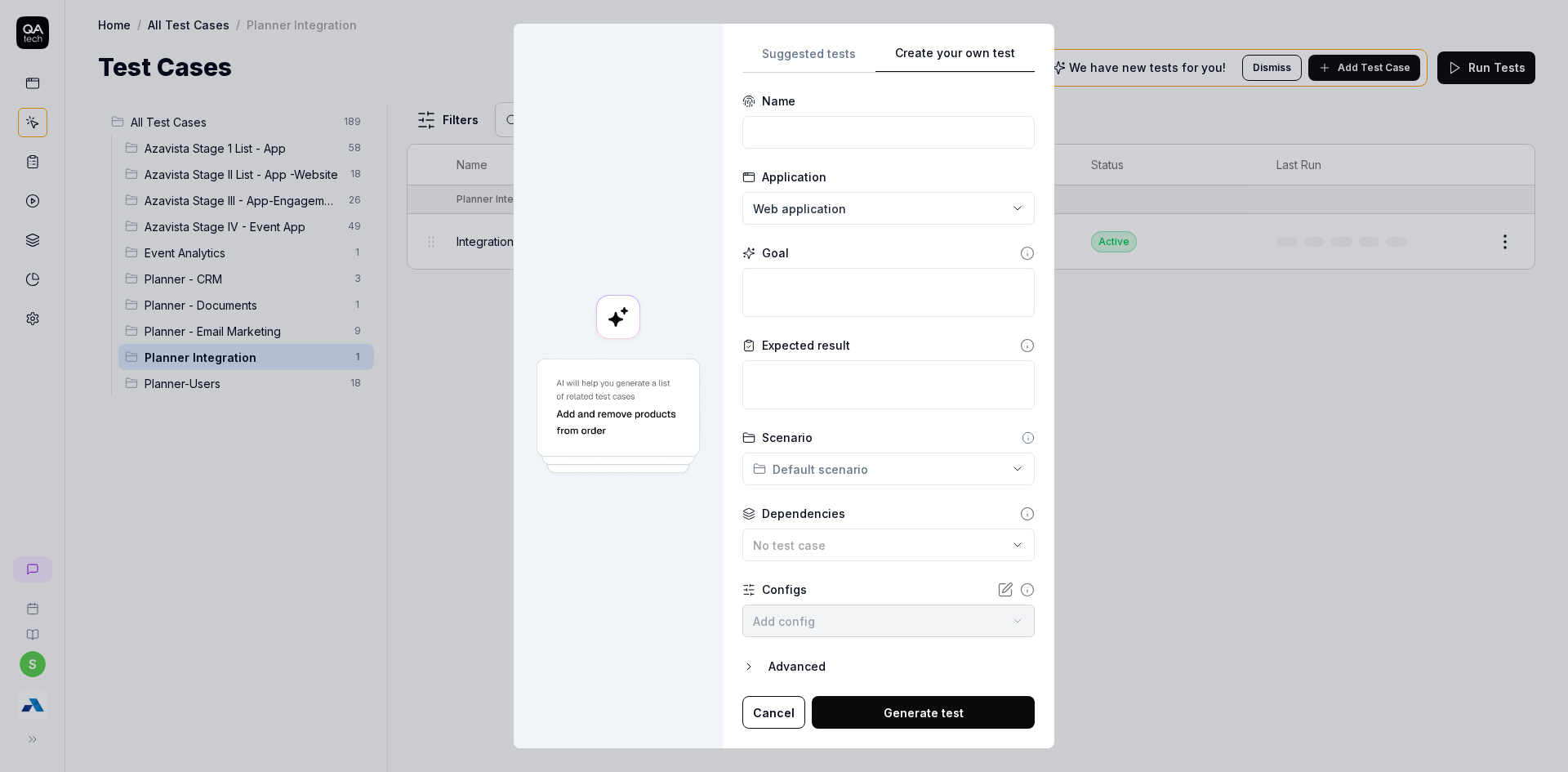
click at [837, 365] on div "Suggested tests Create your own test Name Application Web application Goal Expe…" at bounding box center [889, 386] width 292 height 686
click at [848, 127] on input at bounding box center [889, 132] width 292 height 33
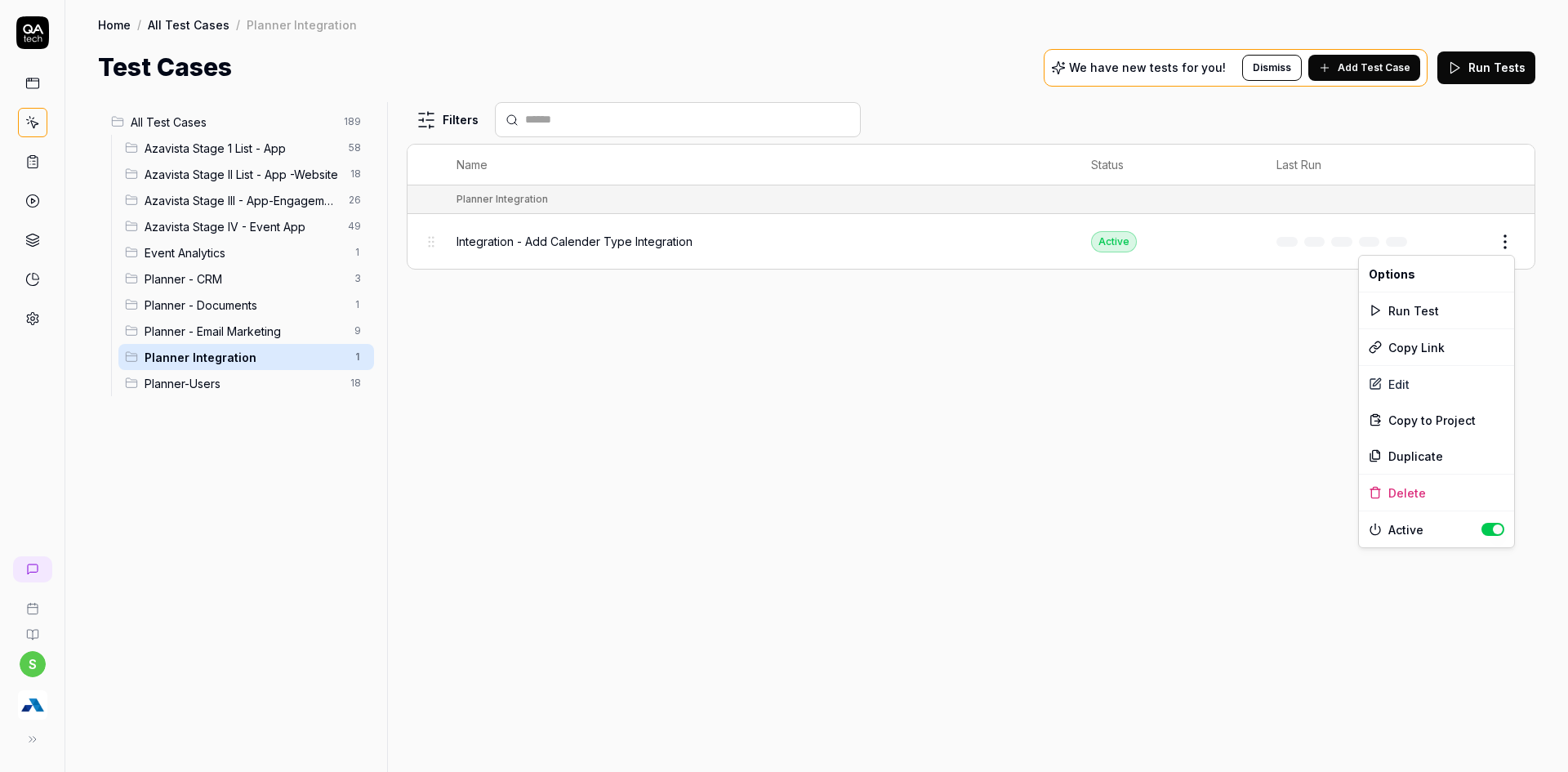
click at [1505, 233] on html "s Home / All Test Cases / Planner Integration Home / All Test Cases / Planner I…" at bounding box center [784, 396] width 1568 height 791
click at [1377, 454] on icon at bounding box center [1375, 455] width 13 height 13
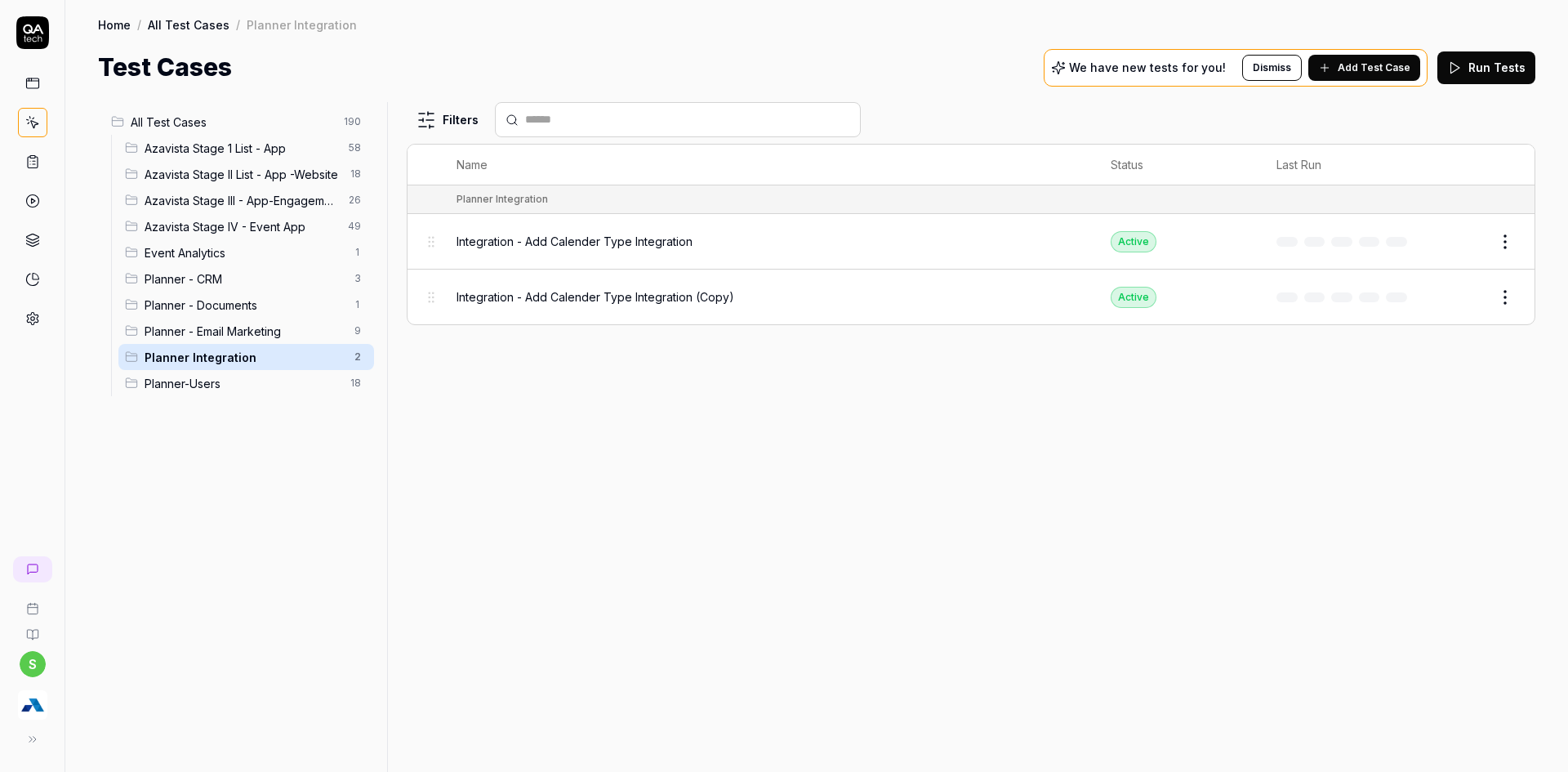
click at [1469, 300] on button "Edit" at bounding box center [1465, 297] width 39 height 26
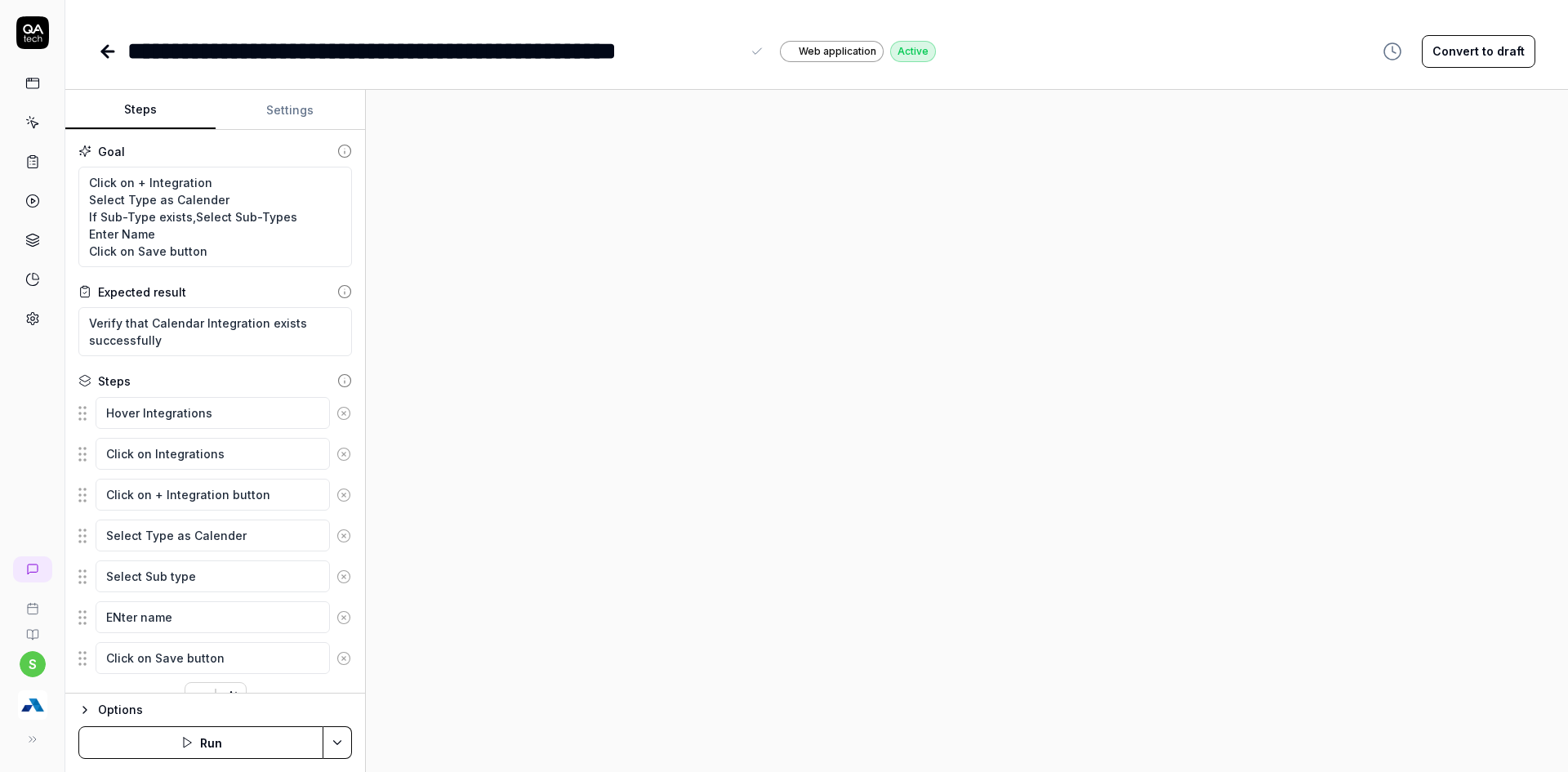
drag, startPoint x: 641, startPoint y: 61, endPoint x: 712, endPoint y: 55, distance: 71.3
click at [641, 61] on div "**********" at bounding box center [434, 51] width 614 height 36
type textarea "*"
click at [748, 52] on button at bounding box center [756, 51] width 20 height 20
click at [210, 535] on textarea "Select Type as Calender" at bounding box center [212, 535] width 235 height 32
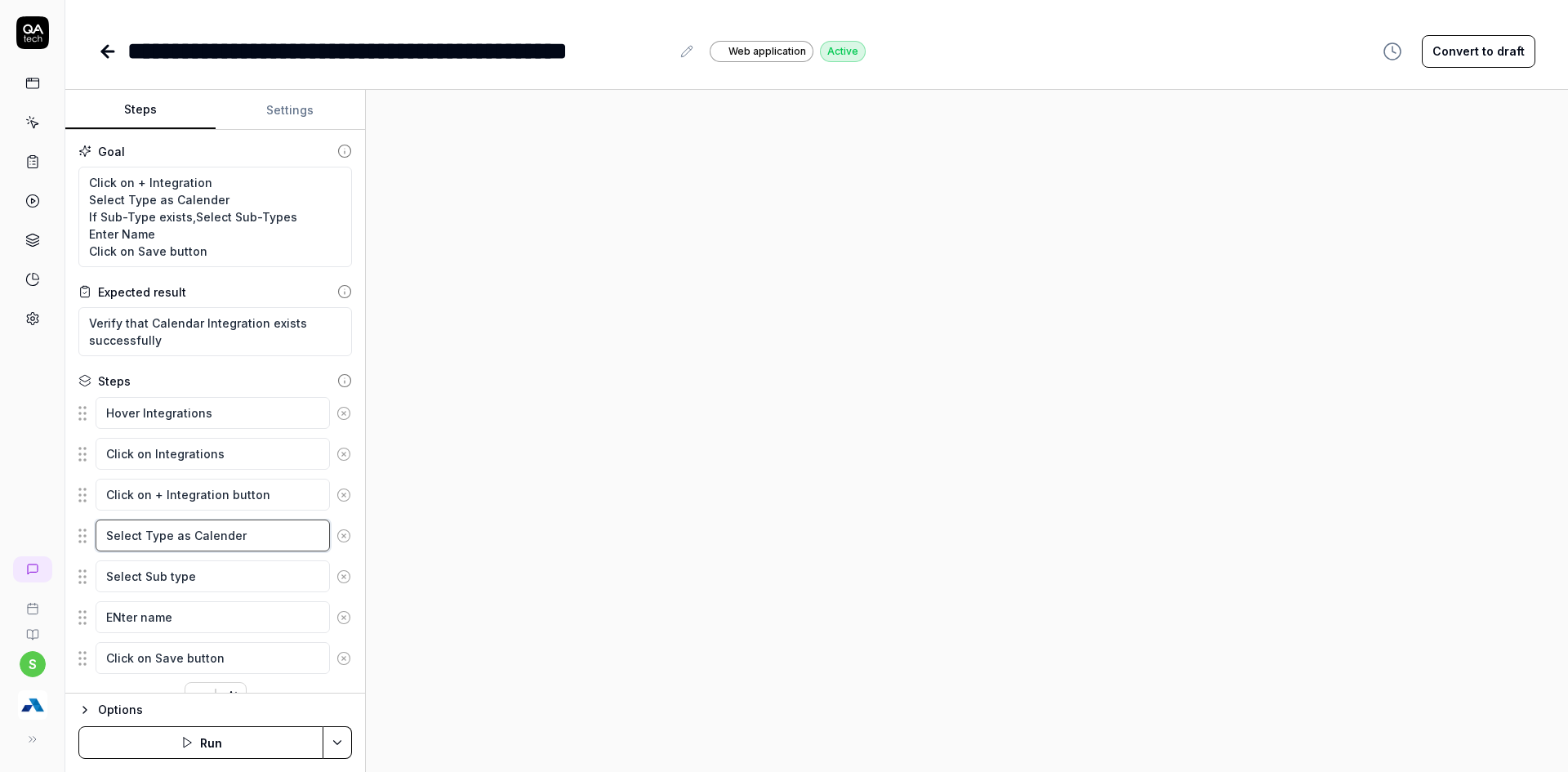
click at [210, 535] on textarea "Select Type as Calender" at bounding box center [212, 535] width 235 height 32
type textarea "*"
type textarea "Select Type as J"
type textarea "*"
type textarea "Select Type as Ja"
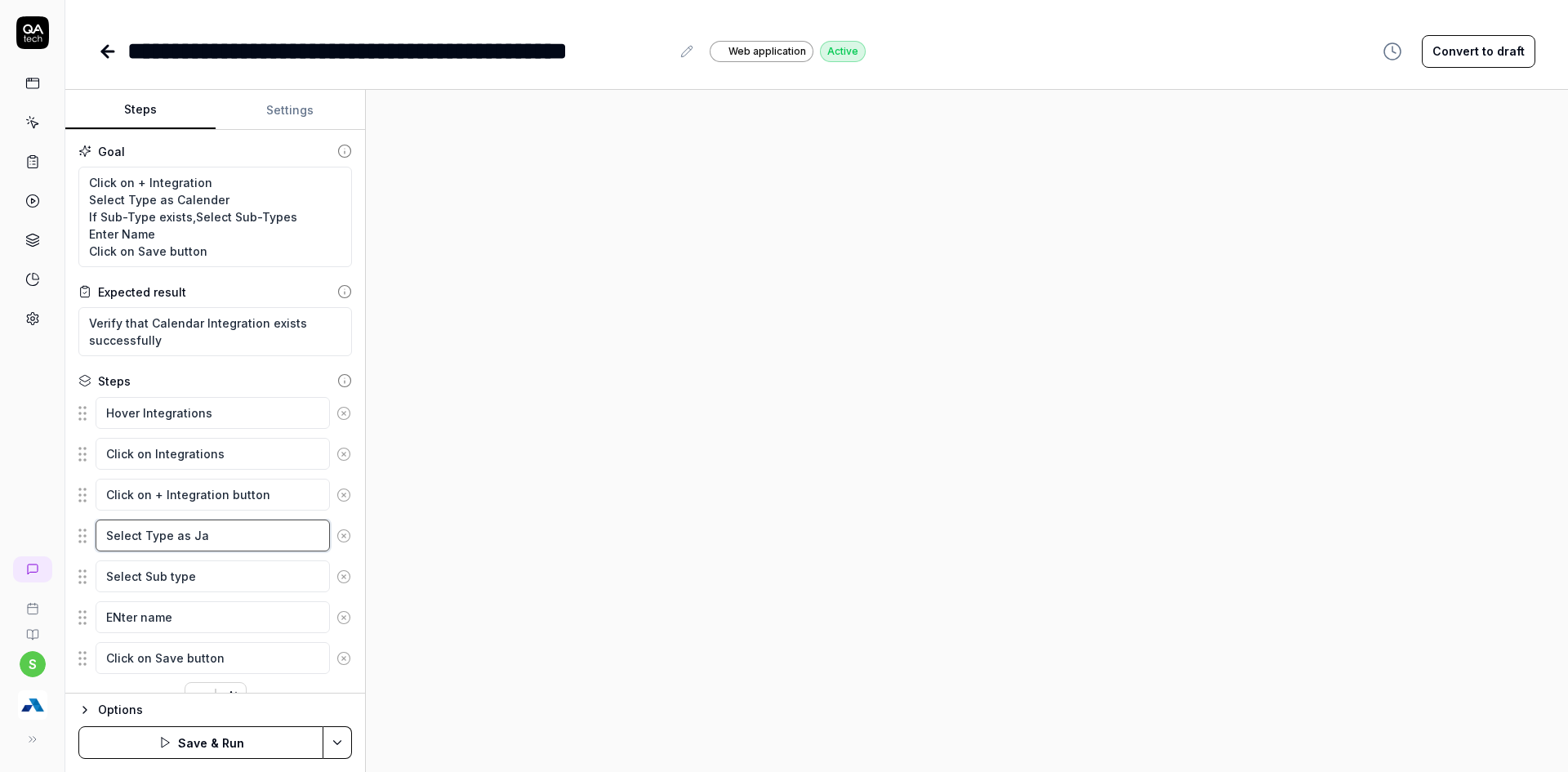
type textarea "*"
type textarea "Select Type as Jav"
type textarea "*"
type textarea "Select Type as Java"
type textarea "*"
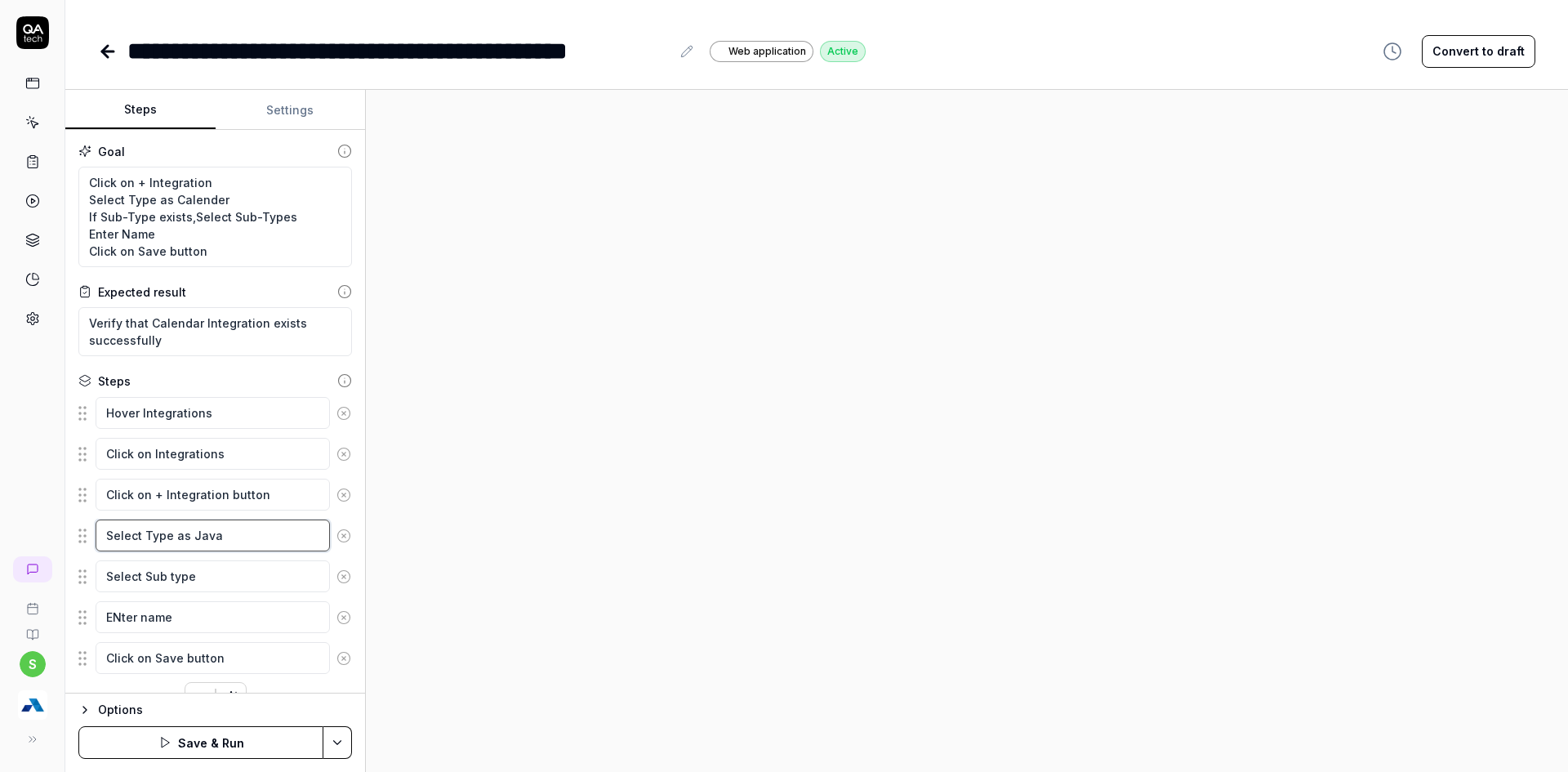
type textarea "Select Type as Javas"
type textarea "*"
type textarea "Select Type as Javasc"
type textarea "*"
type textarea "Select Type as Javascr"
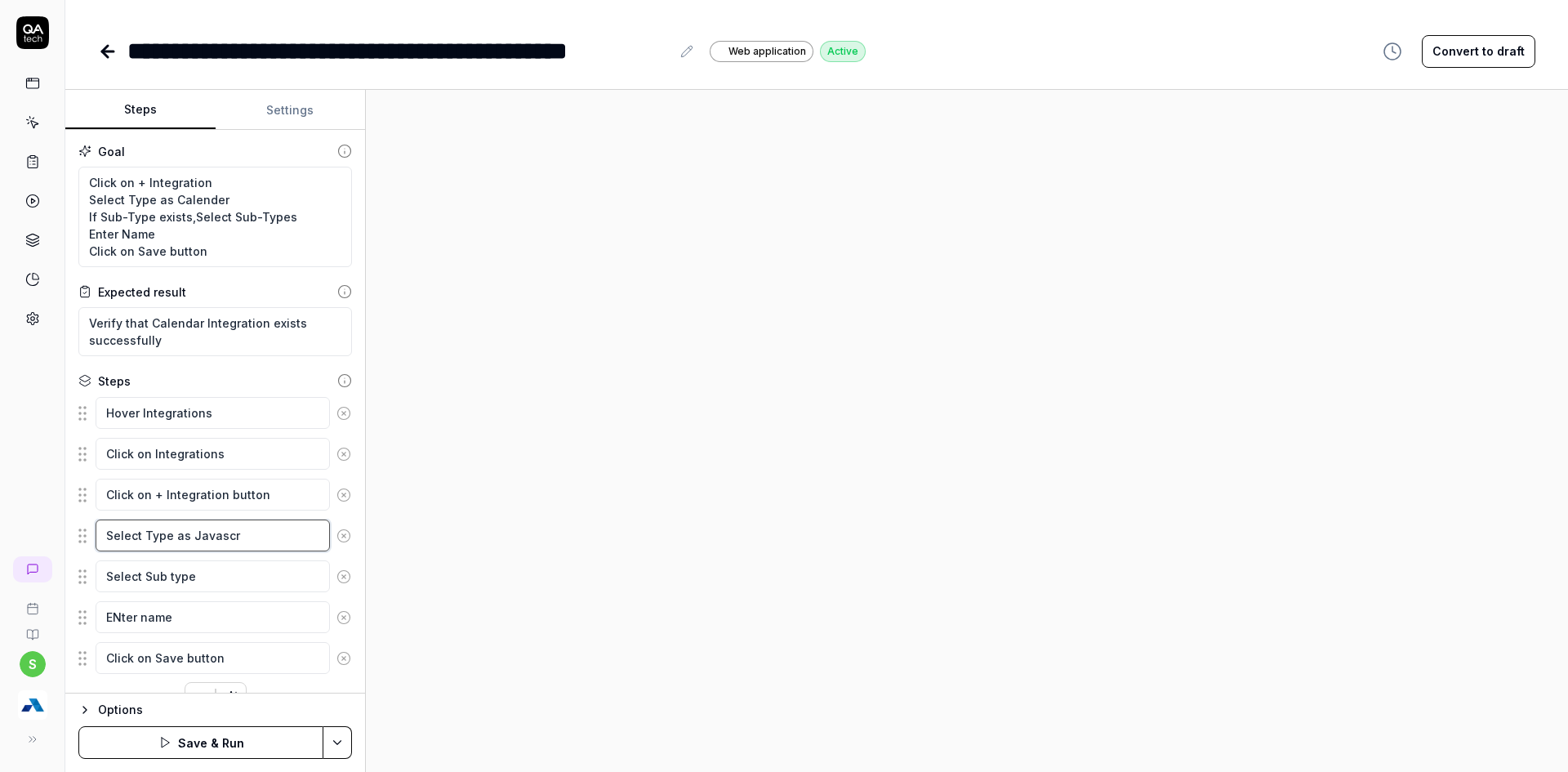
type textarea "*"
type textarea "Select Type as Javascri"
type textarea "*"
type textarea "Select Type as Javascrip"
type textarea "*"
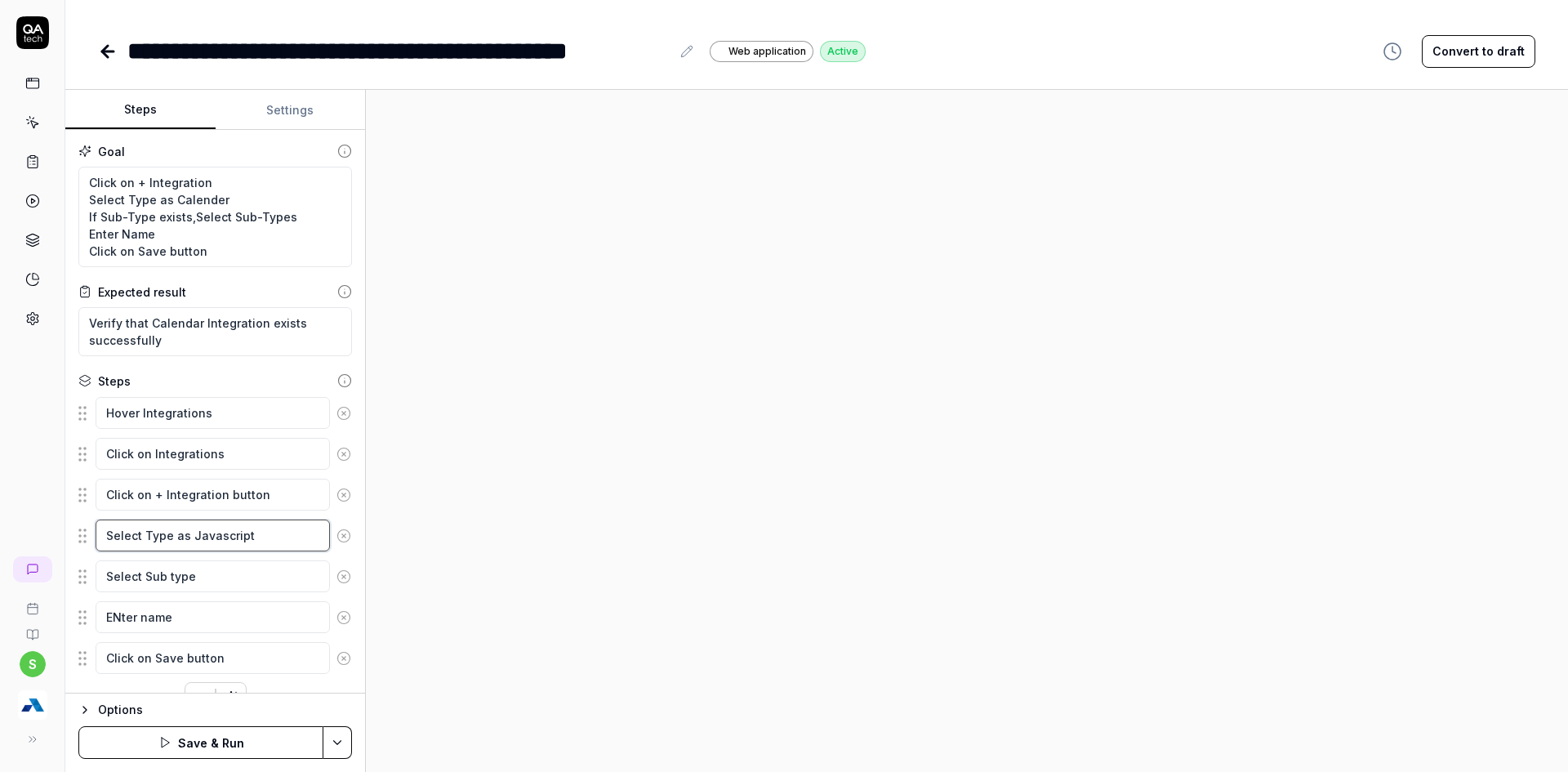
type textarea "Select Type as Javascript"
click at [140, 210] on textarea "Click on + Integration Select Type as Calender If Sub-Type exists,Select Sub-Ty…" at bounding box center [215, 217] width 273 height 100
click at [139, 216] on textarea "Click on + Integration Select Type as Calender If Sub-Type exists,Select Sub-Ty…" at bounding box center [215, 217] width 273 height 100
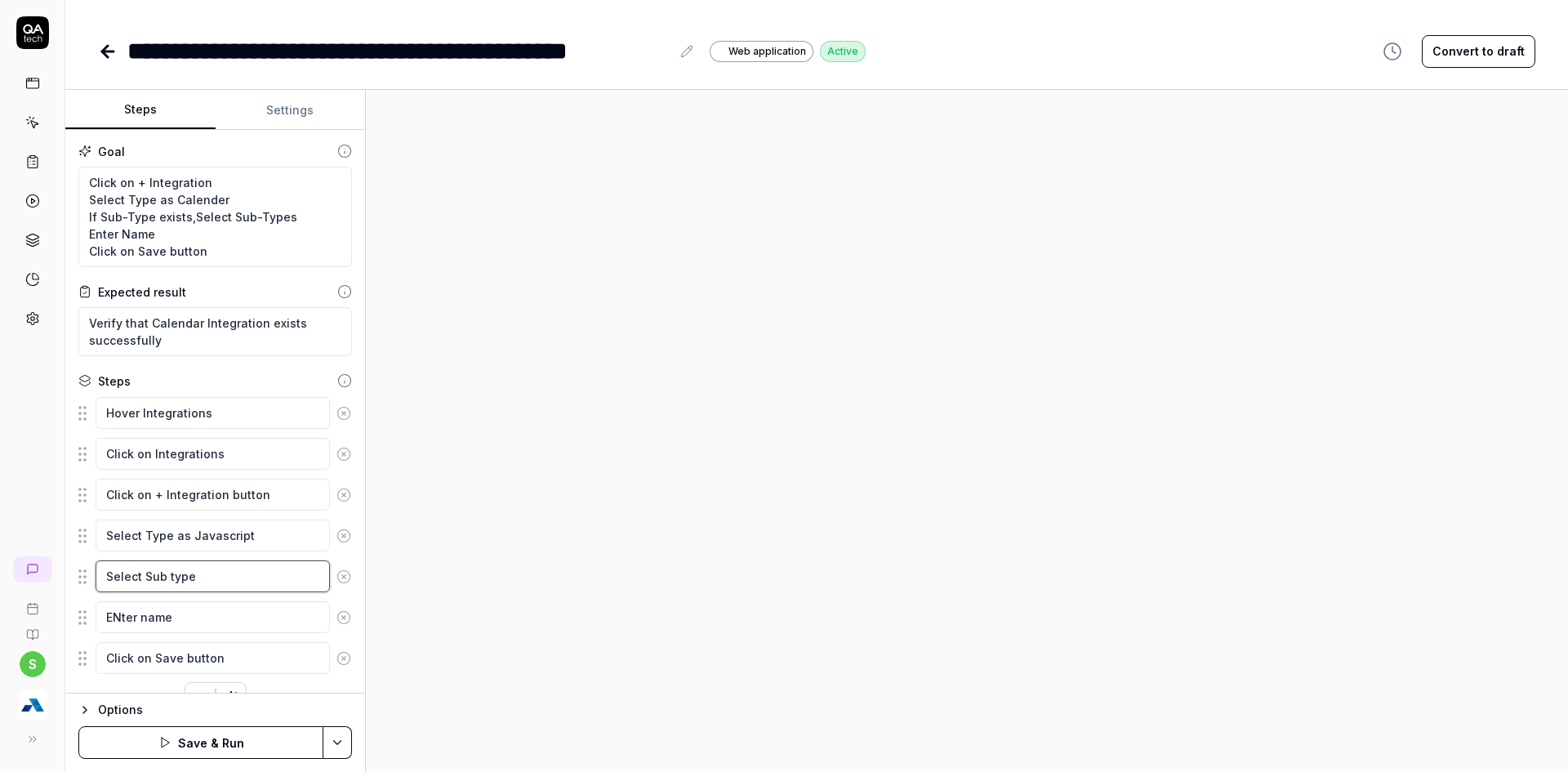
click at [147, 582] on textarea "Select Sub type" at bounding box center [212, 576] width 235 height 32
paste textarea "If Sub-Type exists,Select Sub-Types"
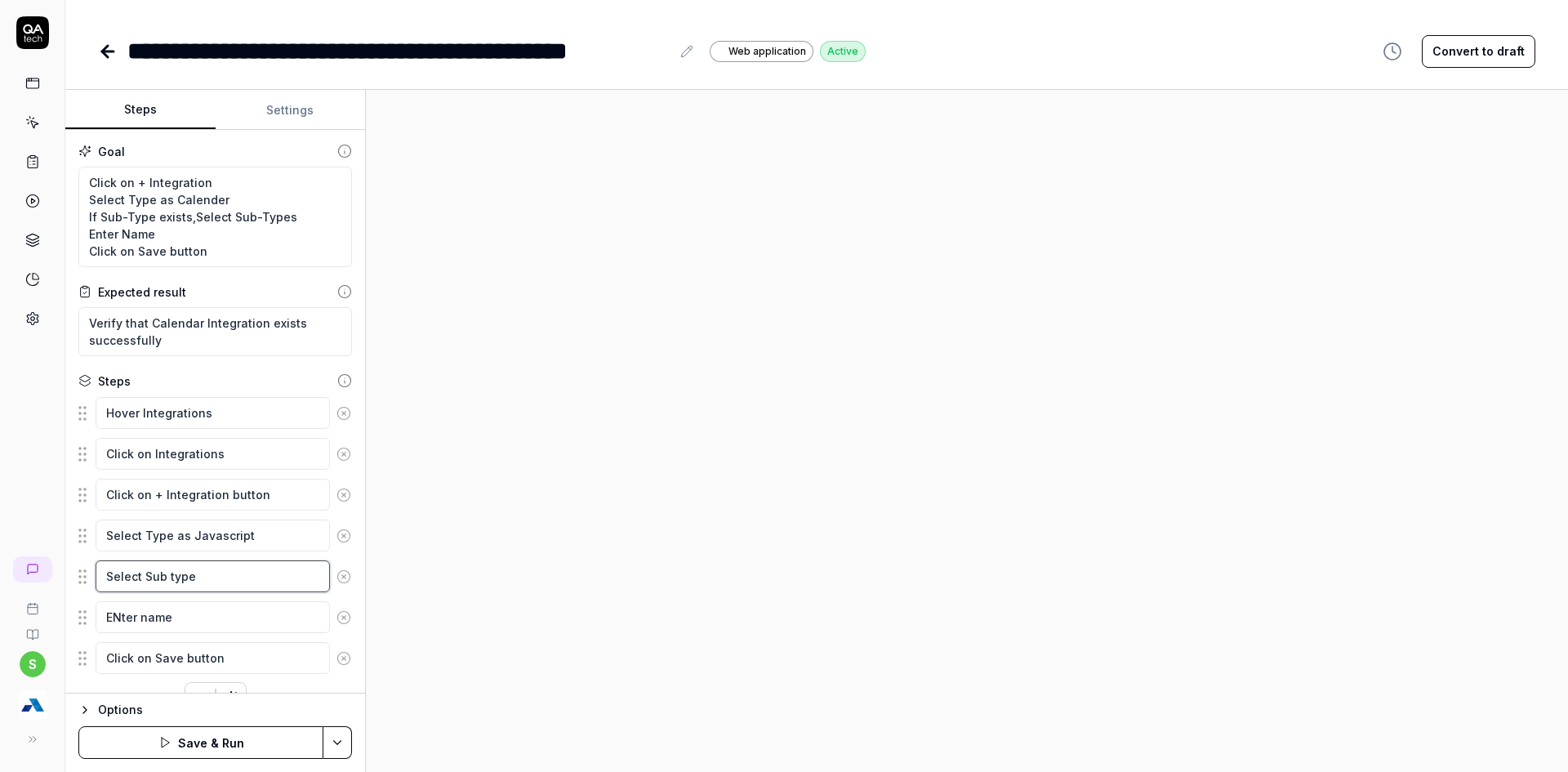
type textarea "*"
type textarea "If Sub-Type exists,Select Sub-Types"
click at [146, 598] on textarea "If Sub-Type exists,Select Sub-Types" at bounding box center [212, 584] width 235 height 49
click at [146, 594] on textarea "If Sub-Type exists,Select Sub-Types" at bounding box center [212, 584] width 235 height 49
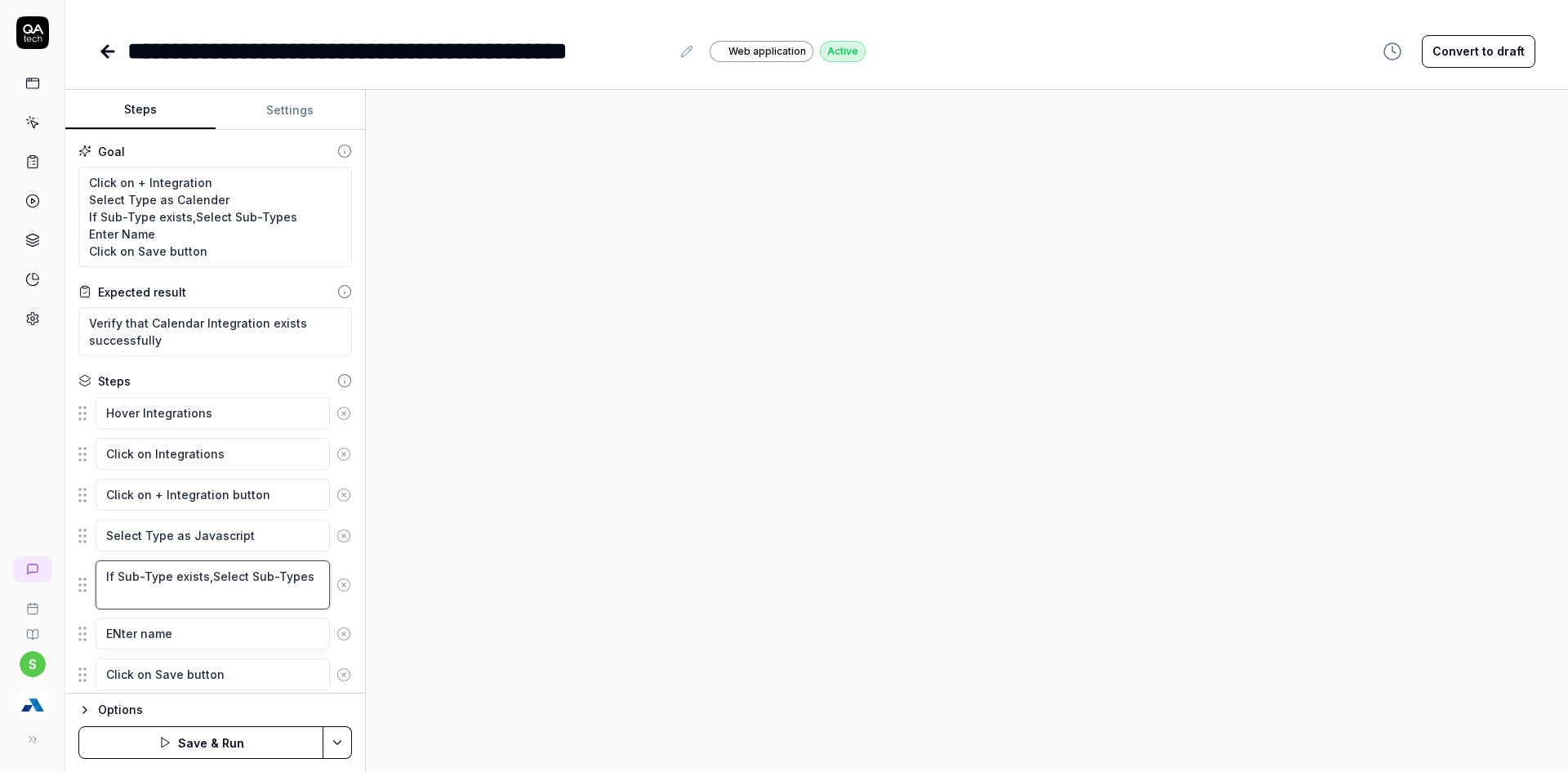
click at [146, 586] on textarea "If Sub-Type exists,Select Sub-Types" at bounding box center [212, 584] width 235 height 49
type textarea "*"
type textarea "If Sub-Type exists,Select Sub-Type"
click at [338, 735] on html "**********" at bounding box center [784, 396] width 1568 height 791
click at [227, 627] on div "Save" at bounding box center [256, 629] width 209 height 36
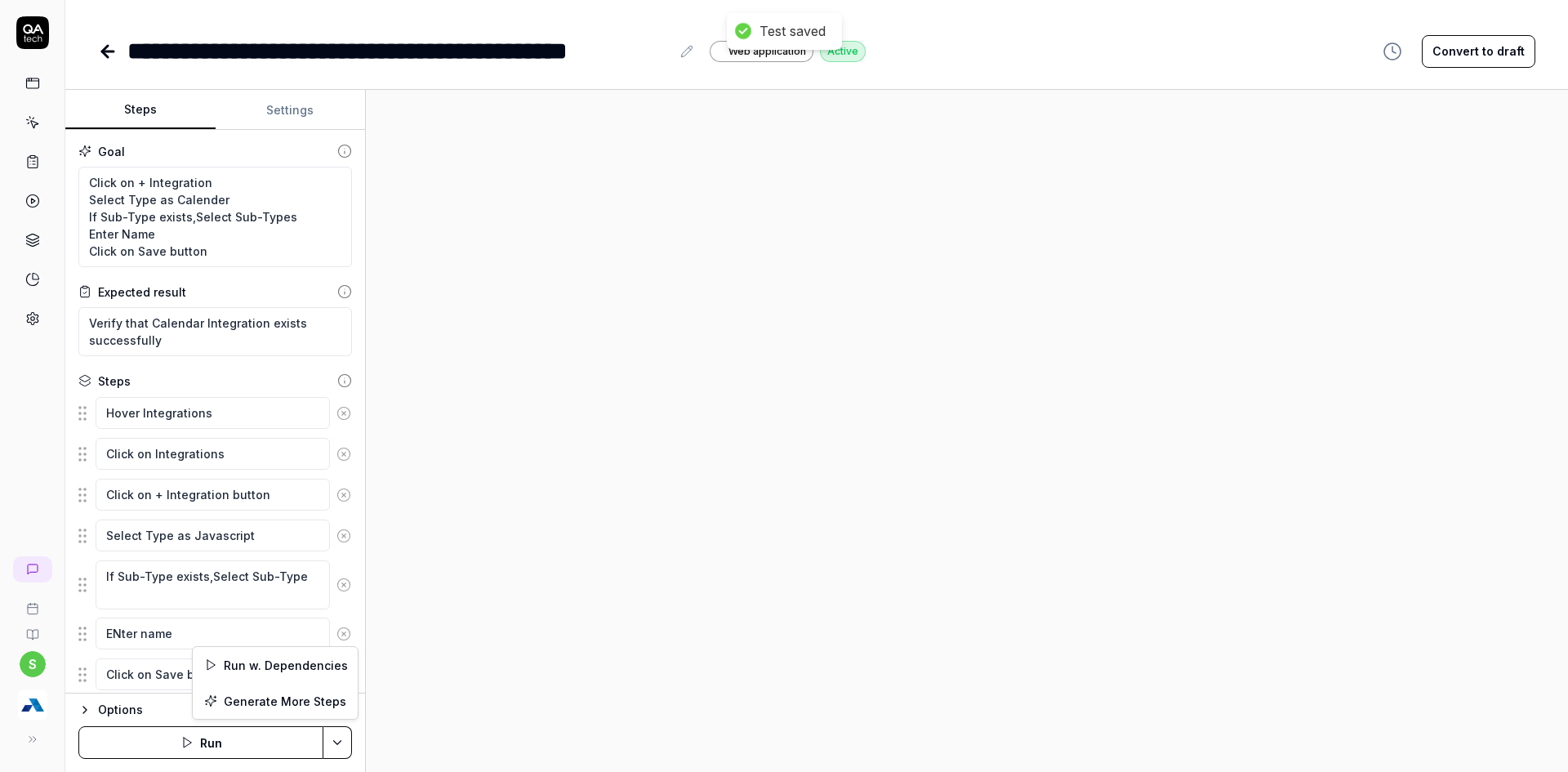
click at [343, 746] on html "**********" at bounding box center [784, 396] width 1568 height 791
click at [206, 730] on html "**********" at bounding box center [784, 396] width 1568 height 791
click at [206, 730] on button "Run" at bounding box center [201, 743] width 245 height 33
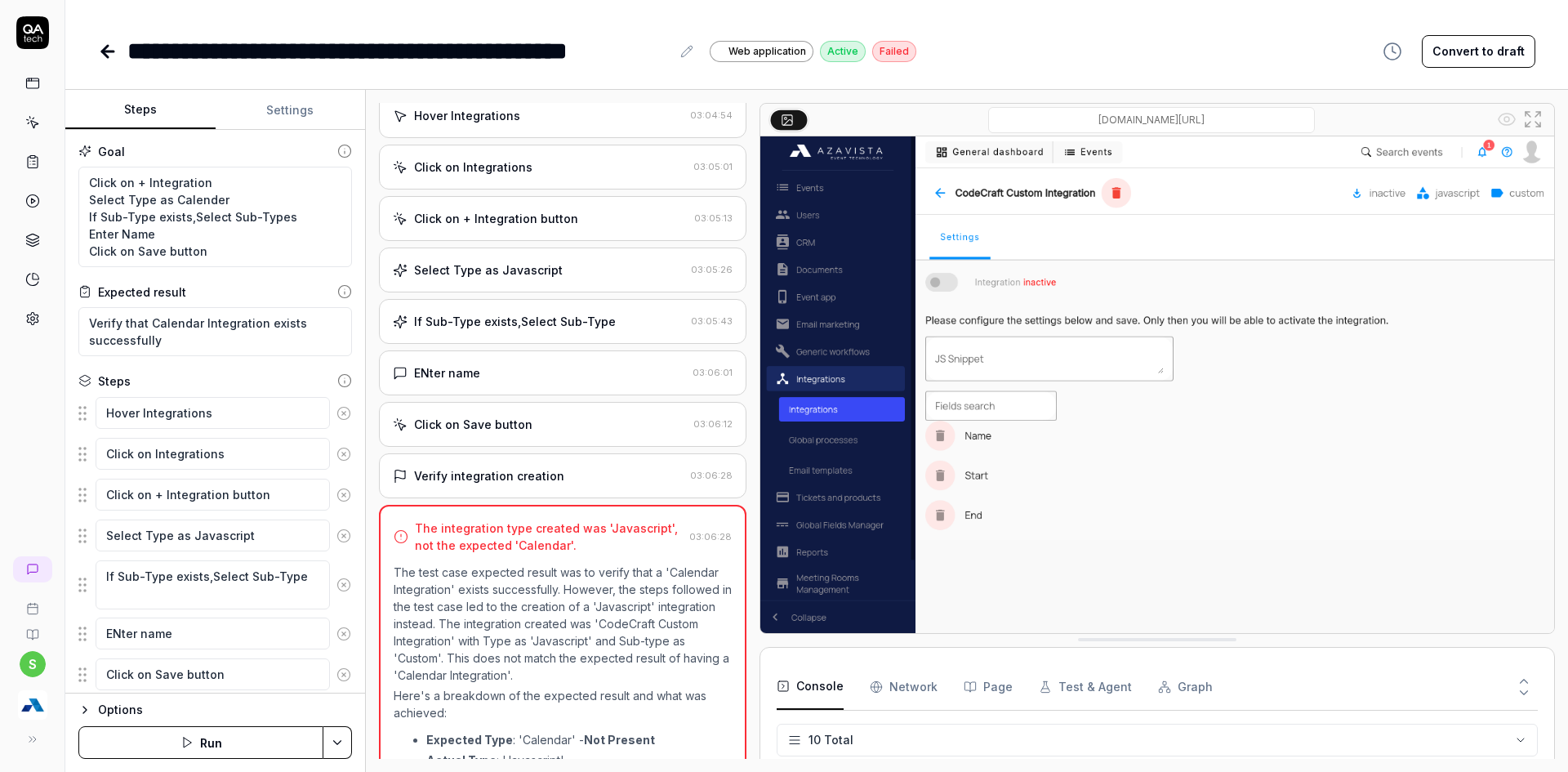
scroll to position [84, 0]
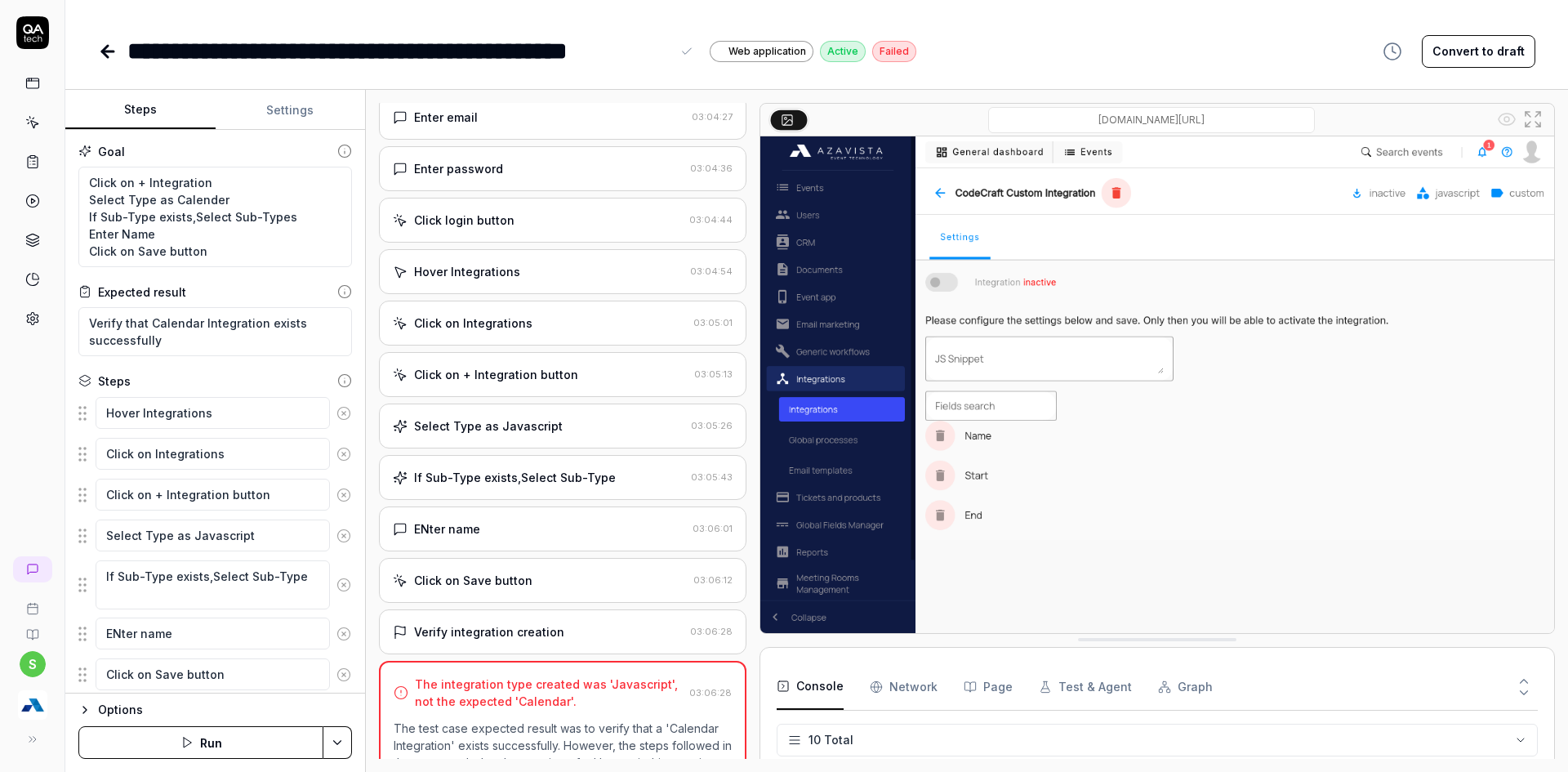
click at [397, 62] on div "**********" at bounding box center [399, 51] width 543 height 36
copy div "**********"
click at [203, 207] on textarea "Click on + Integration Select Type as Calender If Sub-Type exists,Select Sub-Ty…" at bounding box center [215, 217] width 273 height 100
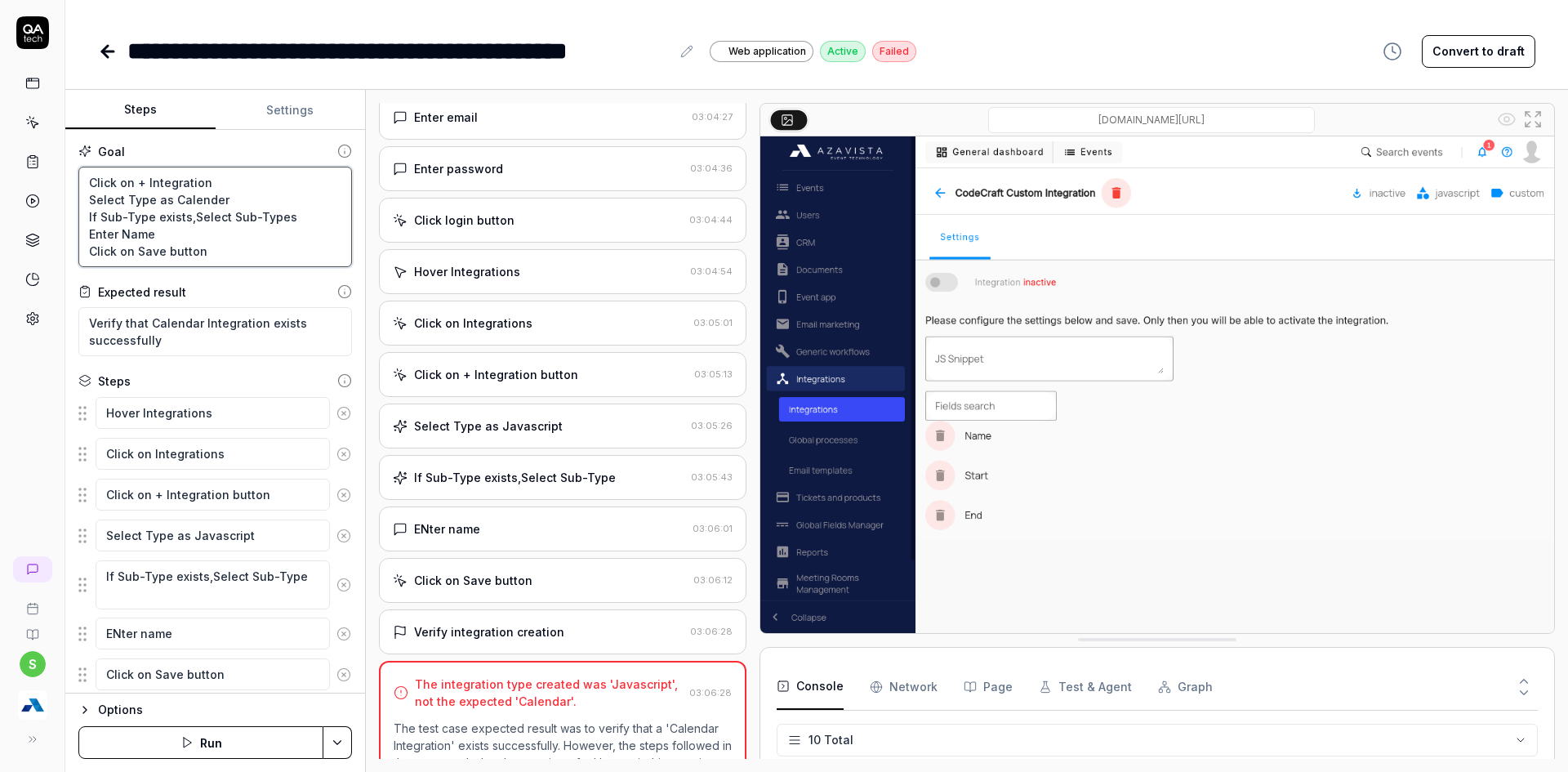
paste textarea "Javascript"
type textarea "*"
type textarea "Click on + Integration Select Type as Javascript If Sub-Type exists,Select Sub-…"
click at [181, 322] on textarea "Verify that Calendar Integration exists successfully" at bounding box center [215, 331] width 273 height 49
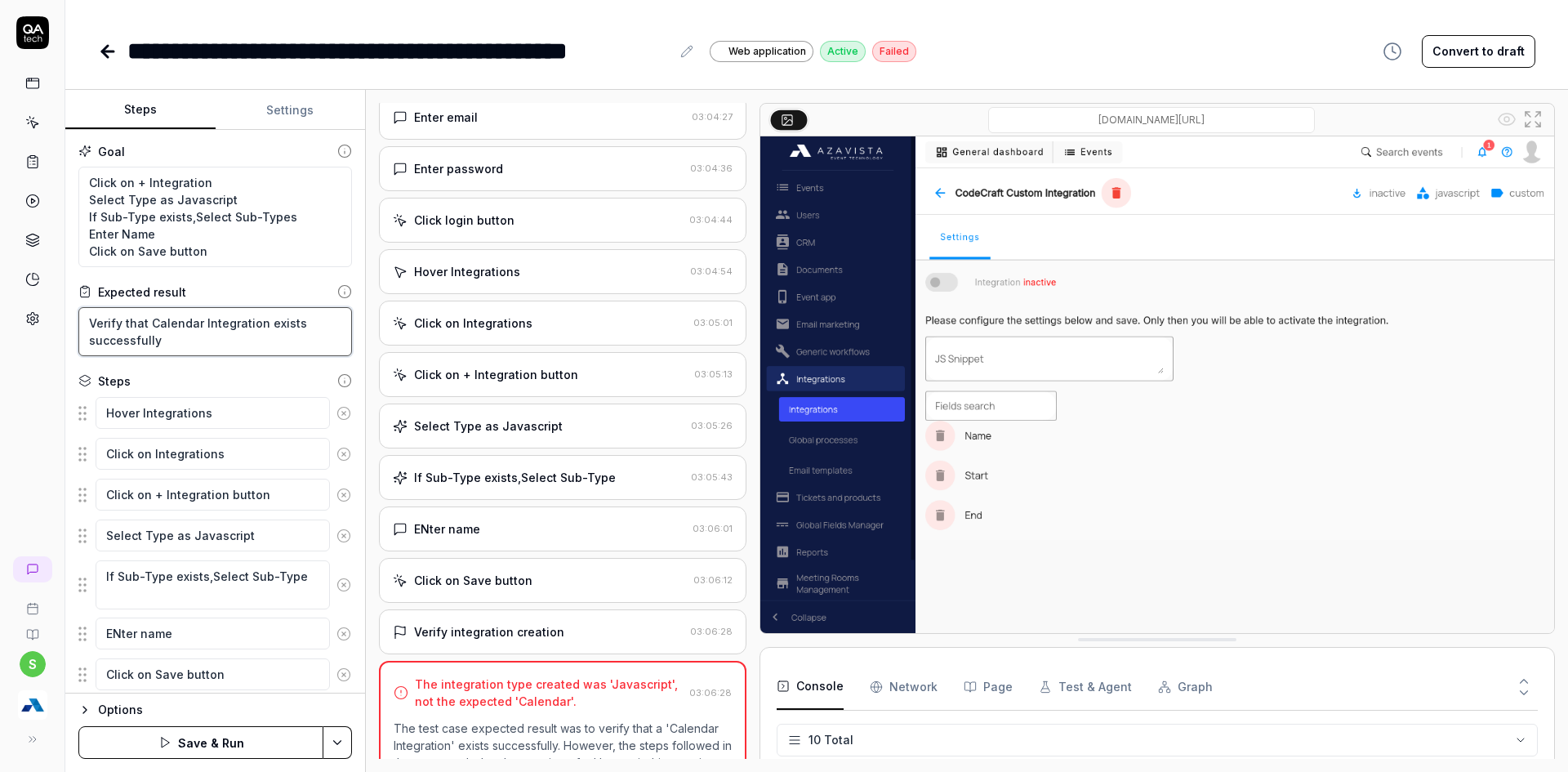
paste textarea "Javascript"
type textarea "*"
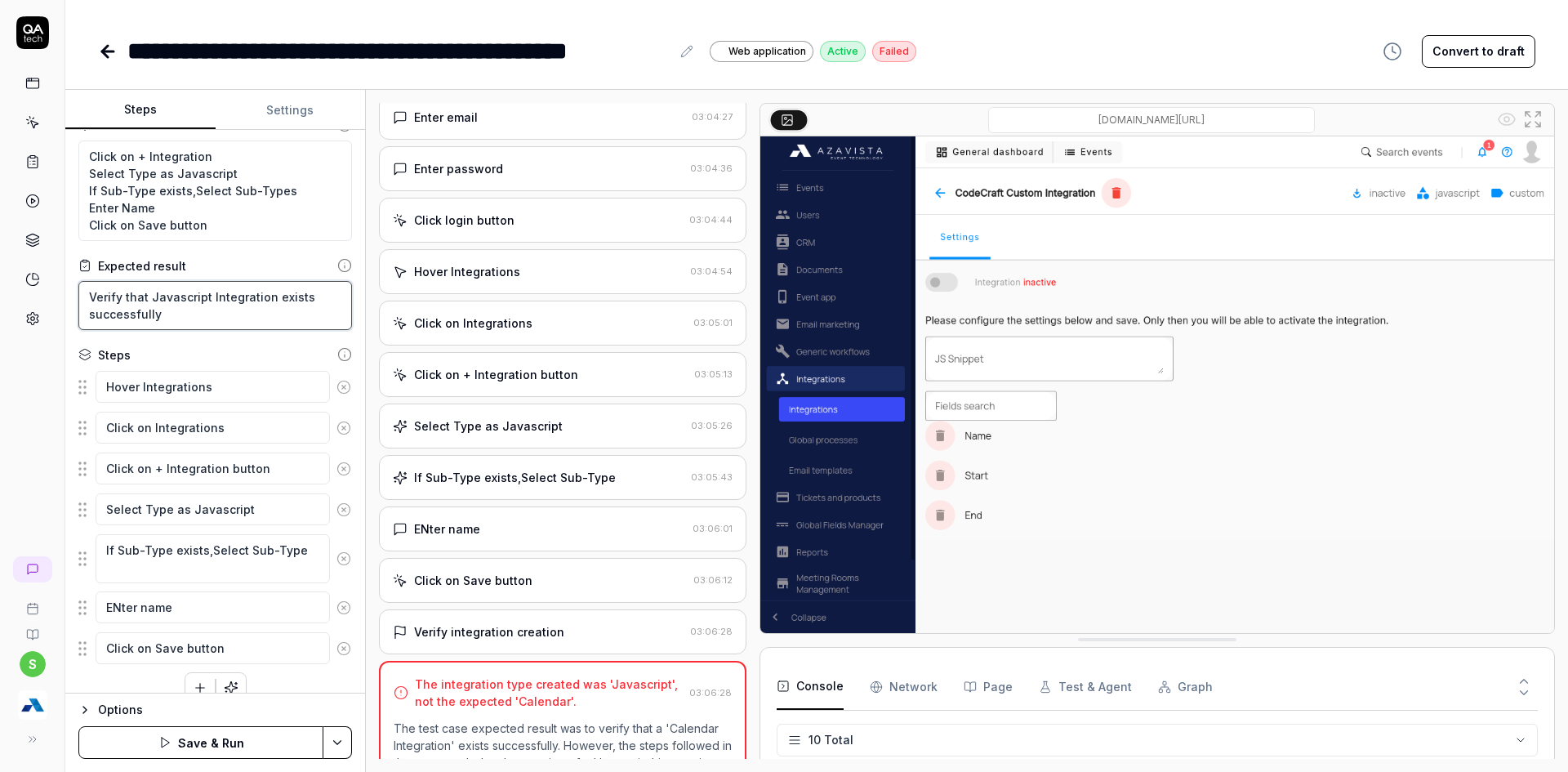
scroll to position [49, 0]
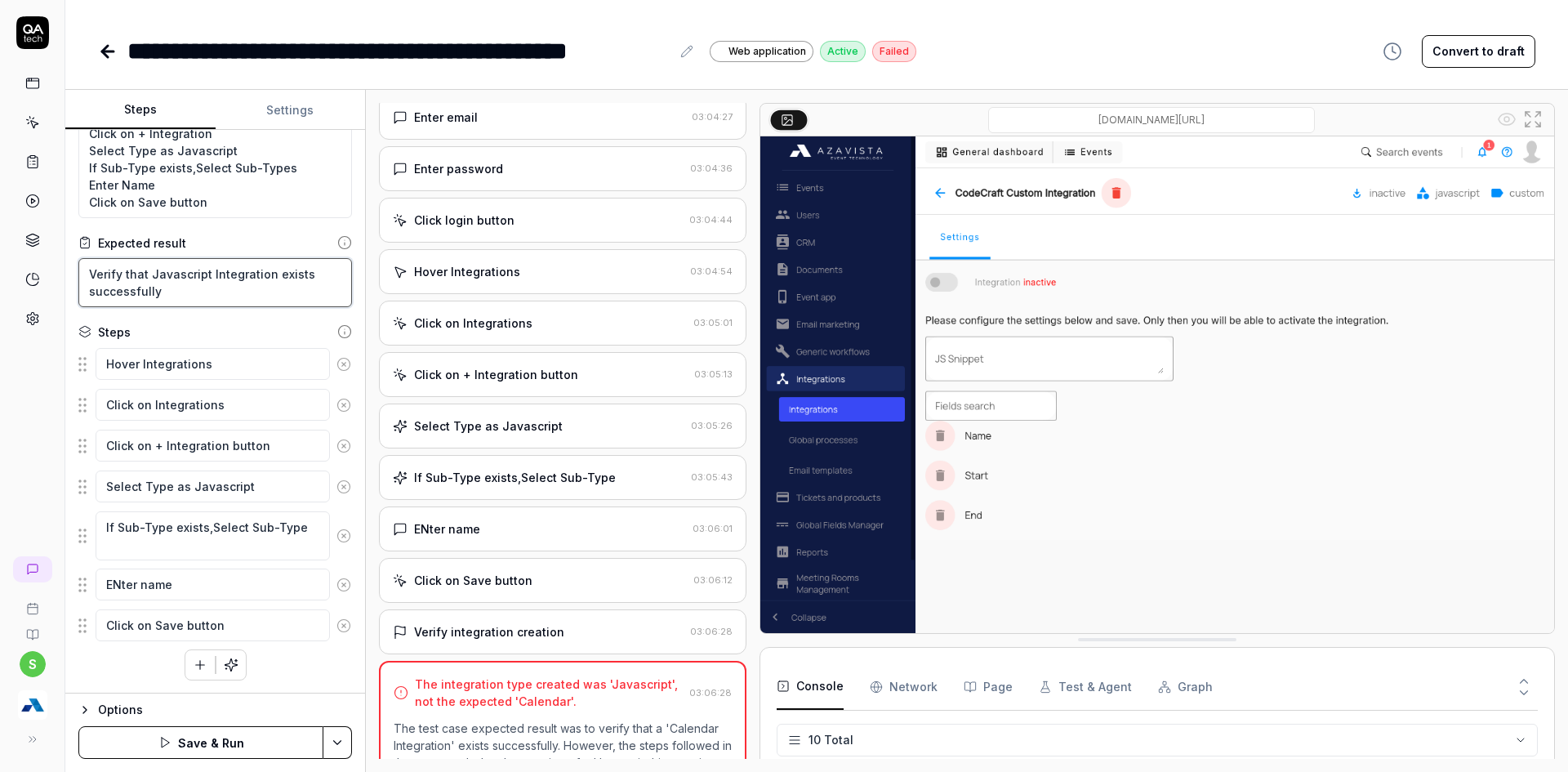
type textarea "Verify that Javascript Integration exists successfully"
click at [249, 732] on button "Save & Run" at bounding box center [201, 743] width 245 height 33
type textarea "*"
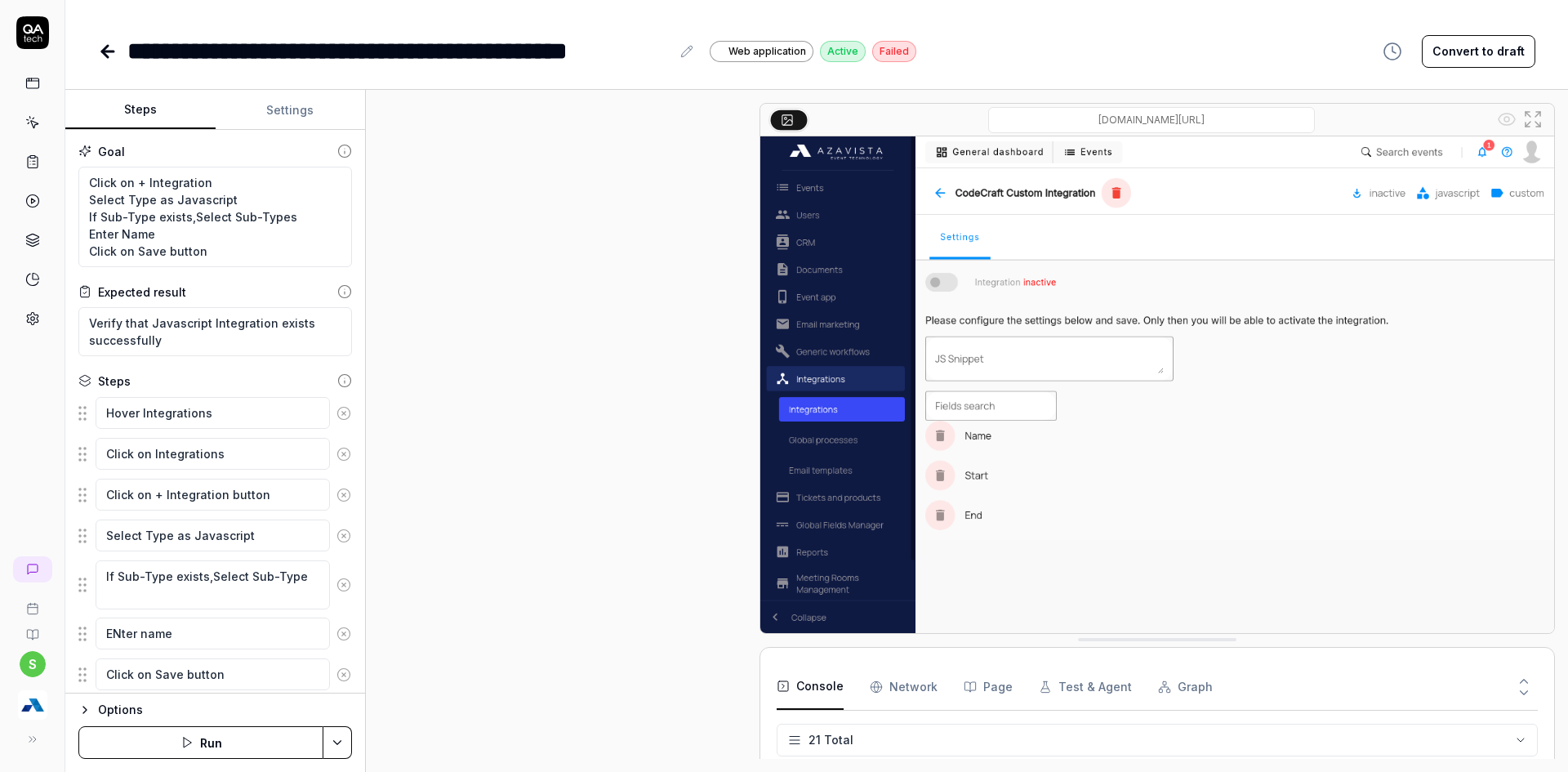
scroll to position [445, 0]
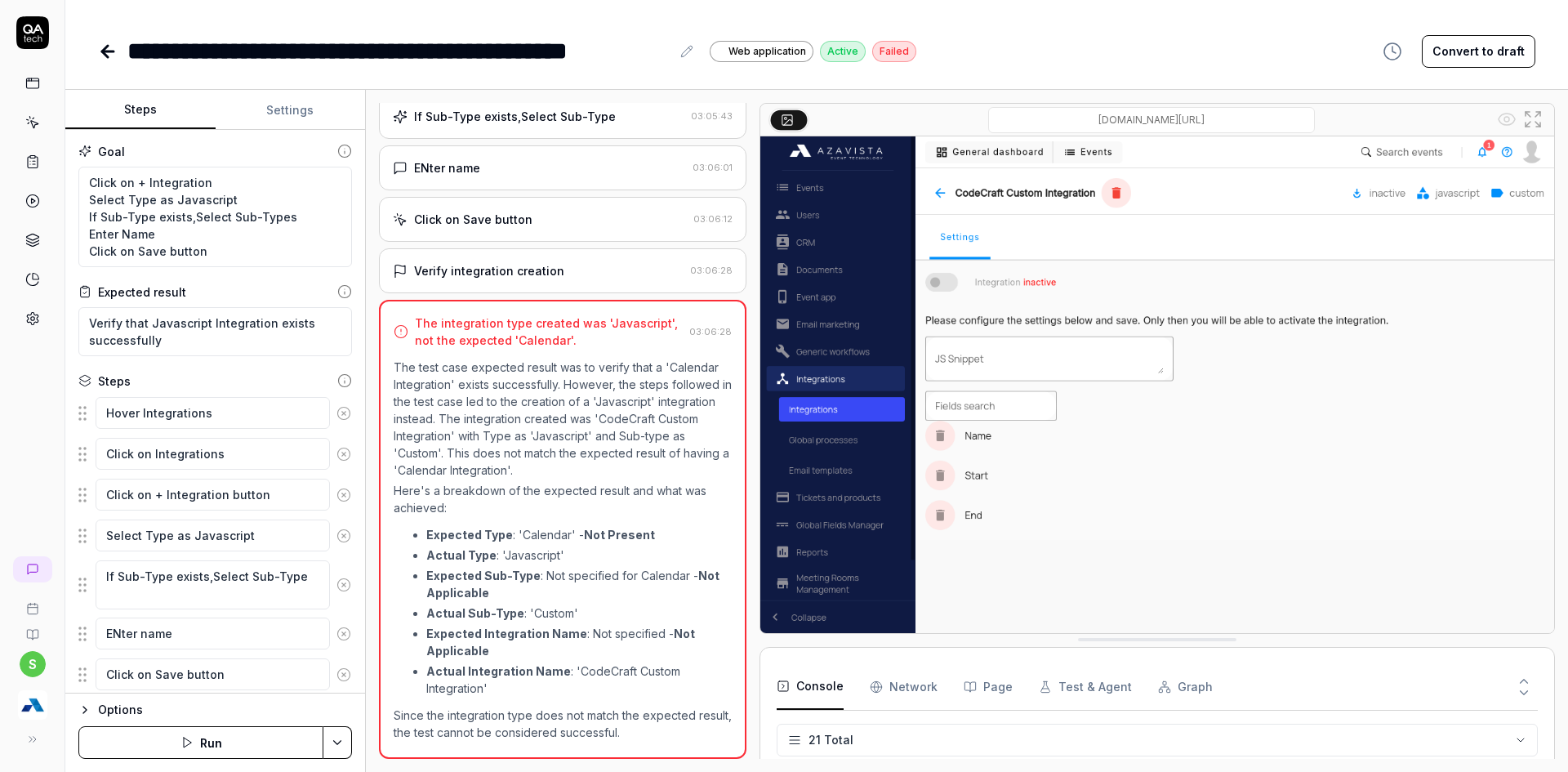
click at [267, 749] on button "Run" at bounding box center [201, 743] width 245 height 33
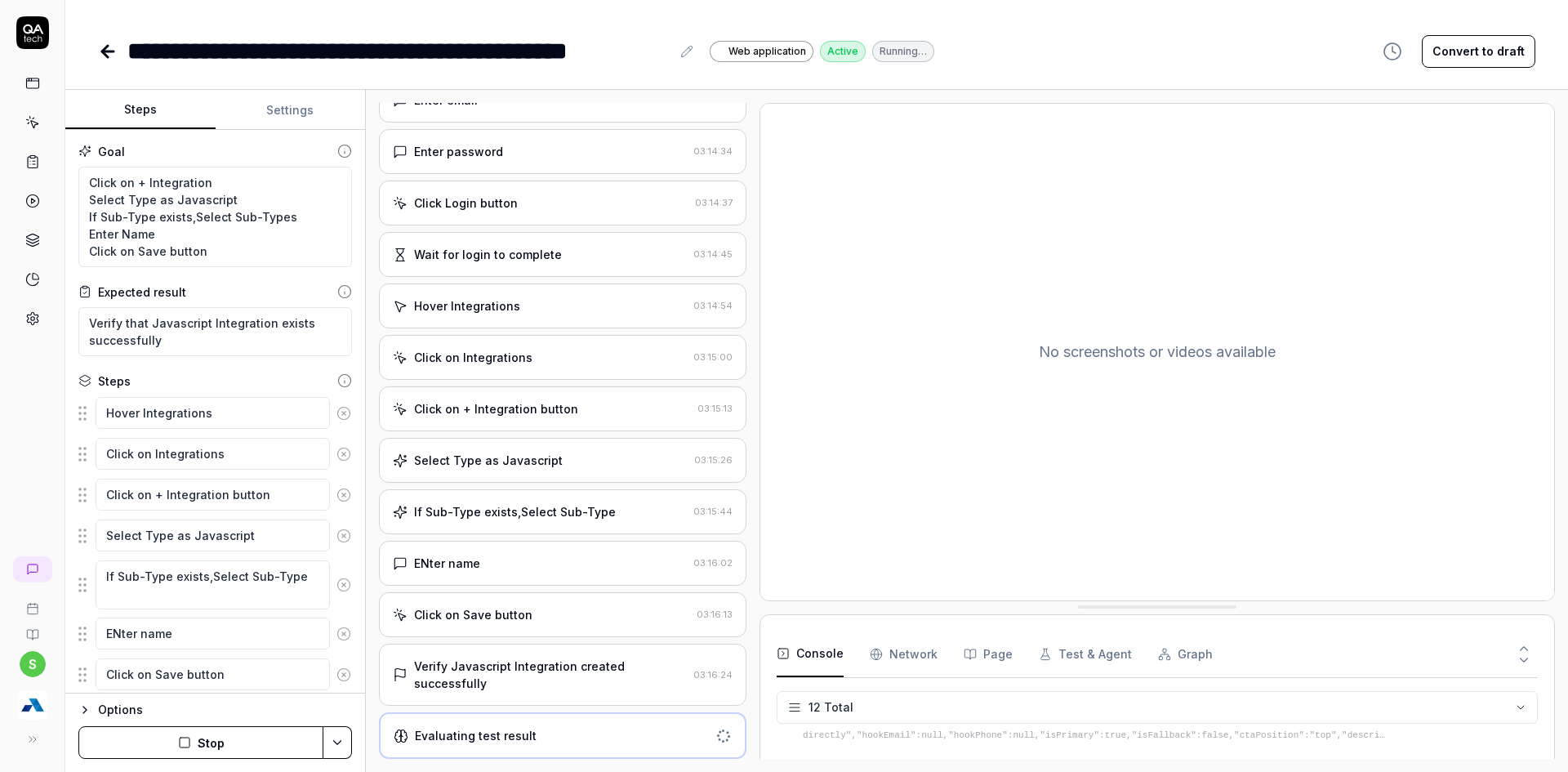
scroll to position [101, 0]
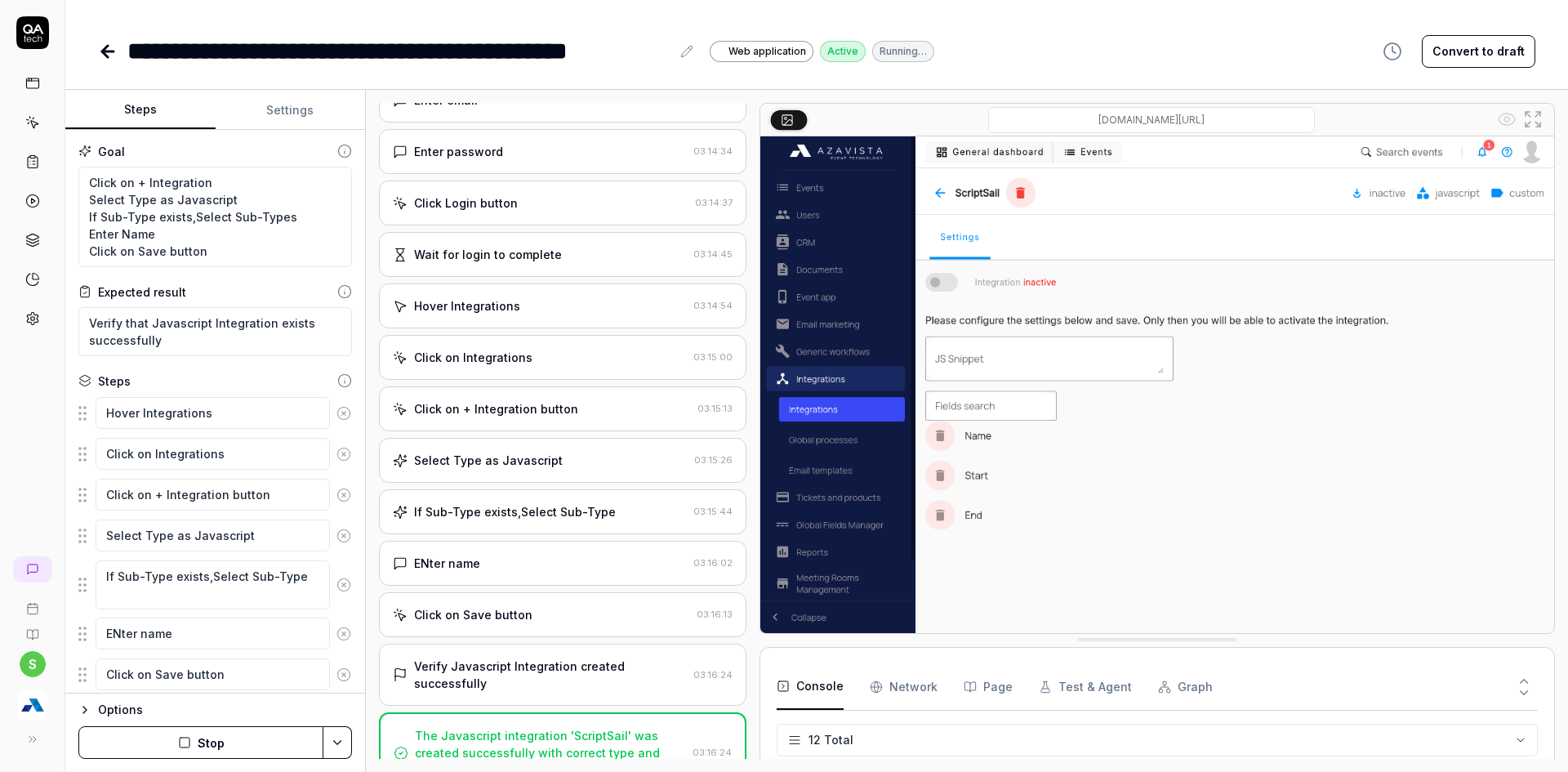
type textarea "*"
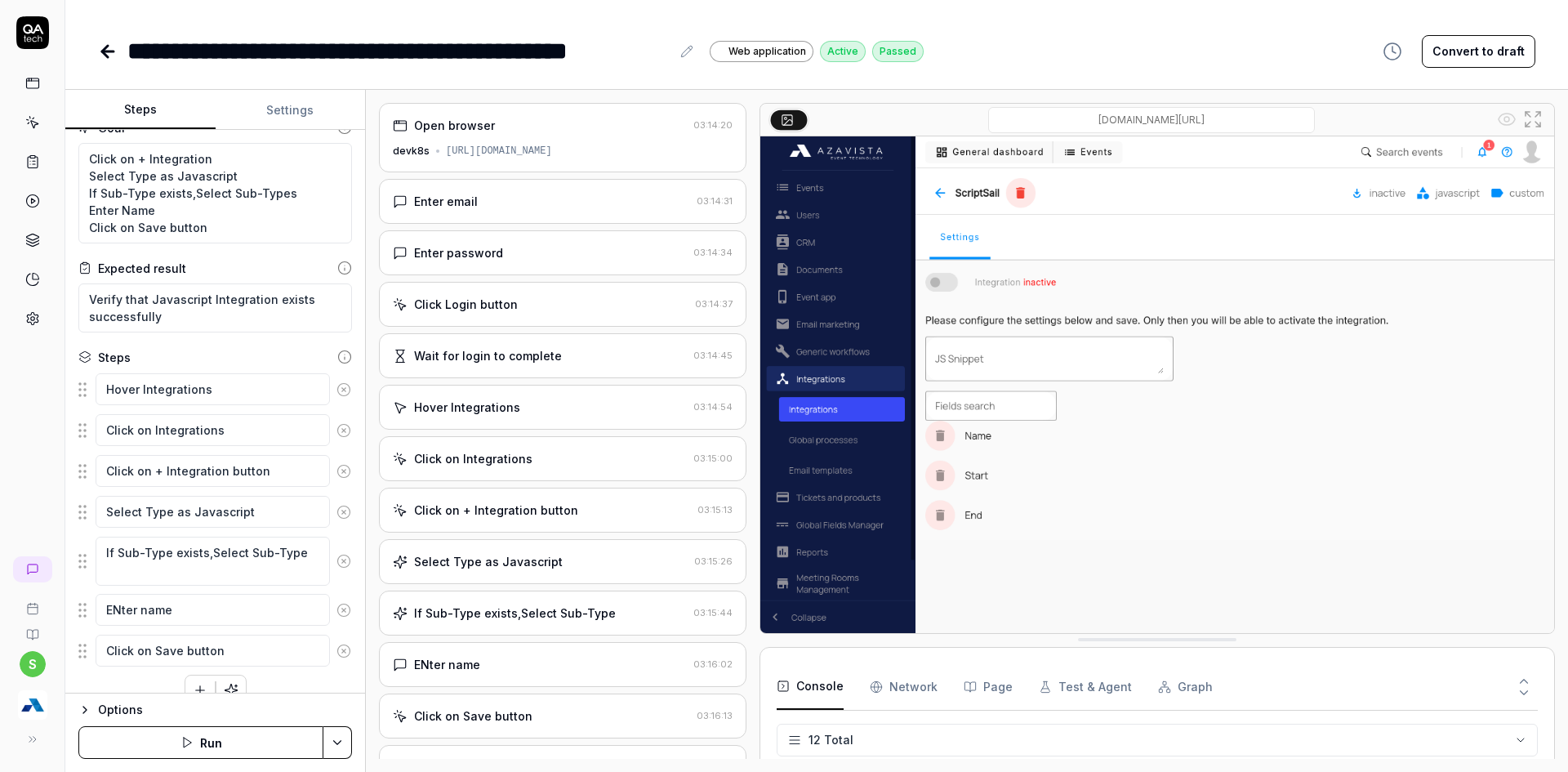
scroll to position [0, 0]
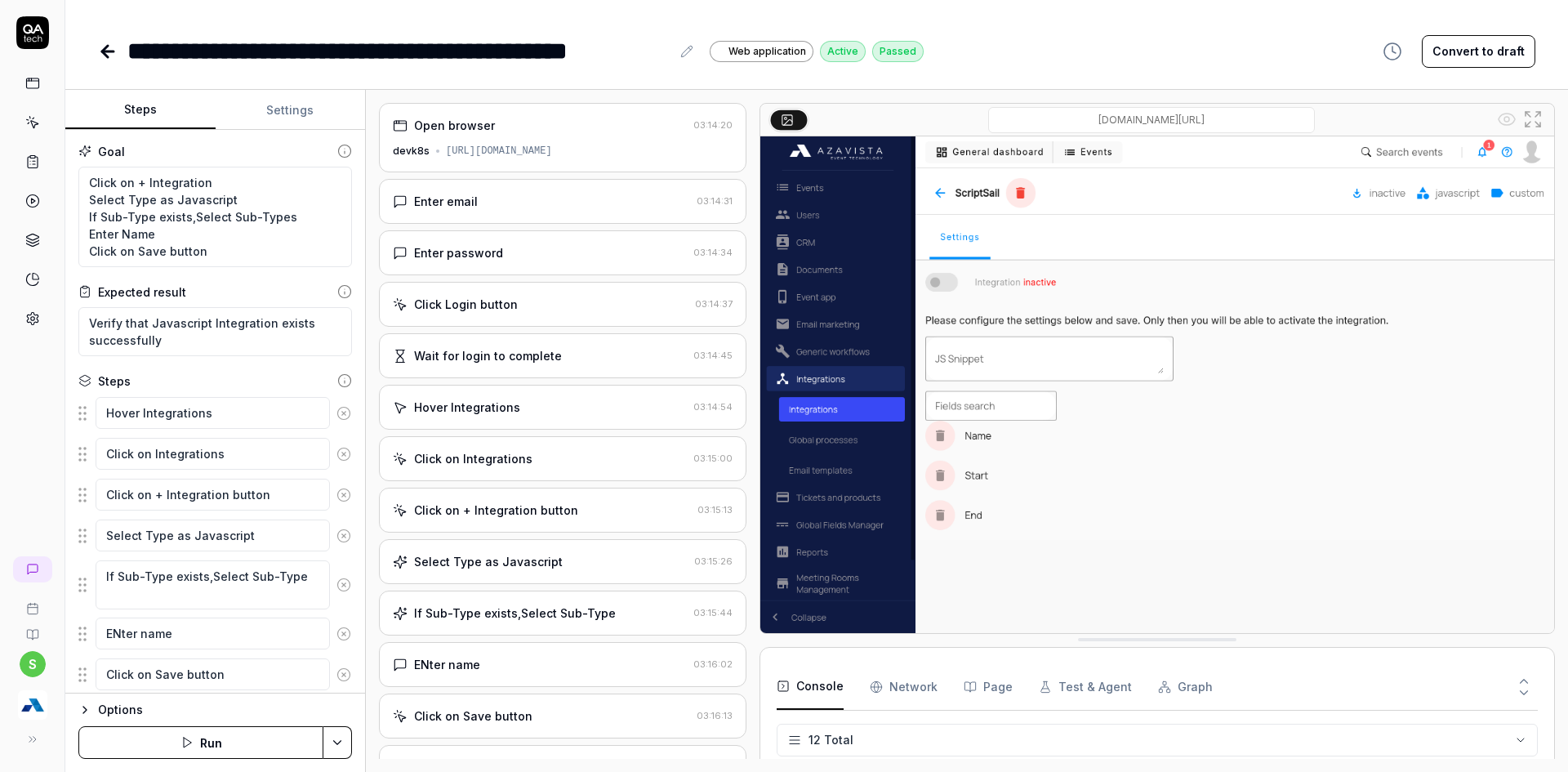
click at [111, 54] on icon at bounding box center [107, 51] width 20 height 20
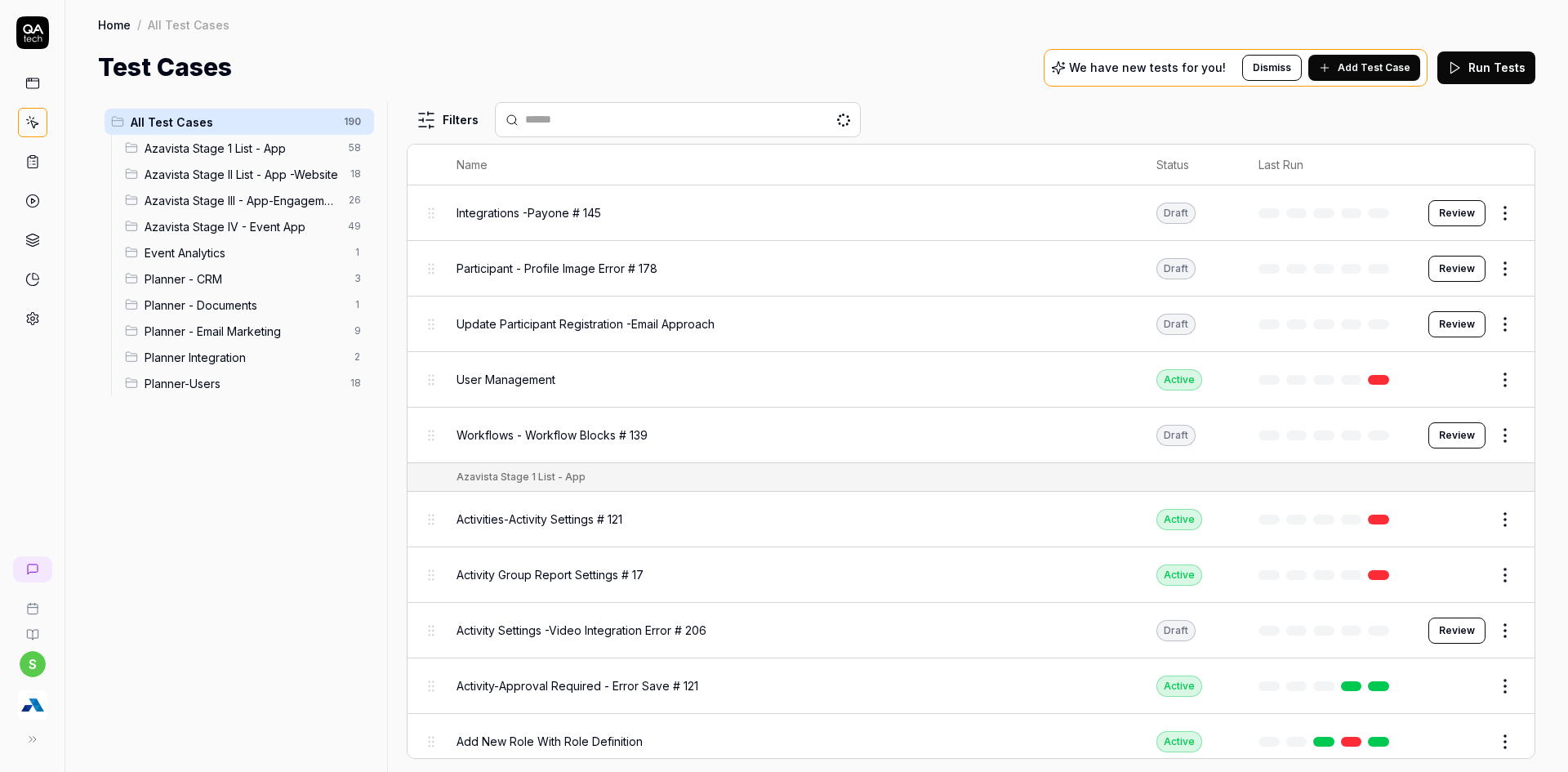
click at [237, 373] on div "Planner-Users 18" at bounding box center [246, 383] width 255 height 26
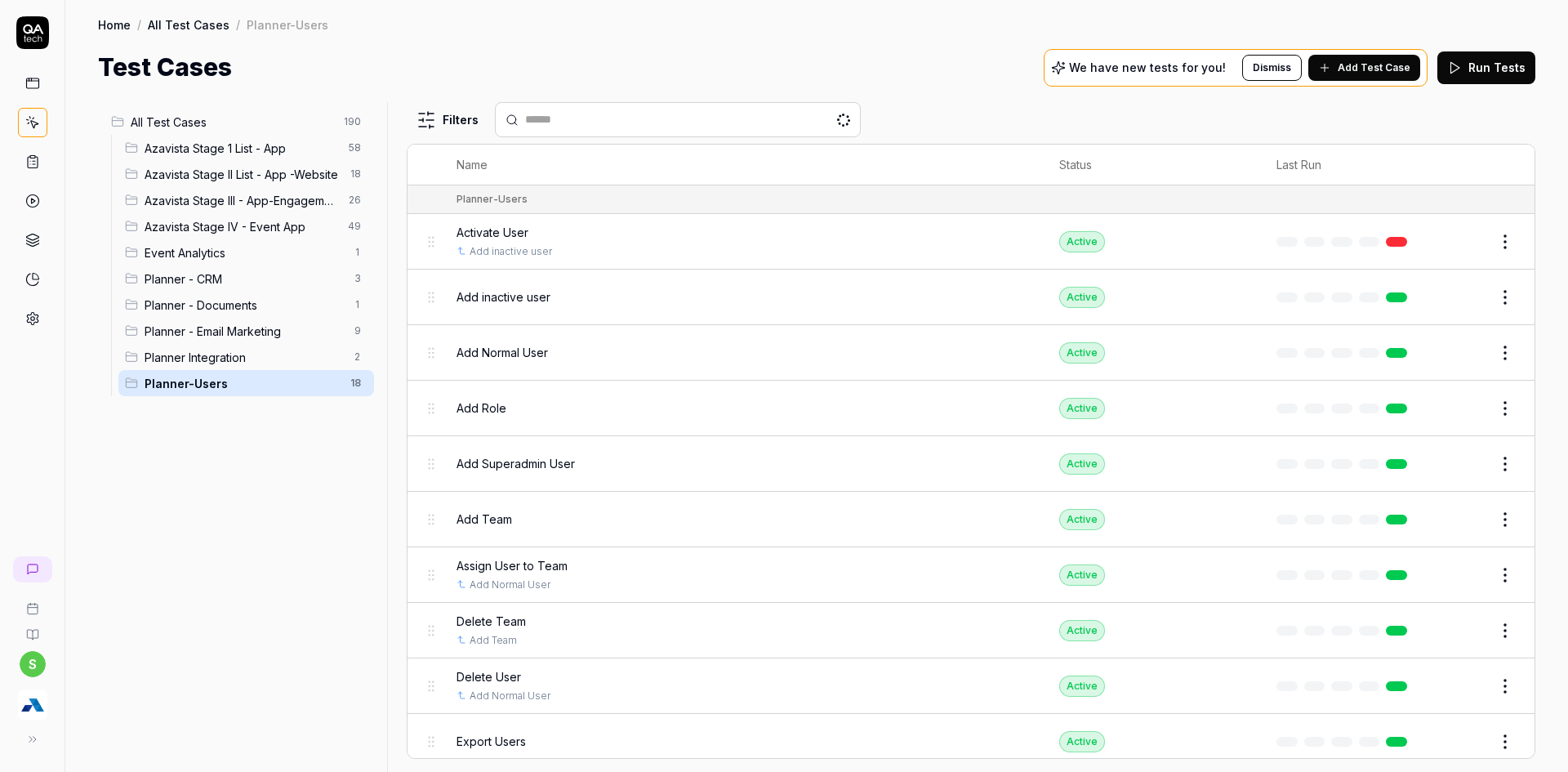
click at [246, 354] on span "Planner Integration" at bounding box center [244, 357] width 200 height 17
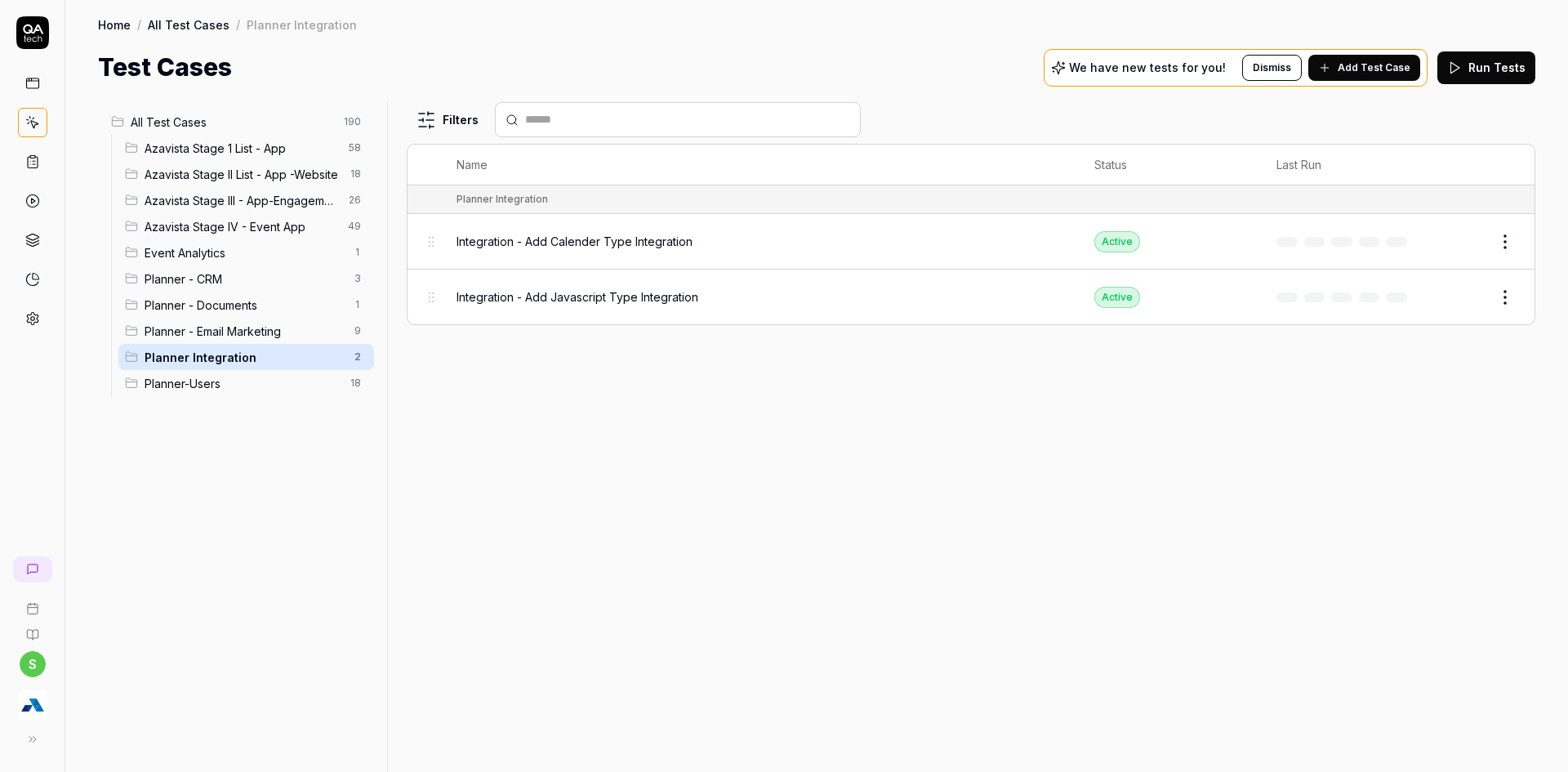
click at [1501, 238] on html "s Home / All Test Cases / Planner Integration Home / All Test Cases / Planner I…" at bounding box center [784, 396] width 1568 height 791
click at [1190, 440] on html "s Home / All Test Cases / Planner Integration Home / All Test Cases / Planner I…" at bounding box center [784, 396] width 1568 height 791
click at [1327, 77] on button "Add Test Case" at bounding box center [1364, 68] width 112 height 26
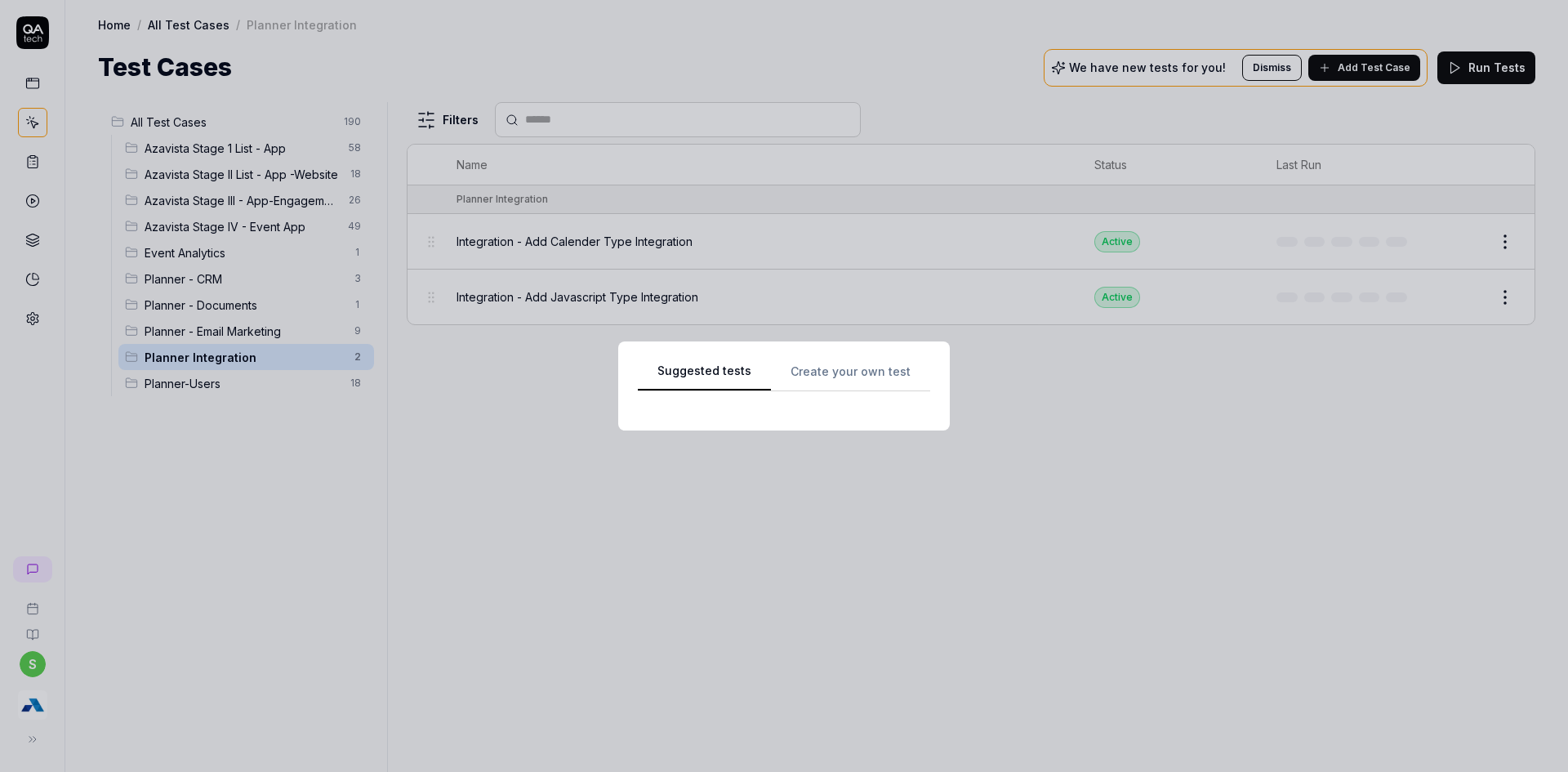
click at [823, 373] on div "Suggested tests Create your own test" at bounding box center [784, 386] width 292 height 50
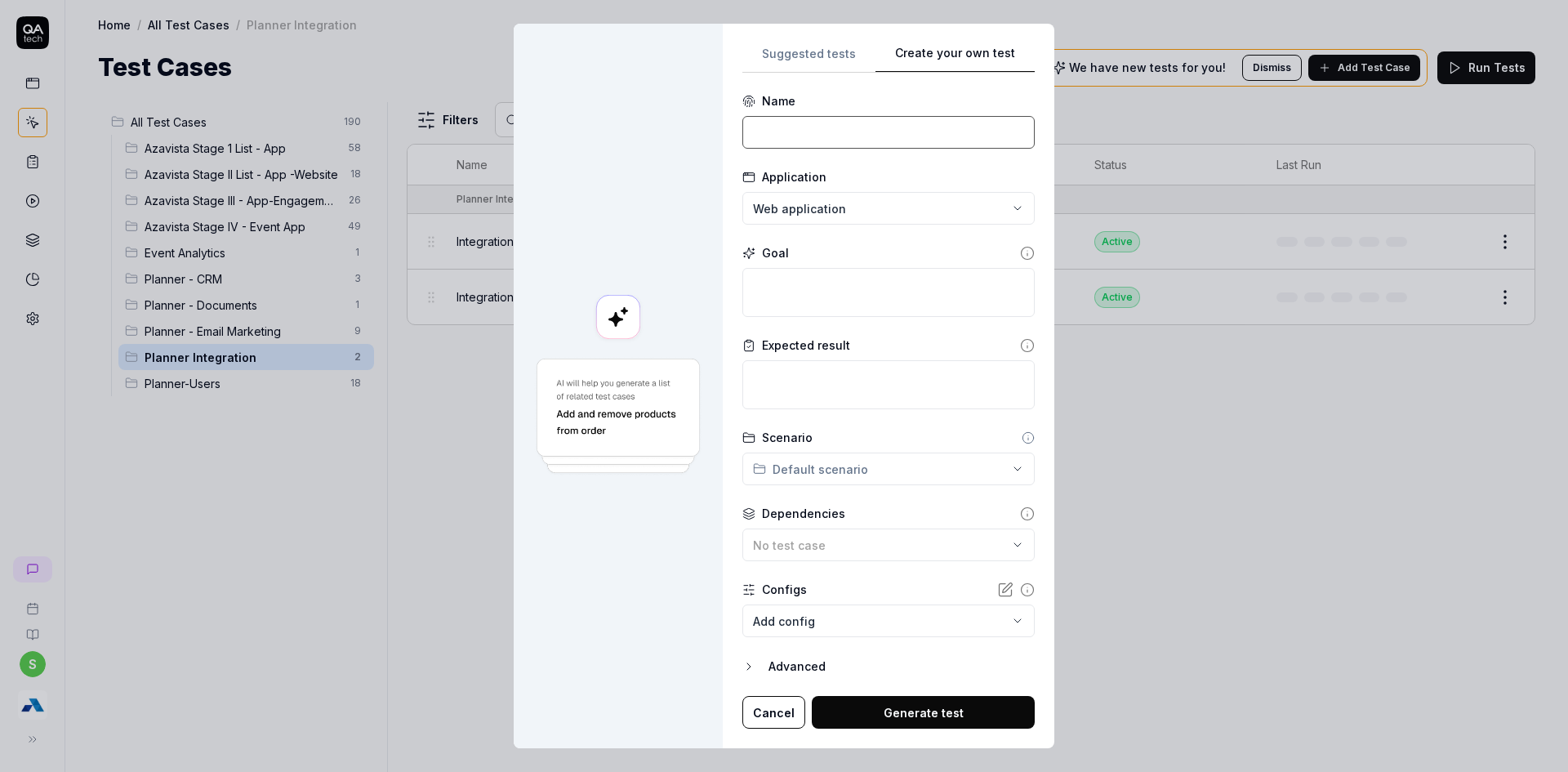
click at [848, 123] on input at bounding box center [889, 132] width 292 height 33
type input "Integration - Add UTM code Integration"
click at [800, 280] on textarea at bounding box center [889, 293] width 292 height 49
type textarea "*"
type textarea "C"
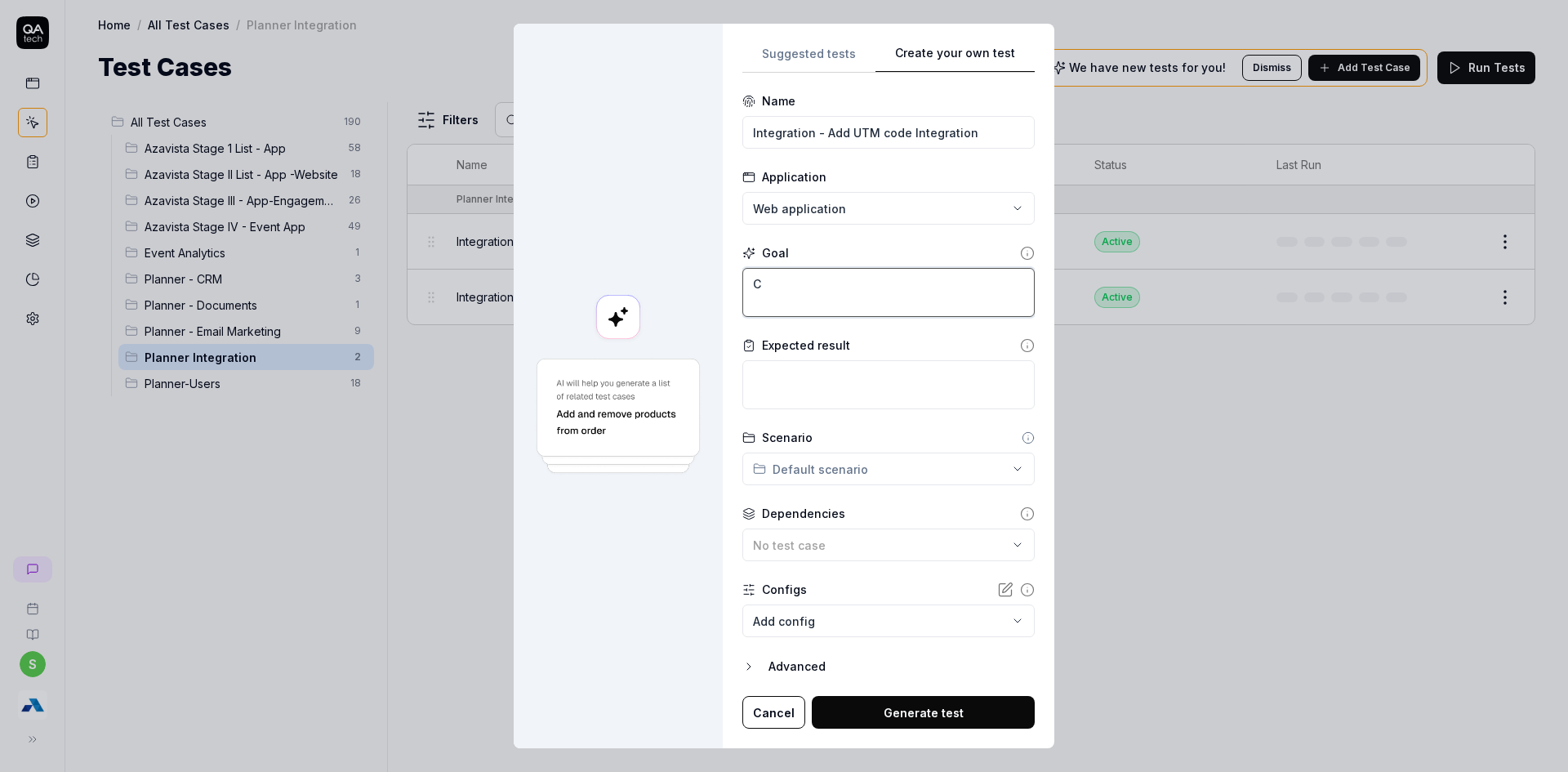
type textarea "*"
type textarea "Cl"
type textarea "*"
type textarea "C"
click at [787, 141] on input "Integration - Add UTM code Integration" at bounding box center [889, 132] width 292 height 33
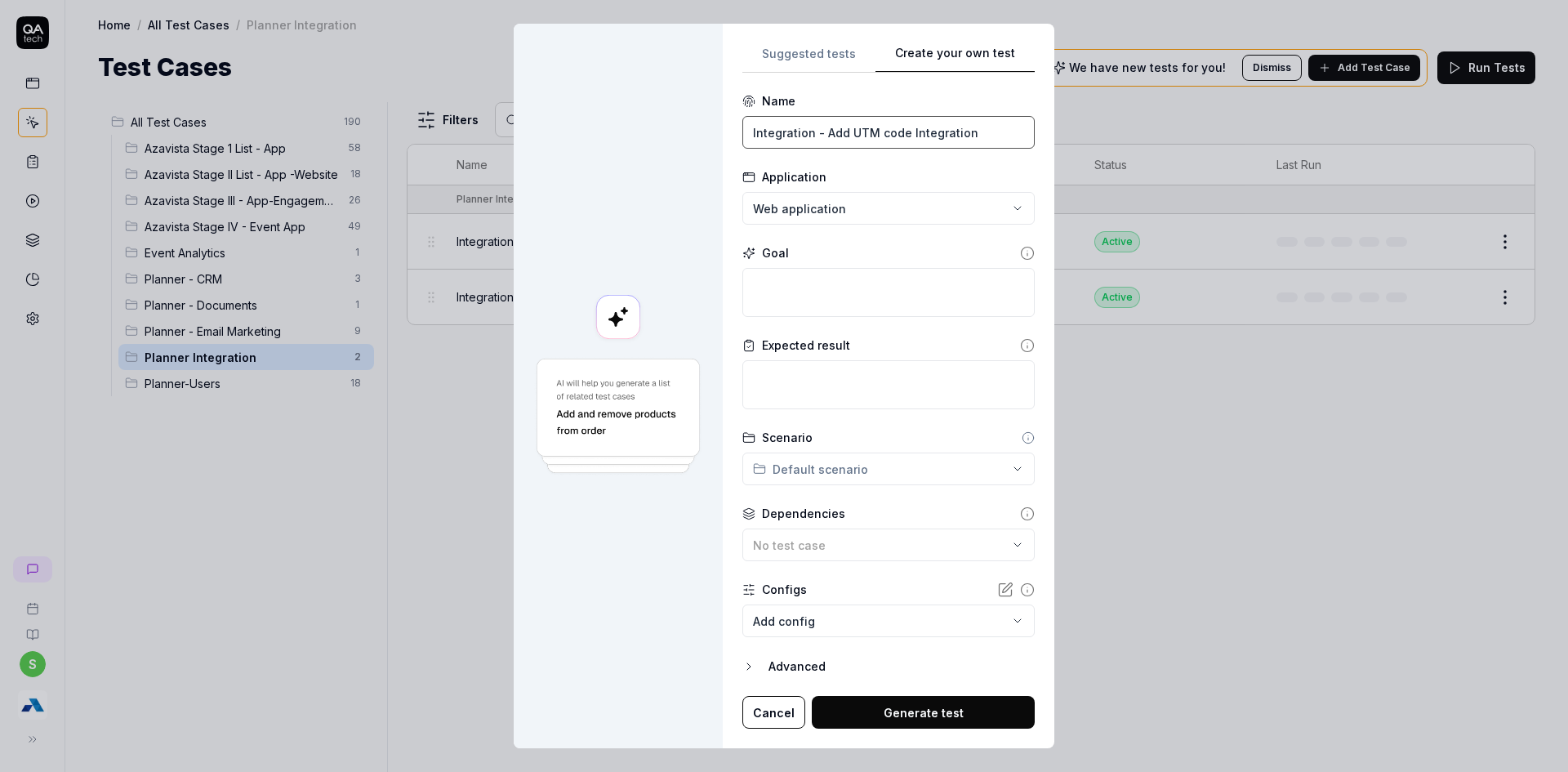
click at [787, 141] on input "Integration - Add UTM code Integration" at bounding box center [889, 132] width 292 height 33
click at [750, 704] on button "Cancel" at bounding box center [774, 712] width 63 height 33
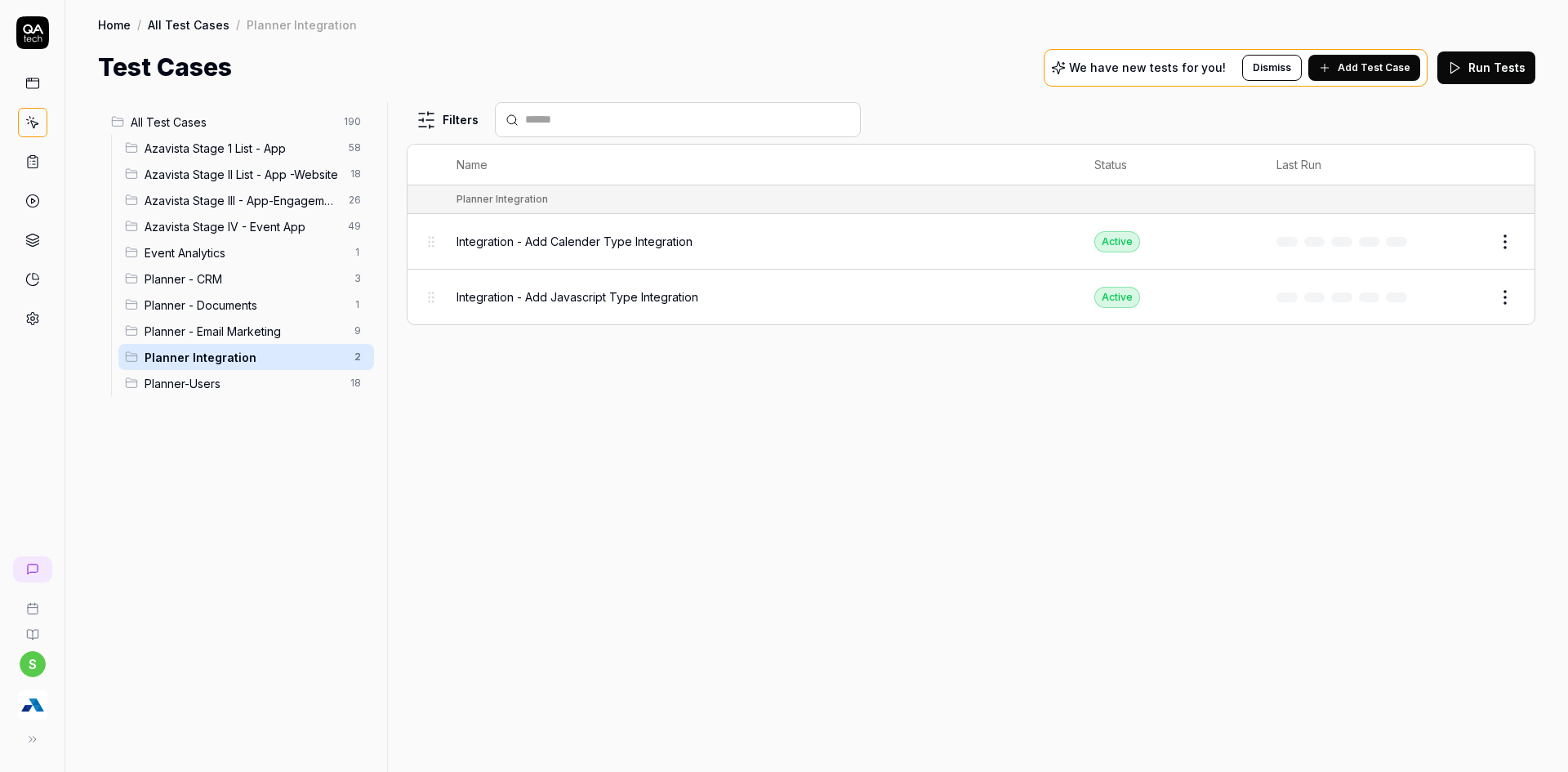
click at [1473, 295] on button "Edit" at bounding box center [1465, 297] width 39 height 26
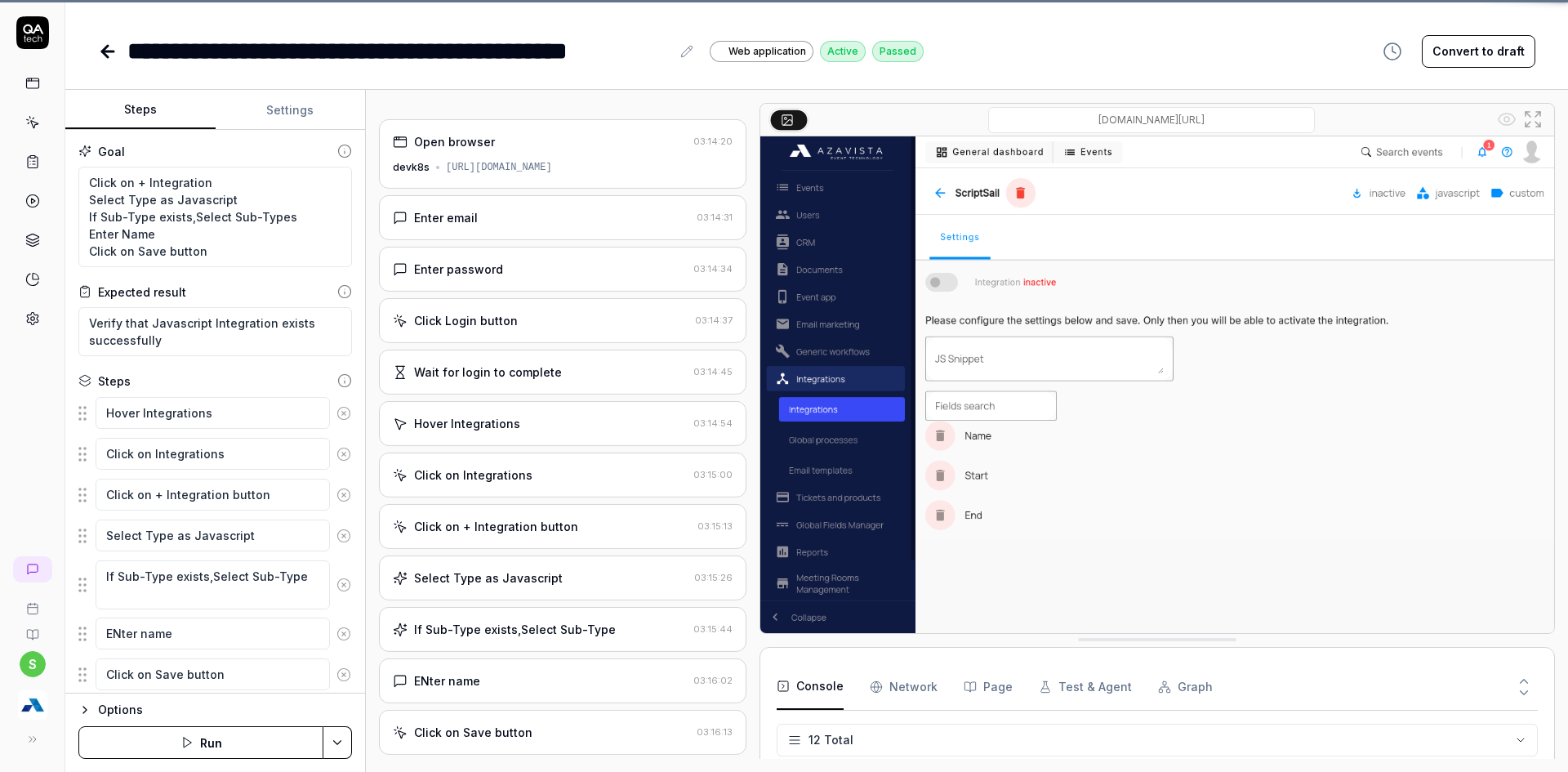
drag, startPoint x: 1473, startPoint y: 295, endPoint x: 1502, endPoint y: 307, distance: 31.4
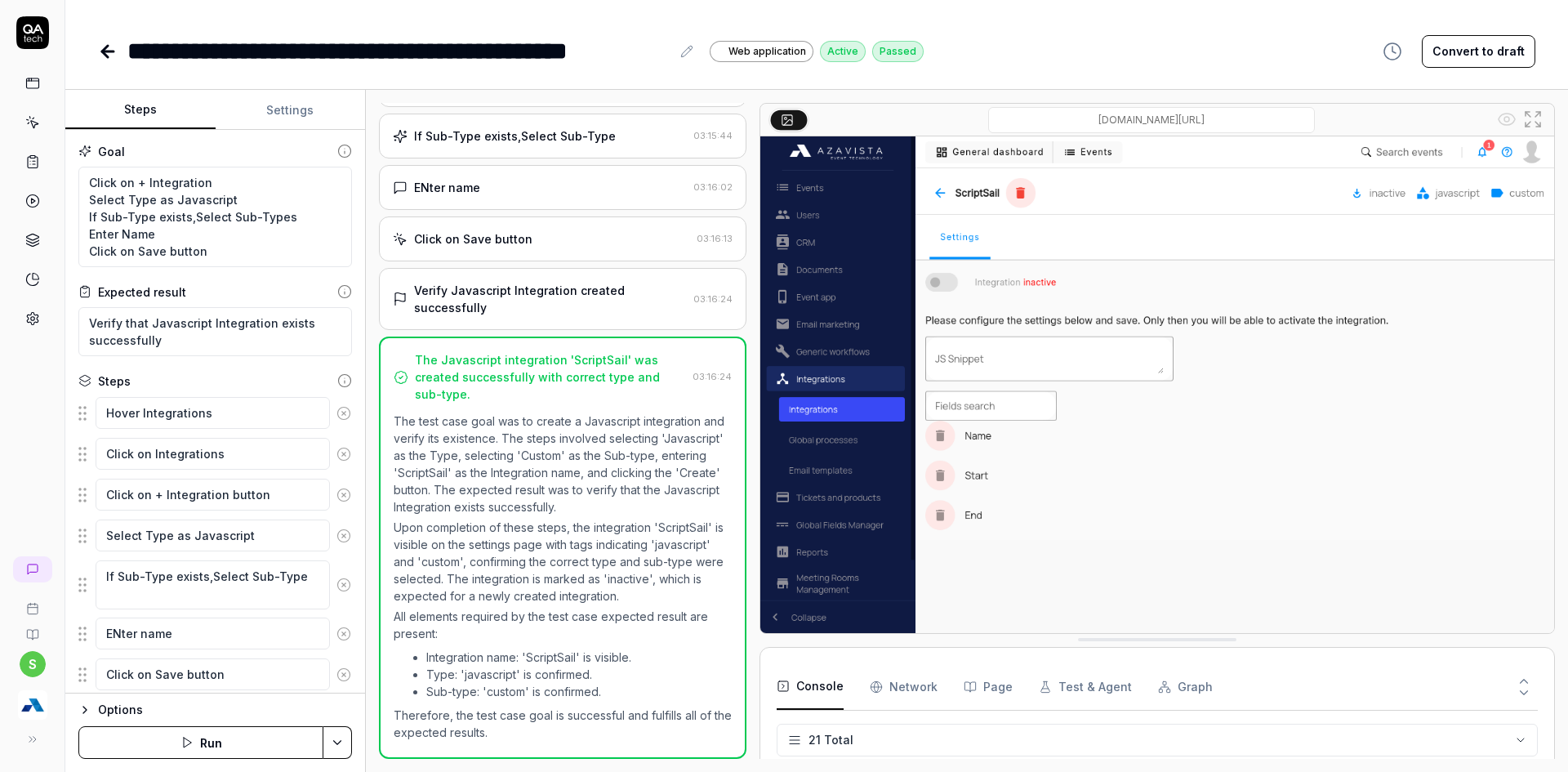
scroll to position [791, 0]
click at [112, 51] on icon at bounding box center [107, 51] width 11 height 0
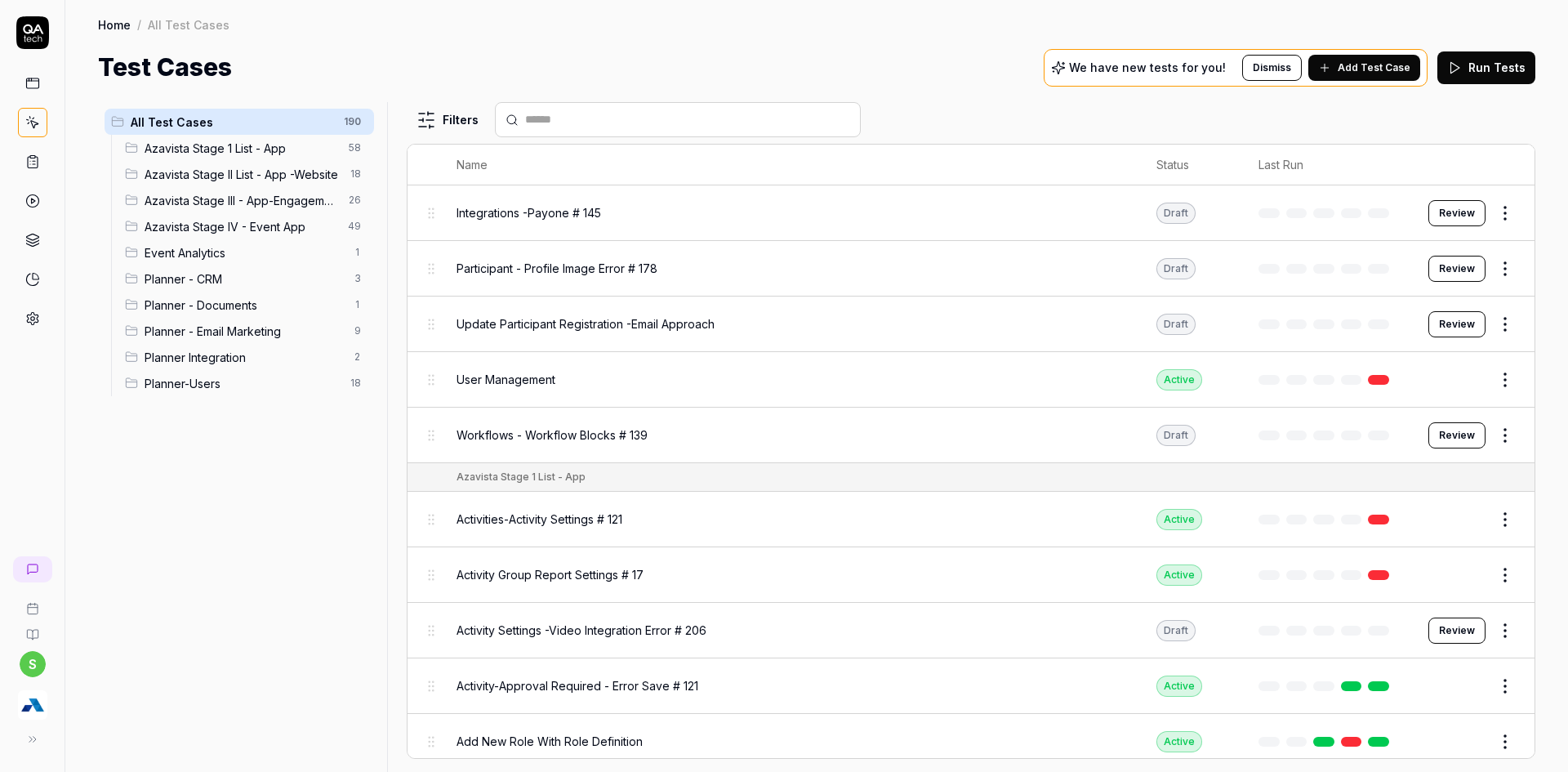
click at [239, 351] on span "Planner Integration" at bounding box center [244, 357] width 200 height 17
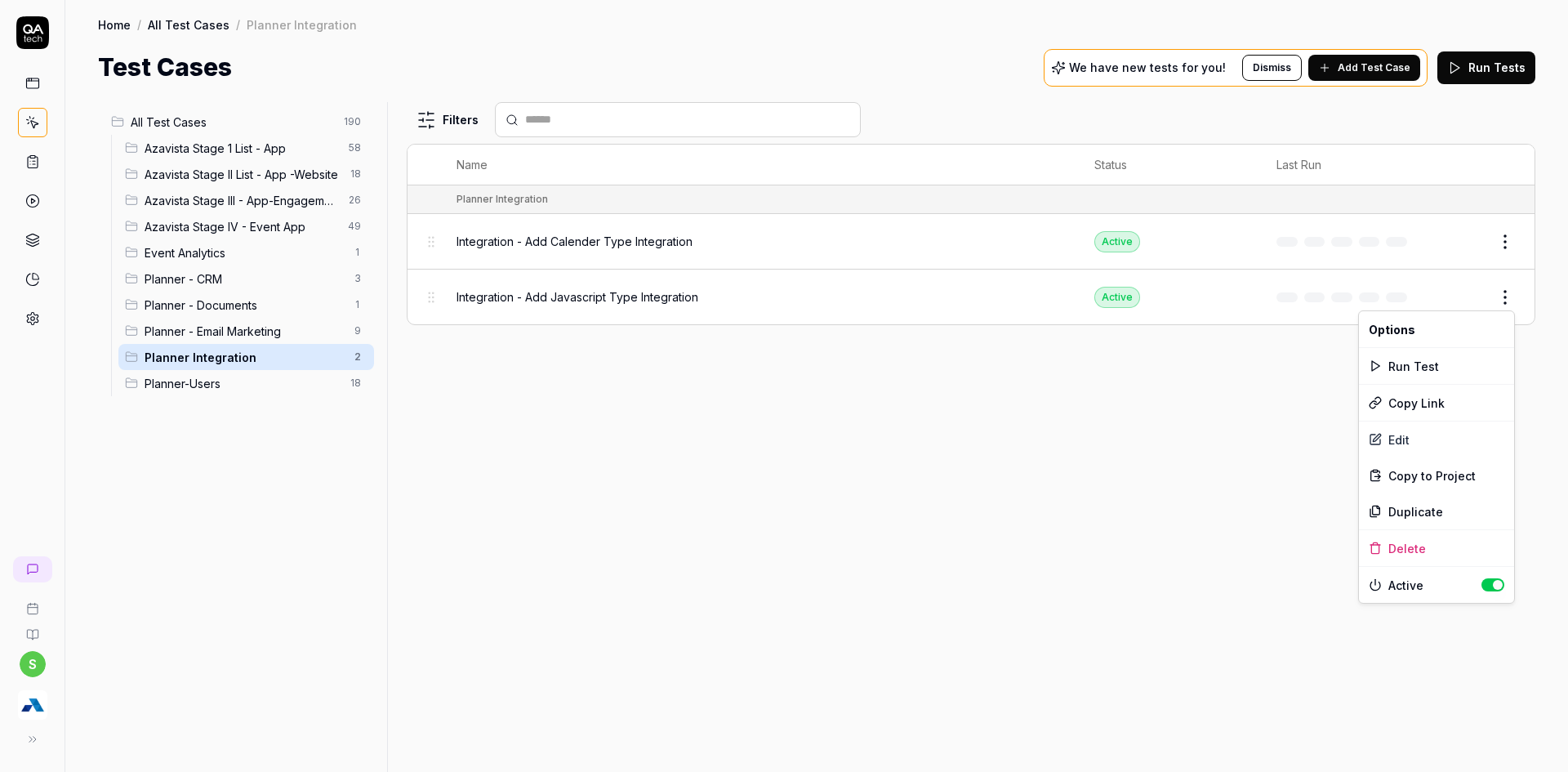
click at [1504, 295] on html "s Home / All Test Cases / Planner Integration Home / All Test Cases / Planner I…" at bounding box center [784, 396] width 1568 height 791
click at [1385, 511] on div "Duplicate" at bounding box center [1436, 511] width 155 height 36
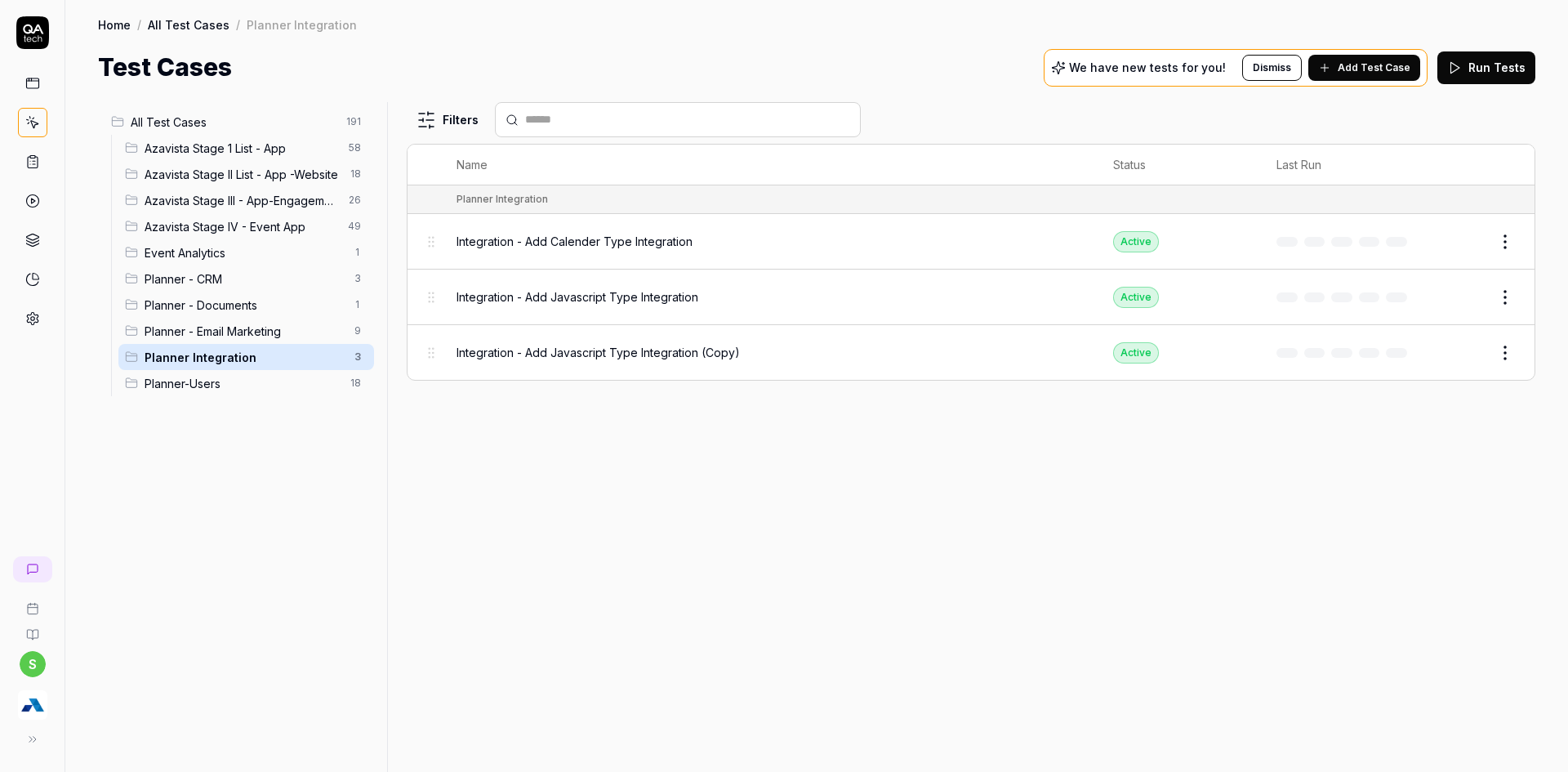
click at [1460, 351] on button "Edit" at bounding box center [1465, 353] width 39 height 26
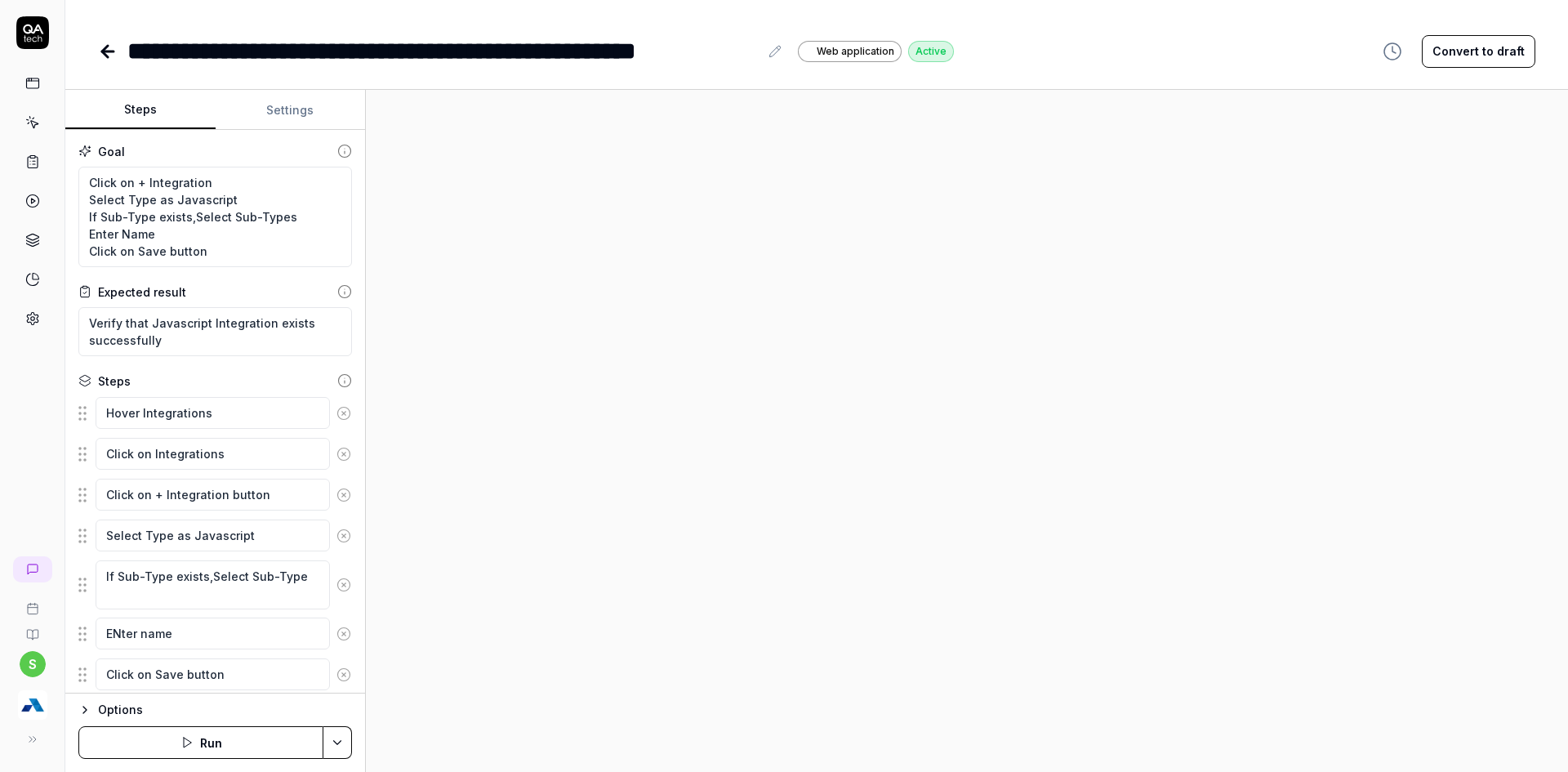
scroll to position [40, 0]
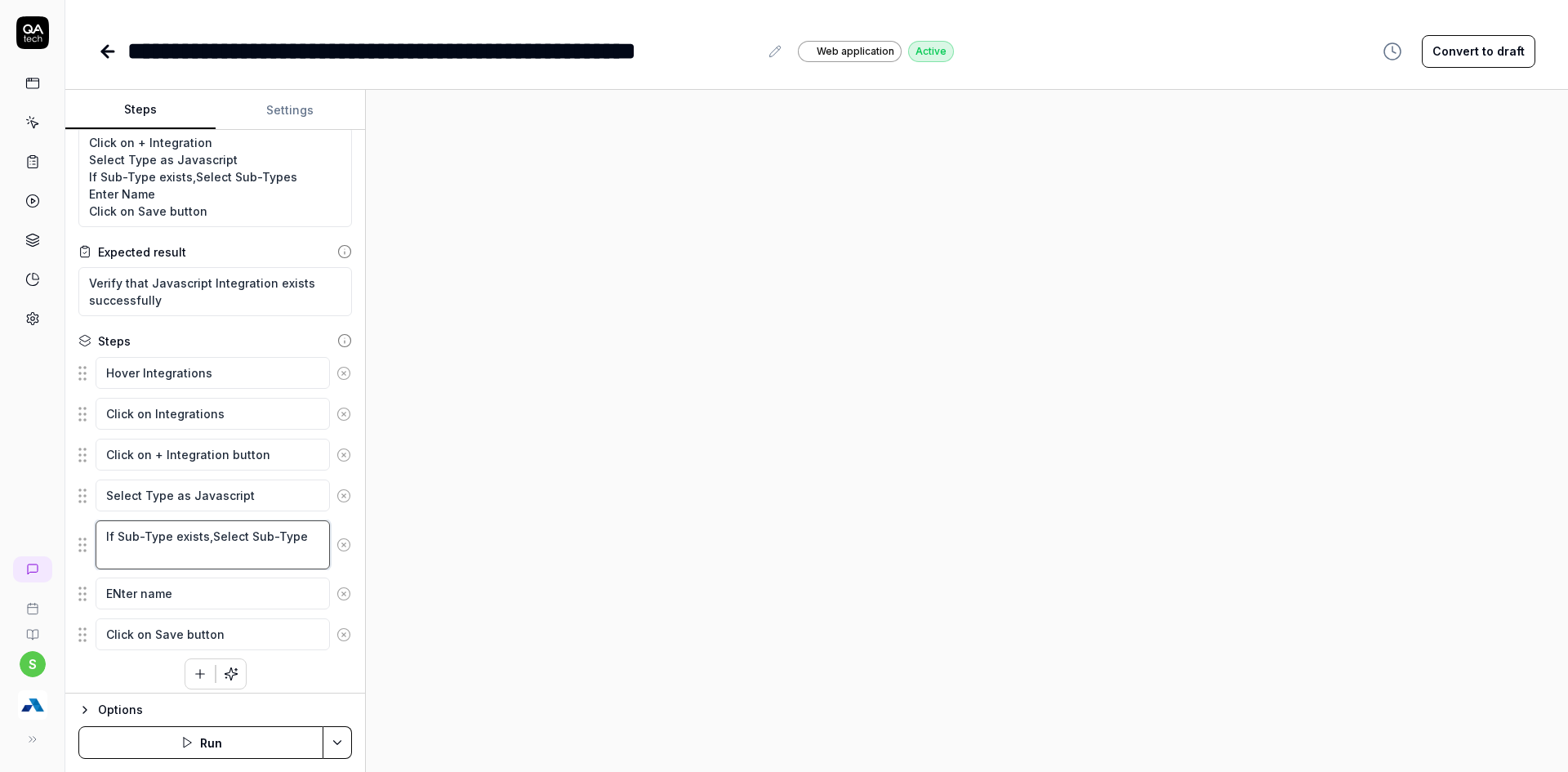
click at [110, 553] on textarea "If Sub-Type exists,Select Sub-Type" at bounding box center [212, 544] width 235 height 49
type textarea "*"
type textarea "If Sub-Type exists,Select Sub-Type"
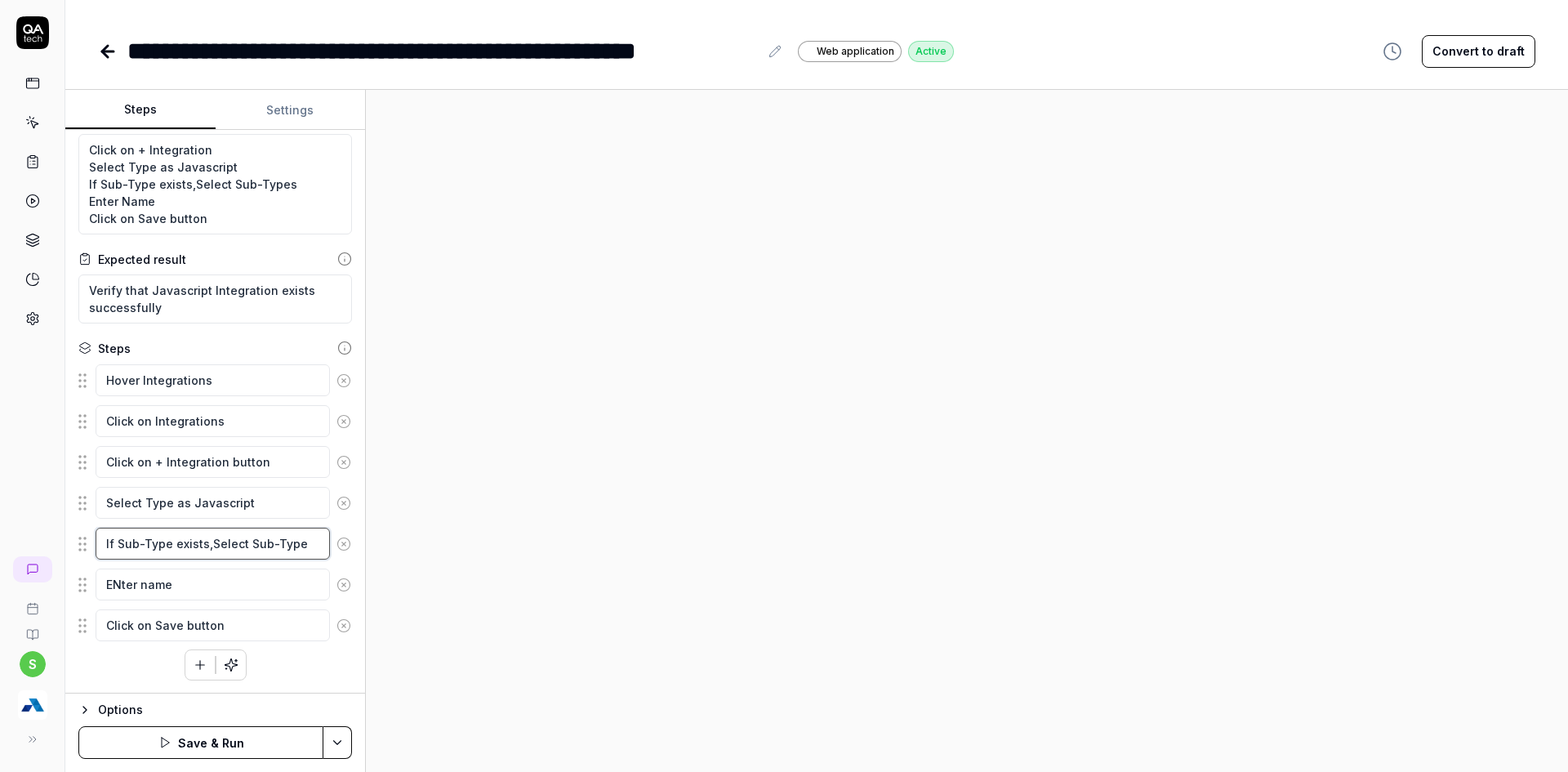
scroll to position [33, 0]
click at [202, 532] on textarea "If Sub-Type exists,Select Sub-Type" at bounding box center [212, 544] width 235 height 32
click at [208, 543] on textarea "If Sub-Type exists,Select Sub-Type" at bounding box center [212, 544] width 235 height 32
type textarea "*"
type textarea "If Sub-Type exists, Select Sub-Type"
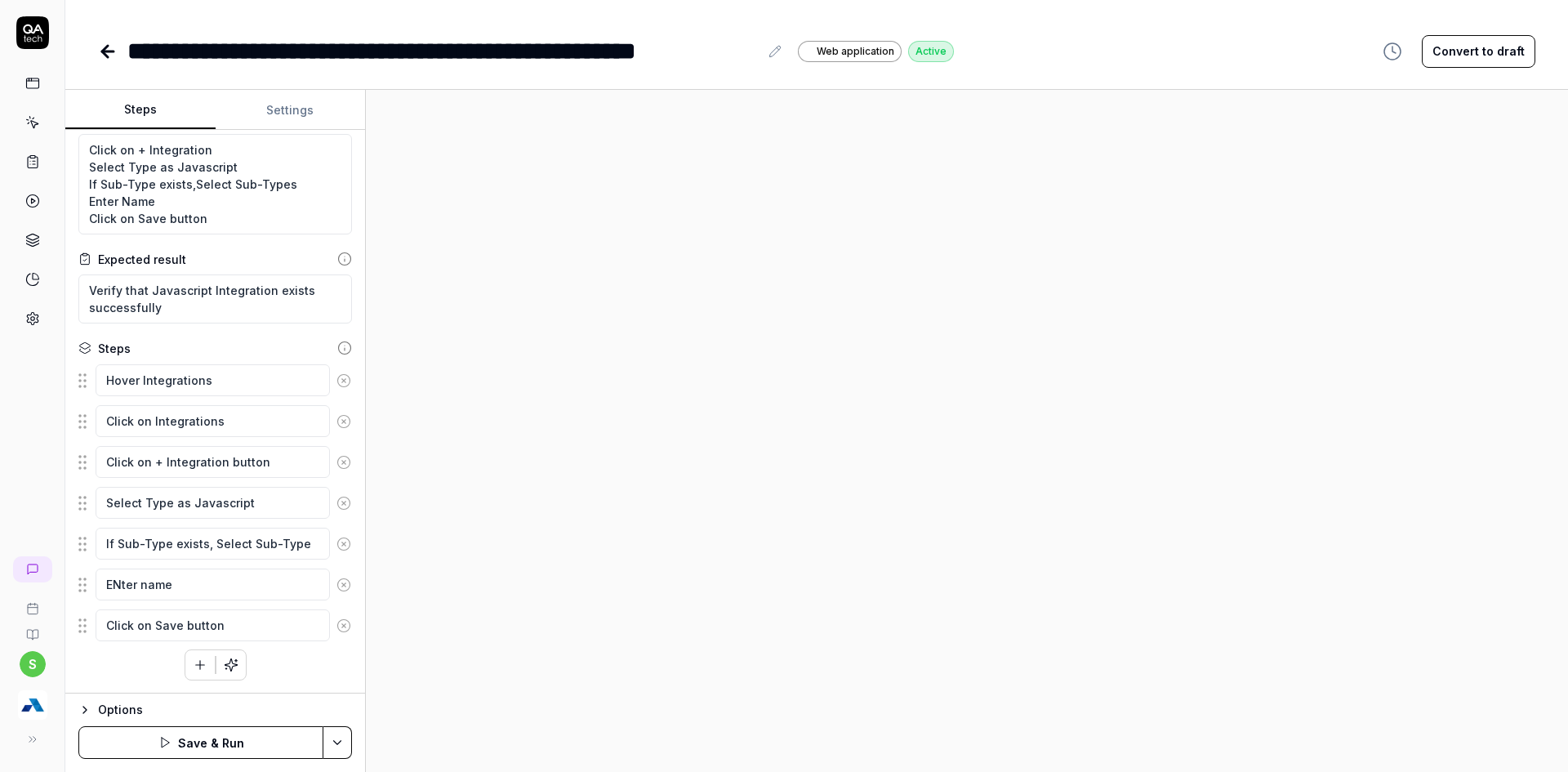
type textarea "*"
click at [54, 516] on div "s" at bounding box center [32, 386] width 65 height 772
click at [775, 56] on icon at bounding box center [774, 51] width 13 height 13
click at [755, 48] on div "**********" at bounding box center [442, 51] width 631 height 36
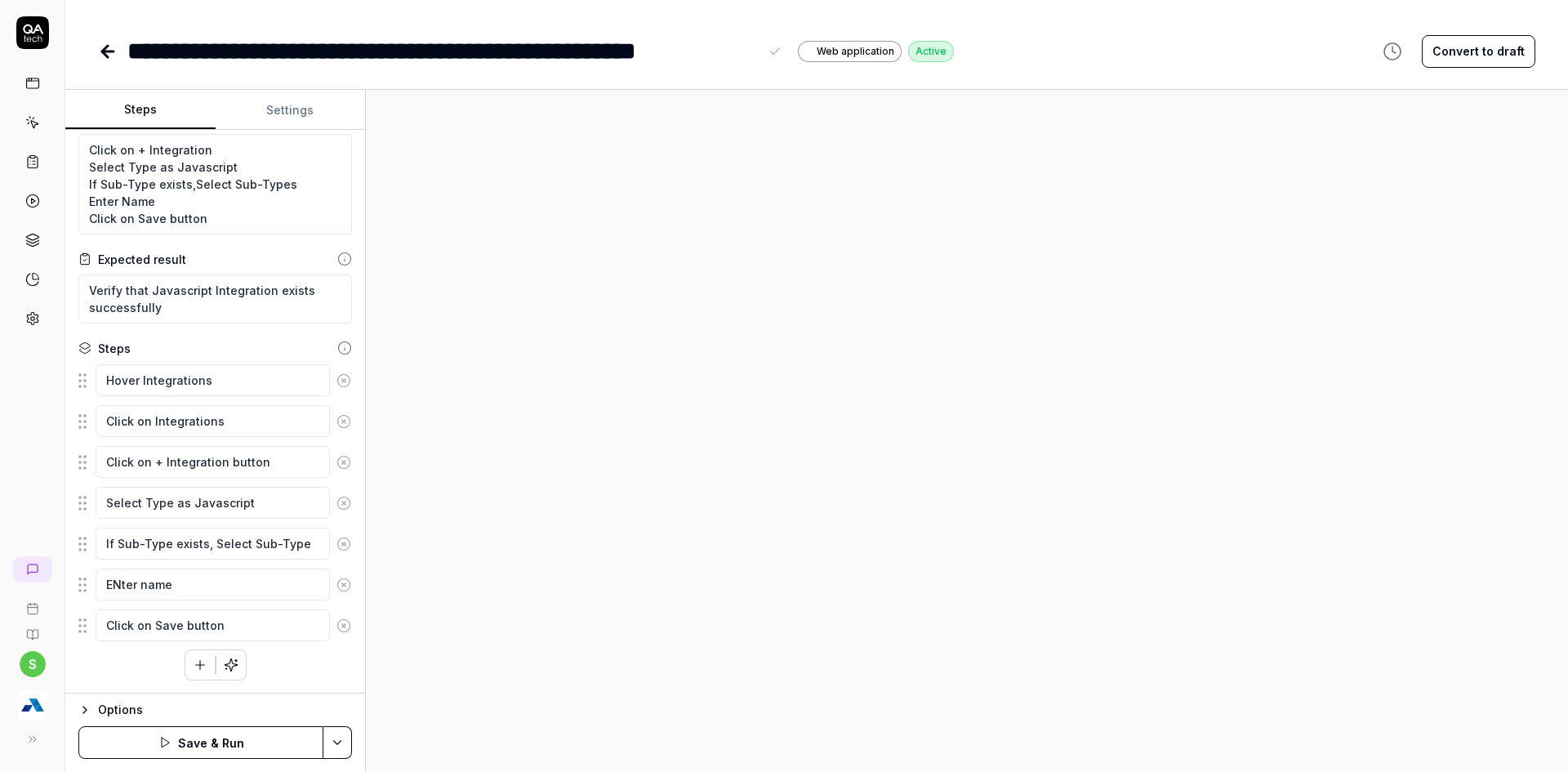
click at [636, 66] on div "**********" at bounding box center [442, 51] width 631 height 36
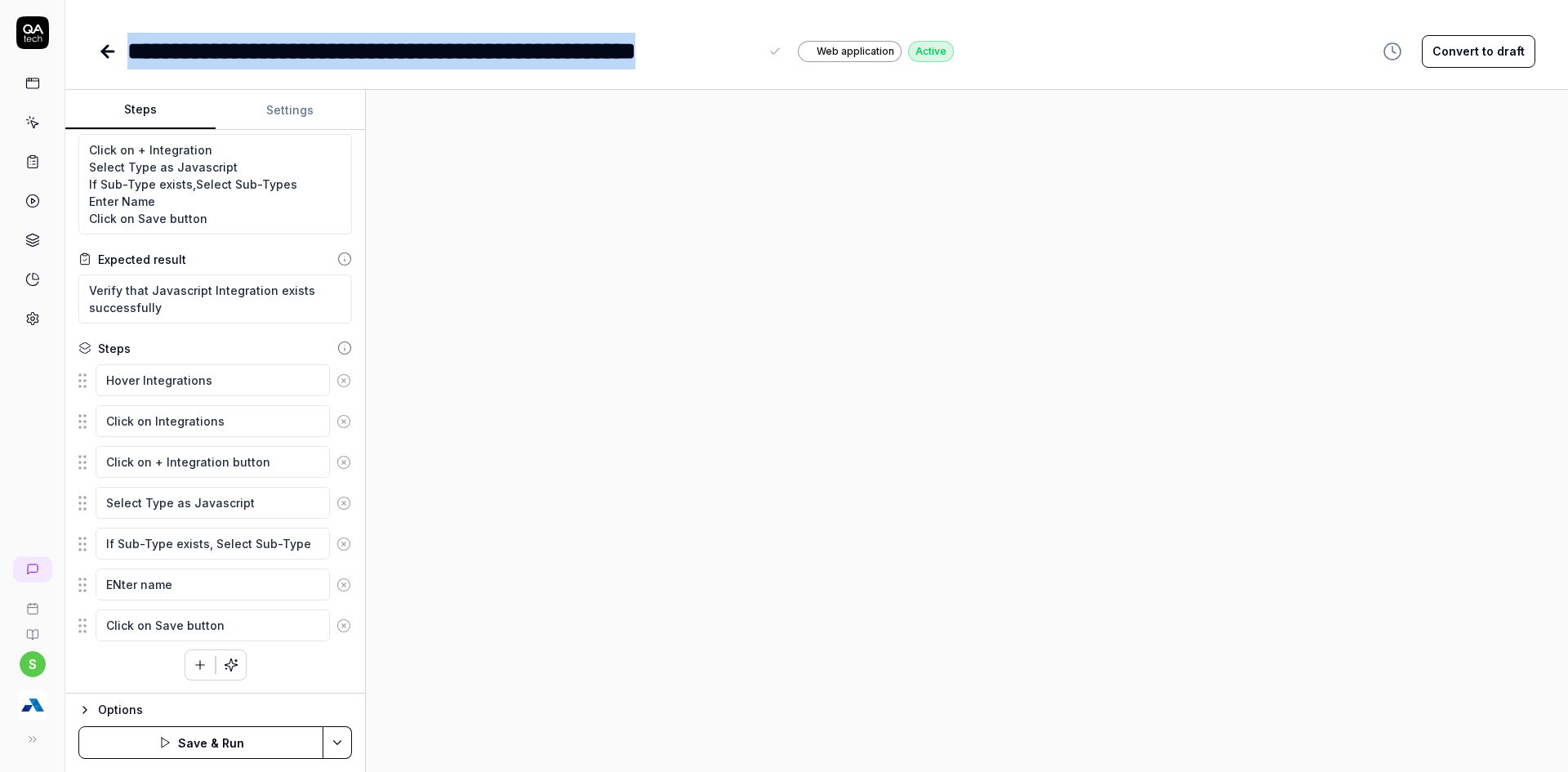
click at [636, 66] on div "**********" at bounding box center [442, 51] width 631 height 36
paste div
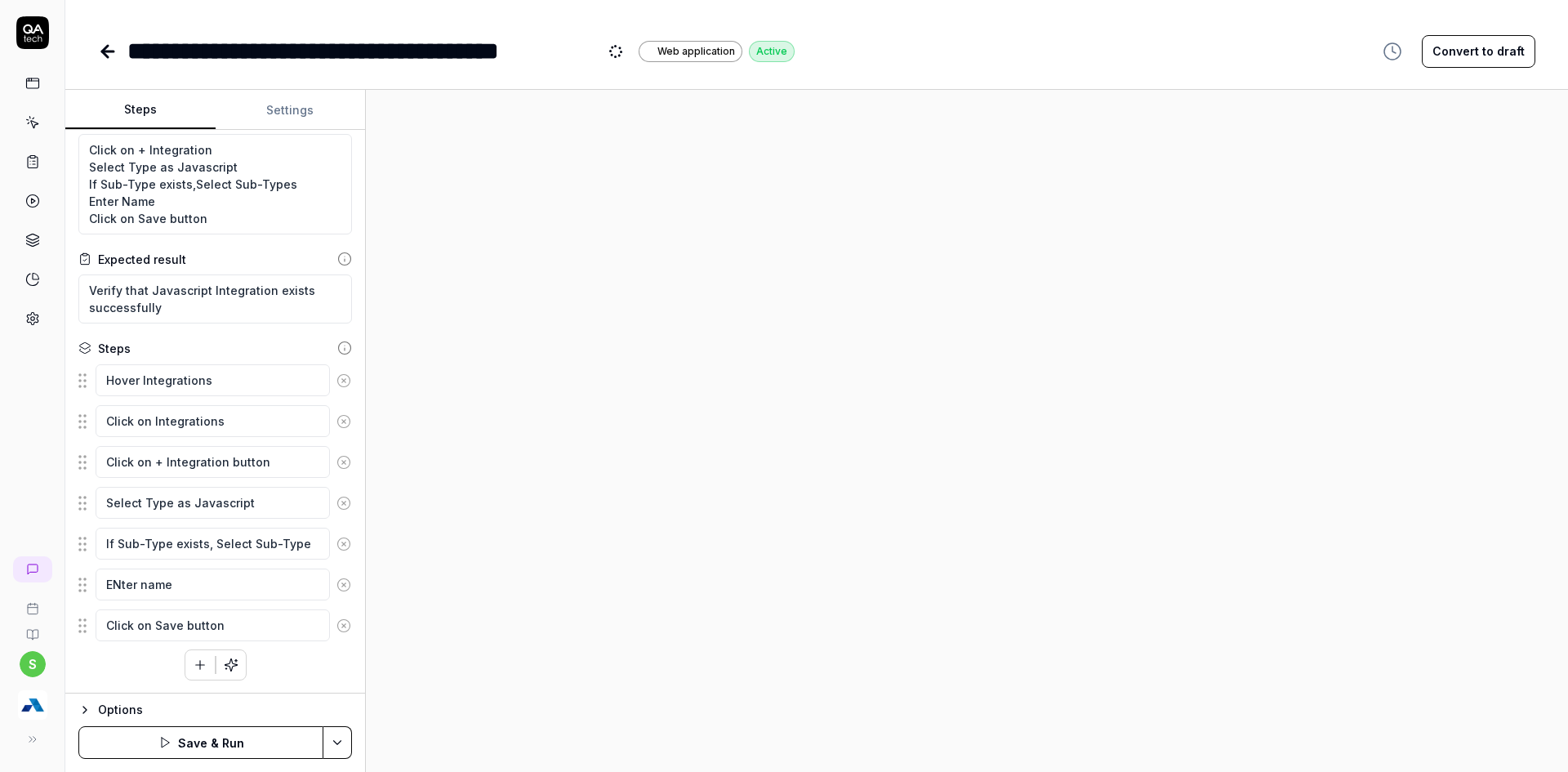
click at [614, 42] on div "**********" at bounding box center [376, 51] width 498 height 36
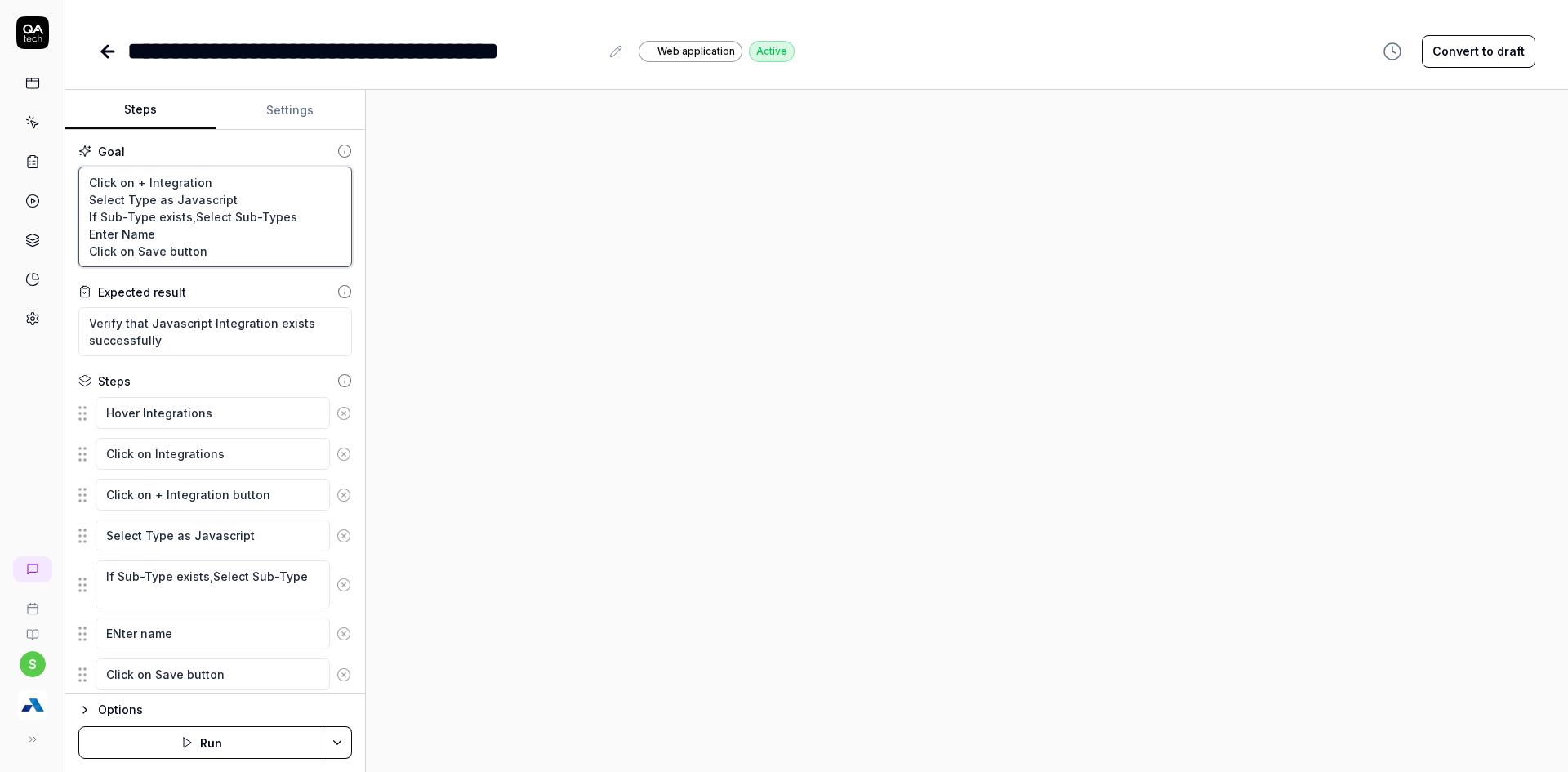
click at [188, 196] on textarea "Click on + Integration Select Type as Javascript If Sub-Type exists,Select Sub-…" at bounding box center [215, 217] width 273 height 100
click at [222, 203] on textarea "Click on + Integration Select Type as Javascript If Sub-Type exists,Select Sub-…" at bounding box center [215, 217] width 273 height 100
click at [208, 203] on textarea "Click on + Integration Select Type as Javascript If Sub-Type exists,Select Sub-…" at bounding box center [215, 217] width 273 height 100
type textarea "*"
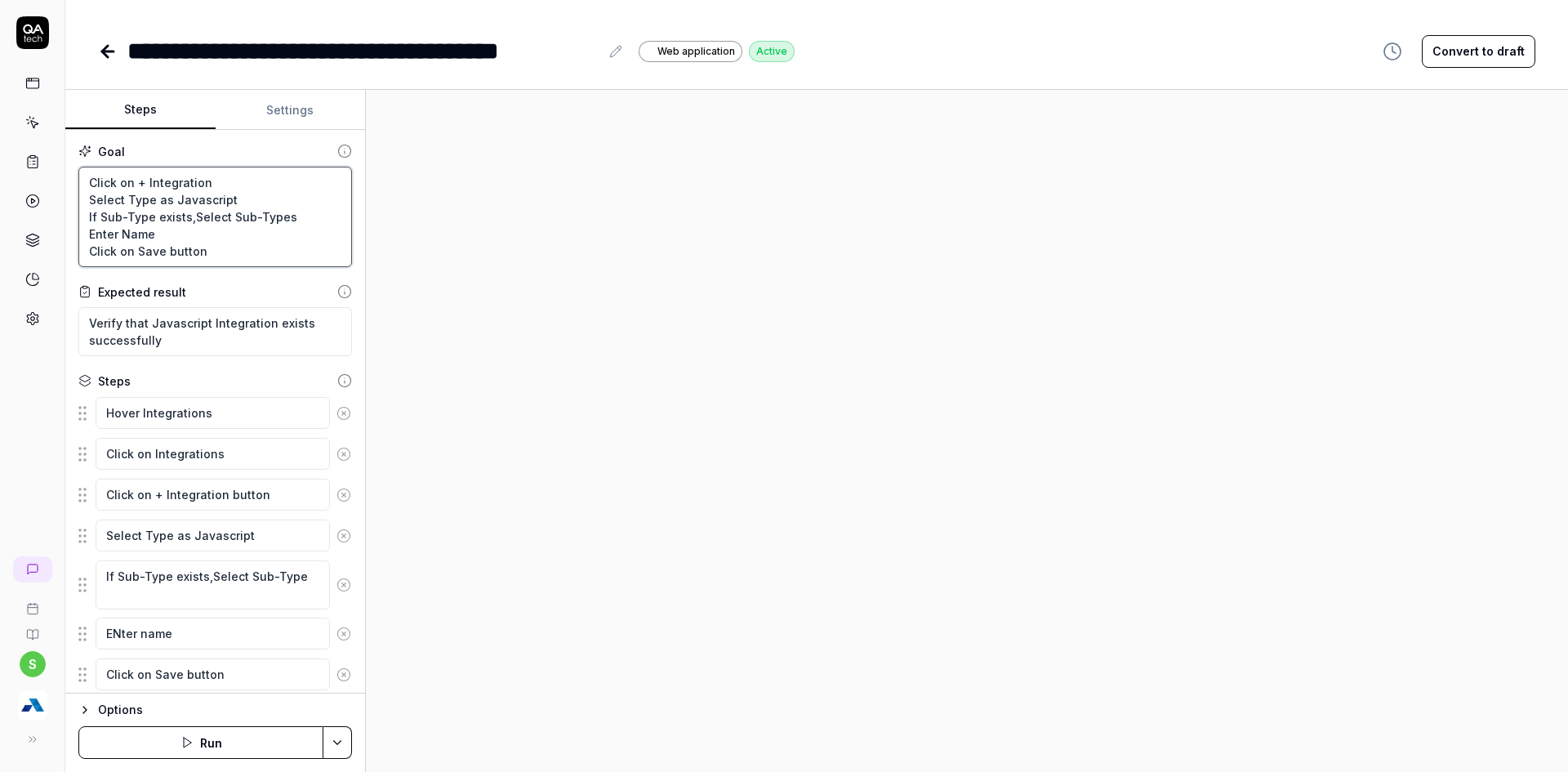
type textarea "Click on + Integration Select Type as U If Sub-Type exists,Select Sub-Types Ent…"
type textarea "*"
type textarea "Click on + Integration Select Type as UT If Sub-Type exists,Select Sub-Types En…"
type textarea "*"
type textarea "Click on + Integration Select Type as UTN If Sub-Type exists,Select Sub-Types E…"
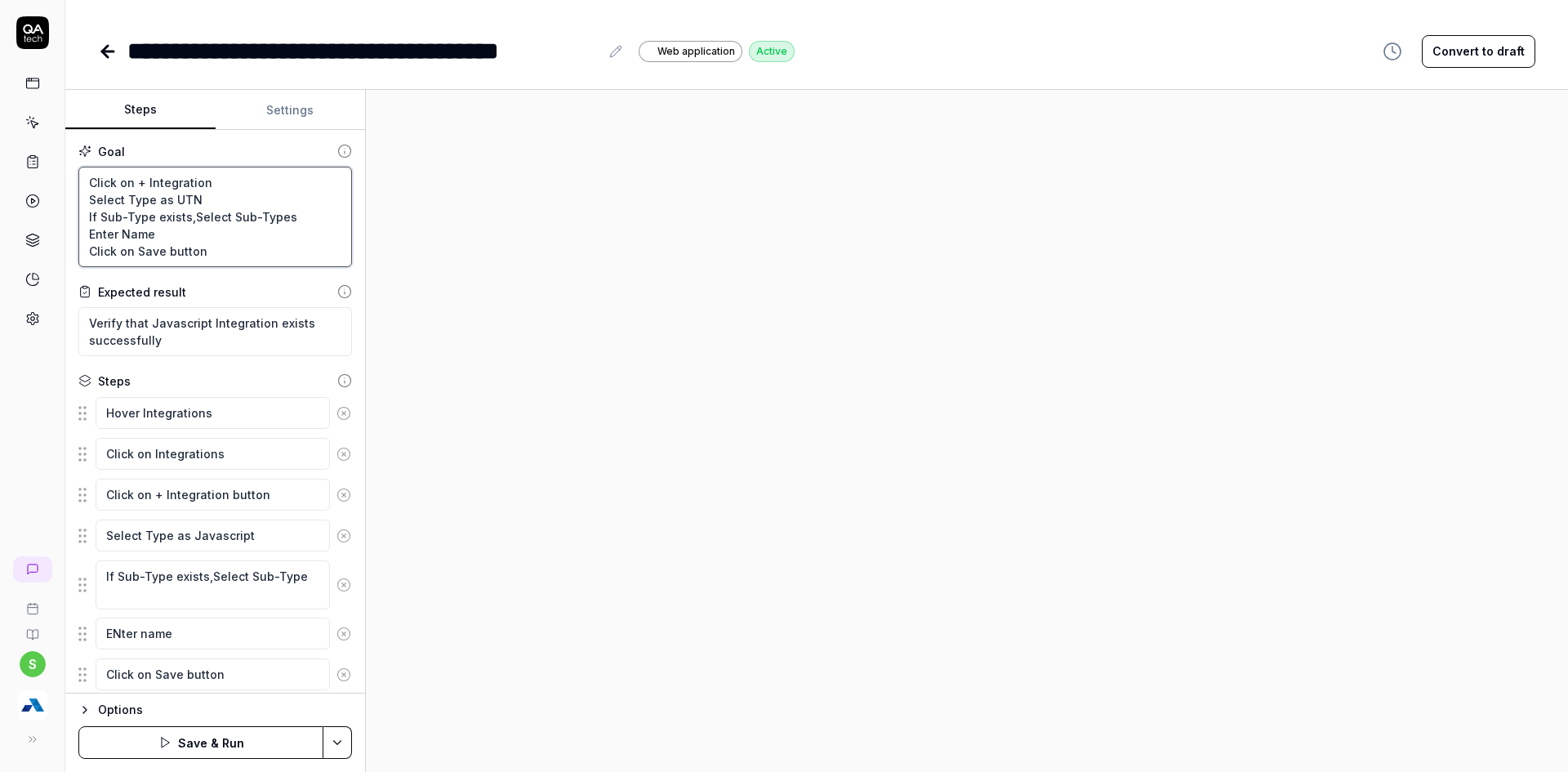
type textarea "*"
type textarea "Click on + Integration Select Type as UT If Sub-Type exists,Select Sub-Types En…"
type textarea "*"
type textarea "Click on + Integration Select Type as UTM If Sub-Type exists,Select Sub-Types E…"
type textarea "*"
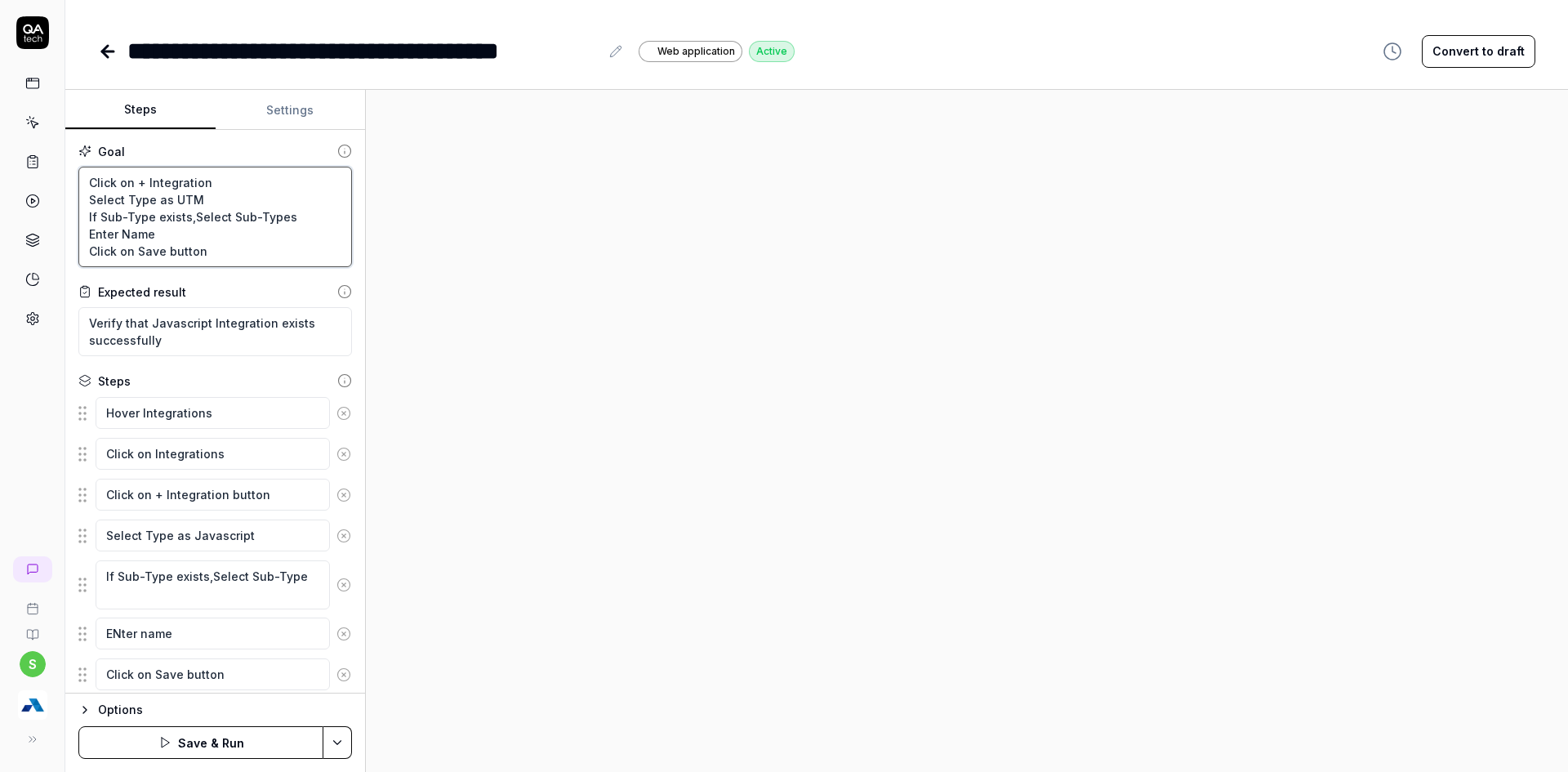
type textarea "Click on + Integration Select Type as UTM If Sub-Type exists,Select Sub-Types E…"
type textarea "*"
type textarea "Click on + Integration Select Type as UTM c If Sub-Type exists,Select Sub-Types…"
type textarea "*"
type textarea "Click on + Integration Select Type as UTM co If Sub-Type exists,Select Sub-Type…"
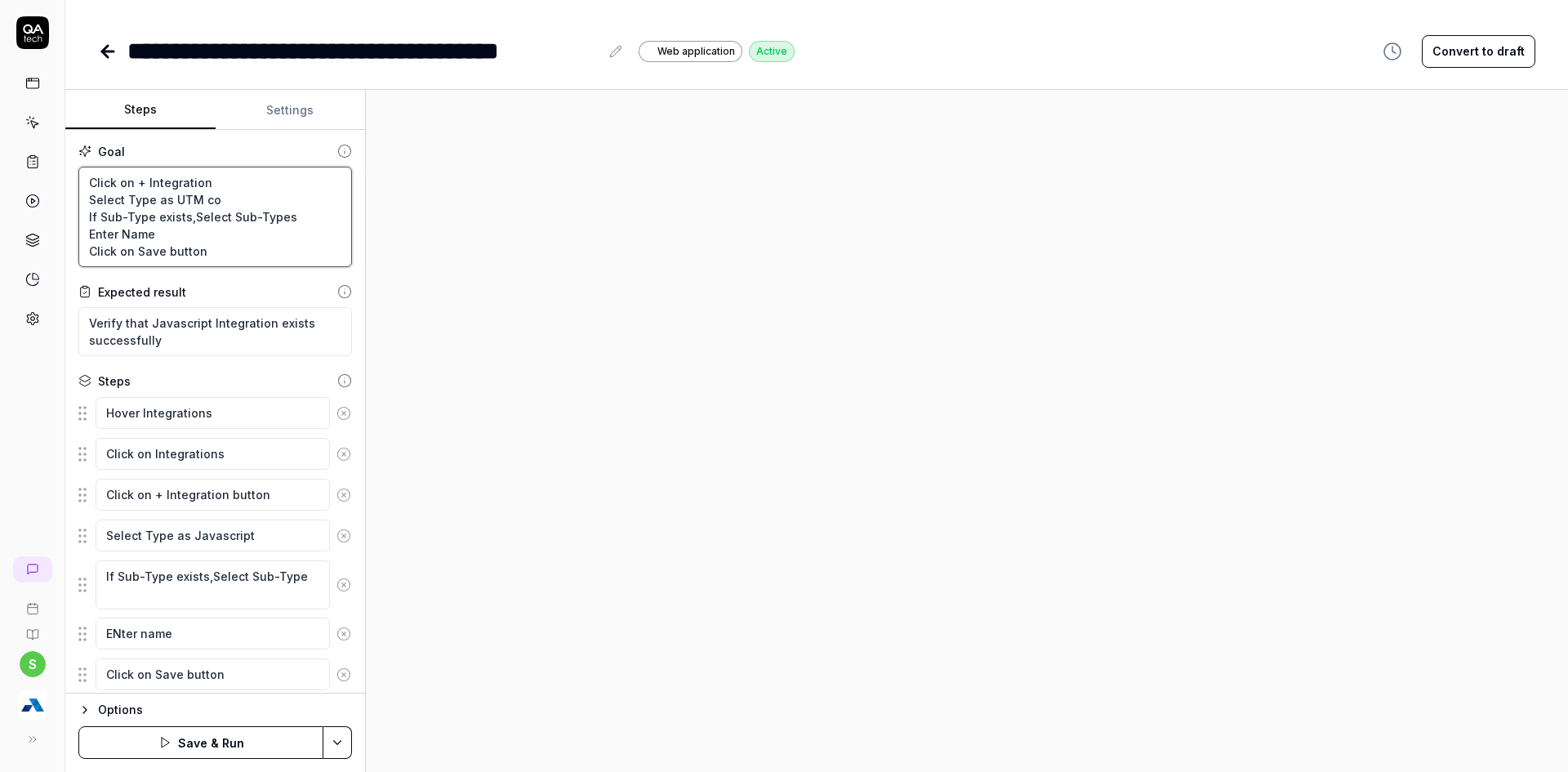
type textarea "*"
type textarea "Click on + Integration Select Type as UTM cod If Sub-Type exists,Select Sub-Typ…"
type textarea "*"
type textarea "Click on + Integration Select Type as UTM code If Sub-Type exists,Select Sub-Ty…"
click at [301, 220] on textarea "Click on + Integration Select Type as UTM code If Sub-Type exists,Select Sub-Ty…" at bounding box center [215, 217] width 273 height 100
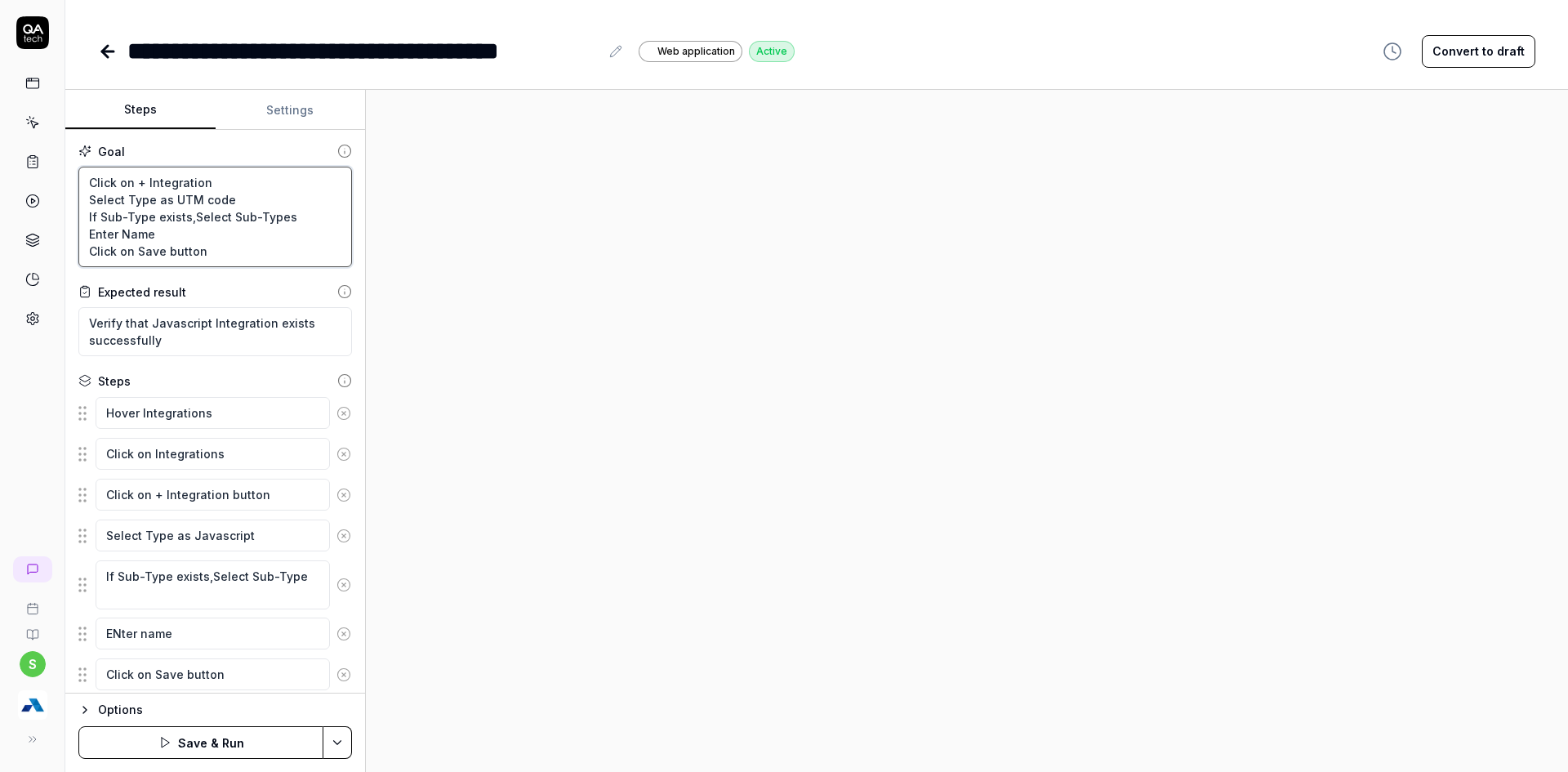
type textarea "*"
drag, startPoint x: 171, startPoint y: 192, endPoint x: 228, endPoint y: 202, distance: 57.9
click at [228, 202] on textarea "Click on + Integration Select Type as UTM code If Sub-Type exists,Select Sub-Ty…" at bounding box center [215, 217] width 273 height 100
type textarea "Click on + Integration Select Type as UTM code If Sub-Type exists,Select Sub-Ty…"
click at [165, 328] on textarea "Verify that Javascript Integration exists successfully" at bounding box center [215, 331] width 273 height 49
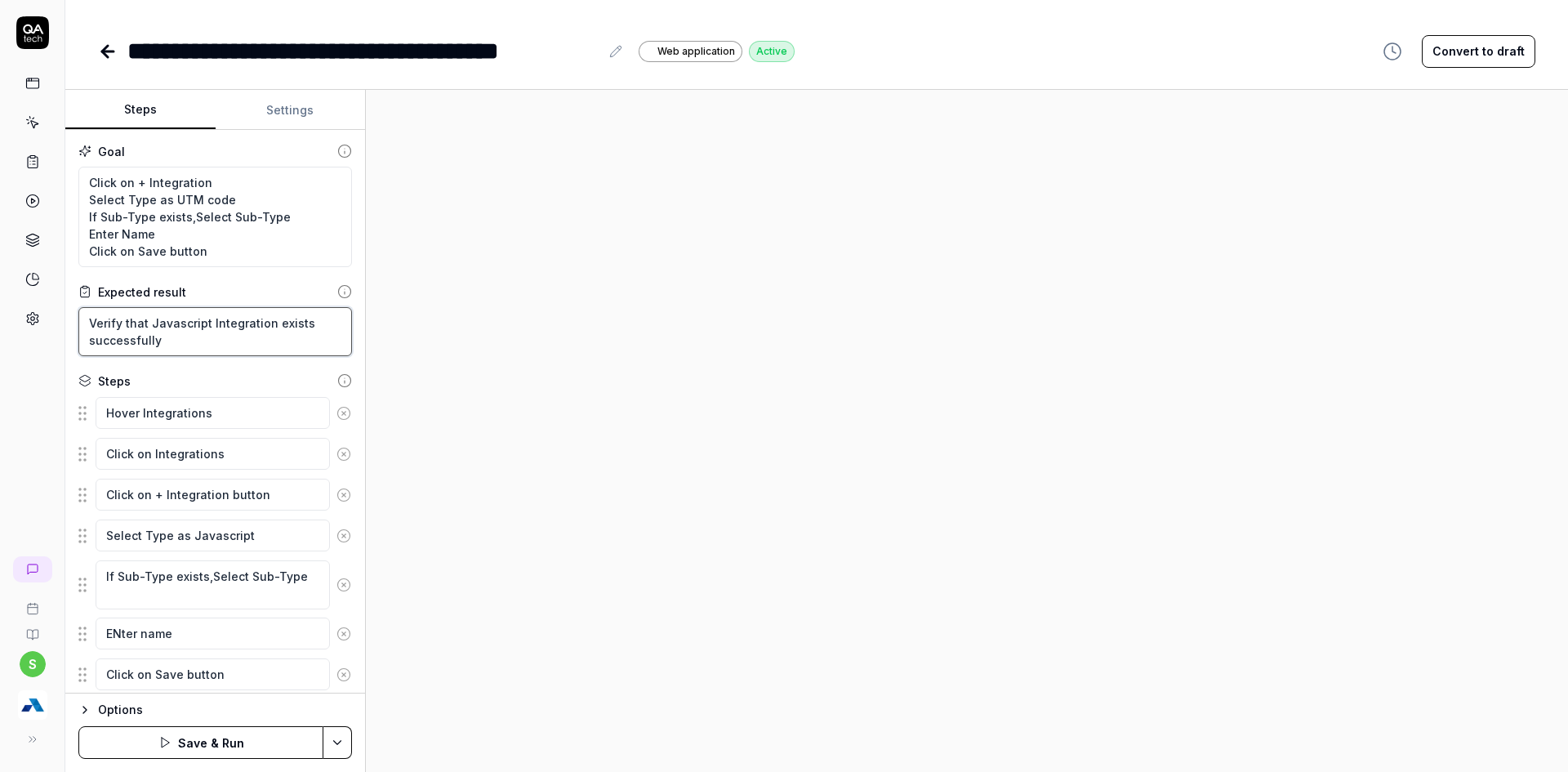
click at [165, 328] on textarea "Verify that Javascript Integration exists successfully" at bounding box center [215, 331] width 273 height 49
paste textarea "UTM code"
type textarea "*"
type textarea "Verify that UTM codeIntegration exists successfully"
type textarea "*"
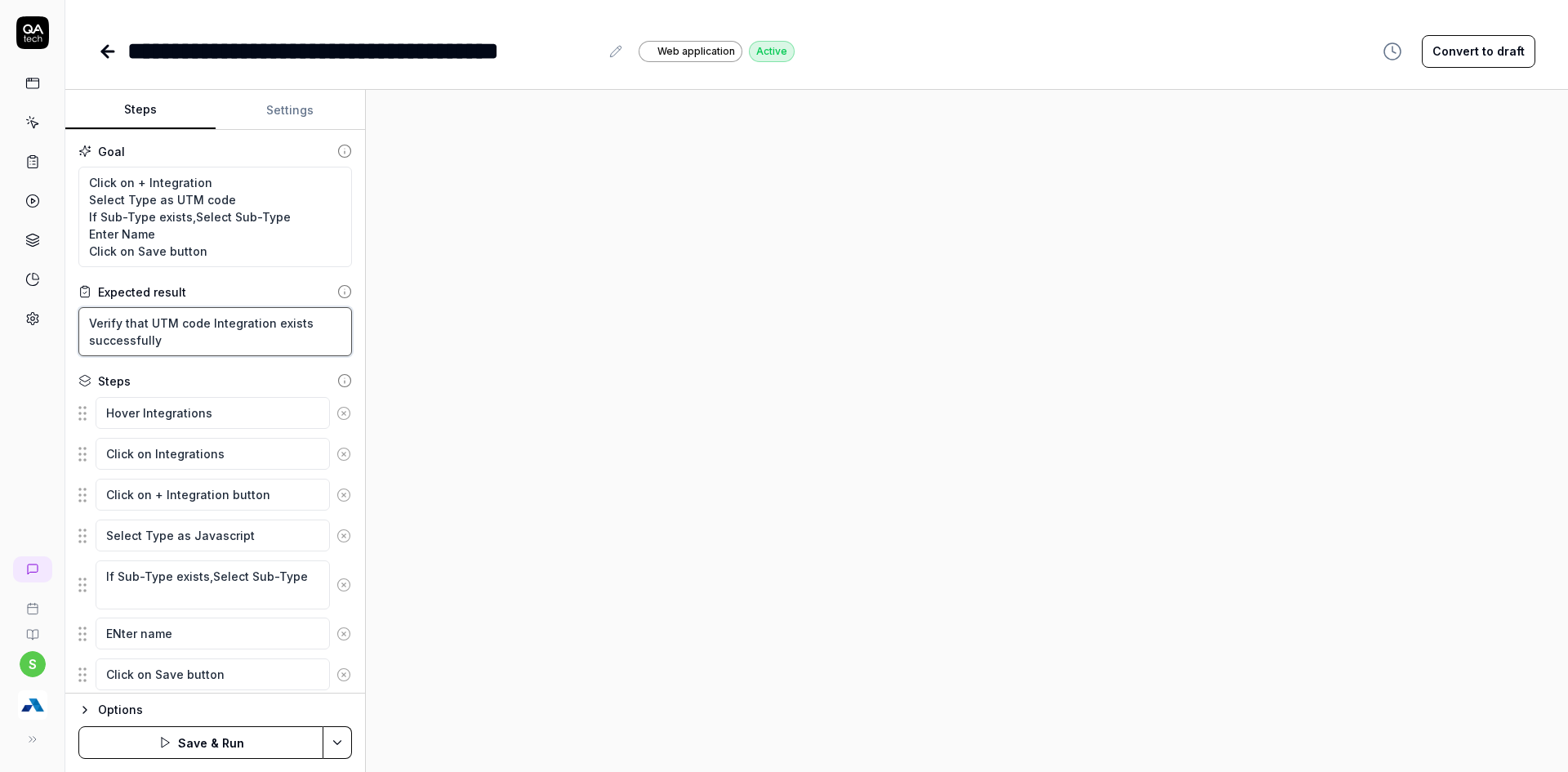
type textarea "Verify that UTM code Integration exists successfully"
click at [215, 541] on textarea "Select Type as Javascript" at bounding box center [212, 535] width 235 height 32
paste textarea "UTM code"
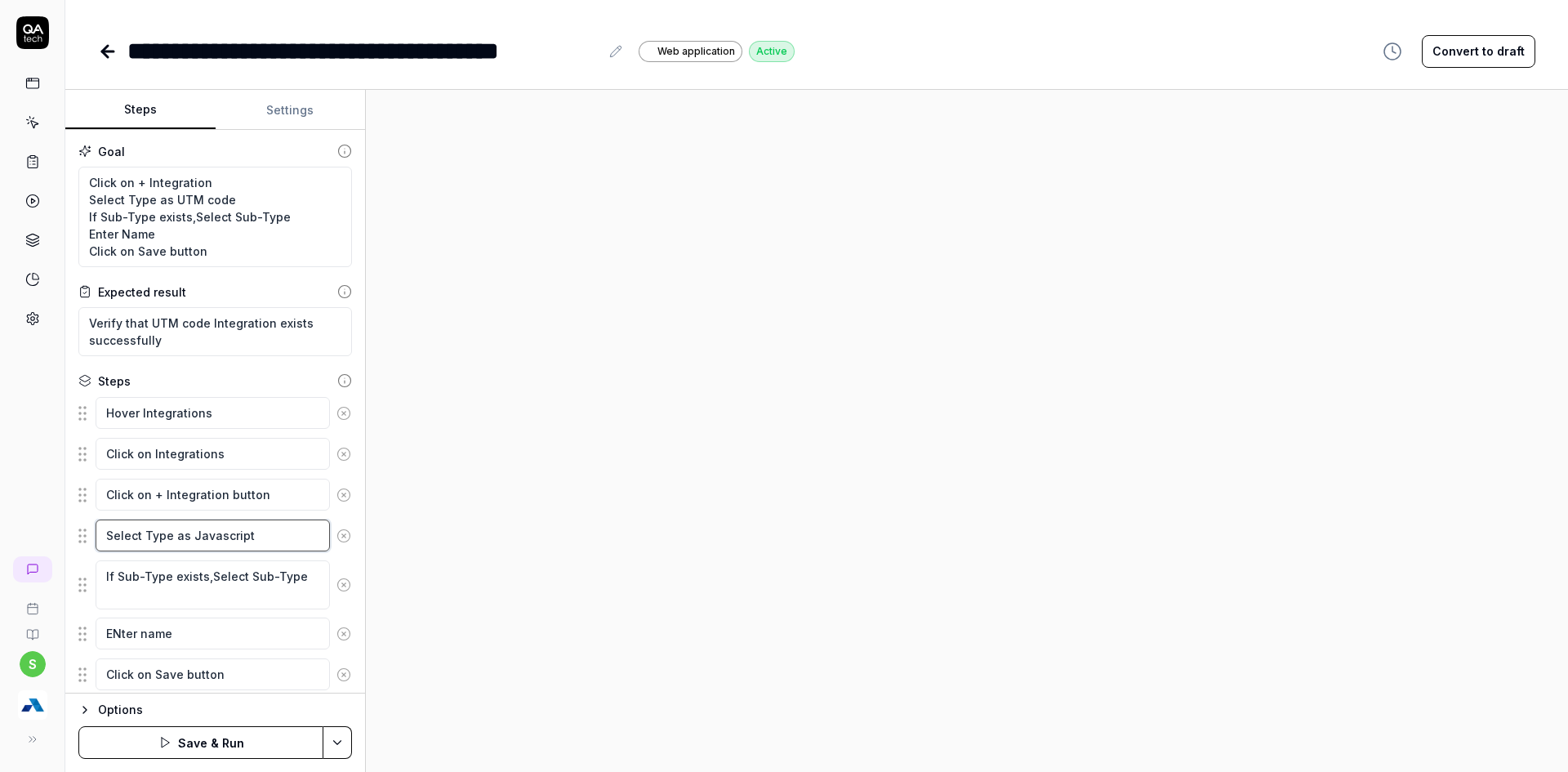
type textarea "*"
type textarea "Select Type as UTM code"
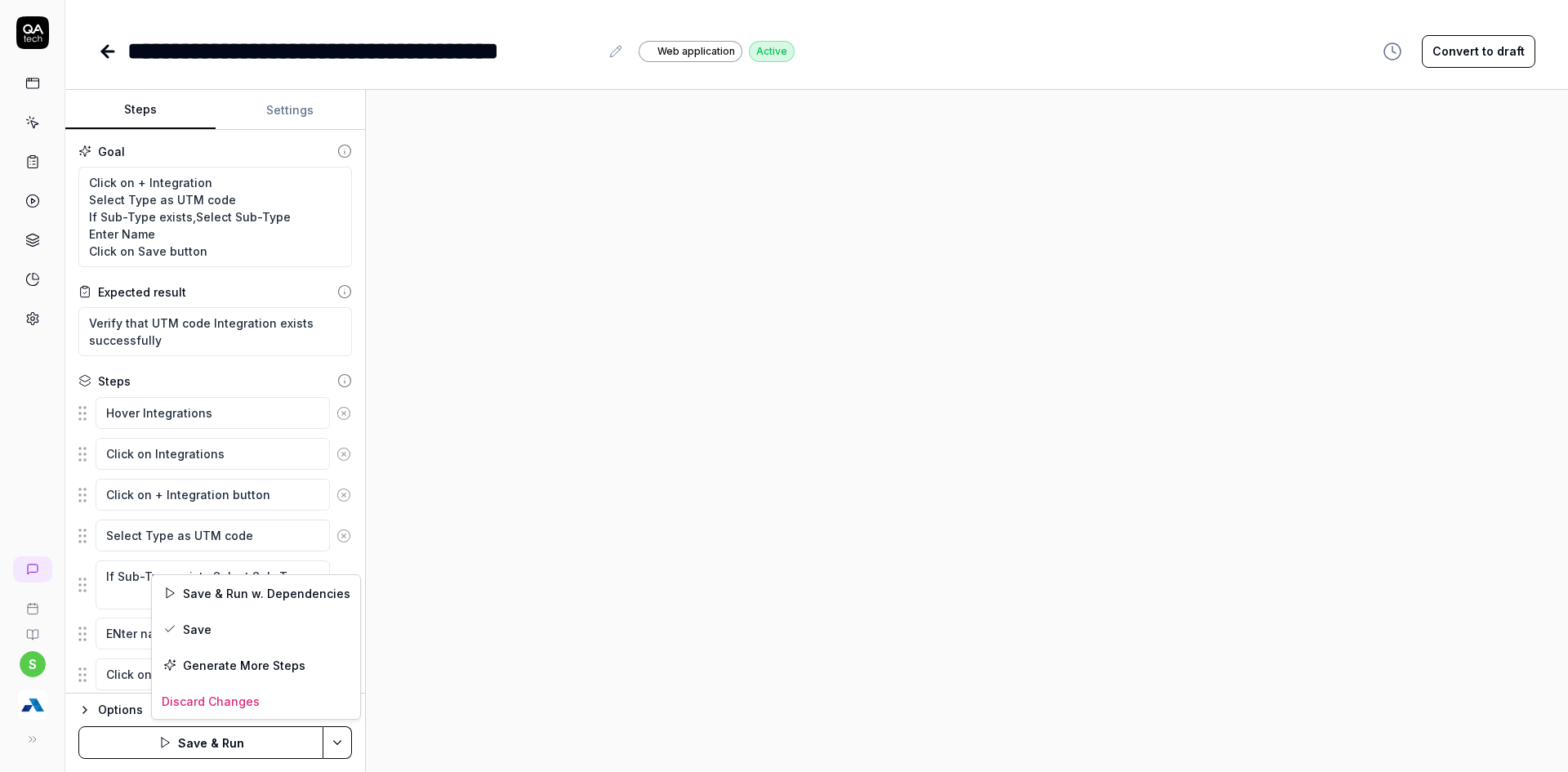
click at [336, 747] on html "**********" at bounding box center [784, 396] width 1568 height 791
click at [203, 623] on div "Save" at bounding box center [256, 629] width 209 height 36
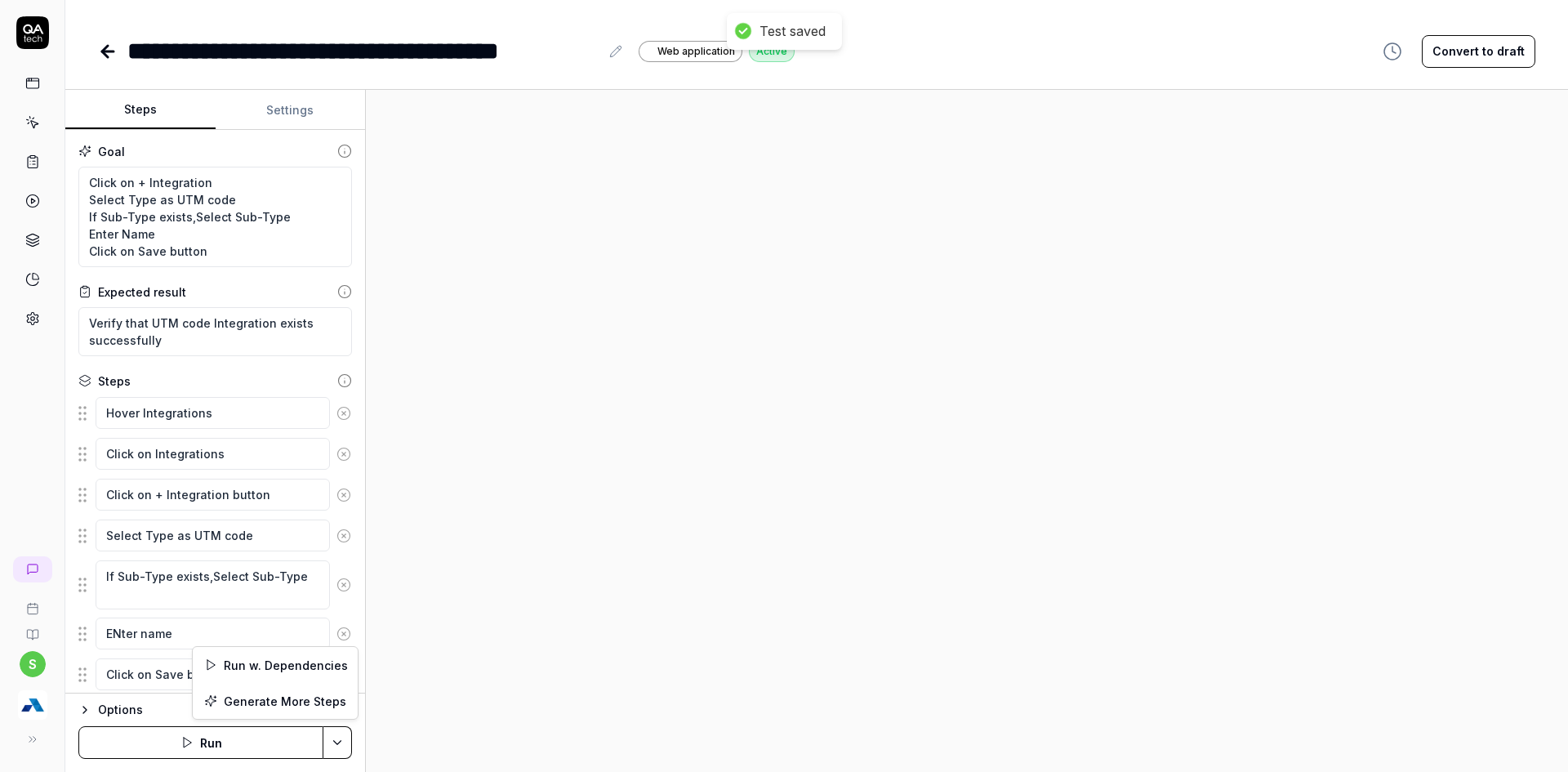
click at [339, 747] on html "**********" at bounding box center [784, 396] width 1568 height 791
click at [247, 739] on html "**********" at bounding box center [784, 396] width 1568 height 791
click at [198, 737] on button "Run" at bounding box center [201, 743] width 245 height 33
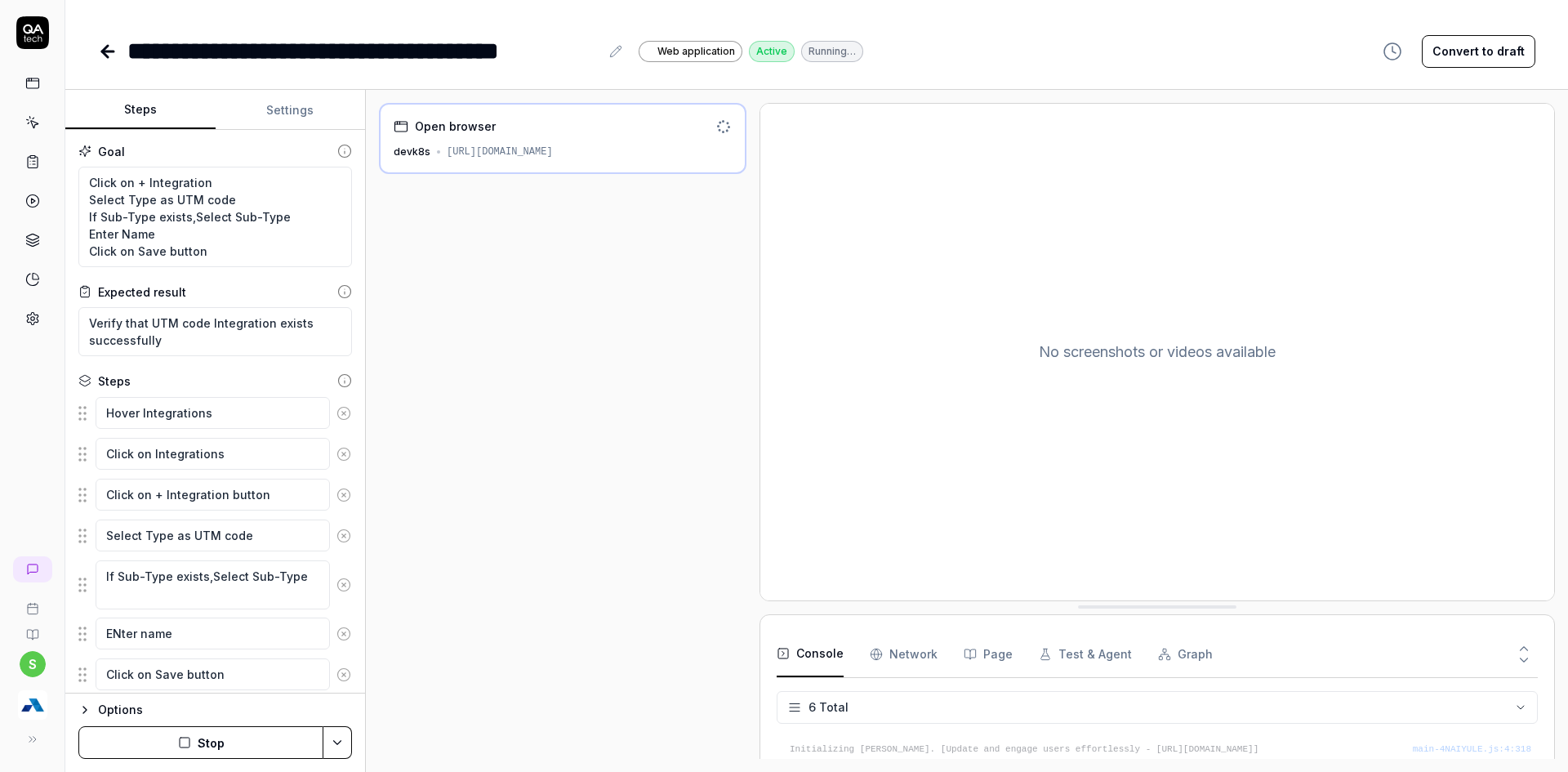
scroll to position [120, 0]
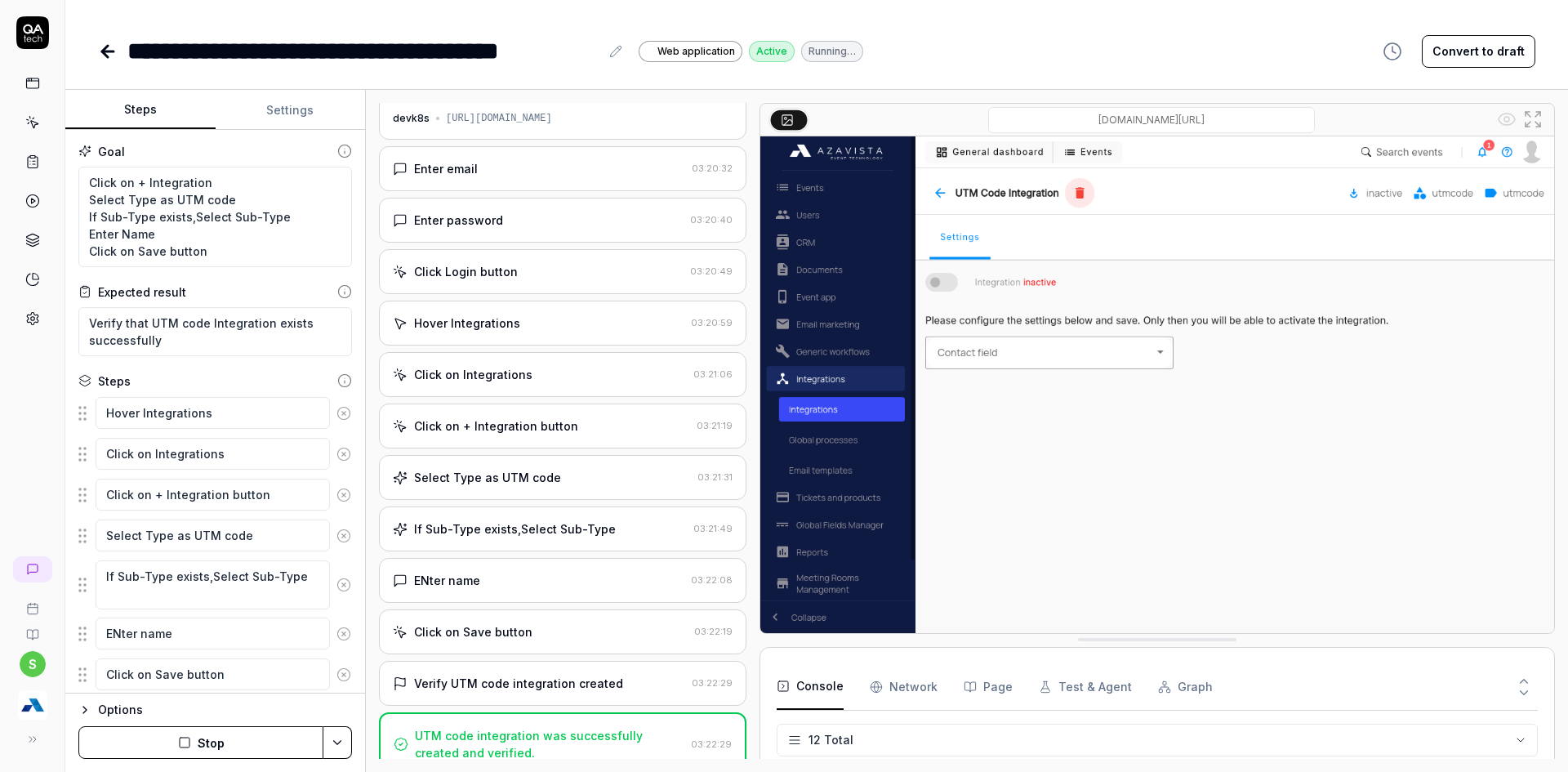
scroll to position [268, 0]
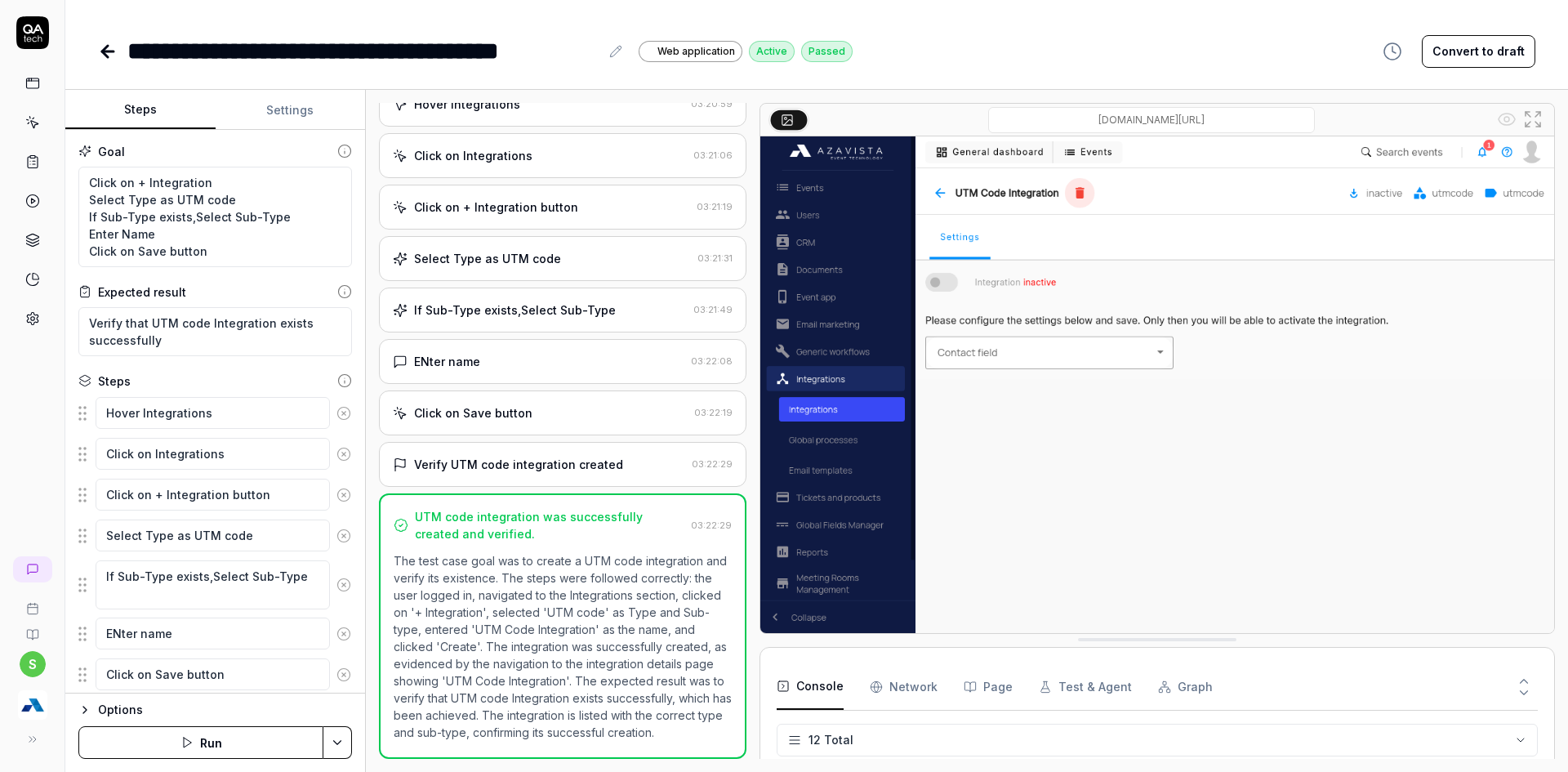
click at [99, 61] on link at bounding box center [109, 52] width 22 height 33
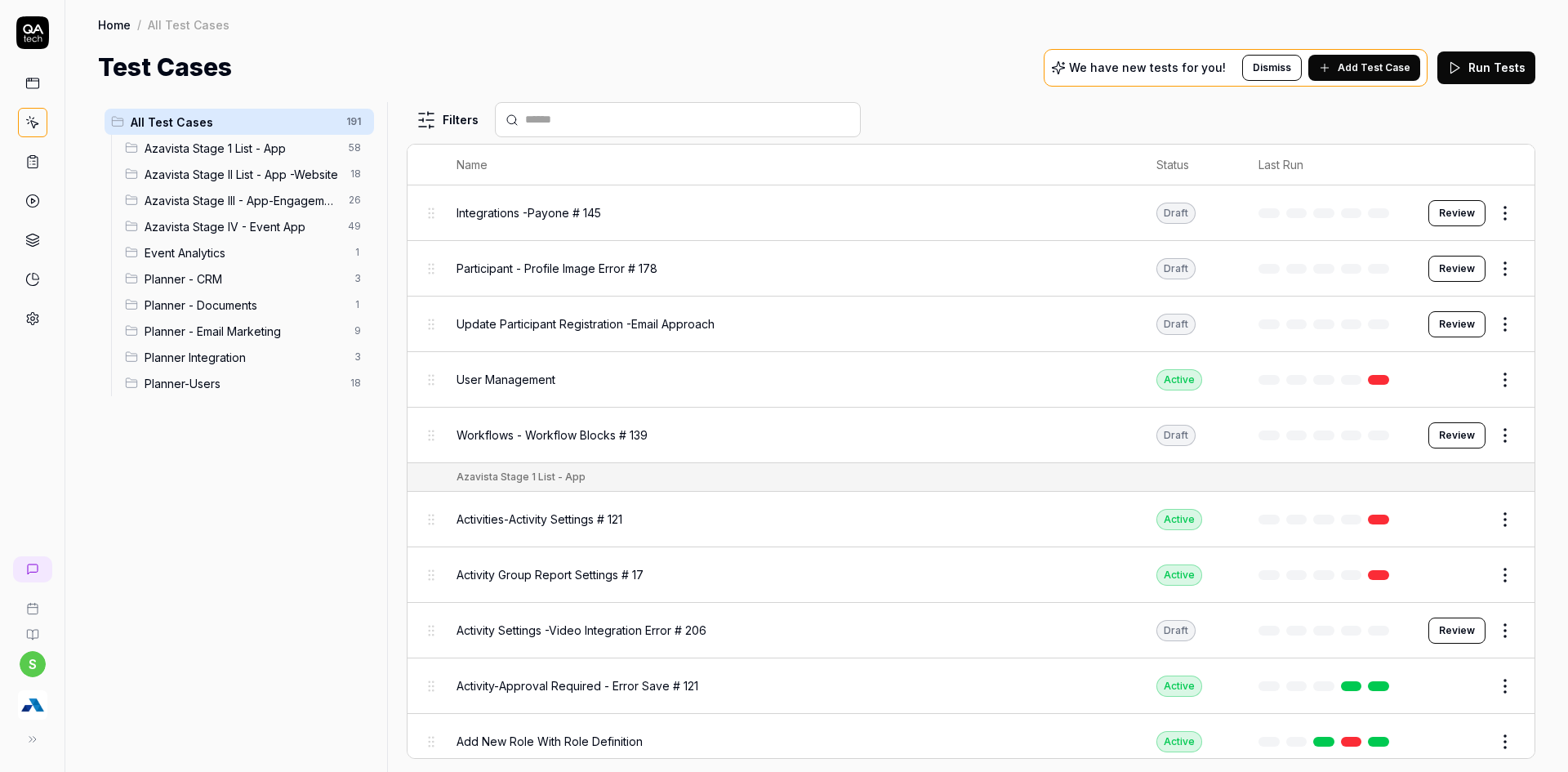
click at [233, 357] on span "Planner Integration" at bounding box center [244, 357] width 200 height 17
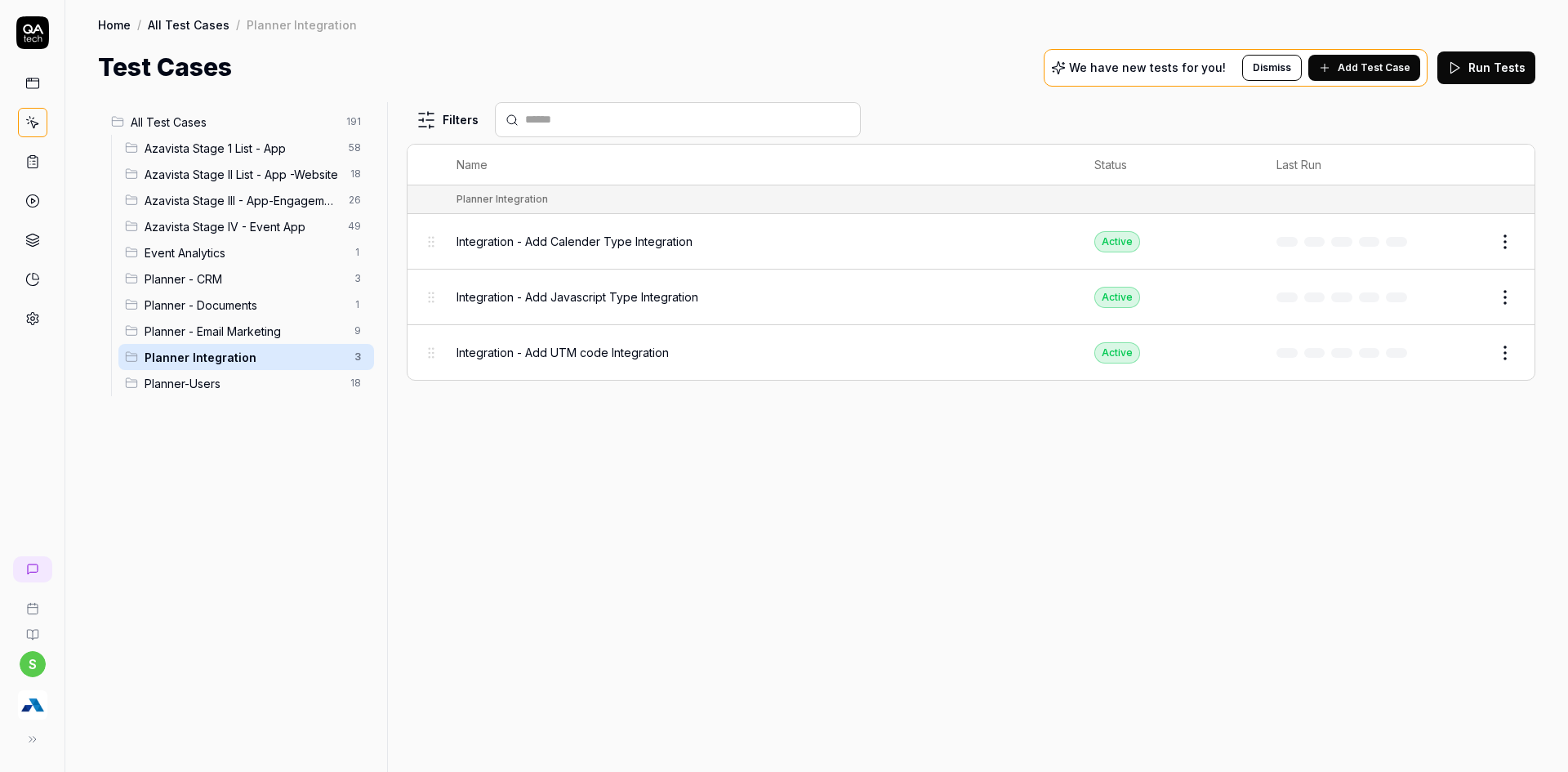
click at [1507, 231] on html "s Home / All Test Cases / Planner Integration Home / All Test Cases / Planner I…" at bounding box center [784, 396] width 1568 height 791
click at [1393, 70] on html "s Home / All Test Cases / Planner Integration Home / All Test Cases / Planner I…" at bounding box center [784, 396] width 1568 height 791
click at [1511, 349] on html "s Home / All Test Cases / Planner Integration Home / All Test Cases / Planner I…" at bounding box center [784, 396] width 1568 height 791
click at [1426, 573] on div "Duplicate" at bounding box center [1436, 567] width 155 height 36
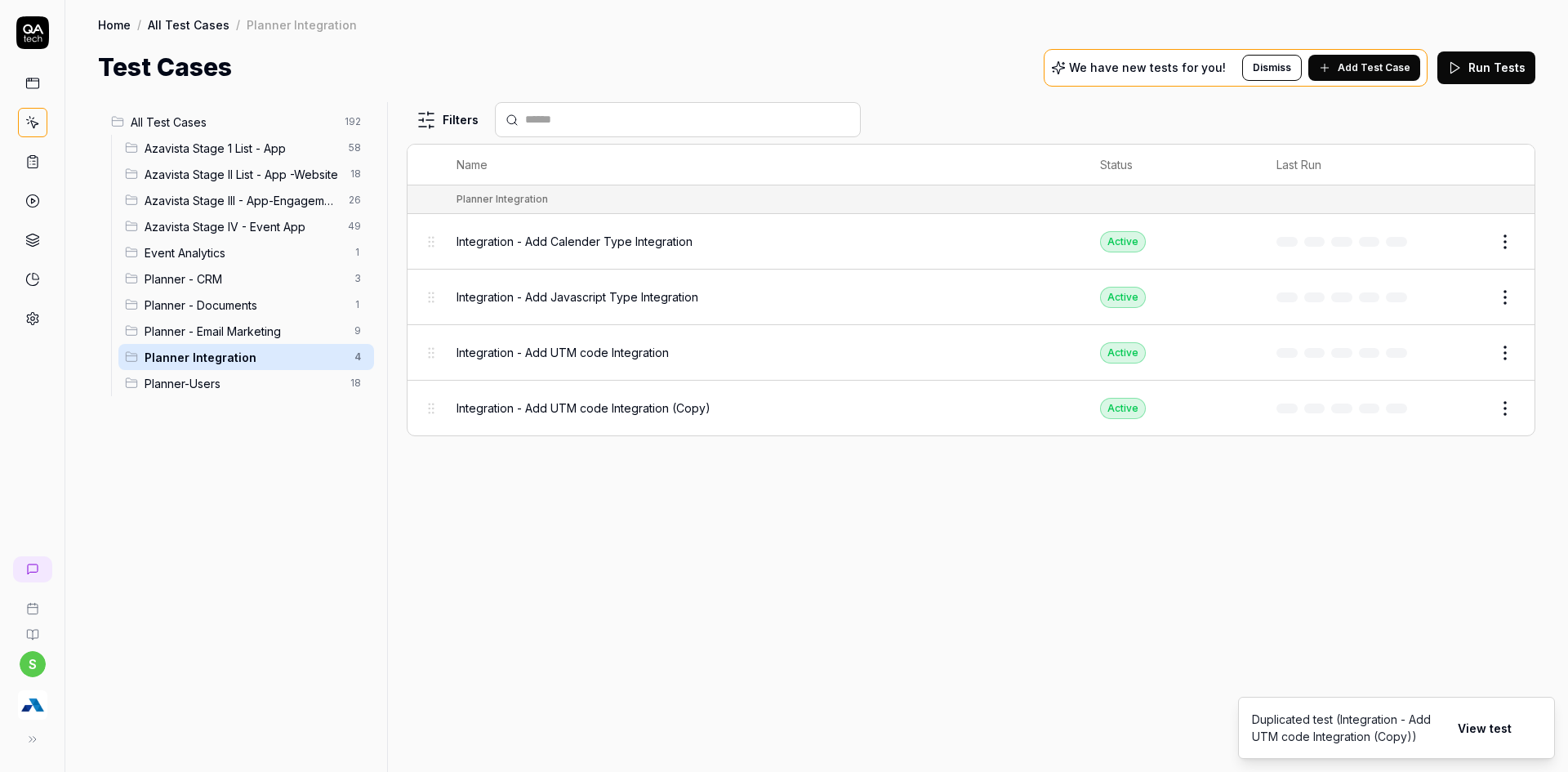
click at [1461, 403] on button "Edit" at bounding box center [1465, 409] width 39 height 26
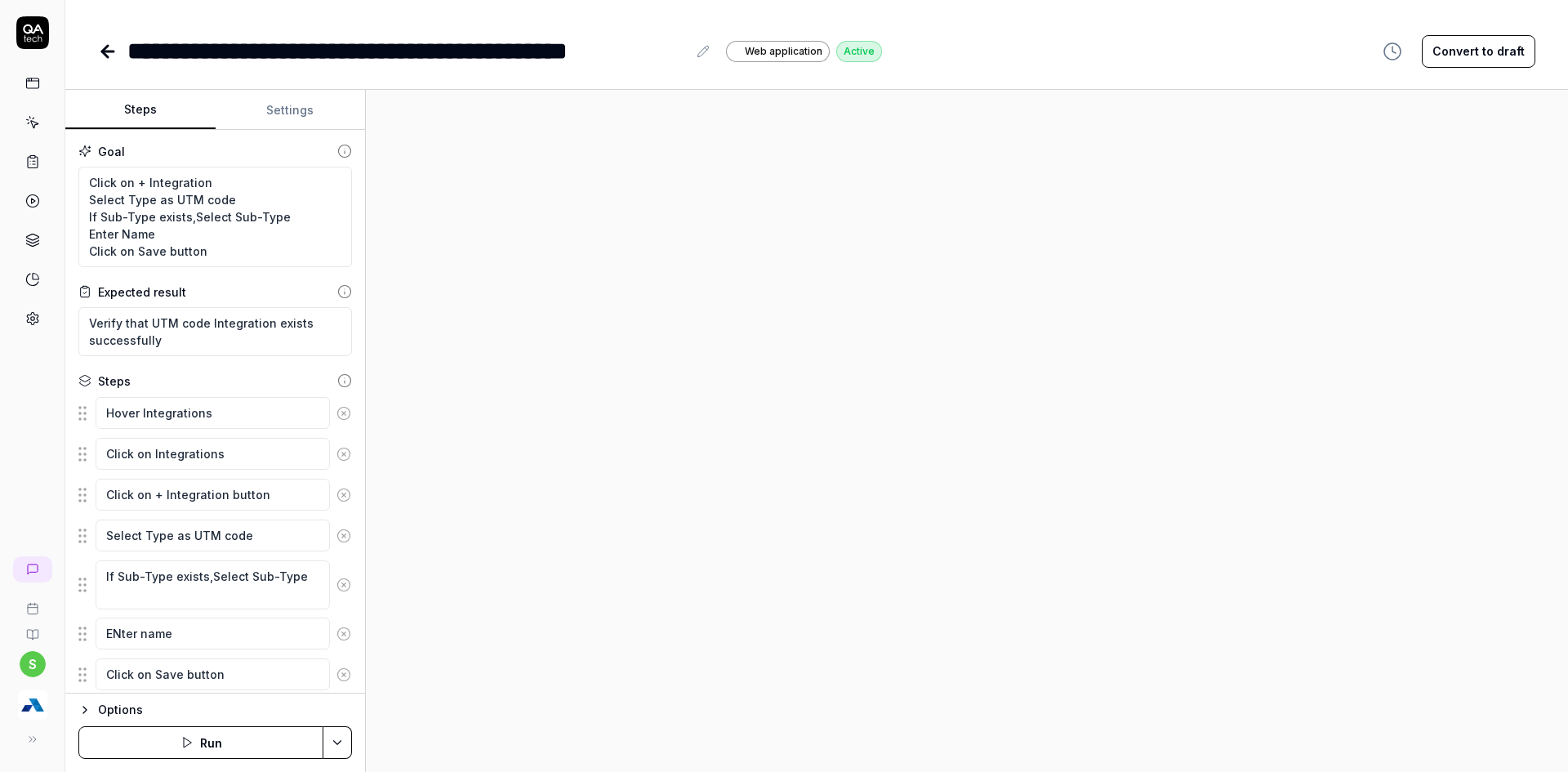
type textarea "*"
drag, startPoint x: 343, startPoint y: 51, endPoint x: 459, endPoint y: 49, distance: 116.0
click at [459, 49] on div "**********" at bounding box center [407, 51] width 559 height 36
drag, startPoint x: 642, startPoint y: 52, endPoint x: 723, endPoint y: 49, distance: 81.1
click at [723, 49] on div "**********" at bounding box center [437, 51] width 620 height 36
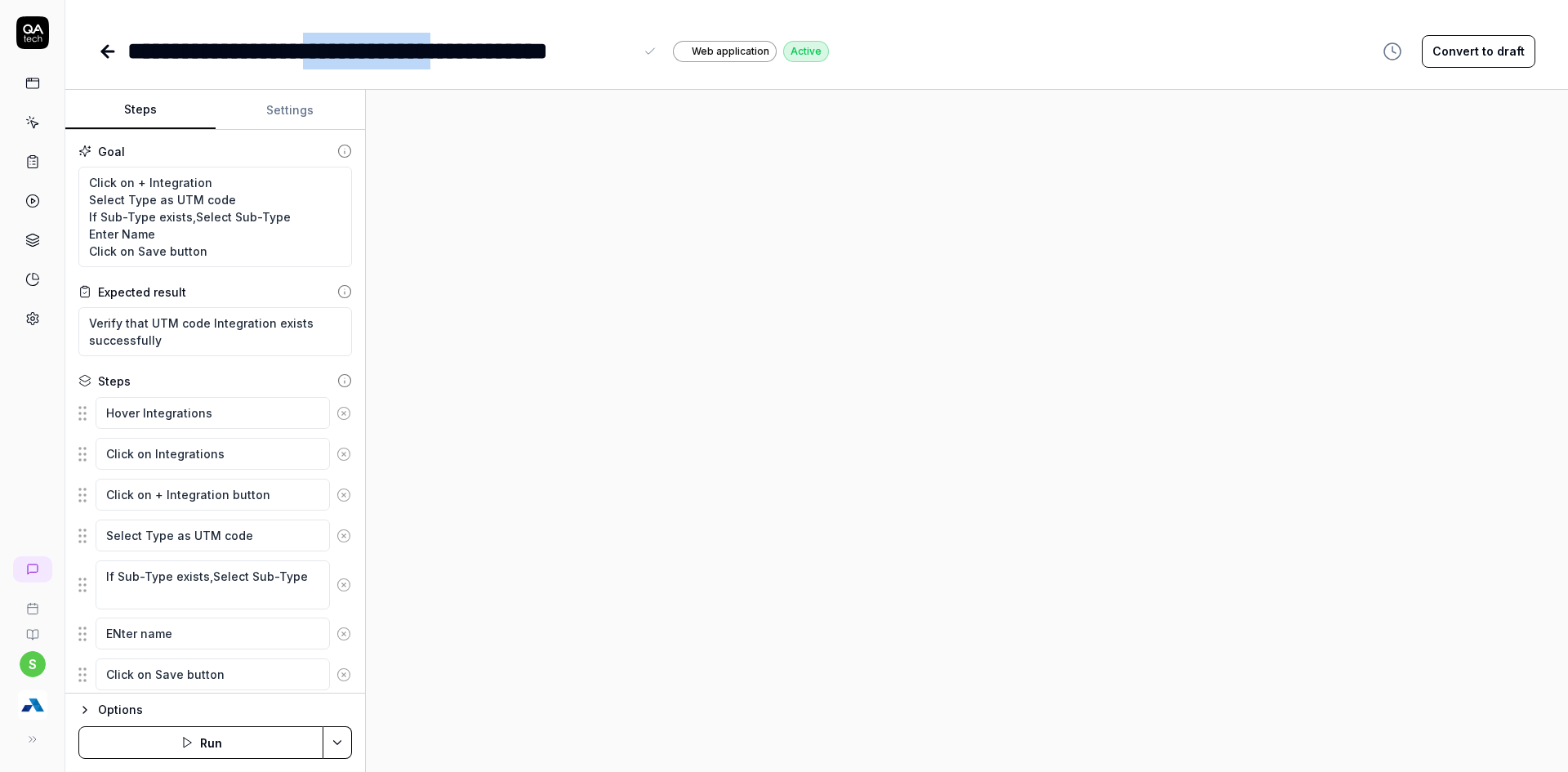
drag, startPoint x: 344, startPoint y: 46, endPoint x: 494, endPoint y: 46, distance: 150.0
click at [496, 46] on div "**********" at bounding box center [380, 51] width 506 height 36
copy div "**********"
drag, startPoint x: 175, startPoint y: 197, endPoint x: 241, endPoint y: 200, distance: 66.1
click at [241, 200] on textarea "Click on + Integration Select Type as UTM code If Sub-Type exists,Select Sub-Ty…" at bounding box center [215, 217] width 273 height 100
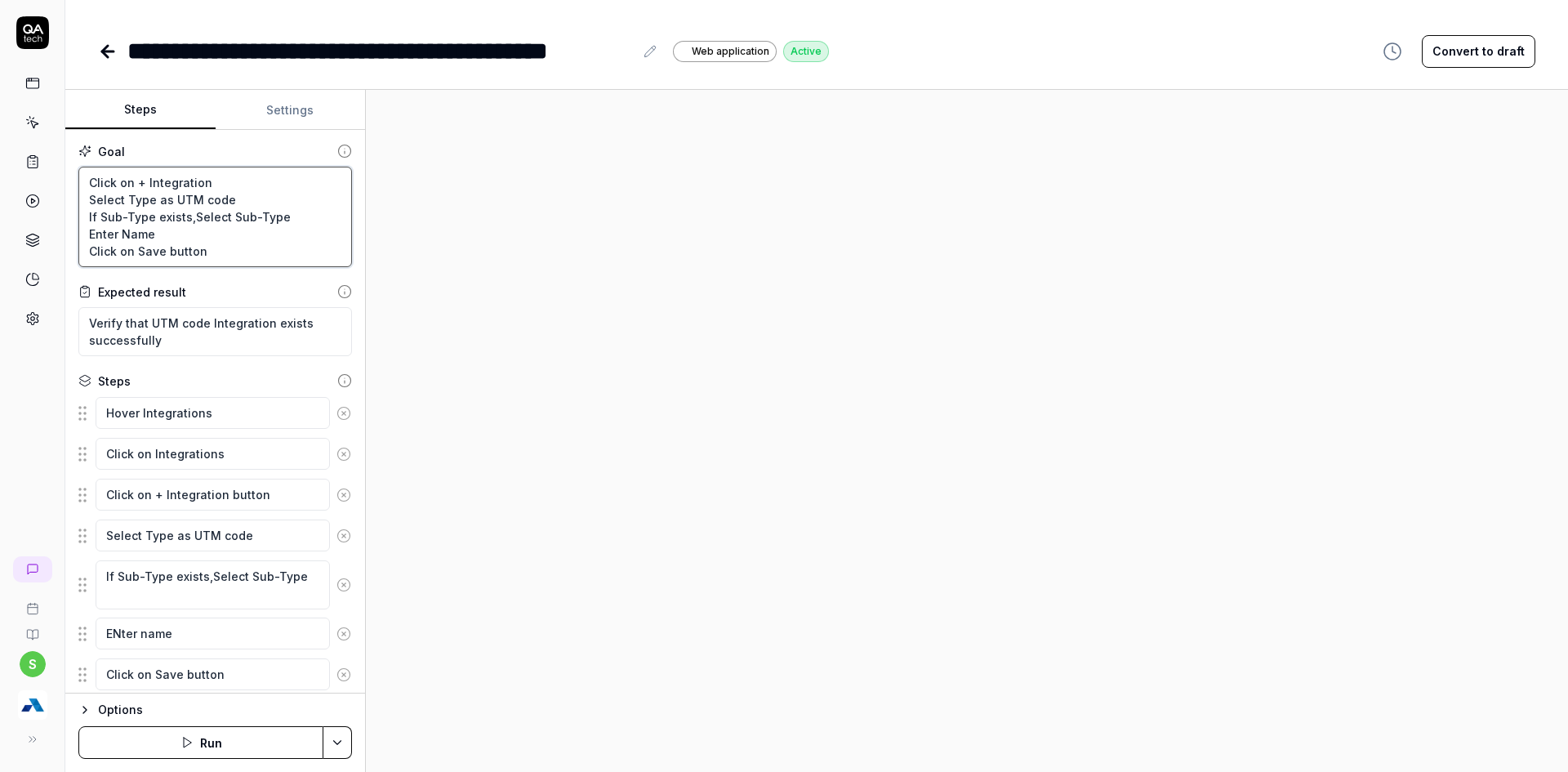
paste textarea "Virtual Event"
type textarea "*"
type textarea "Click on + Integration Select Type as Virtual Event If Sub-Type exists,Select S…"
drag, startPoint x: 163, startPoint y: 321, endPoint x: 206, endPoint y: 320, distance: 43.0
click at [206, 320] on textarea "Verify that UTM code Integration exists successfully" at bounding box center [215, 331] width 273 height 49
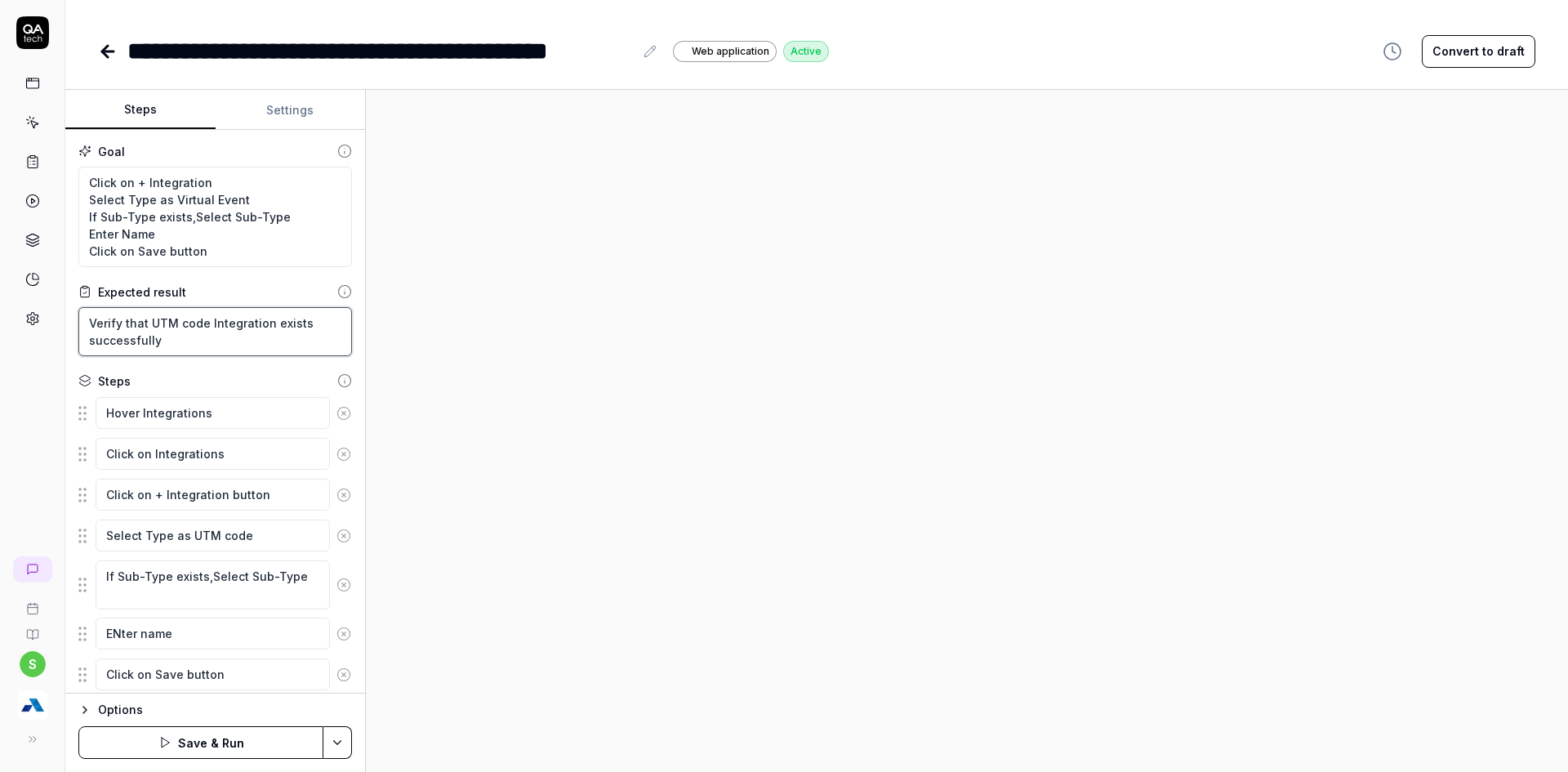
paste textarea "Virtual Event"
type textarea "*"
type textarea "Verify that Virtual Event Integration exists successfully"
drag, startPoint x: 191, startPoint y: 535, endPoint x: 286, endPoint y: 547, distance: 95.8
click at [286, 547] on textarea "Select Type as UTM code" at bounding box center [212, 535] width 235 height 32
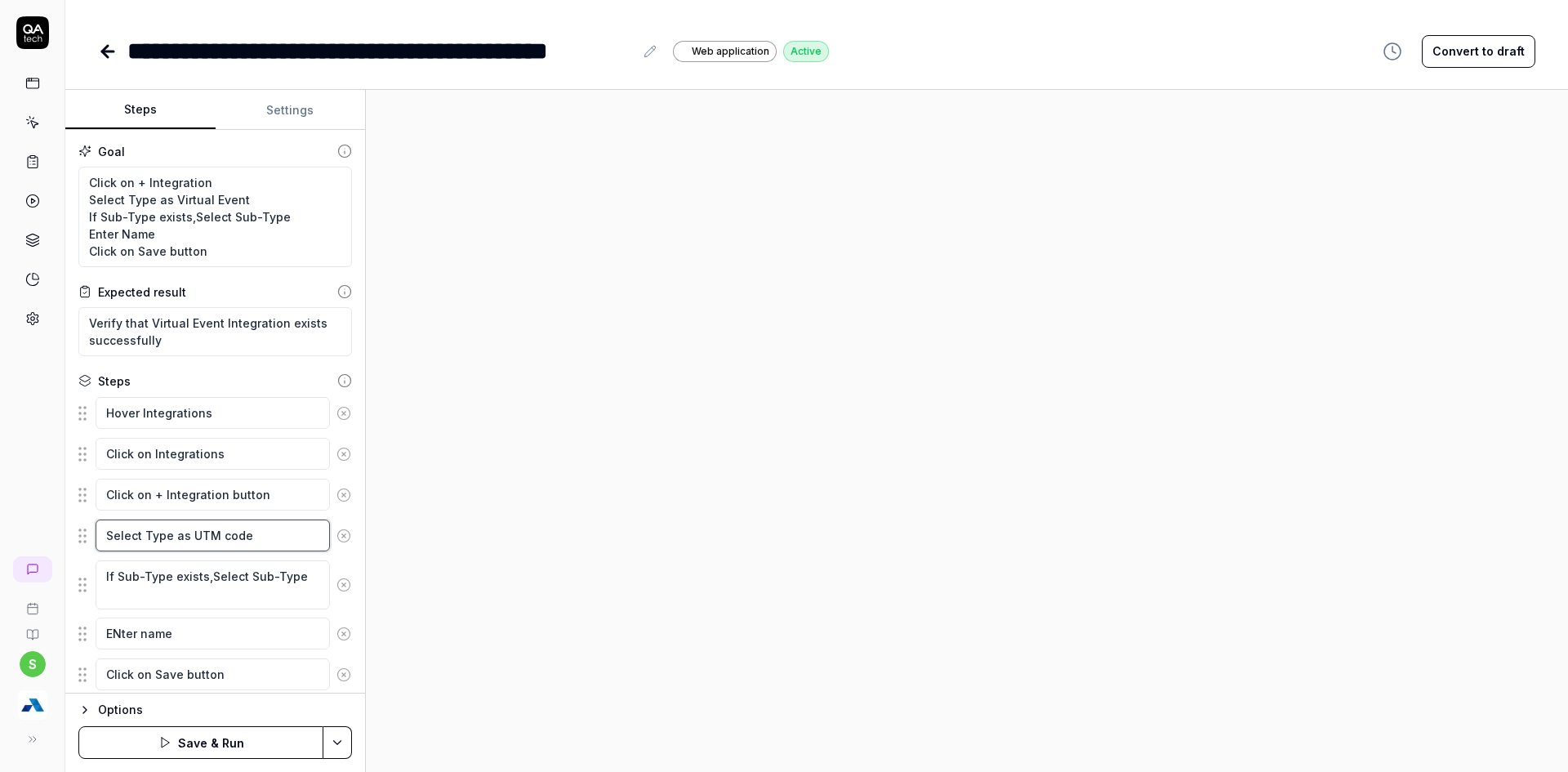
paste textarea "Virtual Event"
type textarea "*"
type textarea "Select Type as Virtual Event"
click at [274, 740] on button "Save & Run" at bounding box center [201, 743] width 245 height 33
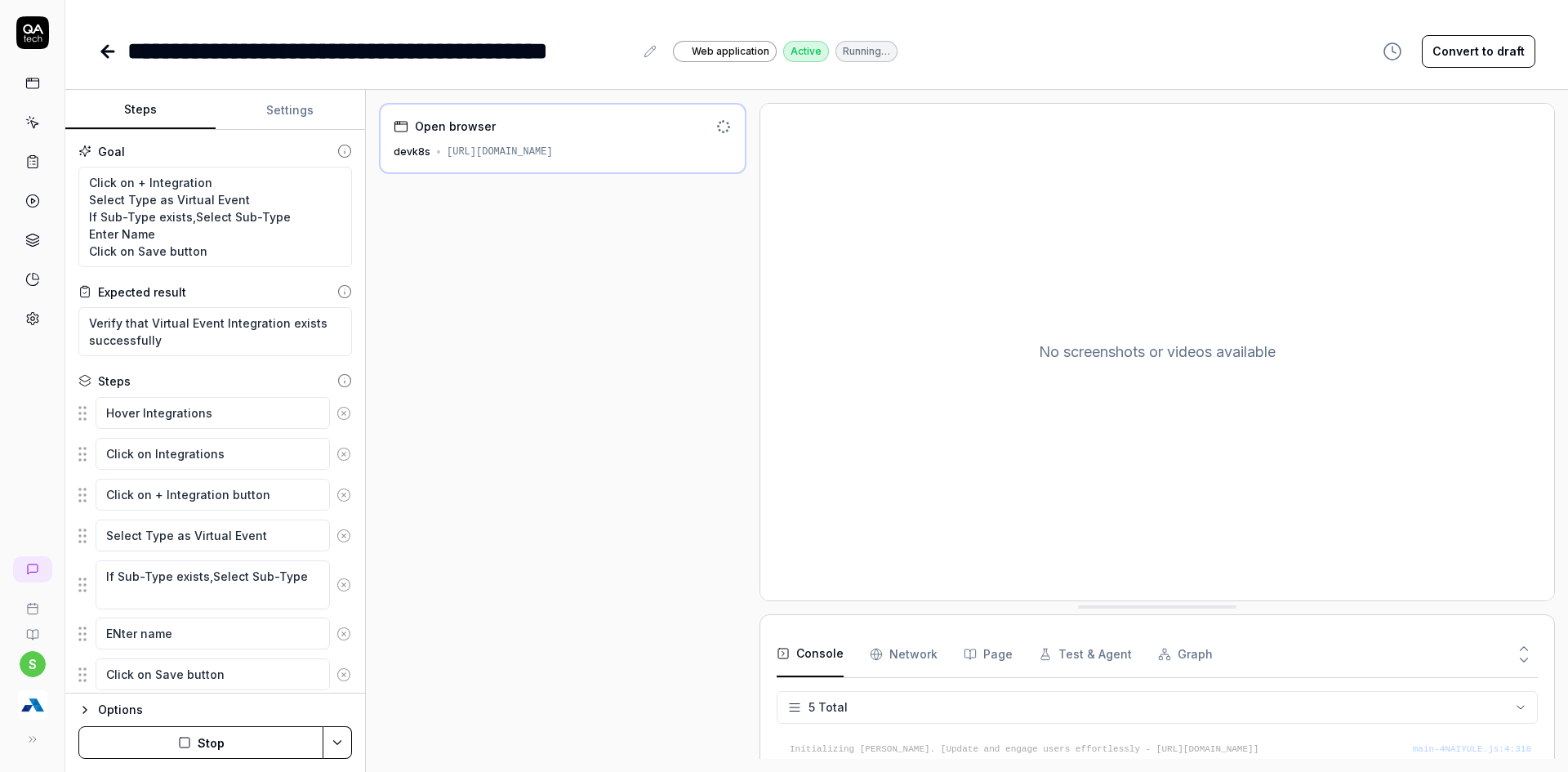
scroll to position [120, 0]
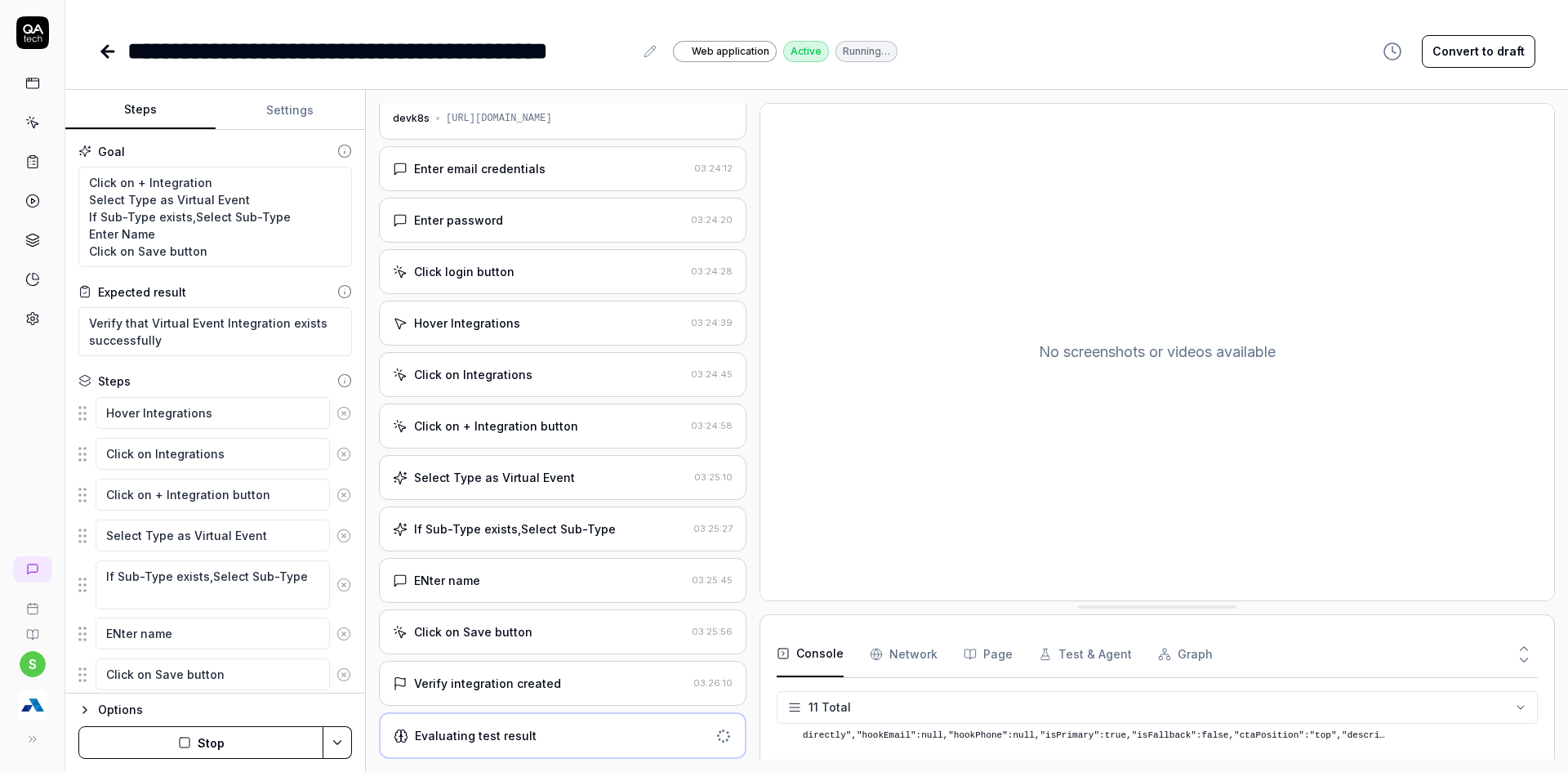
scroll to position [39, 0]
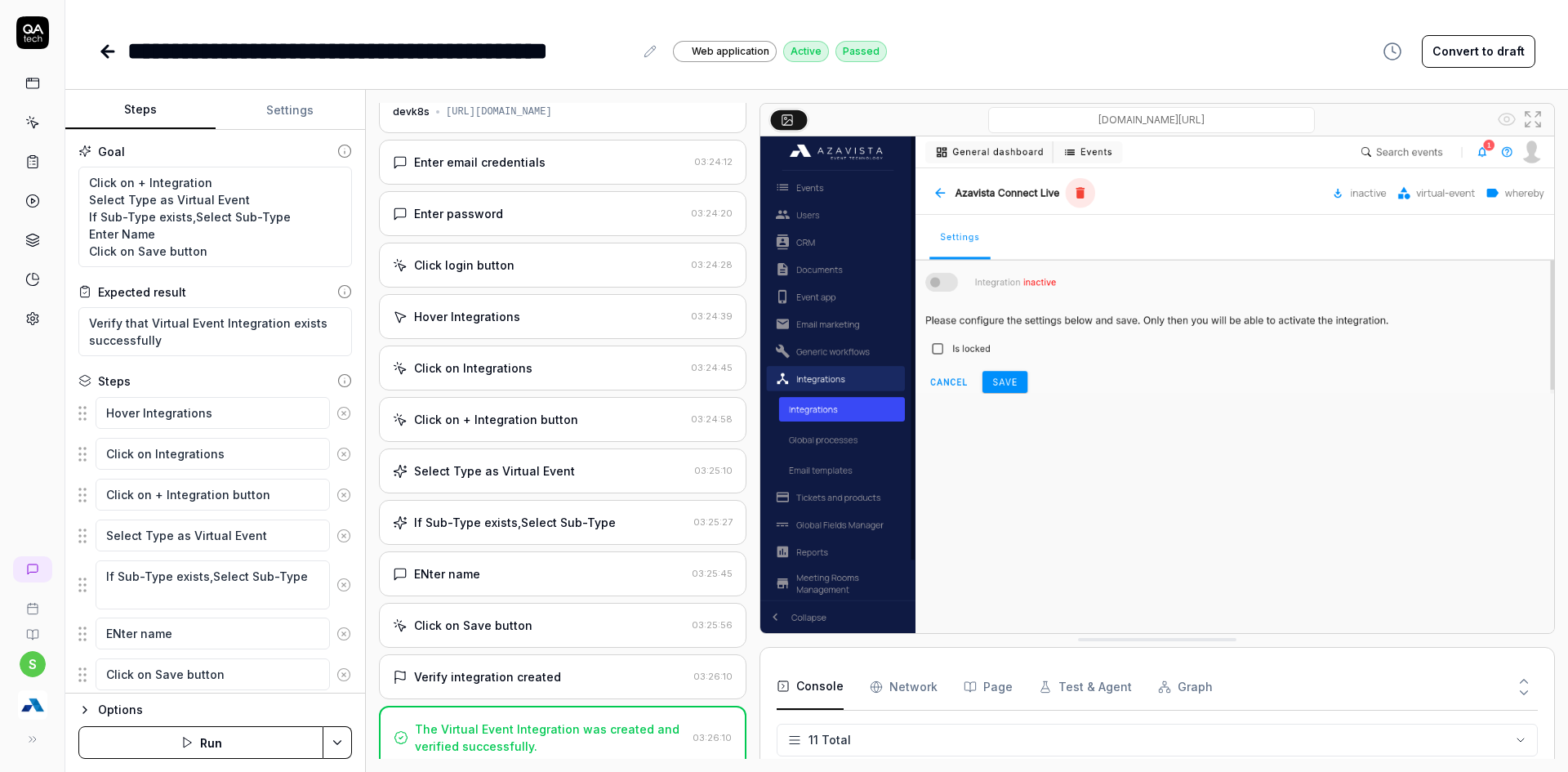
click at [107, 44] on icon at bounding box center [107, 51] width 20 height 20
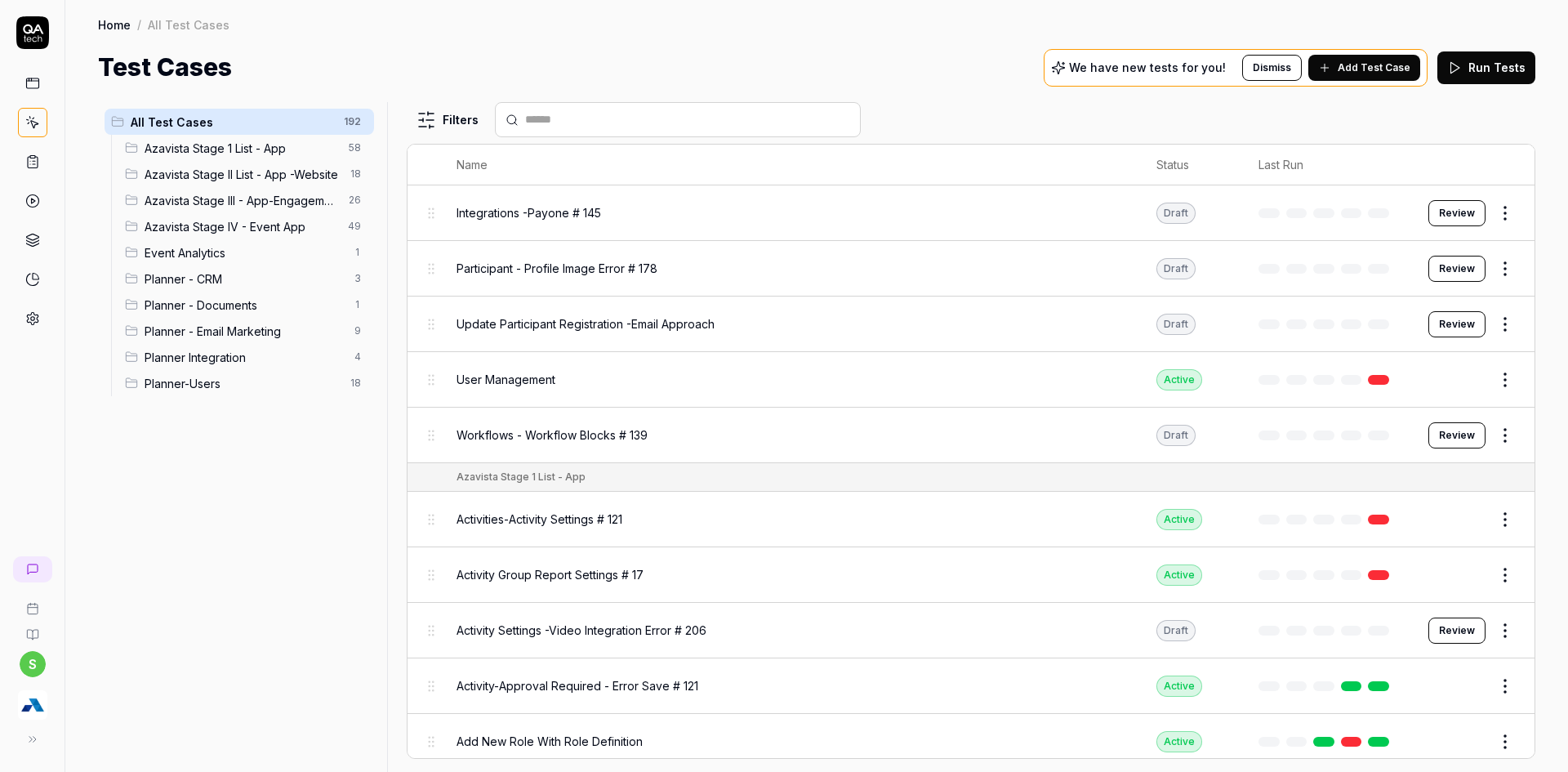
click at [207, 365] on span "Planner Integration" at bounding box center [244, 357] width 200 height 17
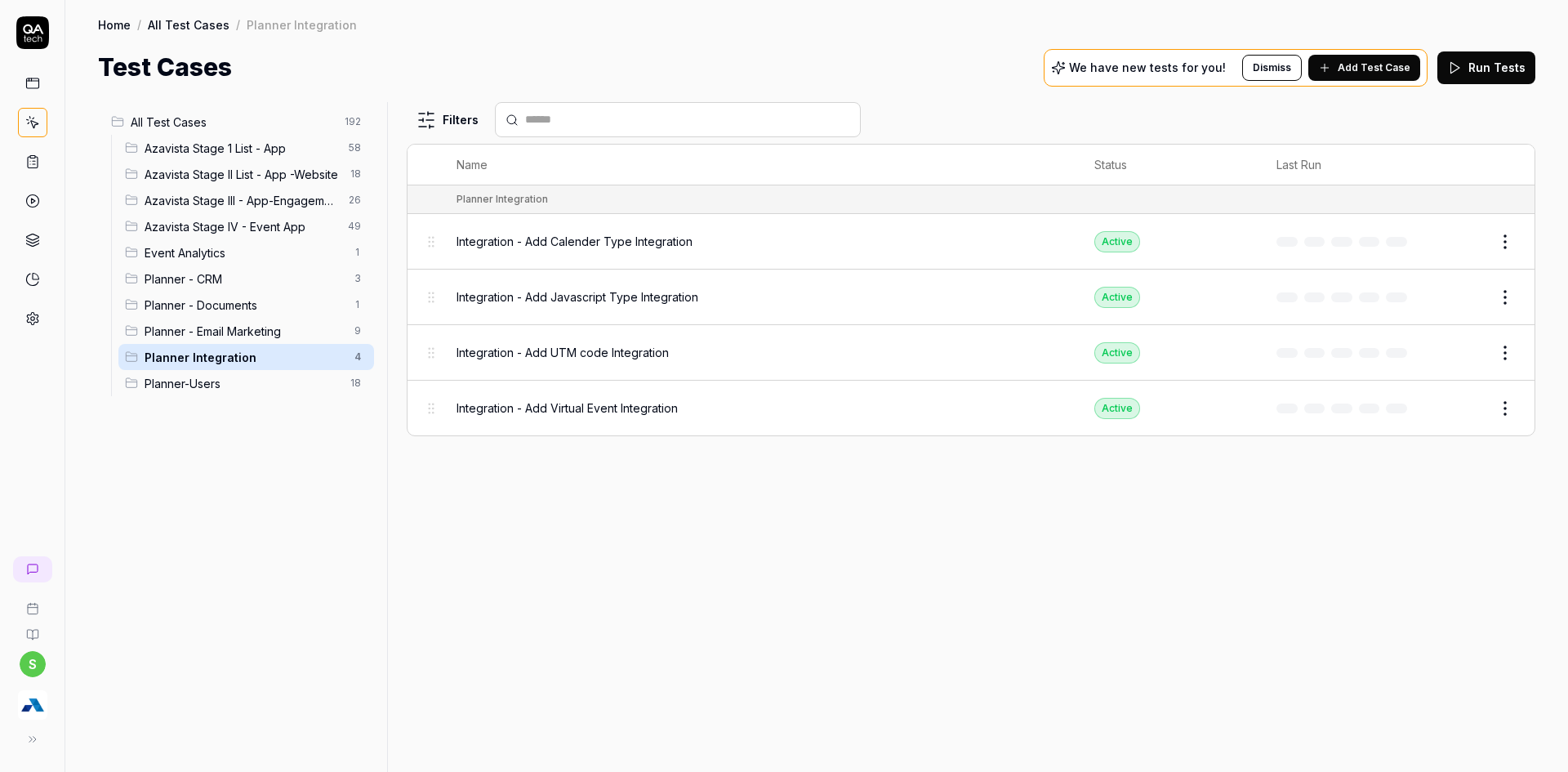
click at [1398, 70] on span "Add Test Case" at bounding box center [1374, 68] width 73 height 15
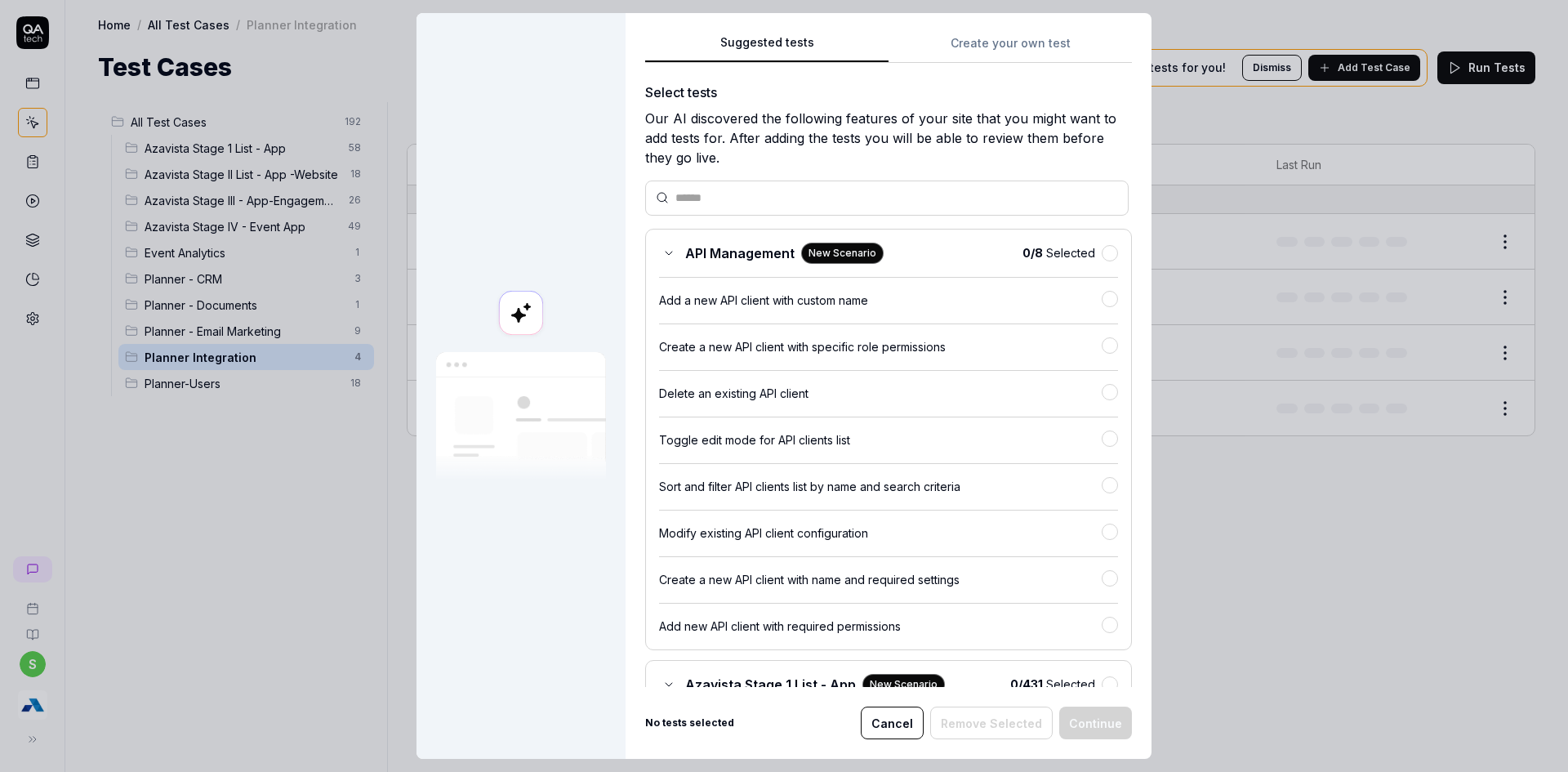
click at [882, 724] on button "Cancel" at bounding box center [892, 723] width 63 height 33
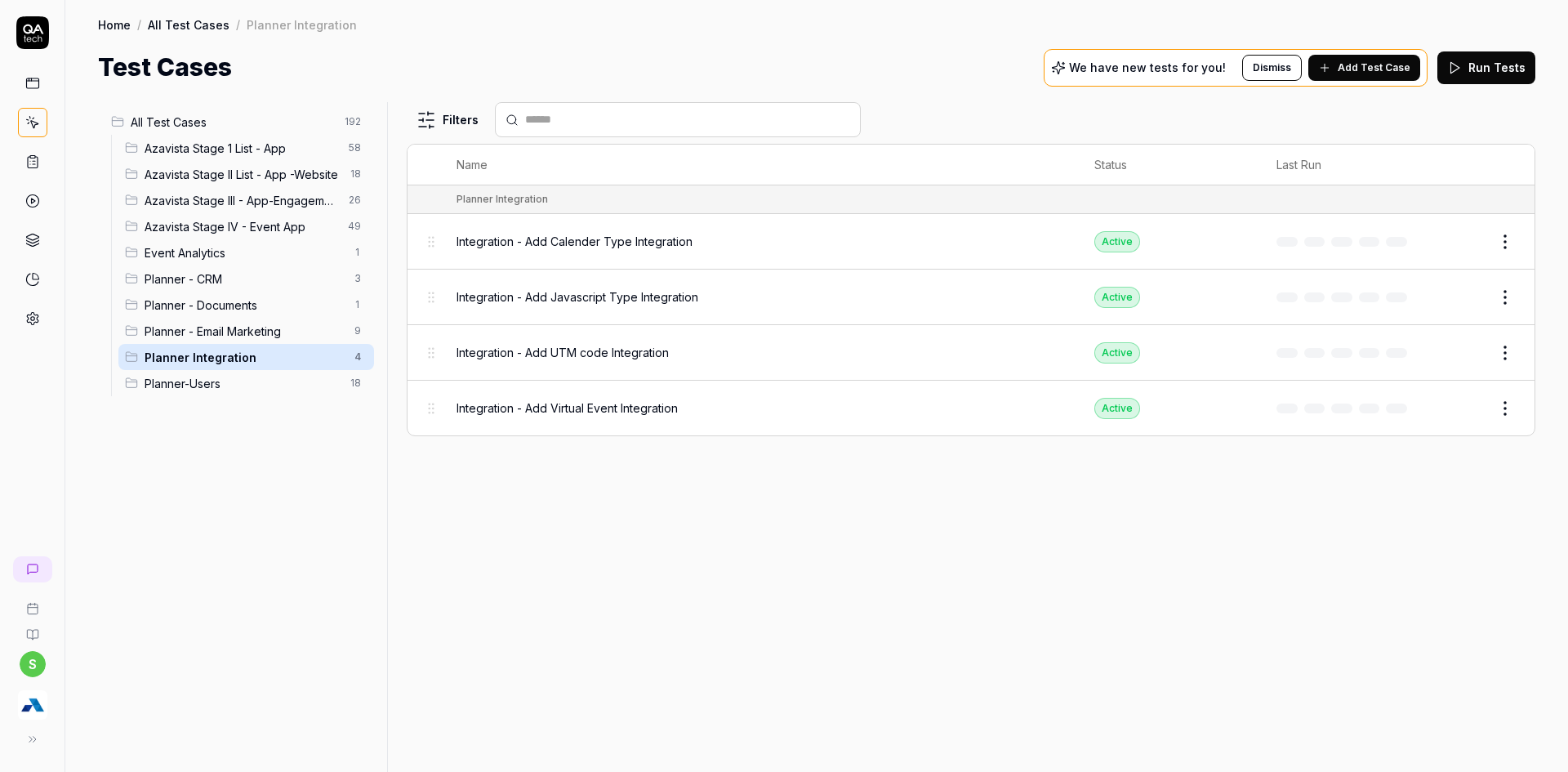
click at [1509, 408] on html "s Home / All Test Cases / Planner Integration Home / All Test Cases / Planner I…" at bounding box center [784, 396] width 1568 height 791
click at [1406, 622] on div "Duplicate" at bounding box center [1436, 622] width 155 height 36
click at [1510, 410] on html "Duplicating project test case… s Home / All Test Cases / Planner Integration Ho…" at bounding box center [784, 396] width 1568 height 791
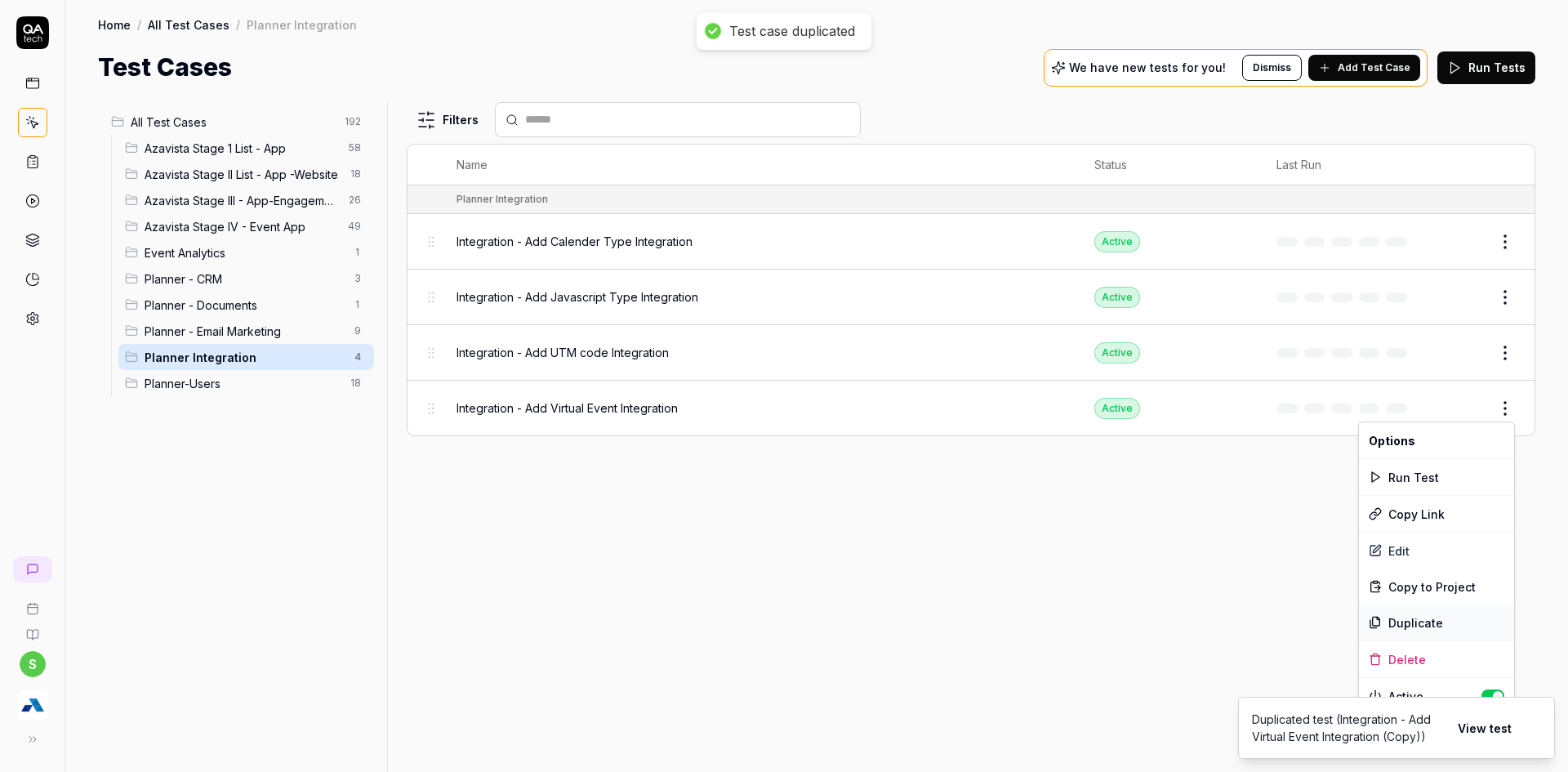
click at [1433, 621] on div "Duplicate" at bounding box center [1436, 622] width 155 height 36
click at [1508, 415] on html "Duplicating project test case… Test case duplicated s Home / All Test Cases / P…" at bounding box center [784, 396] width 1568 height 791
click at [1413, 616] on div "Duplicate" at bounding box center [1436, 622] width 155 height 36
click at [1504, 412] on html "Duplicating project test case… Test case duplicated s Home / All Test Cases / P…" at bounding box center [784, 396] width 1568 height 791
click at [1404, 628] on div "Duplicate" at bounding box center [1436, 622] width 155 height 36
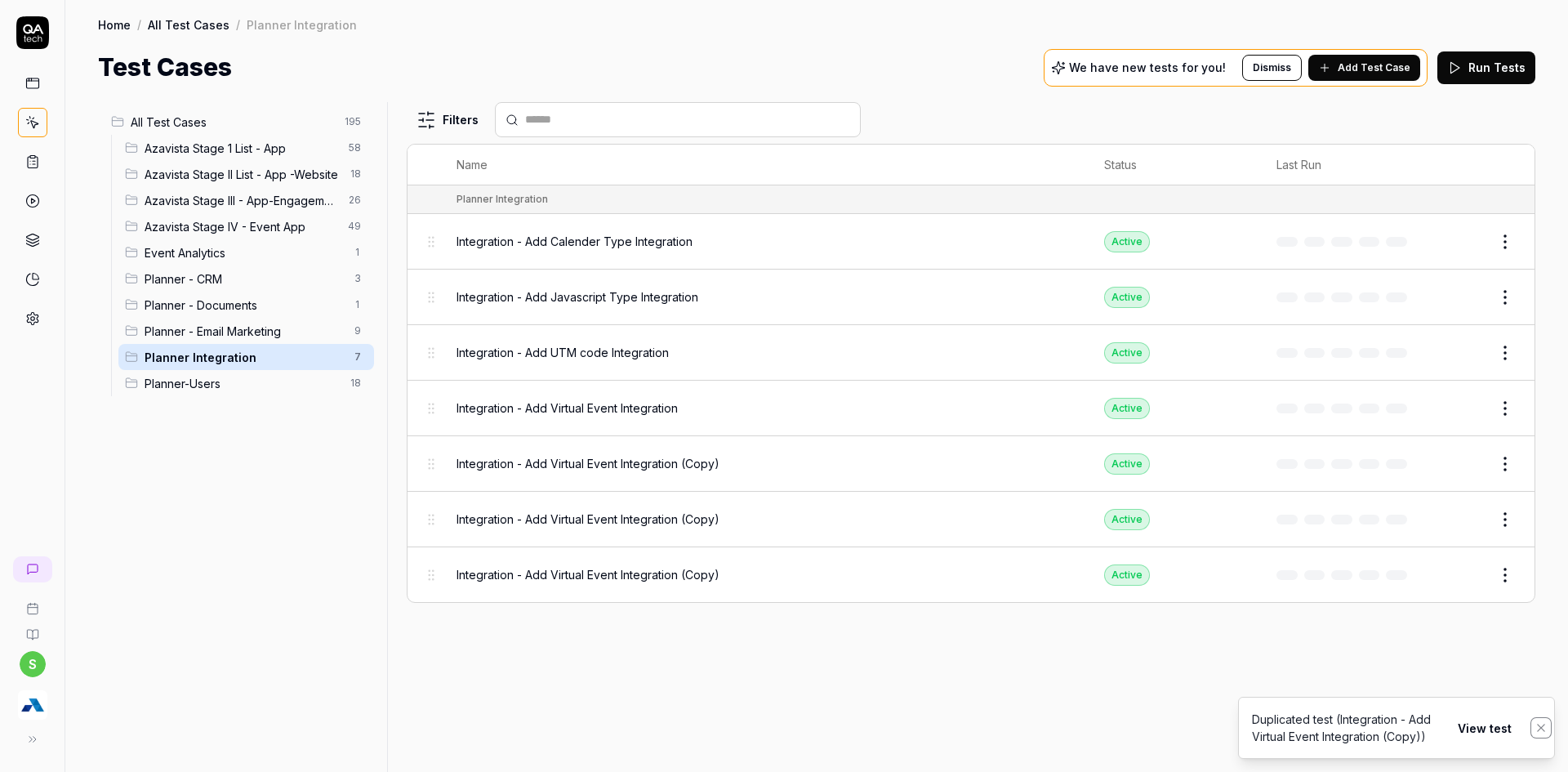
click at [1545, 734] on button "Notifications (F8)" at bounding box center [1540, 727] width 20 height 20
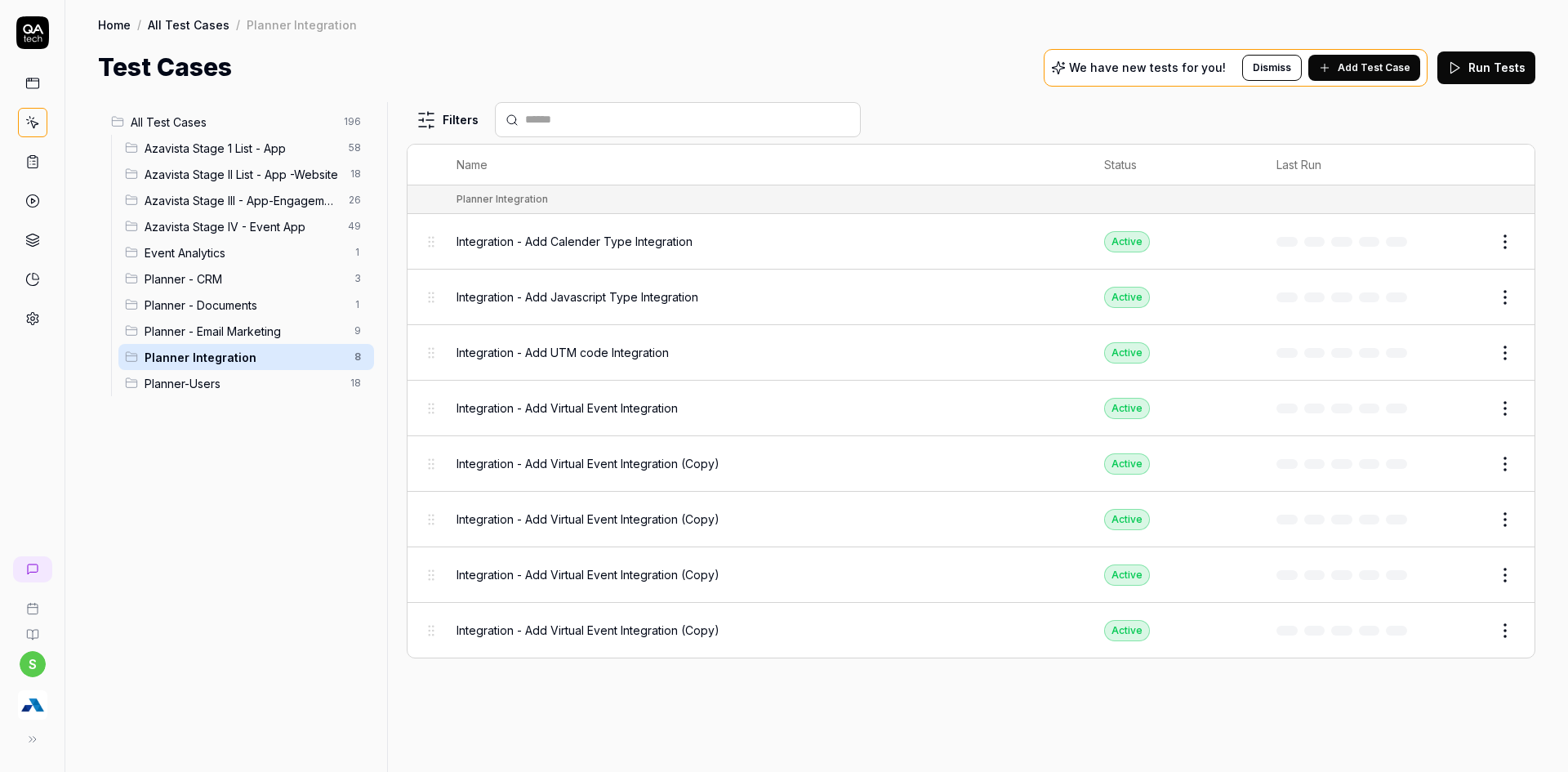
click at [1467, 469] on button "Edit" at bounding box center [1465, 464] width 39 height 26
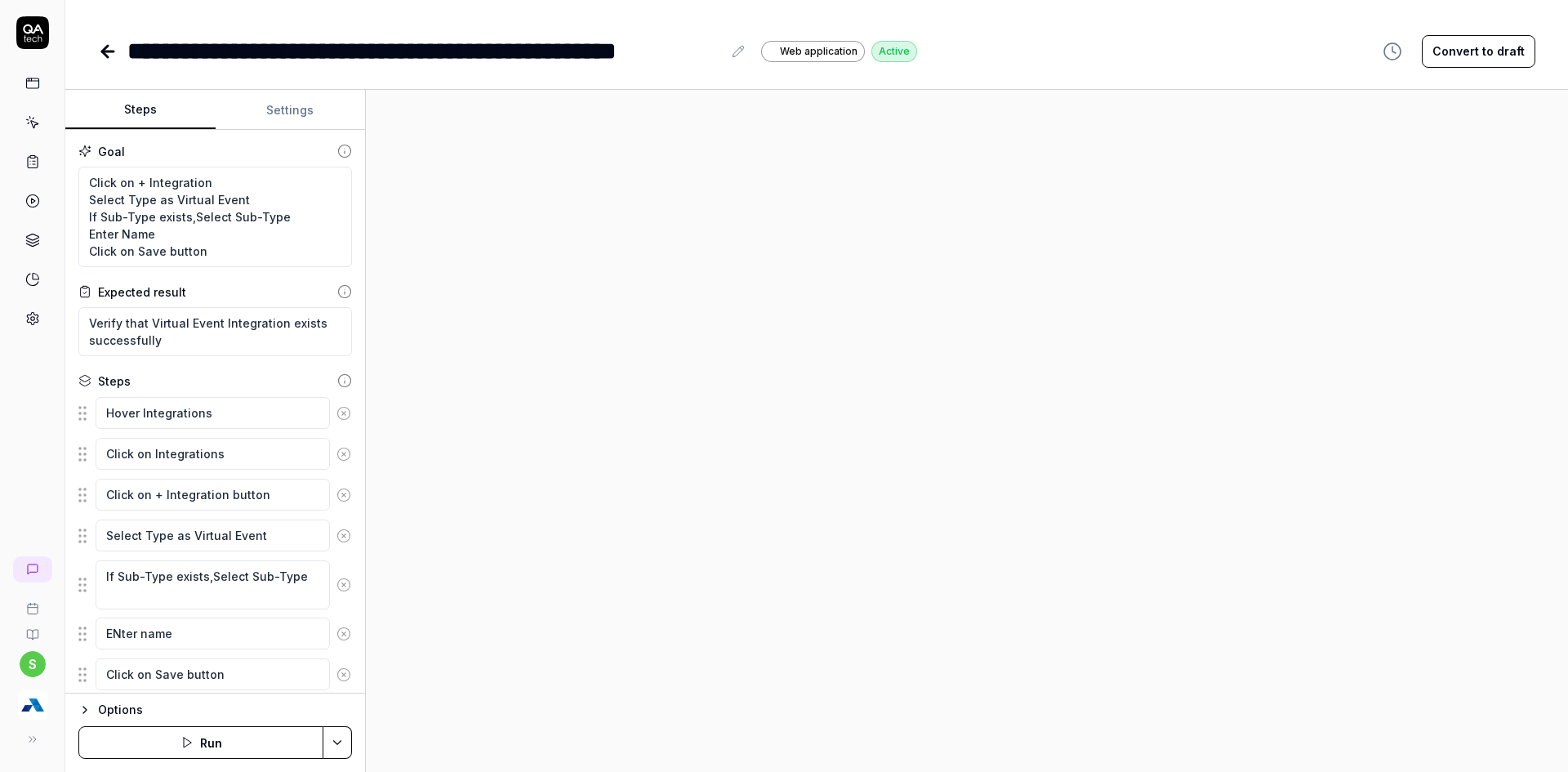
type textarea "*"
click at [367, 49] on div "**********" at bounding box center [424, 51] width 594 height 36
click at [367, 50] on div "**********" at bounding box center [424, 51] width 594 height 36
click at [350, 53] on div "**********" at bounding box center [424, 51] width 594 height 36
drag, startPoint x: 344, startPoint y: 55, endPoint x: 494, endPoint y: 55, distance: 150.0
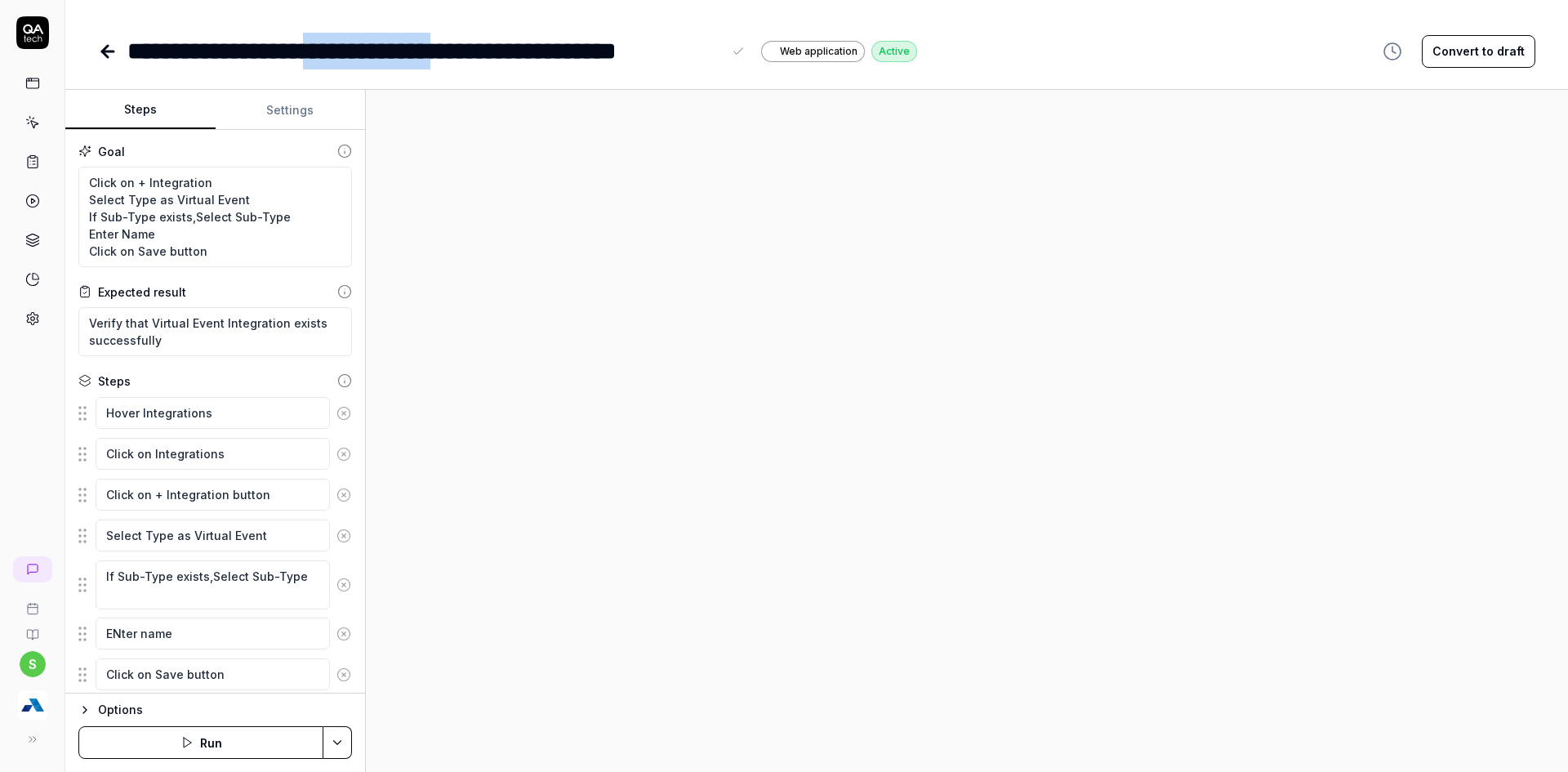
click at [492, 55] on div "**********" at bounding box center [424, 51] width 594 height 36
drag, startPoint x: 664, startPoint y: 45, endPoint x: 756, endPoint y: 47, distance: 92.0
click at [756, 47] on div "**********" at bounding box center [450, 51] width 646 height 36
drag, startPoint x: 341, startPoint y: 51, endPoint x: 517, endPoint y: 44, distance: 176.1
click at [517, 44] on div "**********" at bounding box center [394, 51] width 533 height 36
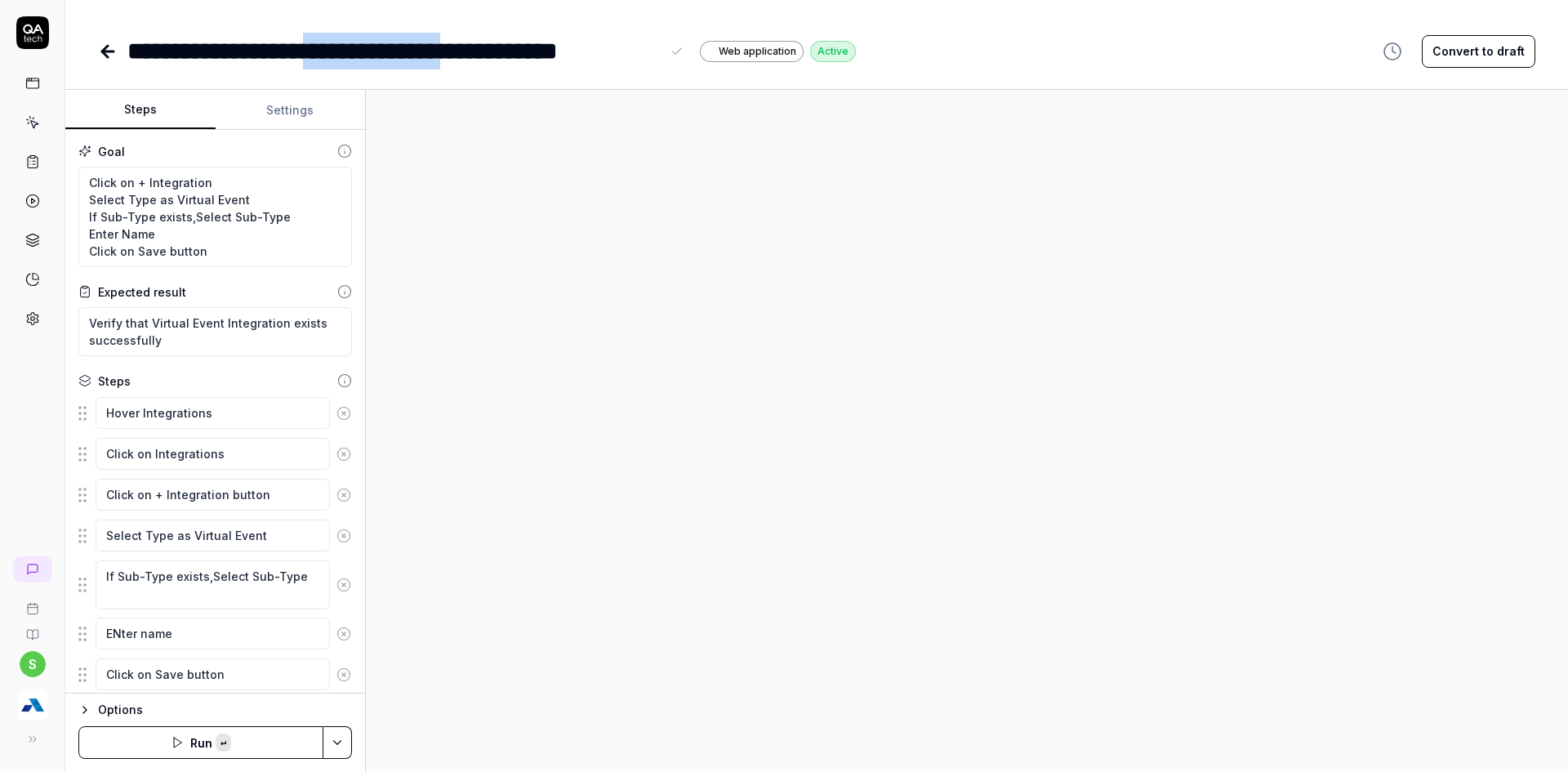
copy div "**********"
drag, startPoint x: 175, startPoint y: 203, endPoint x: 266, endPoint y: 203, distance: 91.0
click at [266, 203] on textarea "Click on + Integration Select Type as Virtual Event If Sub-Type exists,Select S…" at bounding box center [215, 217] width 273 height 100
paste textarea "Whitelabel URL"
type textarea "*"
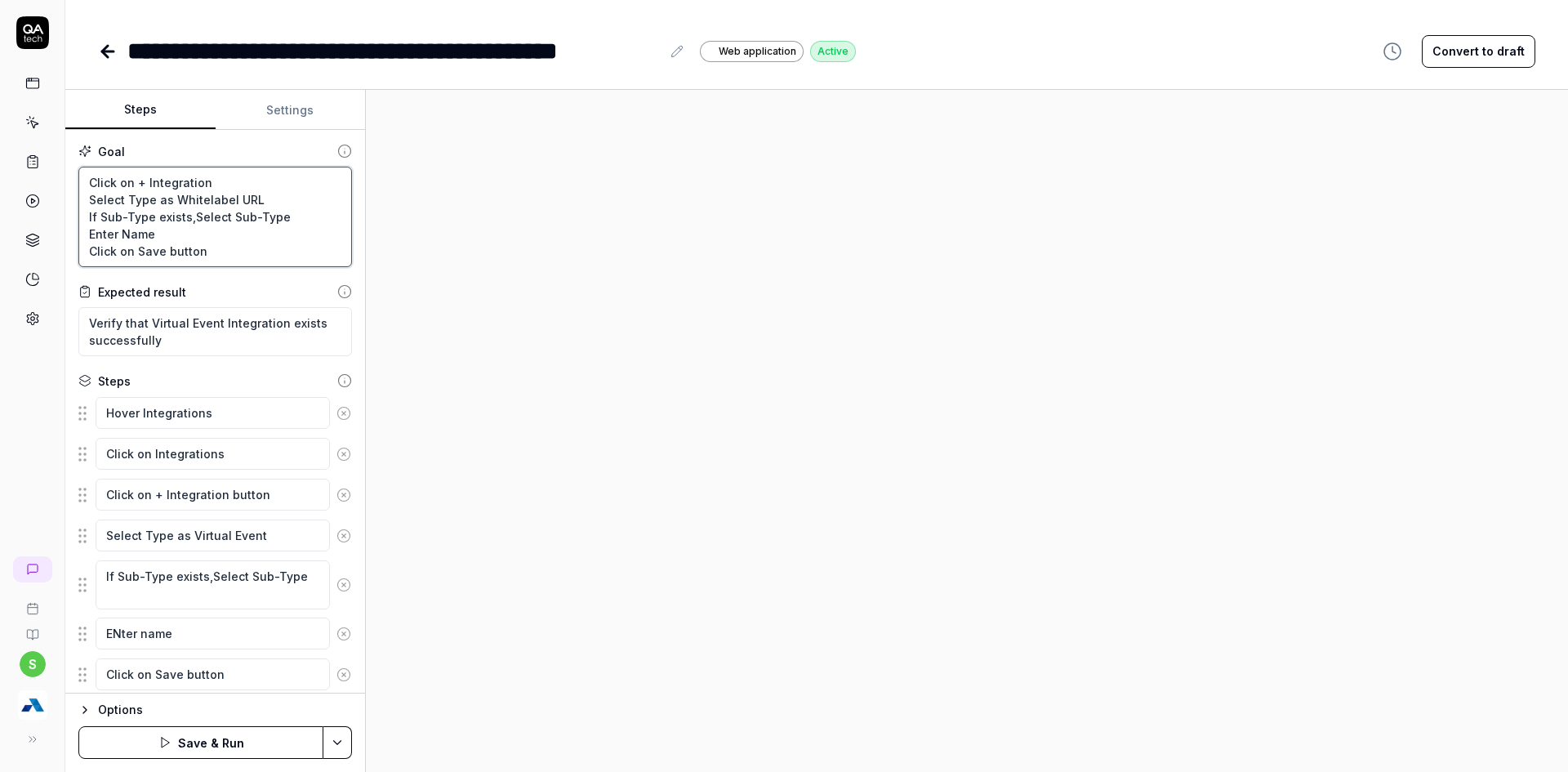
type textarea "Click on + Integration Select Type as Whitelabel URL If Sub-Type exists,Select …"
drag, startPoint x: 151, startPoint y: 327, endPoint x: 219, endPoint y: 320, distance: 68.4
click at [219, 320] on textarea "Verify that Virtual Event Integration exists successfully" at bounding box center [215, 331] width 273 height 49
paste textarea "Whitelabel URL"
type textarea "*"
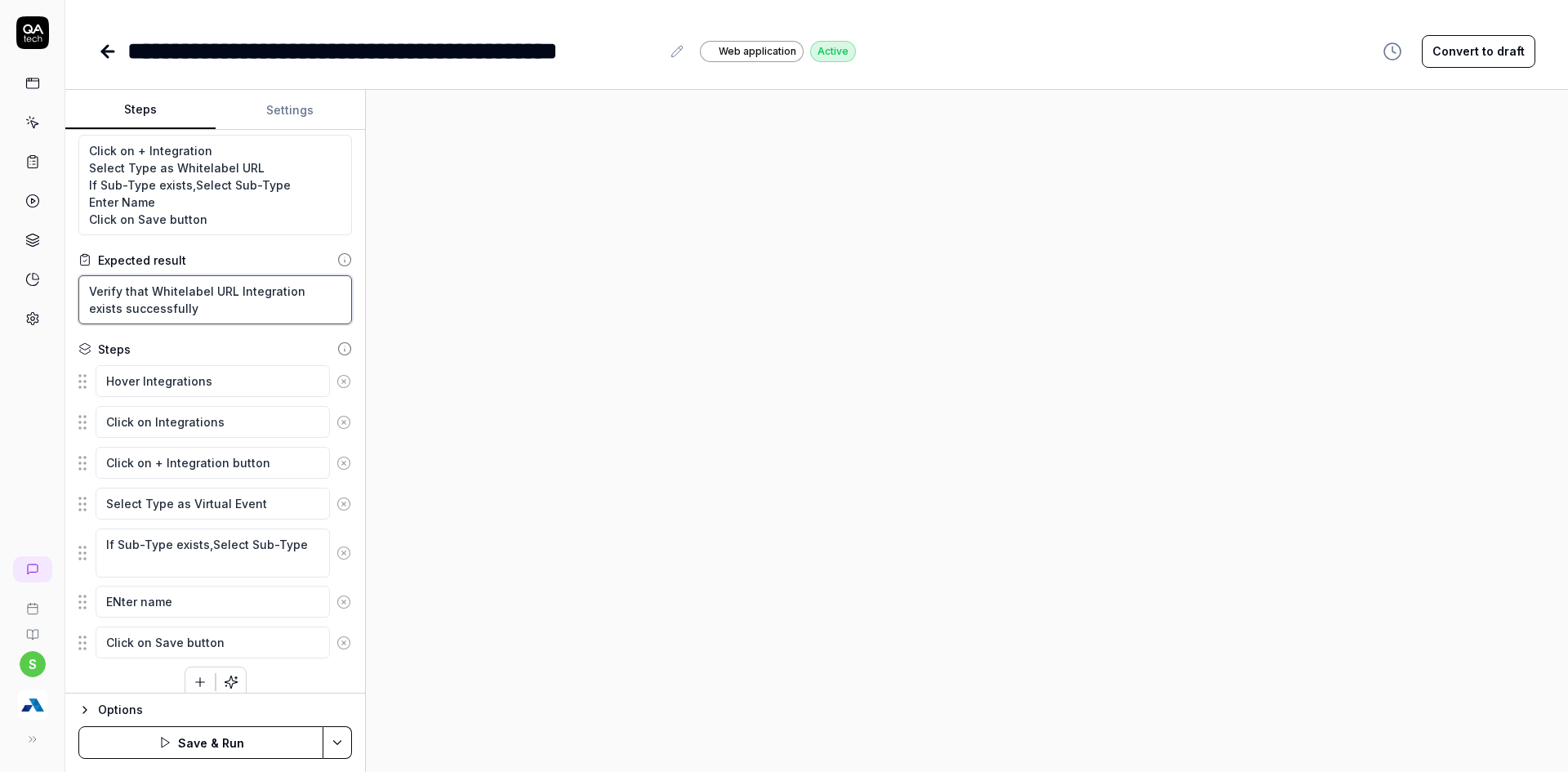
scroll to position [49, 0]
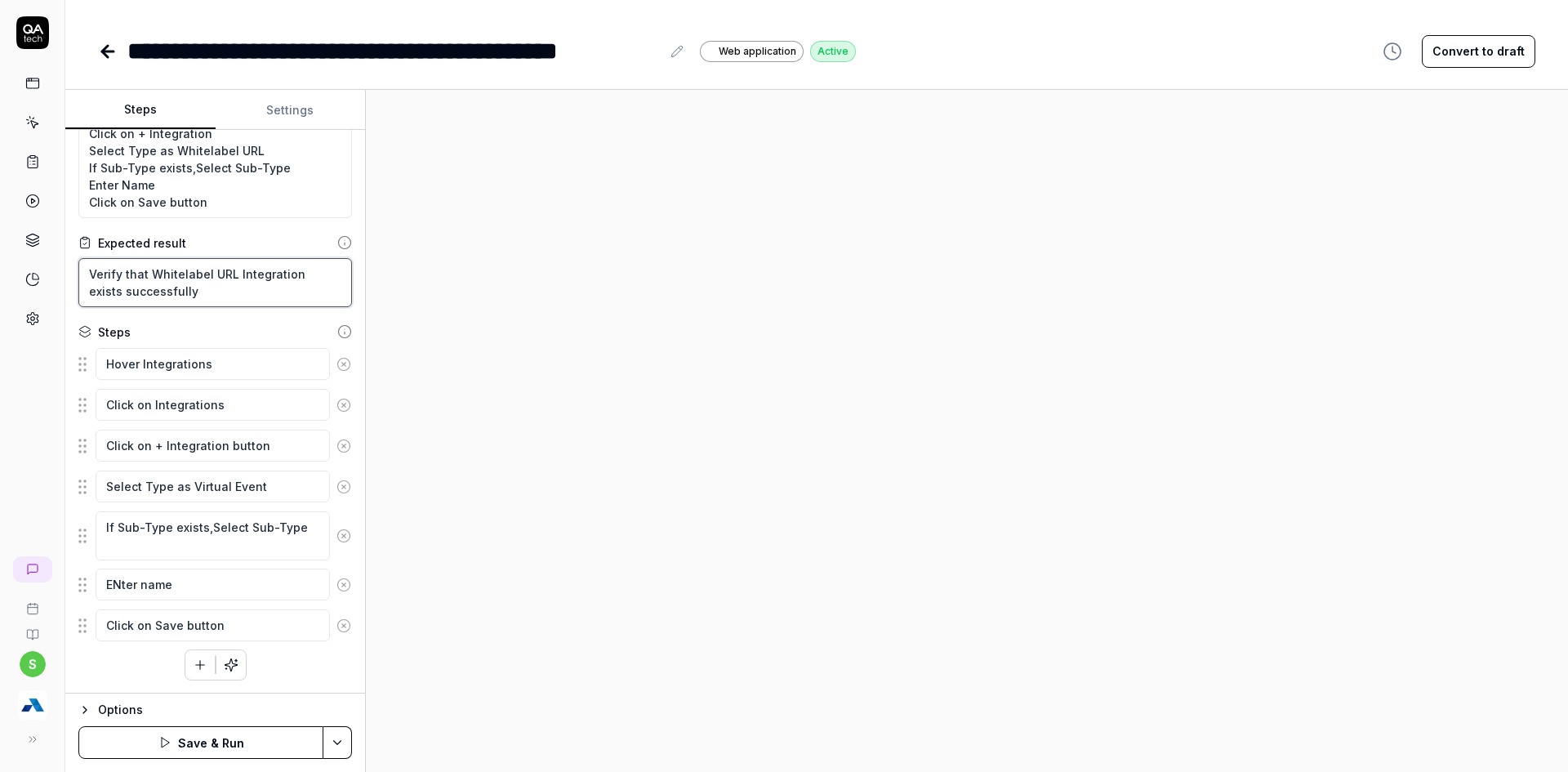
type textarea "Verify that Whitelabel URL Integration exists successfully"
drag, startPoint x: 191, startPoint y: 487, endPoint x: 280, endPoint y: 497, distance: 89.6
click at [280, 497] on textarea "Select Type as Virtual Event" at bounding box center [212, 486] width 235 height 32
paste textarea "Whitelabel URL"
type textarea "*"
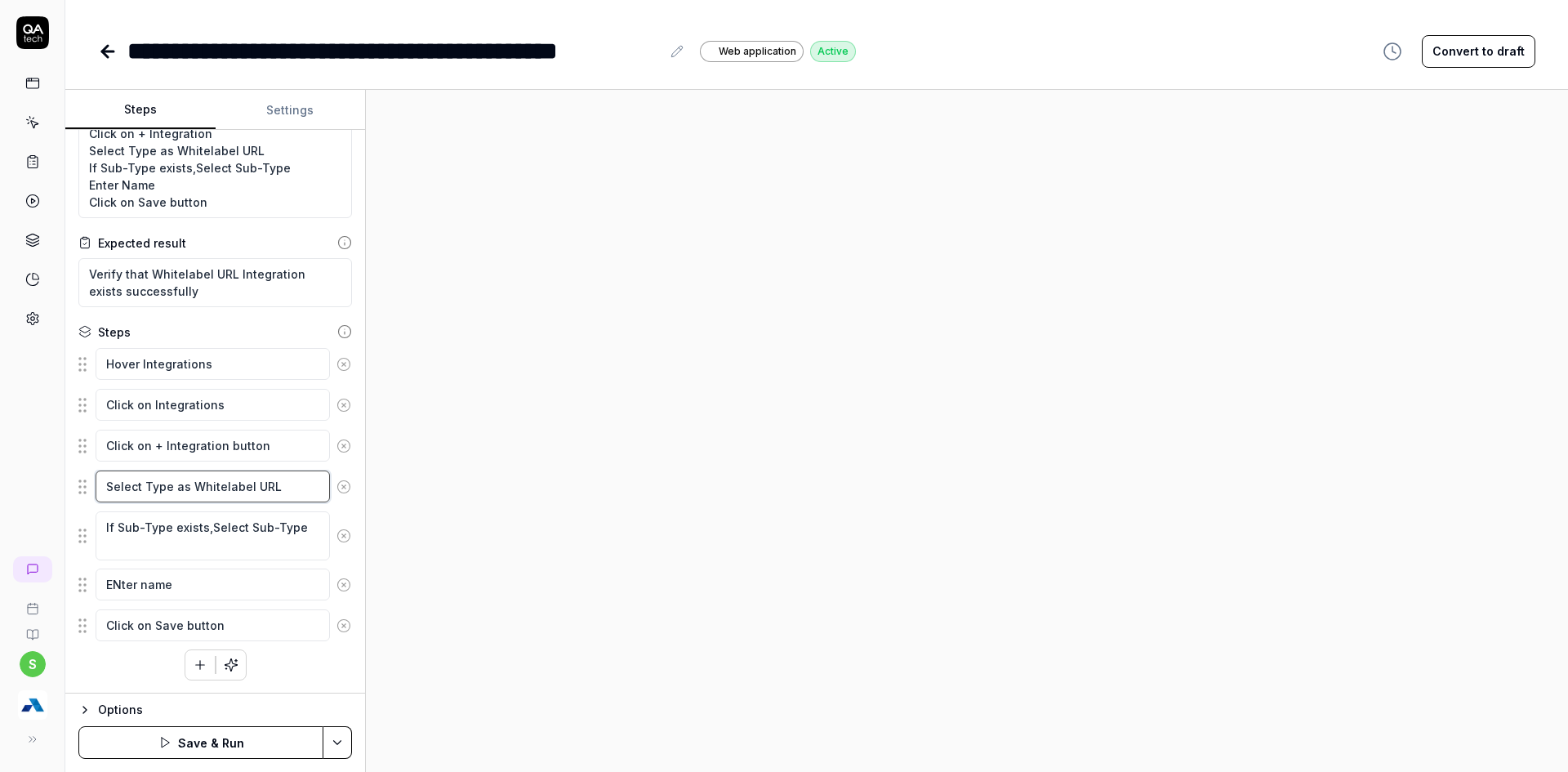
type textarea "Select Type as Whitelabel URL"
click at [329, 747] on html "**********" at bounding box center [784, 396] width 1568 height 791
click at [184, 627] on div "Save" at bounding box center [256, 629] width 209 height 36
click at [202, 738] on button "Run" at bounding box center [201, 743] width 245 height 33
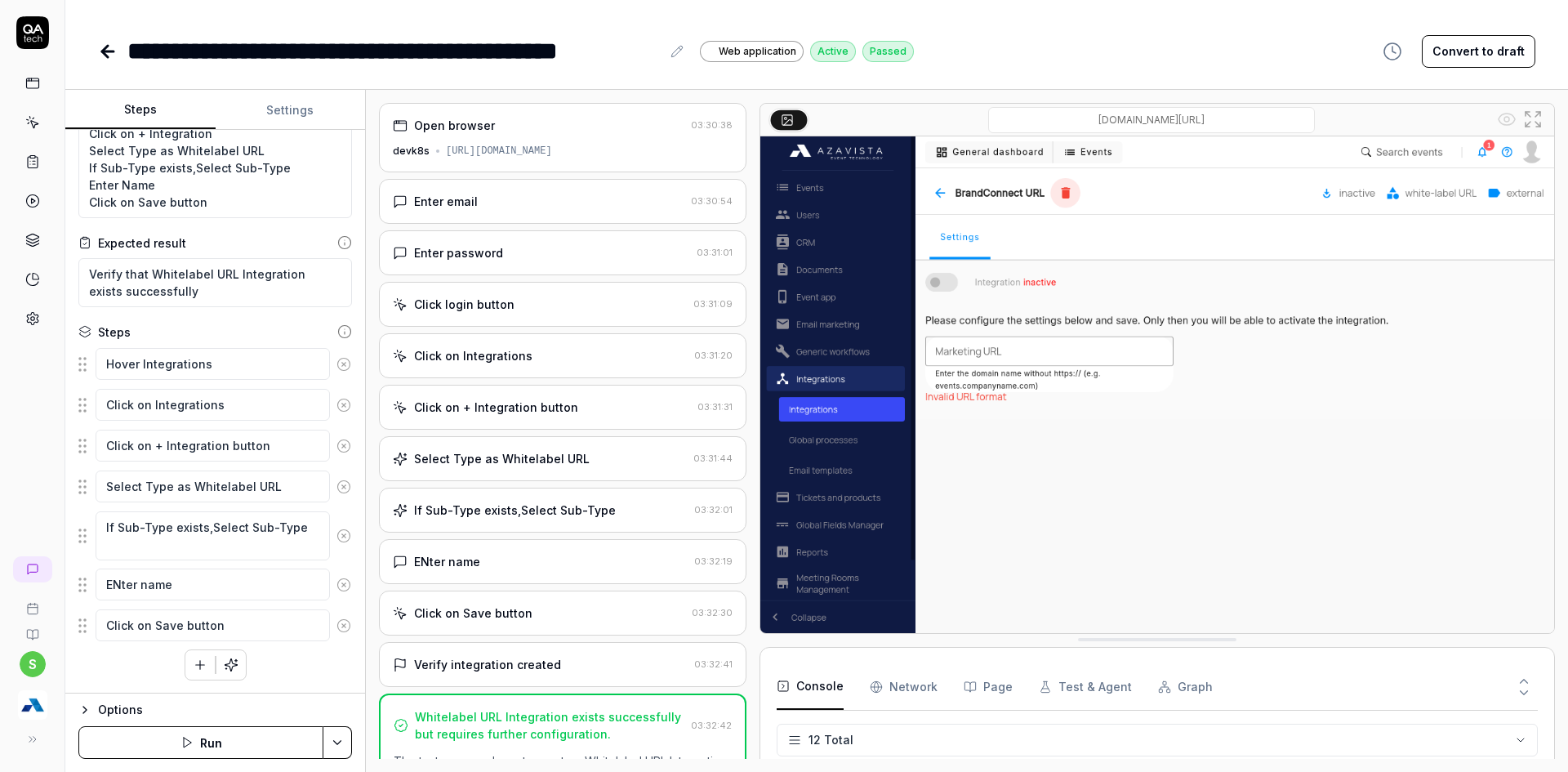
scroll to position [200, 0]
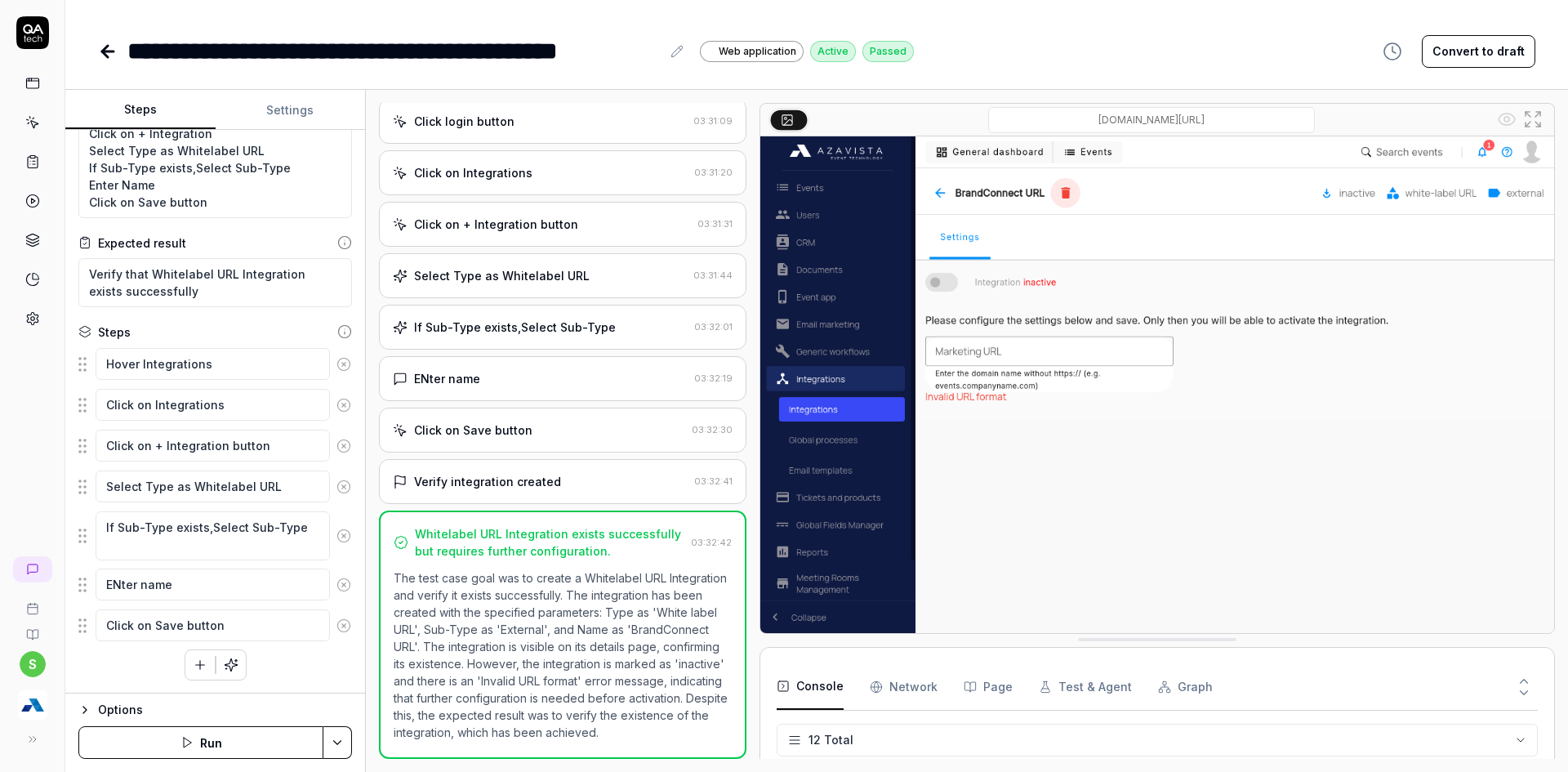
click at [546, 318] on div "If Sub-Type exists,Select Sub-Type" at bounding box center [514, 327] width 202 height 17
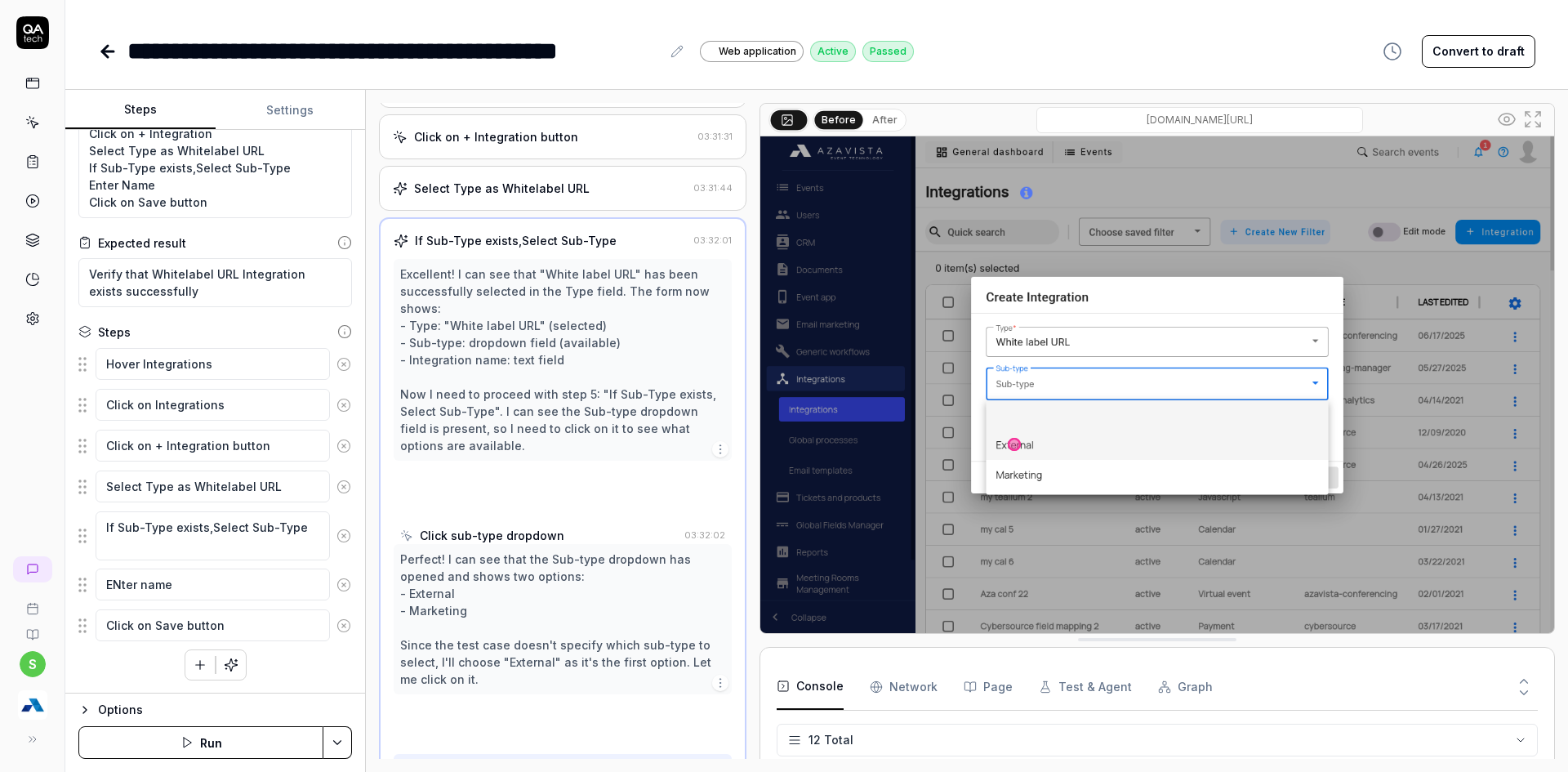
scroll to position [294, 0]
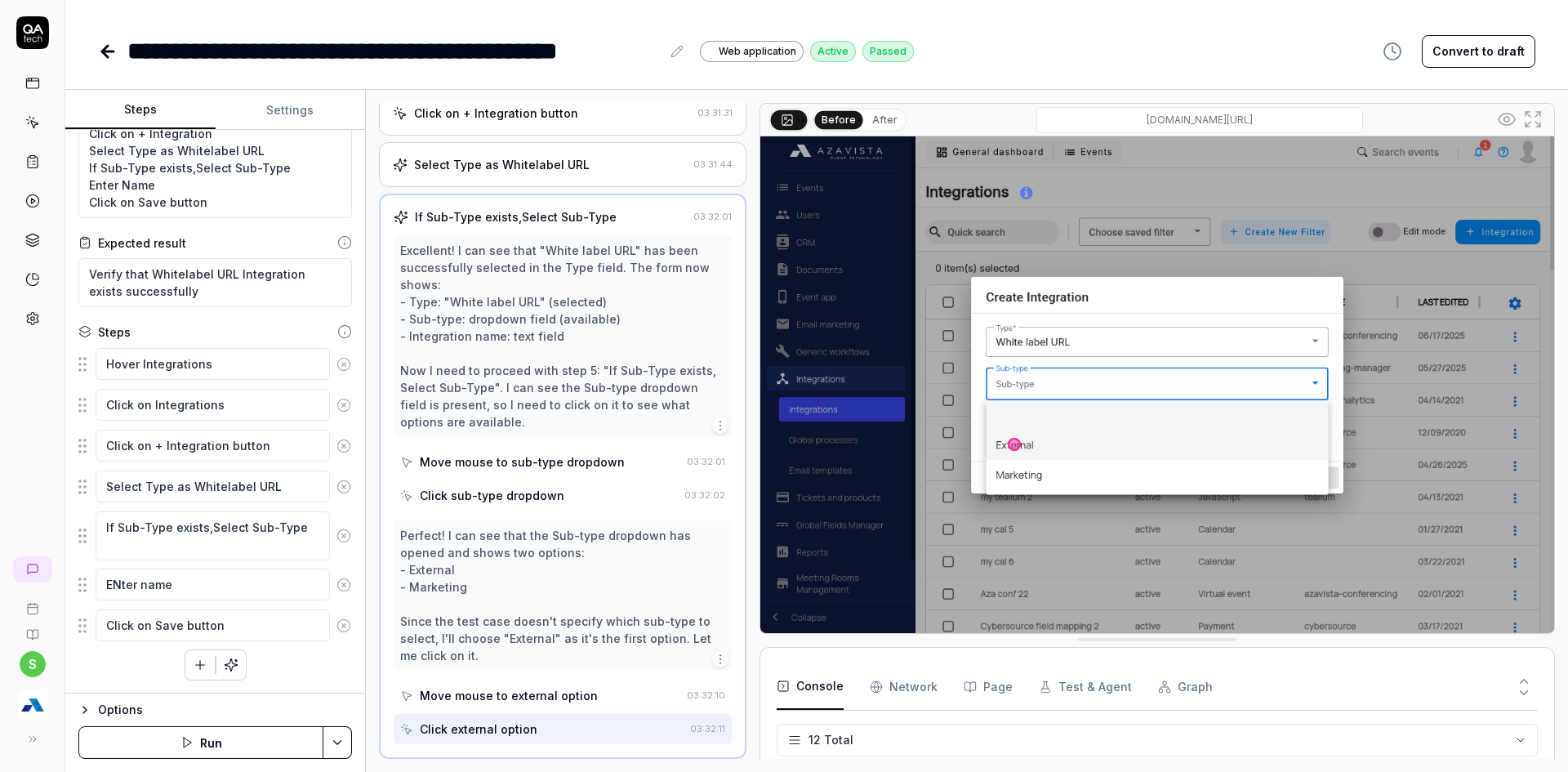
click at [546, 252] on div "Excellent! I can see that "White label URL" has been successfully selected in t…" at bounding box center [562, 336] width 325 height 189
click at [106, 51] on icon at bounding box center [107, 51] width 11 height 0
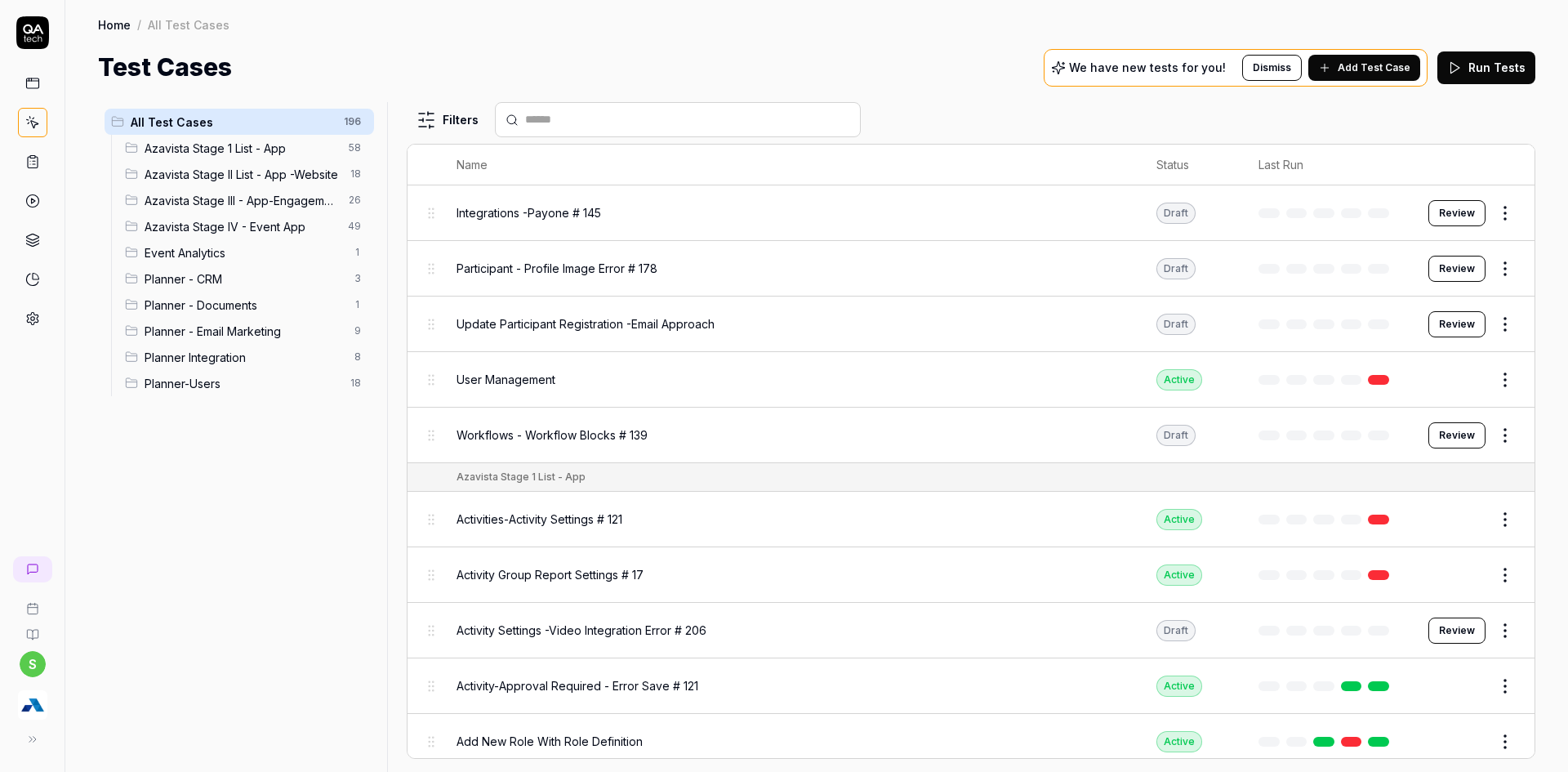
click at [264, 364] on span "Planner Integration" at bounding box center [244, 357] width 200 height 17
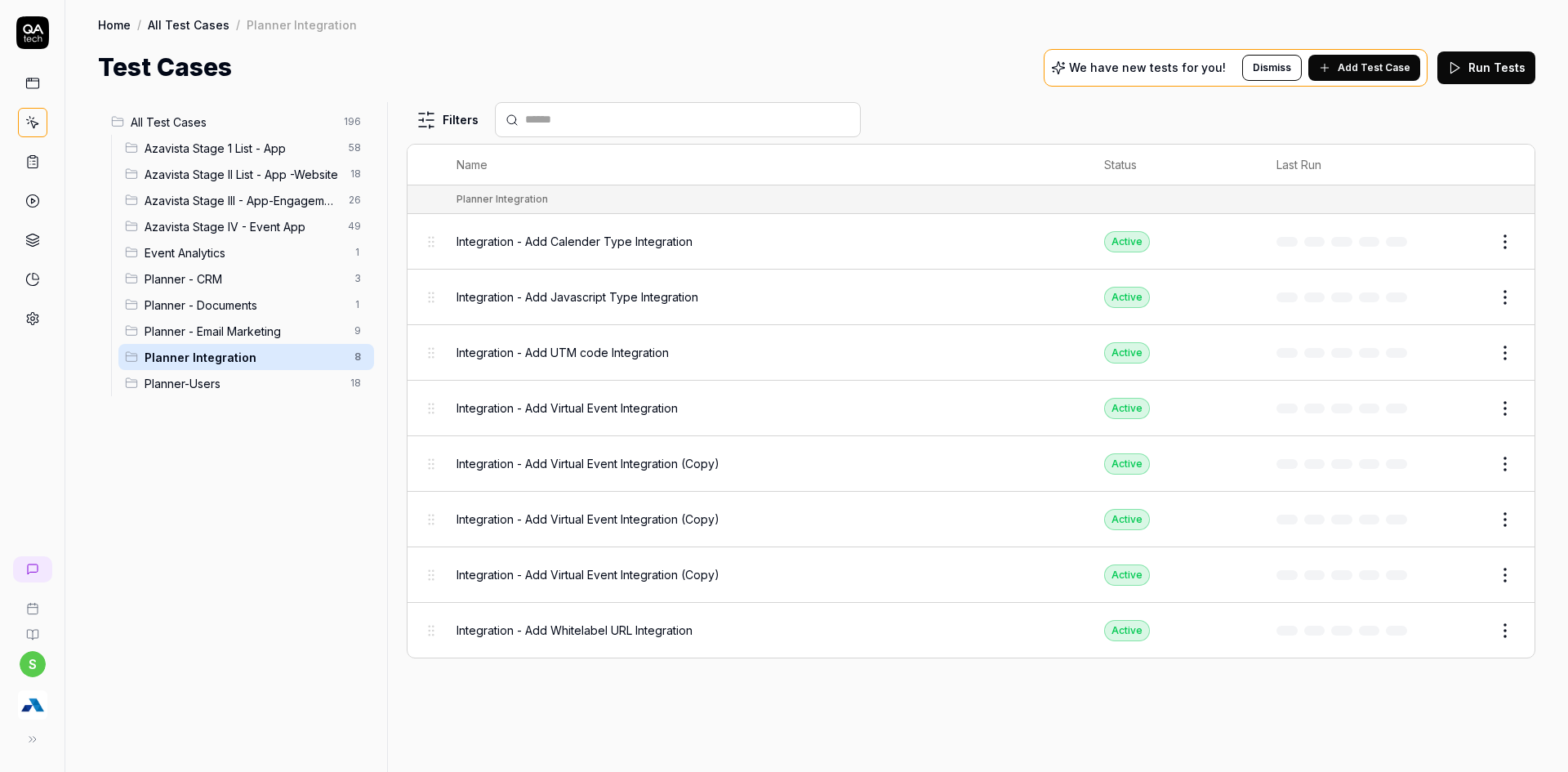
drag, startPoint x: 1464, startPoint y: 460, endPoint x: 1452, endPoint y: 461, distance: 12.0
click at [1464, 460] on button "Edit" at bounding box center [1465, 464] width 39 height 26
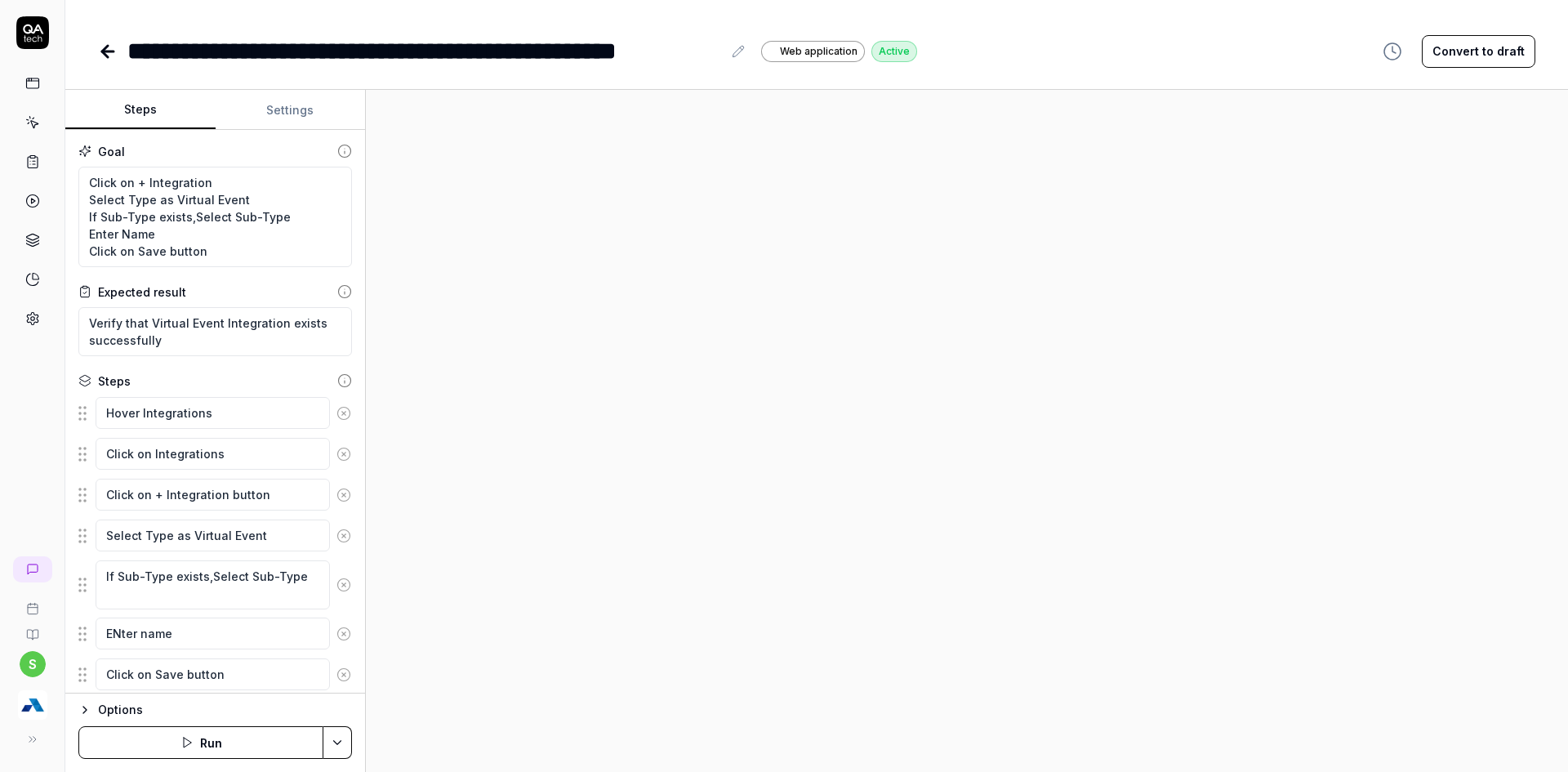
type textarea "*"
click at [357, 48] on div "**********" at bounding box center [424, 51] width 594 height 36
drag, startPoint x: 347, startPoint y: 55, endPoint x: 403, endPoint y: 55, distance: 56.0
click at [403, 55] on div "**********" at bounding box center [424, 51] width 594 height 36
drag, startPoint x: 348, startPoint y: 59, endPoint x: 492, endPoint y: 61, distance: 144.0
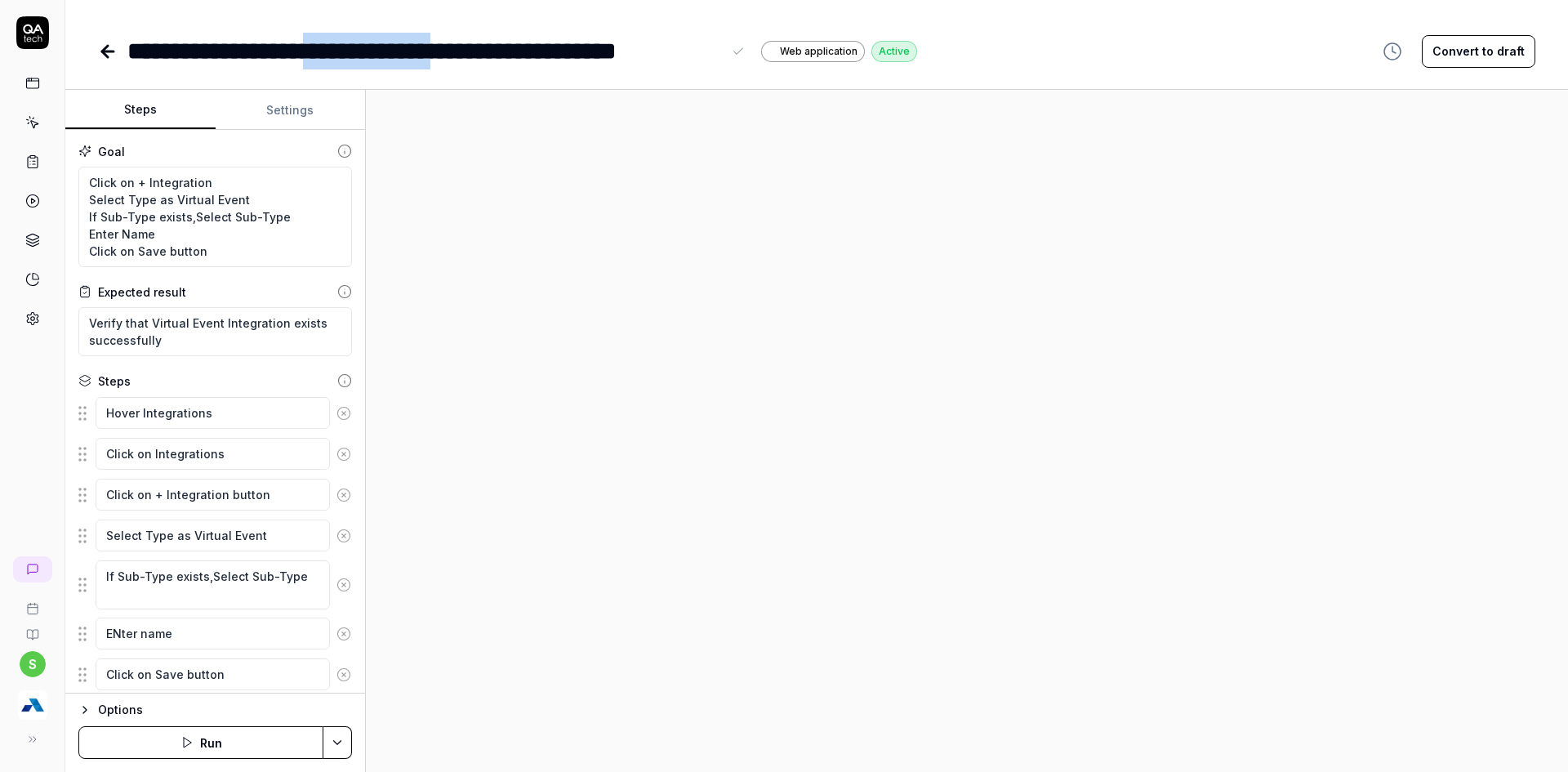
click at [492, 61] on div "**********" at bounding box center [424, 51] width 594 height 36
drag, startPoint x: 371, startPoint y: 61, endPoint x: 508, endPoint y: 57, distance: 137.1
click at [508, 57] on div "**********" at bounding box center [433, 51] width 611 height 36
copy div "**********"
drag, startPoint x: 733, startPoint y: 50, endPoint x: 659, endPoint y: 50, distance: 74.0
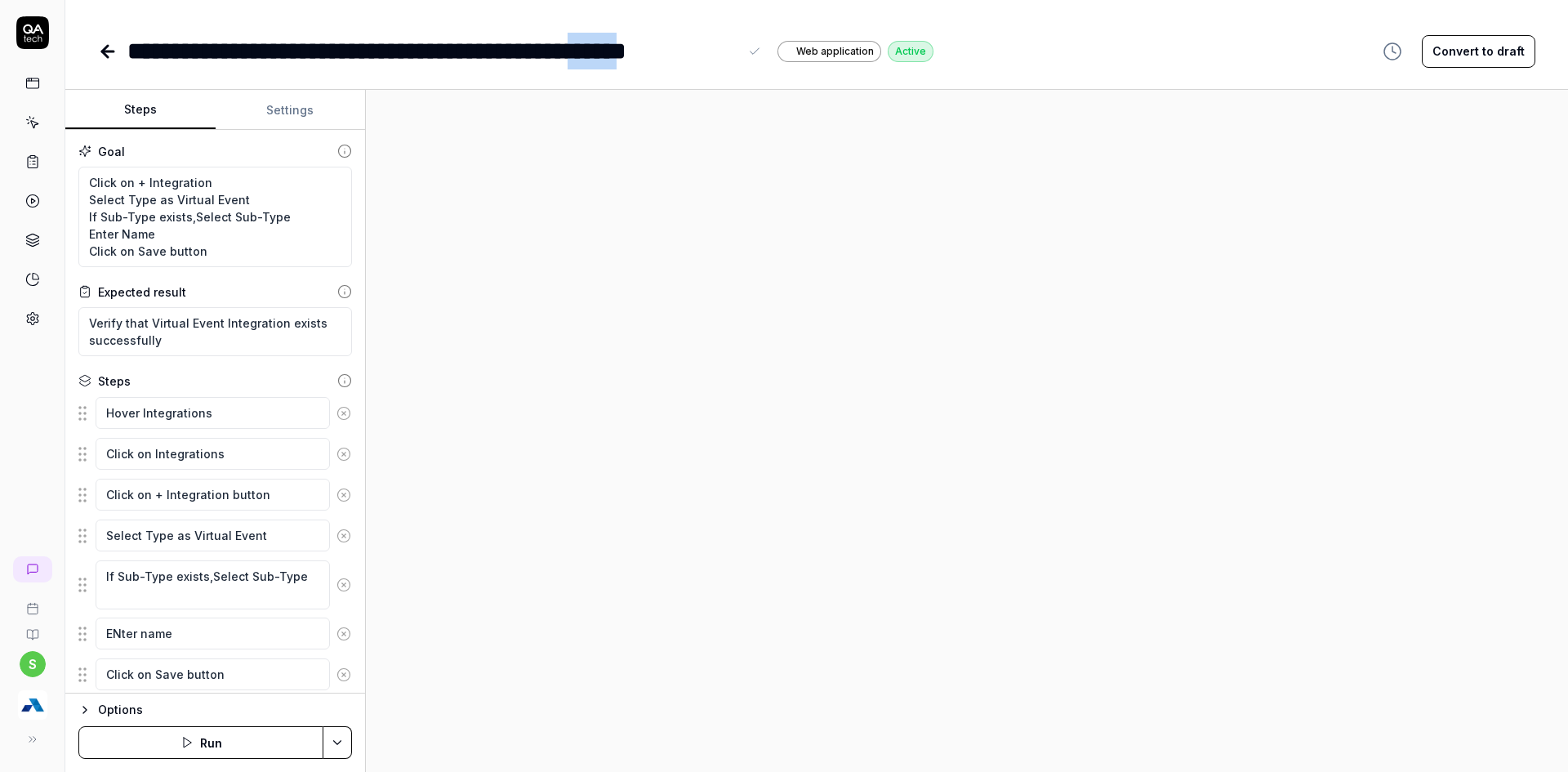
click at [659, 50] on div "**********" at bounding box center [433, 51] width 611 height 36
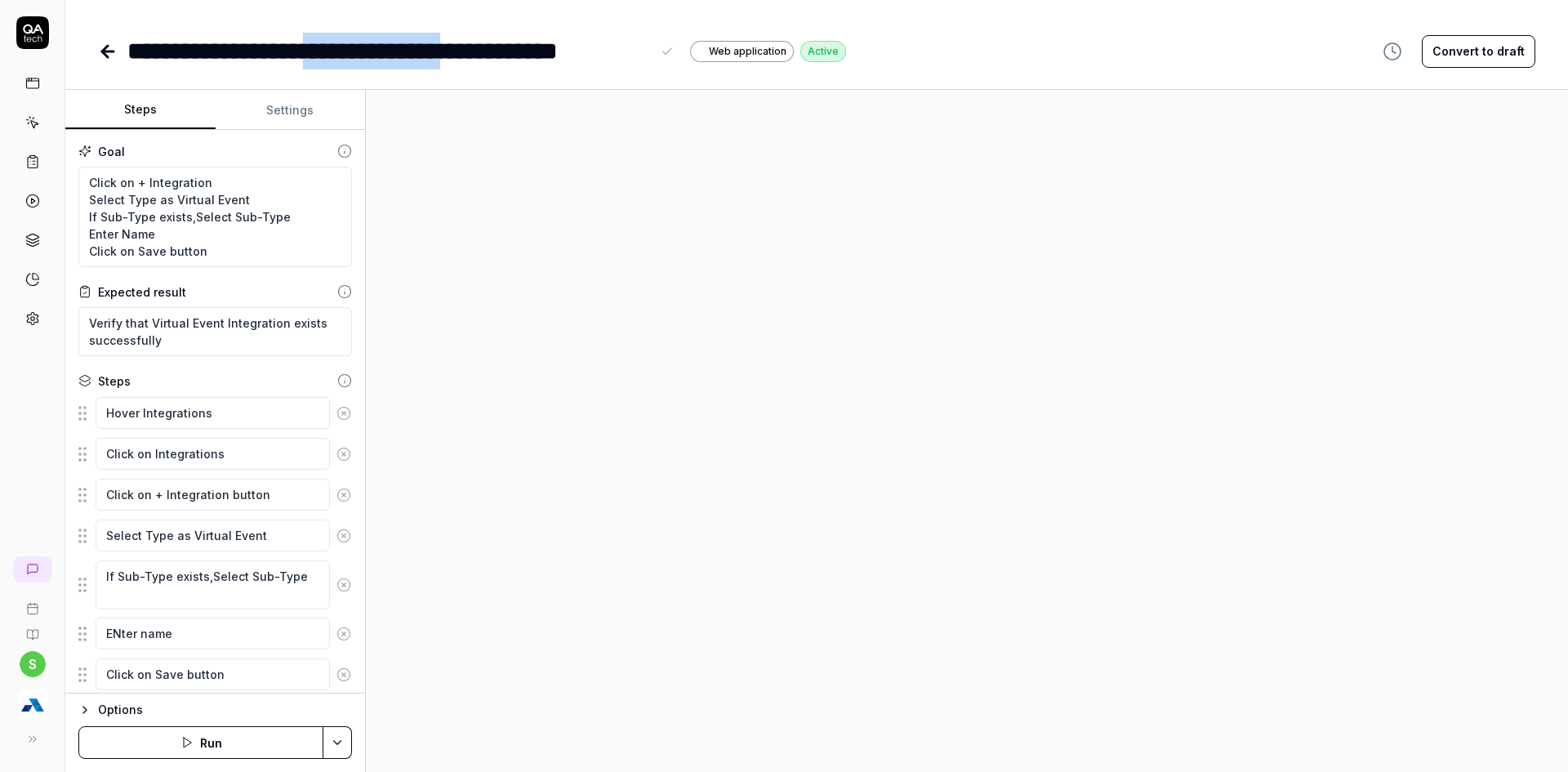
drag, startPoint x: 341, startPoint y: 55, endPoint x: 509, endPoint y: 53, distance: 168.0
click at [509, 53] on div "**********" at bounding box center [389, 51] width 524 height 36
copy div "**********"
drag, startPoint x: 197, startPoint y: 194, endPoint x: 280, endPoint y: 193, distance: 83.0
click at [280, 193] on textarea "Click on + Integration Select Type as Virtual Event If Sub-Type exists,Select S…" at bounding box center [215, 217] width 273 height 100
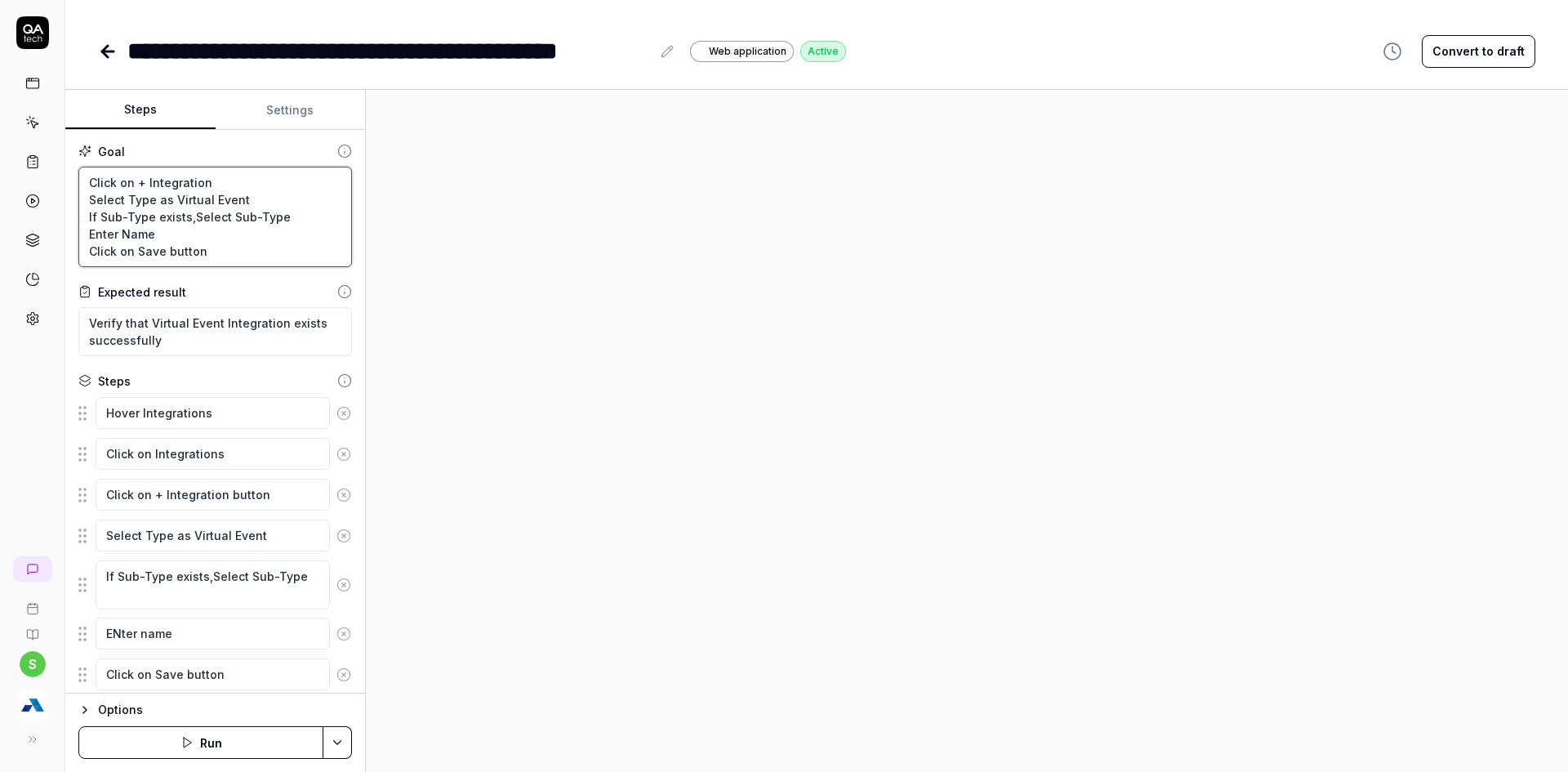
paste textarea "Email Provider"
type textarea "*"
type textarea "Click on + Integration Select Type as Email Provider If Sub-Type exists,Select …"
drag, startPoint x: 149, startPoint y: 324, endPoint x: 216, endPoint y: 317, distance: 67.4
click at [216, 317] on textarea "Verify that Virtual Event Integration exists successfully" at bounding box center [215, 331] width 273 height 49
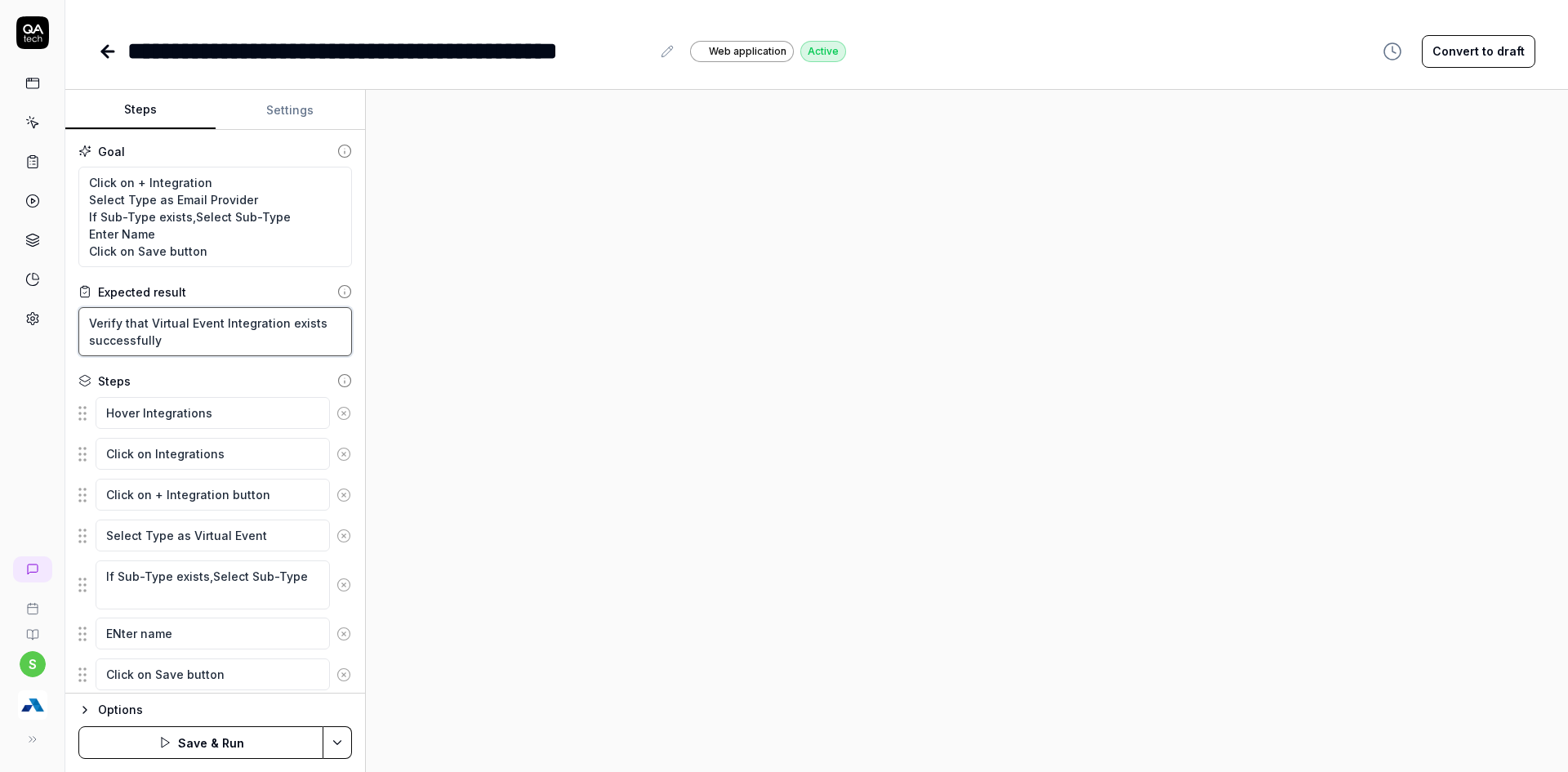
paste textarea "Email Provider"
type textarea "*"
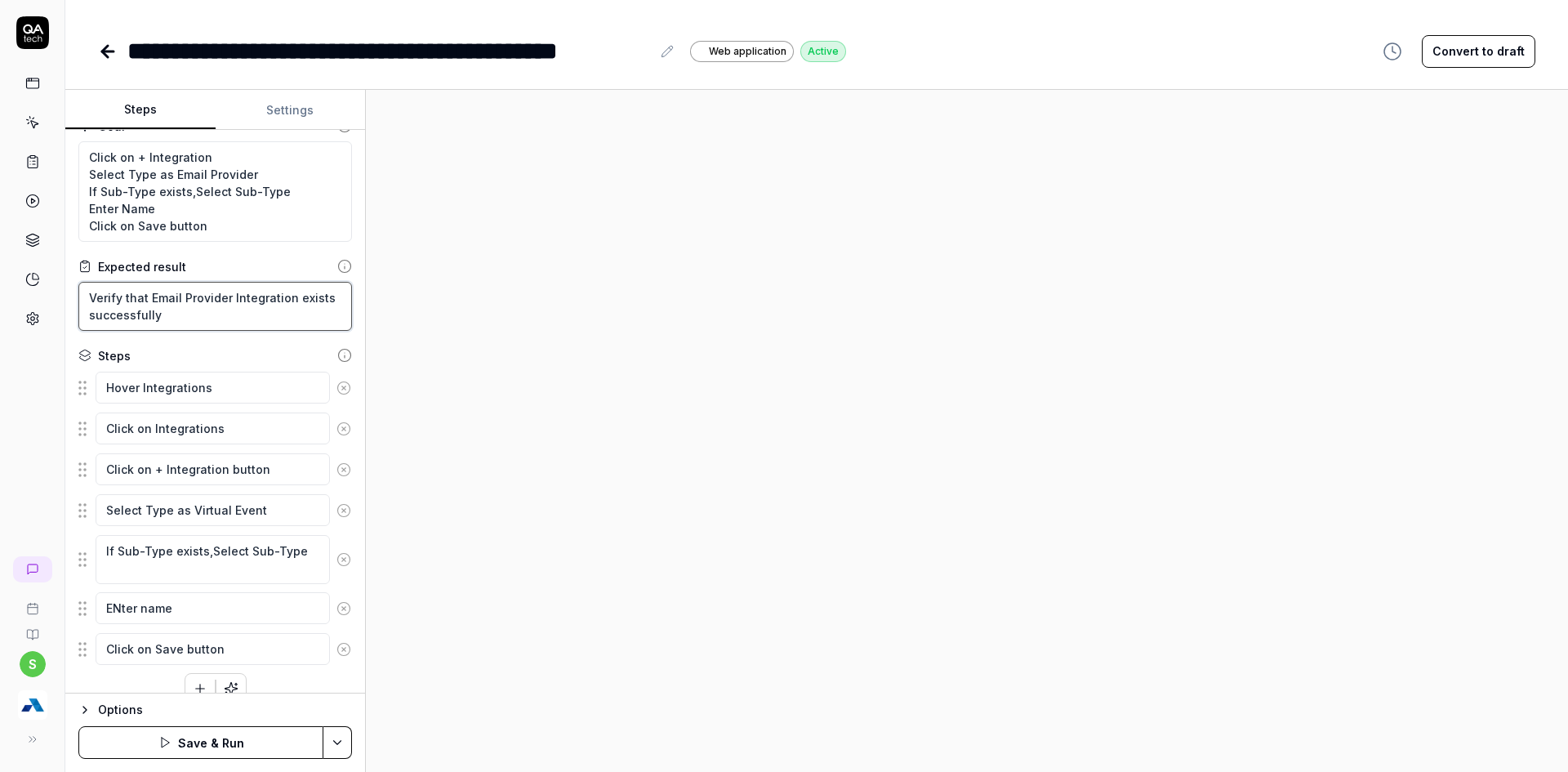
scroll to position [49, 0]
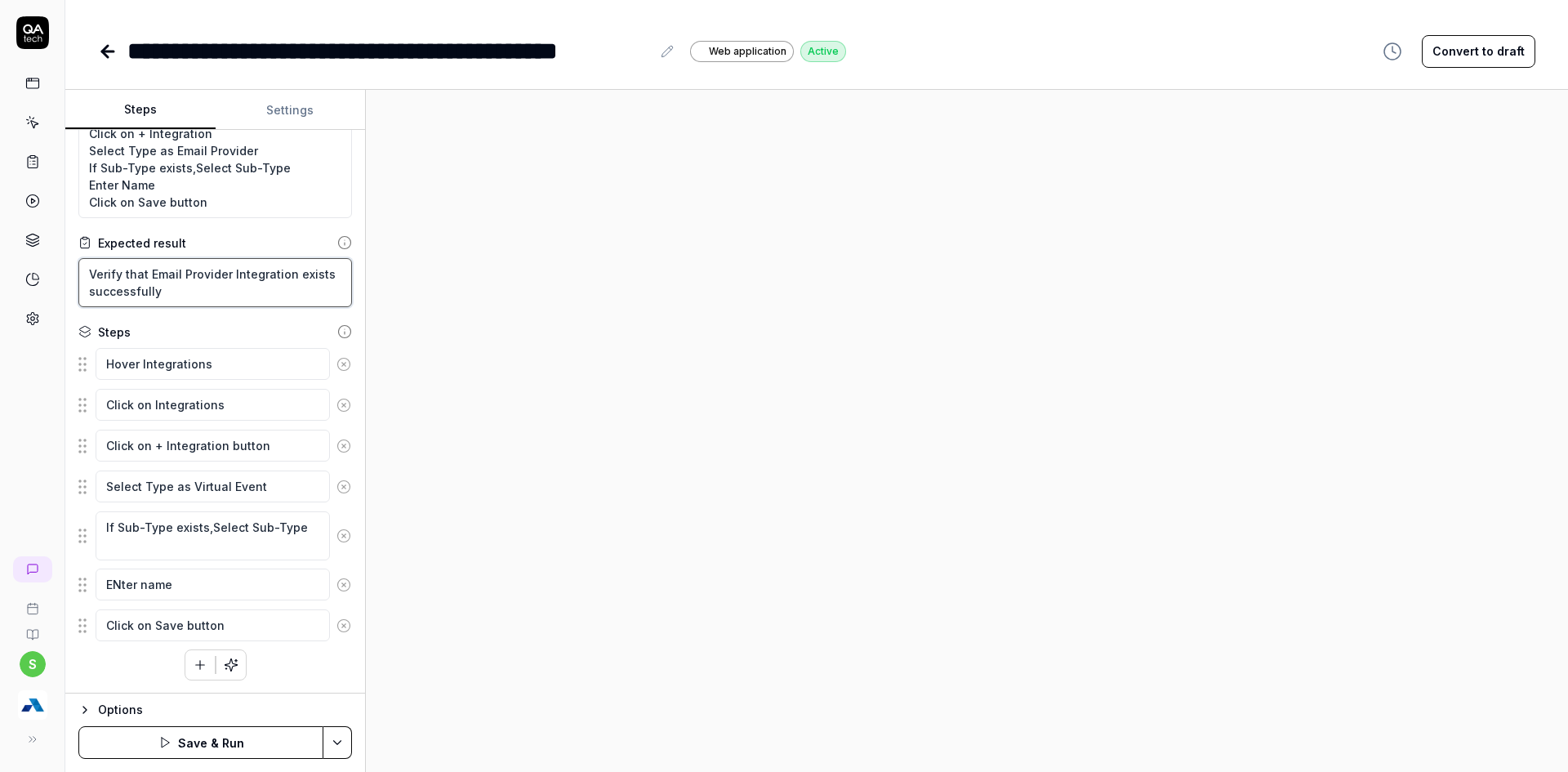
type textarea "Verify that Email Provider Integration exists successfully"
drag, startPoint x: 188, startPoint y: 490, endPoint x: 286, endPoint y: 486, distance: 98.1
click at [286, 486] on textarea "Select Type as Virtual Event" at bounding box center [212, 486] width 235 height 32
paste textarea "Email Provider"
type textarea "*"
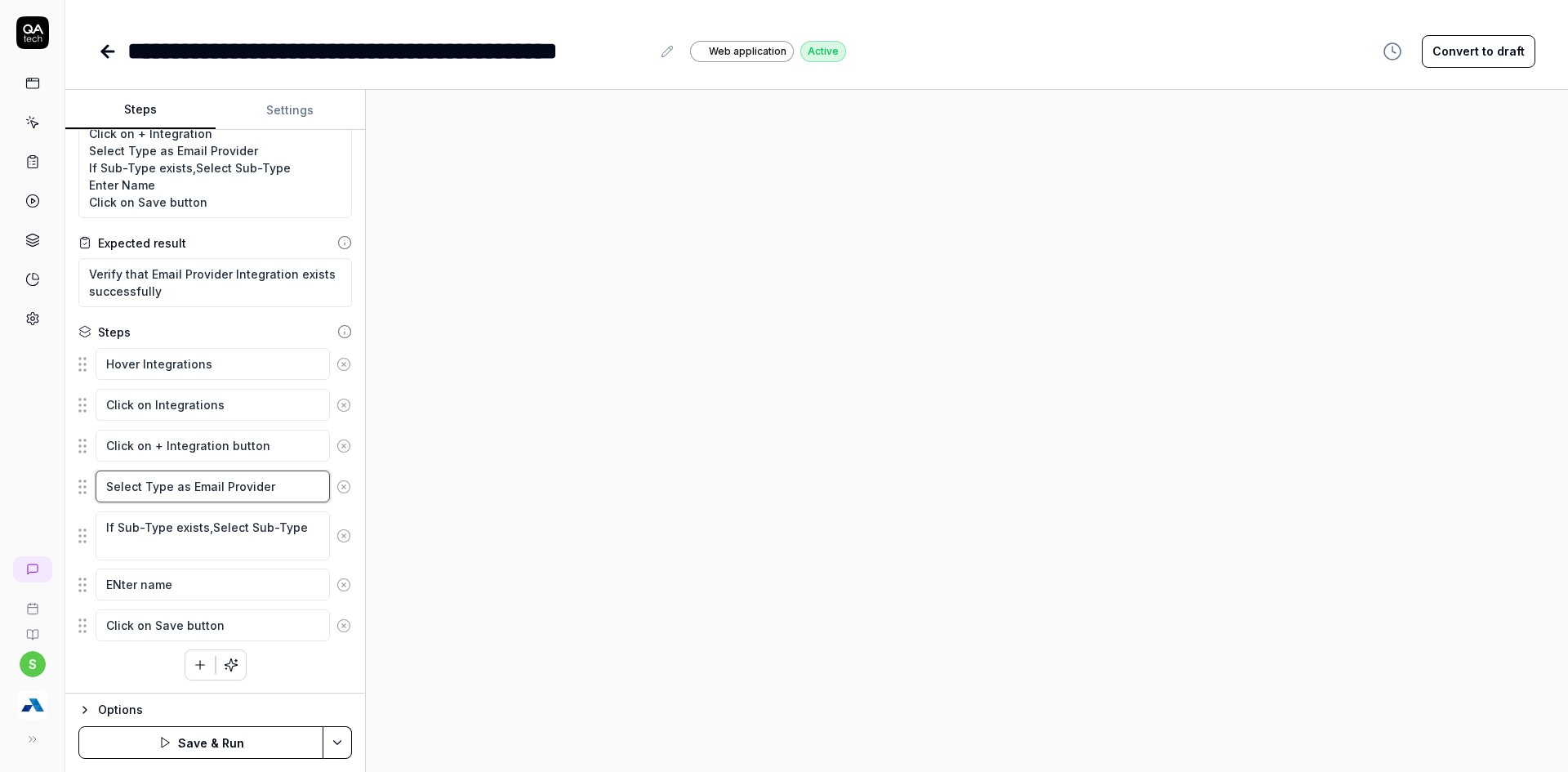
type textarea "Select Type as Email Provider"
click at [340, 744] on html "**********" at bounding box center [784, 396] width 1568 height 791
click at [239, 633] on div "Save" at bounding box center [256, 629] width 209 height 36
click at [235, 736] on button "Run" at bounding box center [201, 743] width 245 height 33
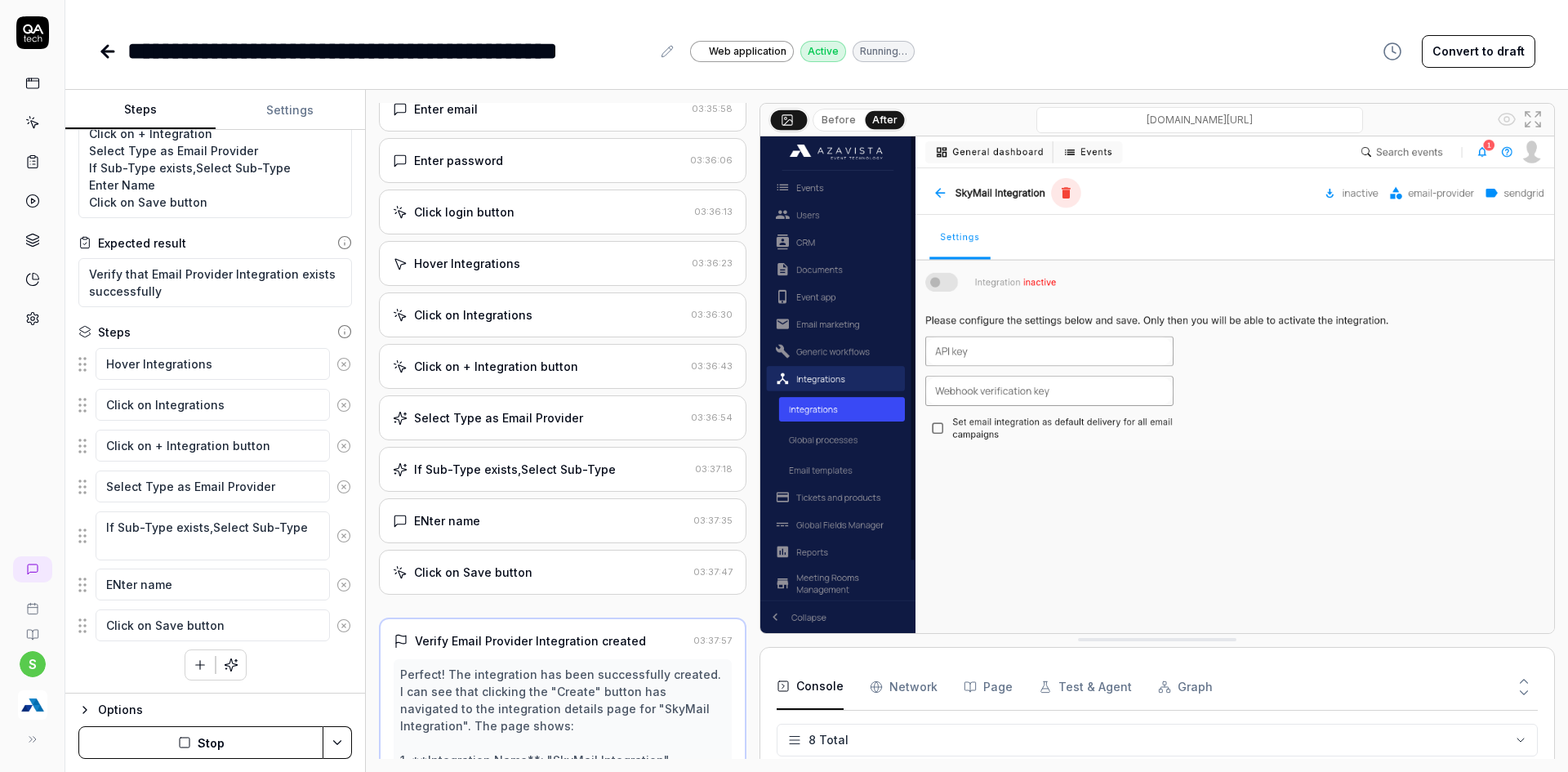
scroll to position [28, 0]
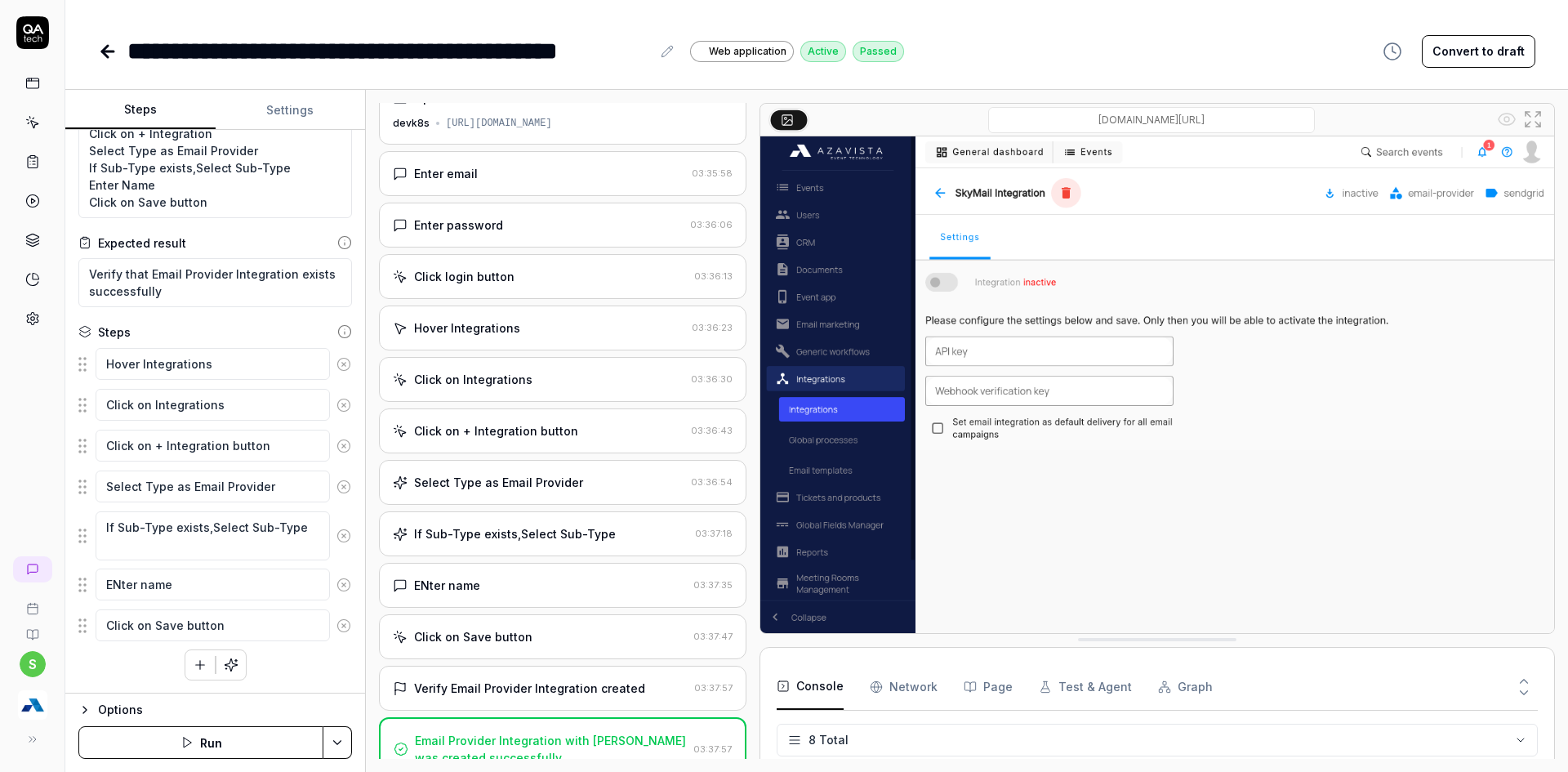
click at [99, 42] on div "**********" at bounding box center [816, 35] width 1502 height 69
click at [101, 55] on icon at bounding box center [107, 51] width 20 height 20
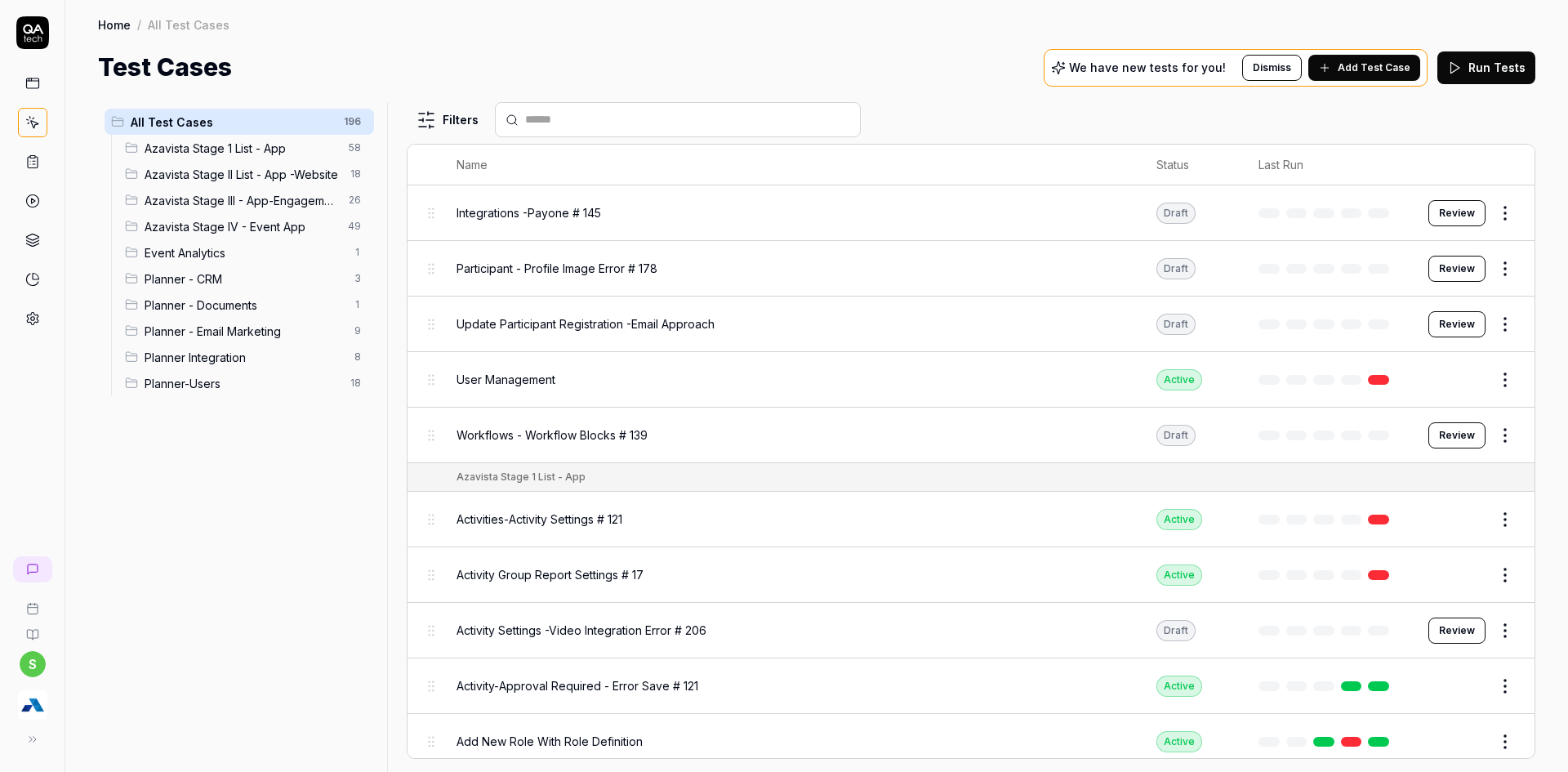
click at [210, 355] on span "Planner Integration" at bounding box center [244, 357] width 200 height 17
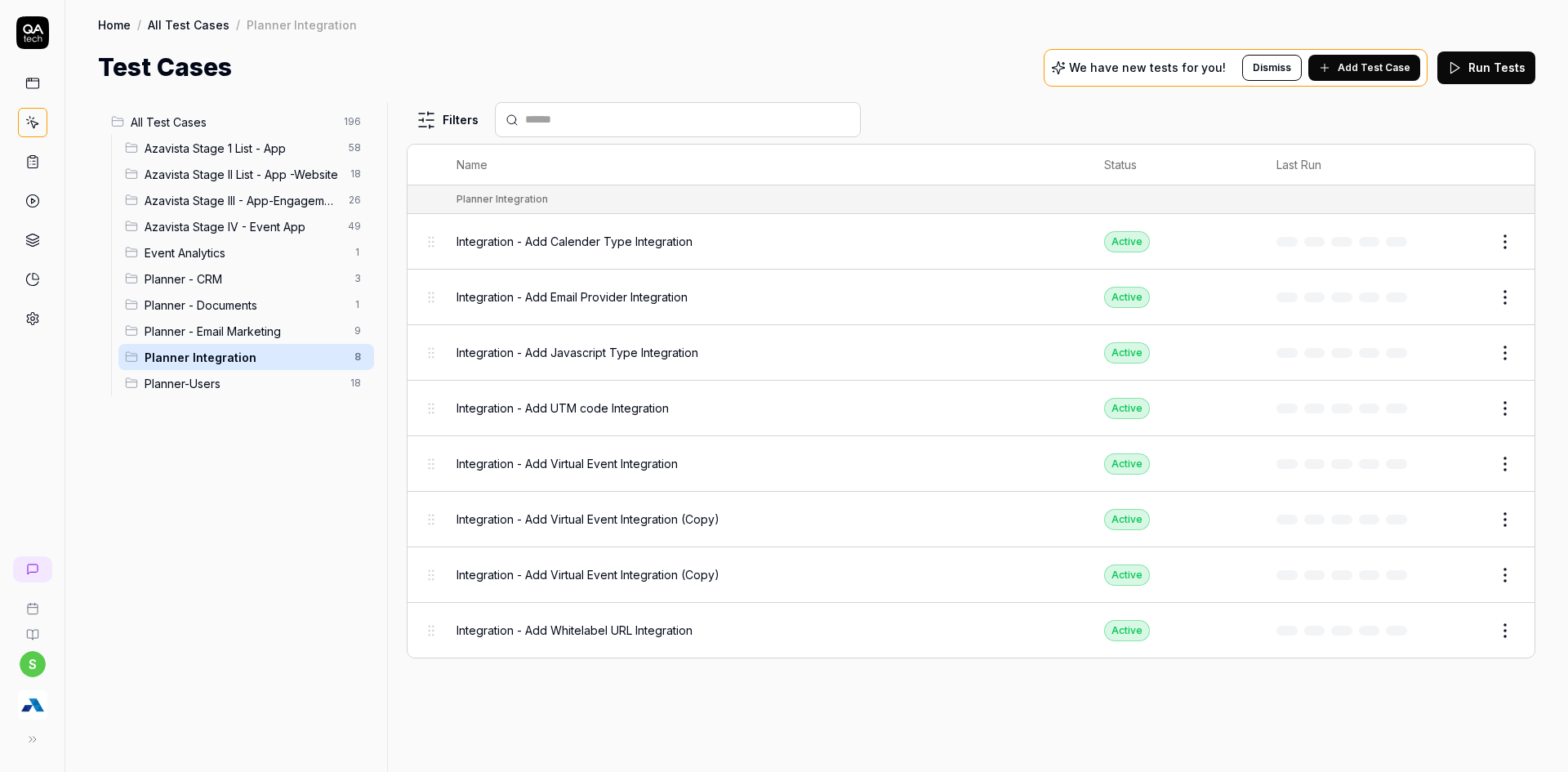
click at [1472, 511] on button "Edit" at bounding box center [1465, 519] width 39 height 26
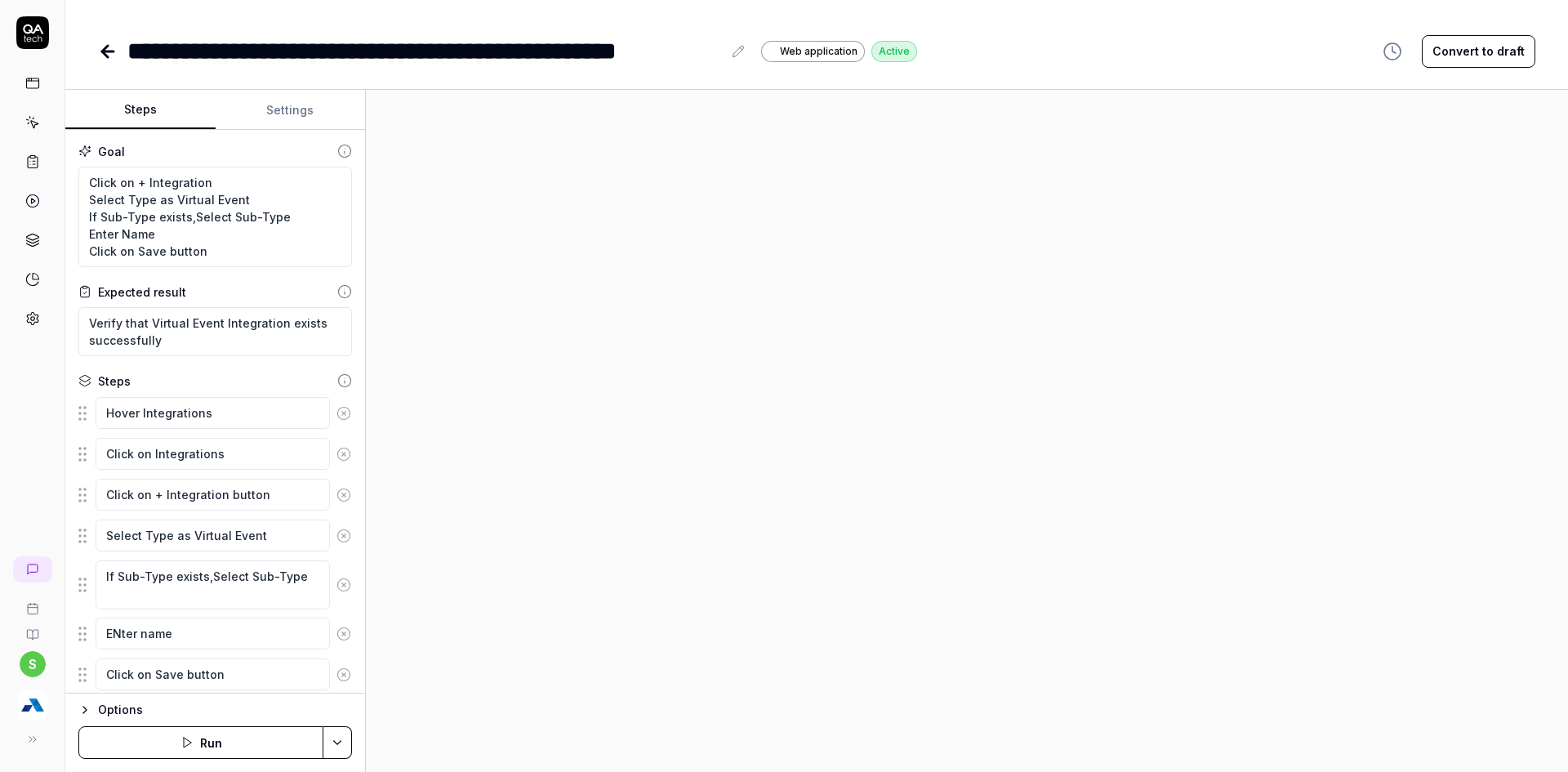
click at [344, 55] on div "**********" at bounding box center [424, 51] width 594 height 36
drag, startPoint x: 344, startPoint y: 55, endPoint x: 456, endPoint y: 51, distance: 112.1
click at [447, 54] on div "**********" at bounding box center [424, 51] width 594 height 36
type textarea "*"
click at [601, 44] on div "**********" at bounding box center [424, 51] width 594 height 36
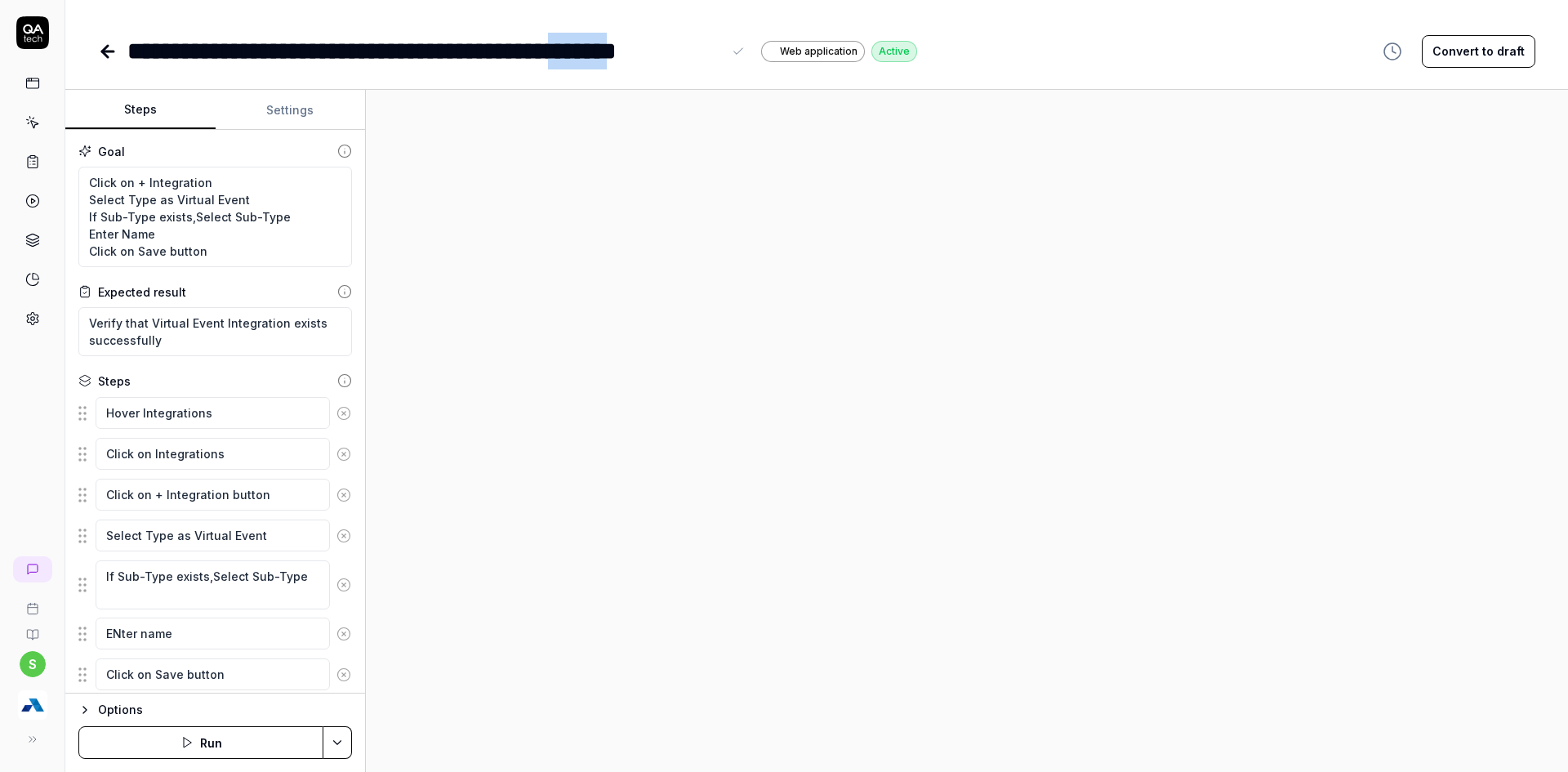
drag, startPoint x: 633, startPoint y: 49, endPoint x: 714, endPoint y: 55, distance: 81.2
click at [714, 55] on div "**********" at bounding box center [424, 51] width 594 height 36
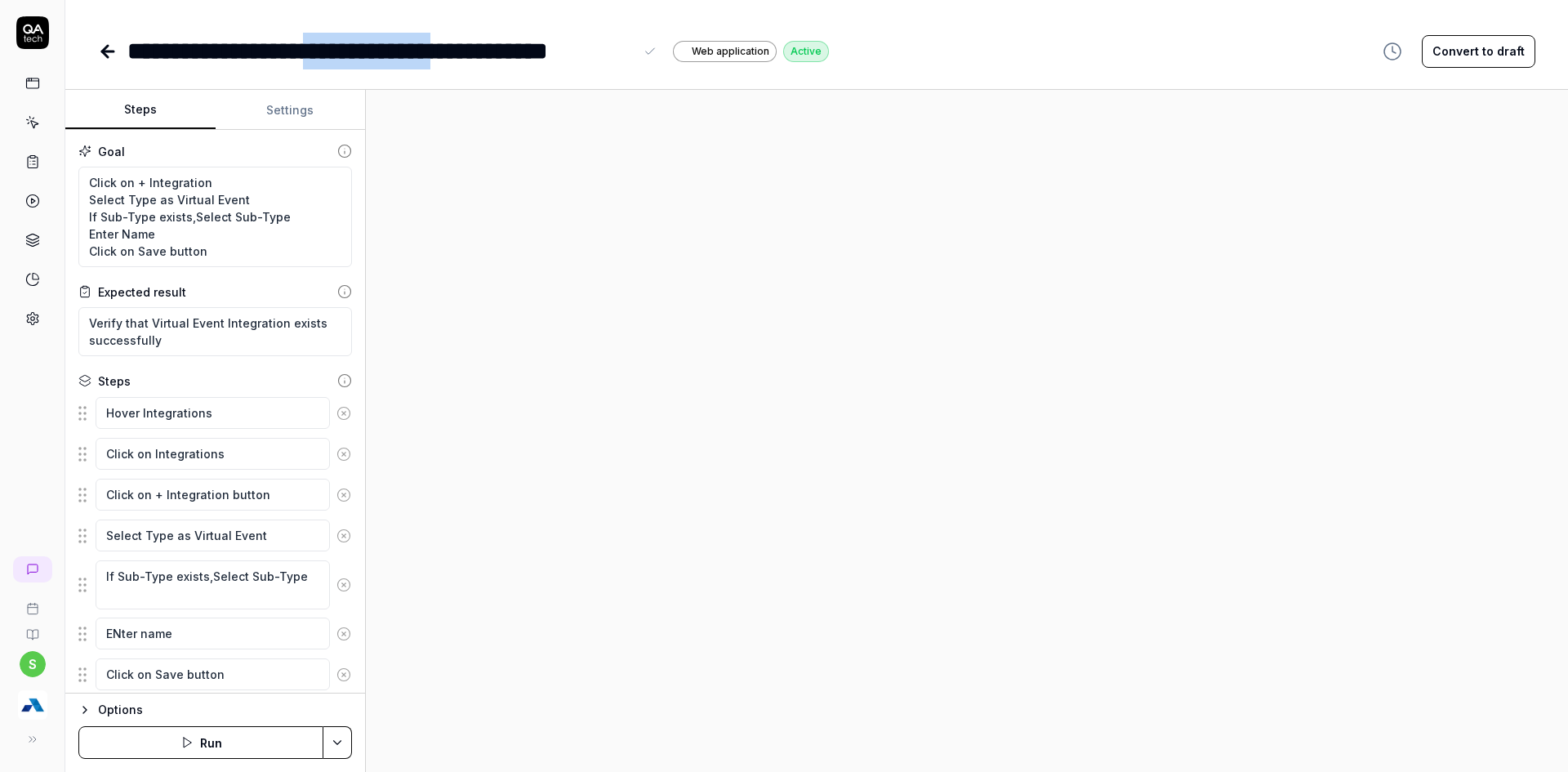
drag, startPoint x: 339, startPoint y: 42, endPoint x: 492, endPoint y: 54, distance: 153.5
click at [492, 54] on div "**********" at bounding box center [380, 51] width 506 height 36
drag, startPoint x: 501, startPoint y: 55, endPoint x: 337, endPoint y: 48, distance: 164.1
click at [338, 48] on div "**********" at bounding box center [383, 51] width 513 height 36
copy div "**********"
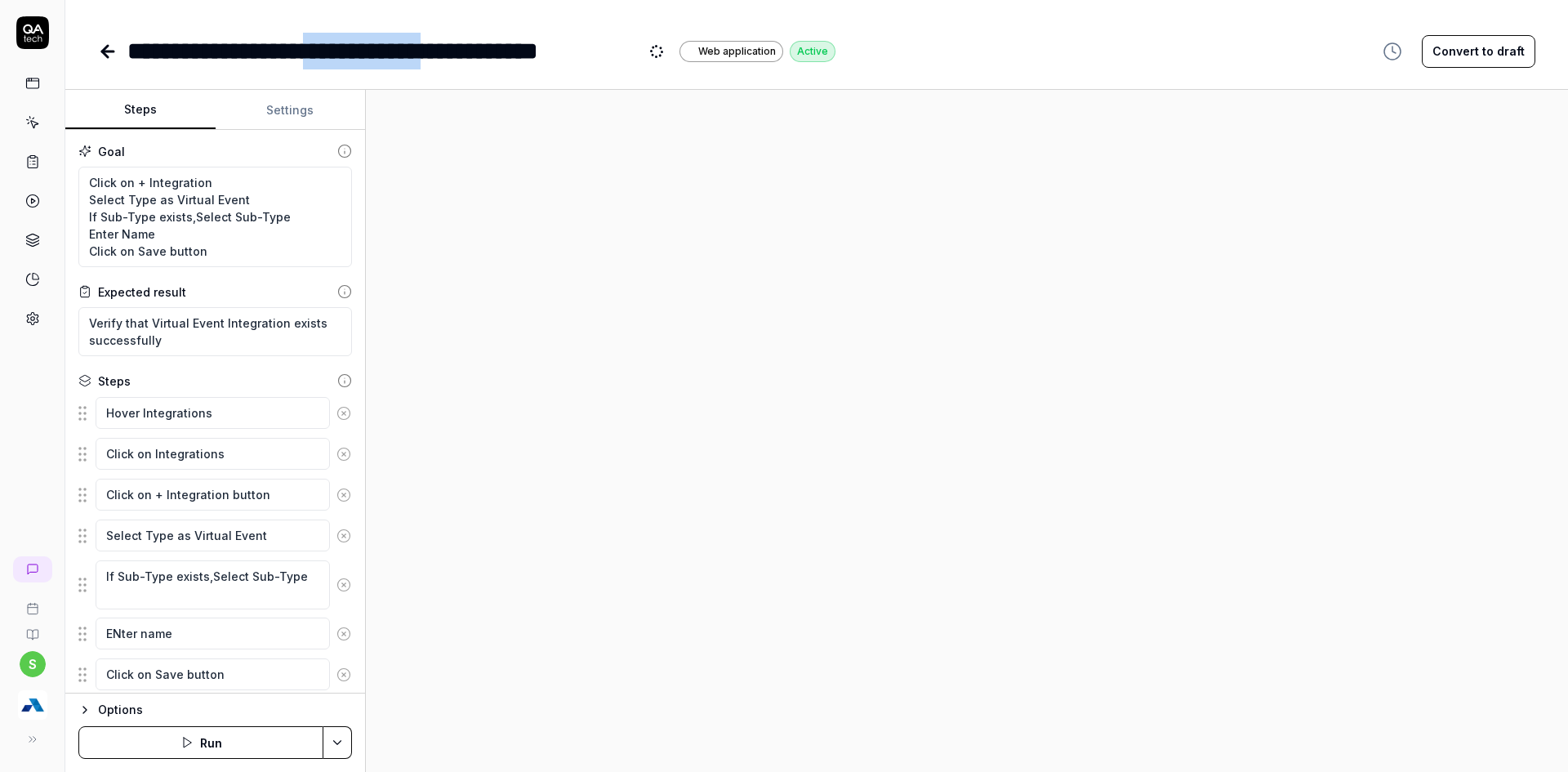
drag, startPoint x: 658, startPoint y: 51, endPoint x: 605, endPoint y: 63, distance: 54.3
drag, startPoint x: 171, startPoint y: 202, endPoint x: 251, endPoint y: 203, distance: 80.0
click at [251, 203] on textarea "Click on + Integration Select Type as Virtual Event If Sub-Type exists,Select S…" at bounding box center [215, 217] width 273 height 100
paste textarea "External CRM"
type textarea "*"
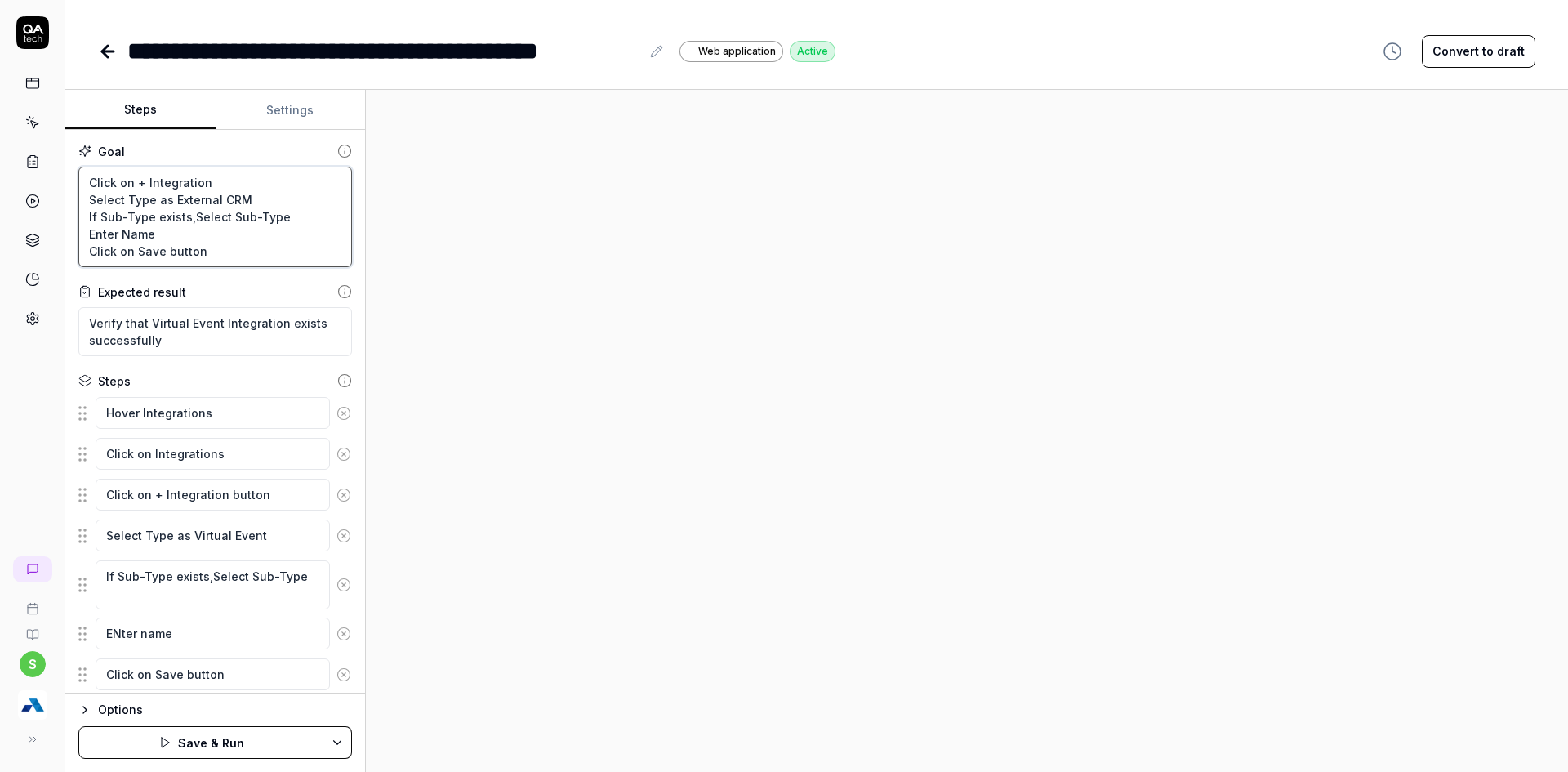
type textarea "Click on + Integration Select Type as External CRM If Sub-Type exists,Select Su…"
drag, startPoint x: 151, startPoint y: 324, endPoint x: 219, endPoint y: 317, distance: 68.4
click at [219, 317] on textarea "Verify that Virtual Event Integration exists successfully" at bounding box center [215, 331] width 273 height 49
paste textarea "External CRM"
type textarea "*"
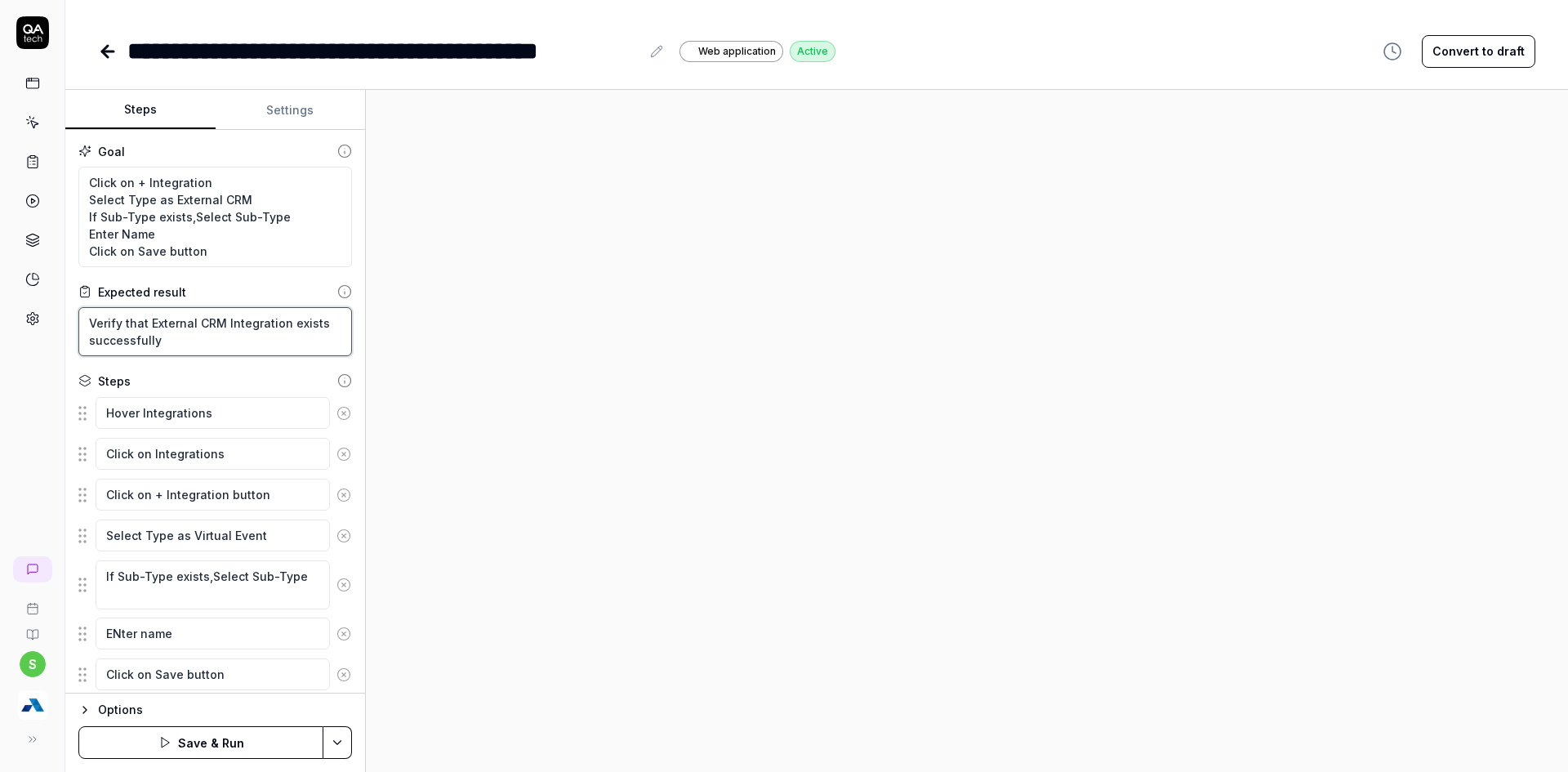
type textarea "Verify that External CRM Integration exists successfully"
drag, startPoint x: 193, startPoint y: 538, endPoint x: 255, endPoint y: 533, distance: 62.2
click at [255, 533] on textarea "Select Type as Virtual Event" at bounding box center [212, 535] width 235 height 32
drag, startPoint x: 261, startPoint y: 533, endPoint x: 190, endPoint y: 534, distance: 71.0
click at [190, 534] on textarea "Select Type as Virtual Event" at bounding box center [212, 535] width 235 height 32
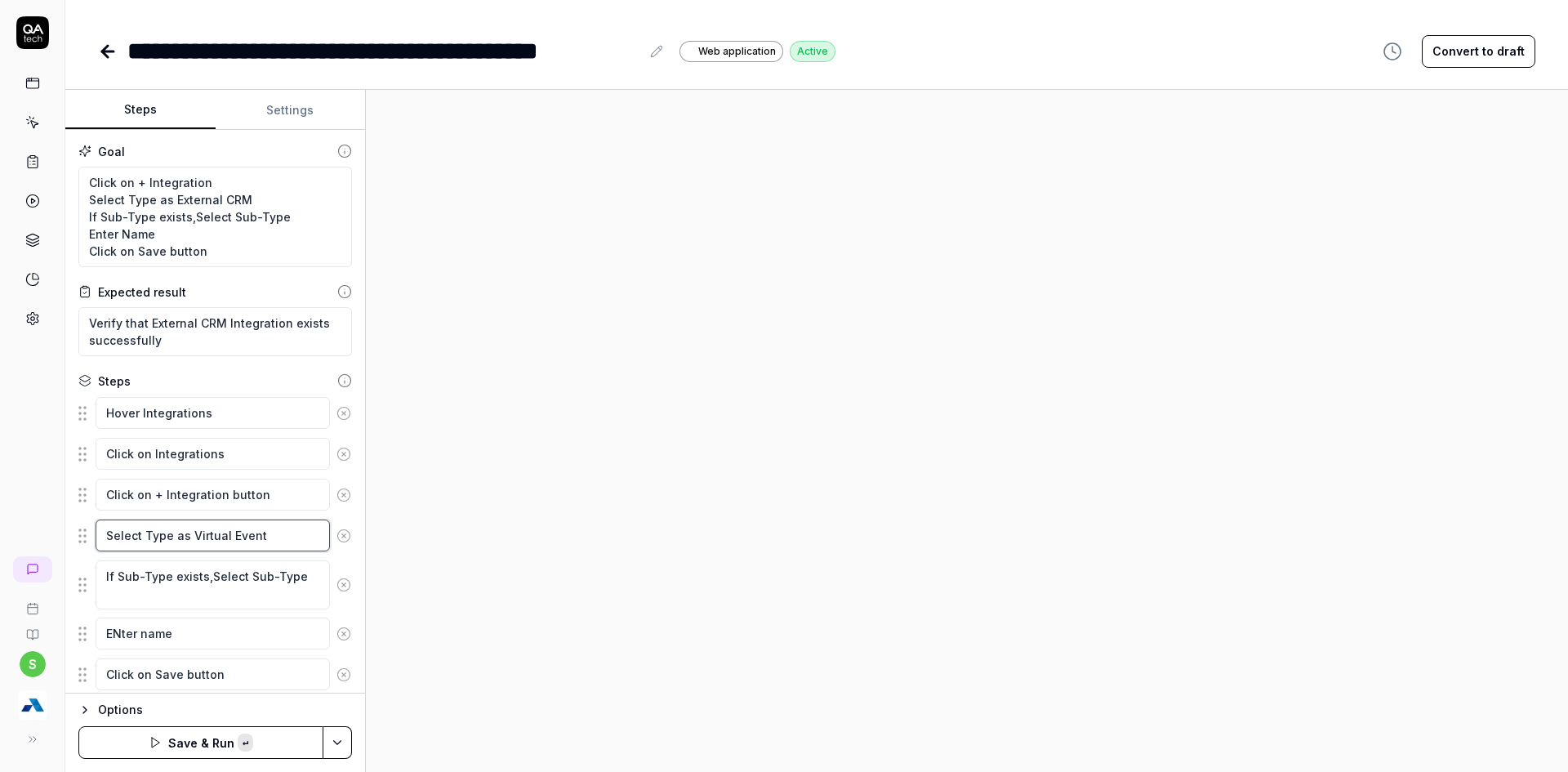
paste textarea "External CRM"
type textarea "*"
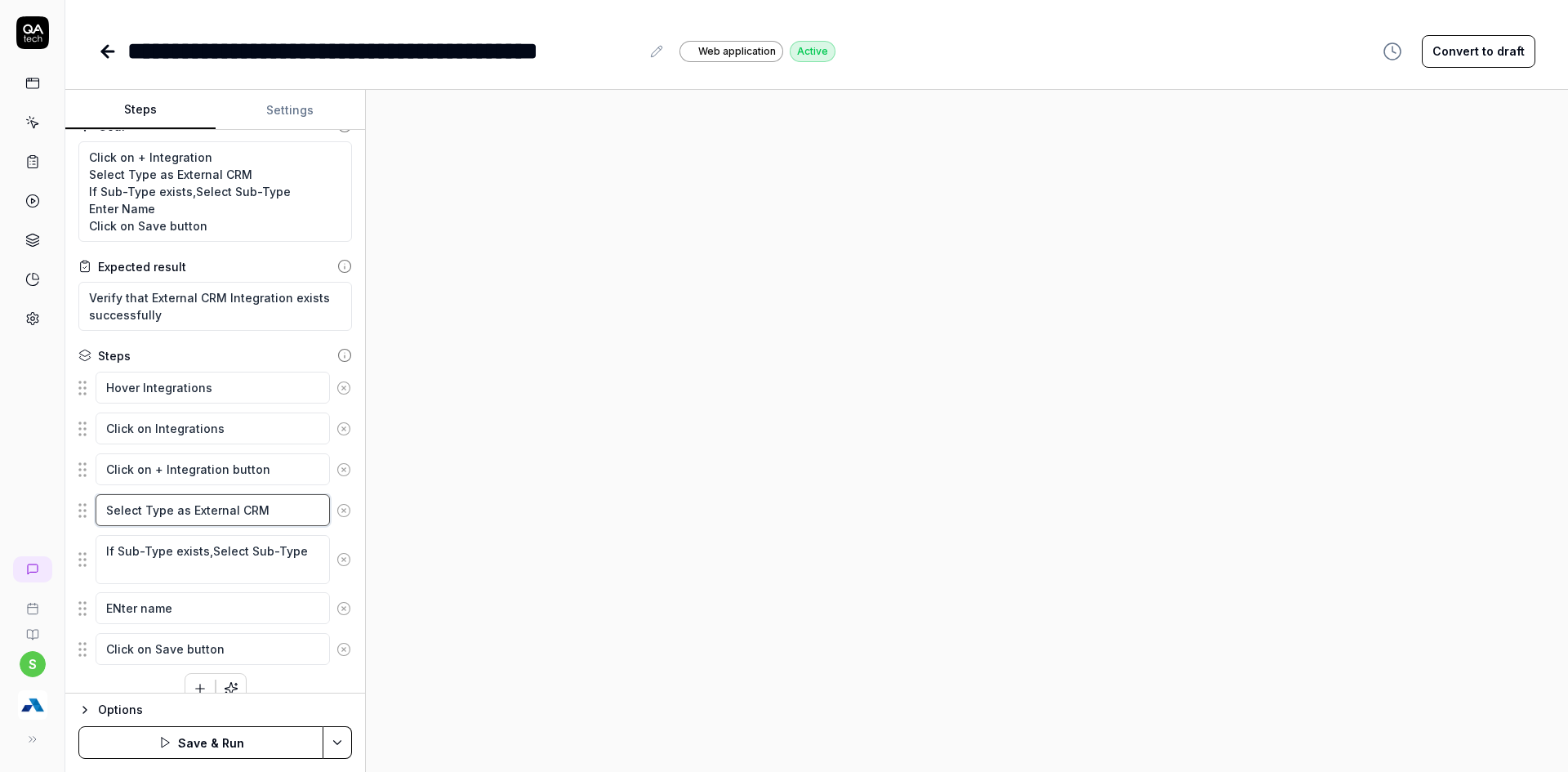
scroll to position [49, 0]
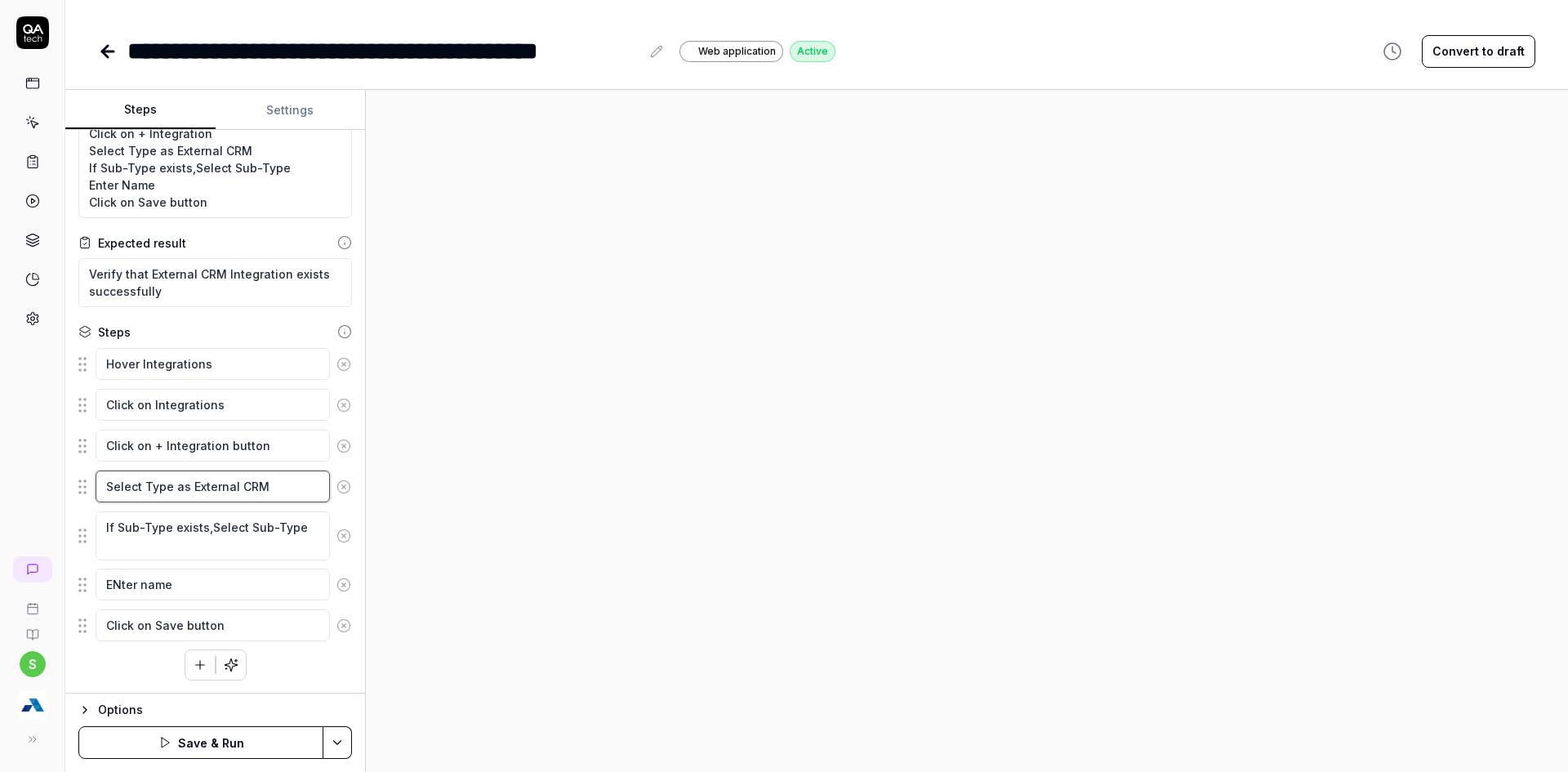
type textarea "Select Type as External CRM"
click at [331, 741] on html "**********" at bounding box center [784, 396] width 1568 height 791
click at [224, 627] on div "Save" at bounding box center [256, 629] width 209 height 36
click at [269, 744] on button "Run" at bounding box center [201, 743] width 245 height 33
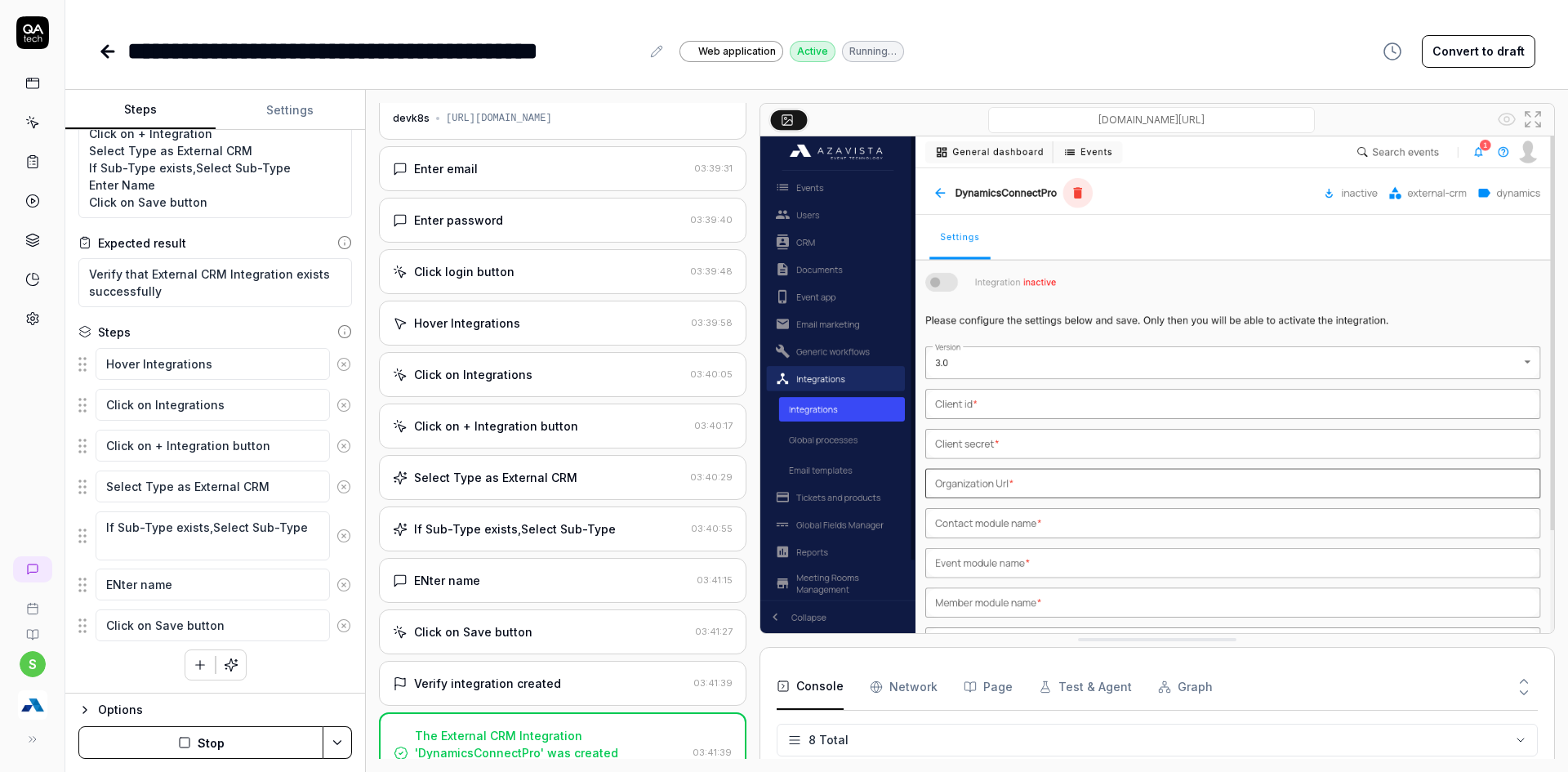
scroll to position [235, 0]
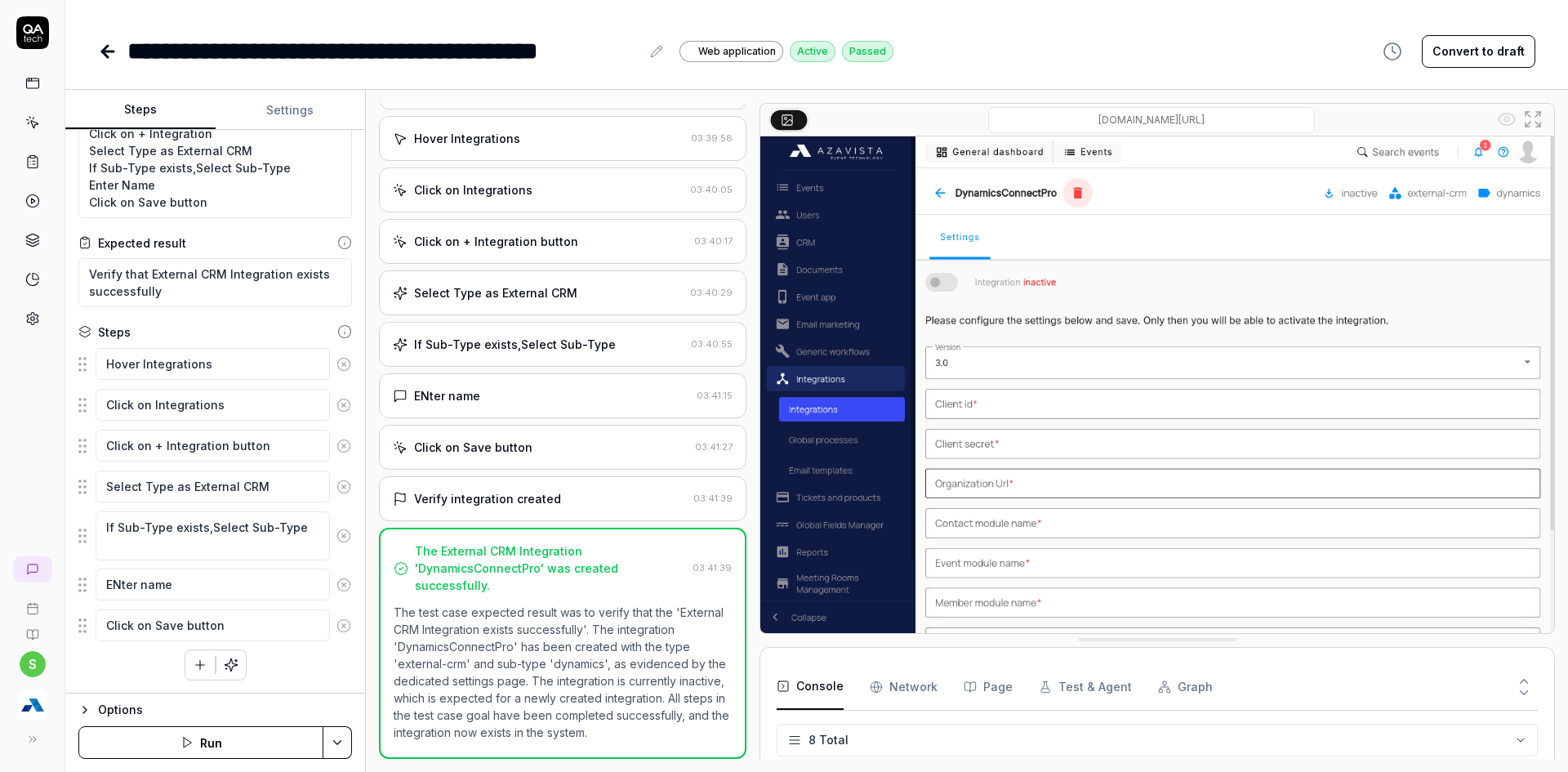
type textarea "*"
click at [99, 54] on icon at bounding box center [107, 51] width 20 height 20
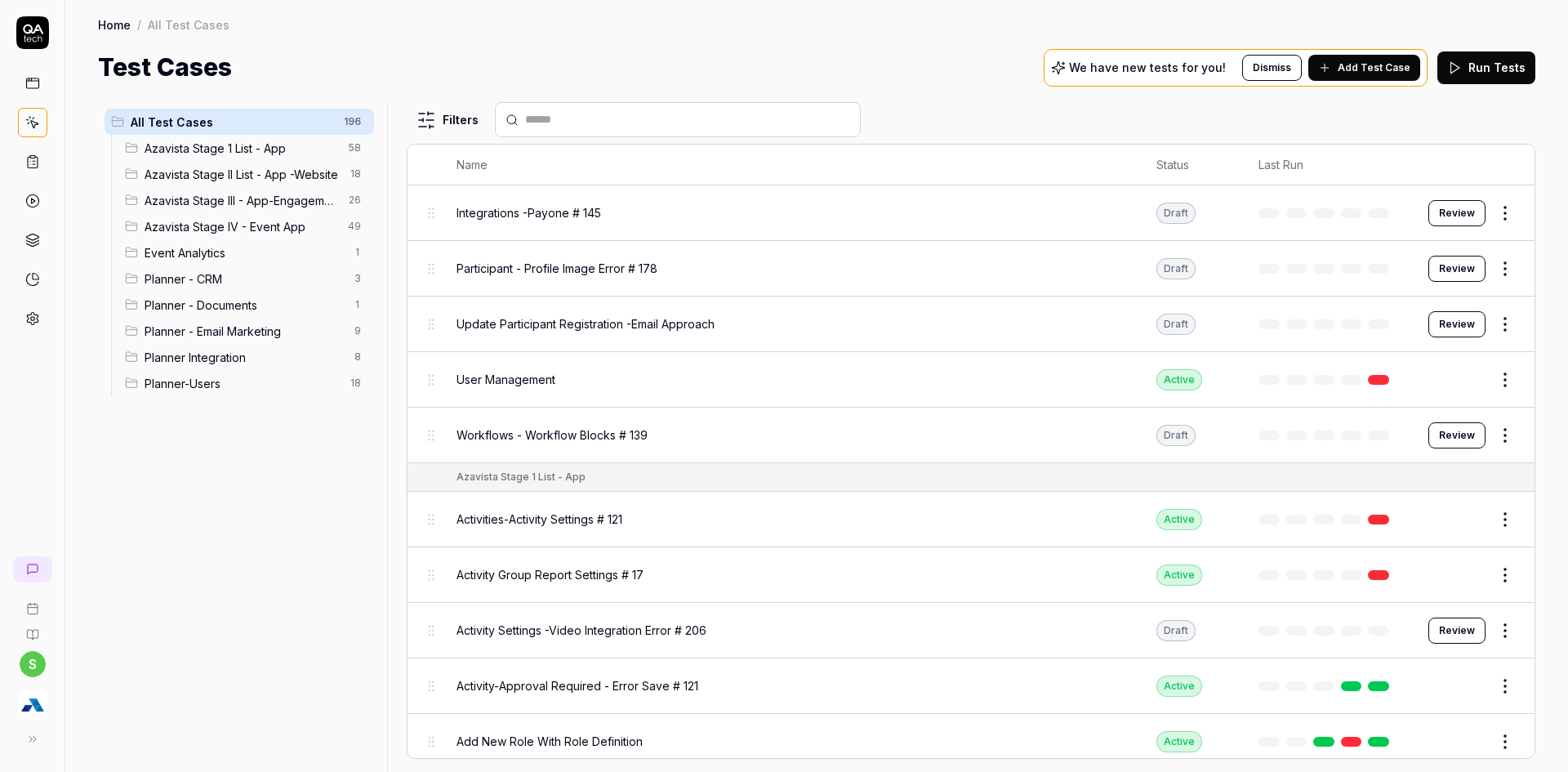
click at [230, 355] on span "Planner Integration" at bounding box center [244, 357] width 200 height 17
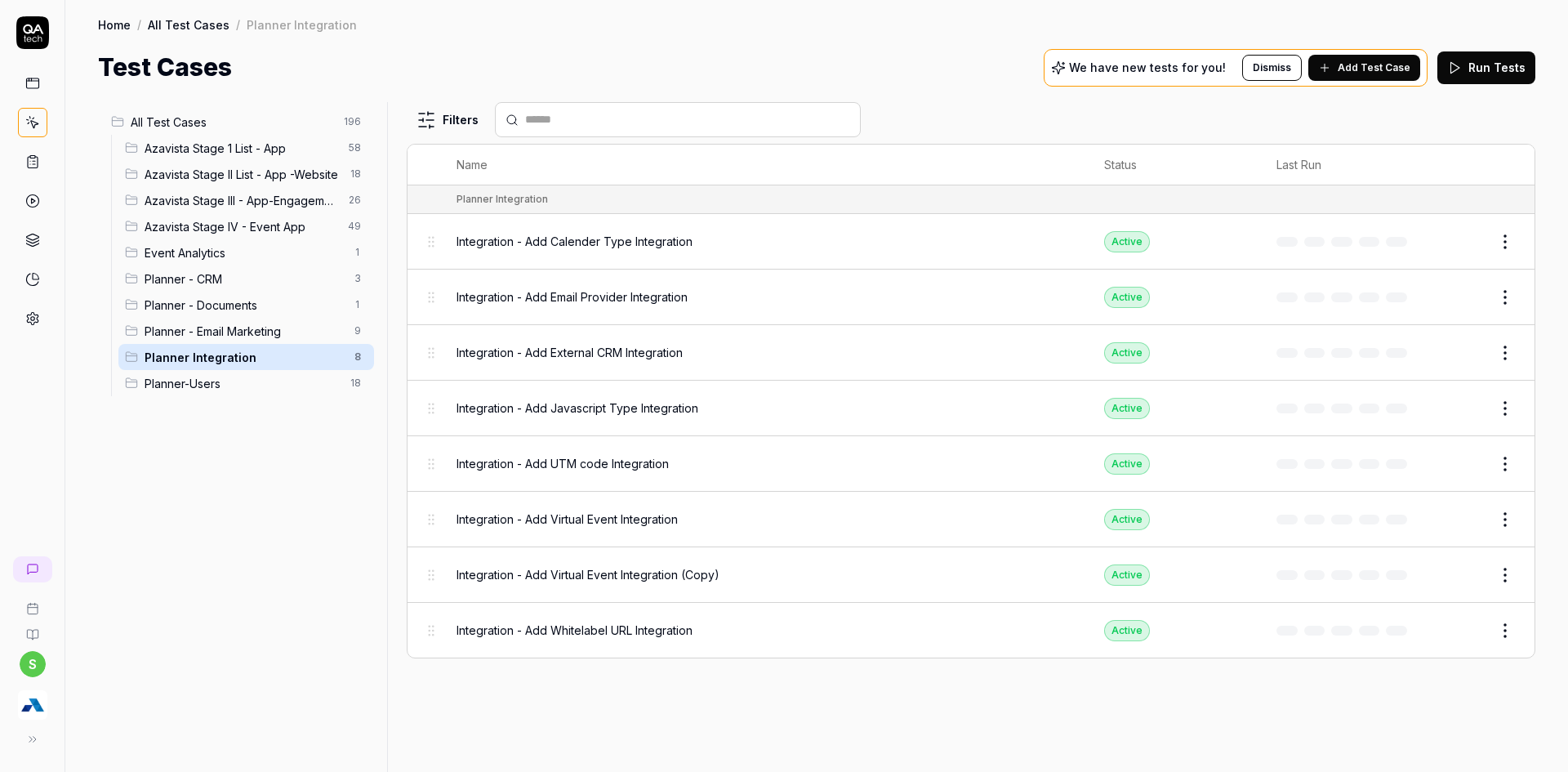
click at [295, 353] on span "Planner Integration" at bounding box center [244, 357] width 200 height 17
click at [355, 359] on html "s Home / All Test Cases / Planner Integration Home / All Test Cases / Planner I…" at bounding box center [784, 396] width 1568 height 791
click at [288, 379] on div "Rename Scenario" at bounding box center [288, 389] width 164 height 36
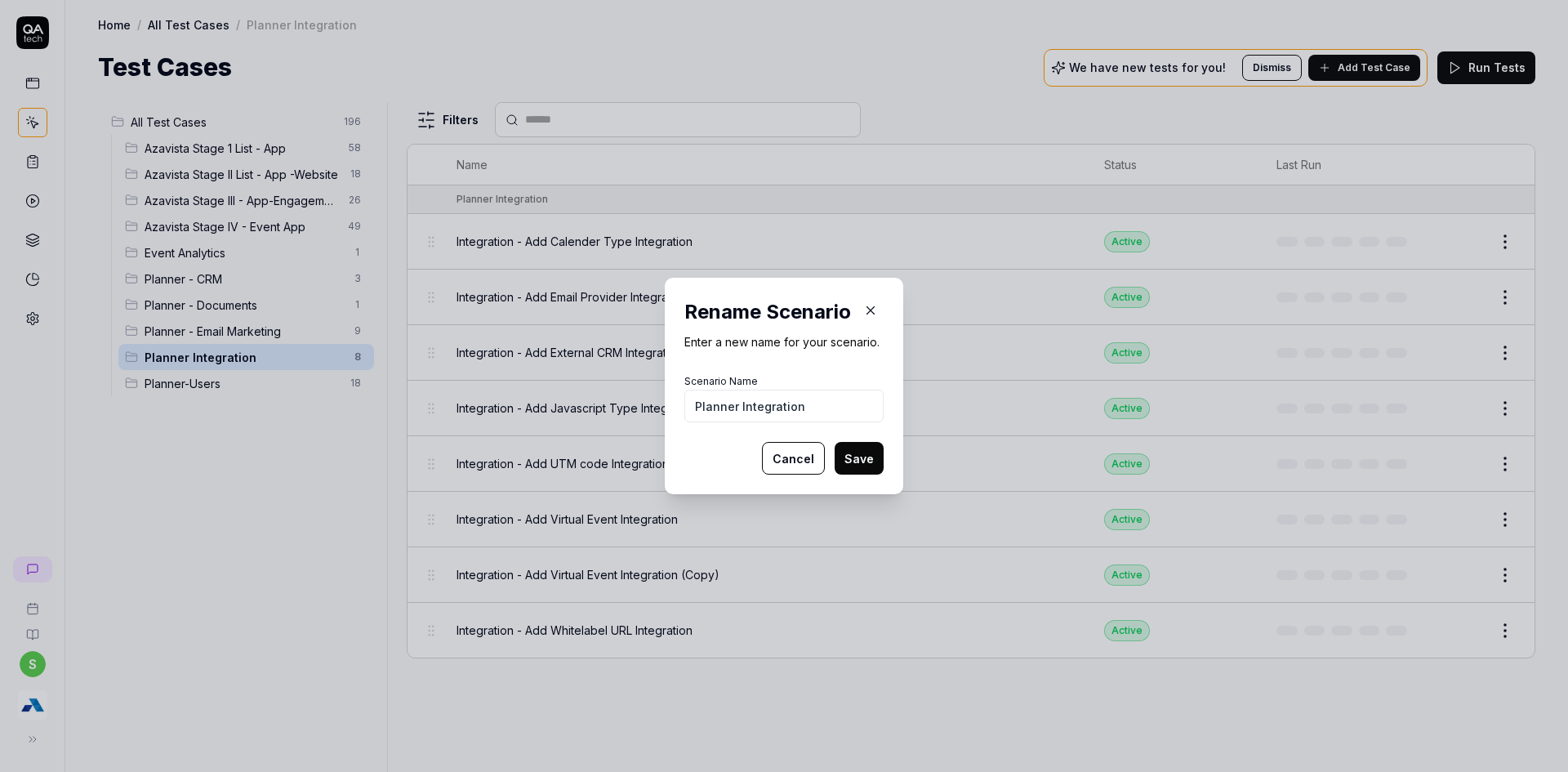
click at [729, 406] on input "Planner Integration" at bounding box center [784, 406] width 199 height 33
type input "Planner - Integration"
click at [846, 460] on button "Save" at bounding box center [858, 459] width 49 height 33
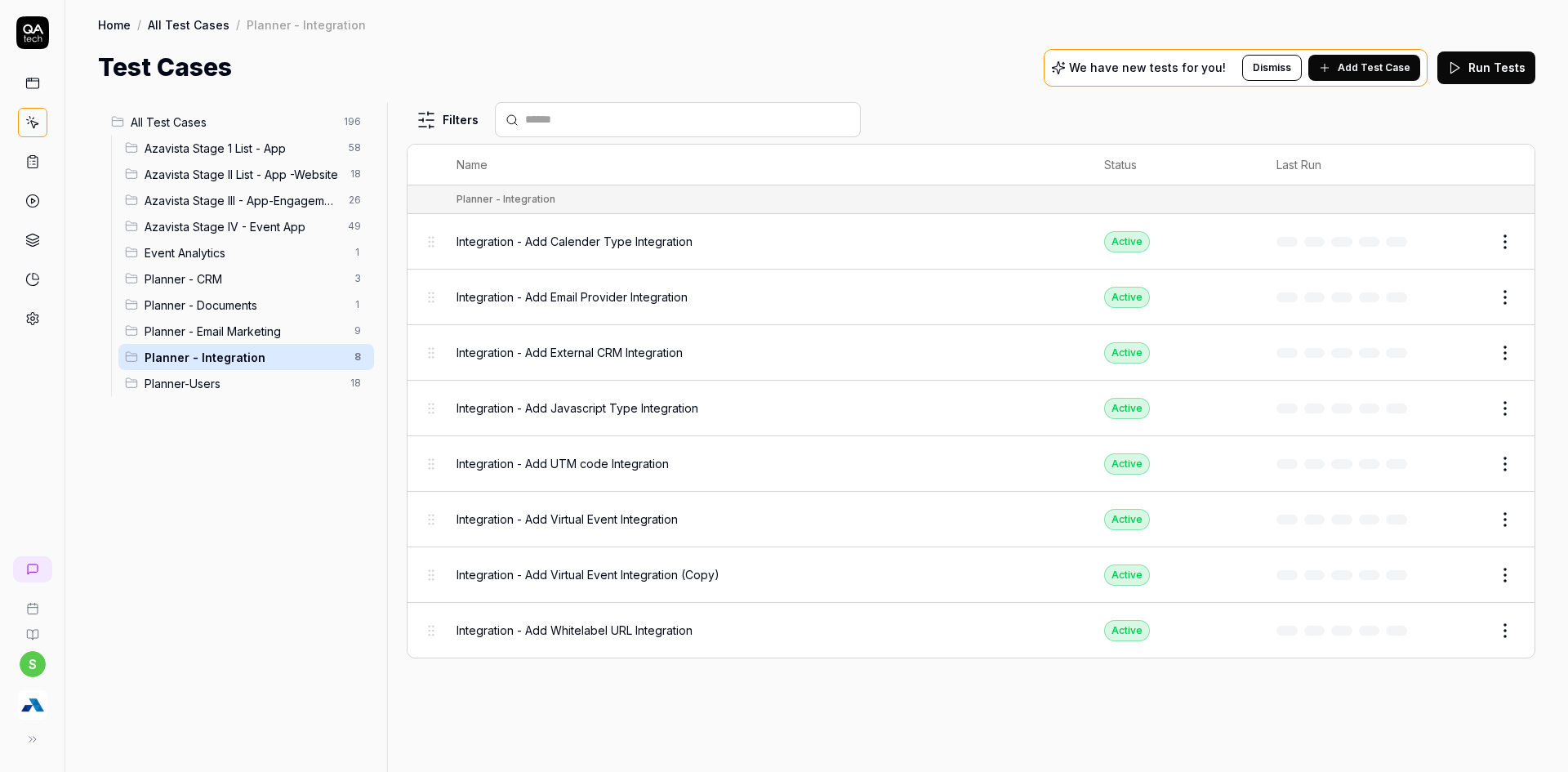
click at [1356, 66] on span "Add Test Case" at bounding box center [1374, 68] width 73 height 15
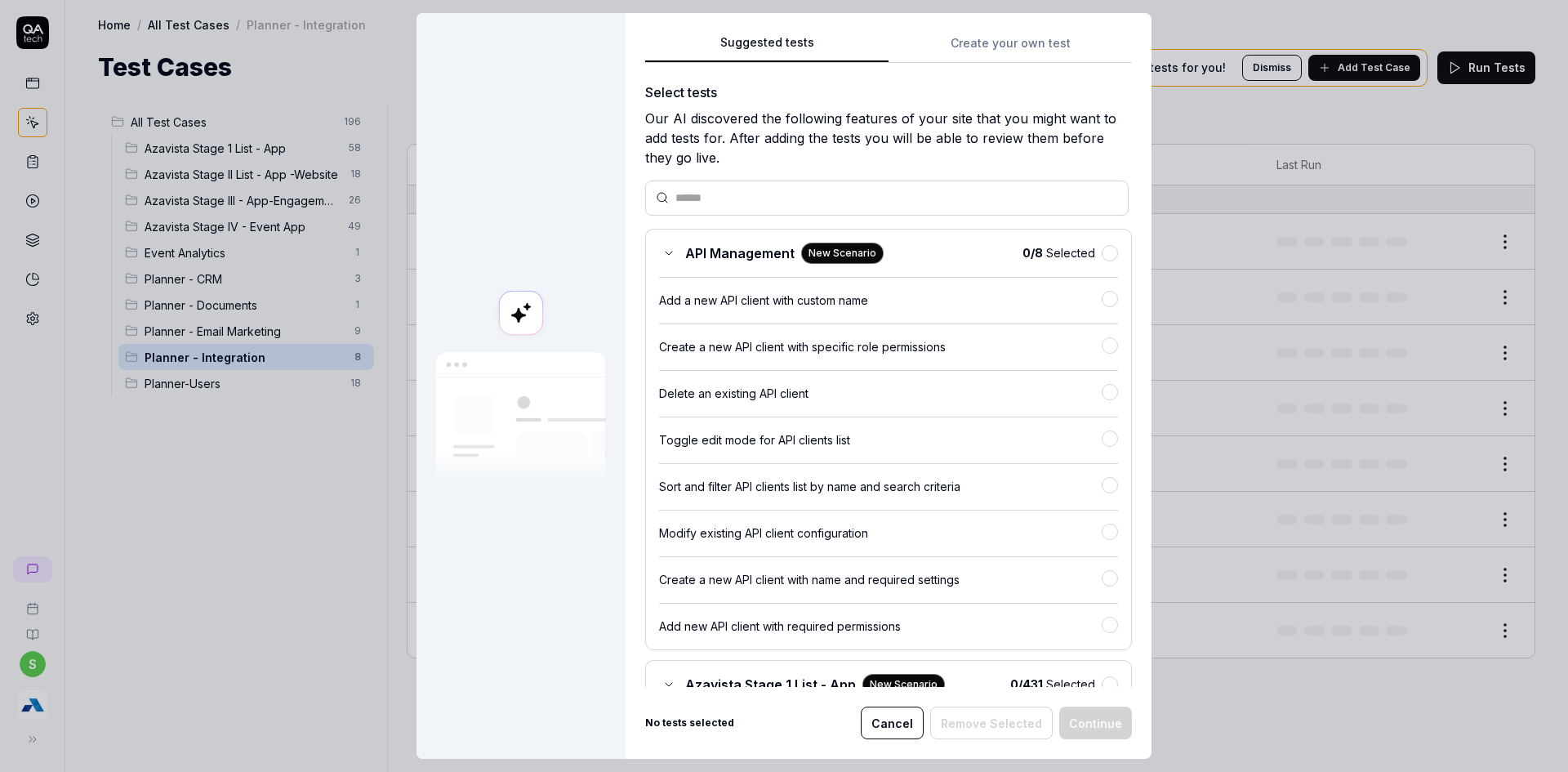
click at [980, 22] on div "Suggested tests Create your own test Select tests Our AI discovered the followi…" at bounding box center [889, 386] width 526 height 746
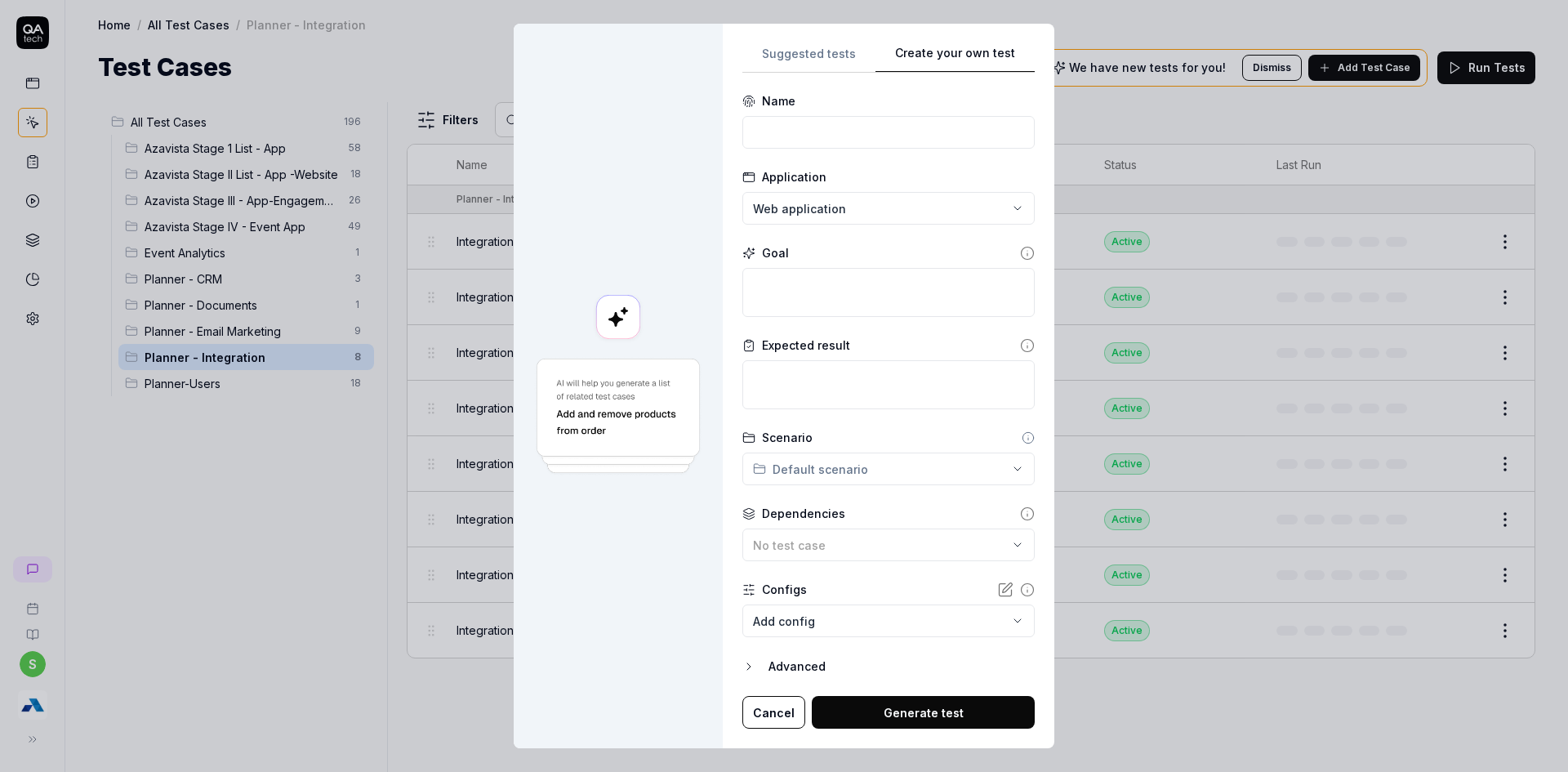
click at [989, 44] on button "Create your own test" at bounding box center [955, 58] width 159 height 29
click at [783, 715] on button "Cancel" at bounding box center [774, 712] width 63 height 33
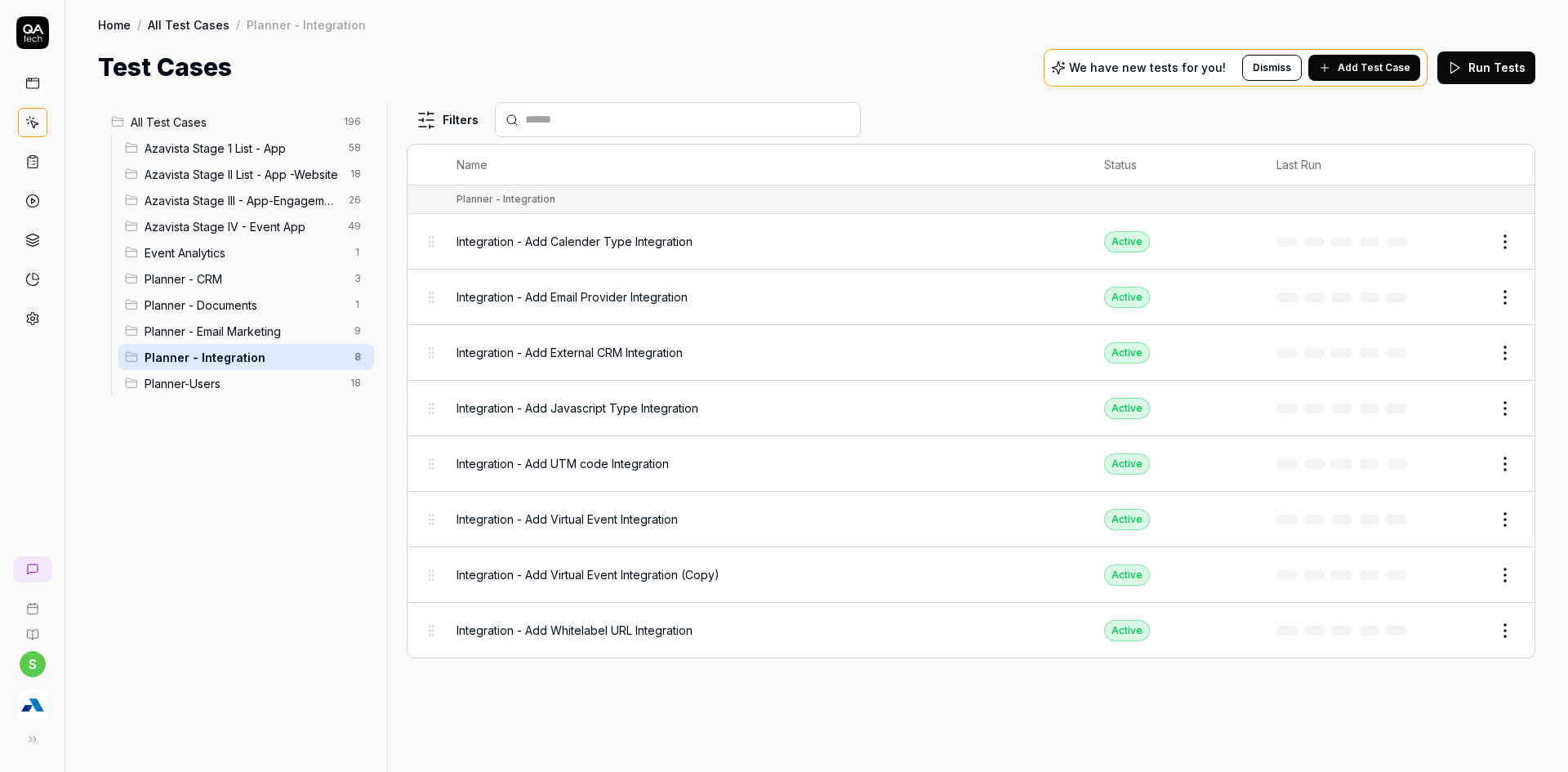
click at [1462, 573] on button "Edit" at bounding box center [1465, 575] width 39 height 26
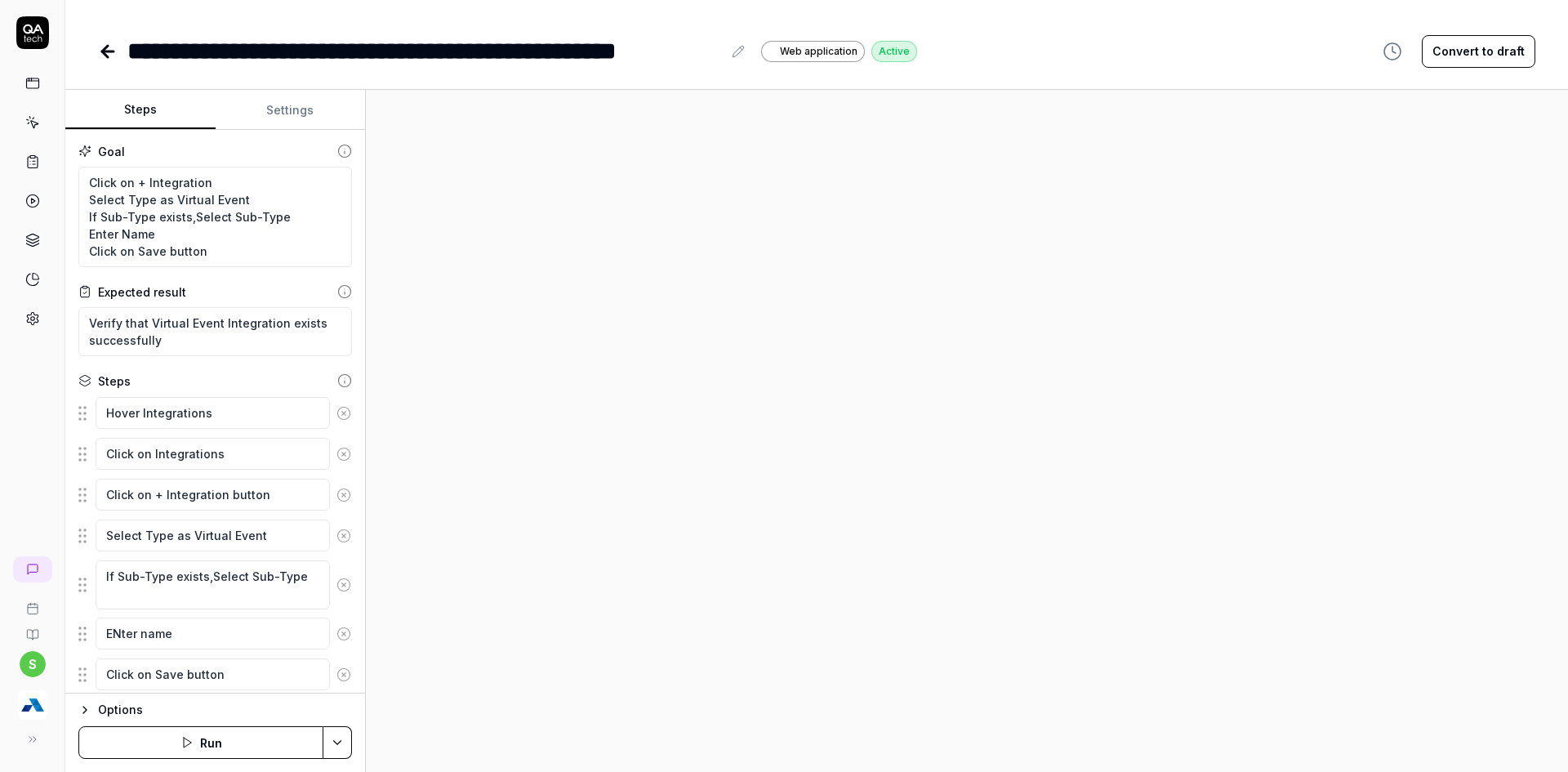
type textarea "*"
click at [337, 46] on div "**********" at bounding box center [424, 51] width 594 height 36
drag, startPoint x: 343, startPoint y: 46, endPoint x: 496, endPoint y: 53, distance: 153.2
click at [496, 53] on div "**********" at bounding box center [424, 51] width 594 height 36
drag, startPoint x: 593, startPoint y: 48, endPoint x: 679, endPoint y: 54, distance: 86.2
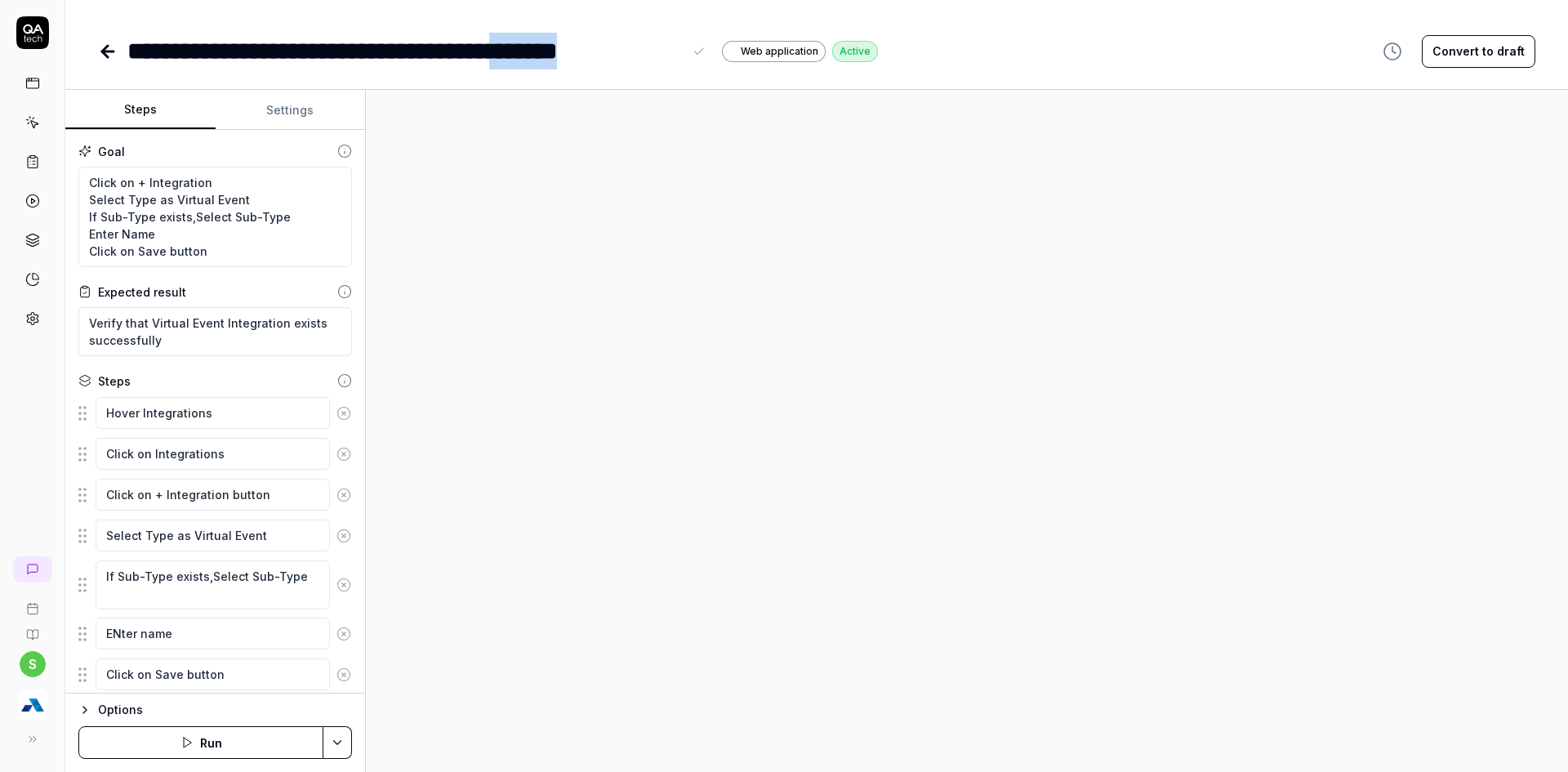
click at [679, 54] on div "**********" at bounding box center [405, 51] width 556 height 36
drag, startPoint x: 606, startPoint y: 50, endPoint x: 599, endPoint y: 57, distance: 9.9
drag, startPoint x: 339, startPoint y: 56, endPoint x: 450, endPoint y: 48, distance: 111.3
click at [450, 48] on div "**********" at bounding box center [361, 51] width 467 height 36
copy div "*******"
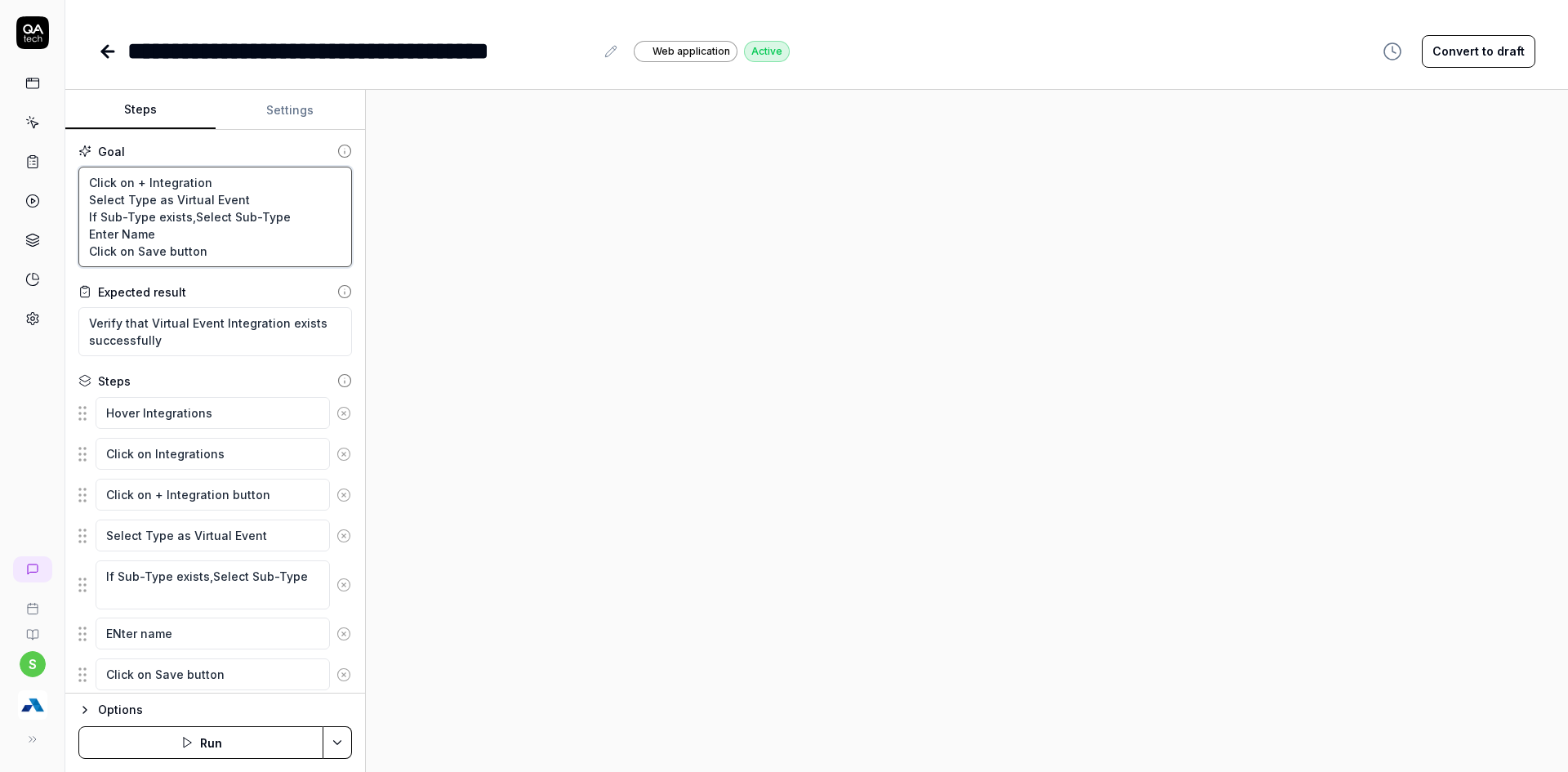
drag, startPoint x: 181, startPoint y: 200, endPoint x: 287, endPoint y: 194, distance: 106.2
click at [287, 194] on textarea "Click on + Integration Select Type as Virtual Event If Sub-Type exists,Select S…" at bounding box center [215, 217] width 273 height 100
paste textarea "WebHook"
type textarea "*"
type textarea "Click on + Integration Select Type asWebHook If Sub-Type exists,Select Sub-Type…"
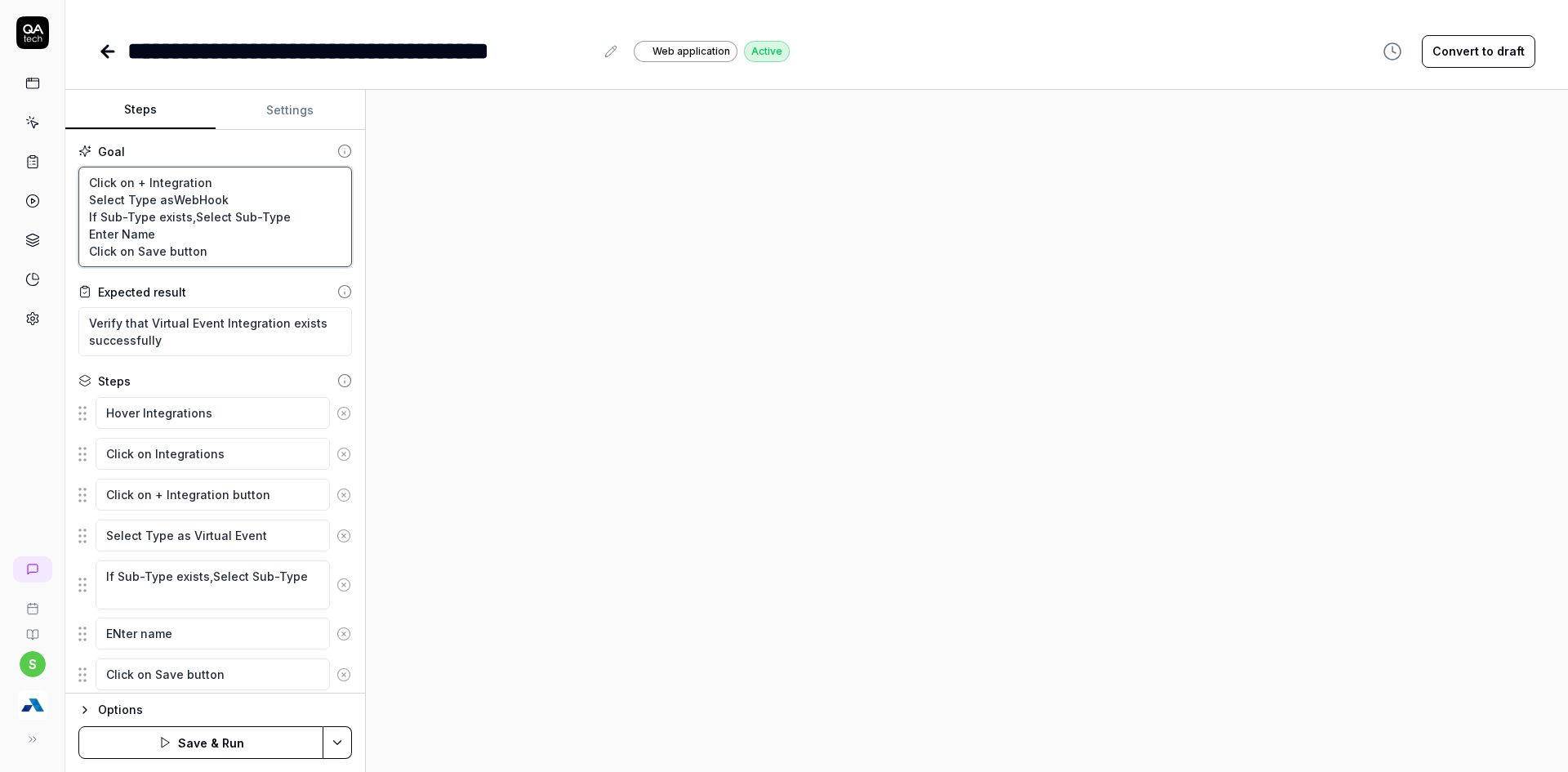
type textarea "*"
type textarea "Click on + Integration Select Type asWebHook If Sub-Type exists,Select Sub-Type…"
click at [168, 204] on textarea "Click on + Integration Select Type asWebHook If Sub-Type exists,Select Sub-Type…" at bounding box center [215, 217] width 273 height 100
type textarea "*"
type textarea "Click on + Integration Select Type as WebHook If Sub-Type exists,Select Sub-Typ…"
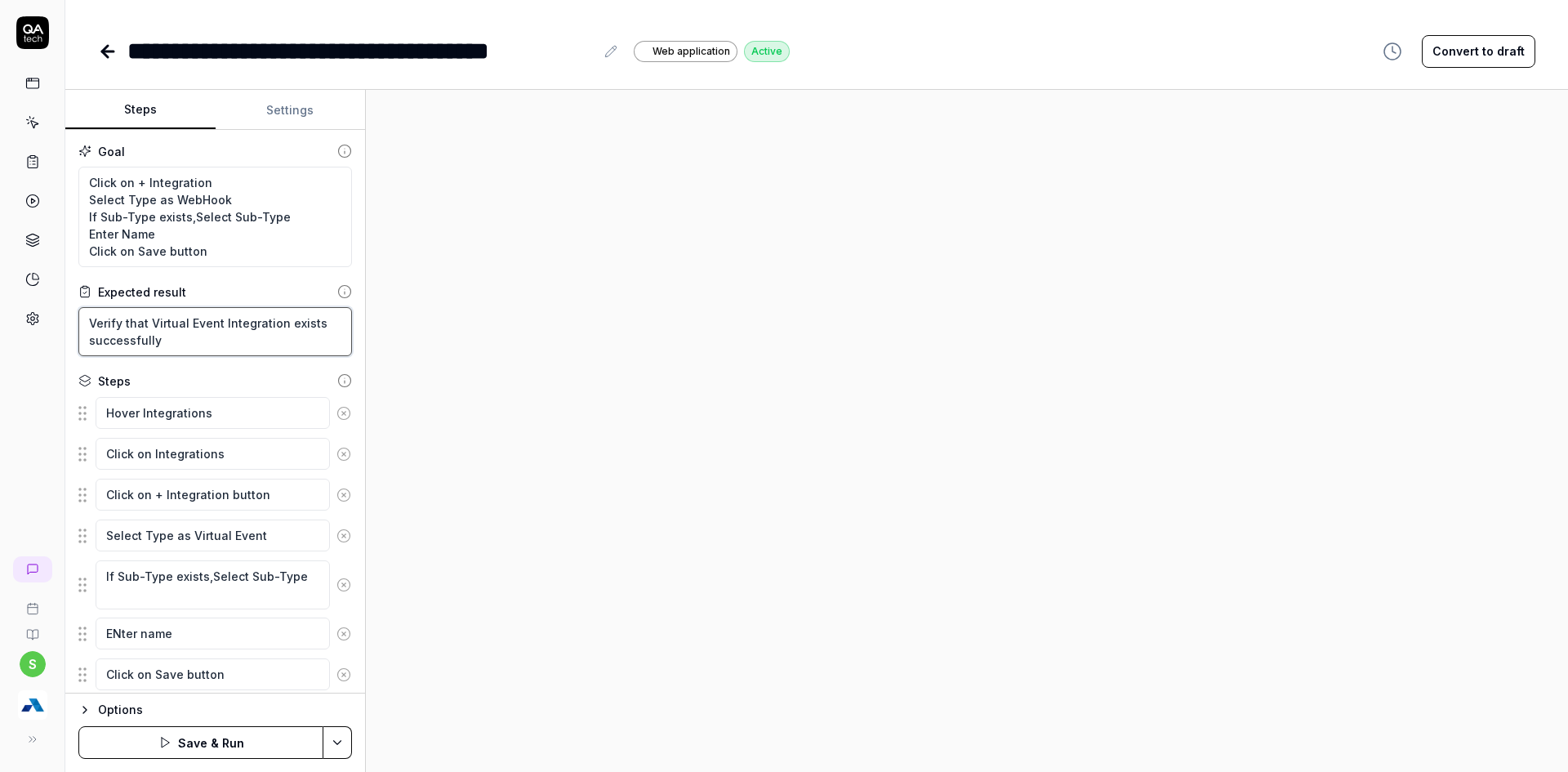
drag, startPoint x: 151, startPoint y: 318, endPoint x: 221, endPoint y: 320, distance: 70.0
click at [221, 320] on textarea "Verify that Virtual Event Integration exists successfully" at bounding box center [215, 331] width 273 height 49
paste textarea "WebHook"
type textarea "*"
type textarea "Verify that WebHookIntegration exists successfully"
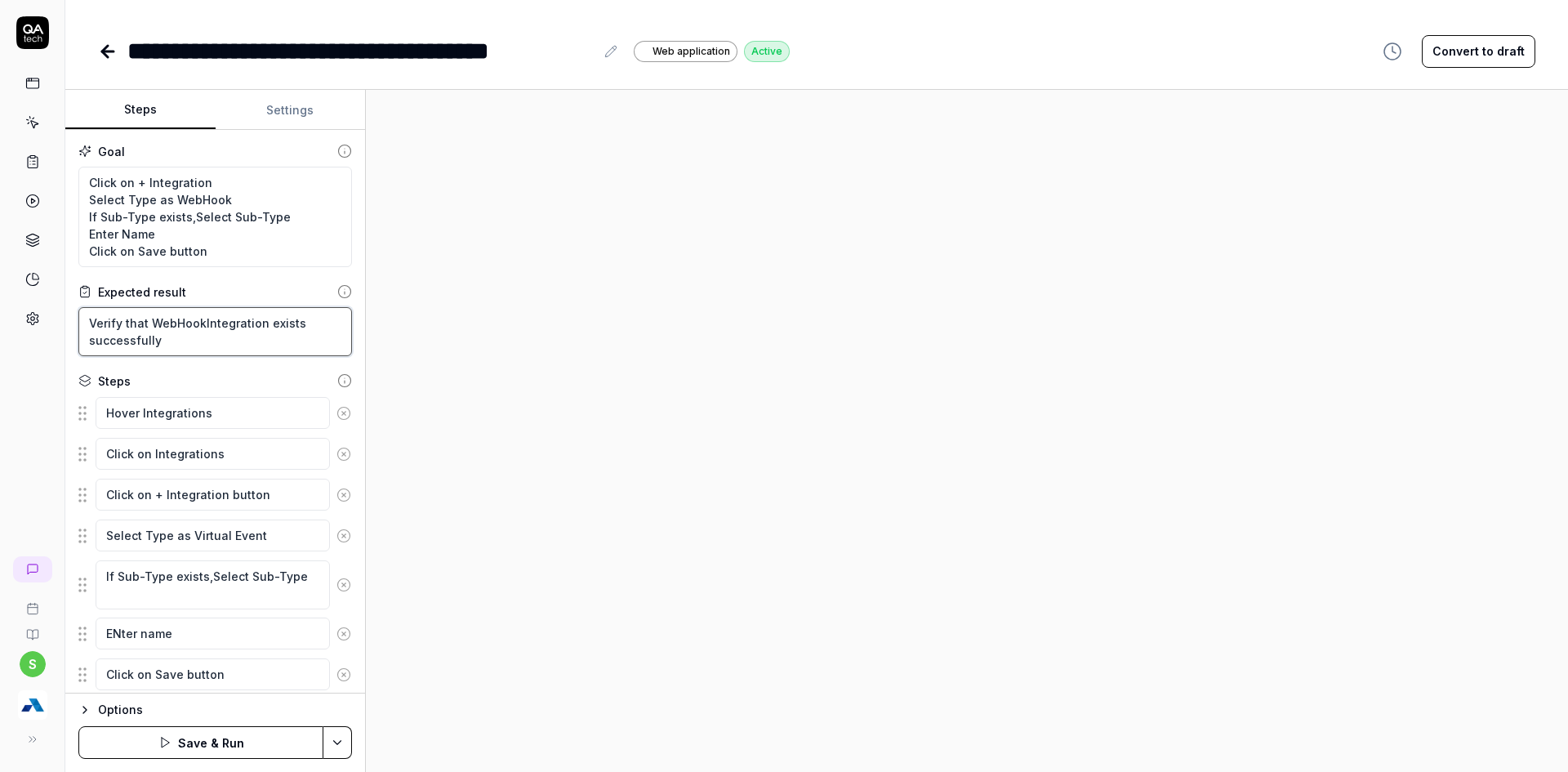
type textarea "*"
type textarea "Verify that WebHook Integration exists successfully"
drag, startPoint x: 191, startPoint y: 535, endPoint x: 318, endPoint y: 535, distance: 127.0
click at [318, 535] on div "Select Type as Virtual Event" at bounding box center [215, 536] width 273 height 35
paste textarea "WebHook"
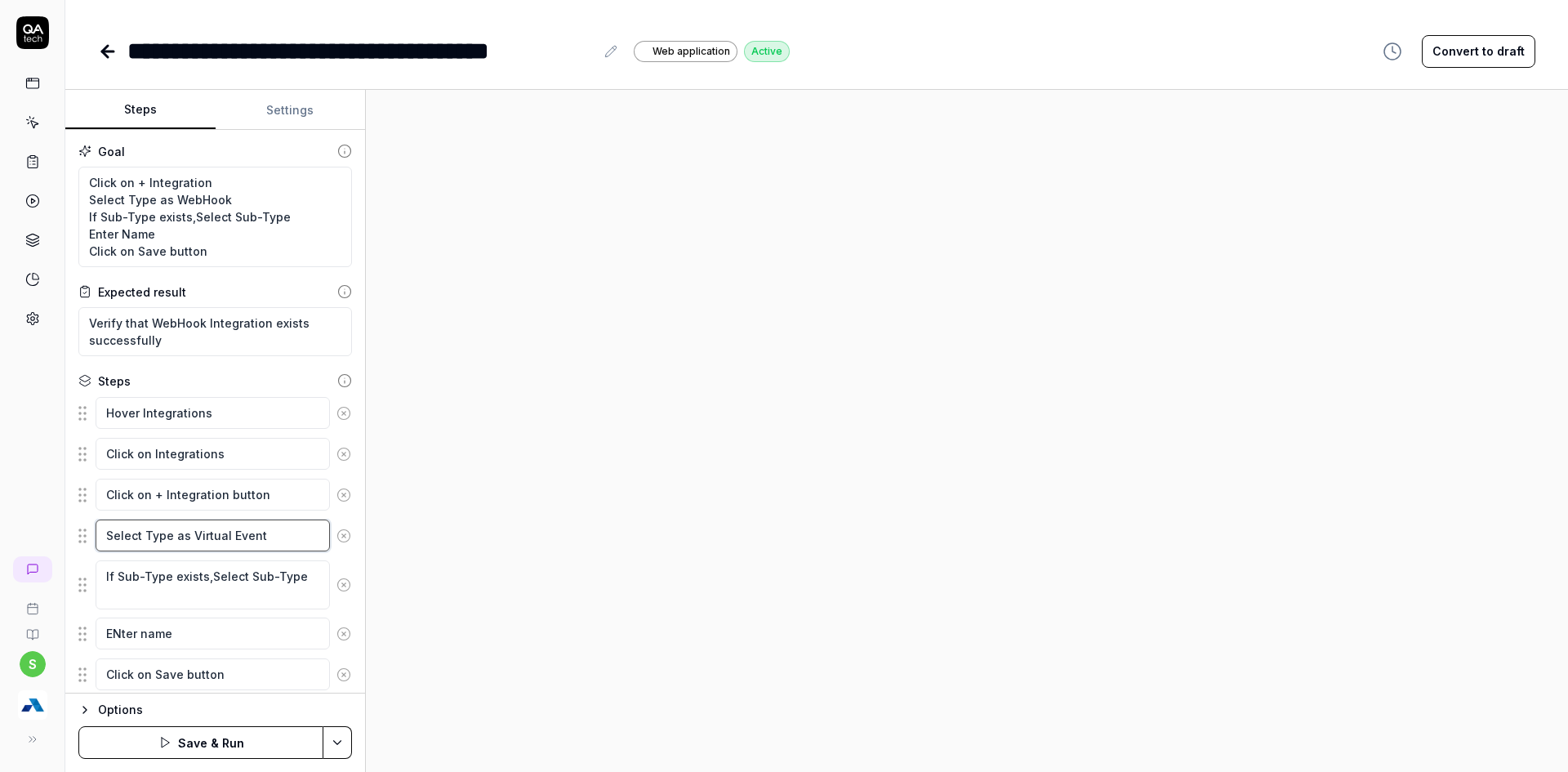
type textarea "*"
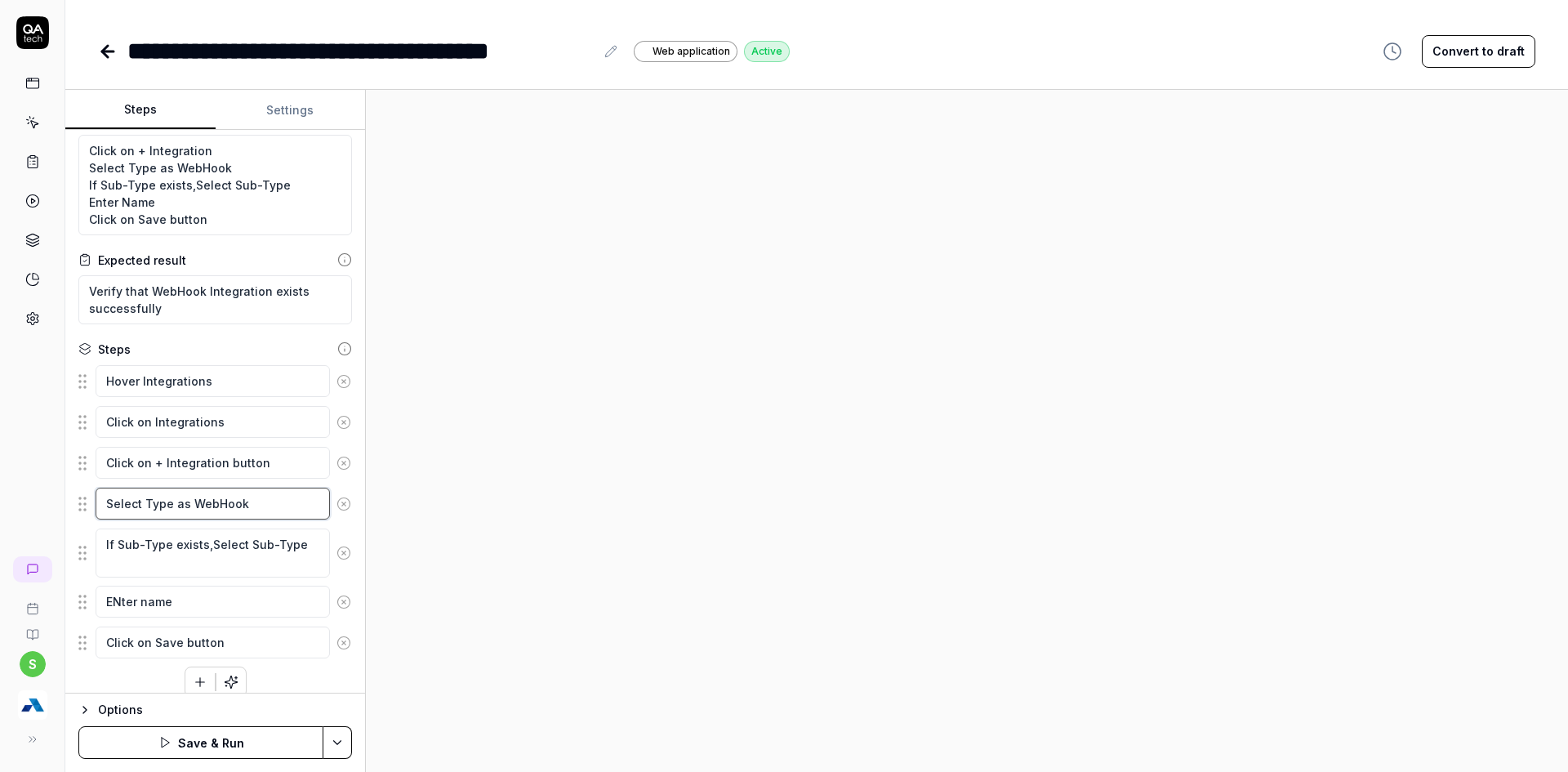
scroll to position [49, 0]
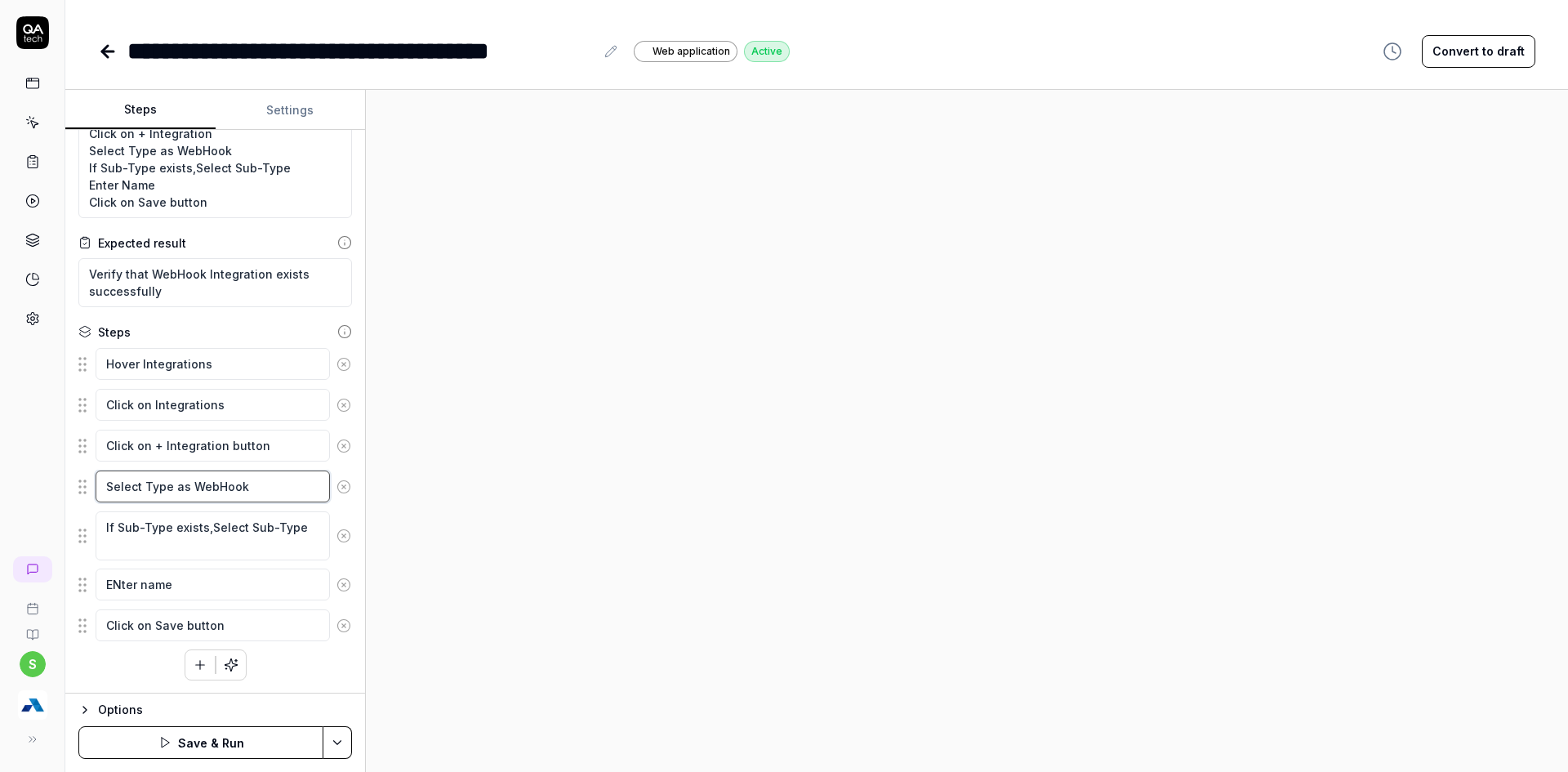
type textarea "Select Type as WebHook"
click at [330, 732] on html "**********" at bounding box center [784, 396] width 1568 height 791
click at [212, 633] on div "Save" at bounding box center [256, 629] width 209 height 36
click at [238, 747] on button "Run" at bounding box center [201, 743] width 245 height 33
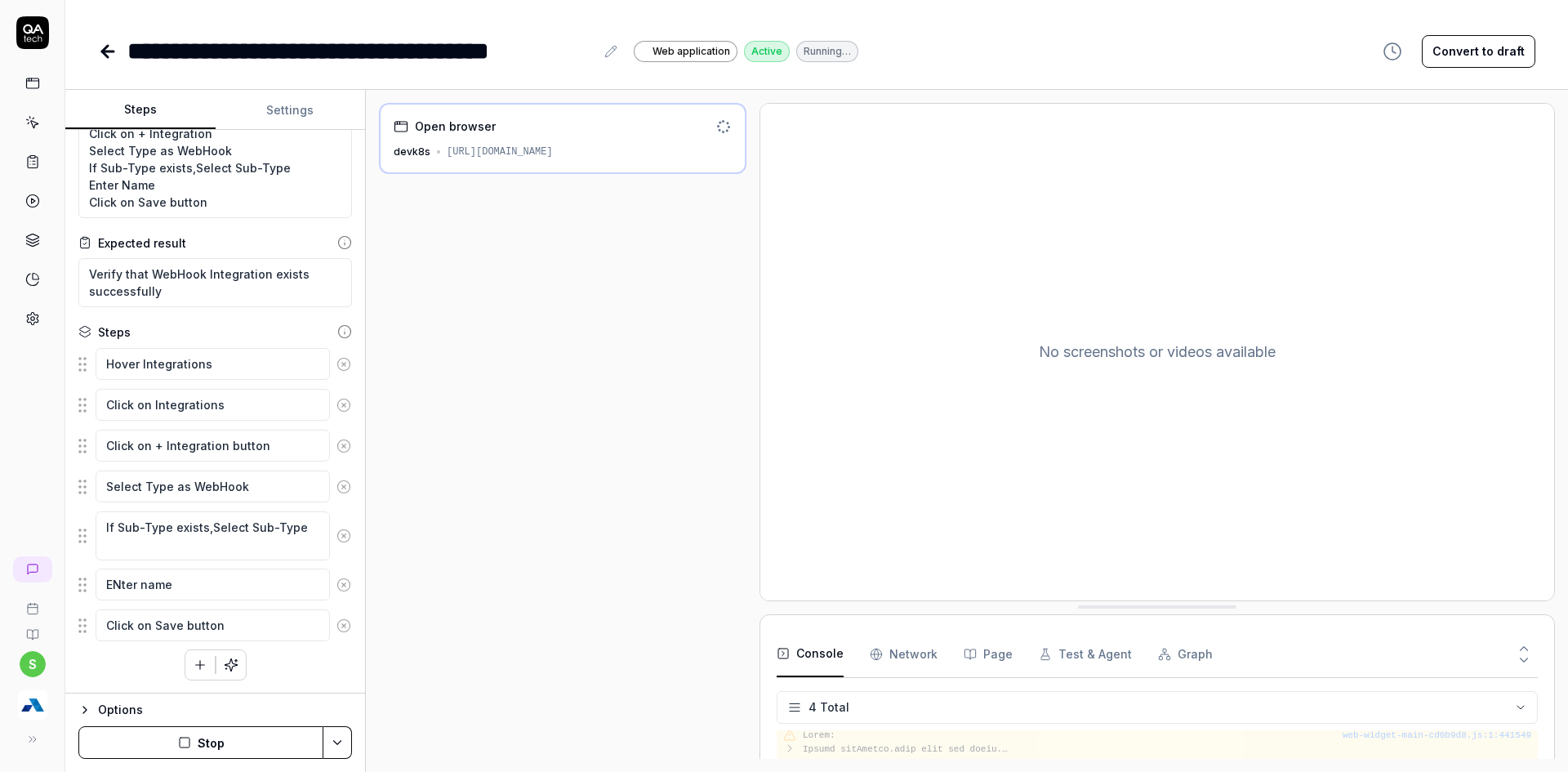
scroll to position [74, 0]
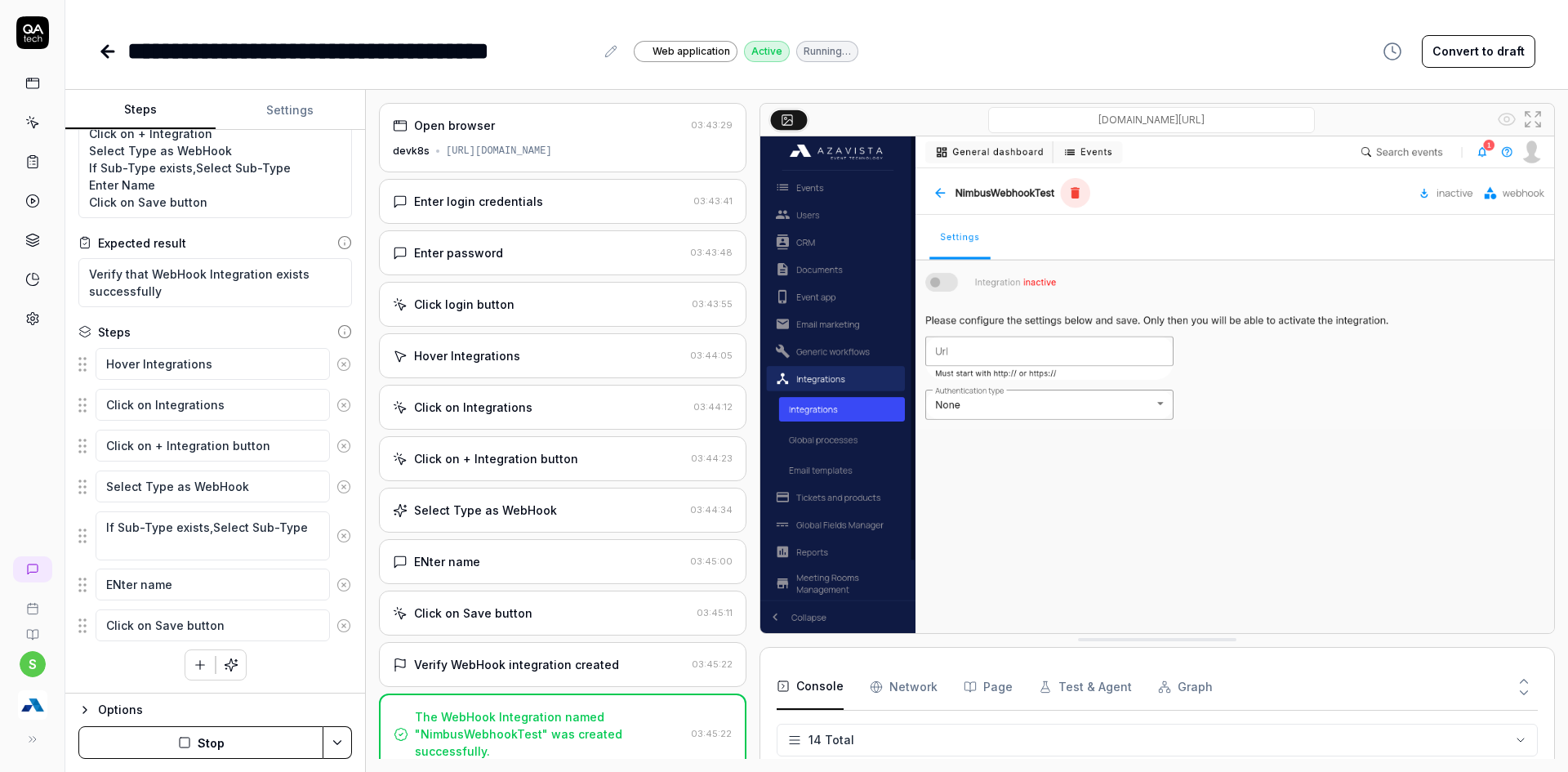
type textarea "*"
click at [100, 50] on icon at bounding box center [107, 51] width 20 height 20
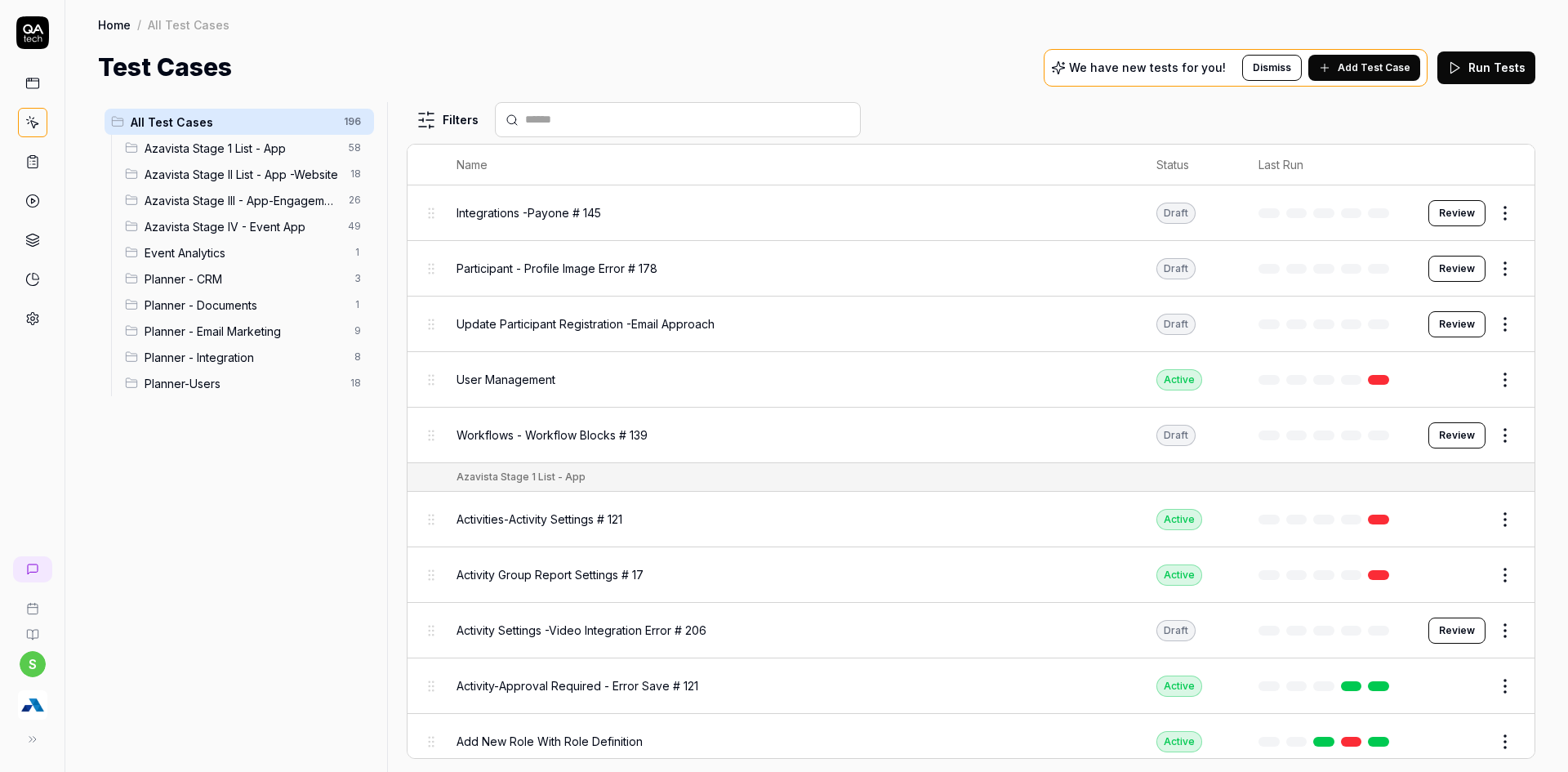
click at [243, 352] on span "Planner - Integration" at bounding box center [244, 357] width 200 height 17
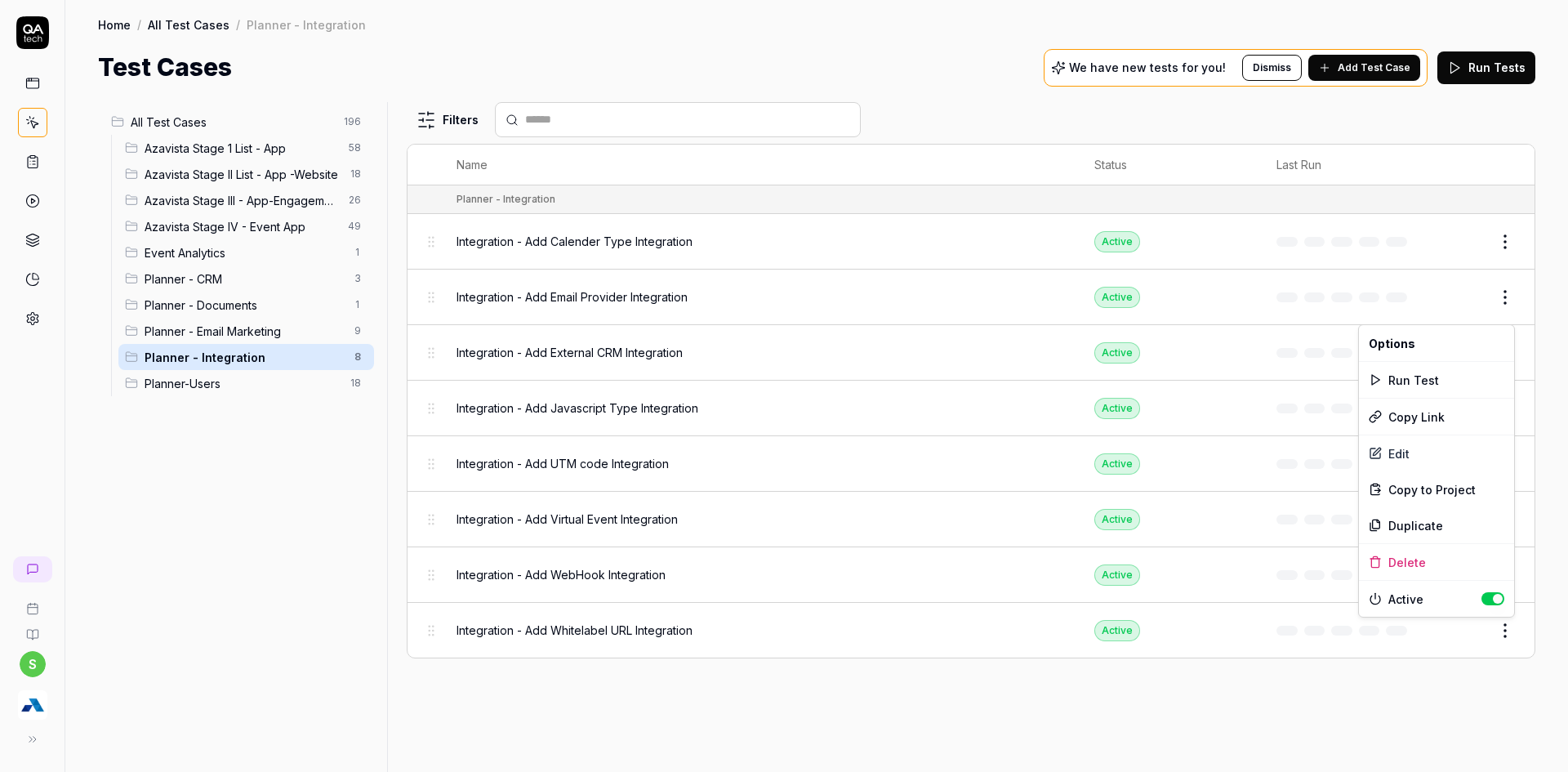
click at [1499, 630] on html "s Home / All Test Cases / Planner - Integration Home / All Test Cases / Planner…" at bounding box center [784, 396] width 1568 height 791
click at [1409, 530] on div "Duplicate" at bounding box center [1436, 525] width 155 height 36
click at [1507, 627] on html "Test case duplicated s Home / All Test Cases / Planner - Integration Home / All…" at bounding box center [784, 396] width 1568 height 791
click at [1425, 528] on div "Duplicate" at bounding box center [1436, 525] width 155 height 36
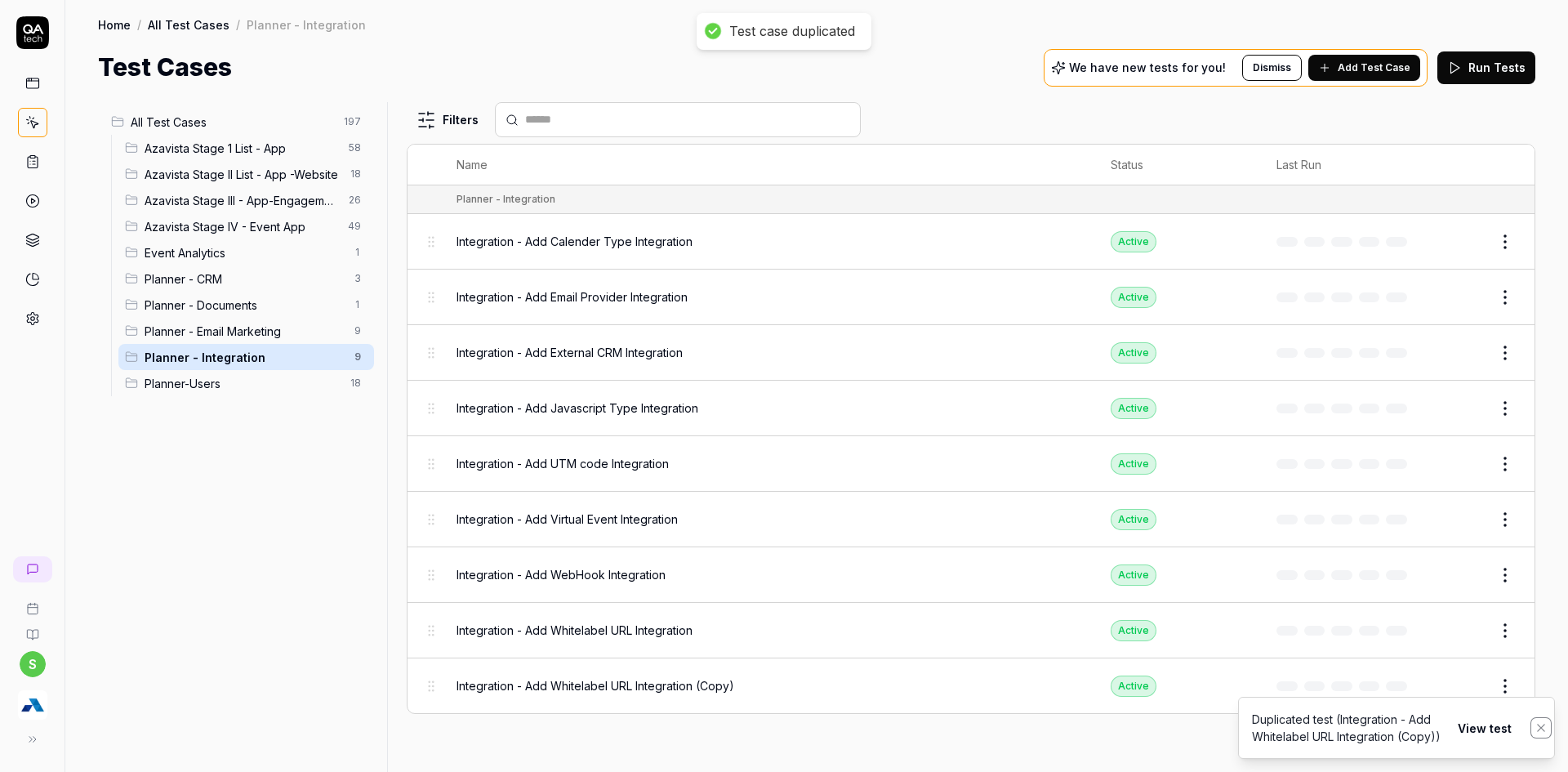
click at [1541, 730] on icon "Notifications (F8)" at bounding box center [1540, 727] width 13 height 13
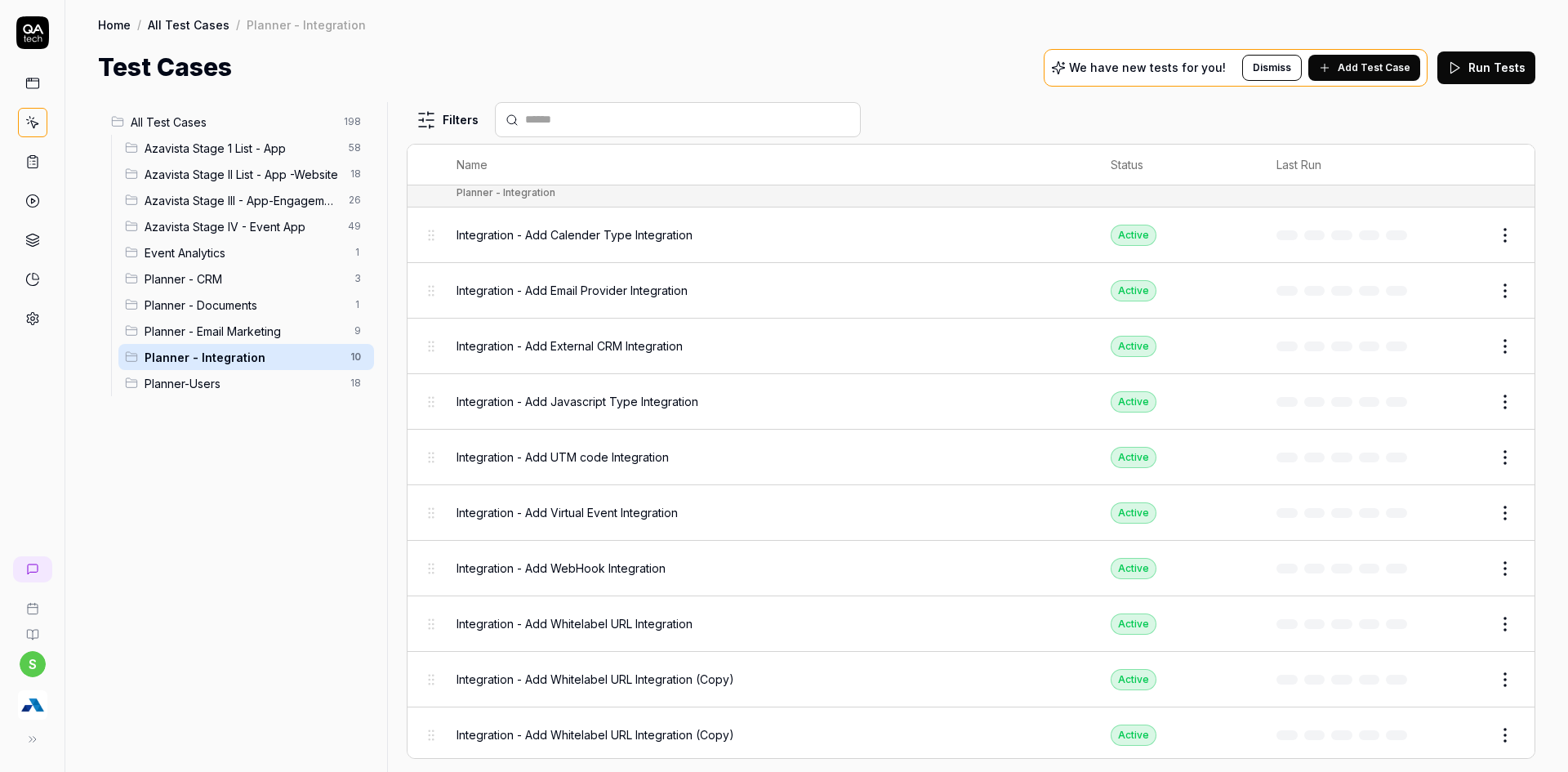
scroll to position [10, 0]
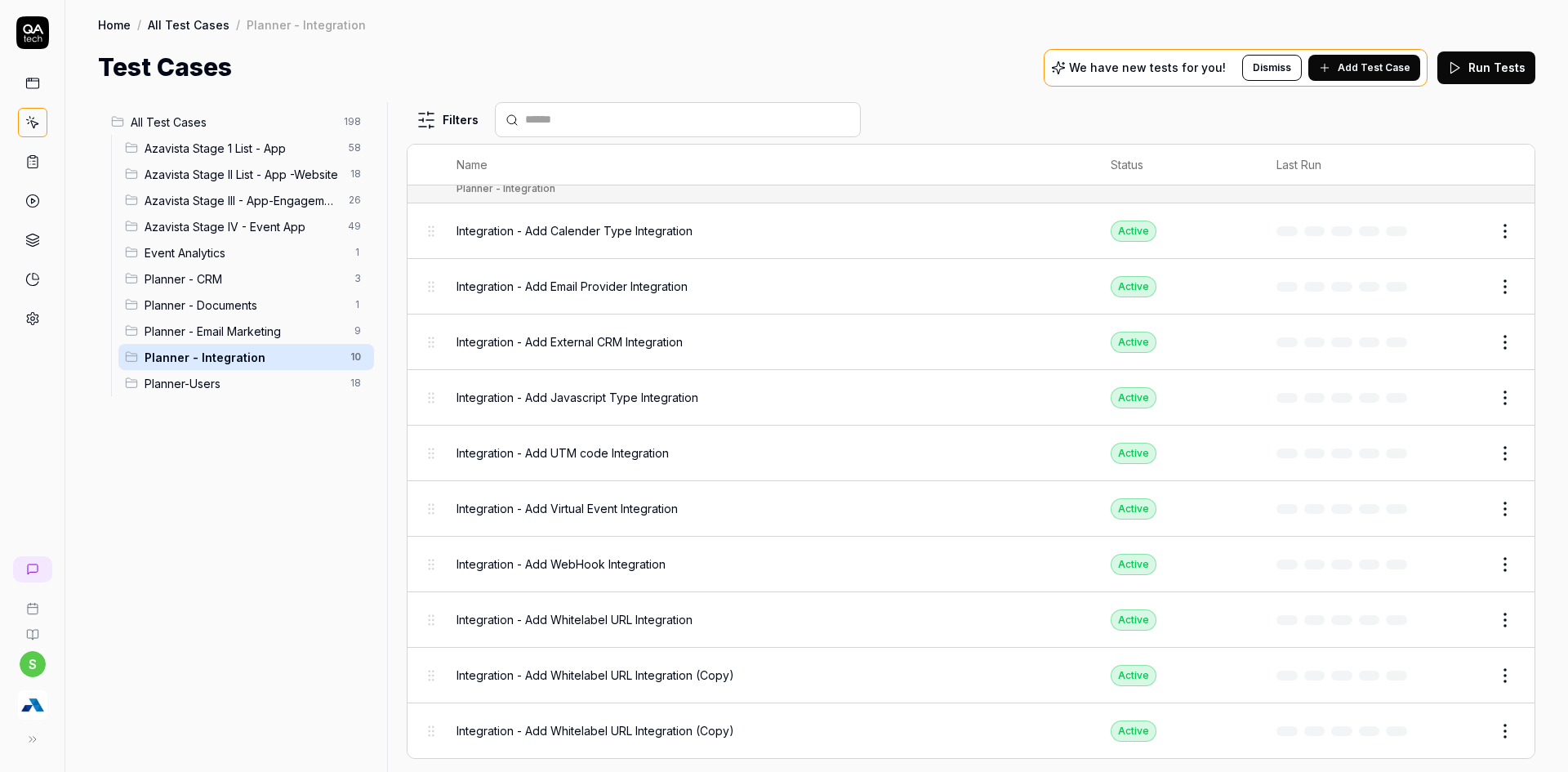
click at [1454, 672] on button "Edit" at bounding box center [1465, 675] width 39 height 26
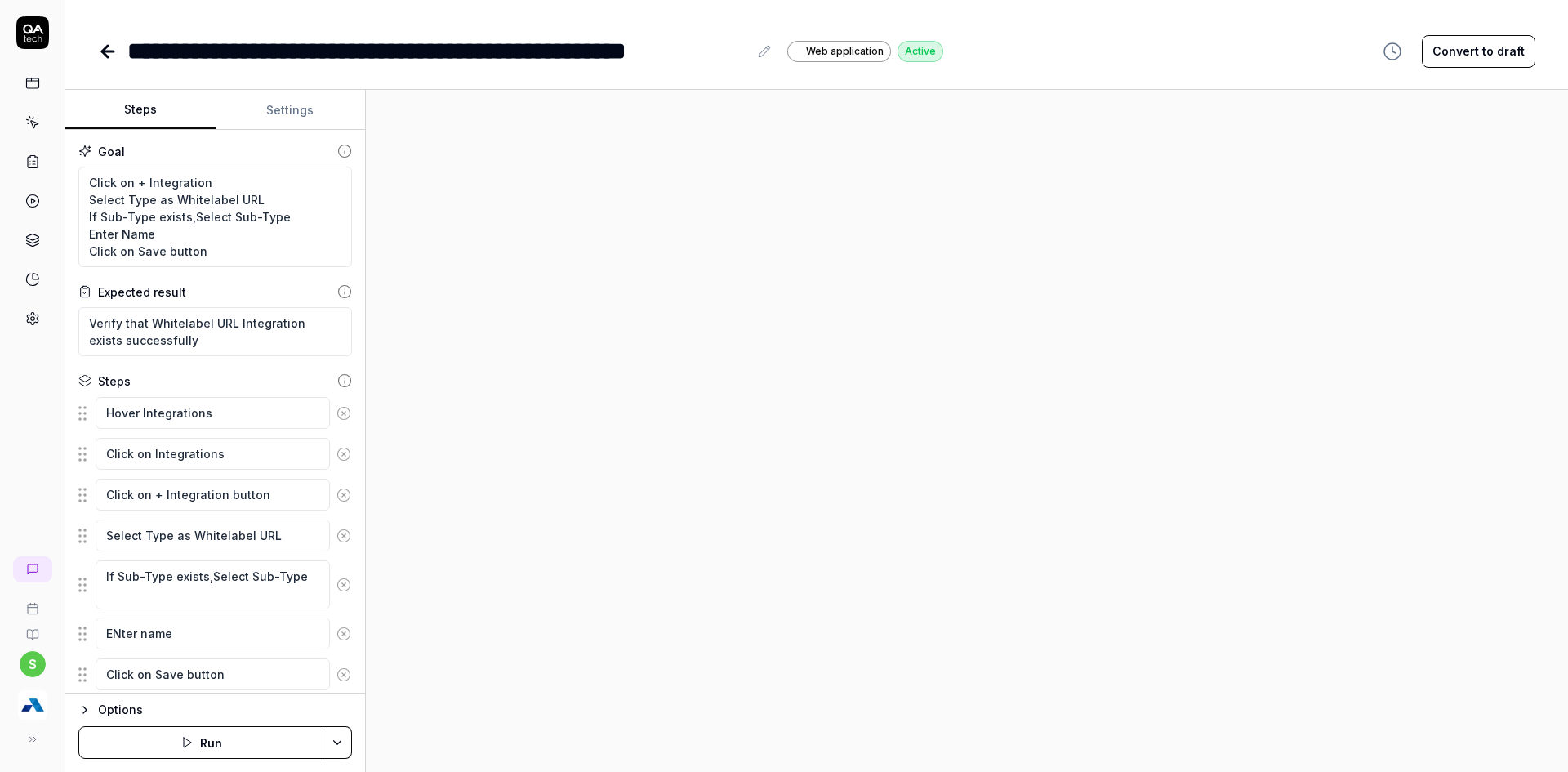
type textarea "*"
click at [382, 53] on div "**********" at bounding box center [437, 51] width 620 height 36
click at [382, 52] on div "**********" at bounding box center [437, 51] width 620 height 36
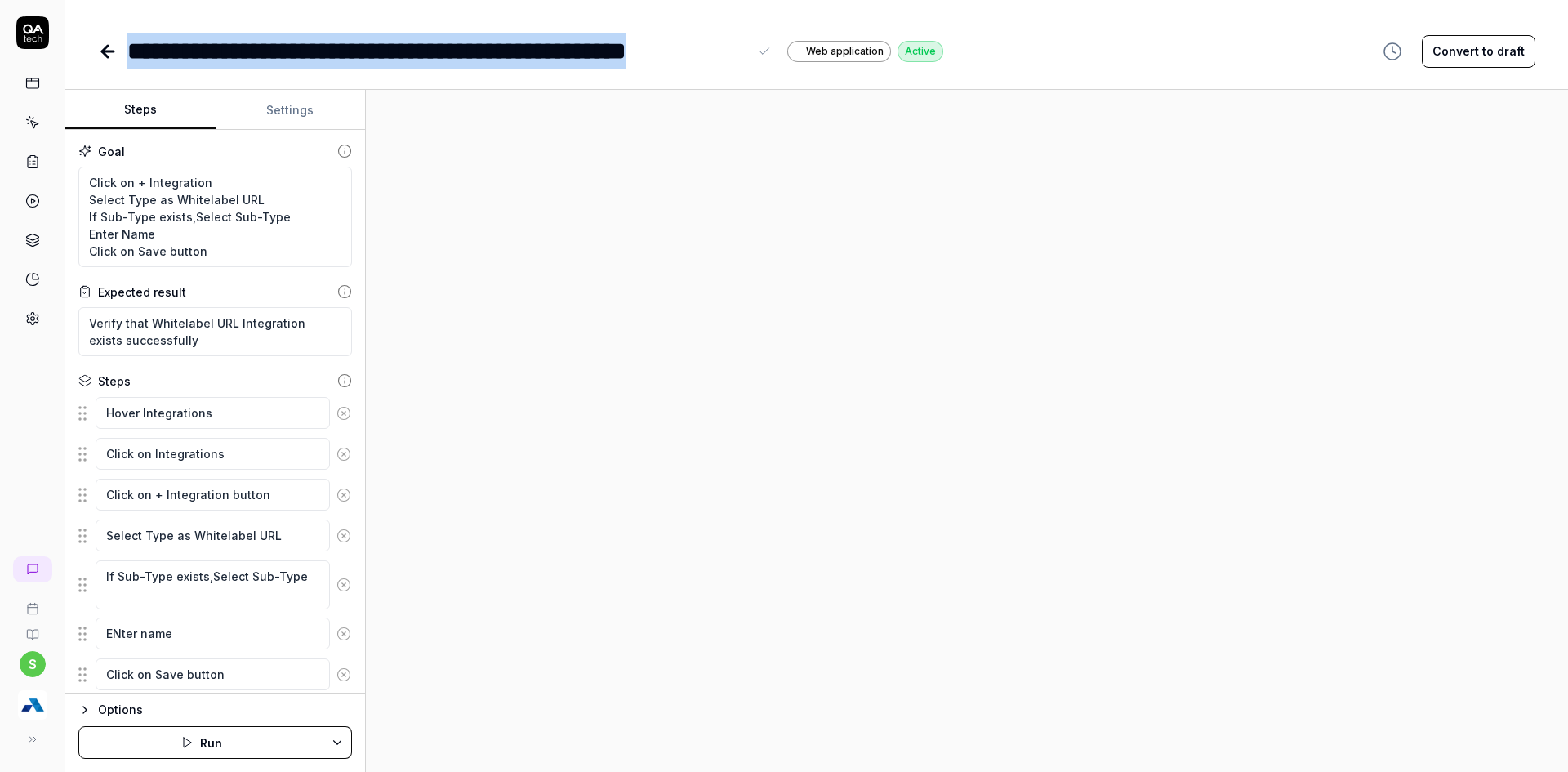
click at [382, 51] on div "**********" at bounding box center [437, 51] width 620 height 36
click at [674, 47] on div "**********" at bounding box center [437, 51] width 620 height 36
drag, startPoint x: 678, startPoint y: 63, endPoint x: 633, endPoint y: 63, distance: 45.0
click at [678, 65] on div "**********" at bounding box center [437, 51] width 620 height 36
click at [571, 55] on div "**********" at bounding box center [437, 51] width 620 height 36
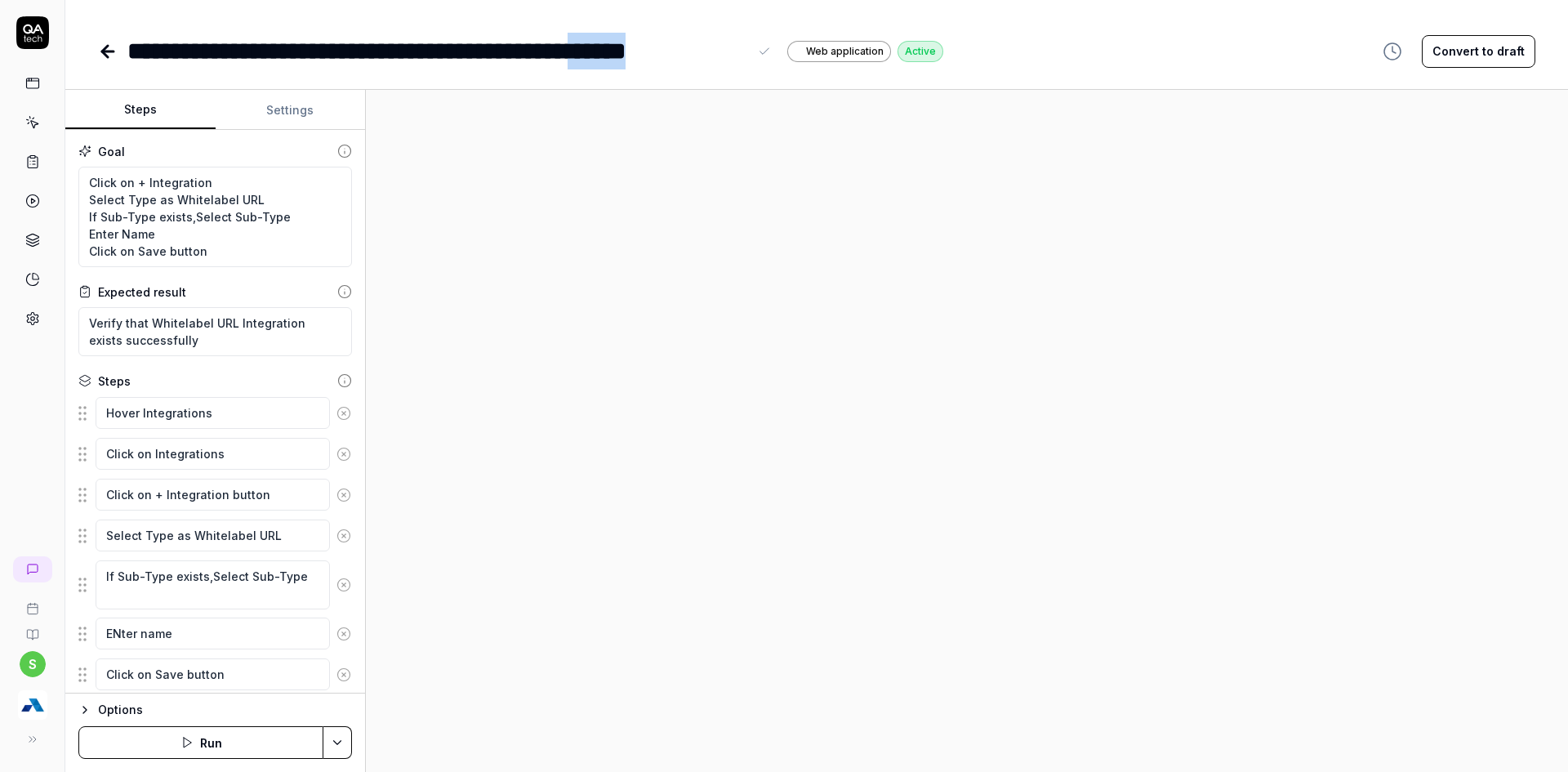
drag, startPoint x: 663, startPoint y: 54, endPoint x: 745, endPoint y: 62, distance: 82.4
click at [745, 62] on div "**********" at bounding box center [437, 51] width 620 height 36
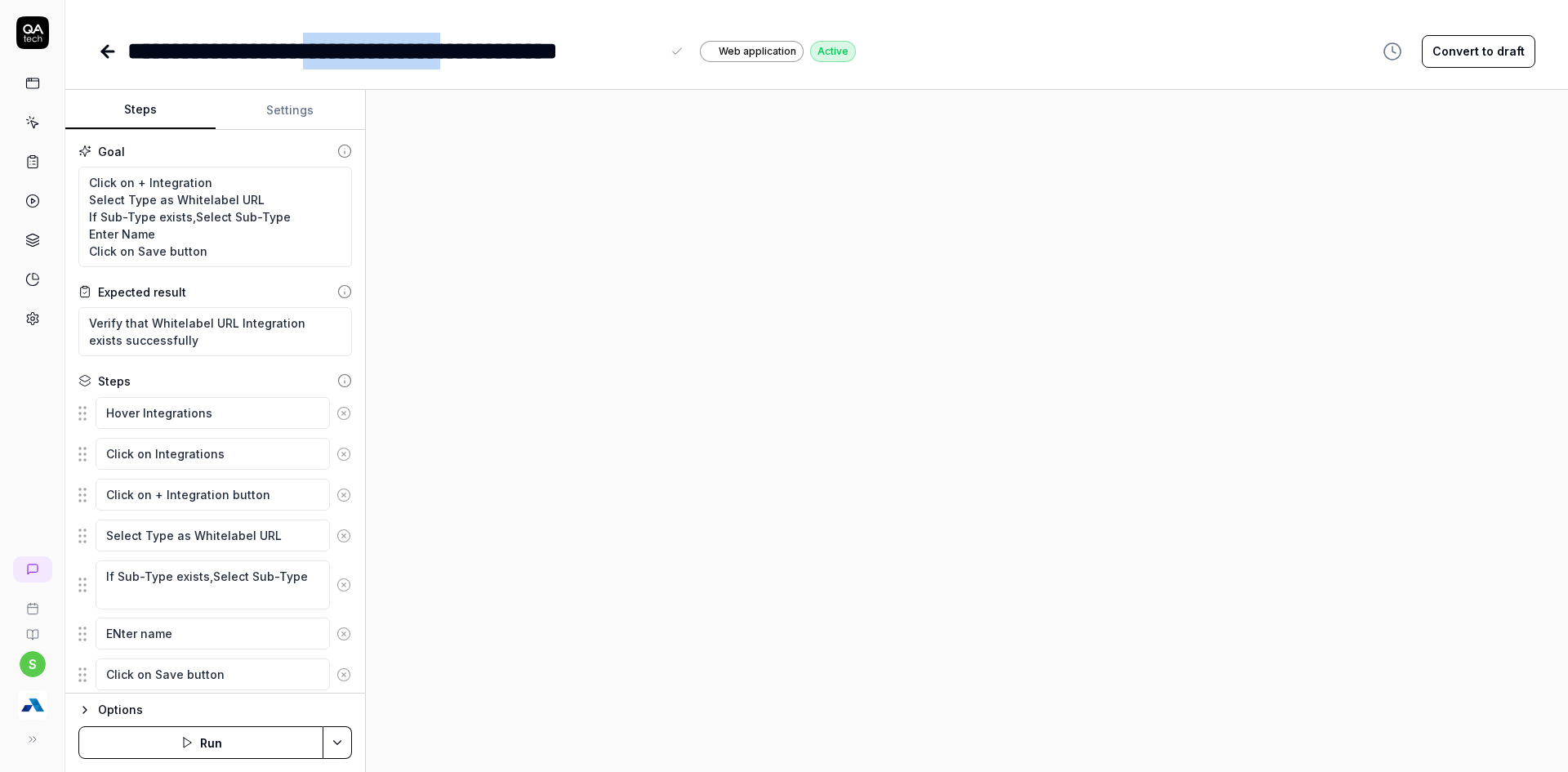
drag, startPoint x: 350, startPoint y: 48, endPoint x: 521, endPoint y: 57, distance: 171.2
click at [521, 57] on div "**********" at bounding box center [394, 51] width 533 height 36
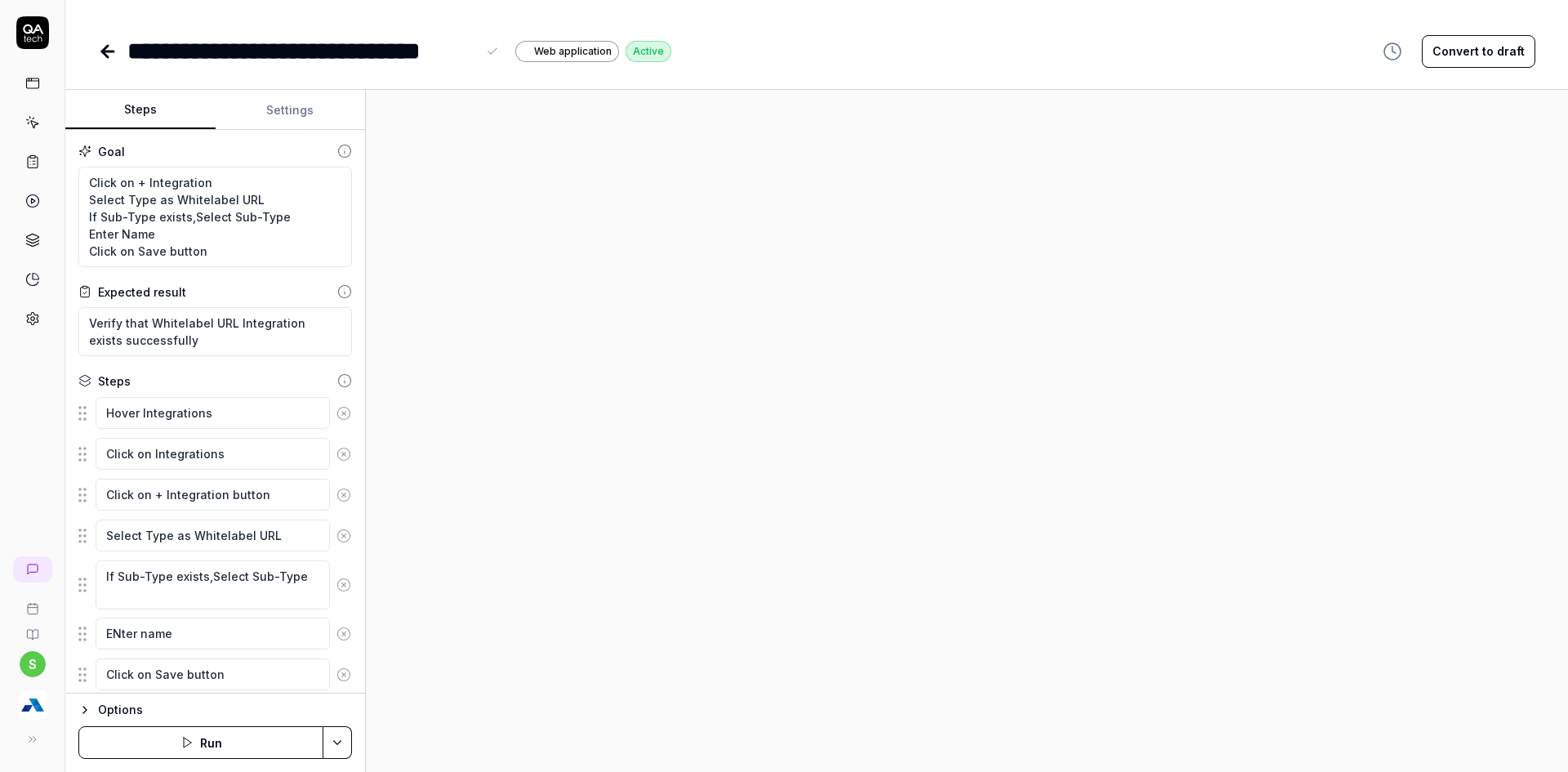
click at [338, 51] on div "**********" at bounding box center [301, 51] width 349 height 36
click at [402, 55] on div "**********" at bounding box center [369, 51] width 484 height 36
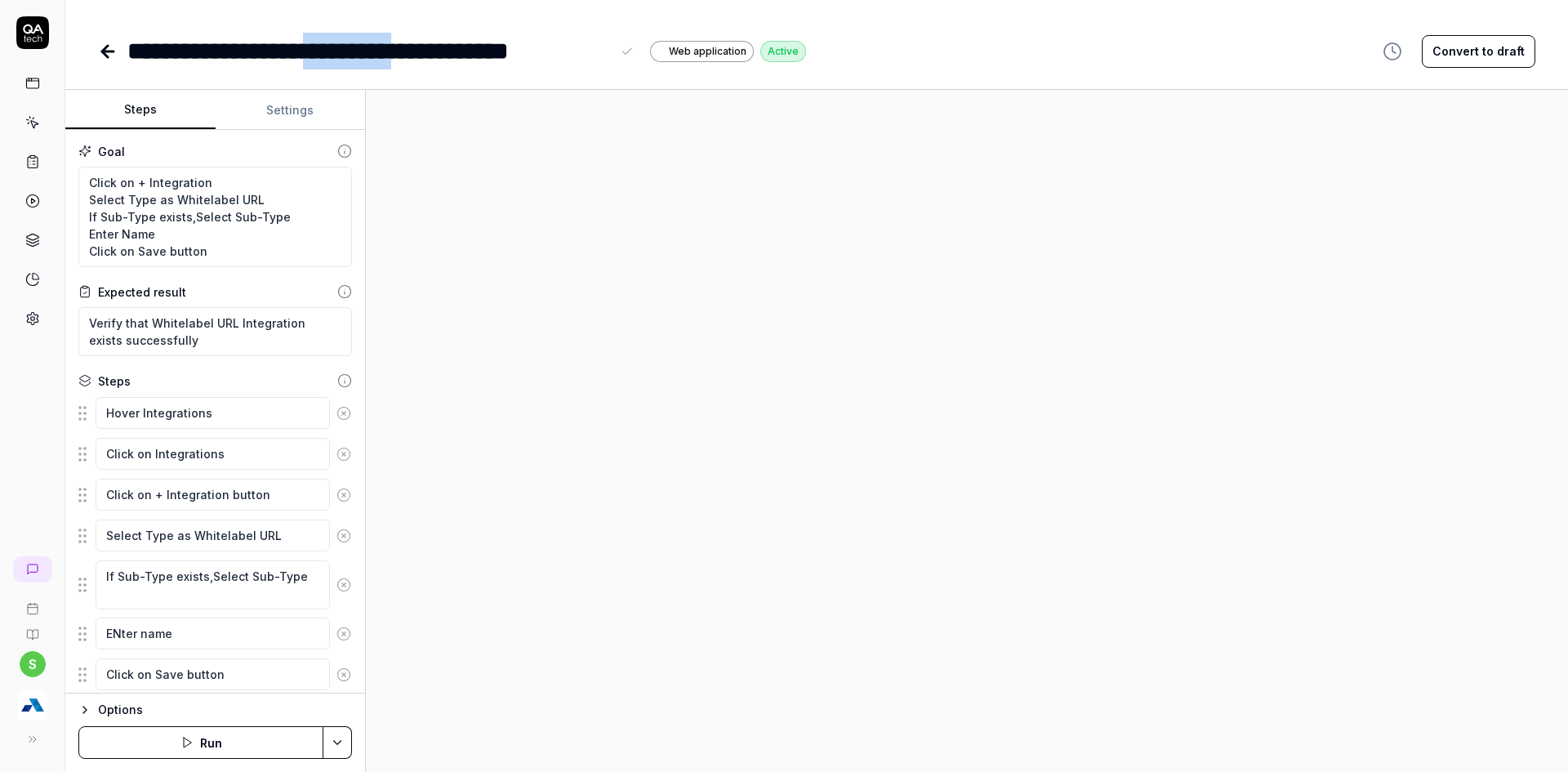
click at [402, 55] on div "**********" at bounding box center [369, 51] width 484 height 36
copy div "*********"
drag, startPoint x: 177, startPoint y: 200, endPoint x: 318, endPoint y: 196, distance: 141.1
click at [318, 196] on textarea "Click on + Integration Select Type as Whitelabel URL If Sub-Type exists,Select …" at bounding box center [215, 217] width 273 height 100
paste textarea "Messaging"
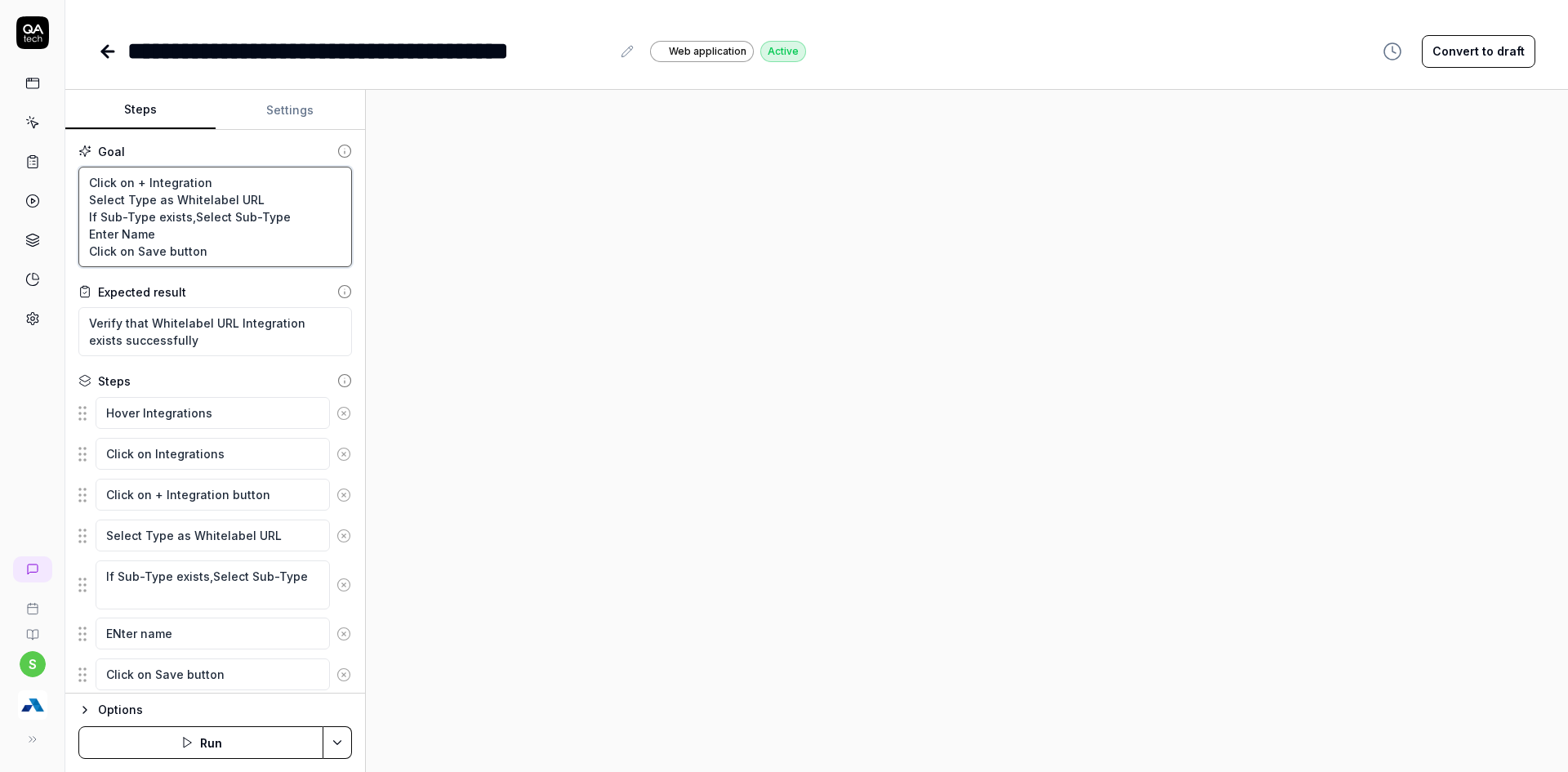
type textarea "*"
type textarea "Click on + Integration Select Type as Messaging If Sub-Type exists,Select Sub-T…"
drag, startPoint x: 152, startPoint y: 326, endPoint x: 232, endPoint y: 322, distance: 80.1
click at [232, 322] on textarea "Verify that Whitelabel URL Integration exists successfully" at bounding box center [215, 331] width 273 height 49
paste textarea "Messaging"
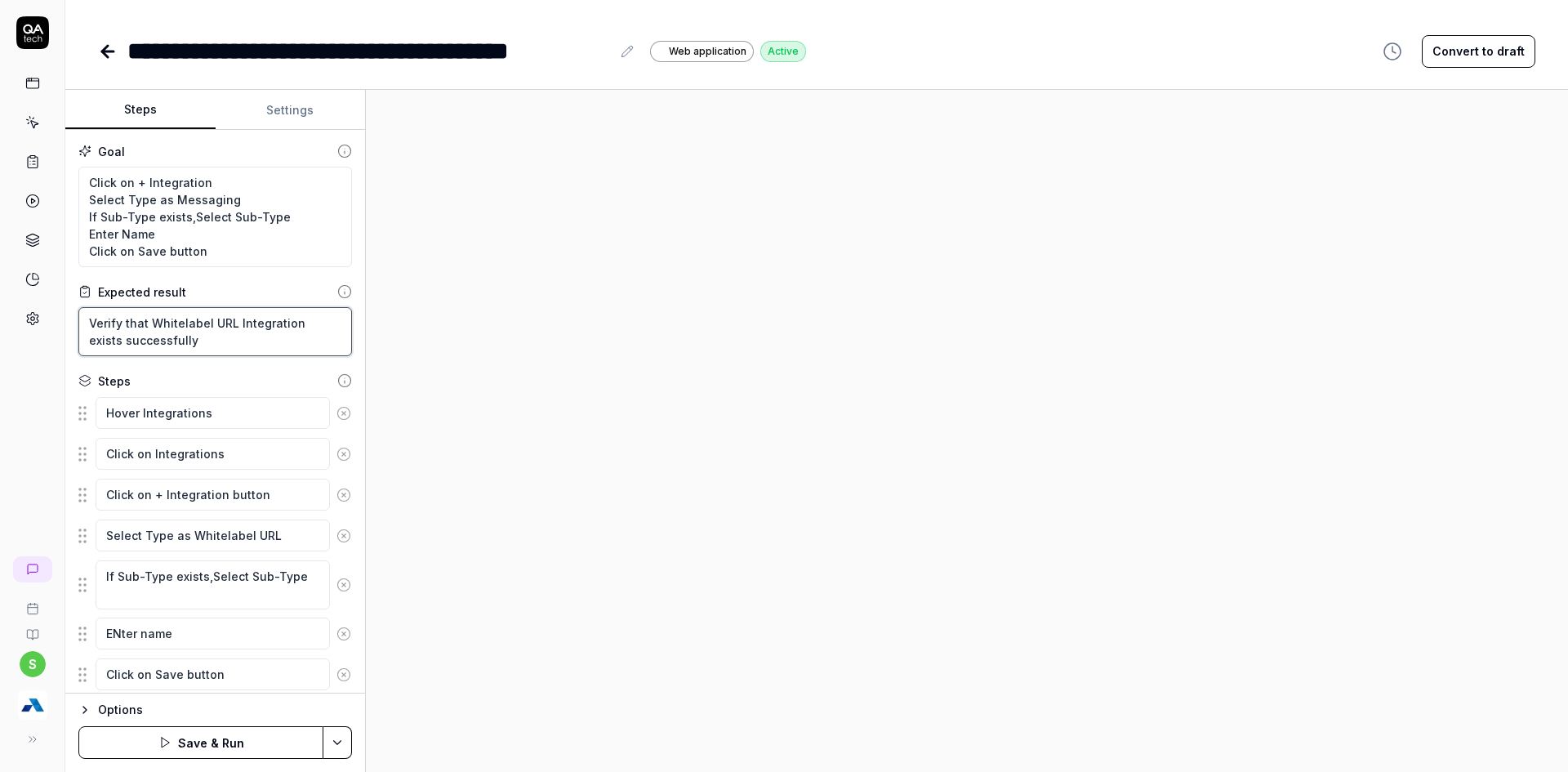
type textarea "*"
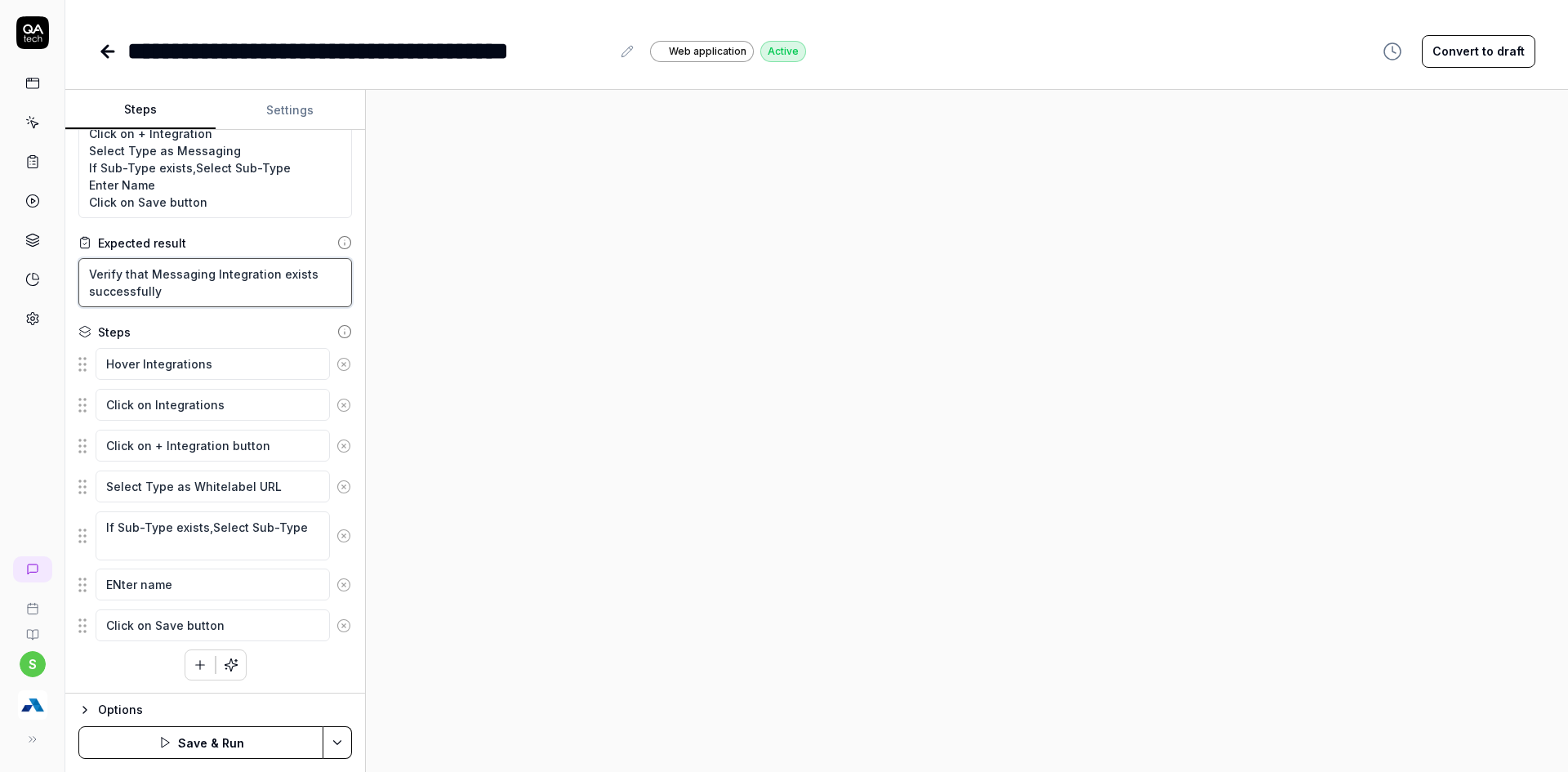
type textarea "Verify that Messaging Integration exists successfully"
drag, startPoint x: 191, startPoint y: 487, endPoint x: 283, endPoint y: 486, distance: 92.0
click at [283, 486] on textarea "Select Type as Whitelabel URL" at bounding box center [212, 486] width 235 height 32
paste textarea "Messaging"
type textarea "*"
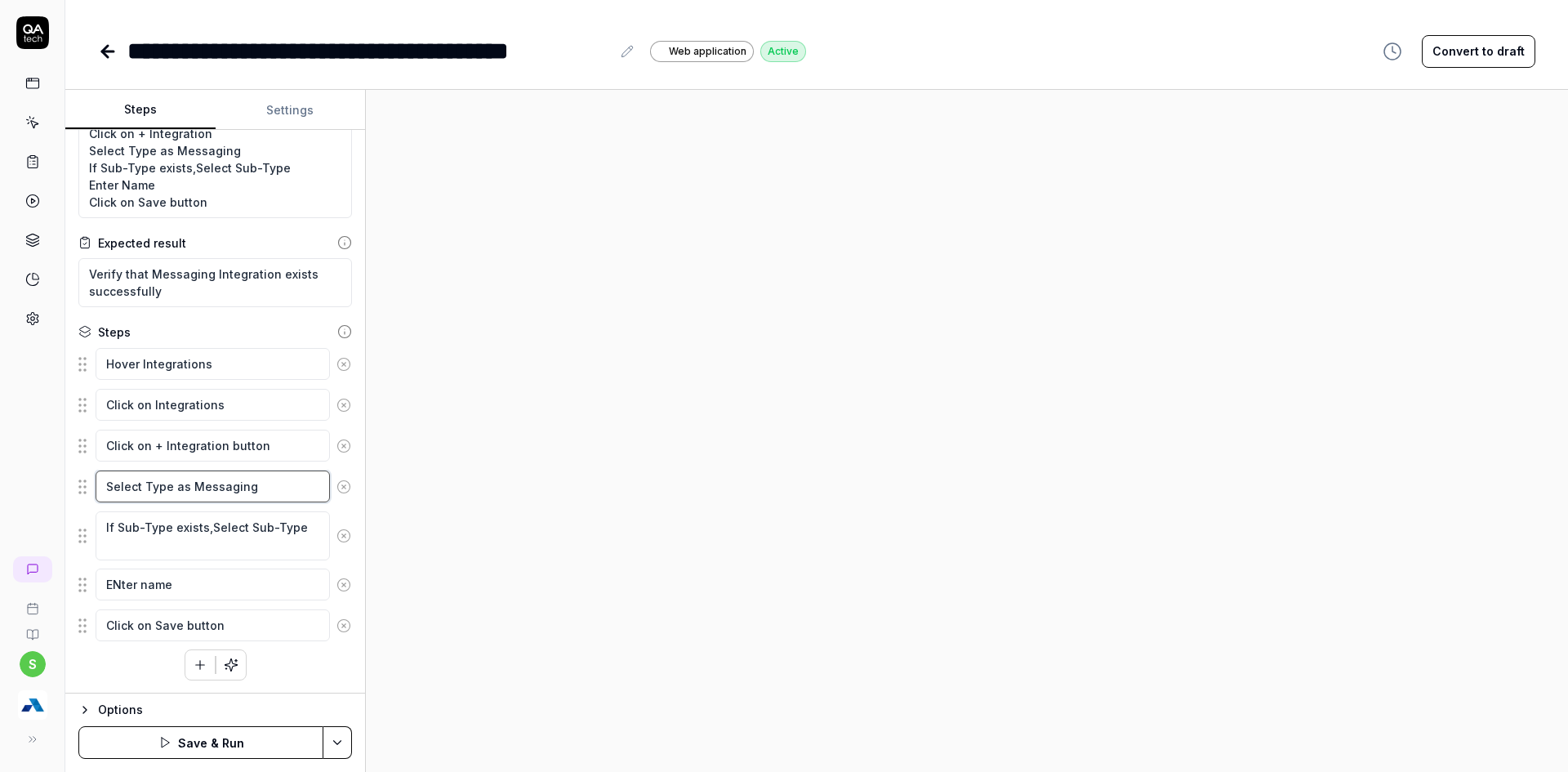
type textarea "Select Type as Messaging"
click at [342, 729] on html "**********" at bounding box center [784, 396] width 1568 height 791
click at [203, 636] on div "Save" at bounding box center [256, 629] width 209 height 36
click at [179, 747] on button "Run" at bounding box center [201, 743] width 245 height 33
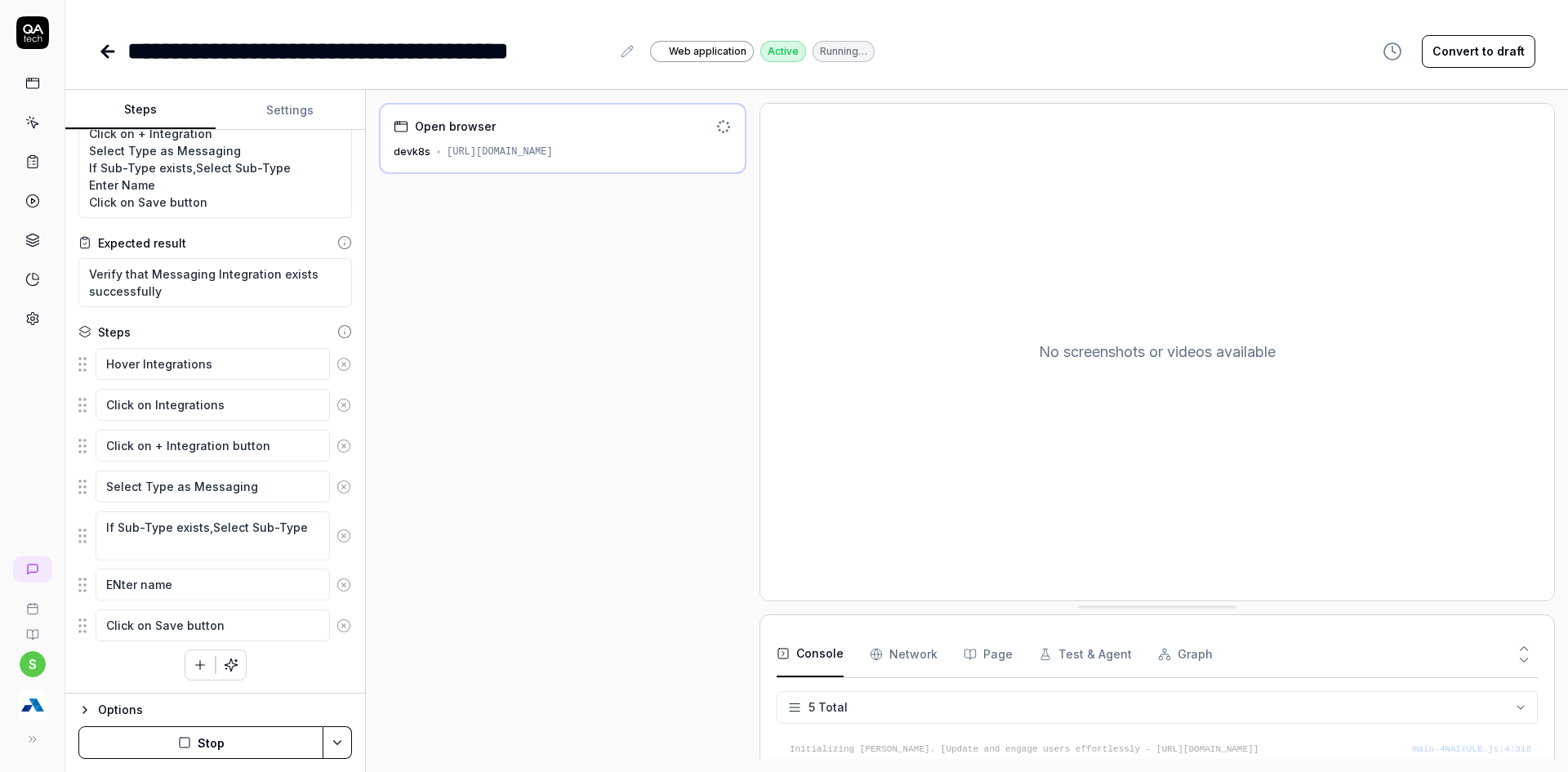
scroll to position [120, 0]
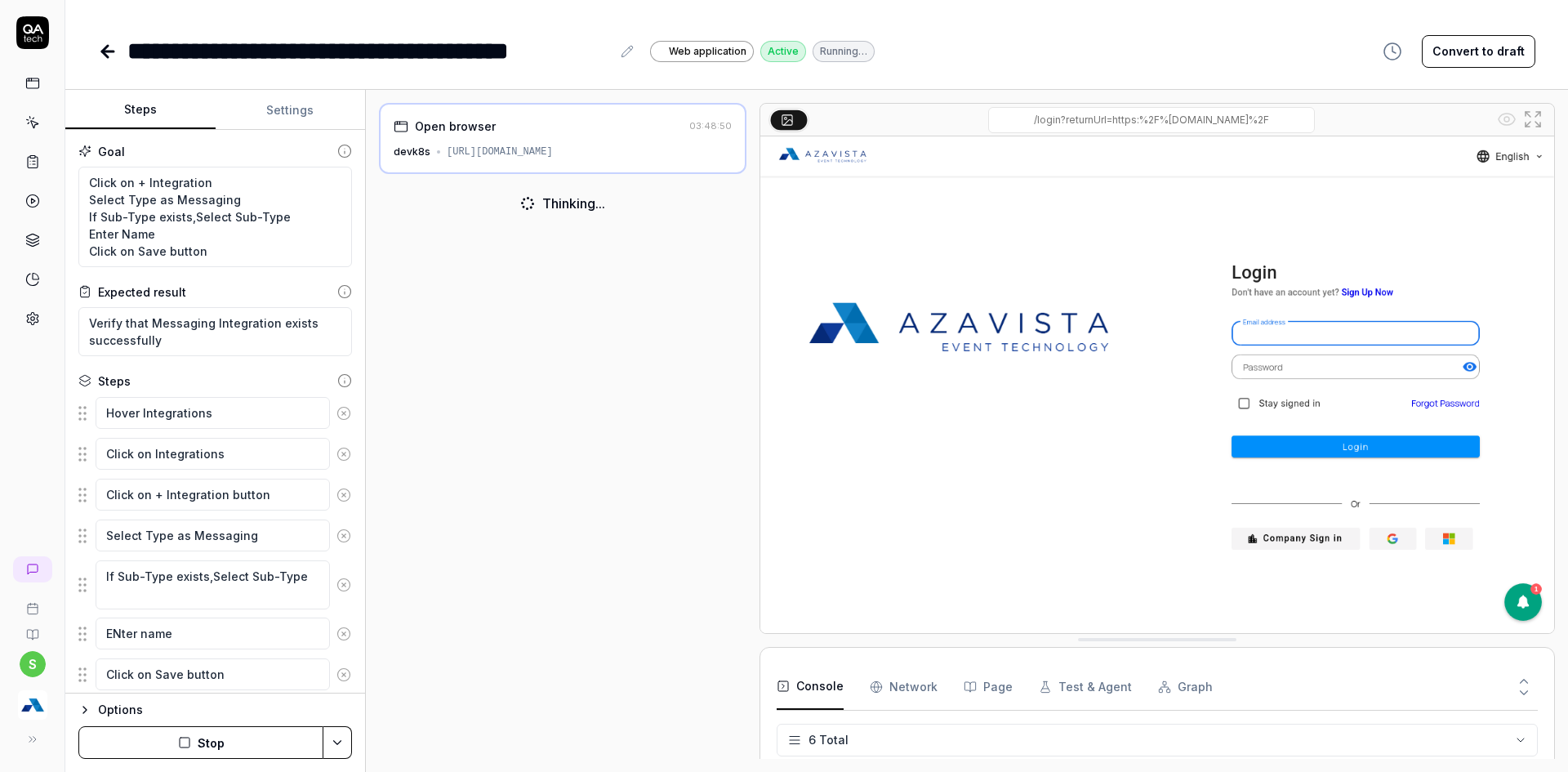
scroll to position [167, 0]
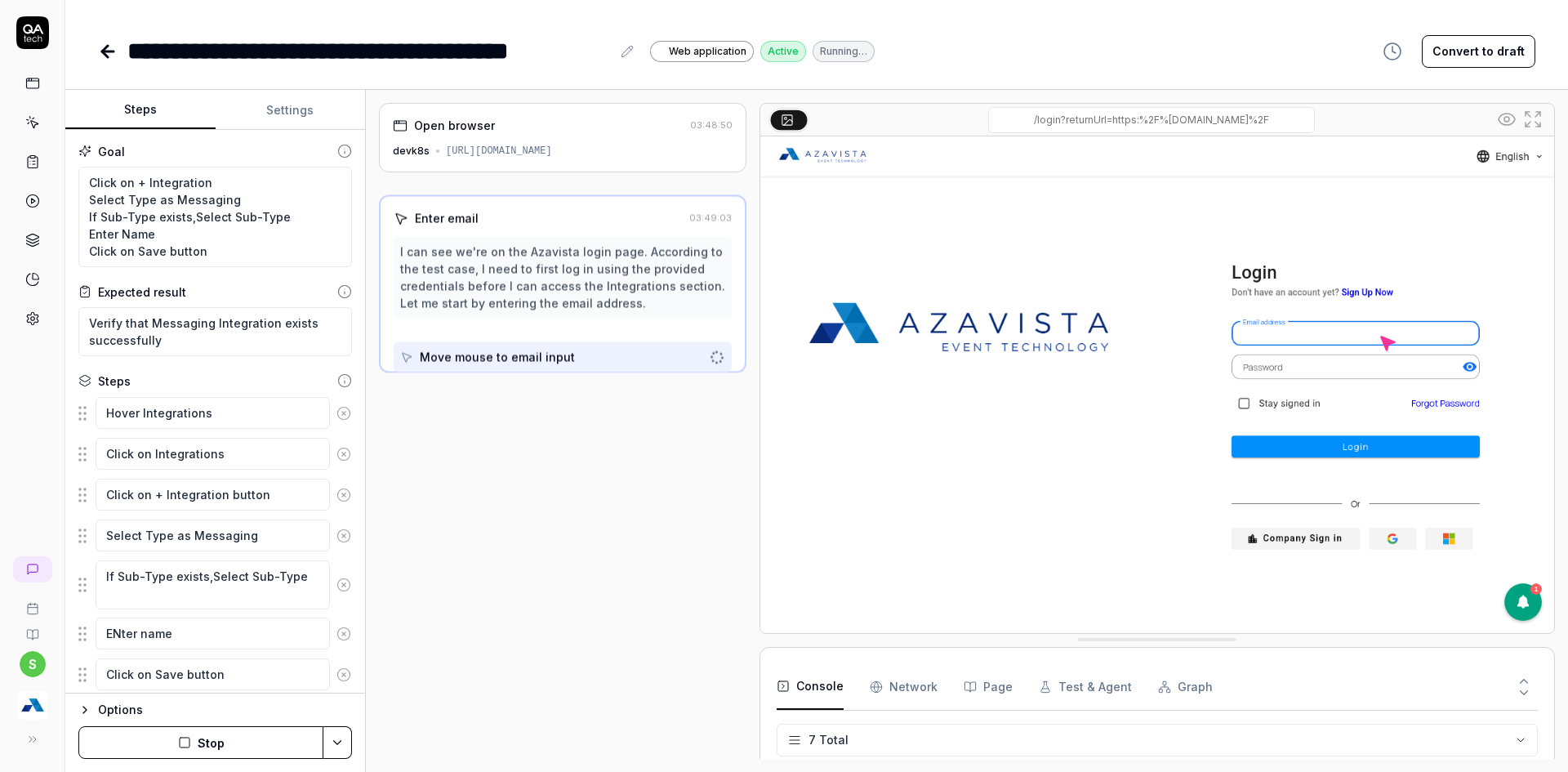
click at [260, 740] on button "Stop" at bounding box center [201, 743] width 245 height 33
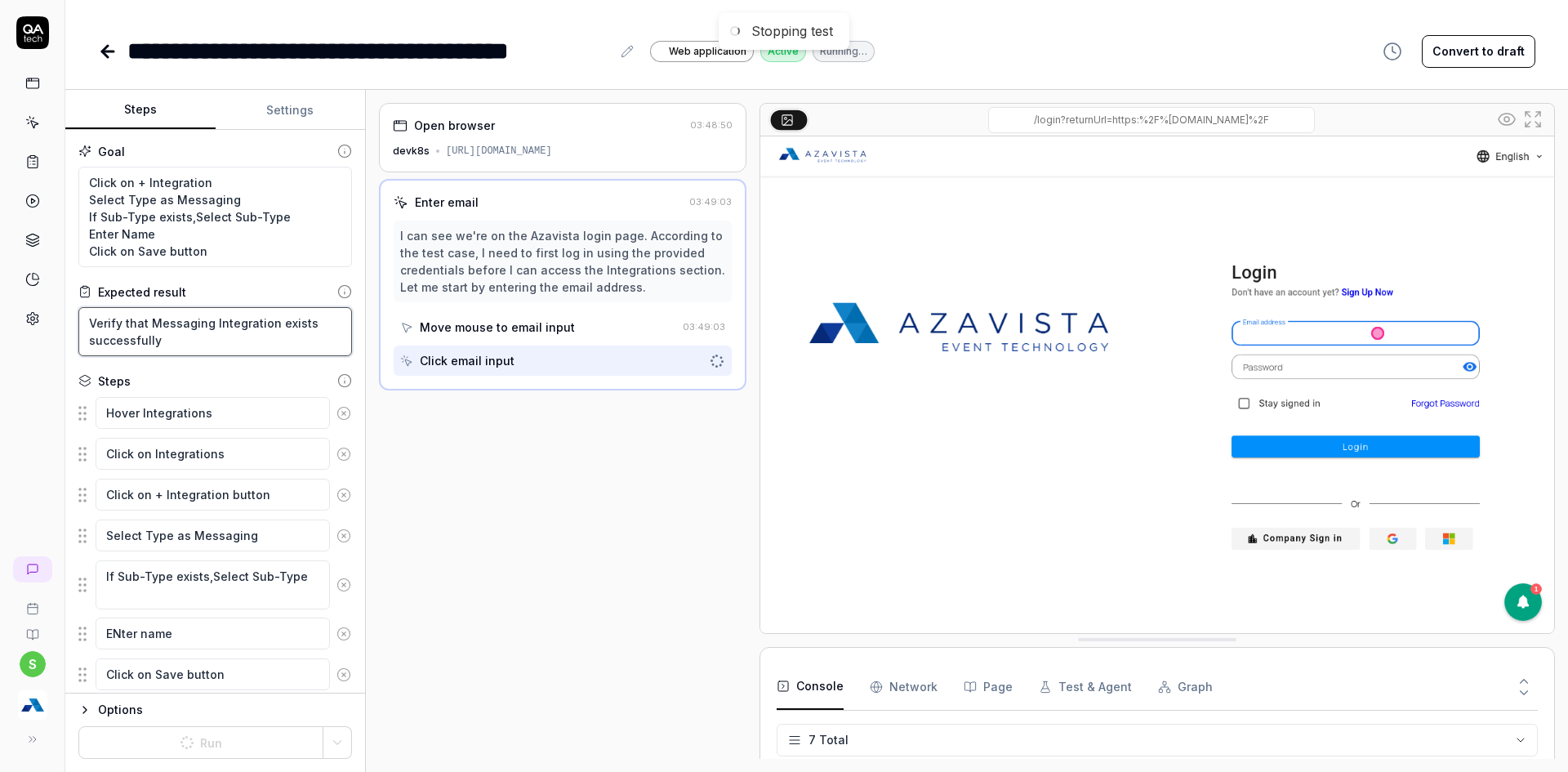
click at [286, 318] on textarea "Verify that Messaging Integration exists successfully" at bounding box center [215, 331] width 273 height 49
click at [286, 319] on textarea "Verify that Messaging Integration exists successfully" at bounding box center [215, 331] width 273 height 49
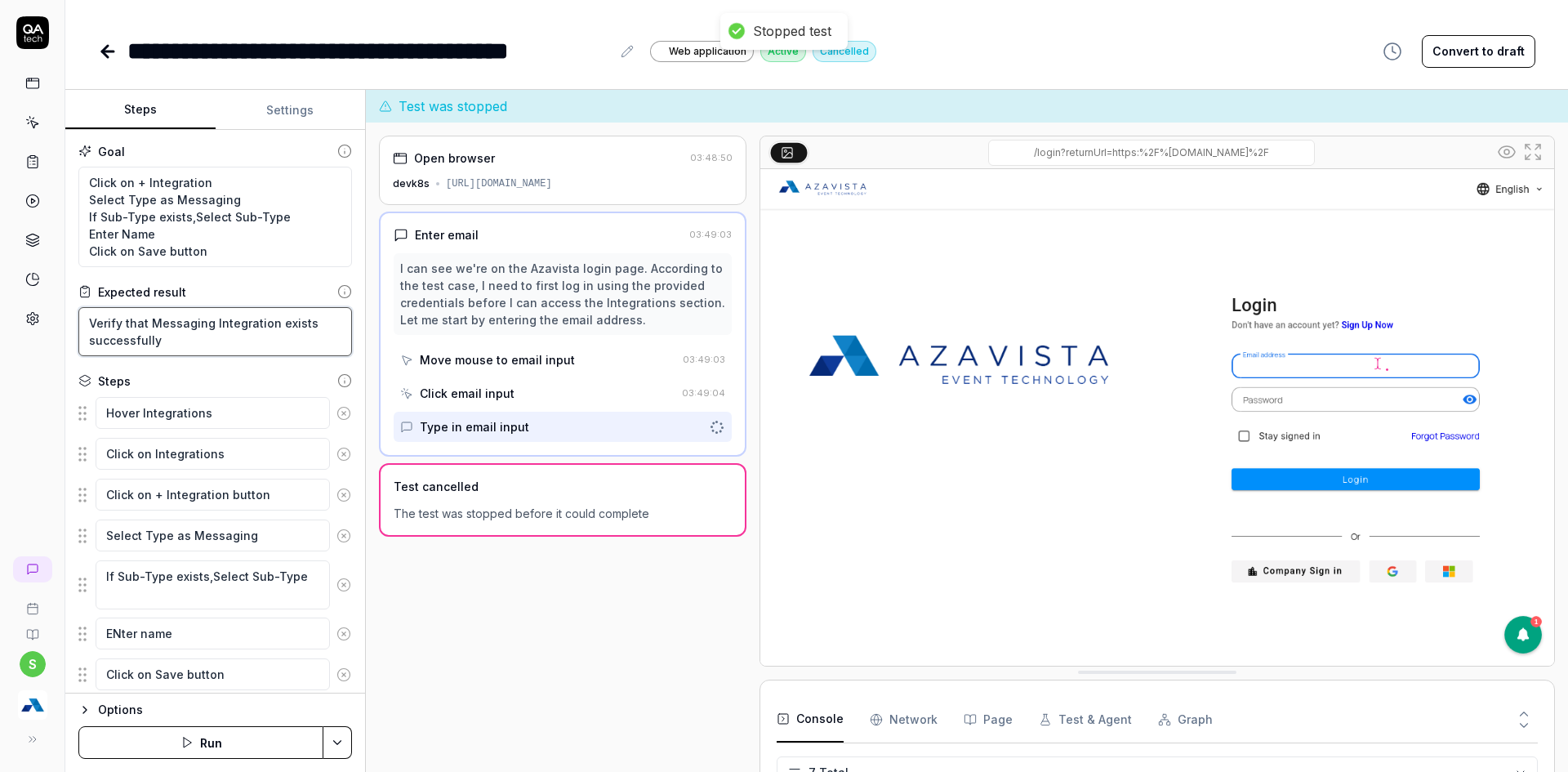
type textarea "*"
type textarea "Verify that Messaging Integration isuccessfully"
type textarea "*"
type textarea "Verify that Messaging Integration issuccessfully"
type textarea "*"
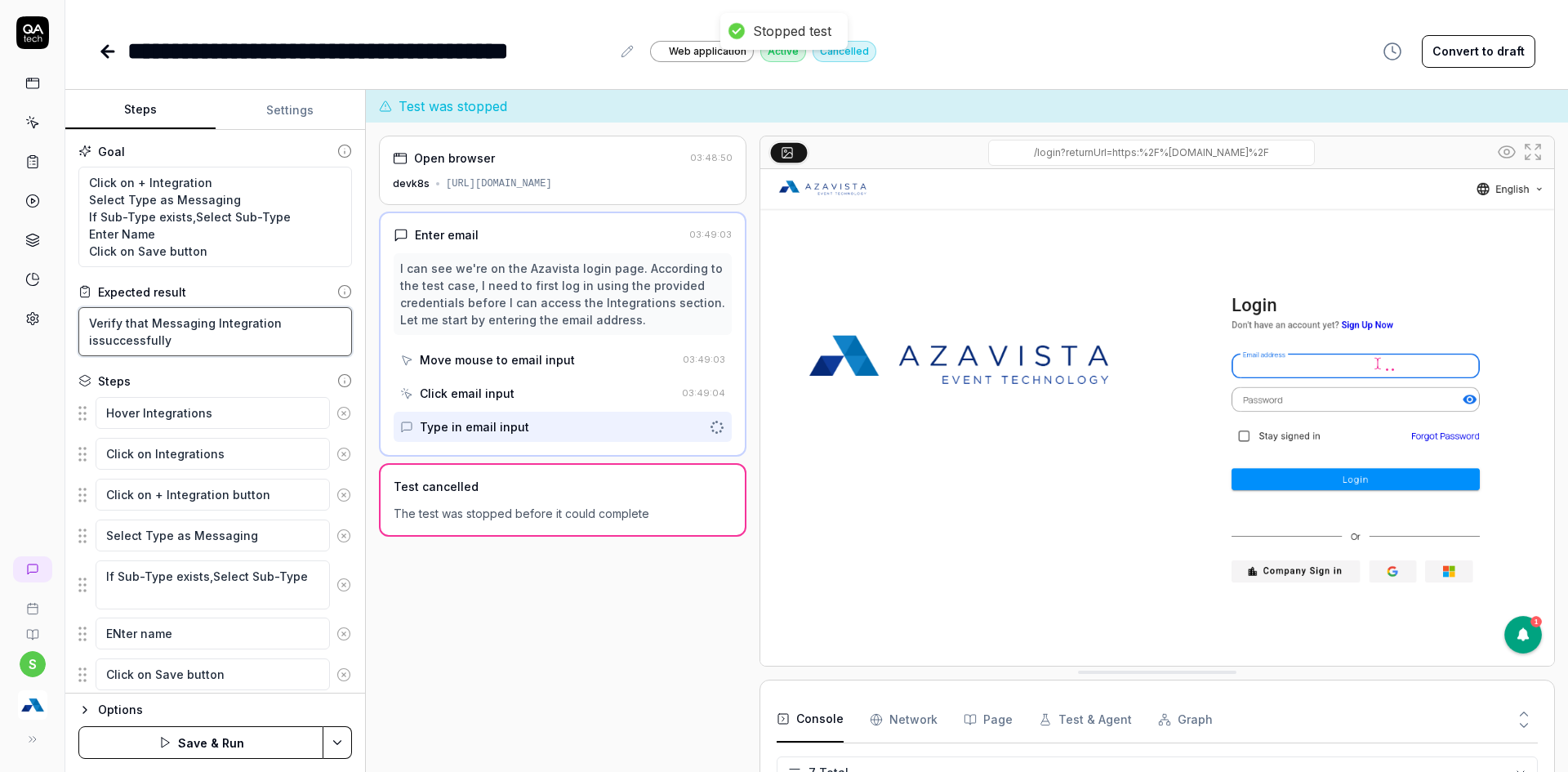
type textarea "Verify that Messaging Integration is successfully"
type textarea "*"
type textarea "Verify that Messaging Integration is csuccessfully"
type textarea "*"
type textarea "Verify that Messaging Integration is crsuccessfully"
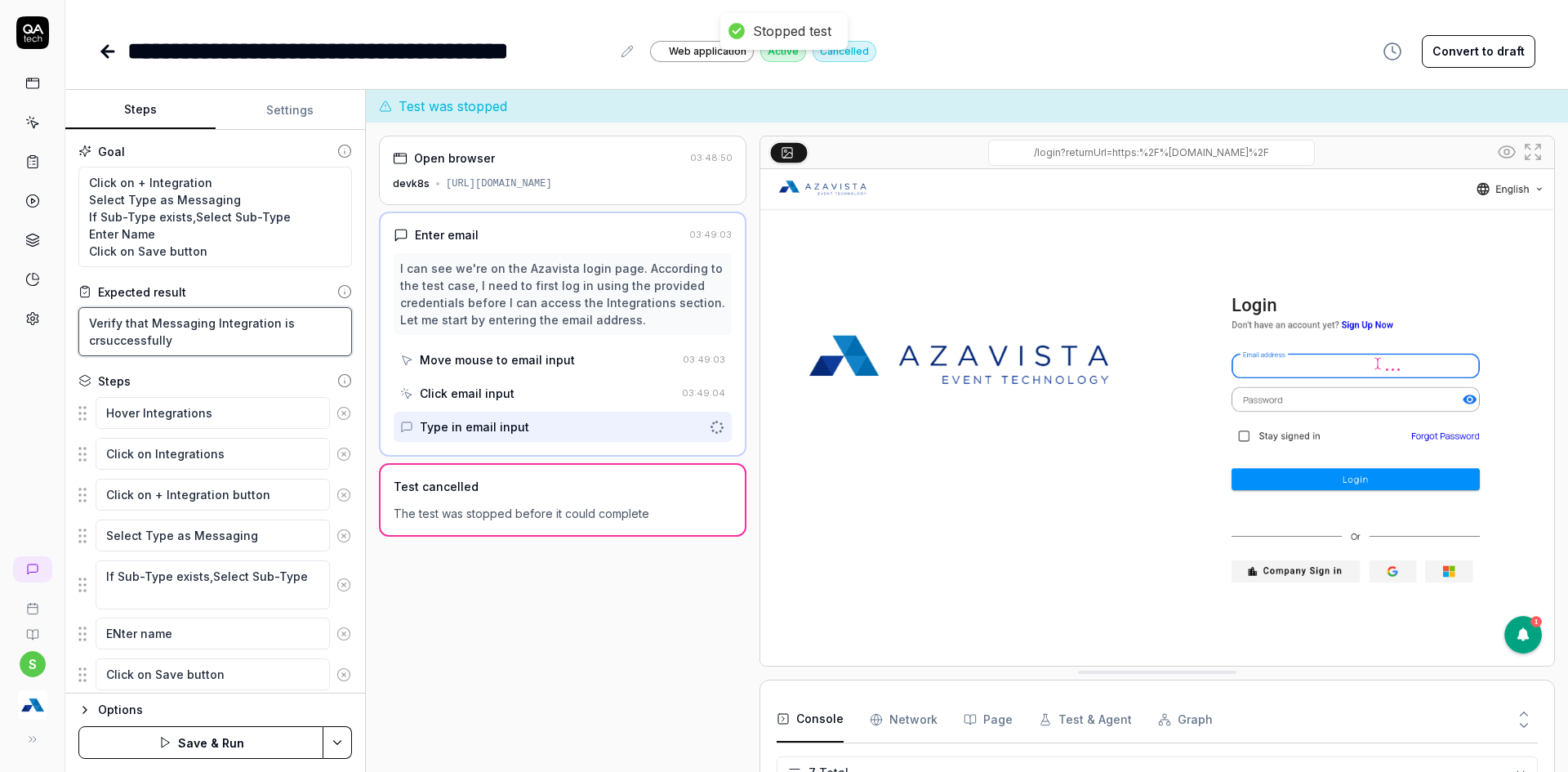
type textarea "*"
type textarea "Verify that Messaging Integration is cresuccessfully"
type textarea "*"
type textarea "Verify that Messaging Integration is creatsuccessfully"
type textarea "*"
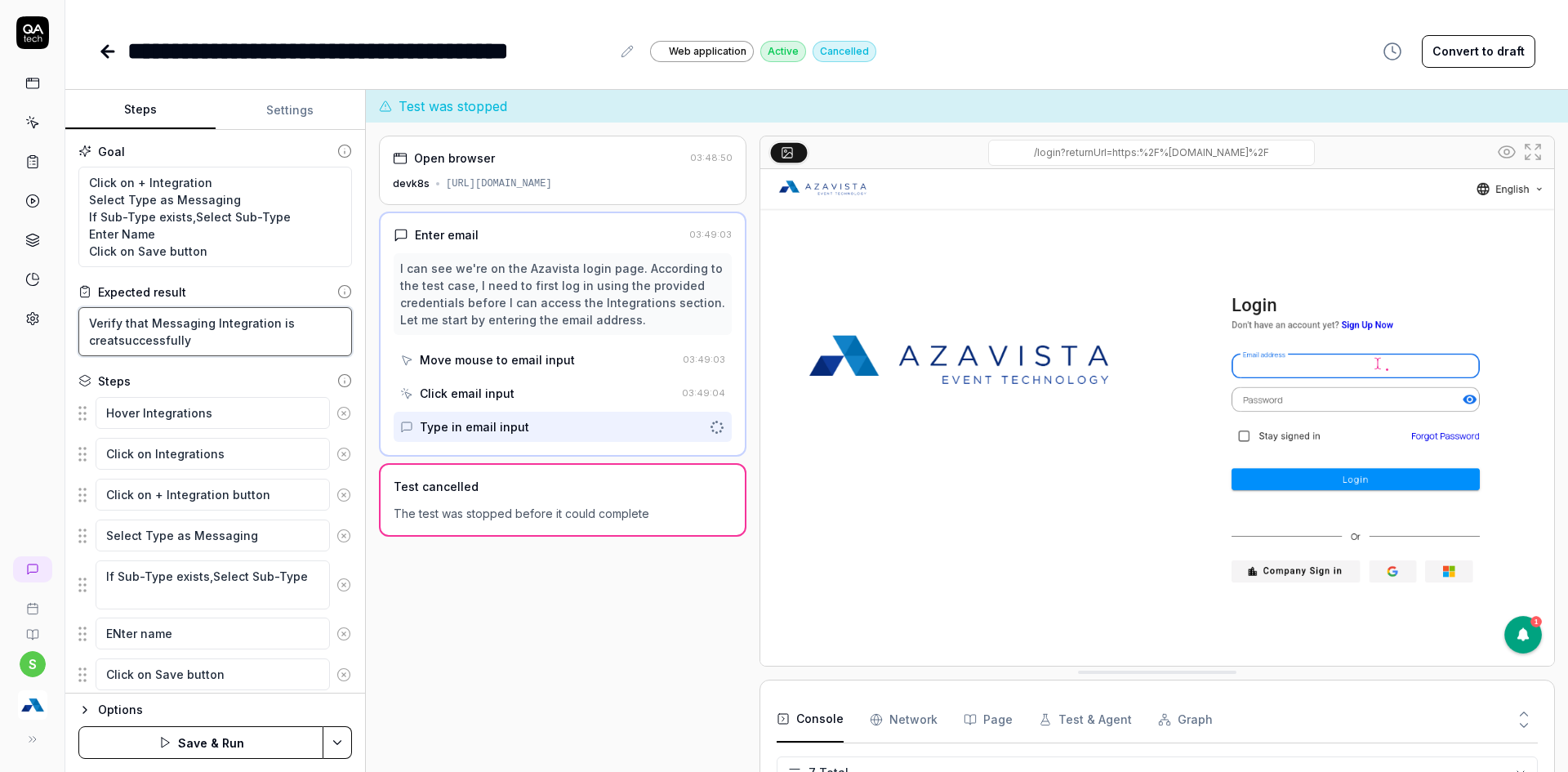
type textarea "Verify that Messaging Integration is createsuccessfully"
type textarea "*"
type textarea "Verify that Messaging Integration is createdsuccessfully"
type textarea "*"
type textarea "Verify that Messaging Integration is created successfully"
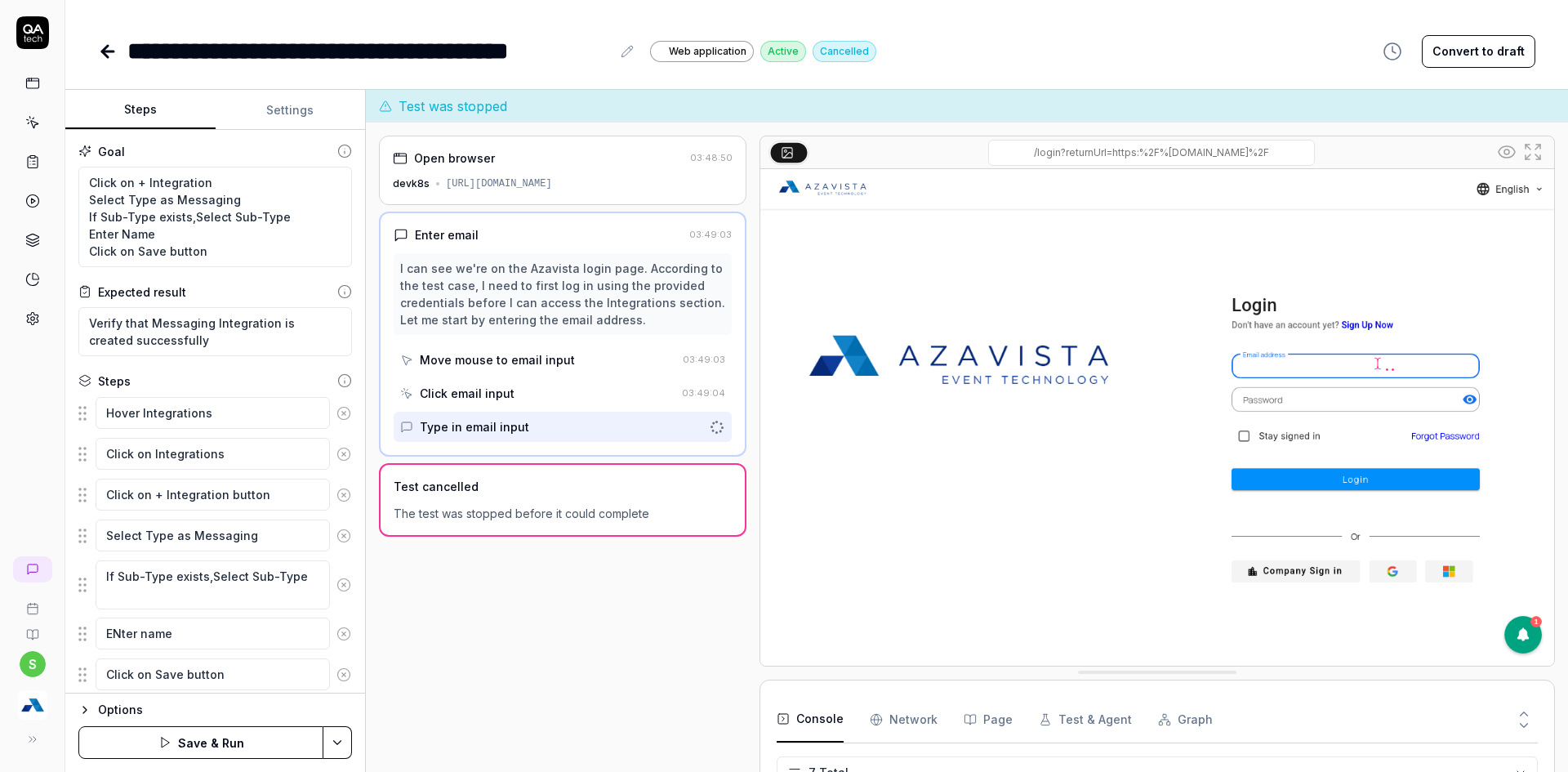
click at [335, 747] on html "**********" at bounding box center [784, 396] width 1568 height 791
click at [195, 633] on div "Save" at bounding box center [256, 629] width 209 height 36
click at [292, 743] on button "Run" at bounding box center [201, 743] width 245 height 33
type textarea "*"
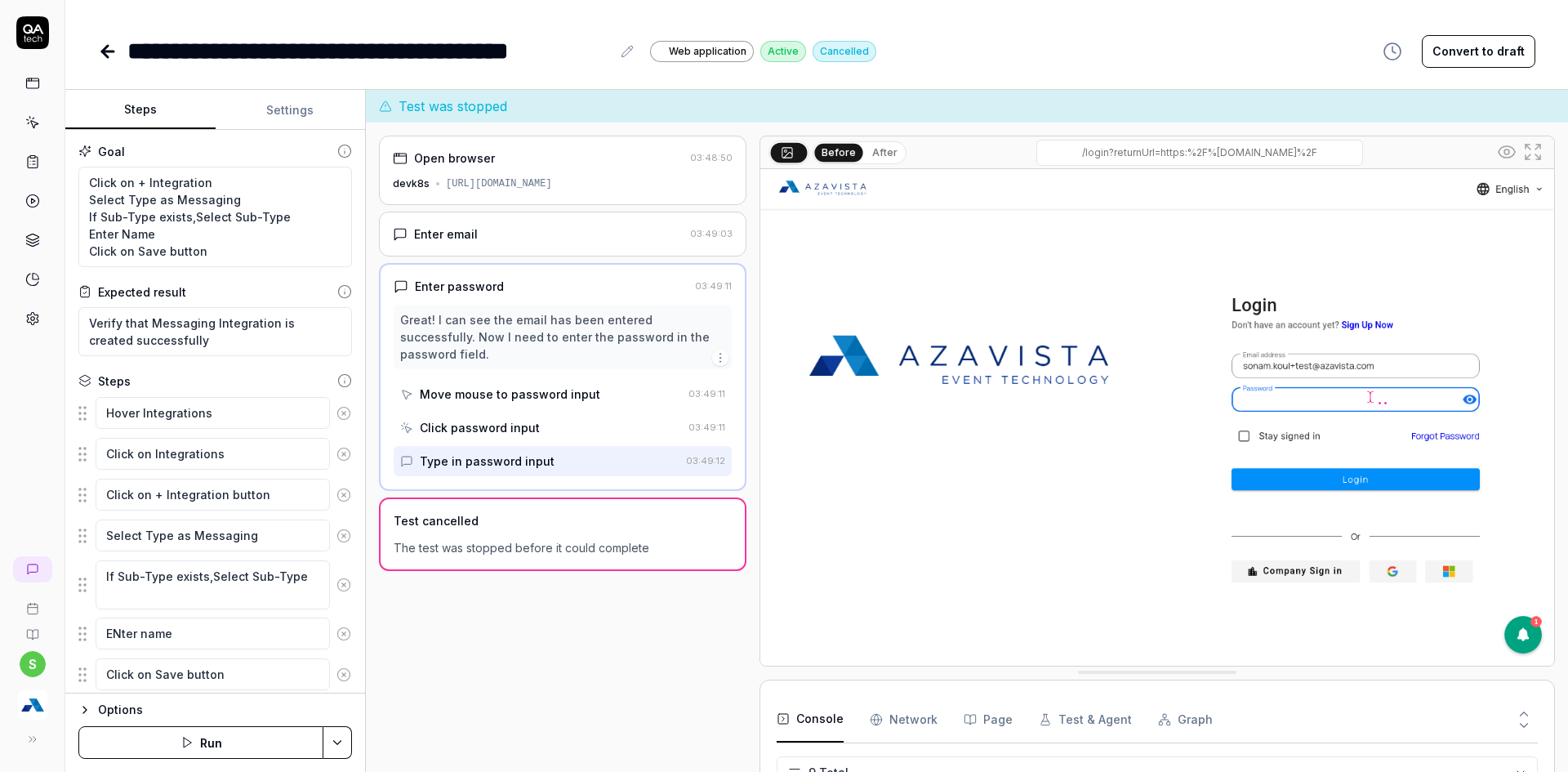
scroll to position [247, 0]
click at [210, 743] on button "Run" at bounding box center [201, 743] width 245 height 33
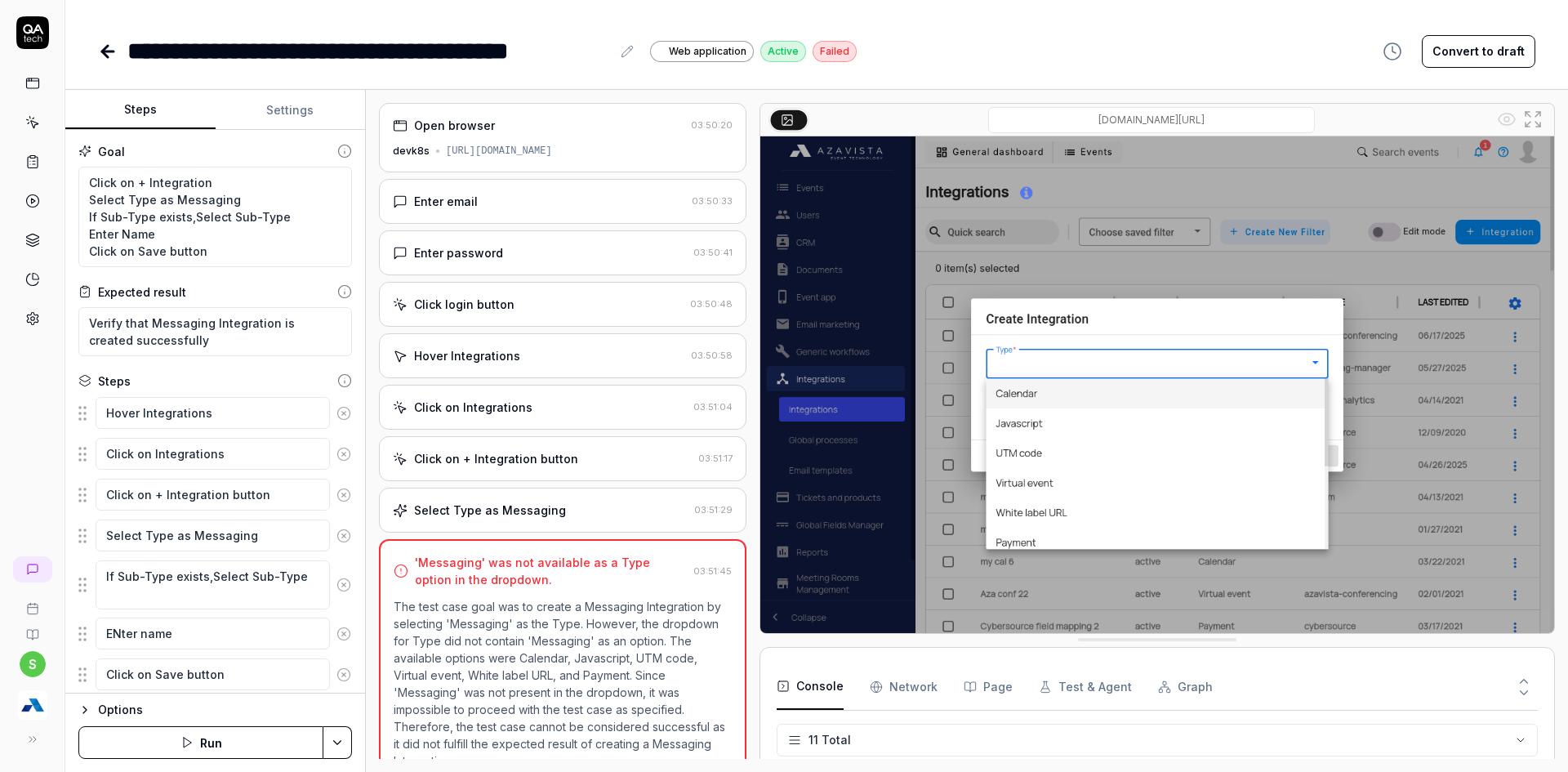
type textarea "*"
drag, startPoint x: 88, startPoint y: 198, endPoint x: 112, endPoint y: 199, distance: 24.0
click at [112, 199] on textarea "Click on + Integration Select Type as Messaging If Sub-Type exists,Select Sub-T…" at bounding box center [215, 217] width 273 height 100
click at [163, 197] on textarea "Click on + Integration Select Type as Messaging If Sub-Type exists,Select Sub-T…" at bounding box center [215, 217] width 273 height 100
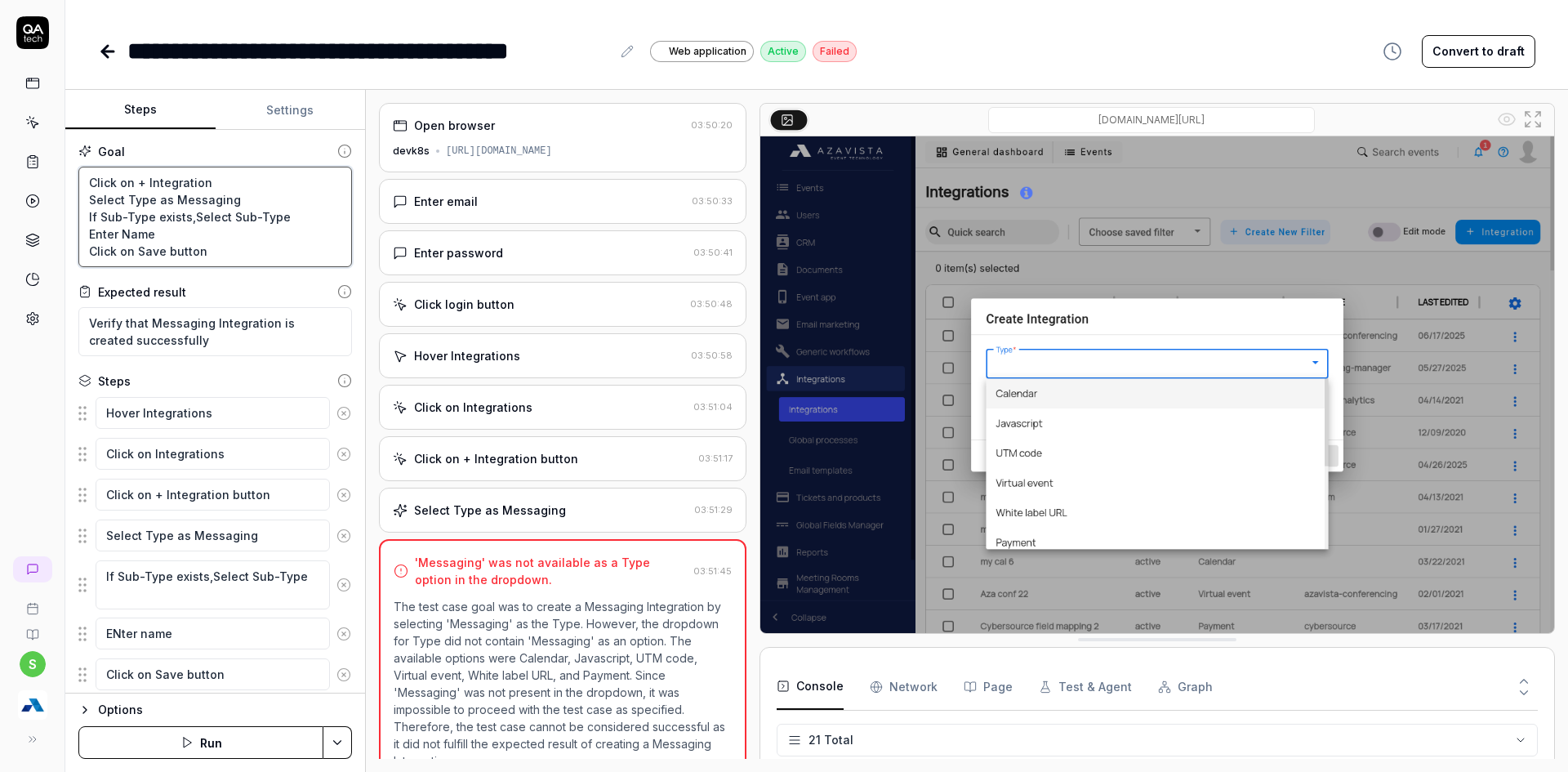
drag, startPoint x: 255, startPoint y: 198, endPoint x: 81, endPoint y: 201, distance: 174.0
click at [81, 201] on textarea "Click on + Integration Select Type as Messaging If Sub-Type exists,Select Sub-T…" at bounding box center [215, 217] width 273 height 100
type textarea "Click on + Integration C If Sub-Type exists,Select Sub-Type Enter Name Click on…"
type textarea "*"
type textarea "Click on + Integration Cl If Sub-Type exists,Select Sub-Type Enter Name Click o…"
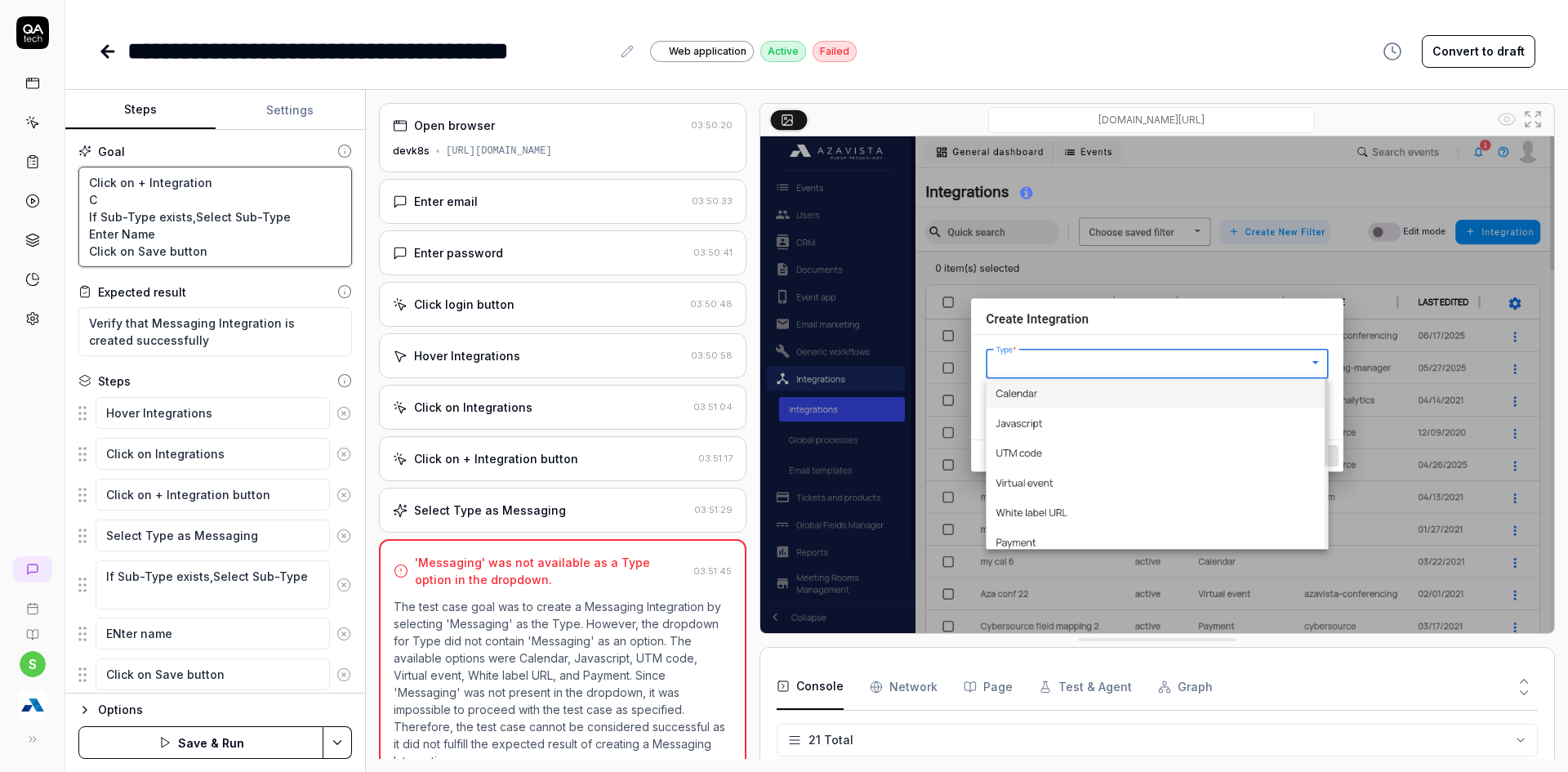
type textarea "*"
type textarea "Click on + Integration Cli If Sub-Type exists,Select Sub-Type Enter Name Click …"
type textarea "*"
type textarea "Click on + Integration Clic If Sub-Type exists,Select Sub-Type Enter Name Click…"
type textarea "*"
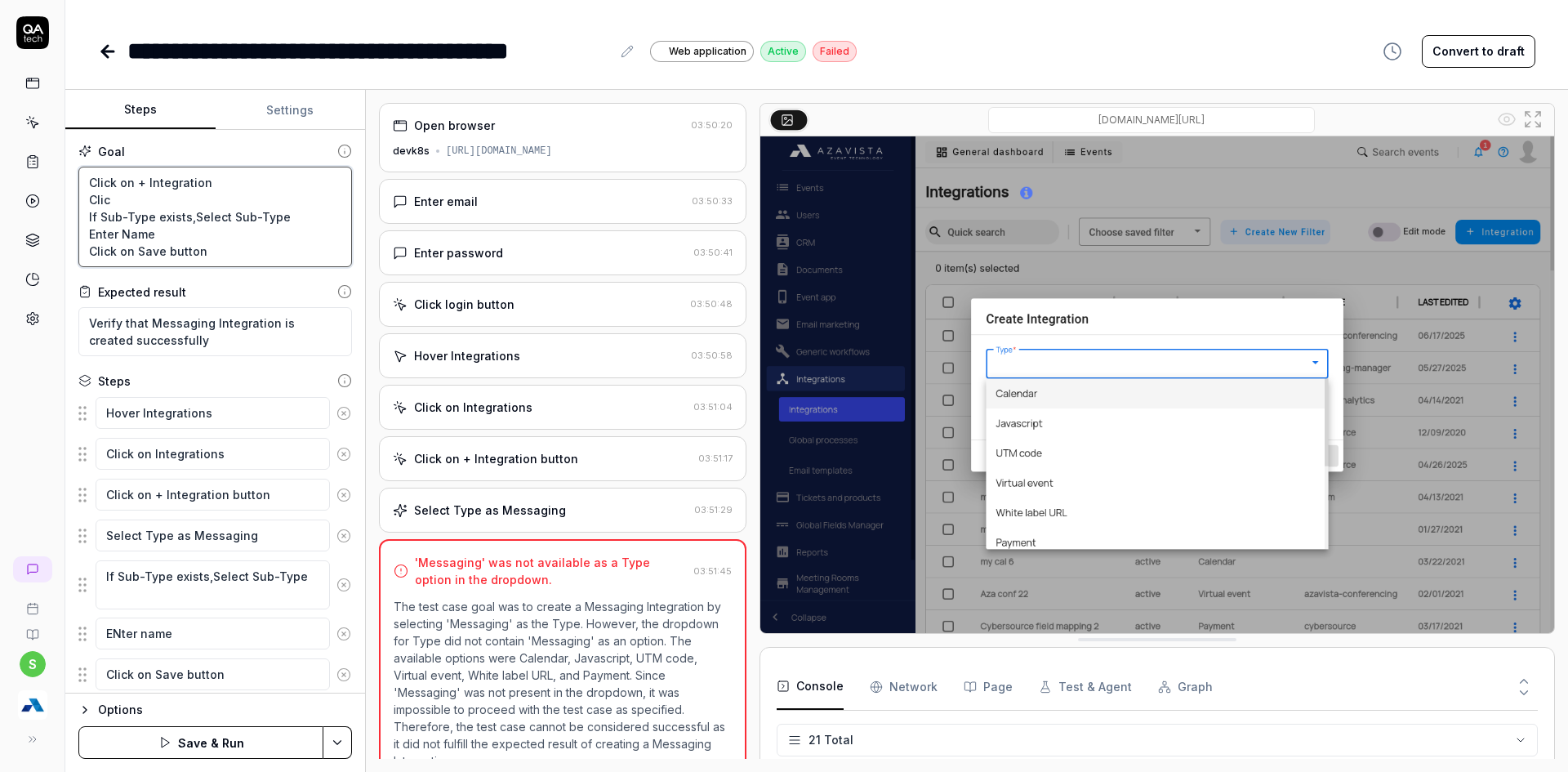
type textarea "Click on + Integration Click If Sub-Type exists,Select Sub-Type Enter Name Clic…"
type textarea "*"
type textarea "Click on + Integration Click If Sub-Type exists,Select Sub-Type Enter Name Clic…"
type textarea "*"
type textarea "Click on + Integration Click o If Sub-Type exists,Select Sub-Type Enter Name Cl…"
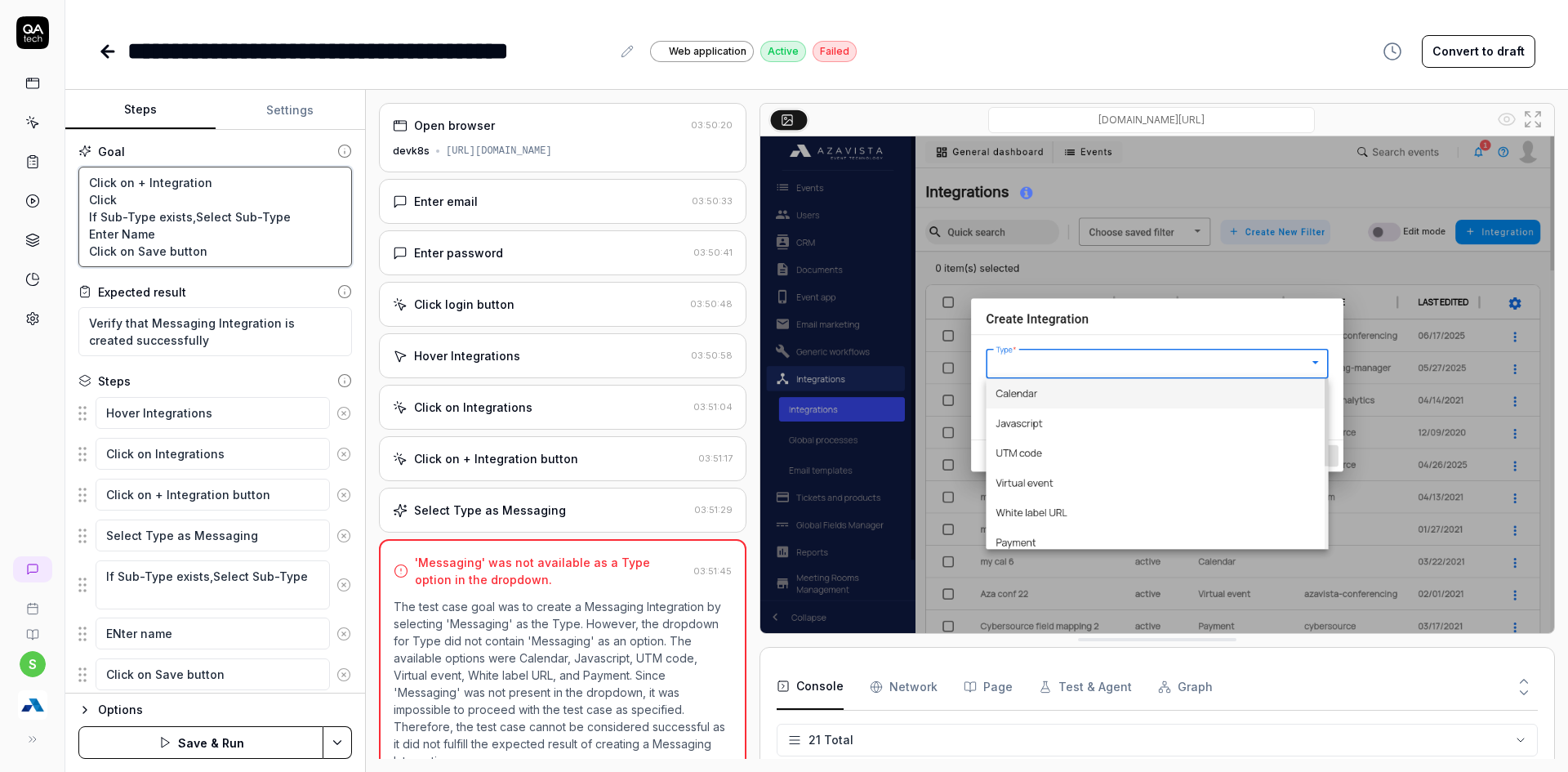
type textarea "*"
type textarea "Click on + Integration Click on If Sub-Type exists,Select Sub-Type Enter Name C…"
type textarea "*"
type textarea "Click on + Integration Click on If Sub-Type exists,Select Sub-Type Enter Name C…"
type textarea "*"
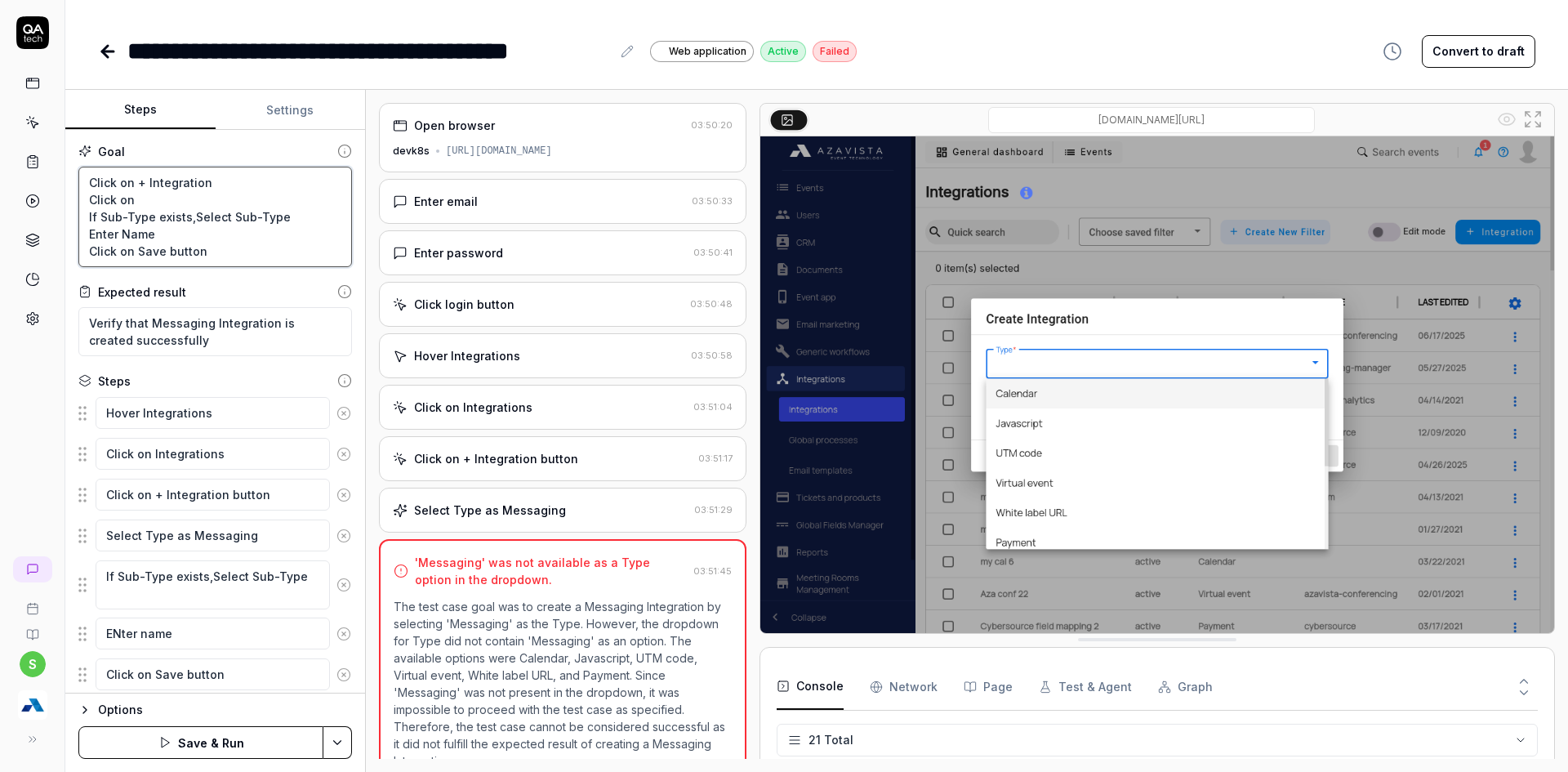
type textarea "Click on + Integration Click on T If Sub-Type exists,Select Sub-Type Enter Name…"
type textarea "*"
type textarea "Click on + Integration Click on Ty If Sub-Type exists,Select Sub-Type Enter Nam…"
type textarea "*"
type textarea "Click on + Integration Click on Typ If Sub-Type exists,Select Sub-Type Enter Na…"
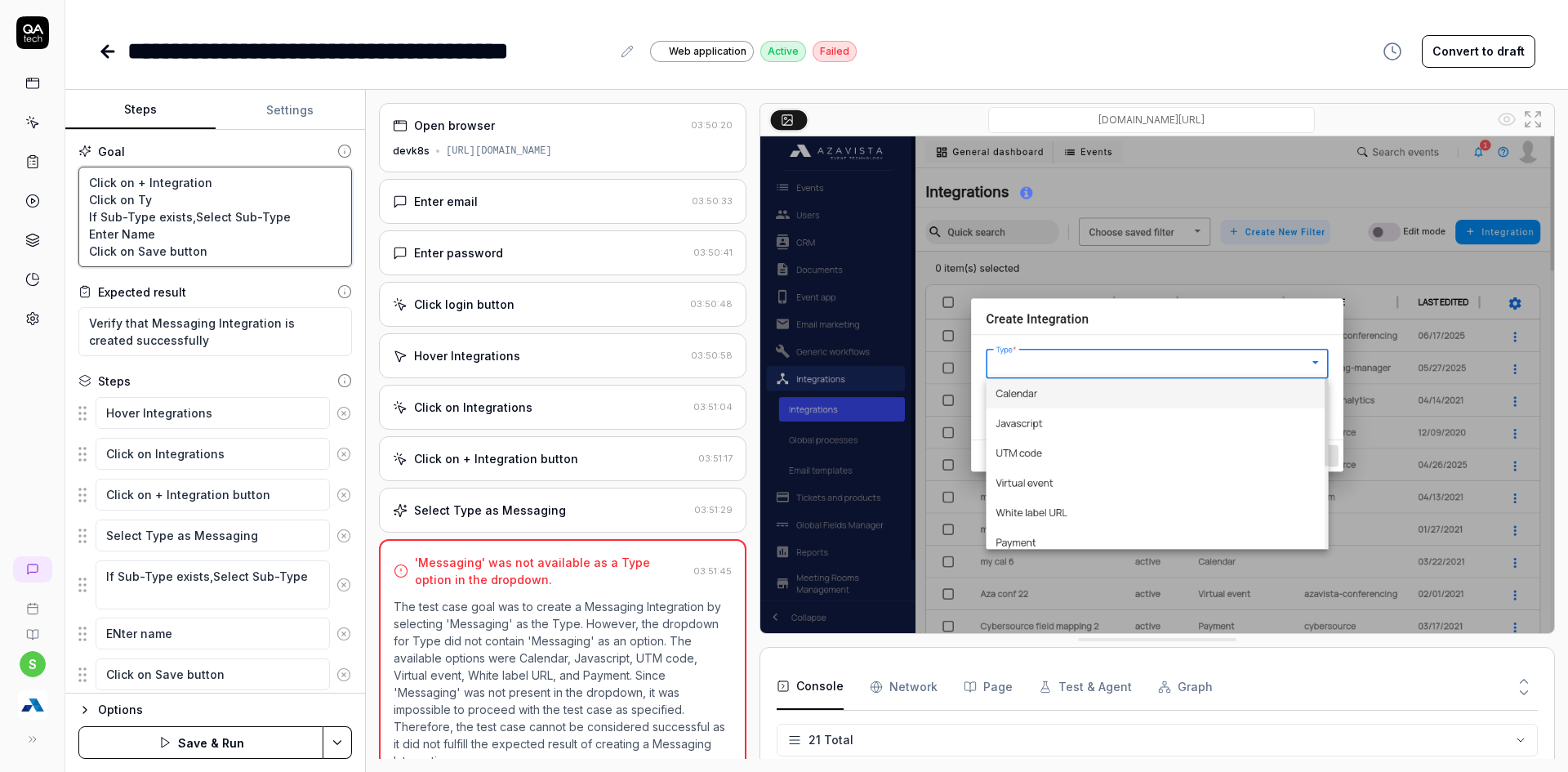
type textarea "*"
type textarea "Click on + Integration Click on Type If Sub-Type exists,Select Sub-Type Enter N…"
type textarea "*"
type textarea "Click on + Integration Click on Type If Sub-Type exists,Select Sub-Type Enter N…"
type textarea "*"
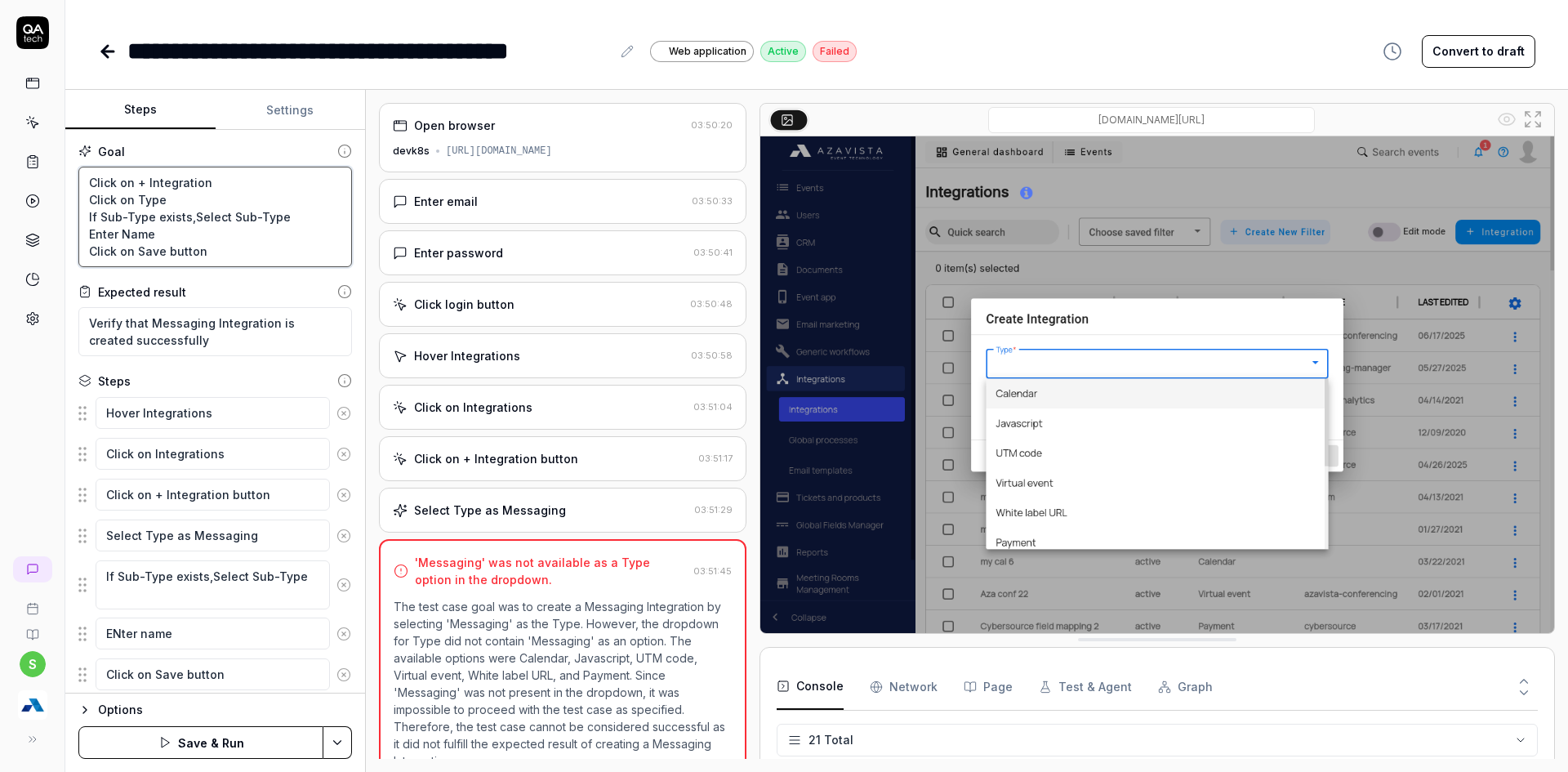
type textarea "Click on + Integration Click on Type d If Sub-Type exists,Select Sub-Type Enter…"
type textarea "*"
type textarea "Click on + Integration Click on Type dr If Sub-Type exists,Select Sub-Type Ente…"
type textarea "*"
type textarea "Click on + Integration Click on Type dro If Sub-Type exists,Select Sub-Type Ent…"
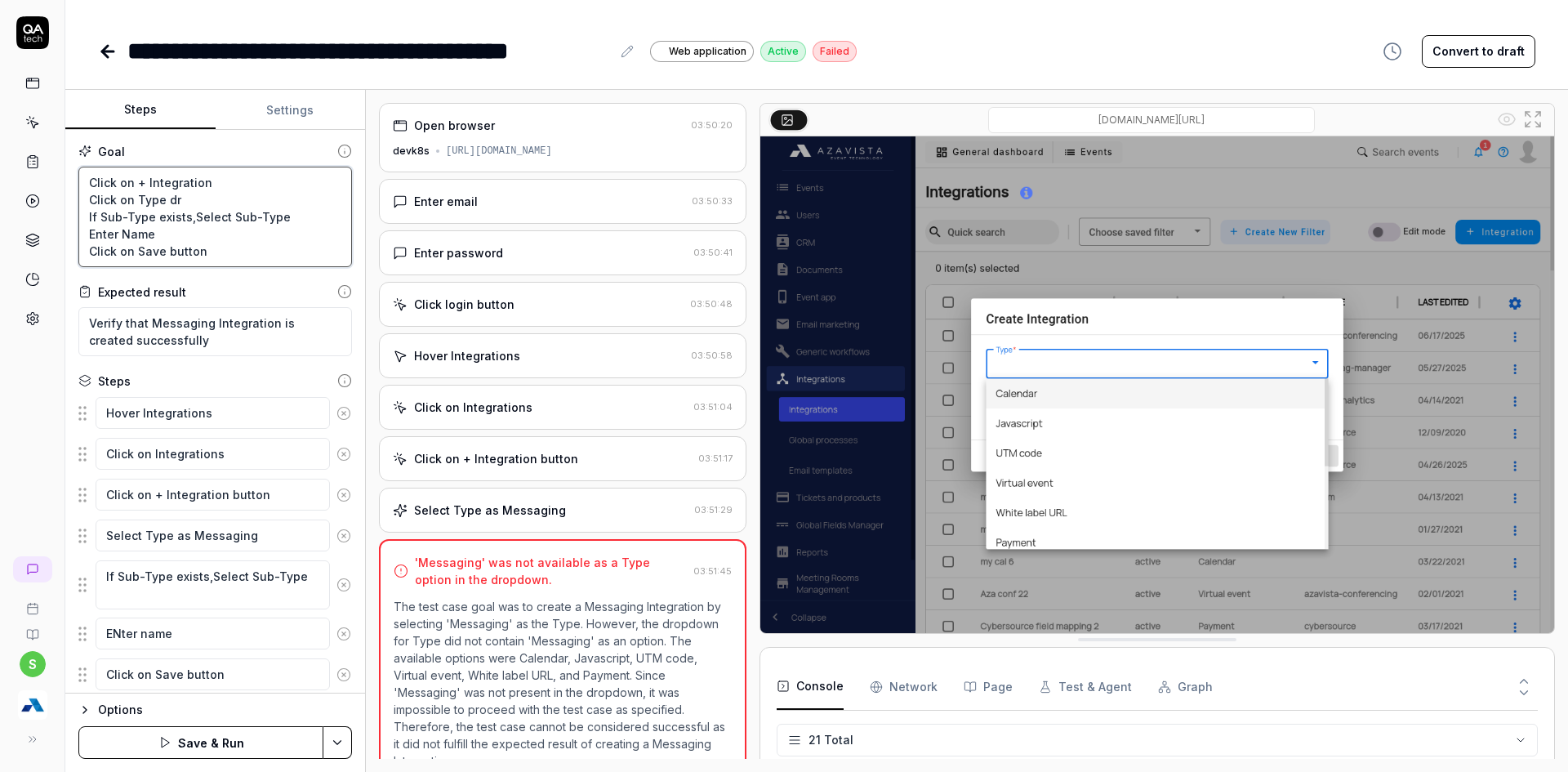
type textarea "*"
type textarea "Click on + Integration Click on Type drop If Sub-Type exists,Select Sub-Type En…"
type textarea "*"
type textarea "Click on + Integration Click on Type dropw If Sub-Type exists,Select Sub-Type E…"
type textarea "*"
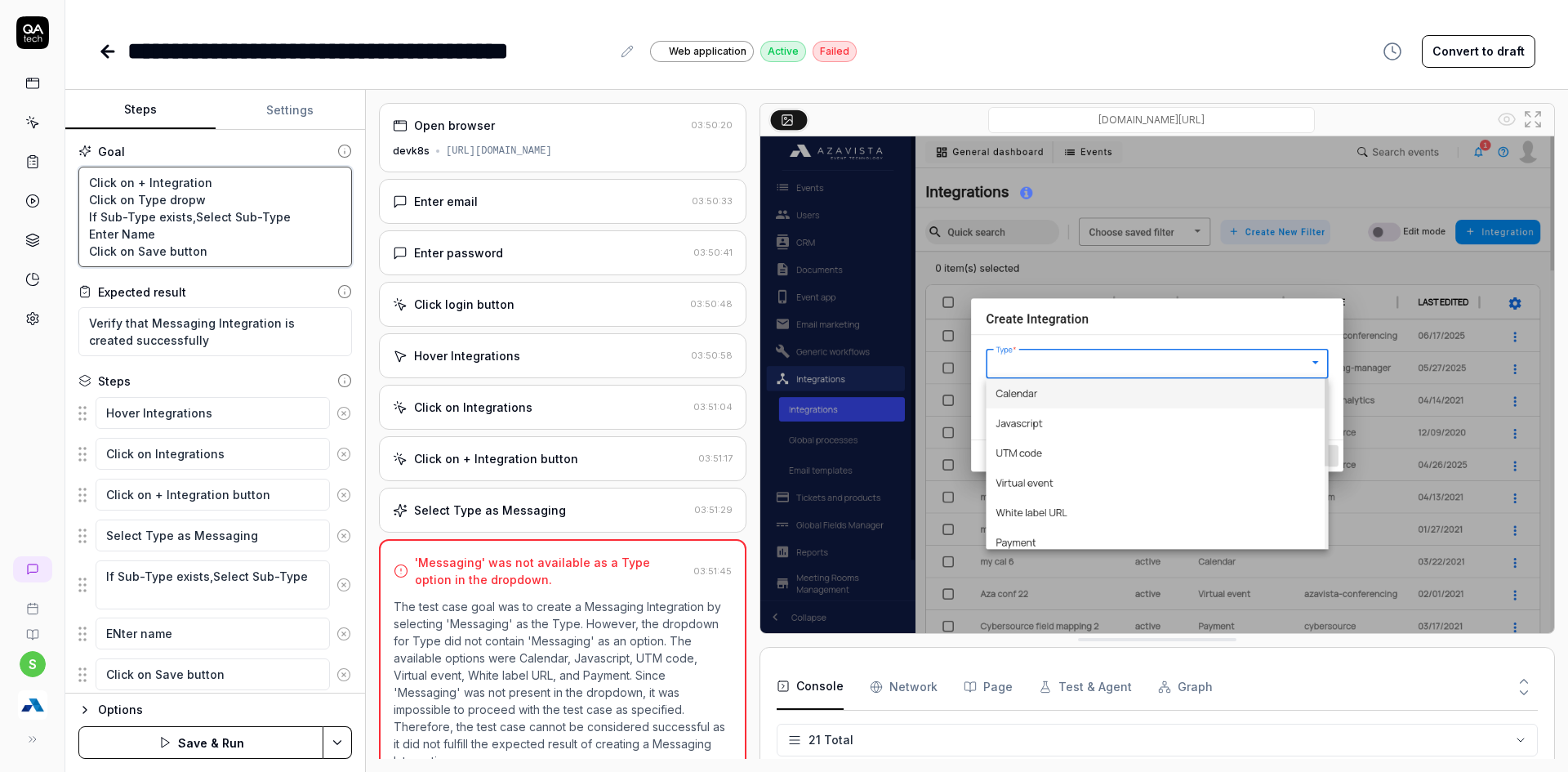
type textarea "Click on + Integration Click on Type drop If Sub-Type exists,Select Sub-Type En…"
type textarea "*"
type textarea "Click on + Integration Click on Type dropd If Sub-Type exists,Select Sub-Type E…"
type textarea "*"
type textarea "Click on + Integration Click on Type dropdo If Sub-Type exists,Select Sub-Type …"
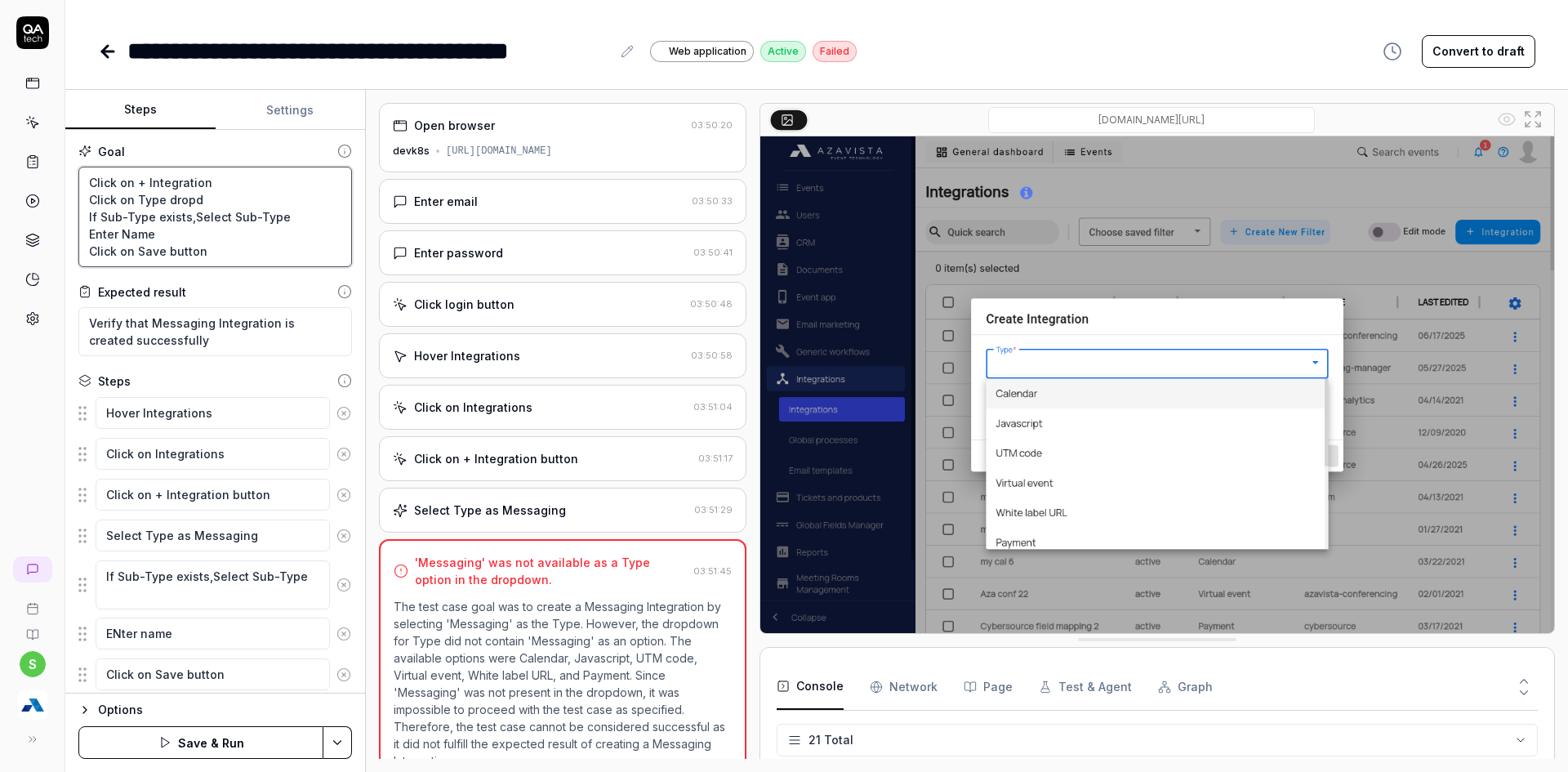
type textarea "*"
type textarea "Click on + Integration Click on Type dropdow If Sub-Type exists,Select Sub-Type…"
type textarea "*"
type textarea "Click on + Integration Click on Type dropdown If Sub-Type exists,Select Sub-Typ…"
type textarea "*"
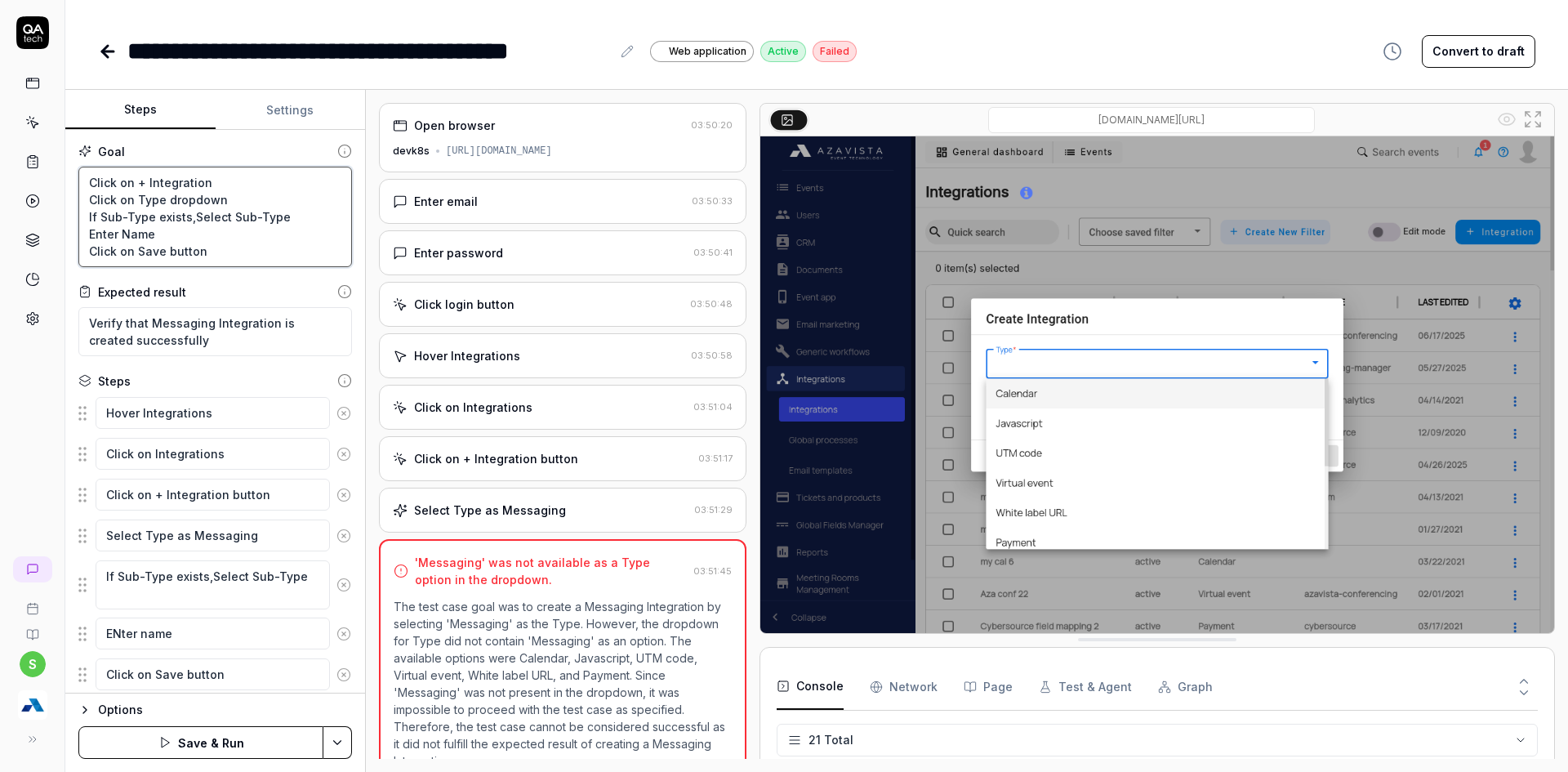
type textarea "Click on + Integration Click on Type dropdown If Sub-Type exists,Select Sub-Typ…"
type textarea "*"
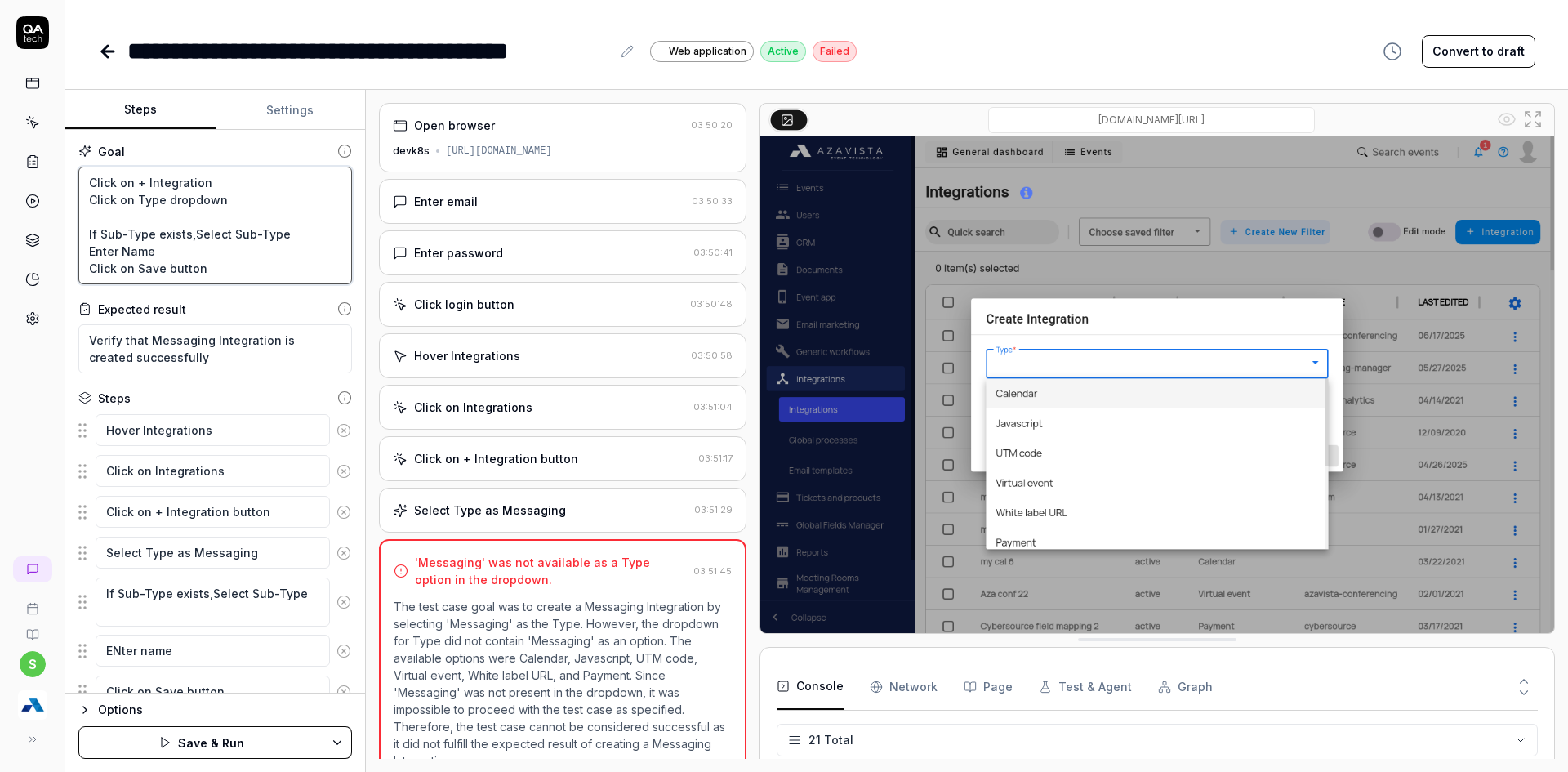
type textarea "Click on + Integration Click on Type dropdown S If Sub-Type exists,Select Sub-T…"
type textarea "*"
type textarea "Click on + Integration Click on Type dropdown Sc If Sub-Type exists,Select Sub-…"
type textarea "*"
type textarea "Click on + Integration Click on Type dropdown Scr If Sub-Type exists,Select Sub…"
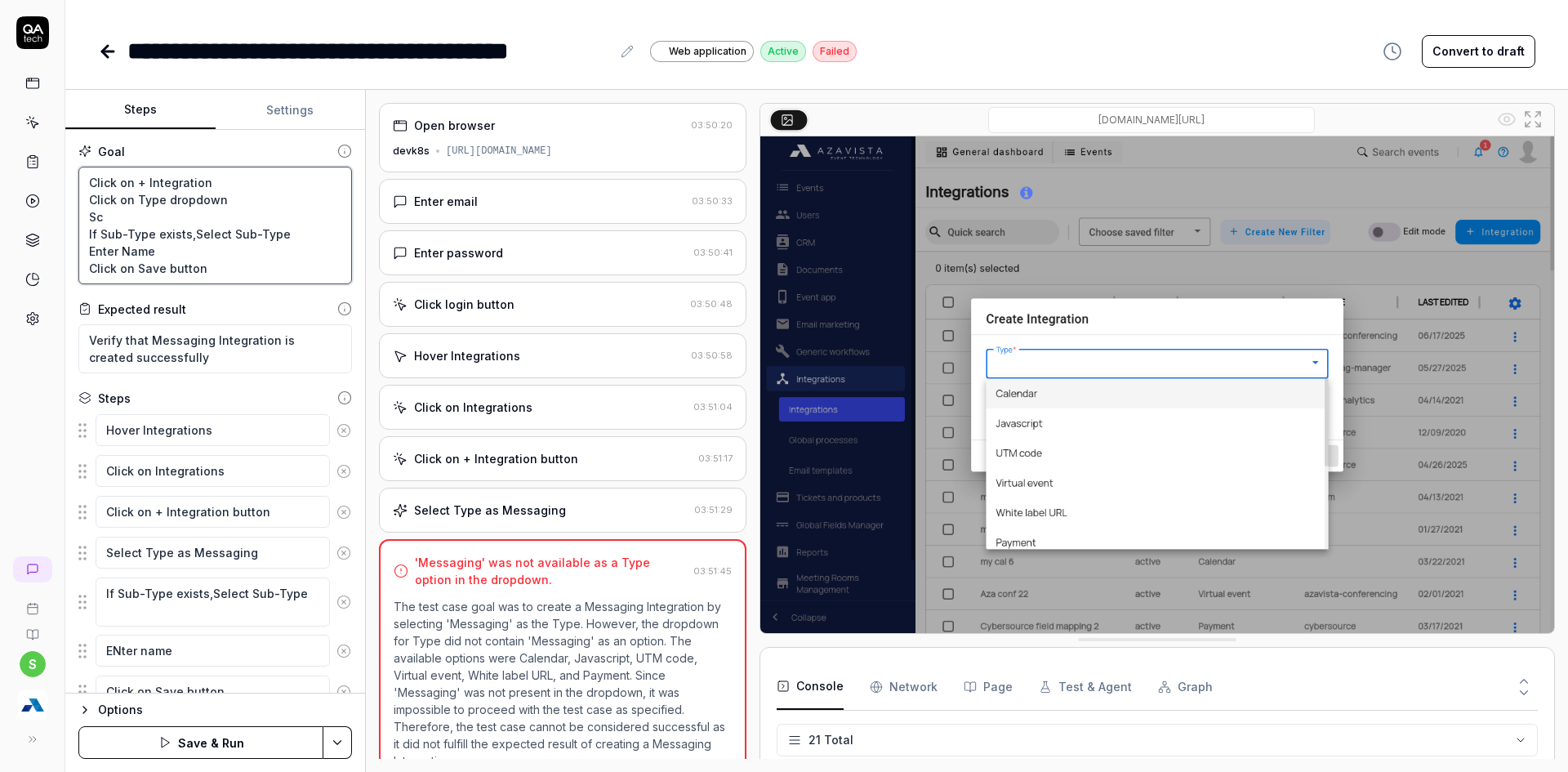
type textarea "*"
type textarea "Click on + Integration Click on Type dropdown Scro If Sub-Type exists,Select Su…"
type textarea "*"
type textarea "Click on + Integration Click on Type dropdown Scrol If Sub-Type exists,Select S…"
type textarea "*"
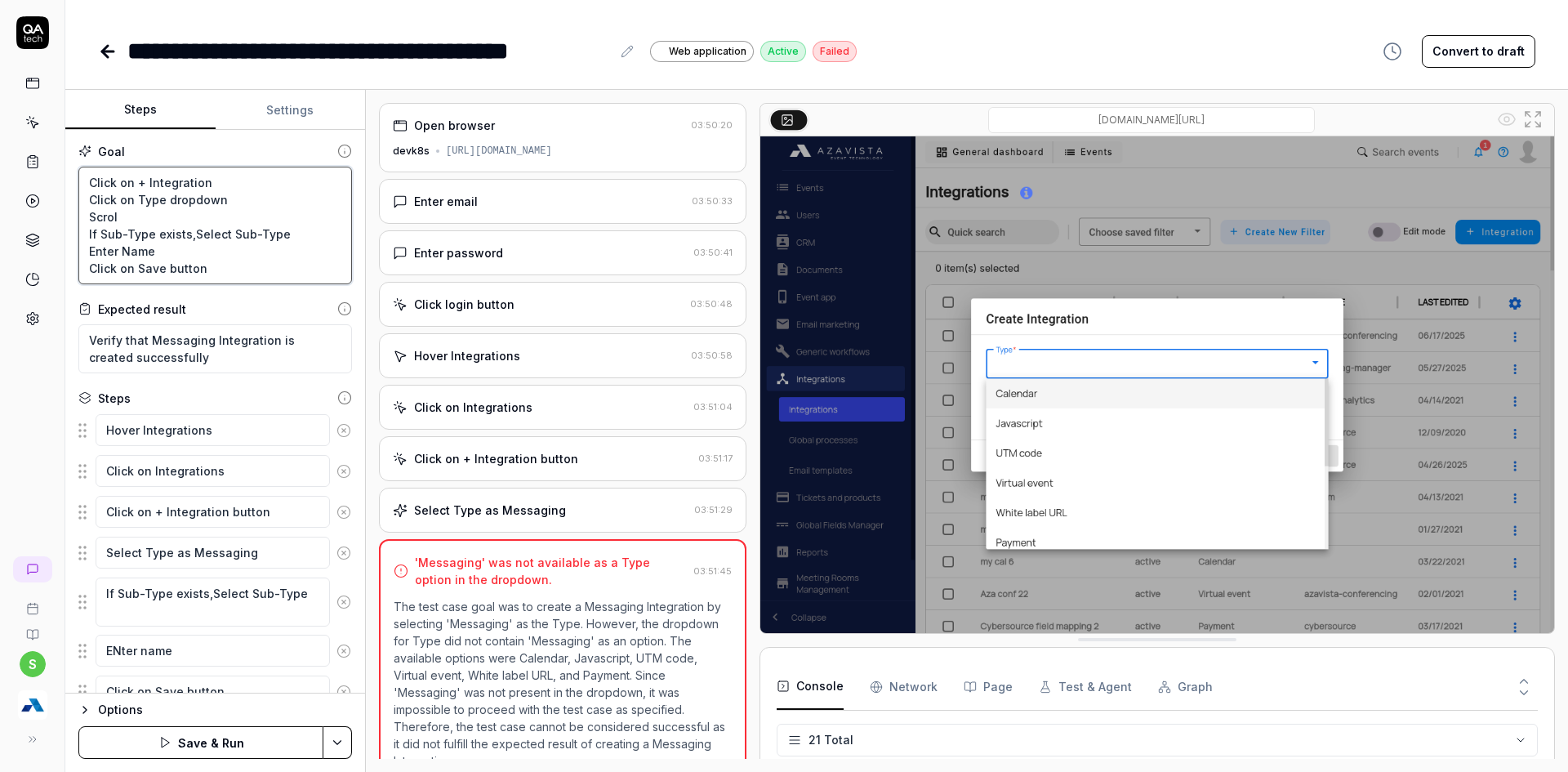
type textarea "Click on + Integration Click on Type dropdown Scrol If Sub-Type exists,Select S…"
type textarea "*"
type textarea "Click on + Integration Click on Type dropdown Scrol If Sub-Type exists,Select S…"
type textarea "*"
type textarea "Click on + Integration Click on Type dropdown Scroll If Sub-Type exists,Select …"
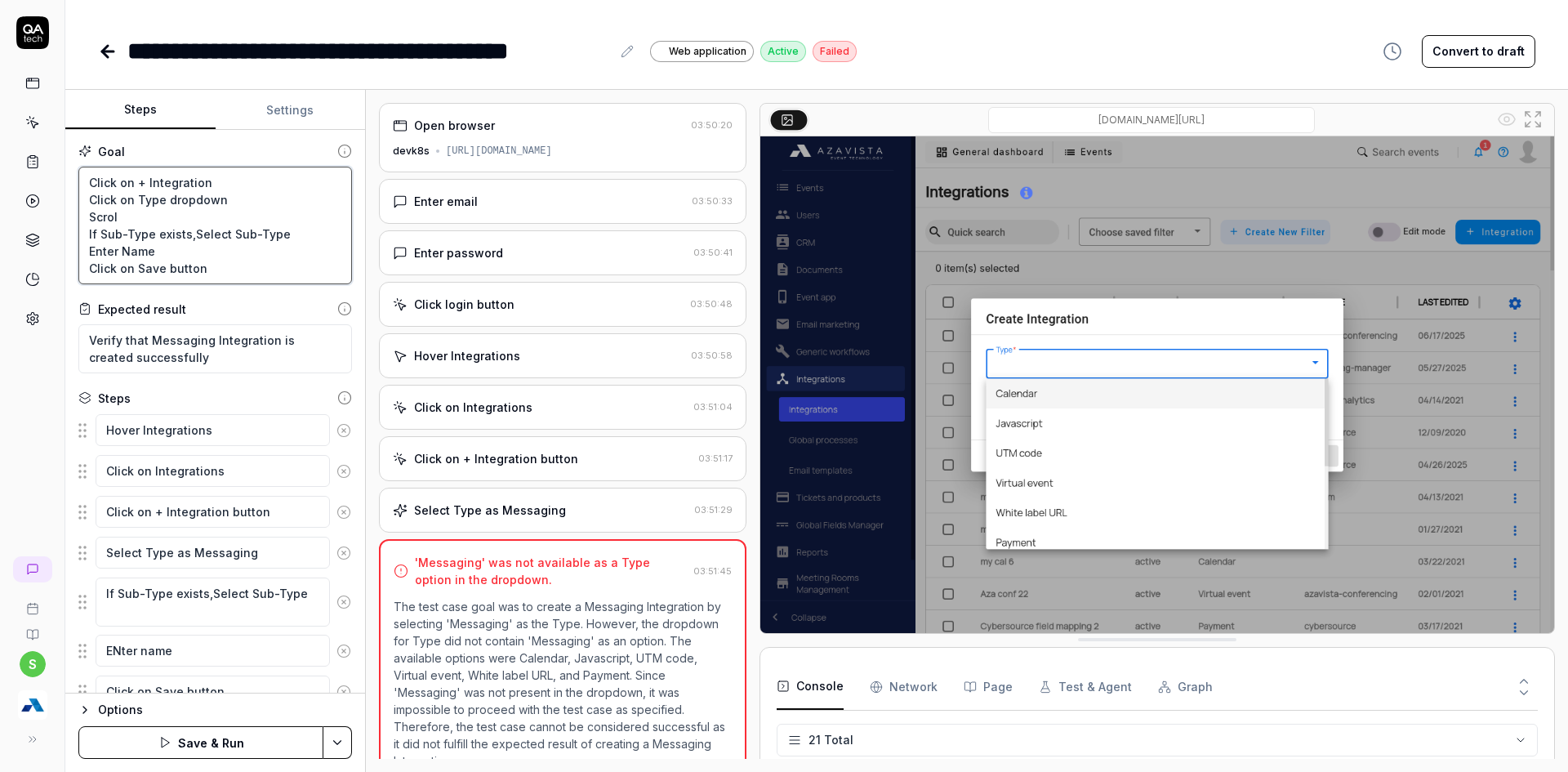
type textarea "*"
type textarea "Click on + Integration Click on Type dropdown Scroll If Sub-Type exists,Select …"
type textarea "*"
type textarea "Click on + Integration Click on Type dropdown Scroll t If Sub-Type exists,Selec…"
type textarea "*"
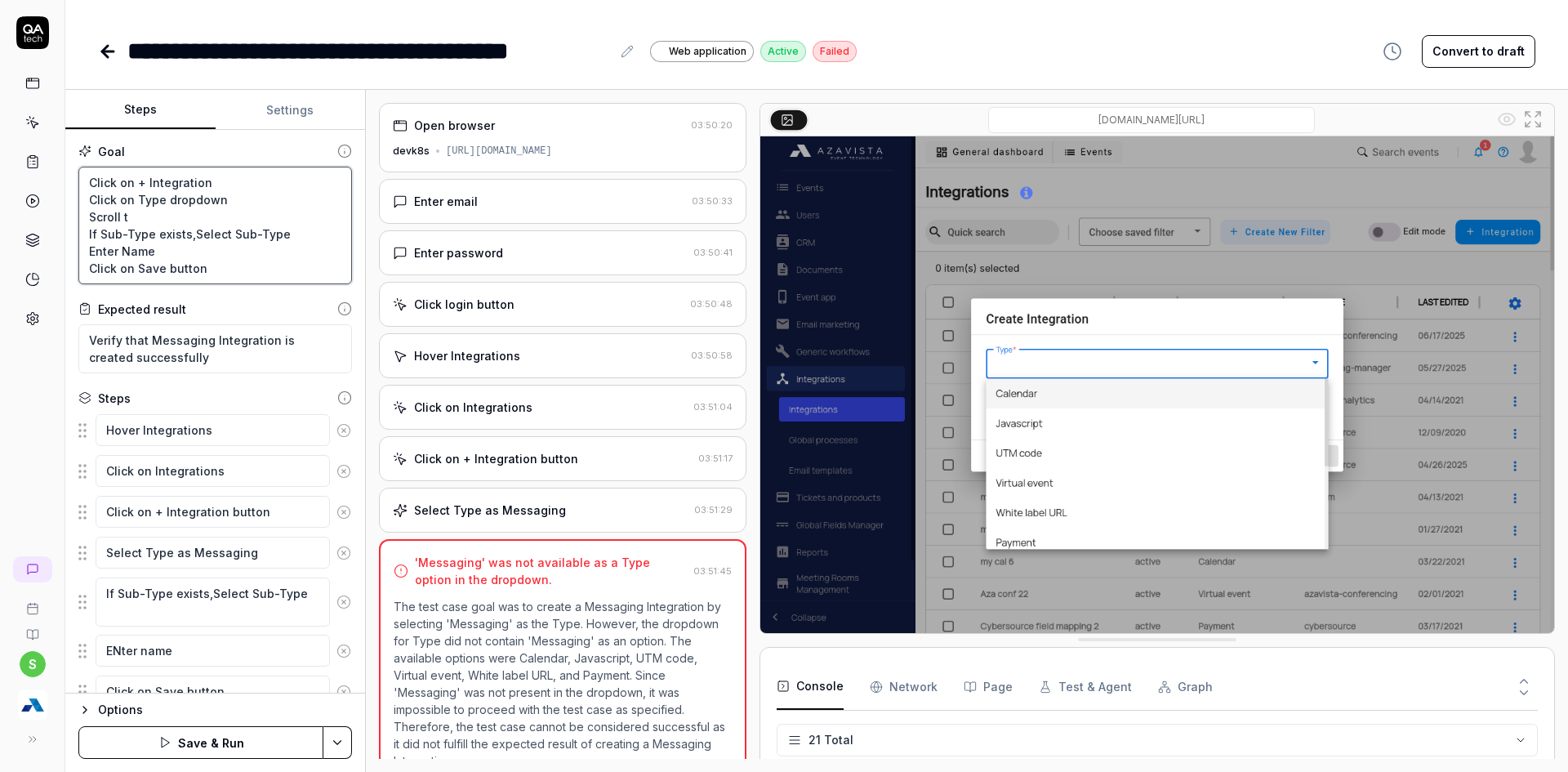
type textarea "Click on + Integration Click on Type dropdown Scroll to If Sub-Type exists,Sele…"
type textarea "*"
type textarea "Click on + Integration Click on Type dropdown Scroll to If Sub-Type exists,Sele…"
type textarea "*"
type textarea "Click on + Integration Click on Type dropdown Scroll to M If Sub-Type exists,Se…"
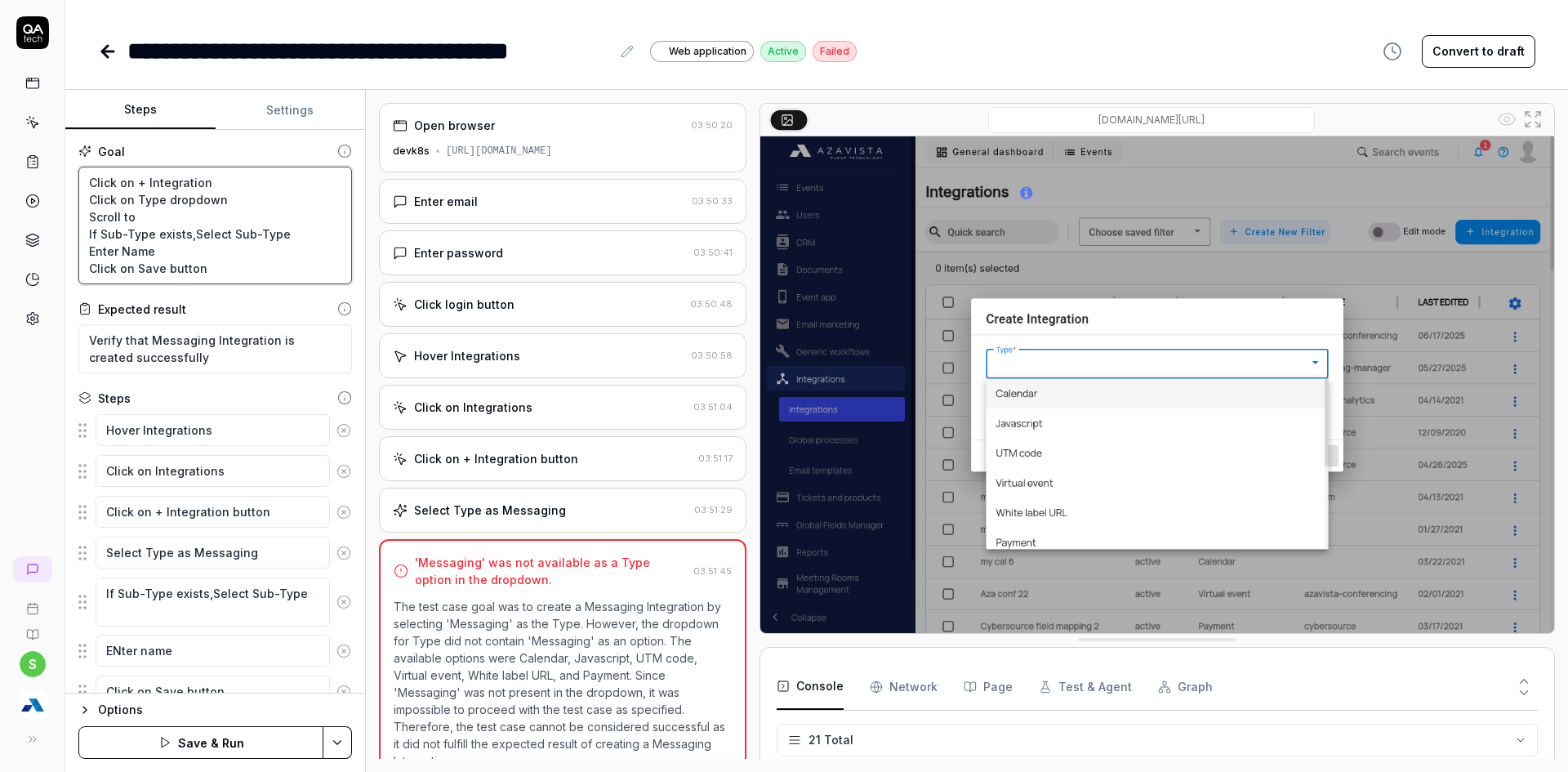
type textarea "*"
type textarea "Click on + Integration Click on Type dropdown Scroll to Me If Sub-Type exists,S…"
type textarea "*"
type textarea "Click on + Integration Click on Type dropdown Scroll to Mes If Sub-Type exists,…"
type textarea "*"
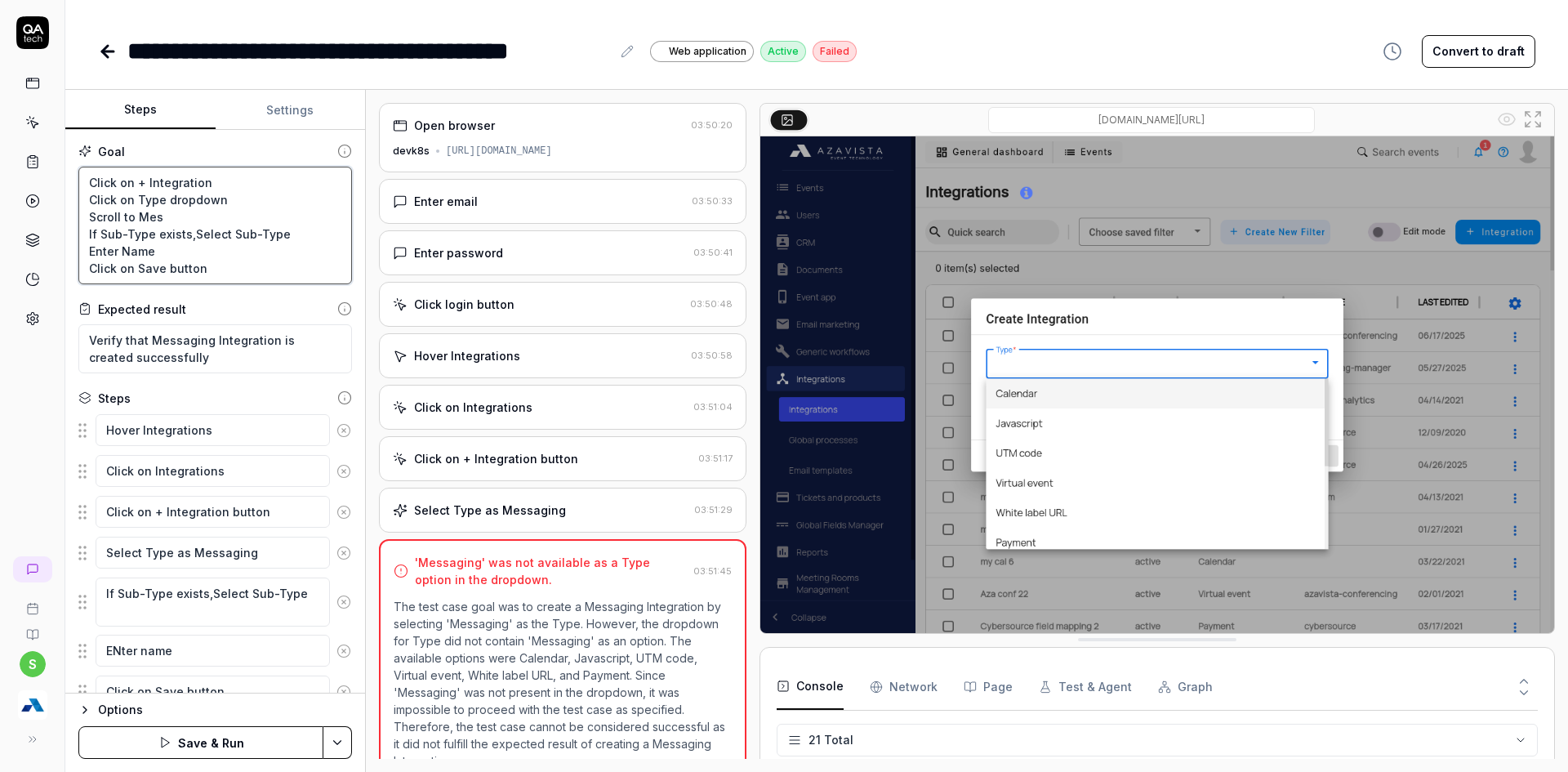
type textarea "Click on + Integration Click on Type dropdown Scroll to Mess If Sub-Type exists…"
type textarea "*"
type textarea "Click on + Integration Click on Type dropdown Scroll to Messa If Sub-Type exist…"
type textarea "*"
type textarea "Click on + Integration Click on Type dropdown Scroll to Messah If Sub-Type exis…"
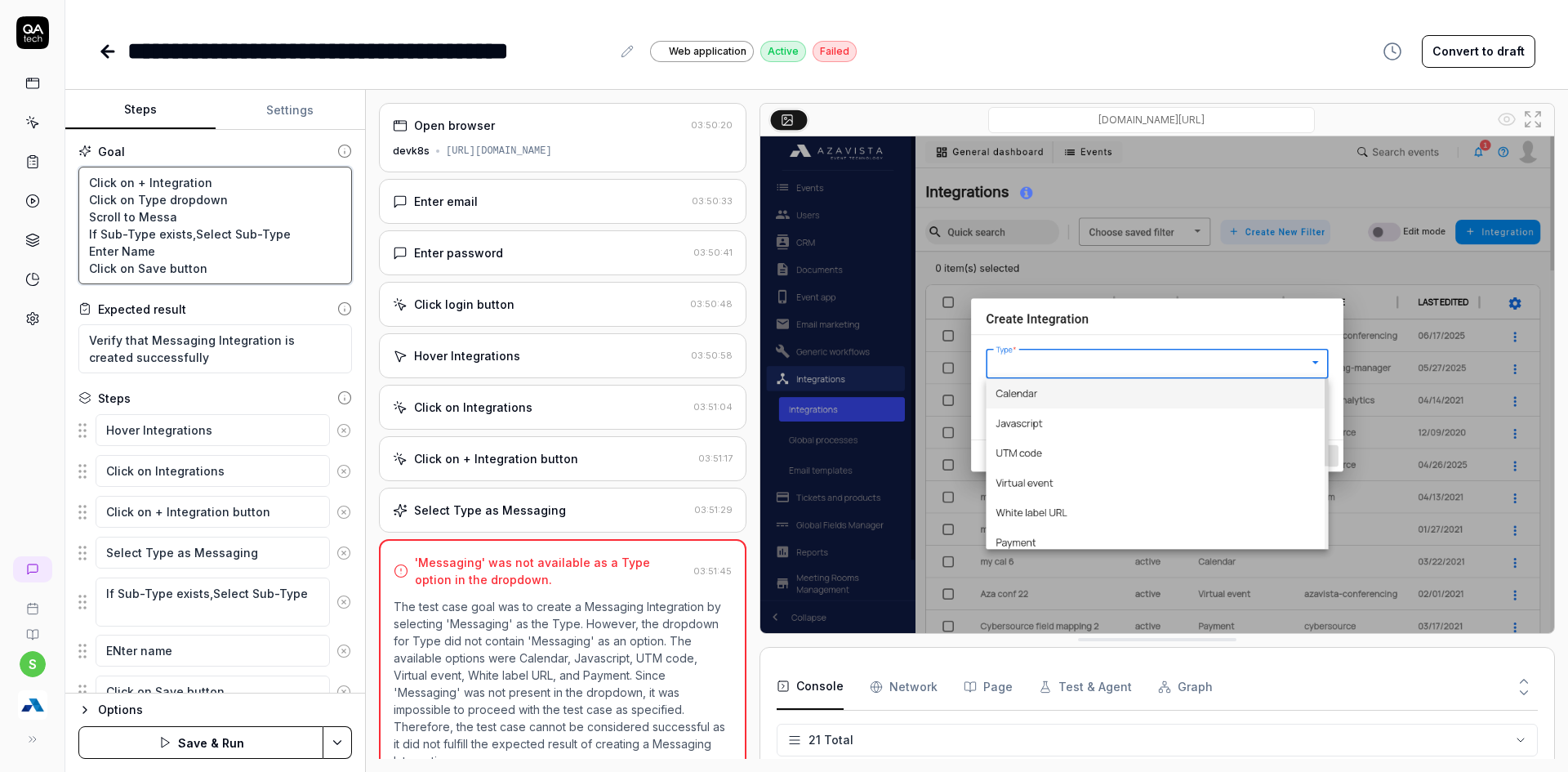
type textarea "*"
type textarea "Click on + Integration Click on Type dropdown Scroll to Messahi If Sub-Type exi…"
type textarea "*"
type textarea "Click on + Integration Click on Type dropdown Scroll to Messahin If Sub-Type ex…"
type textarea "*"
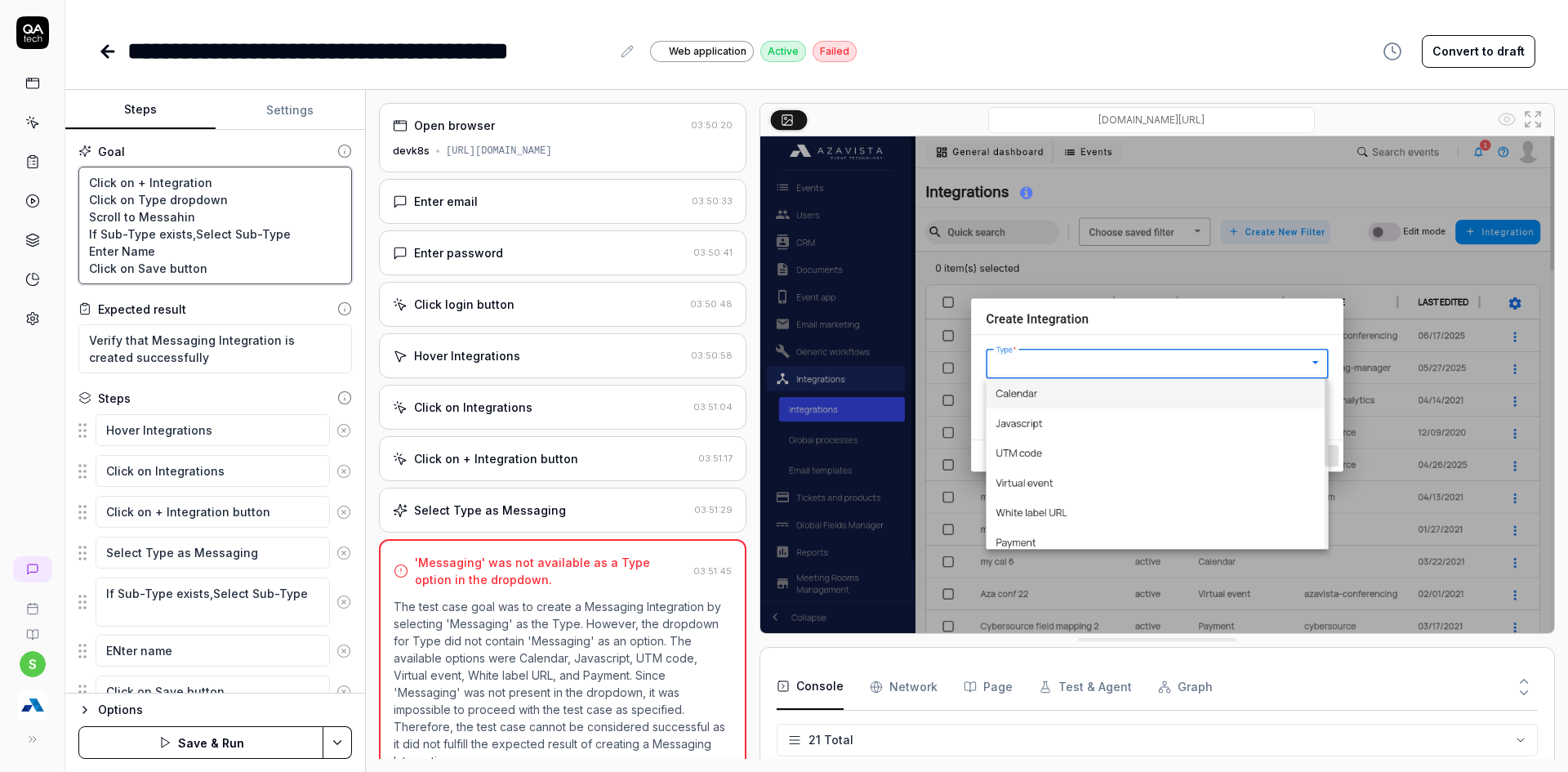
type textarea "Click on + Integration Click on Type dropdown Scroll to Messahi If Sub-Type exi…"
type textarea "*"
type textarea "Click on + Integration Click on Type dropdown Scroll to Messah If Sub-Type exis…"
type textarea "*"
type textarea "Click on + Integration Click on Type dropdown Scroll to Messa If Sub-Type exist…"
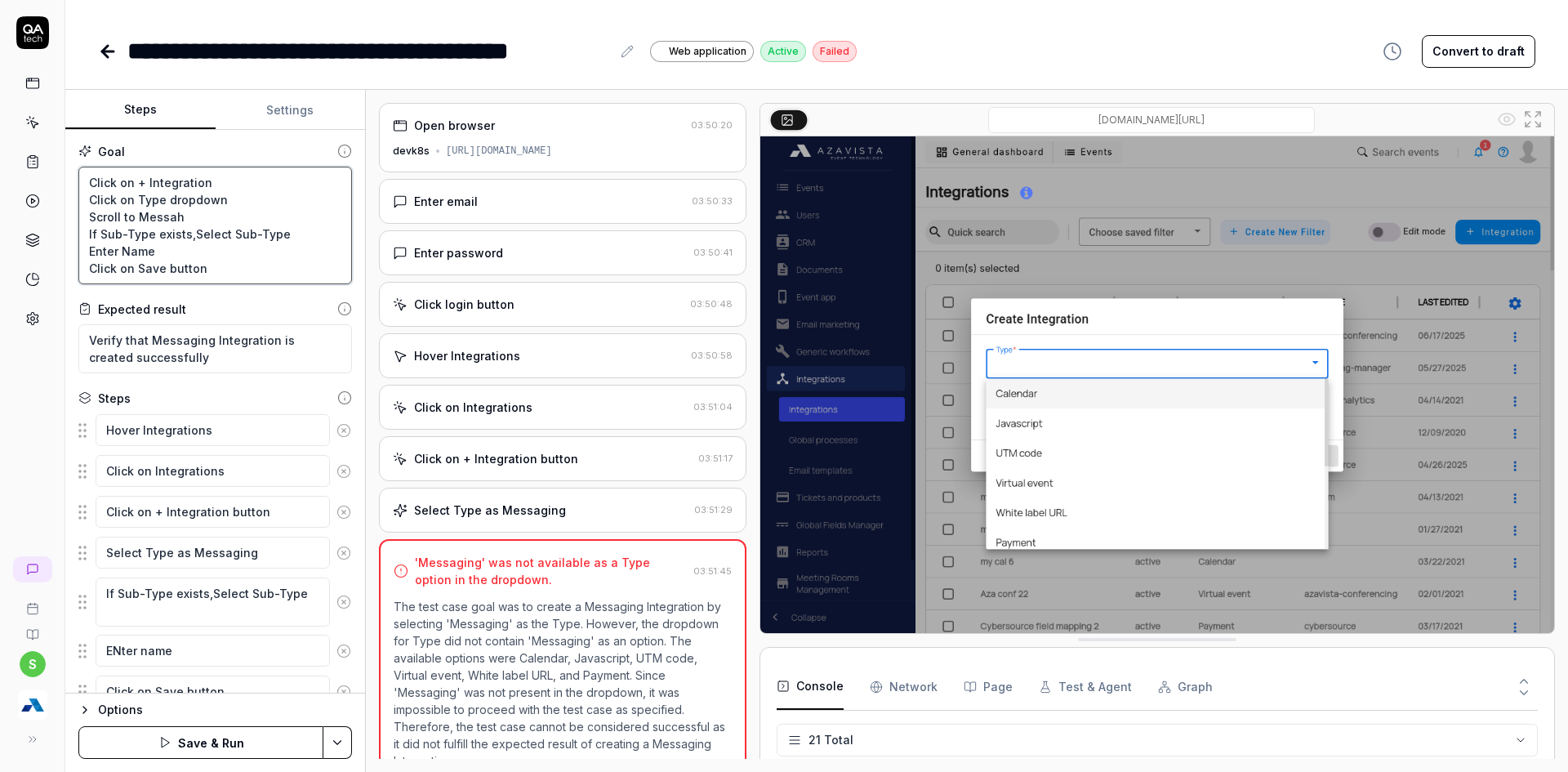
type textarea "*"
type textarea "Click on + Integration Click on Type dropdown Scroll to Messag If Sub-Type exis…"
type textarea "*"
type textarea "Click on + Integration Click on Type dropdown Scroll to Messagi If Sub-Type exi…"
type textarea "*"
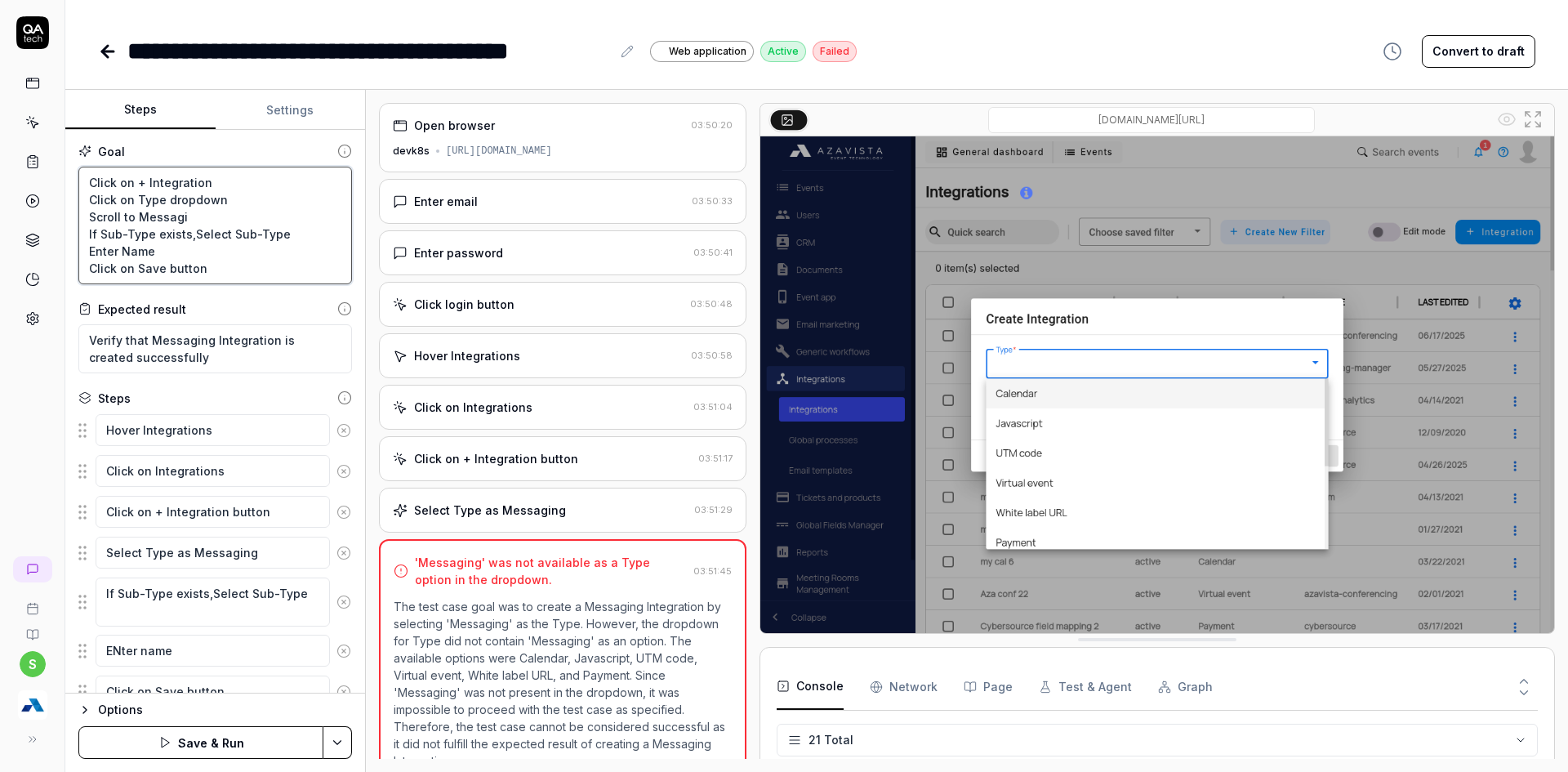
type textarea "Click on + Integration Click on Type dropdown Scroll to Messagin If Sub-Type ex…"
type textarea "*"
type textarea "Click on + Integration Click on Type dropdown Scroll to Messaging If Sub-Type e…"
type textarea "*"
type textarea "Click on + Integration Click on Type dropdown Scroll to Messaging If Sub-Type e…"
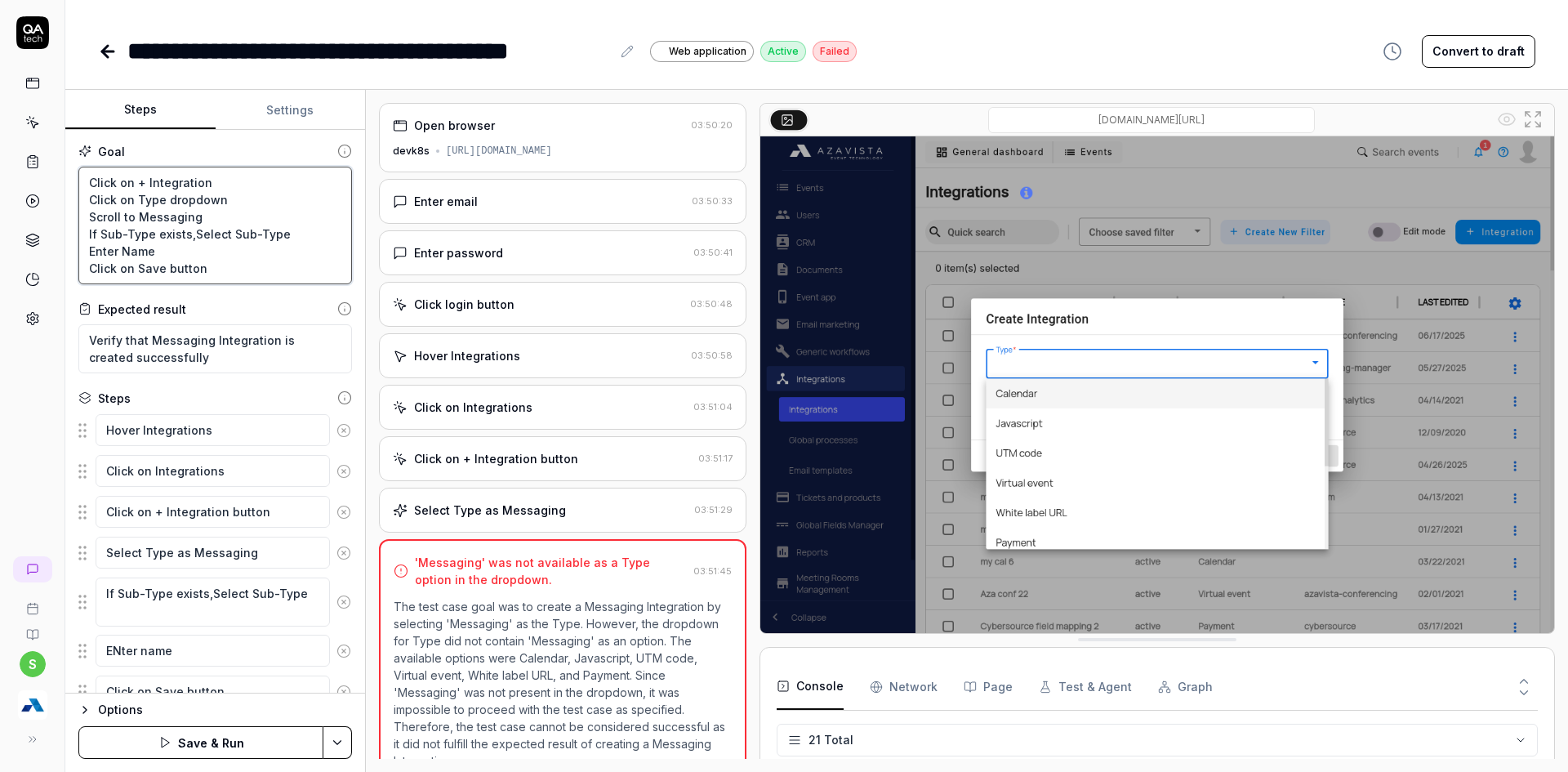
type textarea "*"
type textarea "Click on + Integration Click on Type dropdown Scroll to Messaging t If Sub-Type…"
type textarea "*"
type textarea "Click on + Integration Click on Type dropdown Scroll to Messaging ty If Sub-Typ…"
type textarea "*"
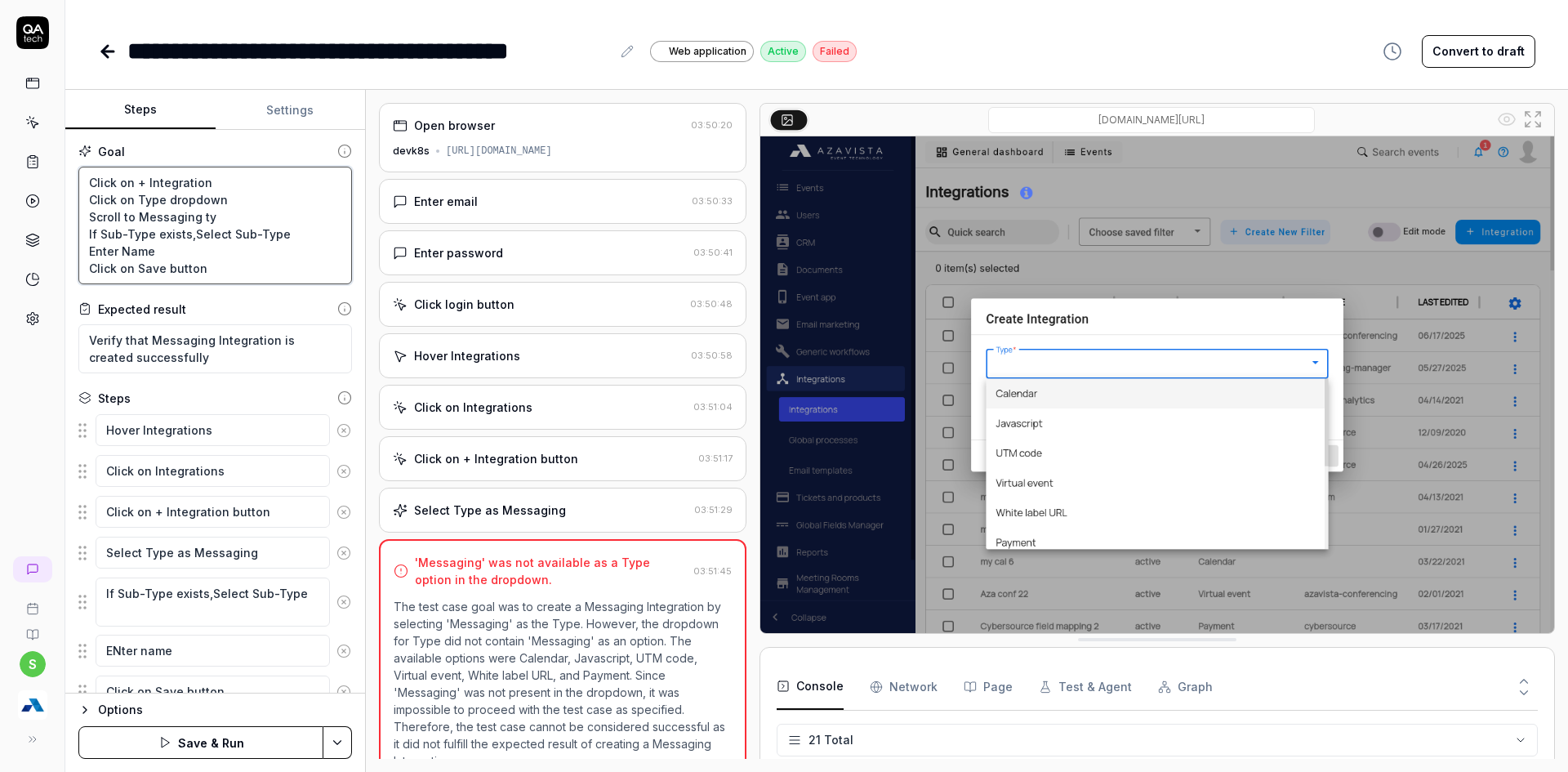
type textarea "Click on + Integration Click on Type dropdown Scroll to Messaging typ If Sub-Ty…"
type textarea "*"
type textarea "Click on + Integration Click on Type dropdown Scroll to Messaging type If Sub-T…"
type textarea "*"
click at [175, 218] on textarea "Click on + Integration Click on Type dropdown Scroll to Messaging type If Sub-T…" at bounding box center [215, 226] width 273 height 118
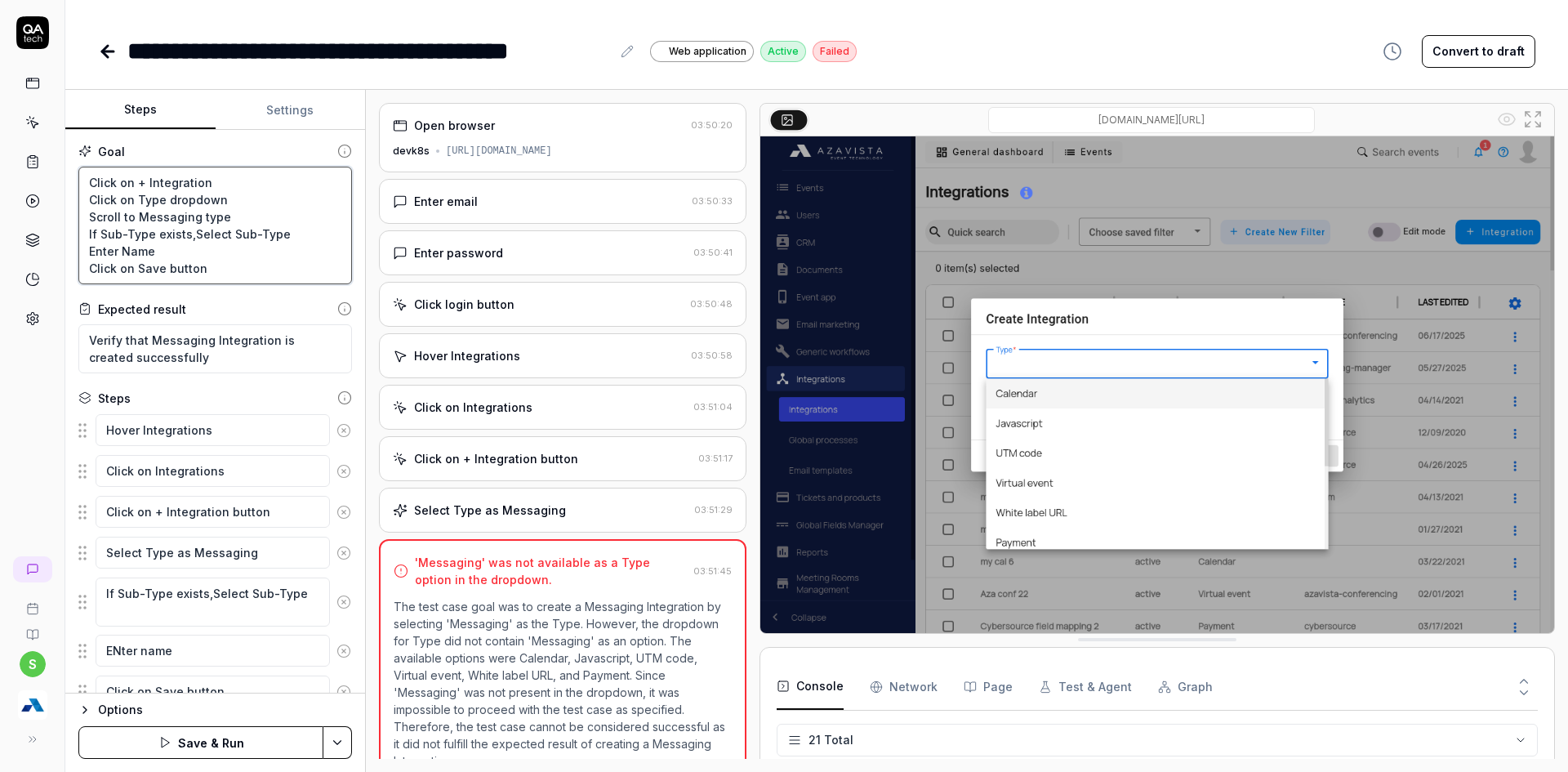
click at [175, 218] on textarea "Click on + Integration Click on Type dropdown Scroll to Messaging type If Sub-T…" at bounding box center [215, 226] width 273 height 118
type textarea "Click on + Integration Click on Type dropdown Scroll to Messaging type If Sub-T…"
click at [274, 564] on textarea "Select Type as Messaging" at bounding box center [212, 552] width 235 height 32
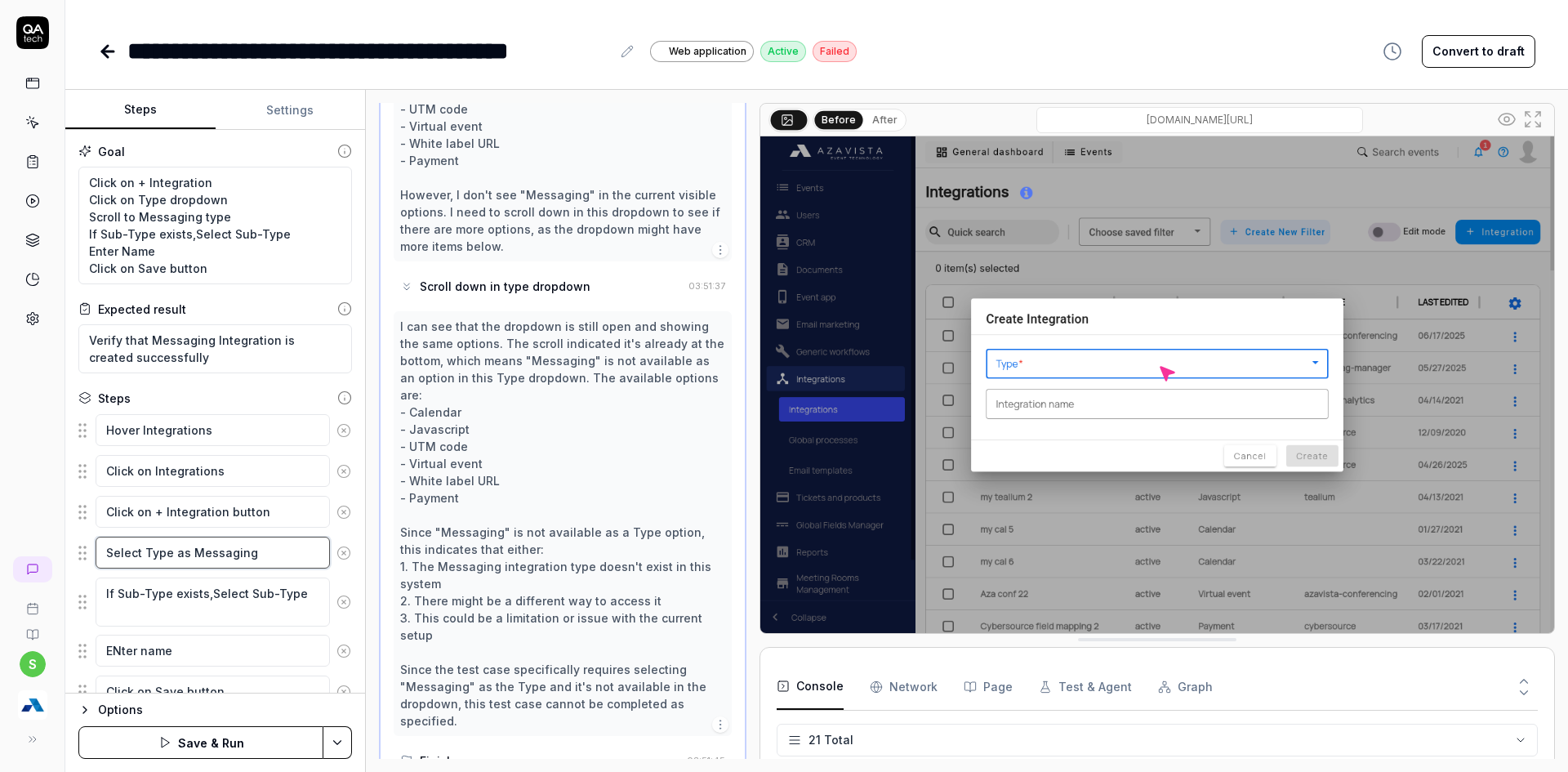
scroll to position [787, 0]
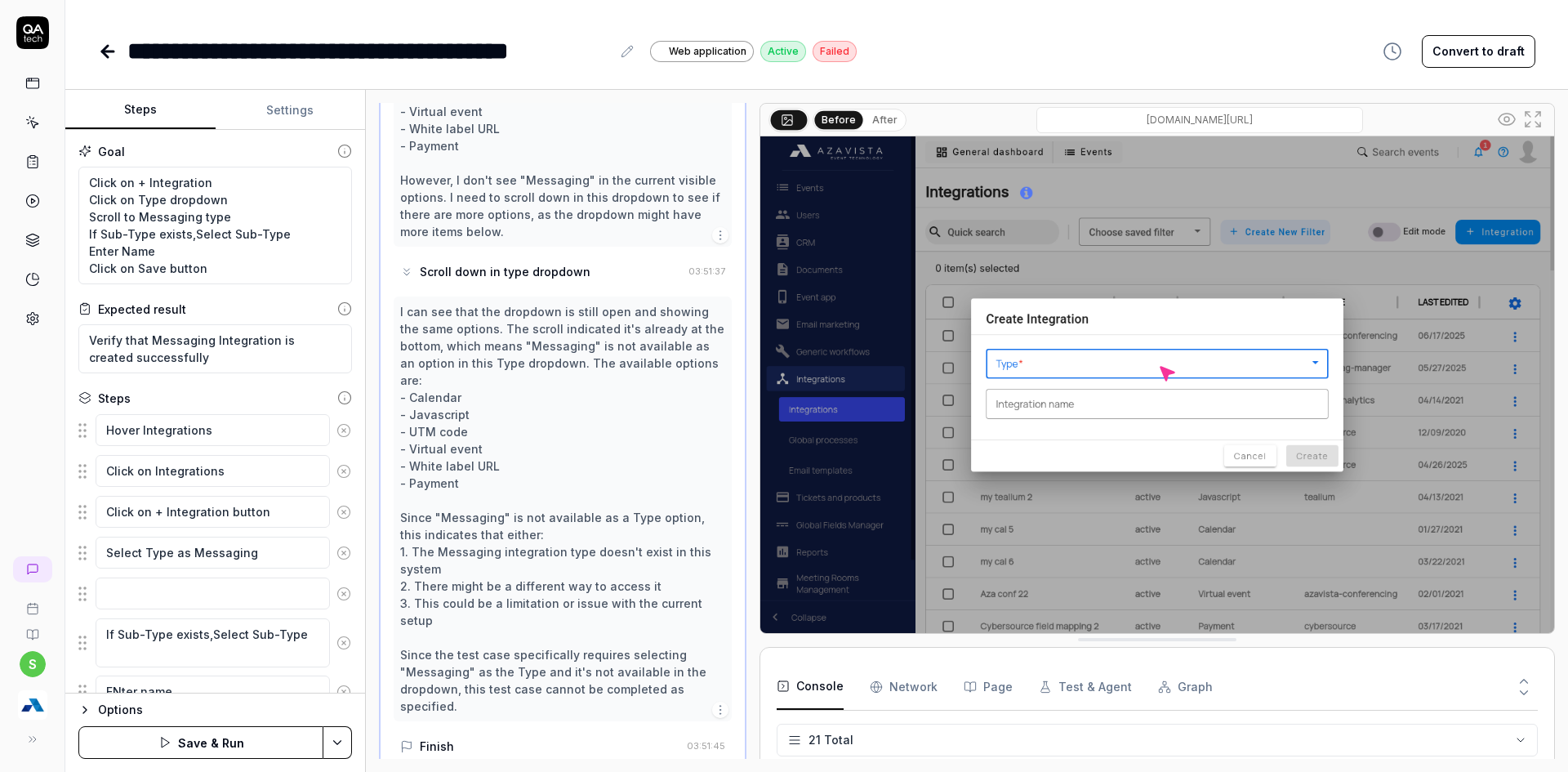
click at [21, 462] on div "s" at bounding box center [32, 386] width 65 height 772
drag, startPoint x: 81, startPoint y: 602, endPoint x: 78, endPoint y: 550, distance: 52.1
click at [79, 550] on fieldset "Hover Integrations Click on Integrations Click on + Integration button Select T…" at bounding box center [215, 581] width 273 height 337
click at [157, 209] on textarea "Click on + Integration Click on Type dropdown Scroll to Messaging type If Sub-T…" at bounding box center [215, 226] width 273 height 118
click at [152, 203] on textarea "Click on + Integration Click on Type dropdown Scroll to Messaging type If Sub-T…" at bounding box center [215, 226] width 273 height 118
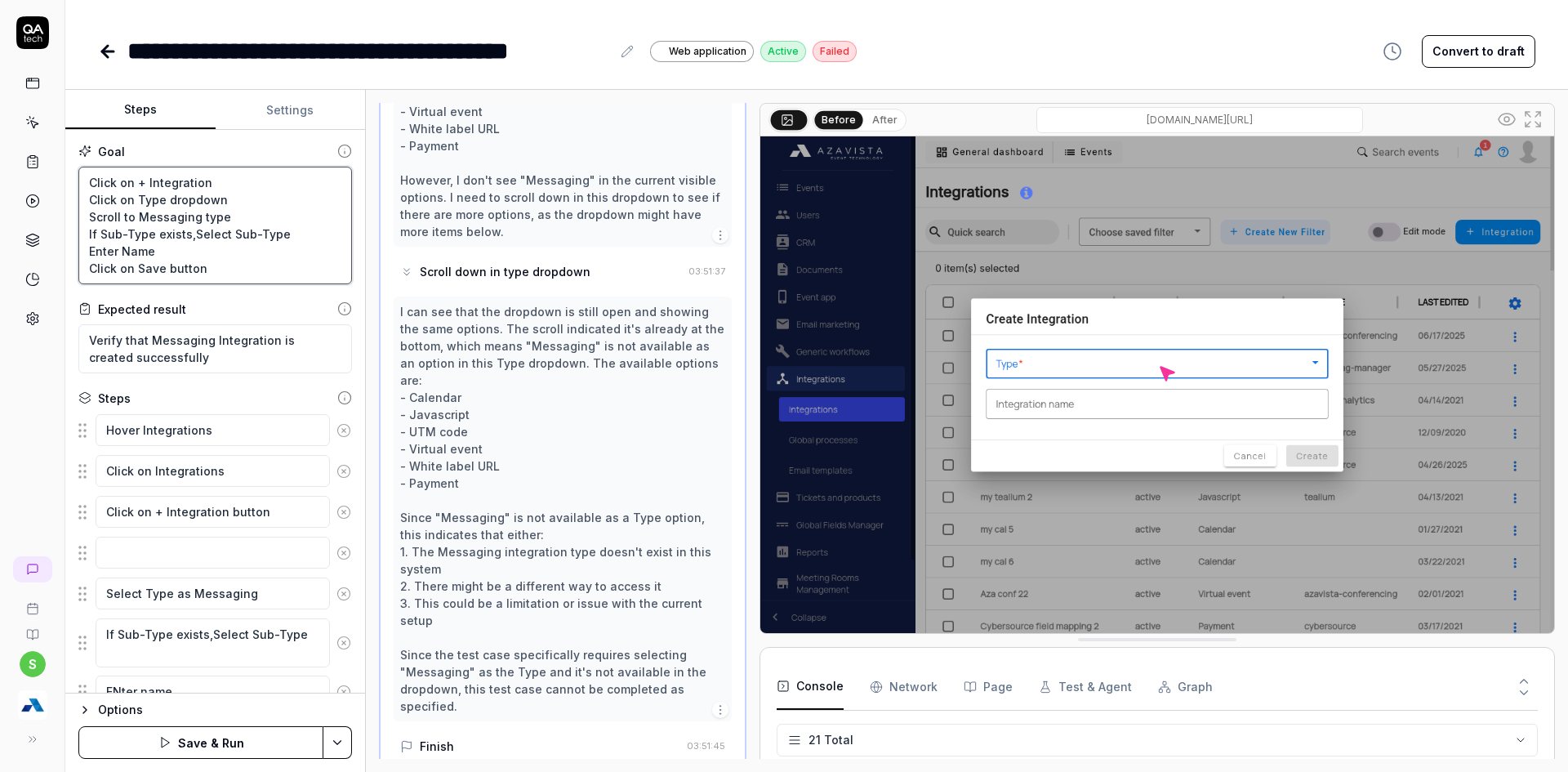
click at [152, 203] on textarea "Click on + Integration Click on Type dropdown Scroll to Messaging type If Sub-T…" at bounding box center [215, 226] width 273 height 118
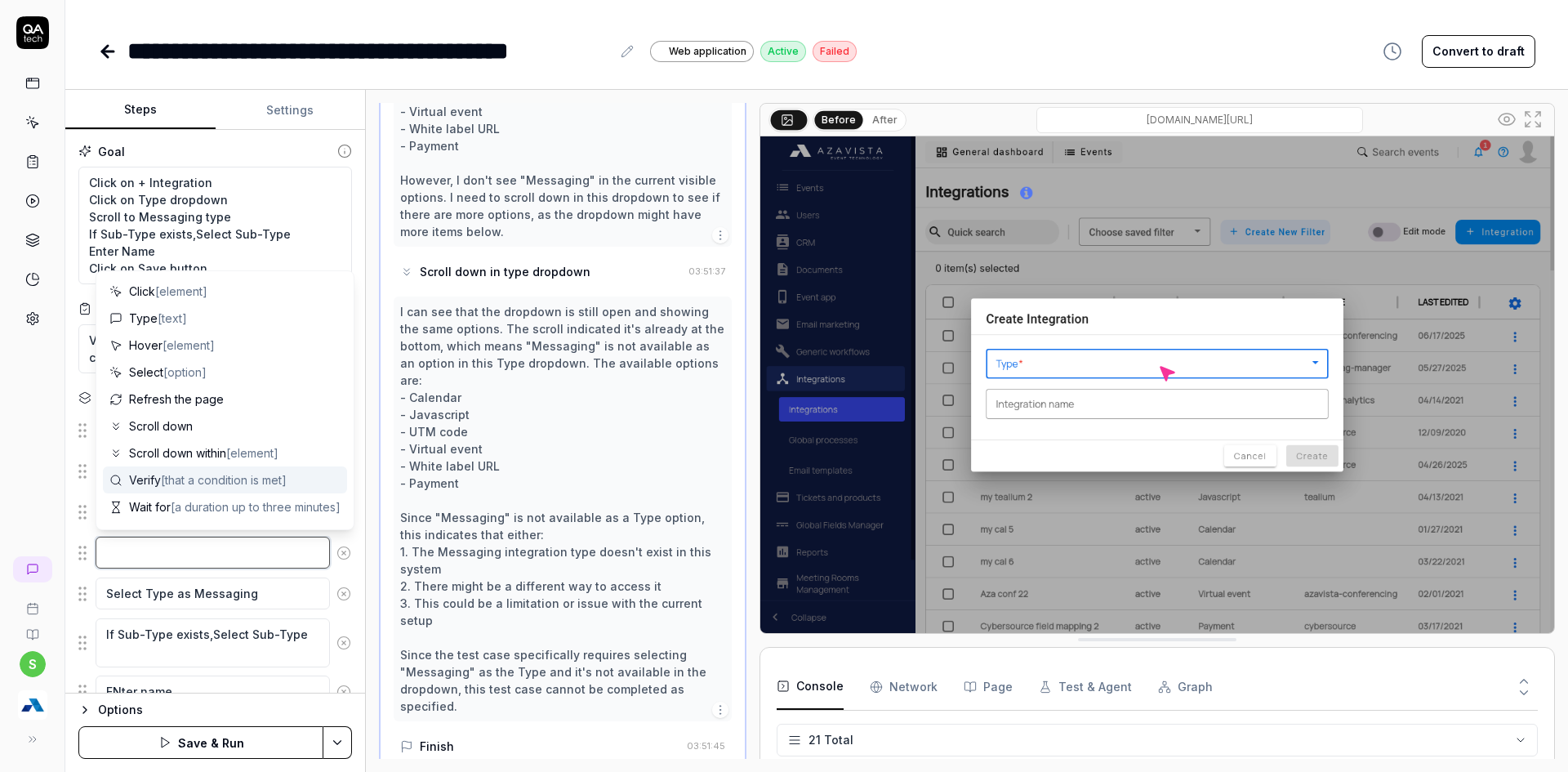
click at [152, 563] on textarea at bounding box center [212, 552] width 235 height 32
paste textarea "Click on Type dropdown"
type textarea "*"
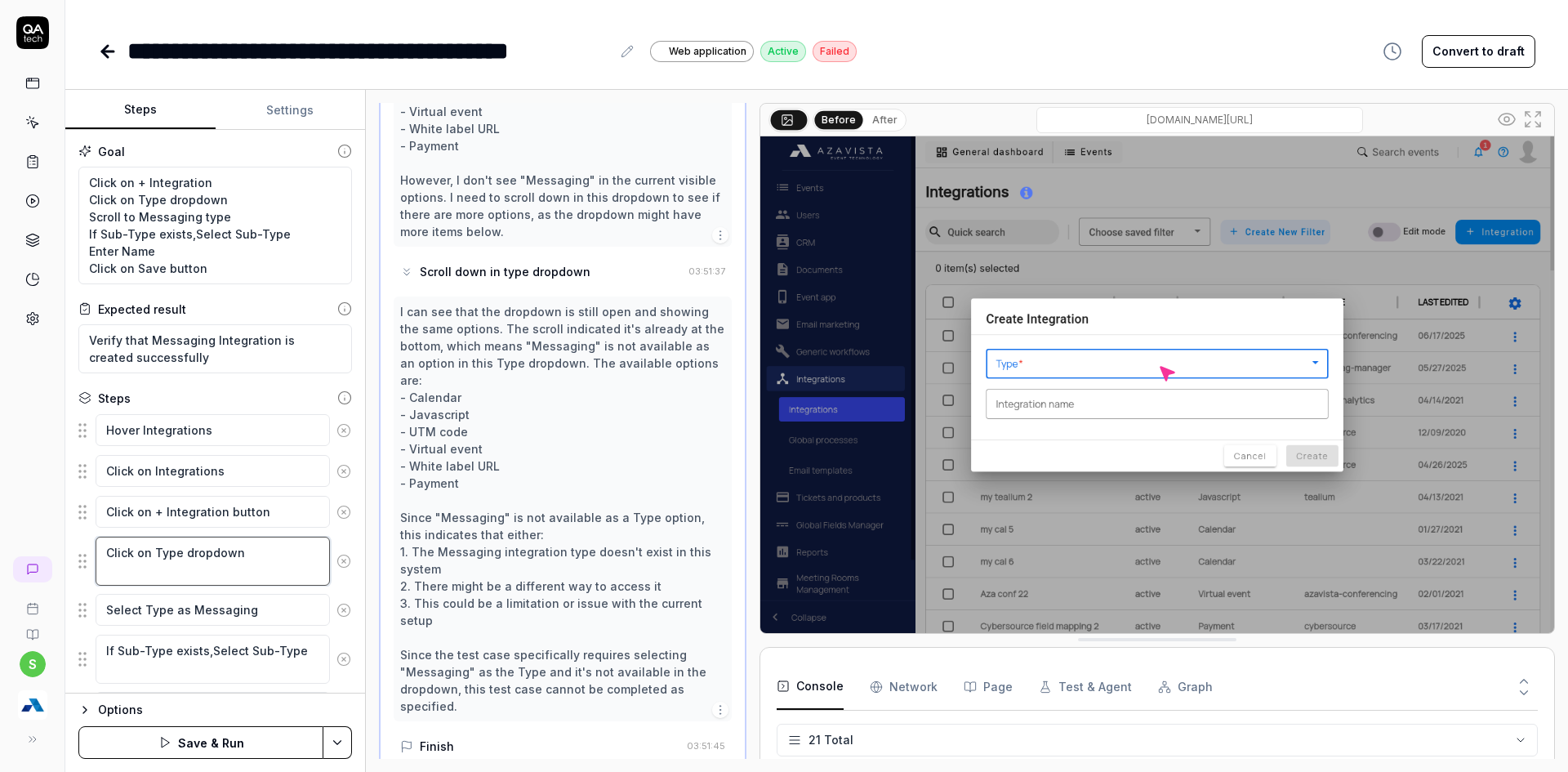
type textarea "Click on Type dropdown"
click at [146, 215] on textarea "Click on + Integration Click on Type dropdown Scroll to Messaging type If Sub-T…" at bounding box center [215, 226] width 273 height 118
click at [176, 606] on textarea "Select Type as Messaging" at bounding box center [212, 609] width 235 height 32
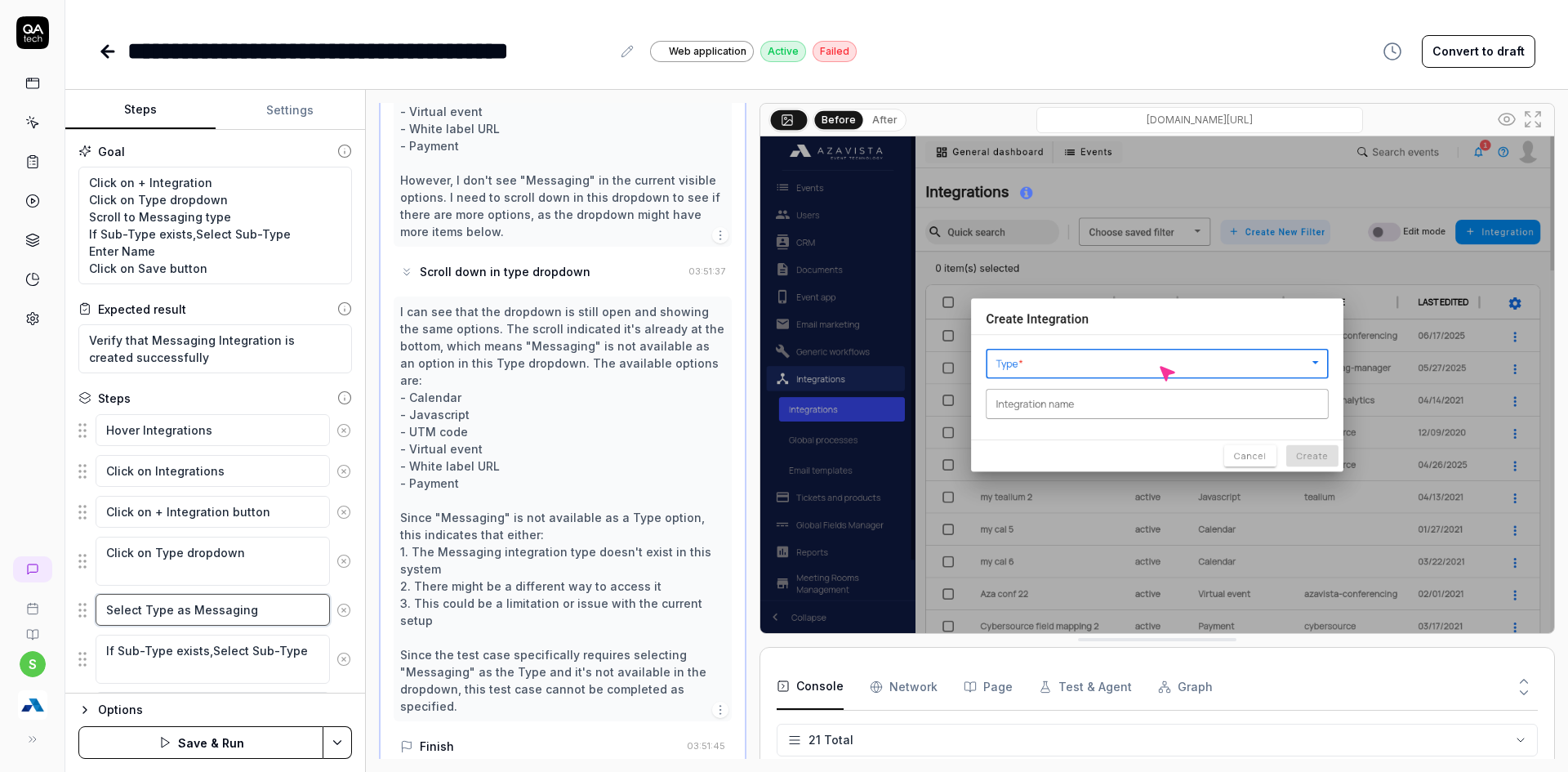
click at [176, 606] on textarea "Select Type as Messaging" at bounding box center [212, 609] width 235 height 32
click at [176, 607] on textarea "Select Type as Messaging" at bounding box center [212, 609] width 235 height 32
click at [226, 556] on textarea "Click on Type dropdown" at bounding box center [212, 561] width 235 height 49
click at [257, 555] on textarea "Click on Type dropdown" at bounding box center [212, 561] width 235 height 49
click at [267, 559] on textarea "Click on Type dropdown" at bounding box center [212, 561] width 235 height 49
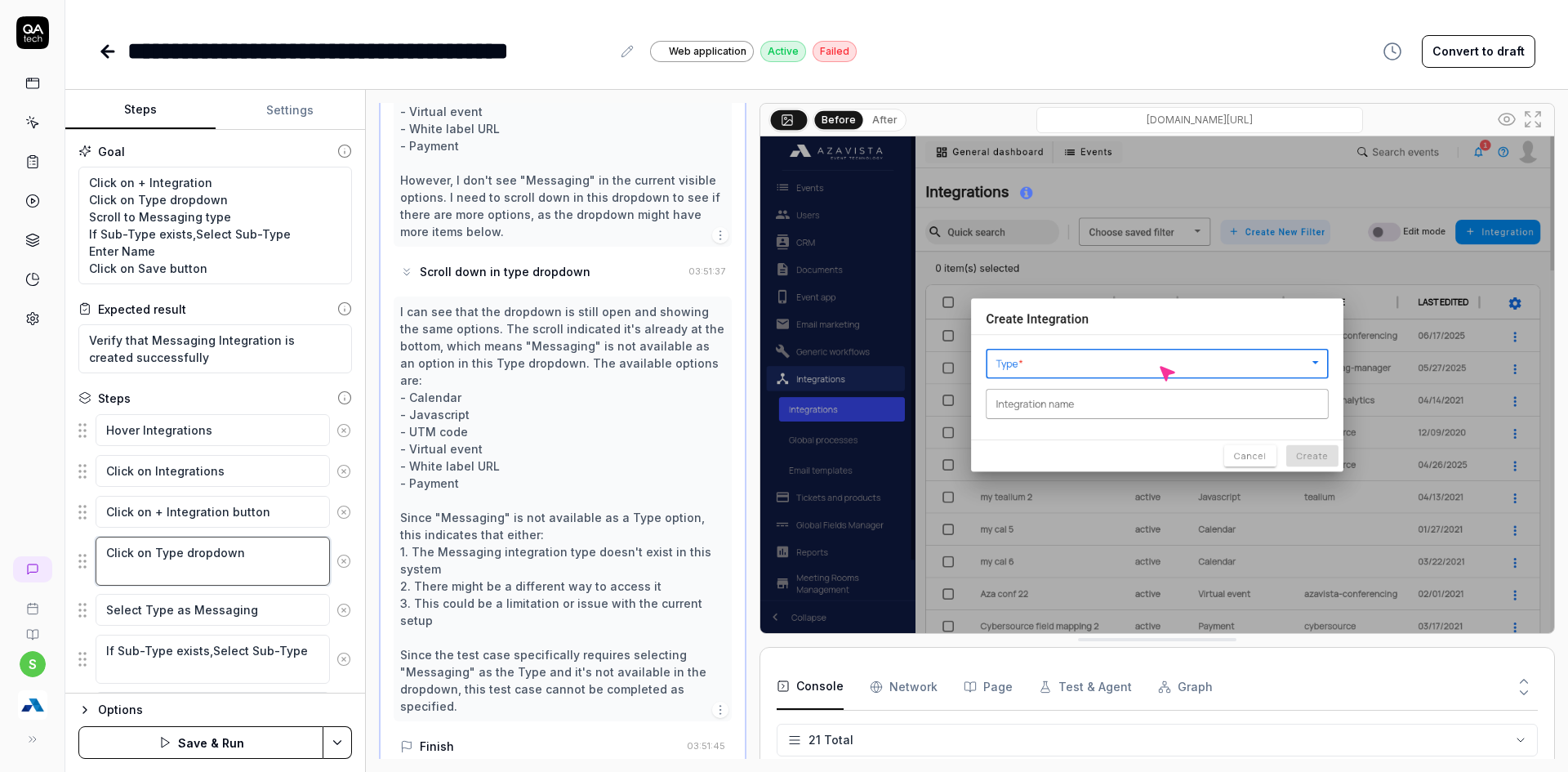
click at [282, 568] on textarea "Click on Type dropdown" at bounding box center [212, 561] width 235 height 49
type textarea "*"
type textarea "Click on Type dropdown"
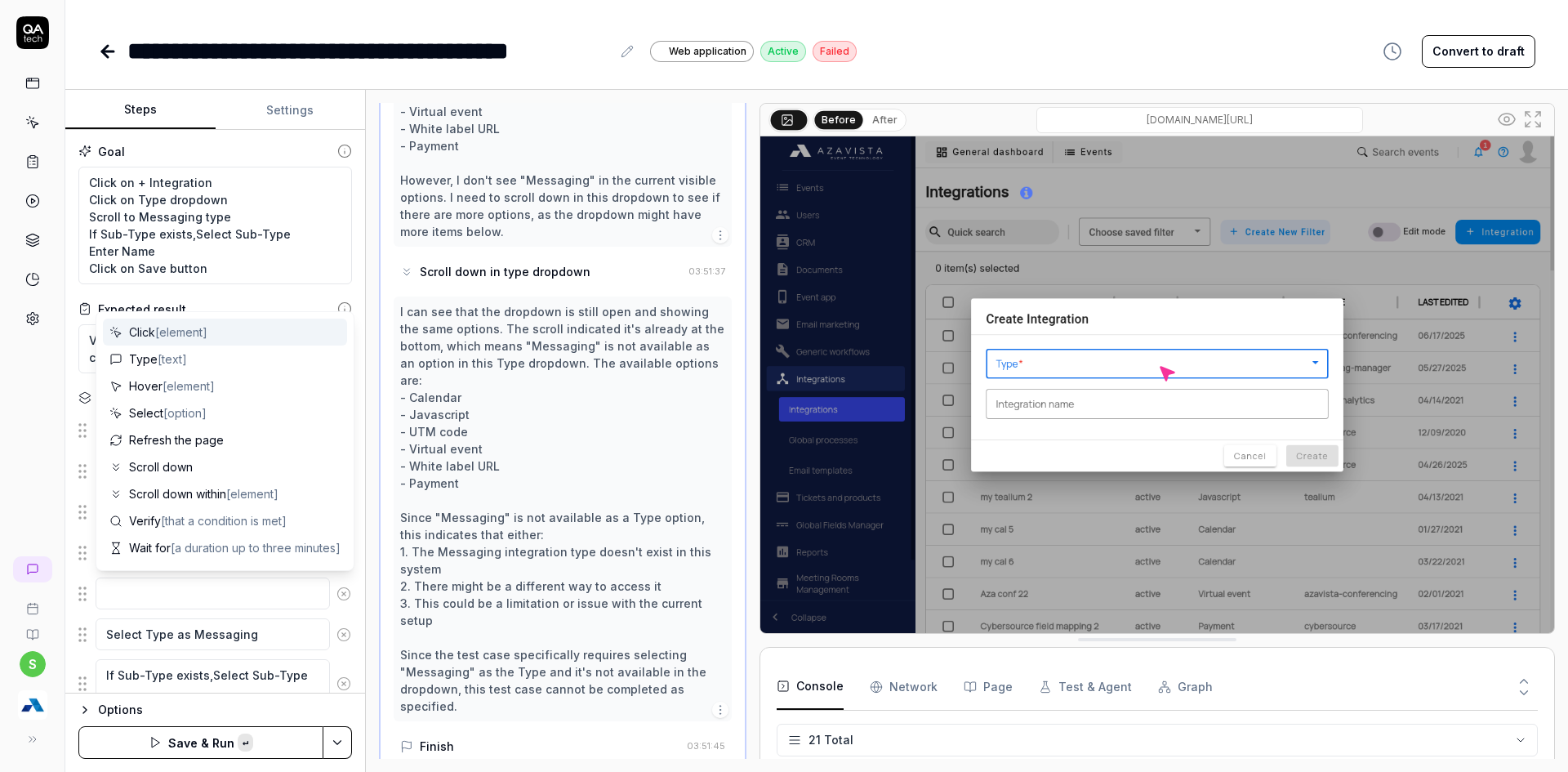
type textarea "*"
type textarea "Scroll to Messaging type"
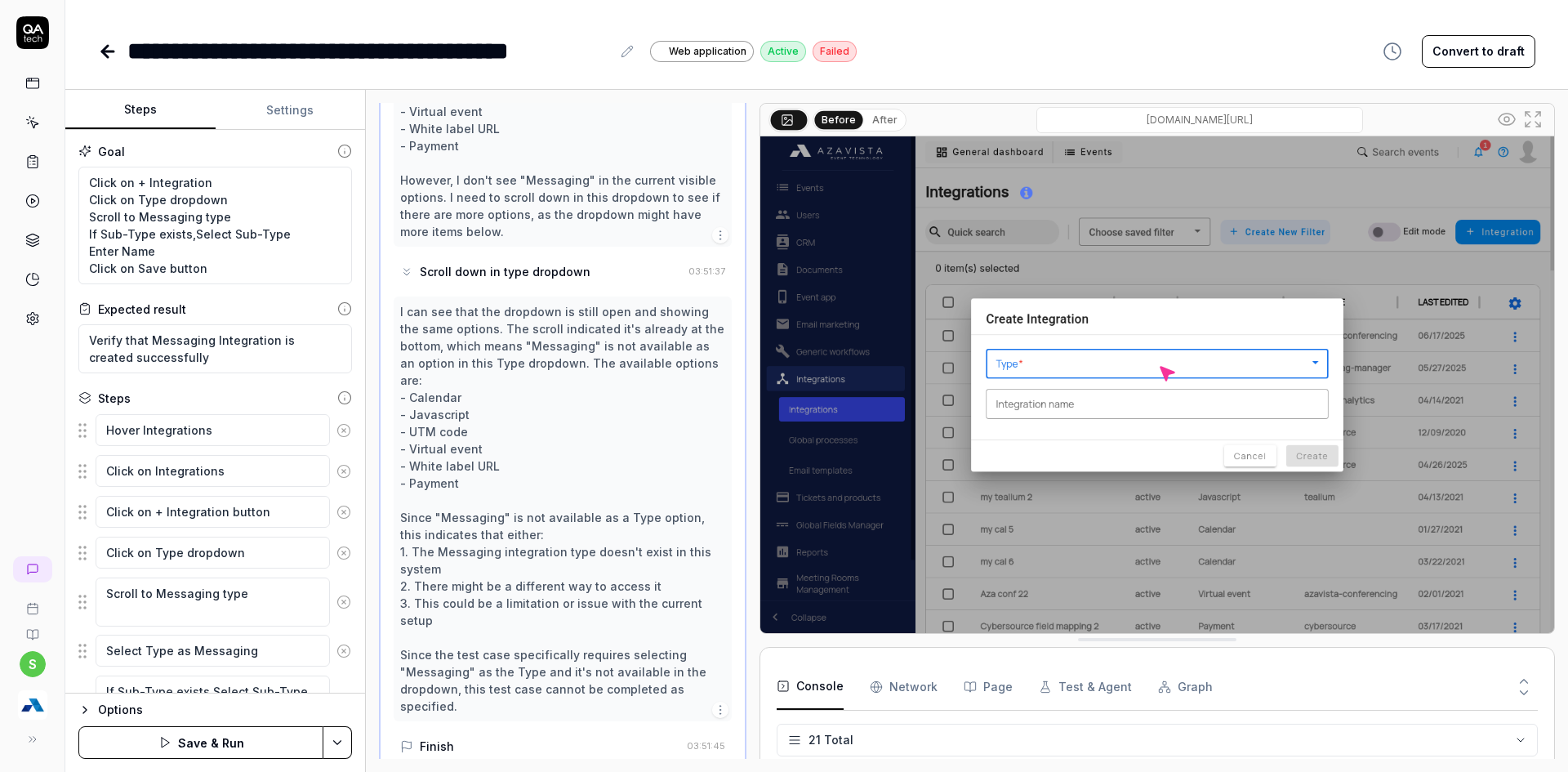
type textarea "*"
type textarea "Scroll to Messaging type"
click at [225, 736] on button "Save & Run" at bounding box center [201, 743] width 245 height 33
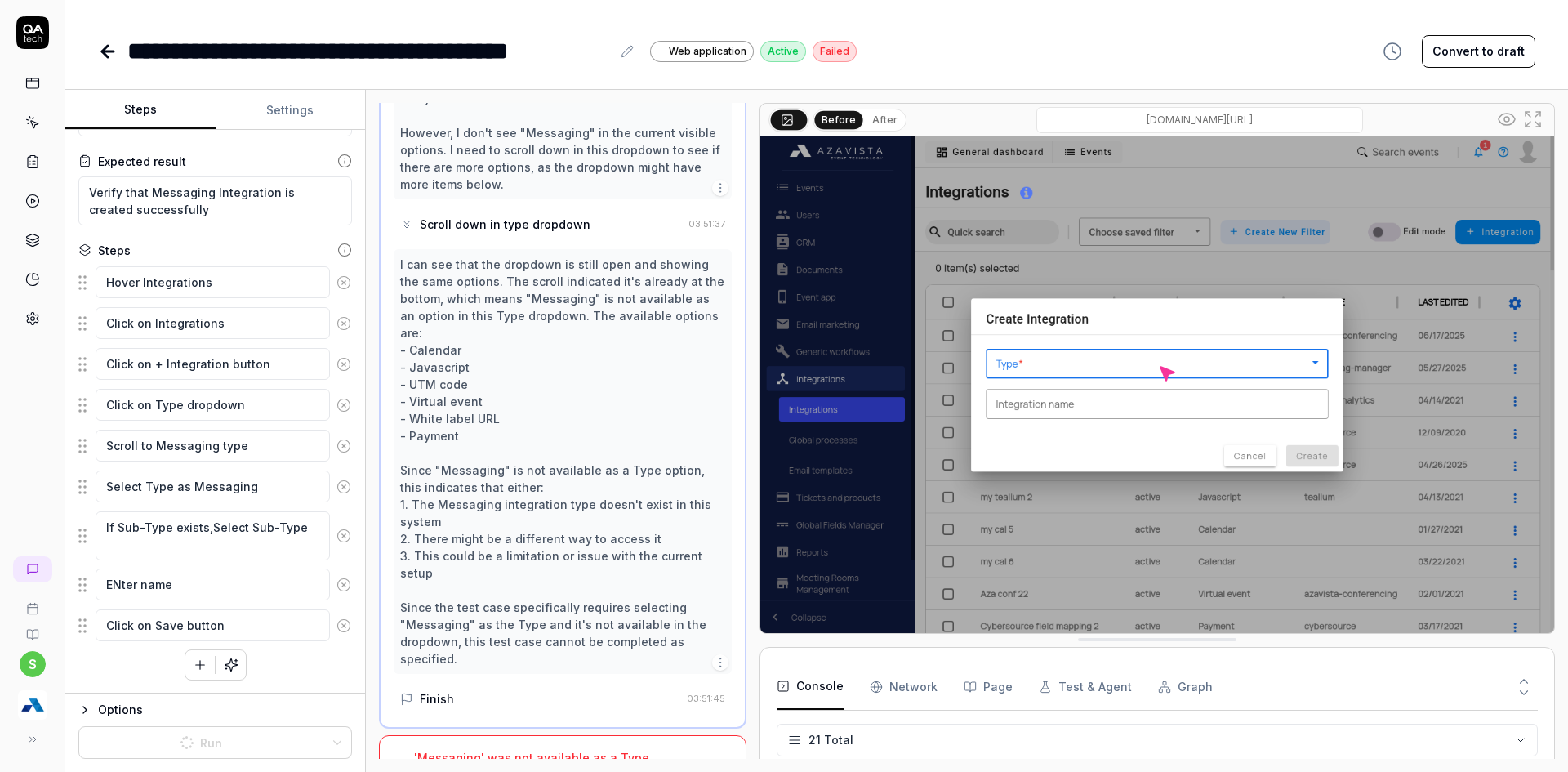
scroll to position [855, 0]
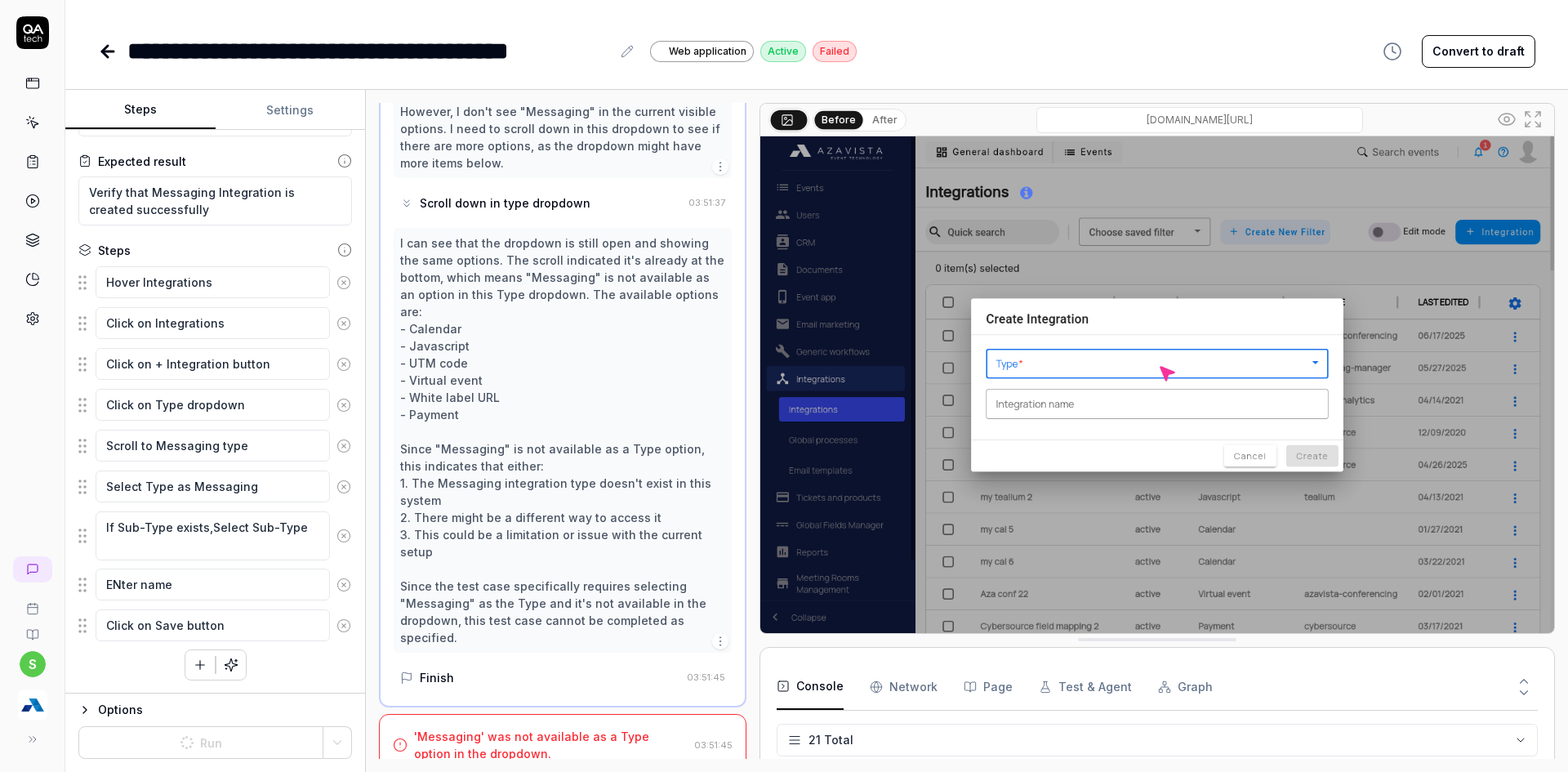
click at [517, 728] on div "'Messaging' was not available as a Type option in the dropdown." at bounding box center [550, 745] width 273 height 35
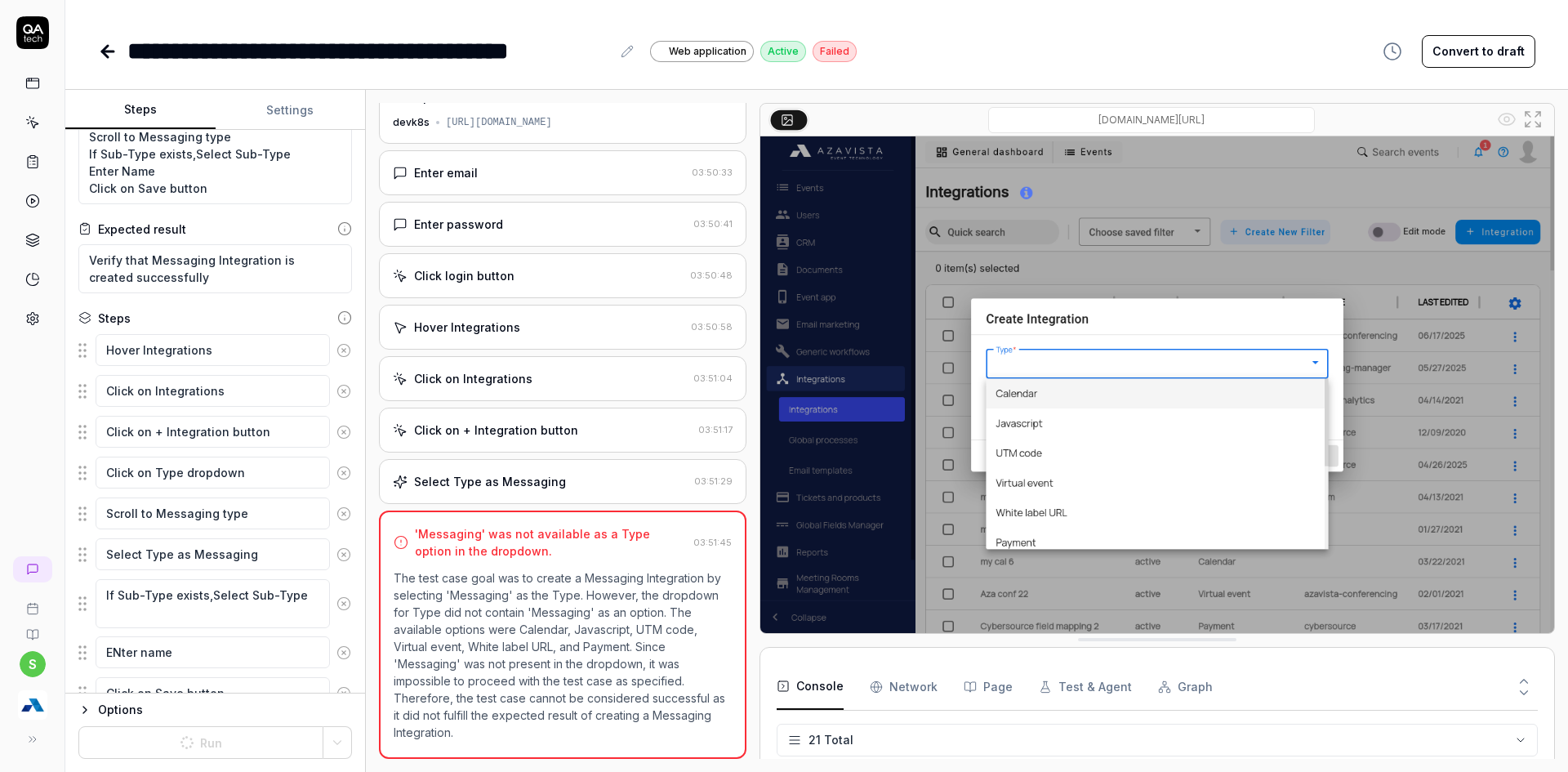
scroll to position [0, 0]
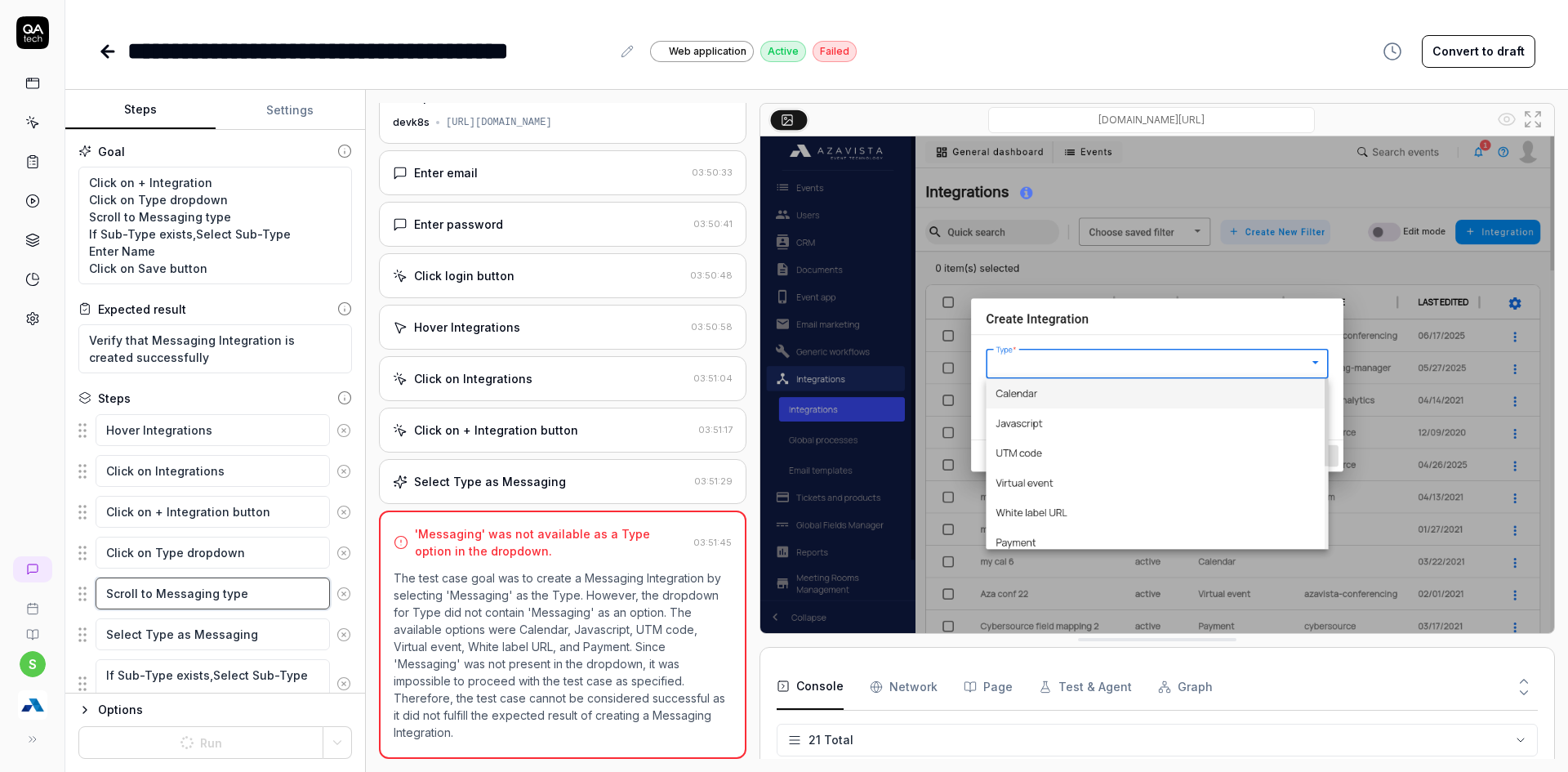
drag, startPoint x: 144, startPoint y: 597, endPoint x: 270, endPoint y: 614, distance: 127.1
click at [273, 614] on fieldset "Hover Integrations Click on Integrations Click on + Integration button Click on…" at bounding box center [215, 602] width 273 height 377
type textarea "*"
type textarea "Scroll t"
type textarea "*"
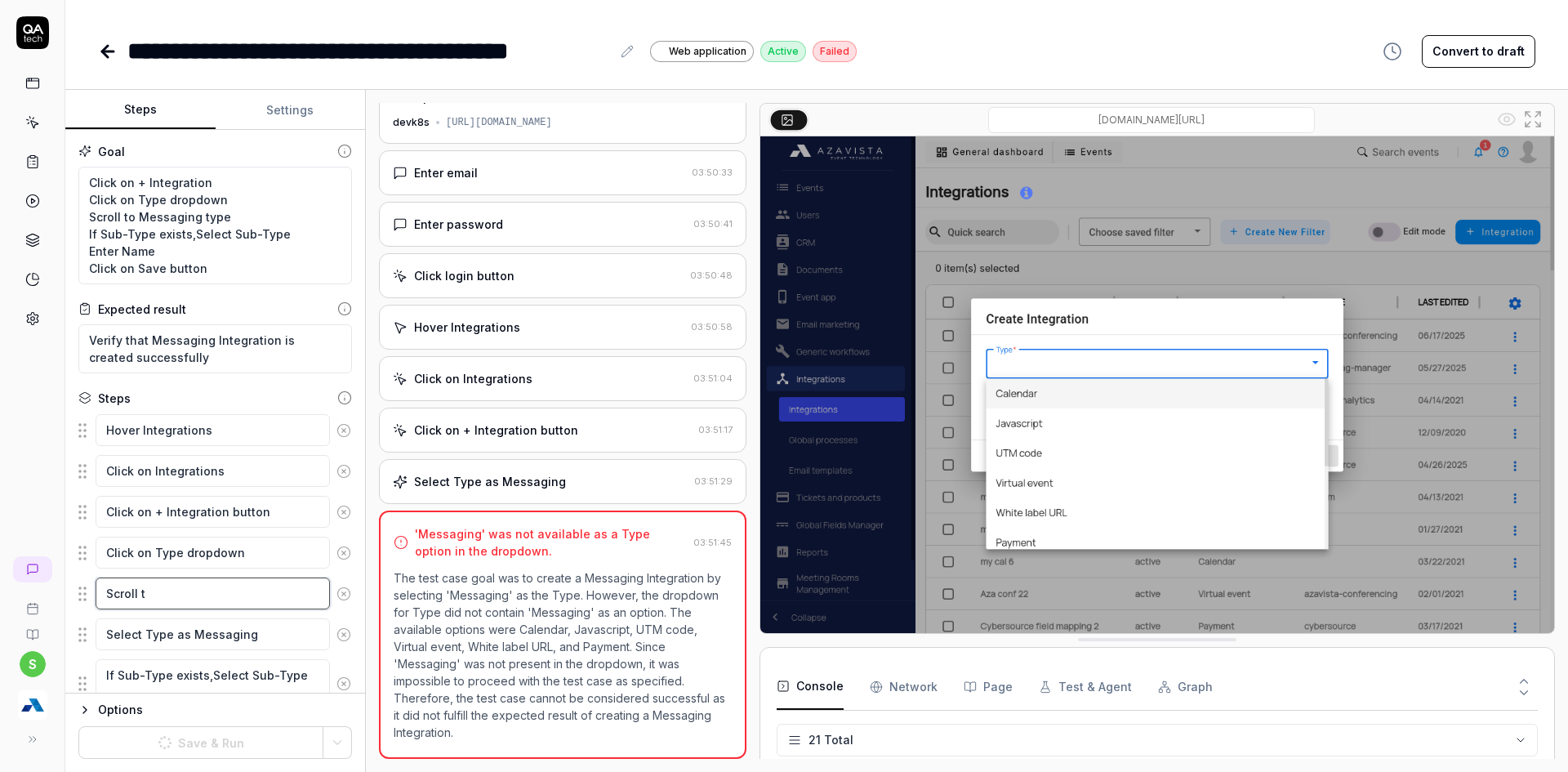
type textarea "Scroll"
type textarea "*"
type textarea "Scroll o"
type textarea "*"
type textarea "Scroll on"
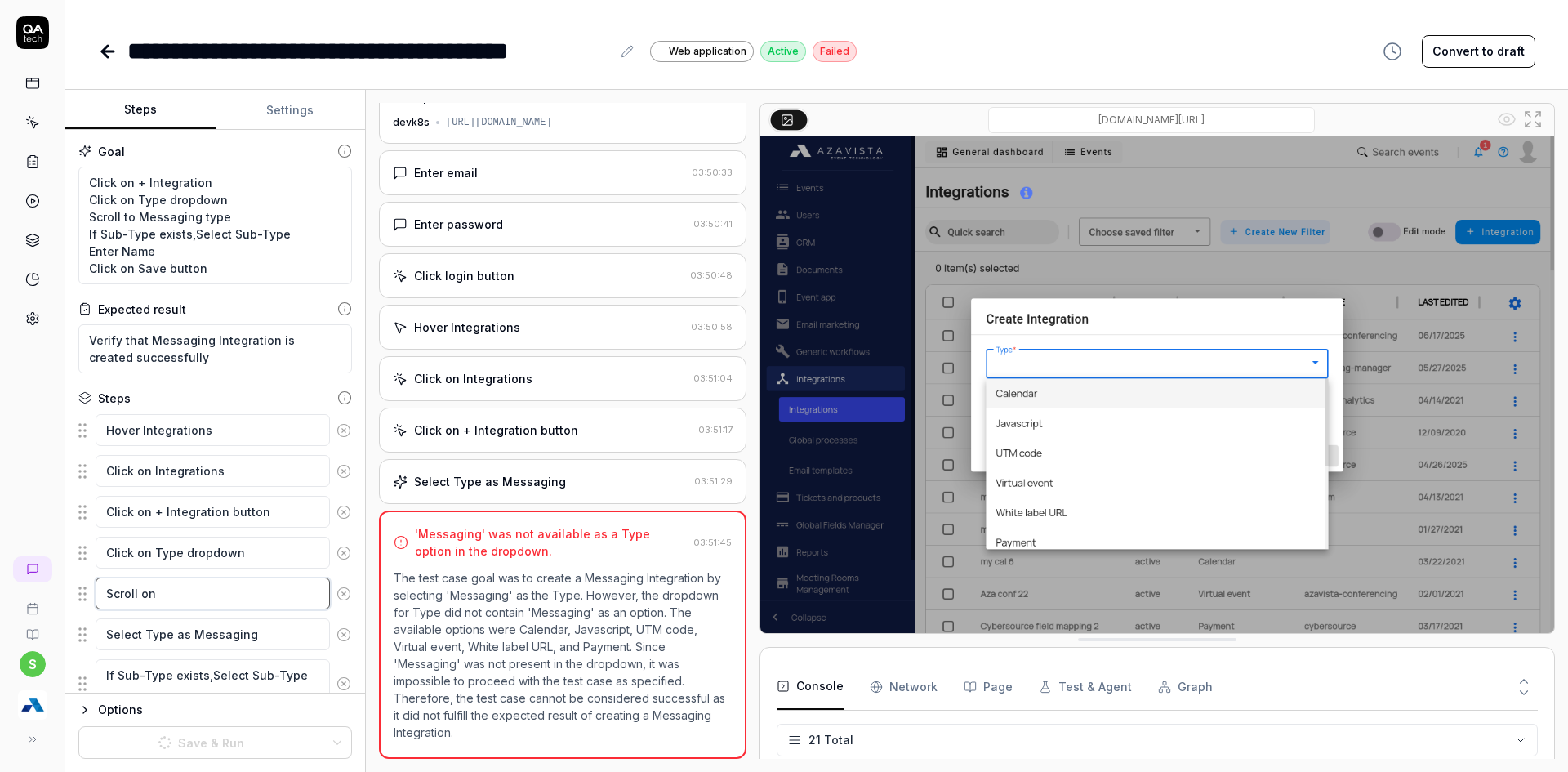
type textarea "*"
type textarea "Scroll on"
type textarea "*"
type textarea "Scroll on t"
type textarea "*"
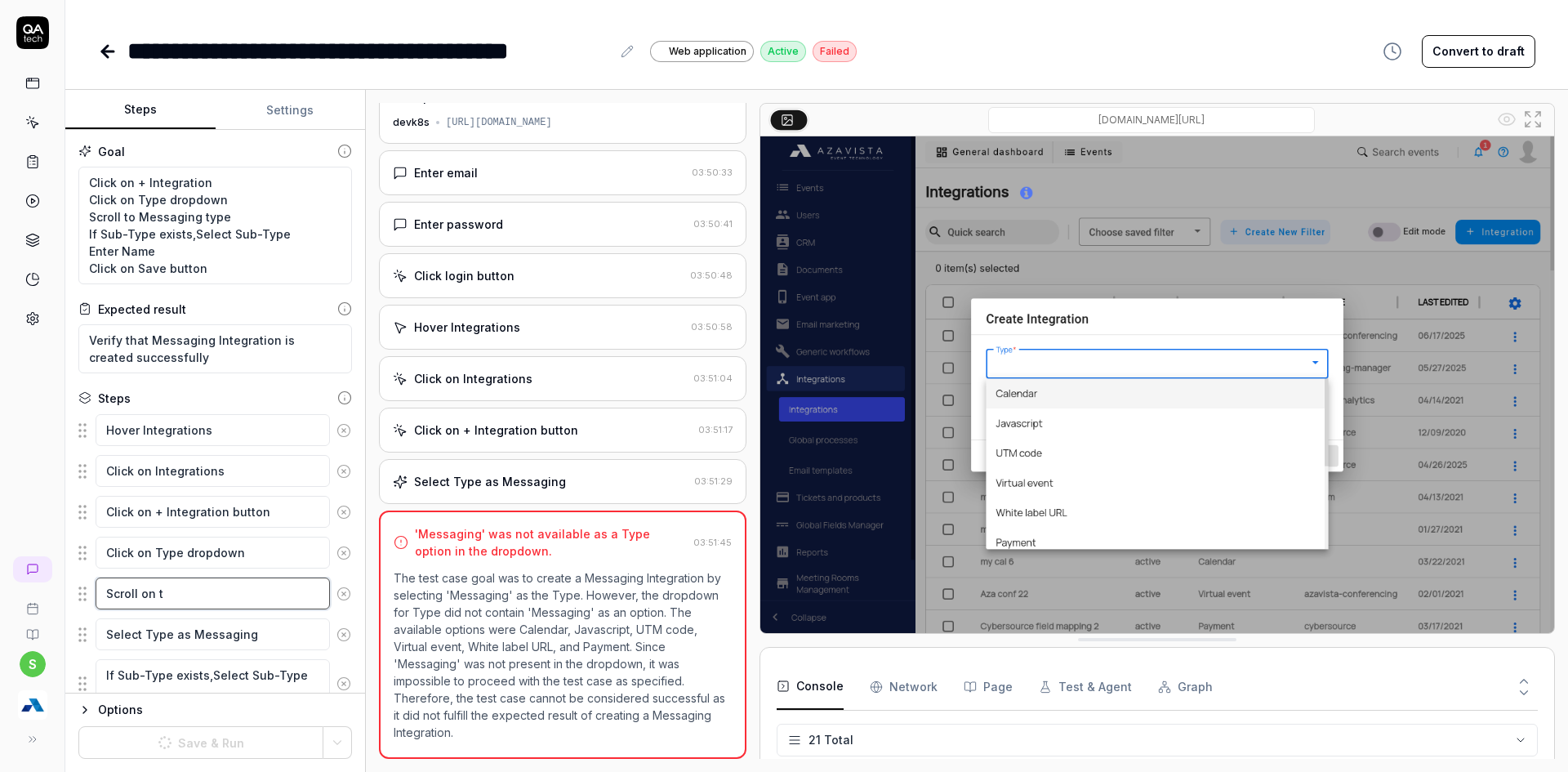
type textarea "Scroll on ty"
type textarea "*"
type textarea "Scroll on typ"
type textarea "*"
type textarea "Scroll on type"
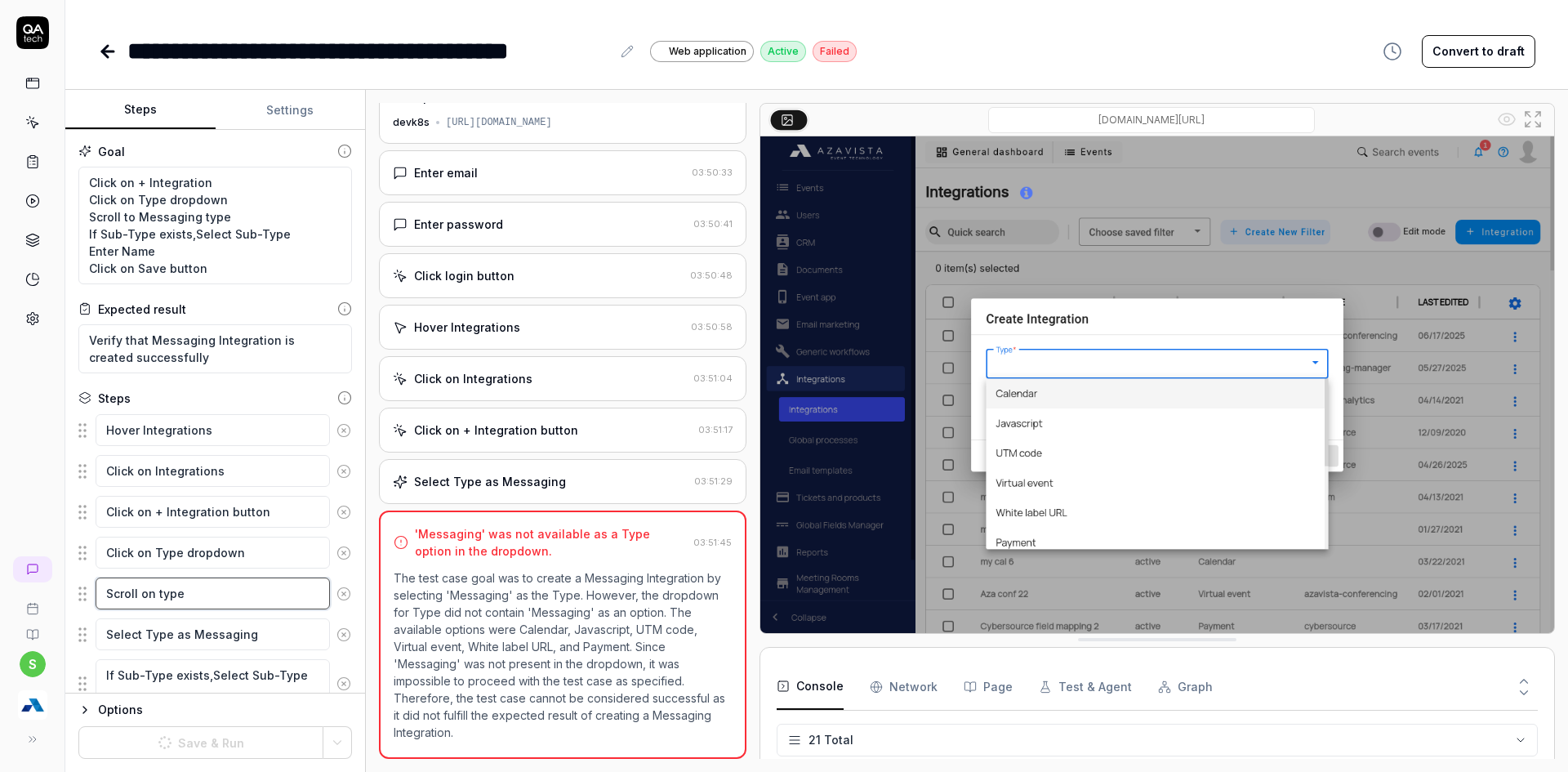
type textarea "*"
type textarea "Scroll on type"
type textarea "*"
type textarea "Scroll on type d"
type textarea "*"
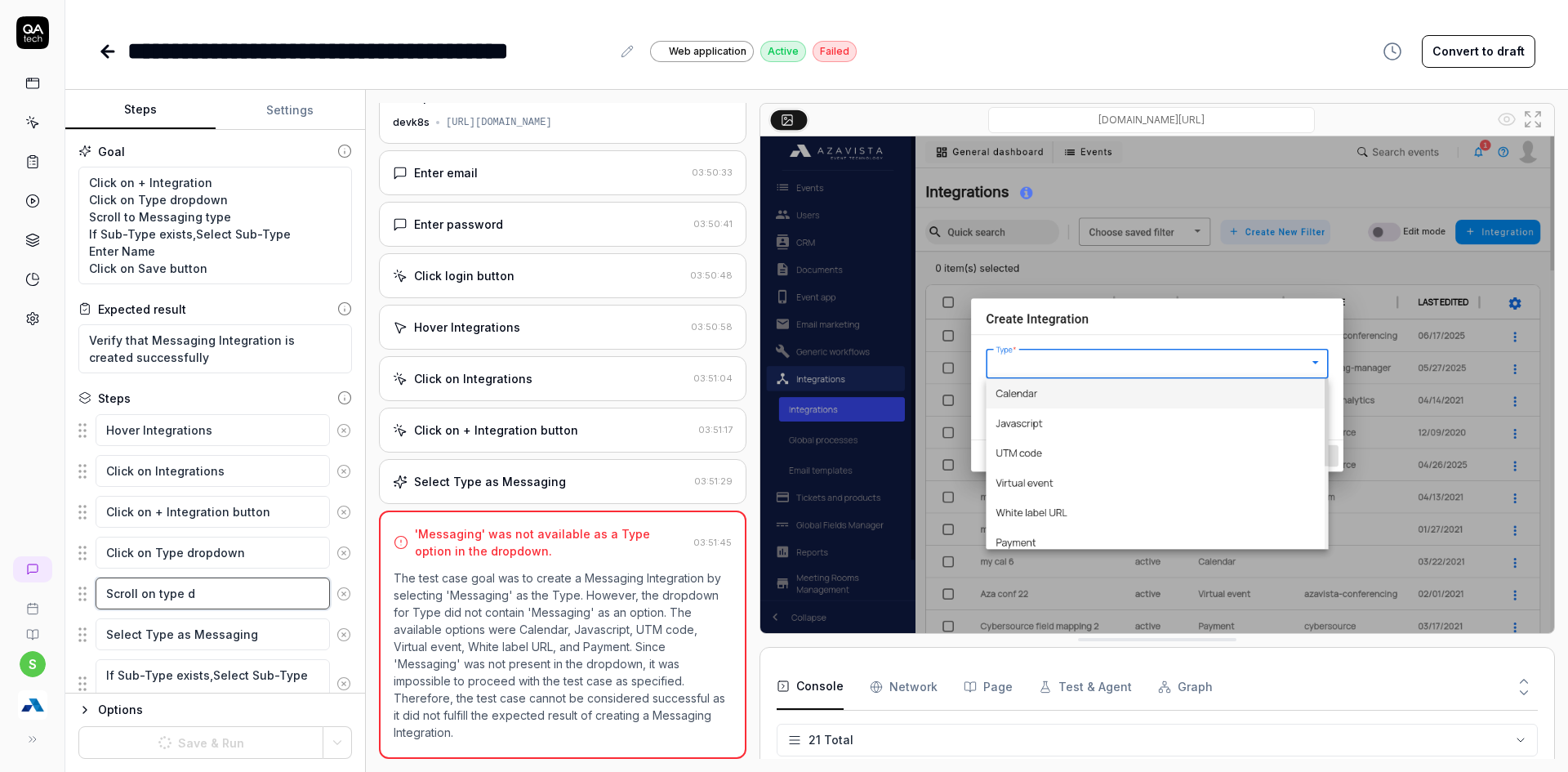
type textarea "Scroll on type dr"
type textarea "*"
type textarea "Scroll on type dro"
type textarea "*"
type textarea "Scroll on type drop"
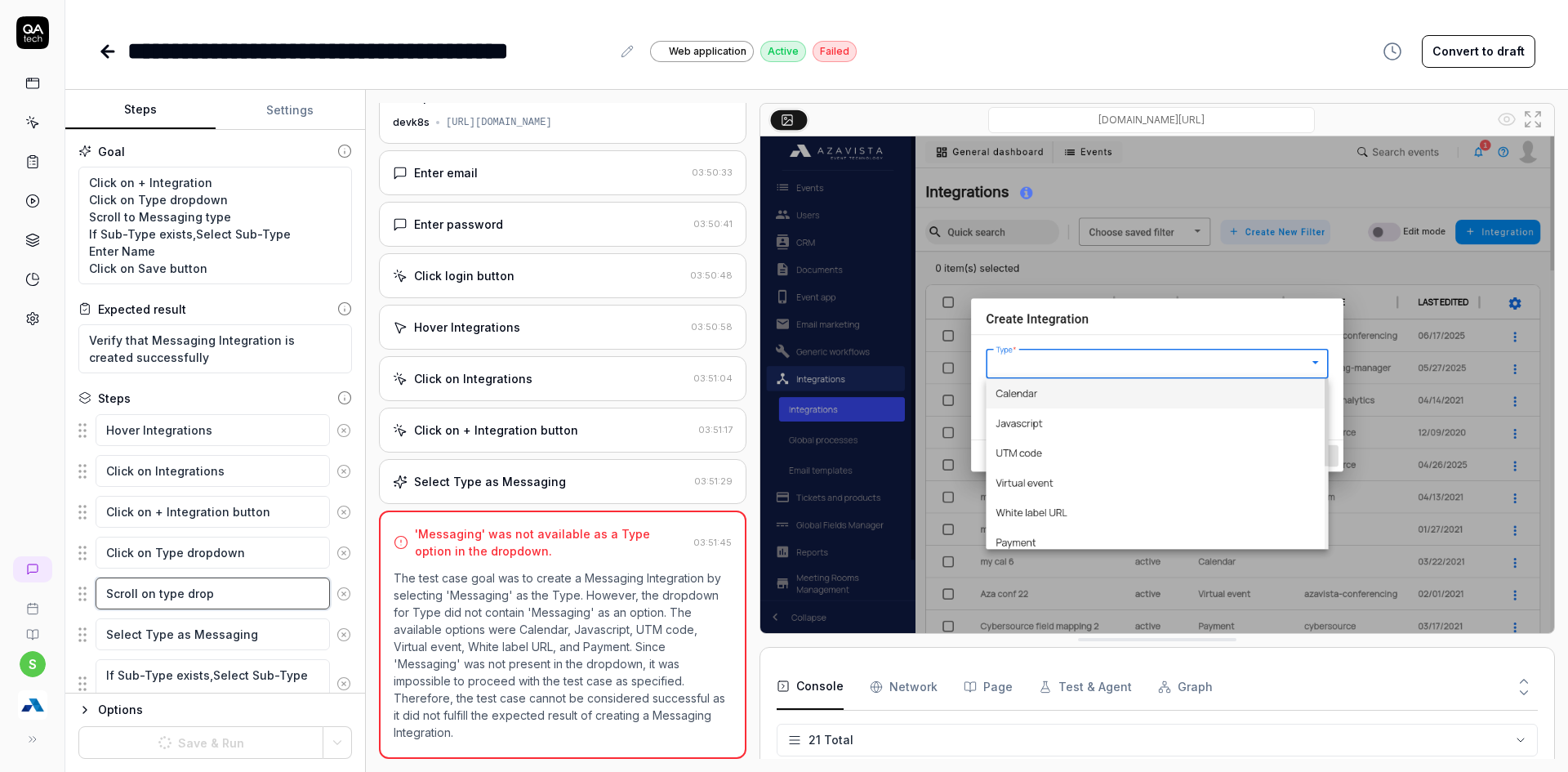
type textarea "*"
type textarea "Scroll on type dropdw"
type textarea "*"
type textarea "Scroll on type dropdwn"
type textarea "*"
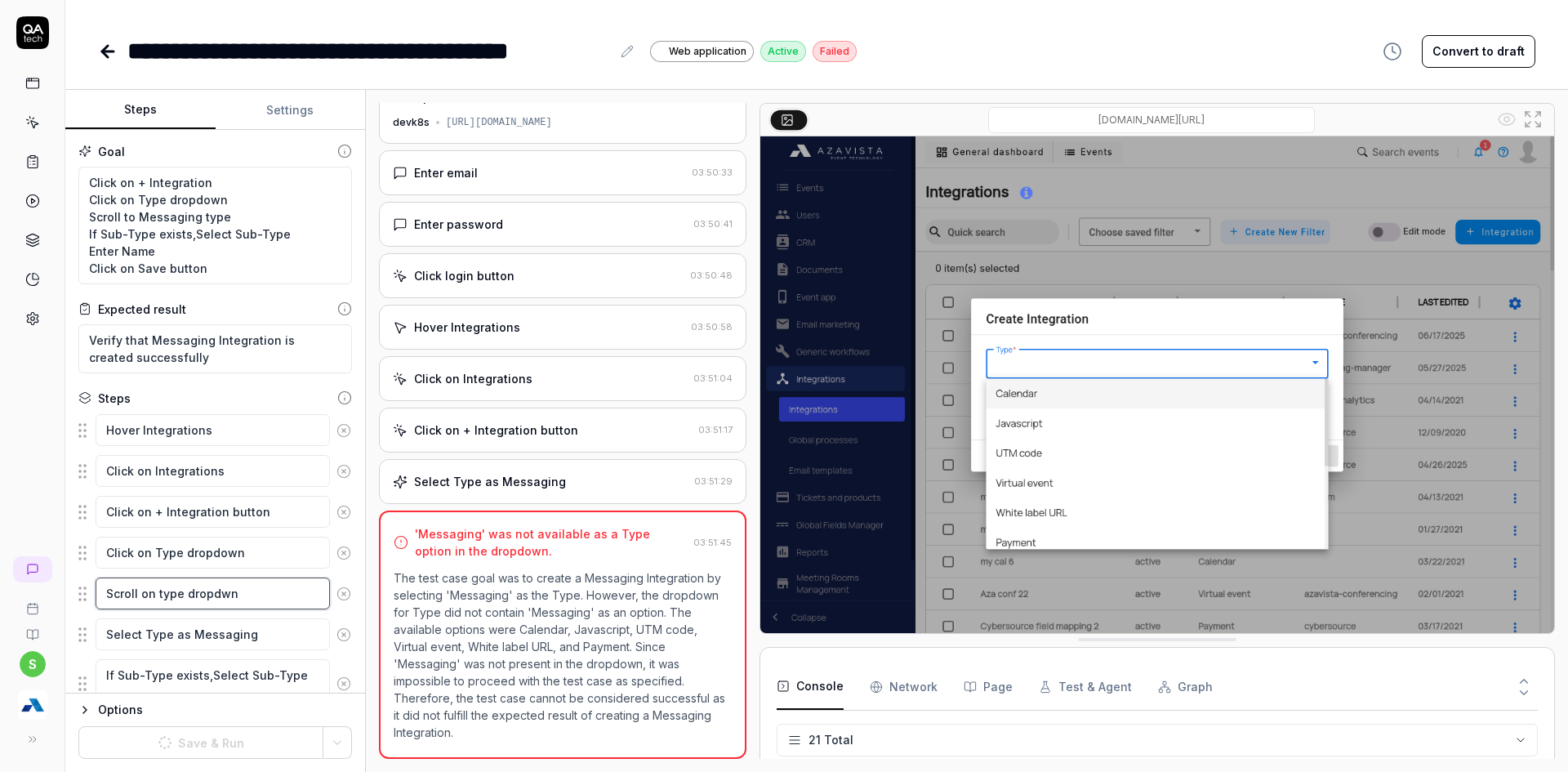
type textarea "Scroll on type dropdw"
type textarea "*"
type textarea "Scroll on type dropd"
type textarea "*"
type textarea "Scroll on type dropdo"
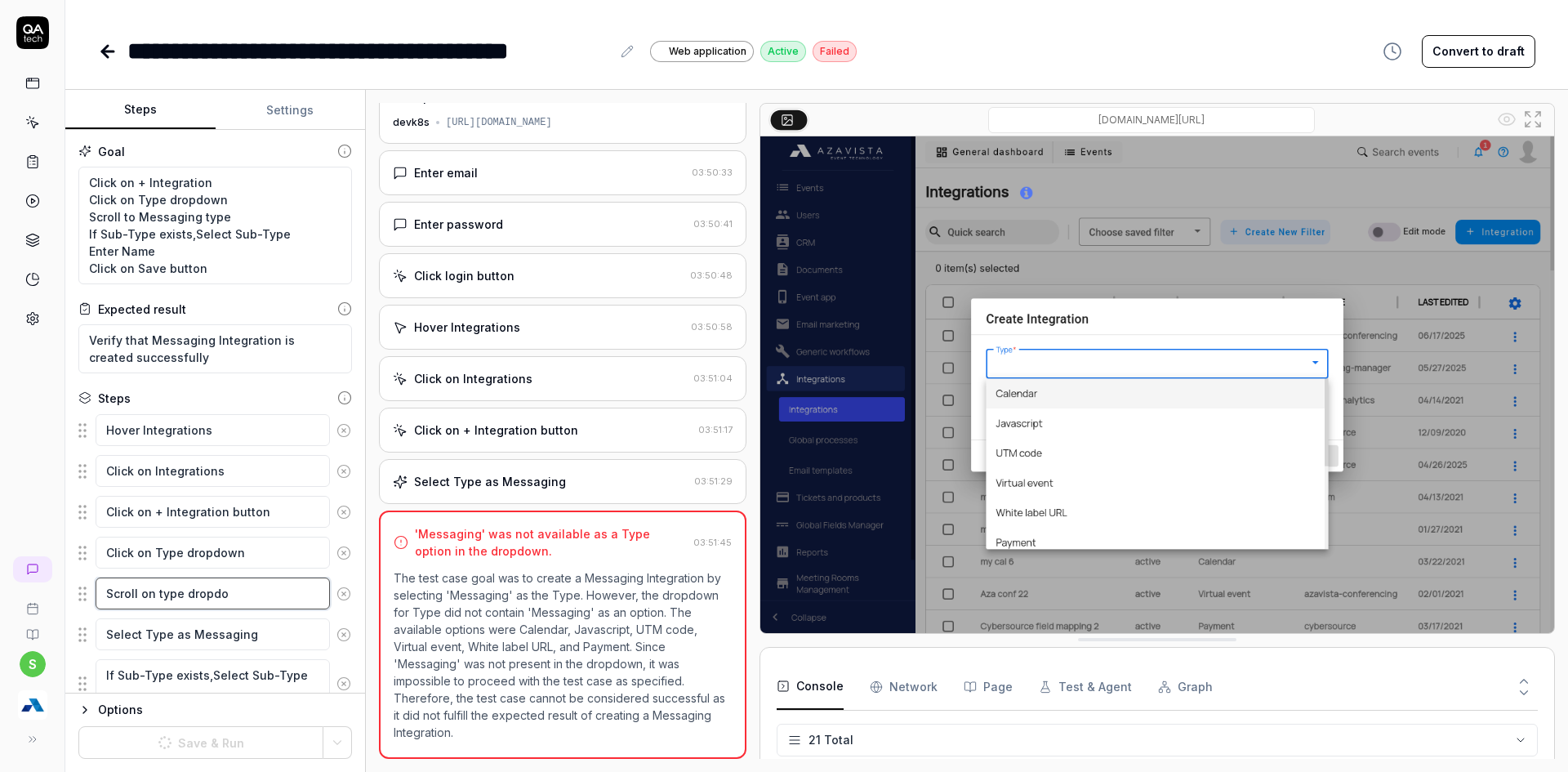
type textarea "*"
type textarea "Scroll on type dropdow"
type textarea "*"
type textarea "Scroll on type dropdown"
click at [163, 598] on textarea "Scroll on type dropdown" at bounding box center [212, 593] width 235 height 32
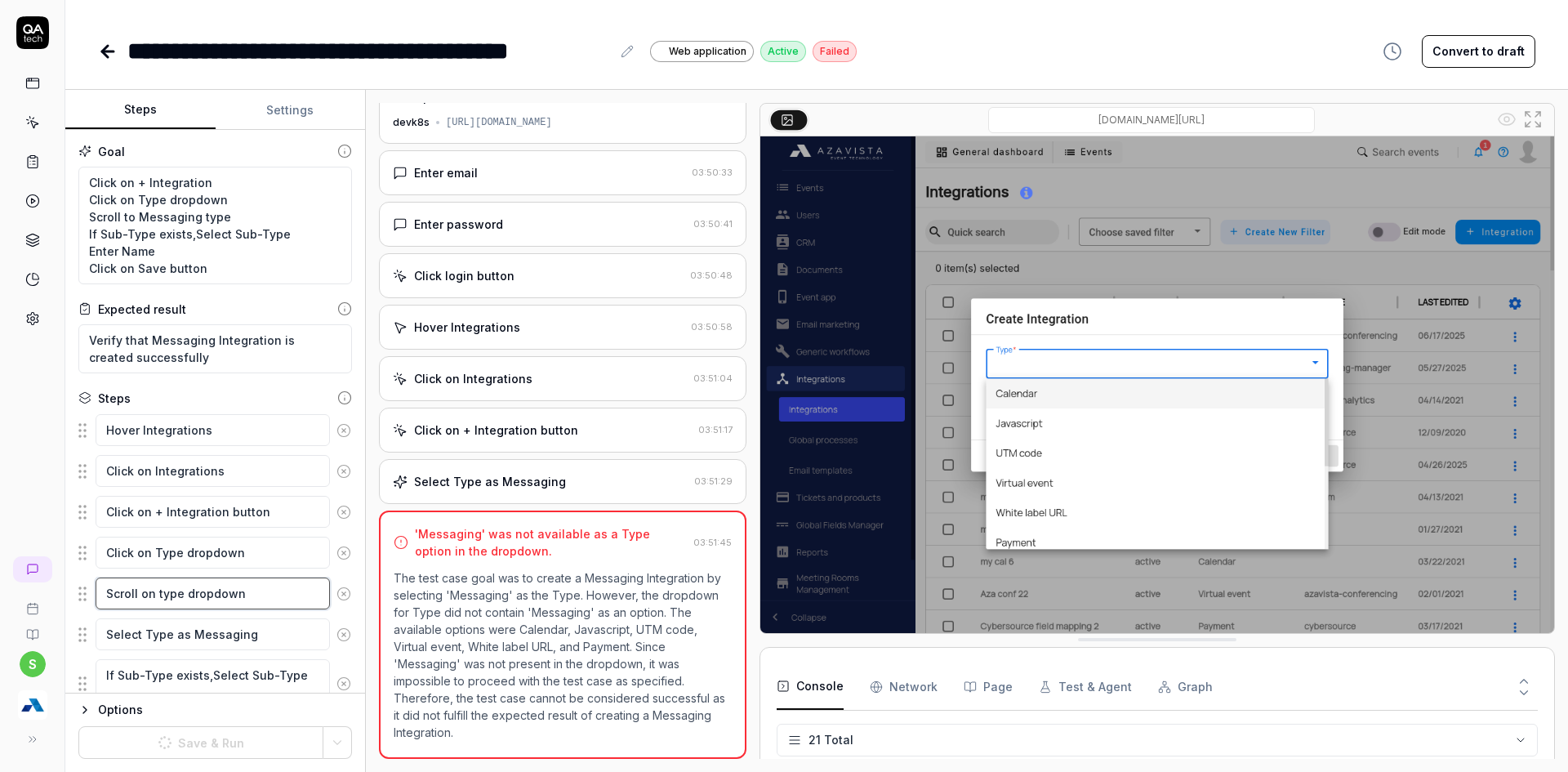
click at [163, 599] on textarea "Scroll on type dropdown" at bounding box center [212, 593] width 235 height 32
click at [840, 114] on div "[DOMAIN_NAME][URL]" at bounding box center [1151, 120] width 684 height 26
type textarea "*"
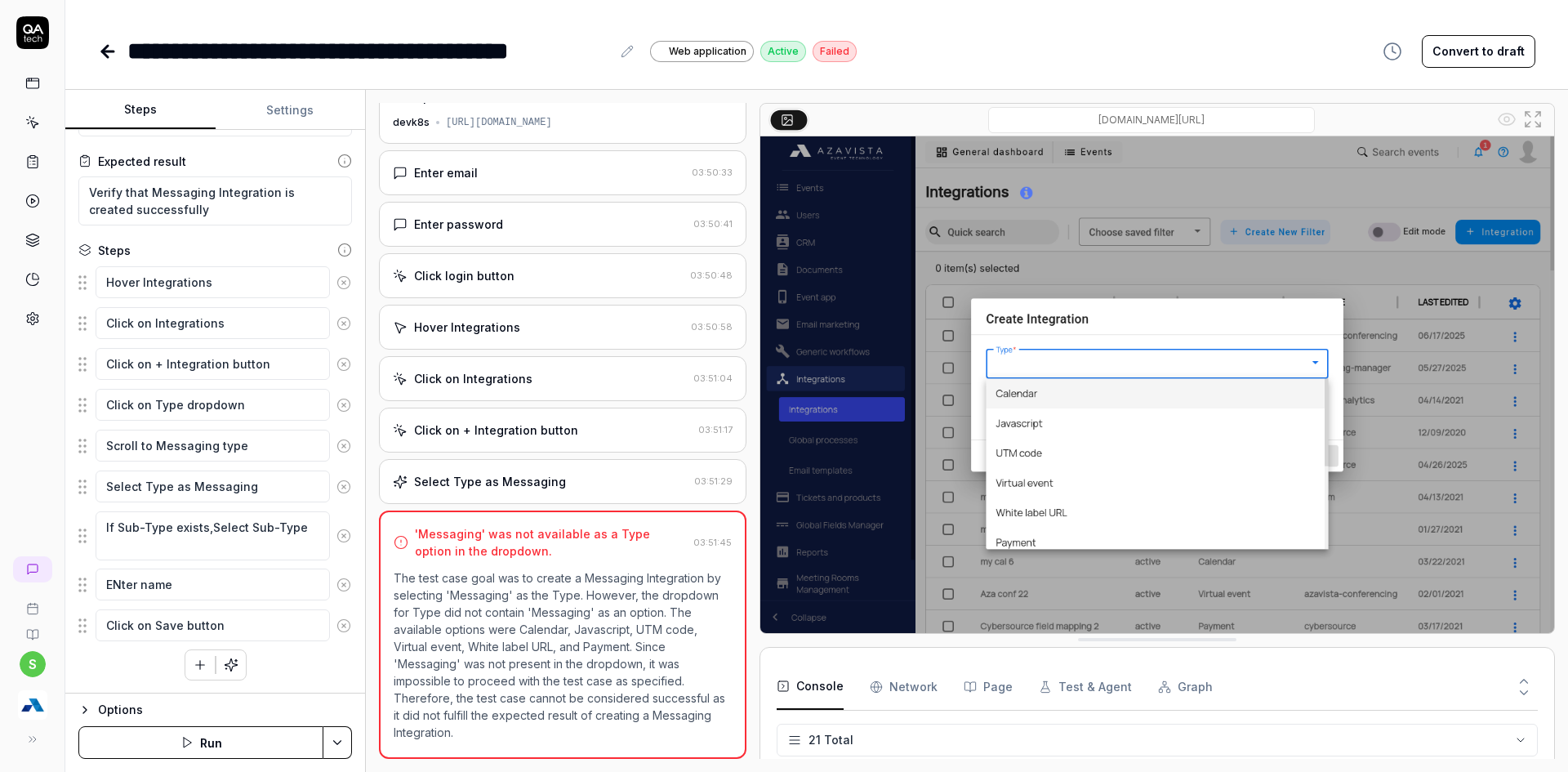
scroll to position [791, 0]
click at [273, 444] on textarea "Scroll to Messaging type" at bounding box center [212, 445] width 235 height 32
click at [280, 402] on textarea "Click on Type dropdown" at bounding box center [212, 404] width 235 height 32
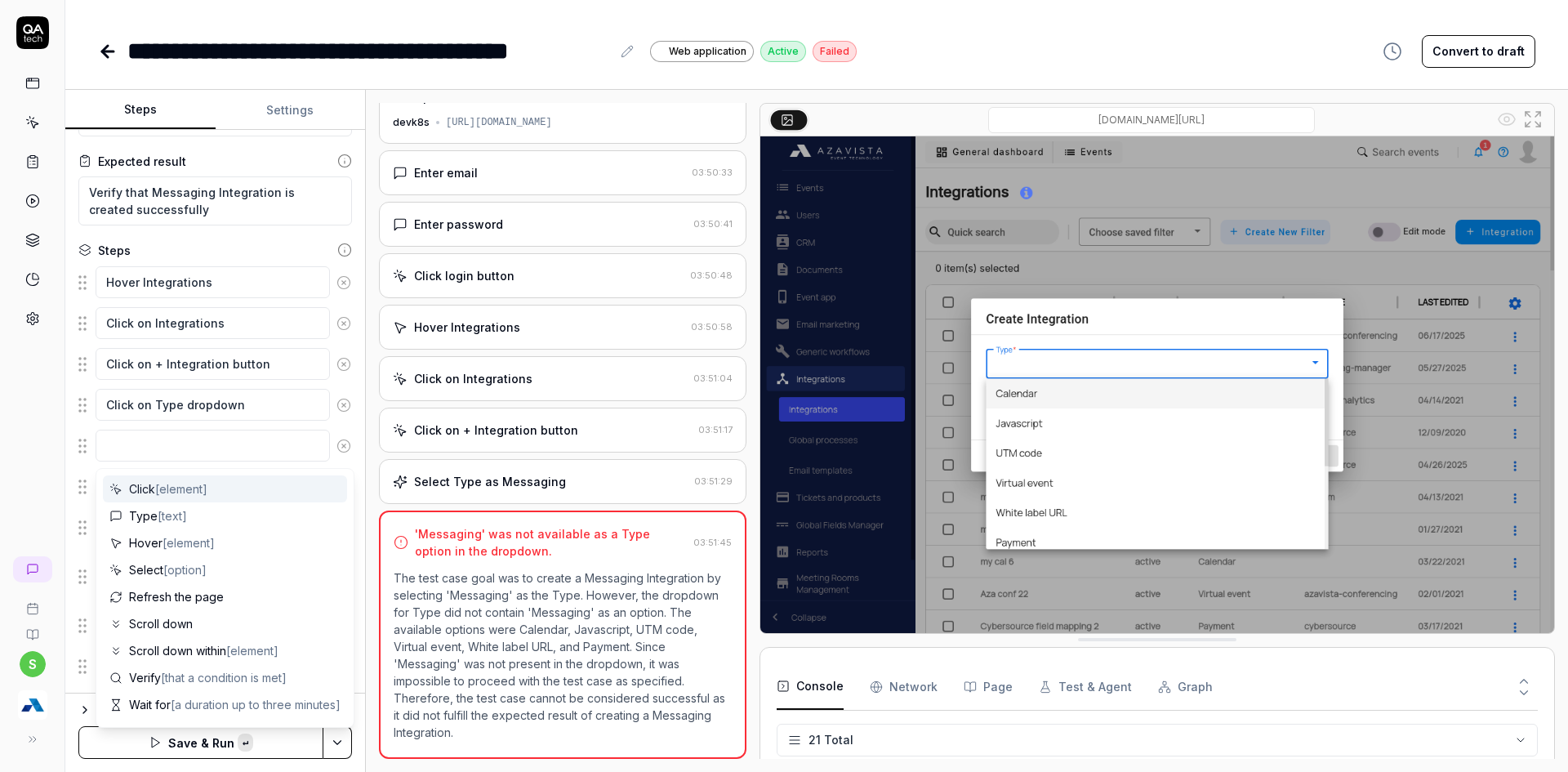
type textarea "*"
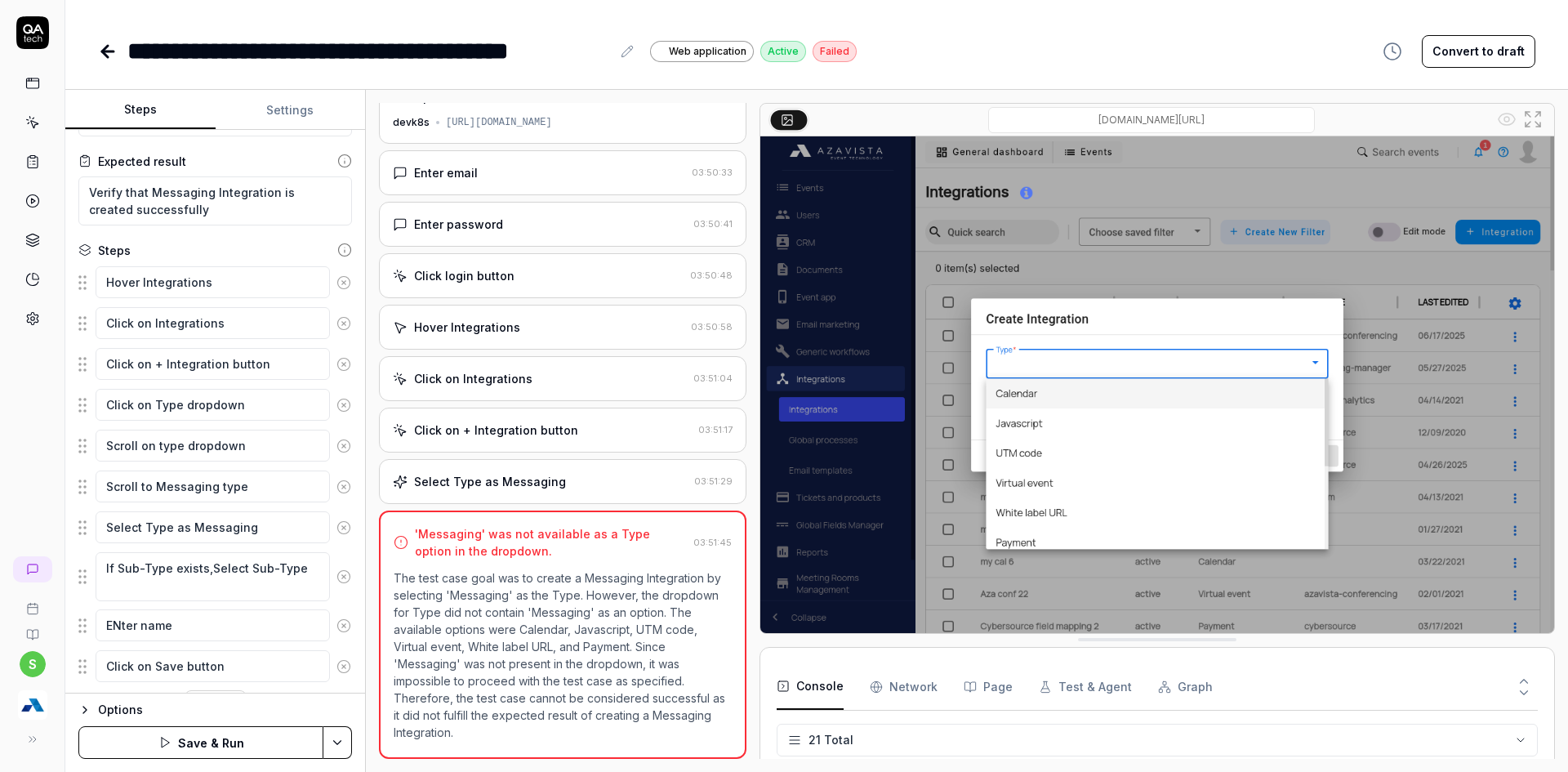
type textarea "Scroll on type dropdown"
click at [337, 491] on icon at bounding box center [344, 486] width 15 height 15
click at [222, 737] on button "Save & Run" at bounding box center [201, 743] width 245 height 33
type textarea "*"
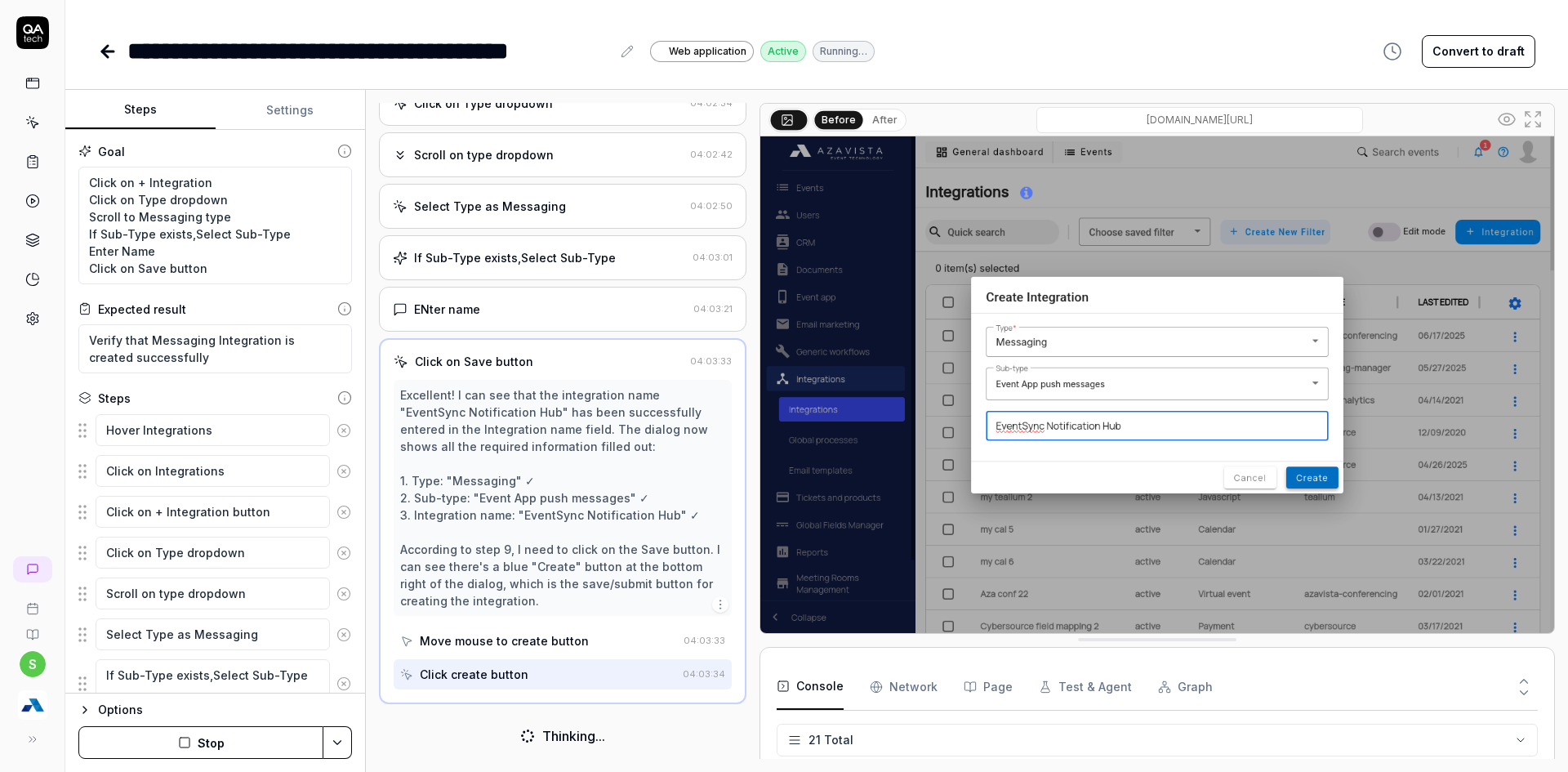
scroll to position [404, 0]
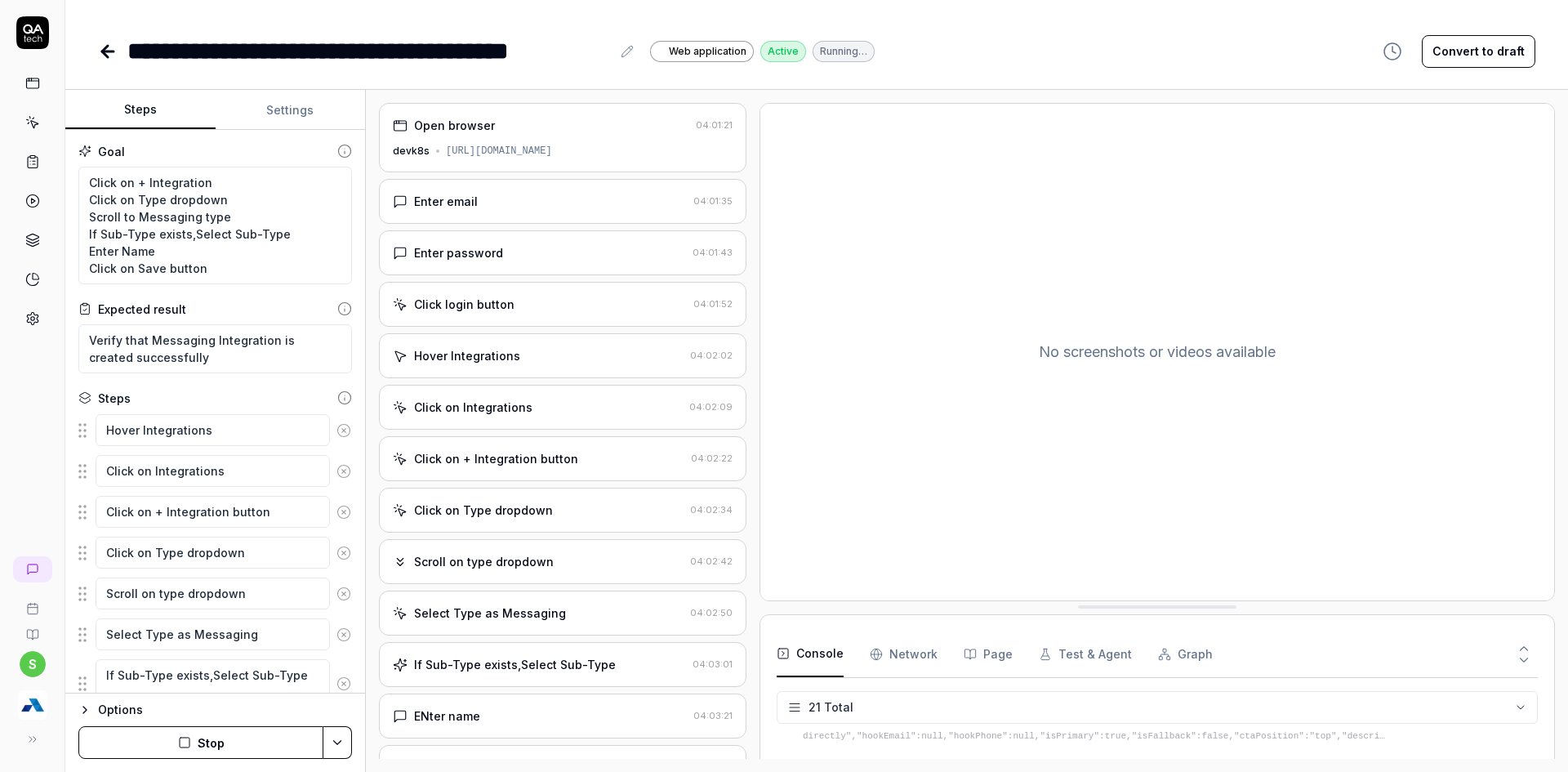
click at [537, 621] on div "Select Type as Messaging 04:02:50" at bounding box center [562, 613] width 368 height 45
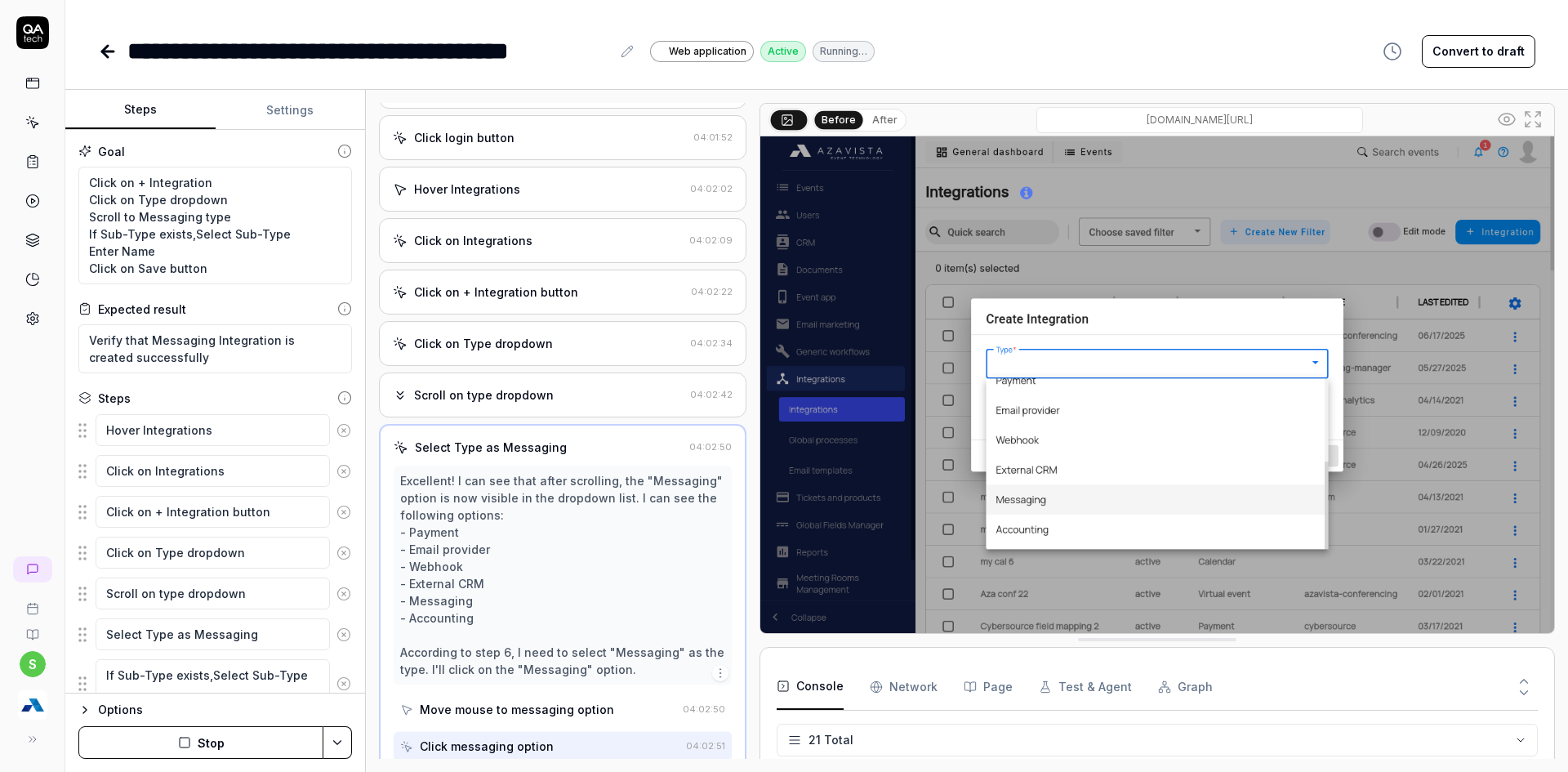
scroll to position [181, 0]
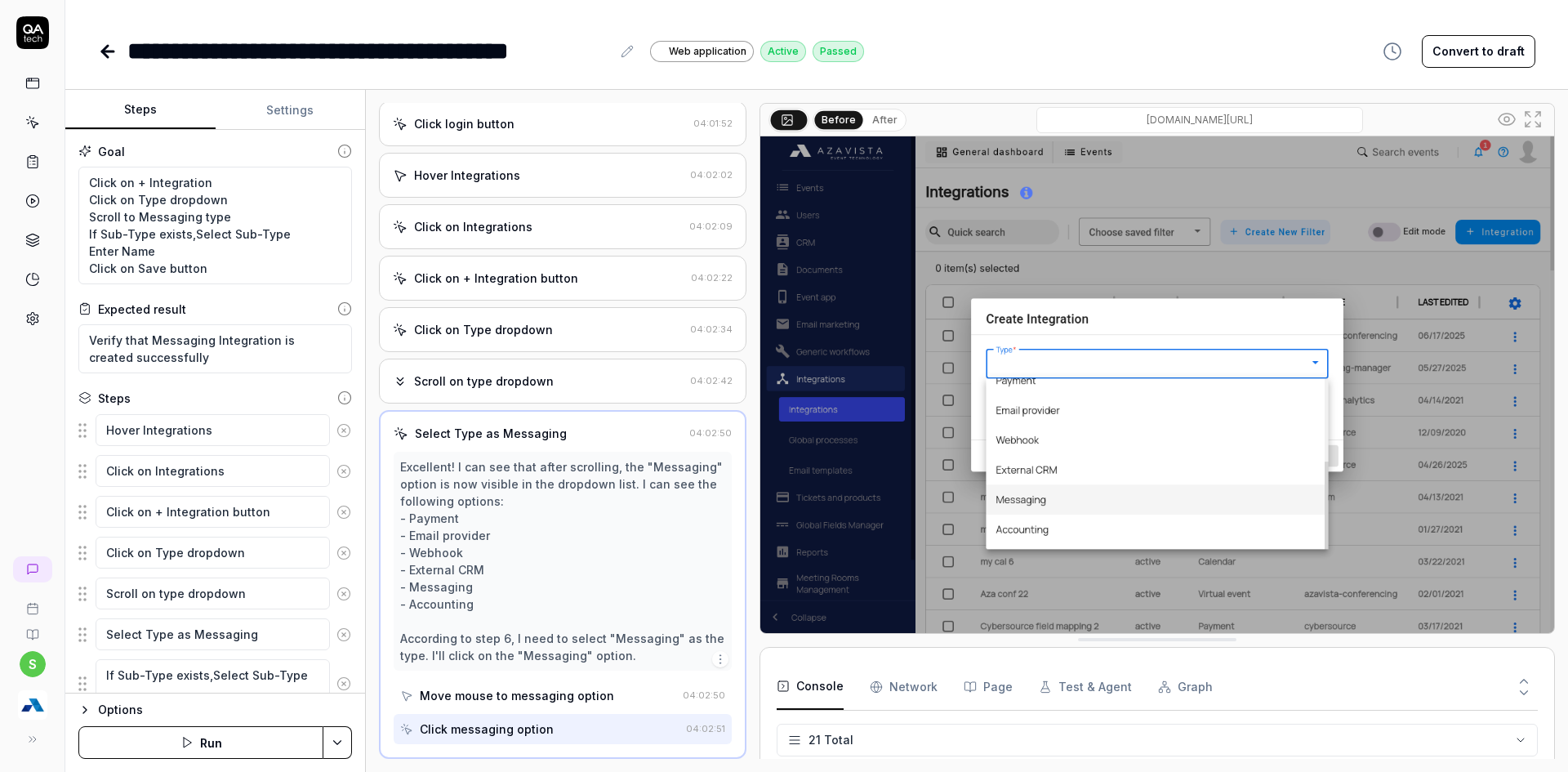
click at [257, 742] on button "Run" at bounding box center [201, 743] width 245 height 33
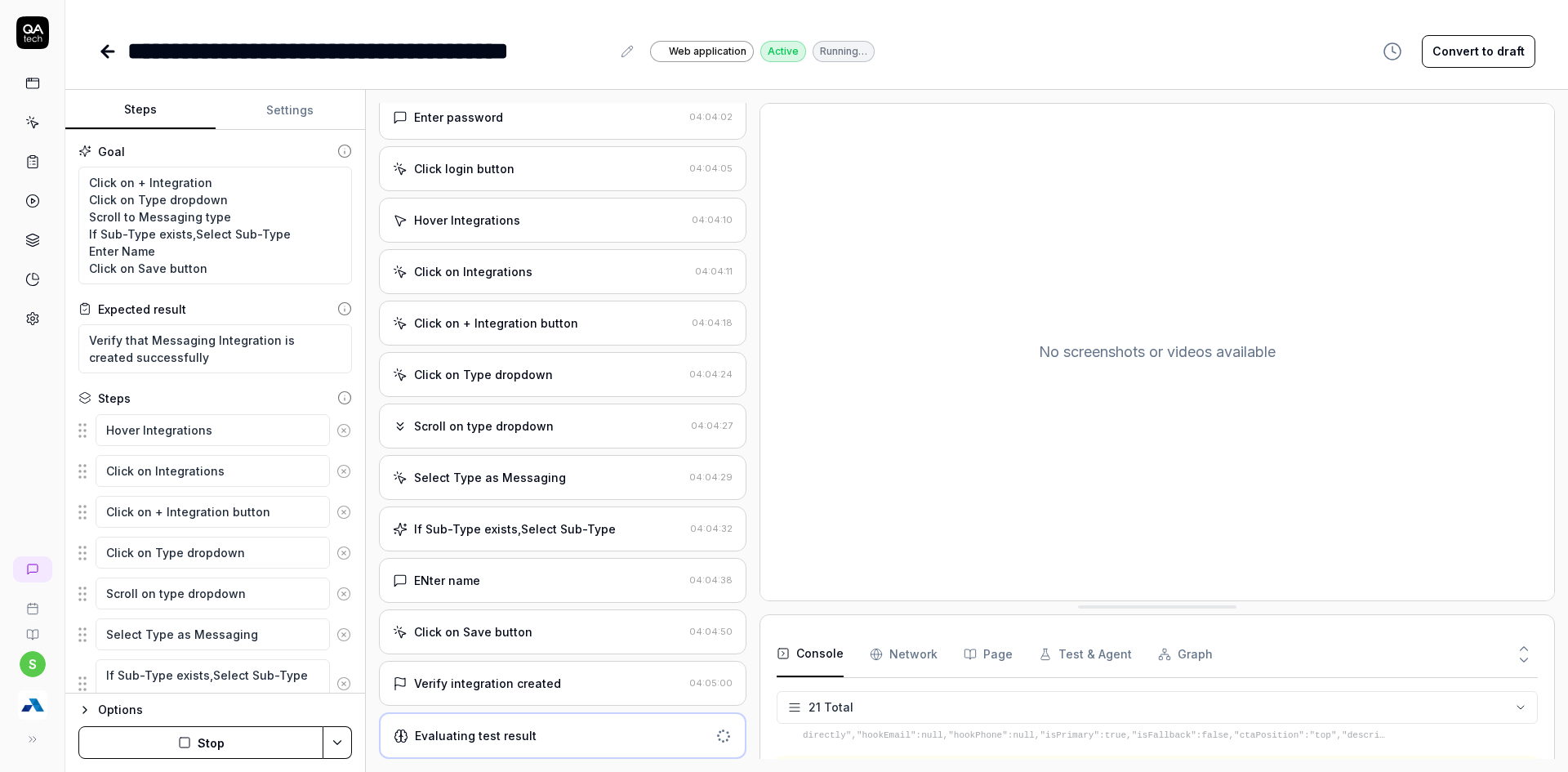
scroll to position [792, 0]
click at [114, 47] on icon at bounding box center [107, 51] width 20 height 20
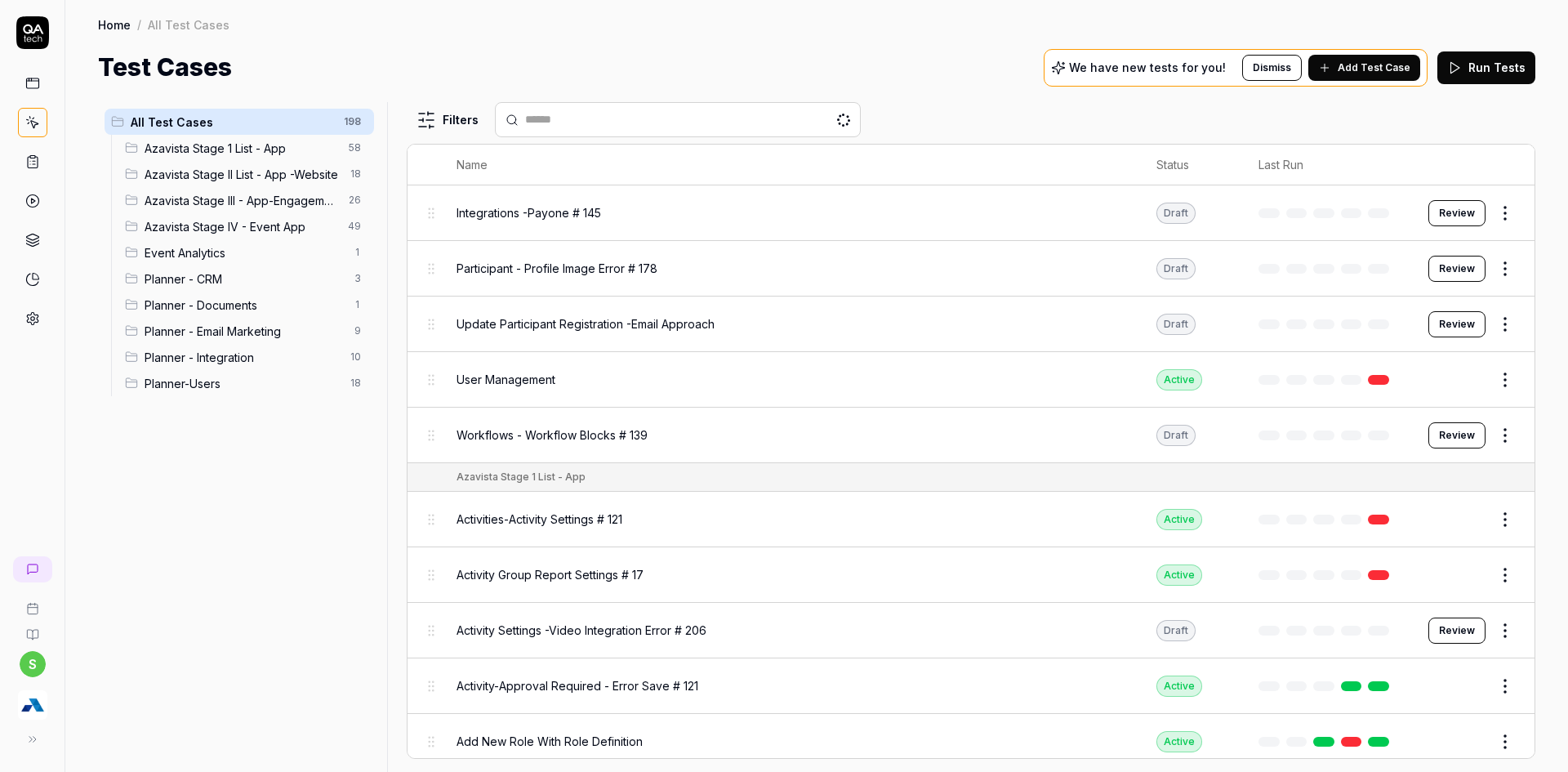
click at [201, 351] on span "Planner - Integration" at bounding box center [242, 357] width 196 height 17
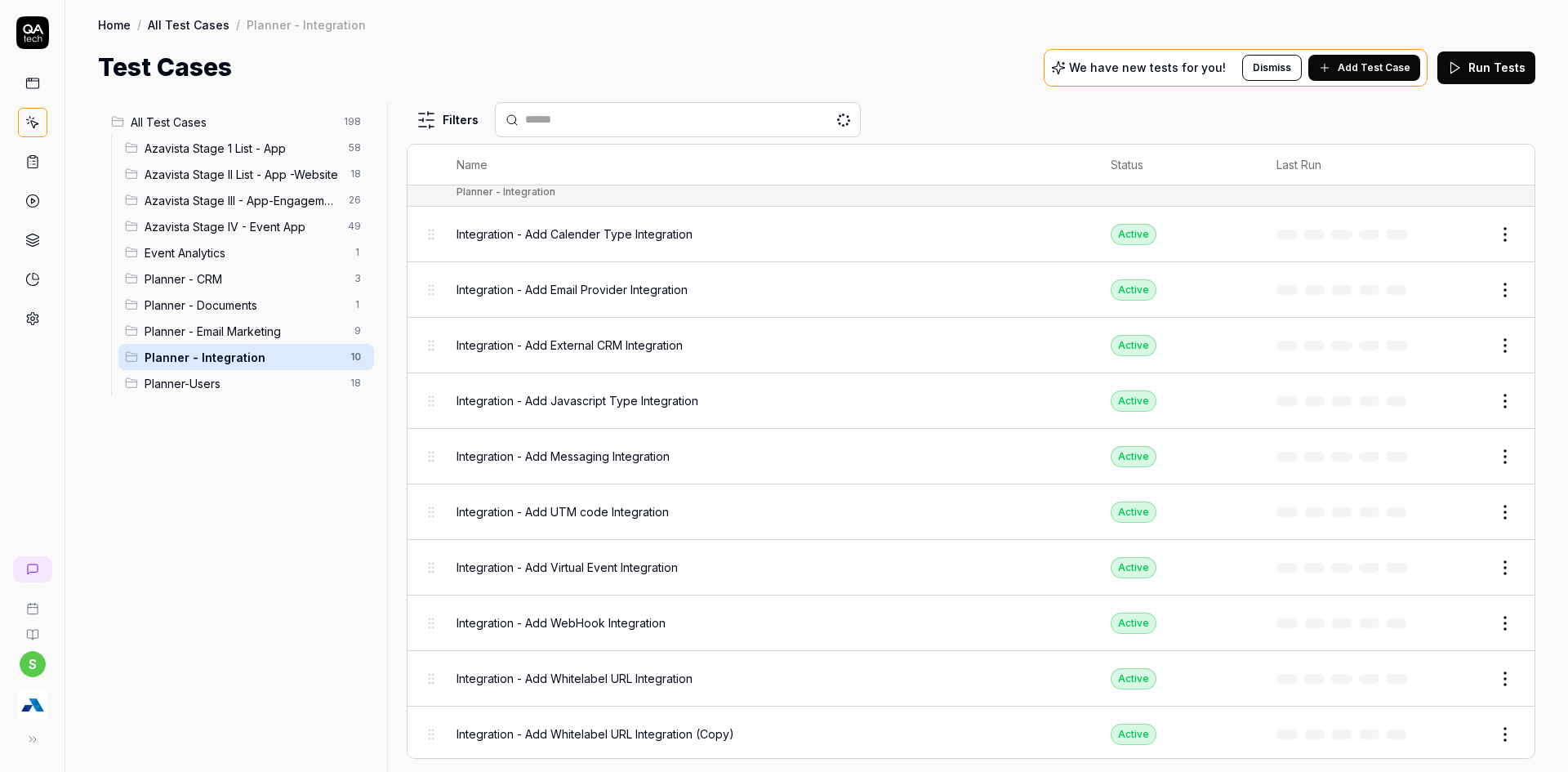
scroll to position [10, 0]
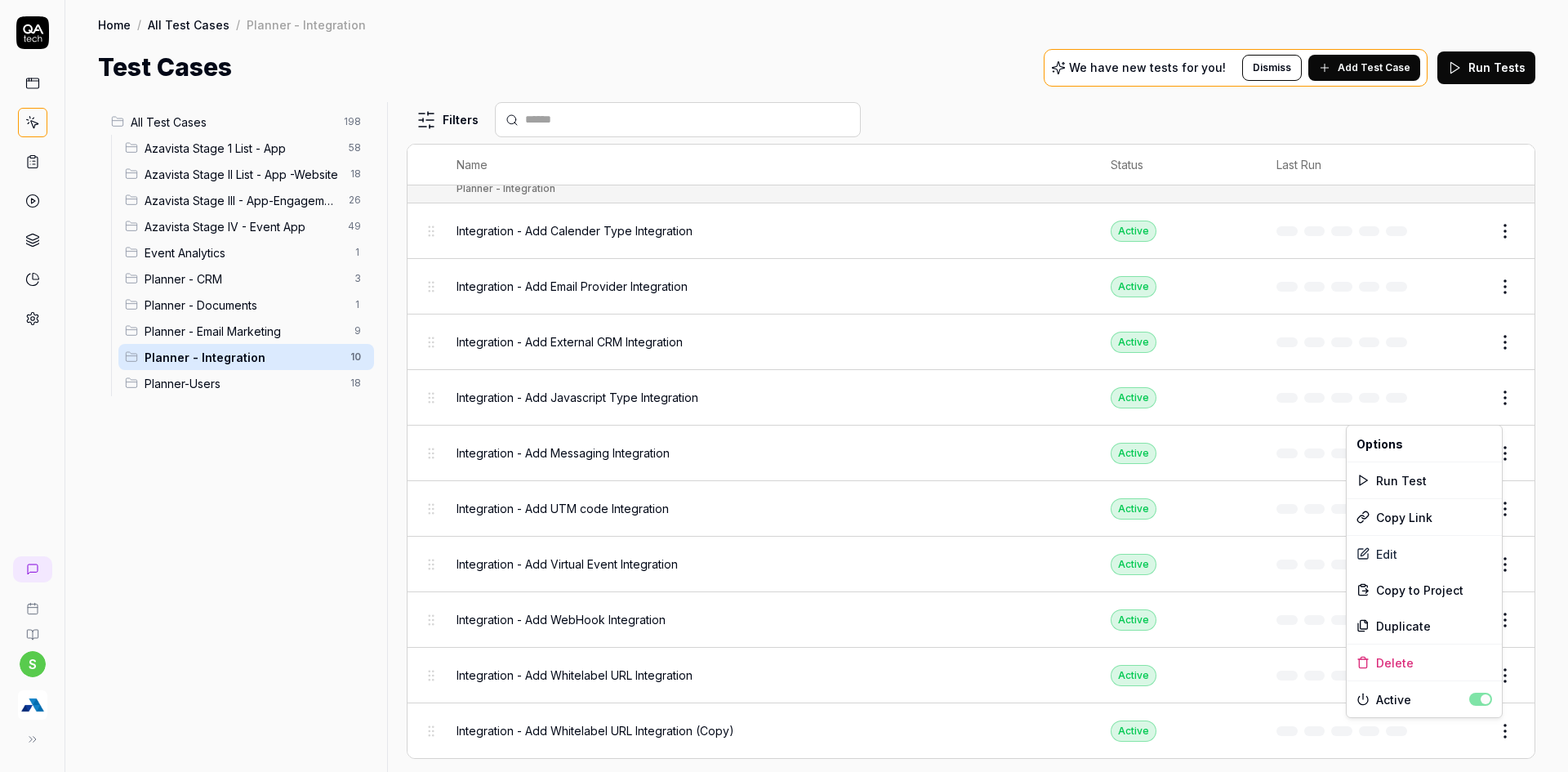
click at [1498, 741] on html "s Home / All Test Cases / Planner - Integration Home / All Test Cases / Planner…" at bounding box center [784, 396] width 1568 height 791
click at [1411, 666] on div "Delete" at bounding box center [1423, 663] width 155 height 36
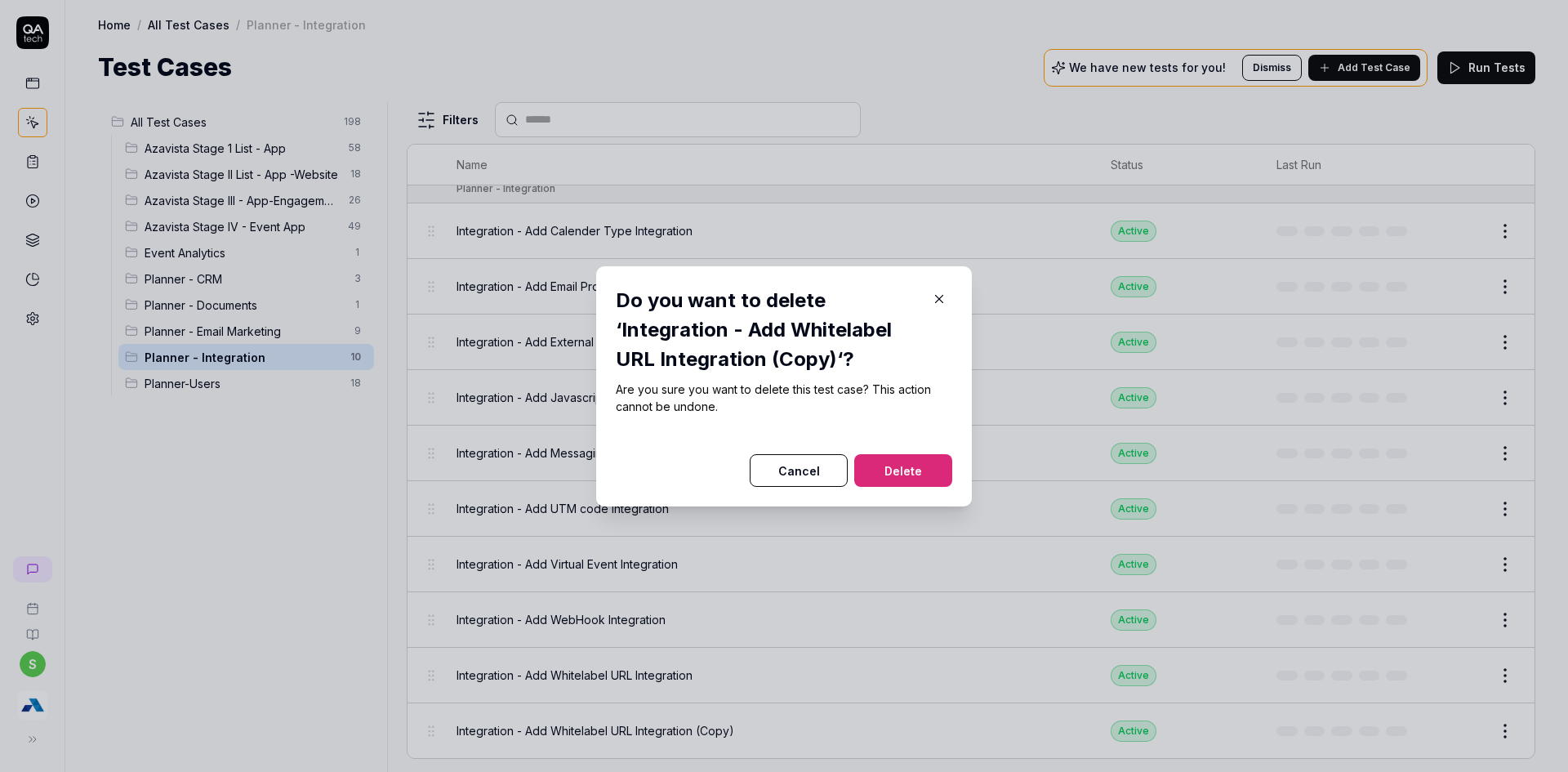
click at [790, 462] on button "Cancel" at bounding box center [798, 471] width 98 height 33
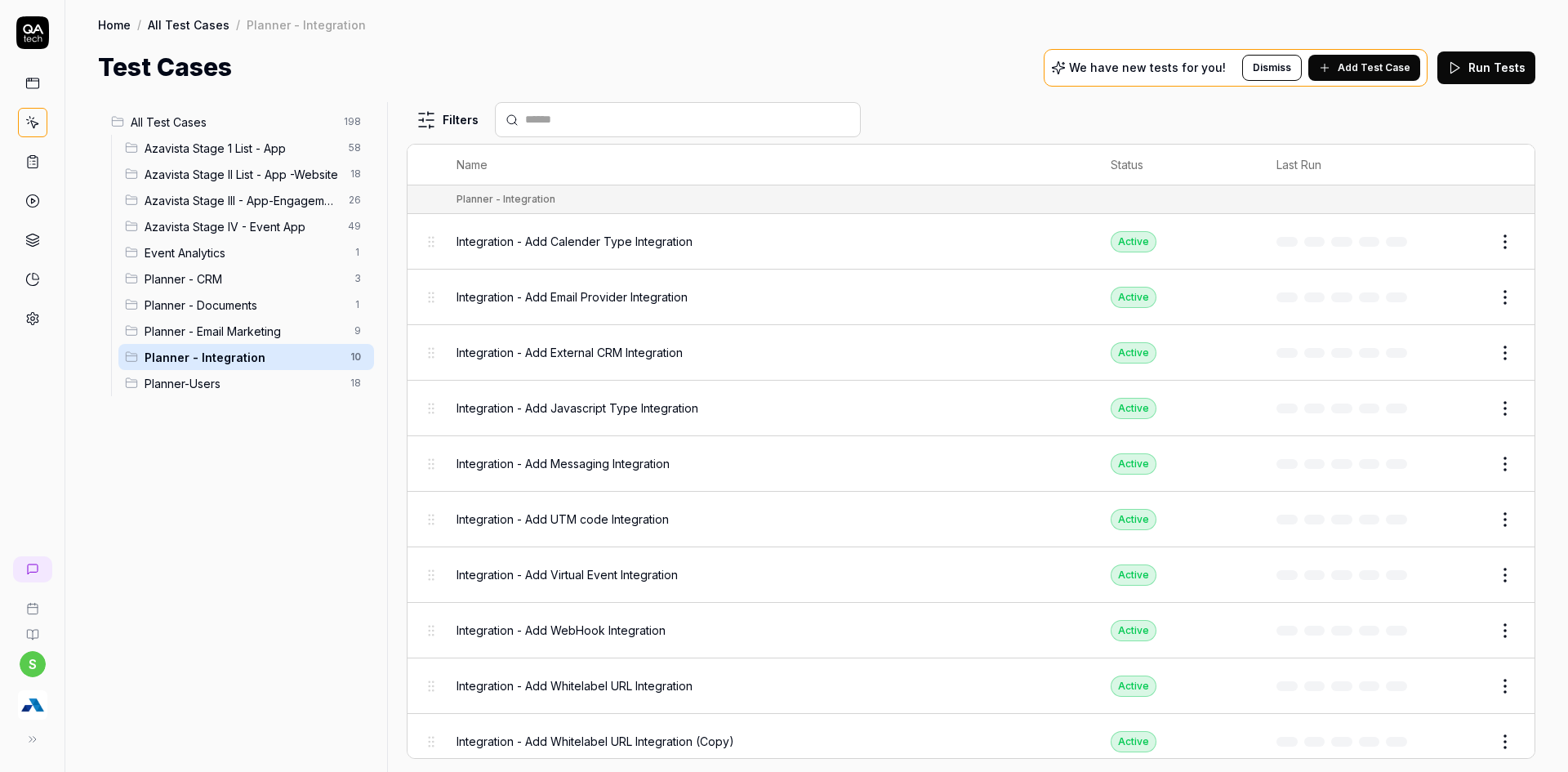
click at [1501, 739] on html "s Home / All Test Cases / Planner - Integration Home / All Test Cases / Planner…" at bounding box center [784, 396] width 1568 height 791
click at [1380, 671] on div "Delete" at bounding box center [1423, 673] width 155 height 36
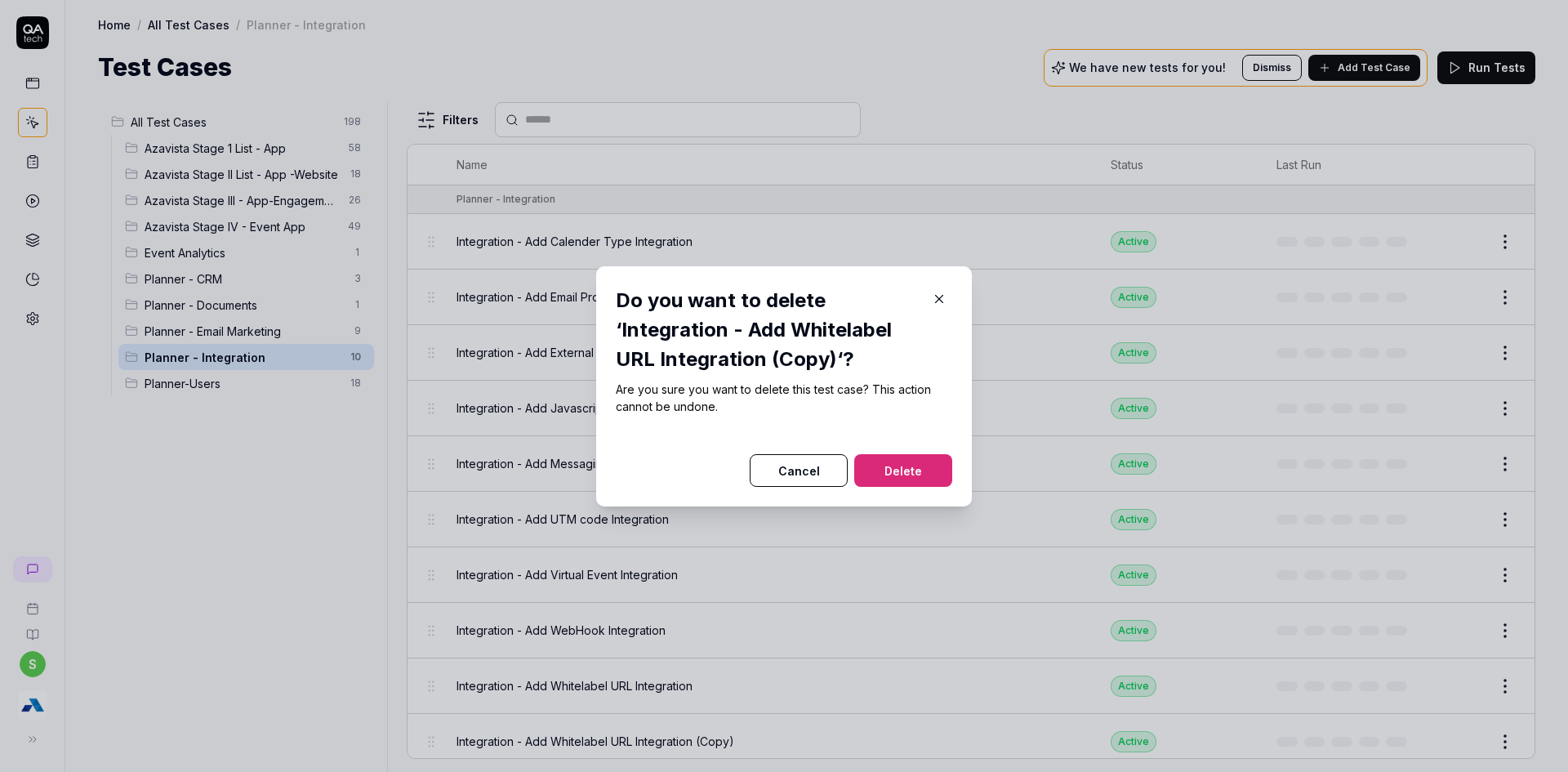
click at [868, 463] on button "Delete" at bounding box center [903, 471] width 98 height 33
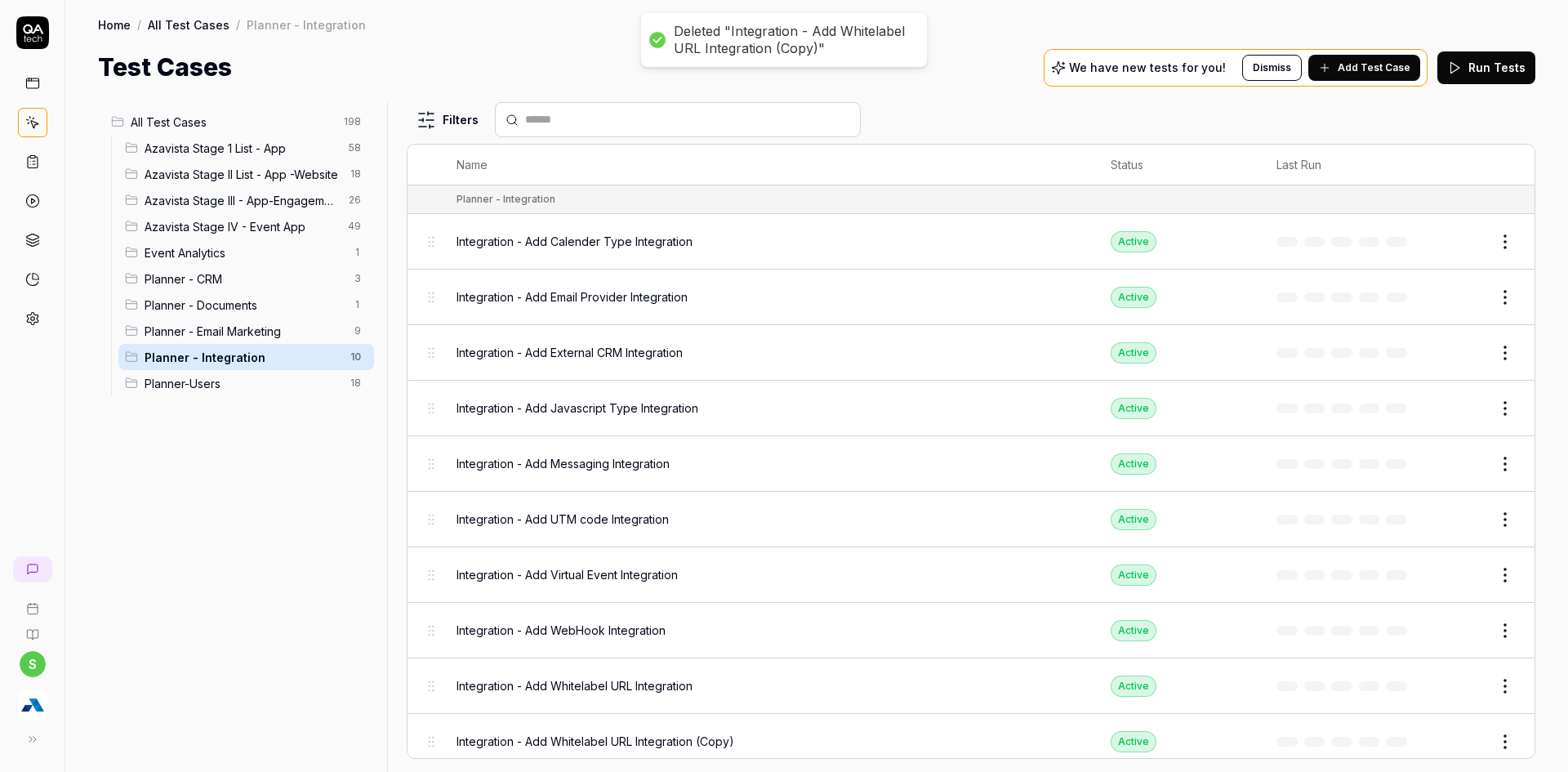
click at [1507, 462] on html "Deleted "Integration - Add Whitelabel URL Integration (Copy)" s Home / All Test…" at bounding box center [784, 396] width 1568 height 791
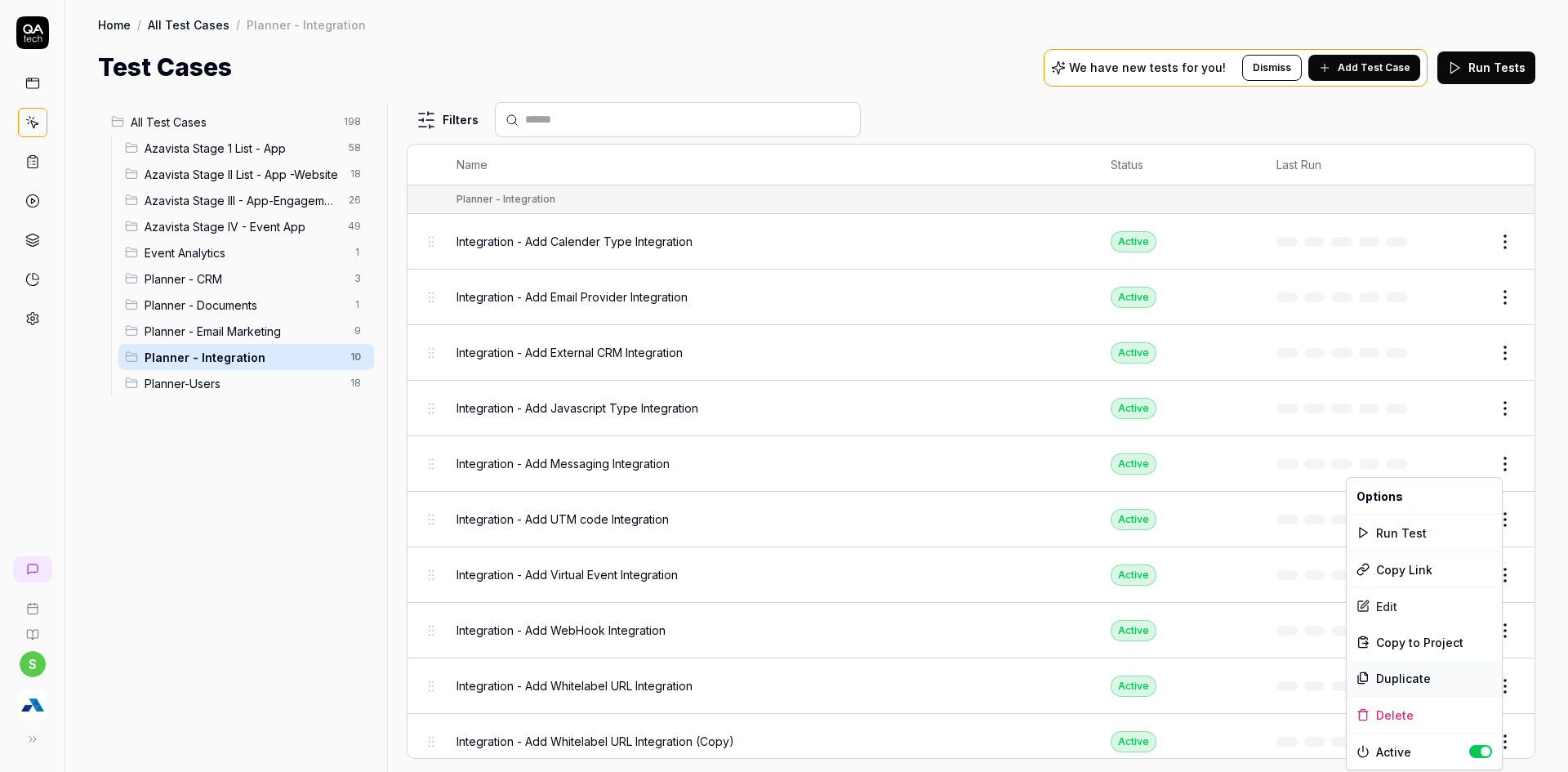
click at [1407, 674] on div "Duplicate" at bounding box center [1423, 678] width 155 height 36
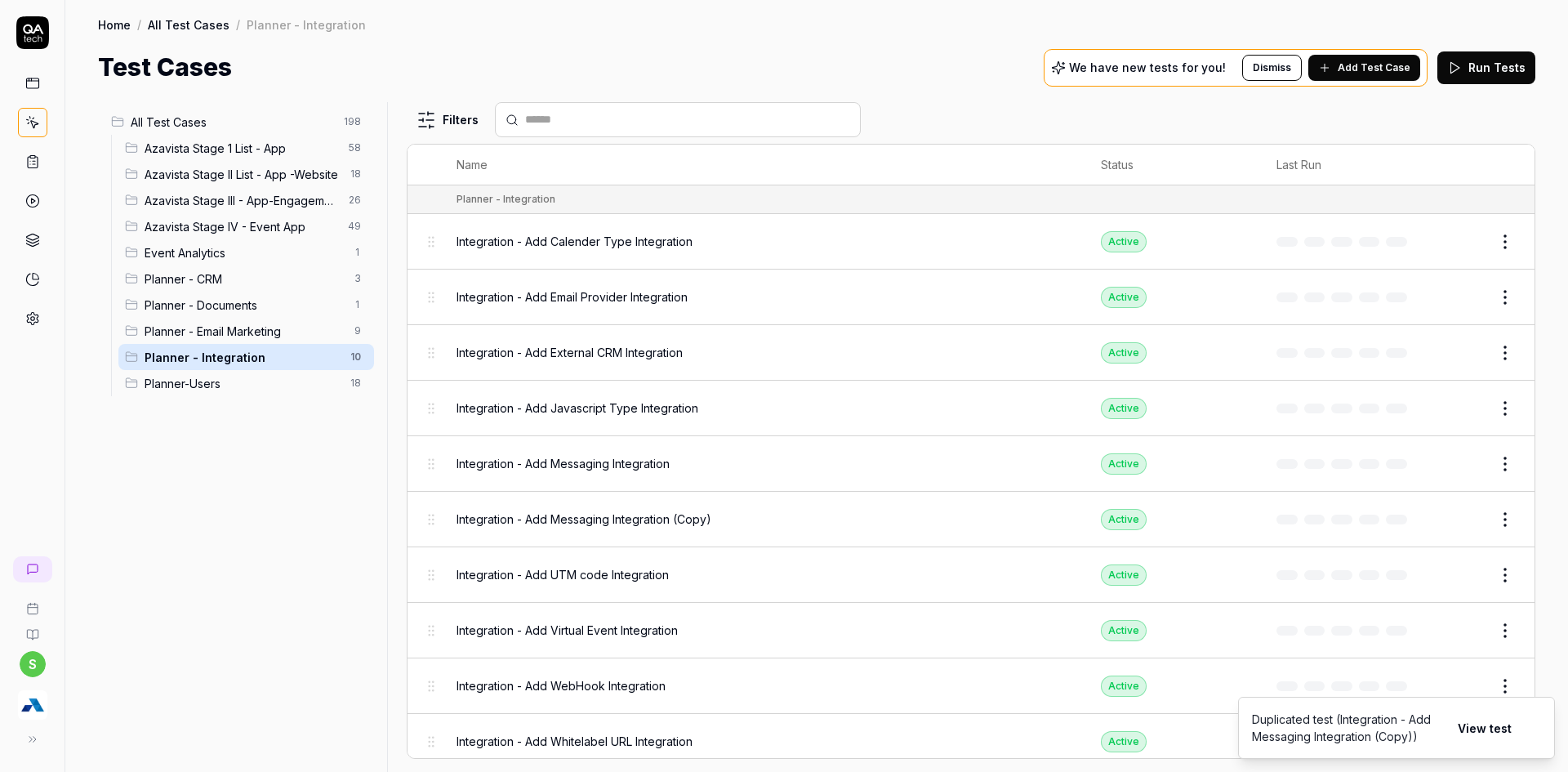
click at [1468, 732] on button "View test" at bounding box center [1484, 728] width 74 height 33
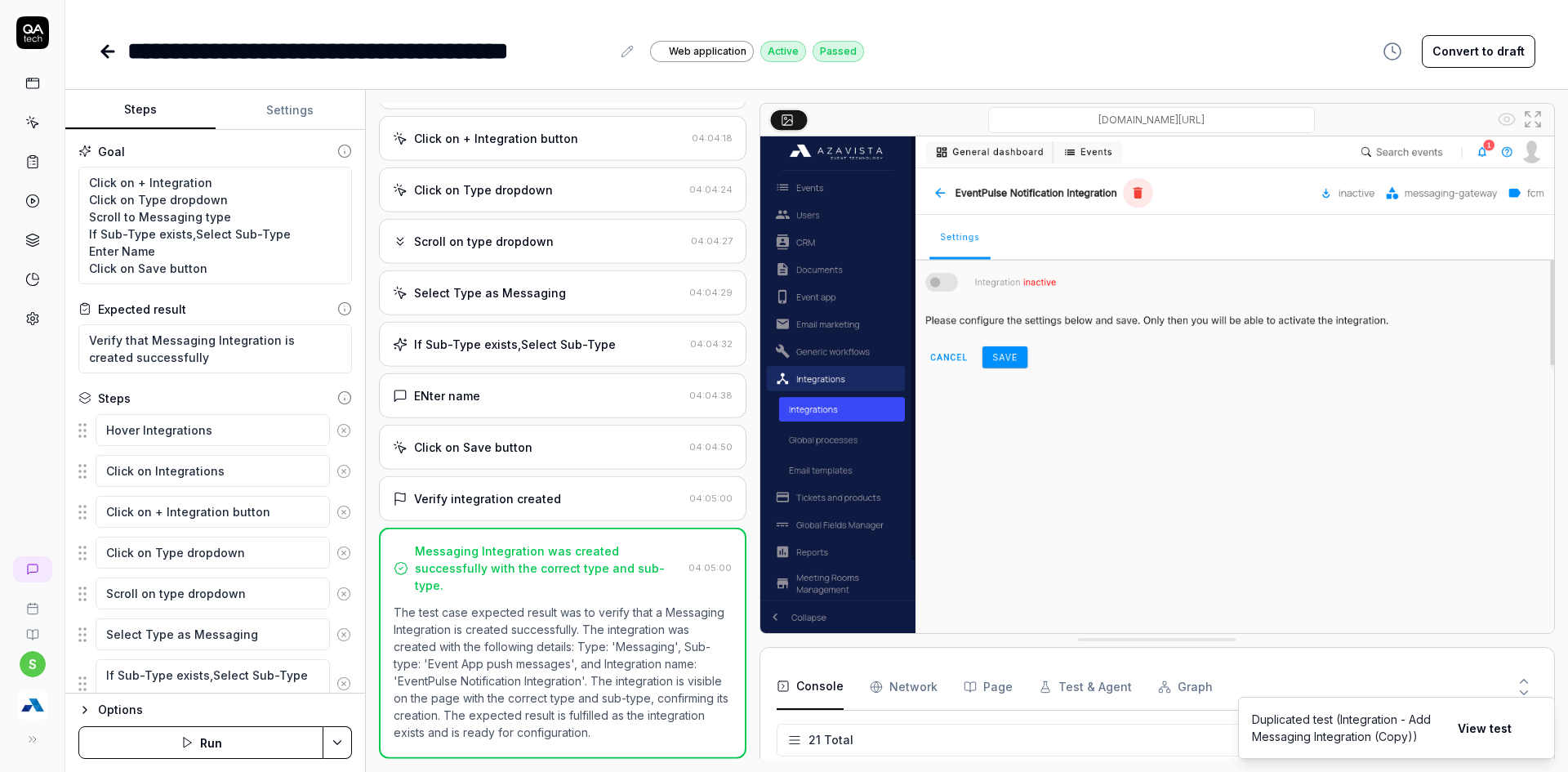
scroll to position [320, 0]
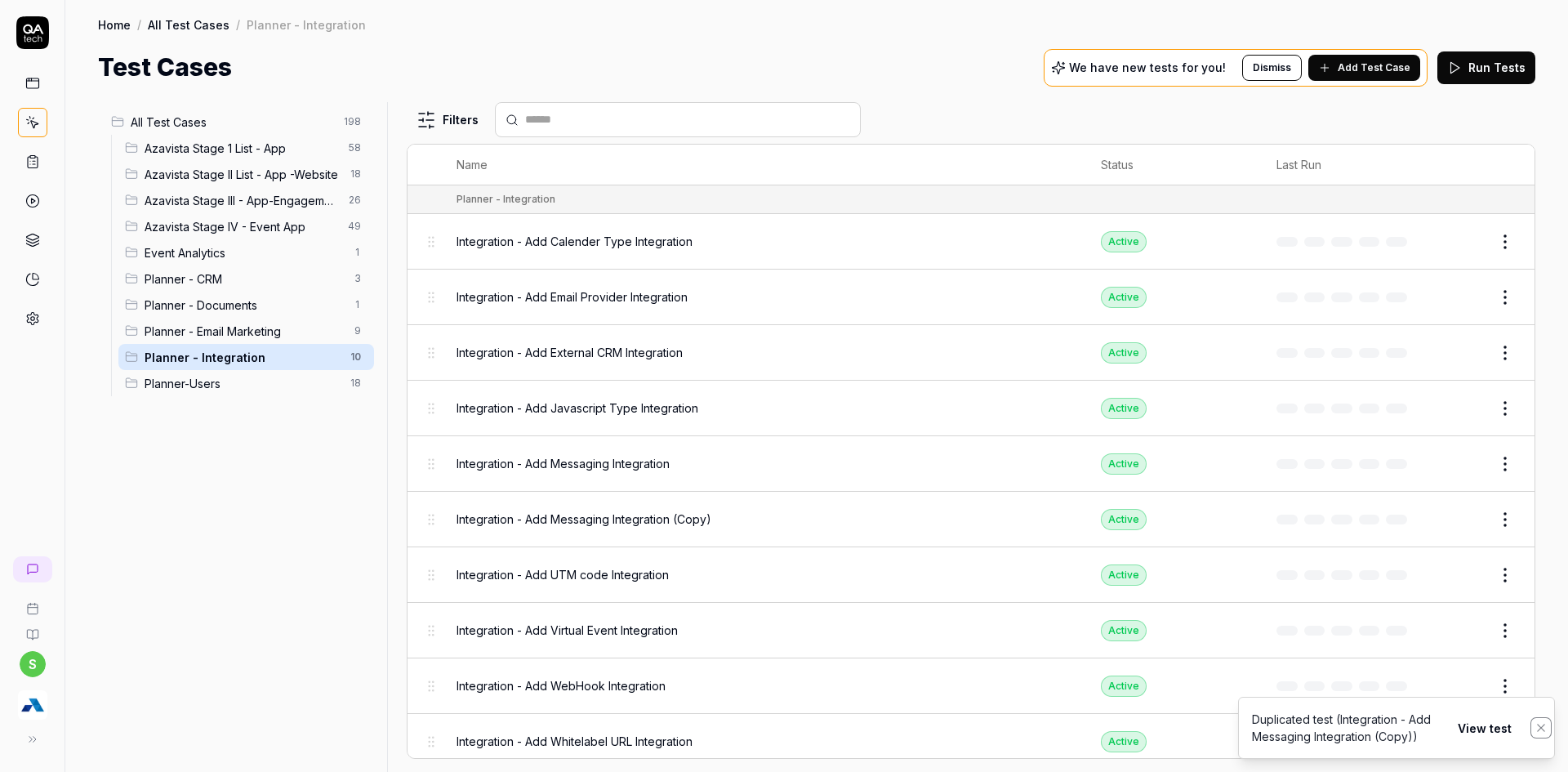
click at [1537, 726] on icon "Notifications (F8)" at bounding box center [1540, 727] width 13 height 13
click at [1463, 518] on button "Edit" at bounding box center [1465, 519] width 39 height 26
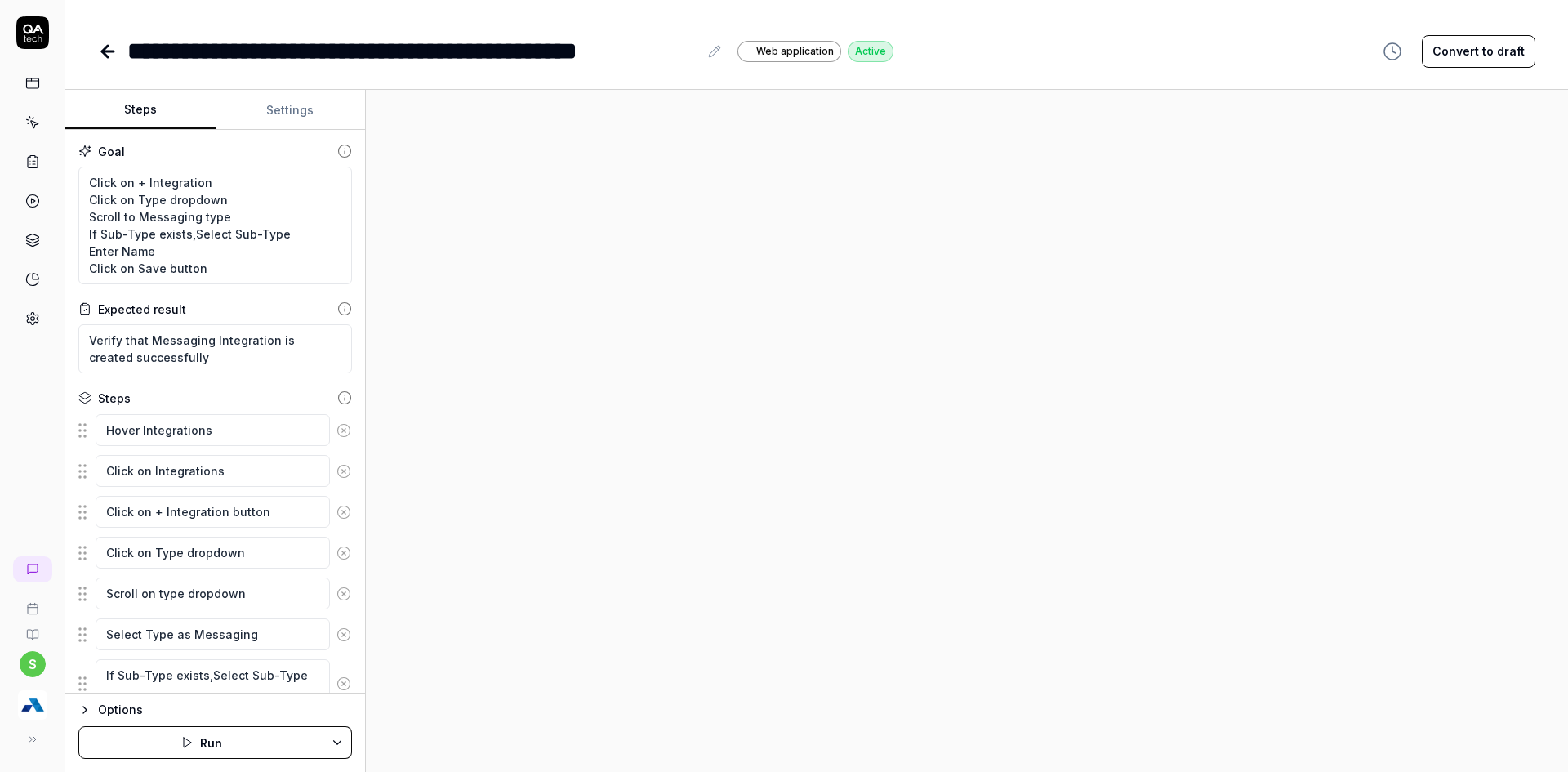
click at [286, 45] on div "**********" at bounding box center [413, 51] width 571 height 36
type textarea "*"
click at [346, 50] on div "**********" at bounding box center [413, 51] width 571 height 36
drag, startPoint x: 609, startPoint y: 56, endPoint x: 716, endPoint y: 58, distance: 107.0
click at [716, 58] on div "**********" at bounding box center [426, 51] width 597 height 36
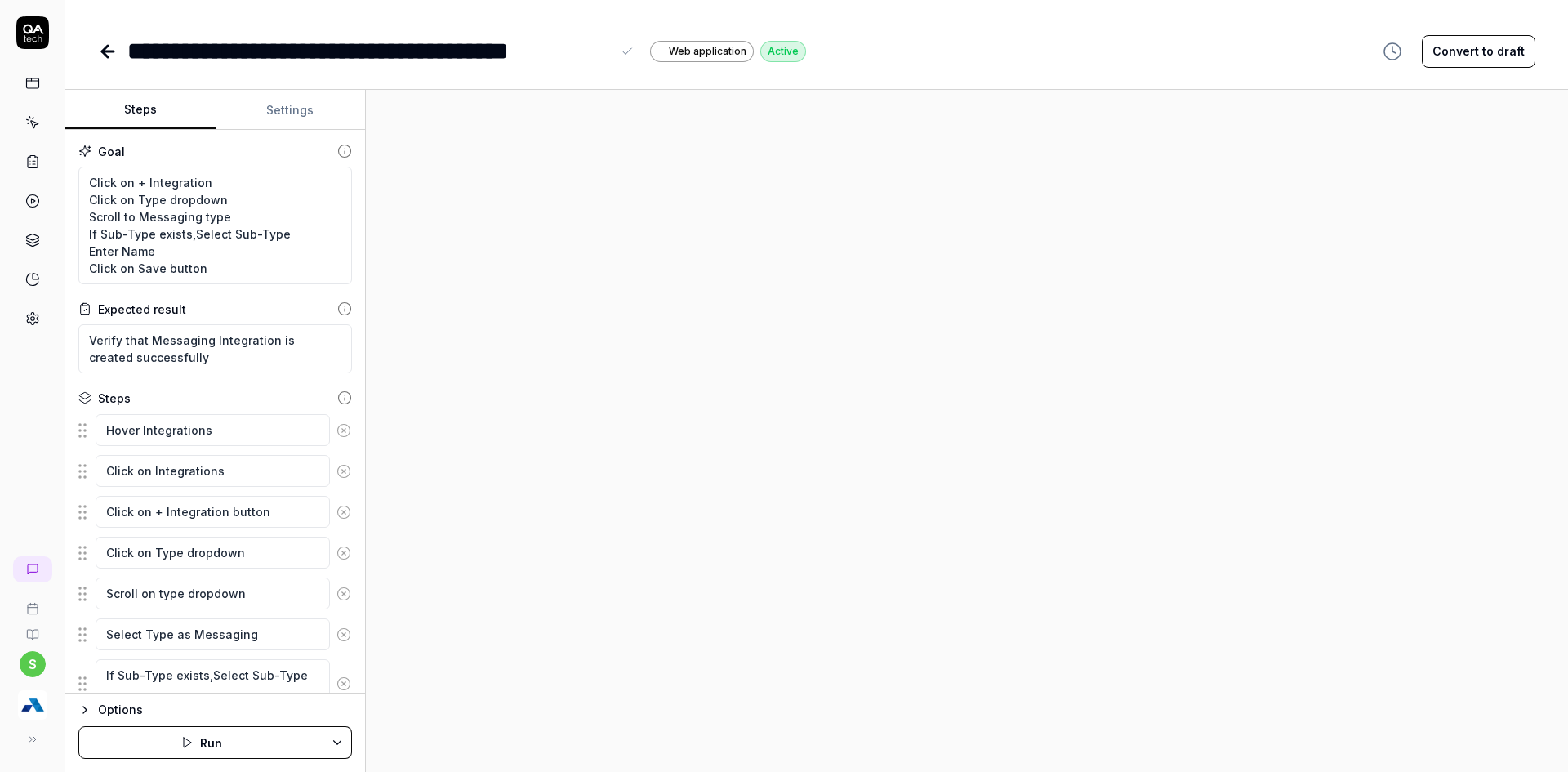
click at [354, 58] on div "**********" at bounding box center [369, 51] width 484 height 36
click at [421, 45] on div "**********" at bounding box center [369, 51] width 484 height 36
click at [381, 50] on div "**********" at bounding box center [372, 51] width 490 height 36
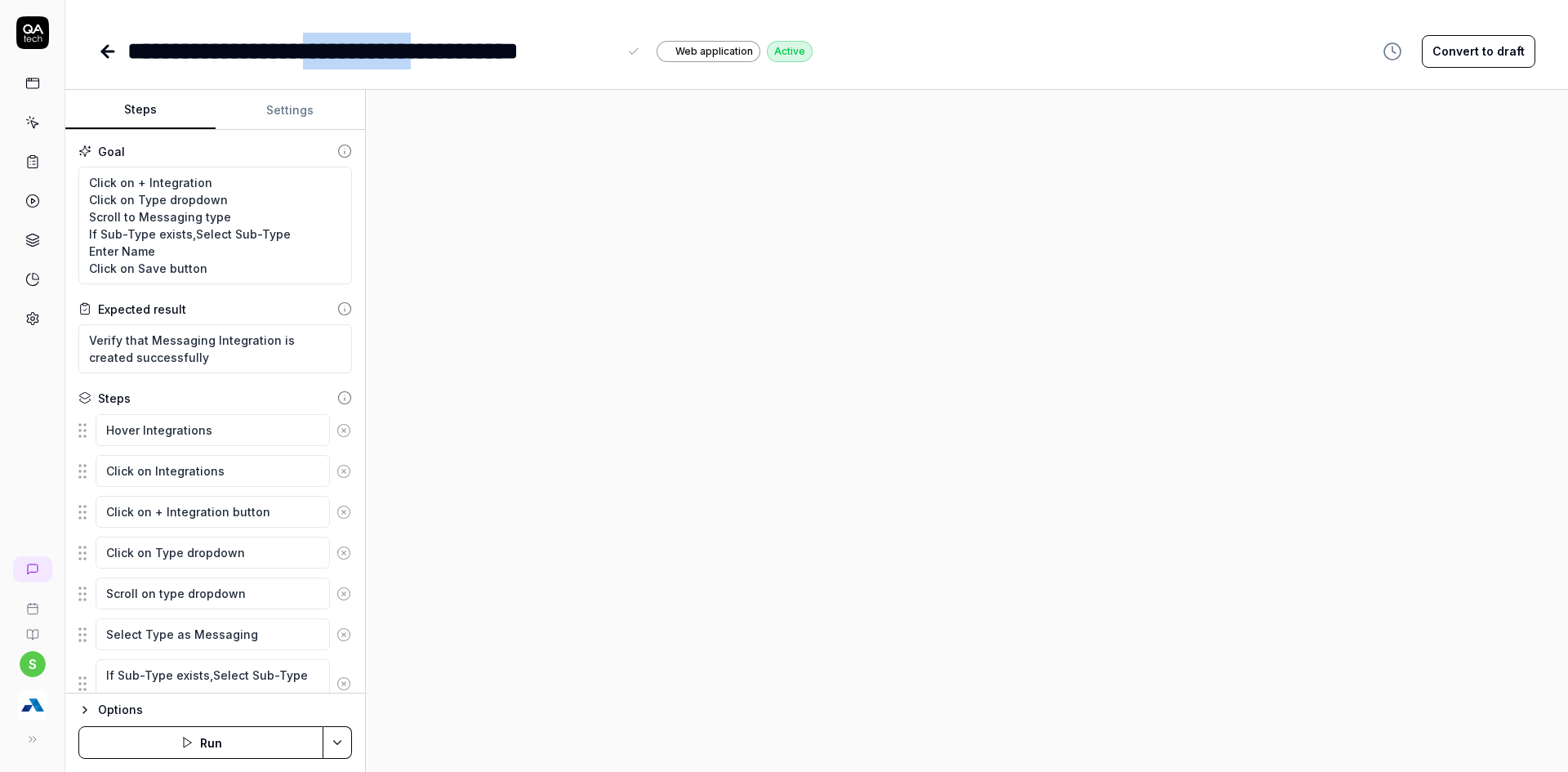
click at [381, 50] on div "**********" at bounding box center [372, 51] width 490 height 36
copy div "**********"
click at [164, 219] on textarea "Click on + Integration Click on Type dropdown Scroll to Messaging type If Sub-T…" at bounding box center [215, 226] width 273 height 118
paste textarea "Accounting"
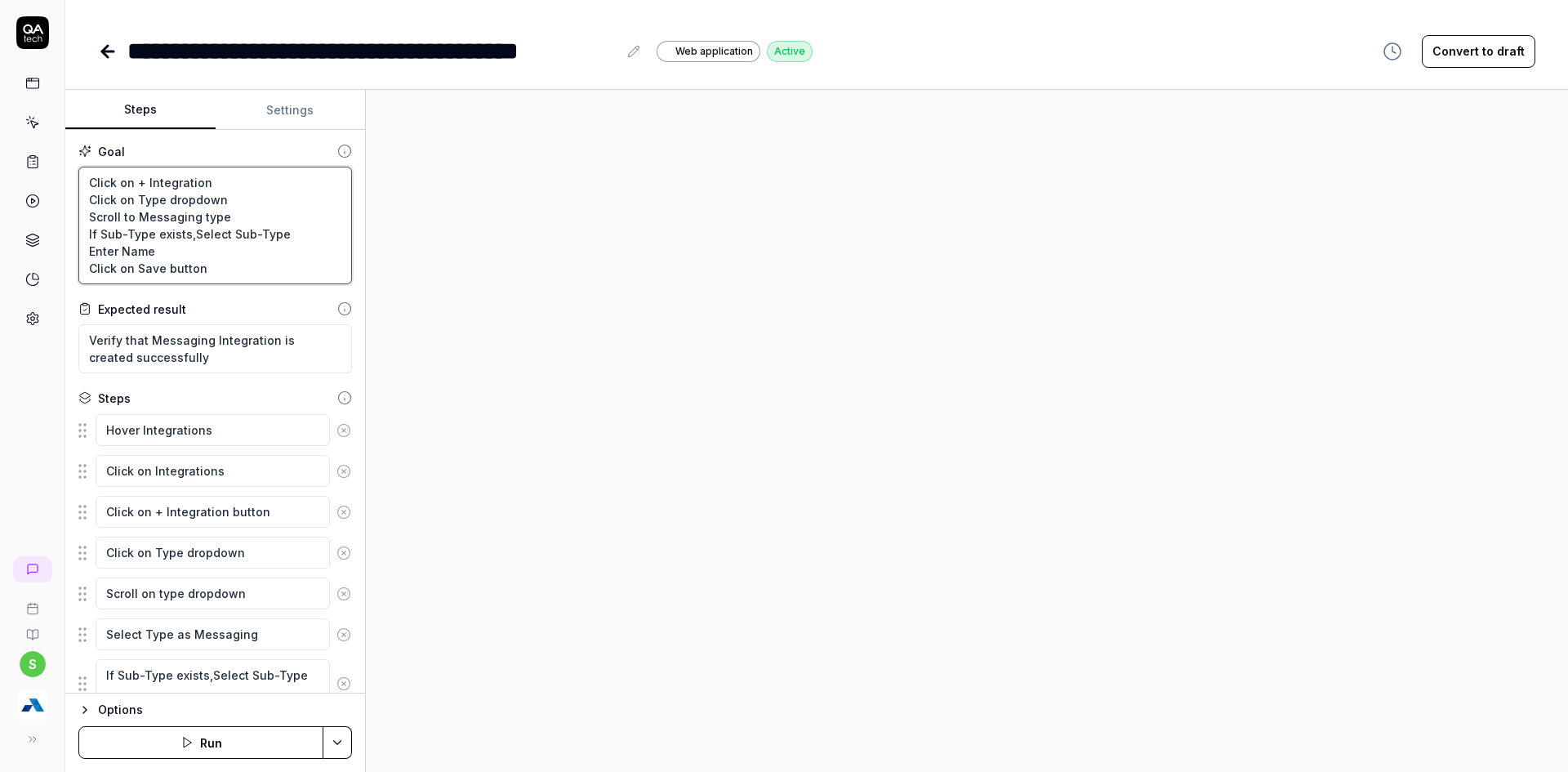
type textarea "*"
type textarea "Click on + Integration Click on Type dropdown Scroll to Accountingtype If Sub-T…"
type textarea "*"
click at [167, 216] on textarea "Click on + Integration Click on Type dropdown Scroll to Accounting type If Sub-…" at bounding box center [215, 226] width 273 height 118
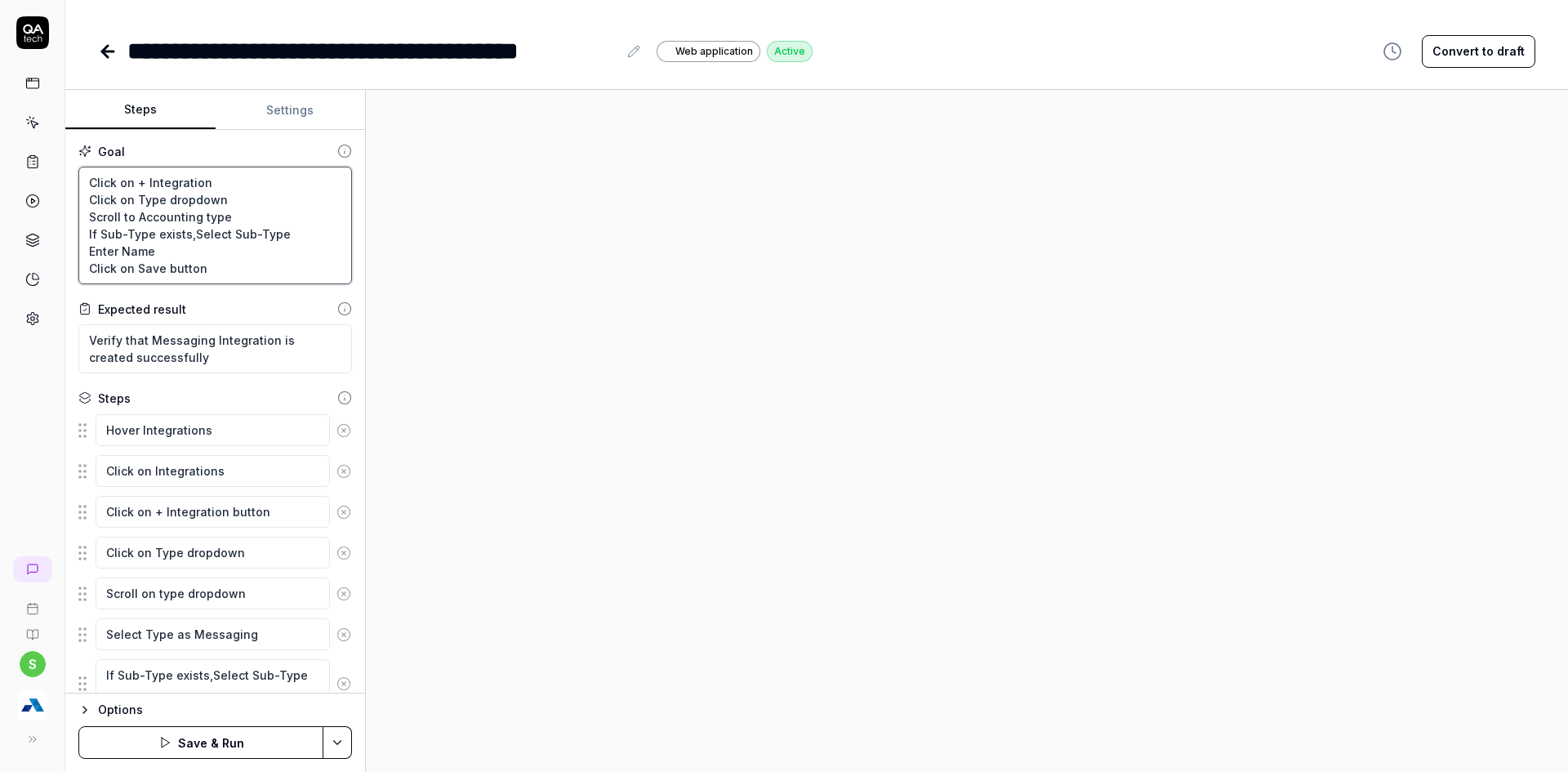
type textarea "Click on + Integration Click on Type dropdown Scroll to Accounting type If Sub-…"
click at [173, 341] on textarea "Verify that Messaging Integration is created successfully" at bounding box center [215, 349] width 273 height 49
paste textarea "Account"
type textarea "*"
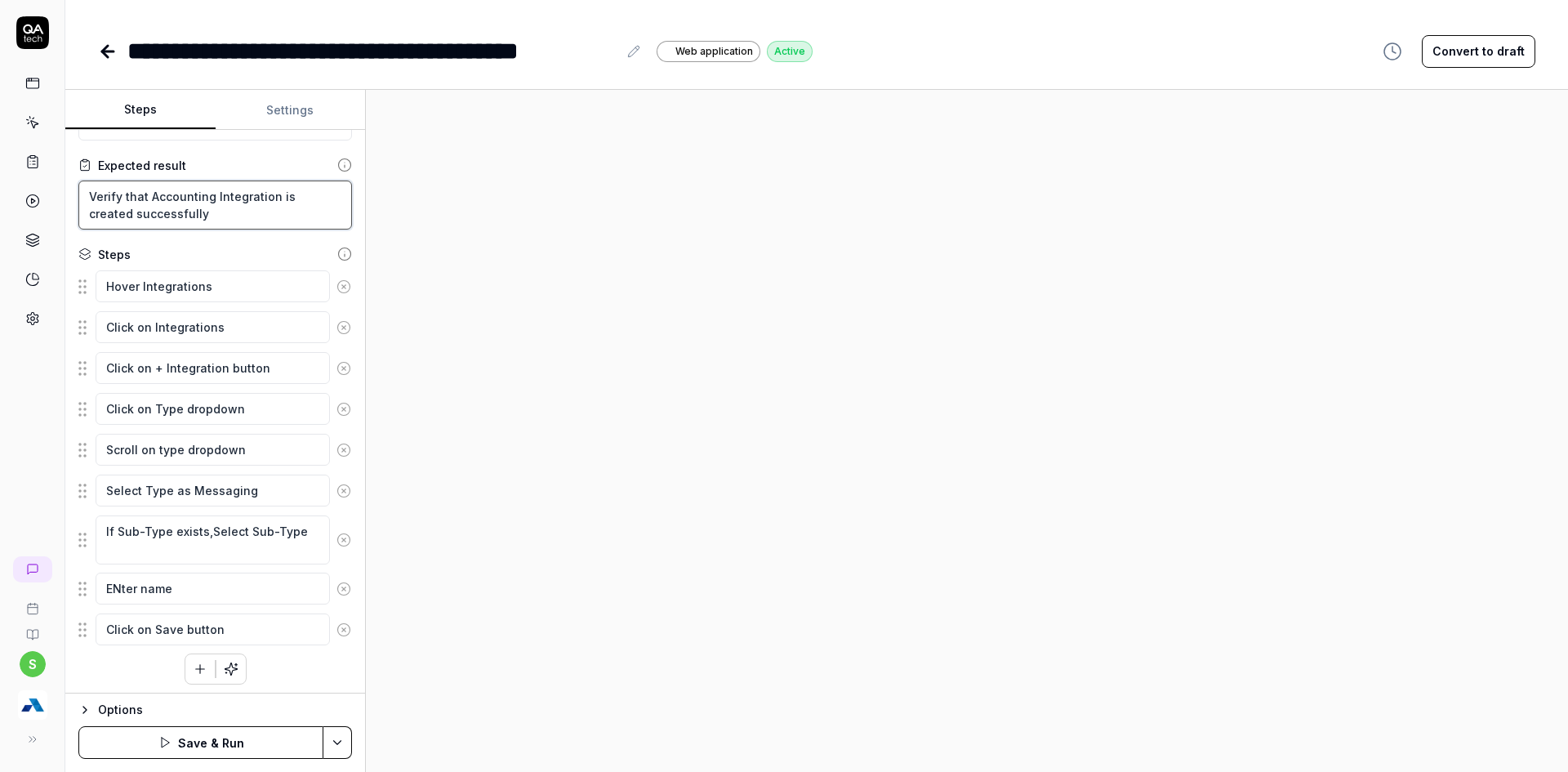
scroll to position [148, 0]
type textarea "Verify that Accounting Integration is created successfully"
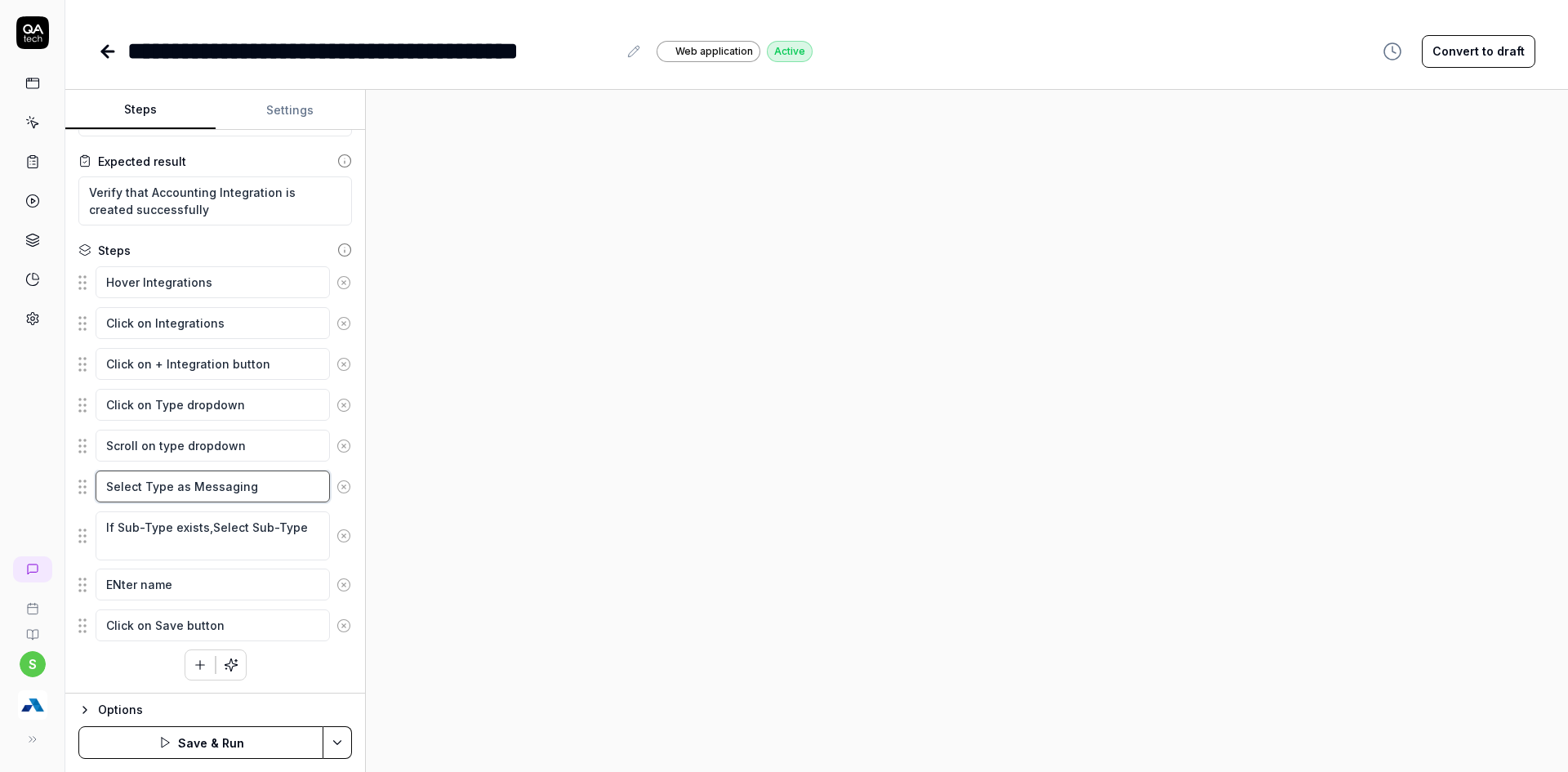
click at [206, 481] on textarea "Select Type as Messaging" at bounding box center [212, 486] width 235 height 32
paste textarea "Account"
type textarea "*"
type textarea "Select Type as Accounting"
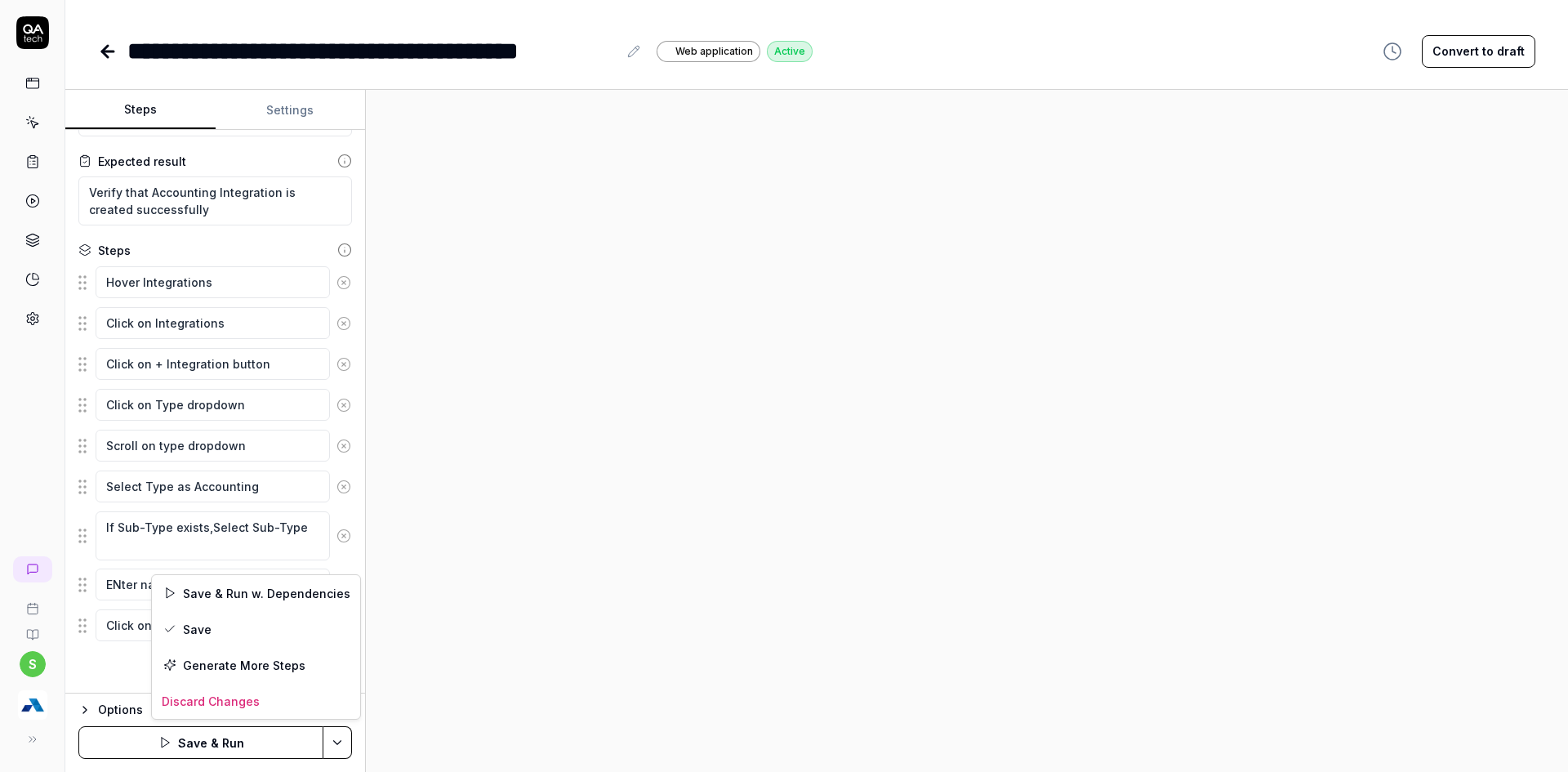
click at [339, 729] on html "**********" at bounding box center [784, 396] width 1568 height 791
click at [198, 637] on div "Save" at bounding box center [256, 629] width 209 height 36
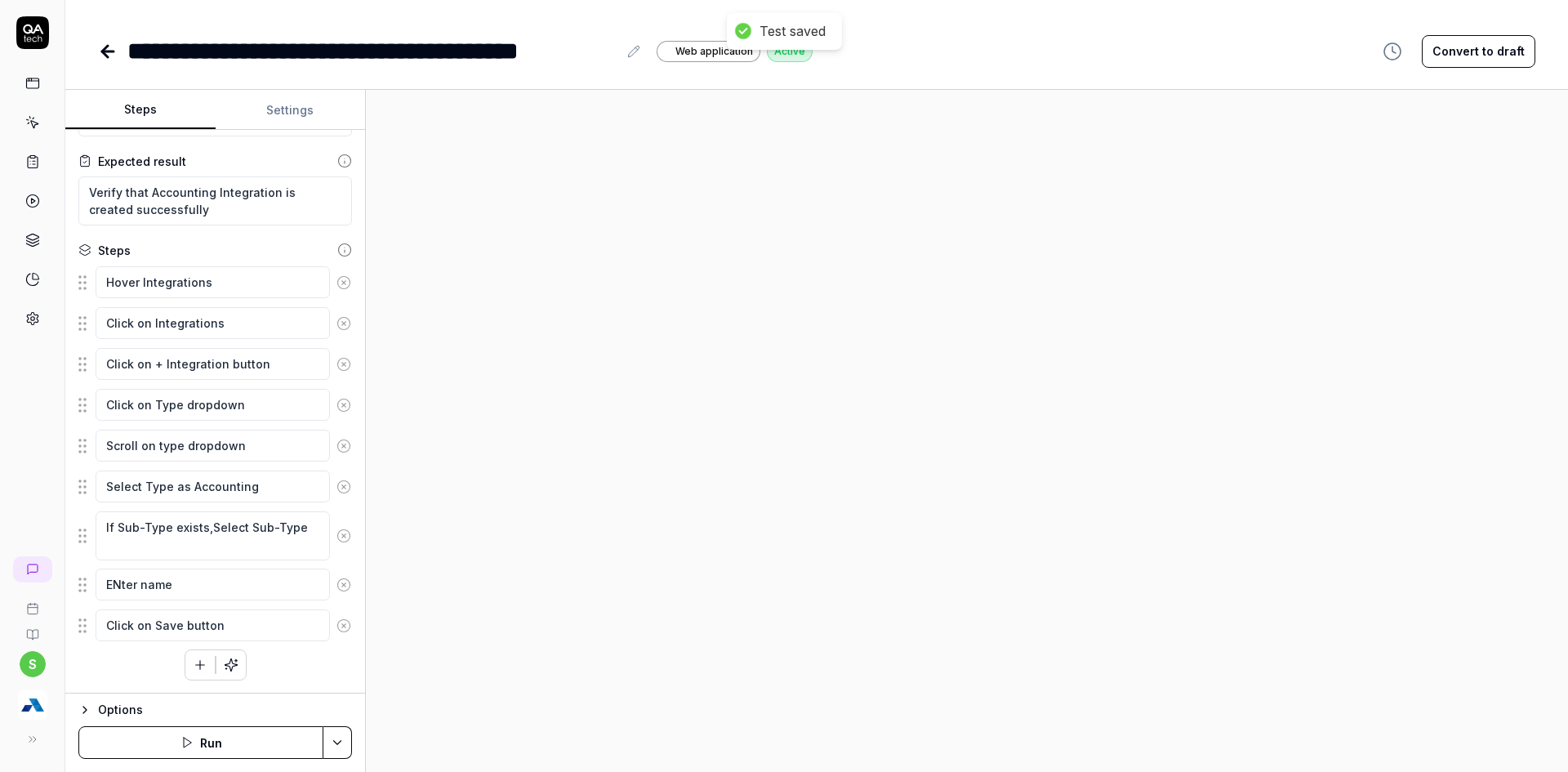
click at [210, 736] on button "Run" at bounding box center [201, 743] width 245 height 33
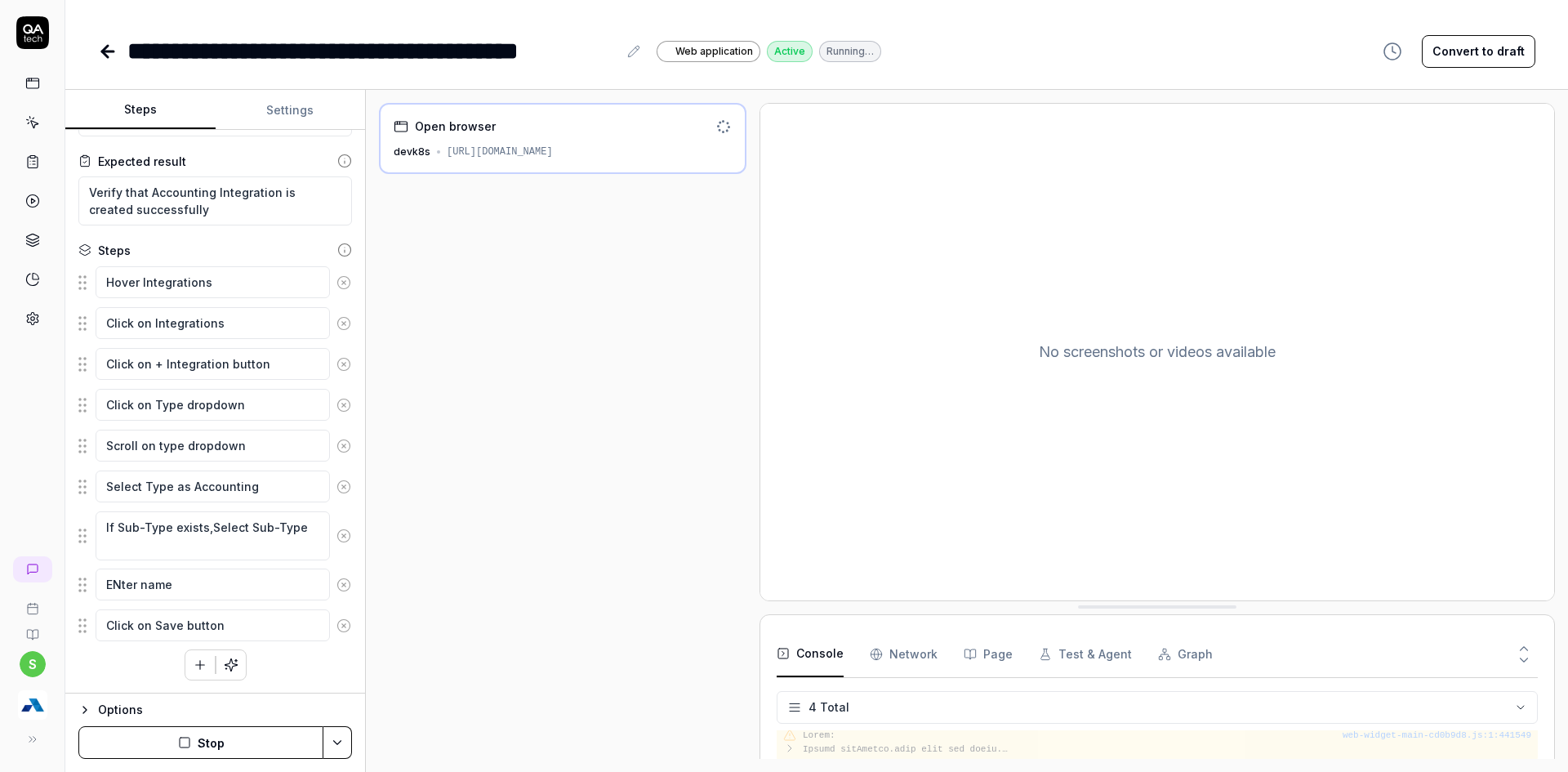
scroll to position [74, 0]
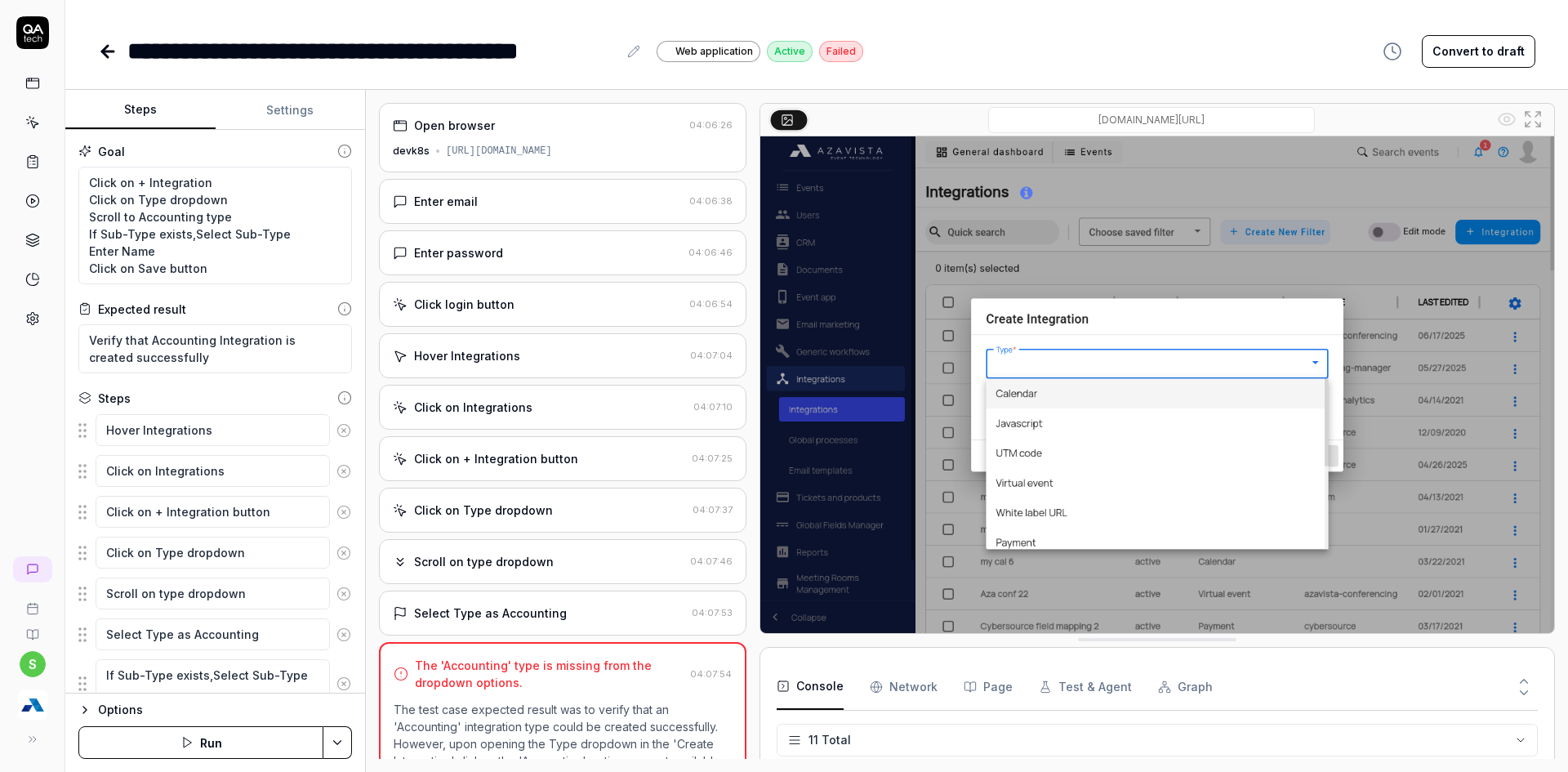
click at [498, 518] on div "Click on Type dropdown 04:07:37" at bounding box center [562, 510] width 368 height 45
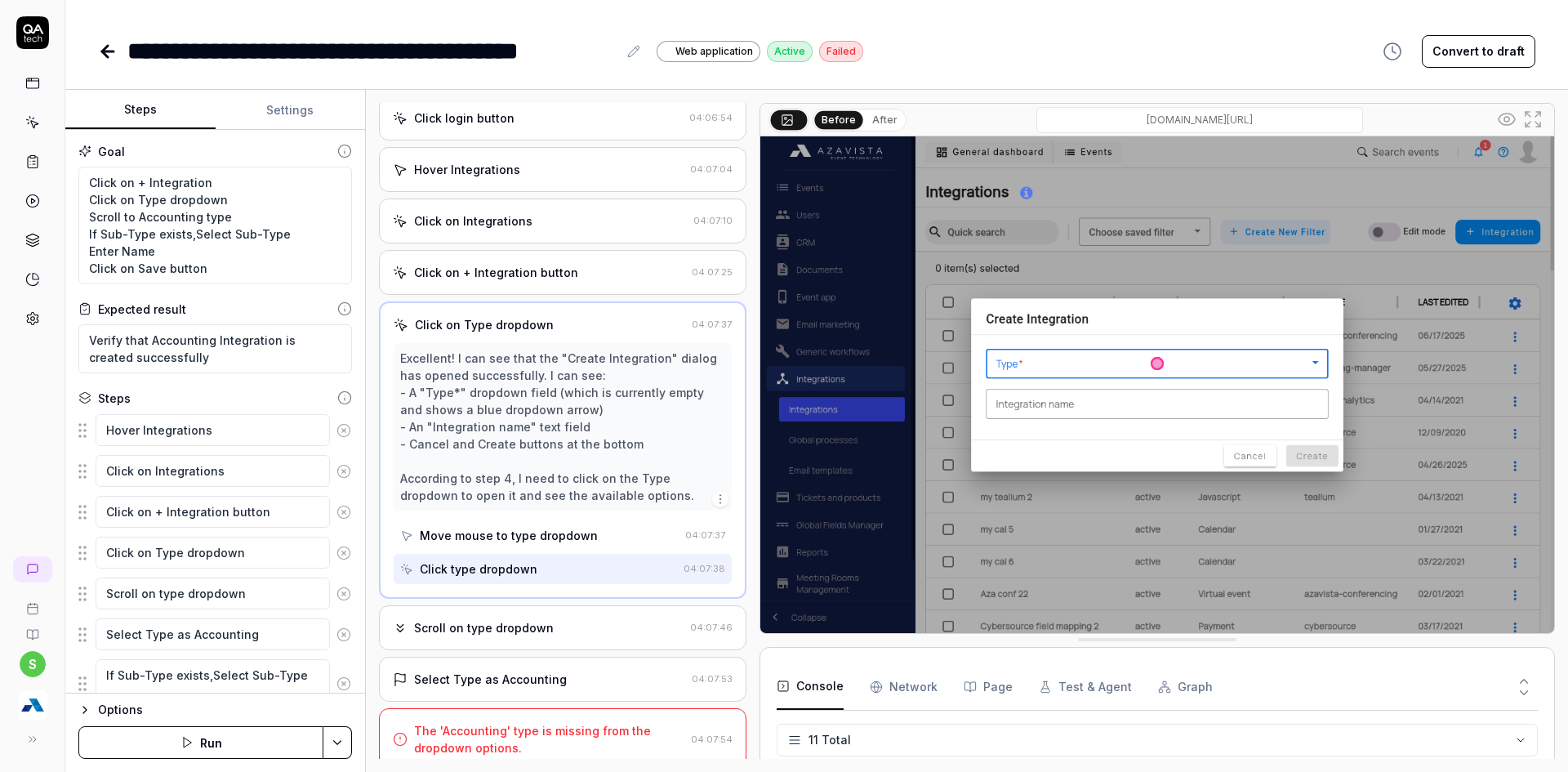
scroll to position [197, 0]
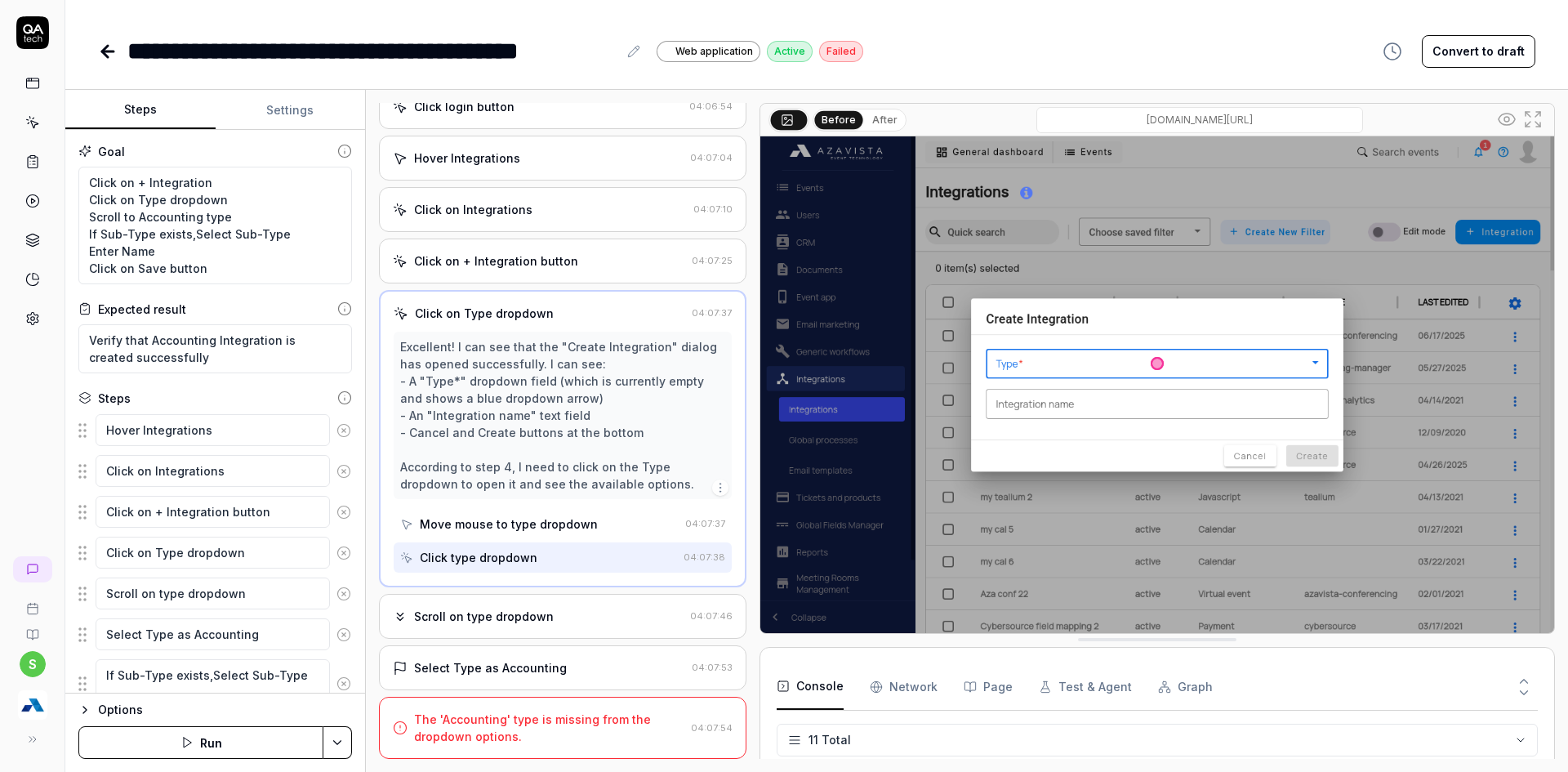
click at [542, 611] on div "Scroll on type dropdown" at bounding box center [483, 616] width 139 height 17
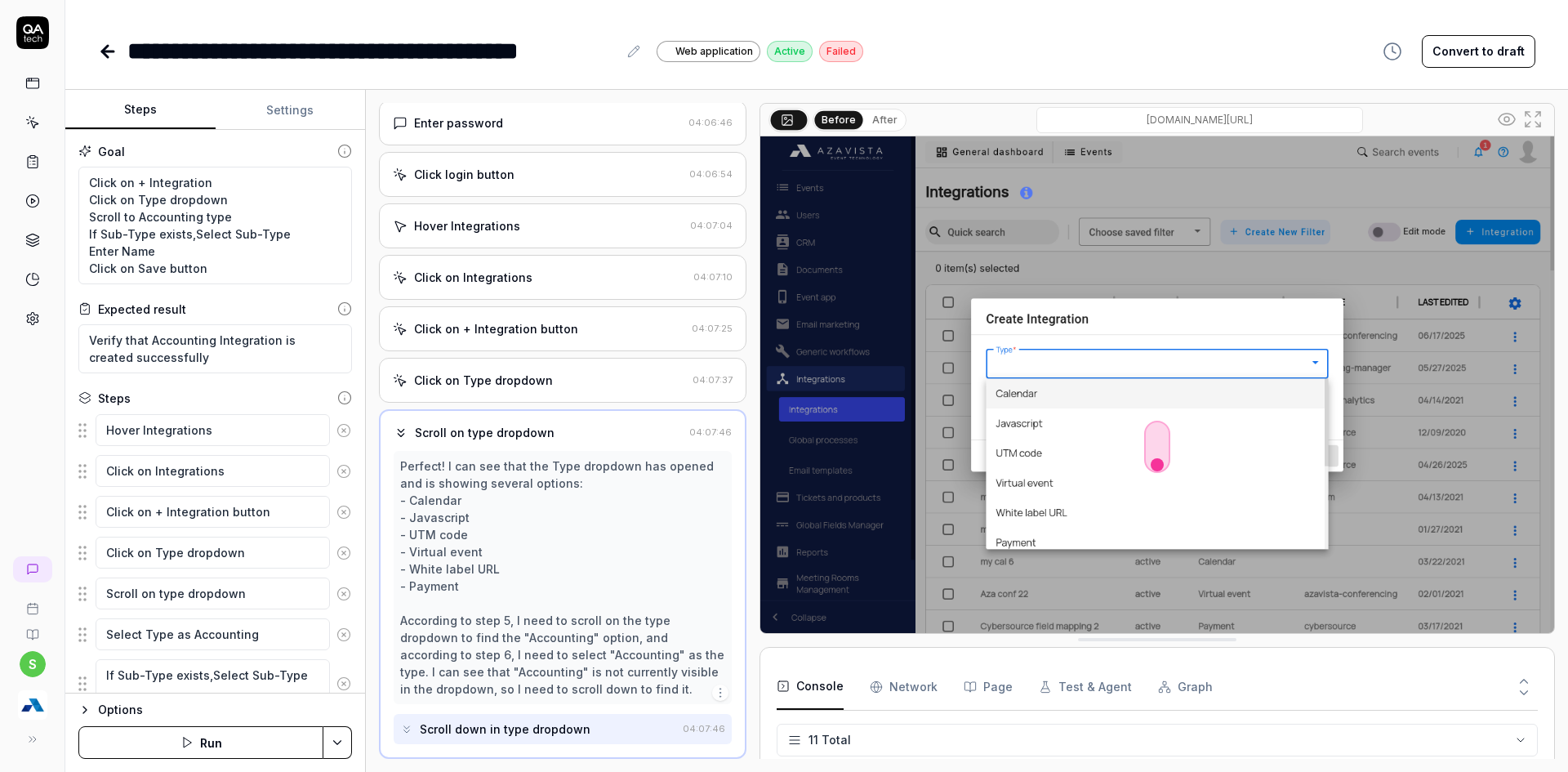
scroll to position [250, 0]
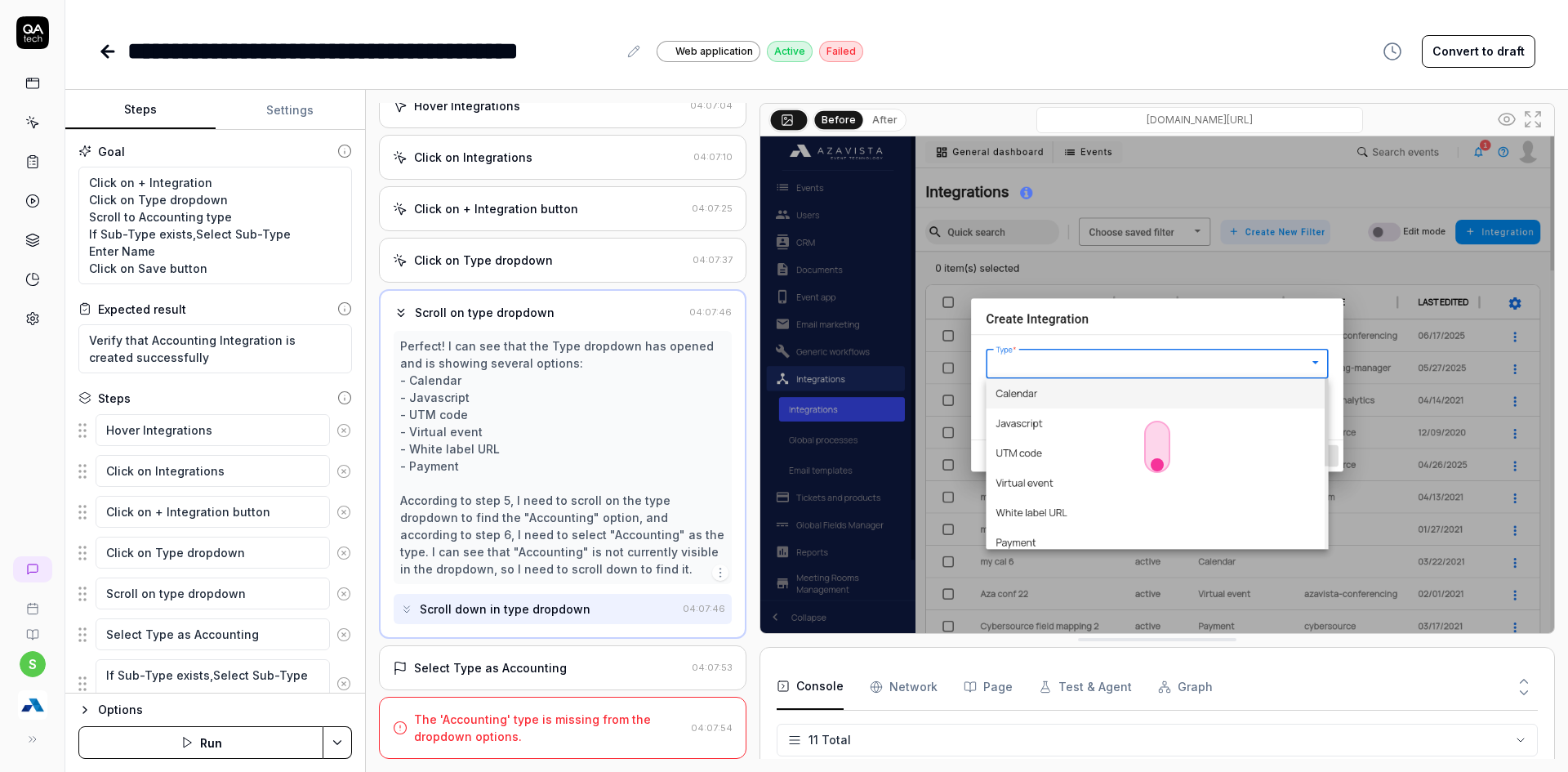
click at [510, 674] on div "Select Type as Accounting" at bounding box center [490, 668] width 152 height 17
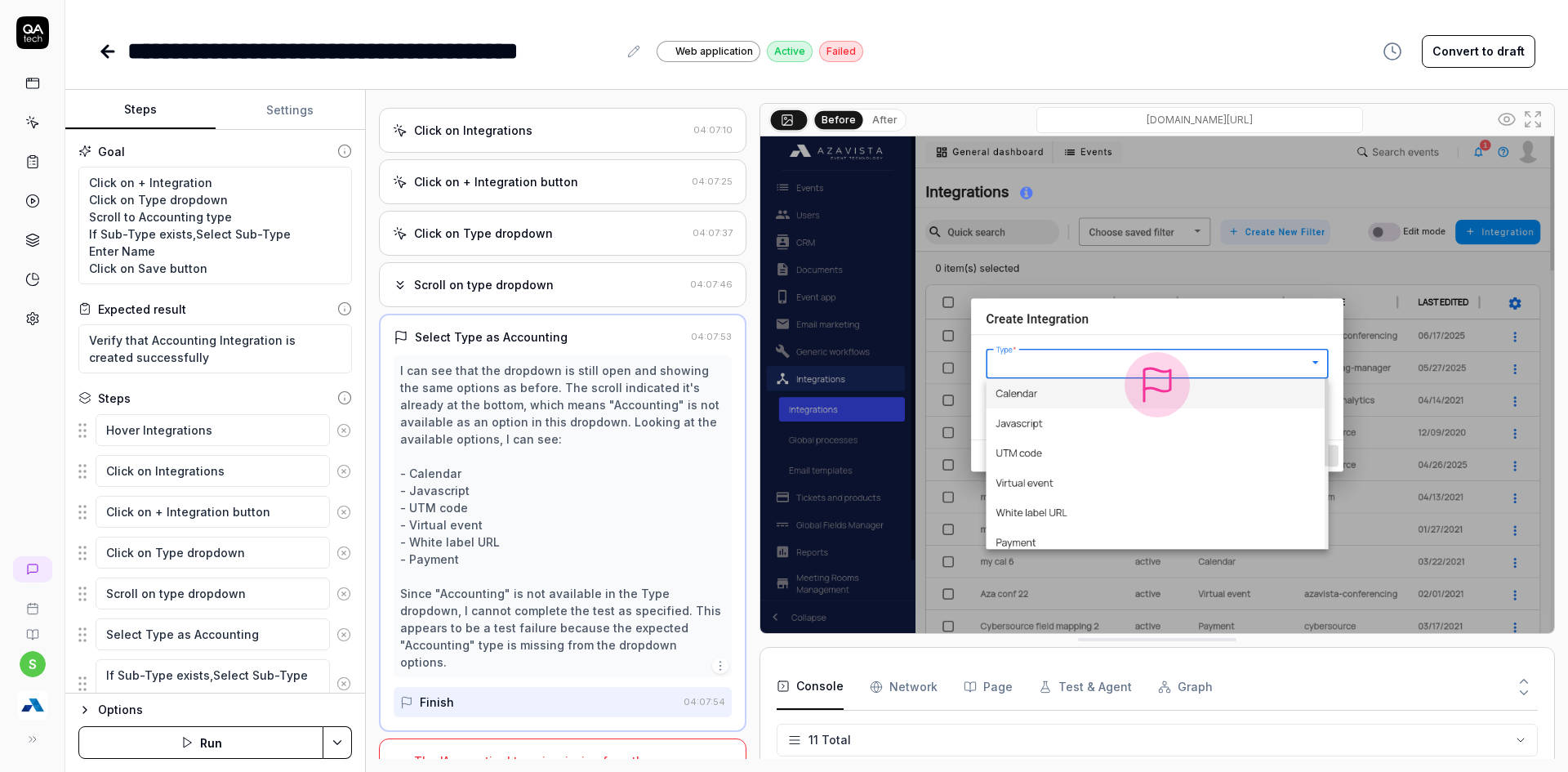
scroll to position [301, 0]
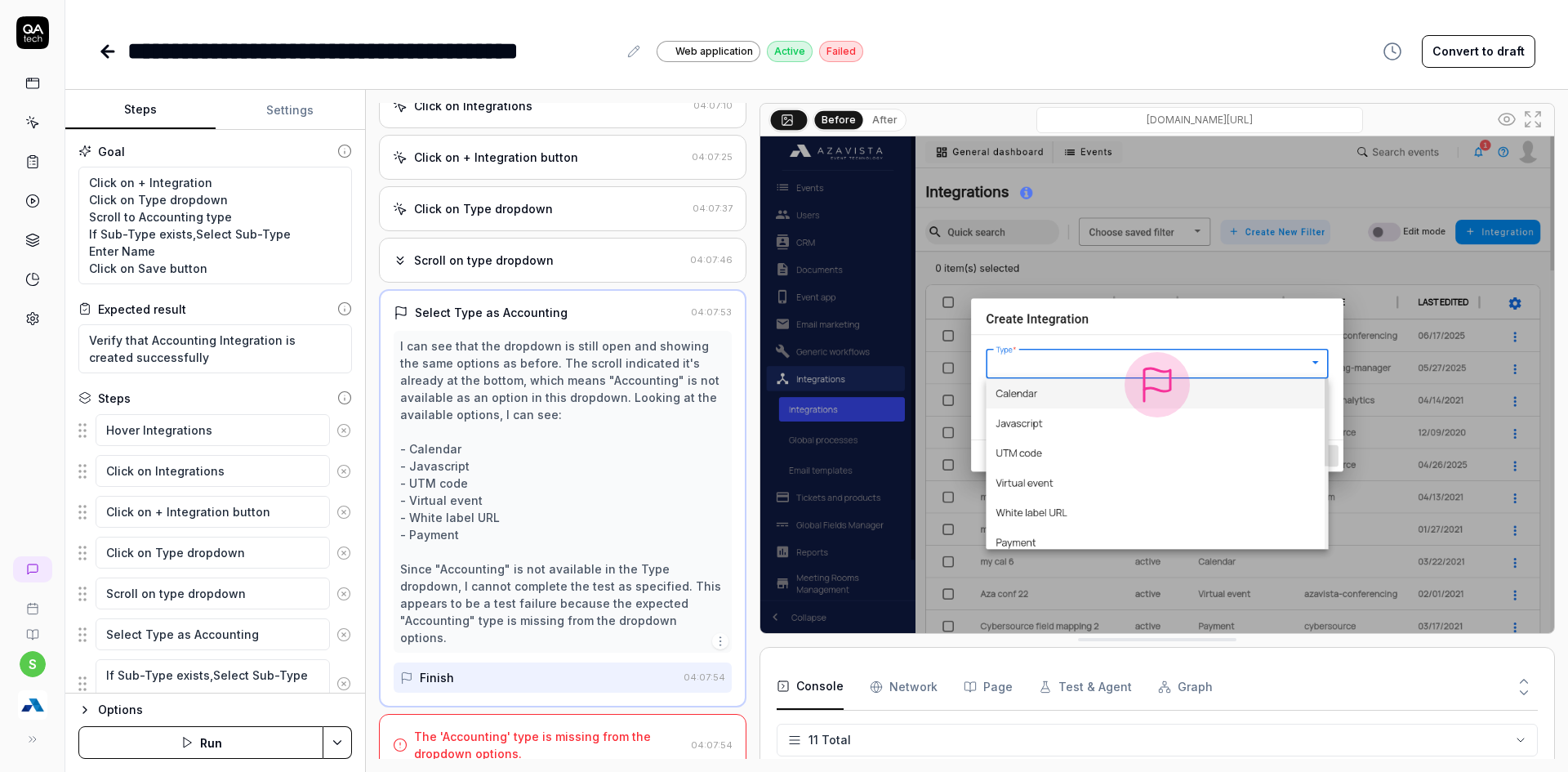
click at [292, 735] on button "Run" at bounding box center [201, 743] width 245 height 33
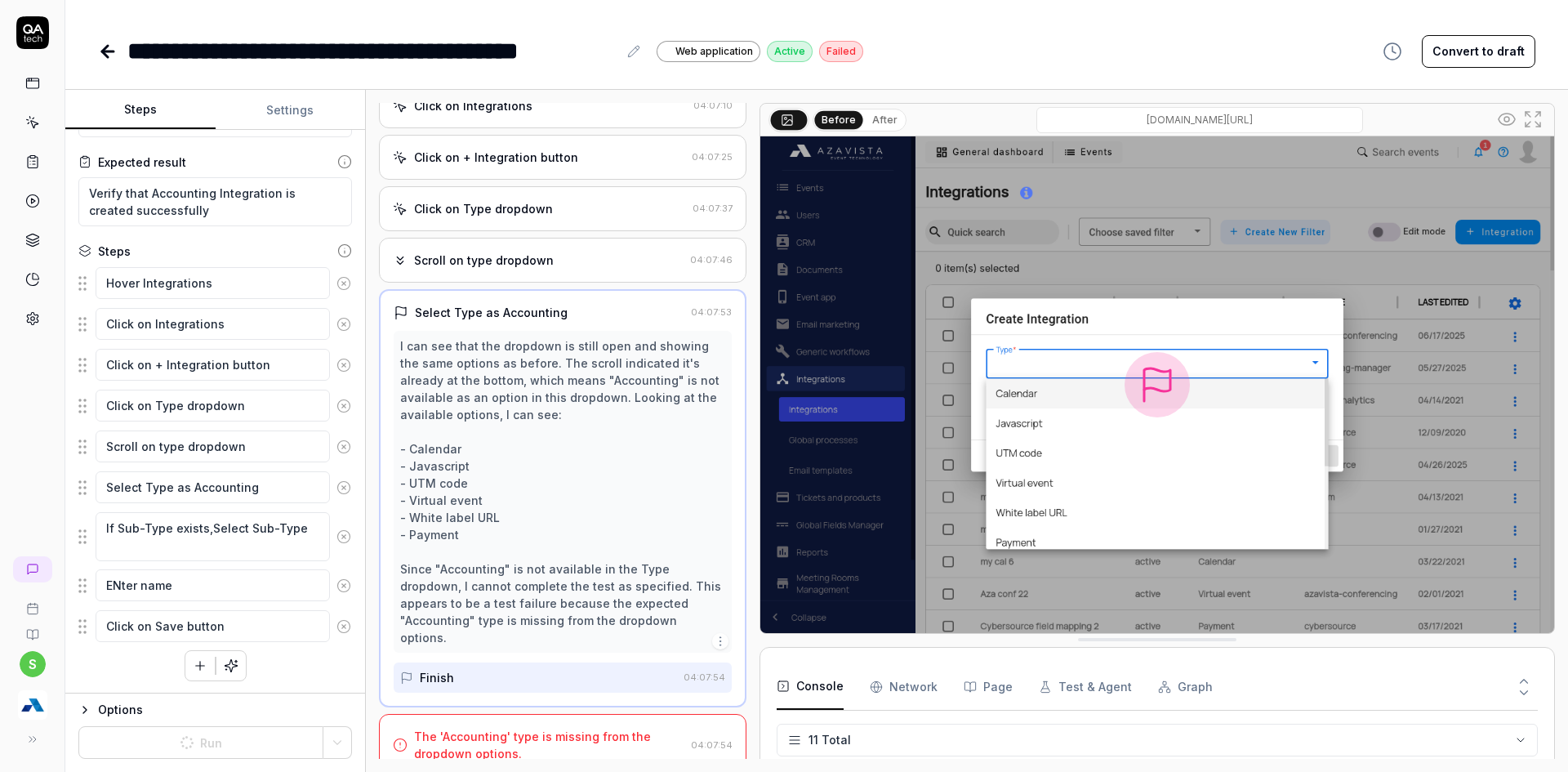
scroll to position [148, 0]
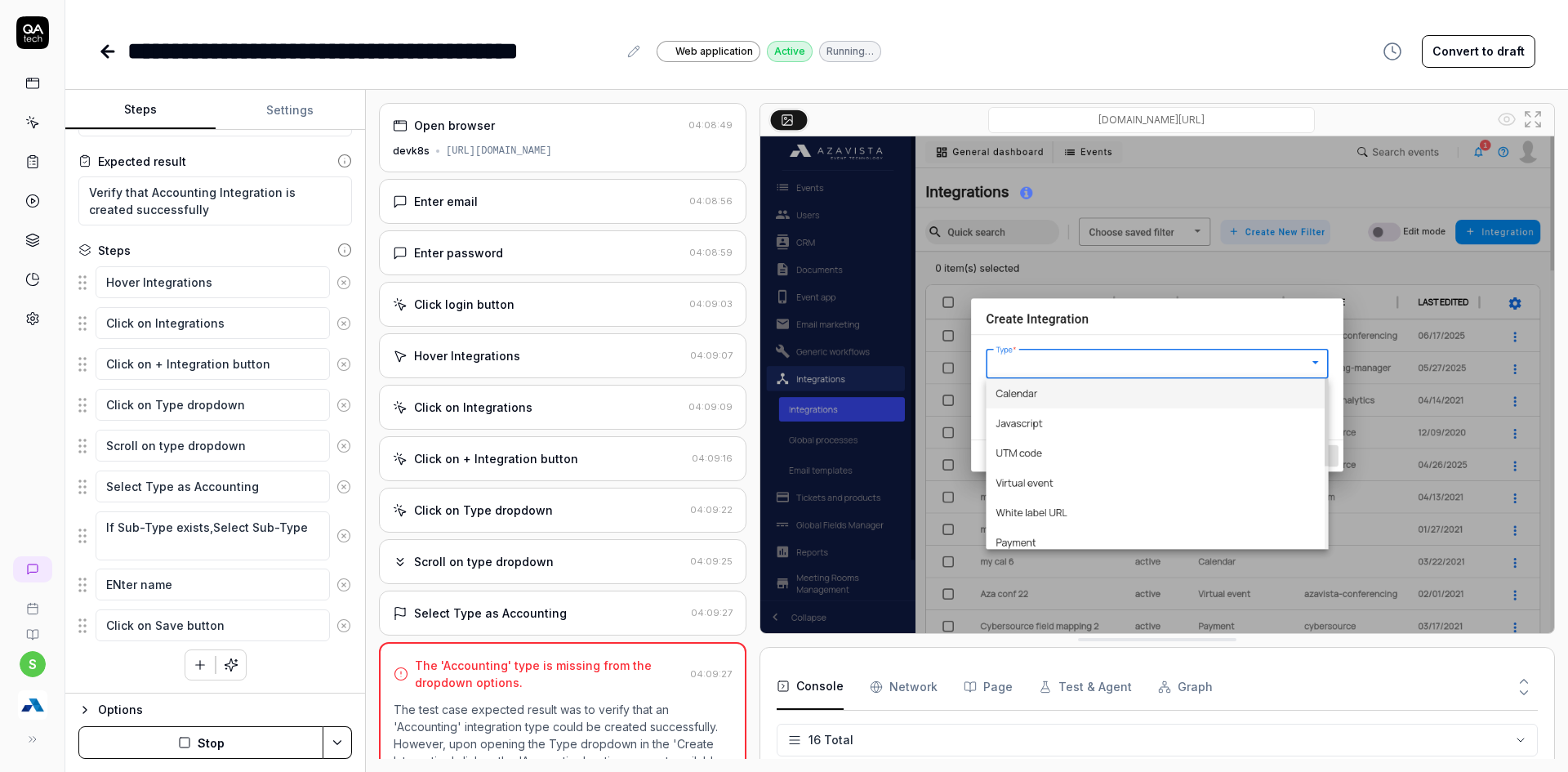
type textarea "*"
